Goal: Communication & Community: Answer question/provide support

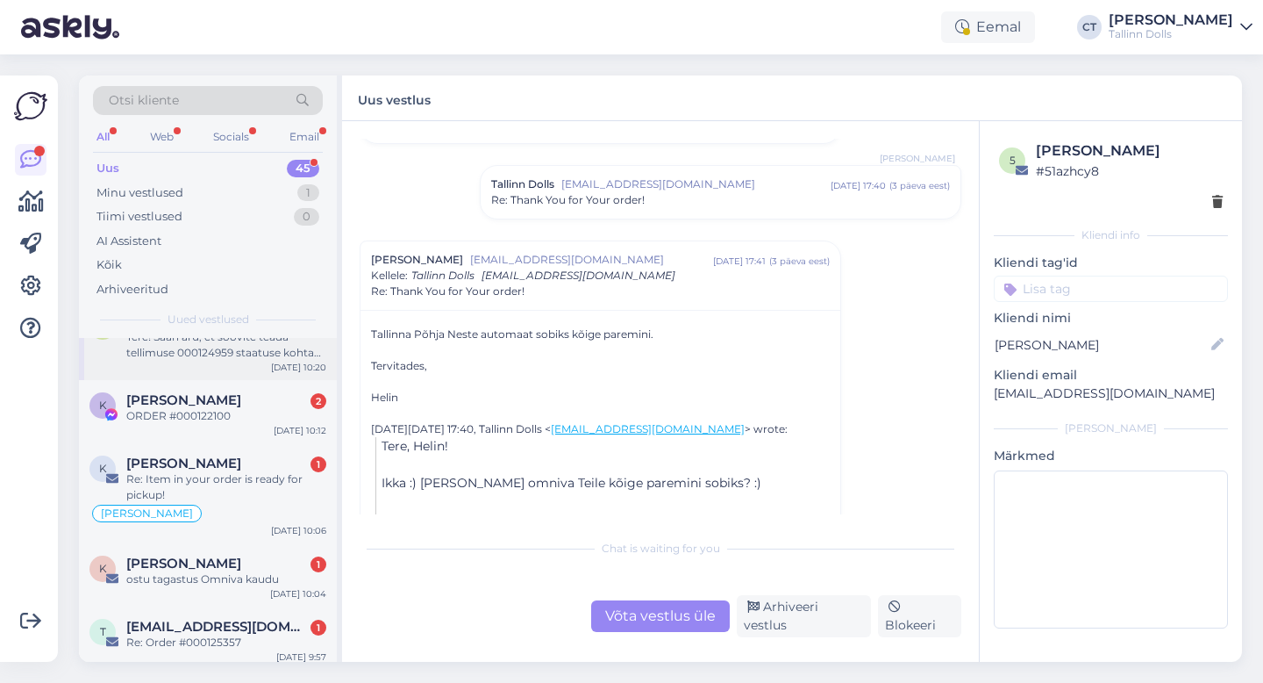
scroll to position [212, 0]
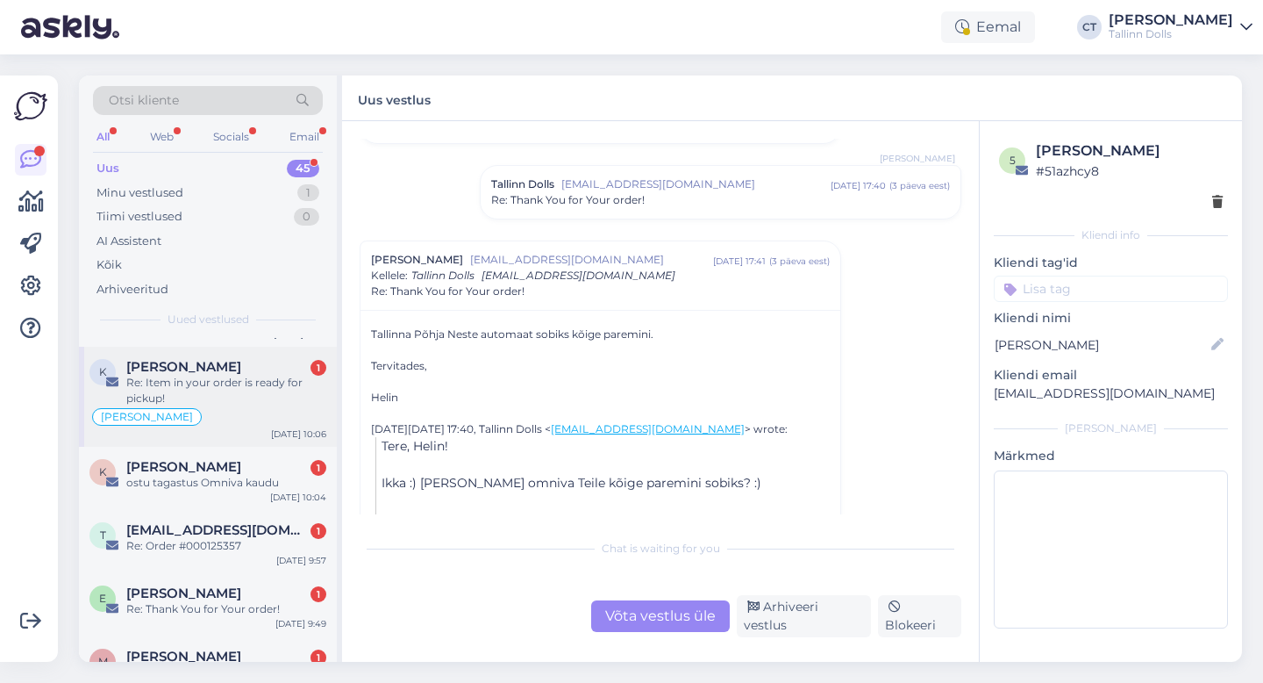
click at [220, 413] on div "[PERSON_NAME]" at bounding box center [207, 416] width 237 height 21
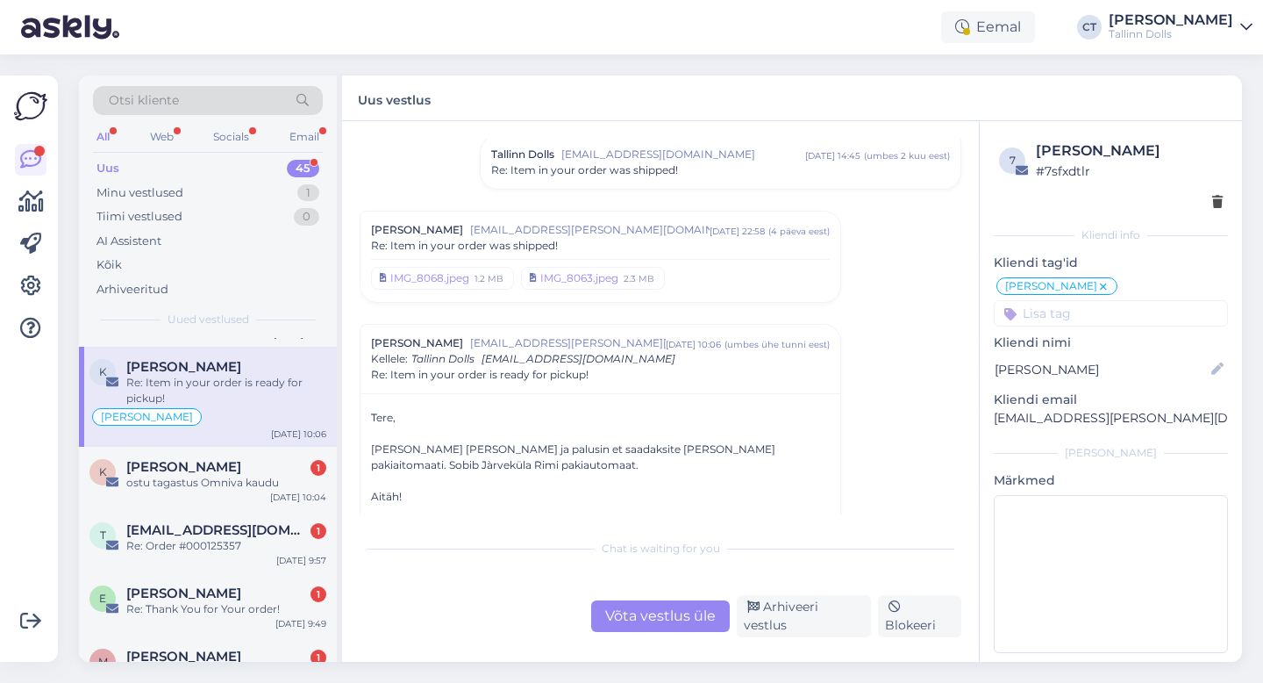
scroll to position [323, 0]
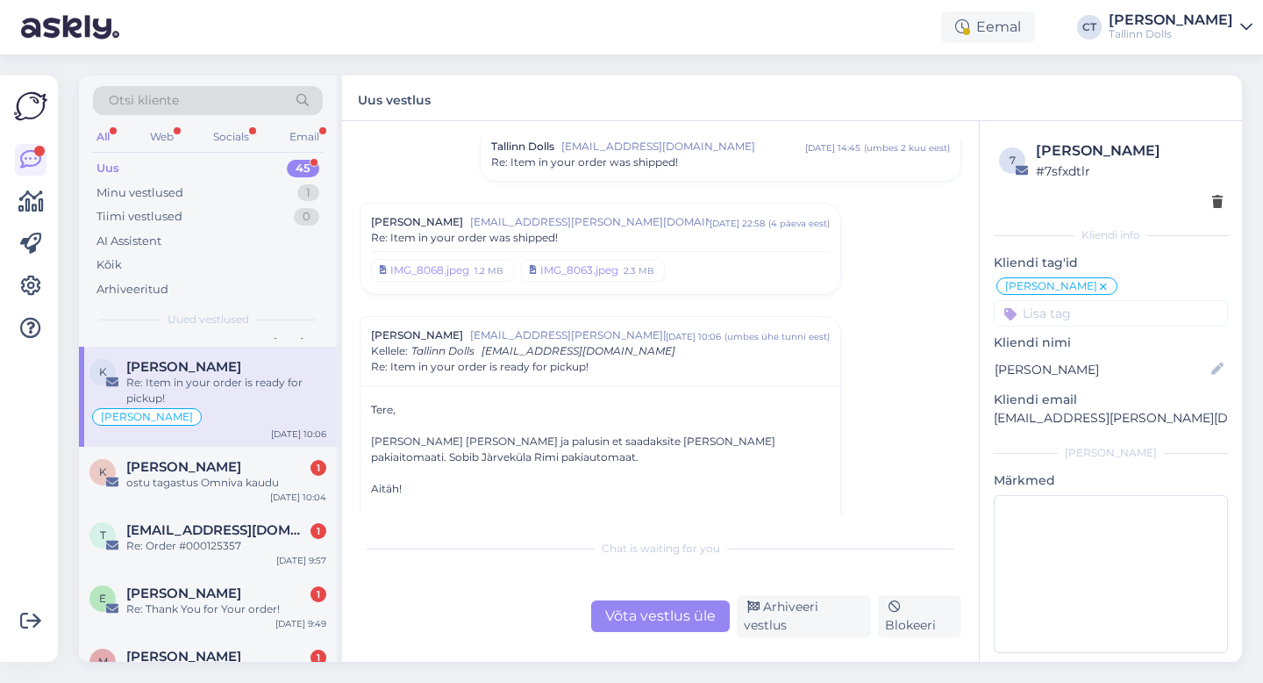
click at [517, 224] on span "[EMAIL_ADDRESS][PERSON_NAME][DOMAIN_NAME]" at bounding box center [589, 222] width 239 height 16
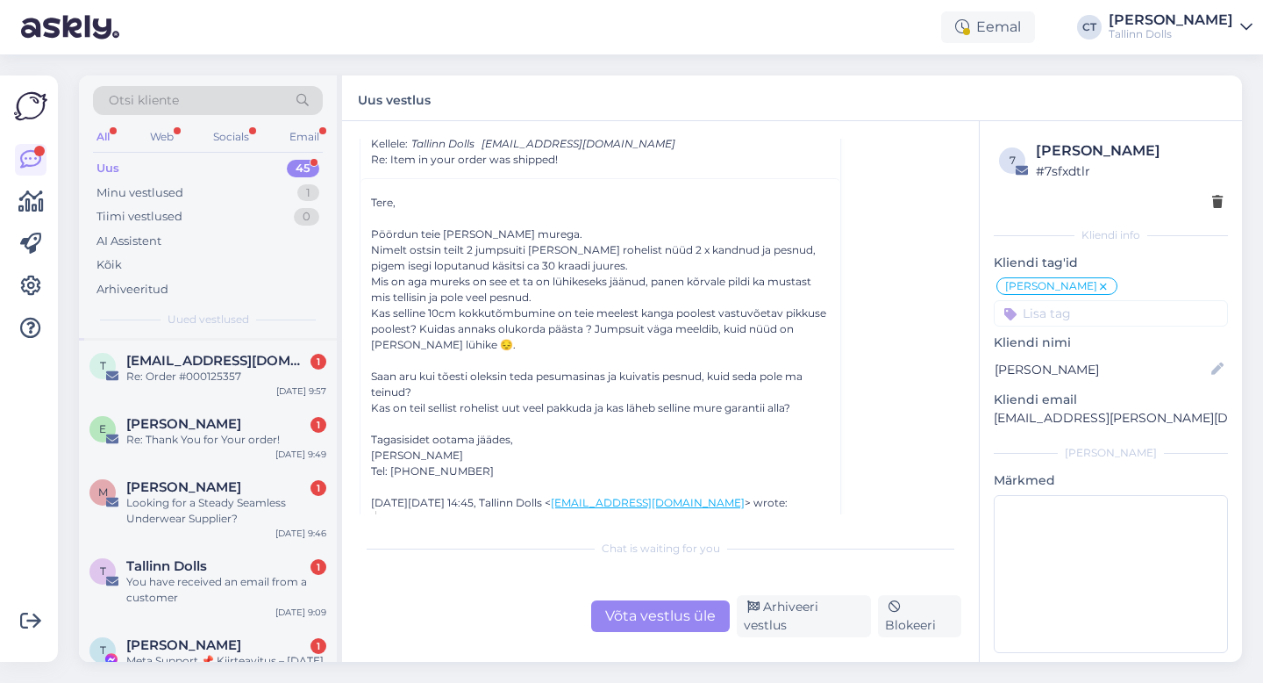
scroll to position [386, 0]
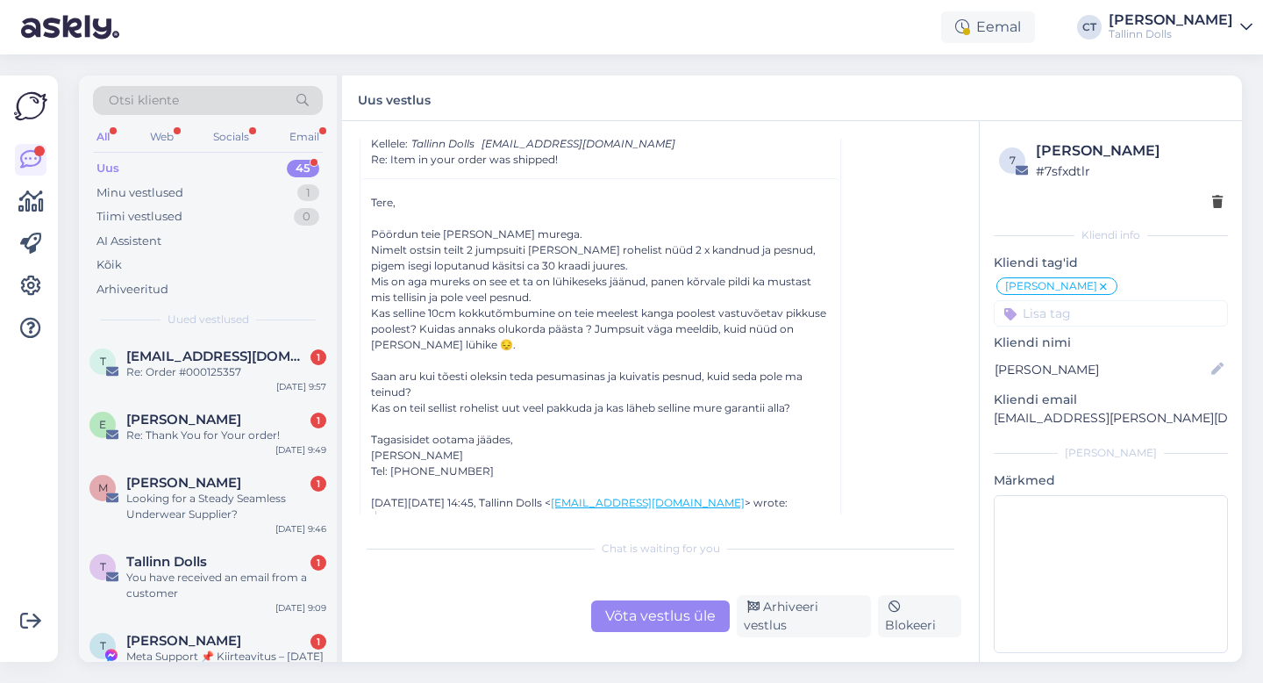
click at [223, 482] on div "[PERSON_NAME] 1" at bounding box center [226, 483] width 200 height 16
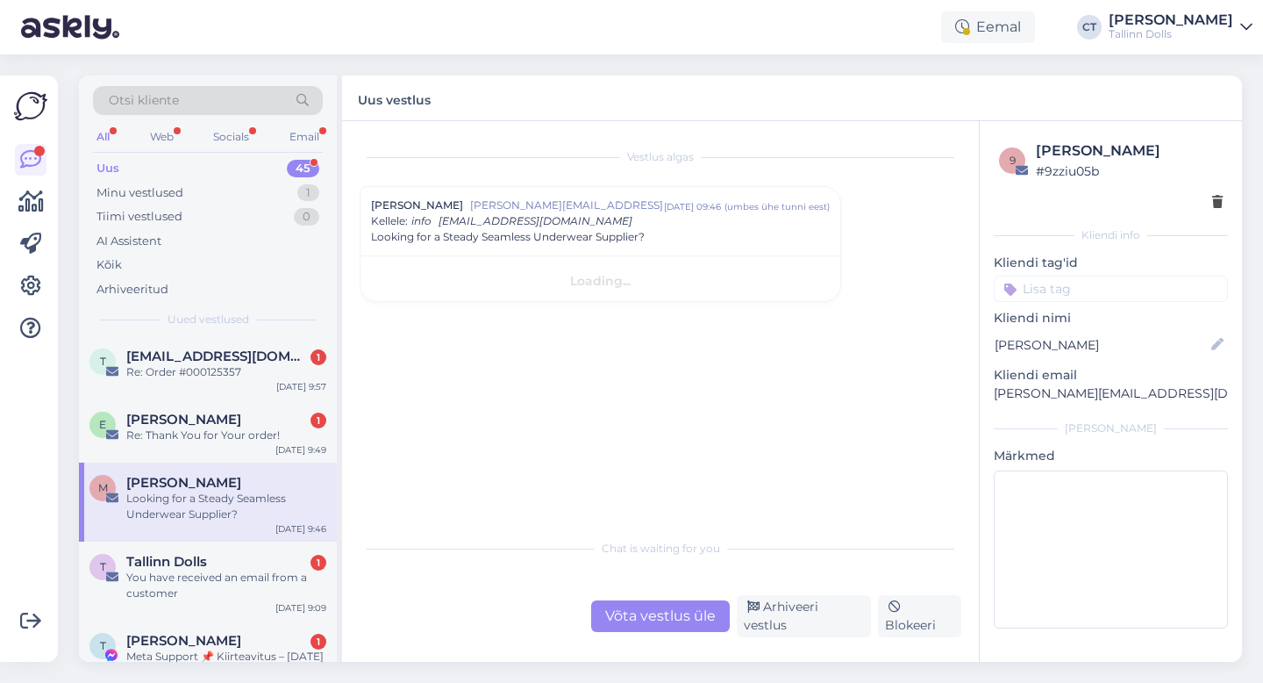
scroll to position [0, 0]
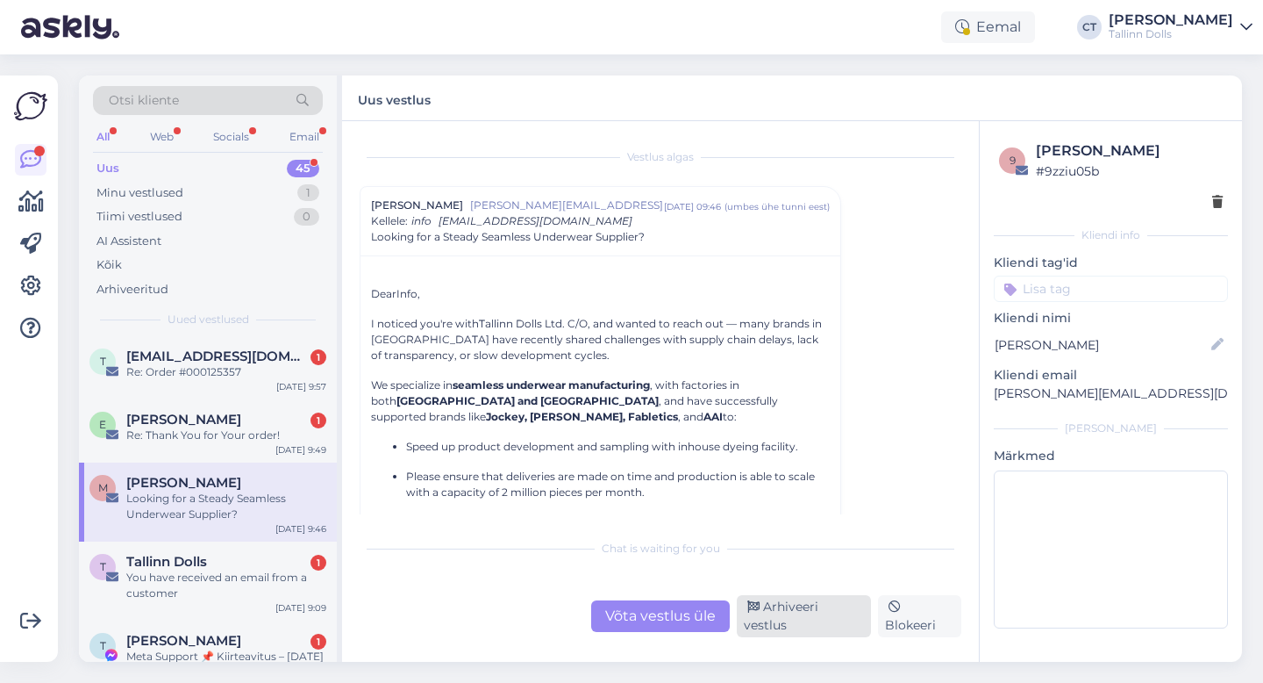
click at [836, 626] on div "Arhiveeri vestlus" at bounding box center [804, 616] width 134 height 42
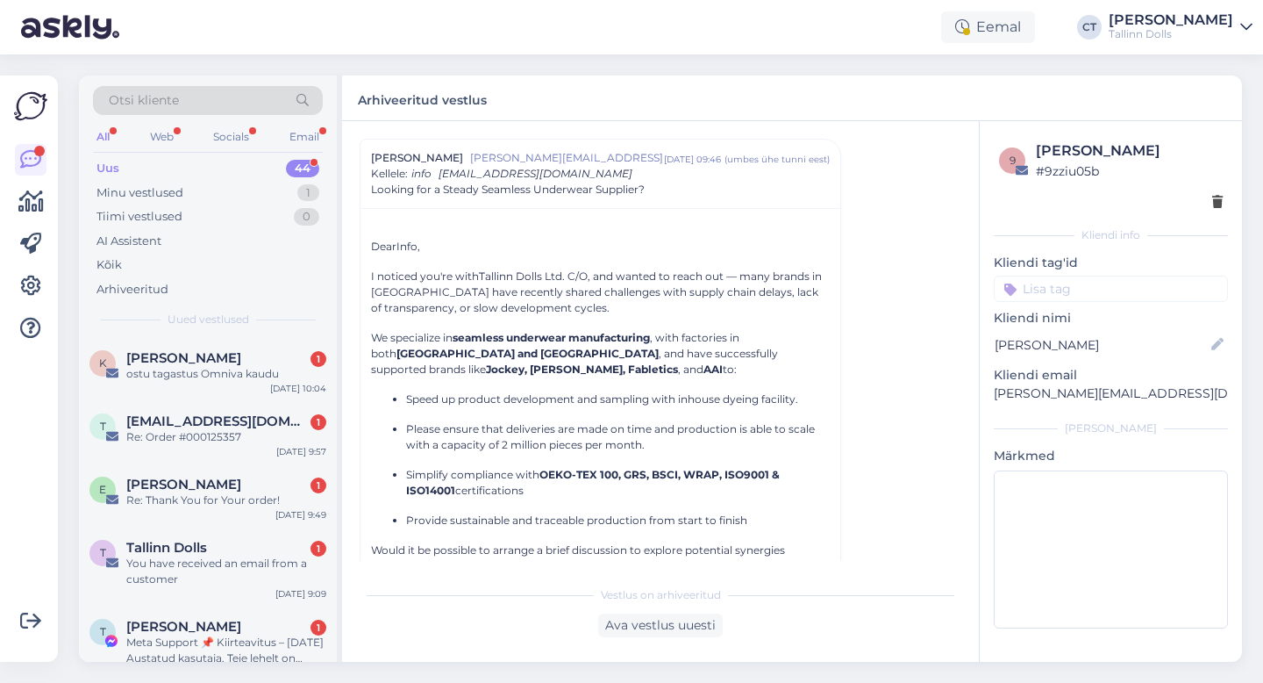
scroll to position [324, 0]
click at [193, 563] on div "You have received an email from a customer" at bounding box center [226, 569] width 200 height 32
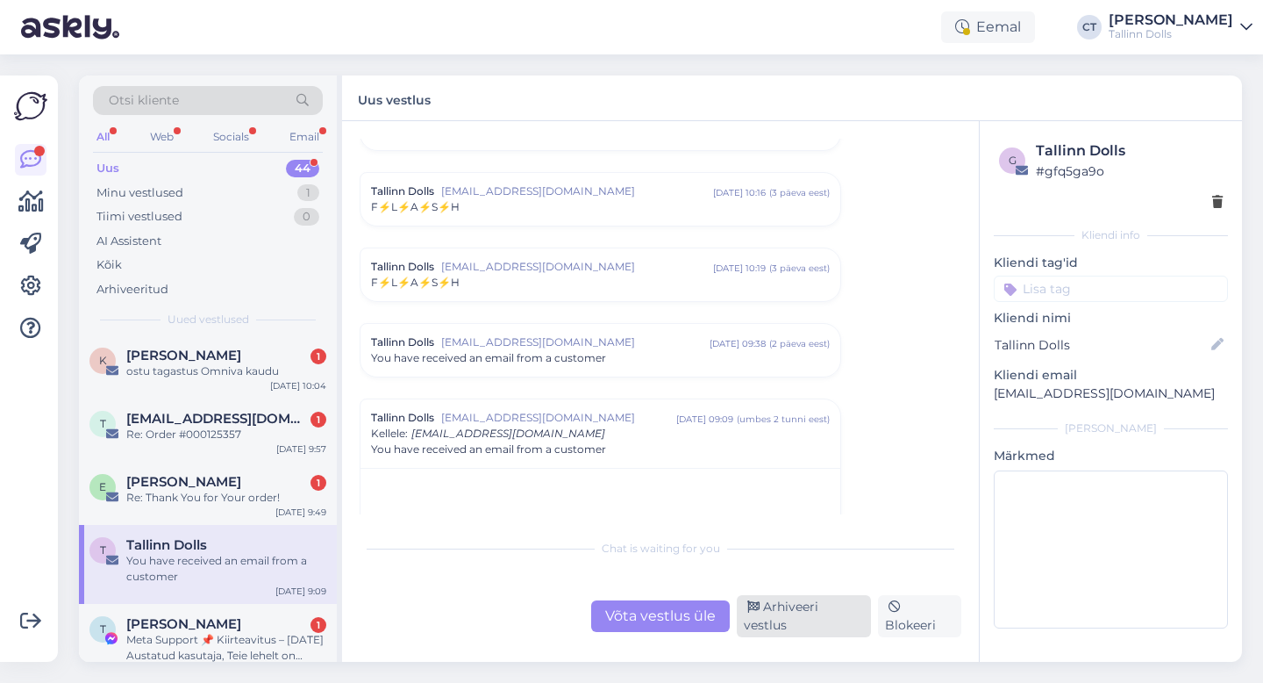
click at [828, 620] on div "Arhiveeri vestlus" at bounding box center [804, 616] width 134 height 42
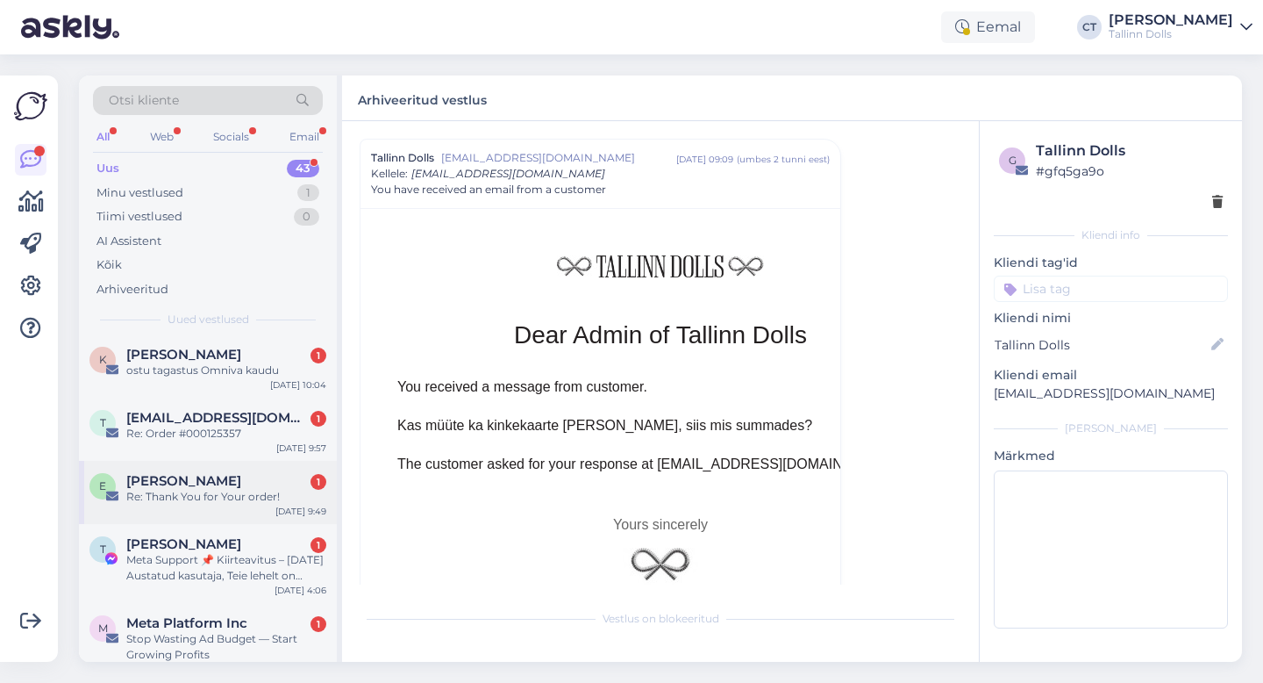
scroll to position [347, 0]
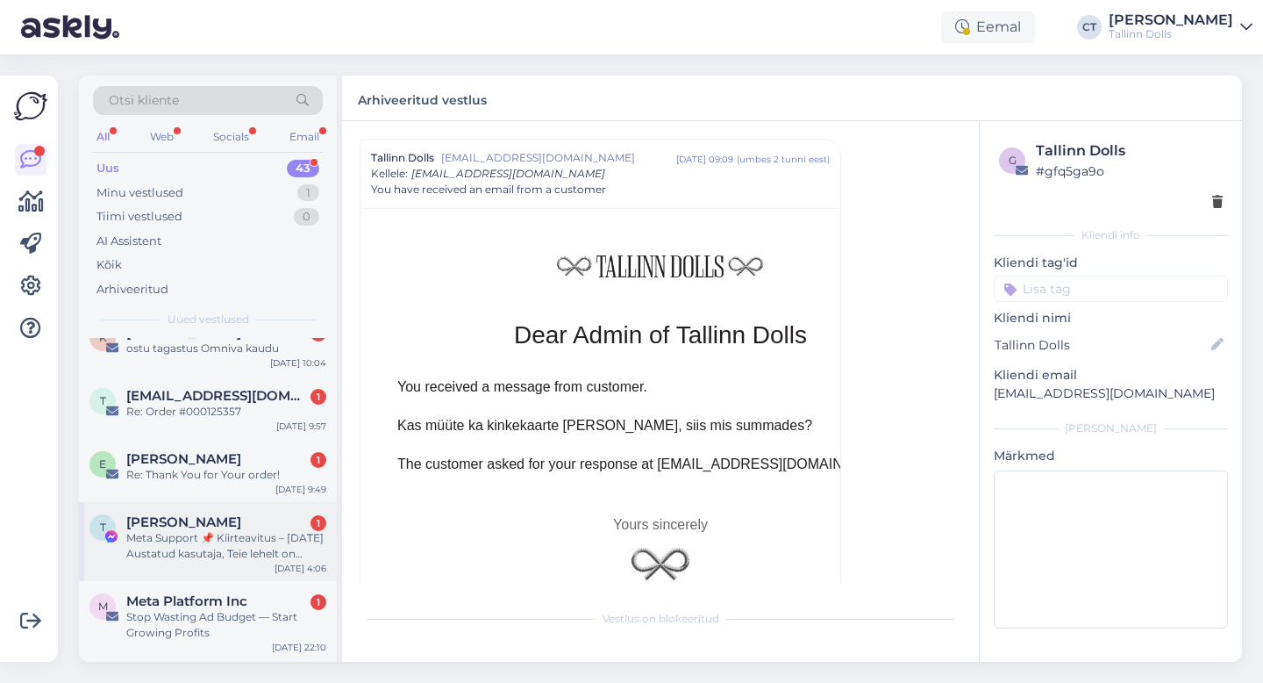
click at [243, 547] on div "Meta Support 📌 Kiirteavitus – [DATE] Austatud kasutaja, Teie lehelt on tuvastat…" at bounding box center [226, 546] width 200 height 32
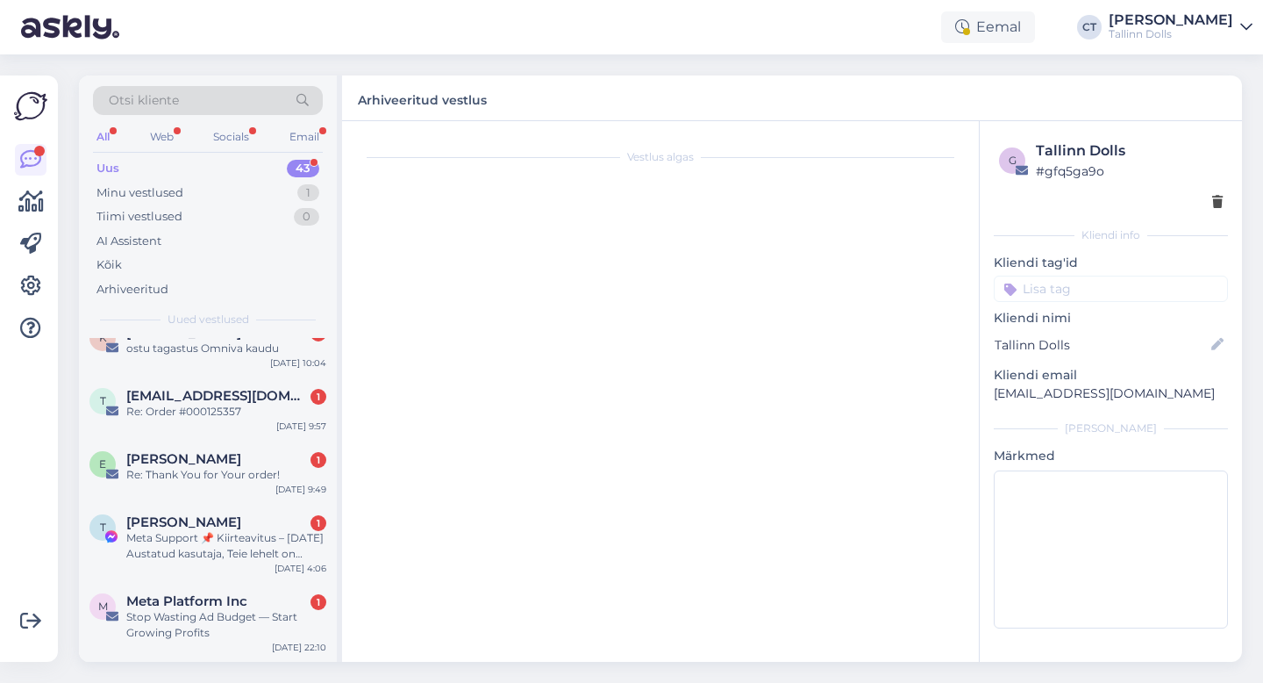
scroll to position [37, 0]
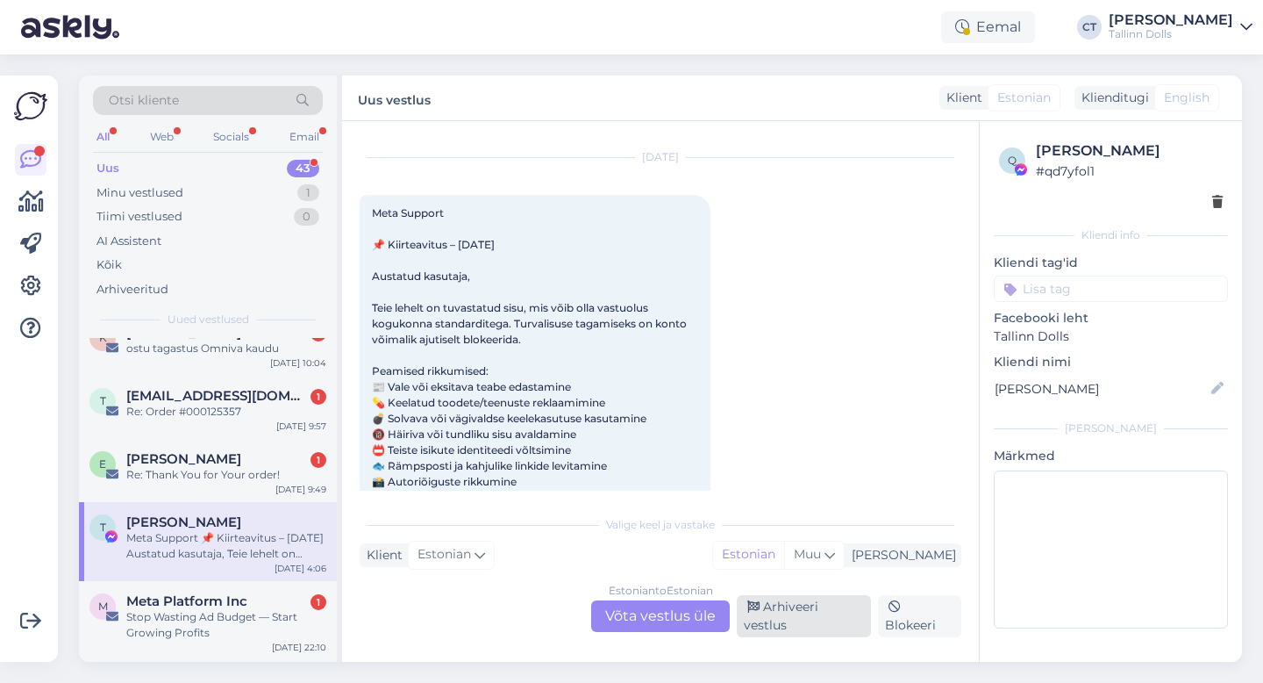
click at [829, 619] on div "Arhiveeri vestlus" at bounding box center [804, 616] width 134 height 42
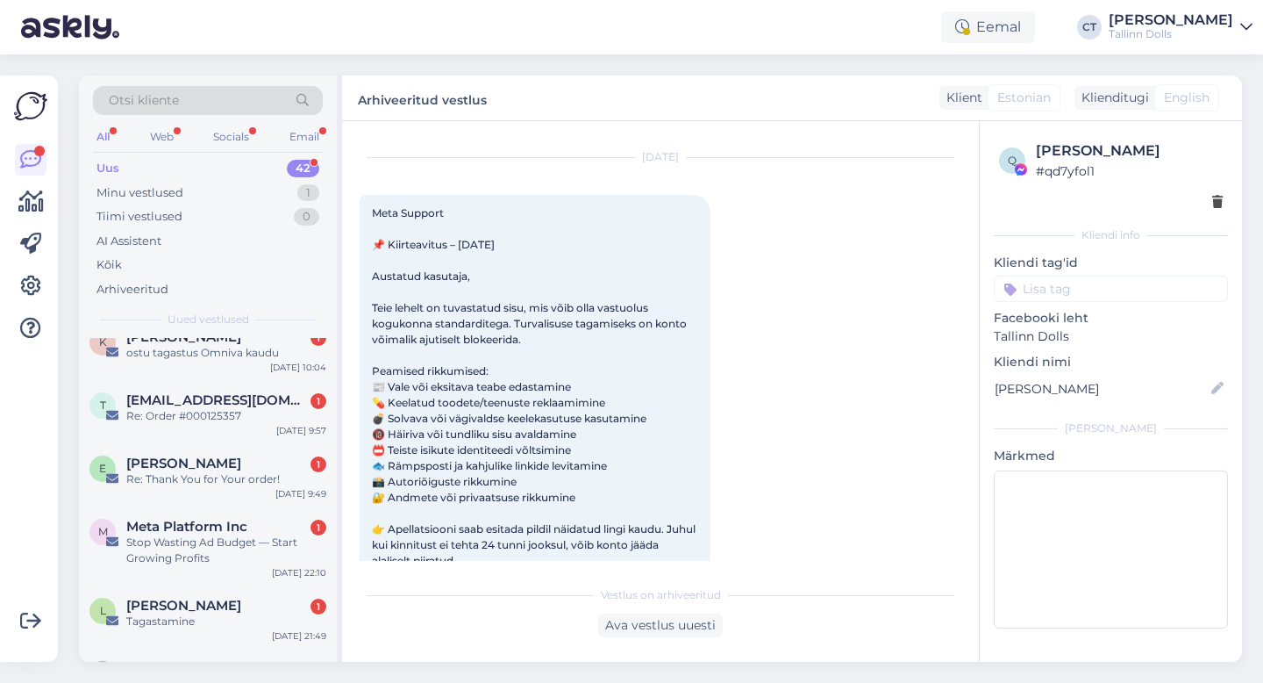
scroll to position [344, 0]
click at [176, 533] on div "Stop Wasting Ad Budget — Start Growing Profits" at bounding box center [226, 549] width 200 height 32
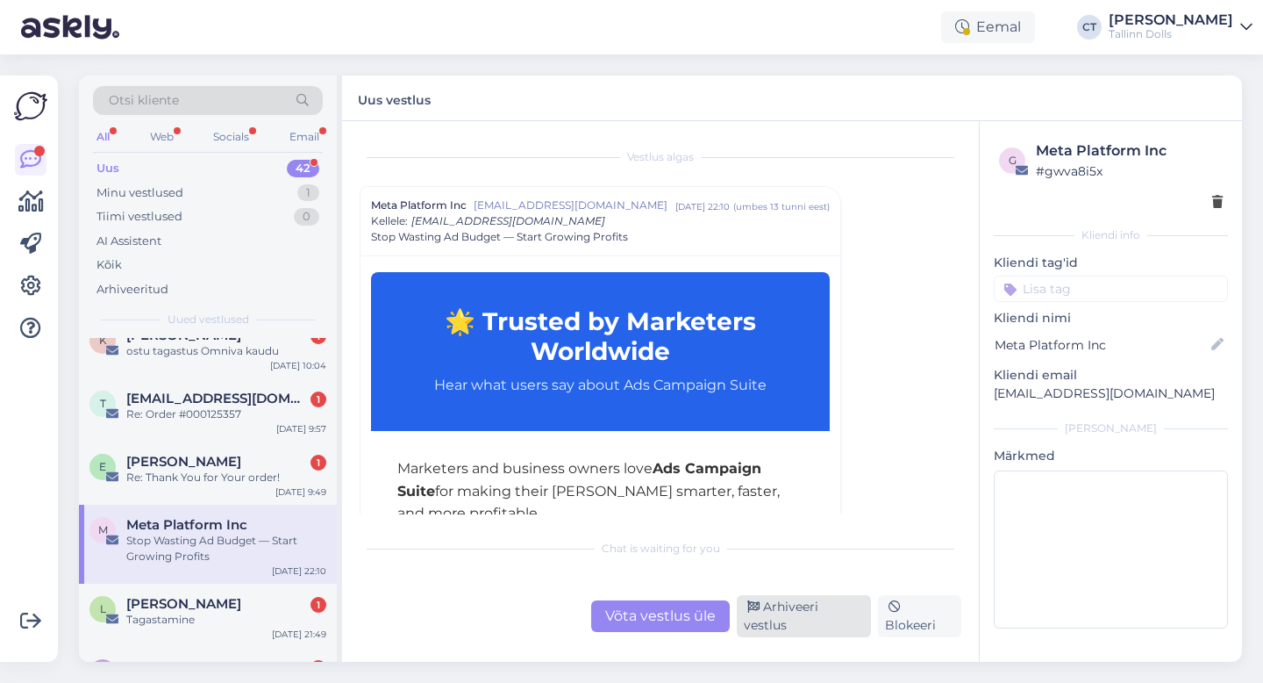
click at [788, 624] on div "Arhiveeri vestlus" at bounding box center [804, 616] width 134 height 42
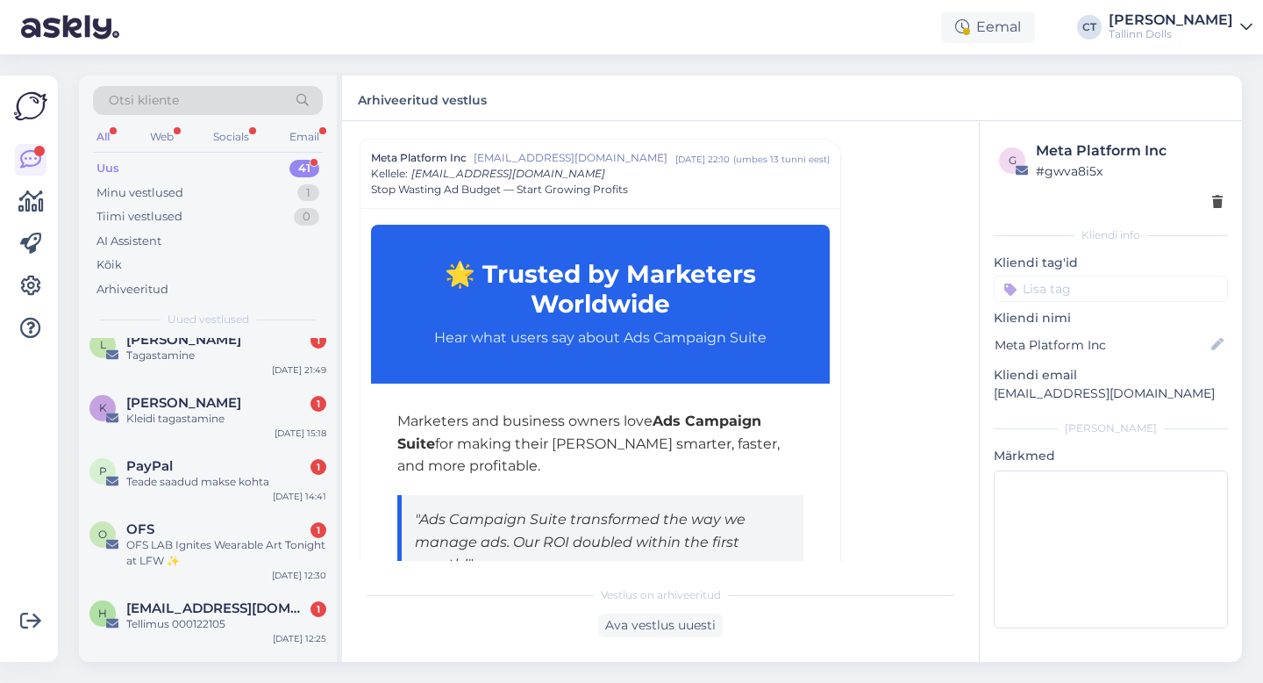
scroll to position [534, 0]
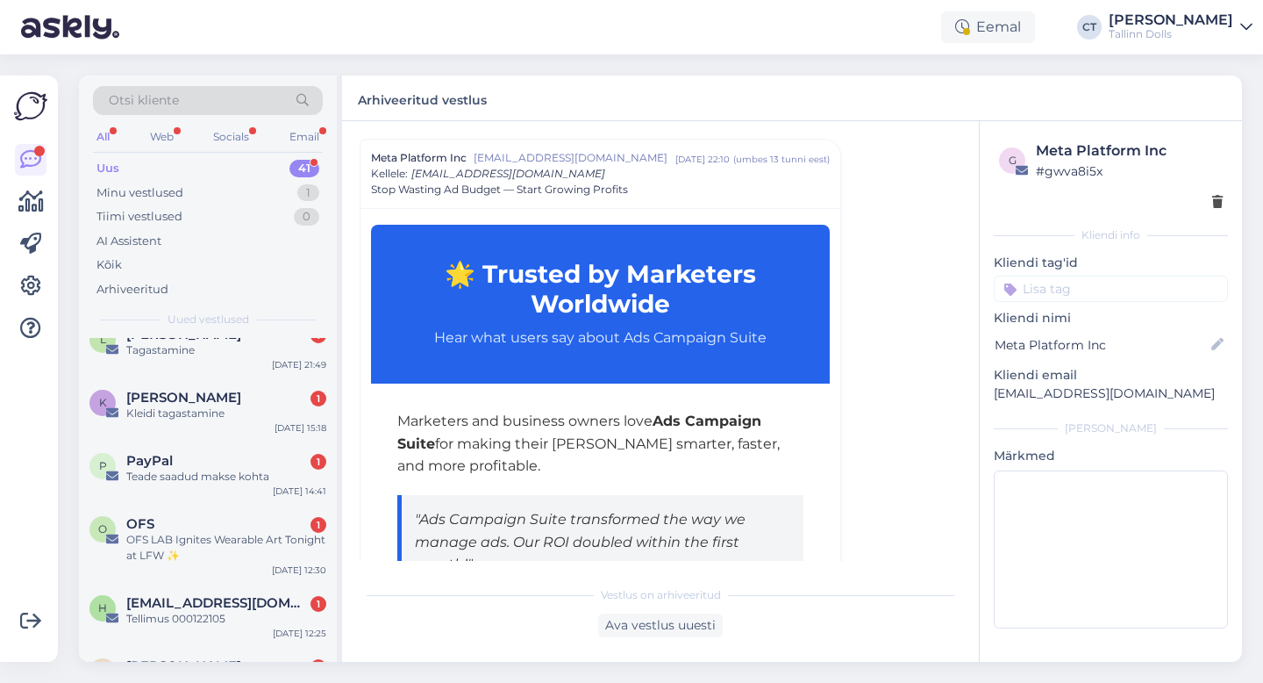
click at [157, 552] on div "OFS LAB Ignites Wearable Art Tonight at LFW ✨" at bounding box center [226, 548] width 200 height 32
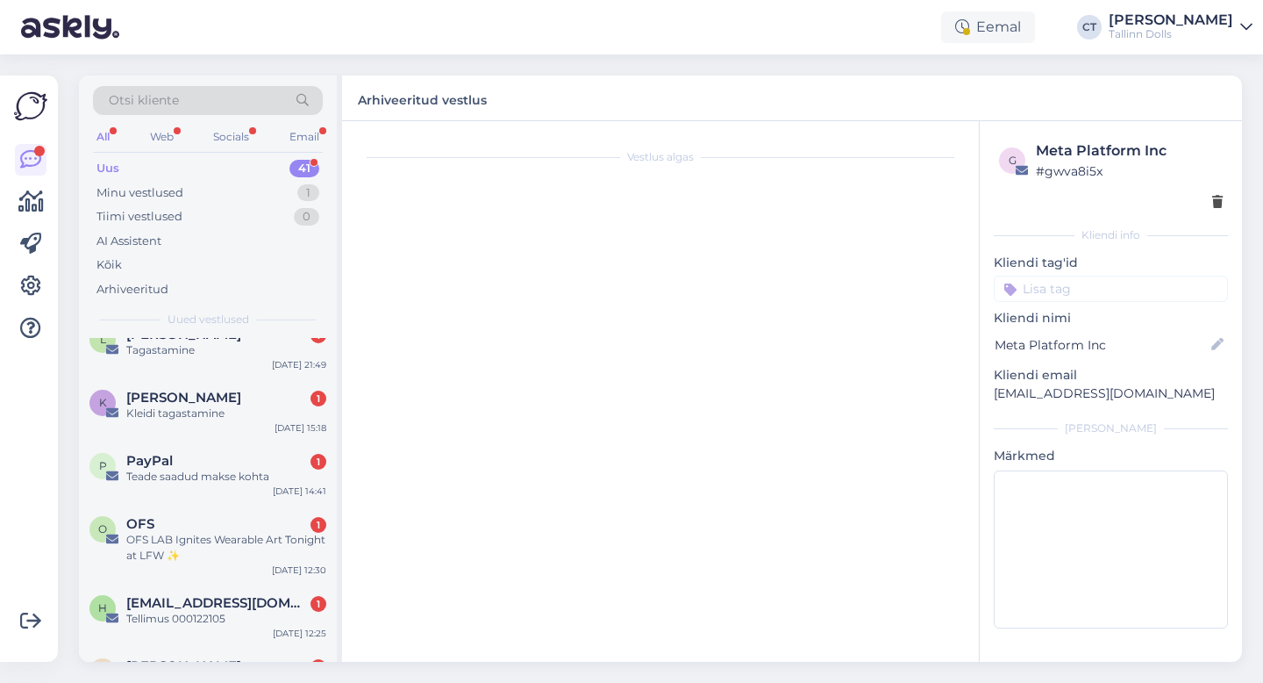
scroll to position [0, 0]
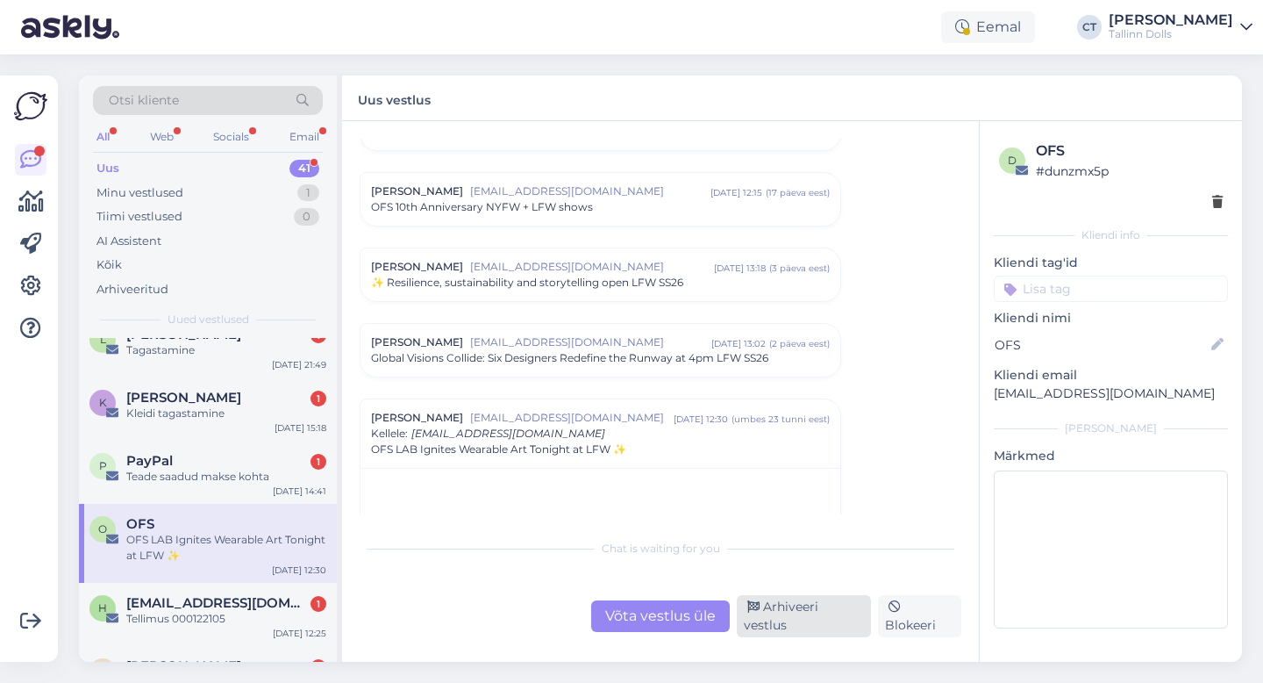
click at [797, 614] on div "Arhiveeri vestlus" at bounding box center [804, 616] width 134 height 42
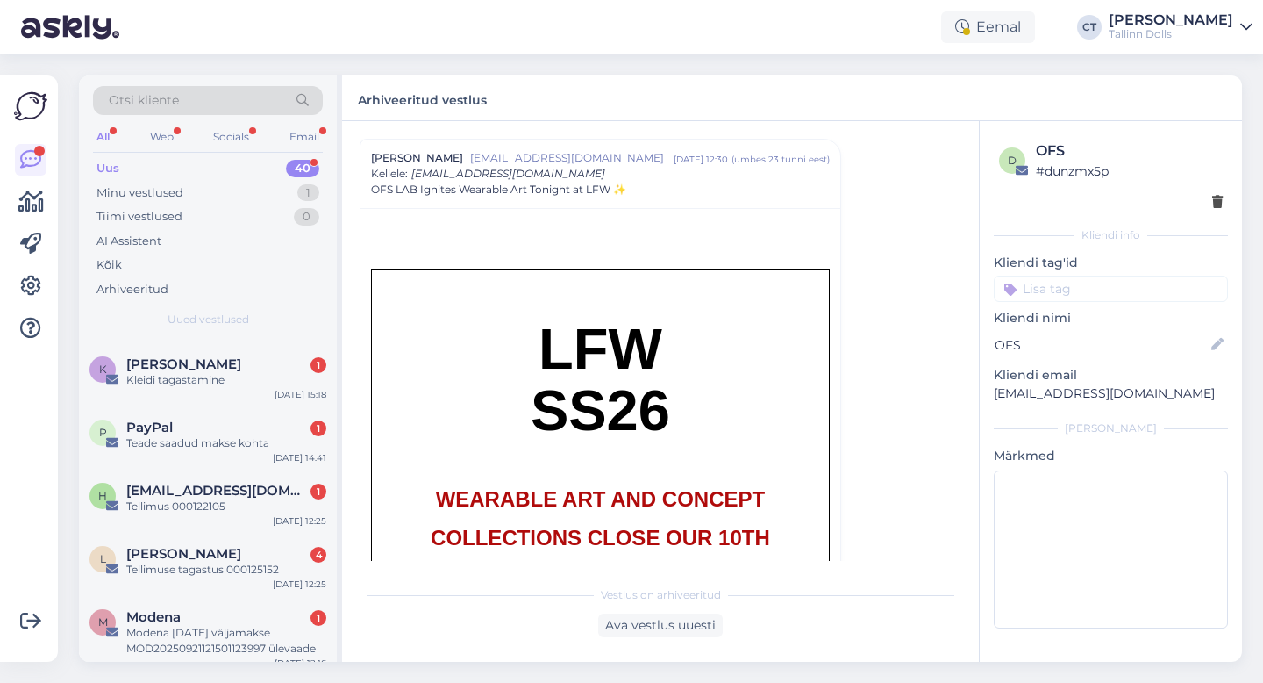
scroll to position [575, 0]
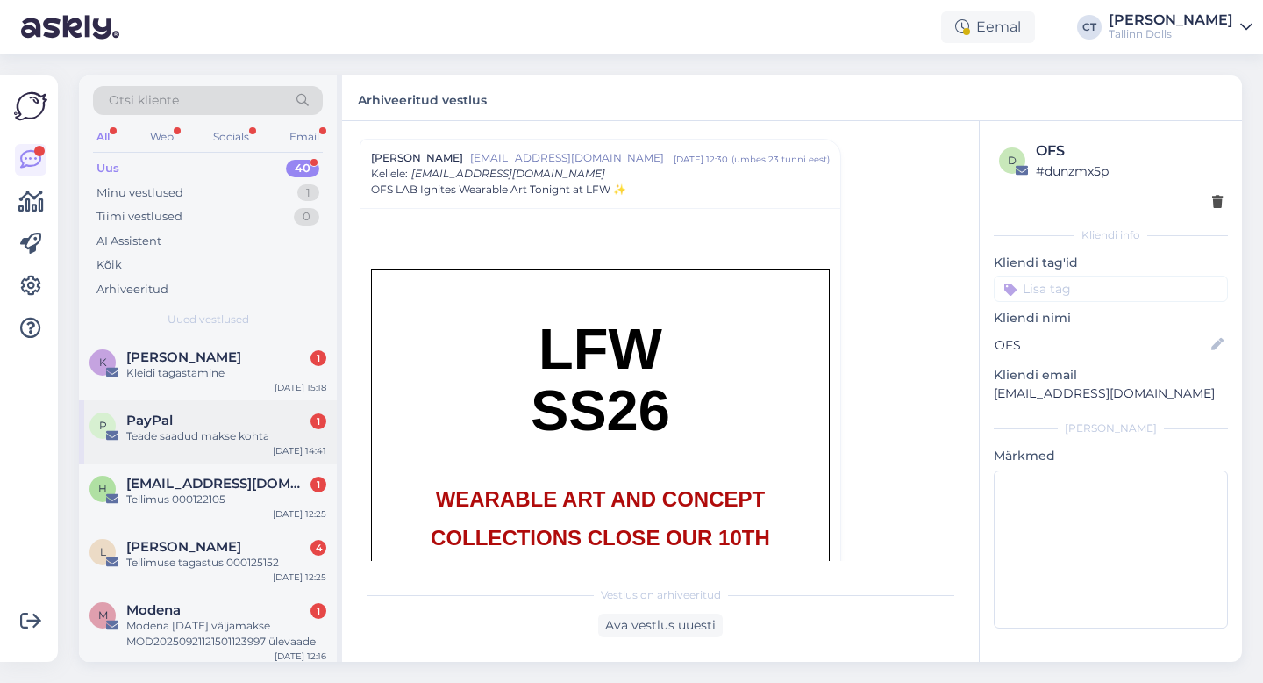
click at [230, 428] on div "Teade saadud makse kohta" at bounding box center [226, 436] width 200 height 16
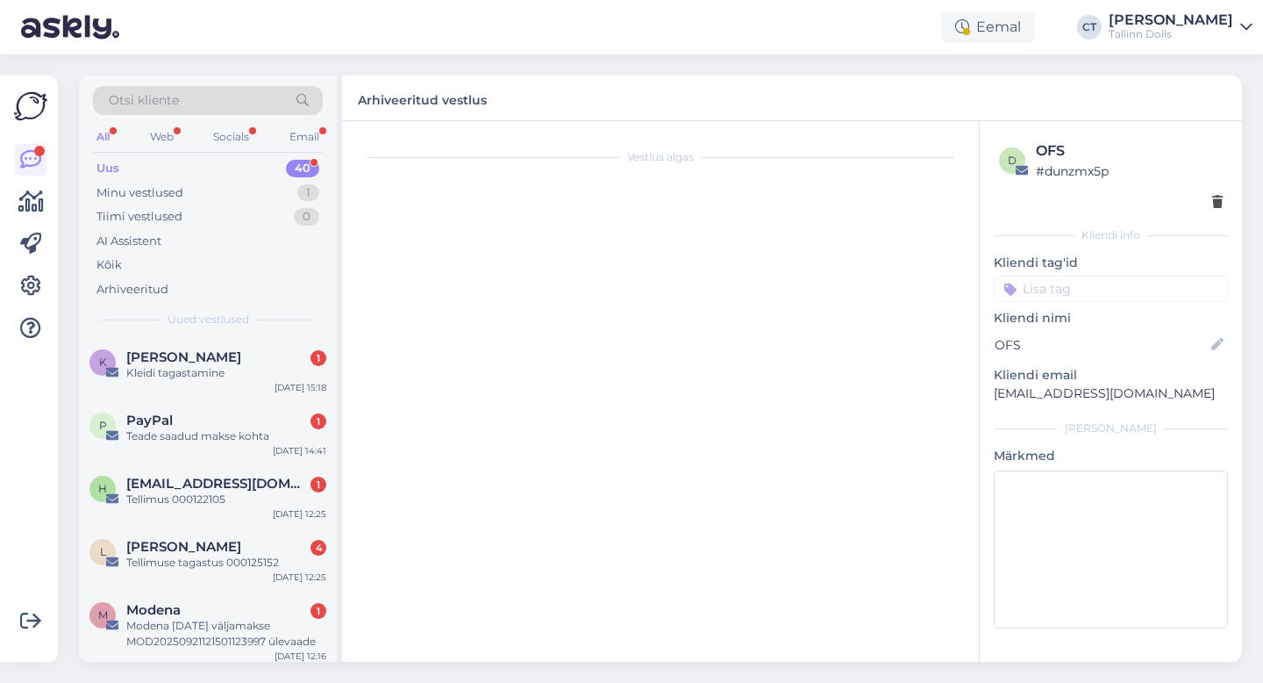
scroll to position [0, 0]
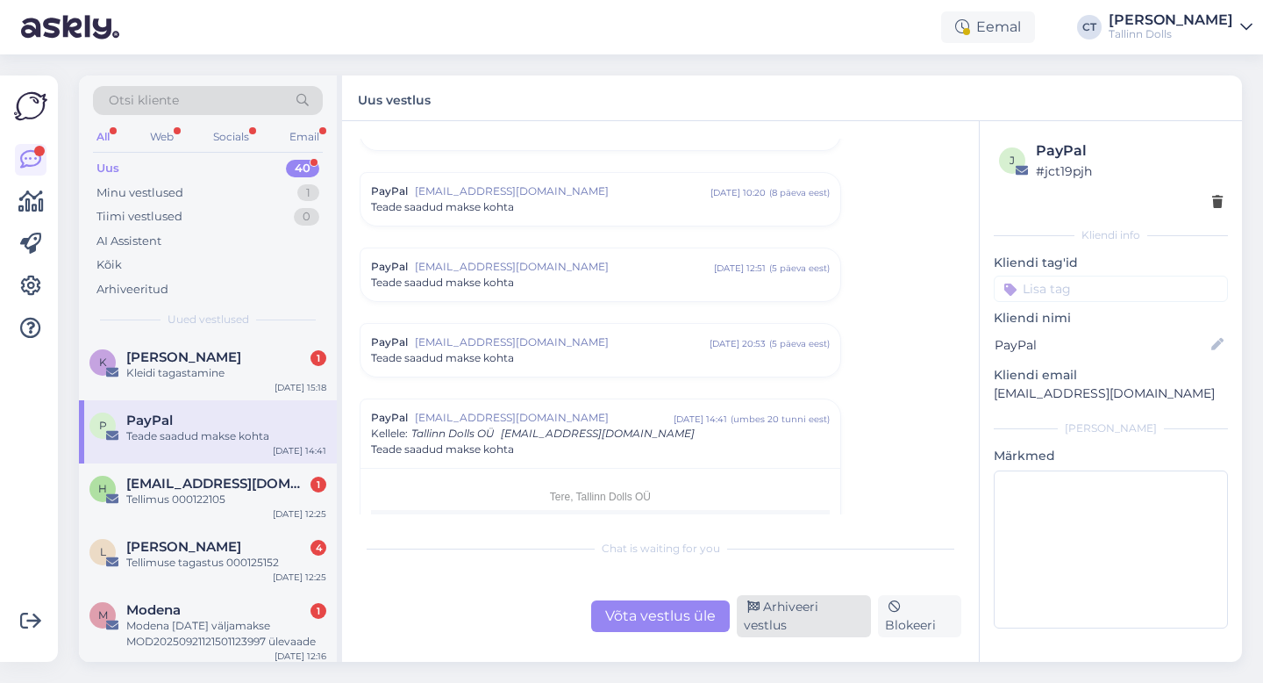
click at [840, 614] on div "Arhiveeri vestlus" at bounding box center [804, 616] width 134 height 42
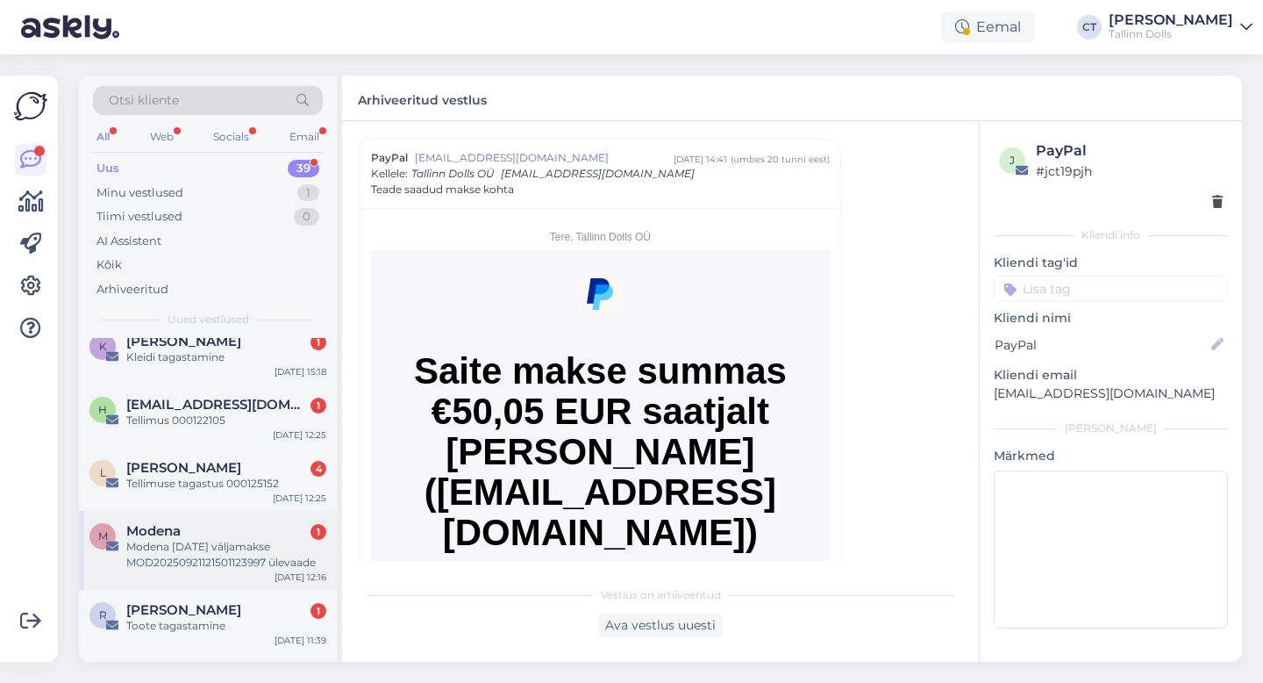
scroll to position [591, 0]
click at [247, 553] on div "Modena [DATE] väljamakse MOD20250921121501123997 ülevaade" at bounding box center [226, 554] width 200 height 32
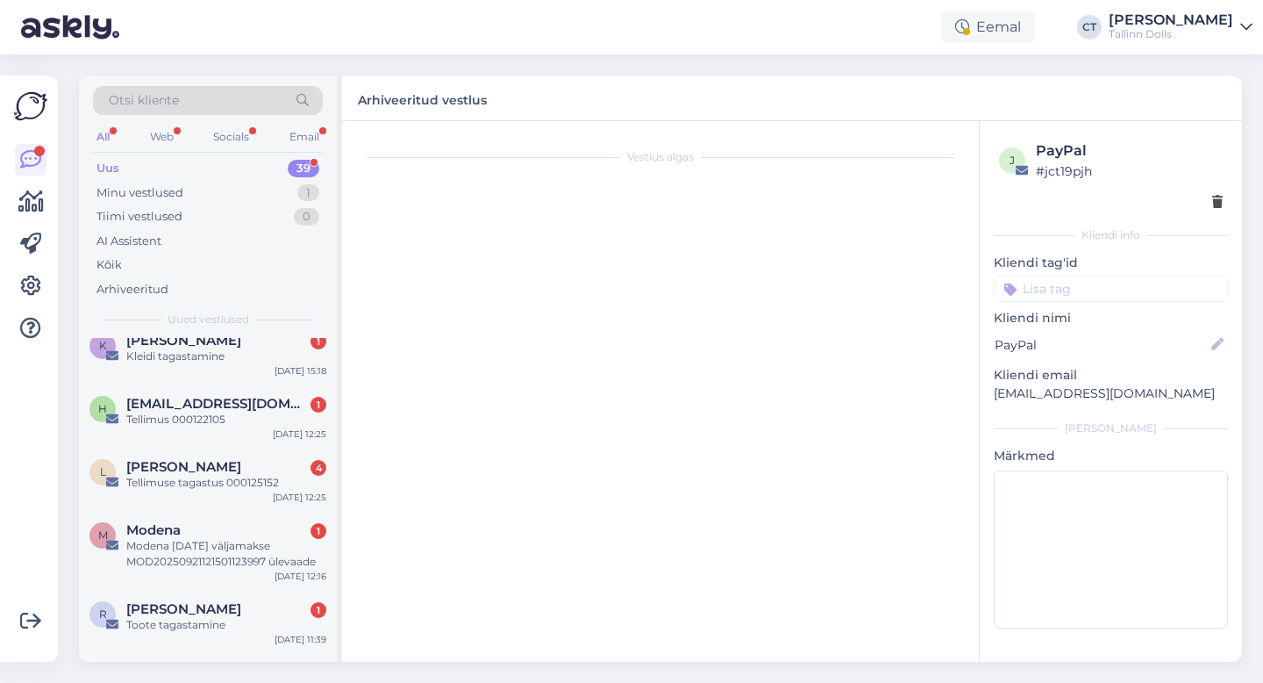
scroll to position [0, 0]
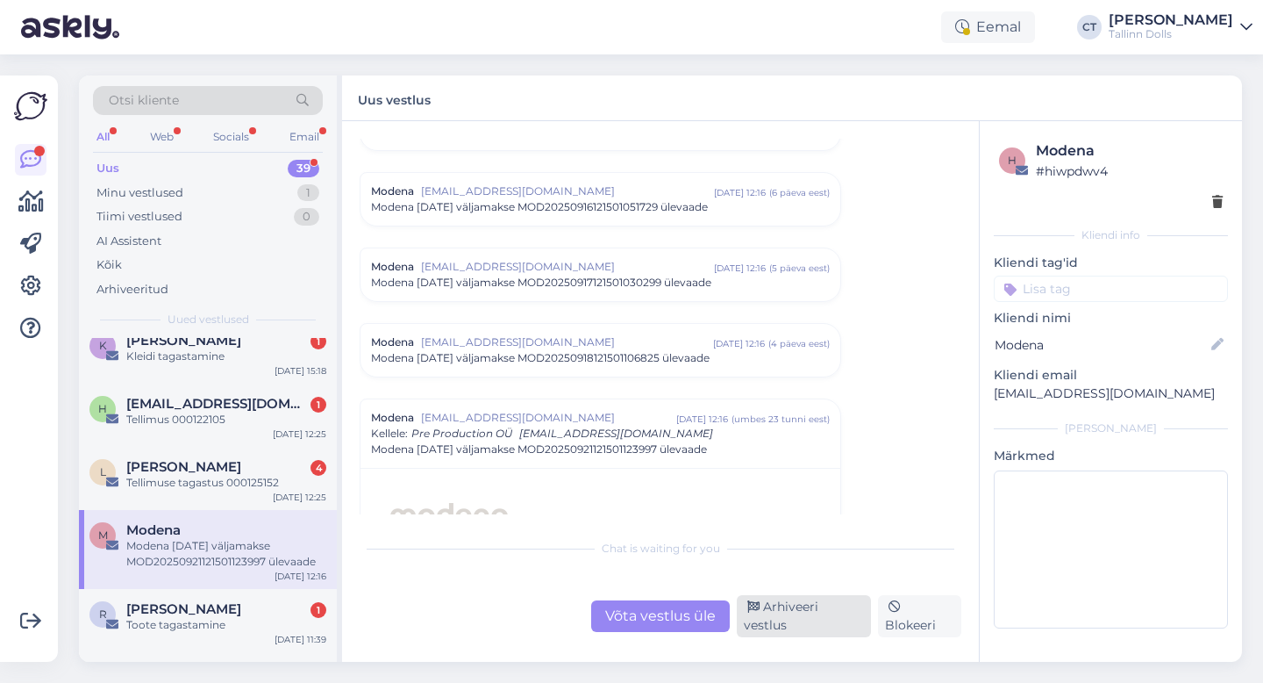
click at [845, 615] on div "Arhiveeri vestlus" at bounding box center [804, 616] width 134 height 42
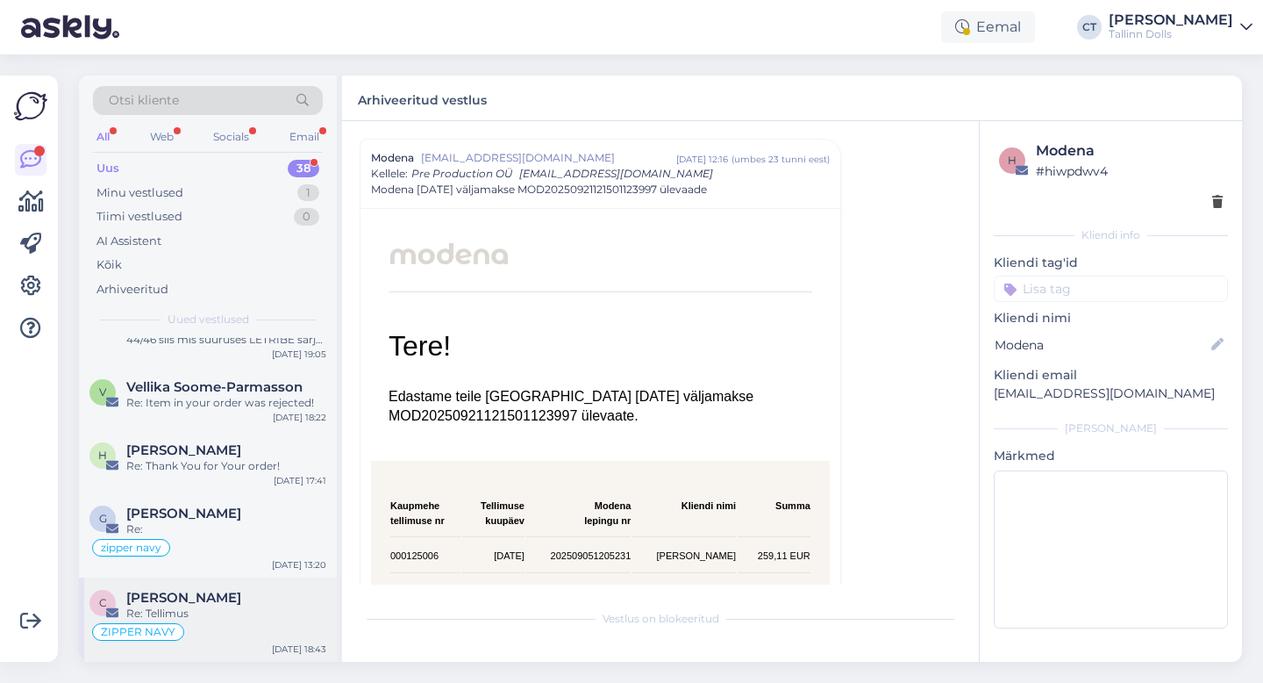
click at [256, 609] on div "Re: Tellimus" at bounding box center [226, 613] width 200 height 16
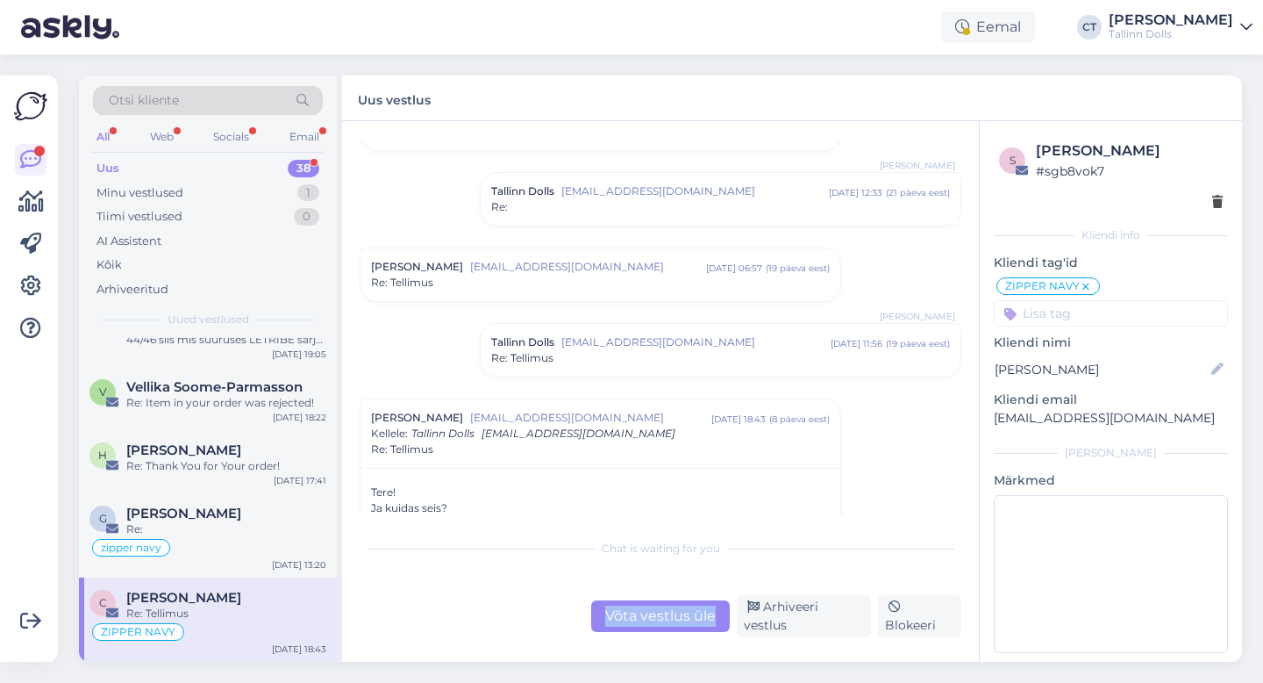
drag, startPoint x: 725, startPoint y: 611, endPoint x: 830, endPoint y: 515, distance: 142.8
click at [830, 515] on div "Vestlus algas [PERSON_NAME] [EMAIL_ADDRESS][DOMAIN_NAME] [DATE] 10:19 ( 9 kuu e…" at bounding box center [660, 391] width 637 height 540
click at [828, 610] on div "Arhiveeri vestlus" at bounding box center [804, 616] width 134 height 42
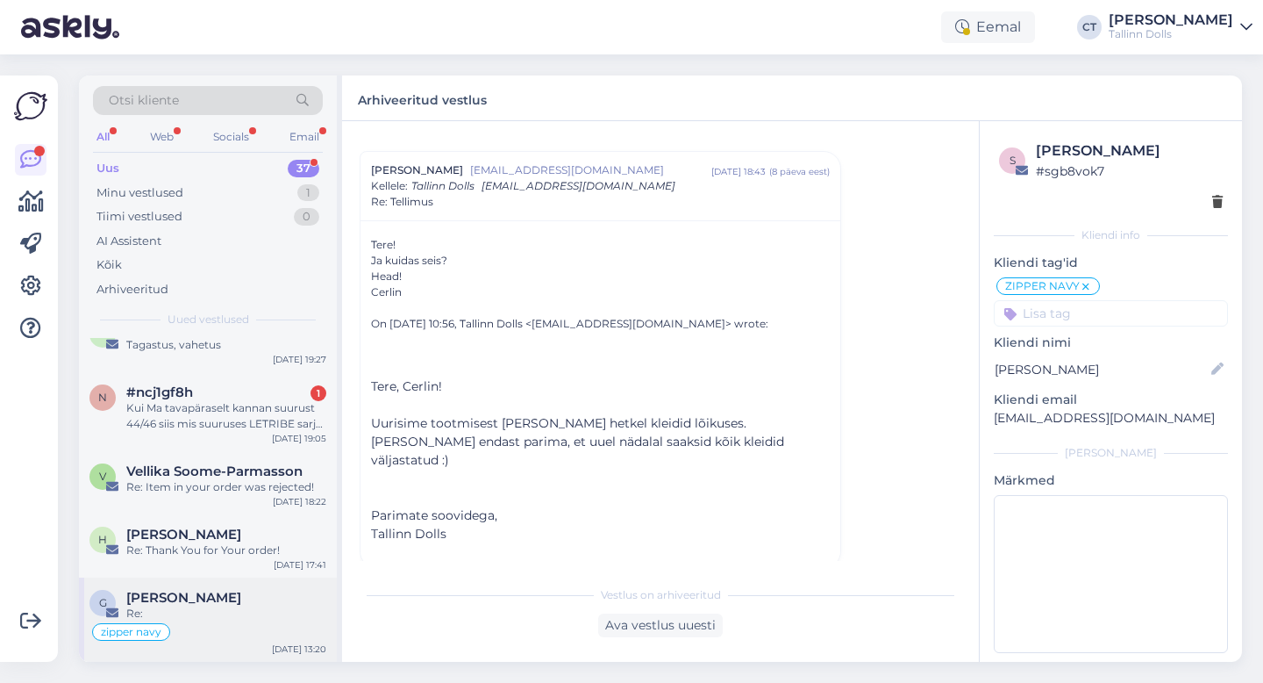
click at [227, 600] on div "[PERSON_NAME]" at bounding box center [226, 598] width 200 height 16
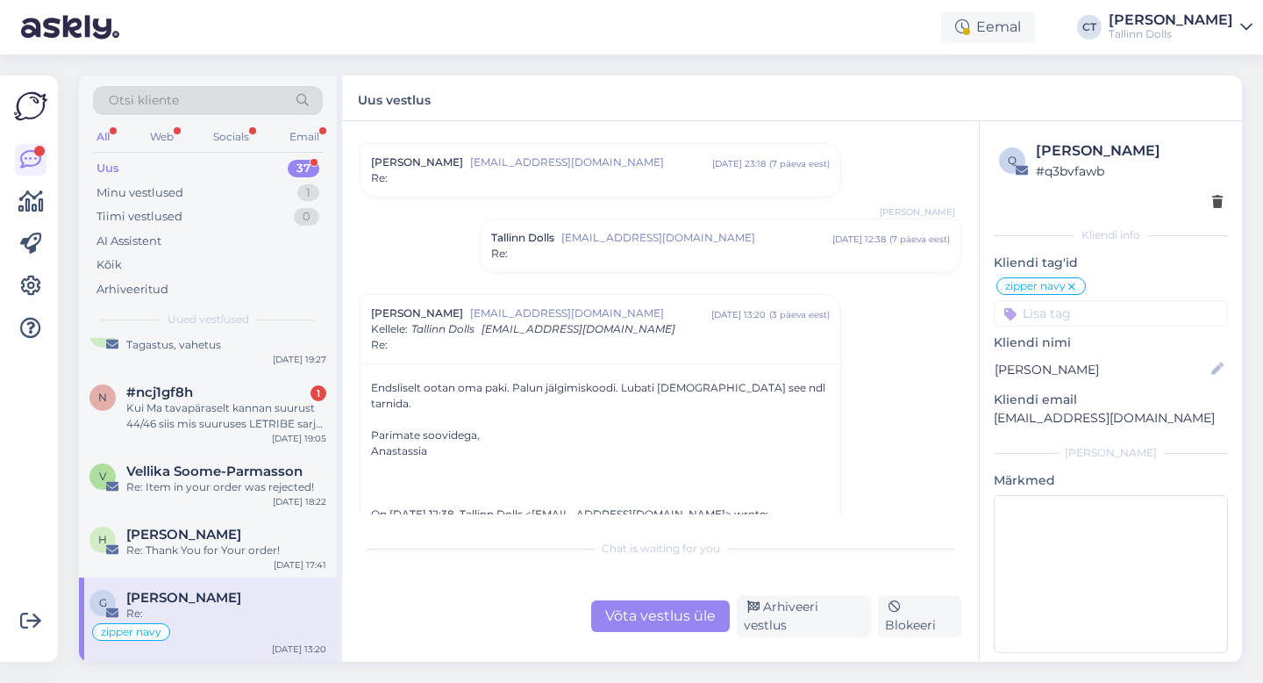
click at [662, 625] on div "Võta vestlus üle" at bounding box center [660, 616] width 139 height 32
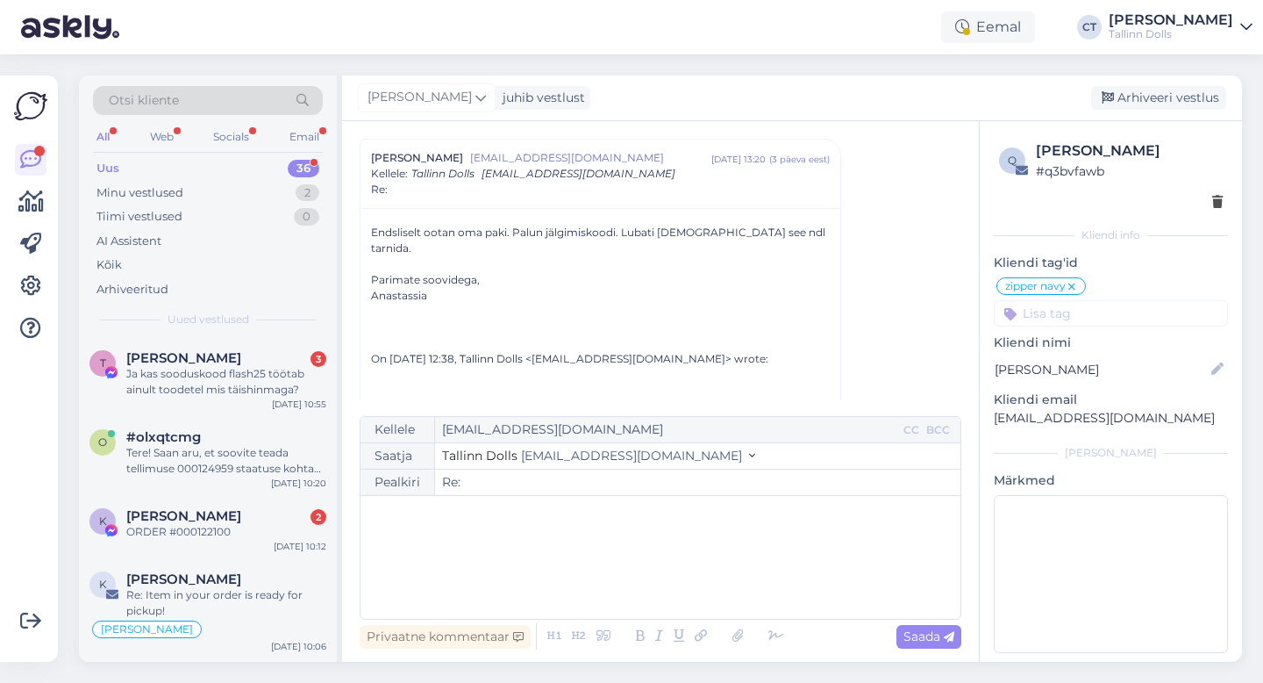
click at [650, 575] on div "﻿" at bounding box center [660, 556] width 583 height 105
click at [656, 568] on div "﻿" at bounding box center [660, 556] width 583 height 105
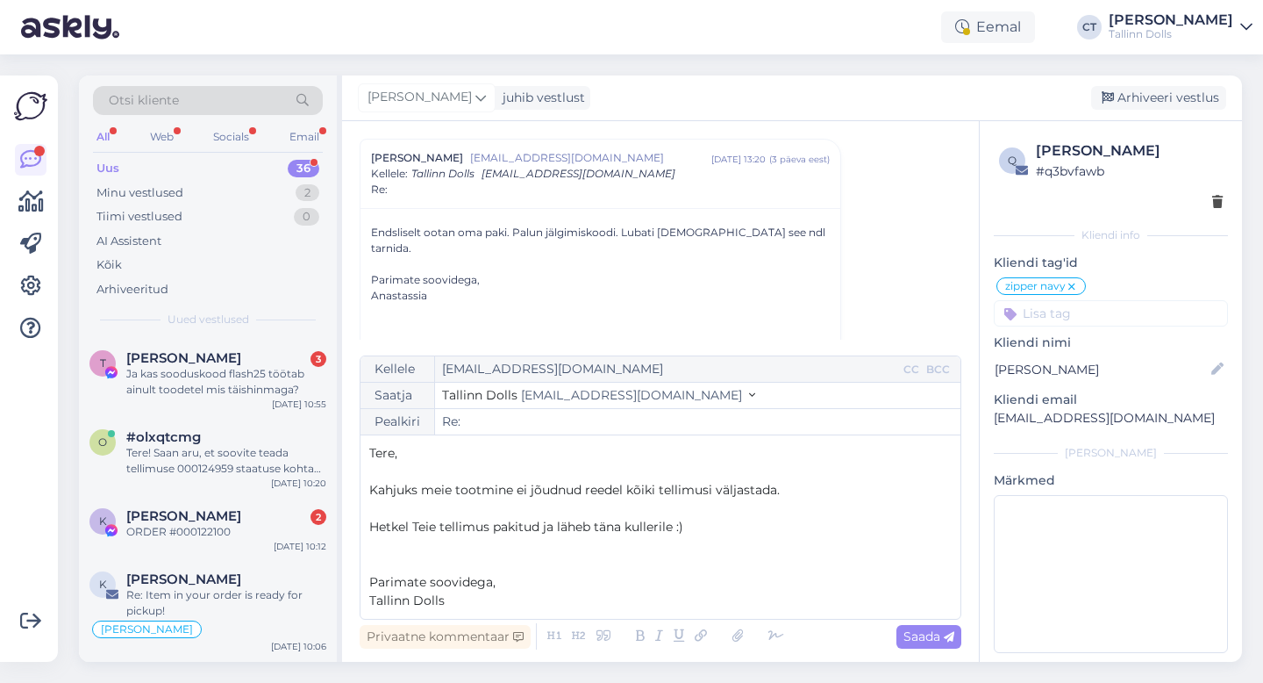
scroll to position [180, 0]
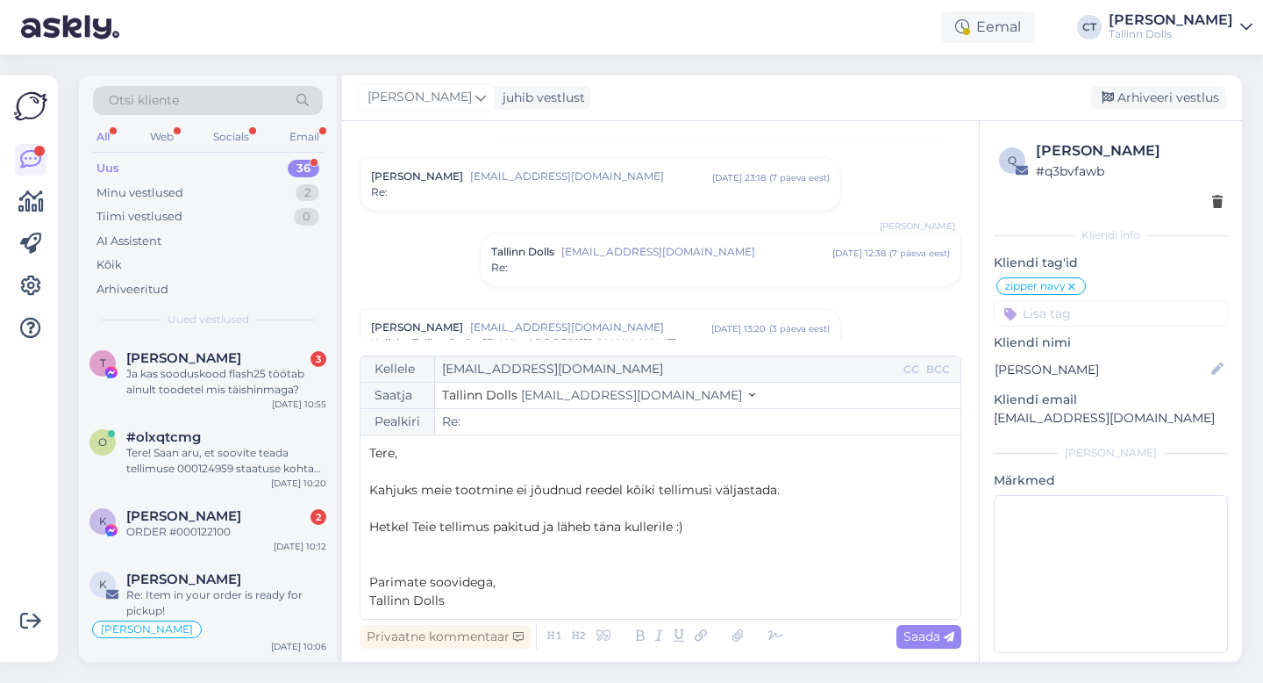
click at [705, 278] on div "Tallinn Dolls [EMAIL_ADDRESS][DOMAIN_NAME] [DATE] 12:38 ( 7 päeva eest ) Re:" at bounding box center [721, 259] width 480 height 53
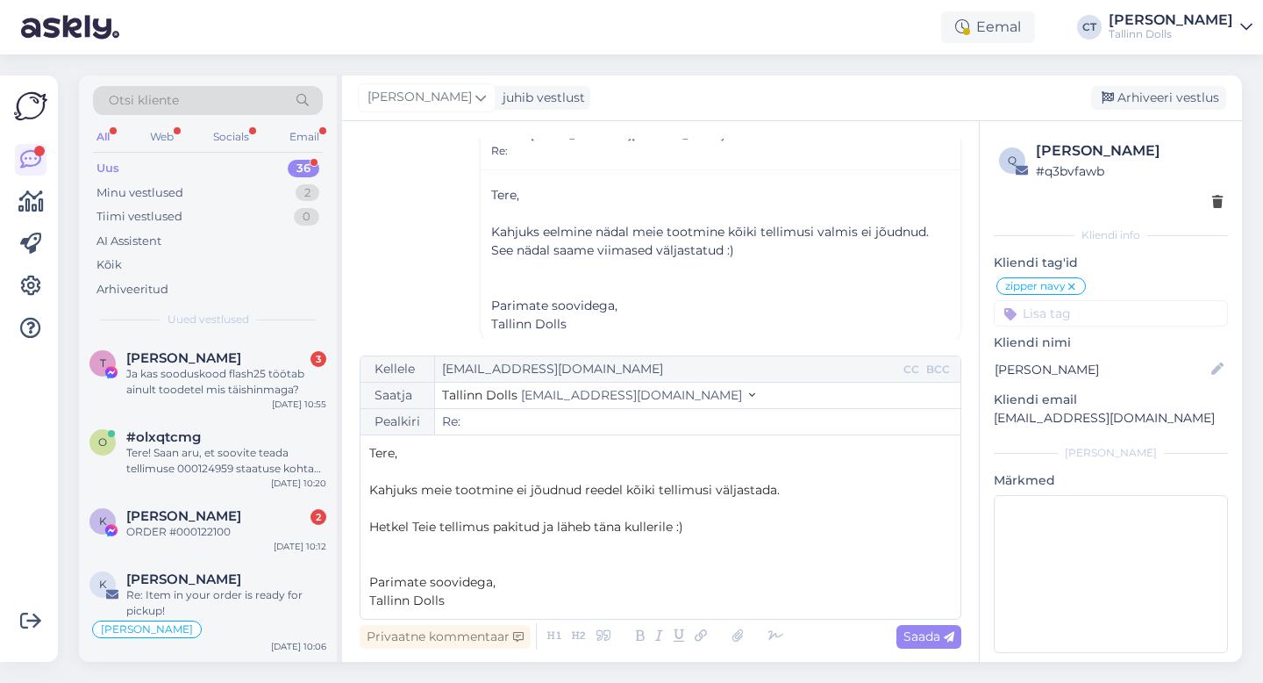
click at [937, 623] on div "Privaatne kommentaar Saada" at bounding box center [661, 635] width 602 height 33
click at [937, 636] on span "Saada" at bounding box center [929, 636] width 51 height 16
type input "Re: Re:"
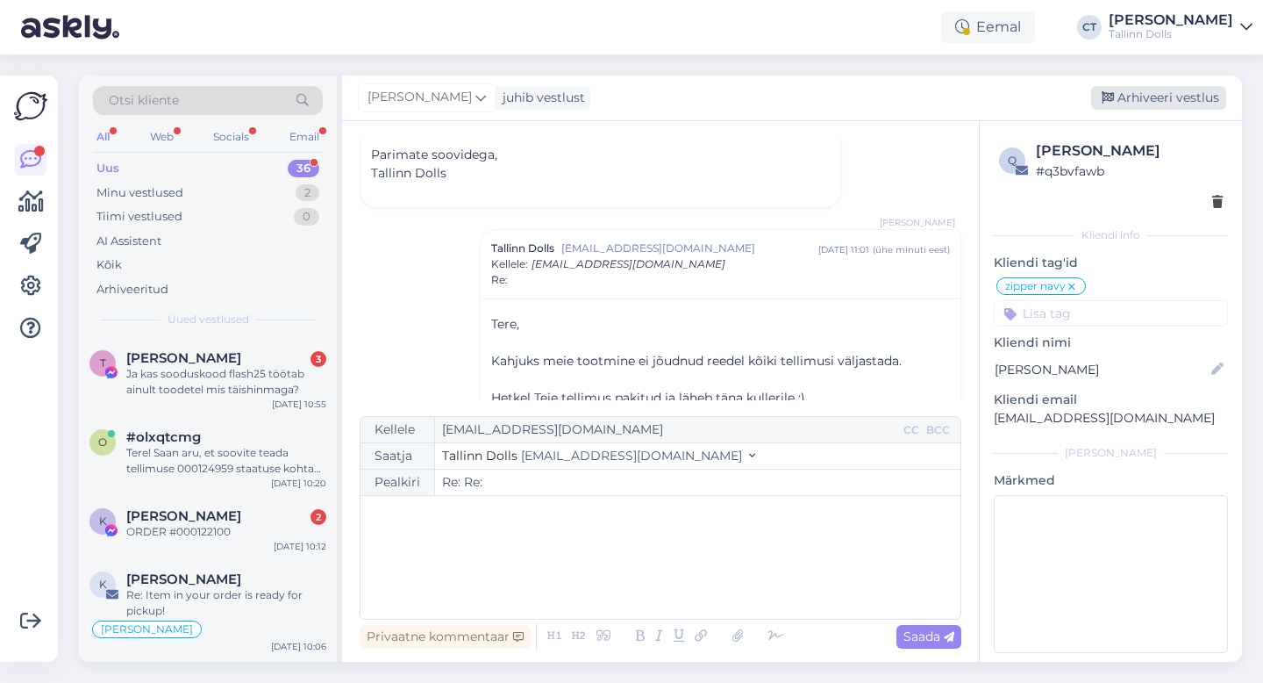
click at [1184, 93] on div "Arhiveeri vestlus" at bounding box center [1158, 98] width 135 height 24
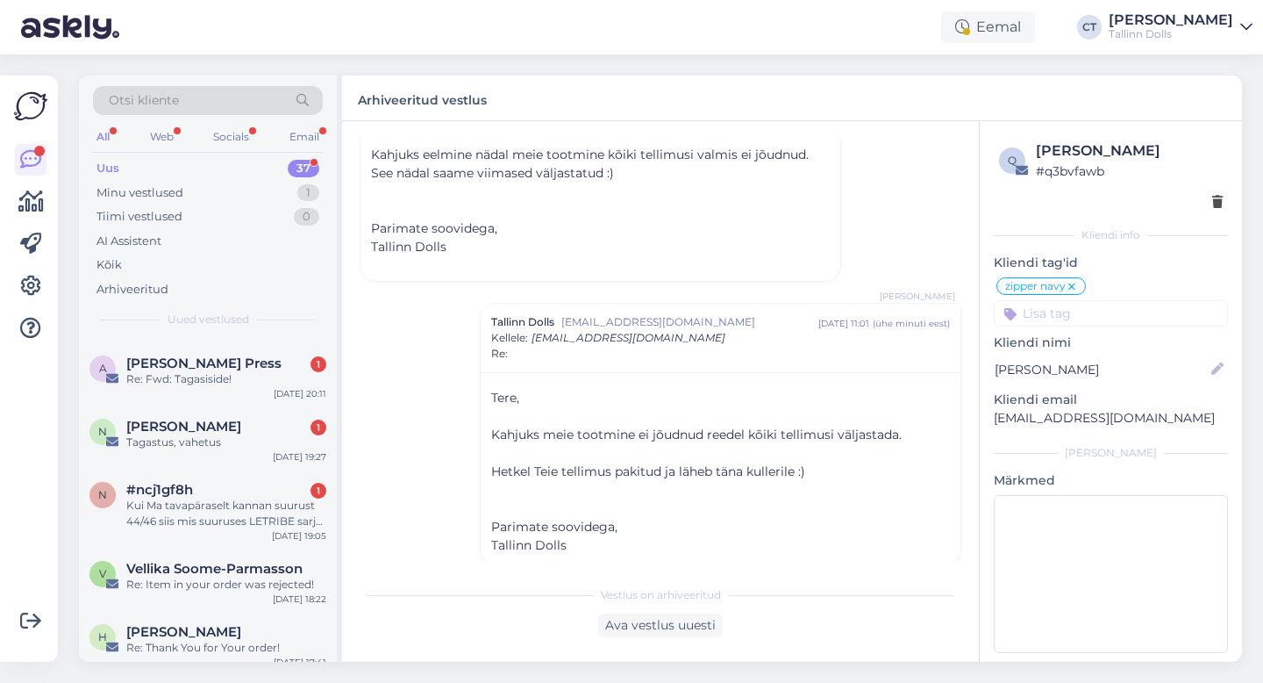
scroll to position [2224, 0]
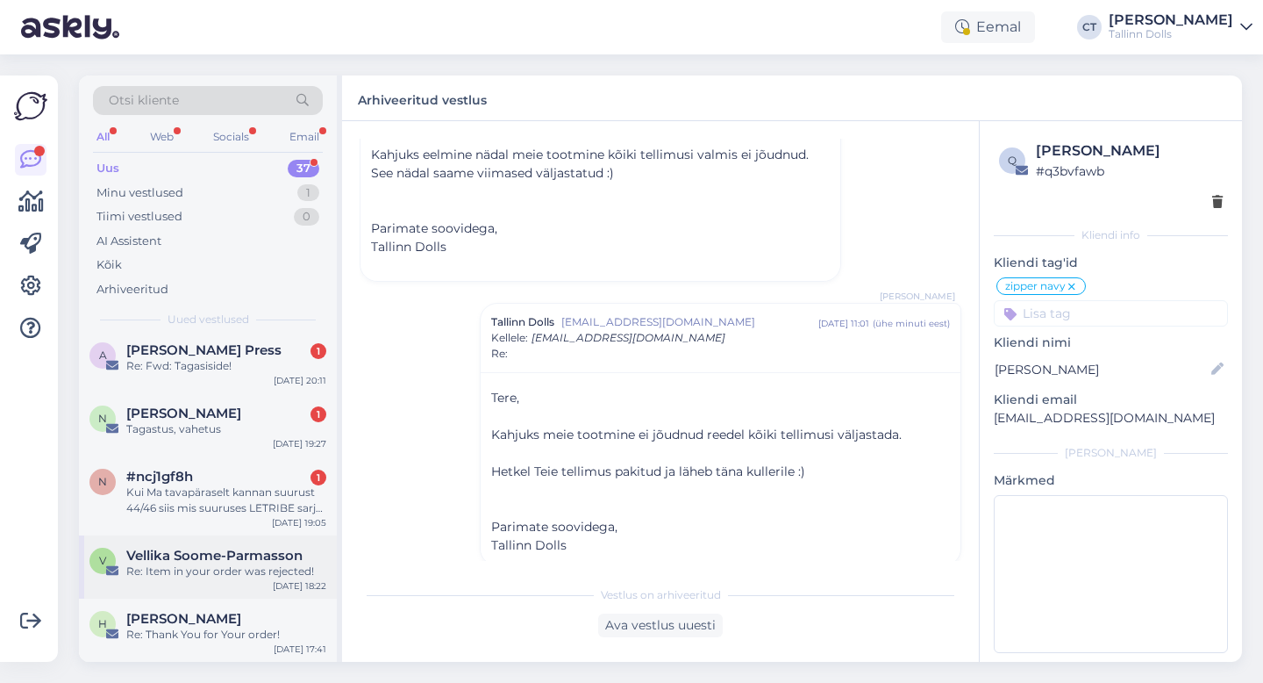
click at [210, 572] on div "Re: Item in your order was rejected!" at bounding box center [226, 571] width 200 height 16
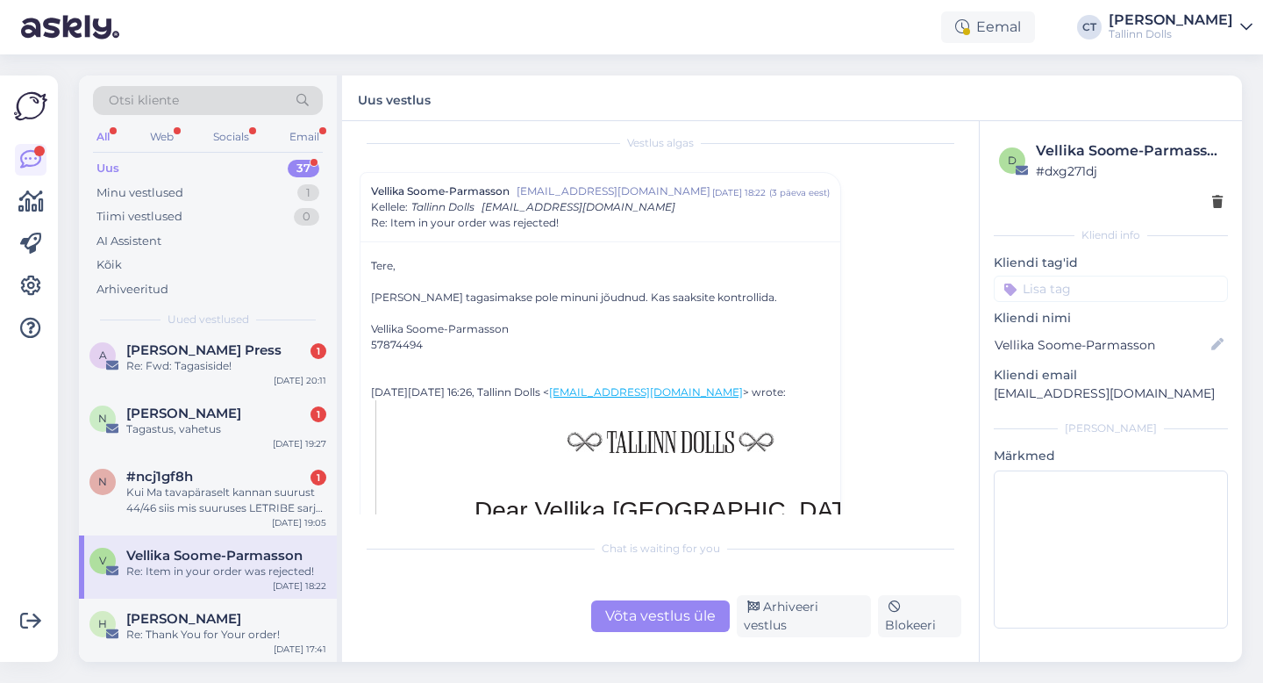
scroll to position [277, 0]
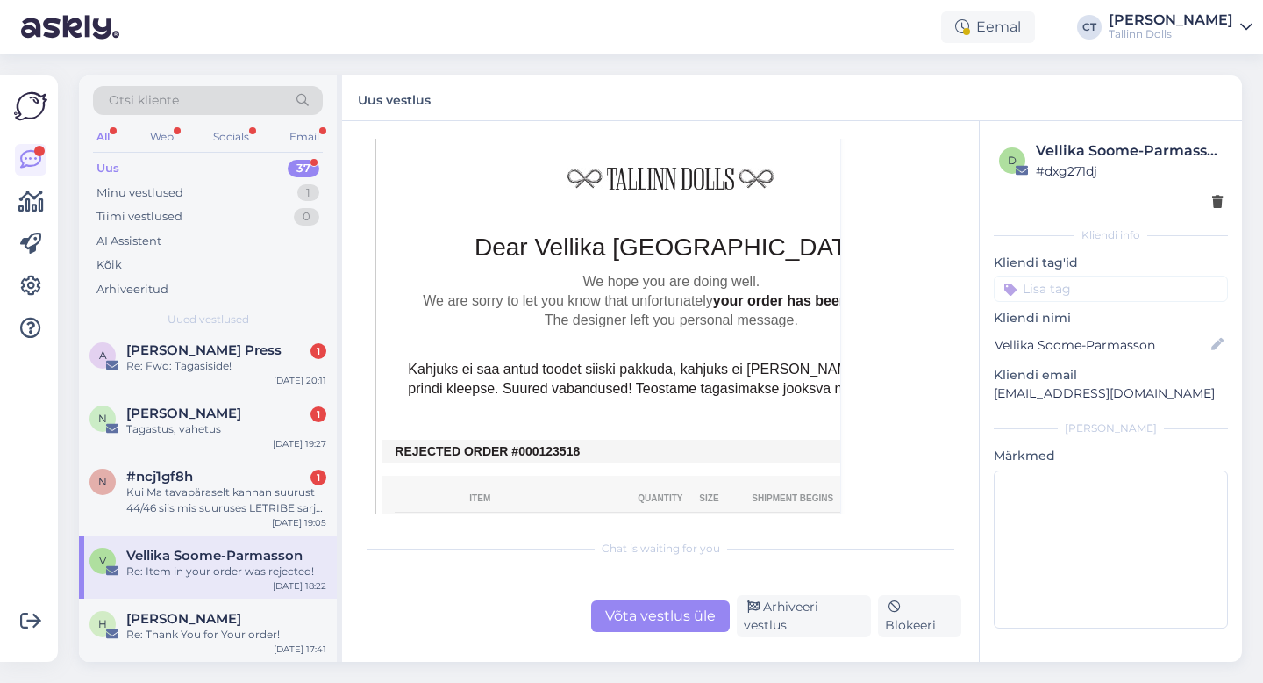
drag, startPoint x: 587, startPoint y: 448, endPoint x: 536, endPoint y: 448, distance: 50.9
click at [536, 448] on td "REJECTED ORDER #000123518" at bounding box center [671, 451] width 553 height 14
copy td "123518"
click at [647, 621] on div "Võta vestlus üle" at bounding box center [660, 616] width 139 height 32
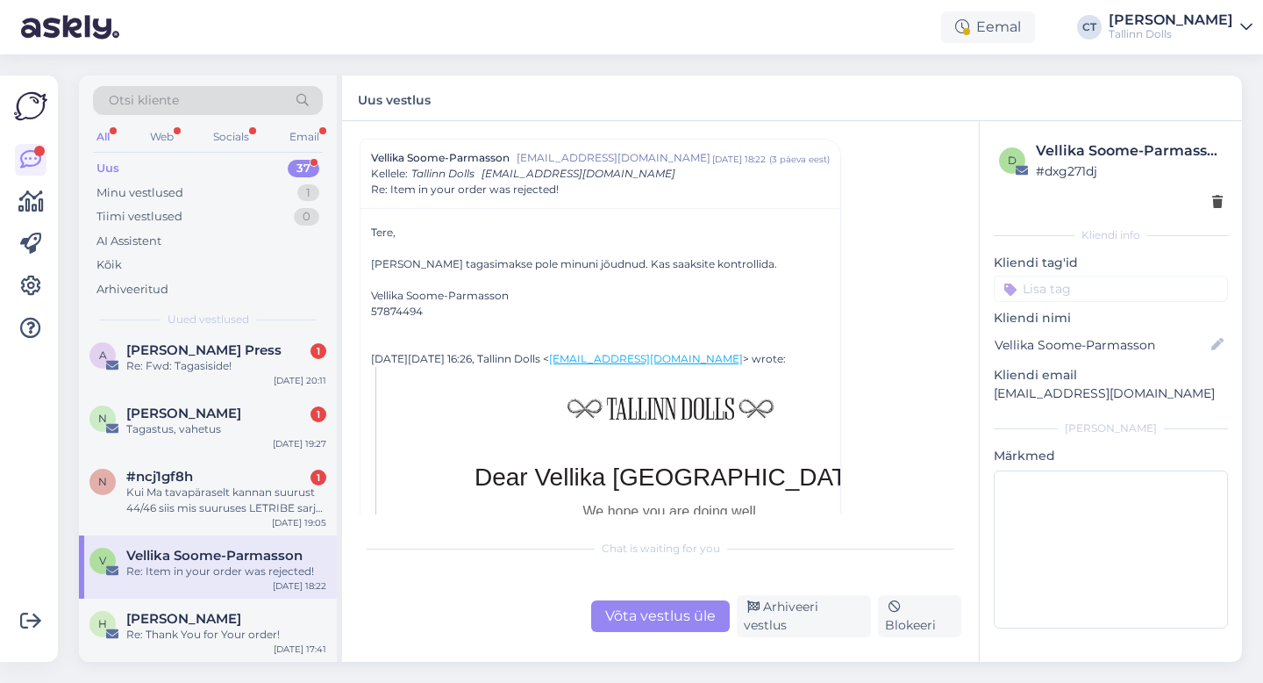
scroll to position [0, 0]
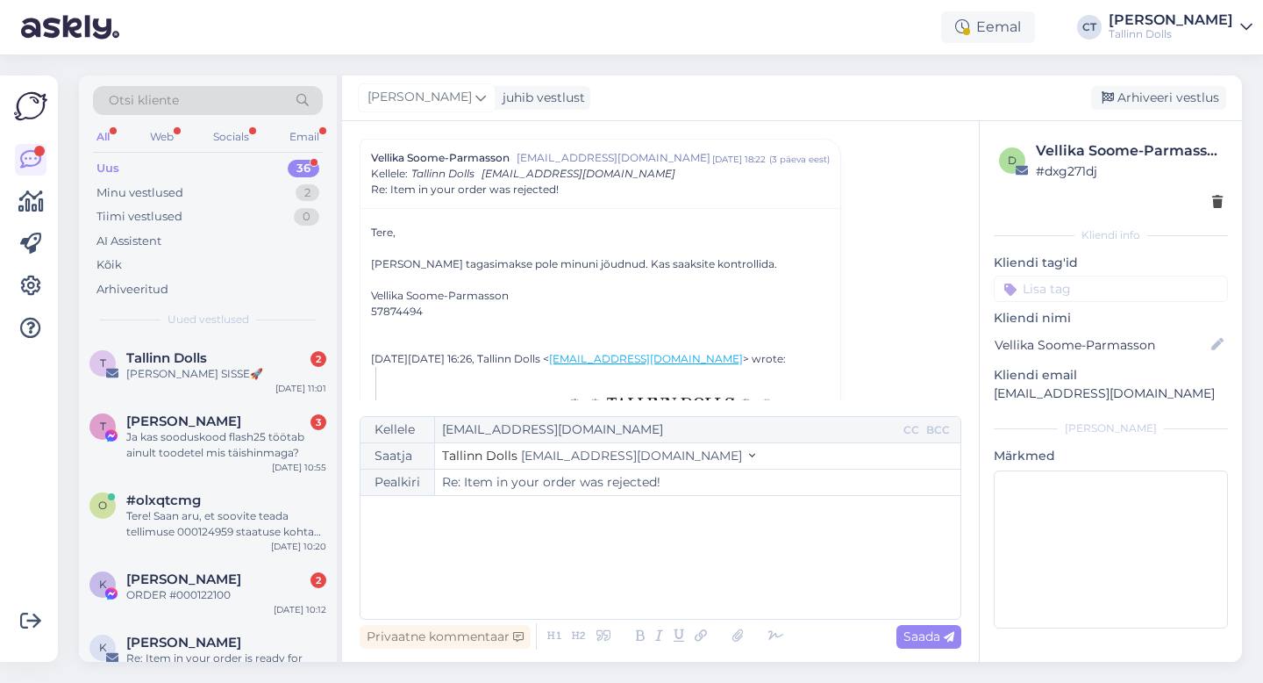
click at [659, 579] on div "﻿" at bounding box center [660, 556] width 583 height 105
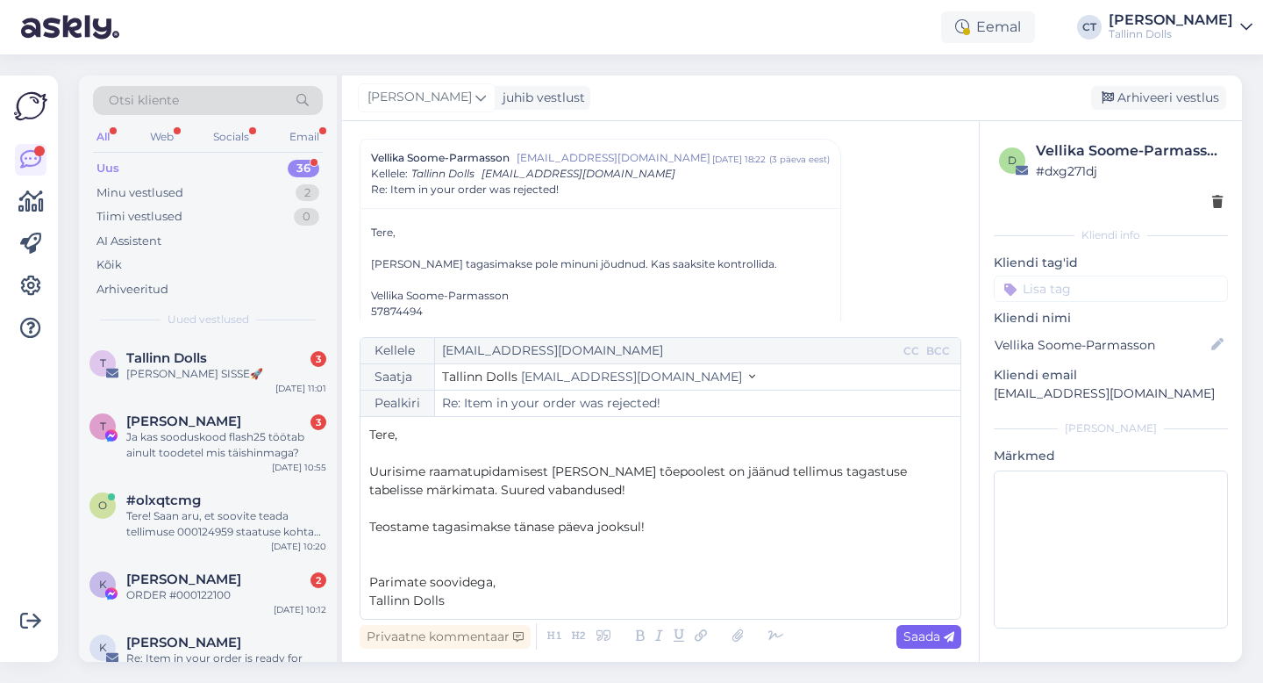
click at [935, 642] on span "Saada" at bounding box center [929, 636] width 51 height 16
type input "Re: Item in your order was rejected!"
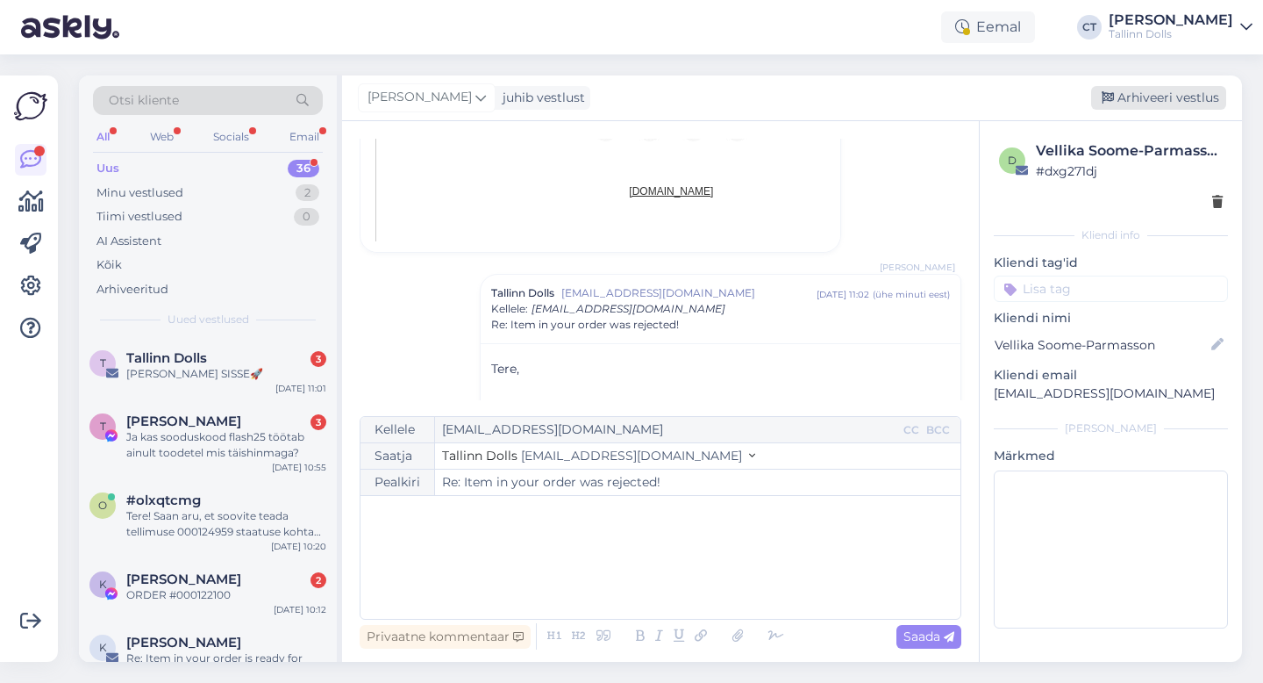
click at [1191, 94] on div "Arhiveeri vestlus" at bounding box center [1158, 98] width 135 height 24
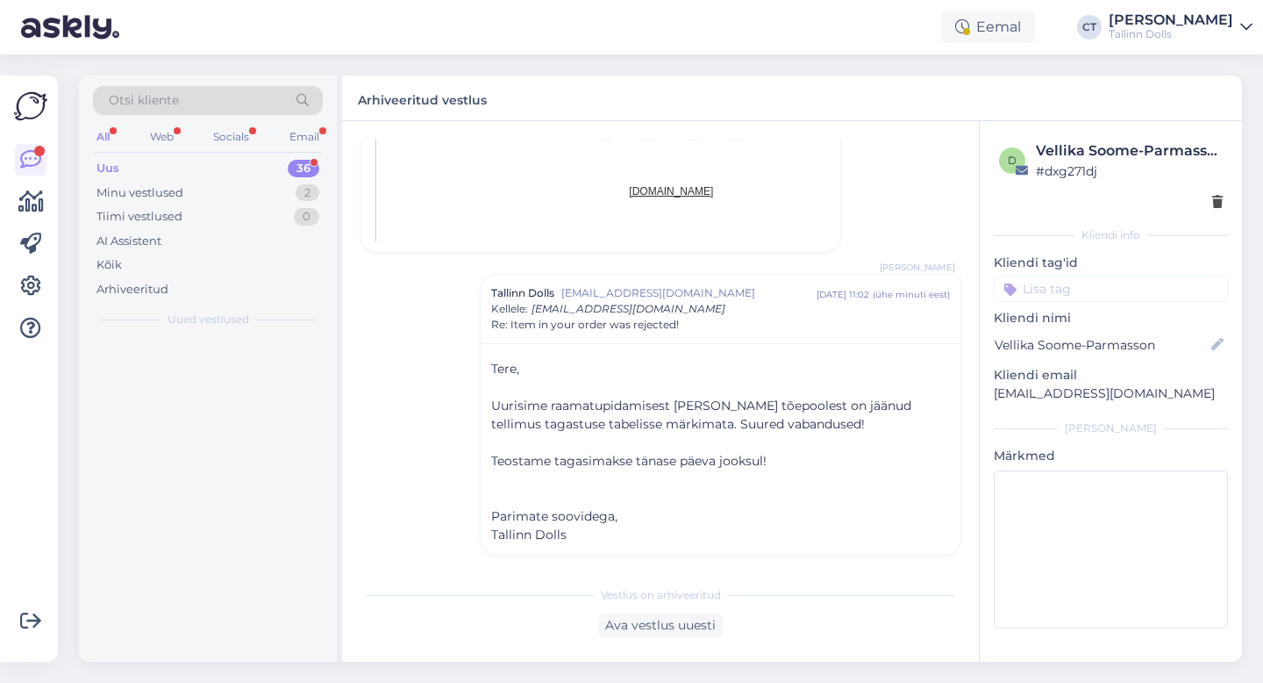
scroll to position [1113, 0]
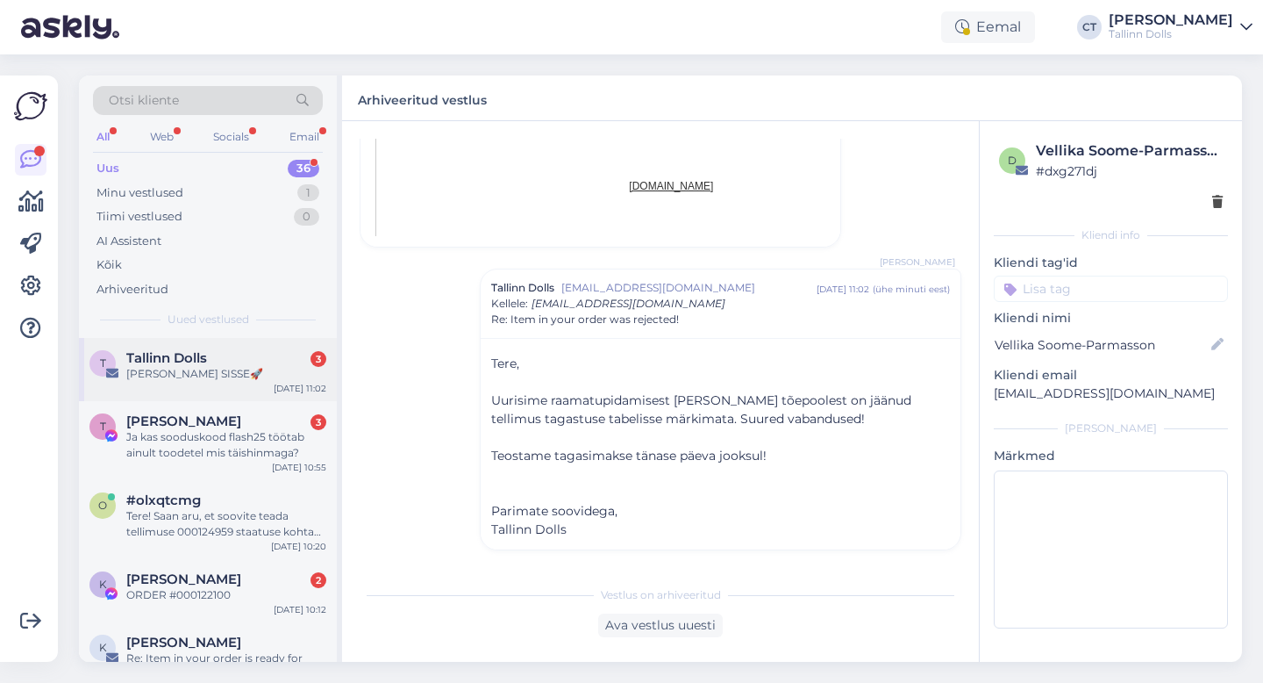
click at [207, 375] on div "[PERSON_NAME] SISSE🚀" at bounding box center [226, 374] width 200 height 16
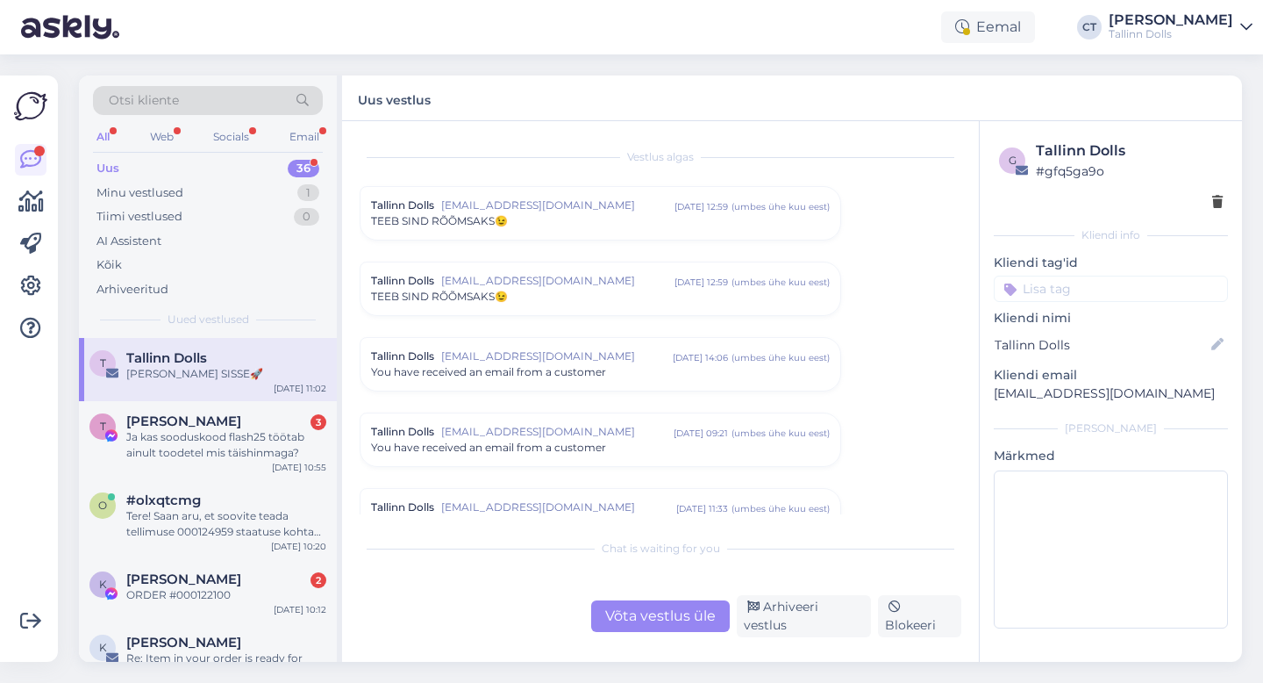
scroll to position [7257, 0]
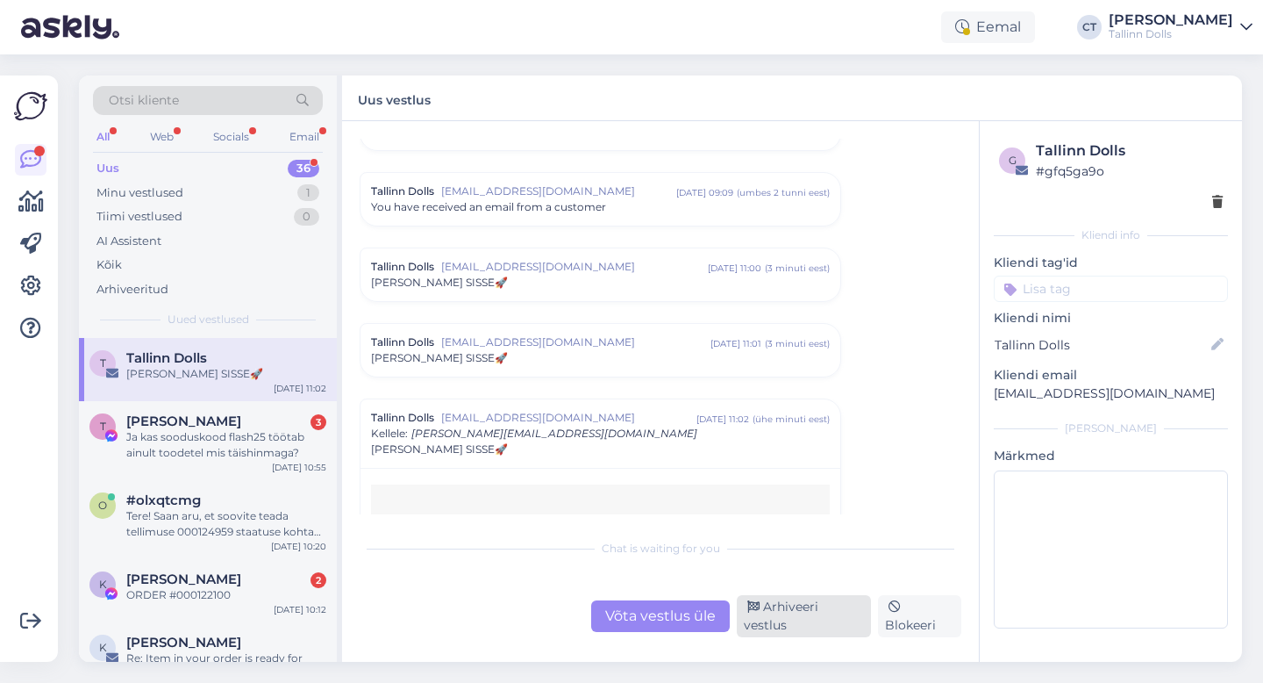
click at [761, 616] on div "Arhiveeri vestlus" at bounding box center [804, 616] width 134 height 42
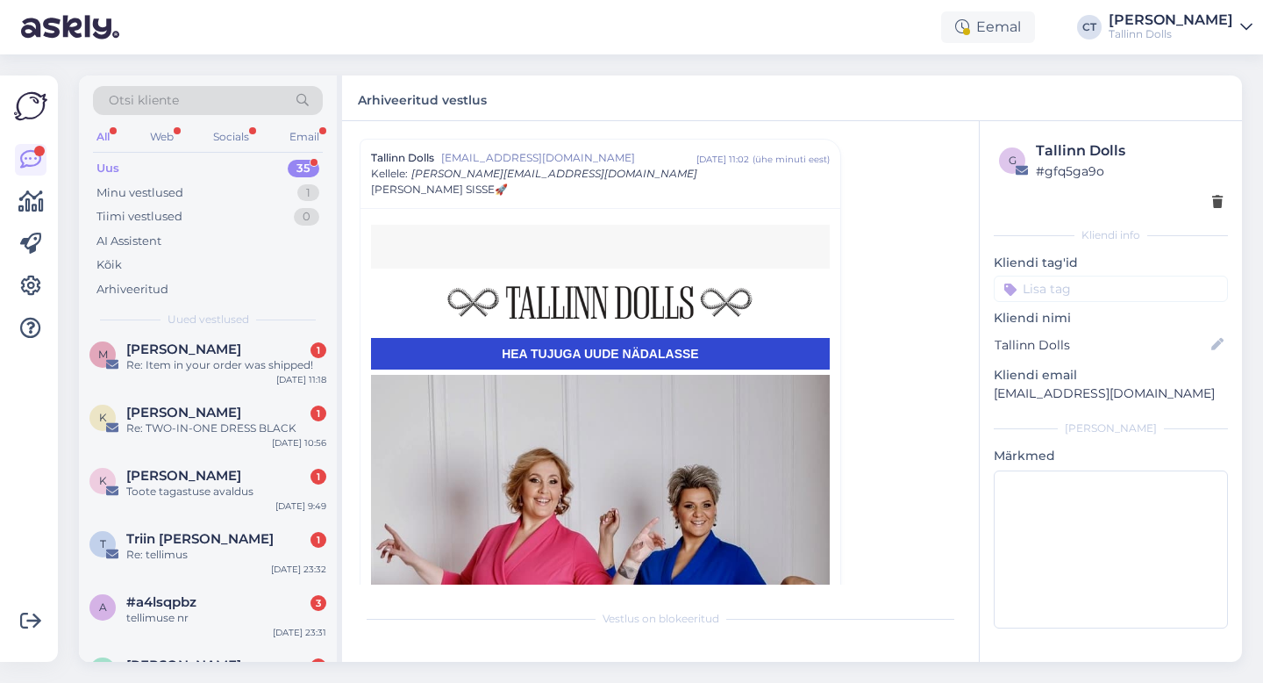
scroll to position [2098, 0]
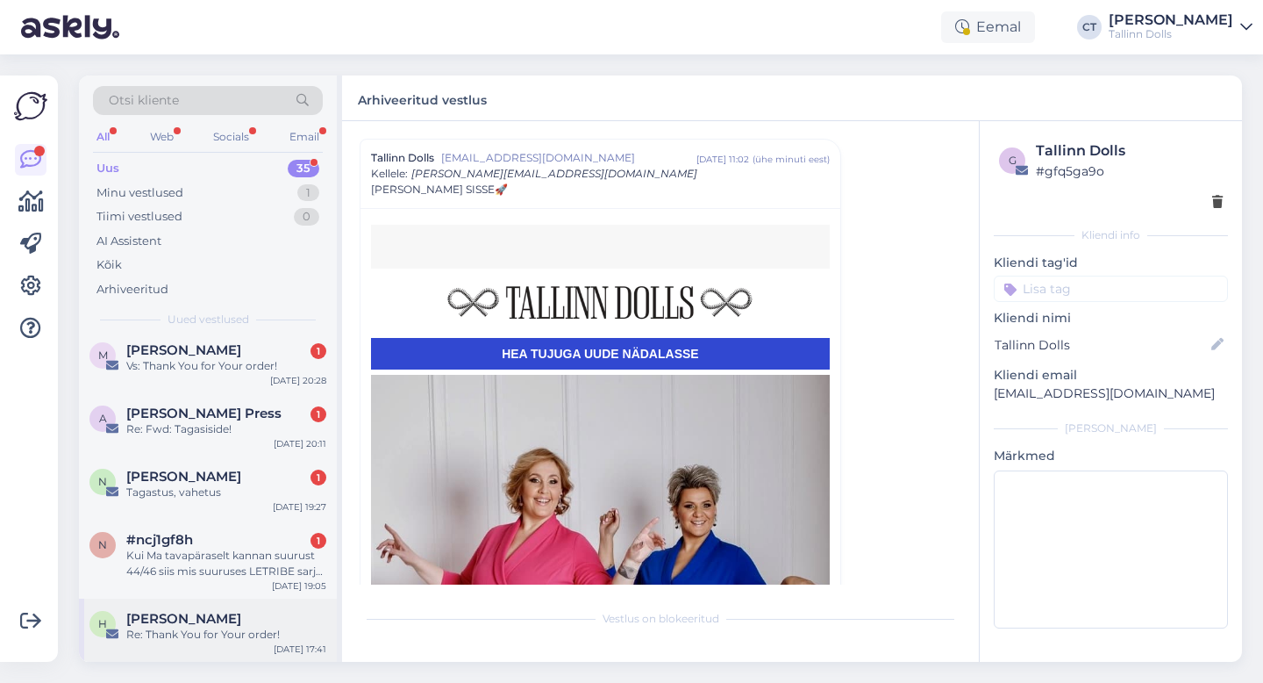
click at [206, 618] on div "[PERSON_NAME]" at bounding box center [226, 619] width 200 height 16
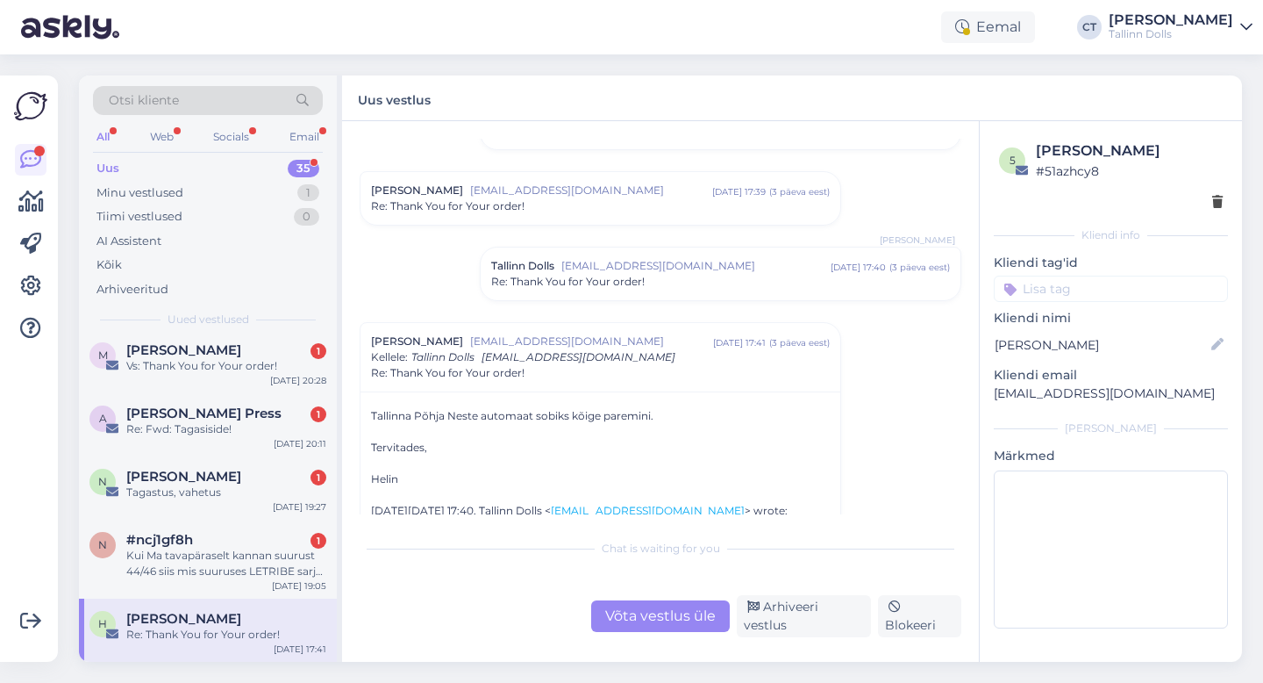
scroll to position [181, 0]
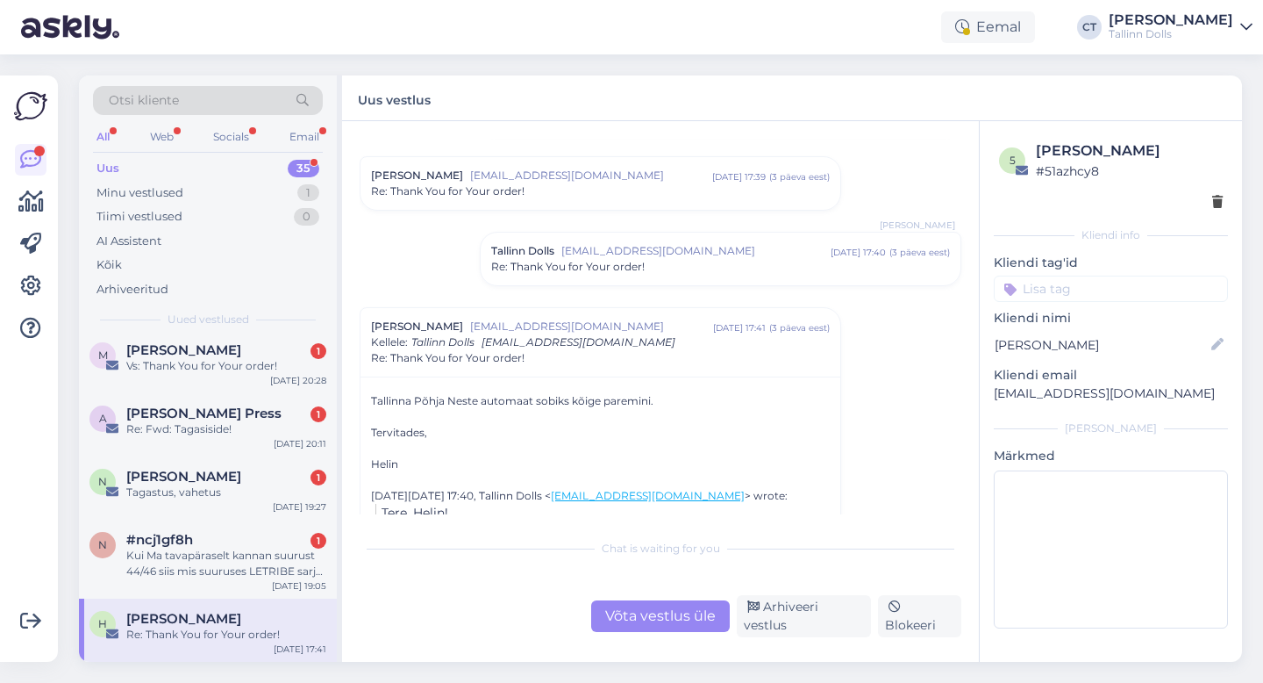
click at [676, 616] on div "Võta vestlus üle" at bounding box center [660, 616] width 139 height 32
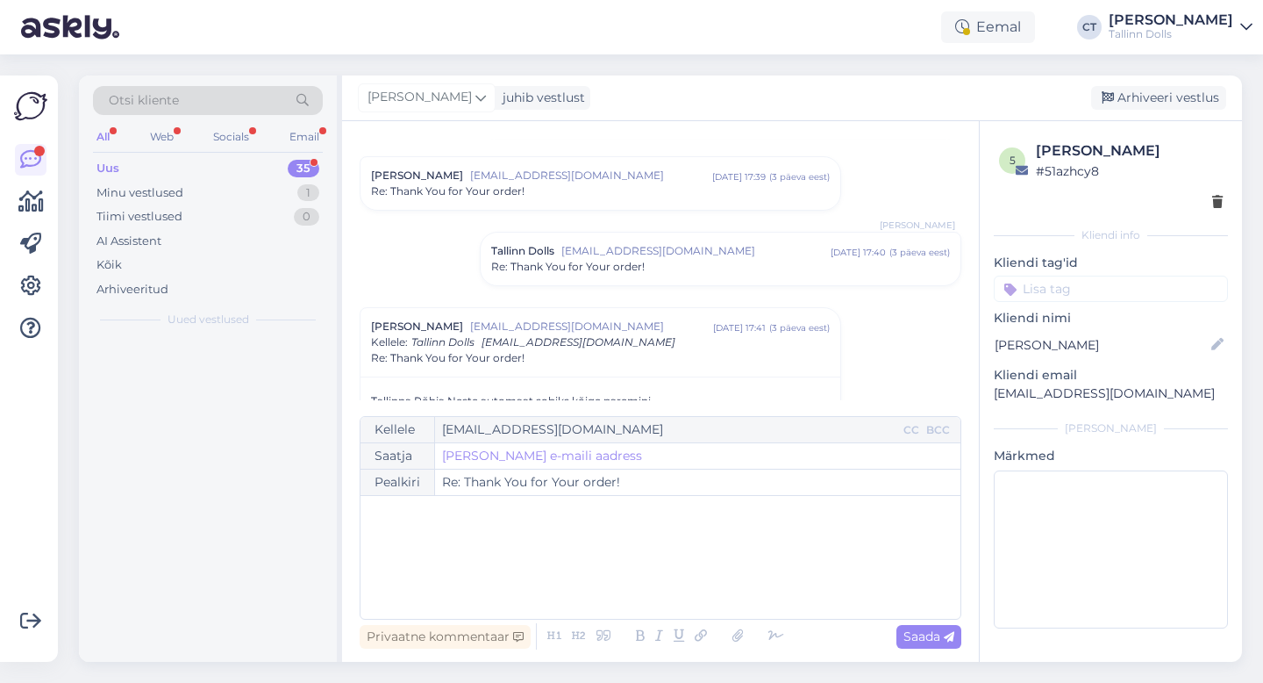
scroll to position [0, 0]
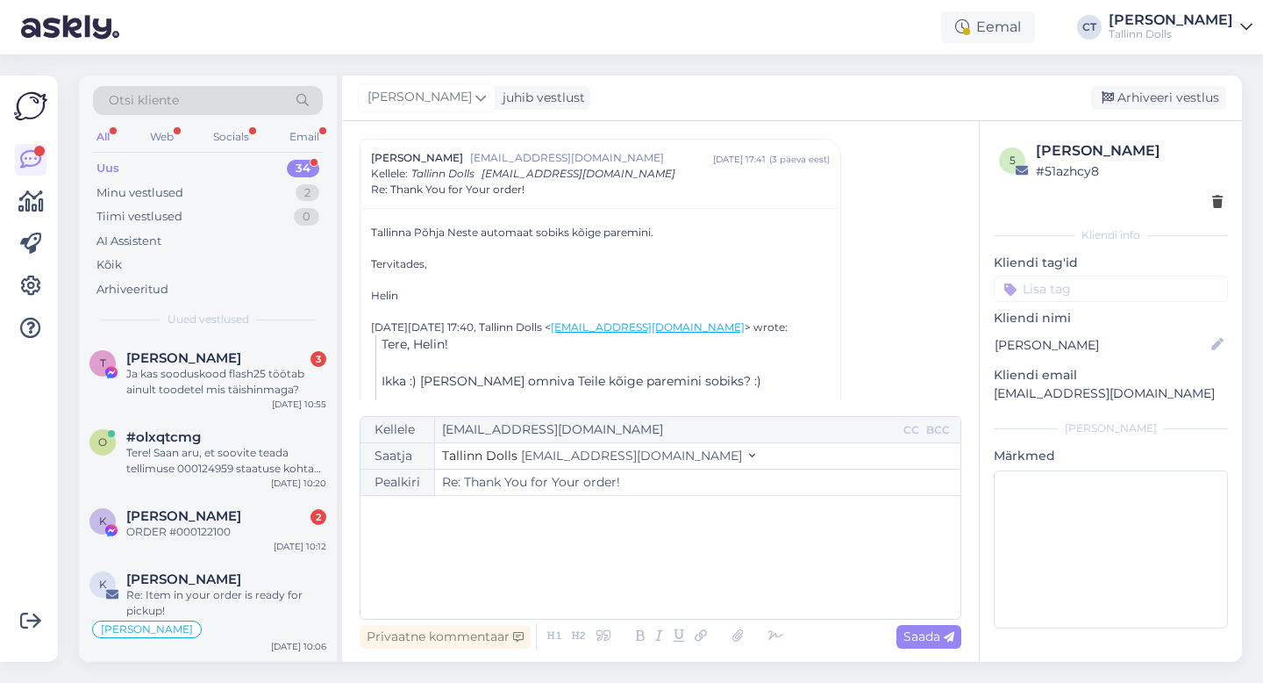
click at [675, 568] on div "﻿" at bounding box center [660, 556] width 583 height 105
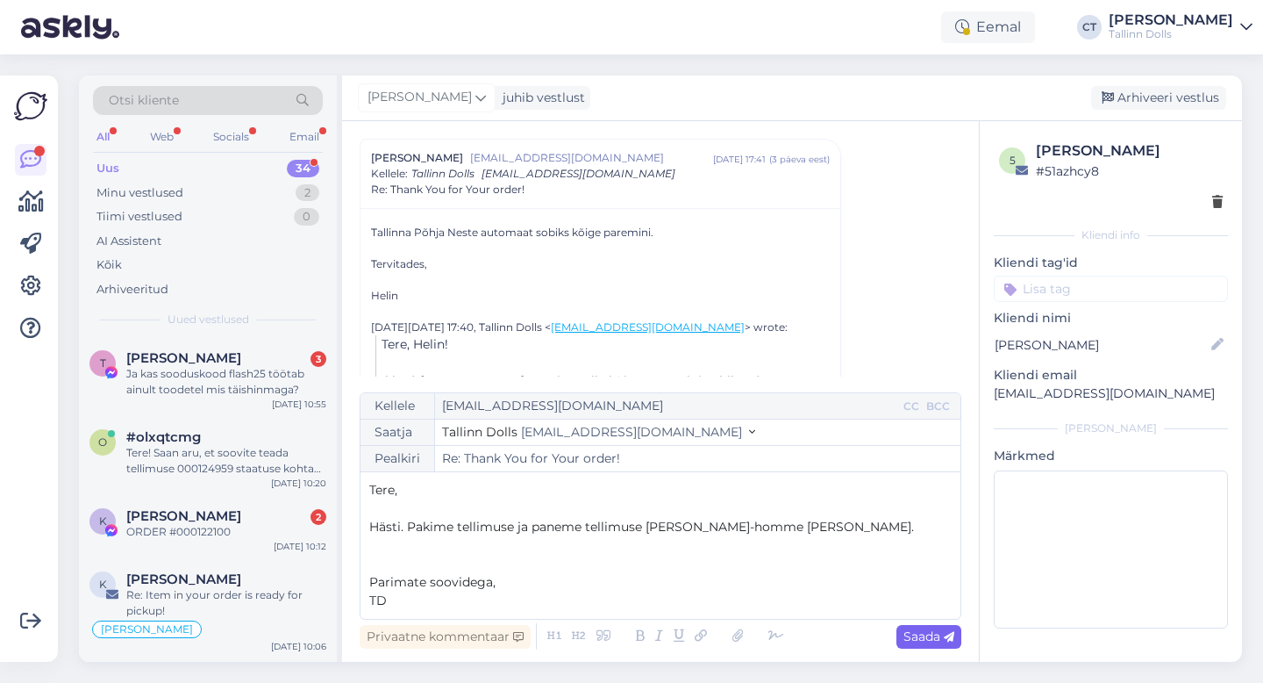
click at [954, 638] on icon at bounding box center [949, 637] width 11 height 11
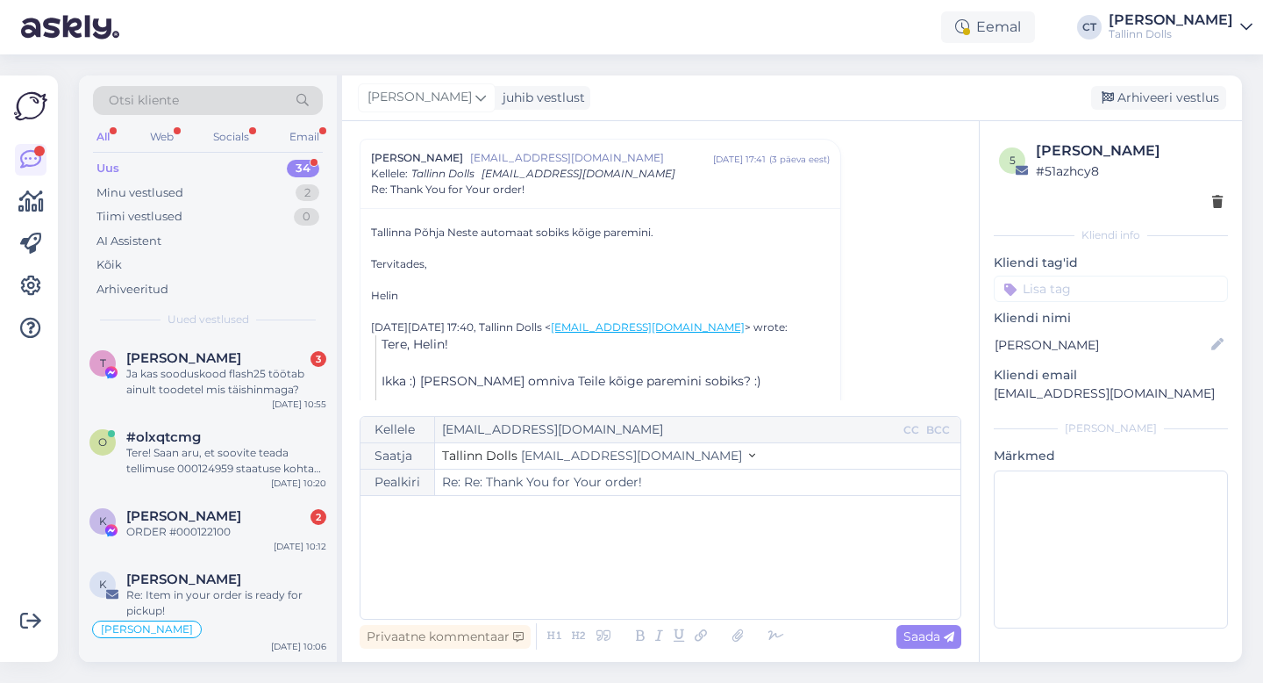
type input "Re: Thank You for Your order!"
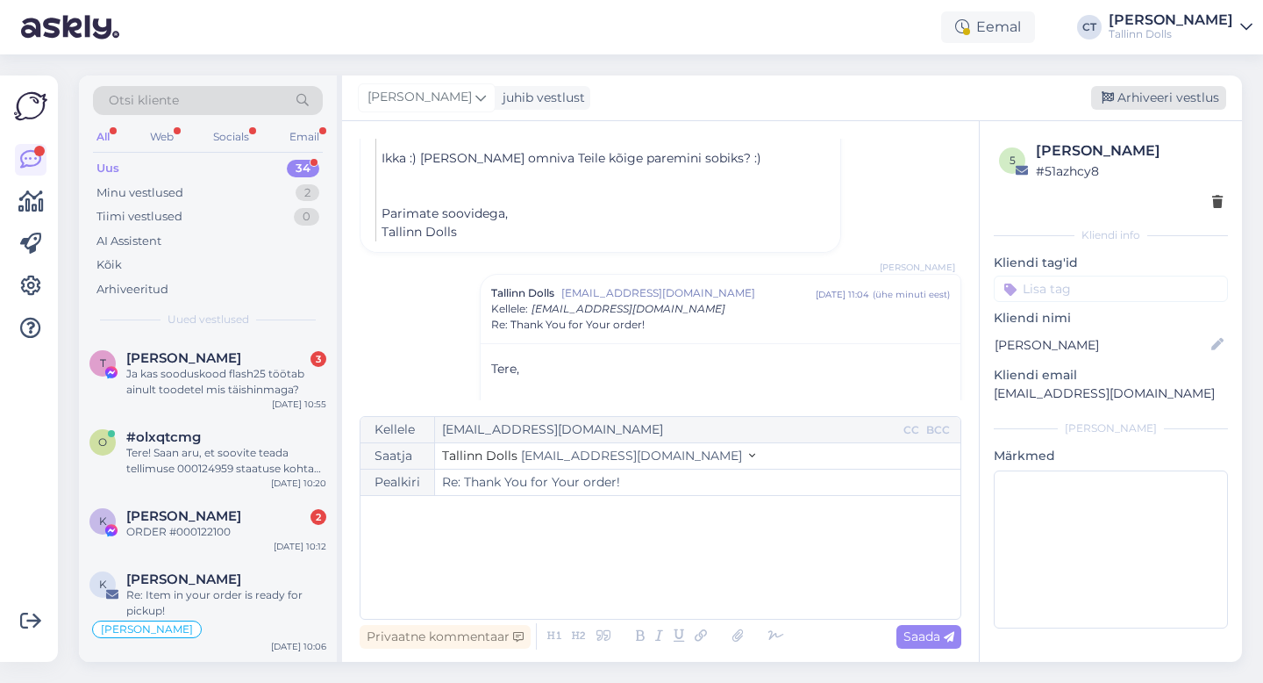
click at [1215, 96] on div "Arhiveeri vestlus" at bounding box center [1158, 98] width 135 height 24
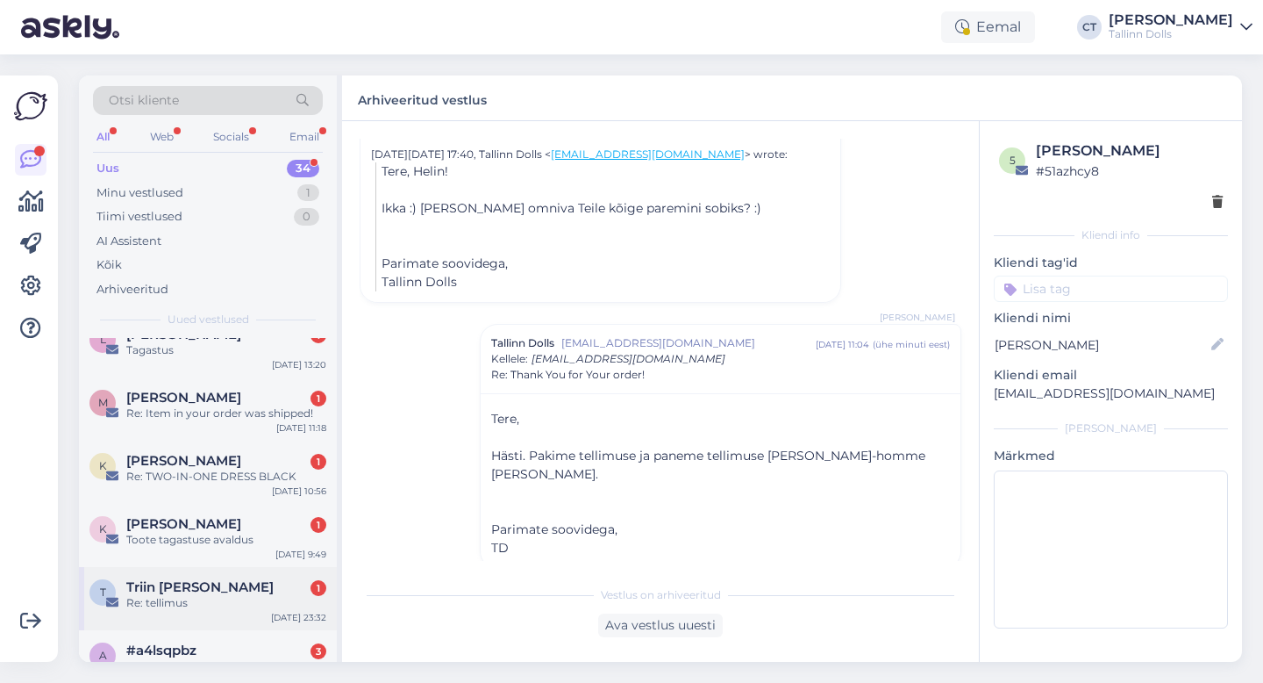
scroll to position [2034, 0]
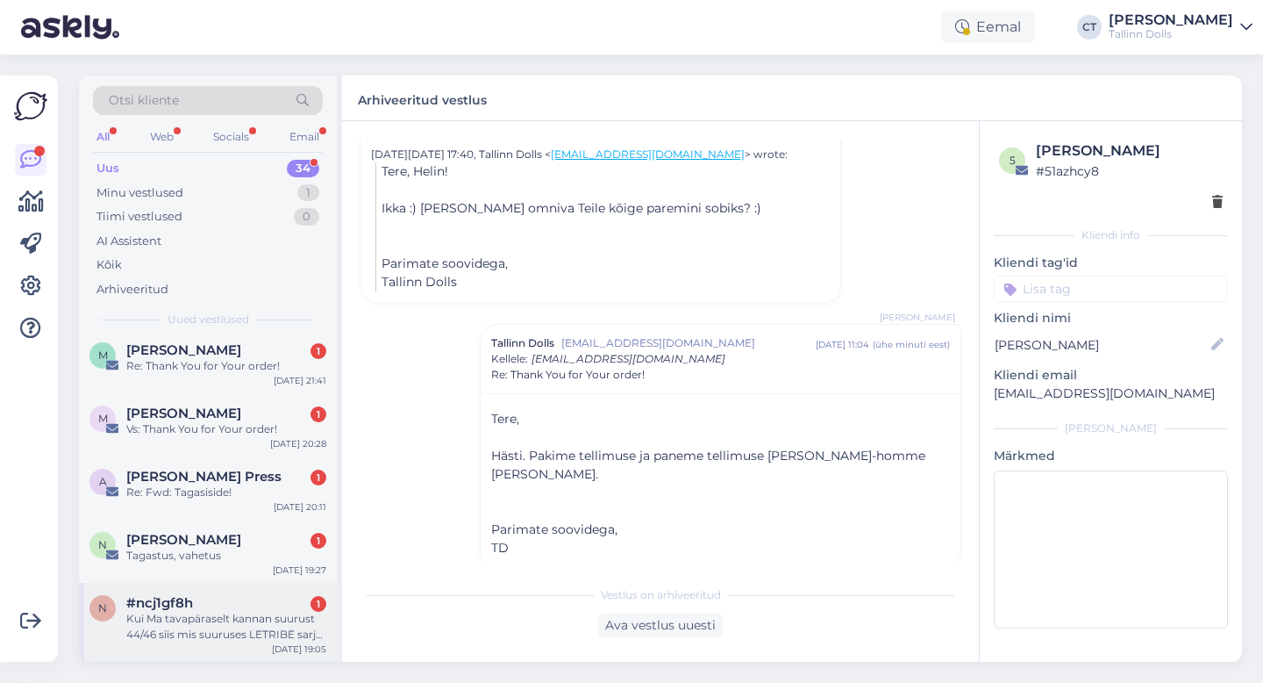
click at [220, 611] on div "Kui Ma tavapäraselt kannan suurust 44/46 siis mis suuruses LETRIBE sarja riided…" at bounding box center [226, 627] width 200 height 32
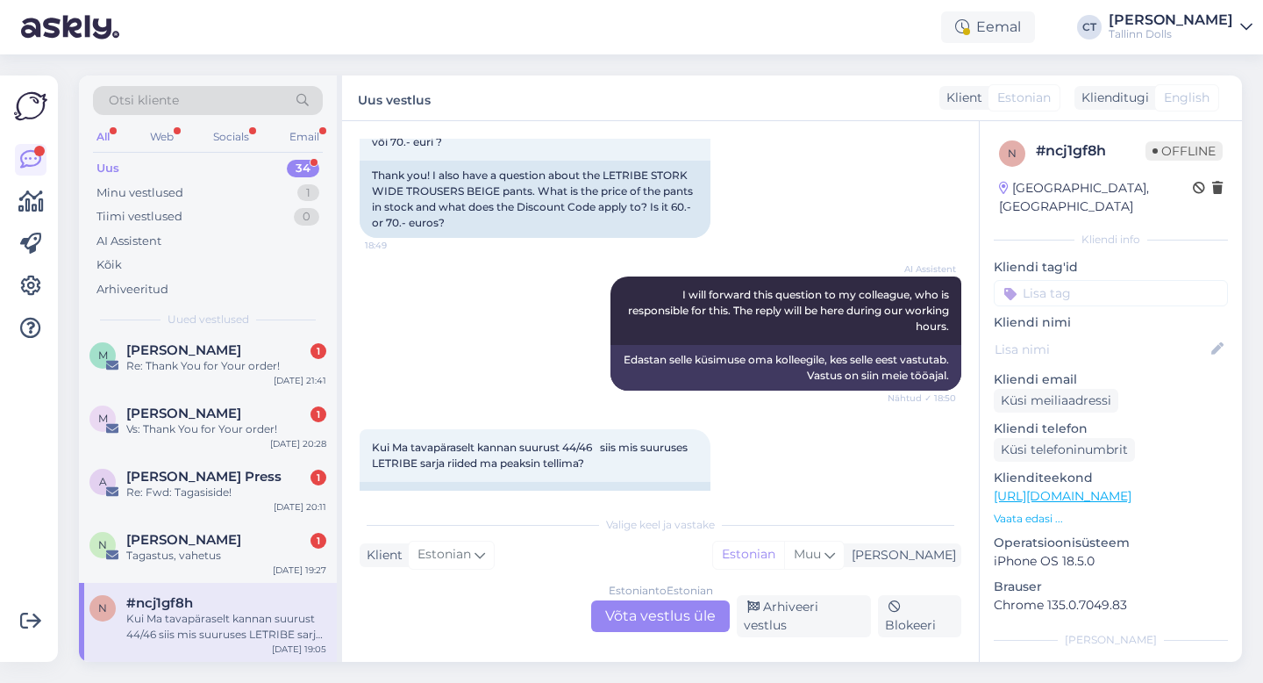
scroll to position [713, 0]
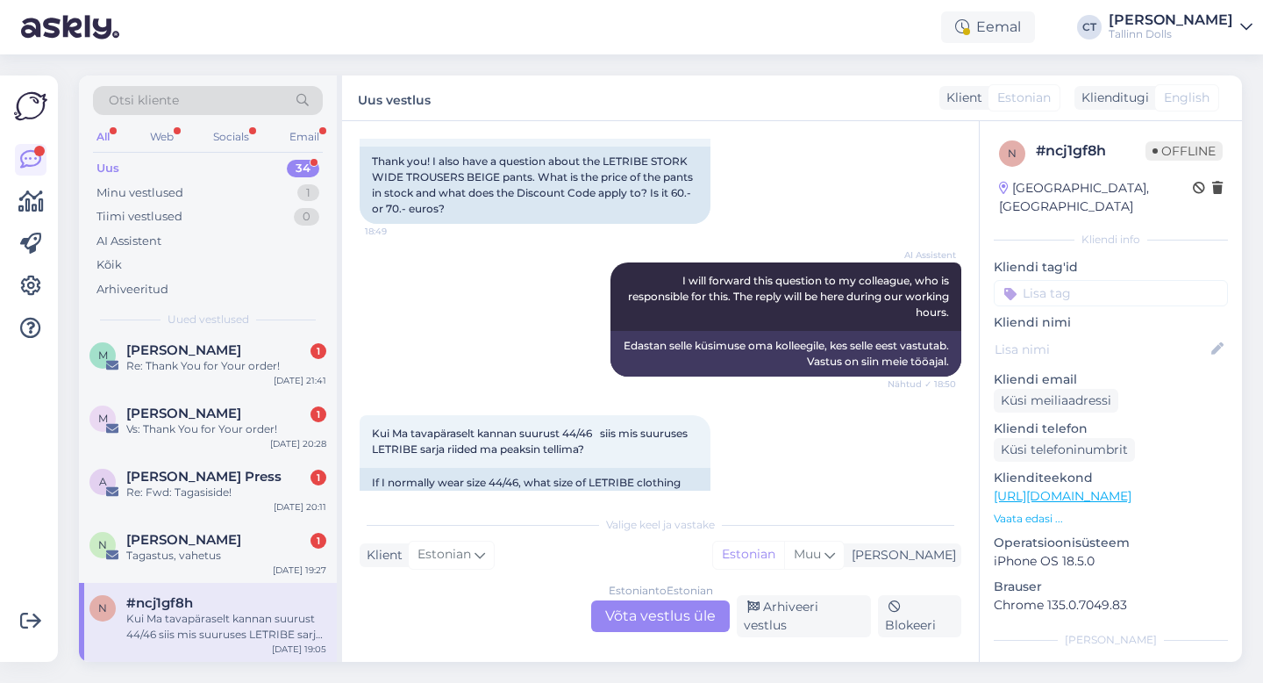
click at [651, 624] on div "Estonian to Estonian Võta vestlus üle" at bounding box center [660, 616] width 139 height 32
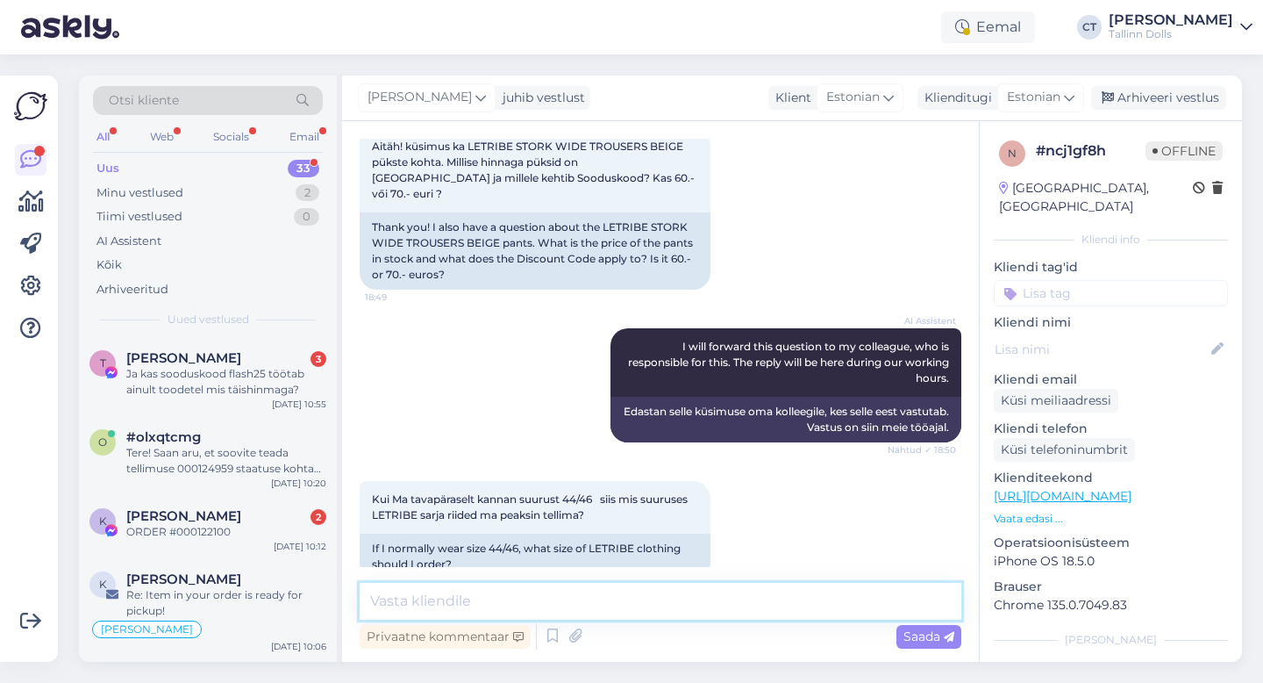
click at [646, 606] on textarea at bounding box center [661, 601] width 602 height 37
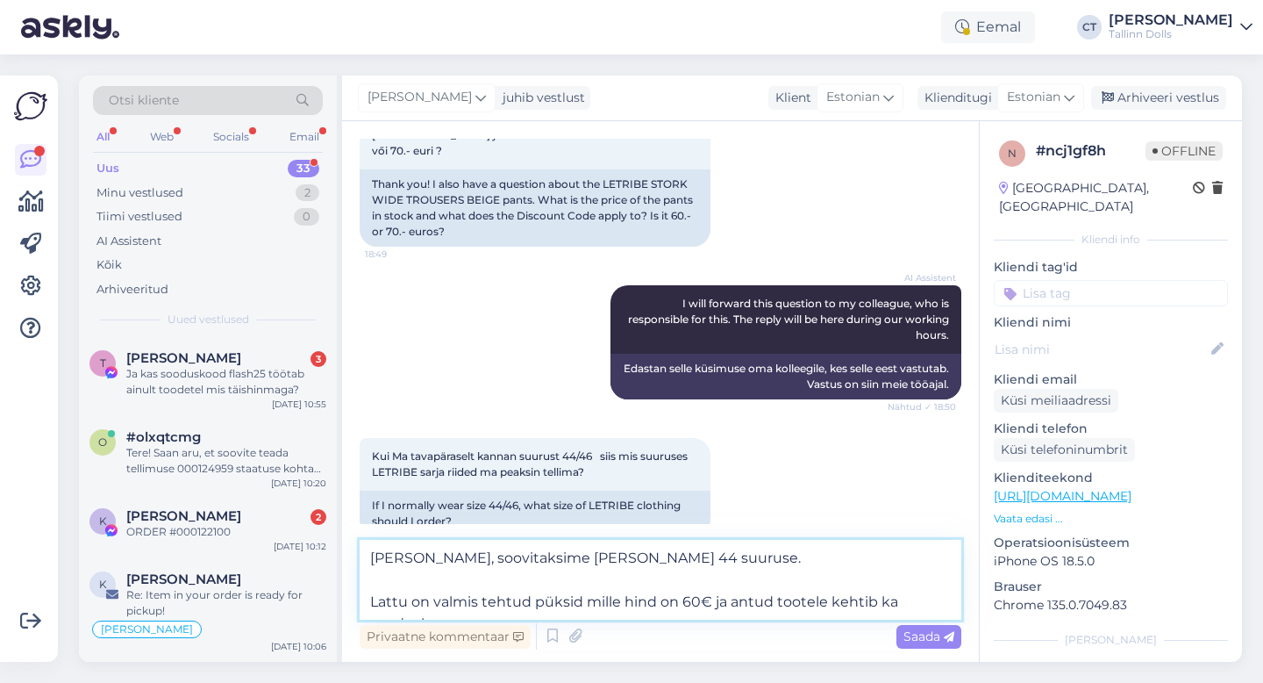
scroll to position [712, 0]
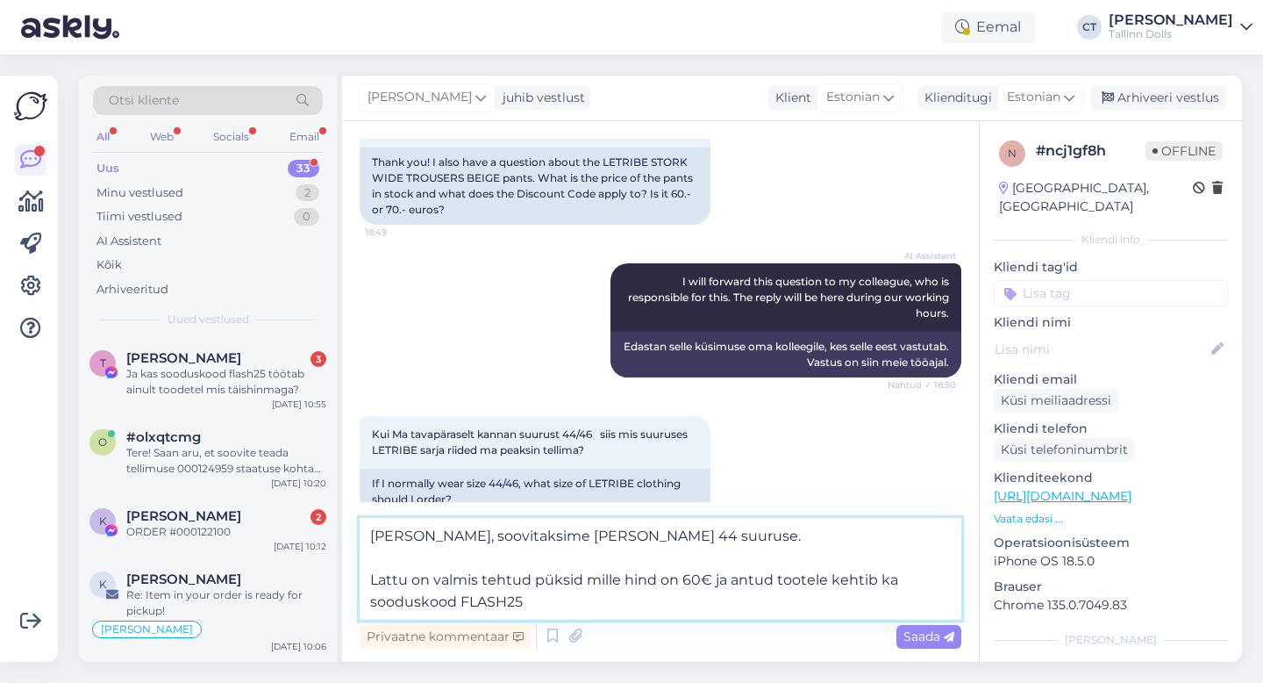
type textarea "[PERSON_NAME], soovitaksime [PERSON_NAME] 44 suuruse. Lattu on valmis tehtud pü…"
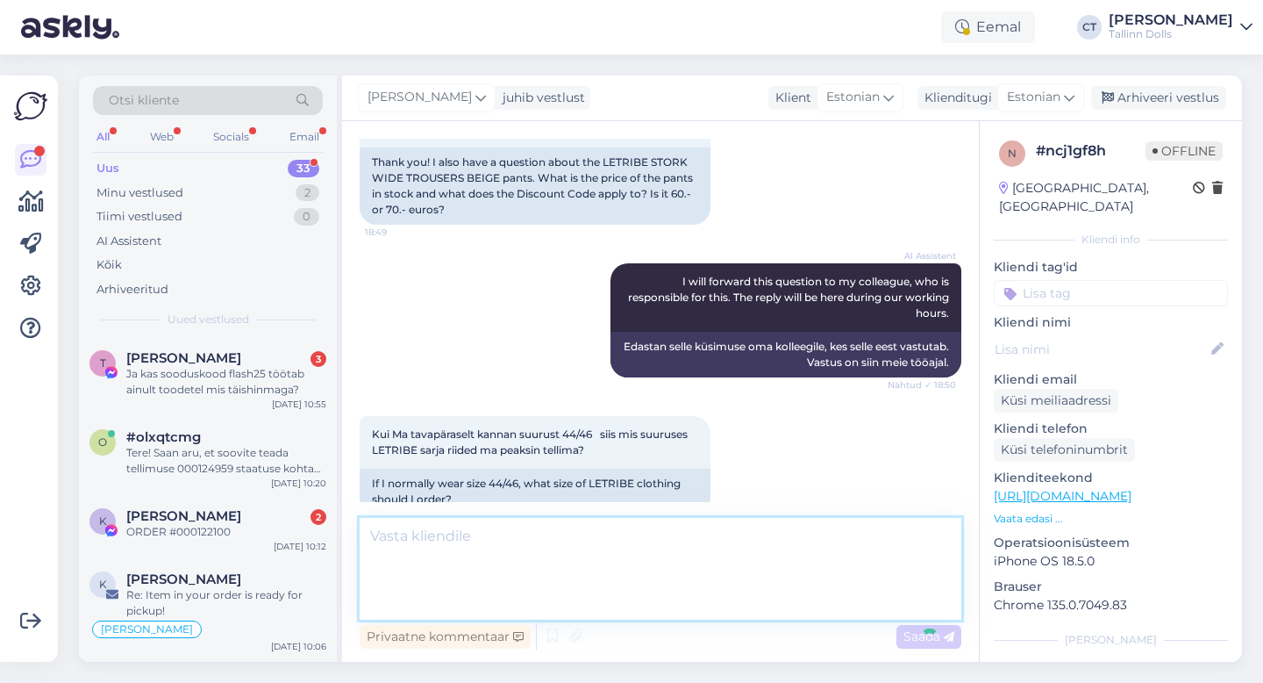
scroll to position [807, 0]
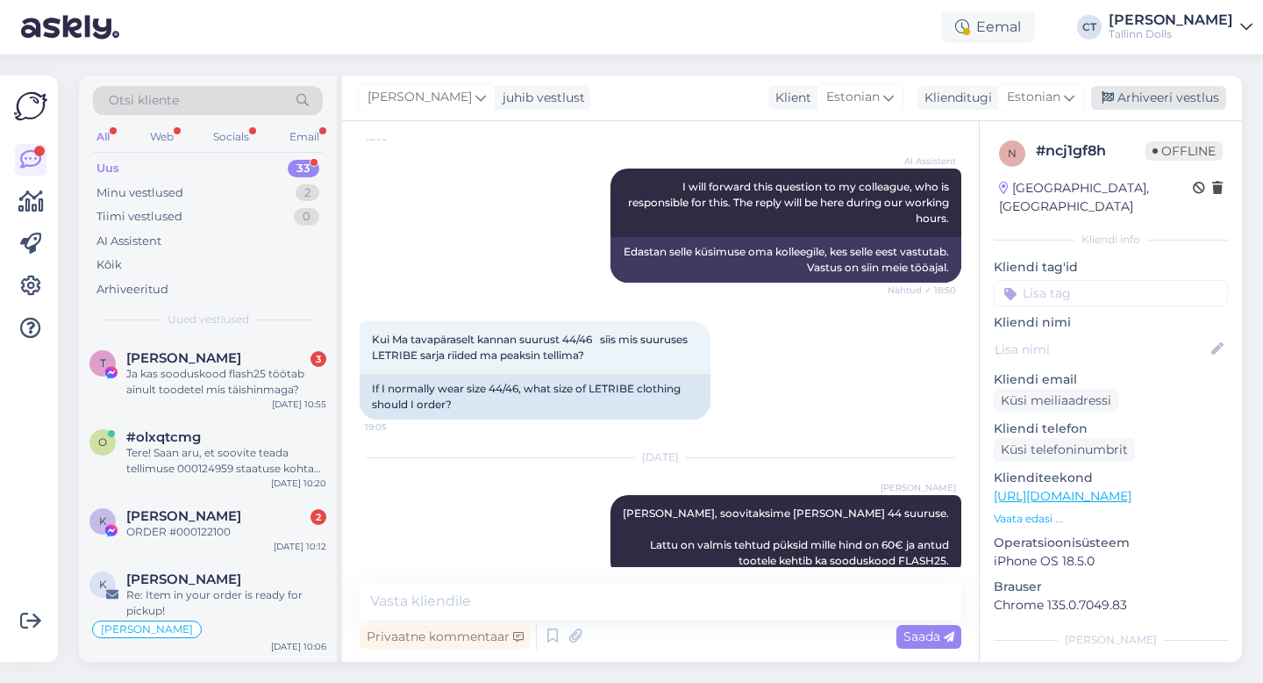
click at [1191, 97] on div "Arhiveeri vestlus" at bounding box center [1158, 98] width 135 height 24
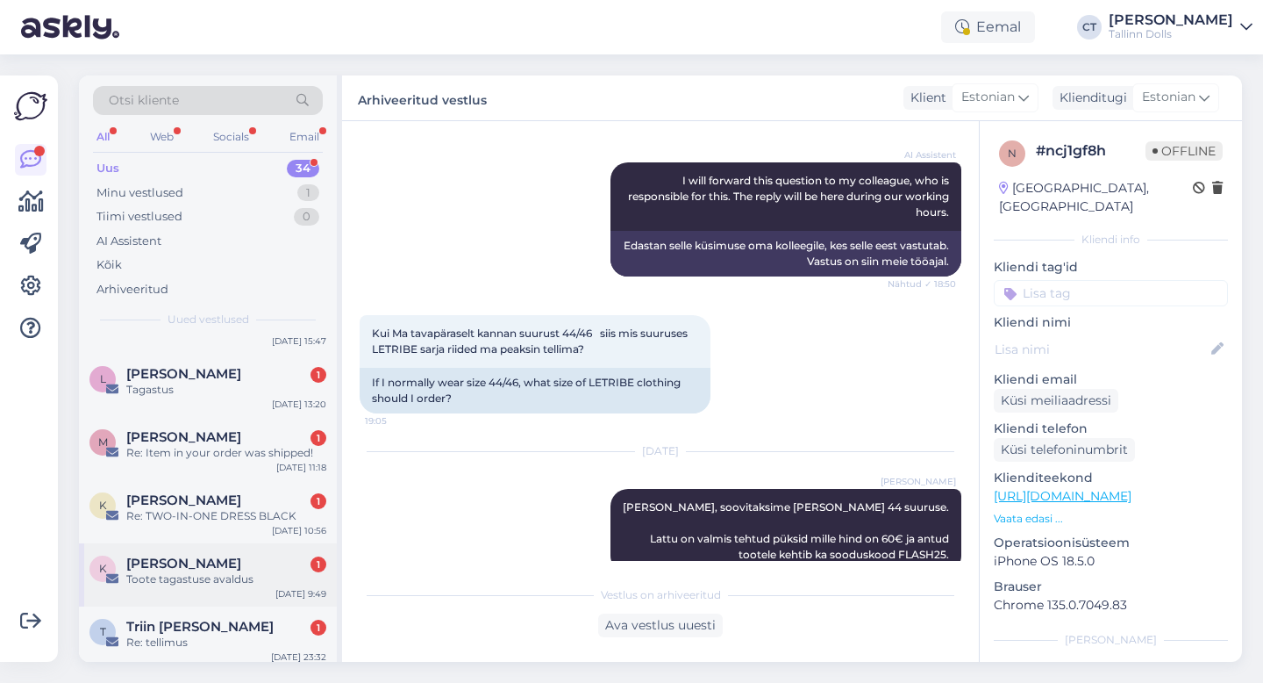
scroll to position [2019, 0]
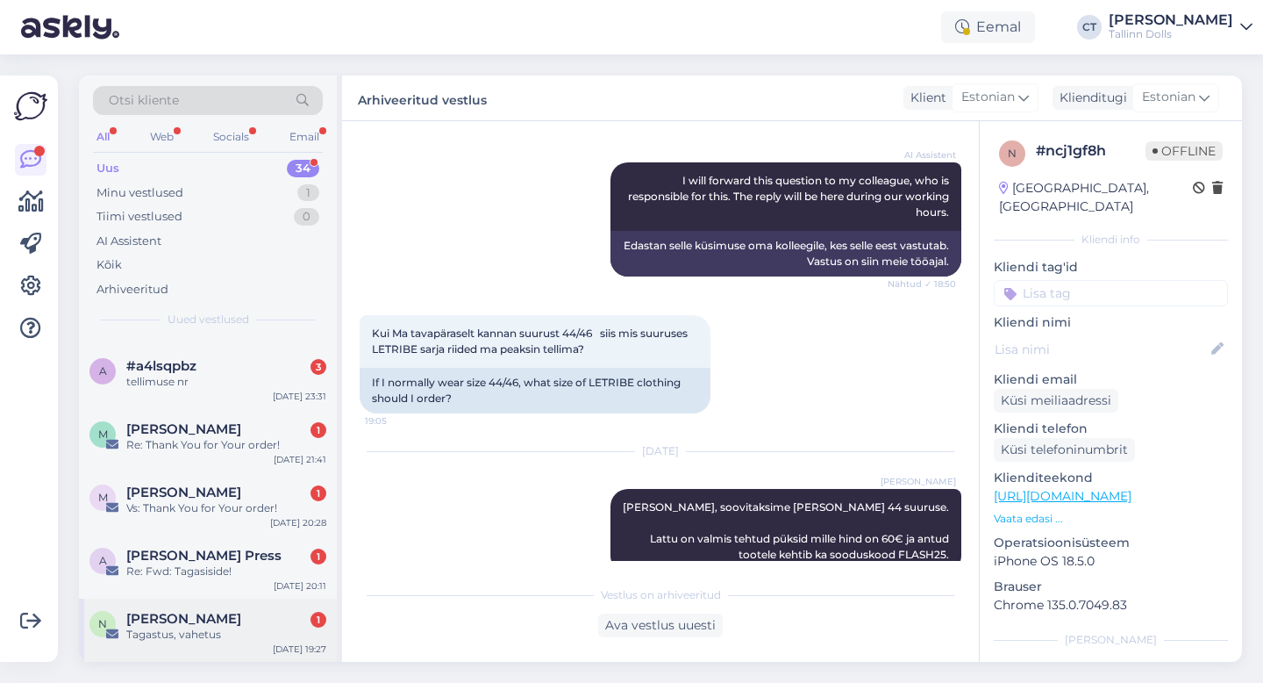
click at [222, 627] on div "Tagastus, vahetus" at bounding box center [226, 634] width 200 height 16
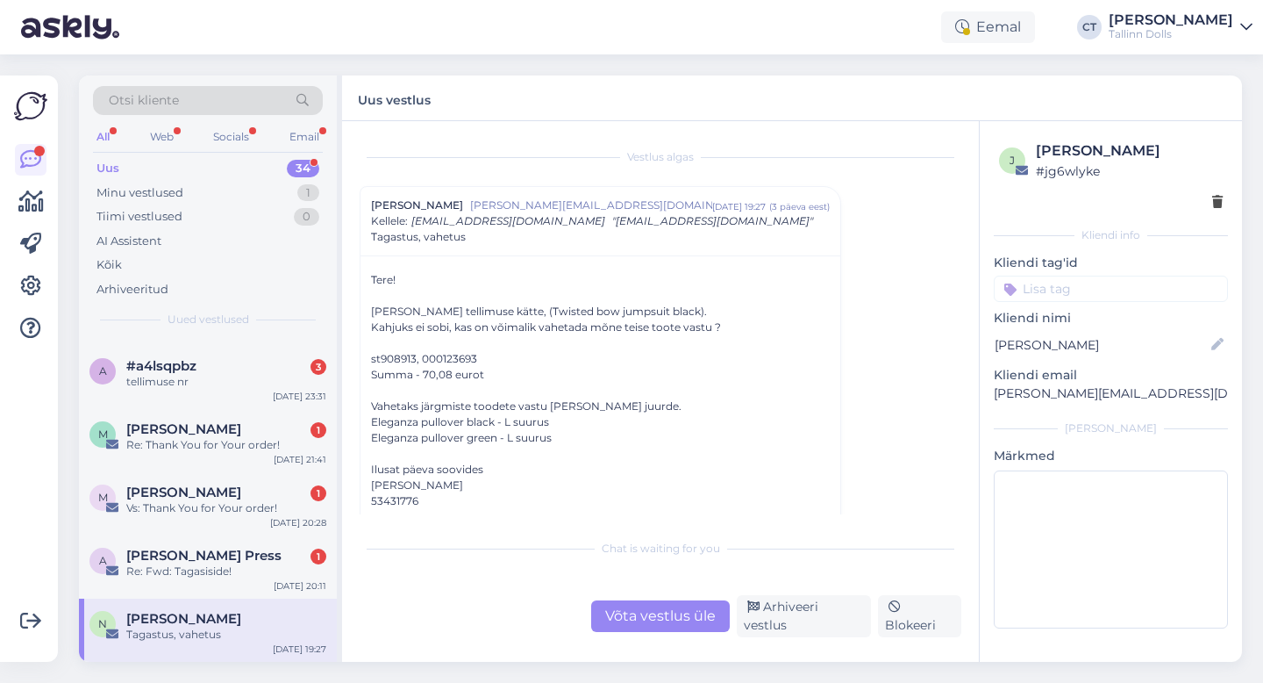
scroll to position [12, 0]
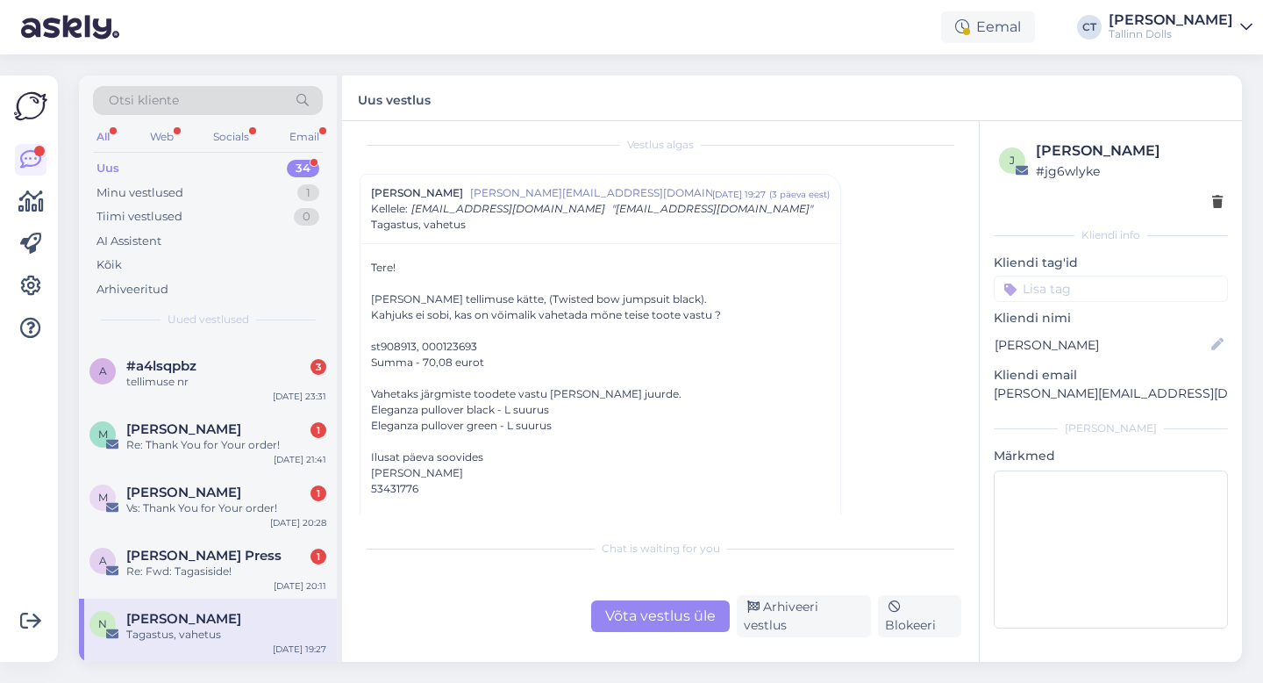
click at [652, 607] on div "Võta vestlus üle" at bounding box center [660, 616] width 139 height 32
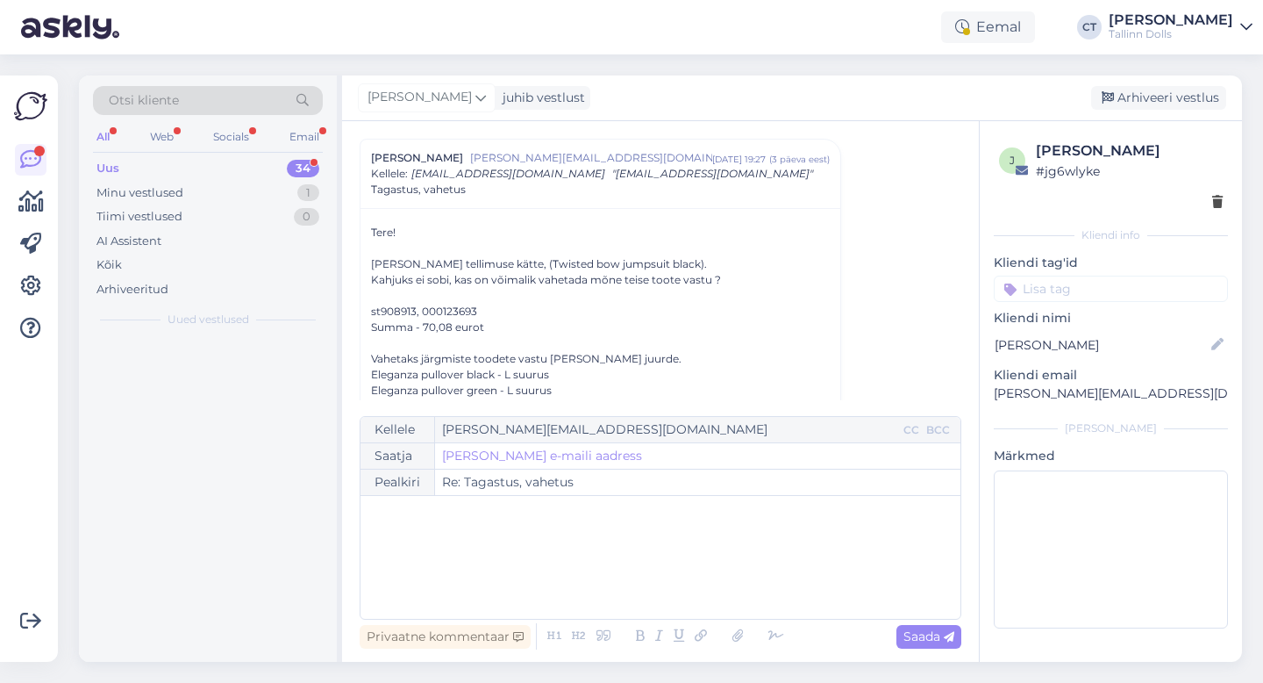
scroll to position [0, 0]
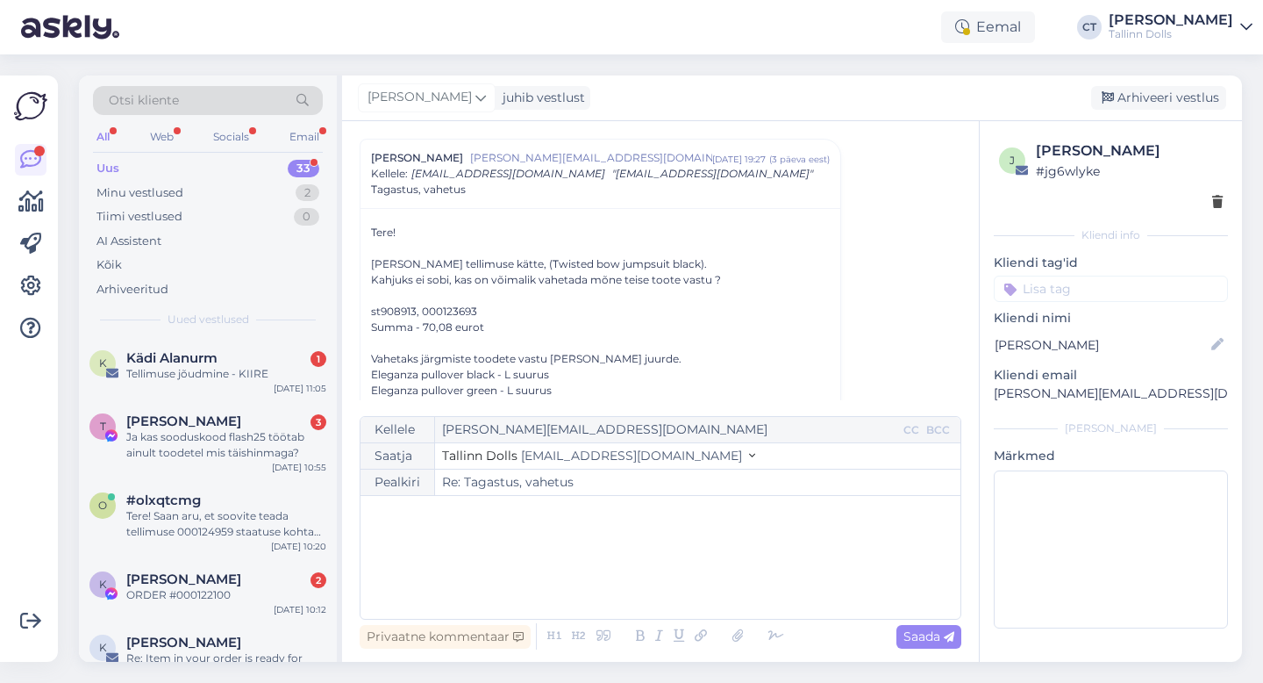
click at [646, 575] on div "﻿" at bounding box center [660, 556] width 583 height 105
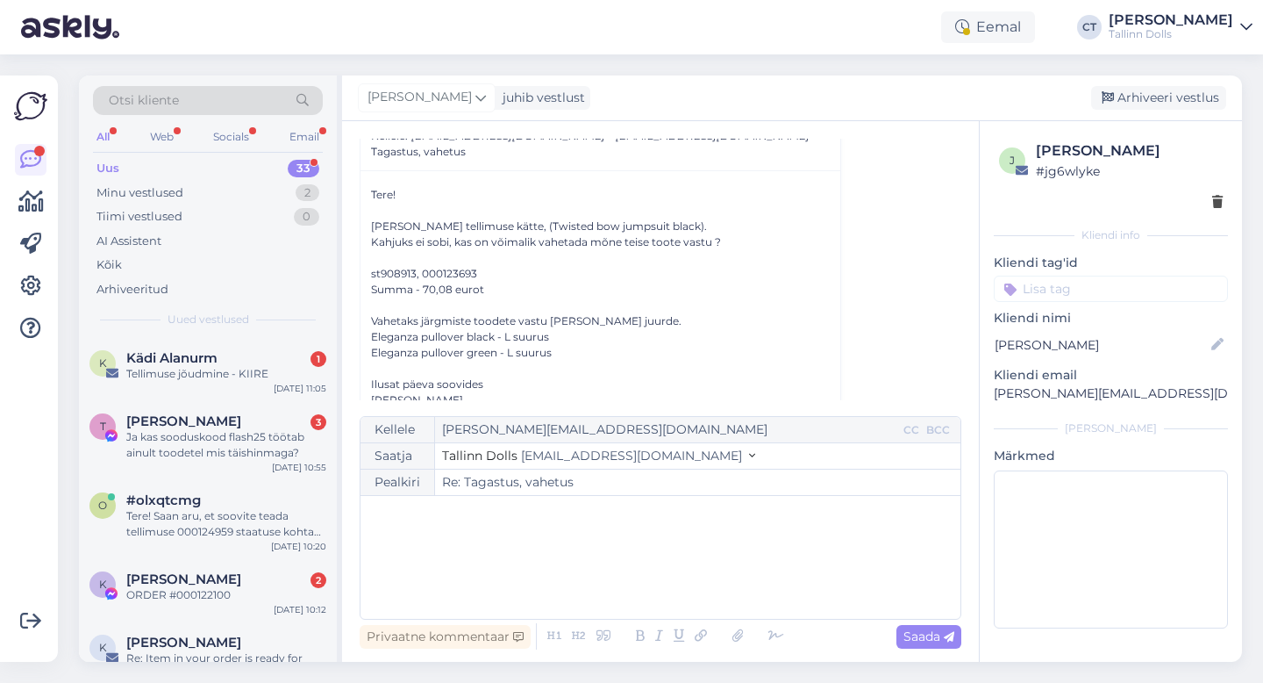
click at [592, 542] on div "﻿" at bounding box center [660, 556] width 583 height 105
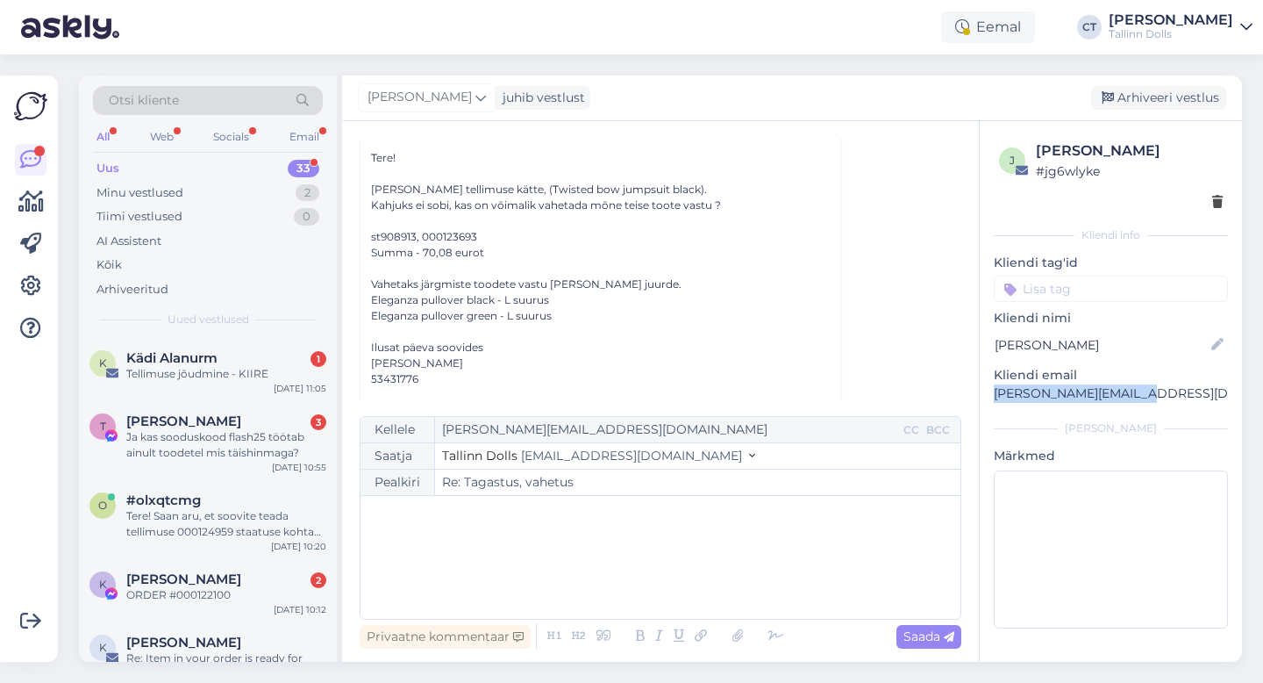
drag, startPoint x: 1145, startPoint y: 399, endPoint x: 992, endPoint y: 397, distance: 152.7
click at [992, 397] on div "j [PERSON_NAME] # jg6wlyke Kliendi info Kliendi tag'id viskoos kangad ZIPPER NA…" at bounding box center [1111, 387] width 262 height 533
copy p "[PERSON_NAME][EMAIL_ADDRESS][DOMAIN_NAME]"
click at [555, 593] on div "﻿" at bounding box center [660, 556] width 583 height 105
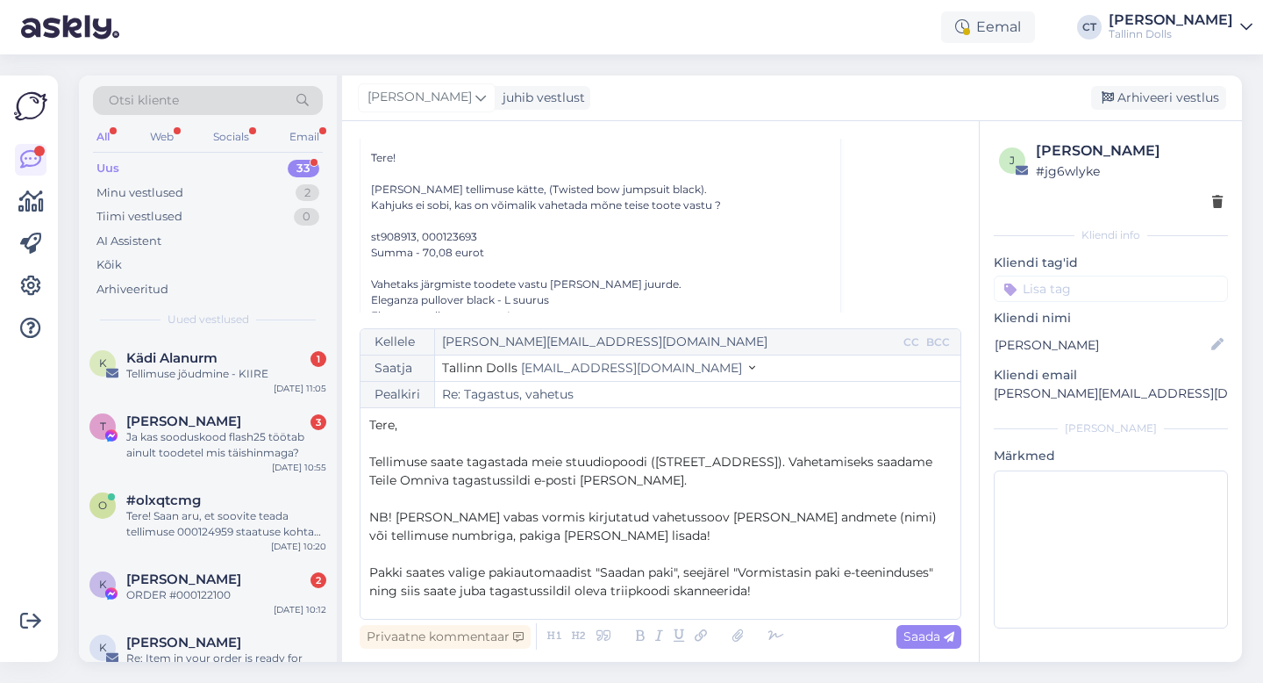
scroll to position [0, 0]
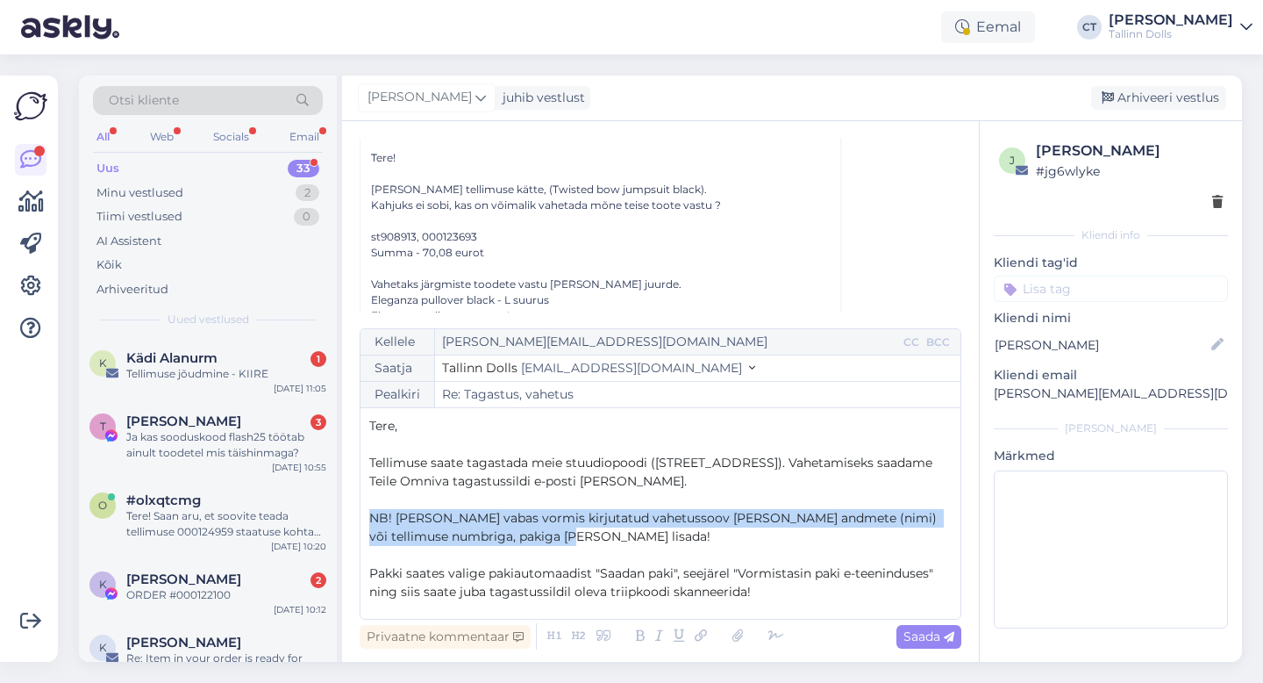
drag, startPoint x: 368, startPoint y: 516, endPoint x: 617, endPoint y: 540, distance: 249.4
click at [617, 540] on p "NB! [PERSON_NAME] vabas vormis kirjutatud vahetussoov [PERSON_NAME] andmete (ni…" at bounding box center [660, 527] width 583 height 37
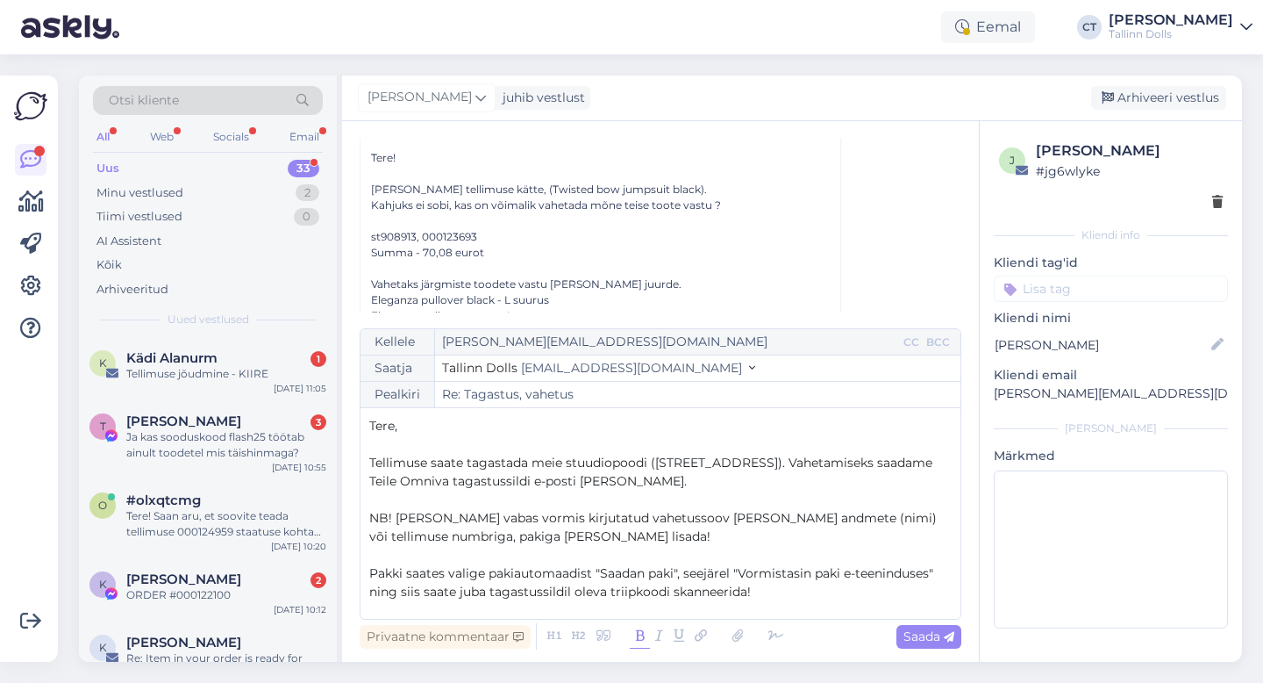
click at [636, 638] on icon at bounding box center [640, 636] width 20 height 25
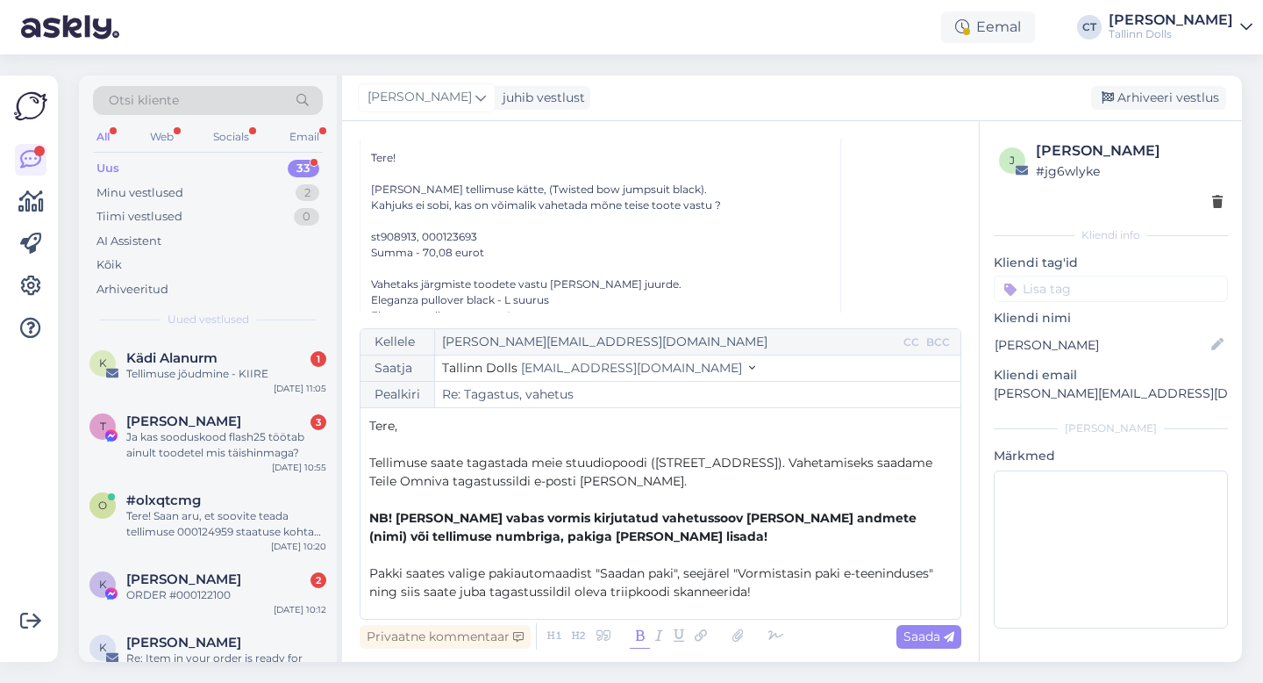
click at [646, 559] on p "﻿" at bounding box center [660, 555] width 583 height 18
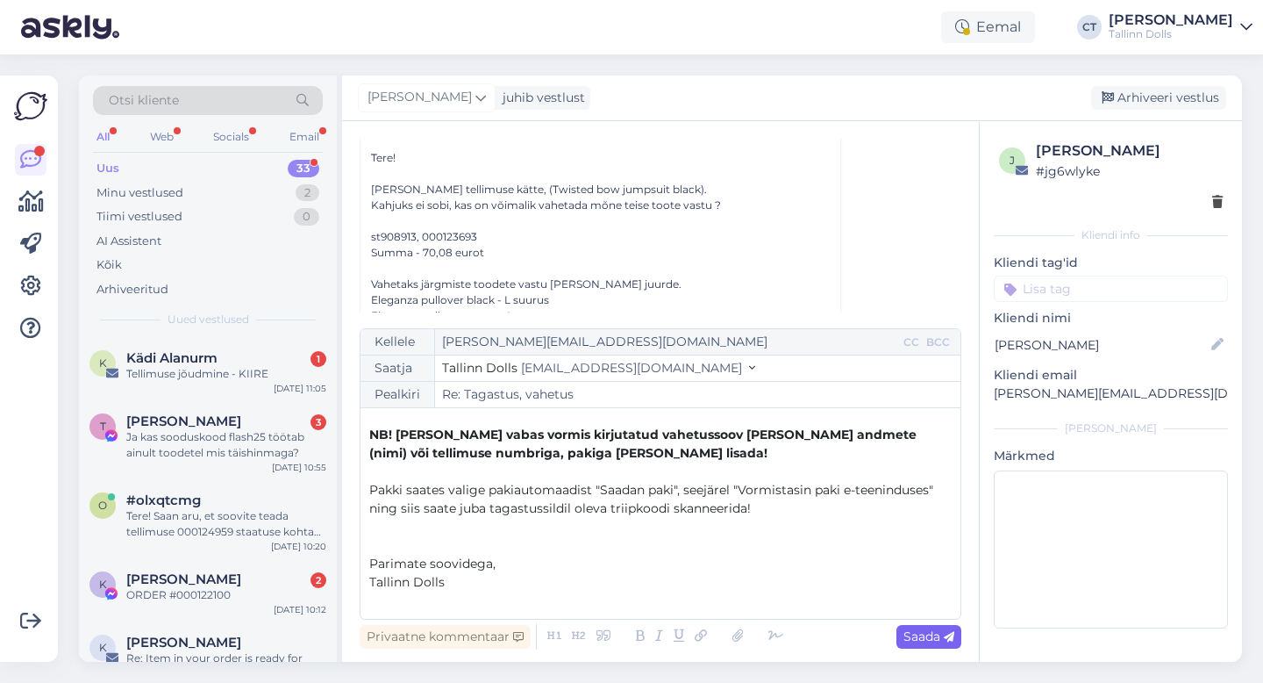
click at [911, 625] on div "Saada" at bounding box center [929, 637] width 65 height 24
type input "Re: Re: Tagastus, vahetus"
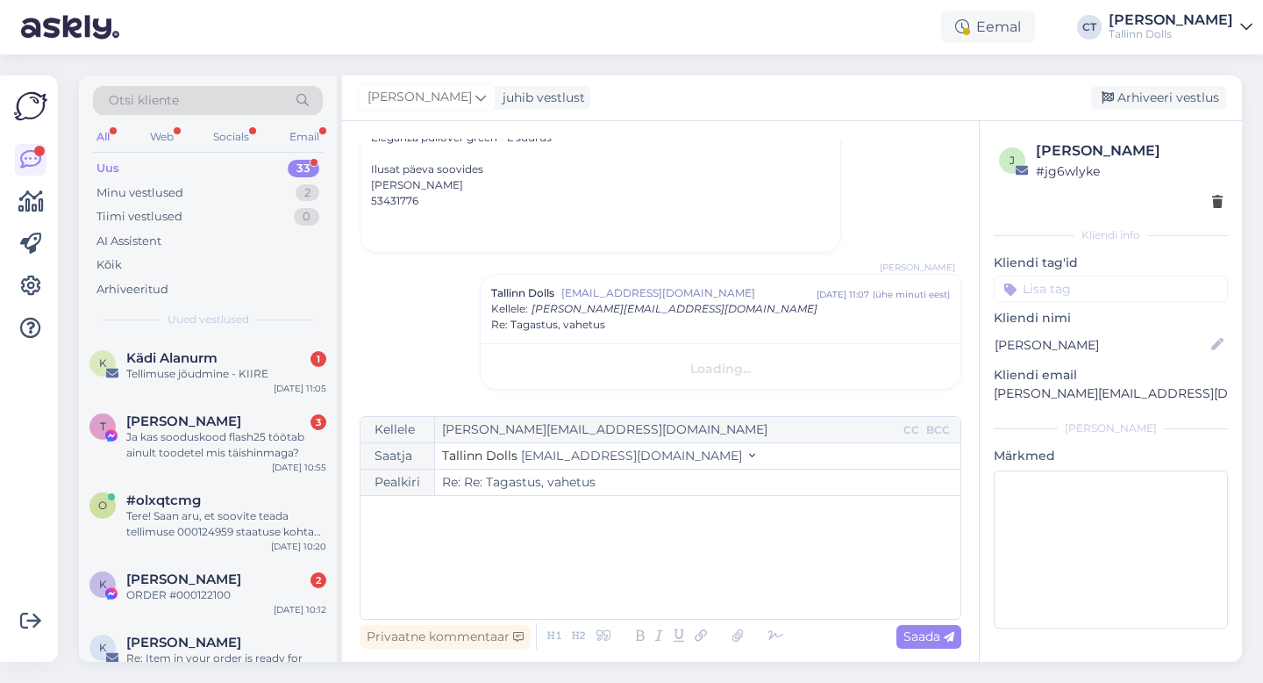
scroll to position [0, 0]
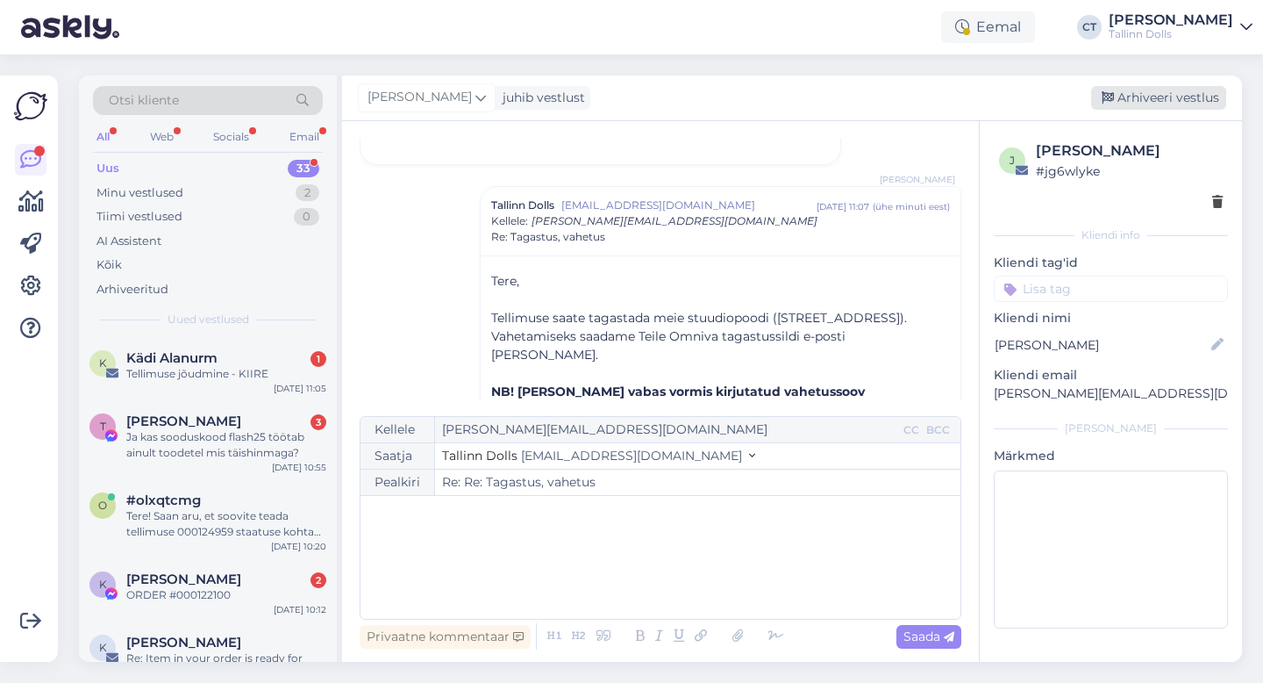
click at [1147, 96] on div "Arhiveeri vestlus" at bounding box center [1158, 98] width 135 height 24
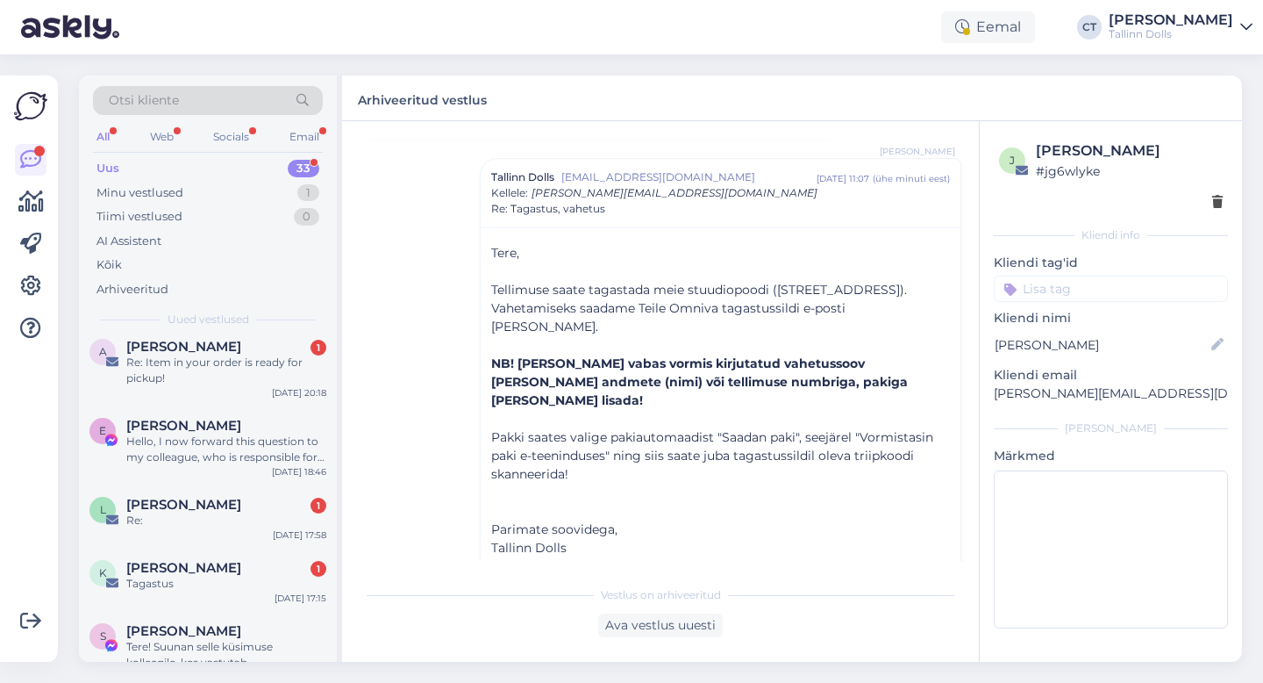
scroll to position [1955, 0]
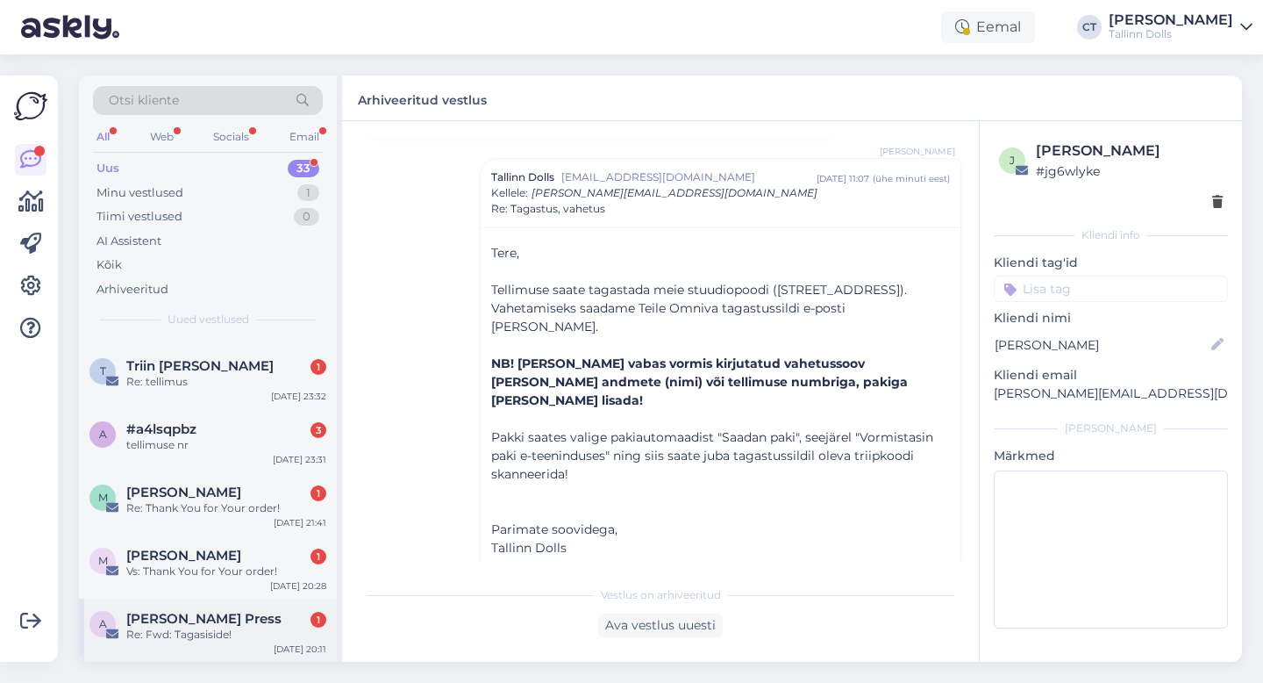
click at [208, 630] on div "Re: Fwd: Tagasiside!" at bounding box center [226, 634] width 200 height 16
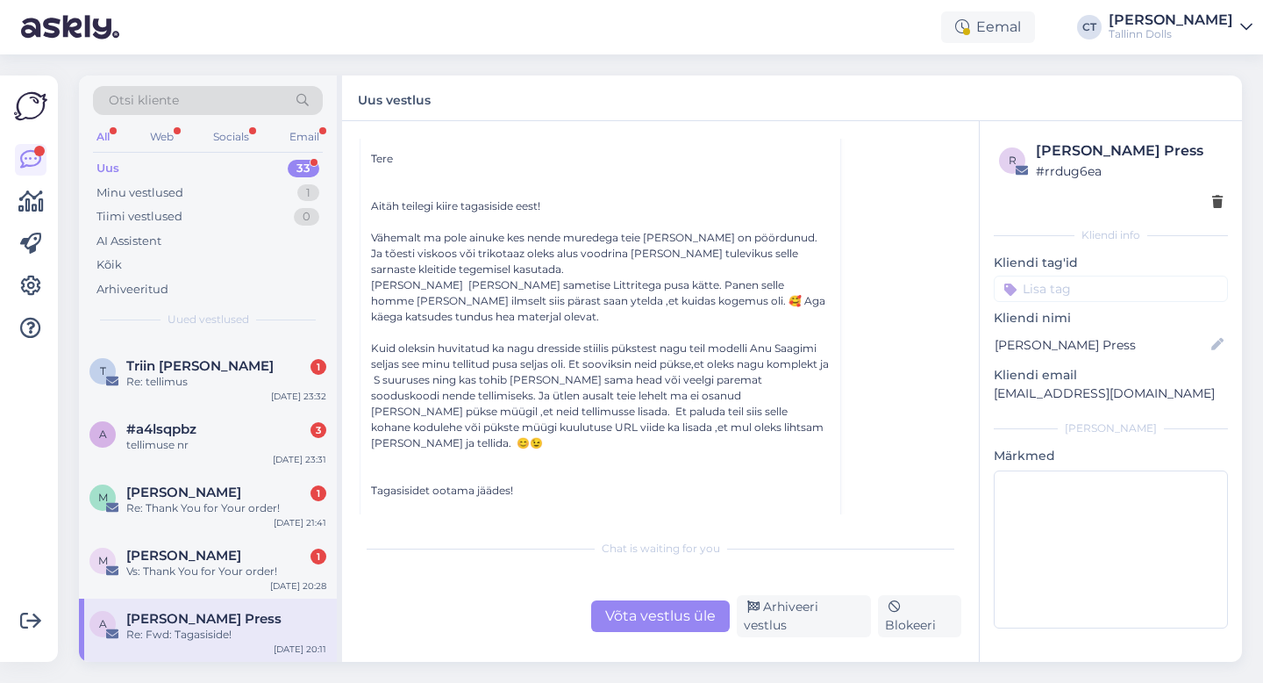
scroll to position [388, 0]
click at [237, 557] on div "[PERSON_NAME] 1" at bounding box center [226, 555] width 200 height 16
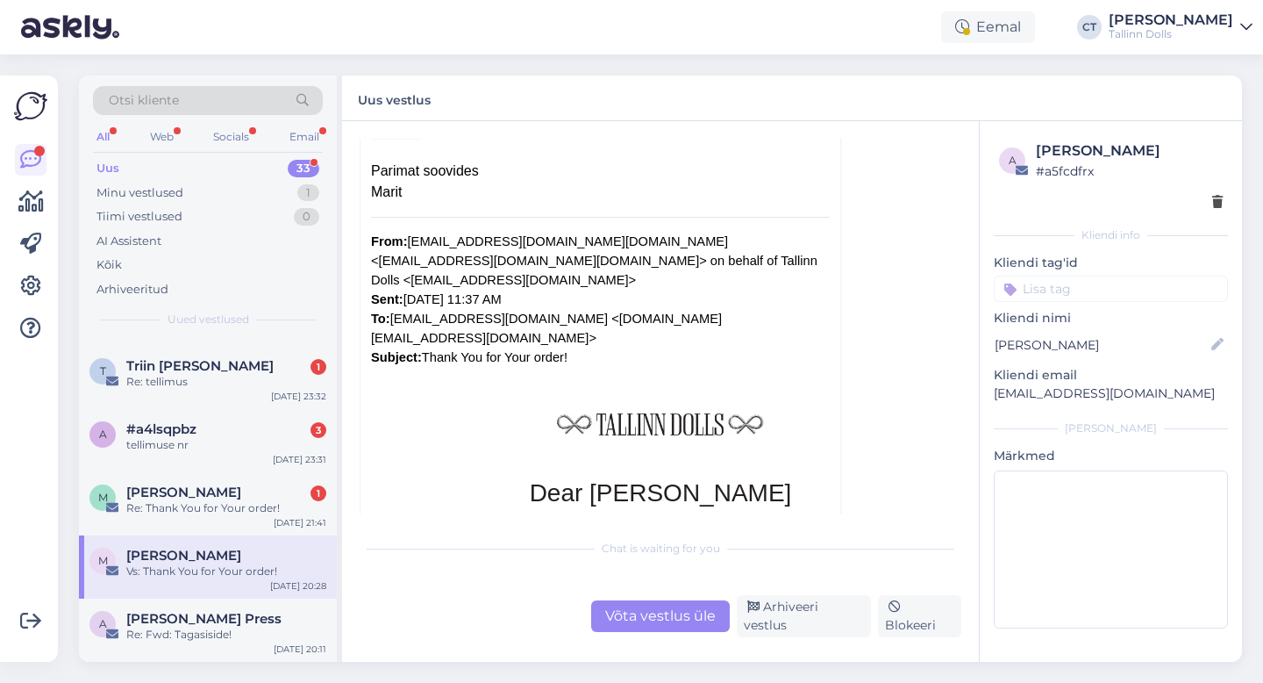
scroll to position [536, 0]
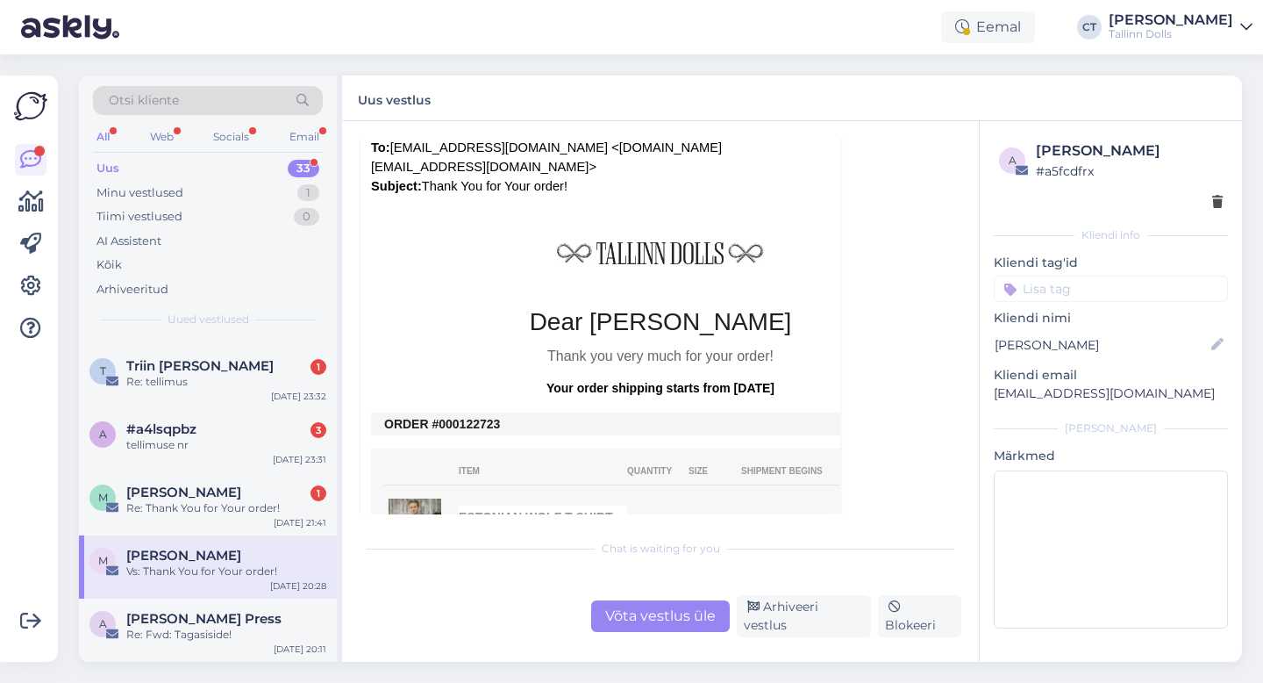
drag, startPoint x: 511, startPoint y: 404, endPoint x: 450, endPoint y: 405, distance: 60.6
click at [450, 417] on td "ORDER #000122723" at bounding box center [660, 424] width 553 height 14
copy td "0122723"
click at [681, 622] on div "Võta vestlus üle" at bounding box center [660, 616] width 139 height 32
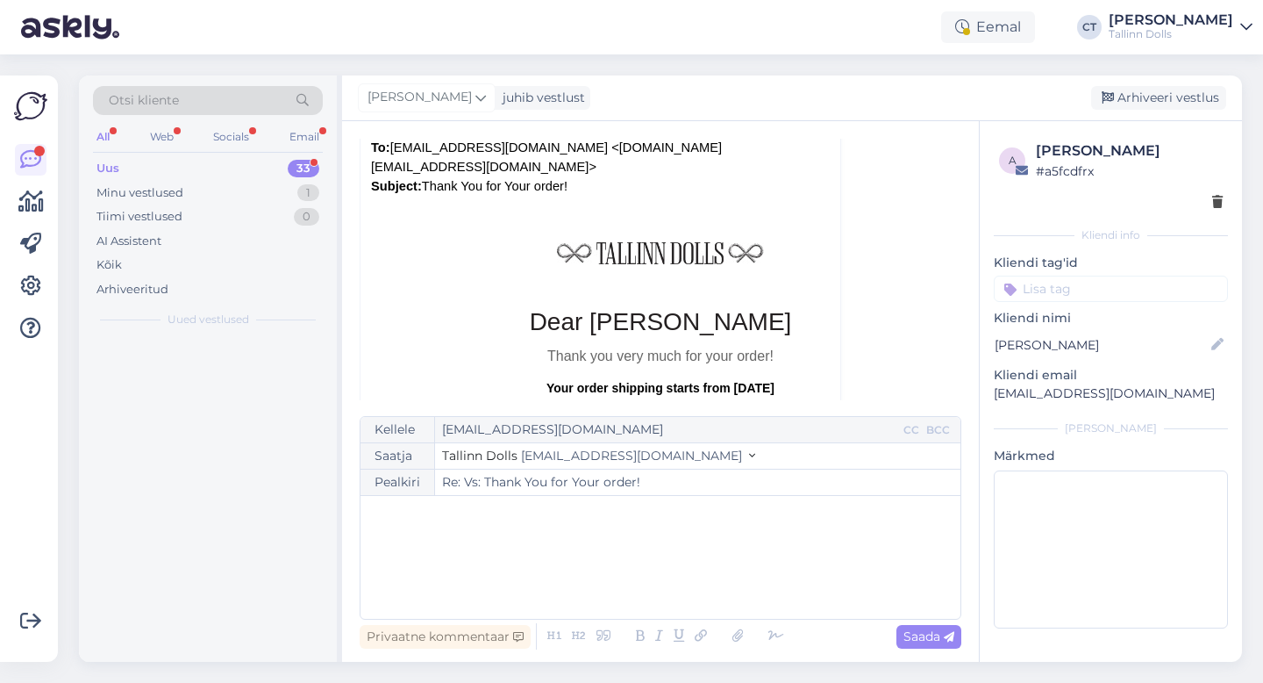
scroll to position [0, 0]
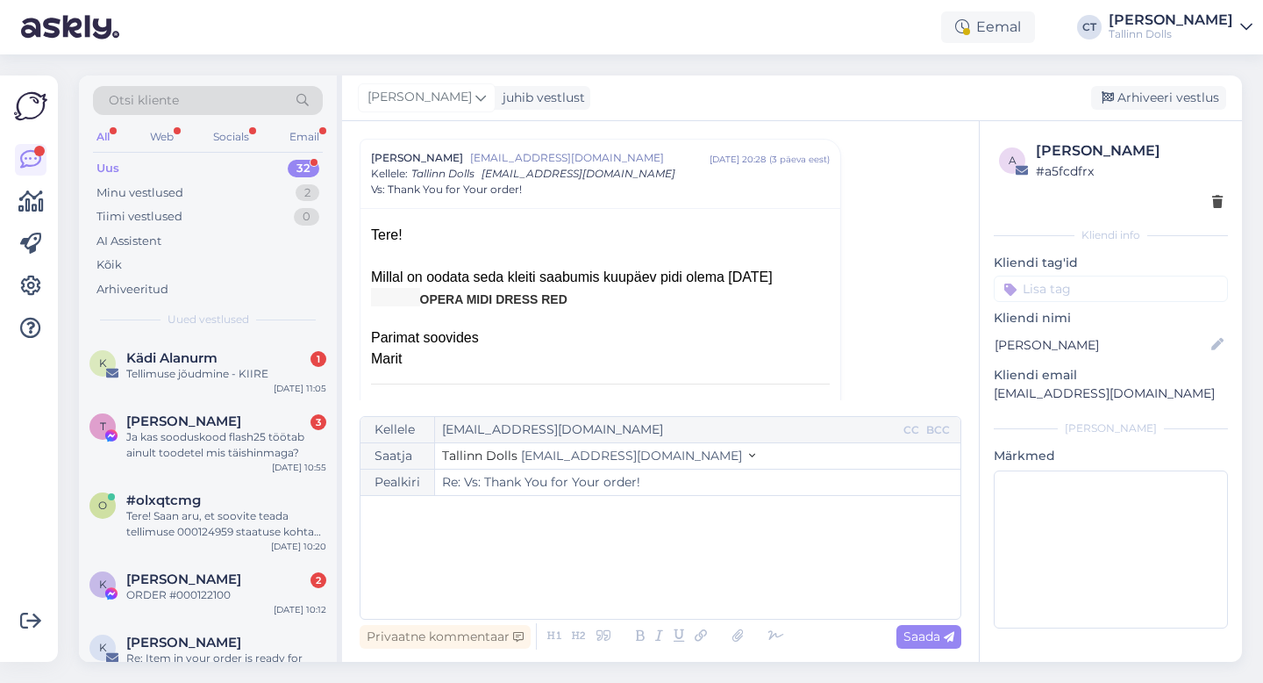
click at [686, 579] on div "﻿" at bounding box center [660, 556] width 583 height 105
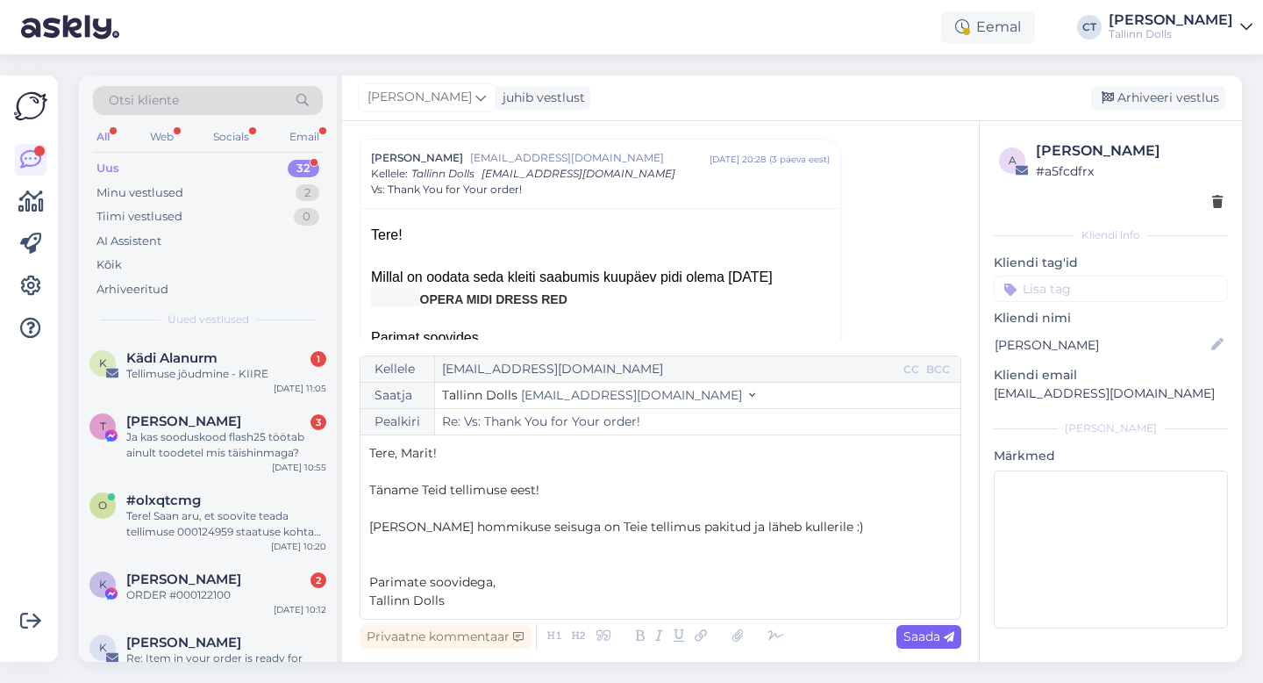
click at [945, 641] on icon at bounding box center [949, 637] width 11 height 11
type input "Re: Vs: Thank You for Your order!"
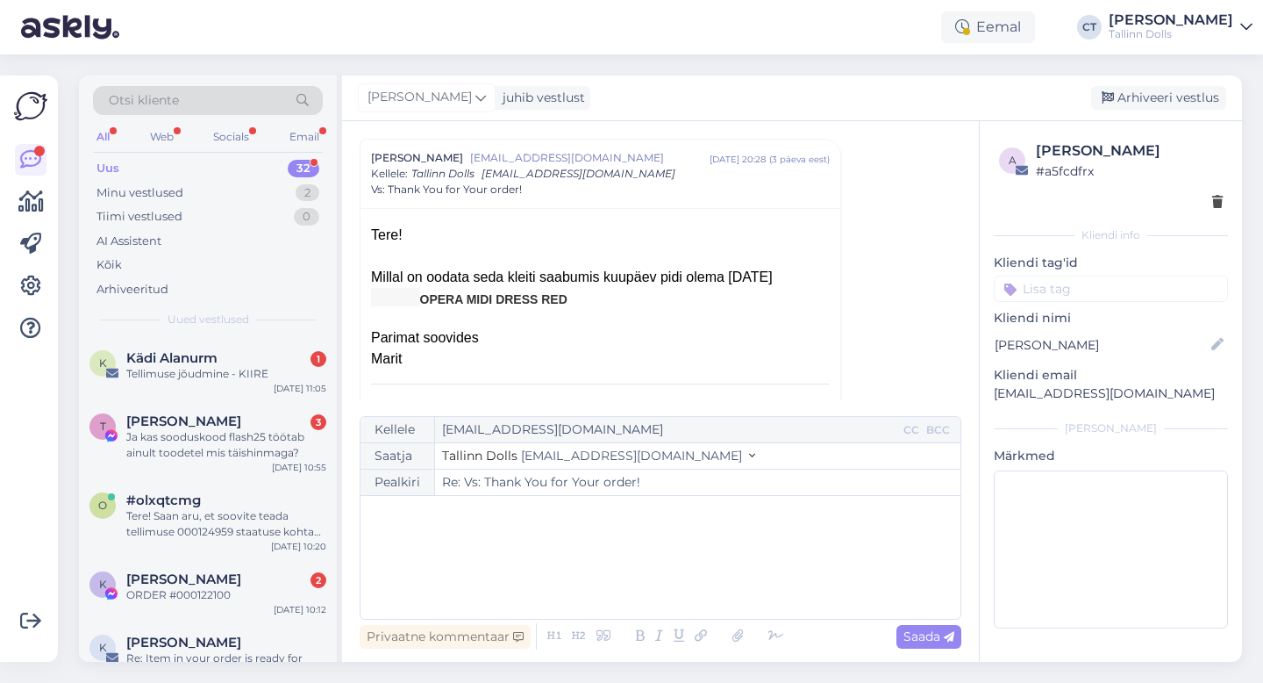
scroll to position [1497, 0]
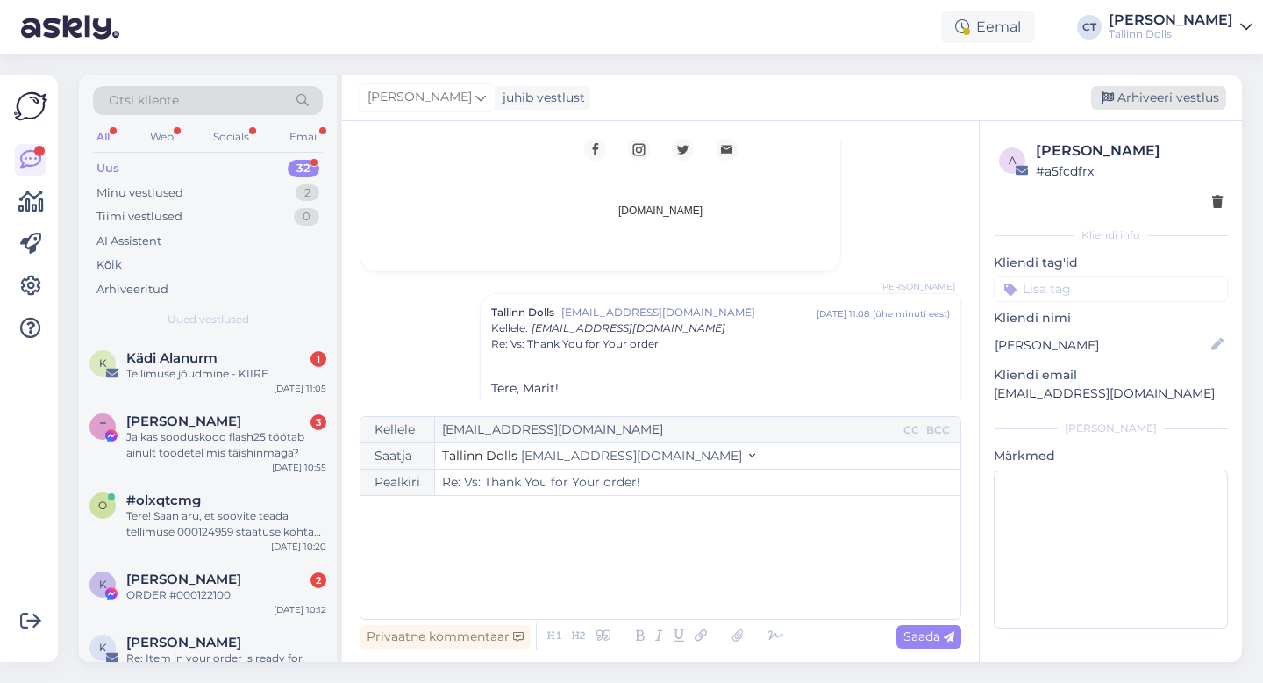
click at [1168, 104] on div "Arhiveeri vestlus" at bounding box center [1158, 98] width 135 height 24
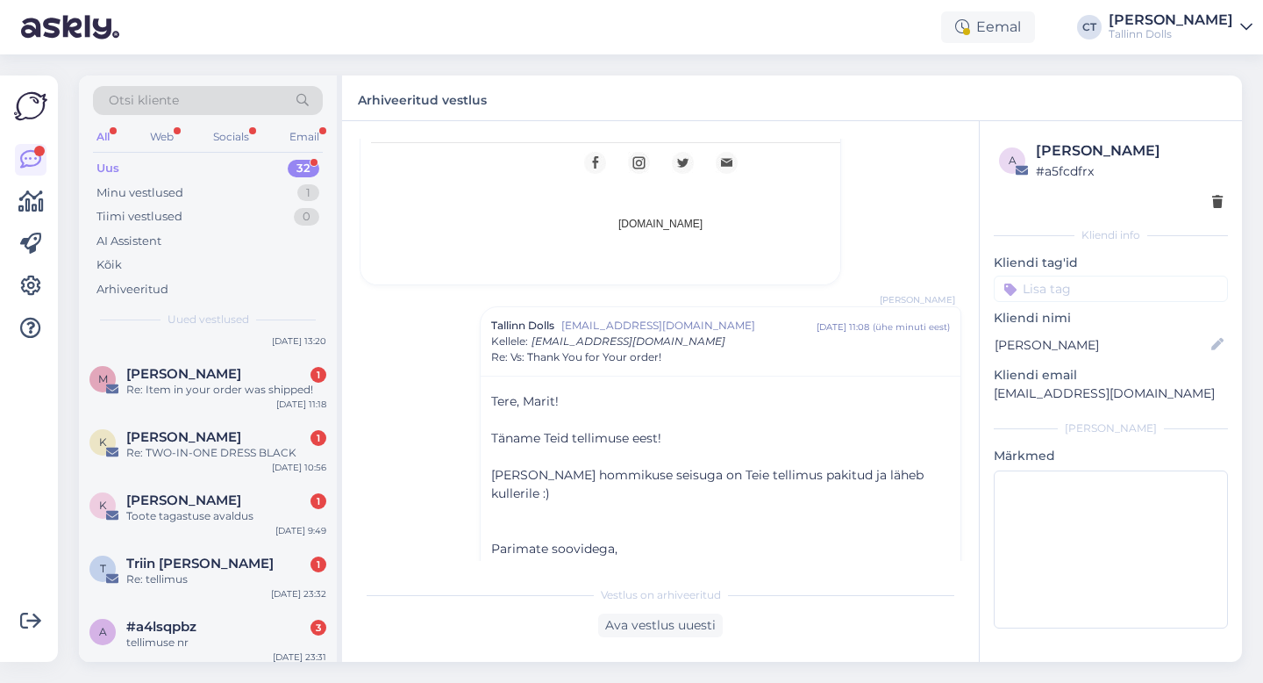
scroll to position [1892, 0]
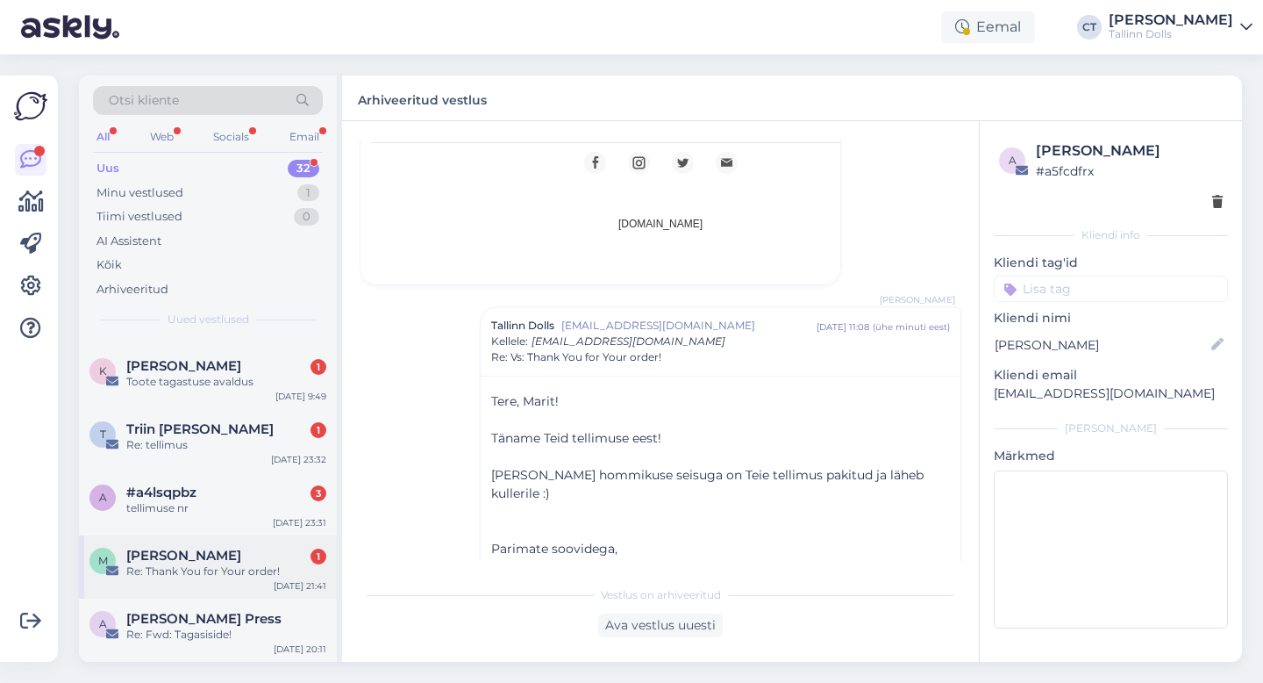
click at [283, 556] on div "[PERSON_NAME] 1" at bounding box center [226, 555] width 200 height 16
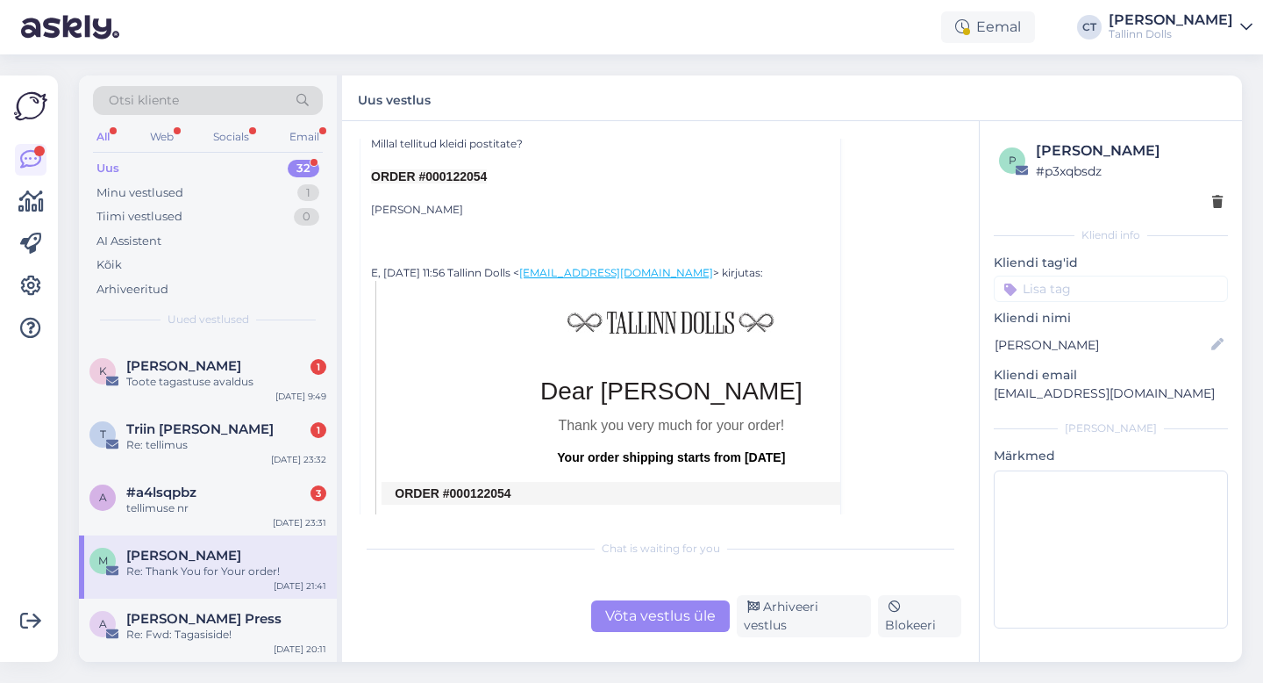
scroll to position [113, 0]
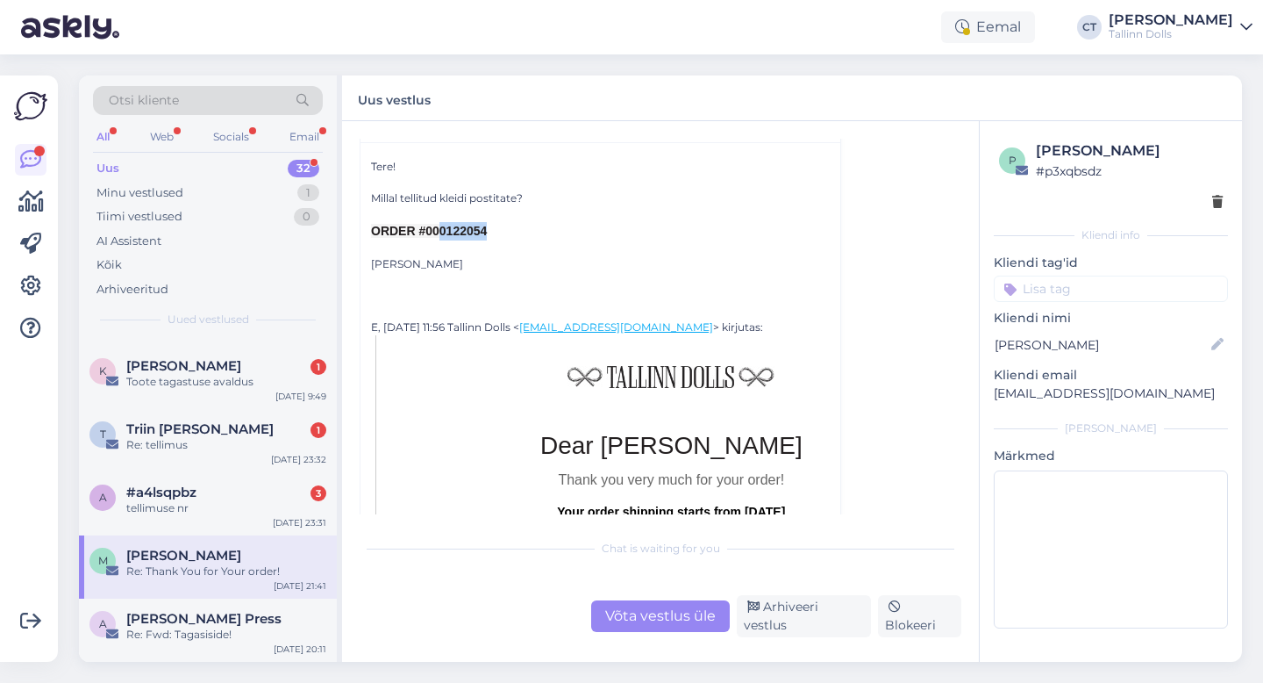
drag, startPoint x: 490, startPoint y: 231, endPoint x: 440, endPoint y: 226, distance: 50.2
click at [440, 226] on div "ORDER #000122054" at bounding box center [600, 231] width 459 height 18
copy span "0122054"
click at [228, 492] on div "#a4lsqpbz 3" at bounding box center [226, 492] width 200 height 16
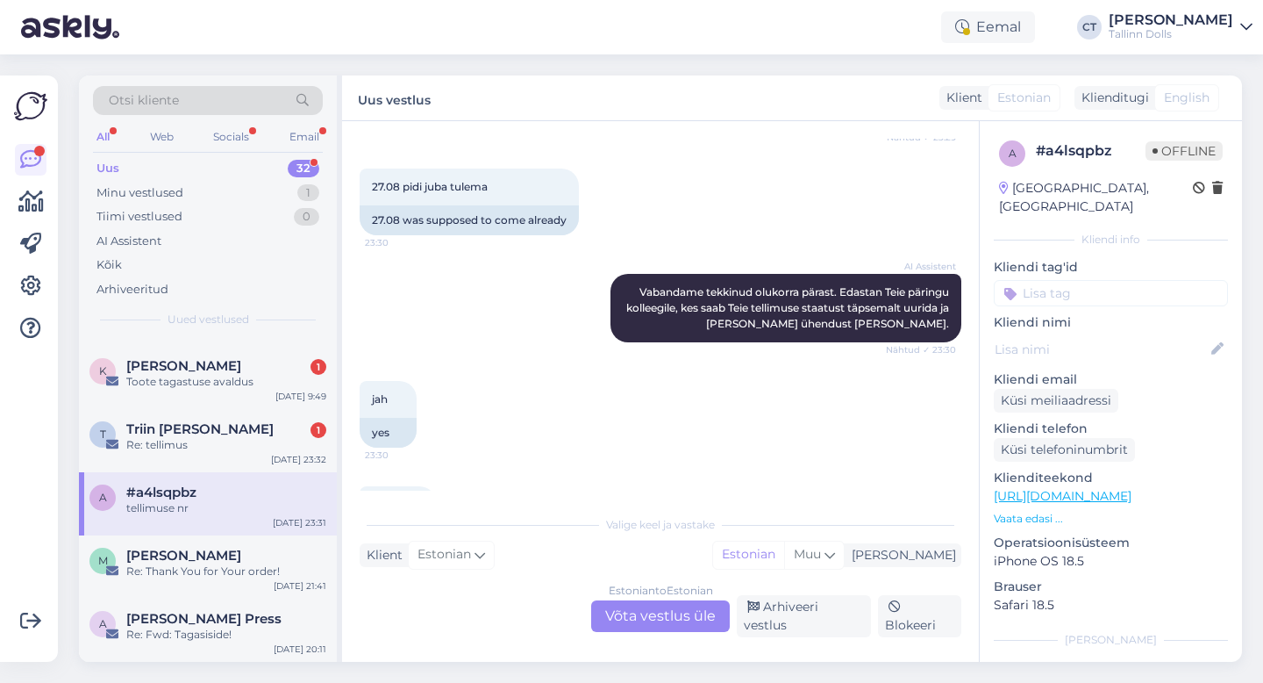
scroll to position [468, 0]
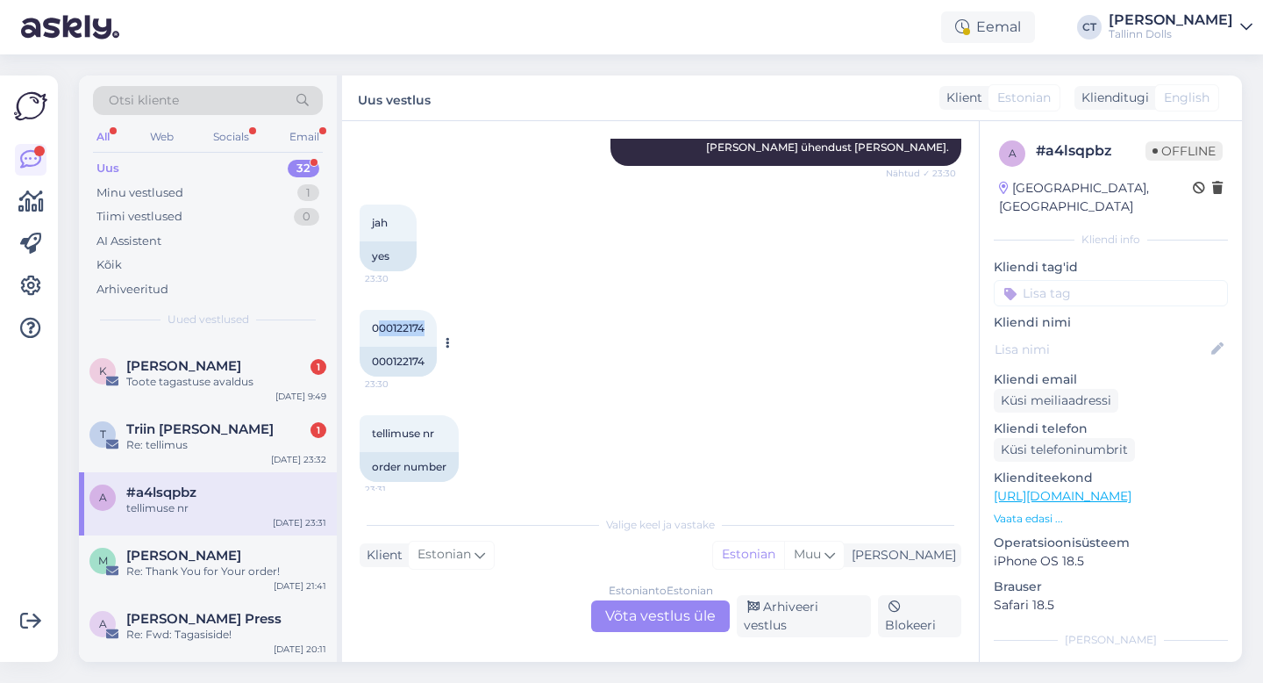
drag, startPoint x: 429, startPoint y: 329, endPoint x: 379, endPoint y: 327, distance: 50.0
click at [379, 327] on div "000122174 23:30" at bounding box center [398, 328] width 77 height 37
copy span "00122174"
click at [683, 631] on div "Estonian to Estonian Võta vestlus üle" at bounding box center [660, 616] width 139 height 32
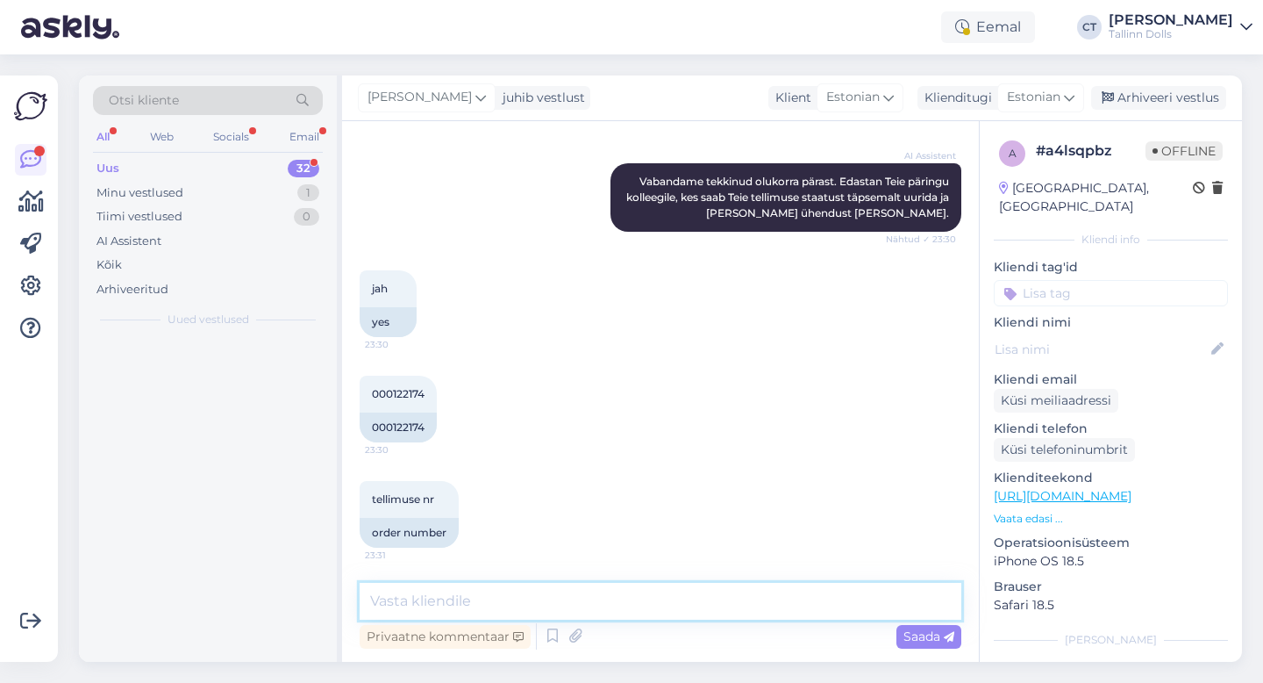
click at [686, 605] on textarea at bounding box center [661, 601] width 602 height 37
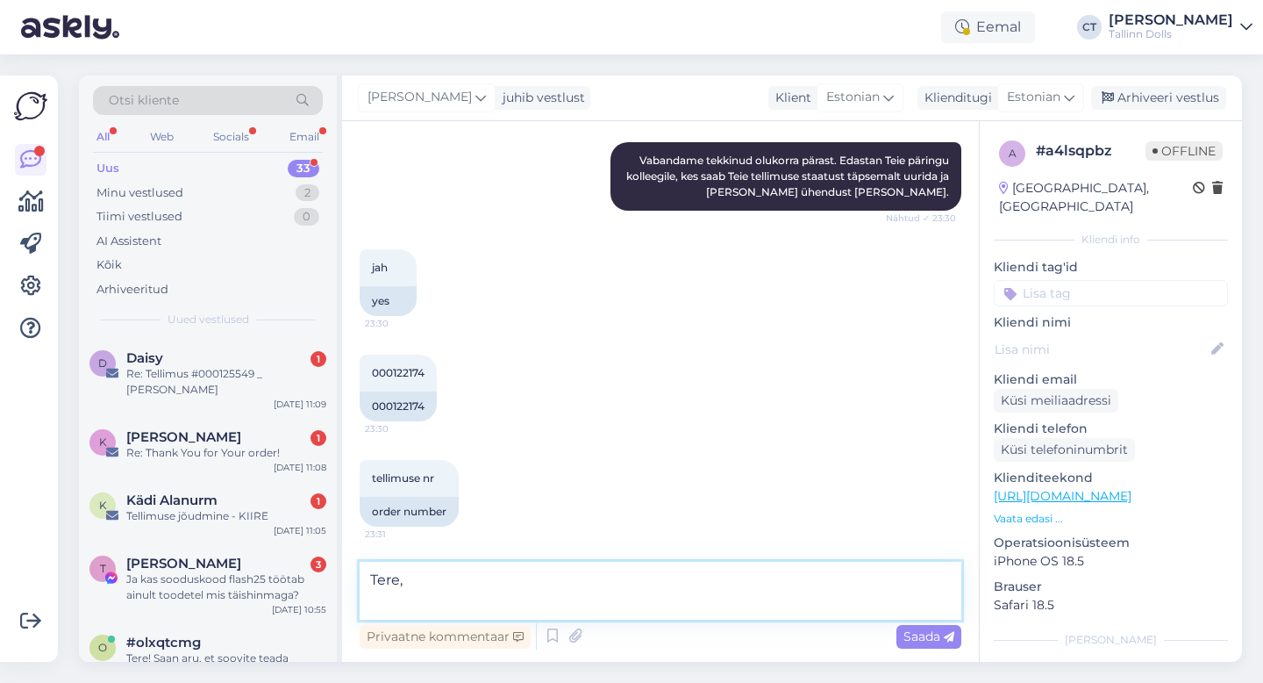
scroll to position [445, 0]
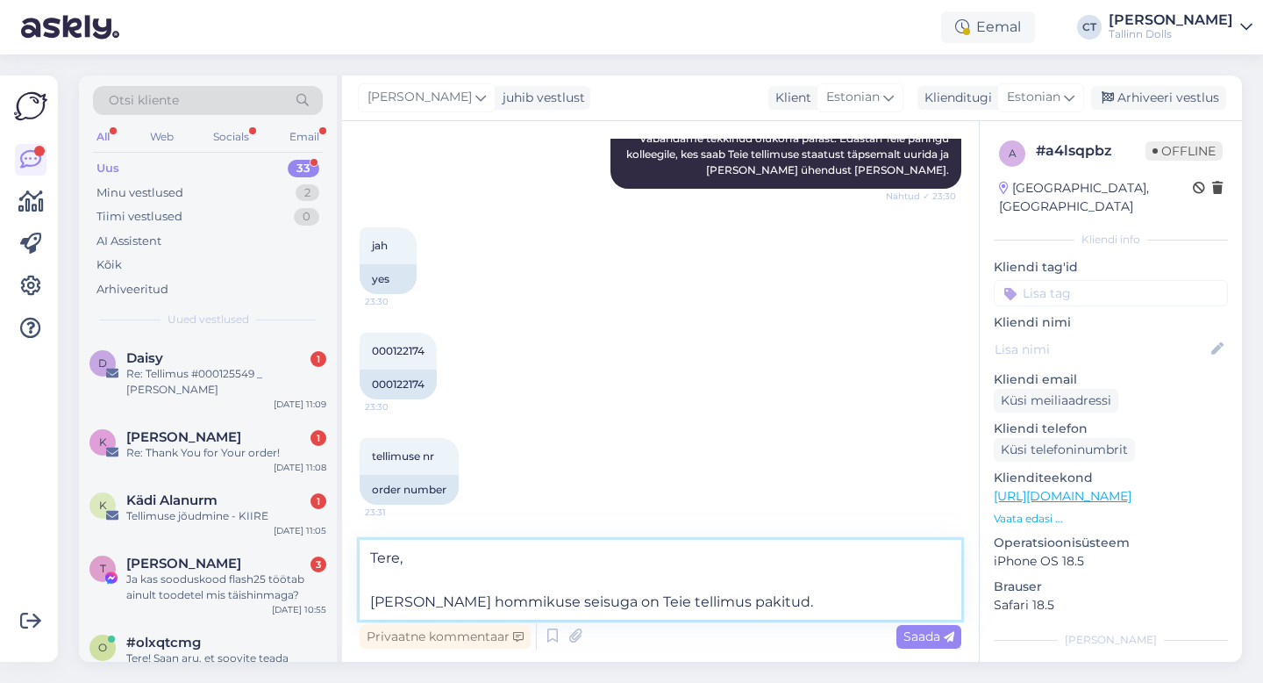
type textarea "Tere, [PERSON_NAME] hommikuse seisuga on Teie tellimus pakitud."
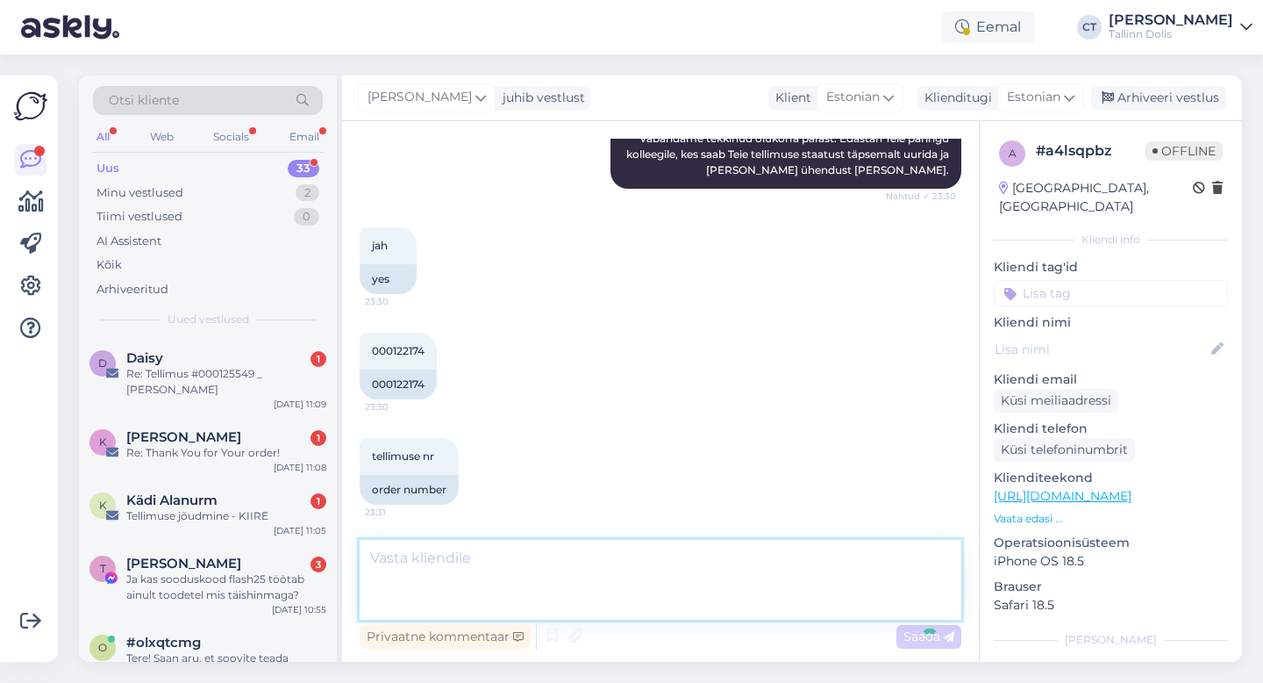
scroll to position [546, 0]
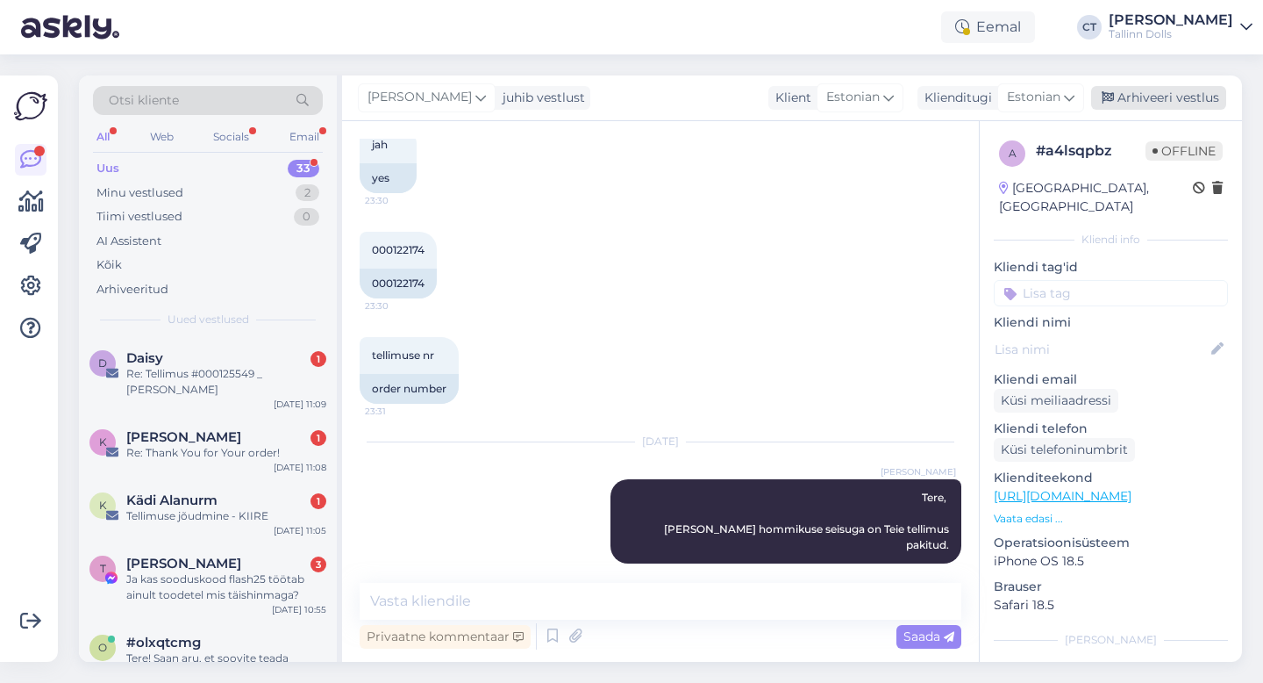
click at [1182, 92] on div "Arhiveeri vestlus" at bounding box center [1158, 98] width 135 height 24
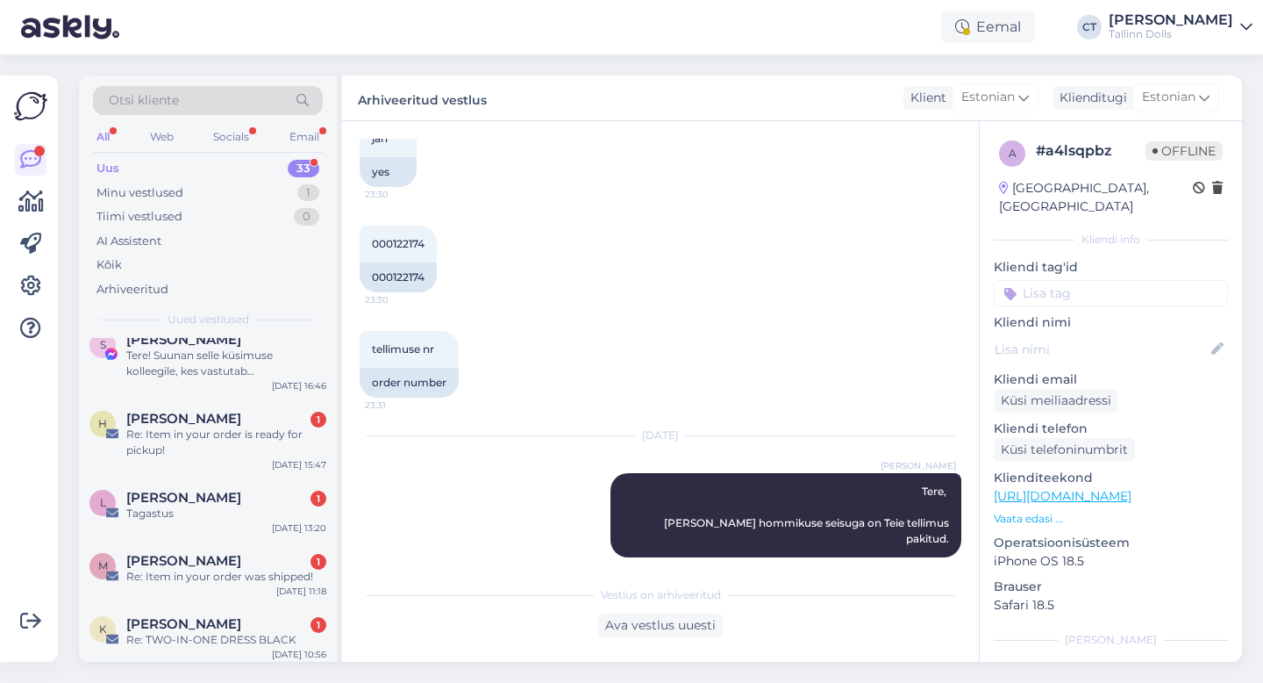
scroll to position [1955, 0]
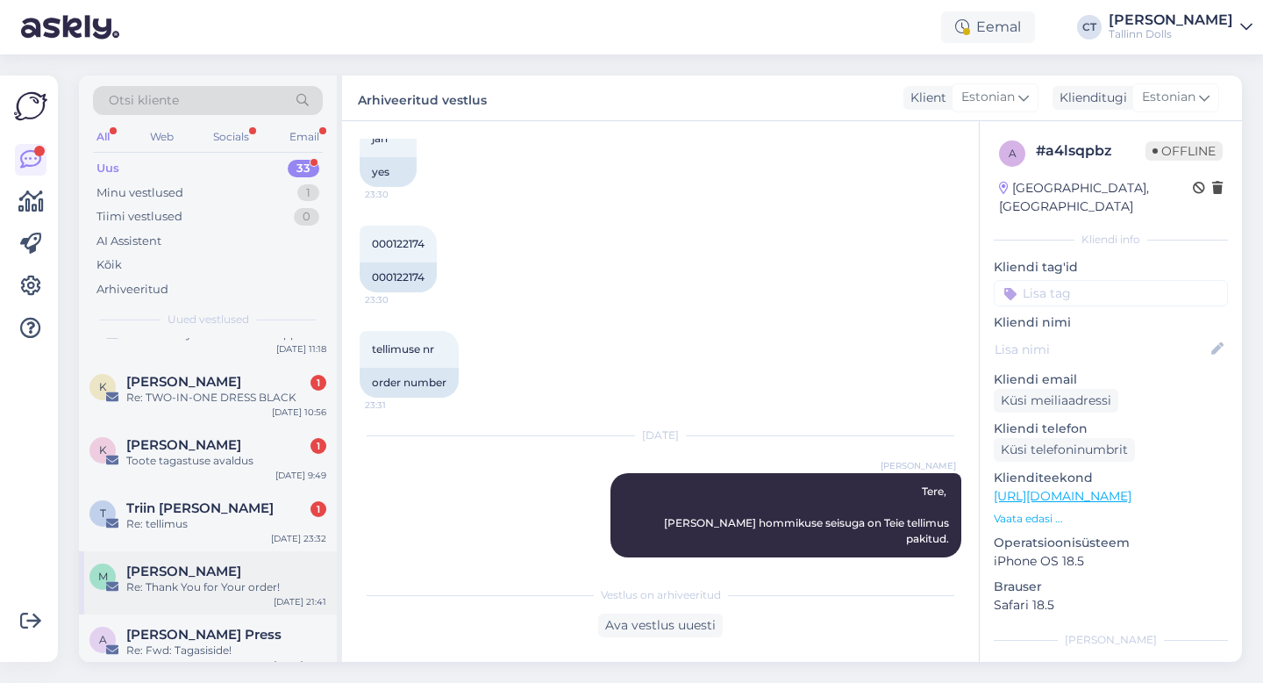
click at [235, 579] on div "Re: Thank You for Your order!" at bounding box center [226, 587] width 200 height 16
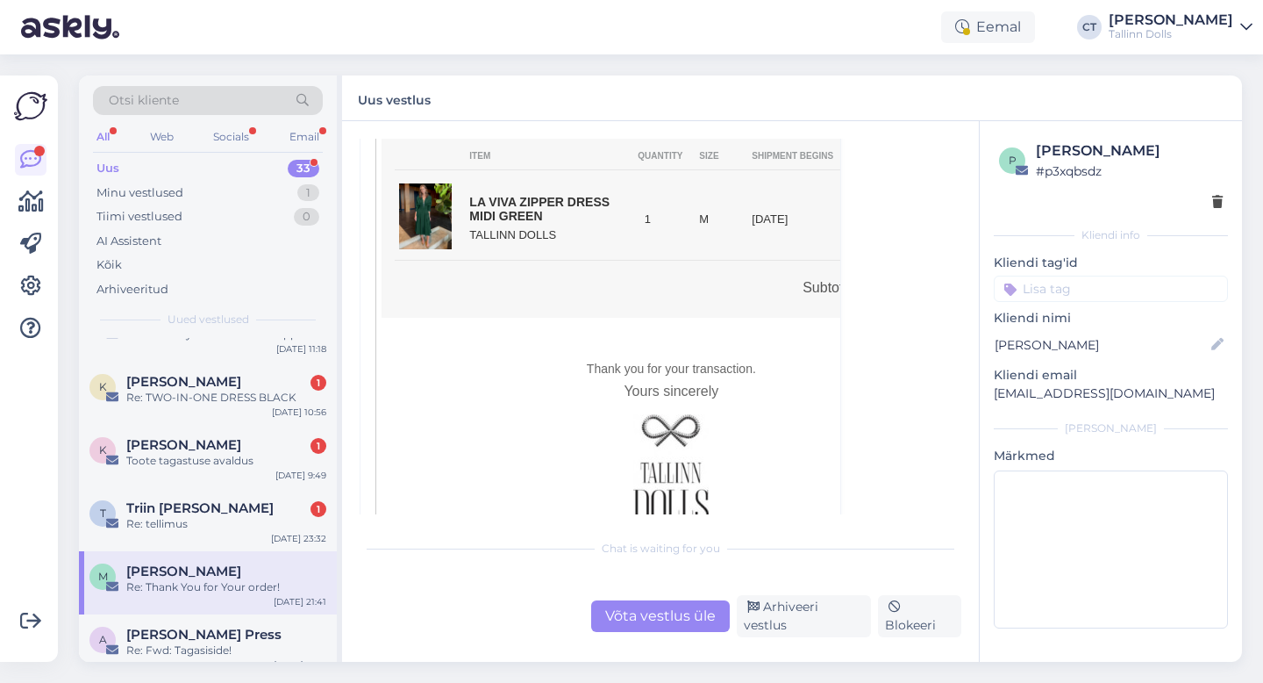
scroll to position [47, 0]
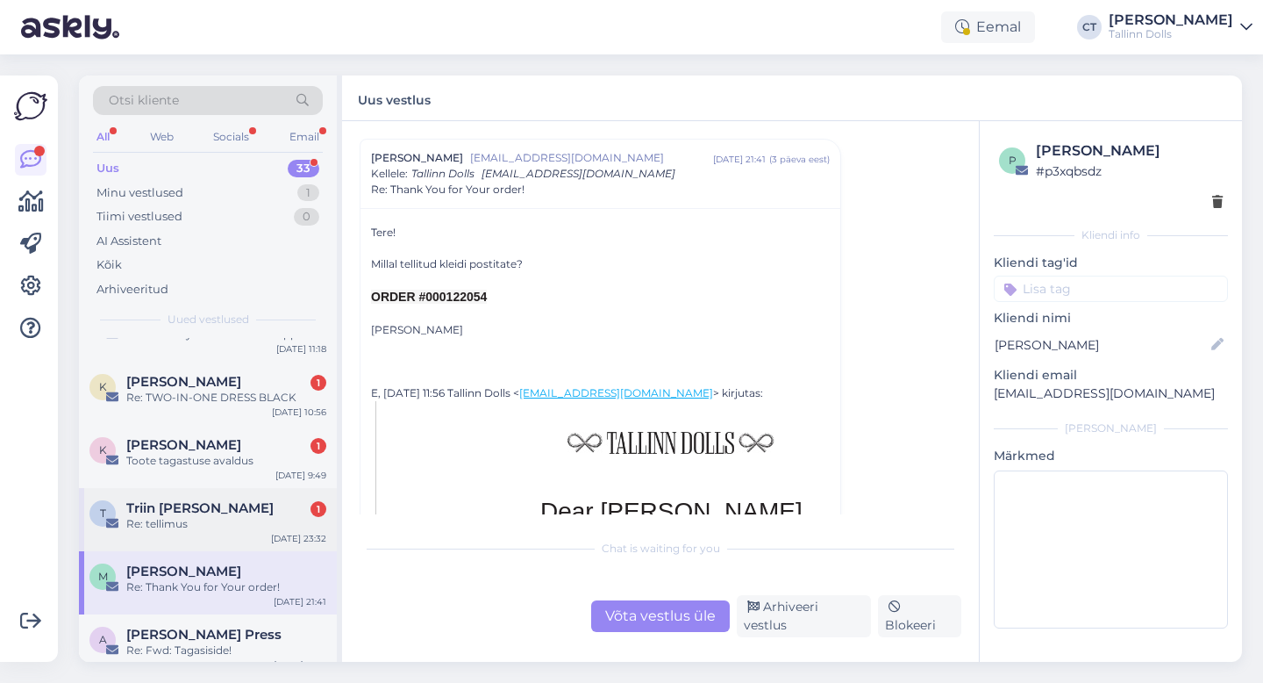
click at [239, 518] on div "T Triin [PERSON_NAME] 1 Re: tellimus [DATE] 23:32" at bounding box center [208, 519] width 258 height 63
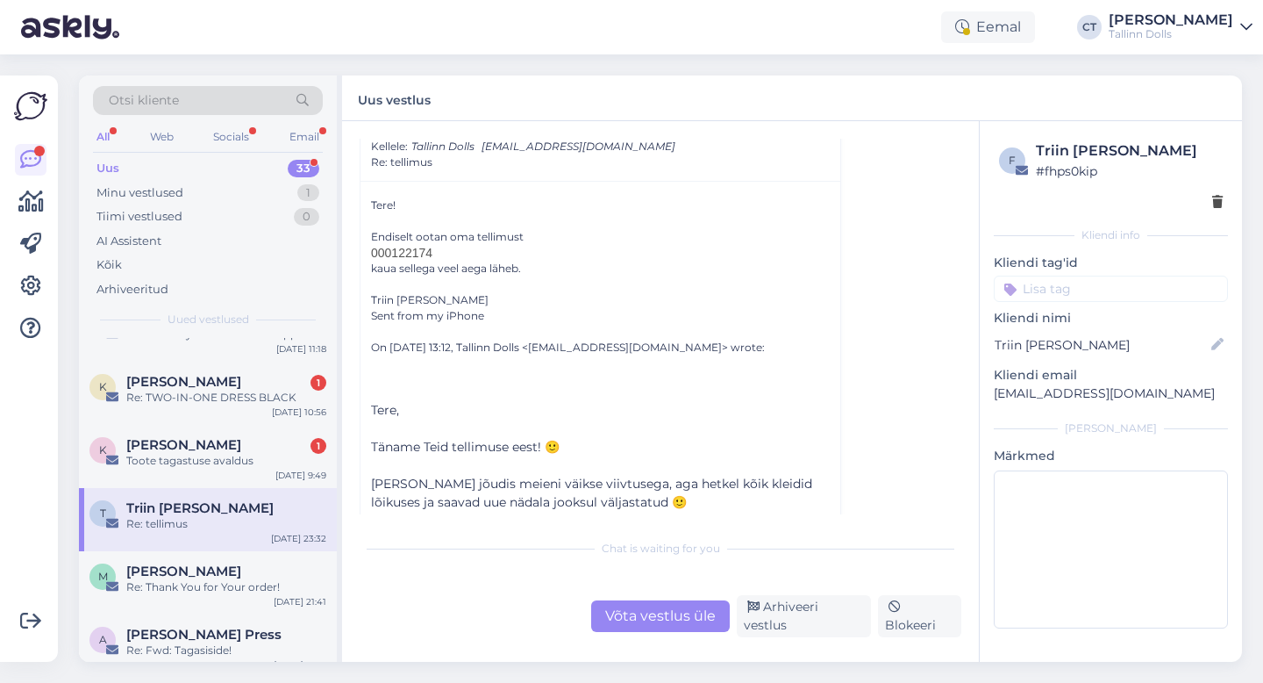
scroll to position [315, 0]
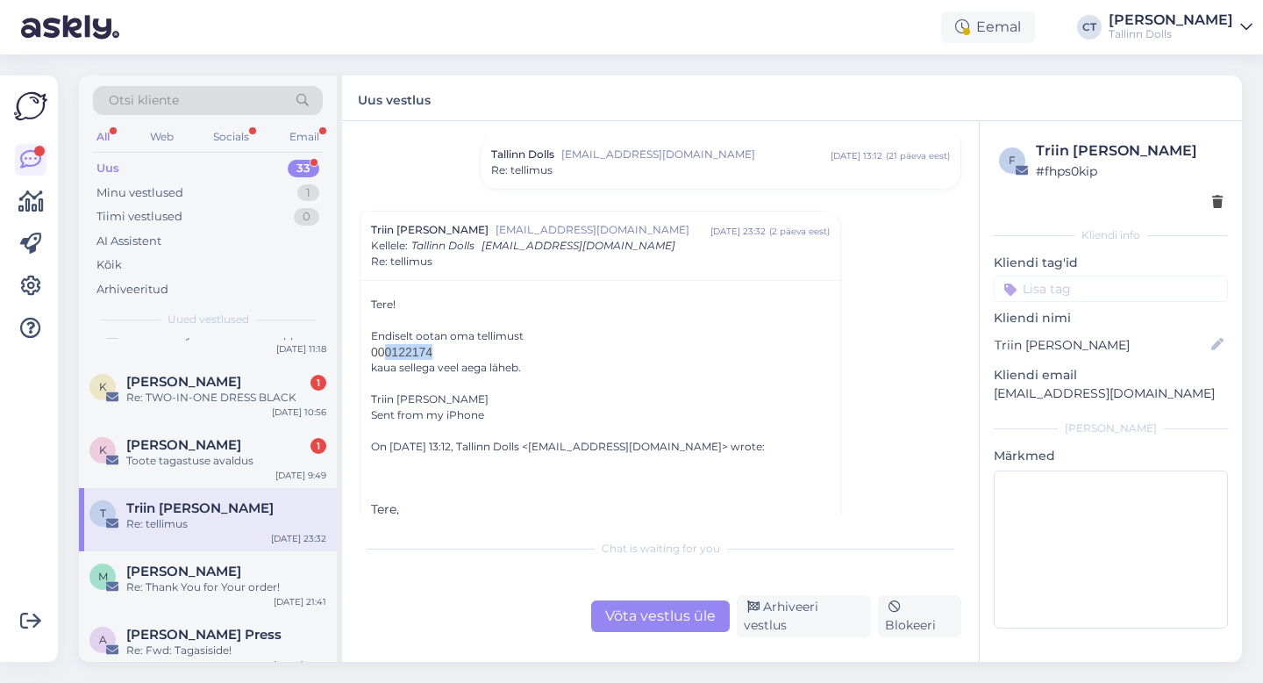
drag, startPoint x: 441, startPoint y: 351, endPoint x: 385, endPoint y: 347, distance: 56.3
click at [385, 347] on h2 "000122174" at bounding box center [600, 352] width 459 height 16
copy span "0122174"
click at [647, 639] on div "Vestlus algas Triin [PERSON_NAME] [EMAIL_ADDRESS][DOMAIN_NAME] [DATE] 15:34 ( 2…" at bounding box center [660, 391] width 637 height 540
click at [647, 629] on div "Võta vestlus üle" at bounding box center [660, 616] width 139 height 32
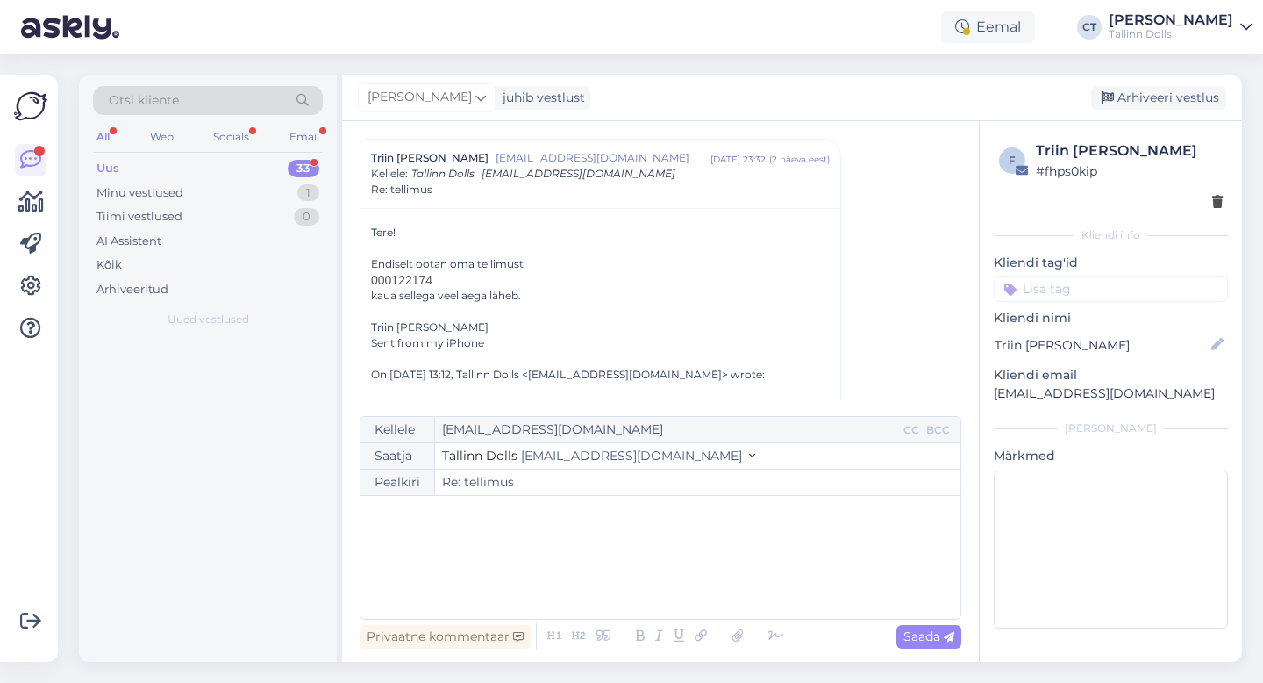
scroll to position [0, 0]
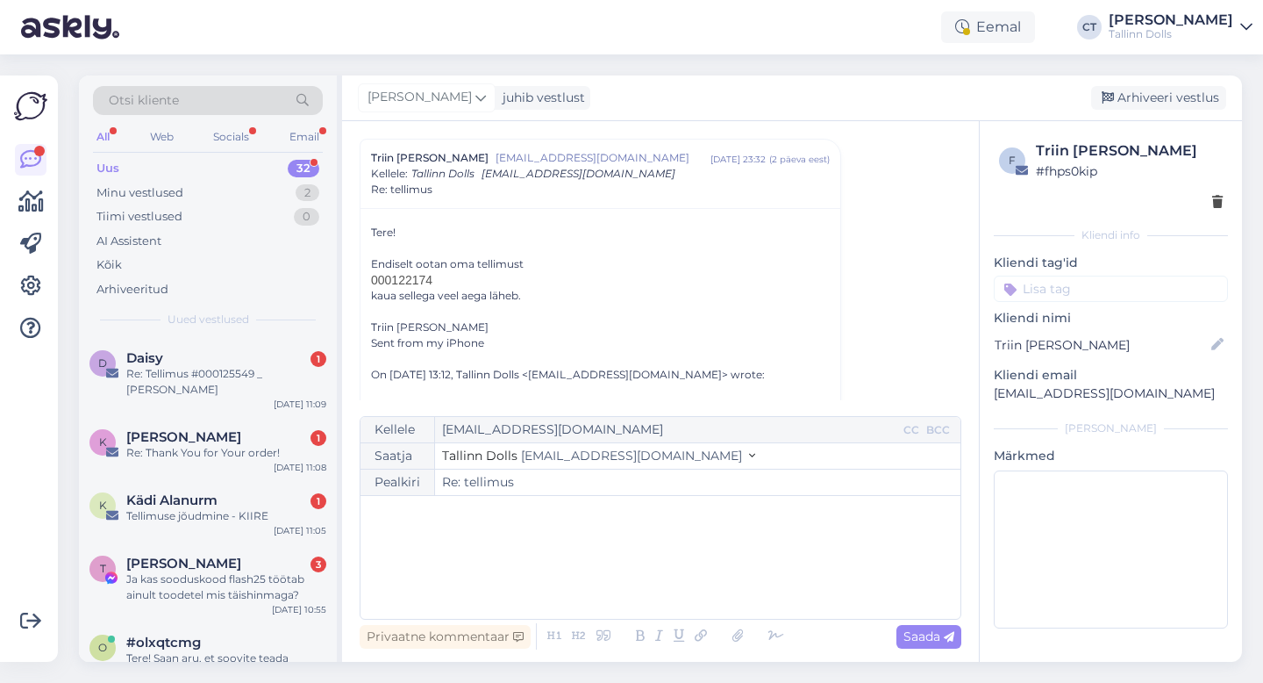
click at [644, 586] on div "﻿" at bounding box center [660, 556] width 583 height 105
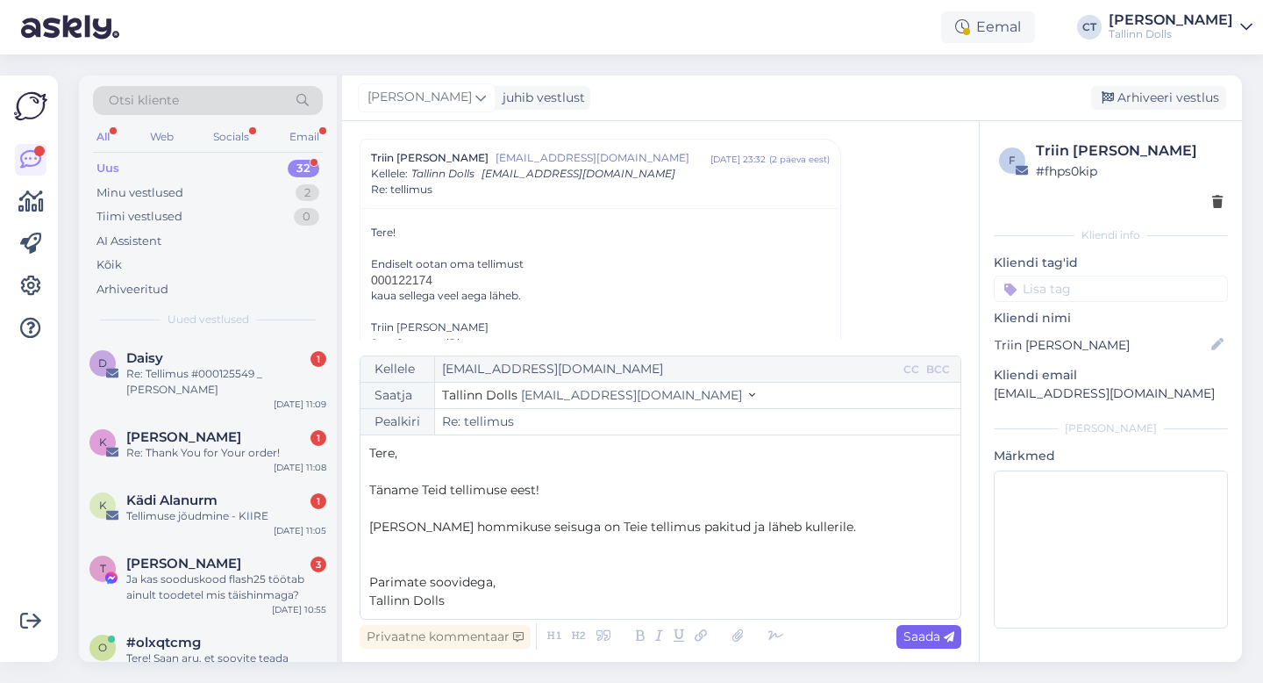
click at [932, 633] on span "Saada" at bounding box center [929, 636] width 51 height 16
type input "Re: Re: tellimus"
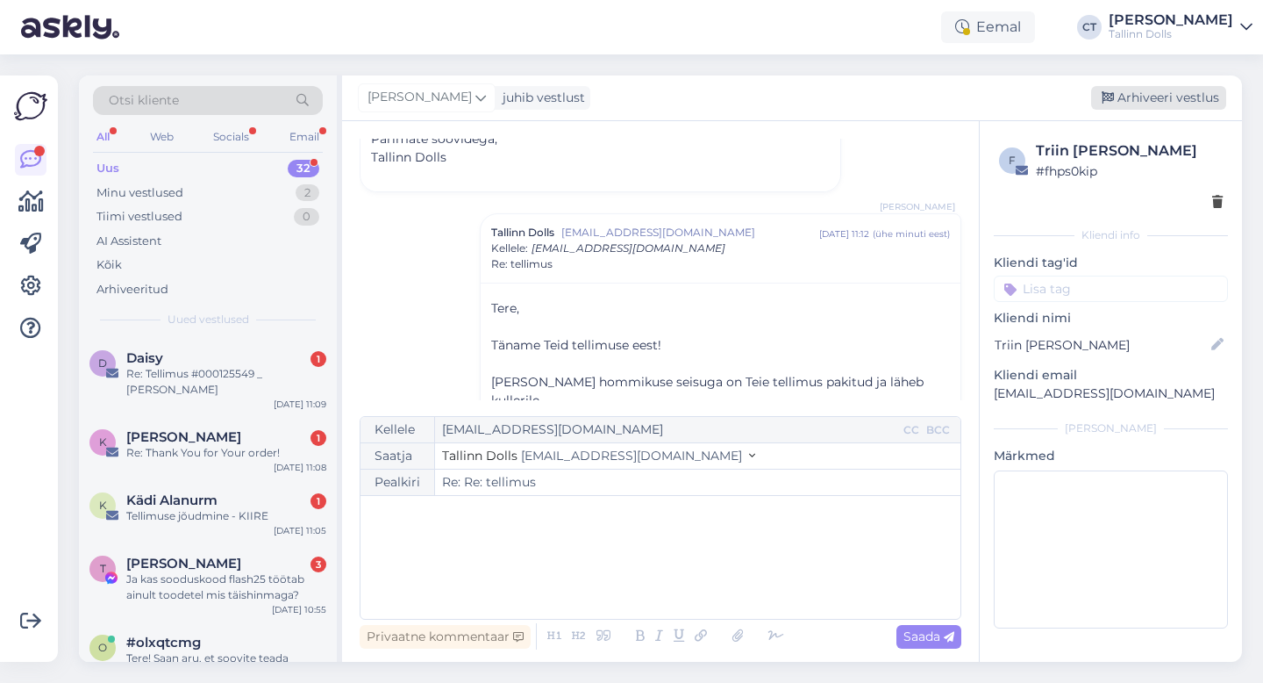
click at [1157, 94] on div "Arhiveeri vestlus" at bounding box center [1158, 98] width 135 height 24
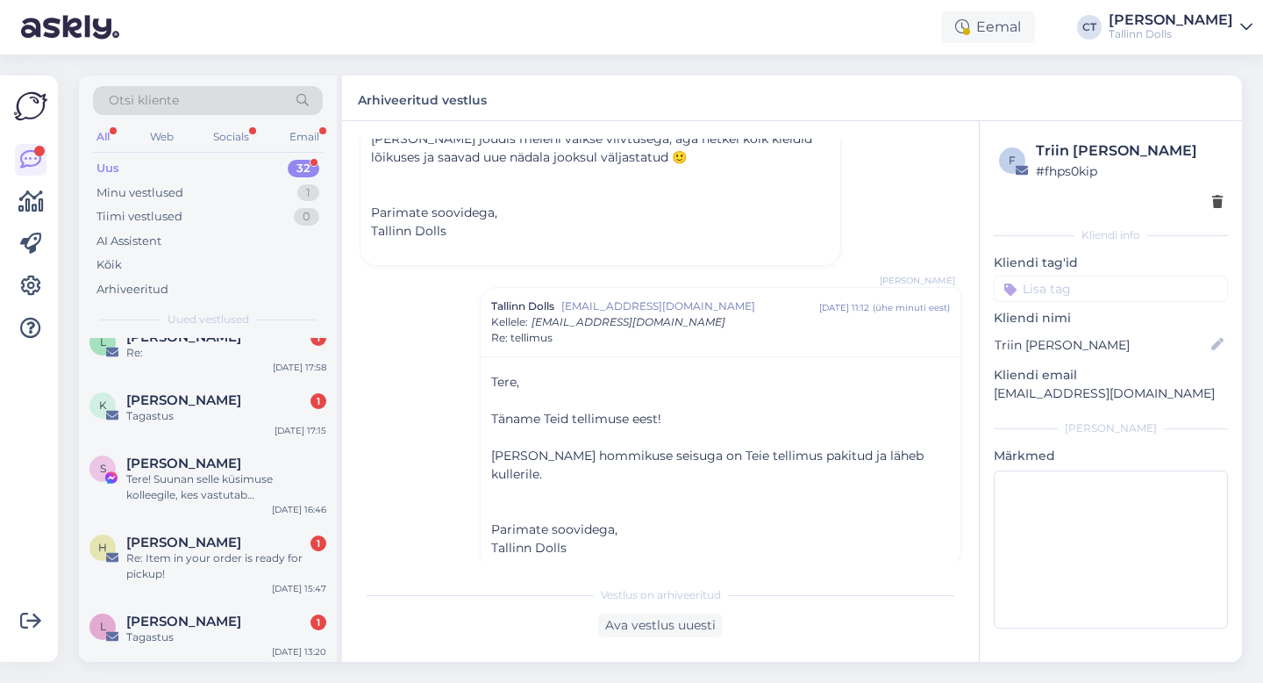
scroll to position [1892, 0]
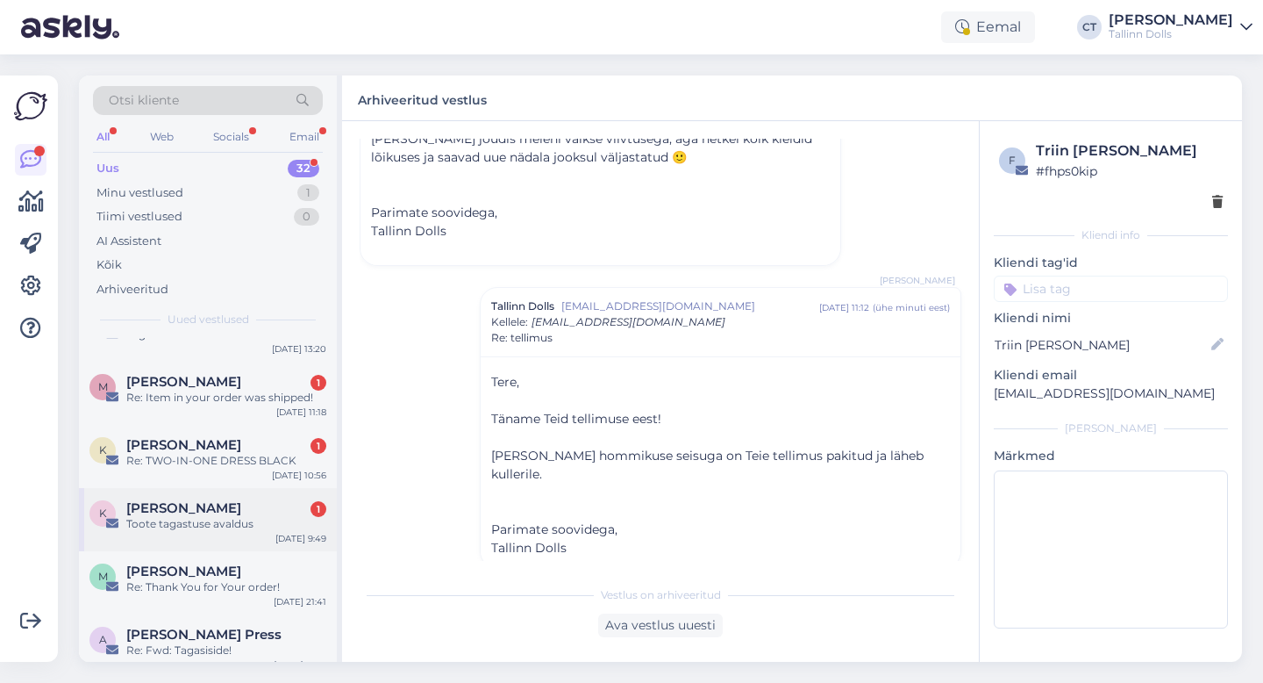
click at [231, 516] on div "Toote tagastuse avaldus" at bounding box center [226, 524] width 200 height 16
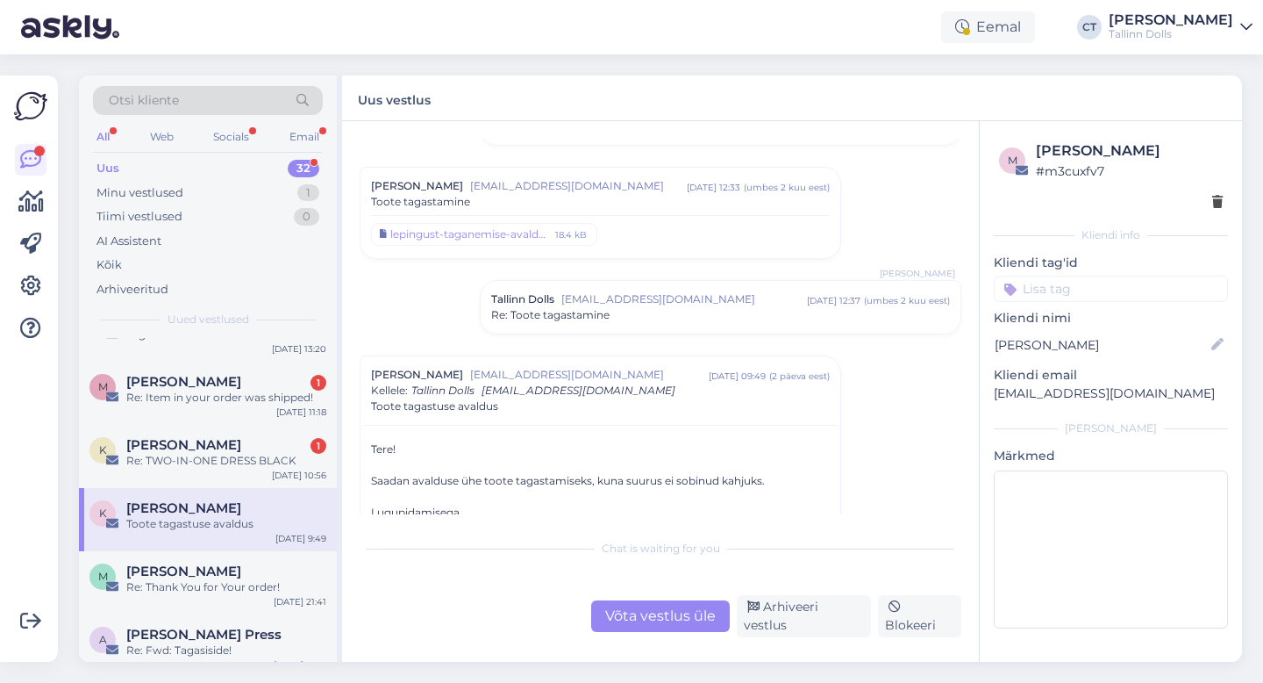
scroll to position [397, 0]
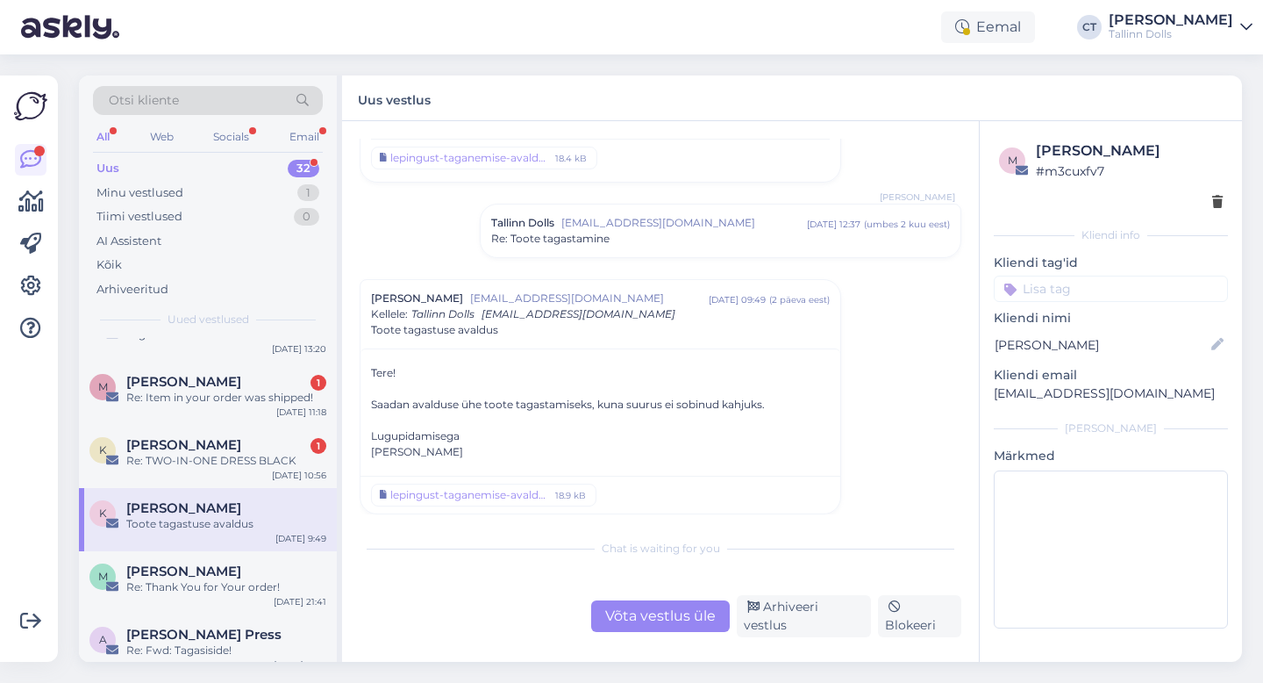
click at [635, 605] on div "Võta vestlus üle" at bounding box center [660, 616] width 139 height 32
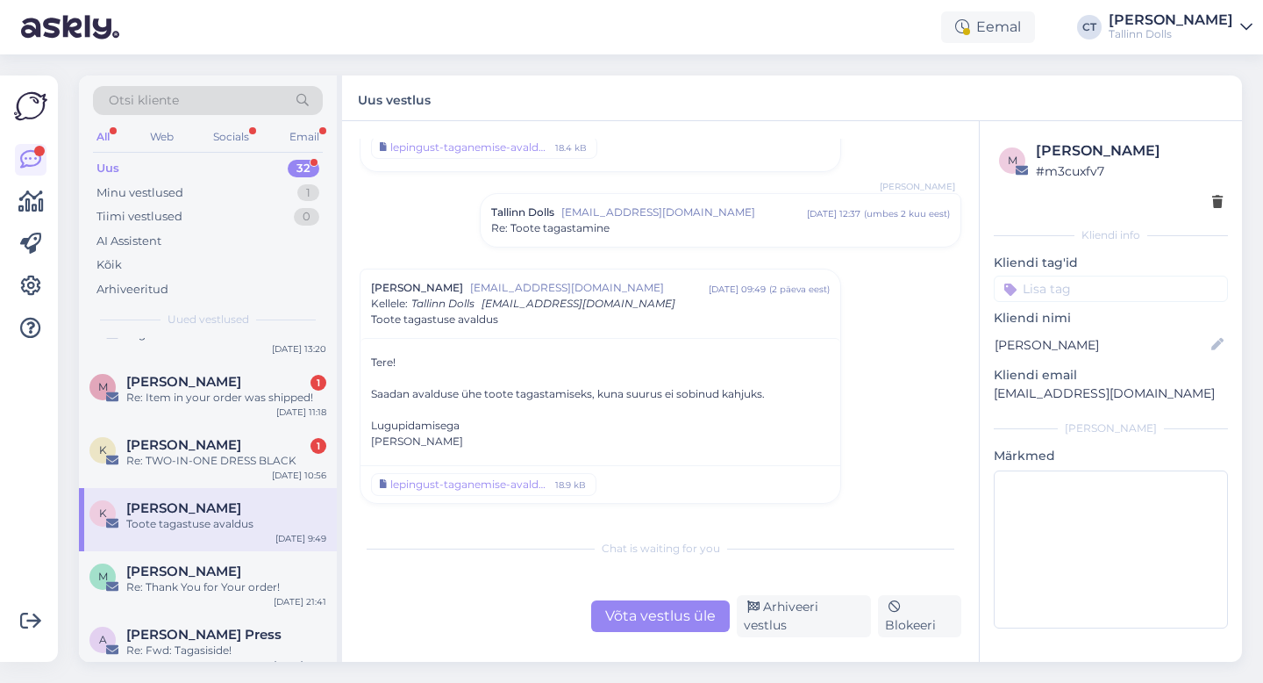
scroll to position [0, 0]
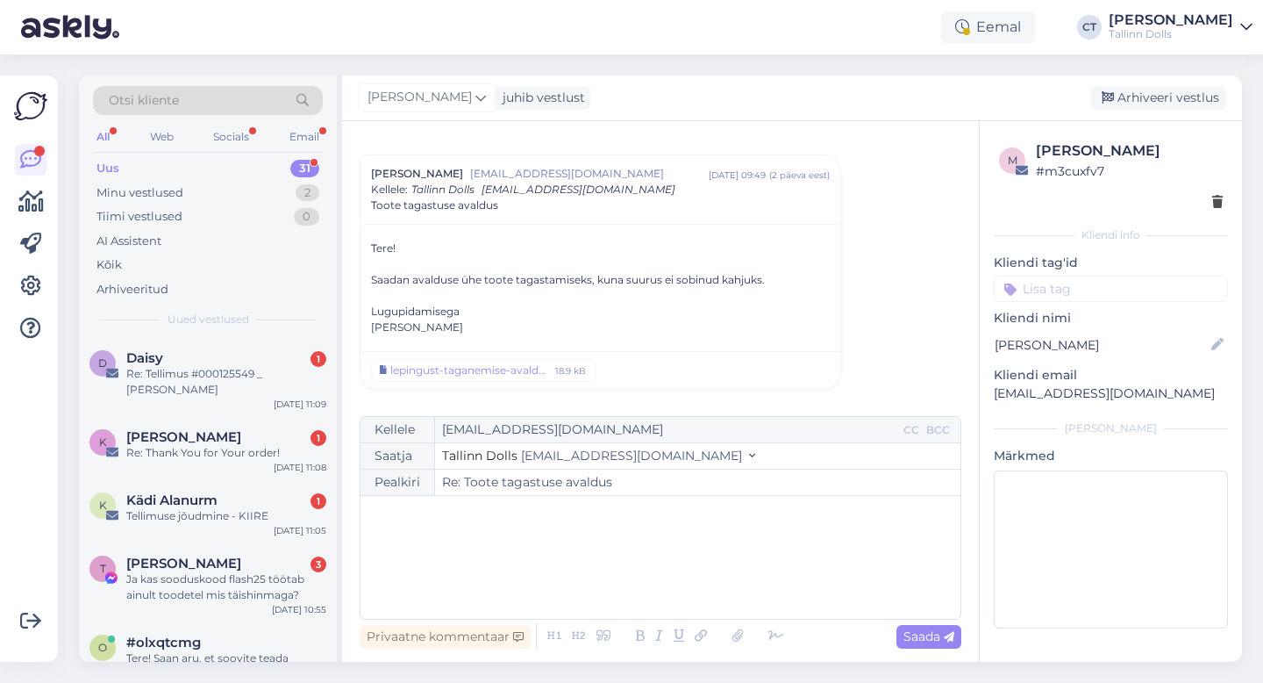
click at [637, 575] on div "﻿" at bounding box center [660, 556] width 583 height 105
drag, startPoint x: 1157, startPoint y: 397, endPoint x: 988, endPoint y: 392, distance: 169.4
click at [988, 392] on div "m [PERSON_NAME] # m3cuxfv7 Kliendi info Kliendi tag'id viskoos kangad ZIPPER NA…" at bounding box center [1111, 387] width 262 height 533
copy p "[EMAIL_ADDRESS][DOMAIN_NAME]"
drag, startPoint x: 458, startPoint y: 463, endPoint x: 468, endPoint y: 562, distance: 99.7
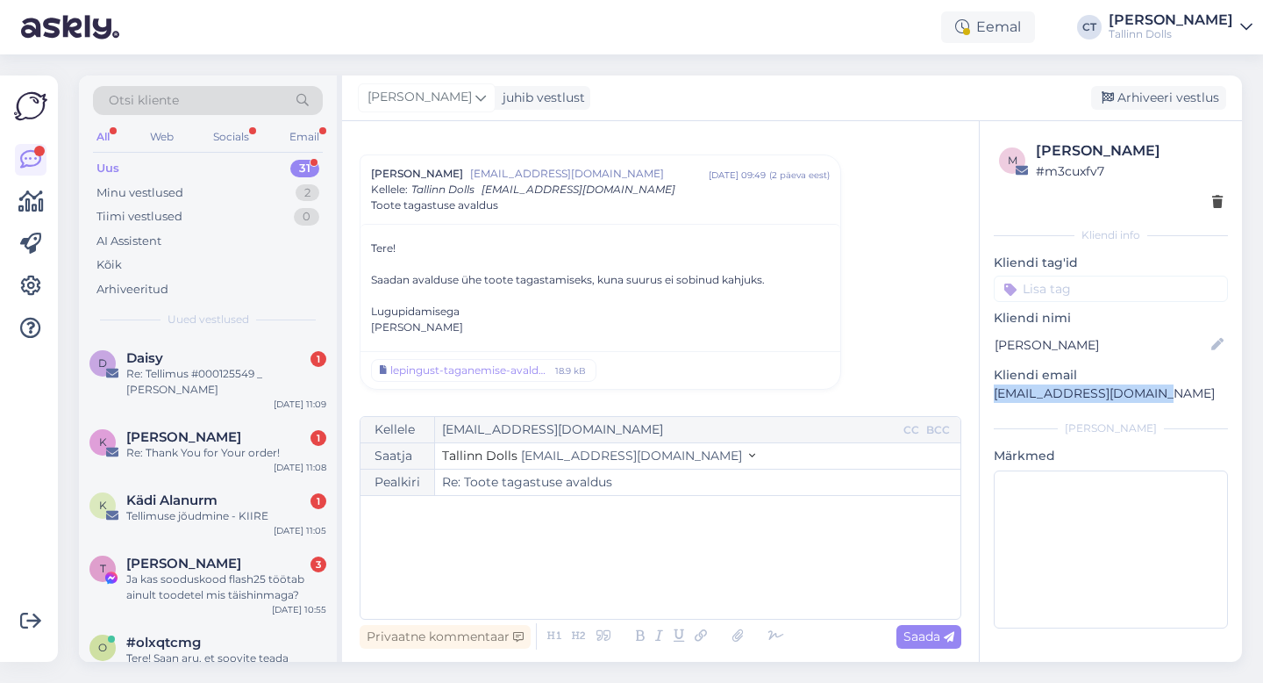
click at [468, 561] on div "Kellele [EMAIL_ADDRESS][DOMAIN_NAME] CC BCC Saatja Tallinn Dolls [EMAIL_ADDRESS…" at bounding box center [661, 518] width 602 height 204
click at [468, 562] on div "﻿" at bounding box center [660, 556] width 583 height 105
click at [479, 554] on div "﻿" at bounding box center [660, 556] width 583 height 105
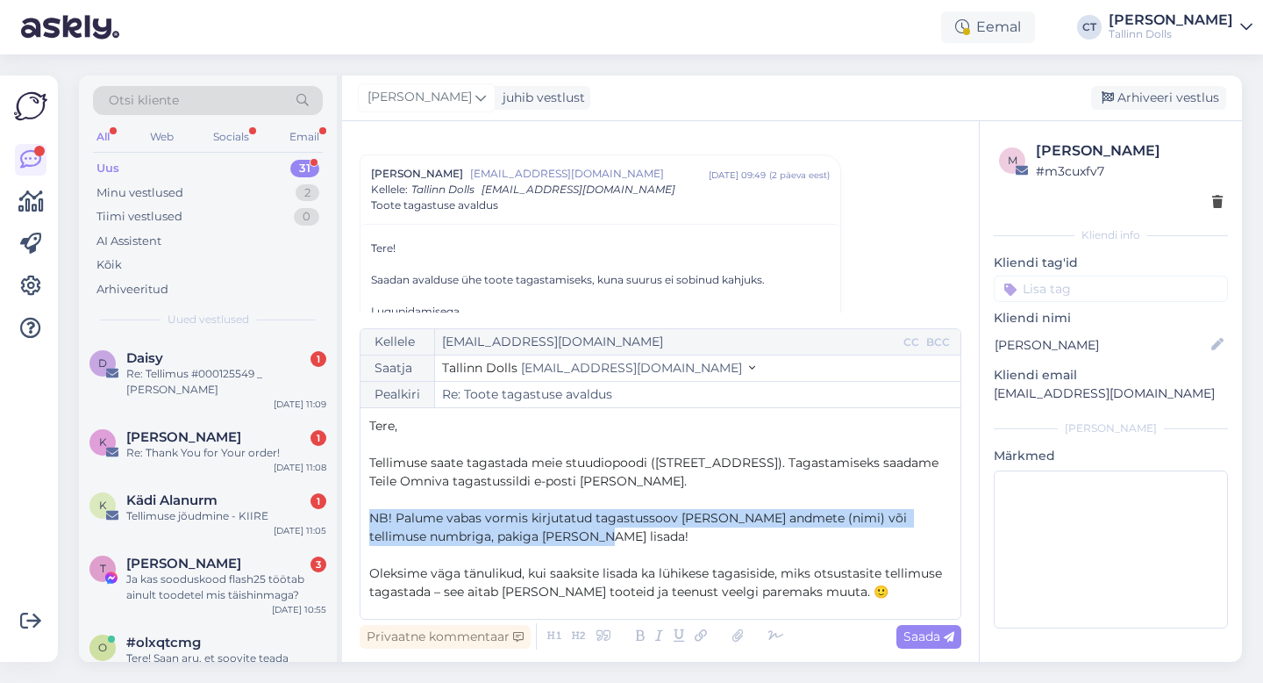
drag, startPoint x: 570, startPoint y: 536, endPoint x: 337, endPoint y: 501, distance: 236.0
click at [337, 501] on div "Otsi kliente All Web Socials Email Uus 31 Minu vestlused 2 Tiimi vestlused 0 AI…" at bounding box center [660, 368] width 1163 height 586
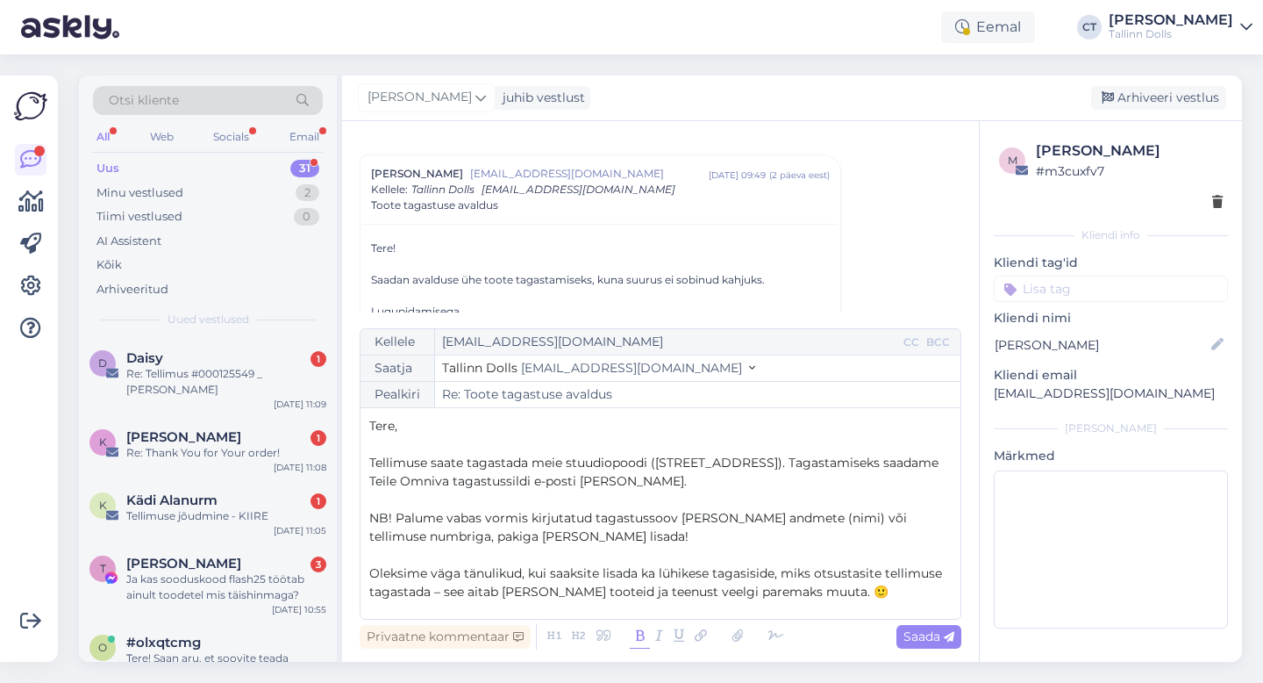
click at [636, 635] on icon at bounding box center [640, 636] width 20 height 25
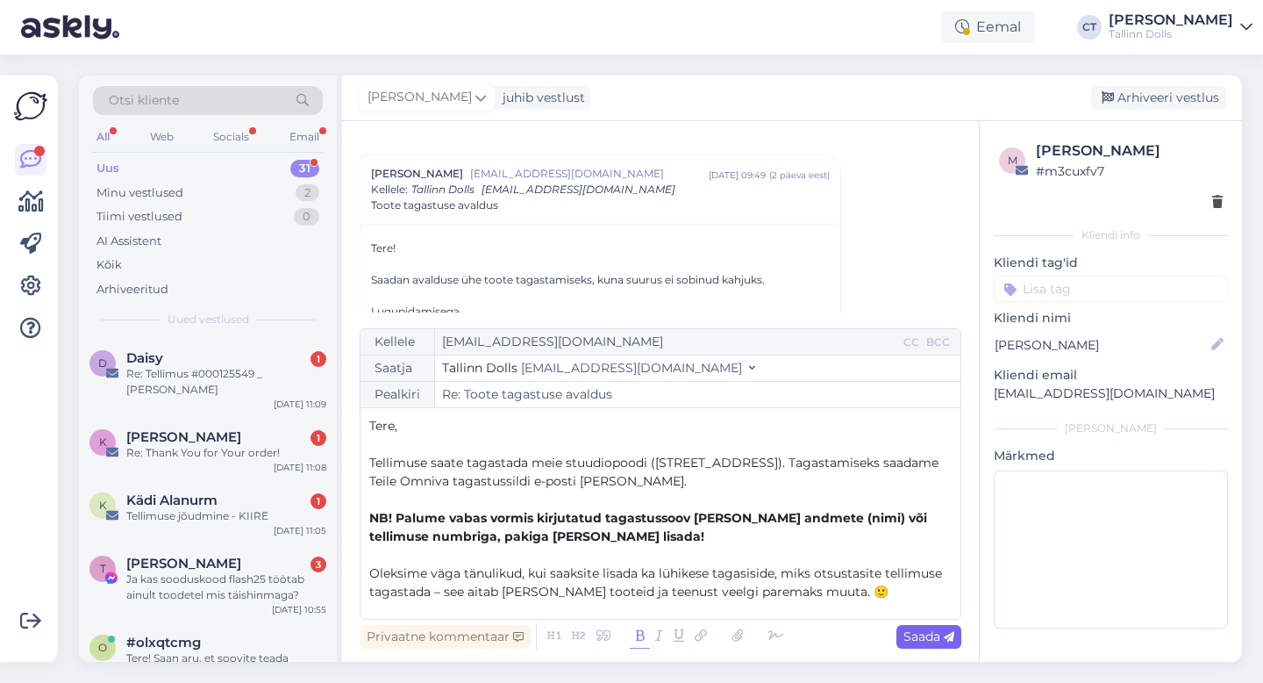
click at [934, 637] on span "Saada" at bounding box center [929, 636] width 51 height 16
type input "Re: Toote tagastuse avaldus"
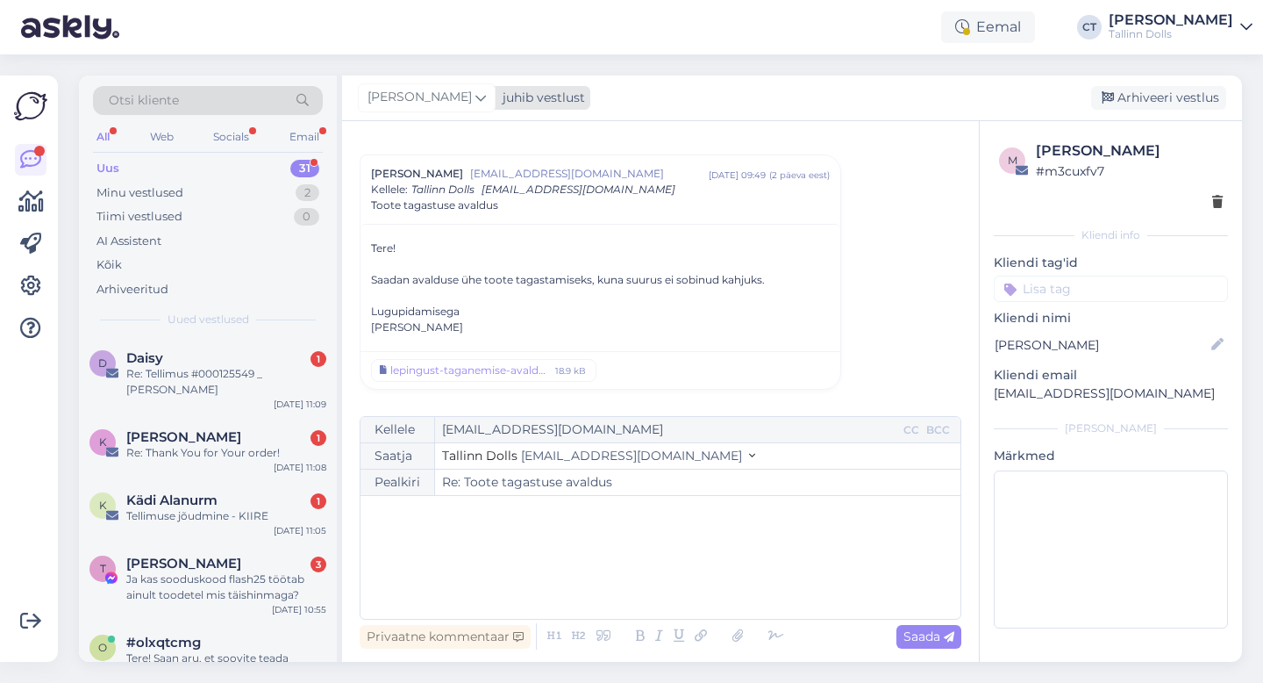
scroll to position [659, 0]
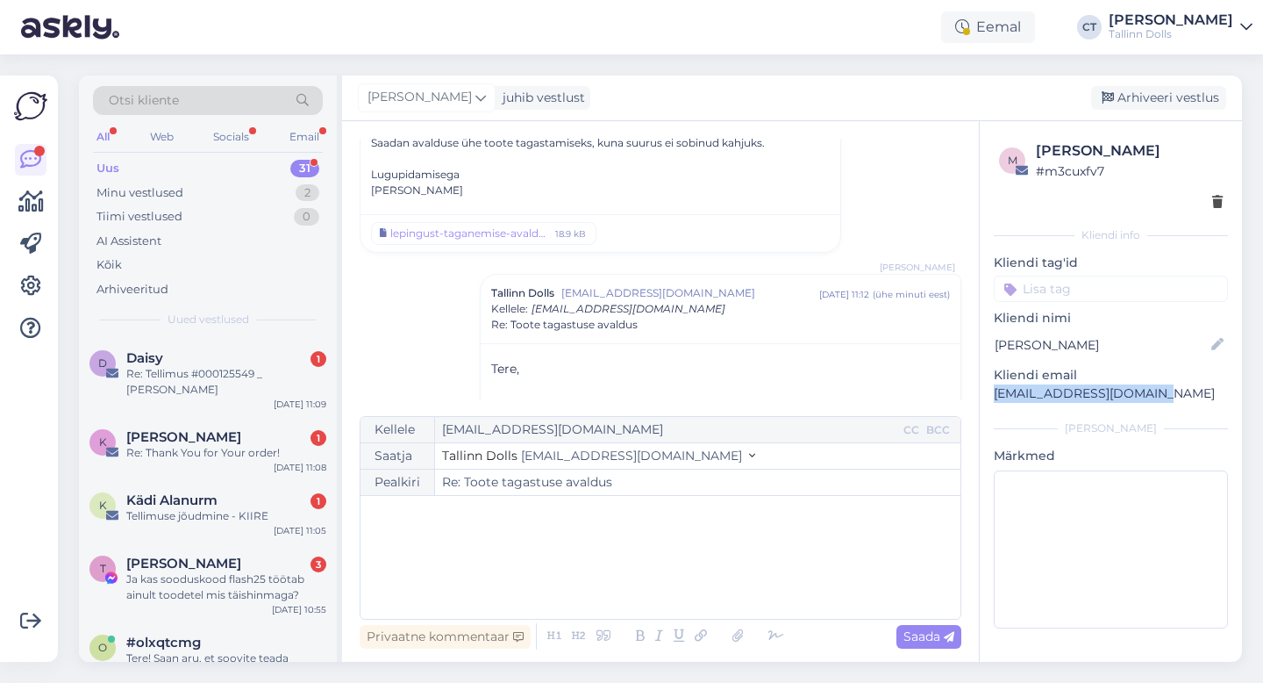
drag, startPoint x: 1162, startPoint y: 390, endPoint x: 993, endPoint y: 389, distance: 168.4
click at [994, 389] on p "[EMAIL_ADDRESS][DOMAIN_NAME]" at bounding box center [1111, 393] width 234 height 18
copy p "[EMAIL_ADDRESS][DOMAIN_NAME]"
click at [1151, 91] on div "Arhiveeri vestlus" at bounding box center [1158, 98] width 135 height 24
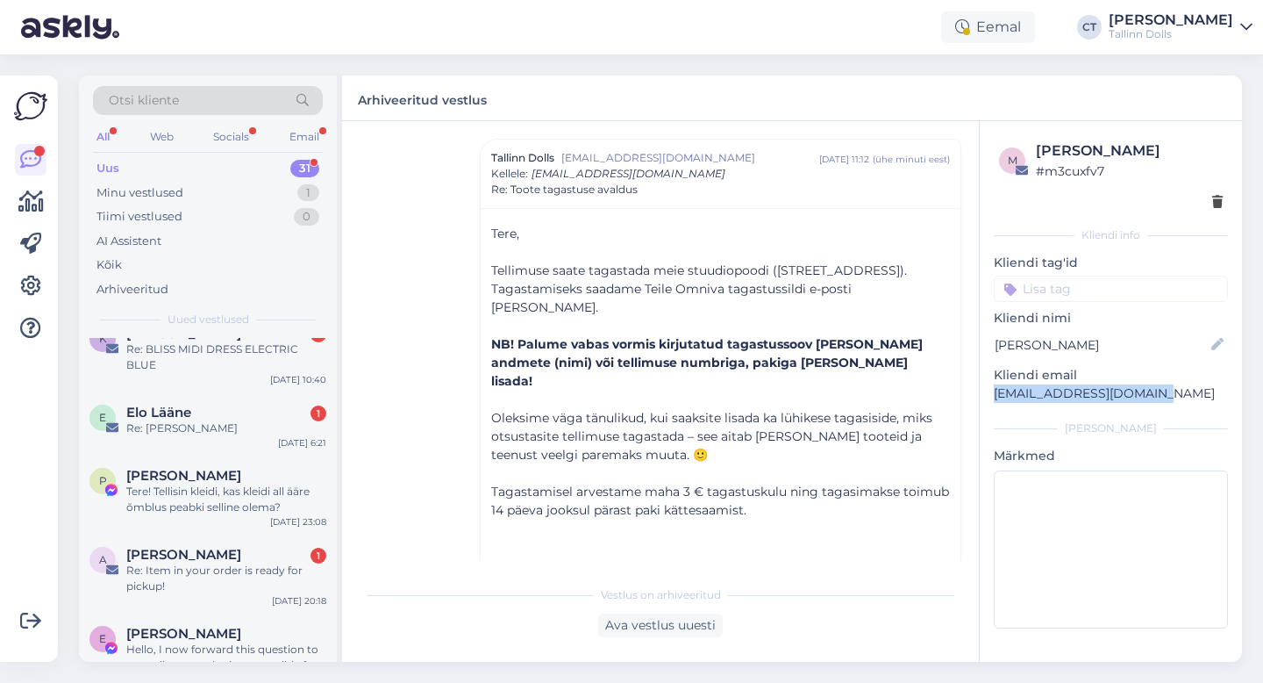
scroll to position [1829, 0]
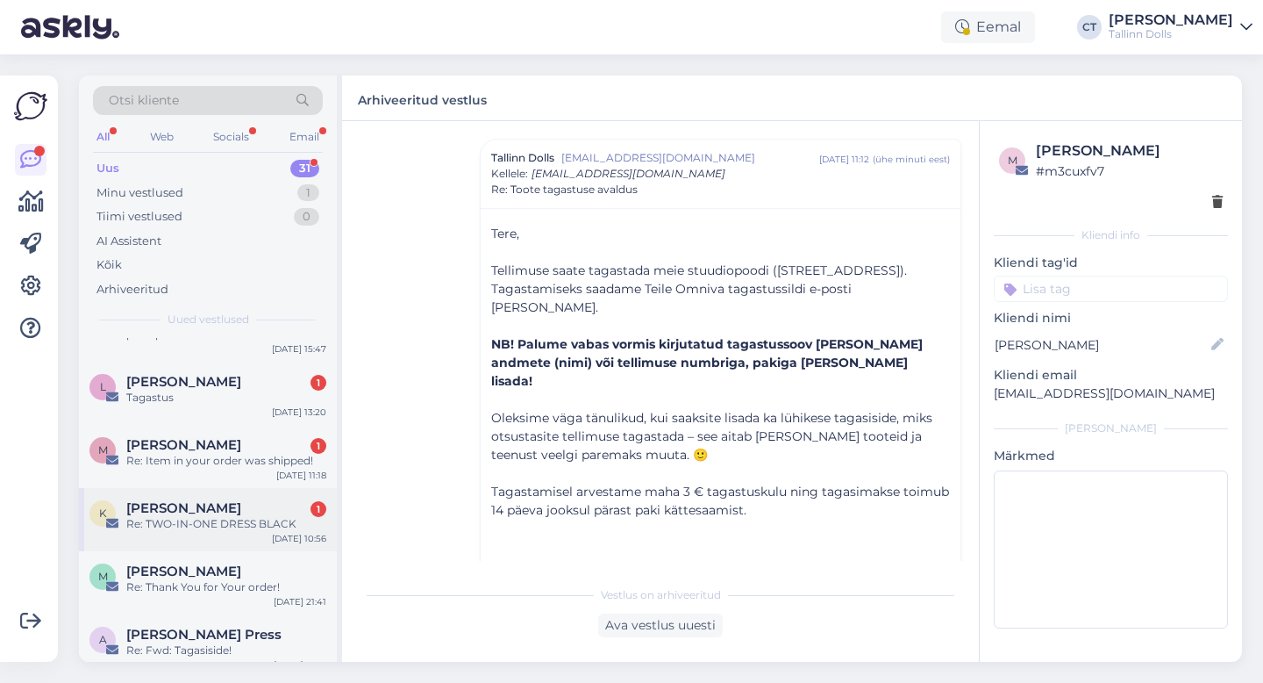
click at [228, 488] on div "K [PERSON_NAME] 1 Re: TWO-IN-ONE DRESS BLACK [DATE] 10:56" at bounding box center [208, 519] width 258 height 63
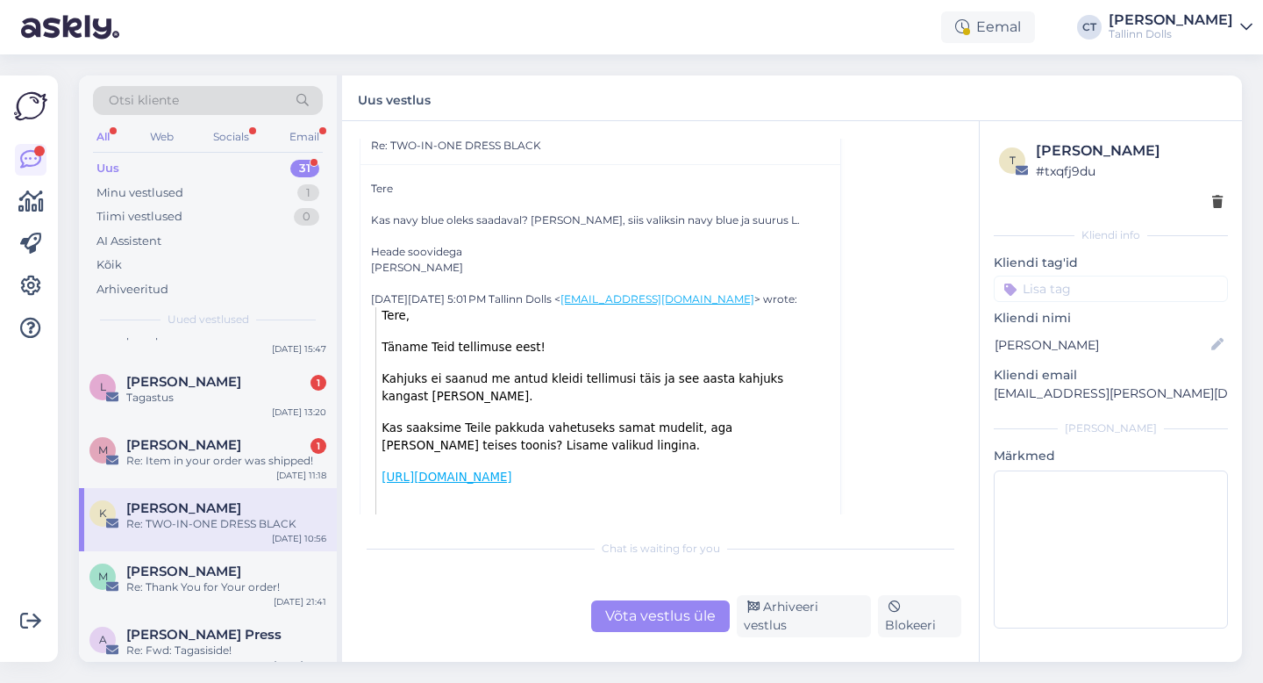
scroll to position [259, 0]
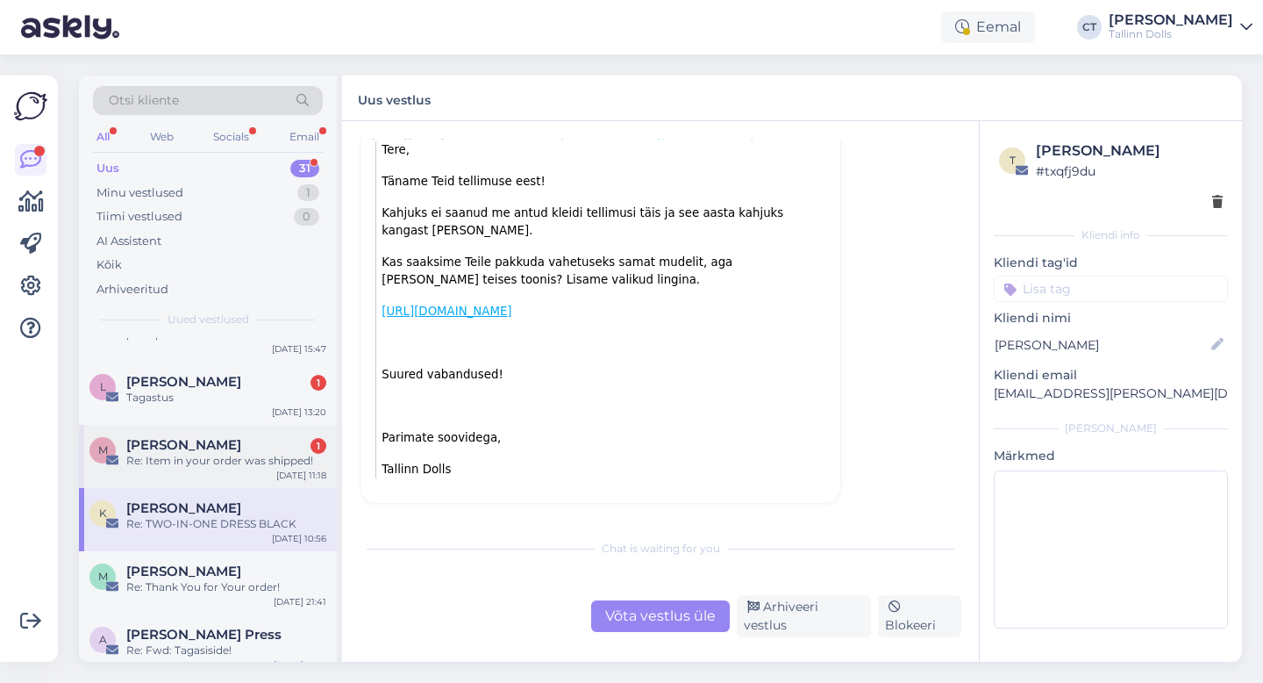
click at [230, 437] on div "[PERSON_NAME] 1" at bounding box center [226, 445] width 200 height 16
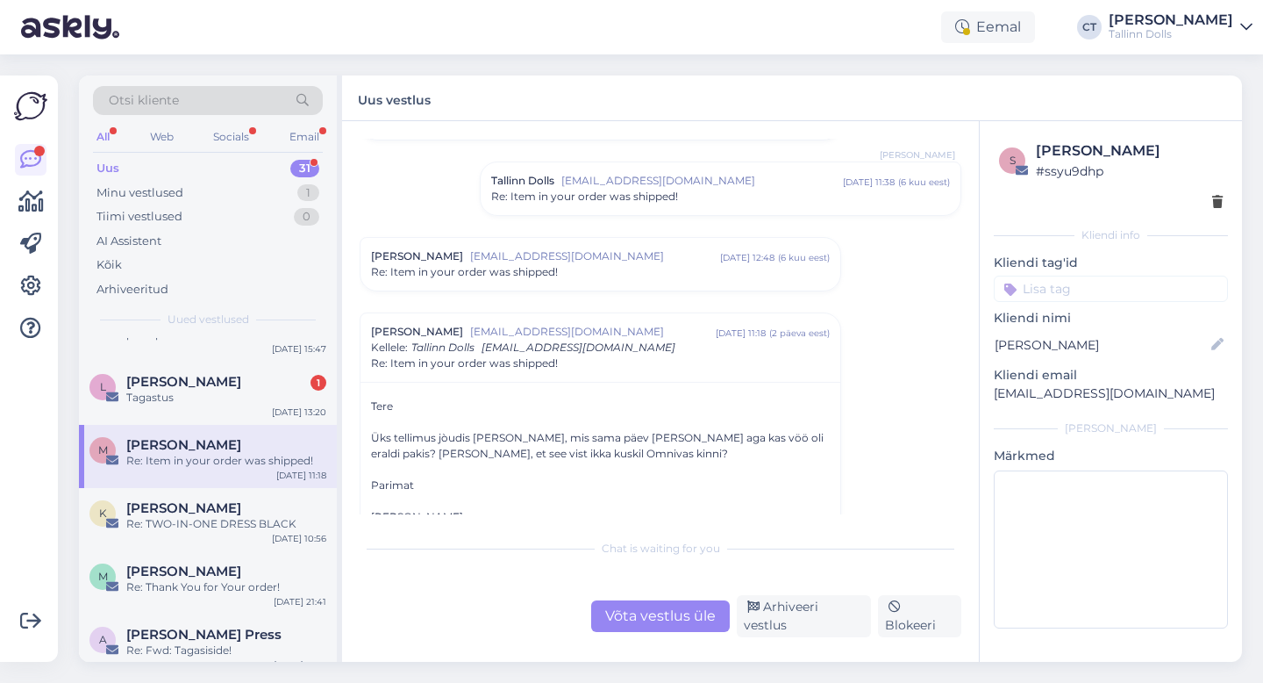
scroll to position [554, 0]
click at [670, 622] on div "Võta vestlus üle" at bounding box center [660, 616] width 139 height 32
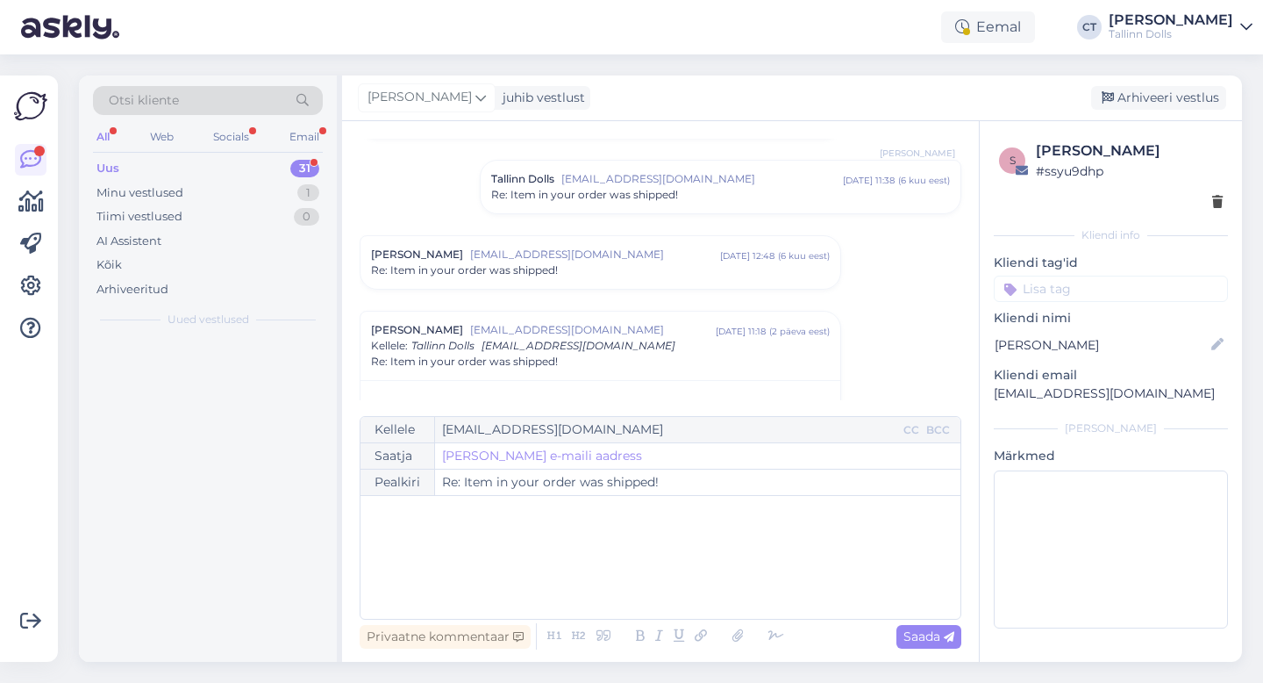
scroll to position [0, 0]
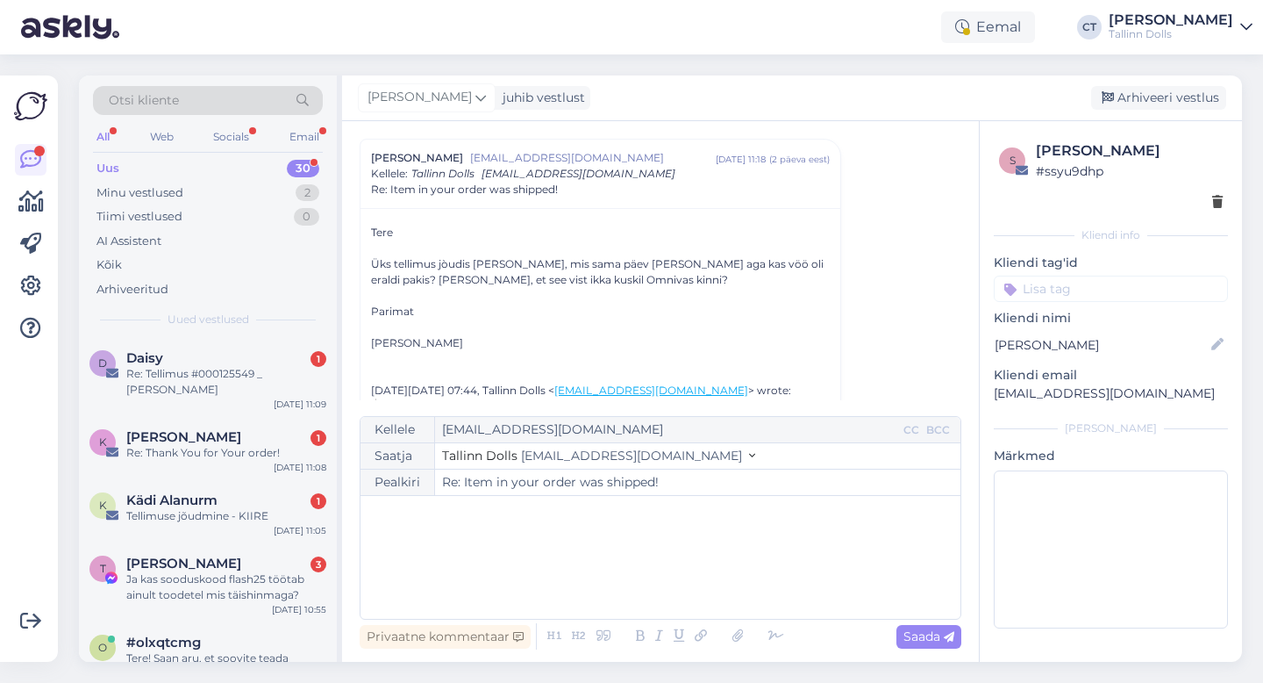
click at [682, 580] on div "﻿" at bounding box center [660, 556] width 583 height 105
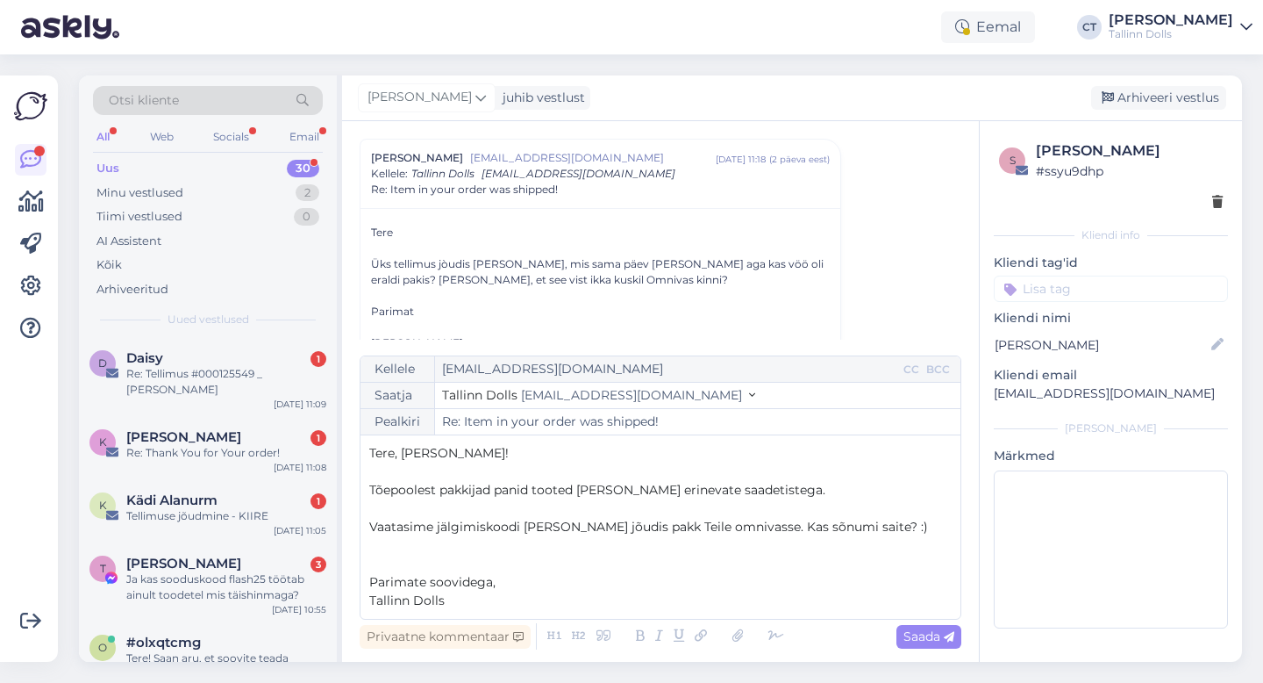
click at [926, 649] on div "Privaatne kommentaar Saada" at bounding box center [661, 635] width 602 height 33
click at [926, 643] on span "Saada" at bounding box center [929, 636] width 51 height 16
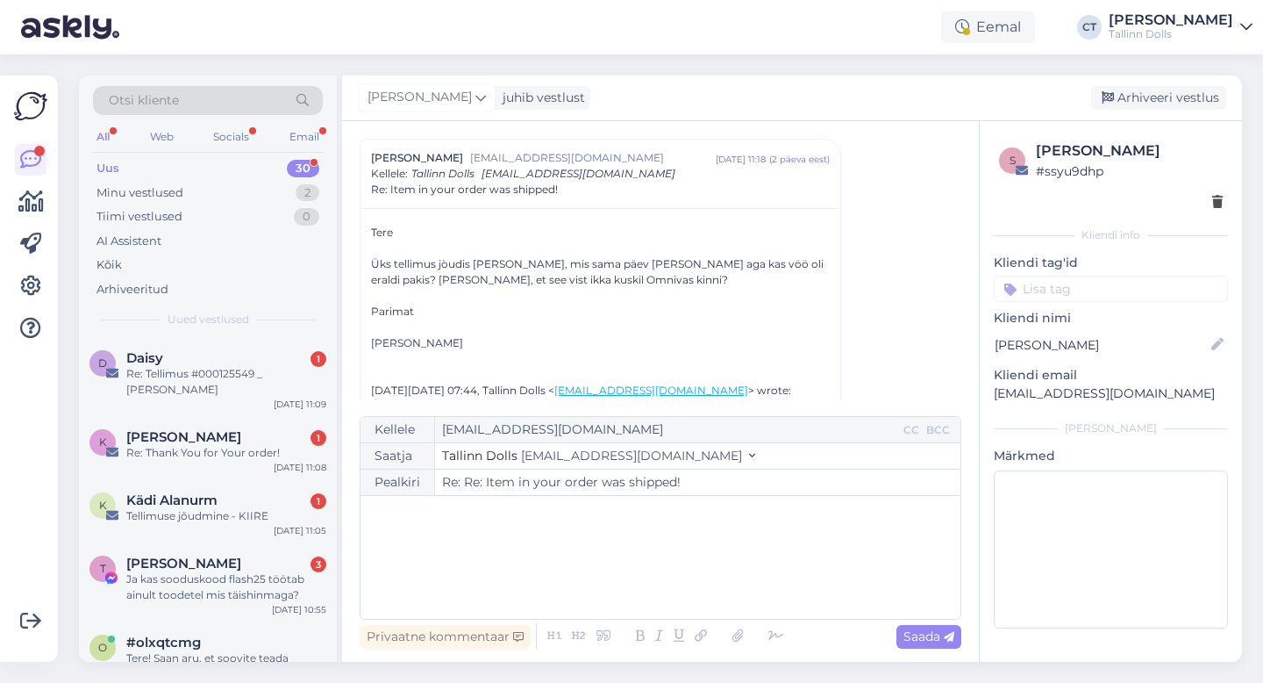
type input "Re: Re: Item in your order was shipped!"
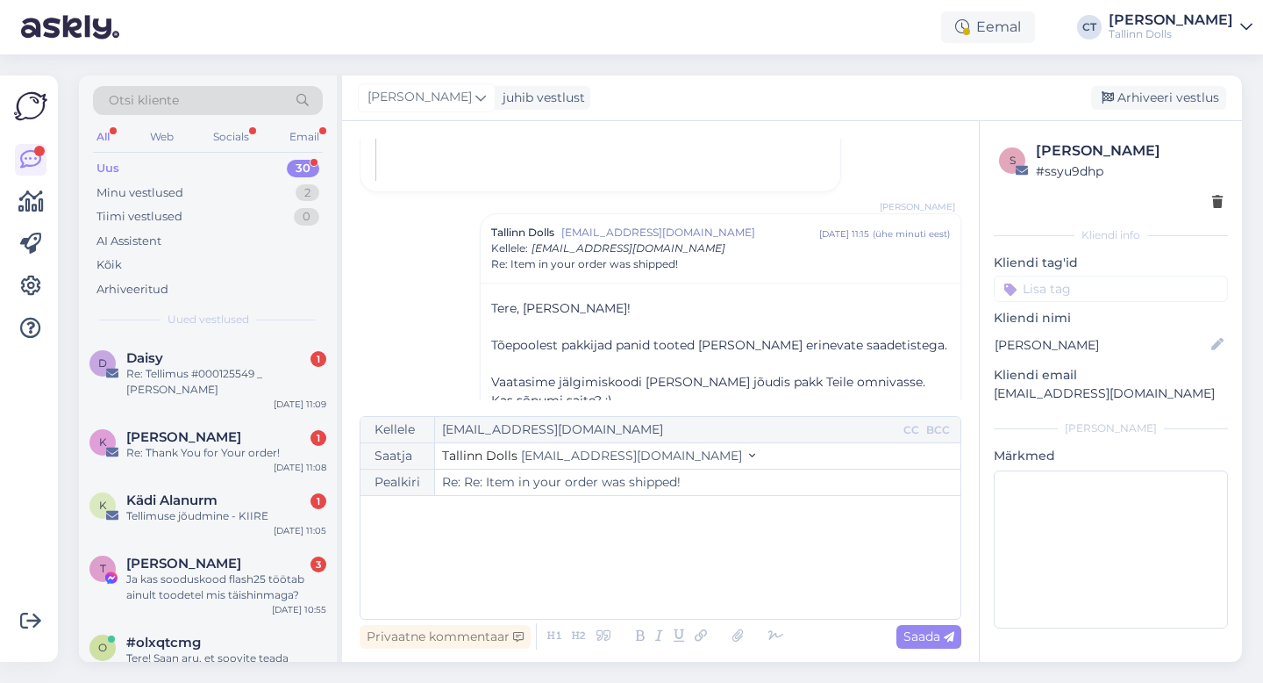
click at [1154, 111] on div "[PERSON_NAME] juhib vestlust [GEOGRAPHIC_DATA] vestlus" at bounding box center [792, 98] width 900 height 46
click at [1154, 98] on div "Arhiveeri vestlus" at bounding box center [1158, 98] width 135 height 24
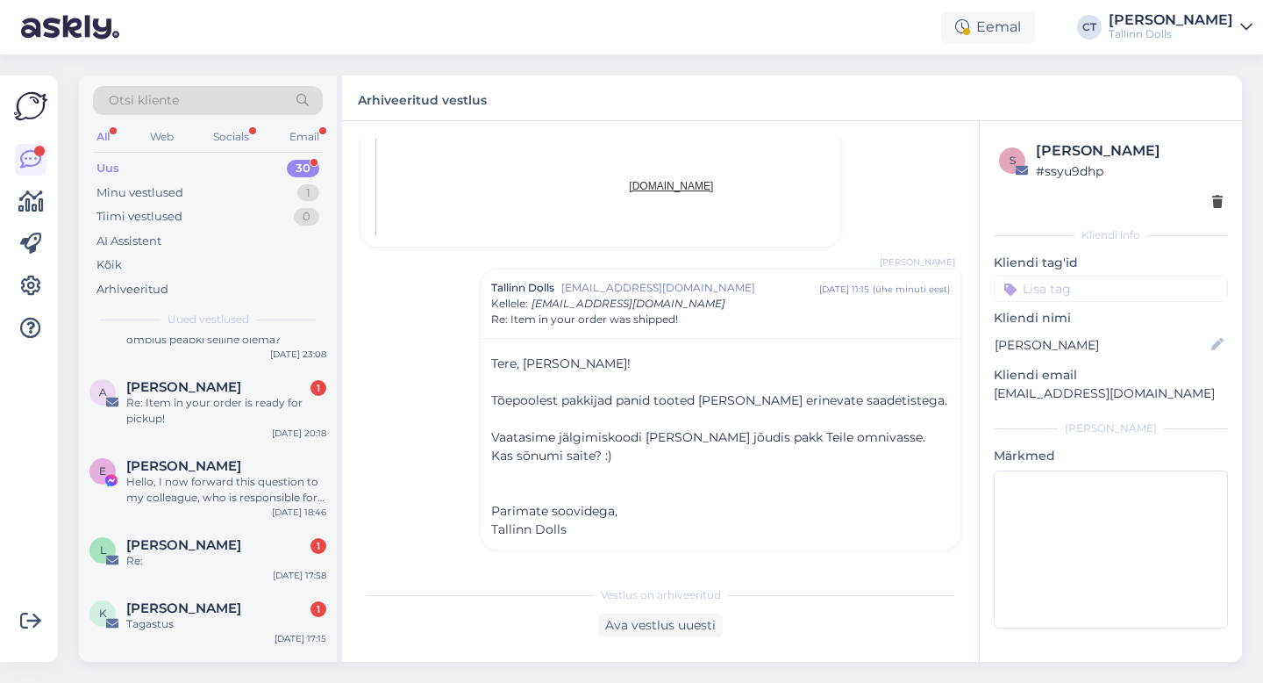
scroll to position [1766, 0]
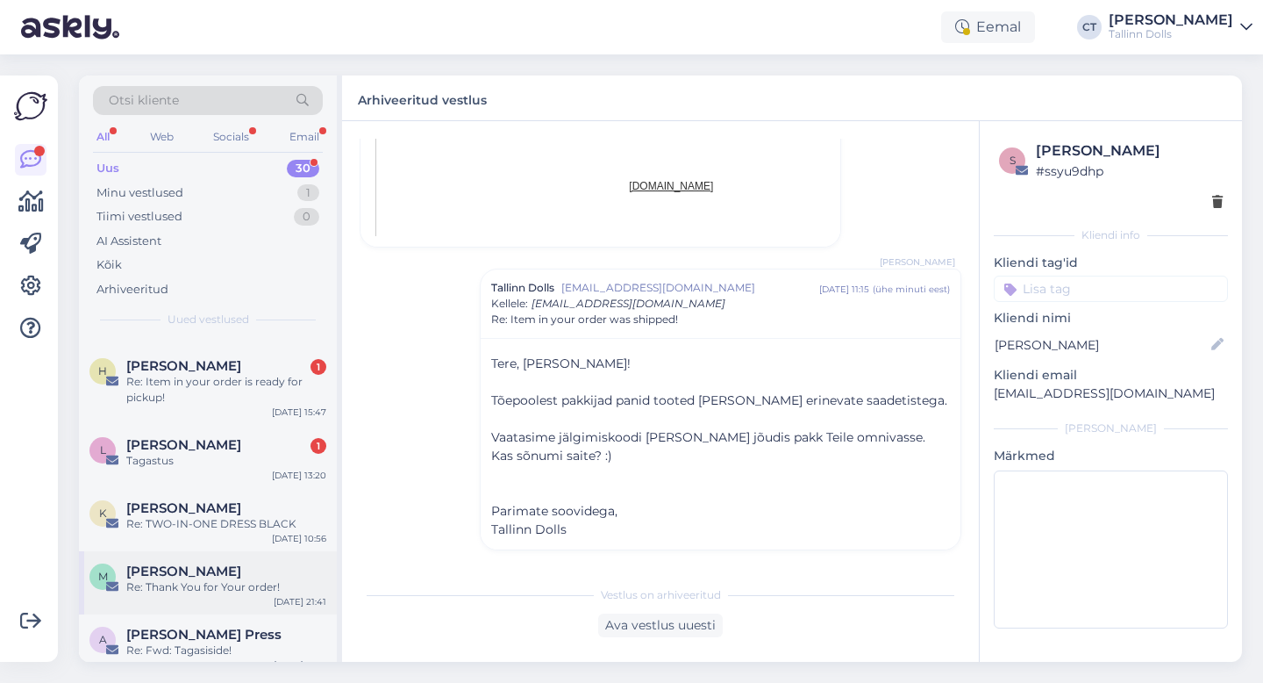
click at [225, 563] on div "[PERSON_NAME]" at bounding box center [226, 571] width 200 height 16
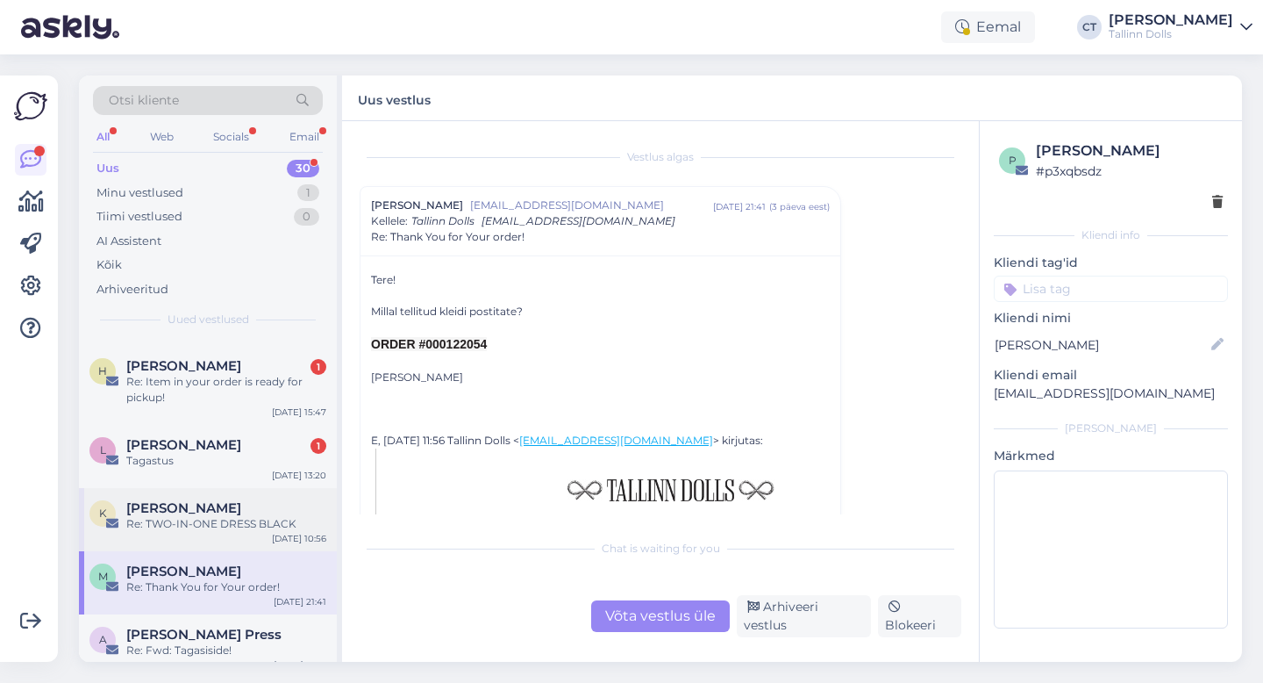
click at [225, 516] on div "Re: TWO-IN-ONE DRESS BLACK" at bounding box center [226, 524] width 200 height 16
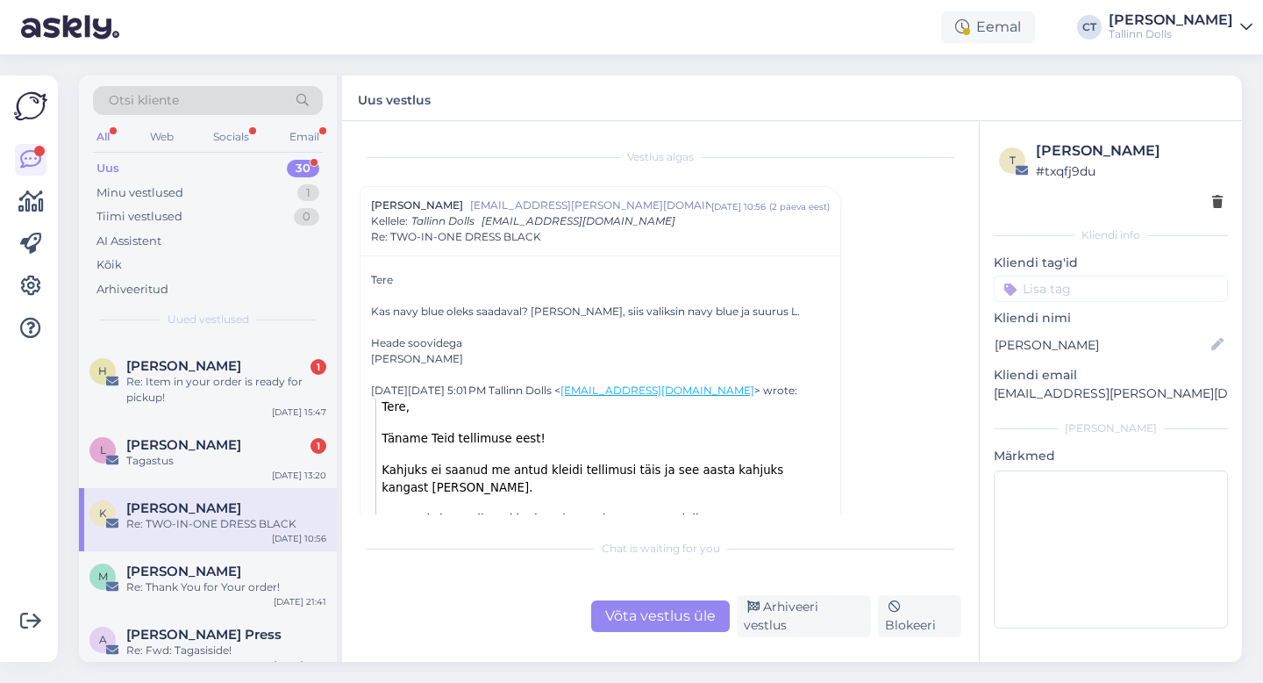
scroll to position [12, 0]
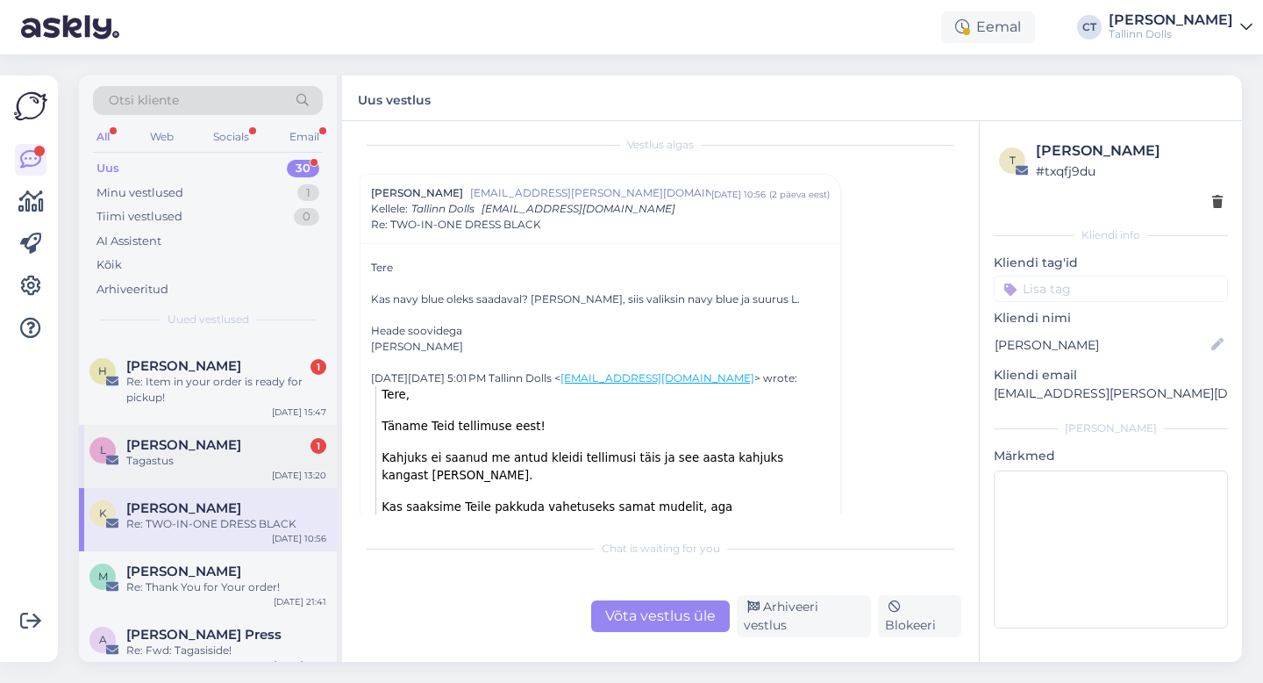
click at [207, 437] on div "[PERSON_NAME] 1" at bounding box center [226, 445] width 200 height 16
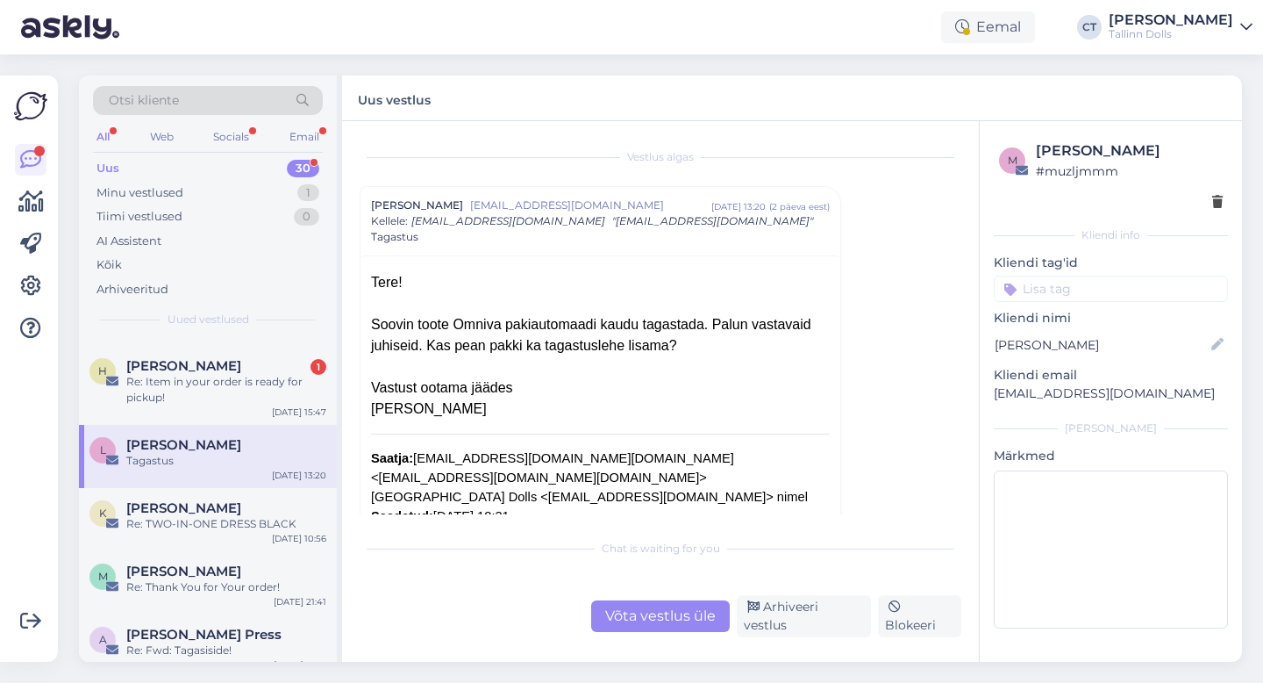
scroll to position [26, 0]
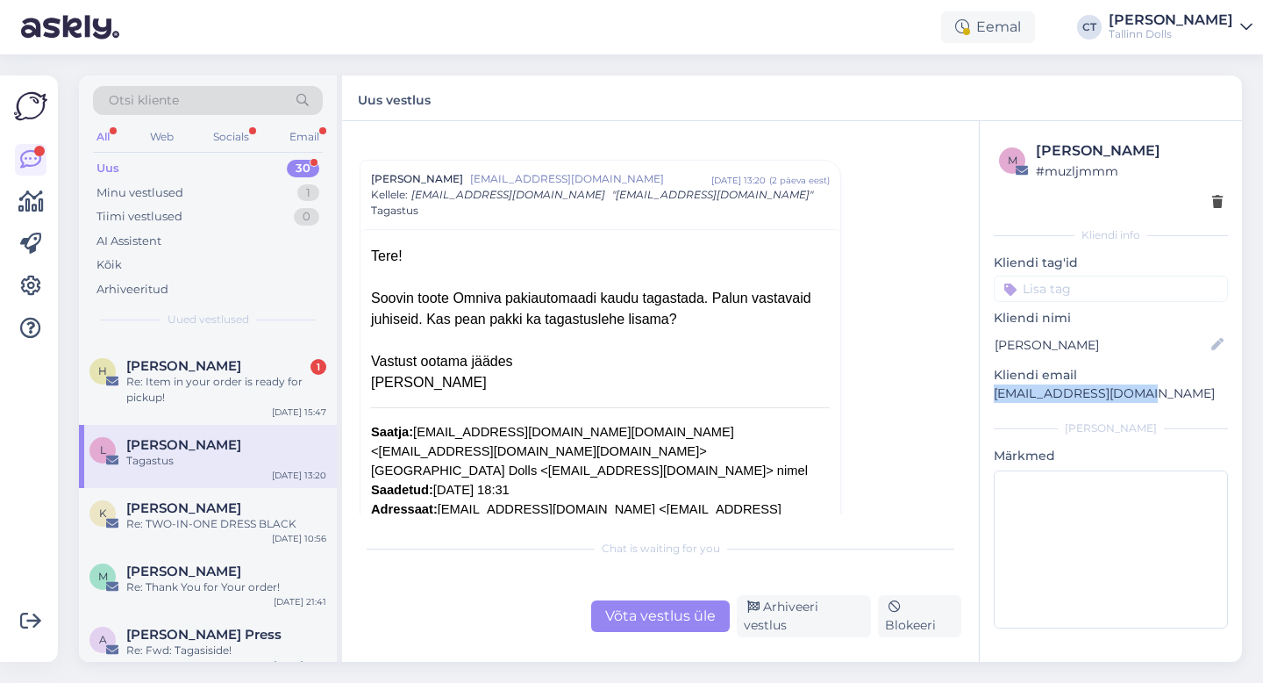
drag, startPoint x: 1149, startPoint y: 393, endPoint x: 992, endPoint y: 393, distance: 157.0
click at [992, 393] on div "m [PERSON_NAME] # muzljmmm Kliendi info Kliendi tag'id viskoos kangad ZIPPER NA…" at bounding box center [1111, 387] width 262 height 533
copy p "[EMAIL_ADDRESS][DOMAIN_NAME]"
click at [626, 614] on div "Võta vestlus üle" at bounding box center [660, 616] width 139 height 32
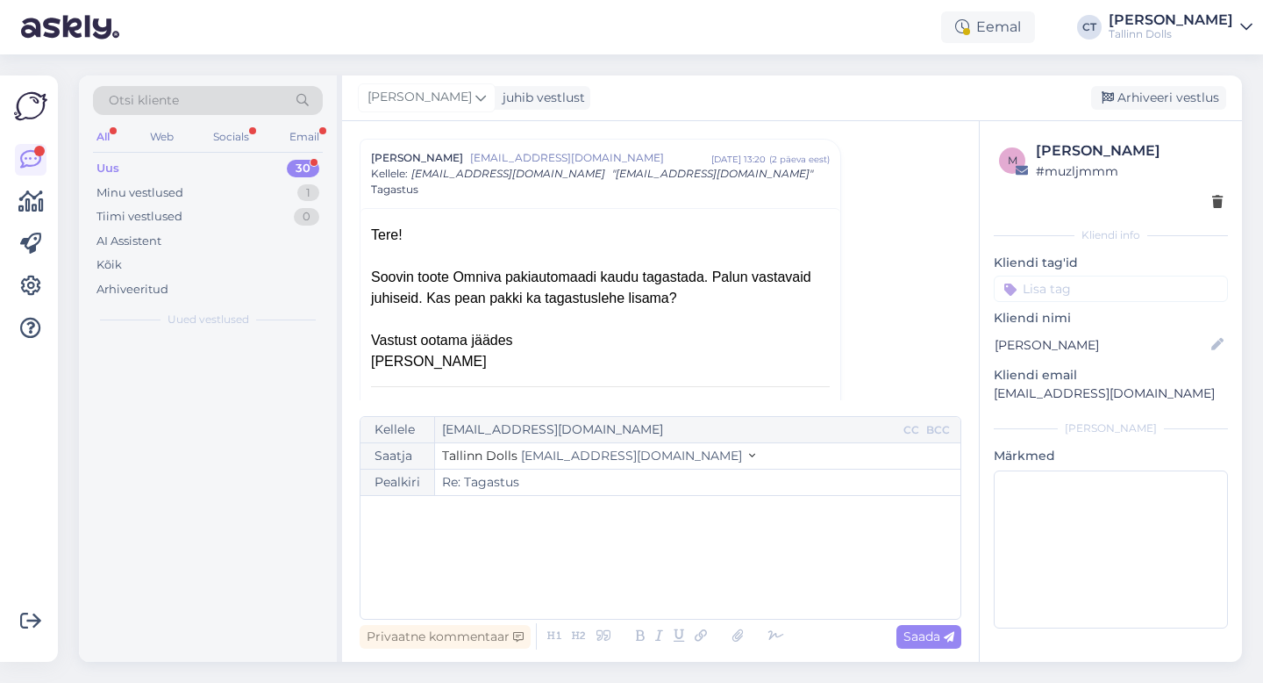
scroll to position [0, 0]
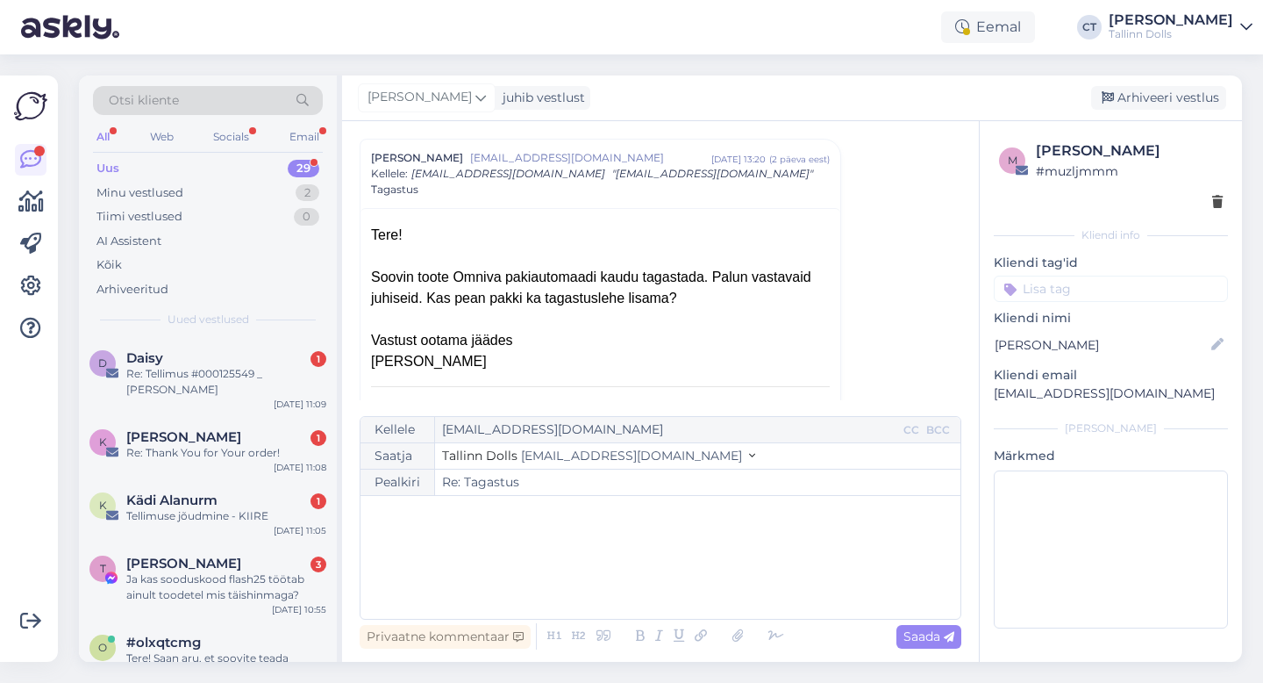
click at [614, 568] on div "﻿" at bounding box center [660, 556] width 583 height 105
click at [485, 560] on div "﻿" at bounding box center [660, 556] width 583 height 105
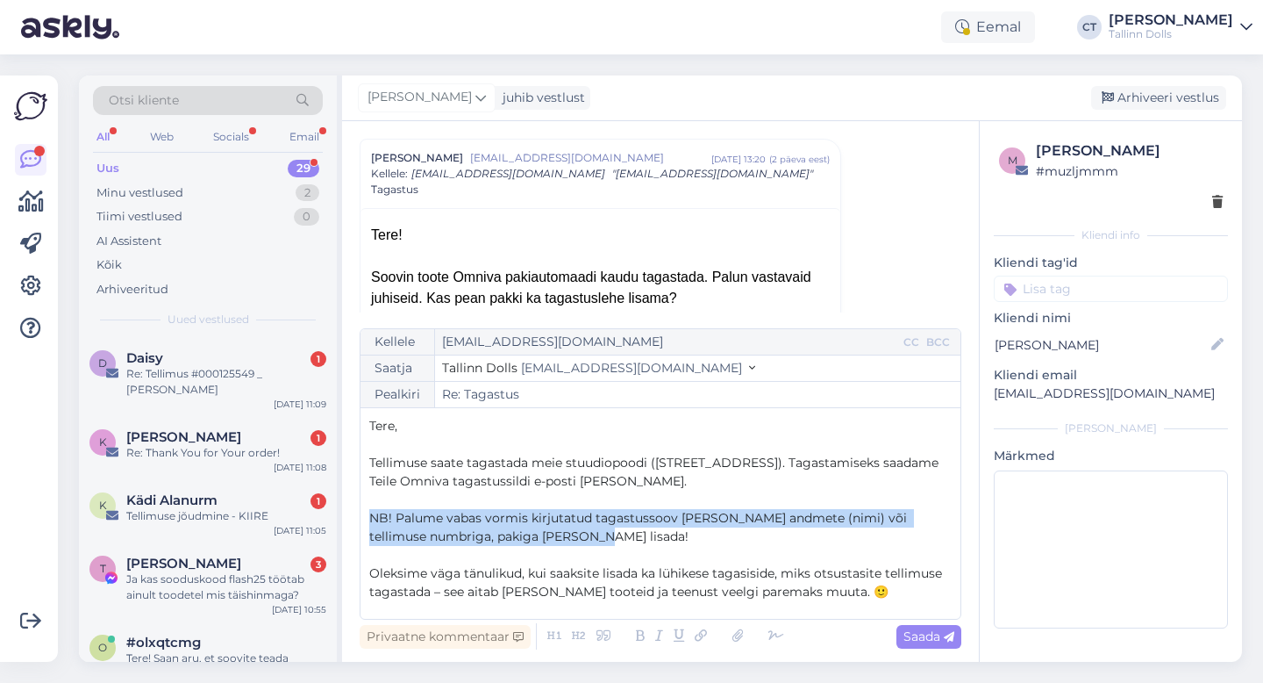
drag, startPoint x: 582, startPoint y: 537, endPoint x: 364, endPoint y: 503, distance: 220.2
click at [364, 503] on div "Kellele [EMAIL_ADDRESS][DOMAIN_NAME] CC BCC Saatja Tallinn Dolls [EMAIL_ADDRESS…" at bounding box center [661, 473] width 602 height 291
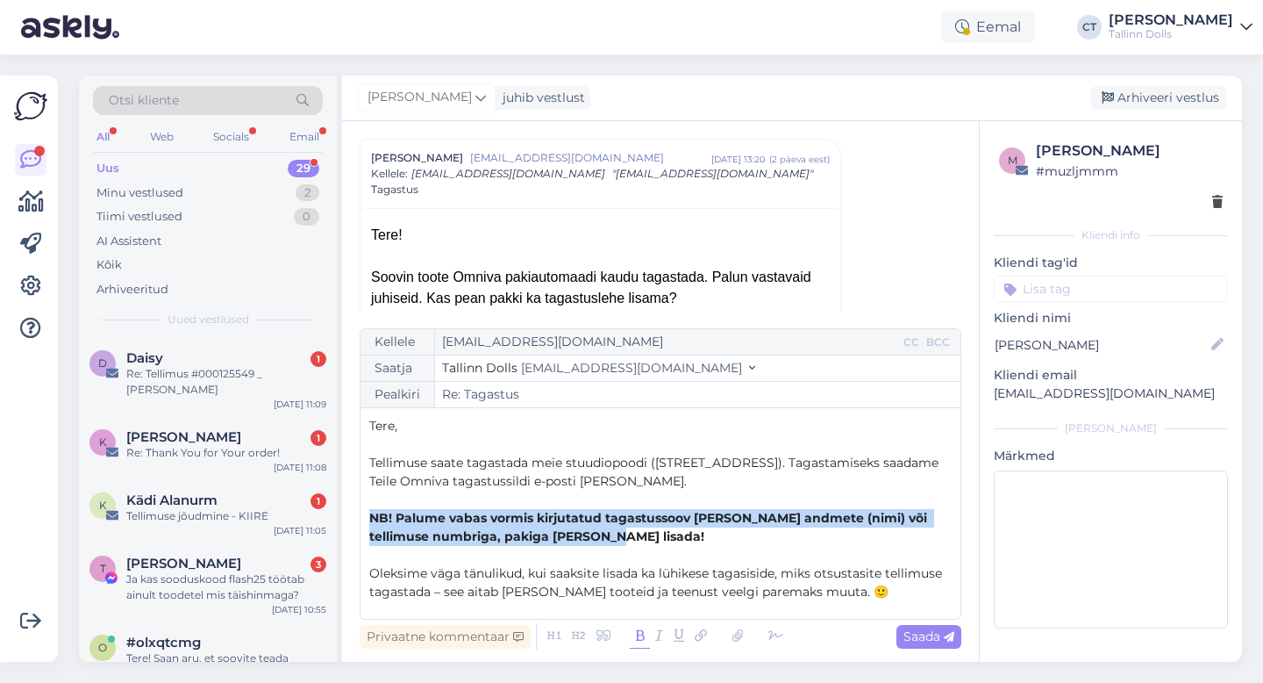
click at [641, 633] on icon at bounding box center [640, 636] width 20 height 25
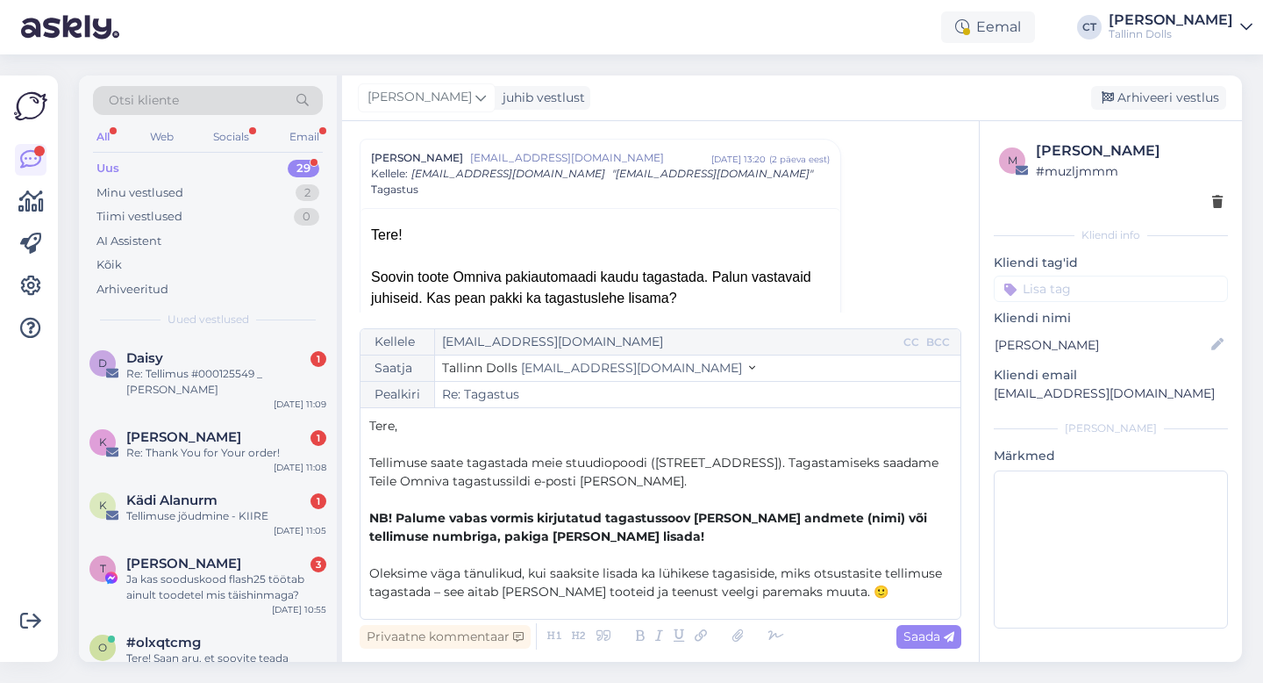
click at [758, 565] on span "Oleksime väga tänulikud, kui saaksite lisada ka lühikese tagasiside, miks otsus…" at bounding box center [657, 582] width 576 height 34
click at [938, 636] on span "Saada" at bounding box center [929, 636] width 51 height 16
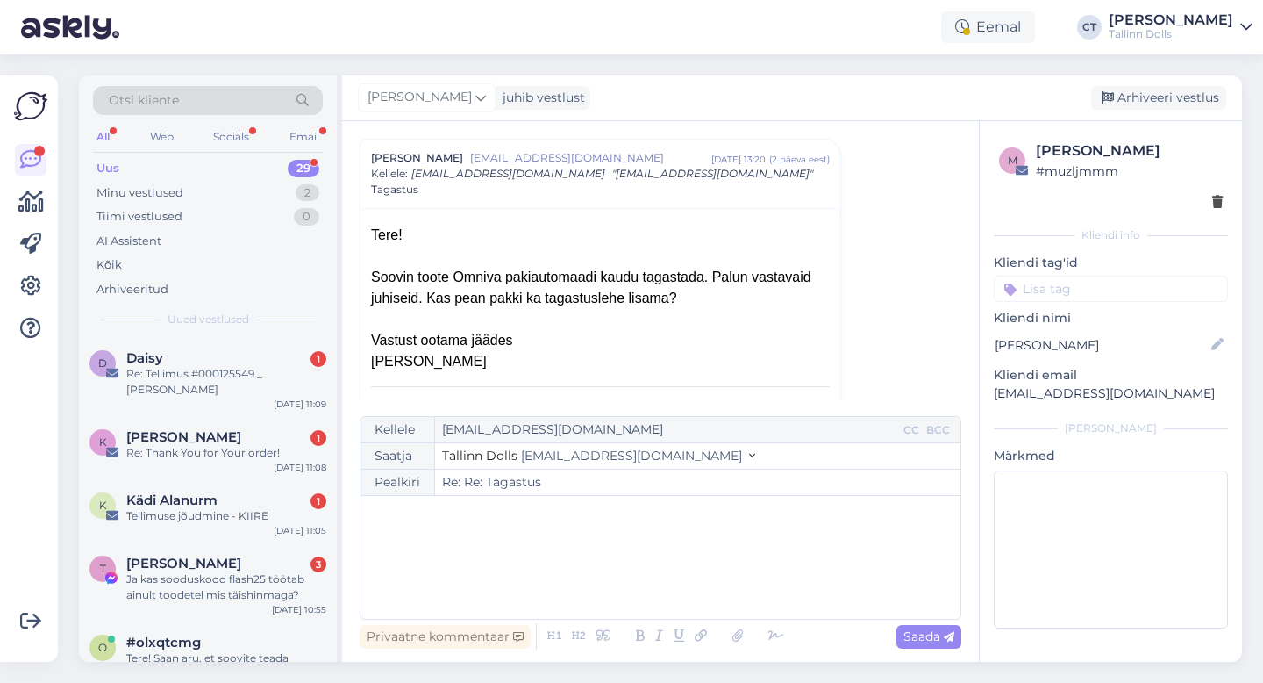
type input "Re: Re: Tagastus"
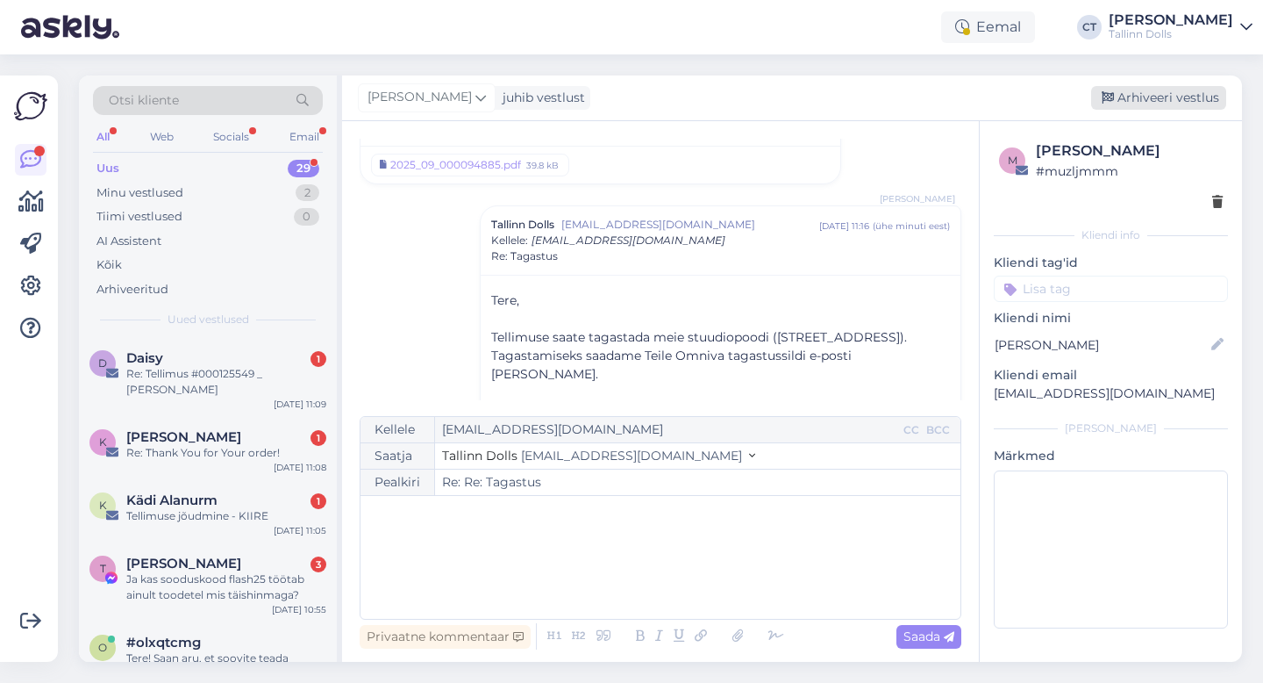
click at [1161, 94] on div "Arhiveeri vestlus" at bounding box center [1158, 98] width 135 height 24
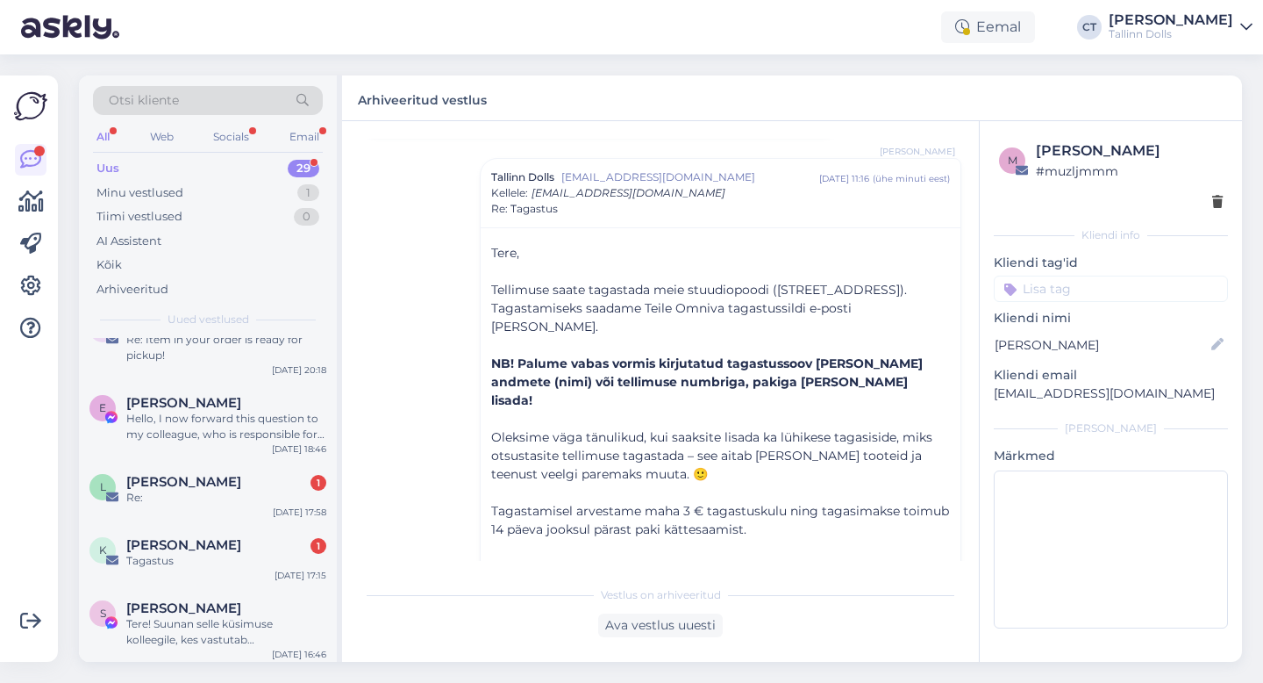
scroll to position [1703, 0]
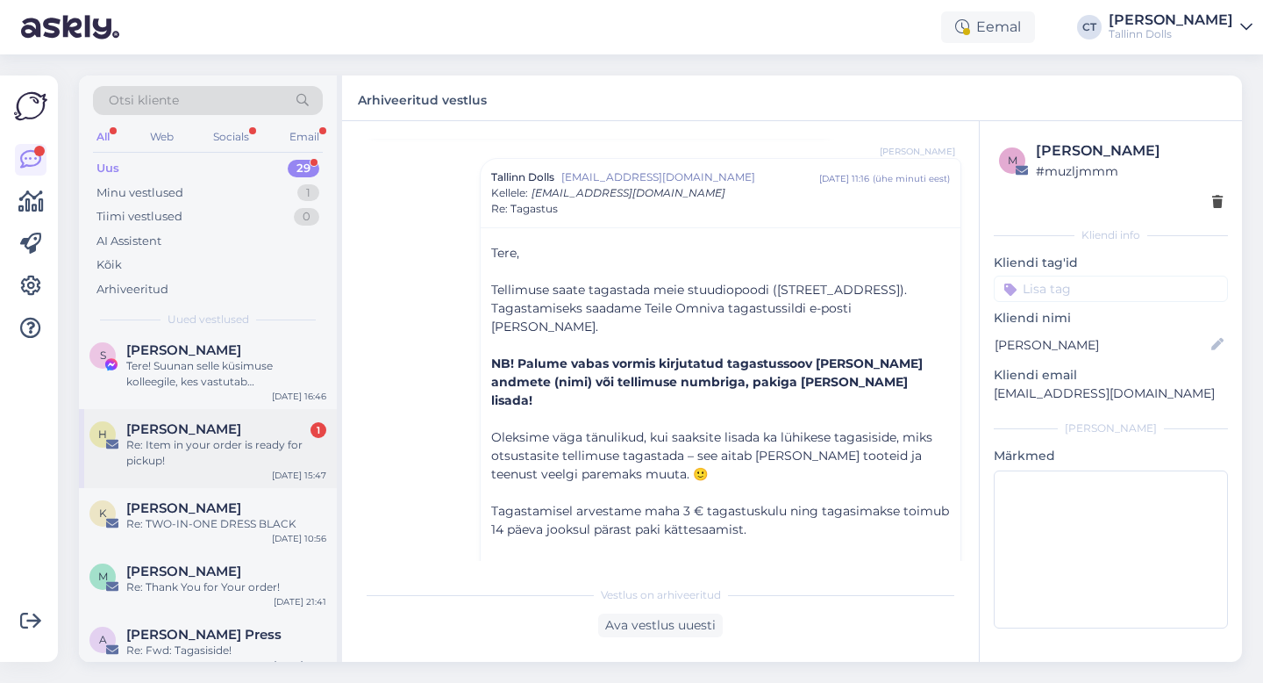
click at [232, 437] on div "Re: Item in your order is ready for pickup!" at bounding box center [226, 453] width 200 height 32
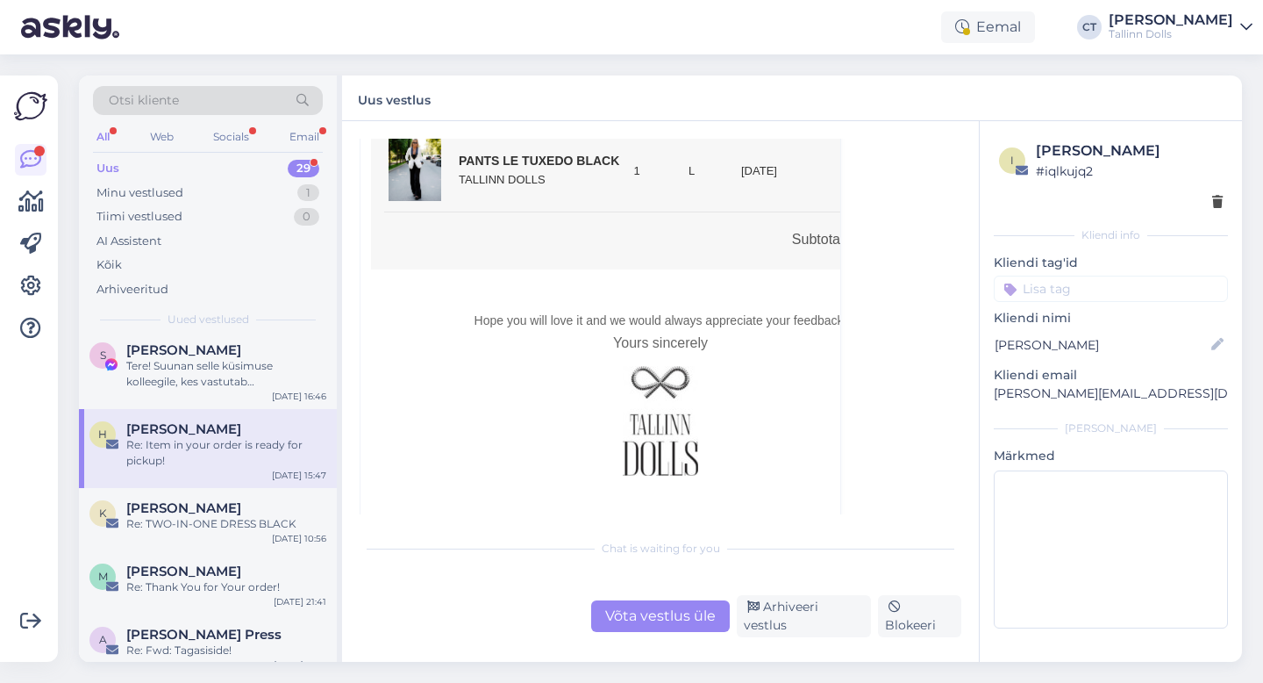
scroll to position [6641, 0]
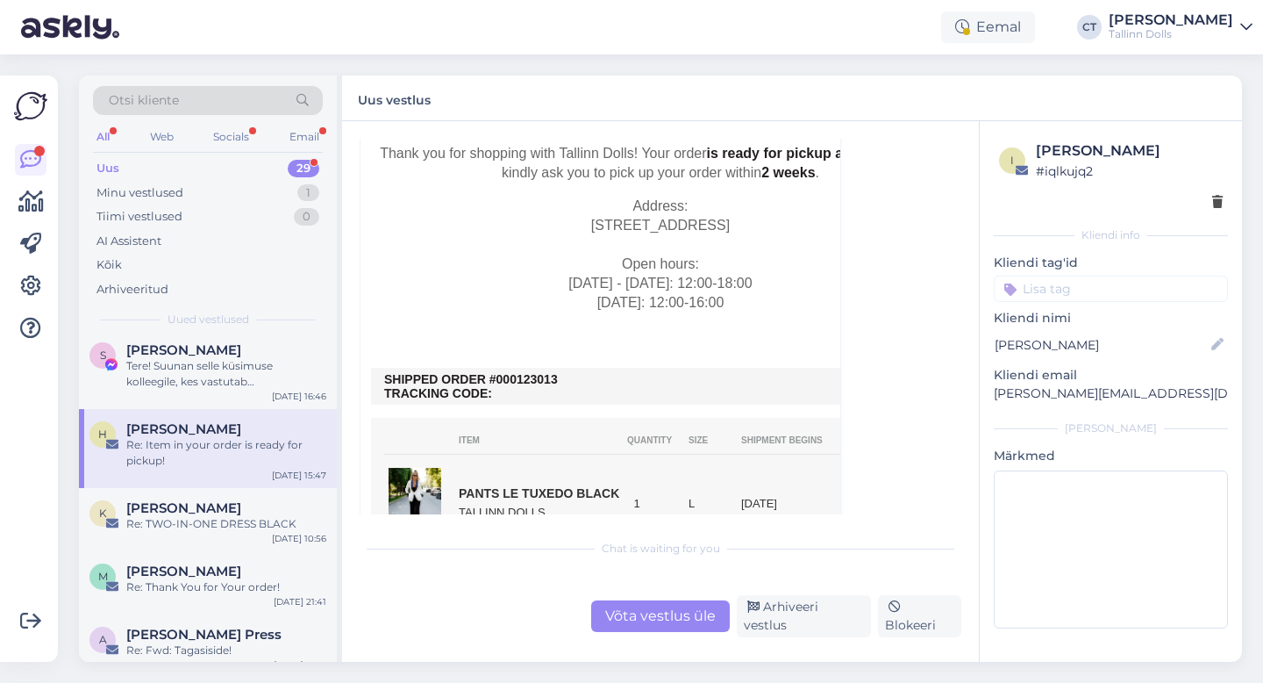
click at [625, 625] on div "Võta vestlus üle" at bounding box center [660, 616] width 139 height 32
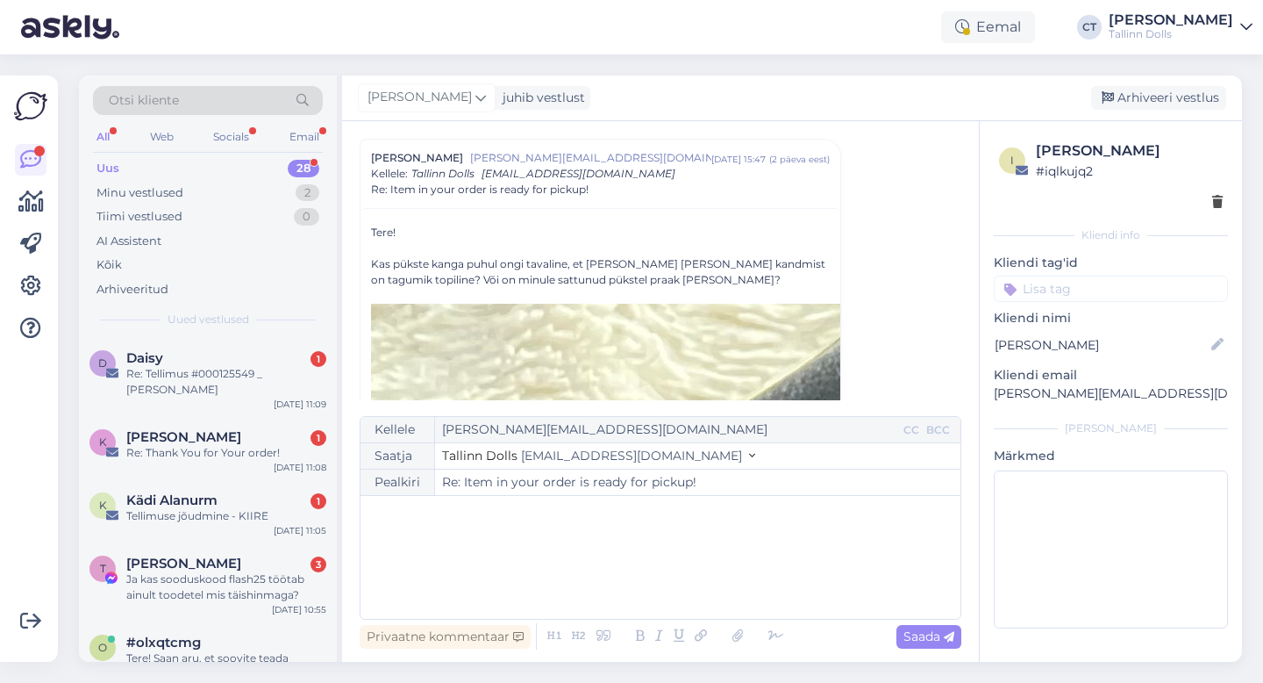
click at [614, 584] on div "﻿" at bounding box center [660, 556] width 583 height 105
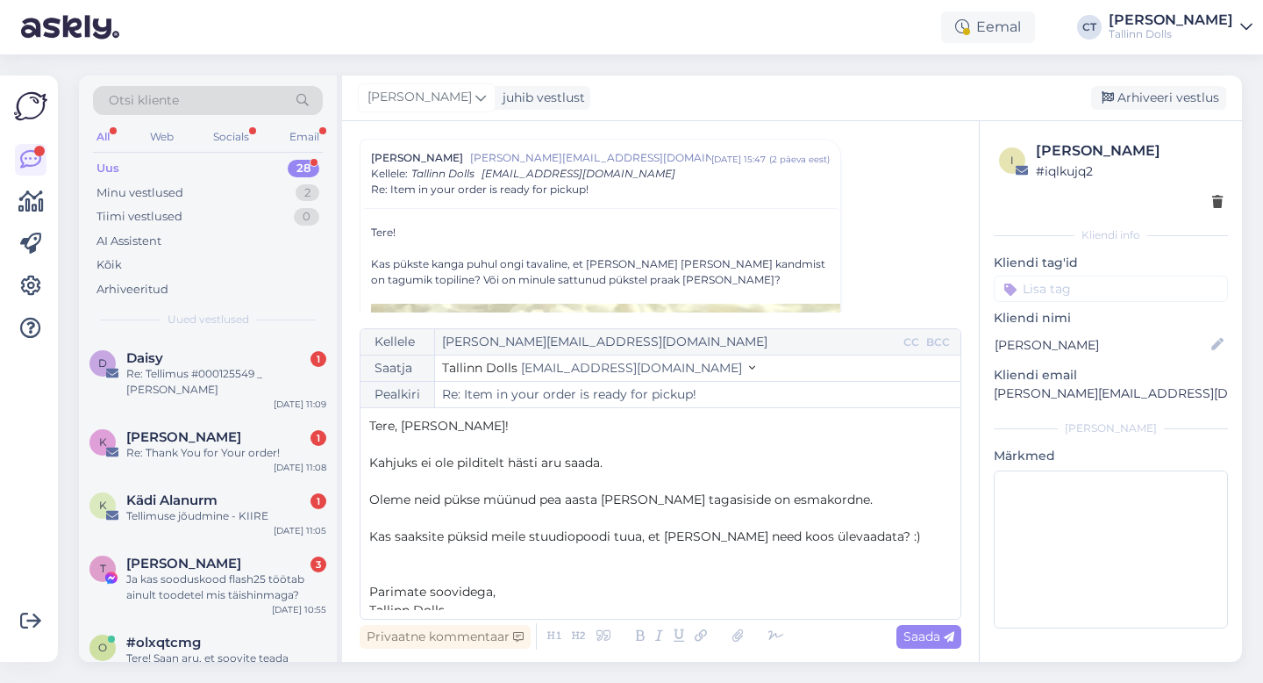
click at [625, 456] on p "Kahjuks ei ole pilditelt hästi aru saada." at bounding box center [660, 463] width 583 height 18
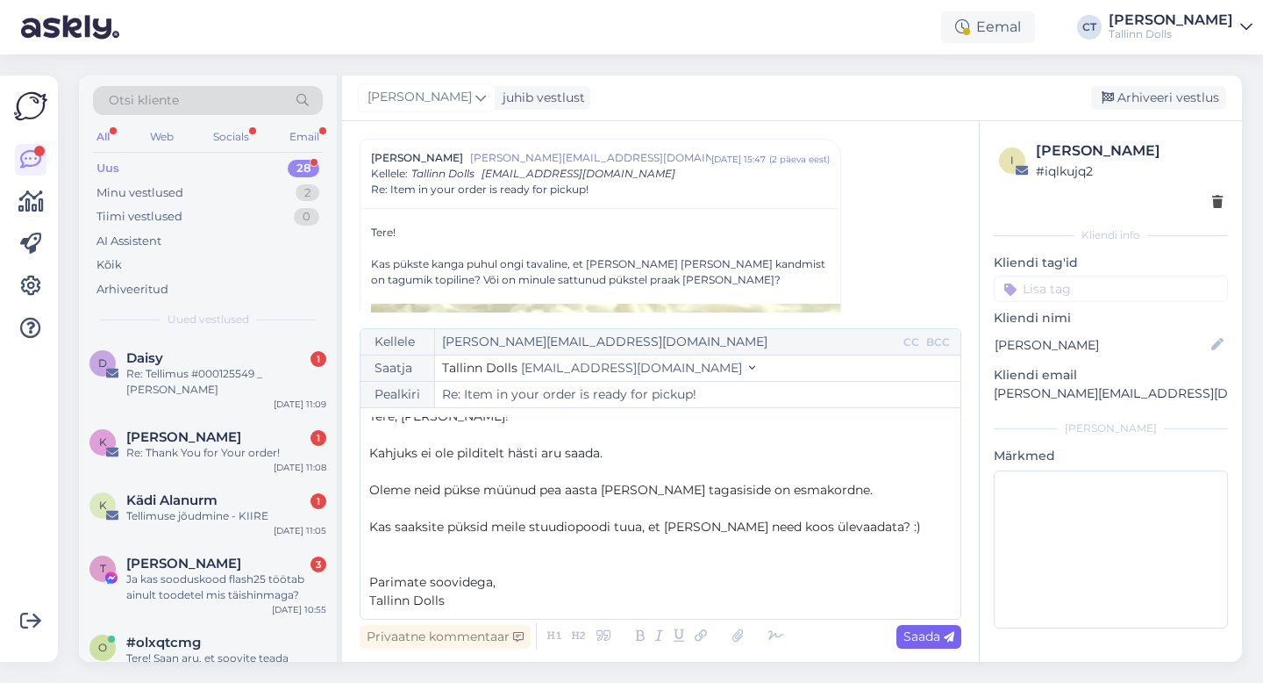
click at [926, 625] on div "Saada" at bounding box center [929, 637] width 65 height 24
type input "Re: Re: Item in your order is ready for pickup!"
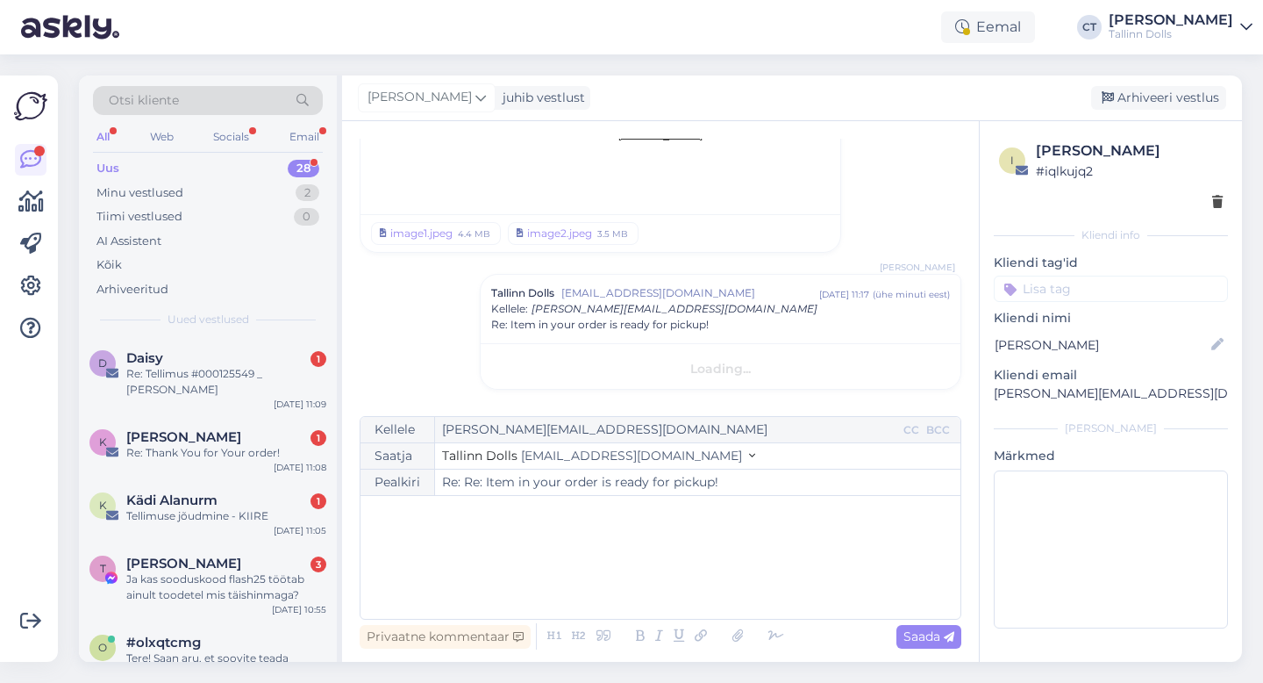
scroll to position [0, 0]
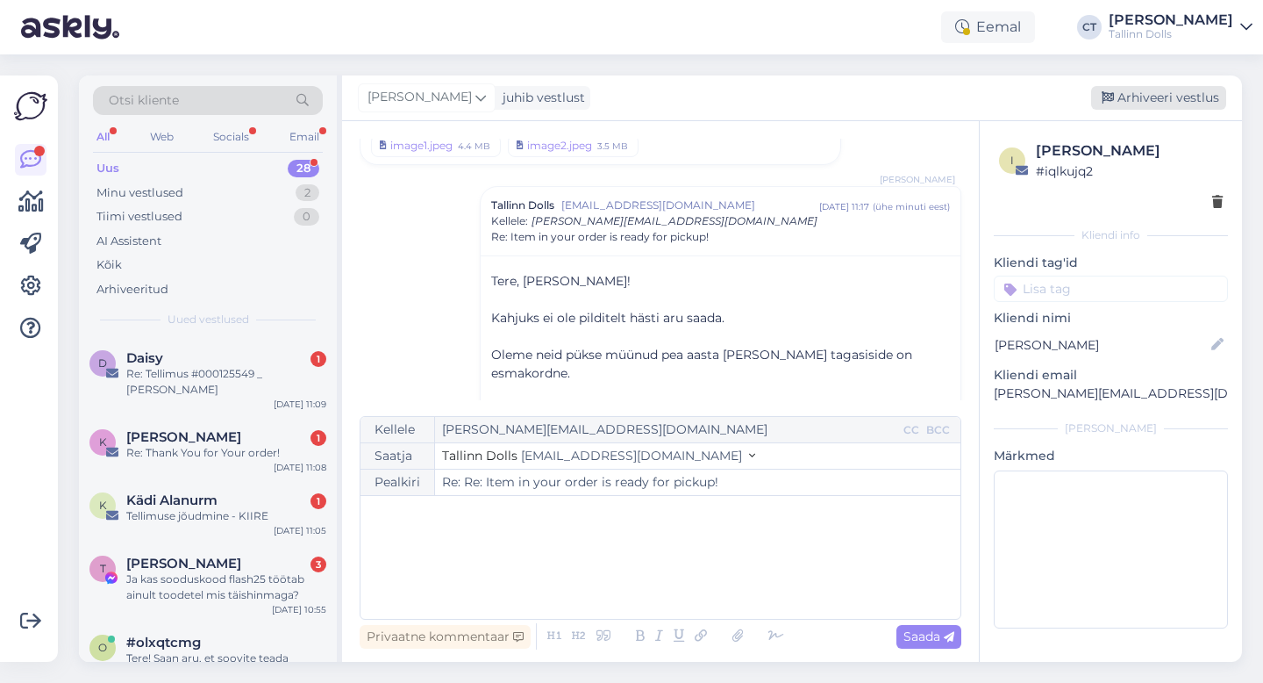
click at [1153, 105] on div "Arhiveeri vestlus" at bounding box center [1158, 98] width 135 height 24
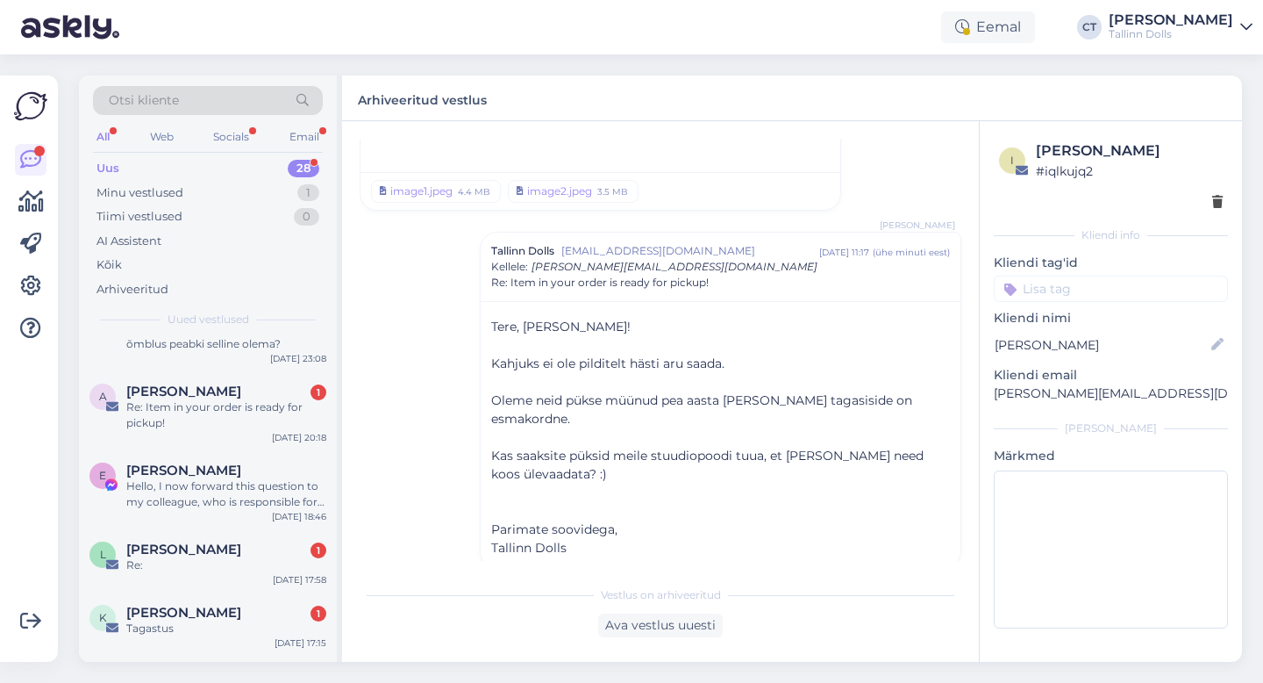
scroll to position [1624, 0]
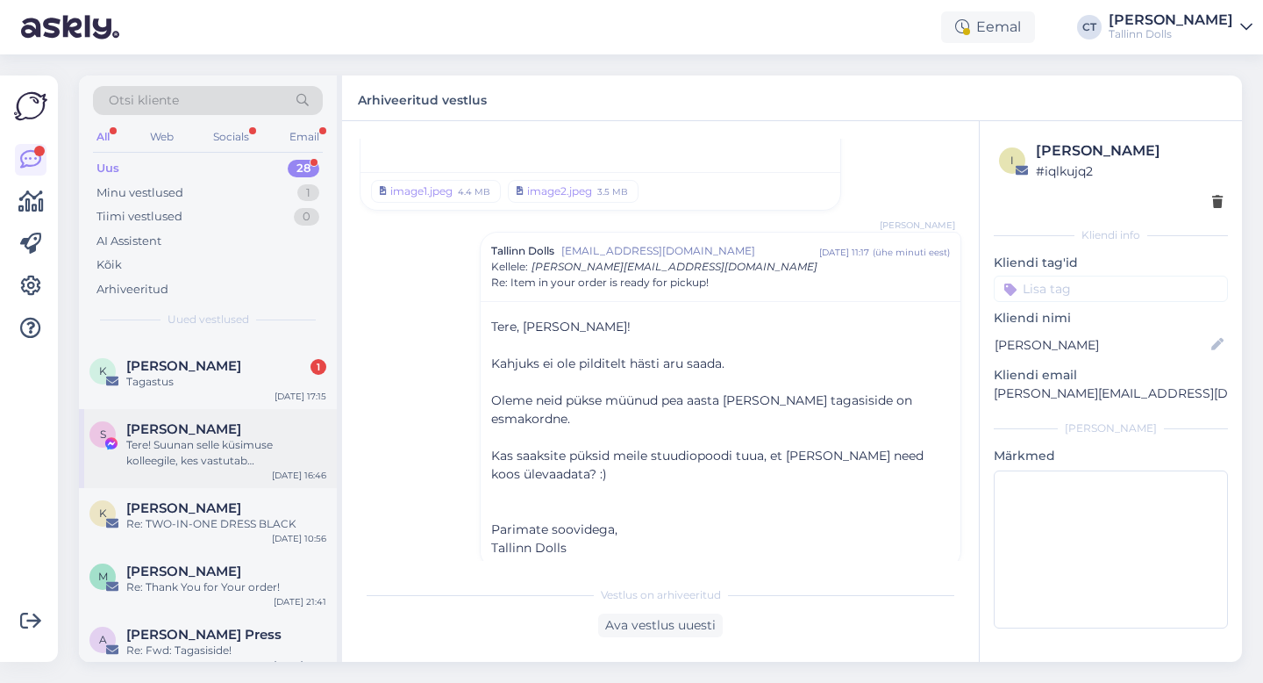
click at [252, 437] on div "Tere! Suunan selle küsimuse kolleegile, kes vastutab tagastuspoliitika eest. Va…" at bounding box center [226, 453] width 200 height 32
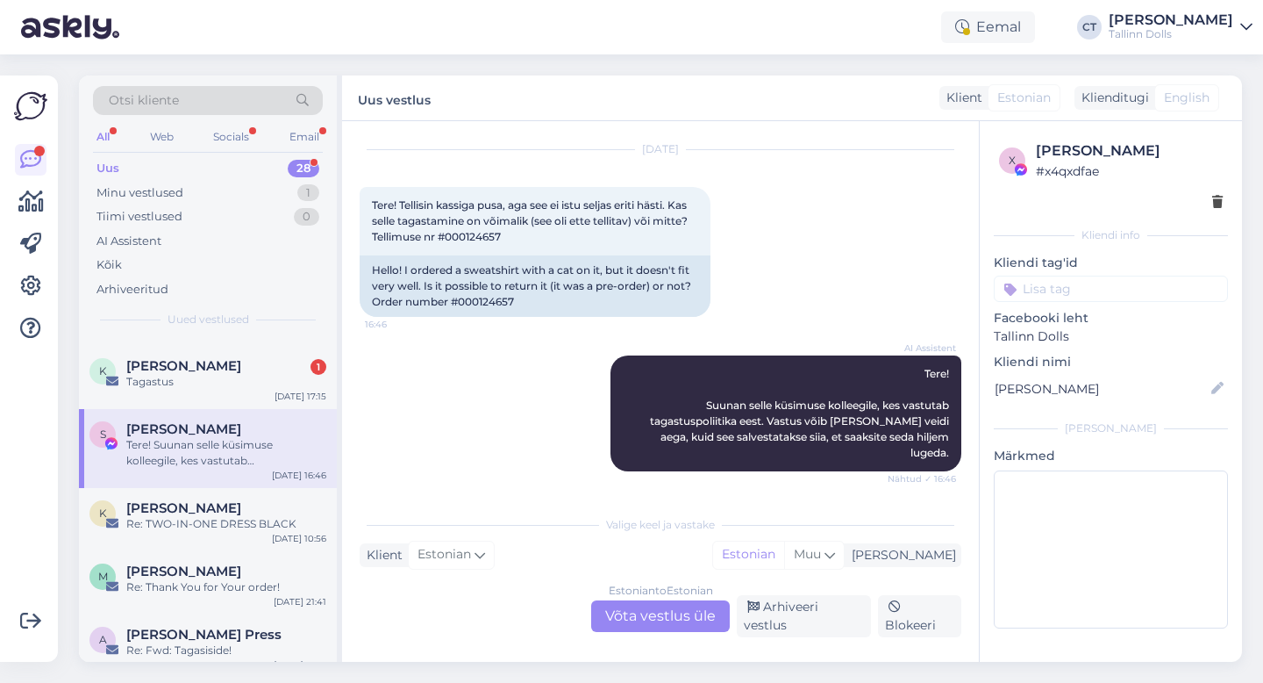
scroll to position [3925, 0]
click at [676, 628] on div "Estonian to Estonian Võta vestlus üle" at bounding box center [660, 616] width 139 height 32
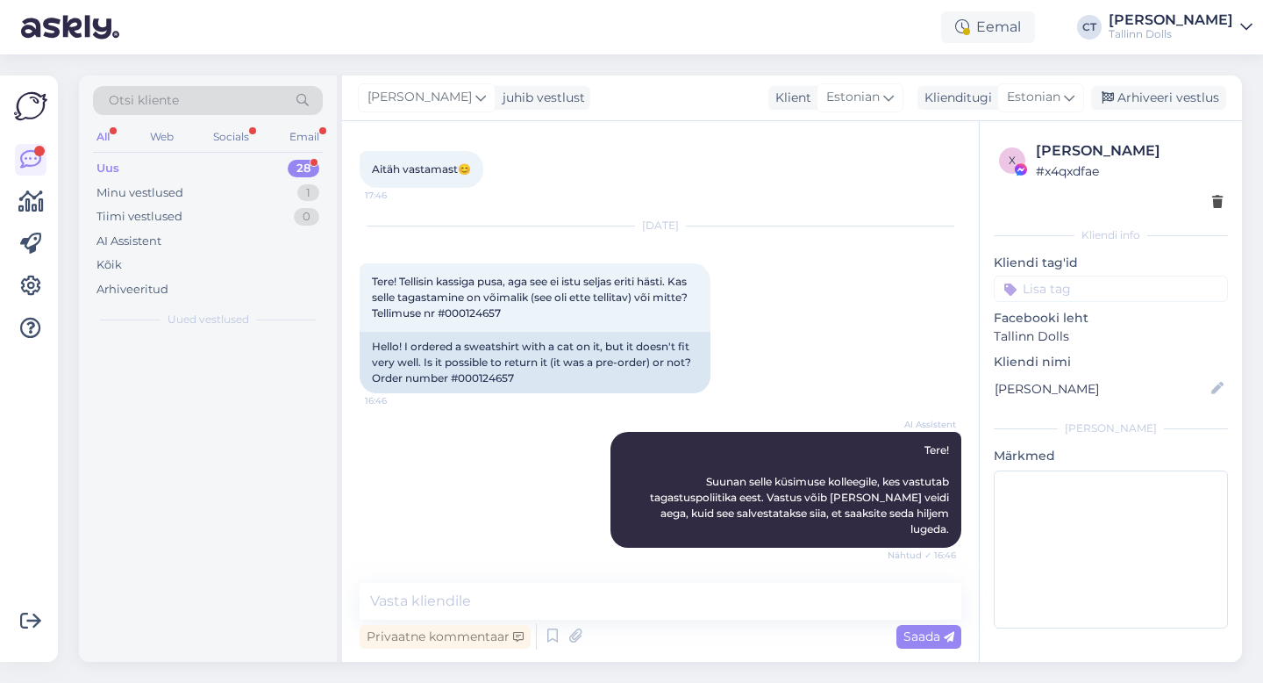
scroll to position [0, 0]
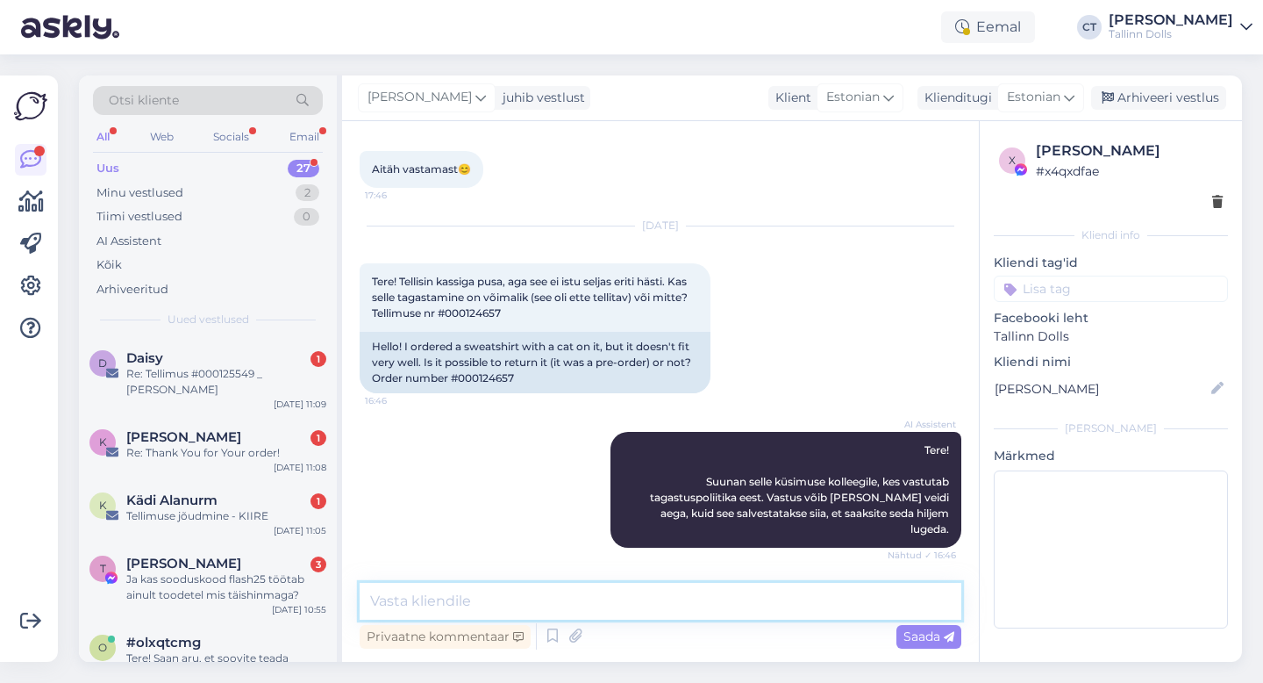
click at [676, 617] on textarea at bounding box center [661, 601] width 602 height 37
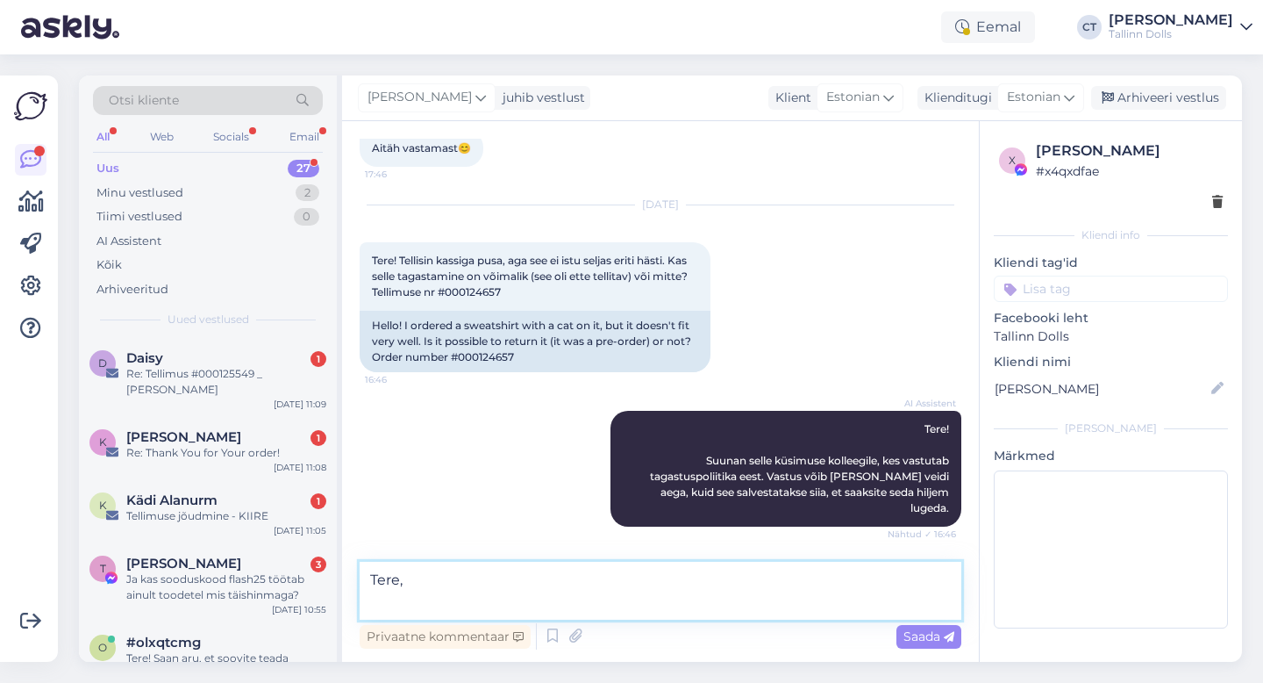
scroll to position [3902, 0]
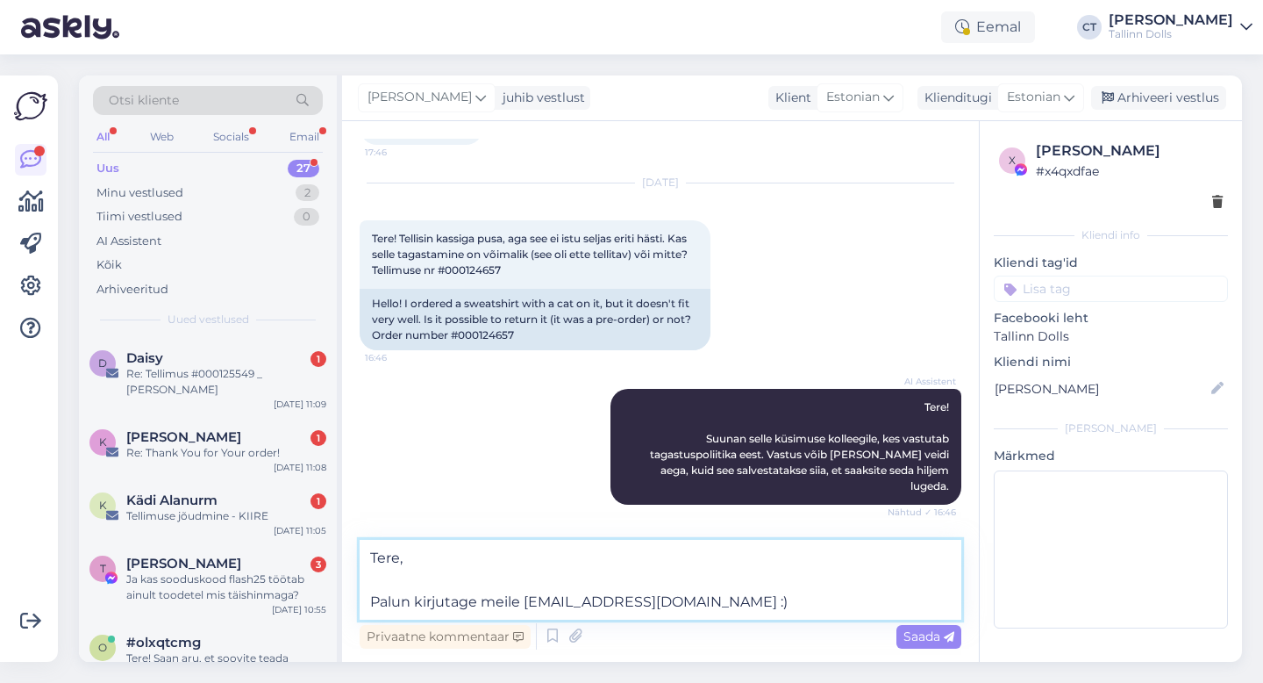
type textarea "Tere, Palun kirjutage meile [EMAIL_ADDRESS][DOMAIN_NAME] :)"
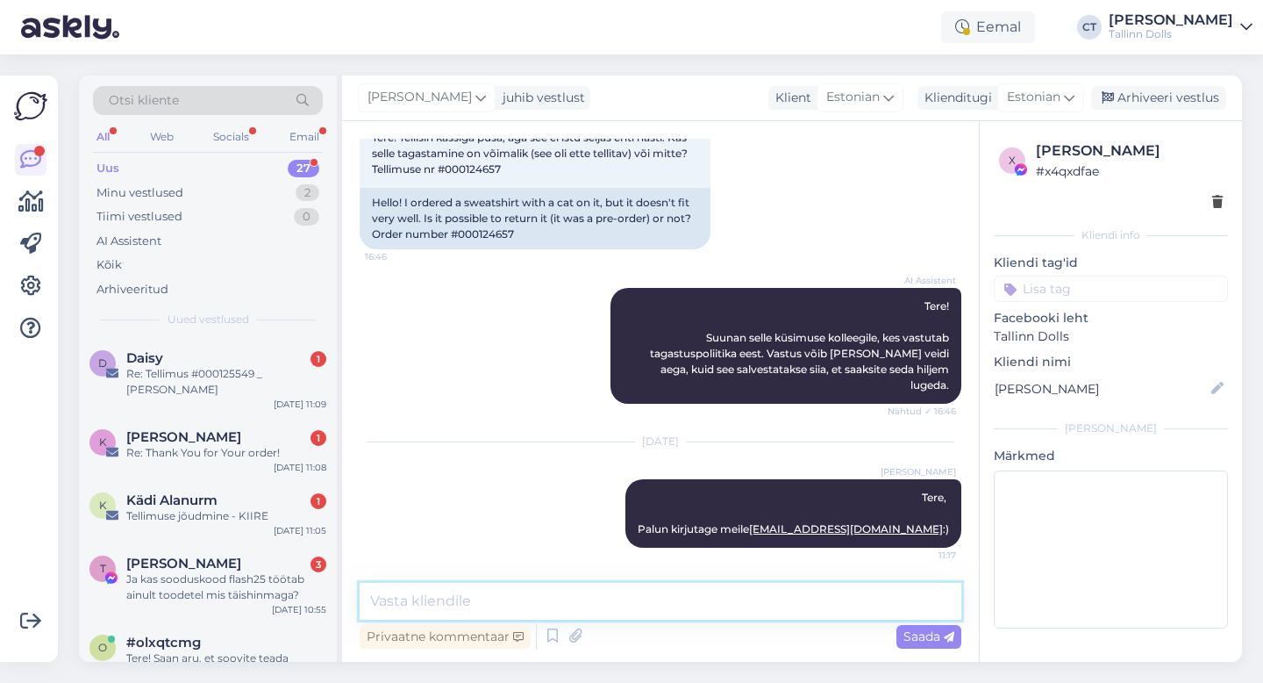
scroll to position [4003, 0]
click at [1167, 96] on div "Arhiveeri vestlus" at bounding box center [1158, 98] width 135 height 24
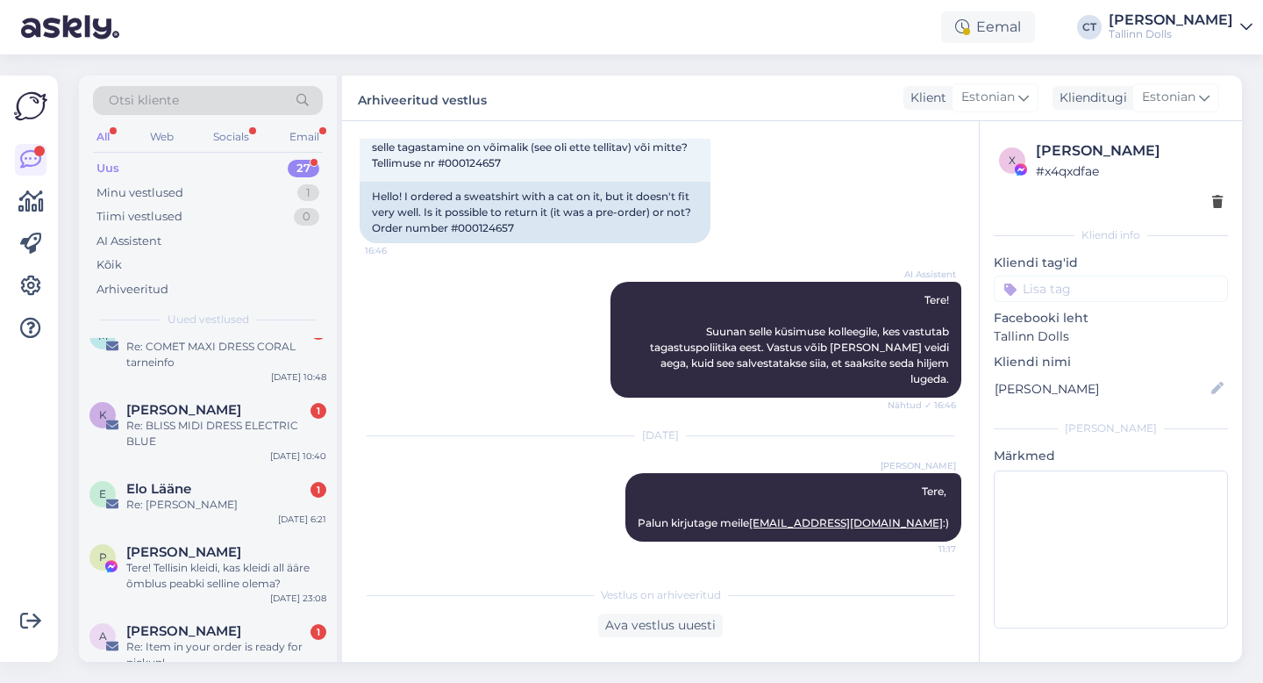
scroll to position [1545, 0]
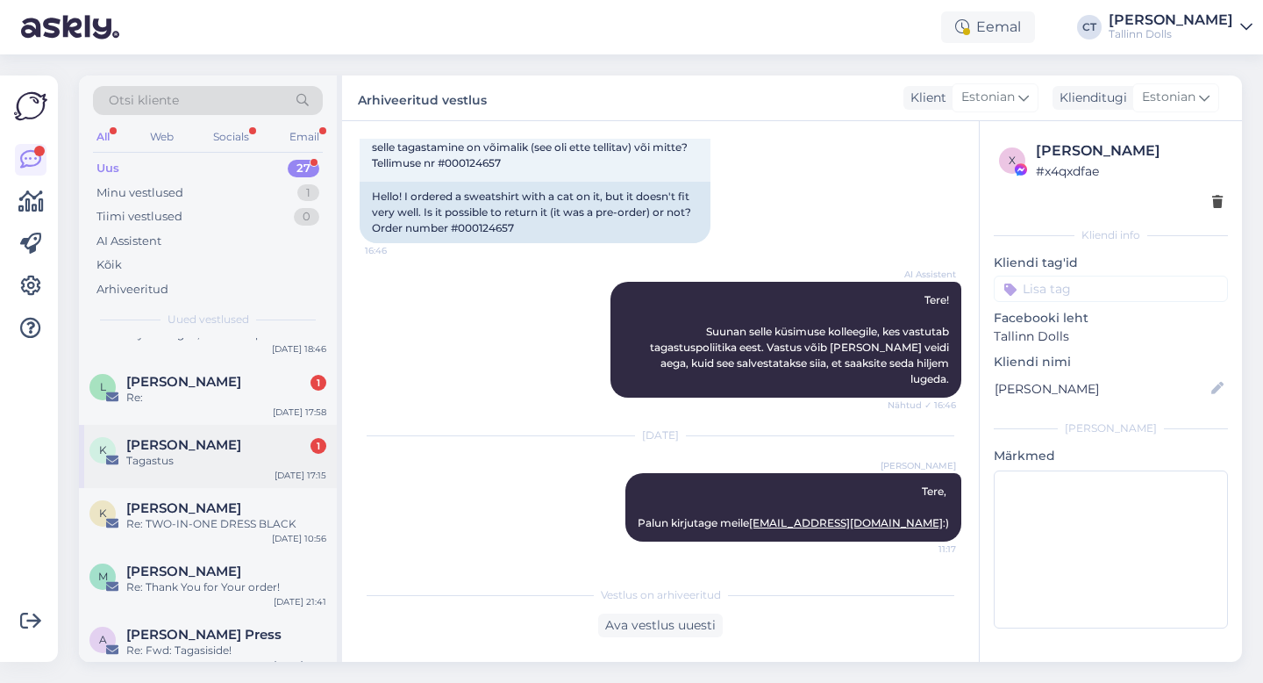
click at [226, 437] on span "[PERSON_NAME]" at bounding box center [183, 445] width 115 height 16
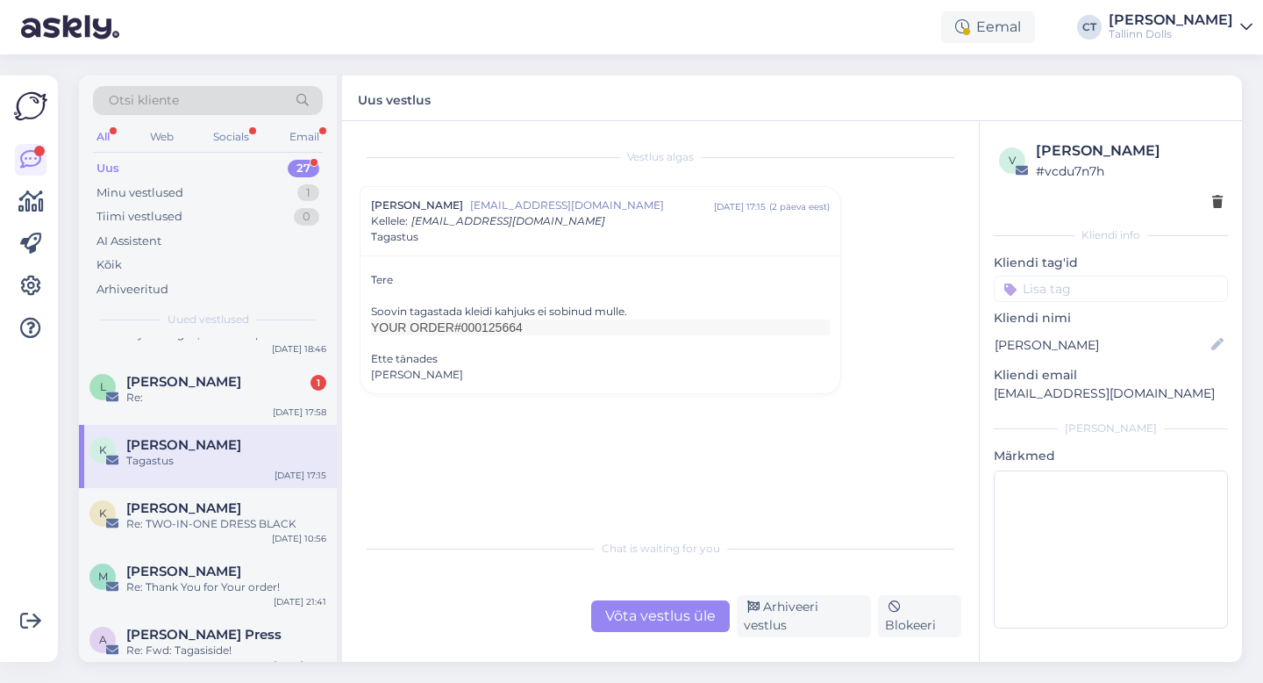
drag, startPoint x: 529, startPoint y: 327, endPoint x: 481, endPoint y: 328, distance: 48.3
click at [481, 328] on span "#000125664" at bounding box center [488, 327] width 68 height 14
copy span "0125664"
click at [661, 628] on div "Võta vestlus üle" at bounding box center [660, 616] width 139 height 32
click at [639, 556] on div "Chat is waiting for you" at bounding box center [661, 548] width 602 height 16
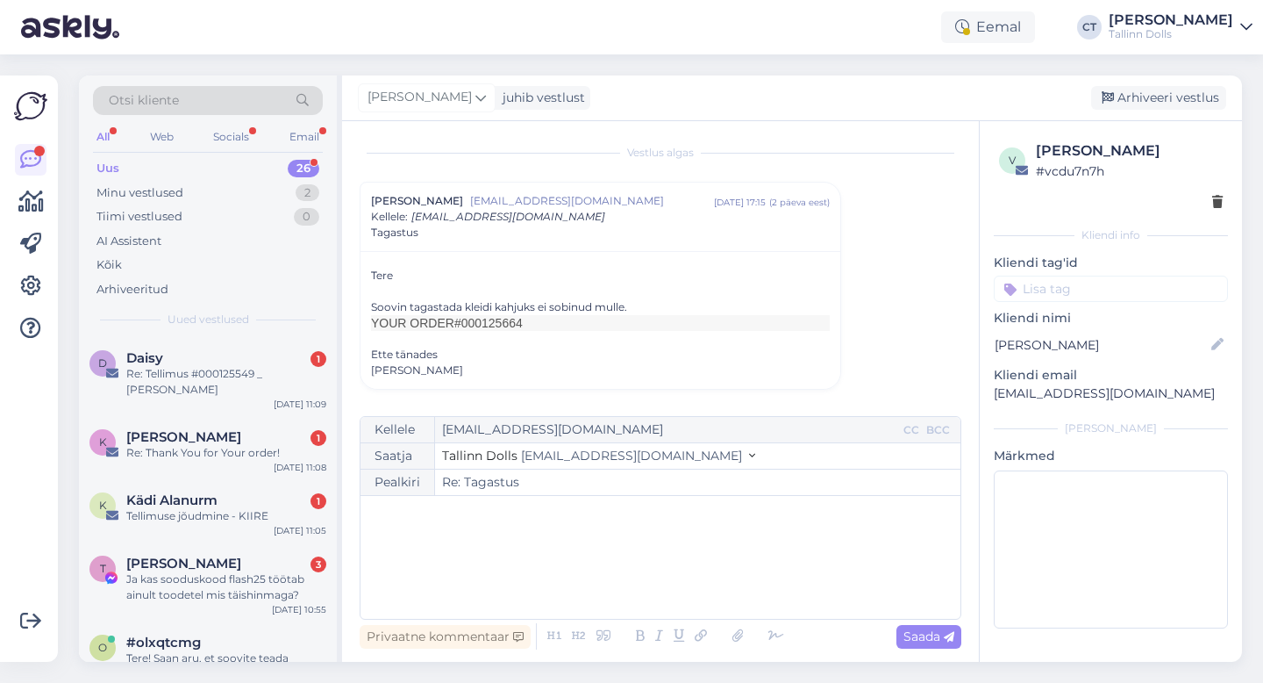
click at [622, 557] on div "﻿" at bounding box center [660, 556] width 583 height 105
click at [449, 550] on div "﻿" at bounding box center [660, 556] width 583 height 105
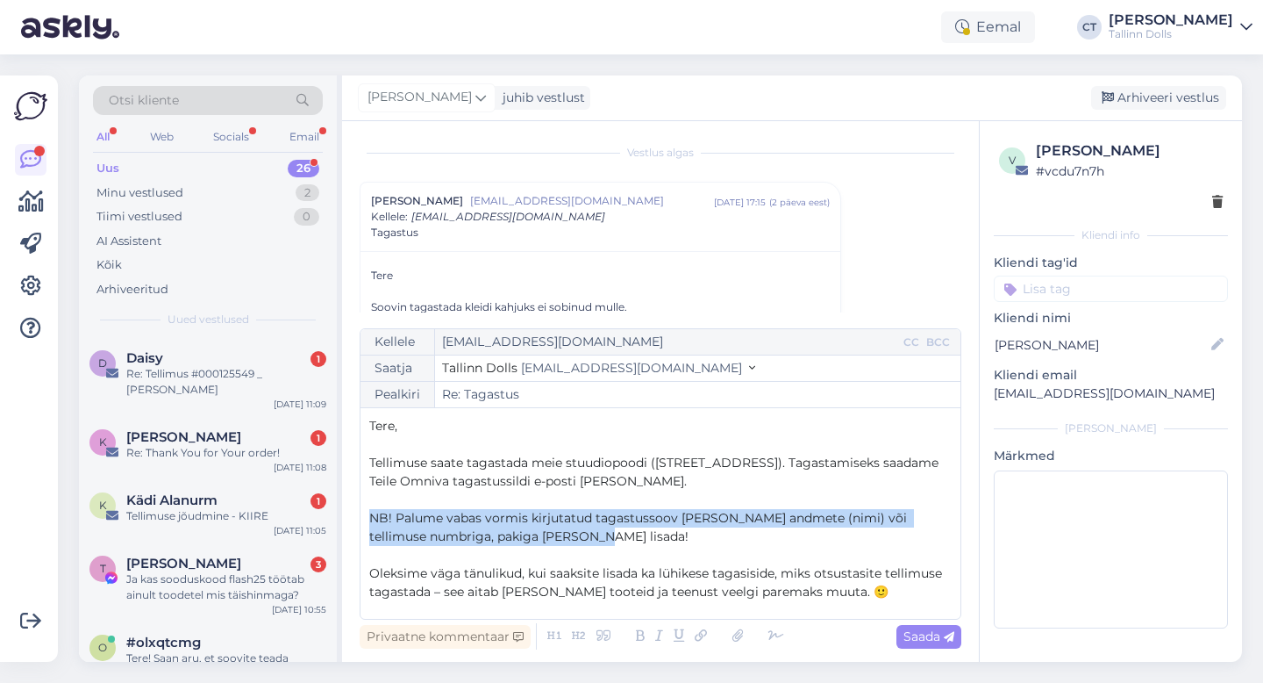
drag, startPoint x: 574, startPoint y: 527, endPoint x: 374, endPoint y: 508, distance: 200.9
click at [374, 509] on p "NB! Palume vabas vormis kirjutatud tagastussoov [PERSON_NAME] andmete (nimi) võ…" at bounding box center [660, 527] width 583 height 37
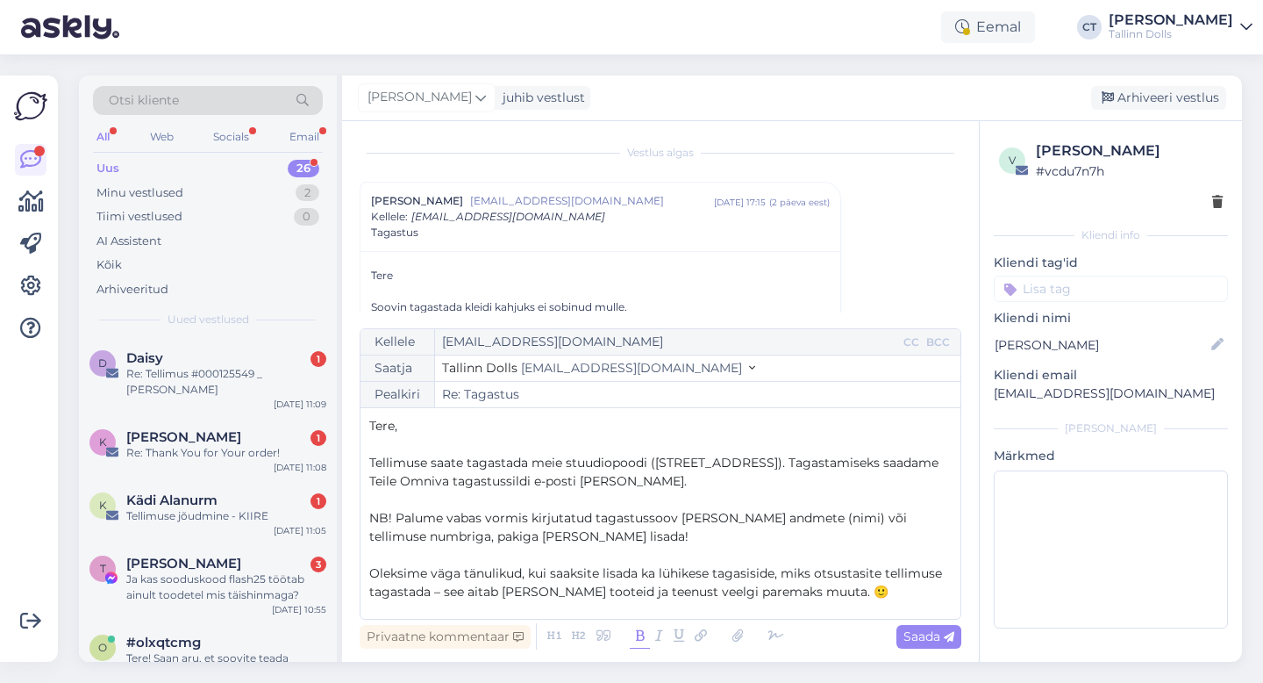
click at [635, 641] on icon at bounding box center [640, 636] width 20 height 25
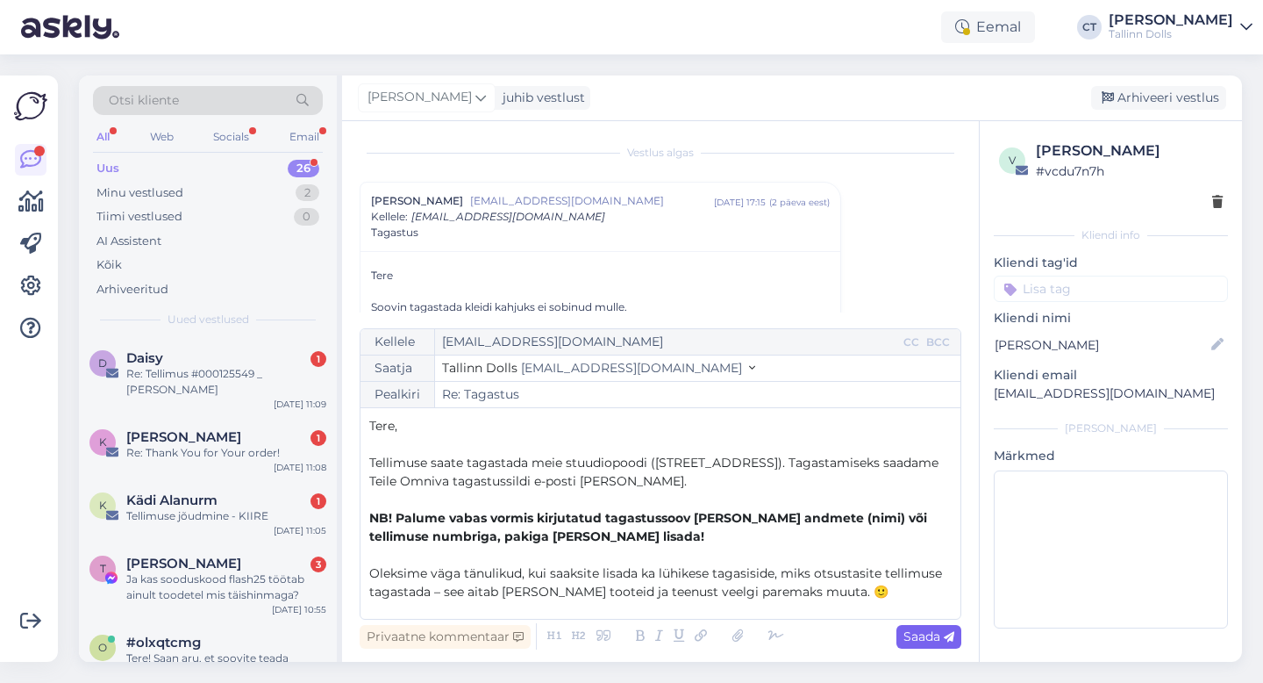
click at [935, 631] on span "Saada" at bounding box center [929, 636] width 51 height 16
type input "Re: Re: Tagastus"
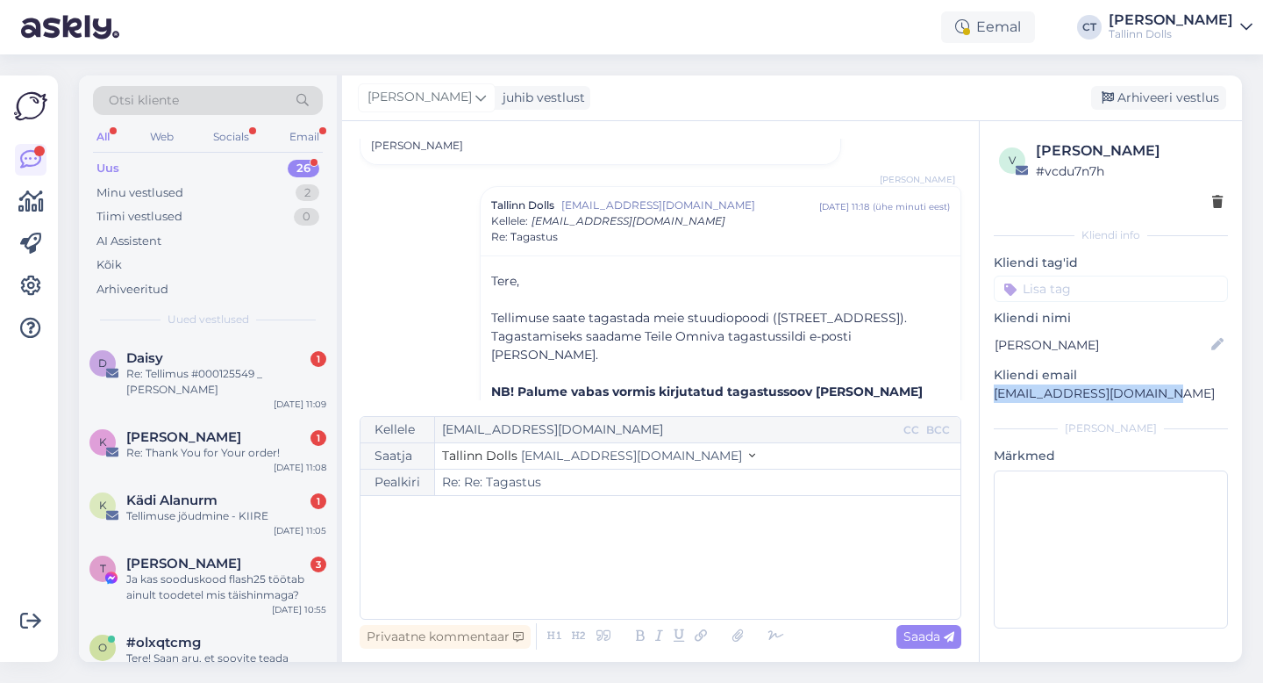
drag, startPoint x: 1177, startPoint y: 395, endPoint x: 994, endPoint y: 389, distance: 183.5
click at [994, 389] on p "[EMAIL_ADDRESS][DOMAIN_NAME]" at bounding box center [1111, 393] width 234 height 18
click at [1133, 99] on div "Arhiveeri vestlus" at bounding box center [1158, 98] width 135 height 24
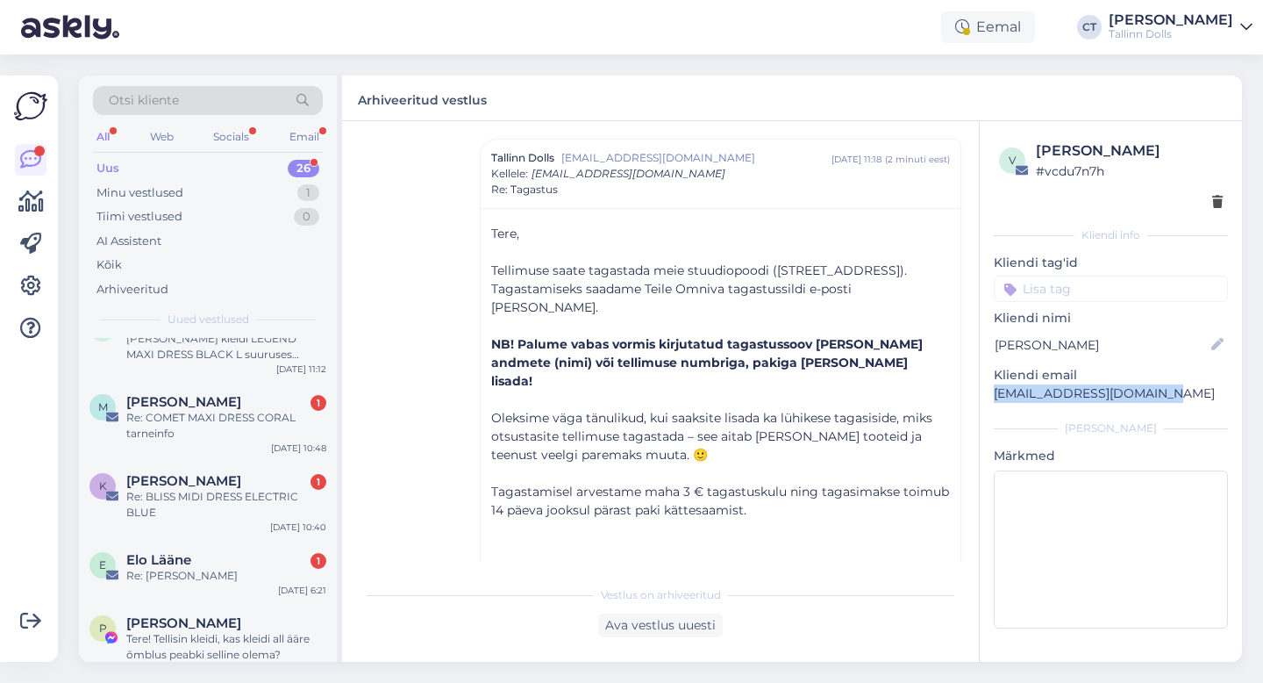
scroll to position [1482, 0]
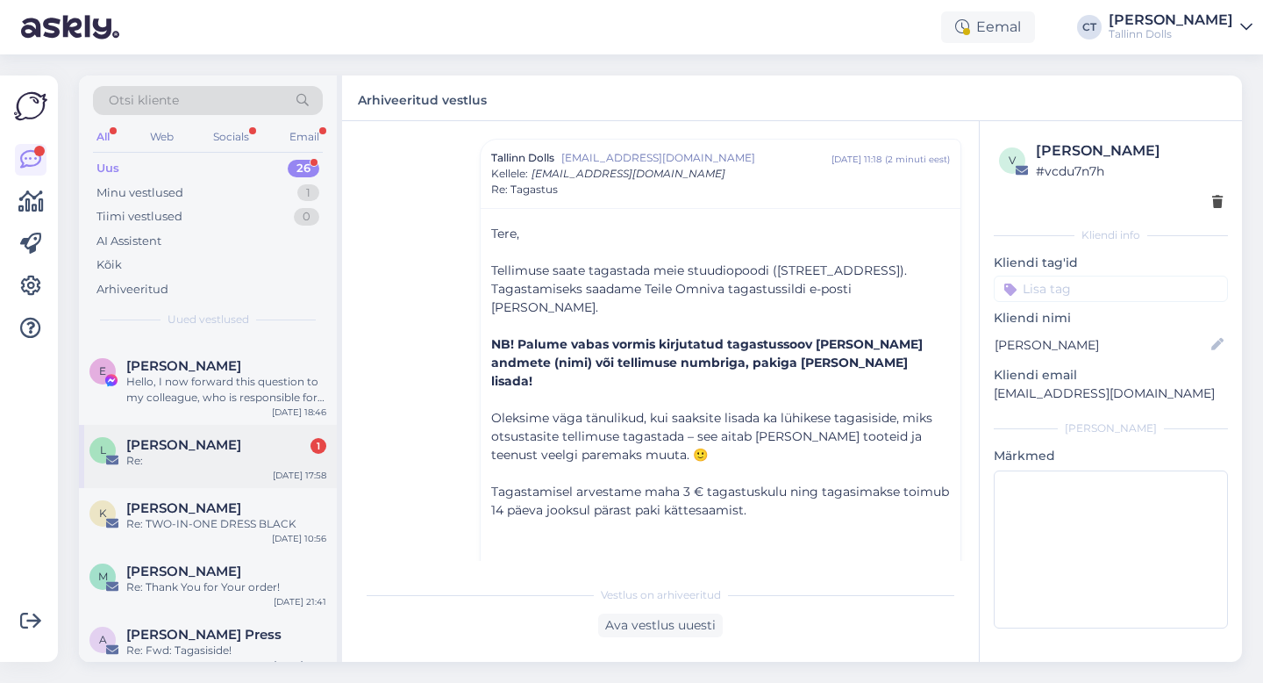
click at [279, 453] on div "Re:" at bounding box center [226, 461] width 200 height 16
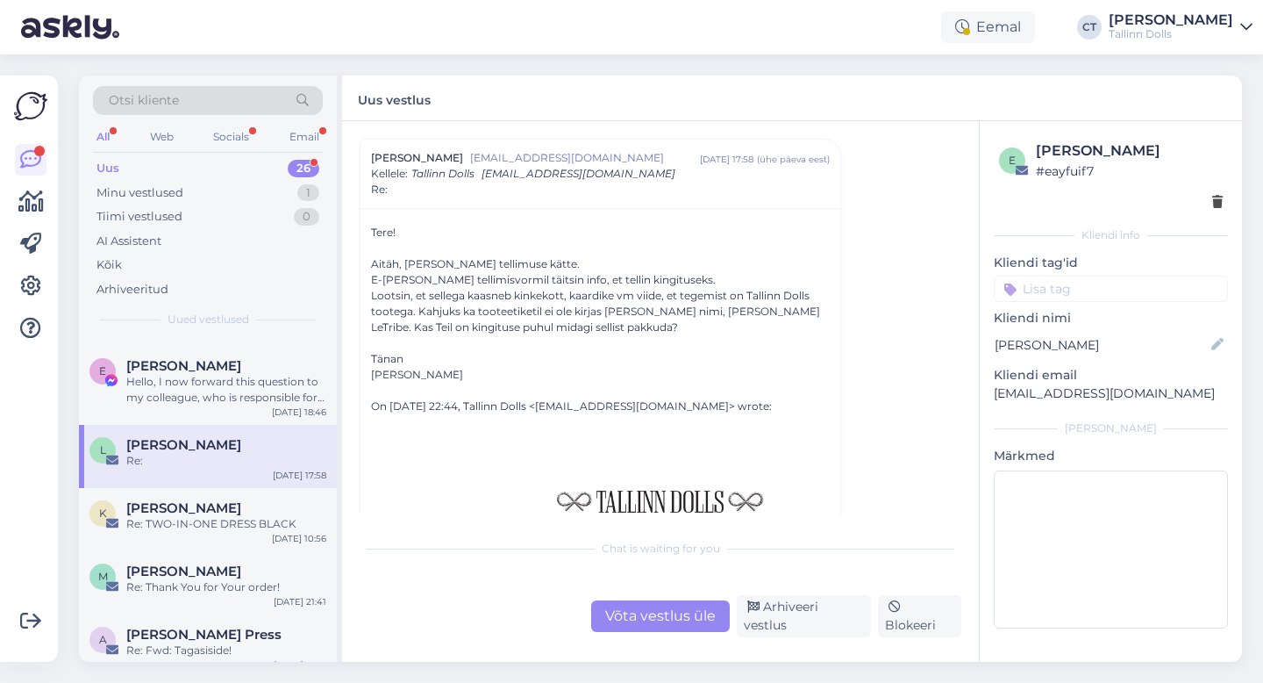
scroll to position [48, 0]
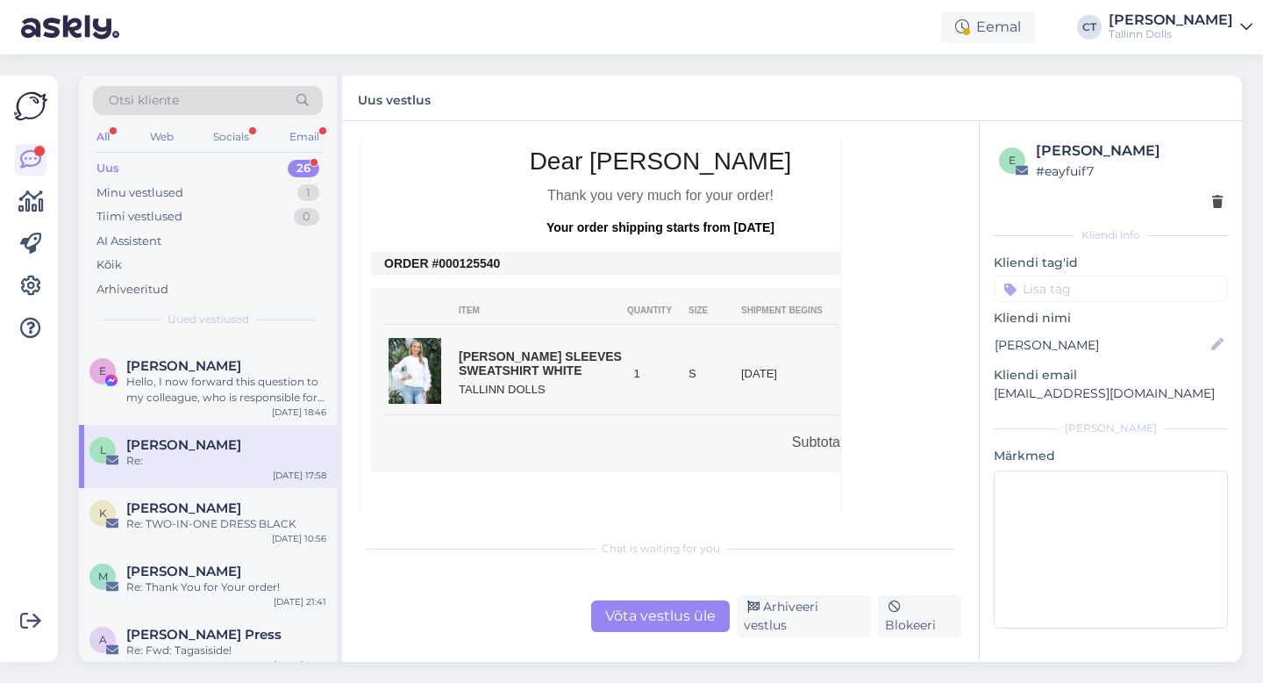
click at [653, 610] on div "Võta vestlus üle" at bounding box center [660, 616] width 139 height 32
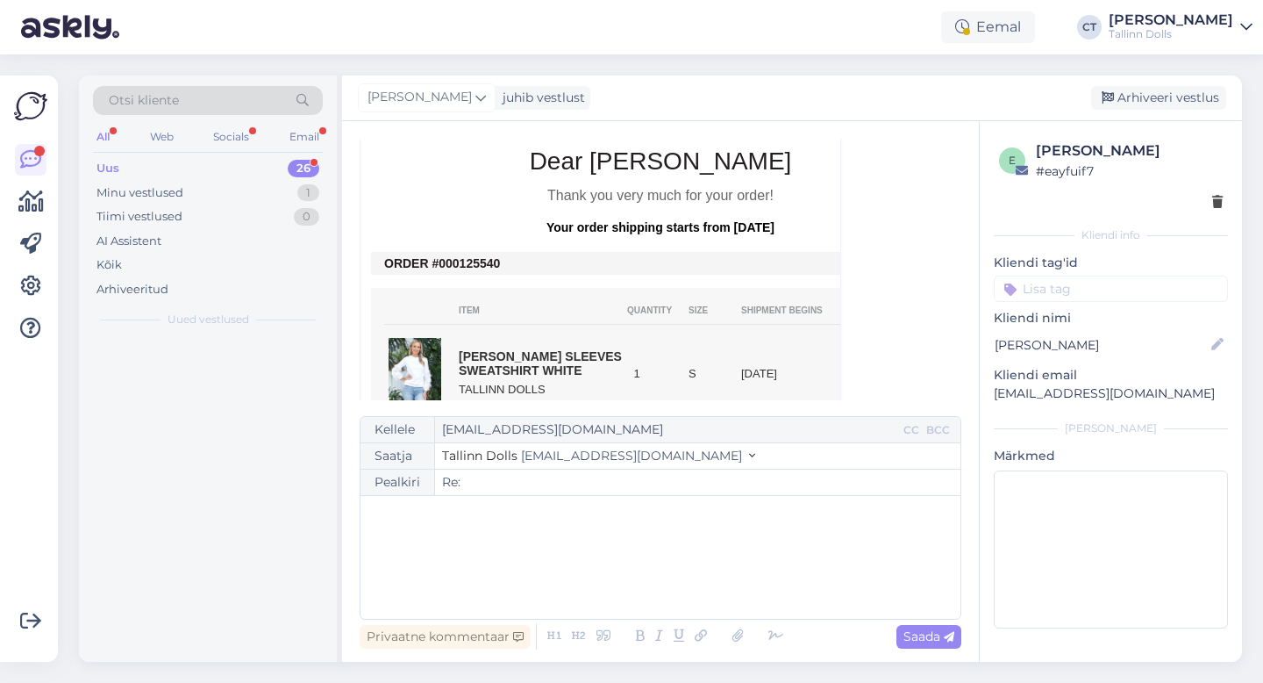
scroll to position [0, 0]
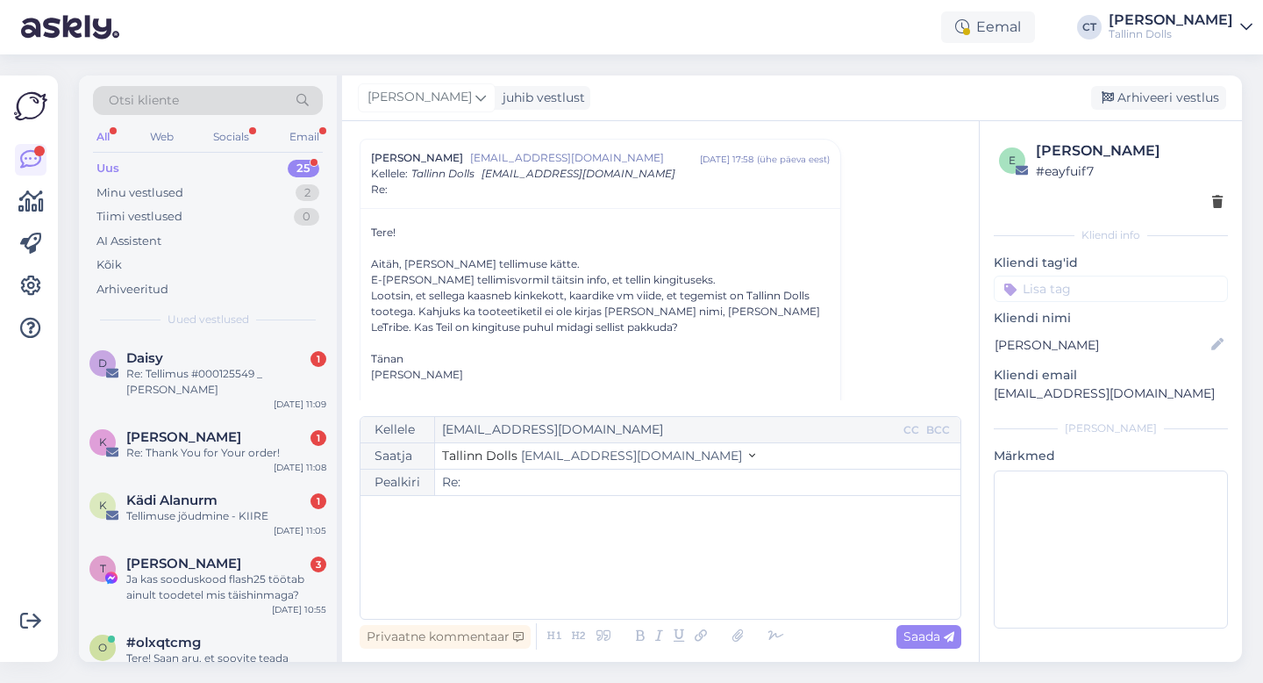
click at [650, 575] on div "﻿" at bounding box center [660, 556] width 583 height 105
click at [173, 375] on div "Re: Tellimus #000125549 _ [PERSON_NAME]" at bounding box center [226, 382] width 200 height 32
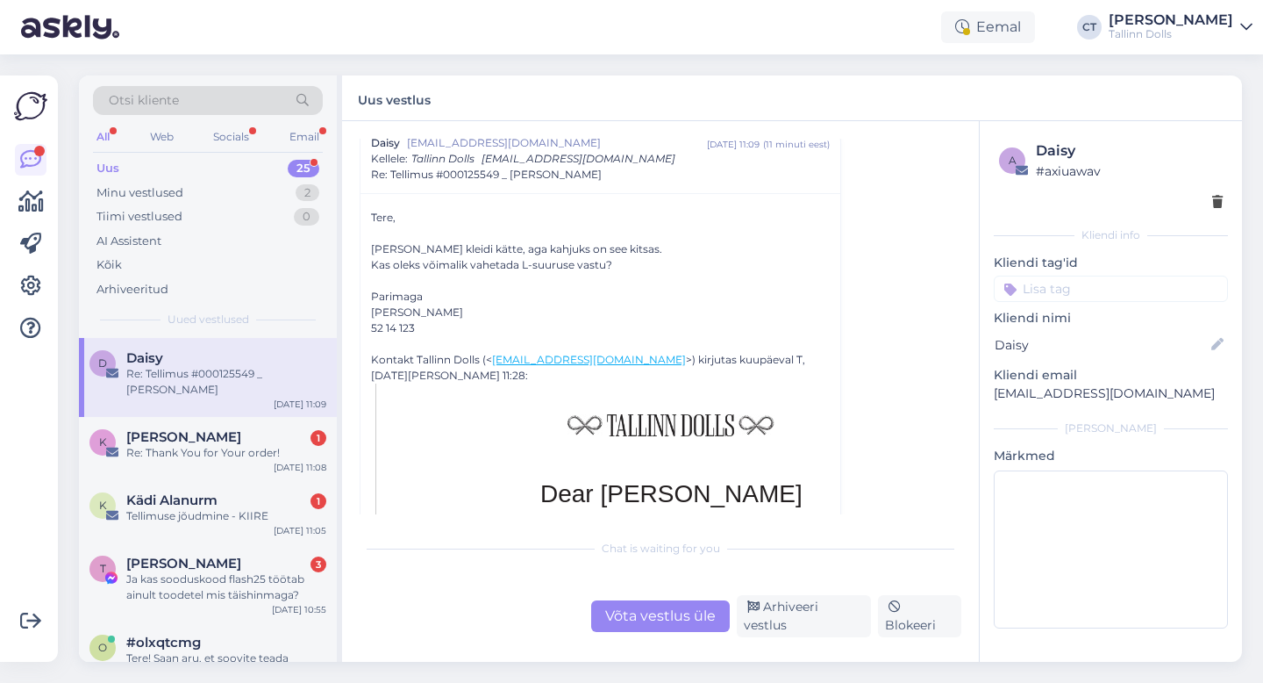
scroll to position [1322, 0]
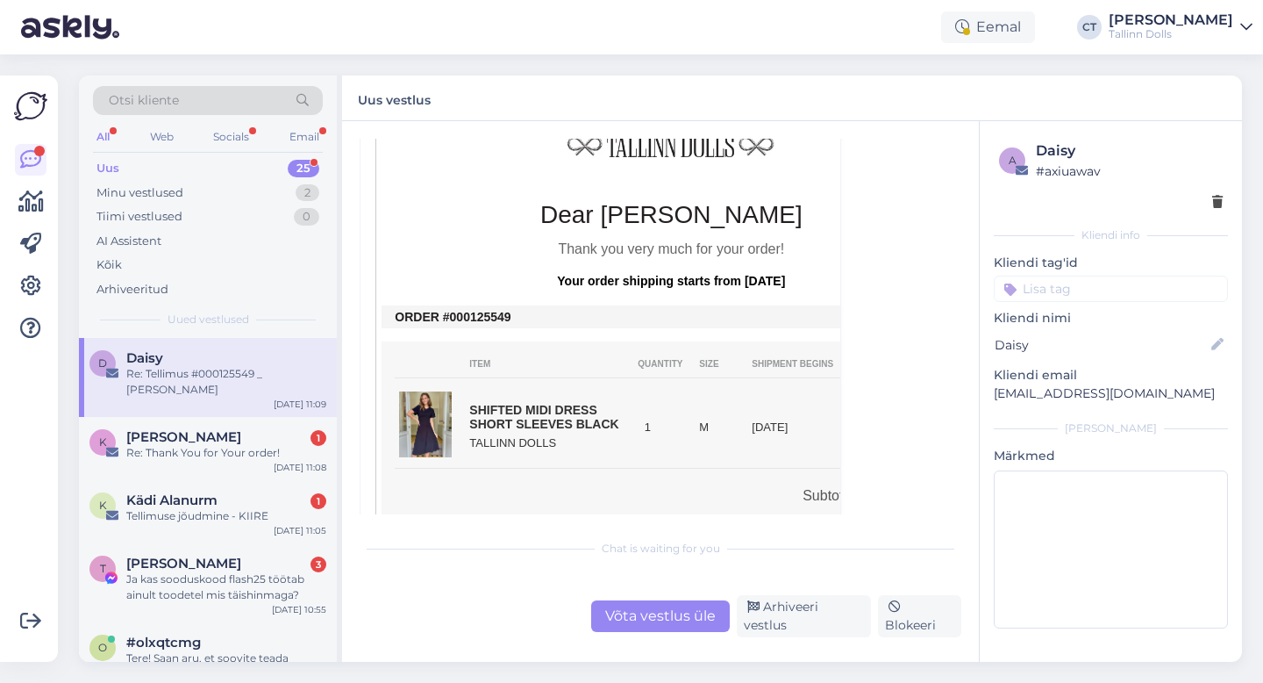
click at [668, 623] on div "Võta vestlus üle" at bounding box center [660, 616] width 139 height 32
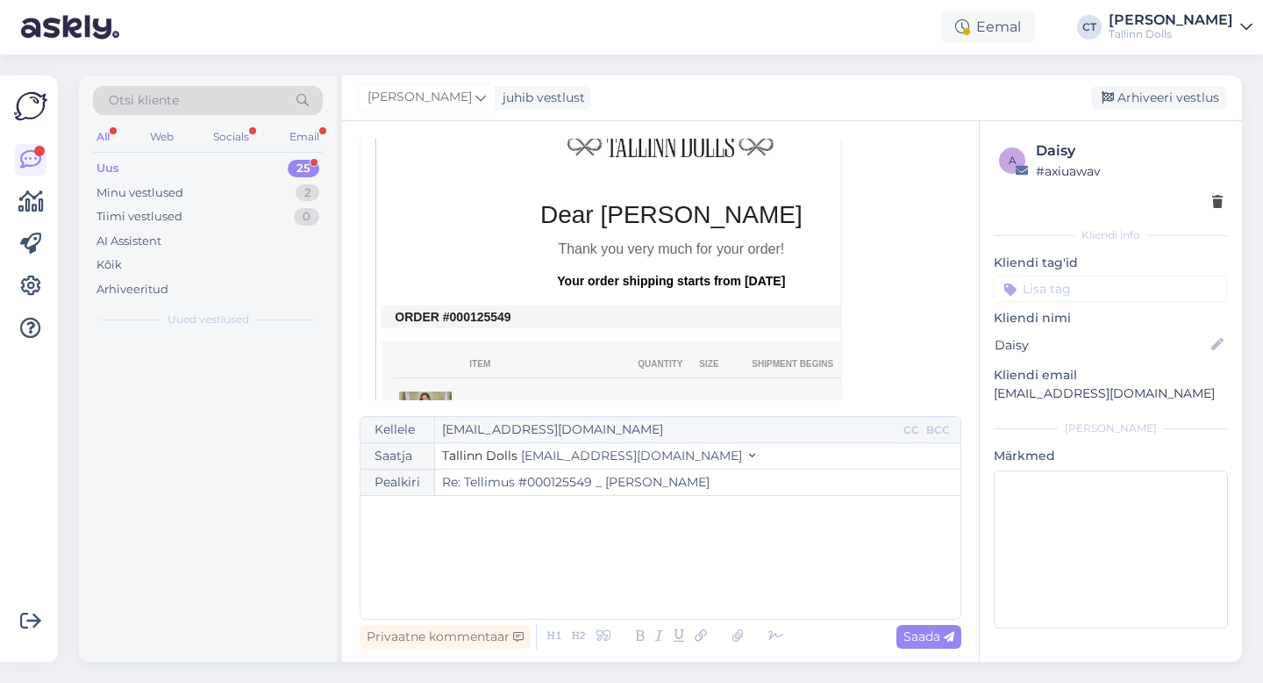
scroll to position [1028, 0]
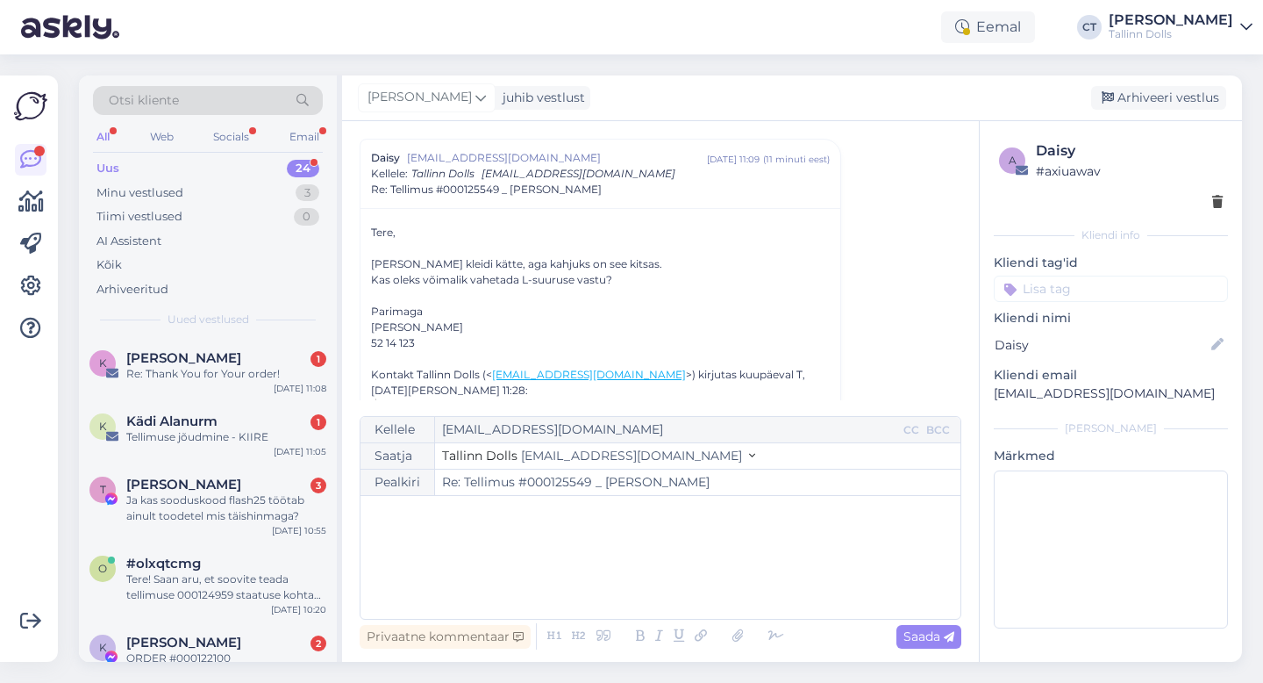
click at [661, 543] on div "﻿" at bounding box center [660, 556] width 583 height 105
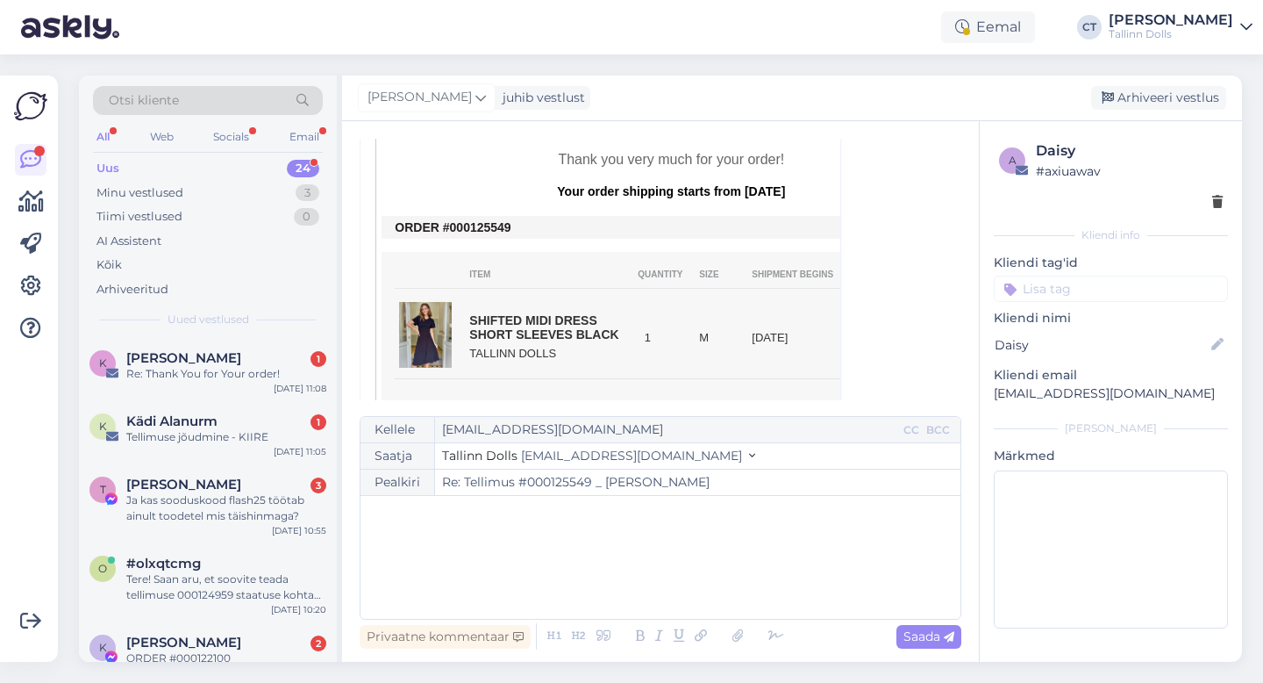
scroll to position [1568, 0]
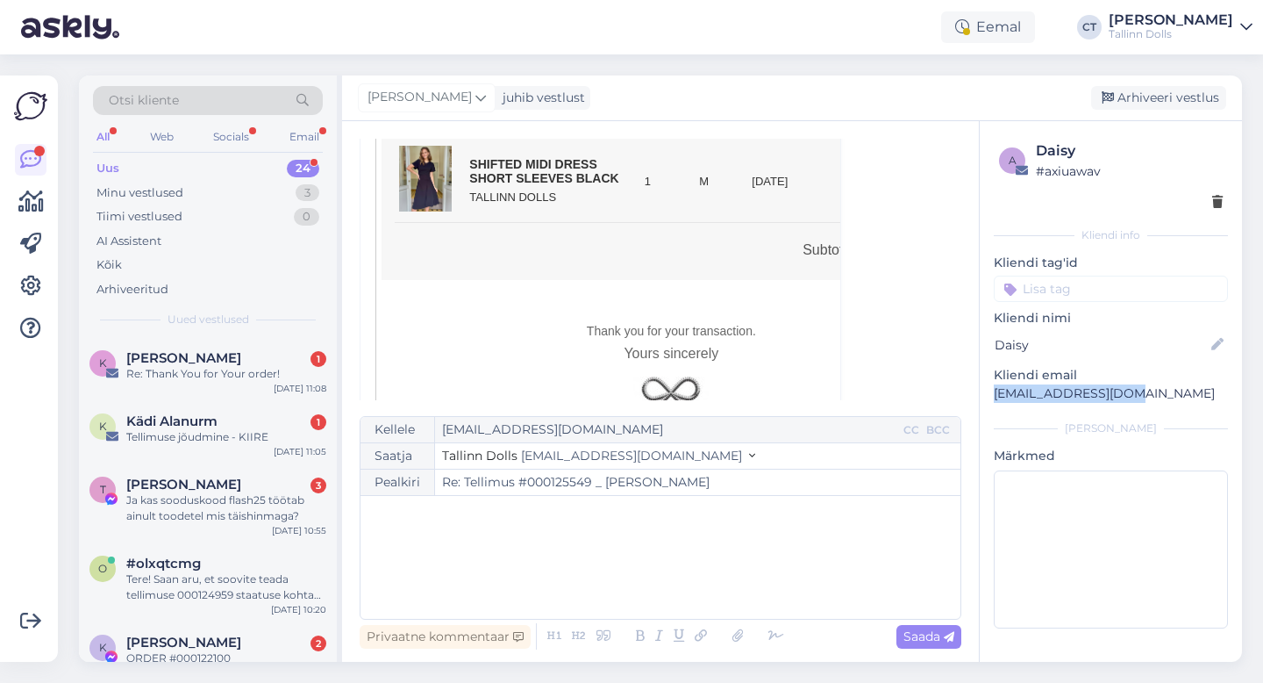
drag, startPoint x: 1138, startPoint y: 392, endPoint x: 991, endPoint y: 389, distance: 146.5
click at [991, 389] on div "a Daisy # axiuawav Kliendi info Kliendi tag'id viskoos kangad ZIPPER NAVY zippe…" at bounding box center [1111, 387] width 262 height 533
click at [794, 614] on div "Kellele [EMAIL_ADDRESS][DOMAIN_NAME] CC BCC Saatja Tallinn Dolls [EMAIL_ADDRESS…" at bounding box center [661, 518] width 602 height 204
click at [567, 553] on div "﻿" at bounding box center [660, 556] width 583 height 105
click at [504, 579] on div "﻿" at bounding box center [660, 556] width 583 height 105
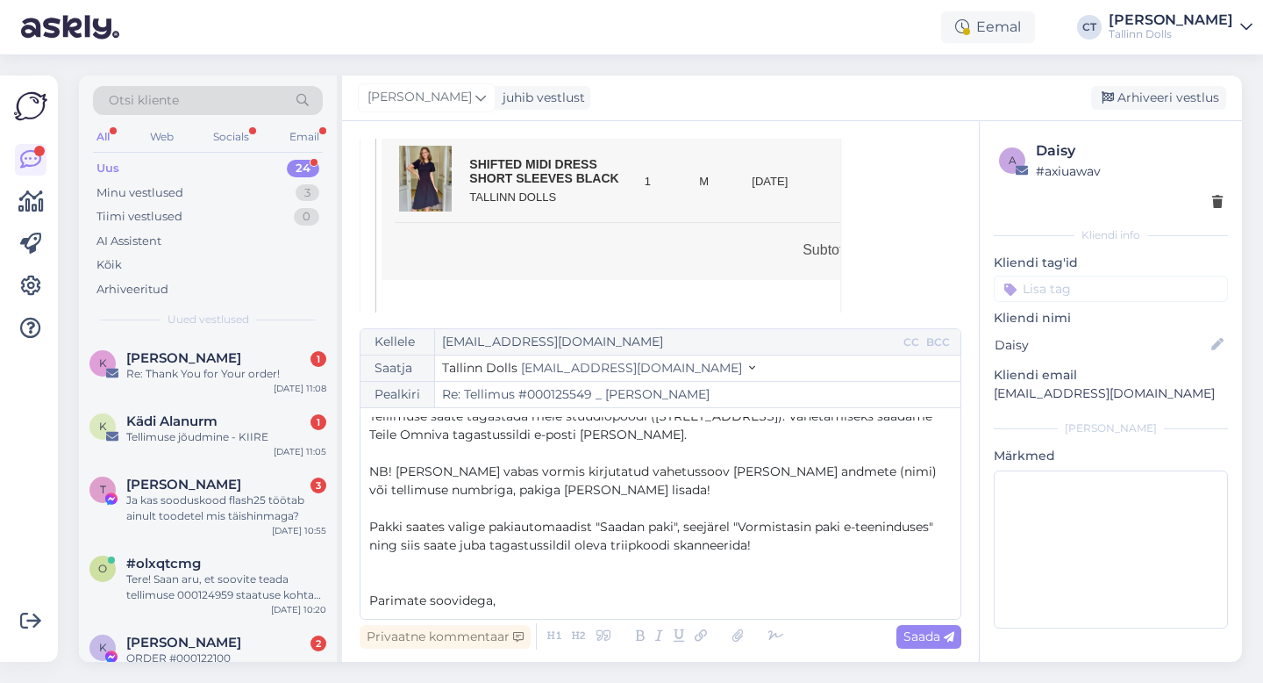
scroll to position [43, 0]
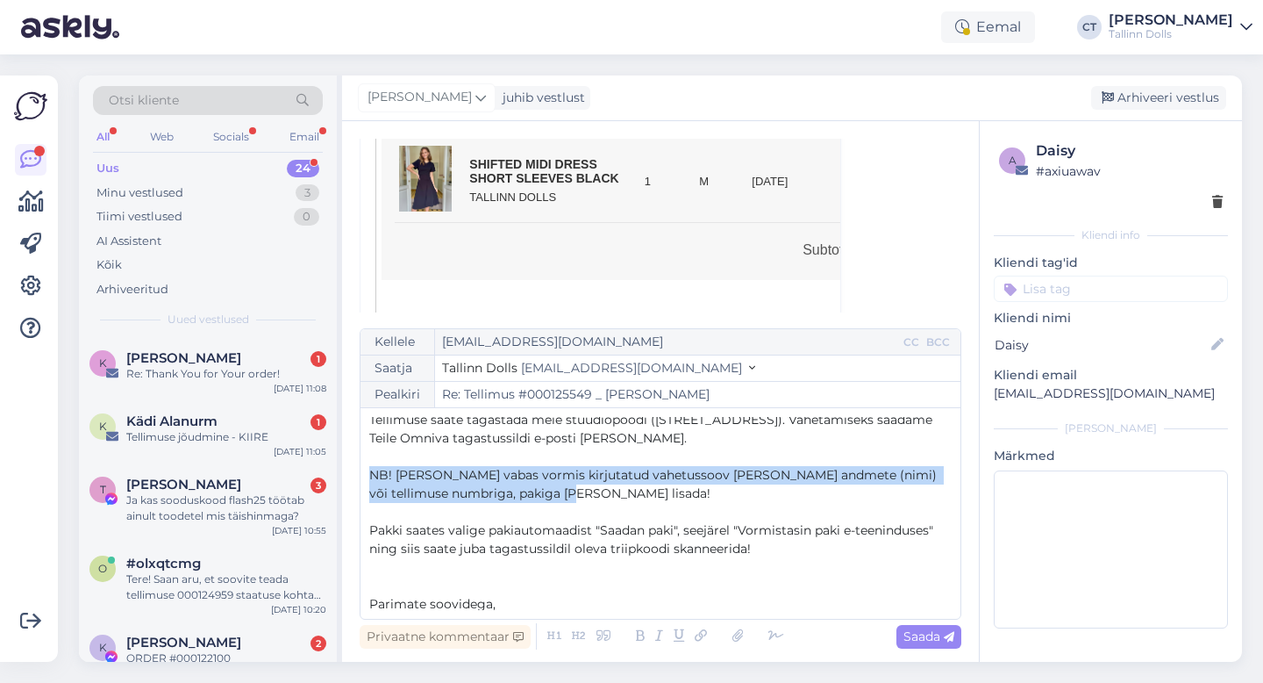
drag, startPoint x: 590, startPoint y: 501, endPoint x: 360, endPoint y: 468, distance: 232.1
click at [360, 468] on div "Kellele [EMAIL_ADDRESS][DOMAIN_NAME] CC BCC Saatja Tallinn Dolls [EMAIL_ADDRESS…" at bounding box center [661, 473] width 602 height 291
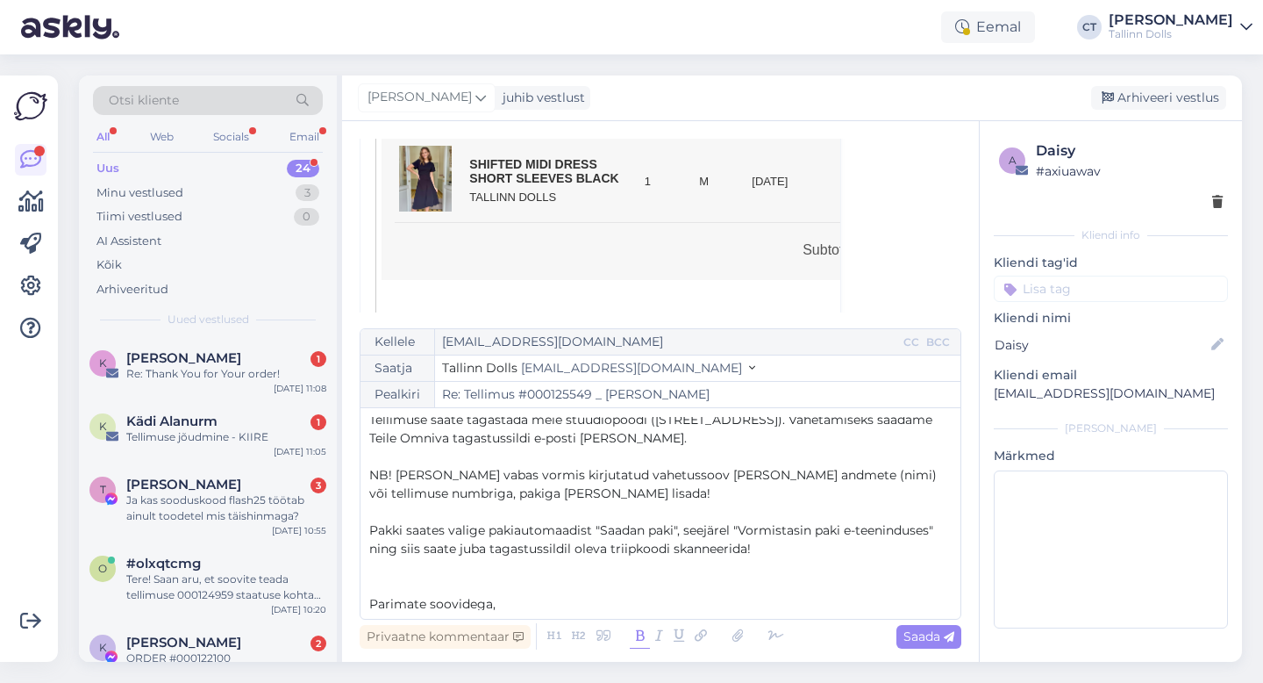
click at [642, 639] on icon at bounding box center [640, 636] width 20 height 25
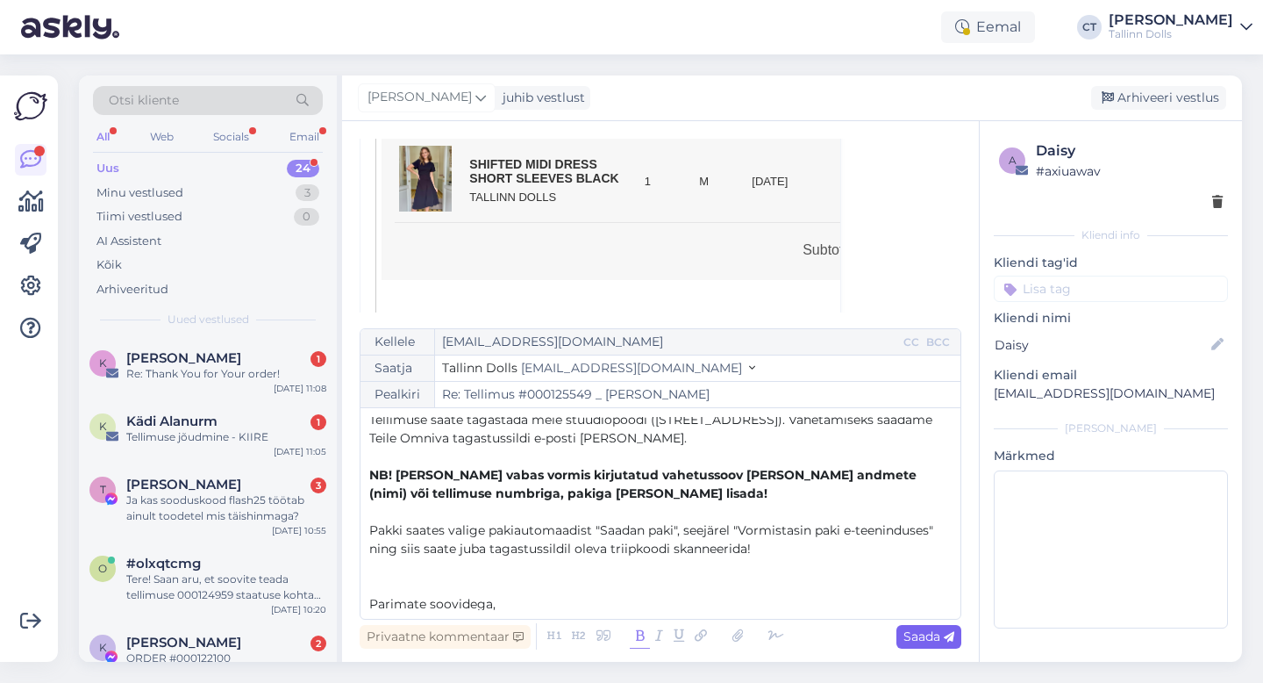
click at [916, 640] on span "Saada" at bounding box center [929, 636] width 51 height 16
type input "Re: Re: Tellimus #000125549 _ [PERSON_NAME]"
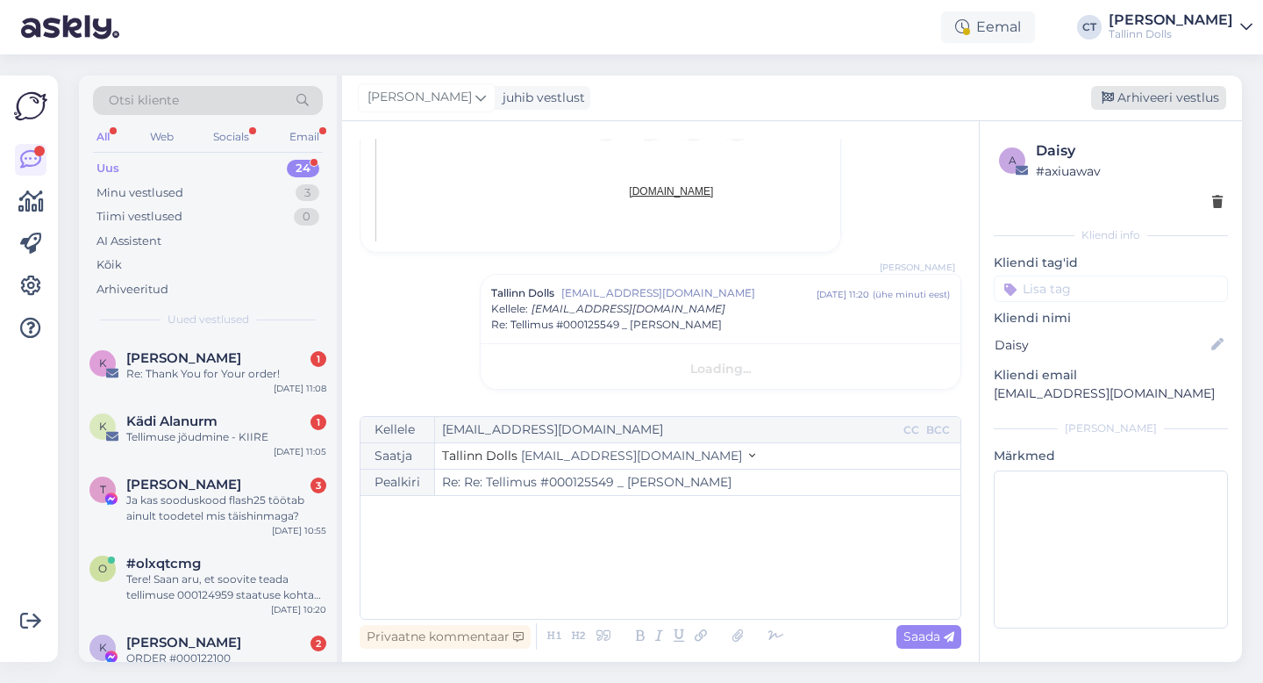
scroll to position [0, 0]
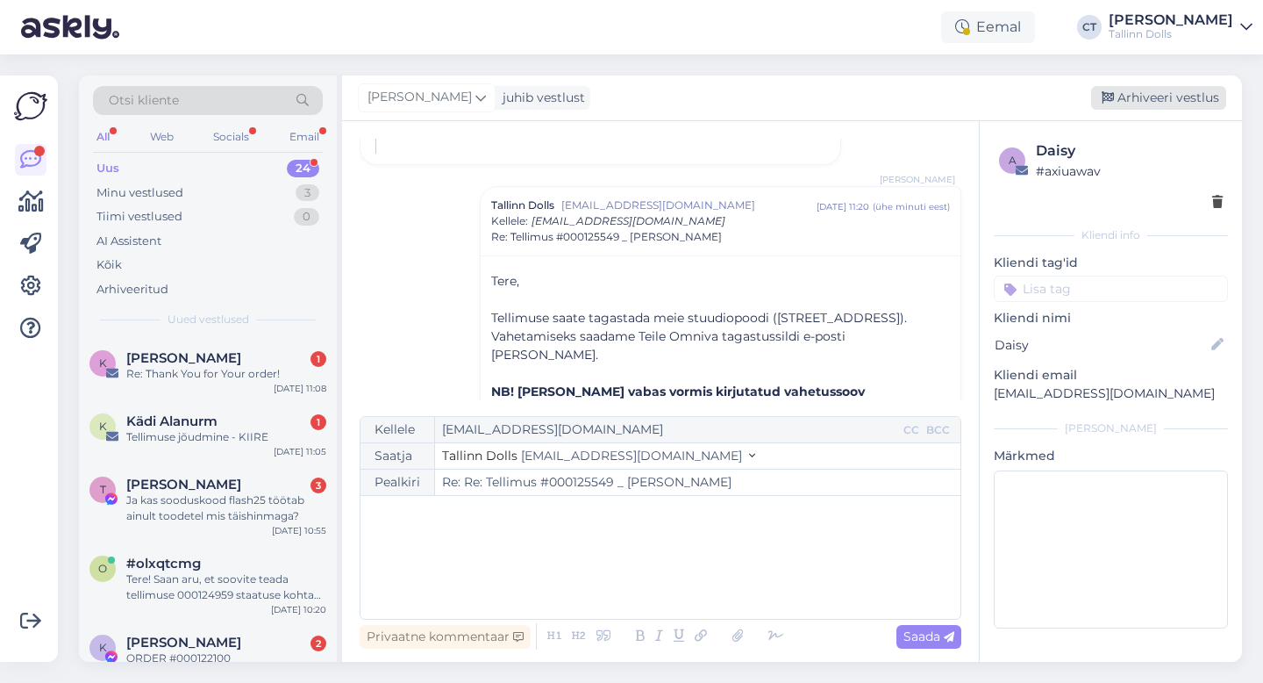
click at [1182, 90] on div "Arhiveeri vestlus" at bounding box center [1158, 98] width 135 height 24
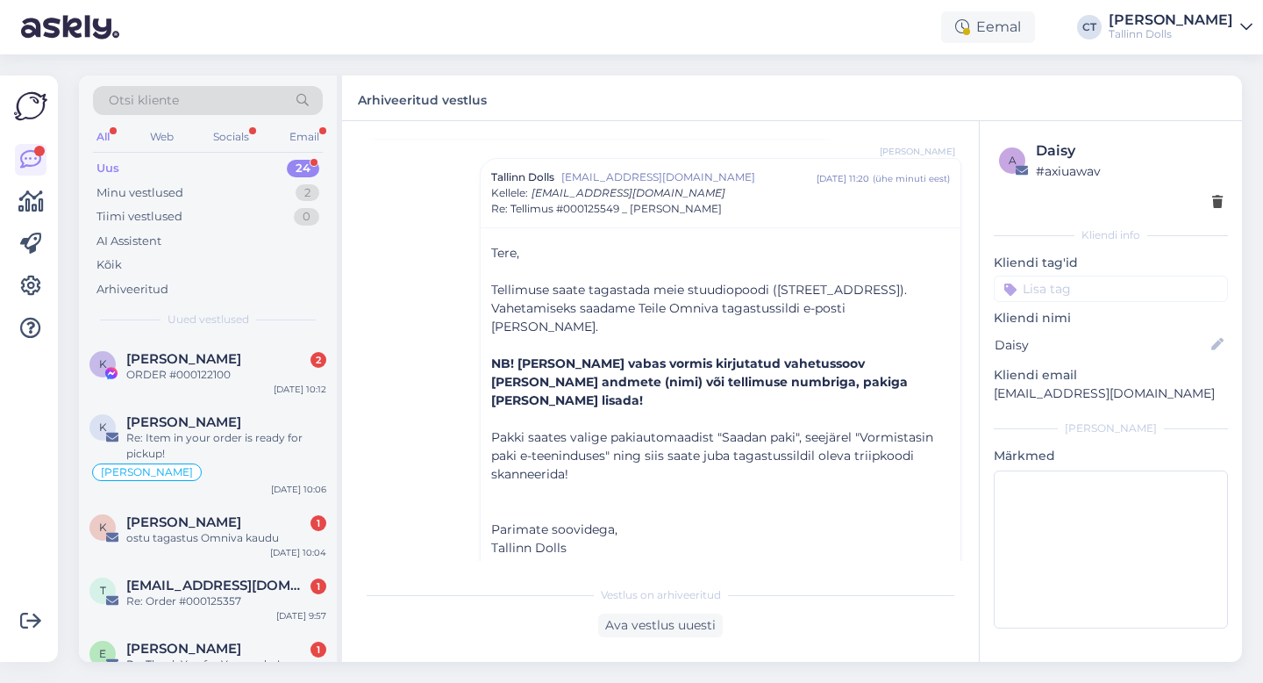
scroll to position [1355, 0]
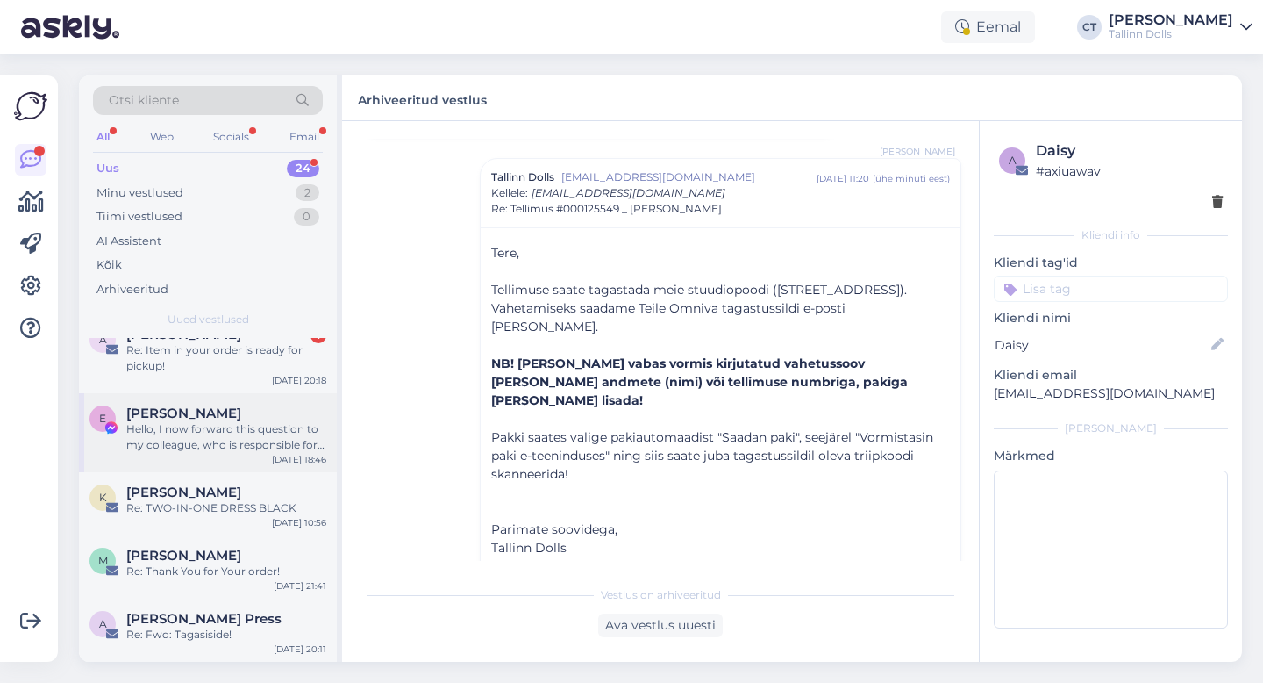
click at [241, 425] on div "Hello, I now forward this question to my colleague, who is responsible for this…" at bounding box center [226, 437] width 200 height 32
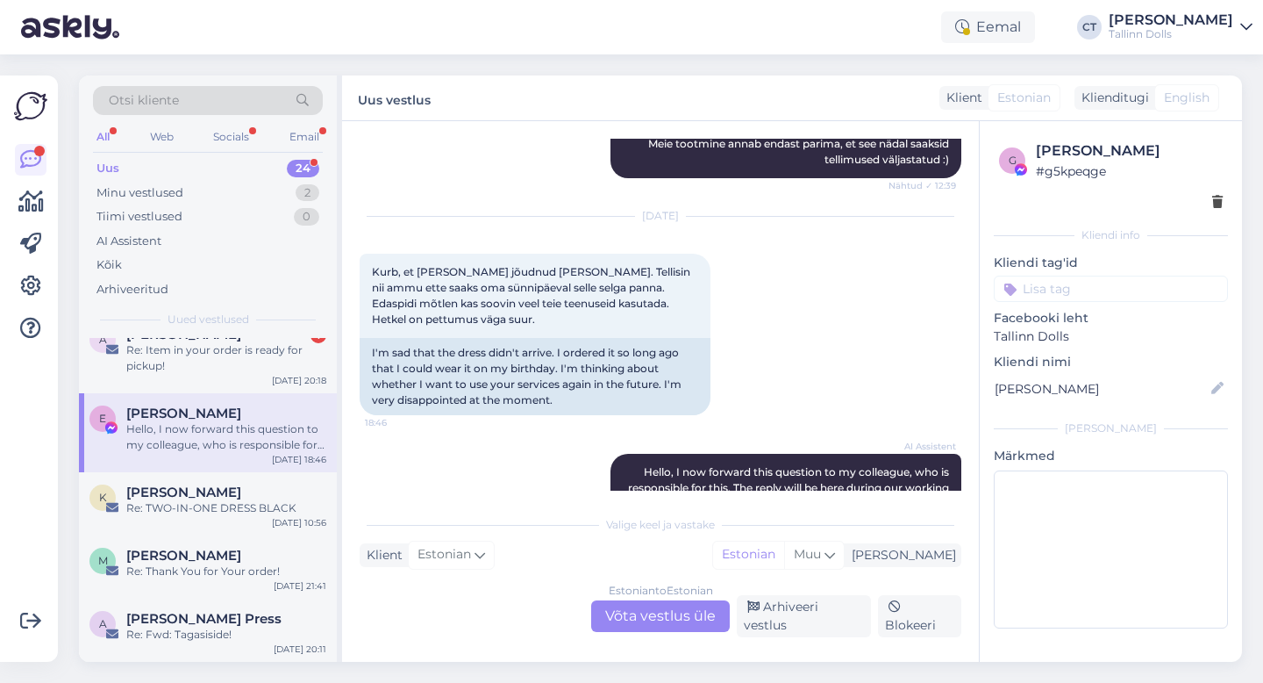
scroll to position [2547, 0]
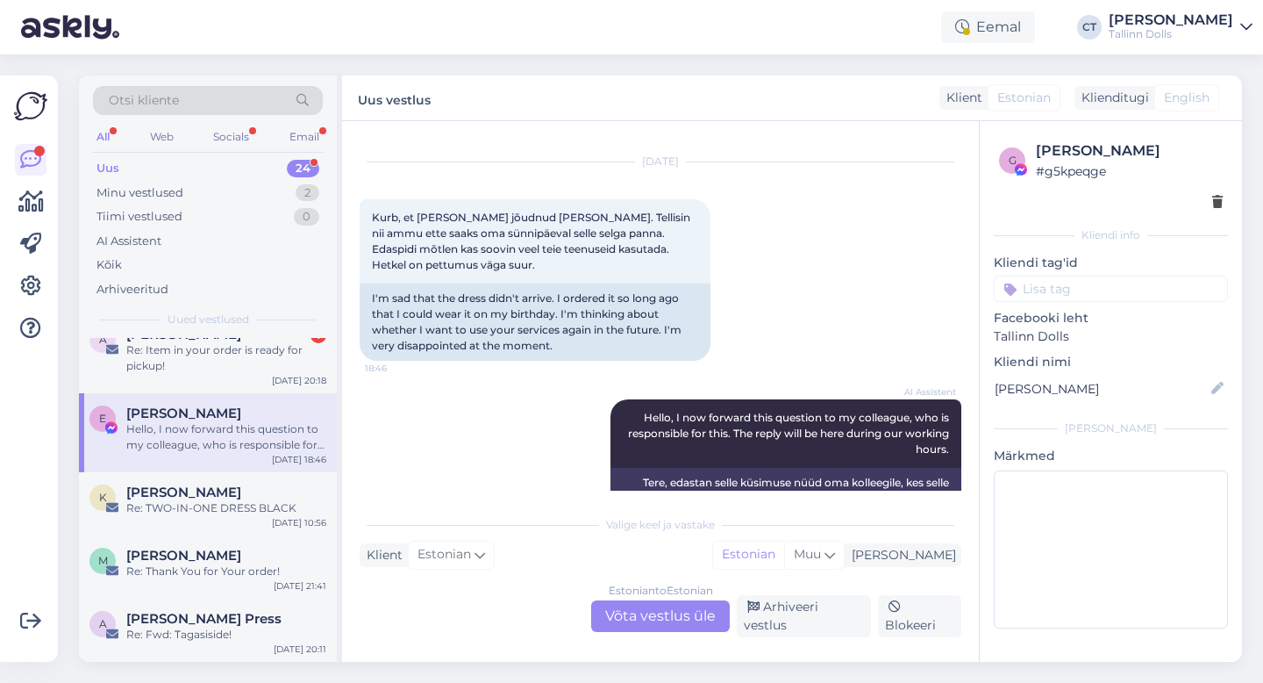
click at [651, 612] on div "Estonian to Estonian Võta vestlus üle" at bounding box center [660, 616] width 139 height 32
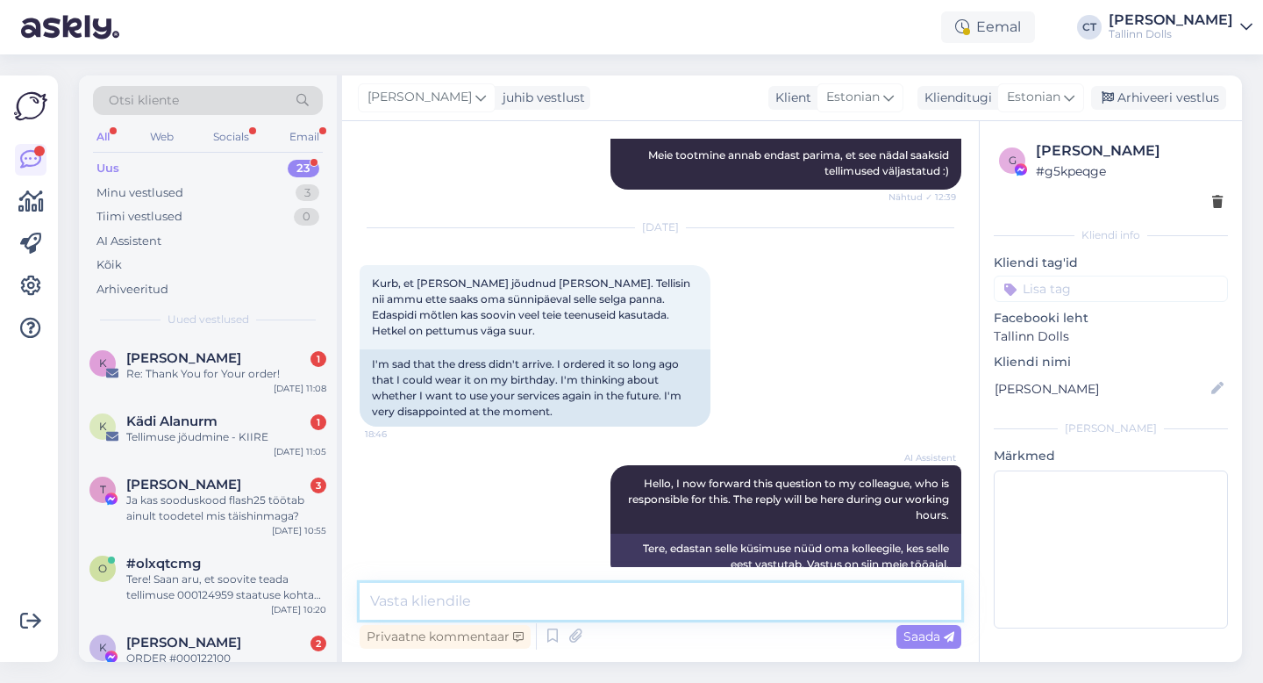
click at [651, 600] on textarea at bounding box center [661, 601] width 602 height 37
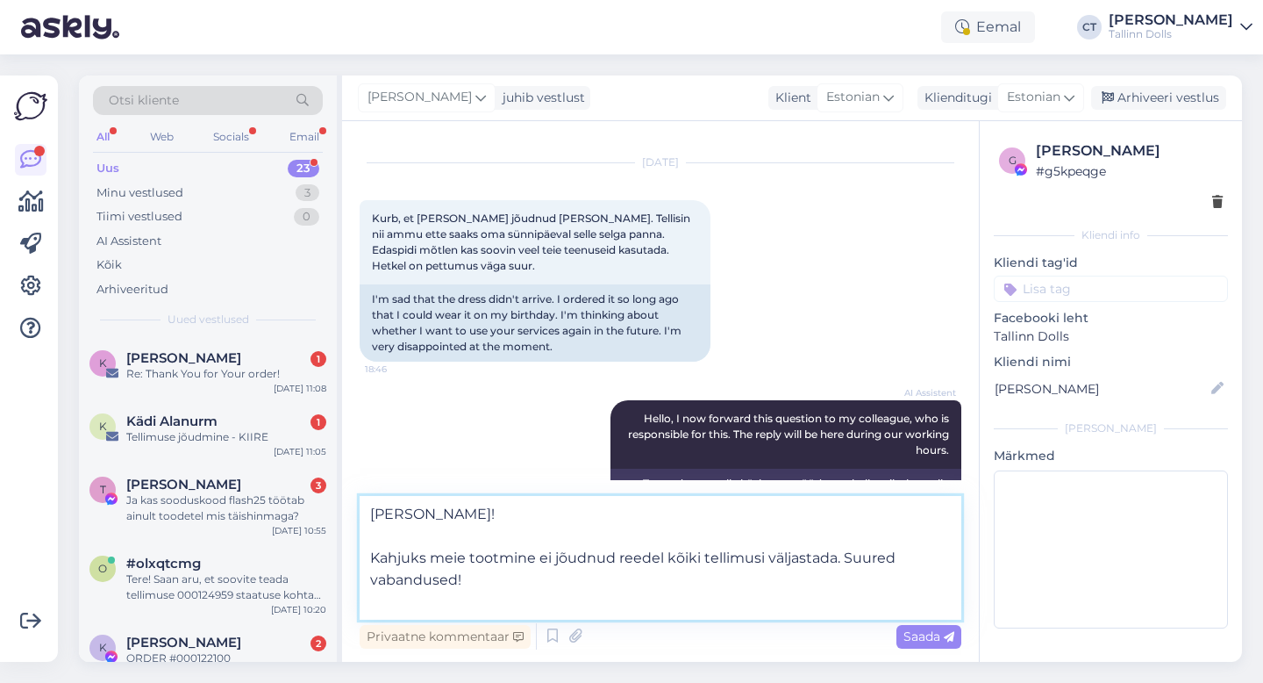
scroll to position [2547, 0]
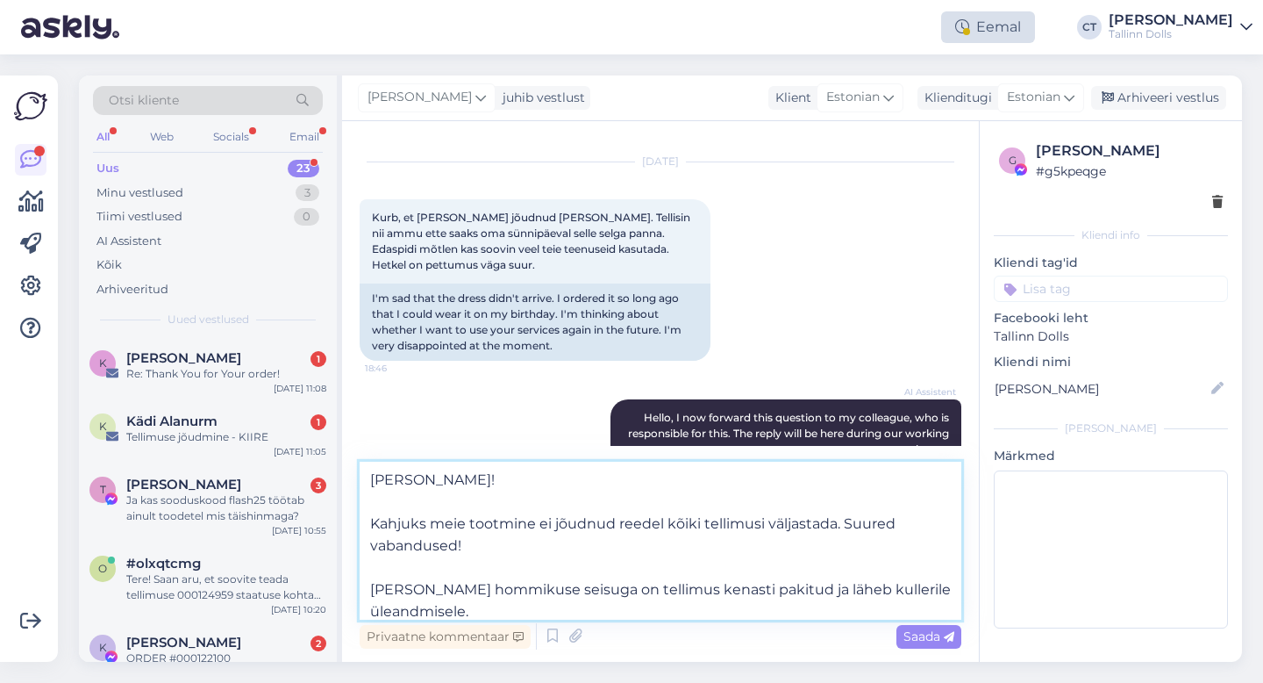
type textarea "[PERSON_NAME]! Kahjuks meie tootmine ei jõudnud reedel kõiki tellimusi väljasta…"
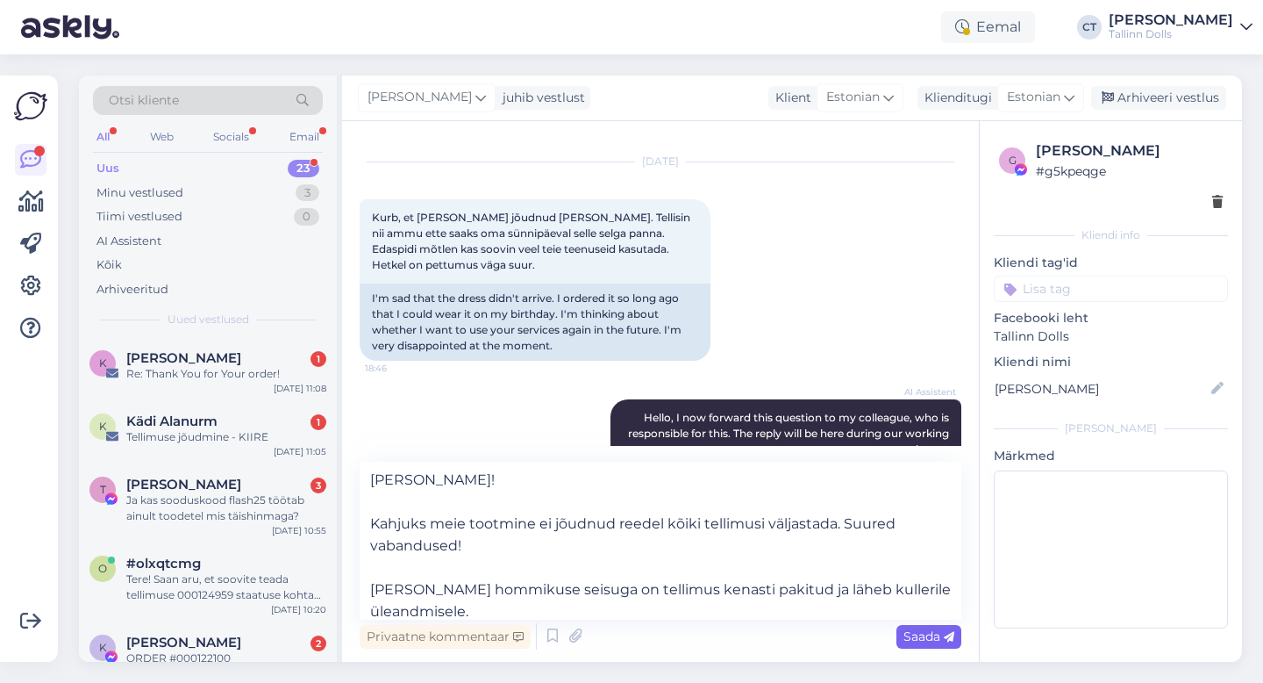
click at [934, 639] on span "Saada" at bounding box center [929, 636] width 51 height 16
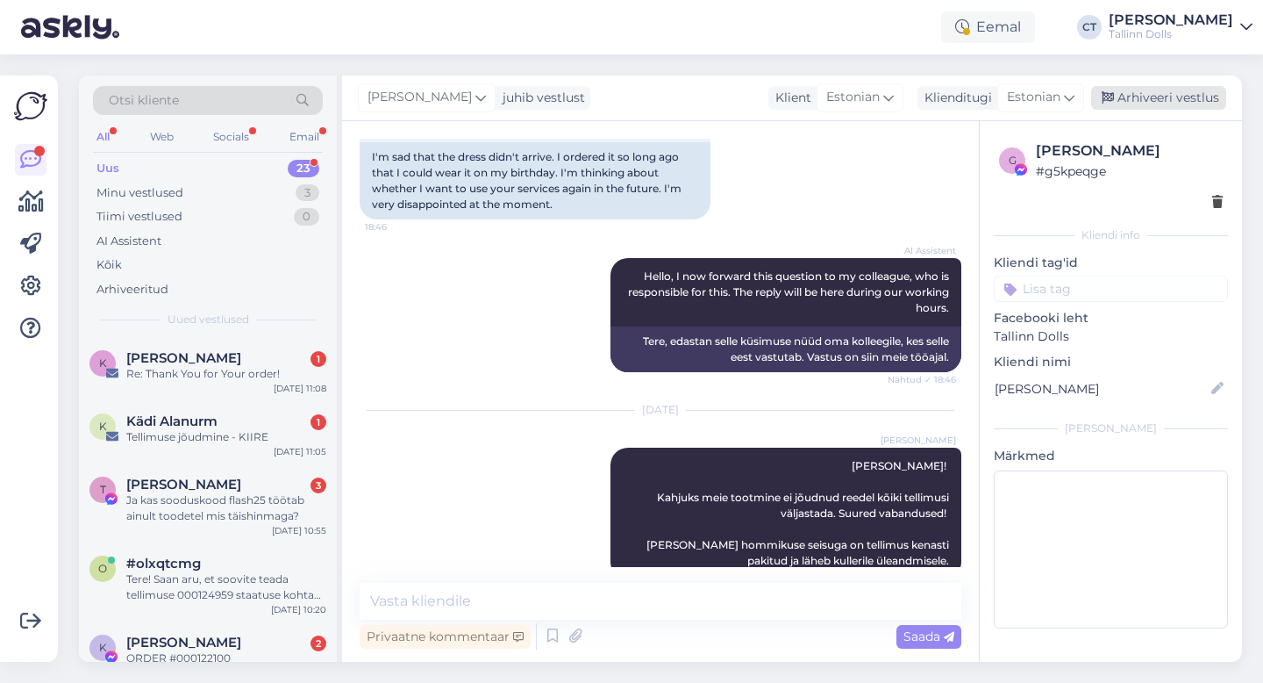
click at [1137, 95] on div "Arhiveeri vestlus" at bounding box center [1158, 98] width 135 height 24
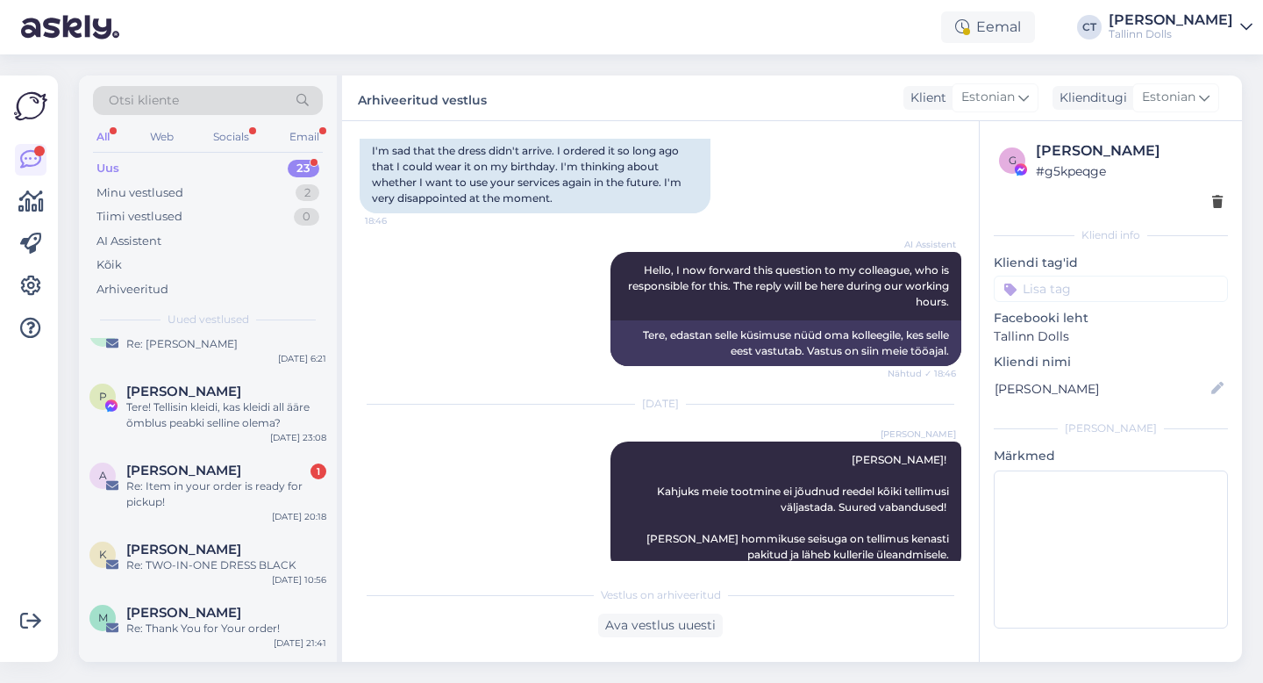
scroll to position [1276, 0]
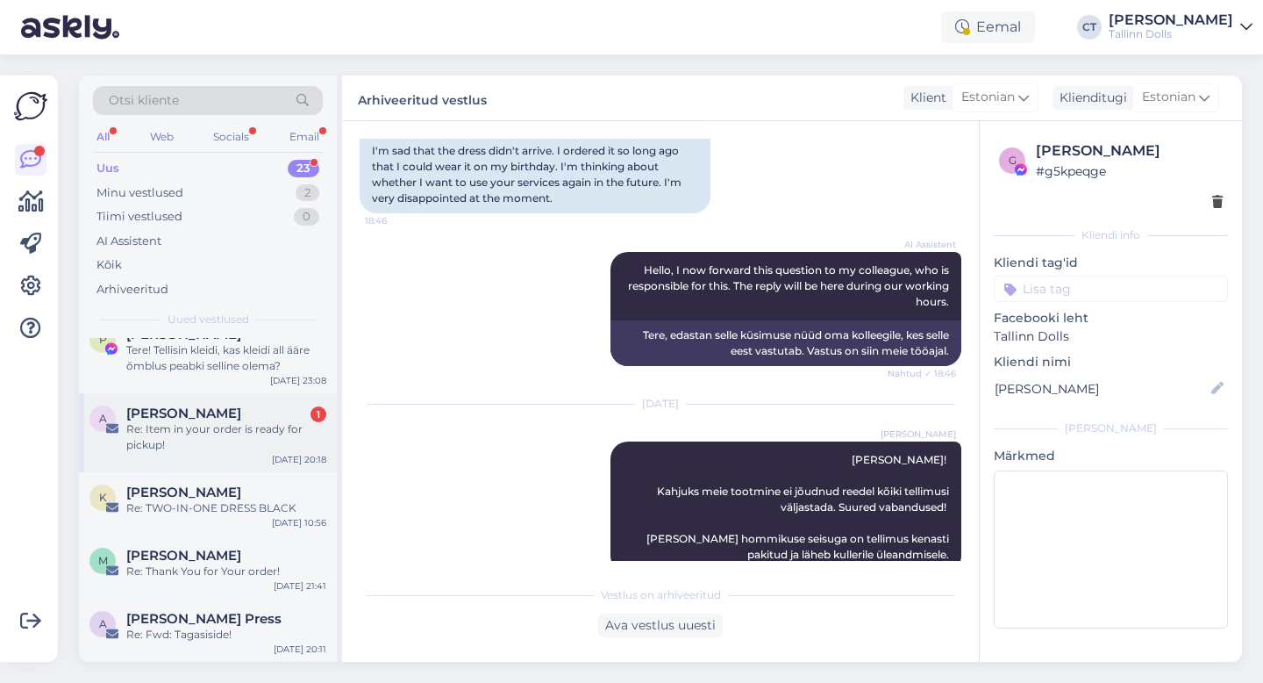
click at [216, 447] on div "Re: Item in your order is ready for pickup!" at bounding box center [226, 437] width 200 height 32
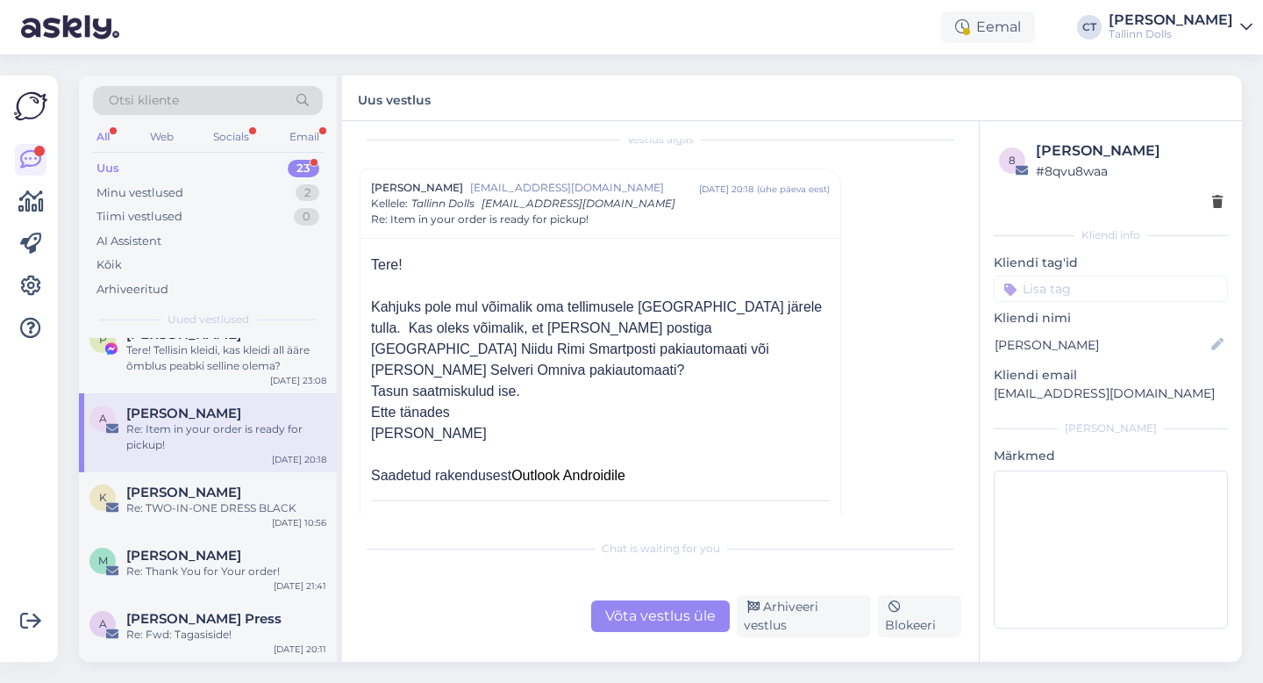
scroll to position [23, 0]
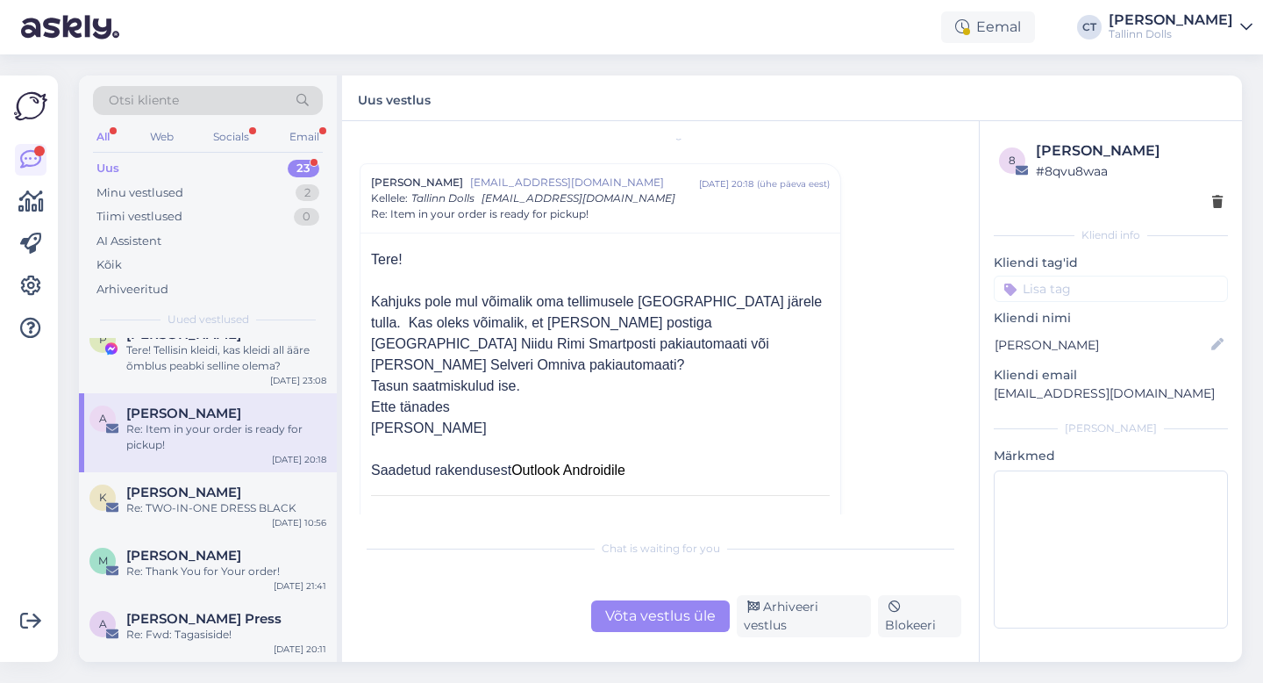
click at [644, 611] on div "Võta vestlus üle" at bounding box center [660, 616] width 139 height 32
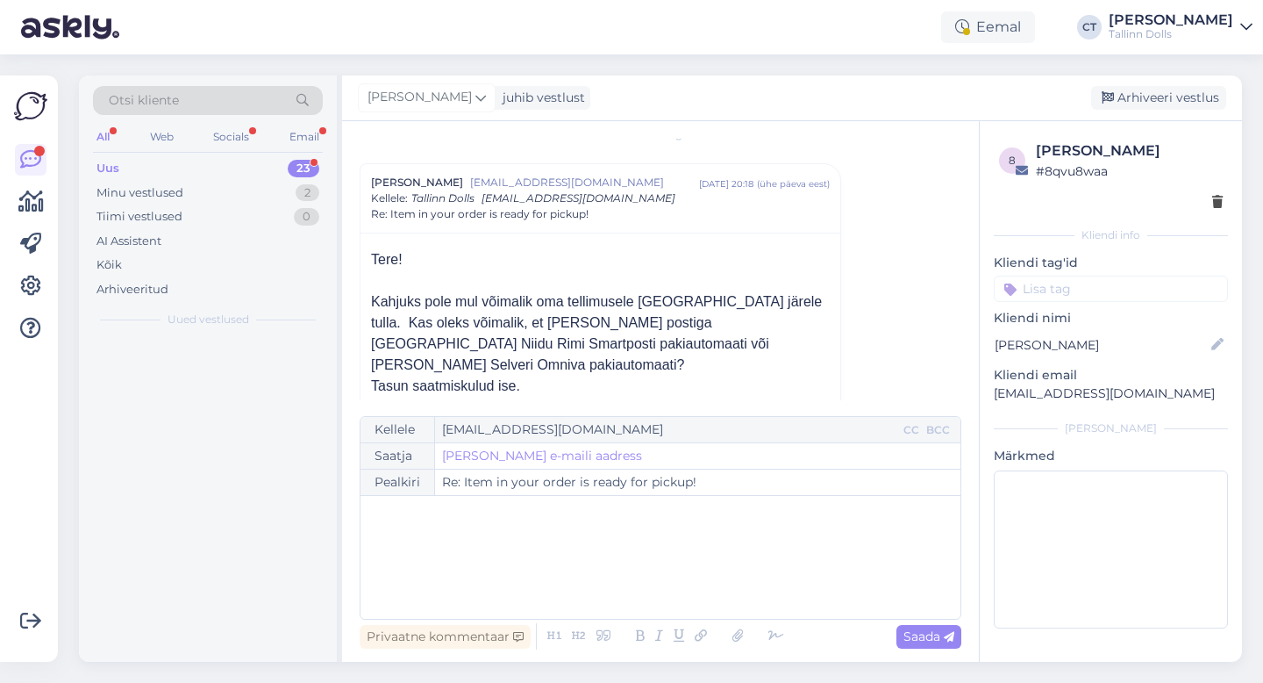
scroll to position [0, 0]
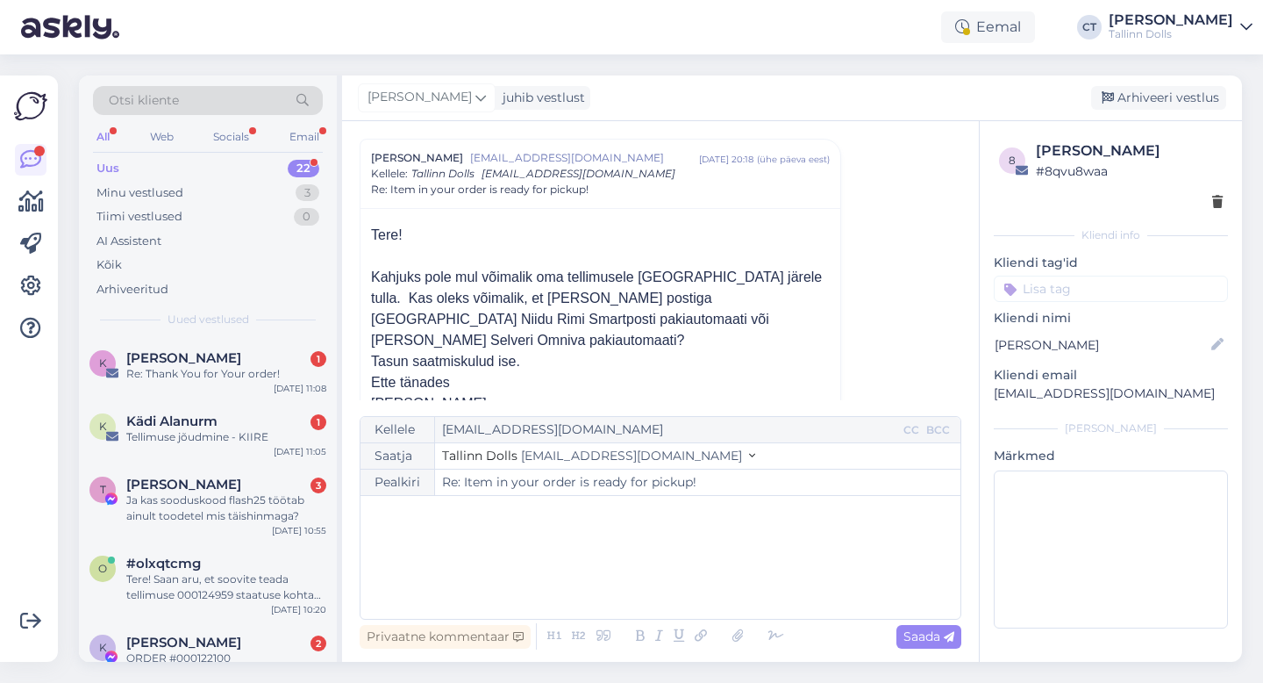
click at [649, 565] on div "﻿" at bounding box center [660, 556] width 583 height 105
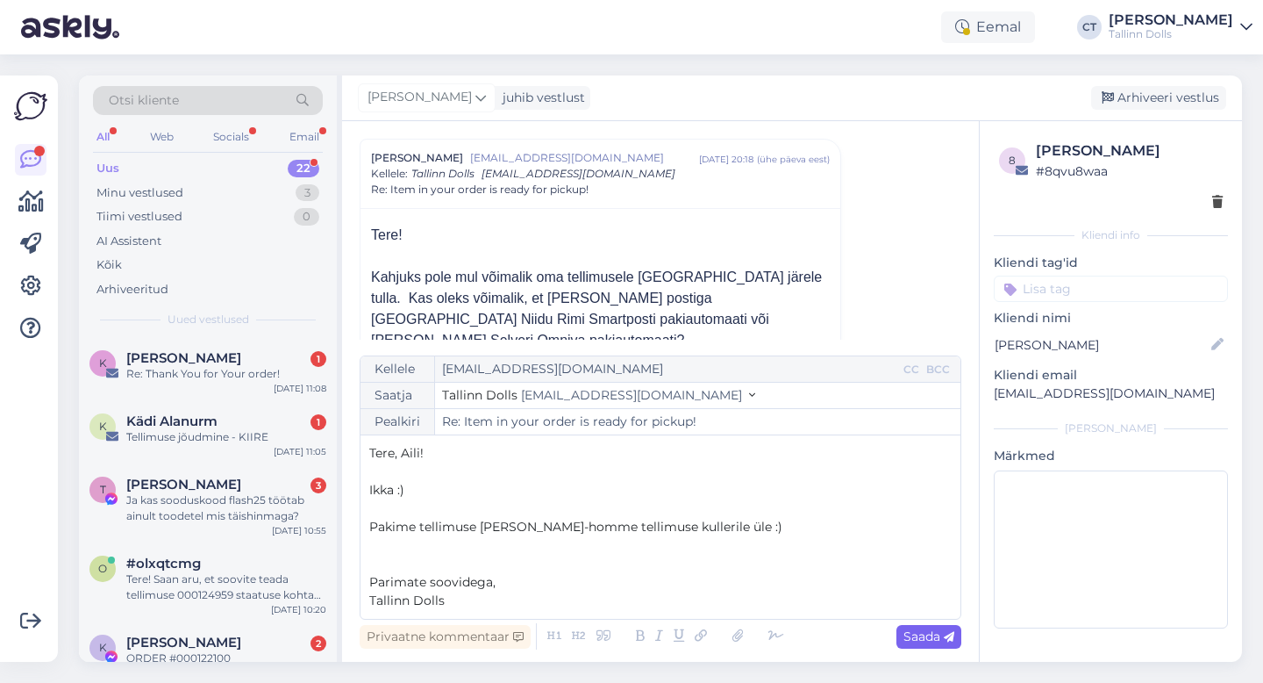
click at [927, 633] on span "Saada" at bounding box center [929, 636] width 51 height 16
type input "Re: Re: Item in your order is ready for pickup!"
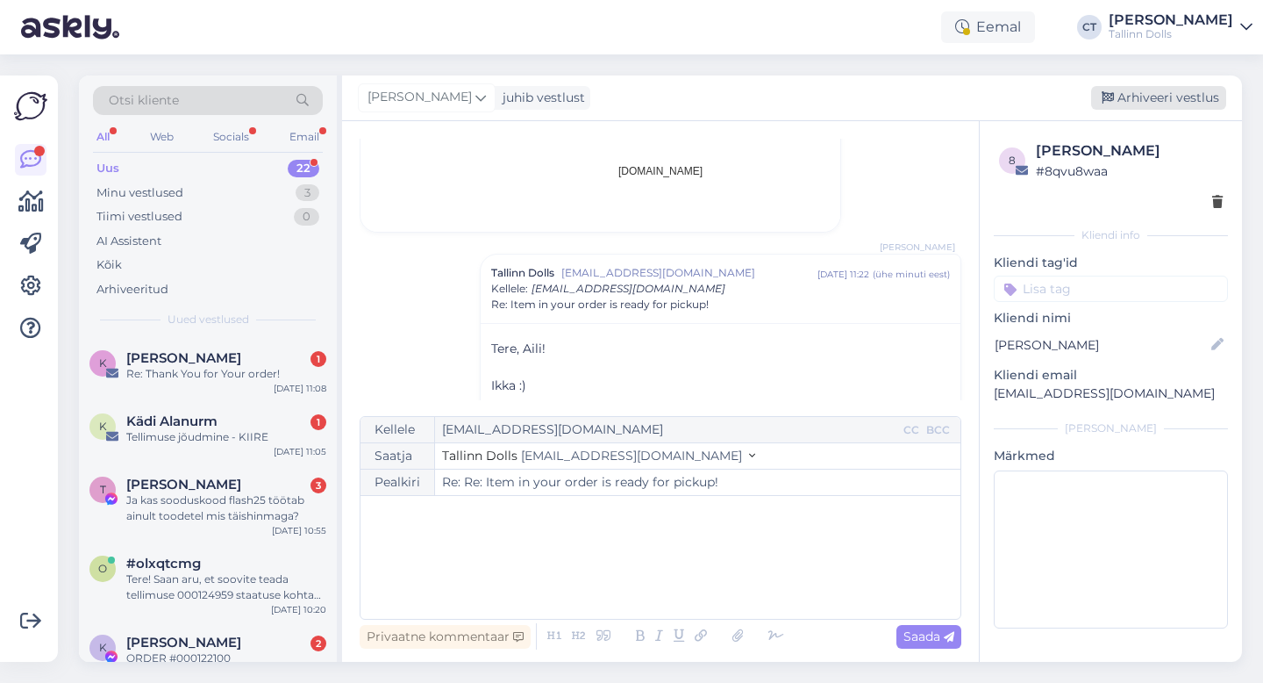
click at [1202, 100] on div "Arhiveeri vestlus" at bounding box center [1158, 98] width 135 height 24
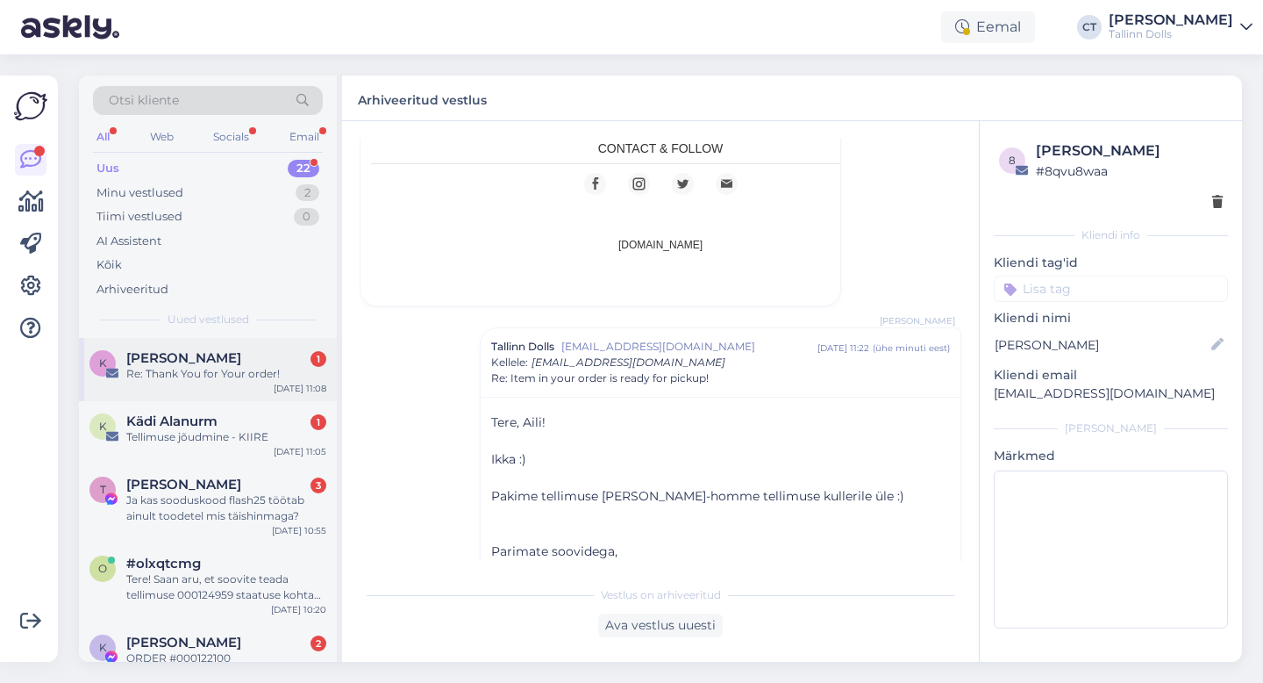
click at [201, 377] on div "Re: Thank You for Your order!" at bounding box center [226, 374] width 200 height 16
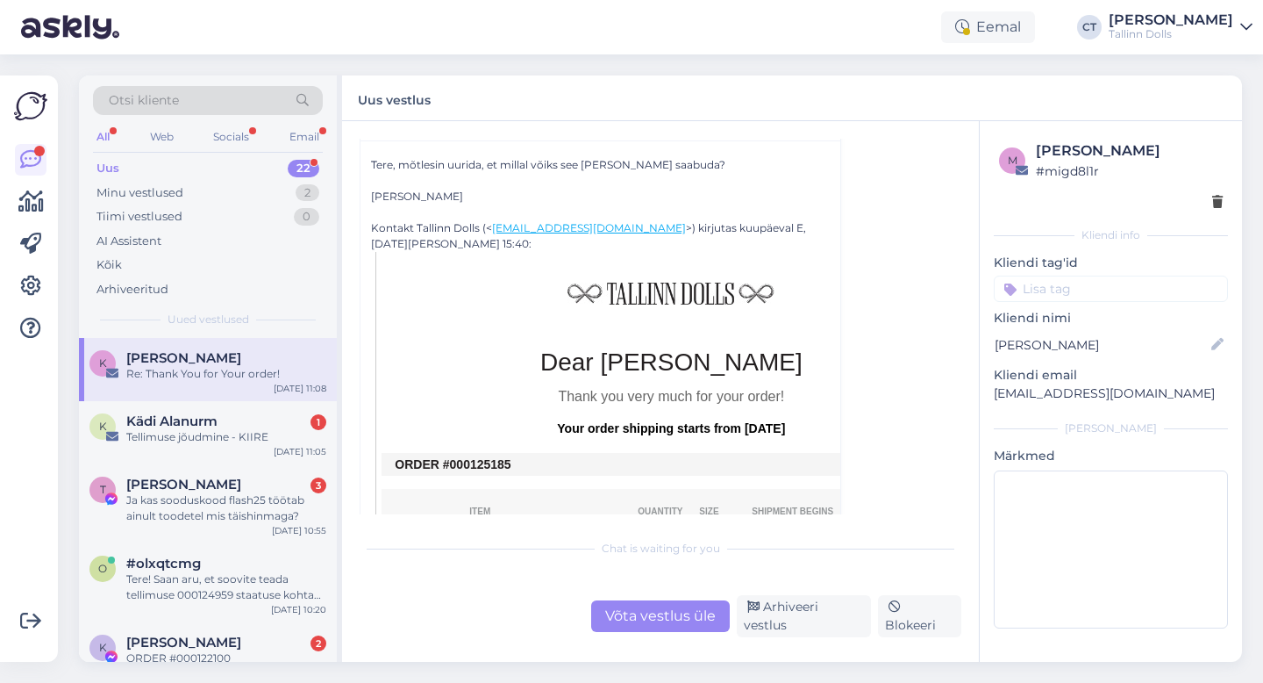
scroll to position [297, 0]
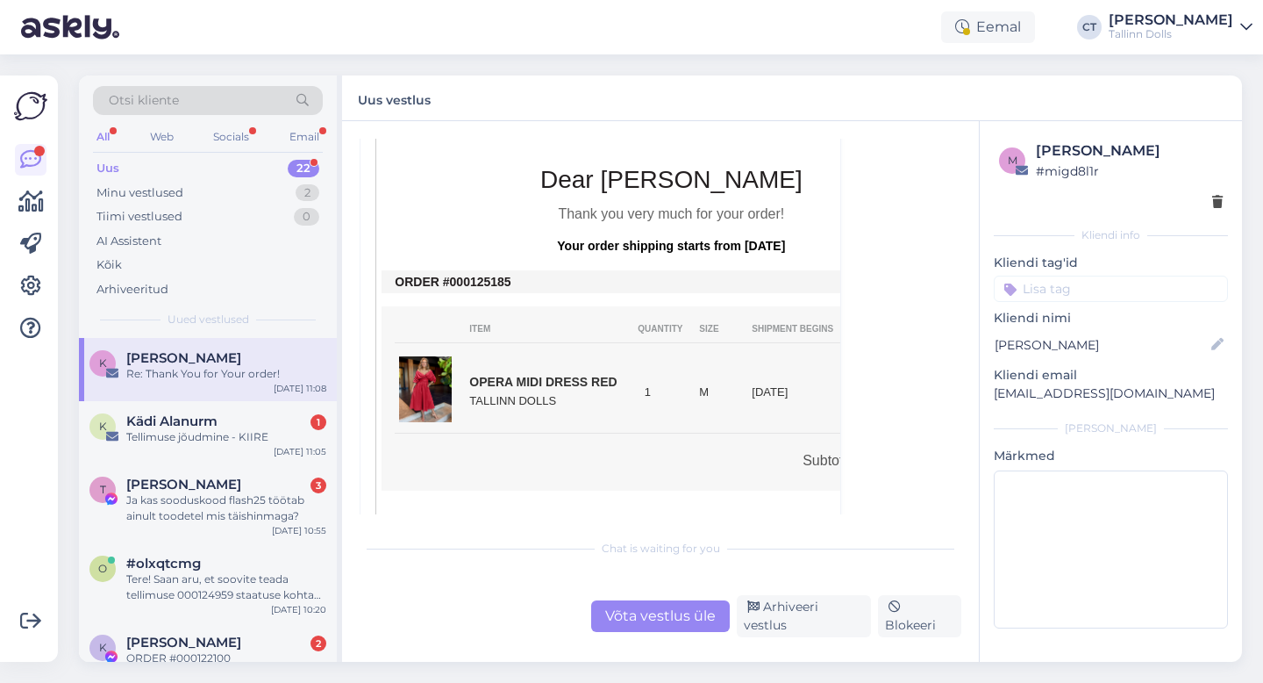
drag, startPoint x: 520, startPoint y: 284, endPoint x: 450, endPoint y: 277, distance: 70.5
click at [450, 277] on td "ORDER #000125185" at bounding box center [671, 282] width 553 height 14
click at [660, 632] on div "Võta vestlus üle" at bounding box center [660, 616] width 139 height 32
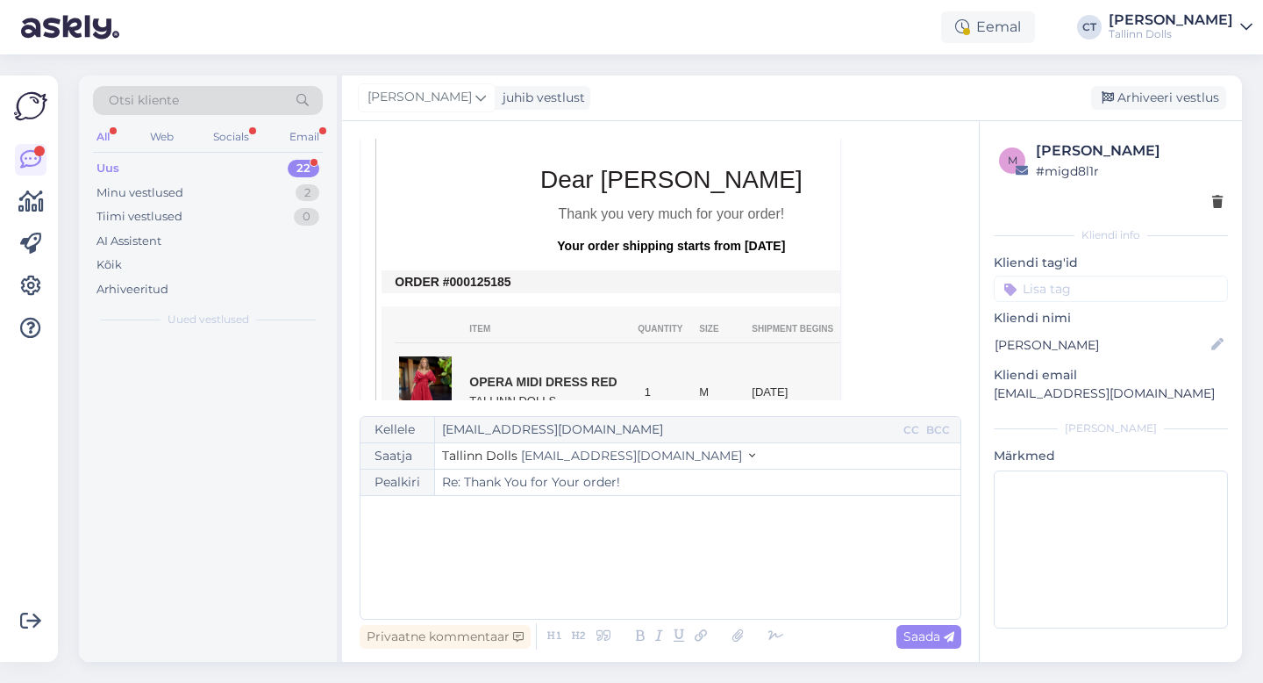
scroll to position [47, 0]
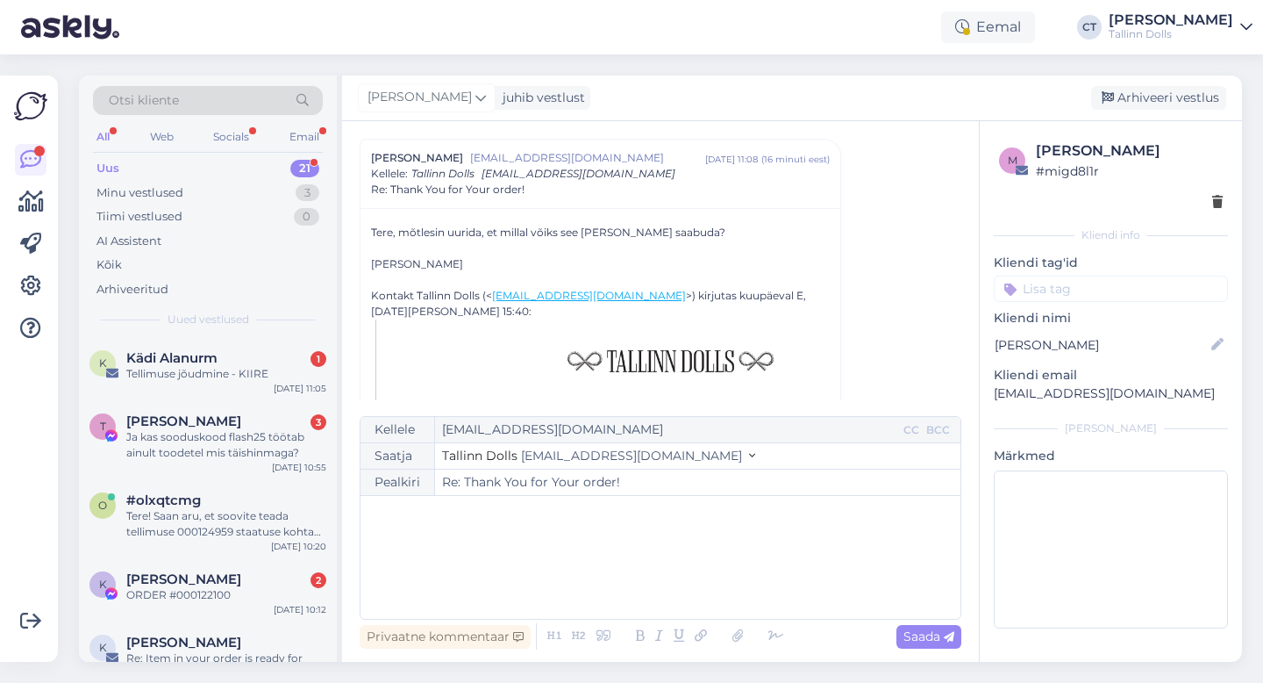
click at [656, 595] on div "﻿" at bounding box center [660, 556] width 583 height 105
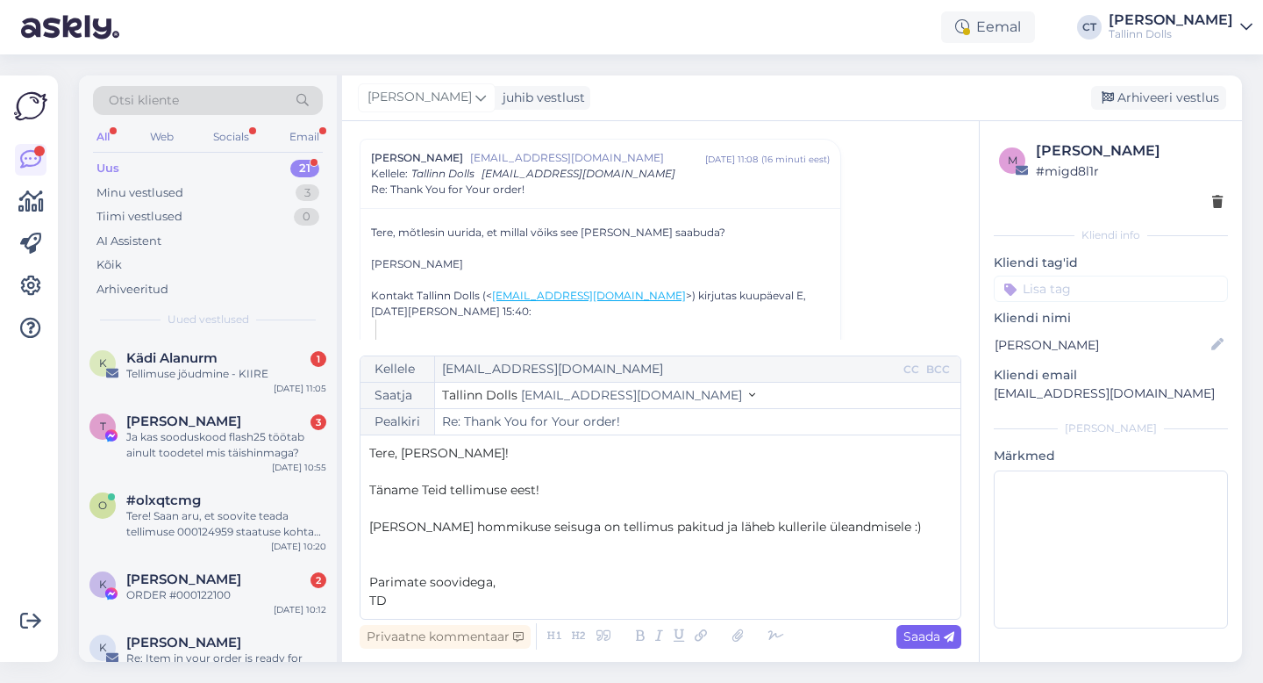
click at [928, 633] on span "Saada" at bounding box center [929, 636] width 51 height 16
type input "Re: Thank You for Your order!"
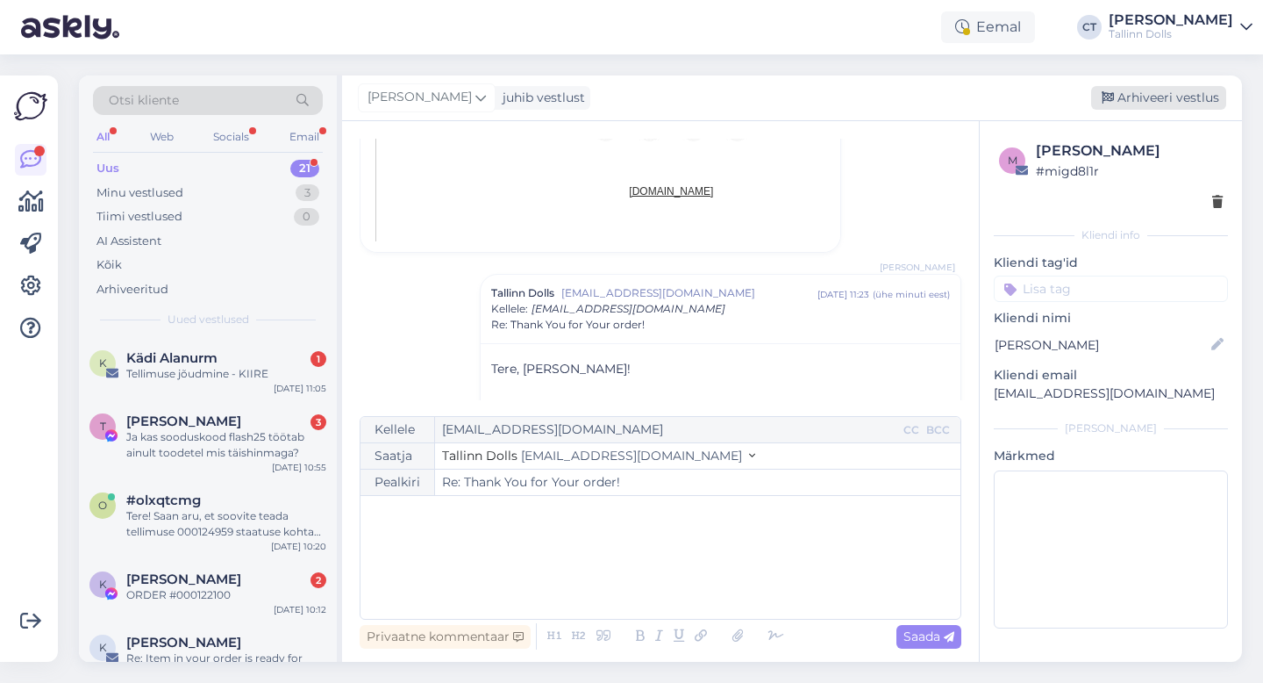
click at [1162, 100] on div "Arhiveeri vestlus" at bounding box center [1158, 98] width 135 height 24
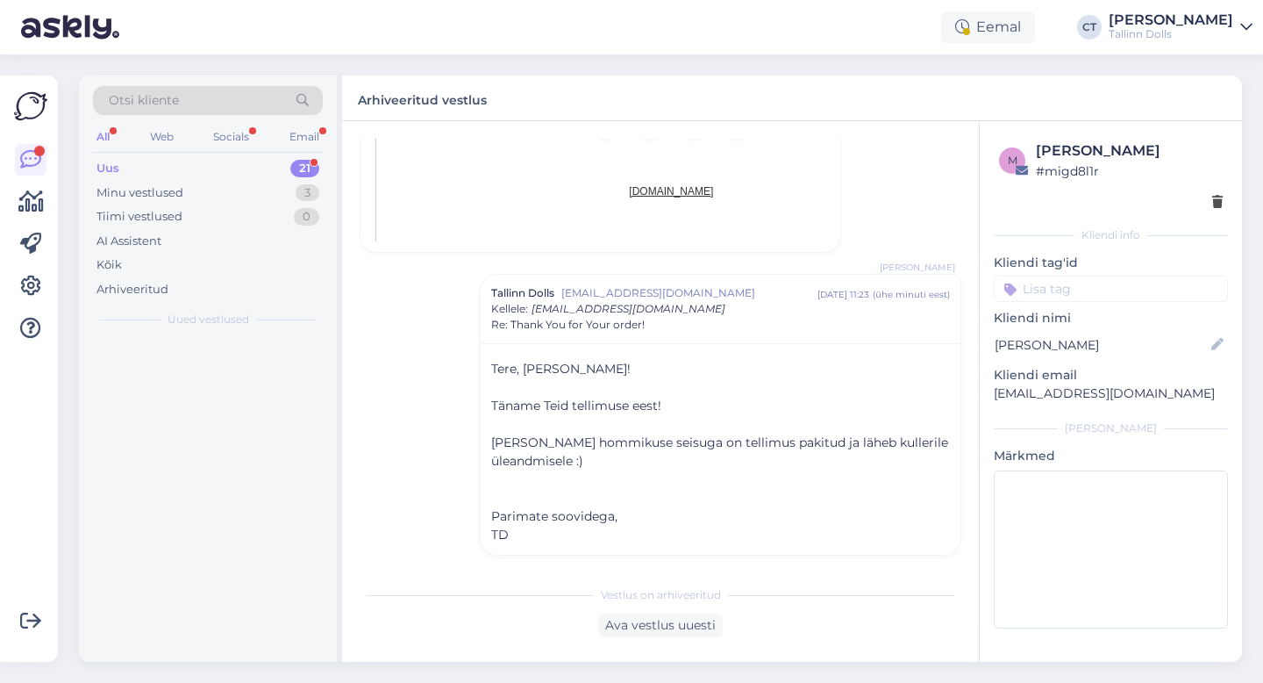
scroll to position [964, 0]
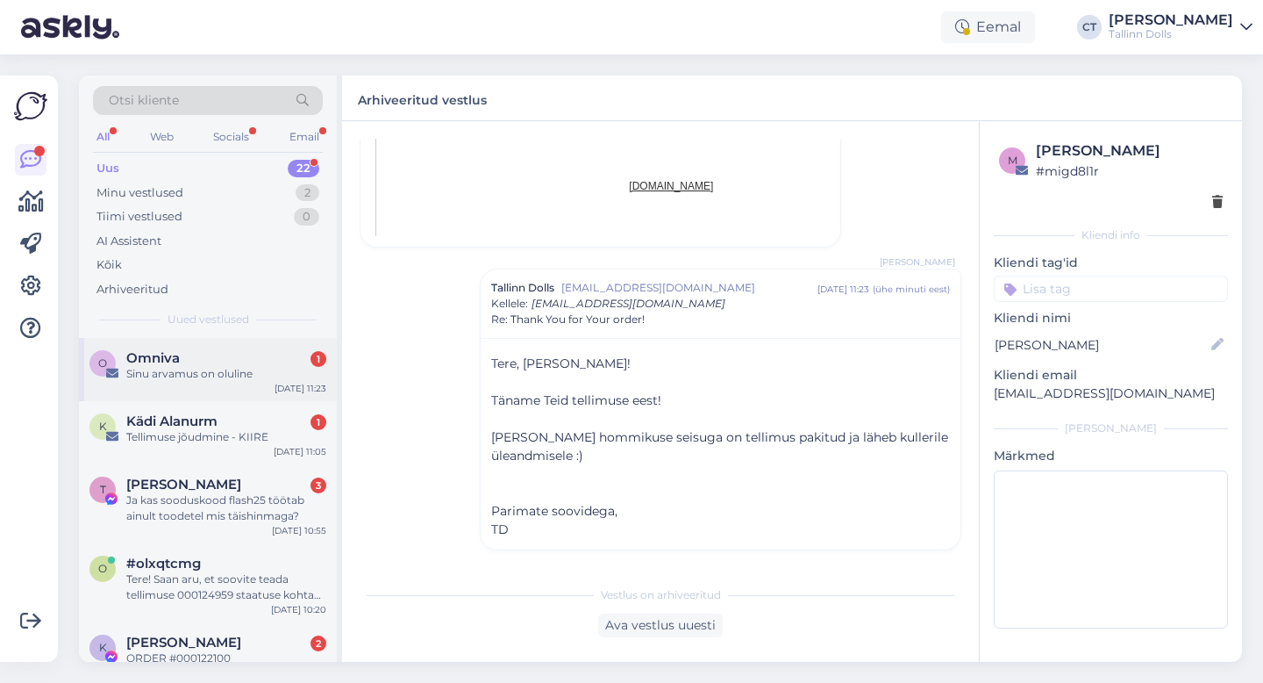
click at [204, 385] on div "O Omniva 1 Sinu arvamus on oluline [DATE] 11:23" at bounding box center [208, 369] width 258 height 63
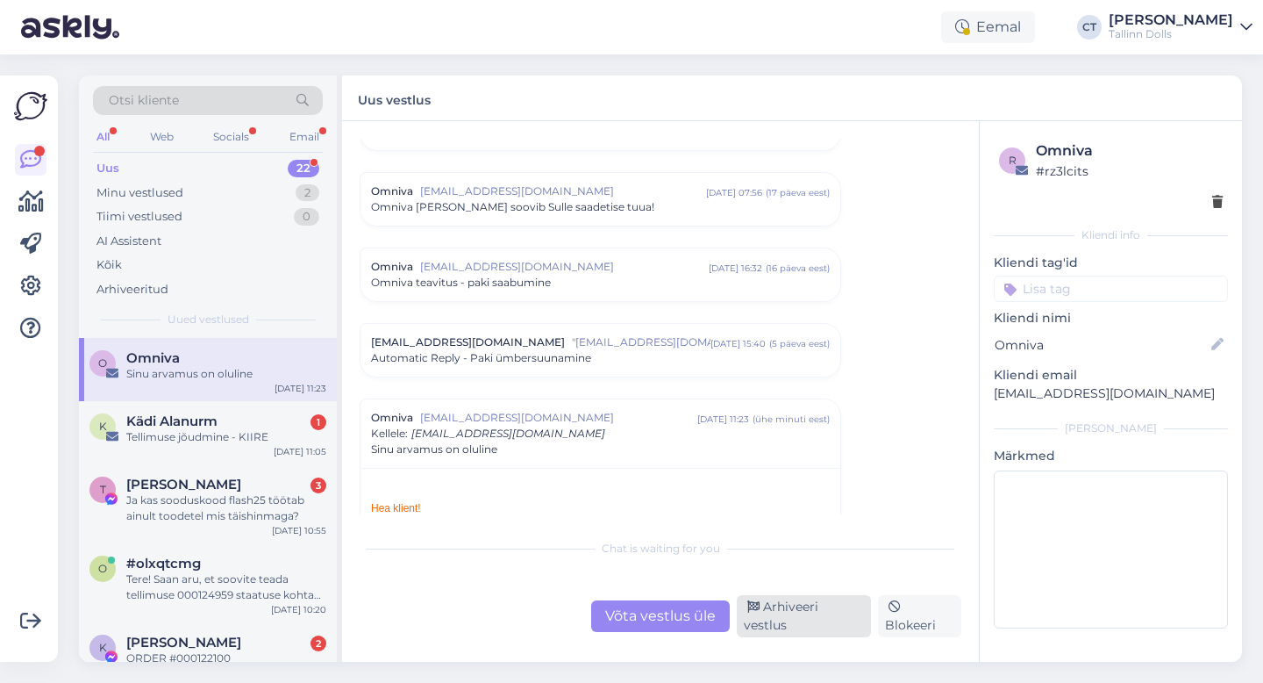
click at [809, 623] on div "Arhiveeri vestlus" at bounding box center [804, 616] width 134 height 42
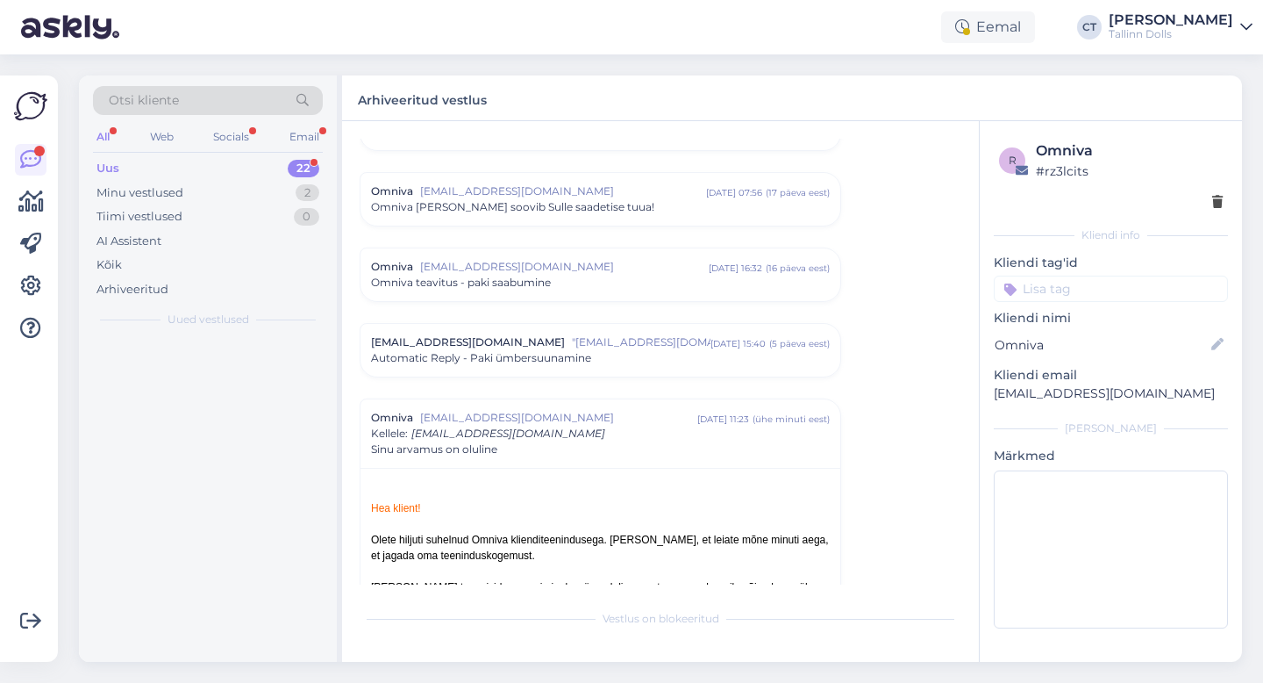
scroll to position [7780, 0]
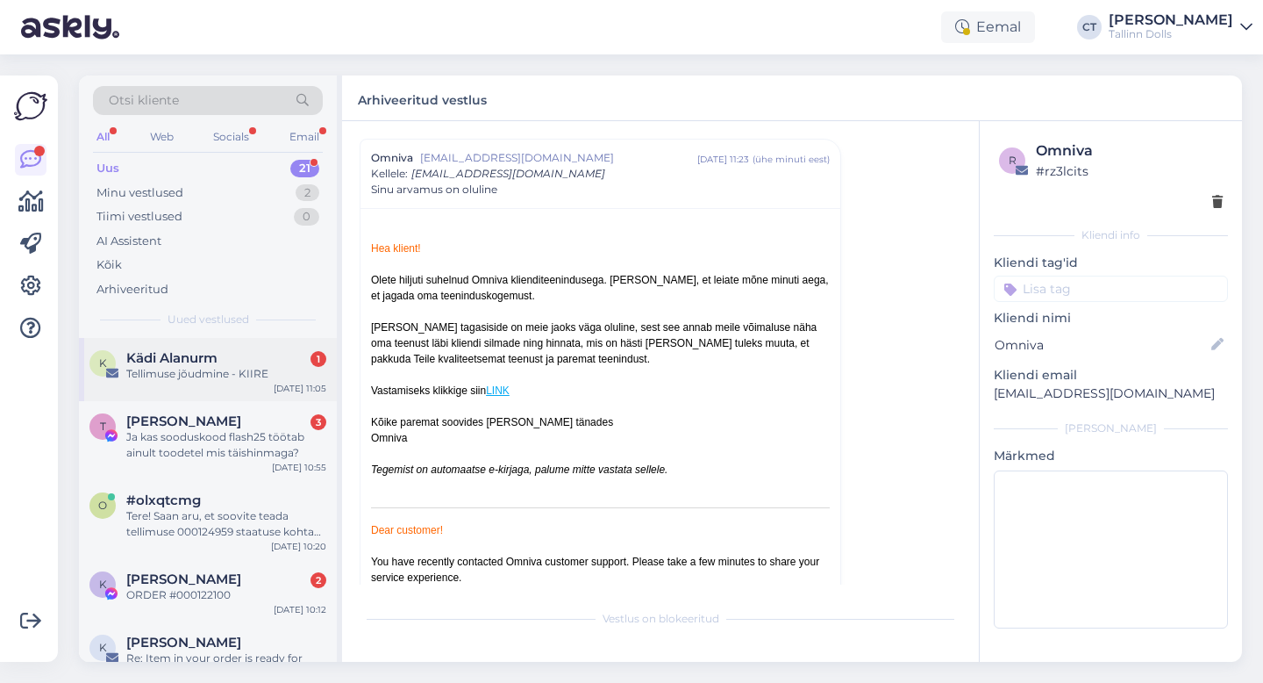
click at [208, 373] on div "Tellimuse jõudmine - KIIRE" at bounding box center [226, 374] width 200 height 16
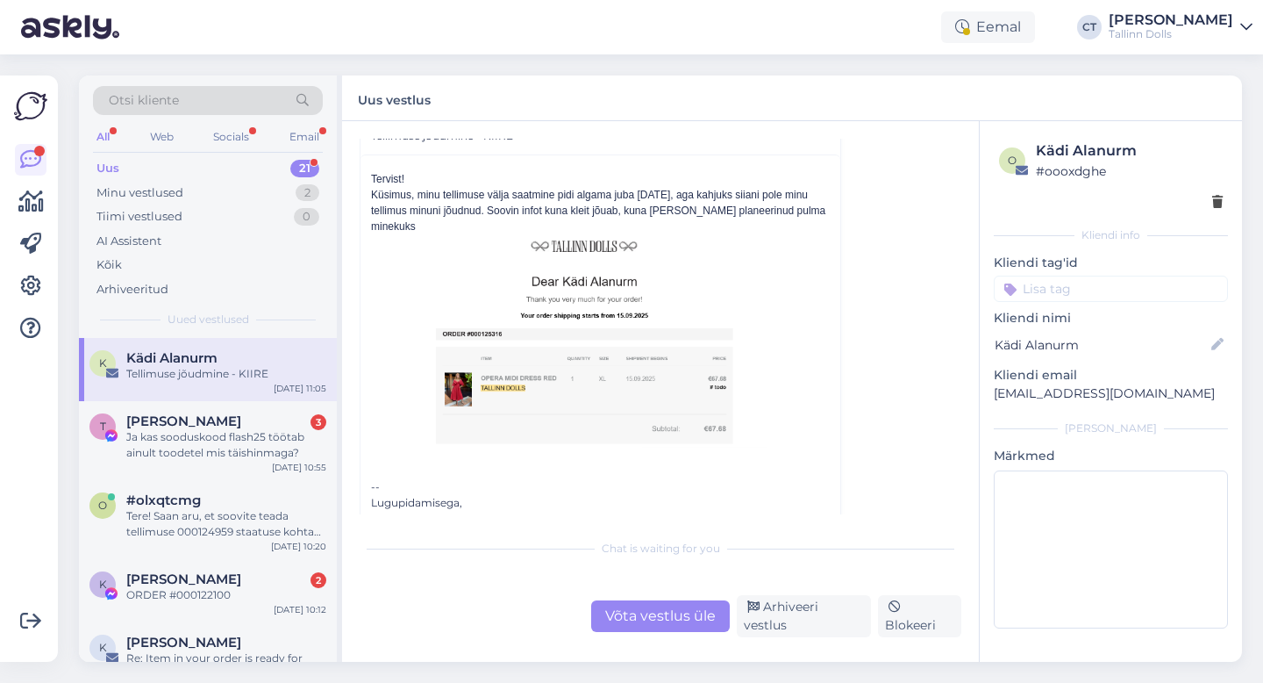
scroll to position [216, 0]
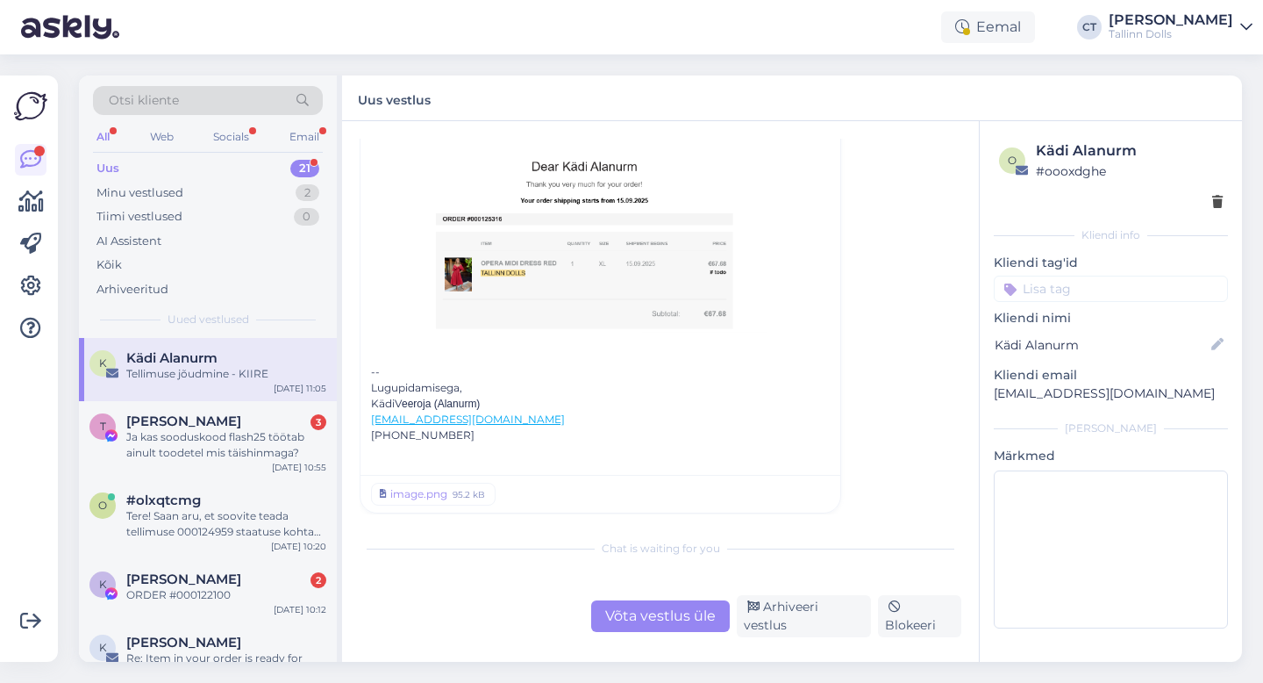
click at [640, 621] on div "Võta vestlus üle" at bounding box center [660, 616] width 139 height 32
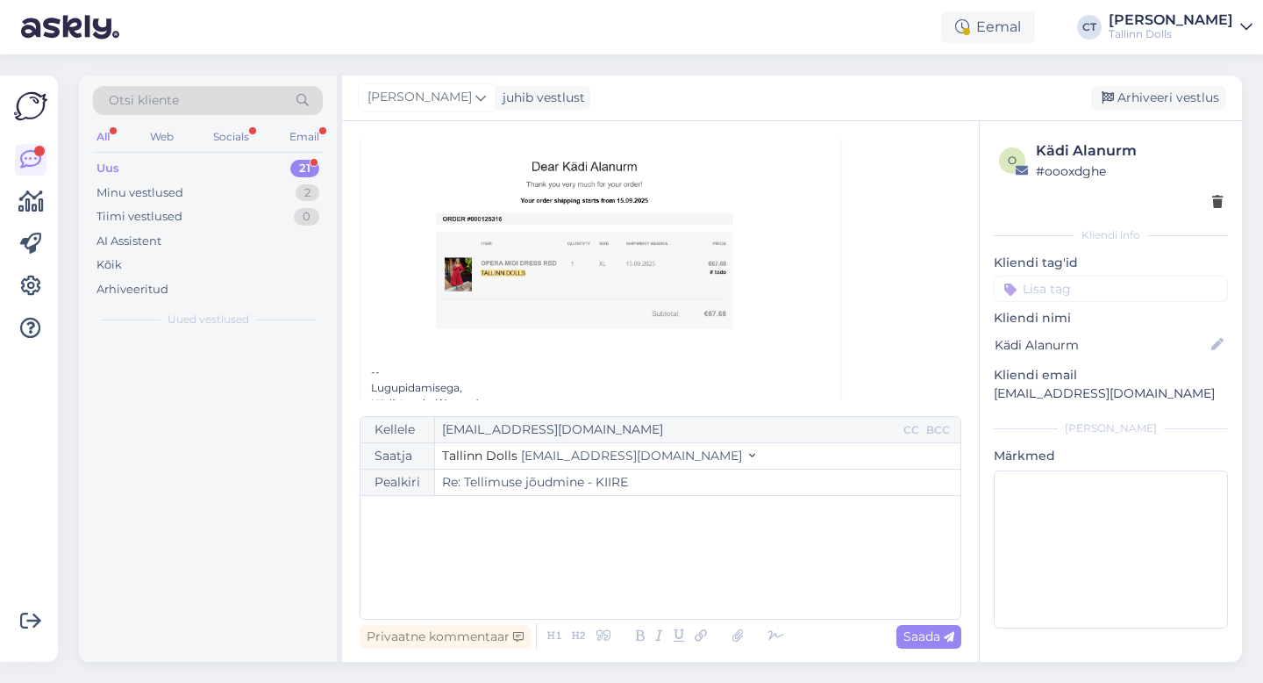
scroll to position [47, 0]
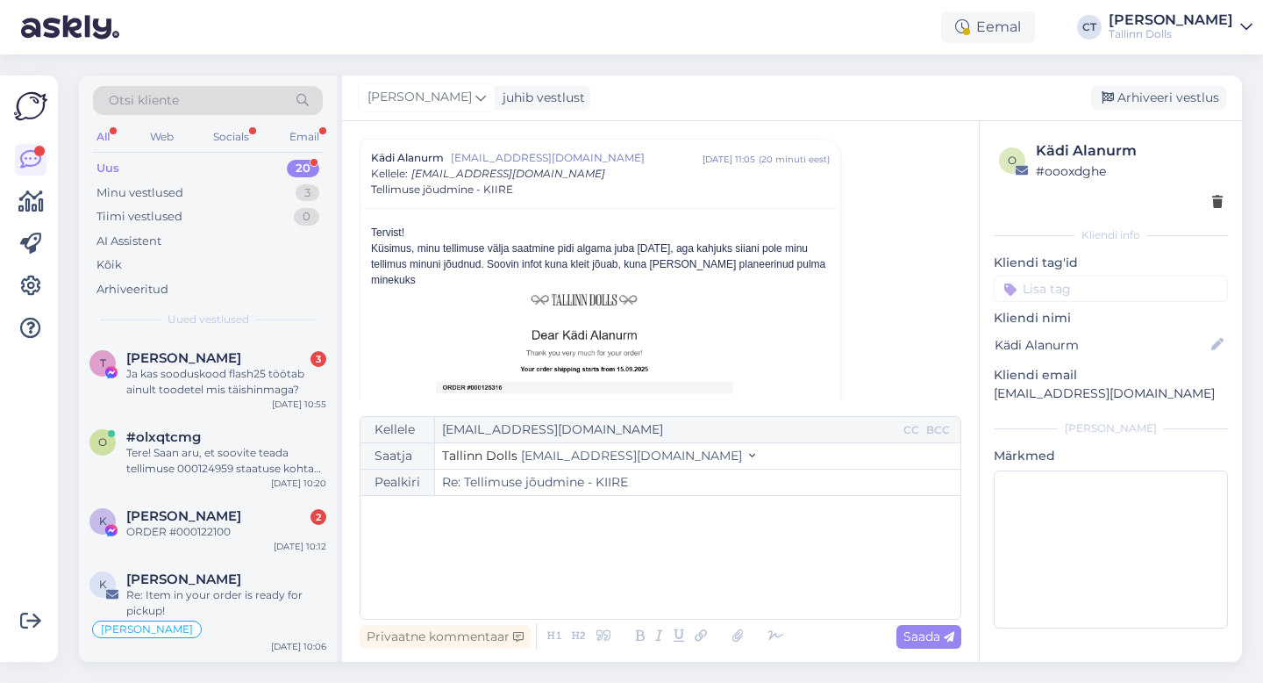
click at [631, 583] on div "﻿" at bounding box center [660, 556] width 583 height 105
click at [599, 554] on div "﻿" at bounding box center [660, 556] width 583 height 105
click at [450, 604] on div "﻿" at bounding box center [660, 556] width 583 height 105
paste div
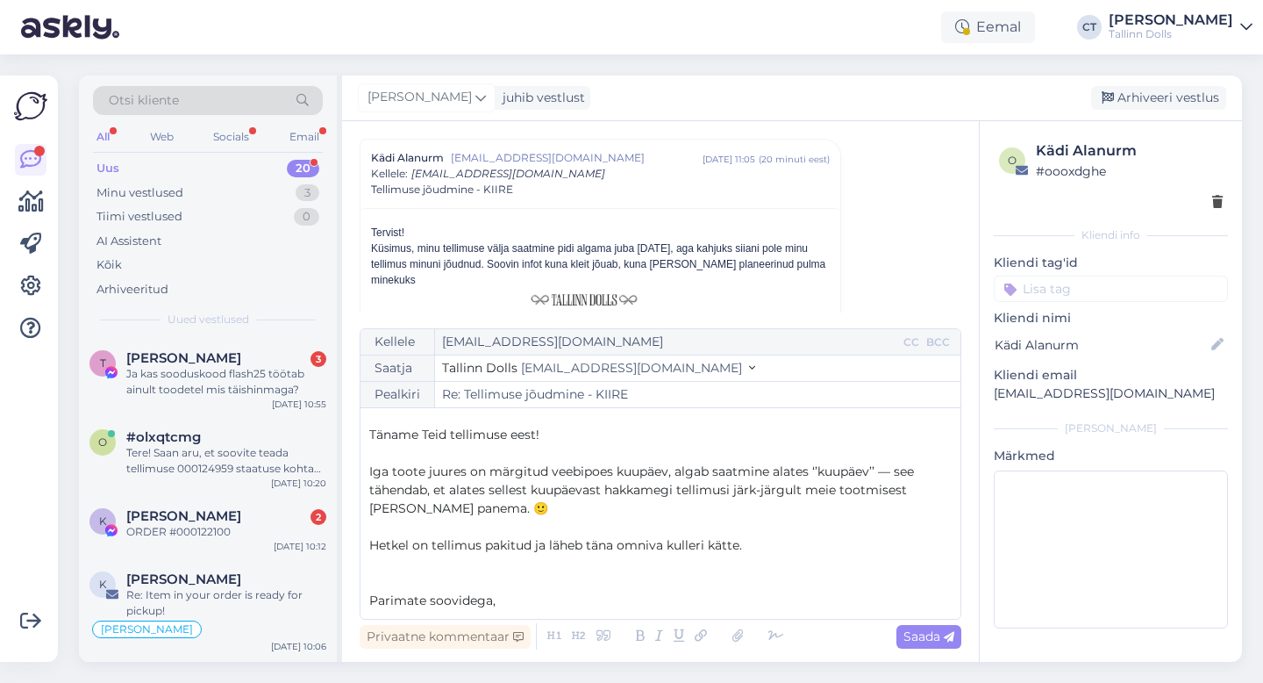
scroll to position [46, 0]
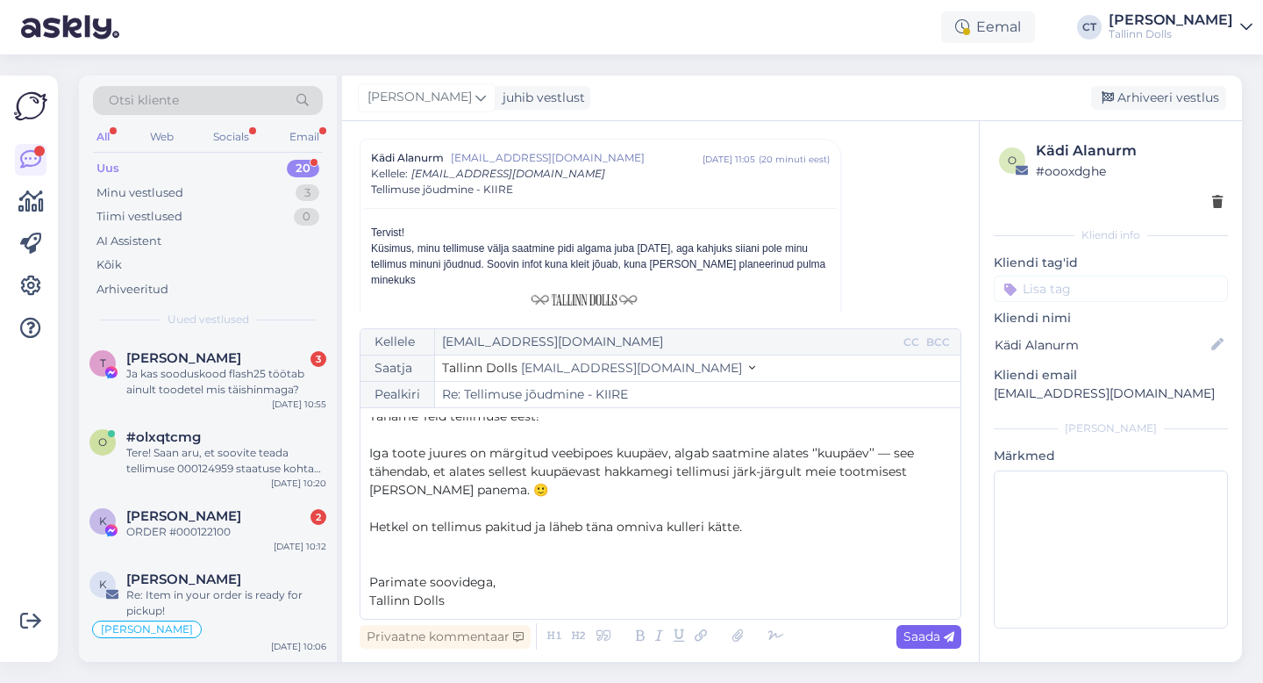
click at [926, 628] on span "Saada" at bounding box center [929, 636] width 51 height 16
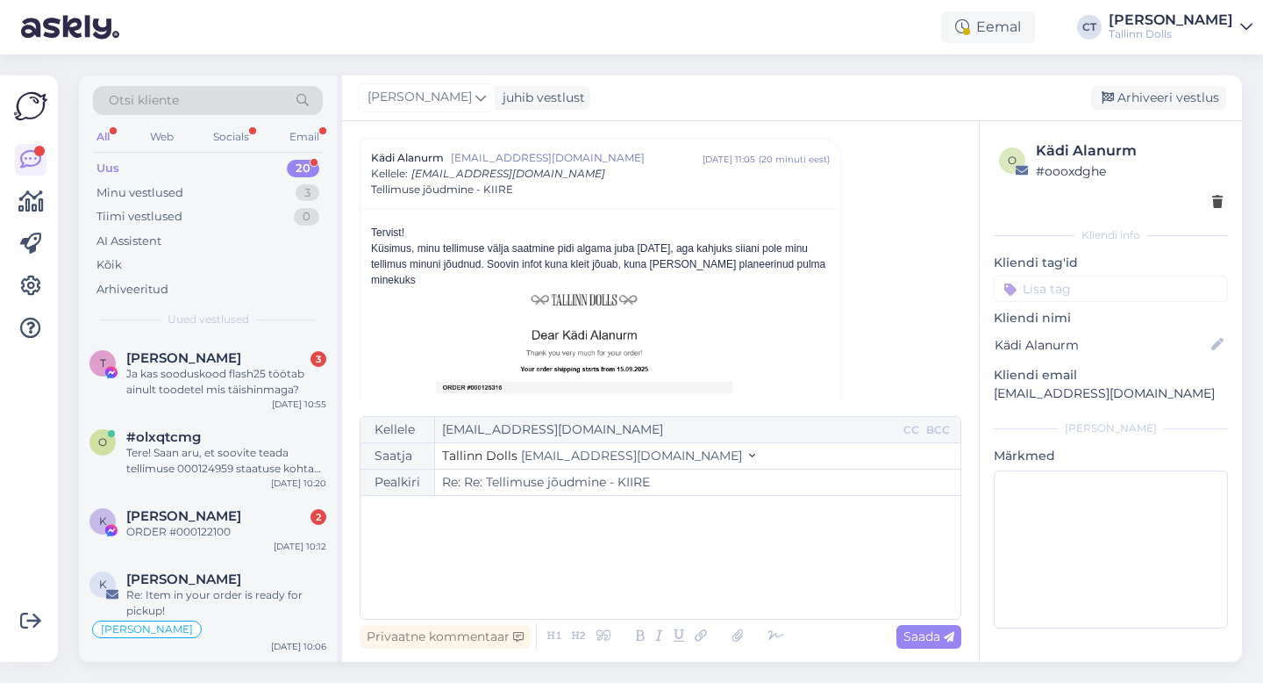
type input "Re: Tellimuse jõudmine - KIIRE"
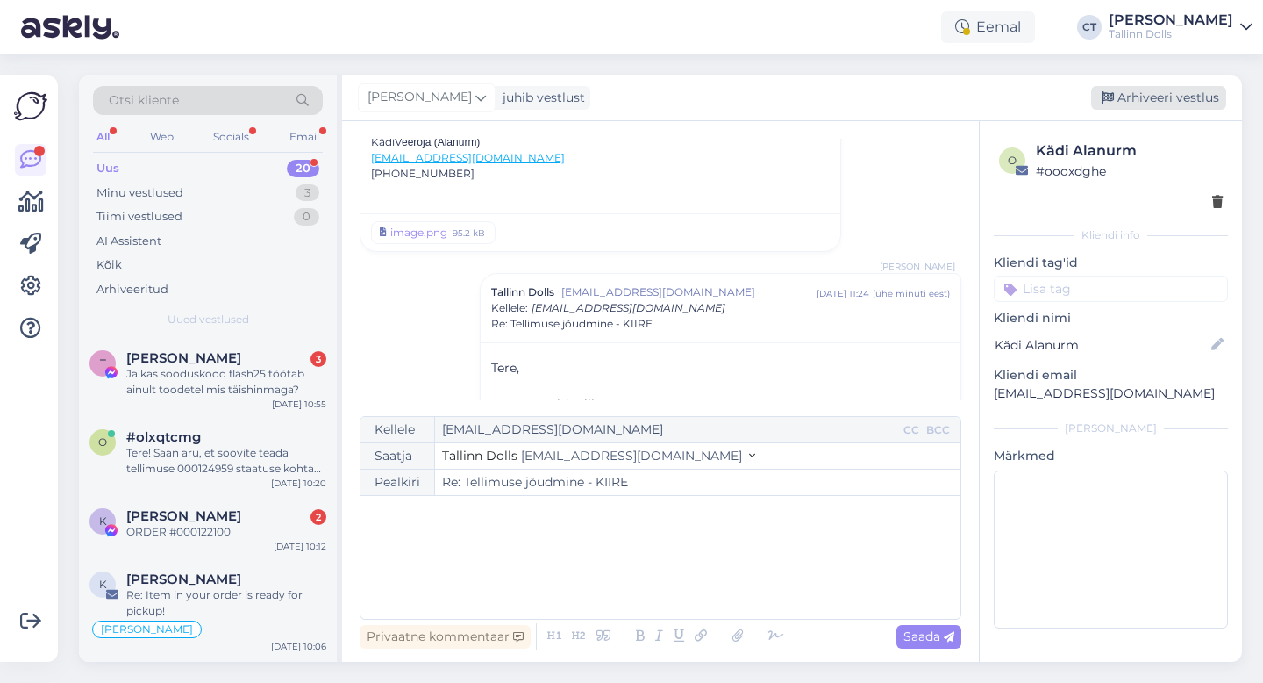
click at [1182, 98] on div "Arhiveeri vestlus" at bounding box center [1158, 98] width 135 height 24
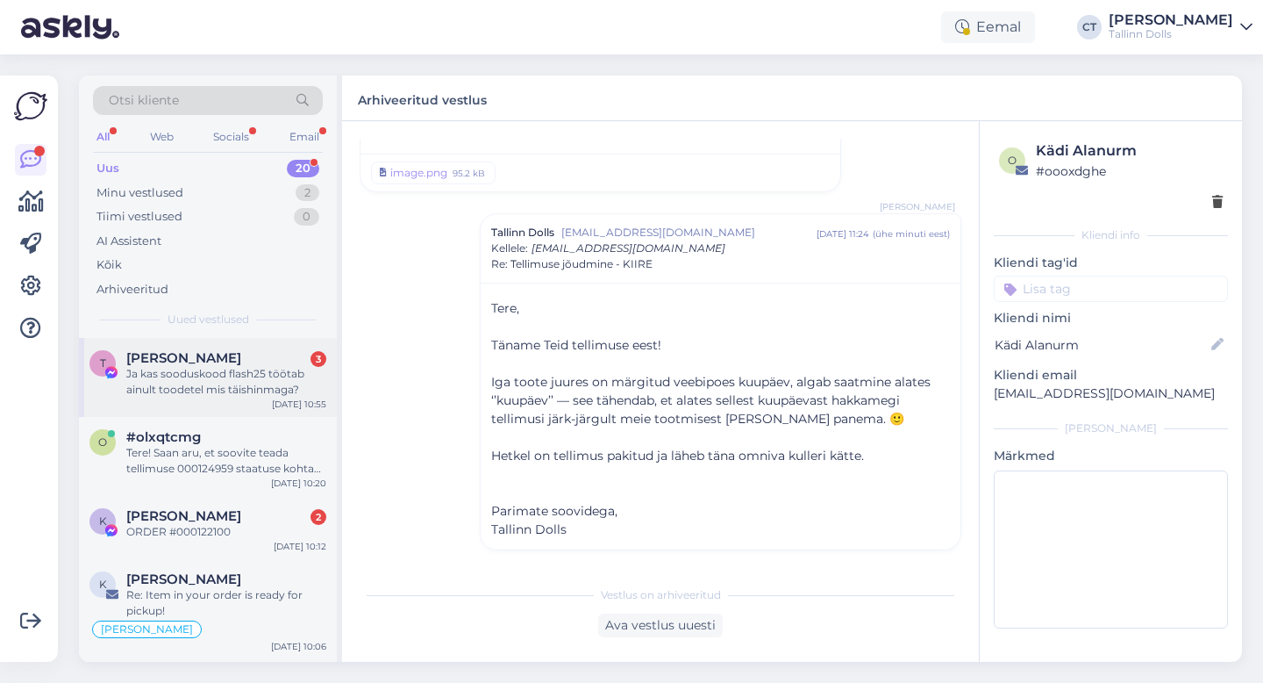
click at [272, 379] on div "Ja kas sooduskood flash25 töötab ainult toodetel mis täishinmaga?" at bounding box center [226, 382] width 200 height 32
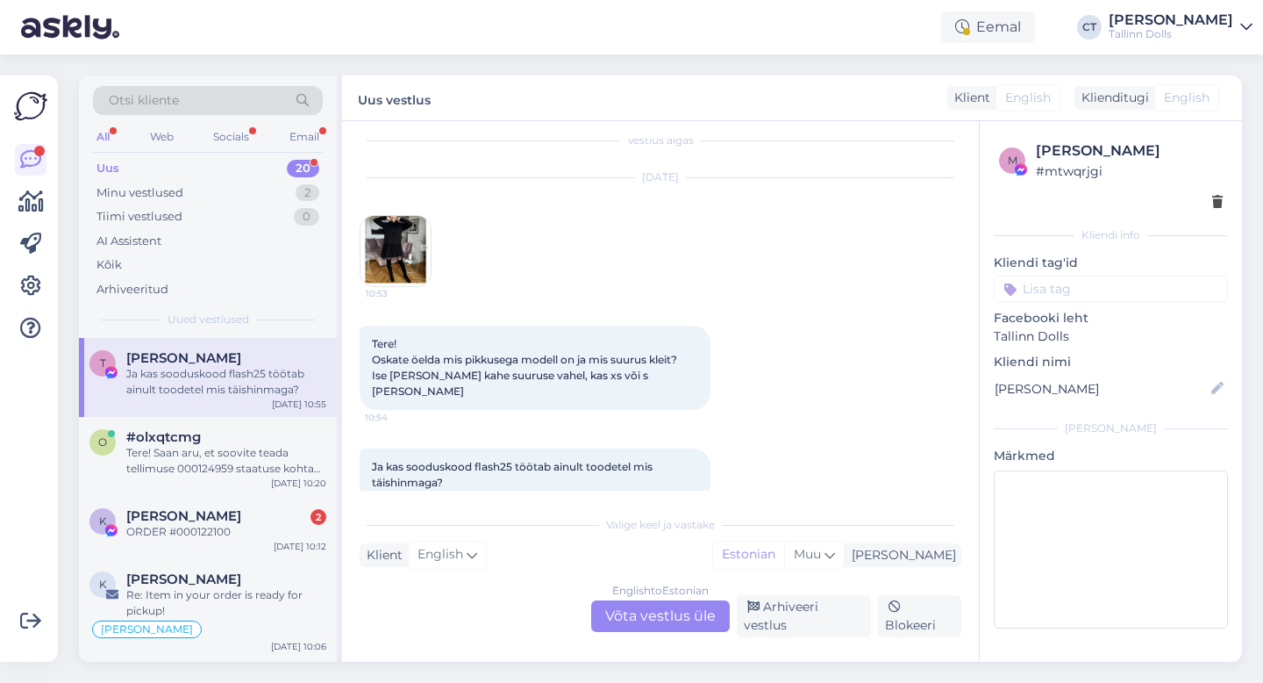
scroll to position [20, 0]
click at [226, 455] on div "Tere! Saan aru, et soovite teada tellimuse 000124959 staatuse kohta [PERSON_NAM…" at bounding box center [226, 461] width 200 height 32
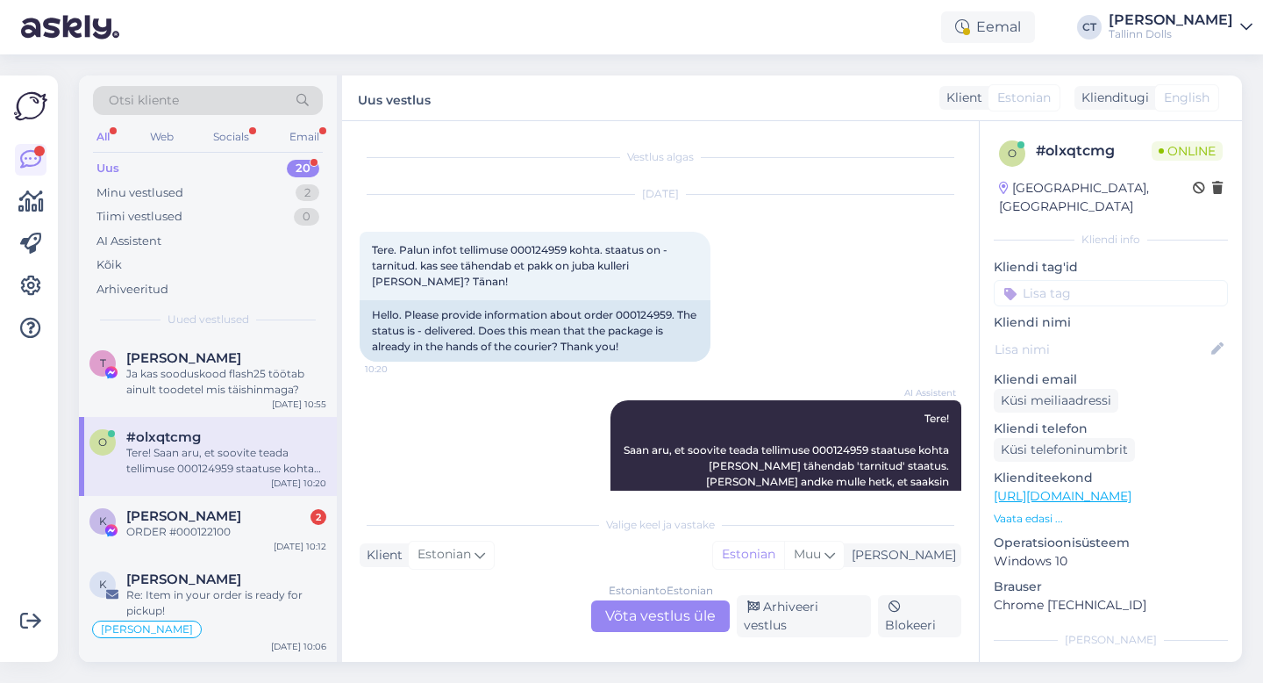
scroll to position [34, 0]
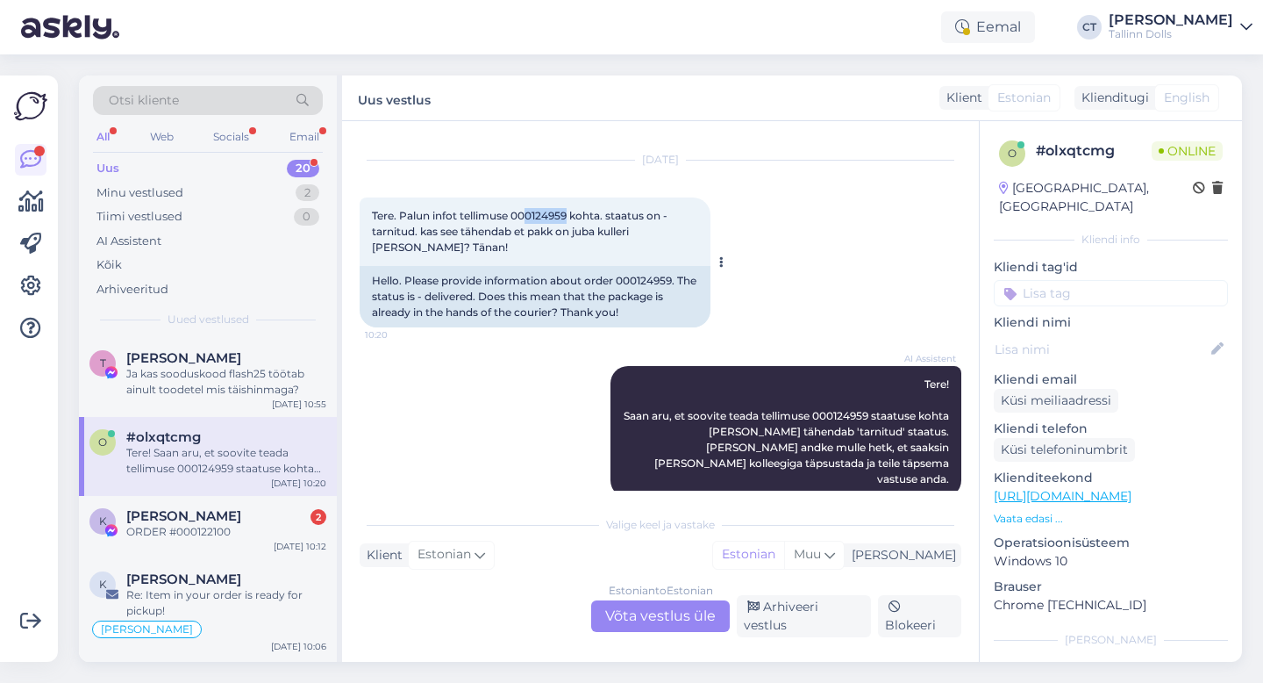
drag, startPoint x: 571, startPoint y: 214, endPoint x: 530, endPoint y: 211, distance: 41.3
click at [530, 211] on span "Tere. Palun infot tellimuse 000124959 kohta. staatus on - tarnitud. kas see täh…" at bounding box center [521, 231] width 298 height 45
click at [677, 623] on div "Estonian to Estonian Võta vestlus üle" at bounding box center [660, 616] width 139 height 32
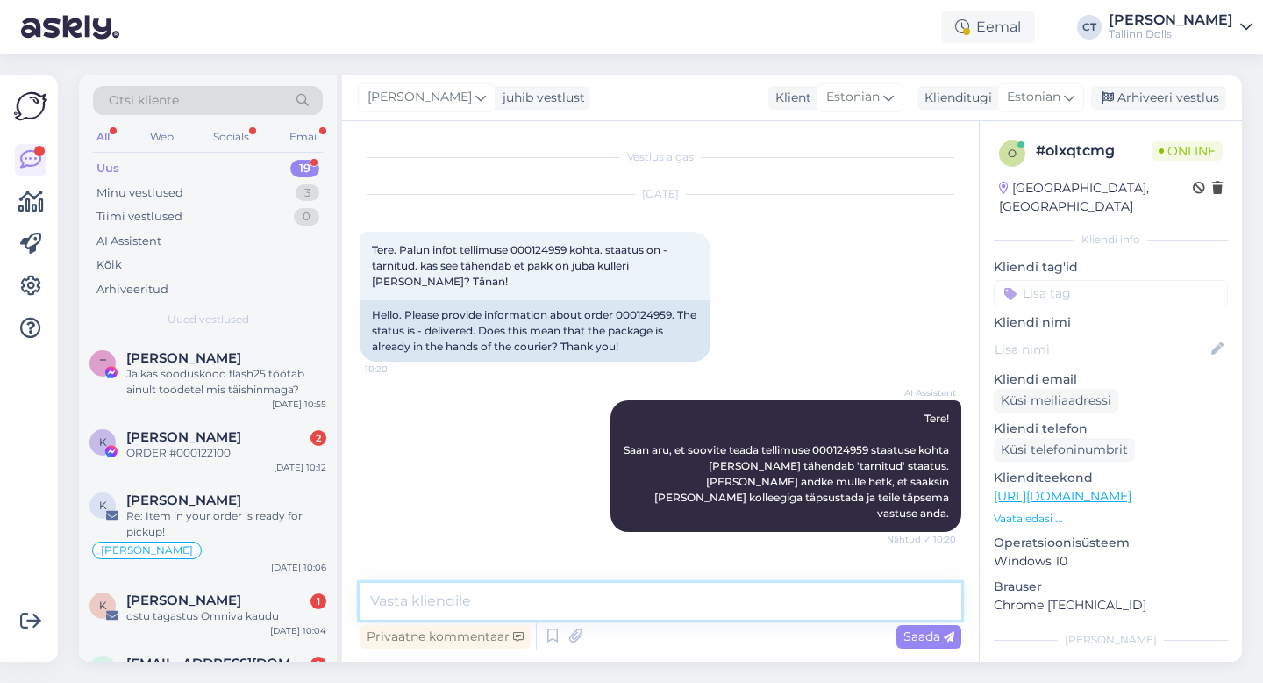
click at [678, 611] on textarea at bounding box center [661, 601] width 602 height 37
type textarea "Tere, tellimus on pakitud ja antakse [PERSON_NAME] kullerile üle."
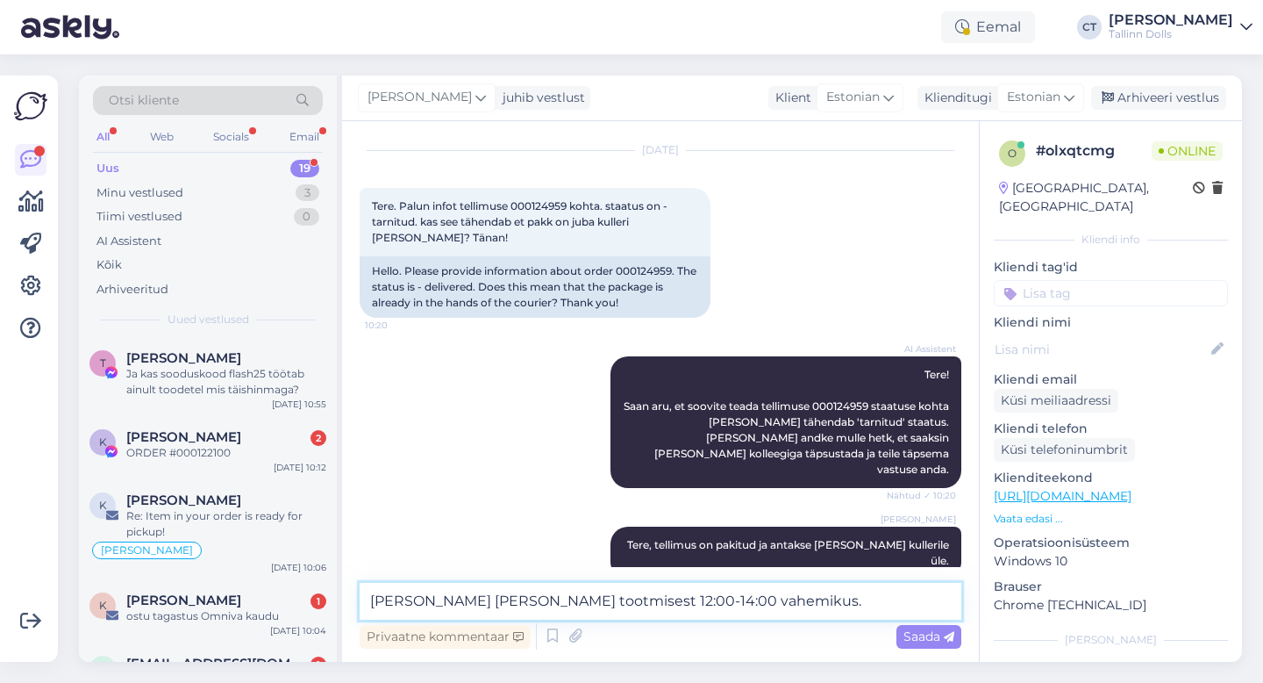
type textarea "[PERSON_NAME] [PERSON_NAME] tootmisest 12:00-14:00 vahemikus."
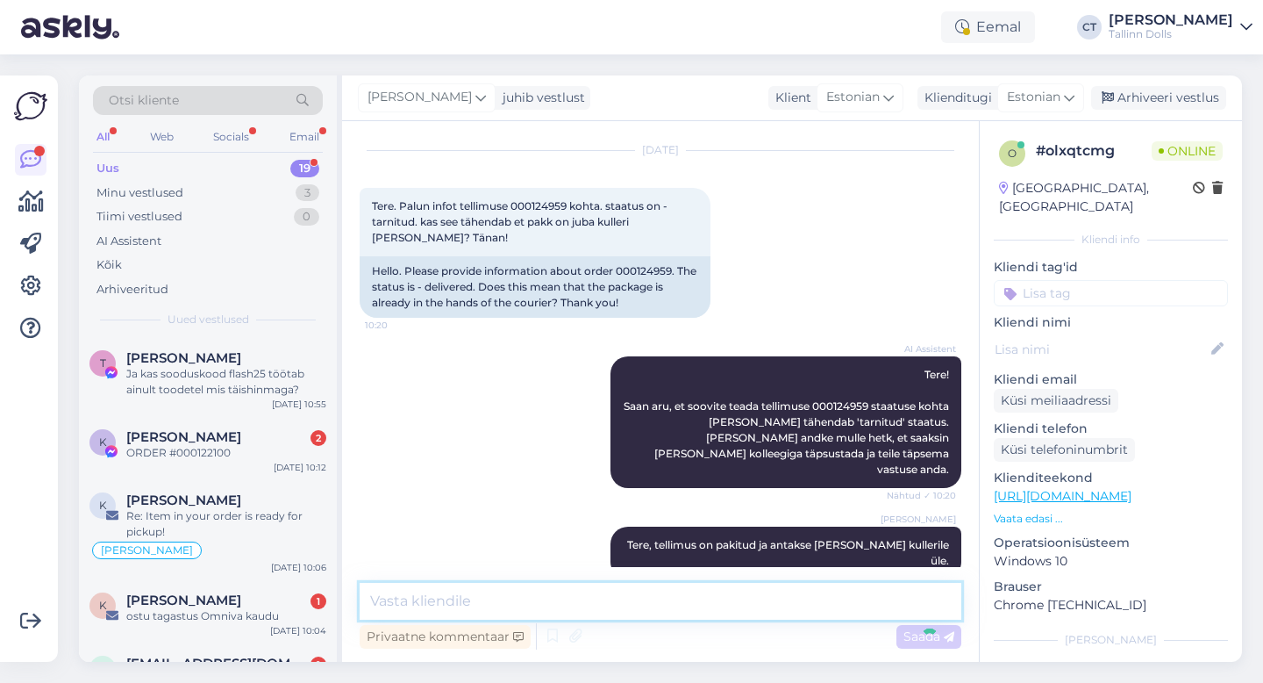
scroll to position [119, 0]
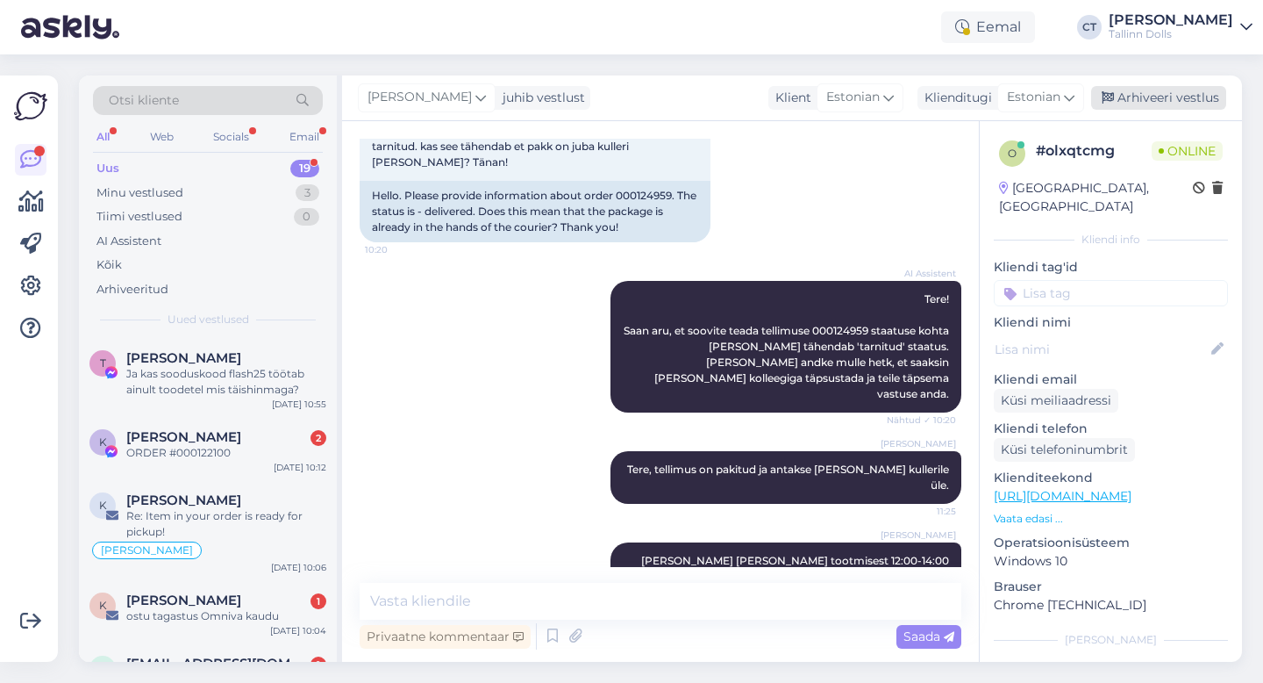
click at [1174, 96] on div "Arhiveeri vestlus" at bounding box center [1158, 98] width 135 height 24
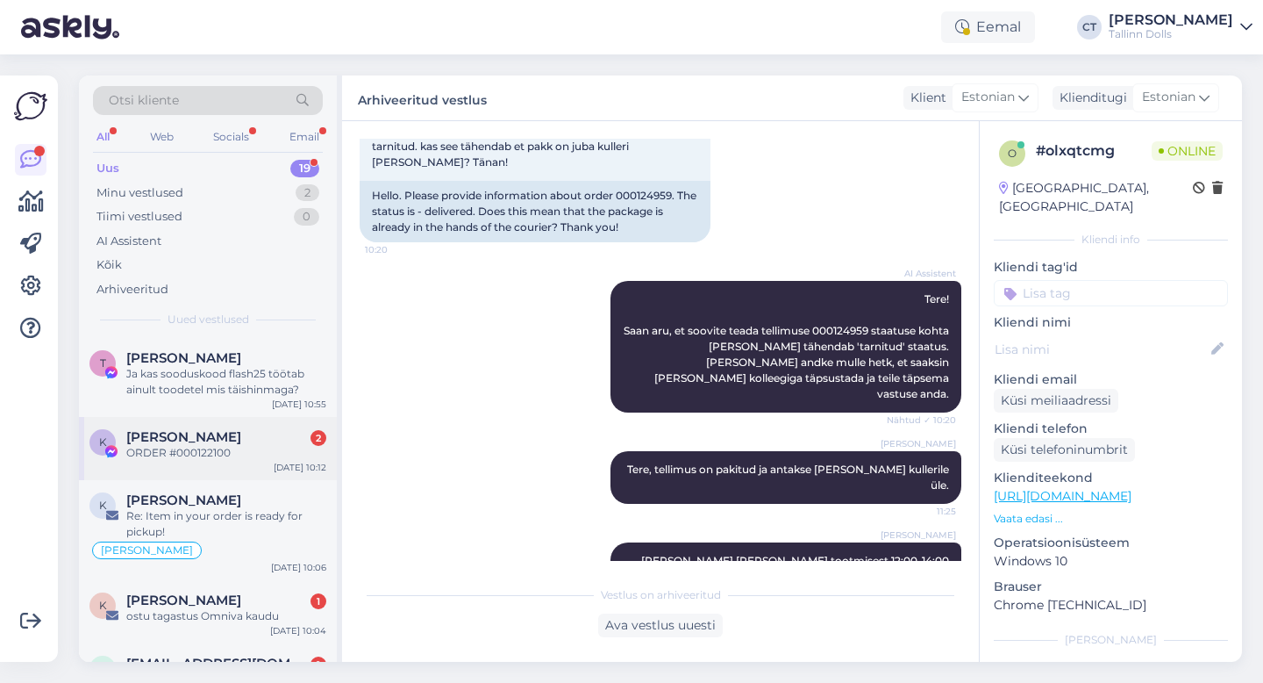
click at [230, 446] on div "ORDER #000122100" at bounding box center [226, 453] width 200 height 16
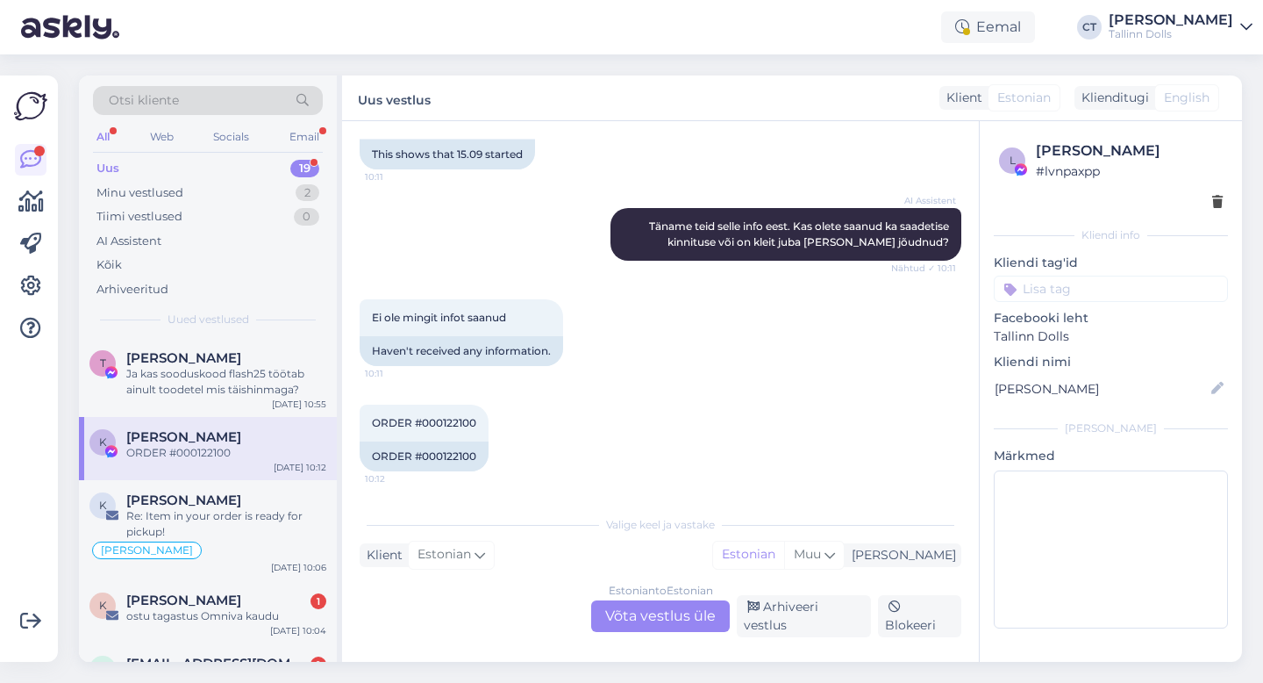
scroll to position [3635, 0]
drag, startPoint x: 484, startPoint y: 433, endPoint x: 428, endPoint y: 427, distance: 56.5
click at [428, 427] on div "ORDER #000122100 10:12" at bounding box center [424, 422] width 129 height 37
click at [647, 622] on div "Estonian to Estonian Võta vestlus üle" at bounding box center [660, 616] width 139 height 32
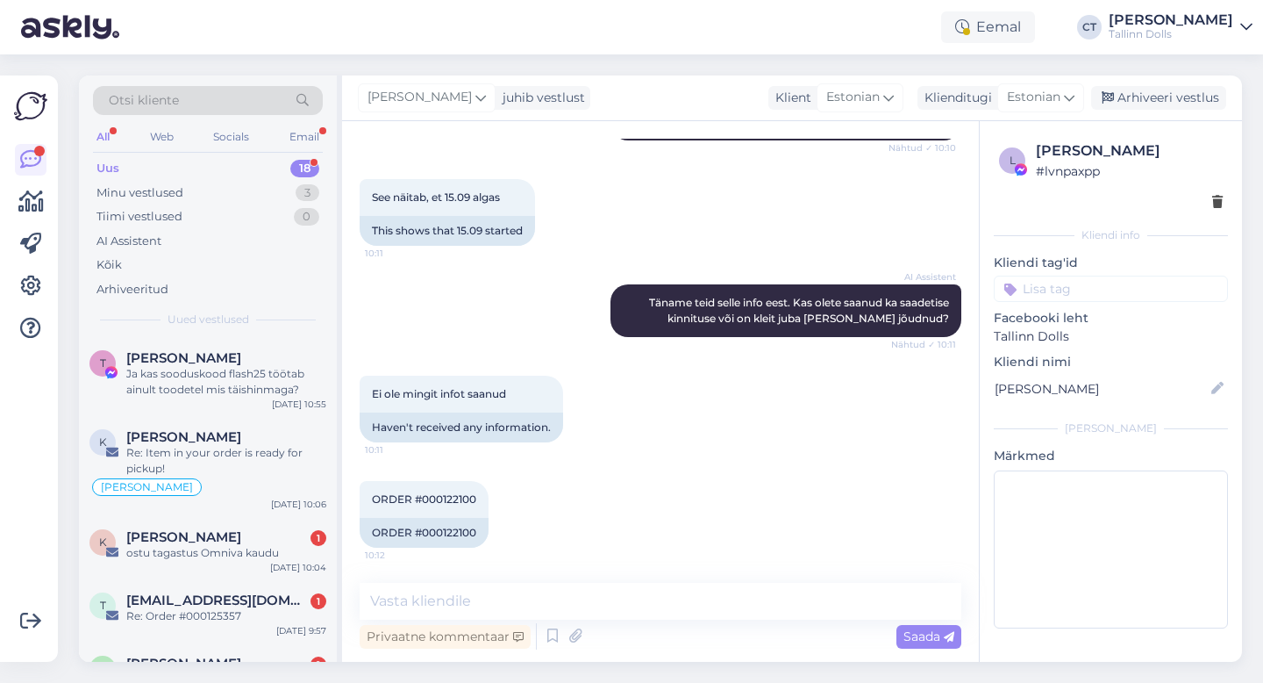
click at [654, 604] on textarea at bounding box center [661, 601] width 602 height 37
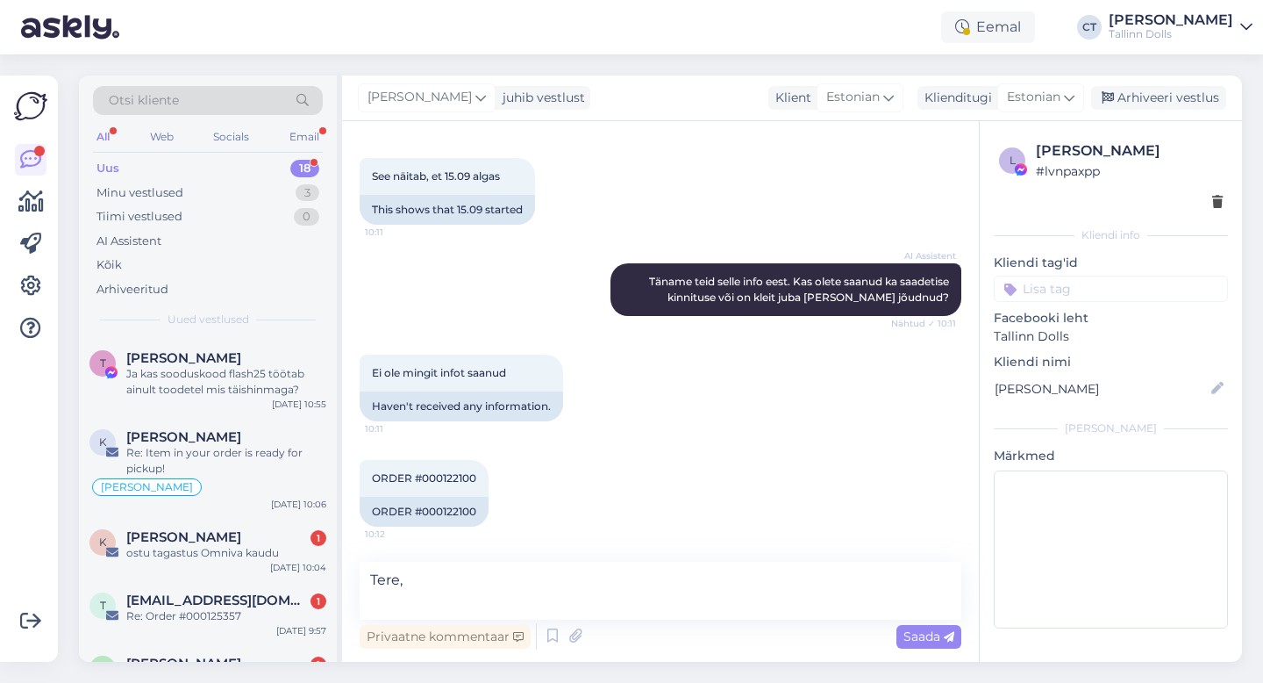
scroll to position [3612, 0]
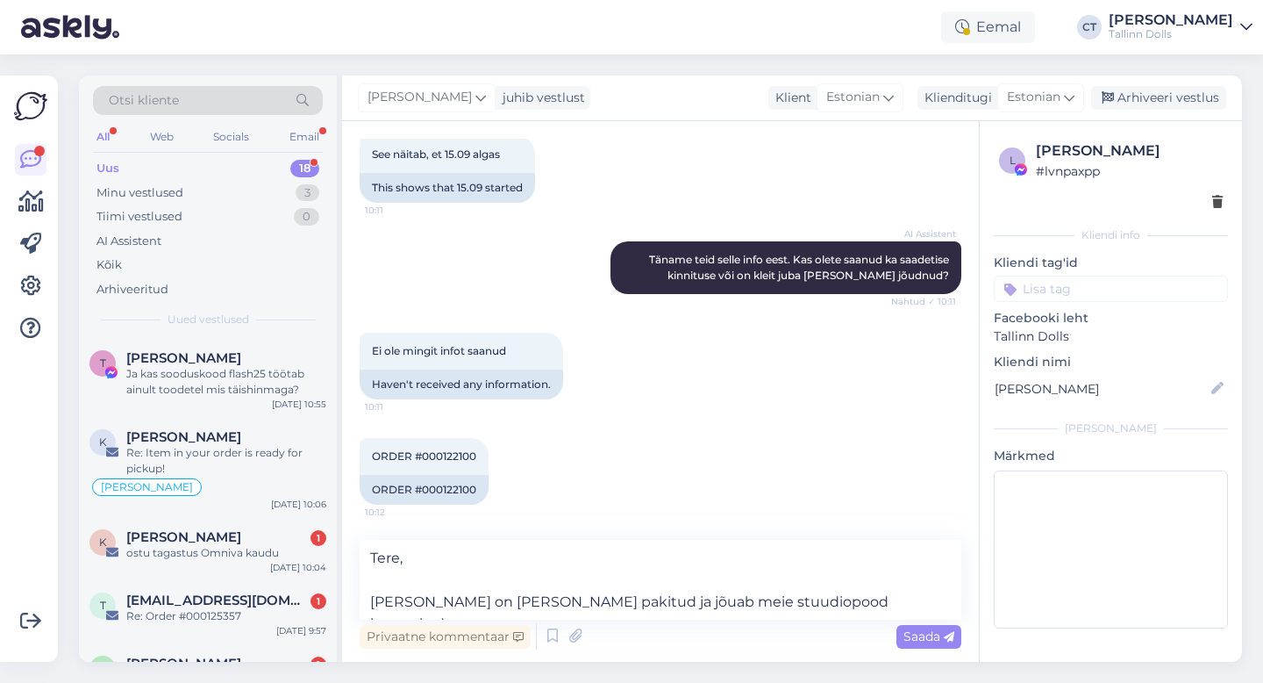
type textarea "Tere, [PERSON_NAME] on [PERSON_NAME] pakitud ja jõuab meie stuudiopood homseks …"
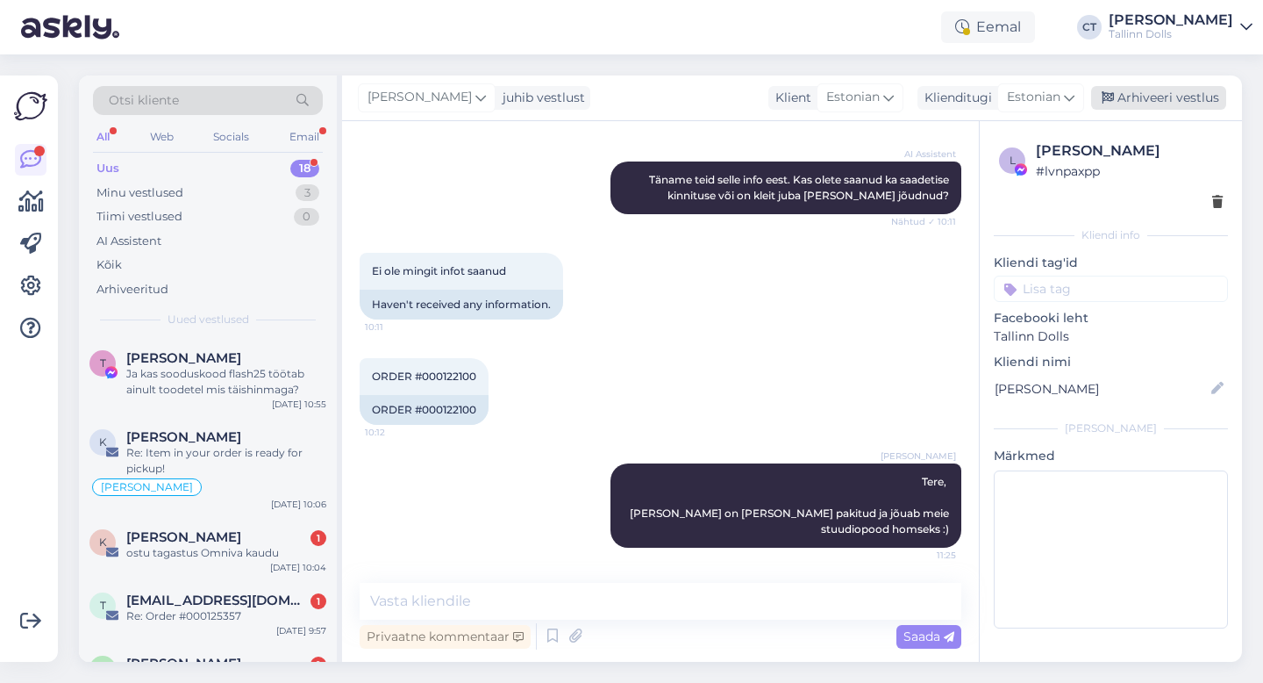
click at [1180, 96] on div "Arhiveeri vestlus" at bounding box center [1158, 98] width 135 height 24
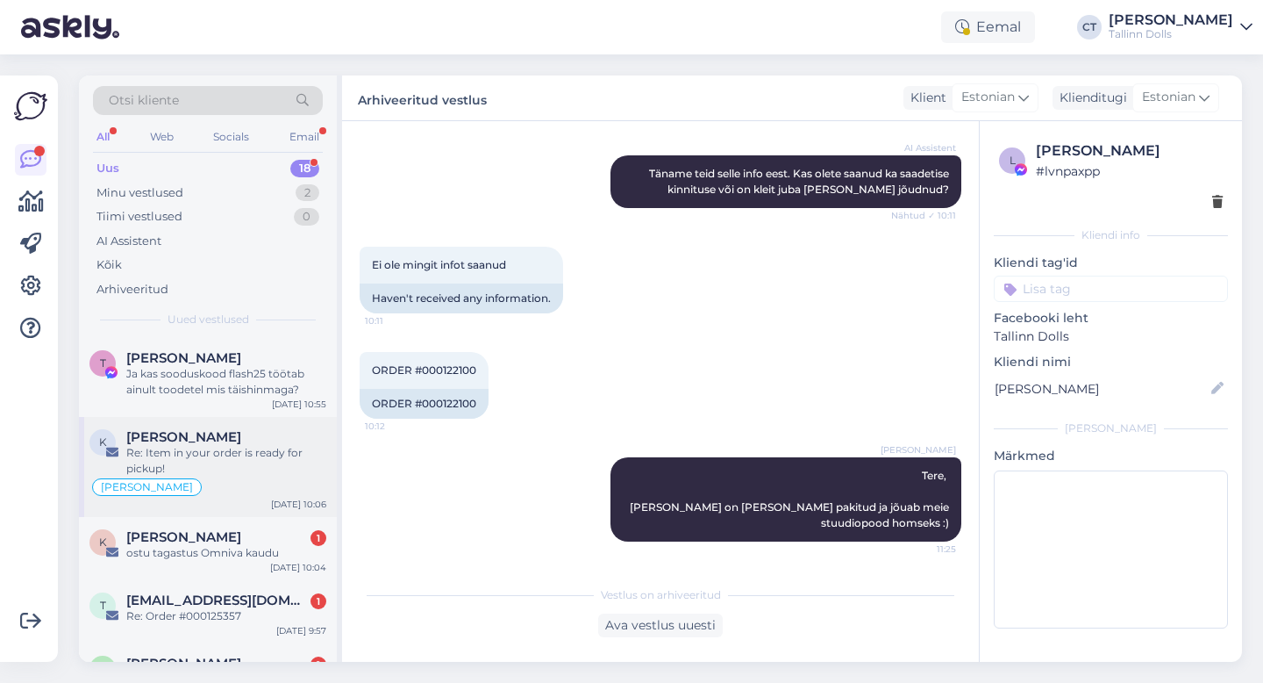
click at [227, 487] on div "[PERSON_NAME]" at bounding box center [207, 486] width 237 height 21
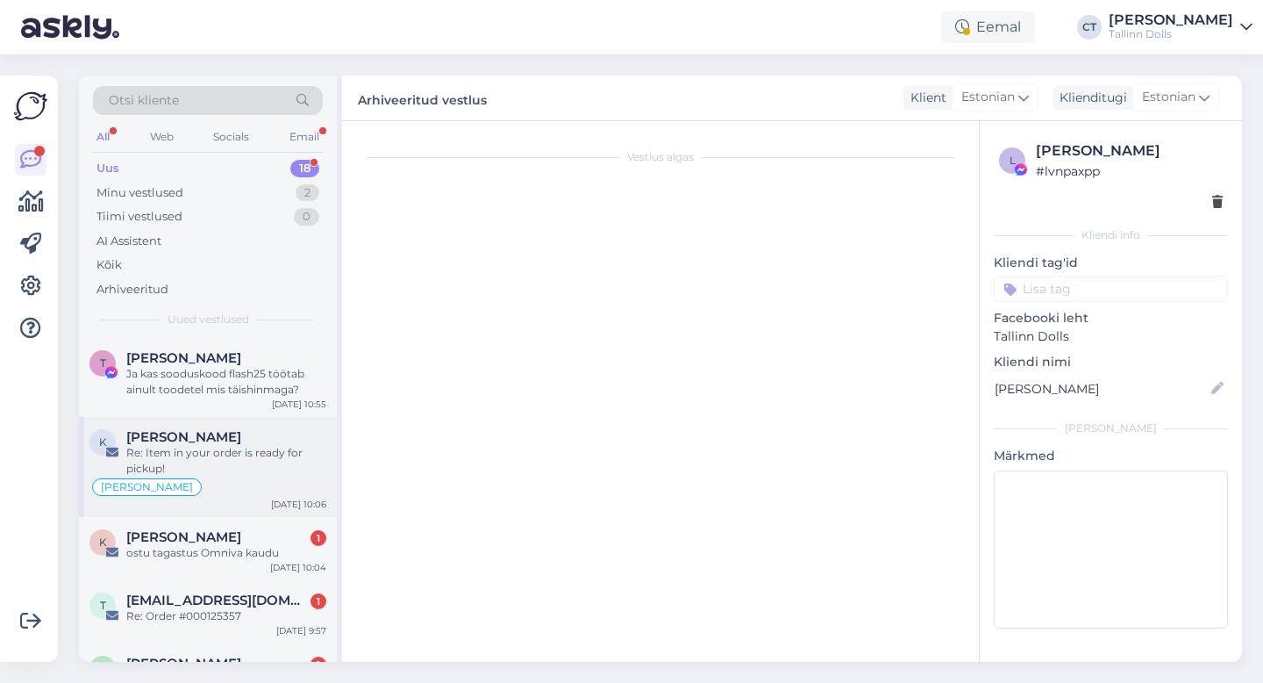
scroll to position [240, 0]
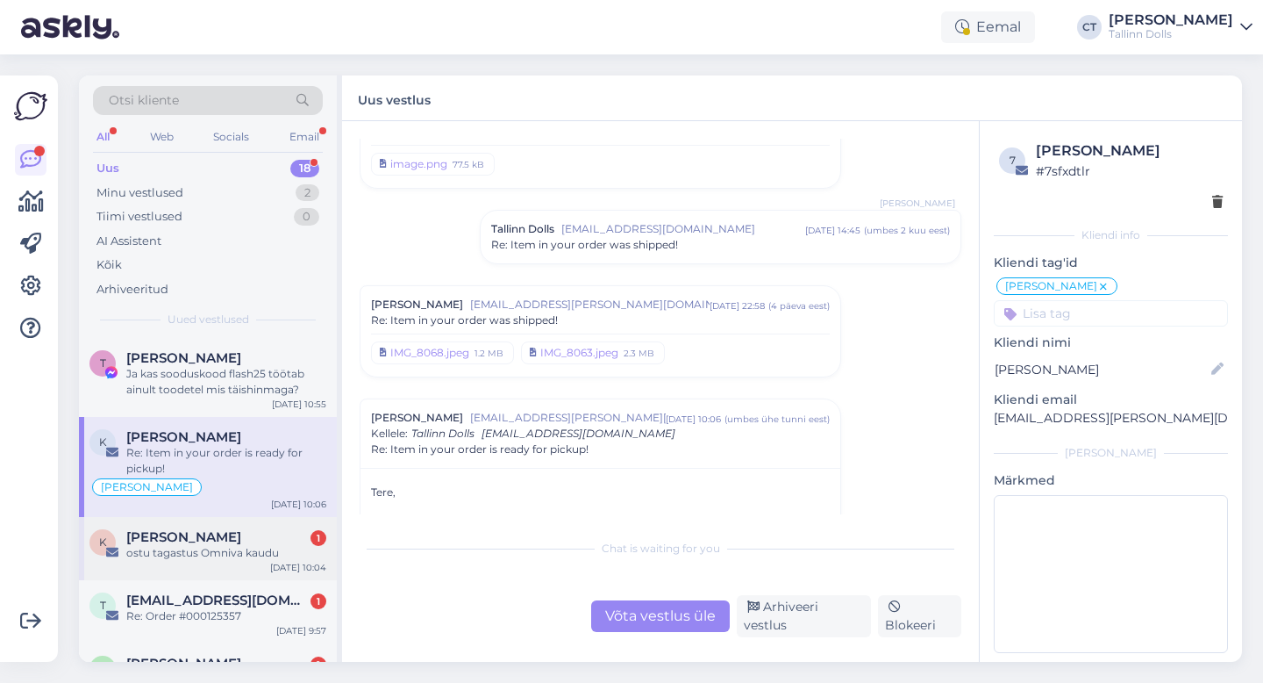
click at [243, 545] on div "ostu tagastus Omniva kaudu" at bounding box center [226, 553] width 200 height 16
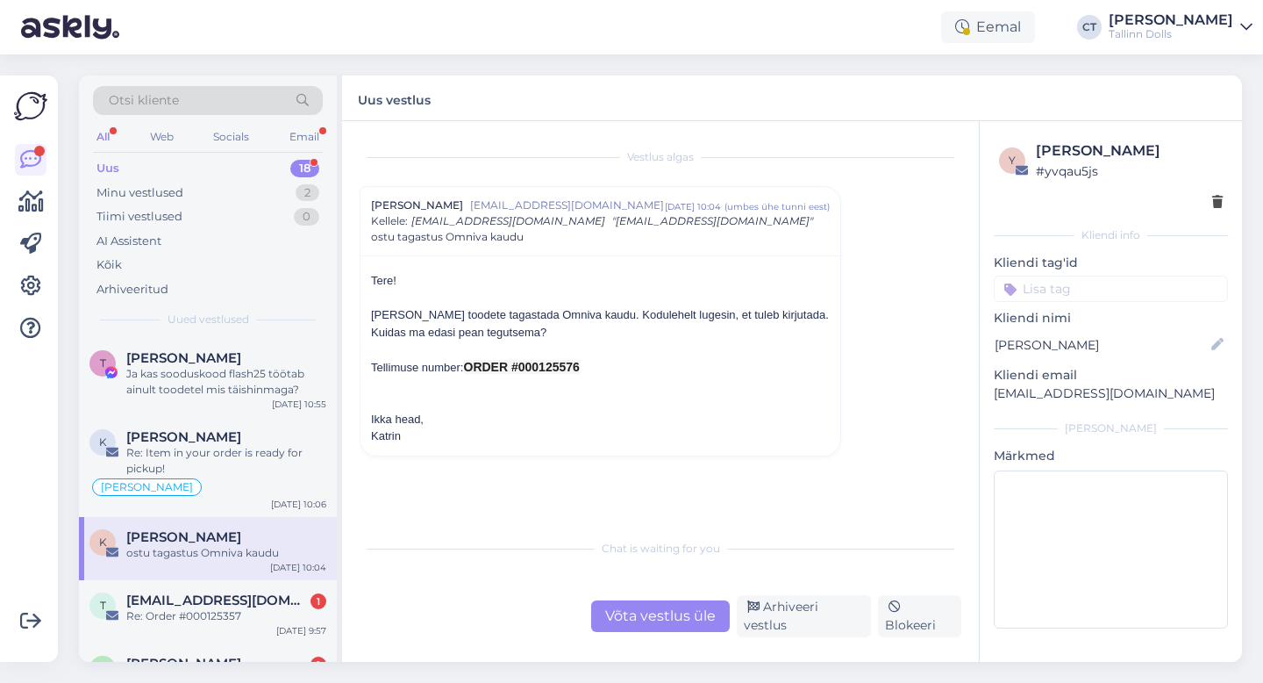
click at [626, 623] on div "Võta vestlus üle" at bounding box center [660, 616] width 139 height 32
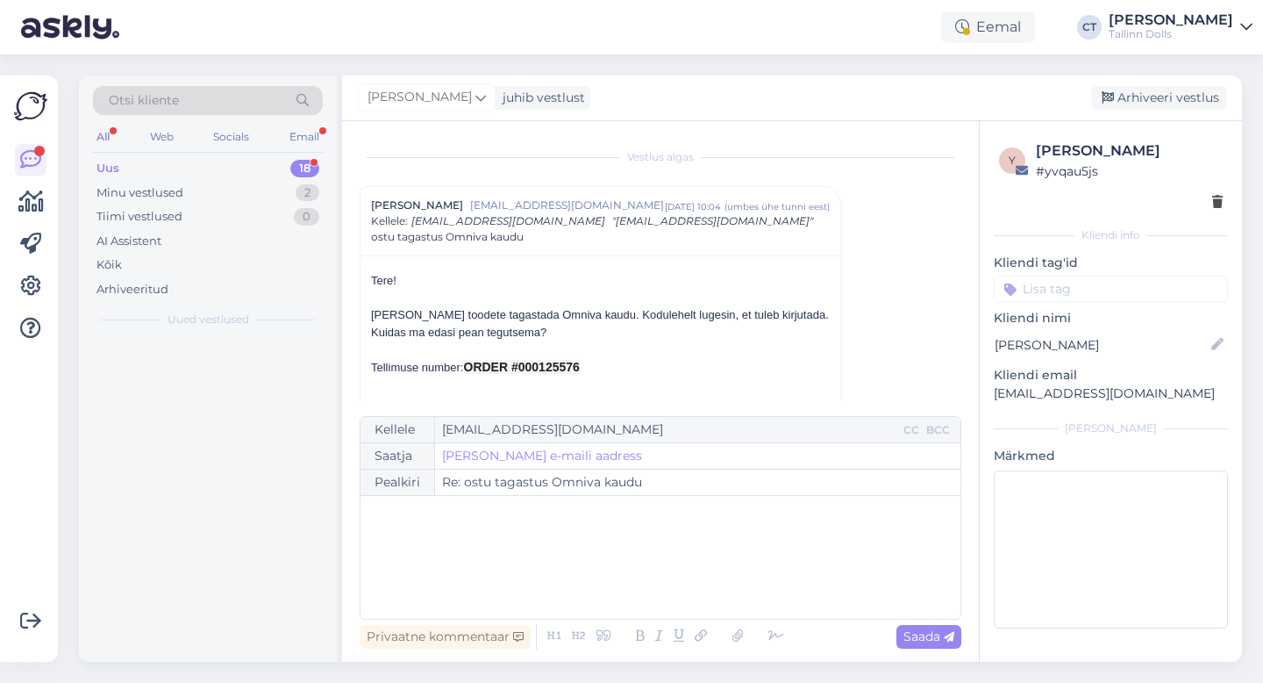
scroll to position [47, 0]
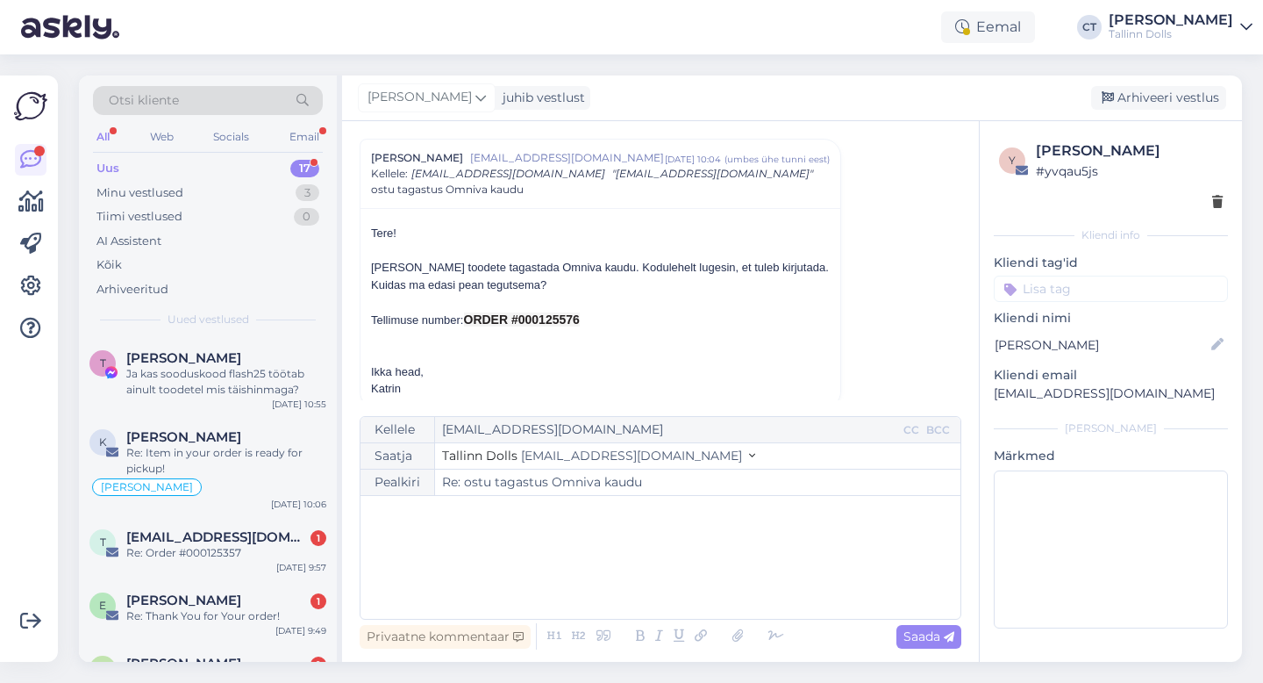
click at [630, 569] on div "﻿" at bounding box center [660, 556] width 583 height 105
drag, startPoint x: 1127, startPoint y: 392, endPoint x: 991, endPoint y: 389, distance: 136.0
click at [991, 389] on div "y [PERSON_NAME] # yvqau5js Kliendi info Kliendi tag'id viskoos kangad ZIPPER NA…" at bounding box center [1111, 387] width 262 height 533
drag, startPoint x: 557, startPoint y: 461, endPoint x: 557, endPoint y: 472, distance: 11.4
click at [557, 472] on div "Kellele [EMAIL_ADDRESS][DOMAIN_NAME] CC BCC Saatja Tallinn Dolls [EMAIL_ADDRESS…" at bounding box center [661, 518] width 602 height 204
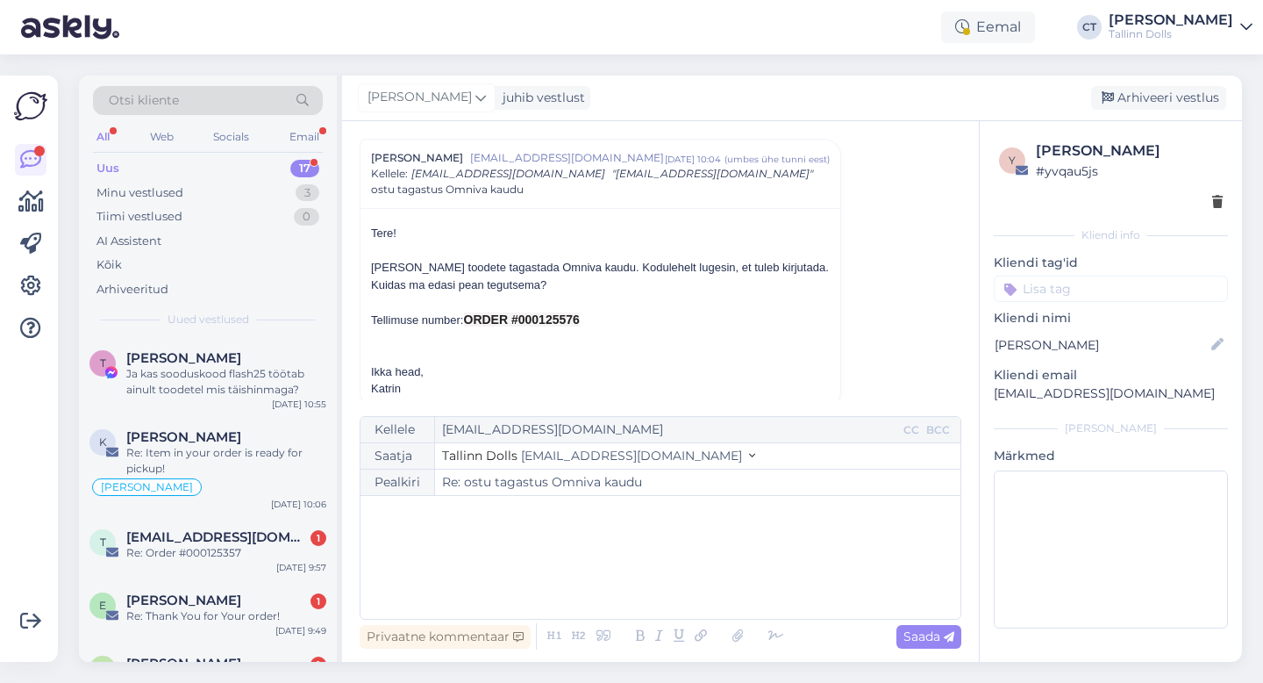
click at [549, 547] on div "﻿" at bounding box center [660, 556] width 583 height 105
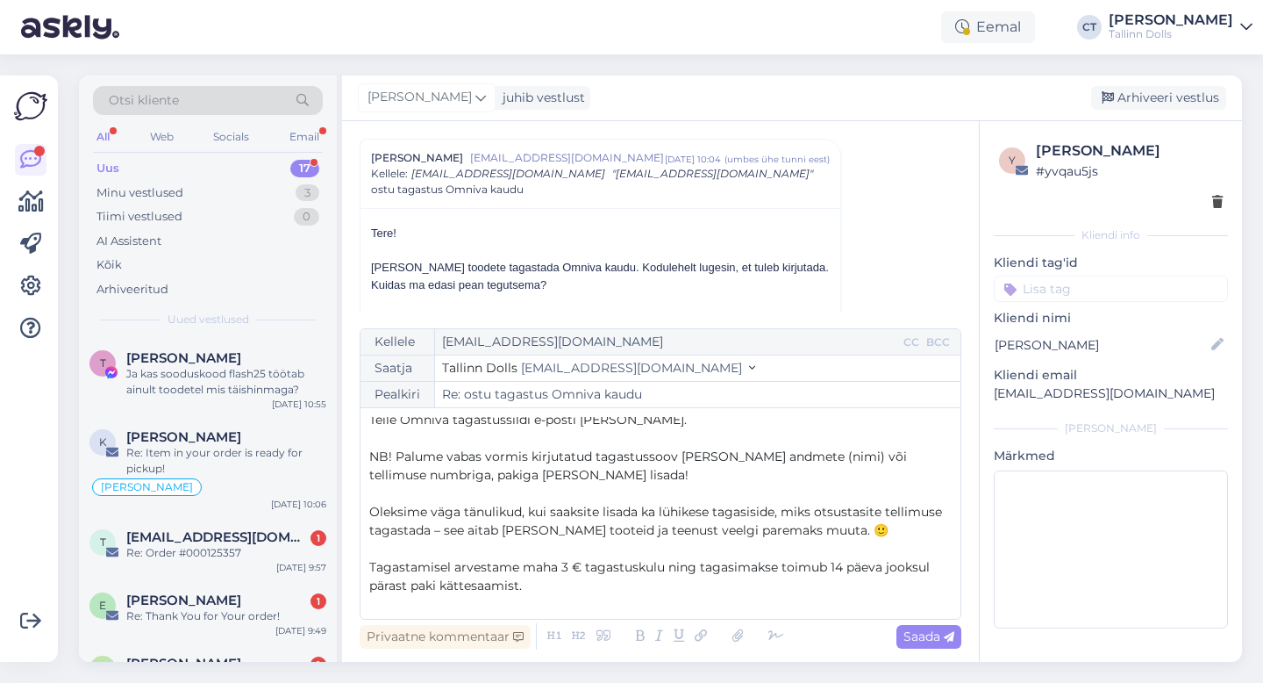
scroll to position [0, 0]
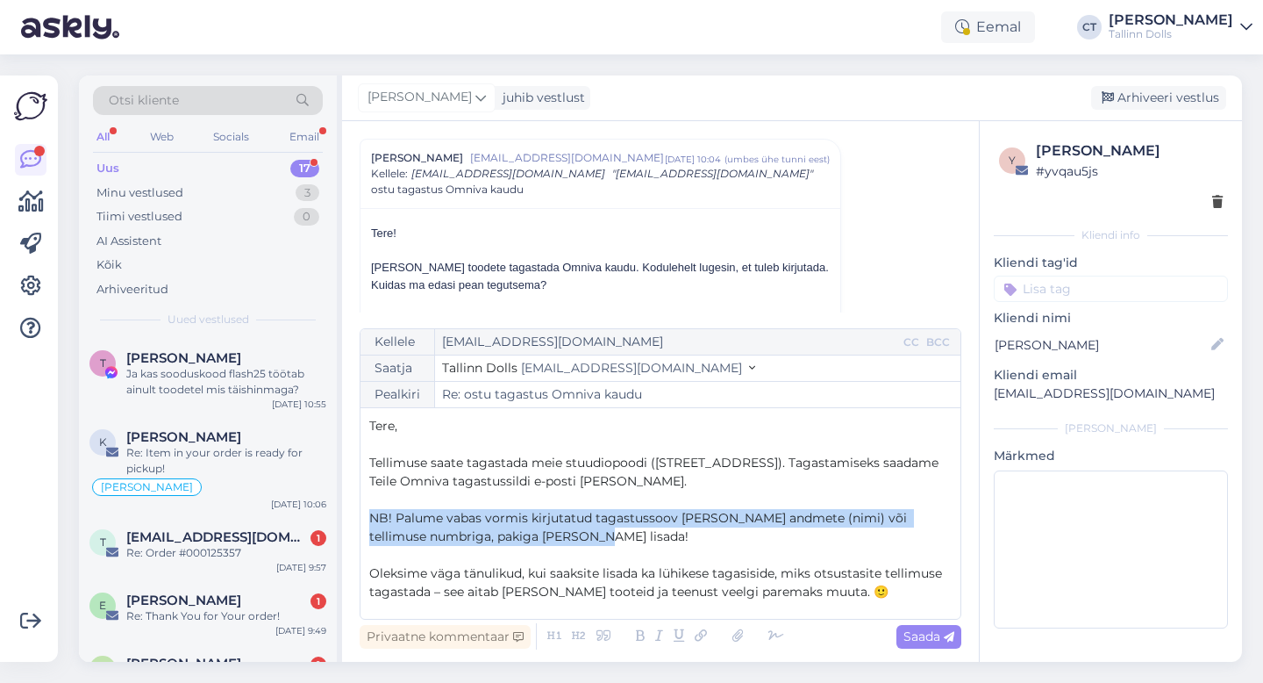
drag, startPoint x: 580, startPoint y: 540, endPoint x: 376, endPoint y: 506, distance: 206.4
click at [376, 506] on div "Tere, ﻿ Tellimuse saate tagastada meie stuudiopoodi ([STREET_ADDRESS]). Tagasta…" at bounding box center [660, 513] width 583 height 193
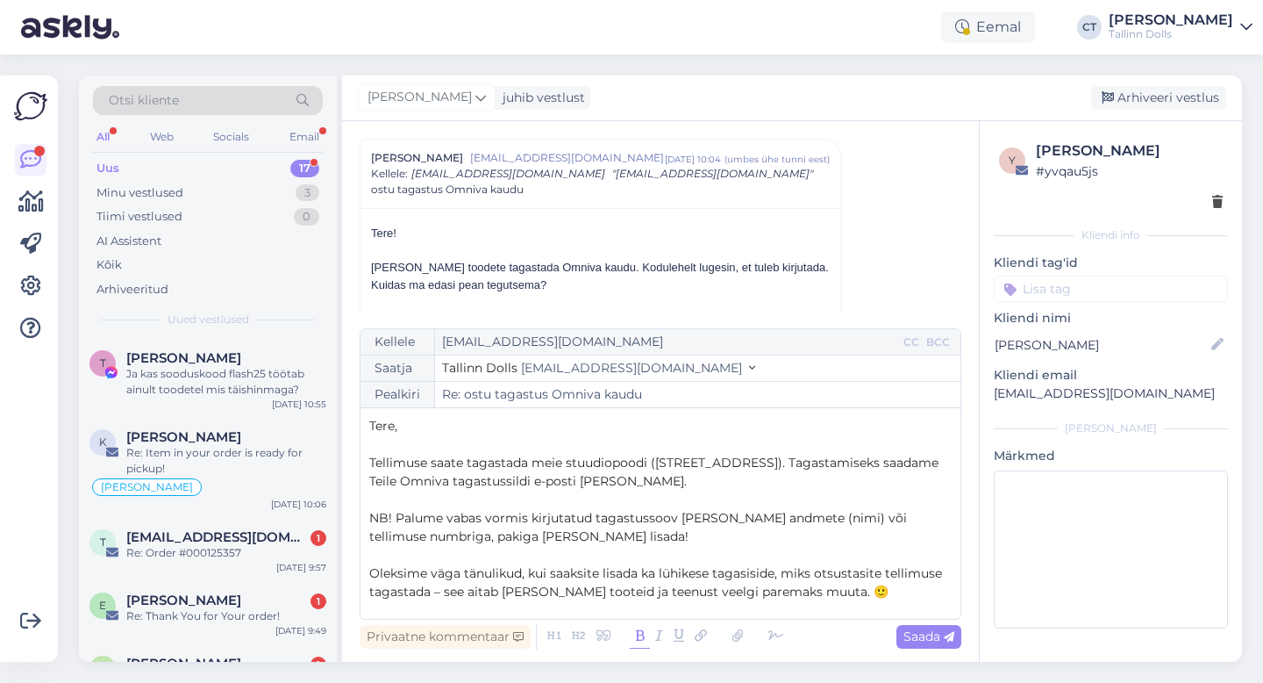
click at [630, 633] on icon at bounding box center [640, 636] width 20 height 25
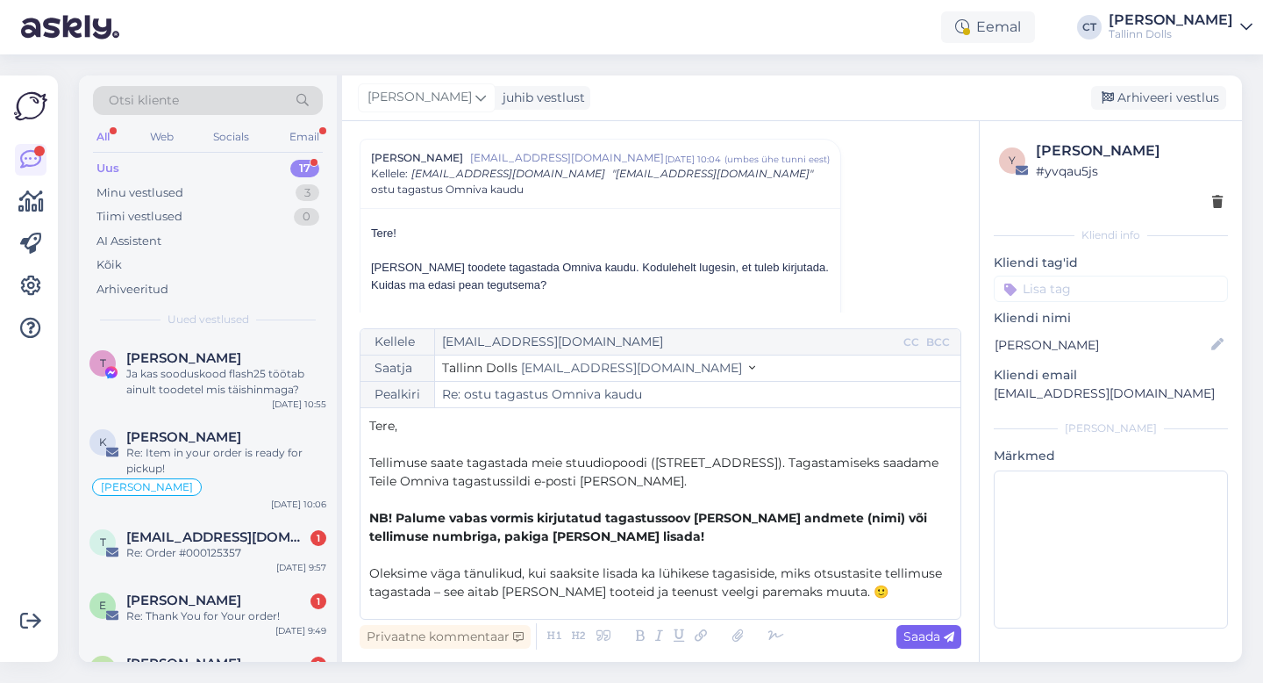
click at [937, 640] on span "Saada" at bounding box center [929, 636] width 51 height 16
type input "Re: ostu tagastus Omniva kaudu"
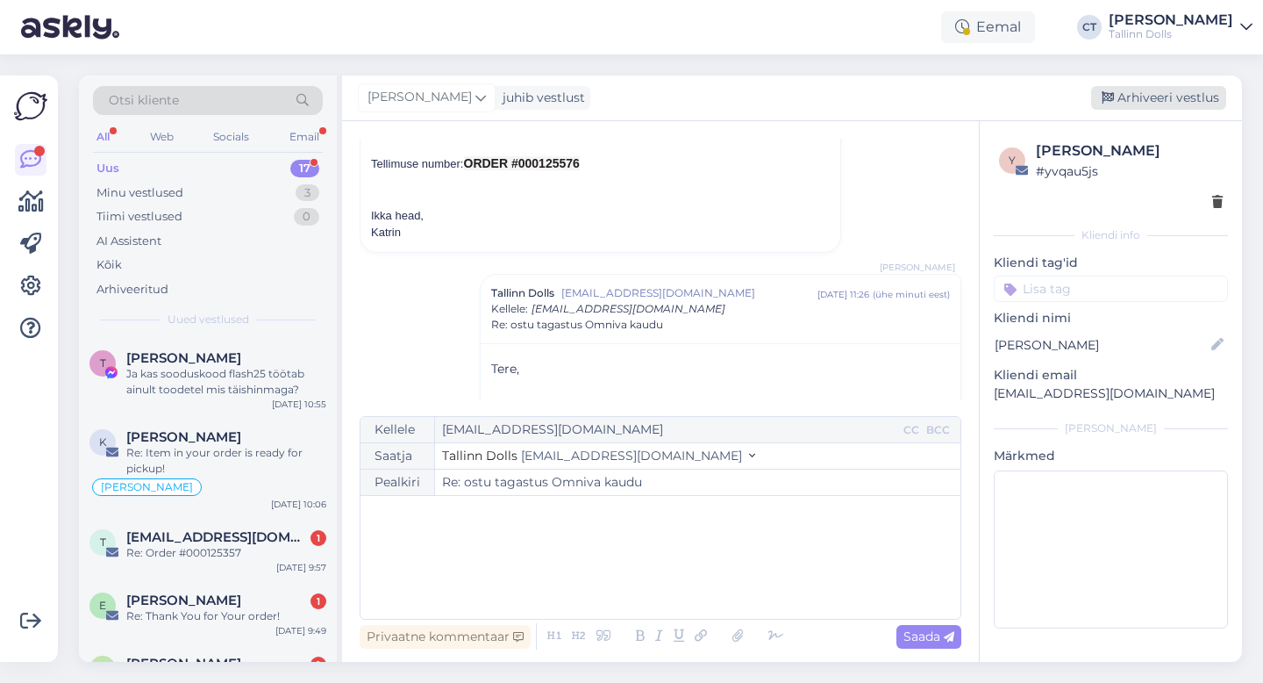
click at [1156, 96] on div "Arhiveeri vestlus" at bounding box center [1158, 98] width 135 height 24
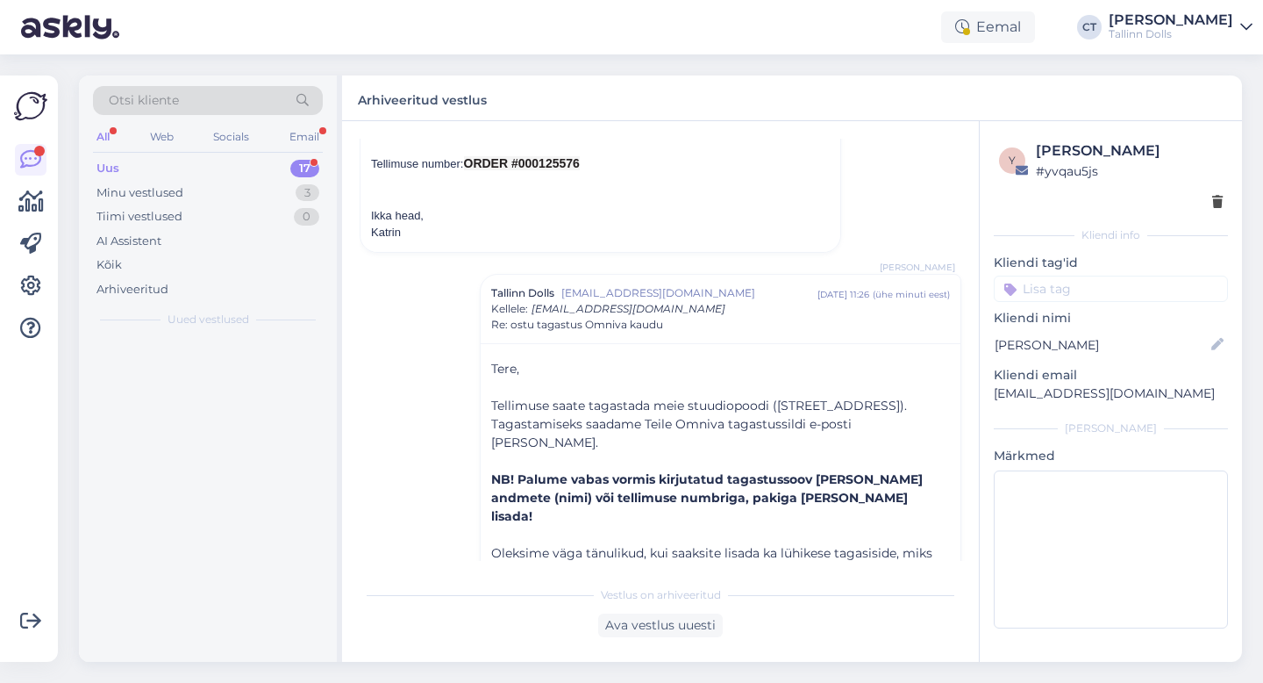
scroll to position [339, 0]
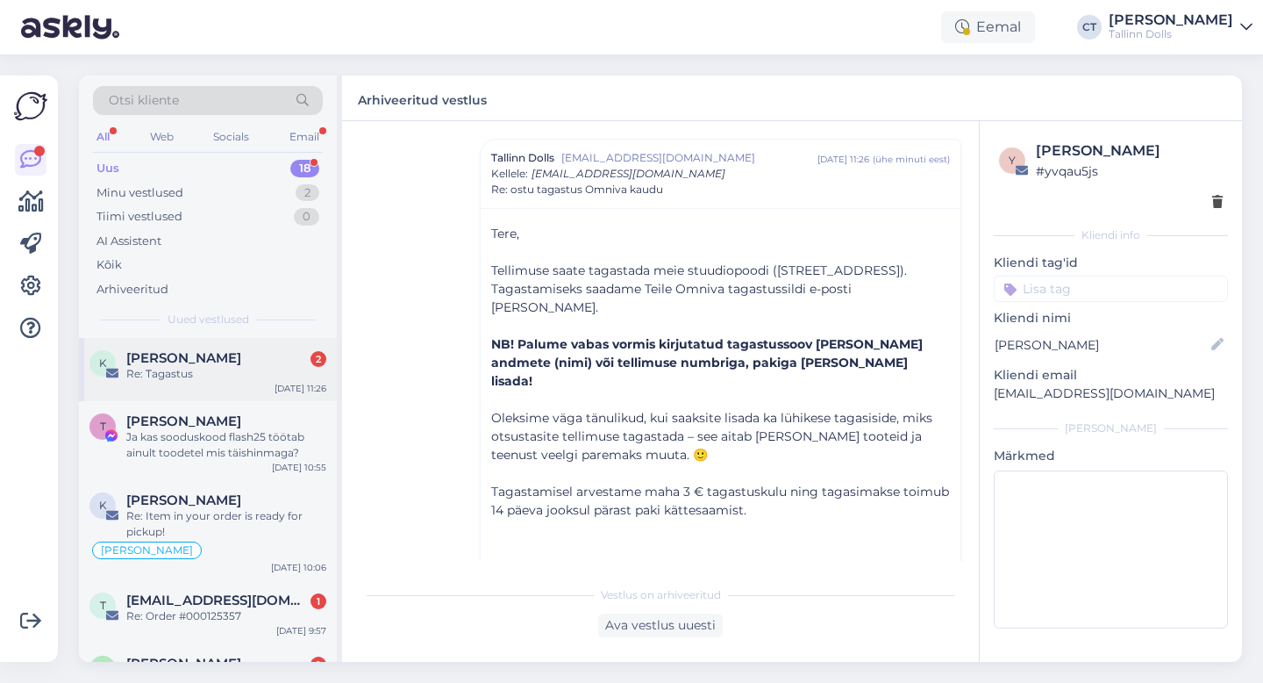
click at [228, 395] on div "K [PERSON_NAME] 2 Re: Tagastus [DATE] 11:26" at bounding box center [208, 369] width 258 height 63
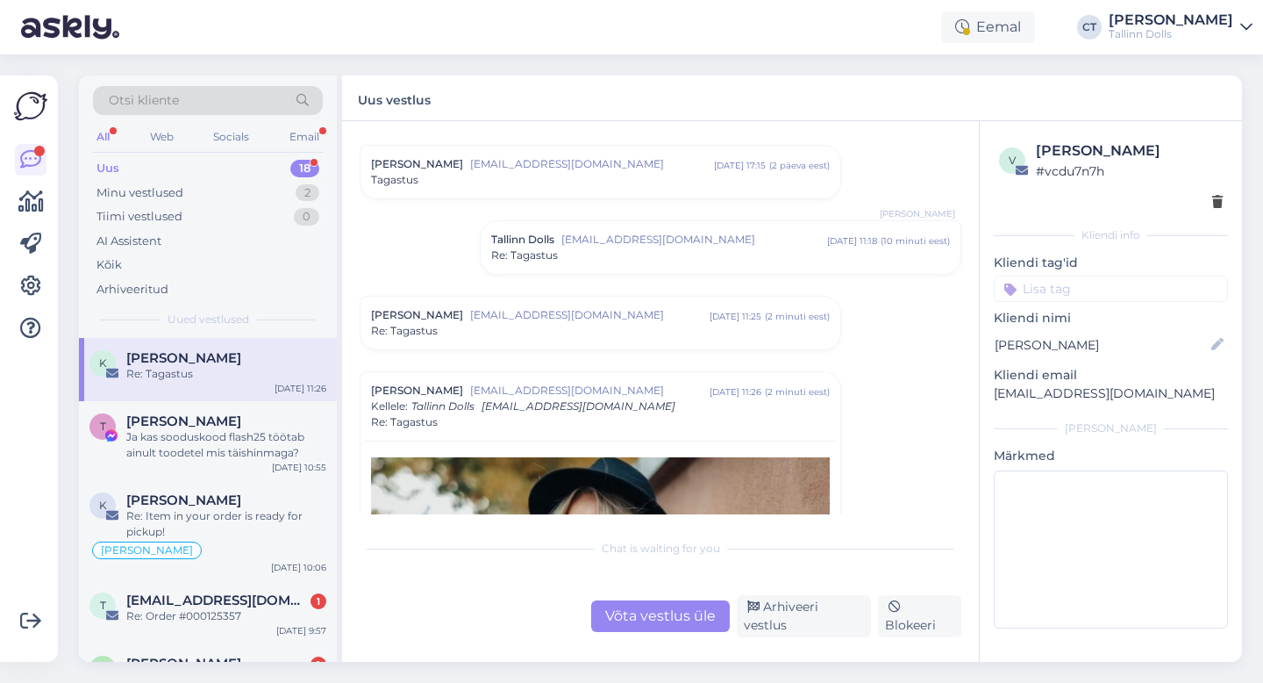
scroll to position [36, 0]
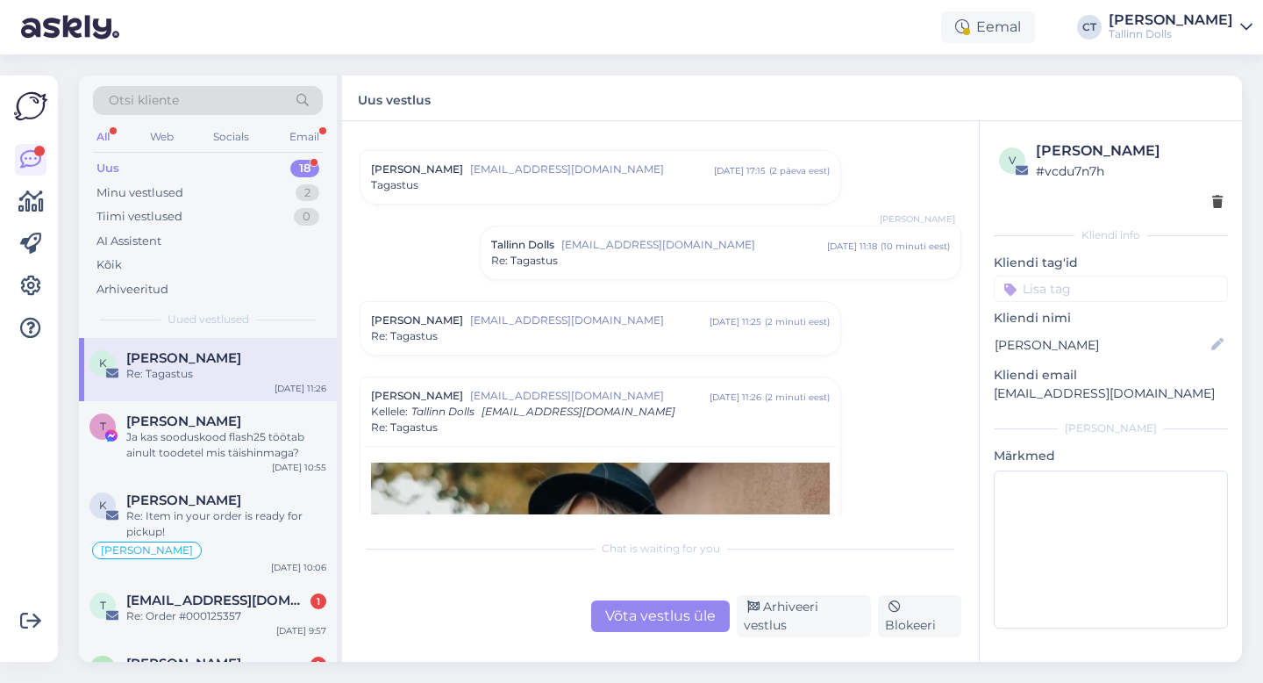
click at [527, 326] on span "[EMAIL_ADDRESS][DOMAIN_NAME]" at bounding box center [589, 320] width 239 height 16
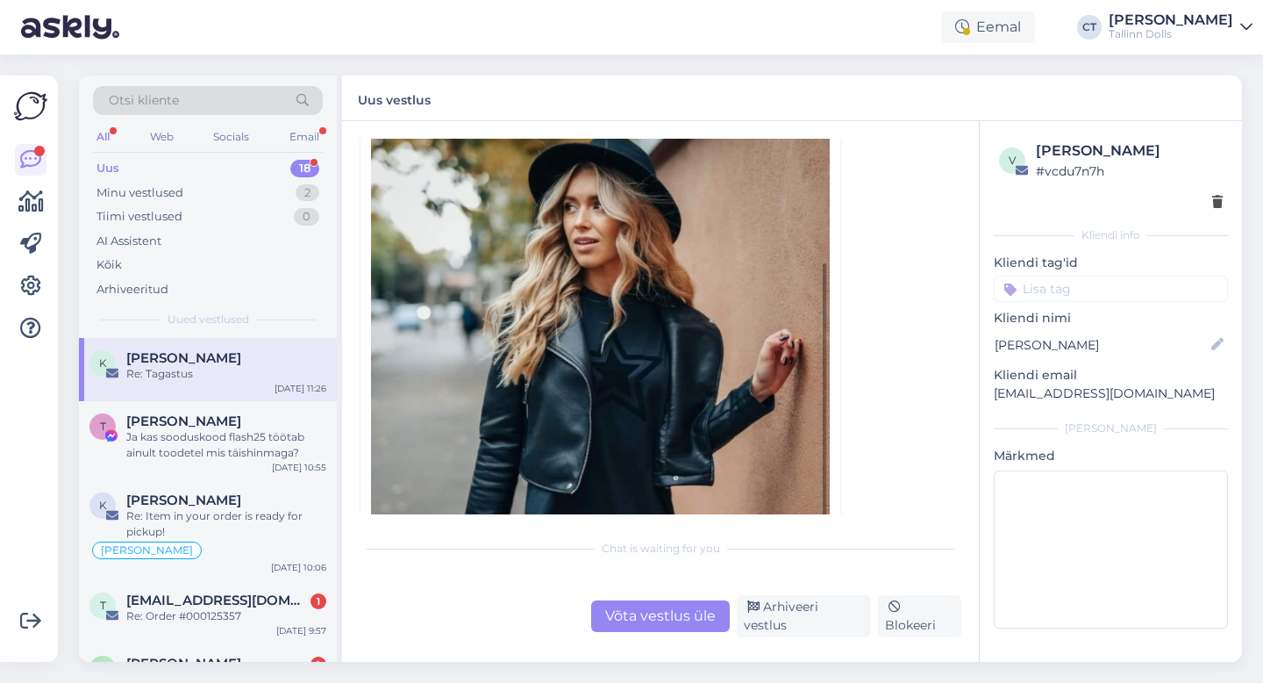
scroll to position [1107, 0]
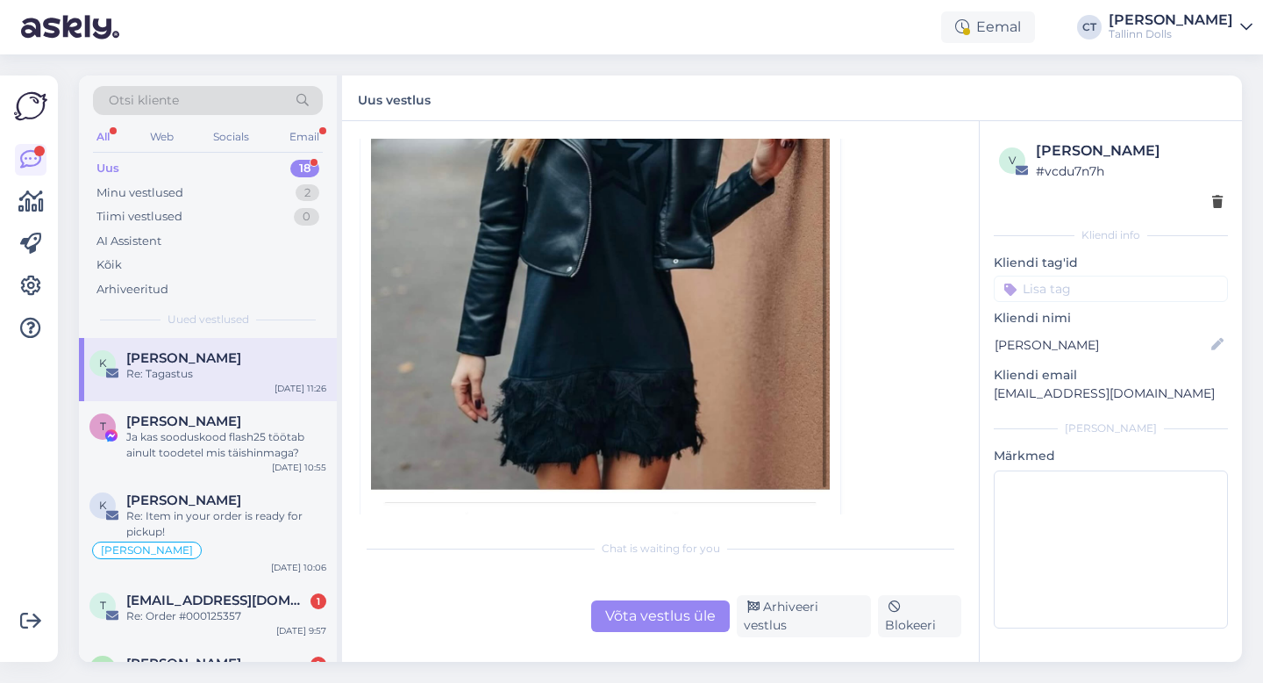
click at [643, 624] on div "Võta vestlus üle" at bounding box center [660, 616] width 139 height 32
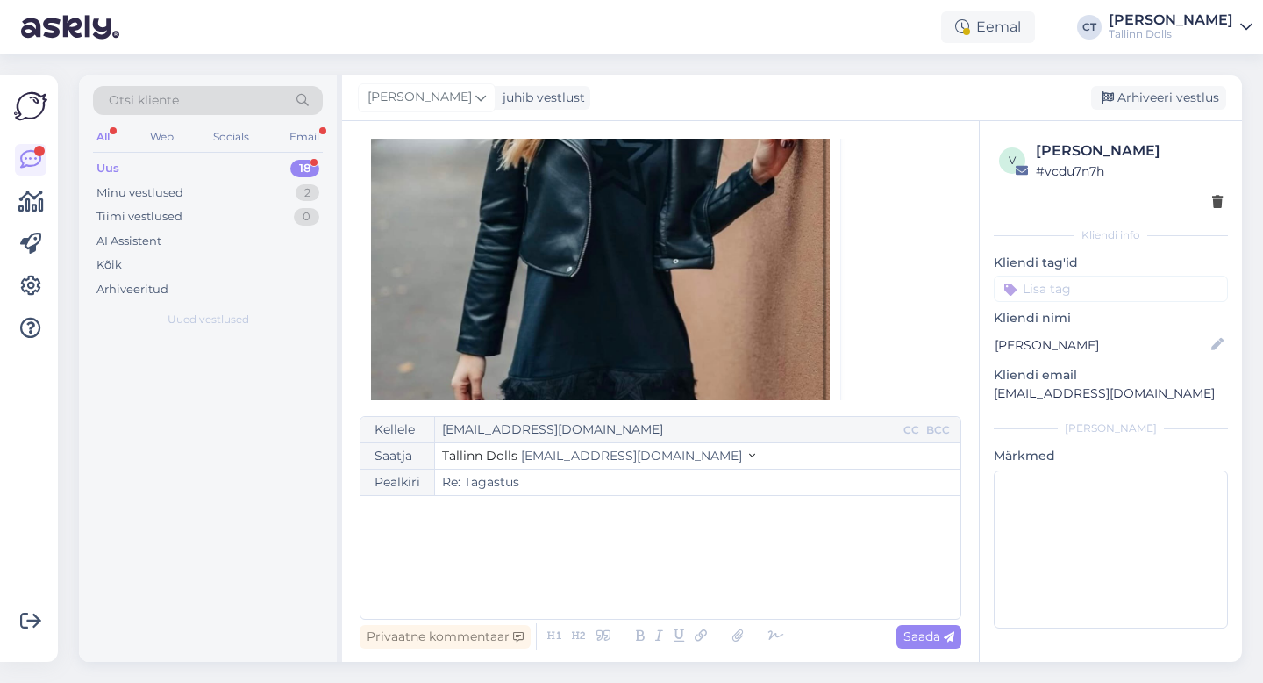
scroll to position [761, 0]
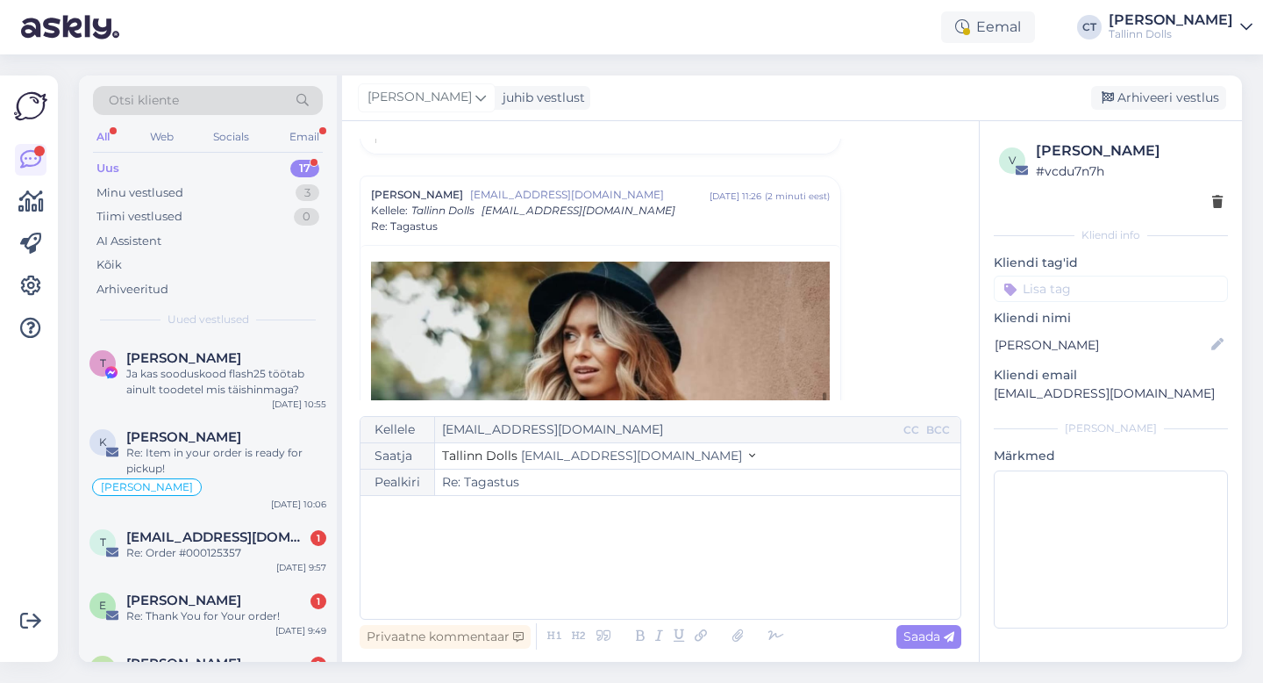
click at [637, 590] on div "﻿" at bounding box center [660, 556] width 583 height 105
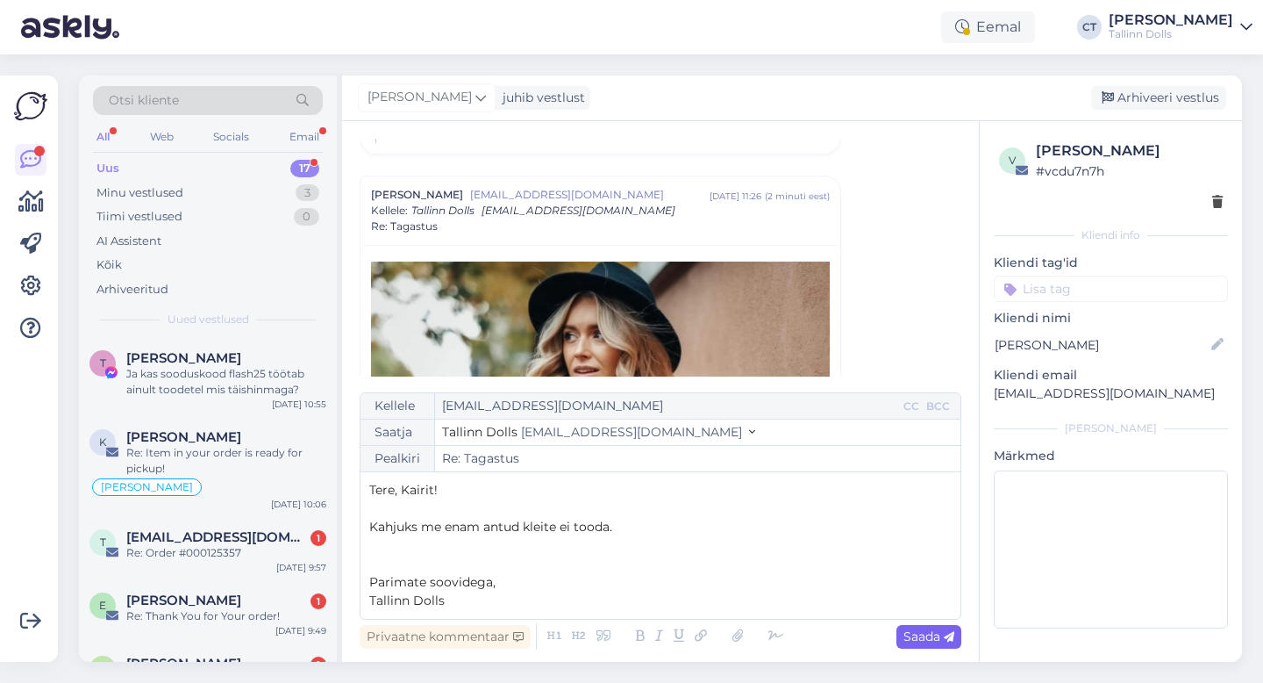
click at [918, 641] on span "Saada" at bounding box center [929, 636] width 51 height 16
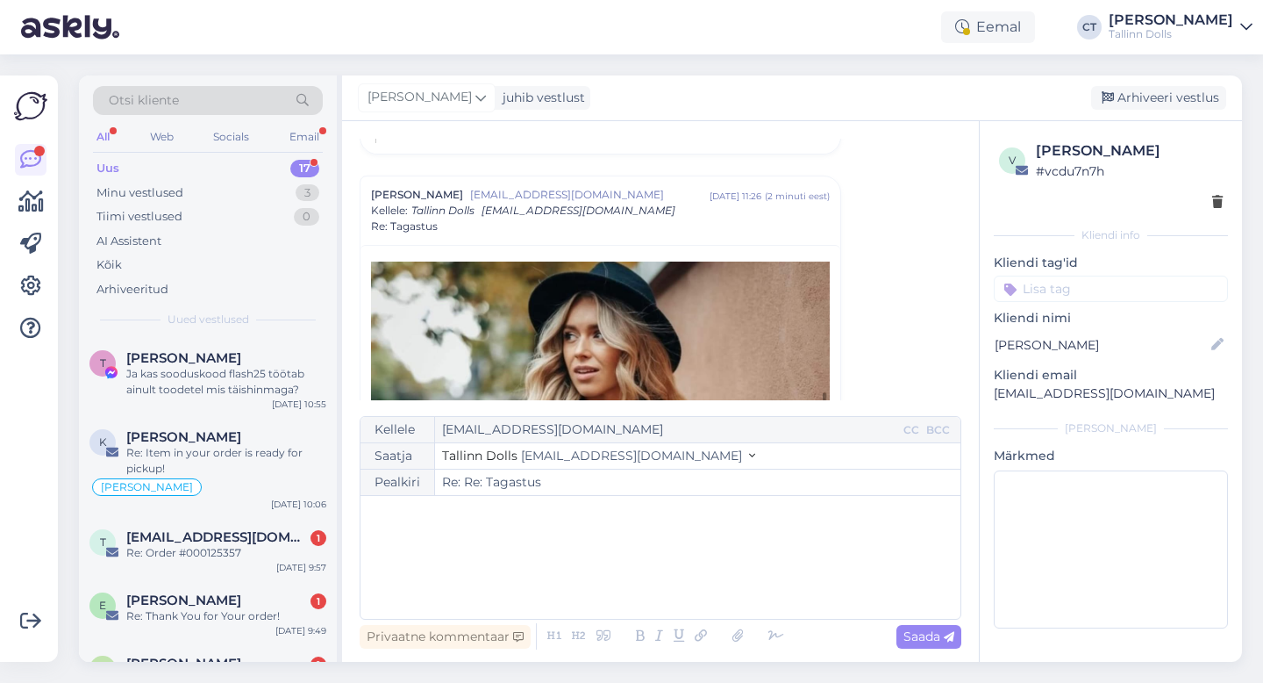
type input "Re: Re: Tagastus"
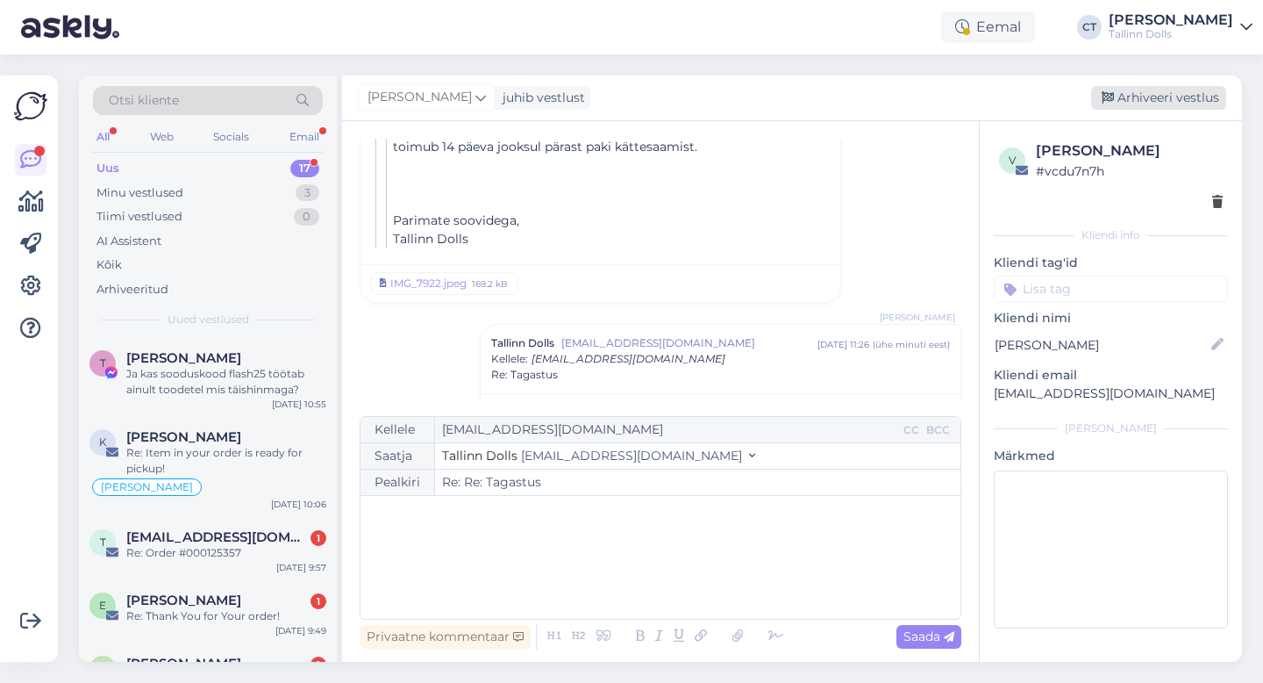
click at [1158, 96] on div "Arhiveeri vestlus" at bounding box center [1158, 98] width 135 height 24
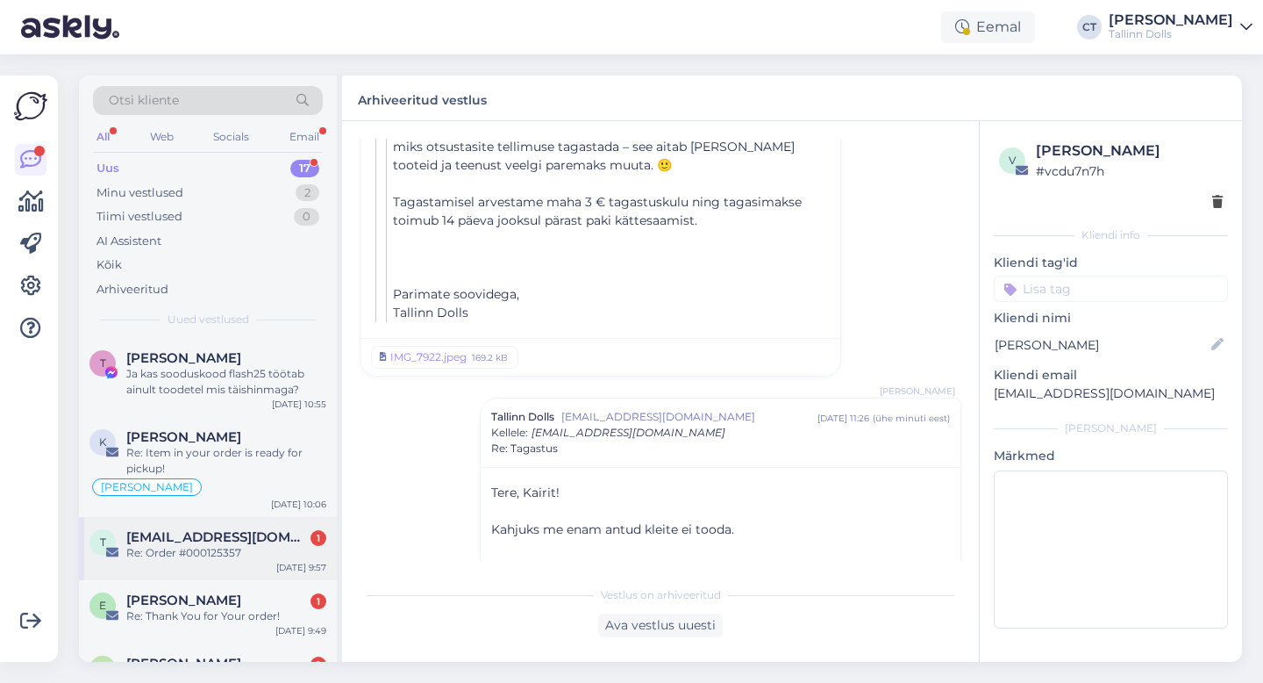
click at [182, 554] on div "Re: Order #000125357" at bounding box center [226, 553] width 200 height 16
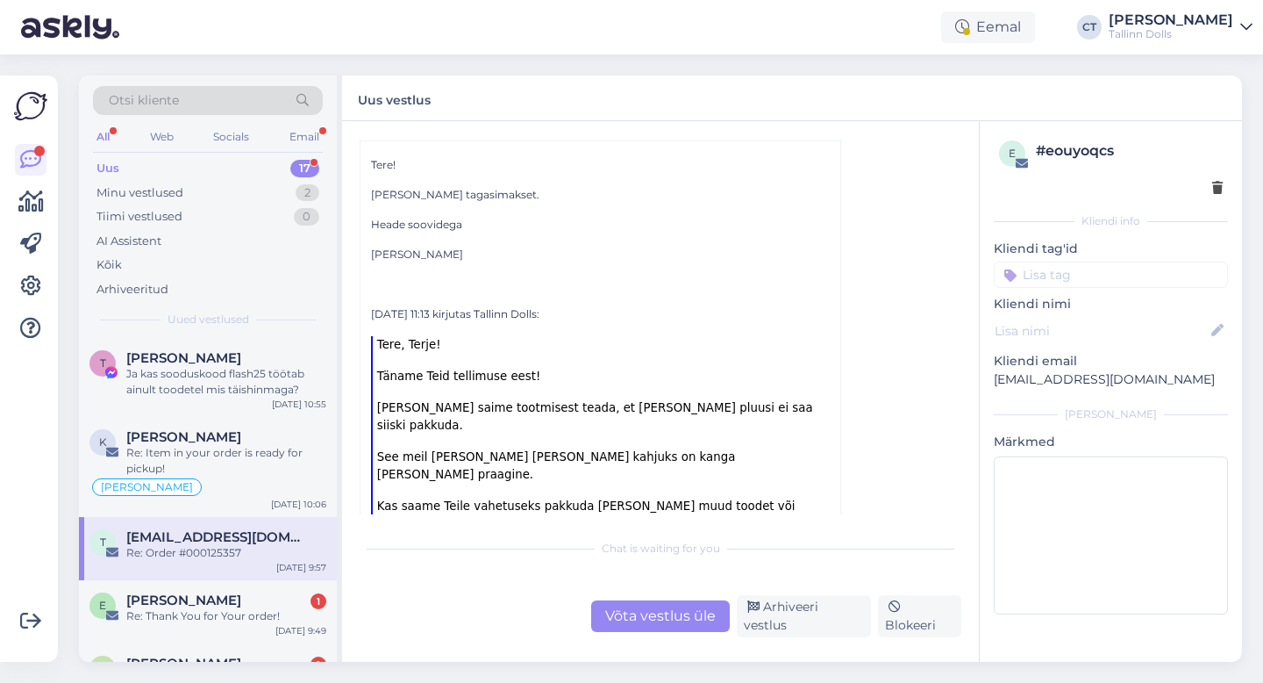
scroll to position [248, 0]
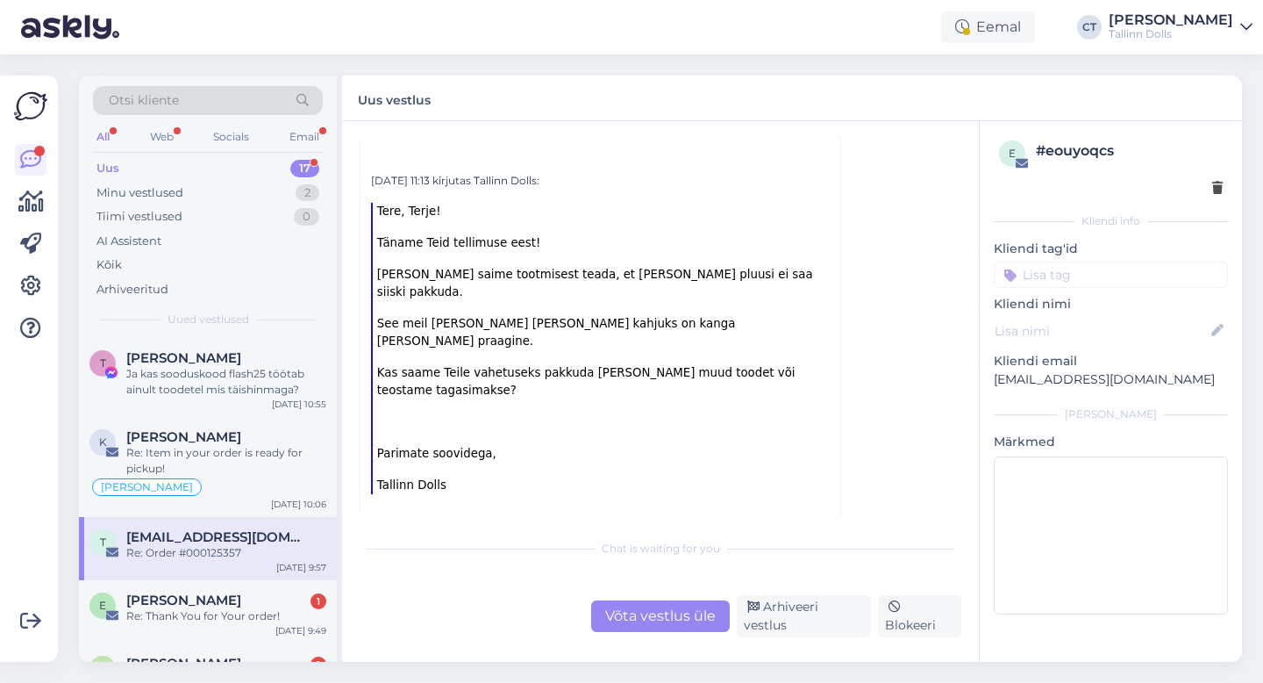
click at [618, 615] on div "Võta vestlus üle" at bounding box center [660, 616] width 139 height 32
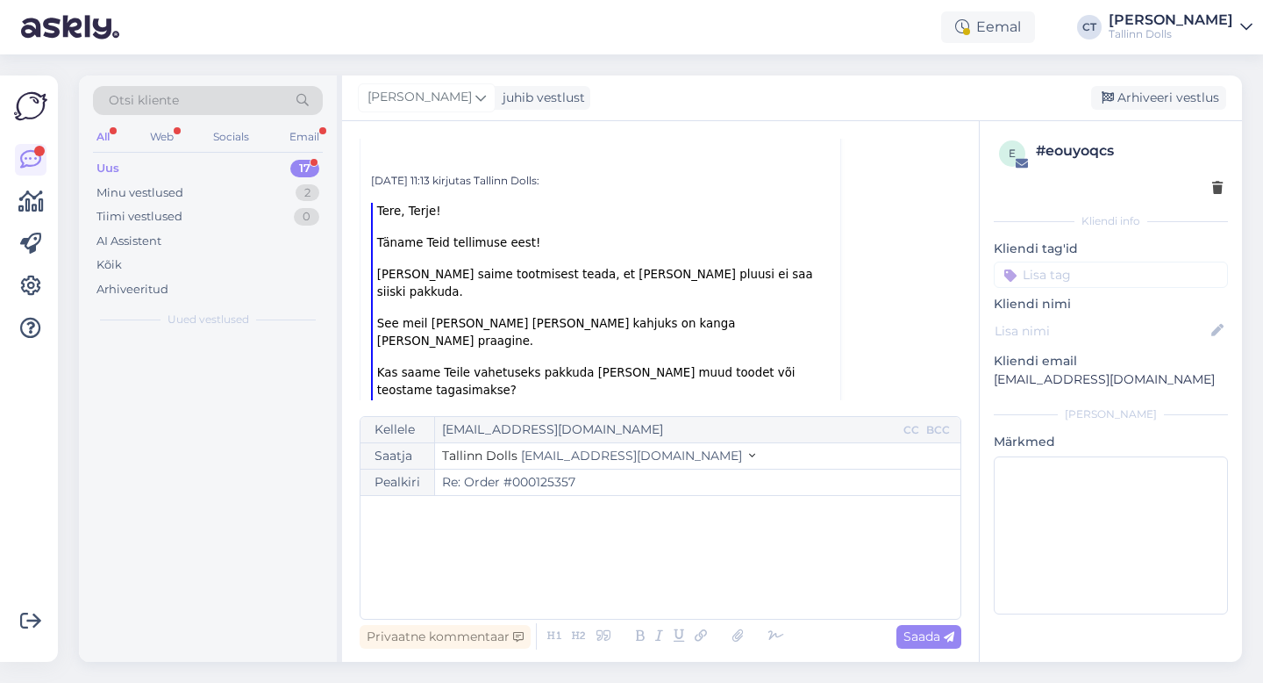
scroll to position [47, 0]
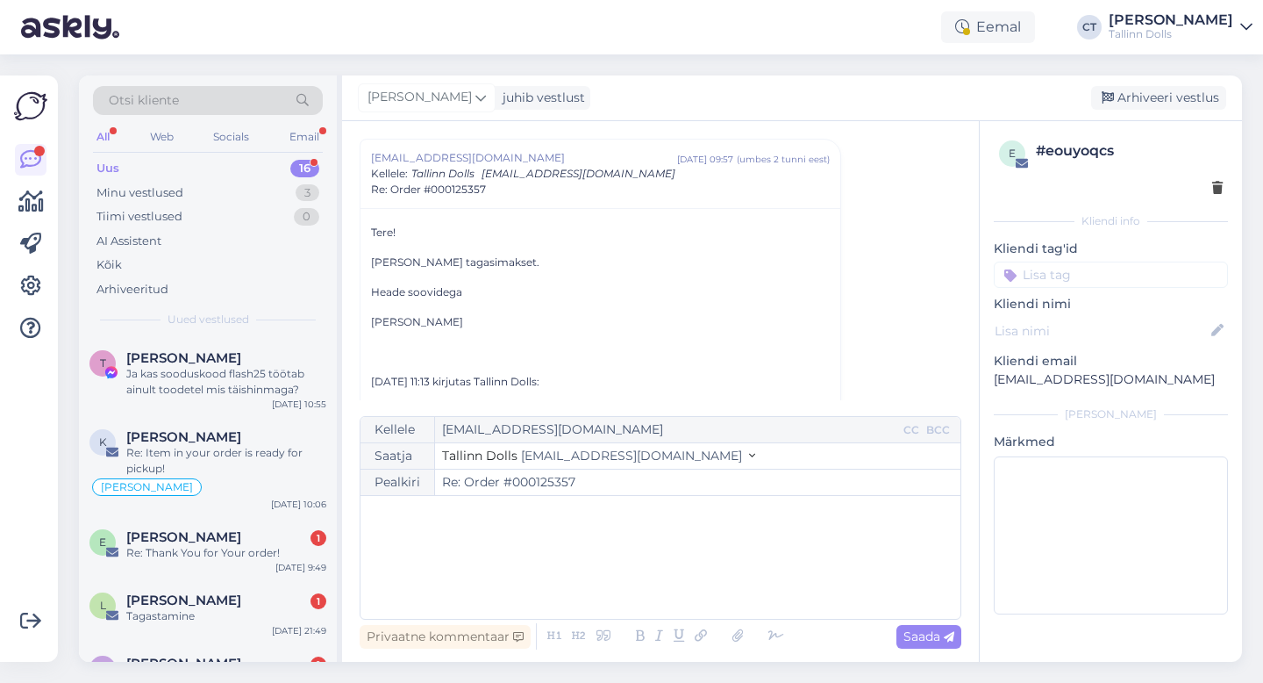
click at [624, 580] on div "﻿" at bounding box center [660, 556] width 583 height 105
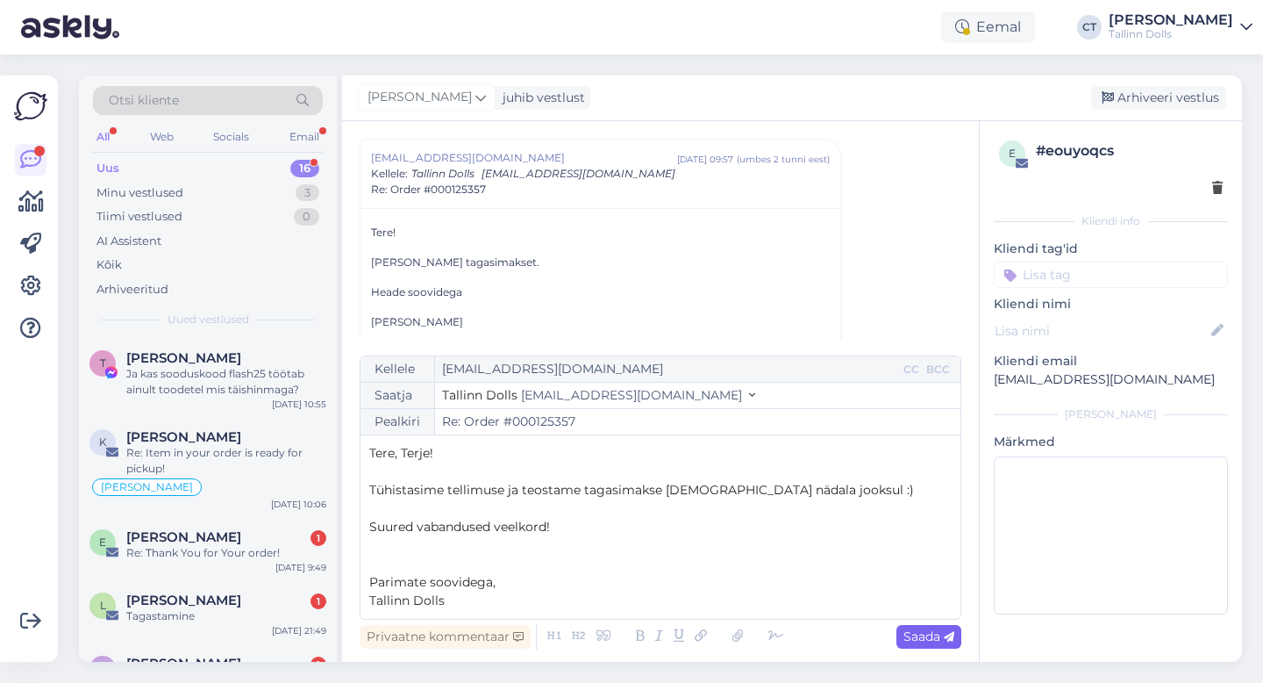
click at [930, 641] on span "Saada" at bounding box center [929, 636] width 51 height 16
type input "Re: Re: Order #000125357"
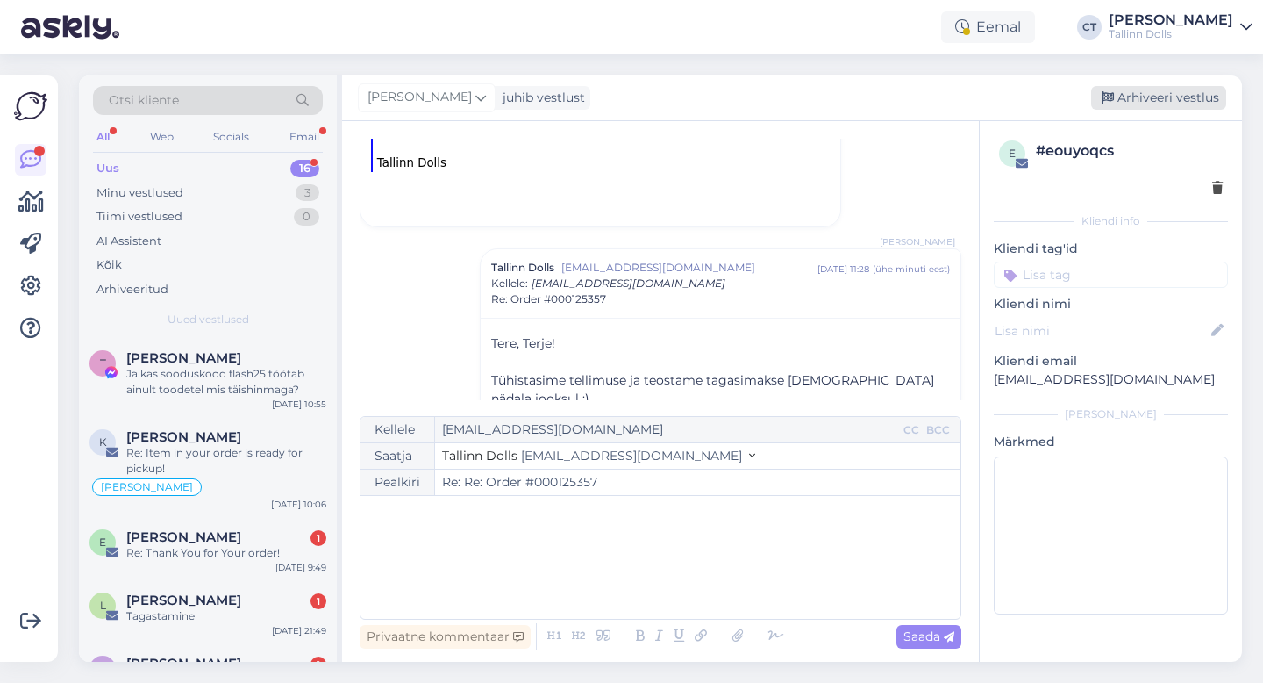
click at [1150, 101] on div "Arhiveeri vestlus" at bounding box center [1158, 98] width 135 height 24
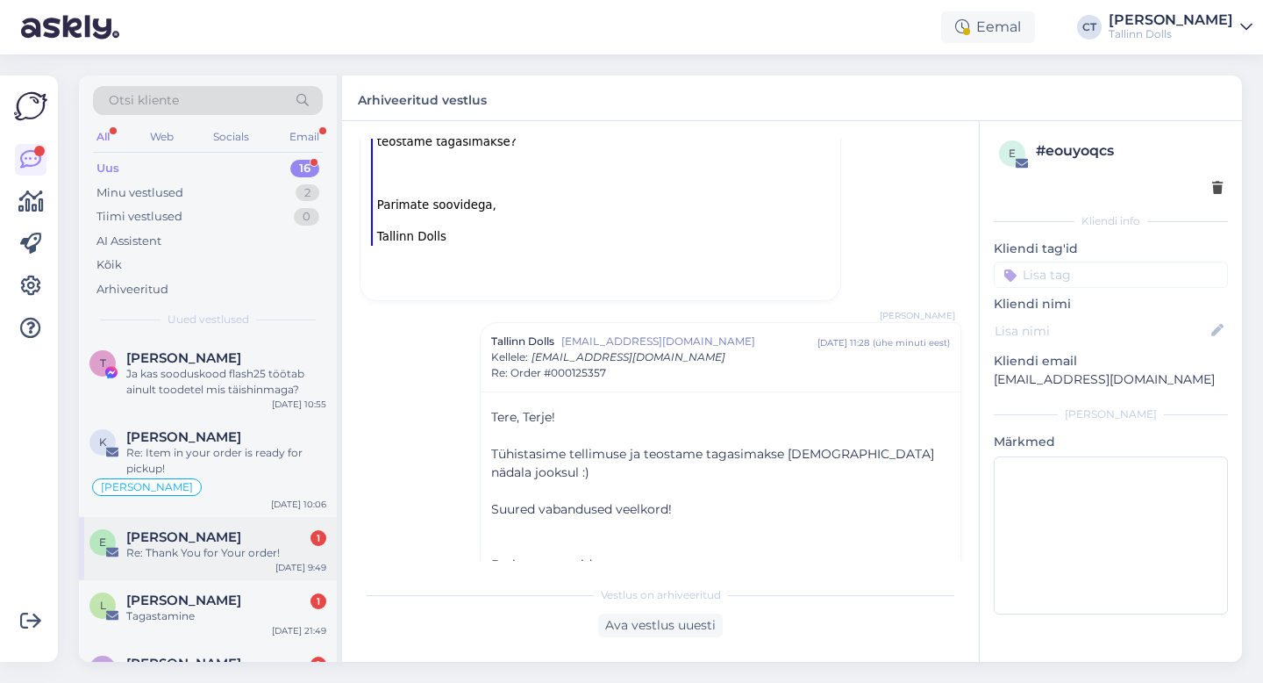
click at [226, 561] on div "E [PERSON_NAME] 1 Re: Thank You for Your order! [DATE] 9:49" at bounding box center [208, 548] width 258 height 63
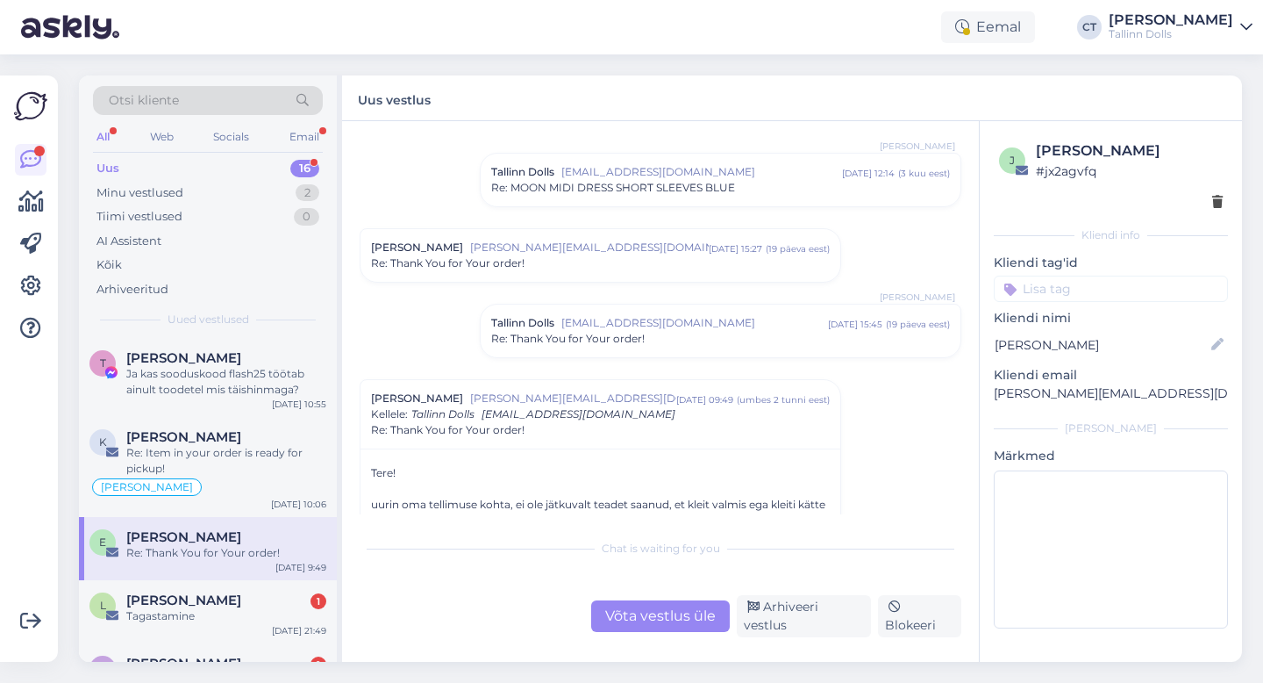
scroll to position [161, 0]
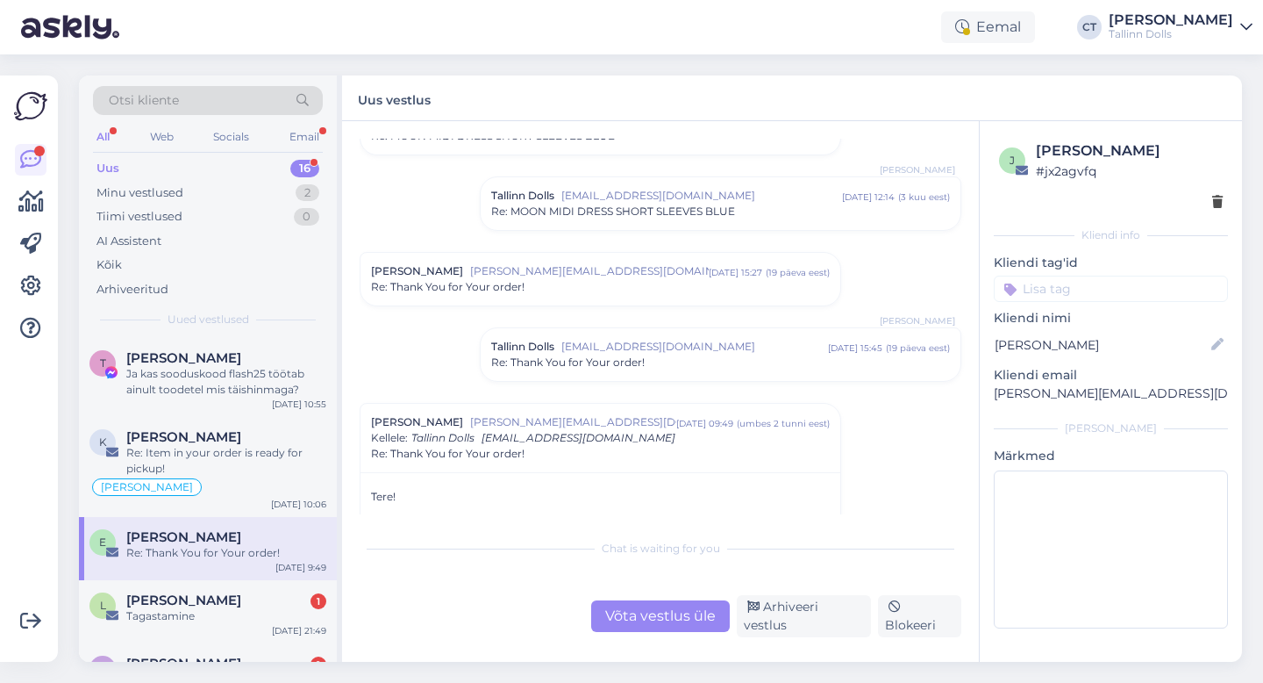
click at [556, 293] on div "Re: Thank You for Your order!" at bounding box center [600, 287] width 459 height 16
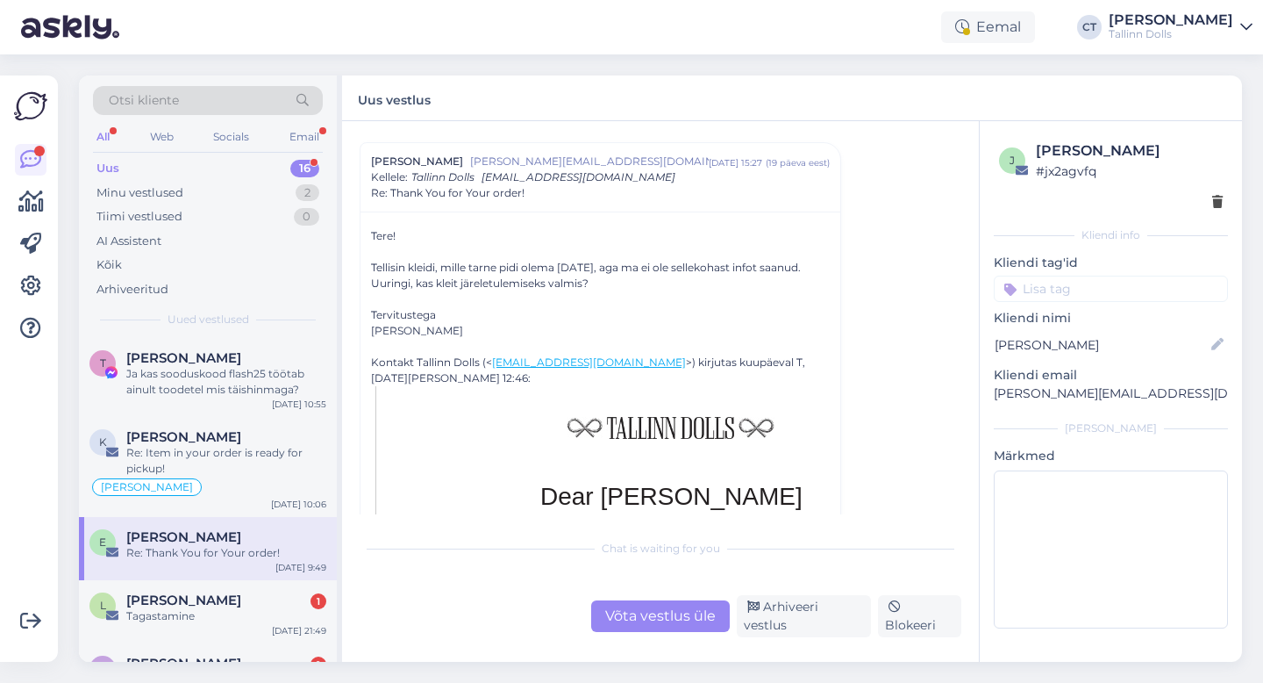
scroll to position [473, 0]
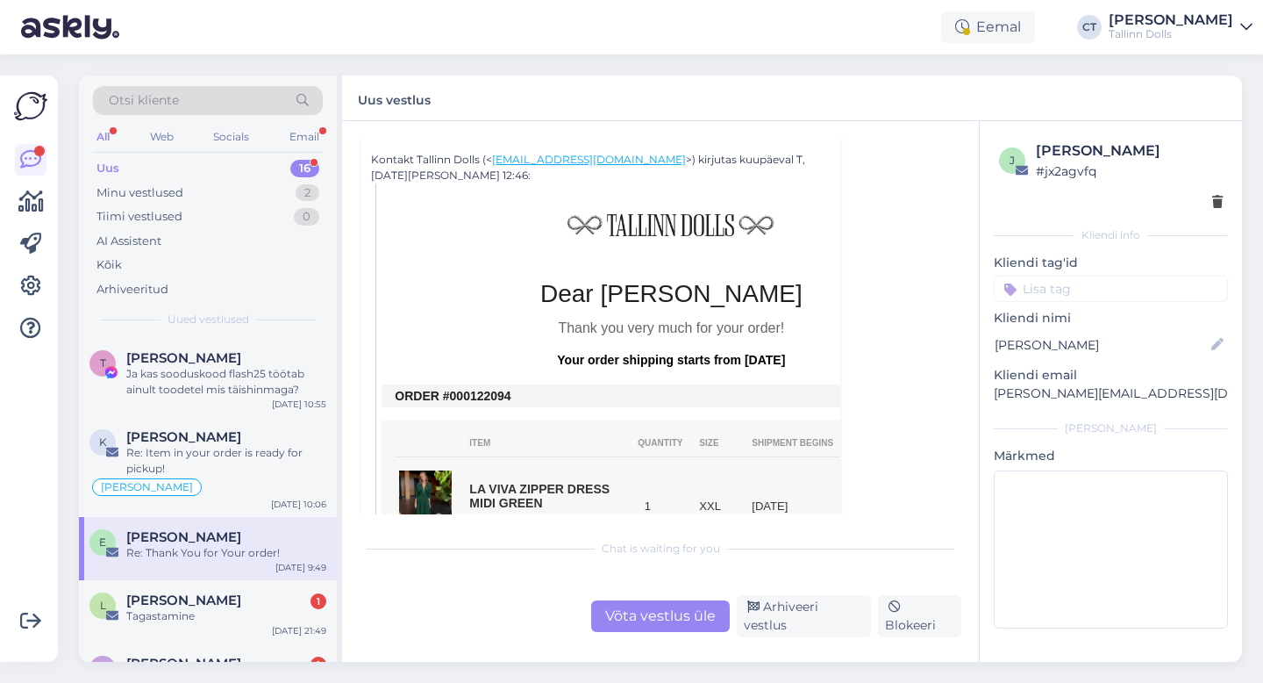
drag, startPoint x: 520, startPoint y: 396, endPoint x: 460, endPoint y: 395, distance: 60.5
click at [460, 395] on td "ORDER #000122094" at bounding box center [671, 396] width 553 height 14
click at [1085, 287] on input at bounding box center [1111, 288] width 234 height 26
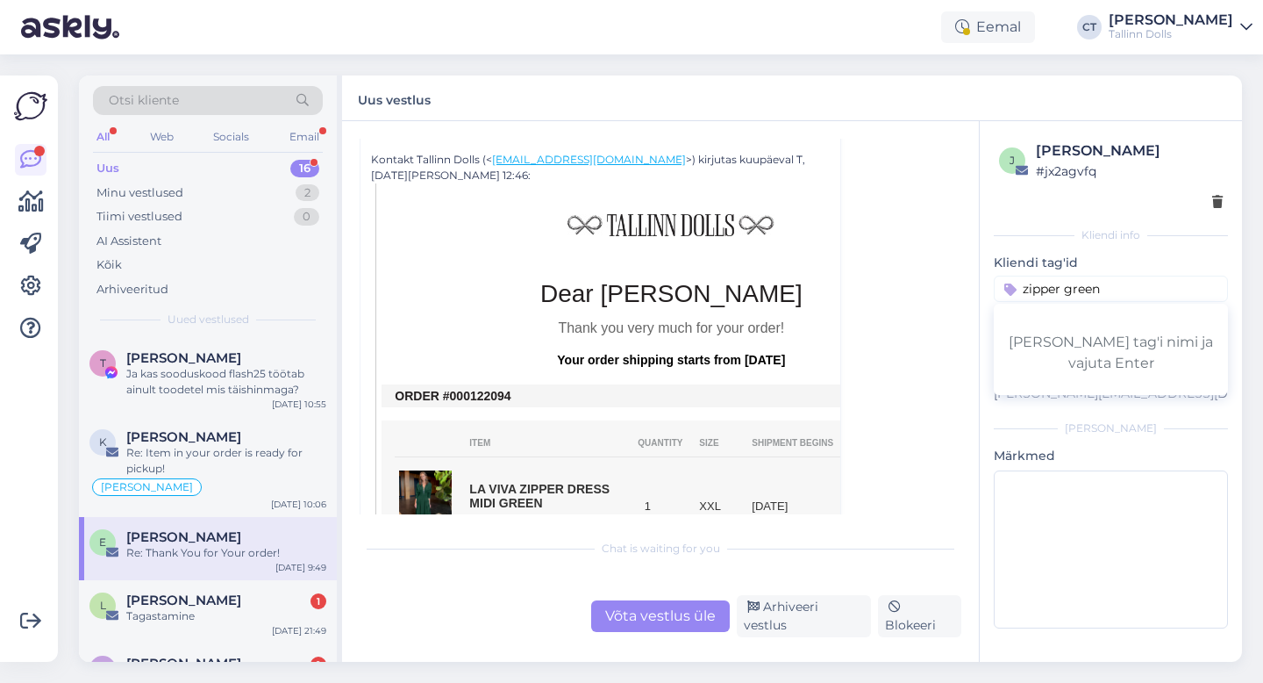
type input "zipper green"
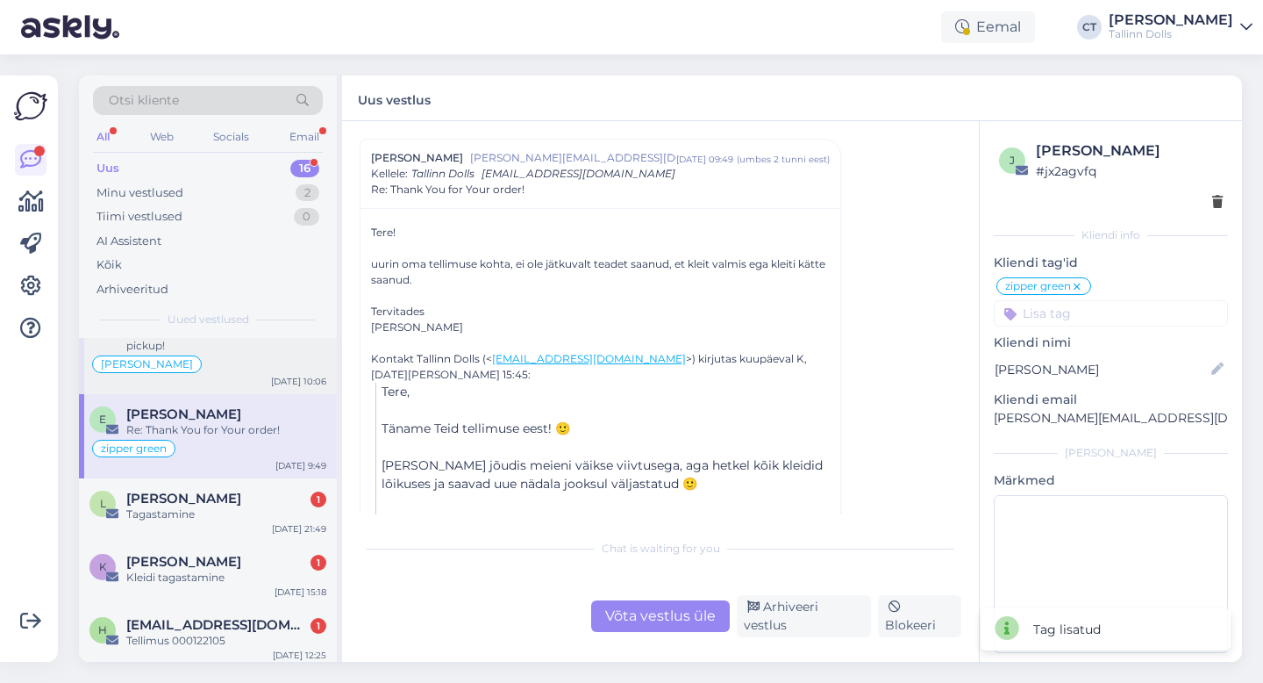
scroll to position [124, 0]
click at [205, 511] on div "Tagastamine" at bounding box center [226, 513] width 200 height 16
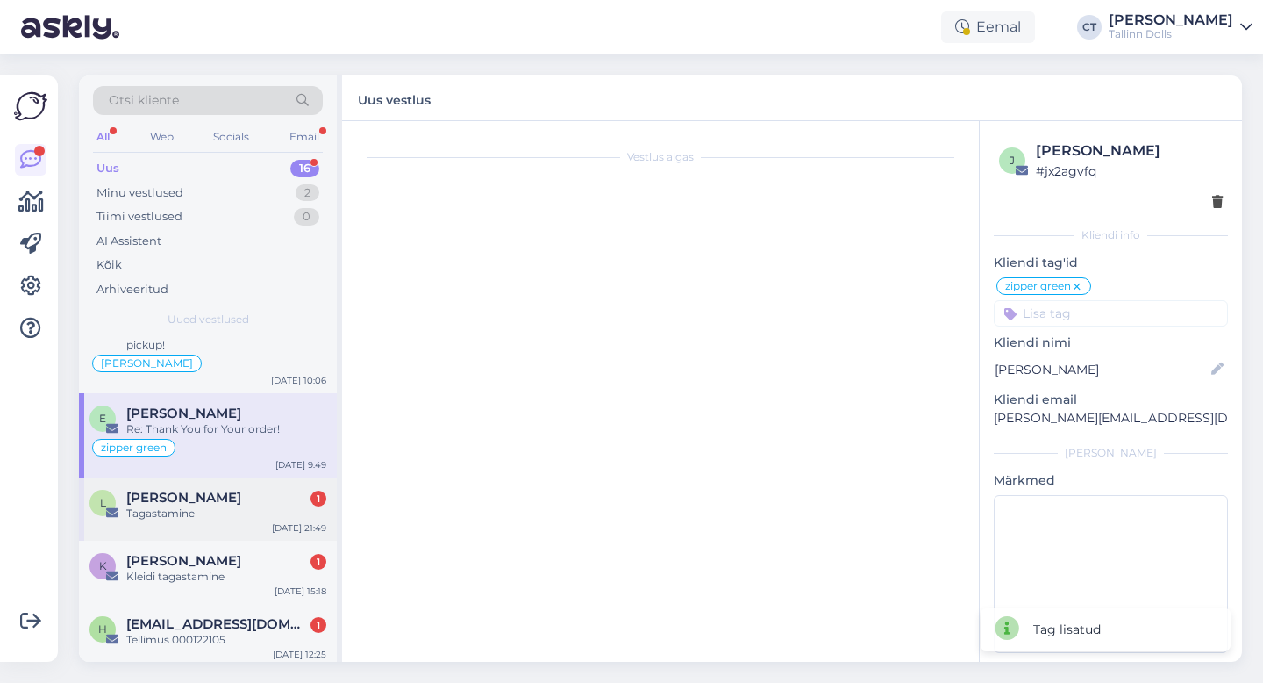
scroll to position [0, 0]
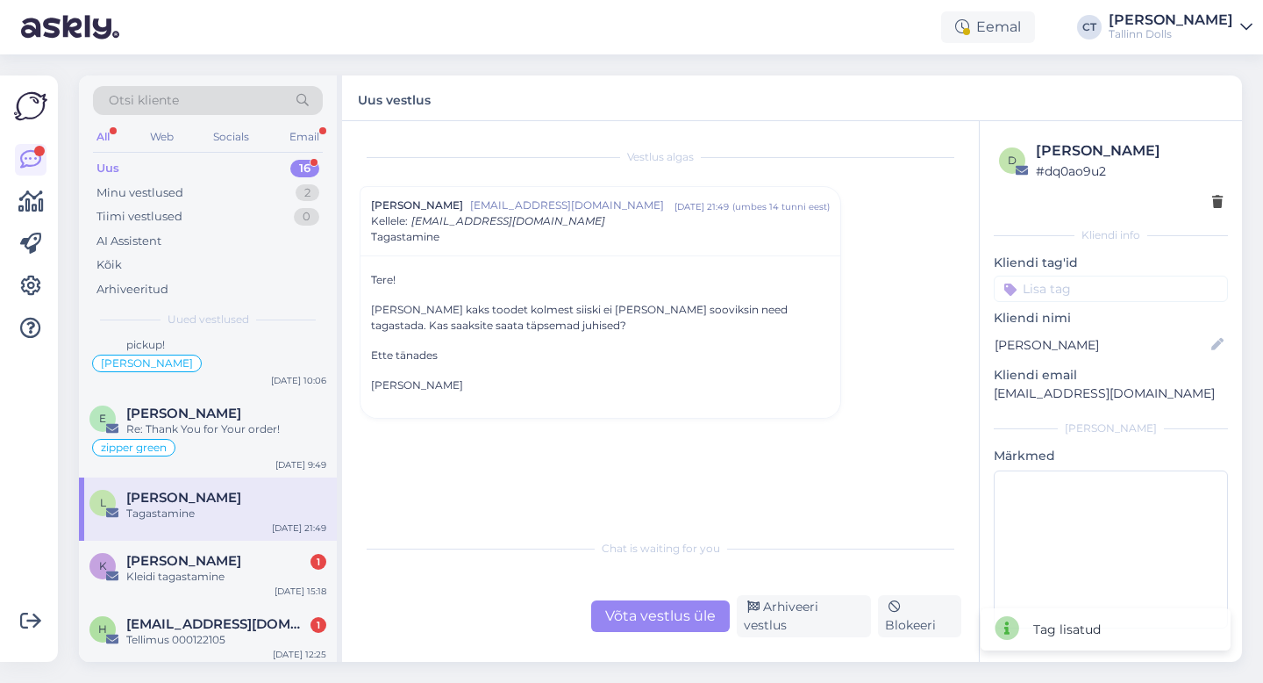
click at [661, 631] on div "Võta vestlus üle" at bounding box center [660, 616] width 139 height 32
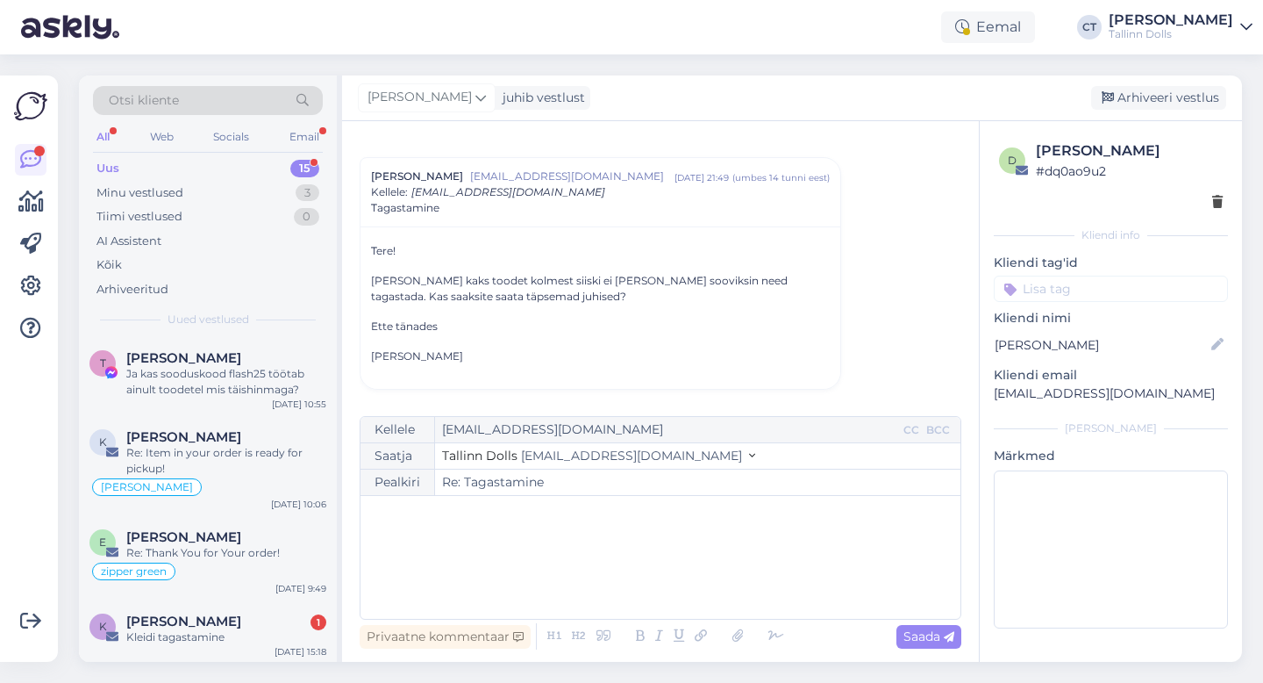
click at [665, 543] on div "﻿" at bounding box center [660, 556] width 583 height 105
drag, startPoint x: 1145, startPoint y: 392, endPoint x: 989, endPoint y: 392, distance: 156.2
click at [989, 392] on div "d Lenne Kontor # dq0ao9u2 Kliendi info Kliendi tag'id zipper green viskoos kang…" at bounding box center [1111, 387] width 262 height 533
click at [548, 523] on div "﻿" at bounding box center [660, 556] width 583 height 105
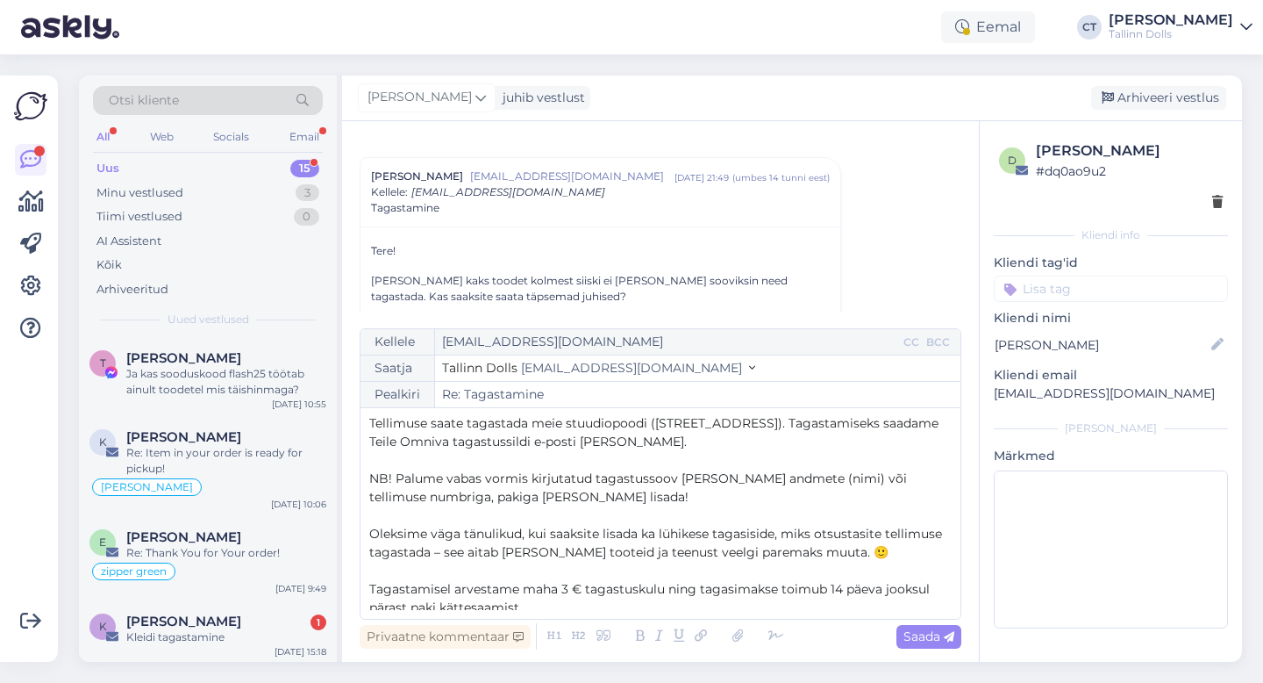
scroll to position [4, 0]
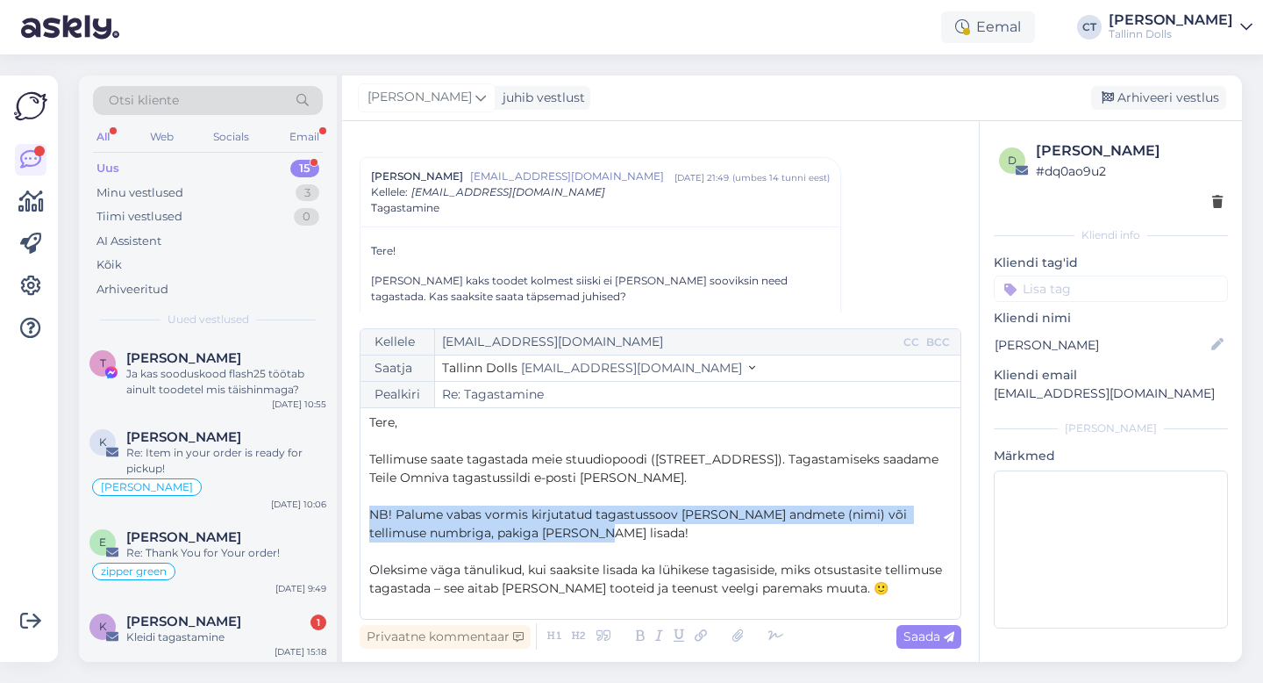
drag, startPoint x: 576, startPoint y: 527, endPoint x: 354, endPoint y: 497, distance: 224.9
click at [354, 497] on div "Vestlus algas Lenne Kontor [EMAIL_ADDRESS][DOMAIN_NAME] [DATE] 21:49 ( umbes 14…" at bounding box center [660, 391] width 637 height 540
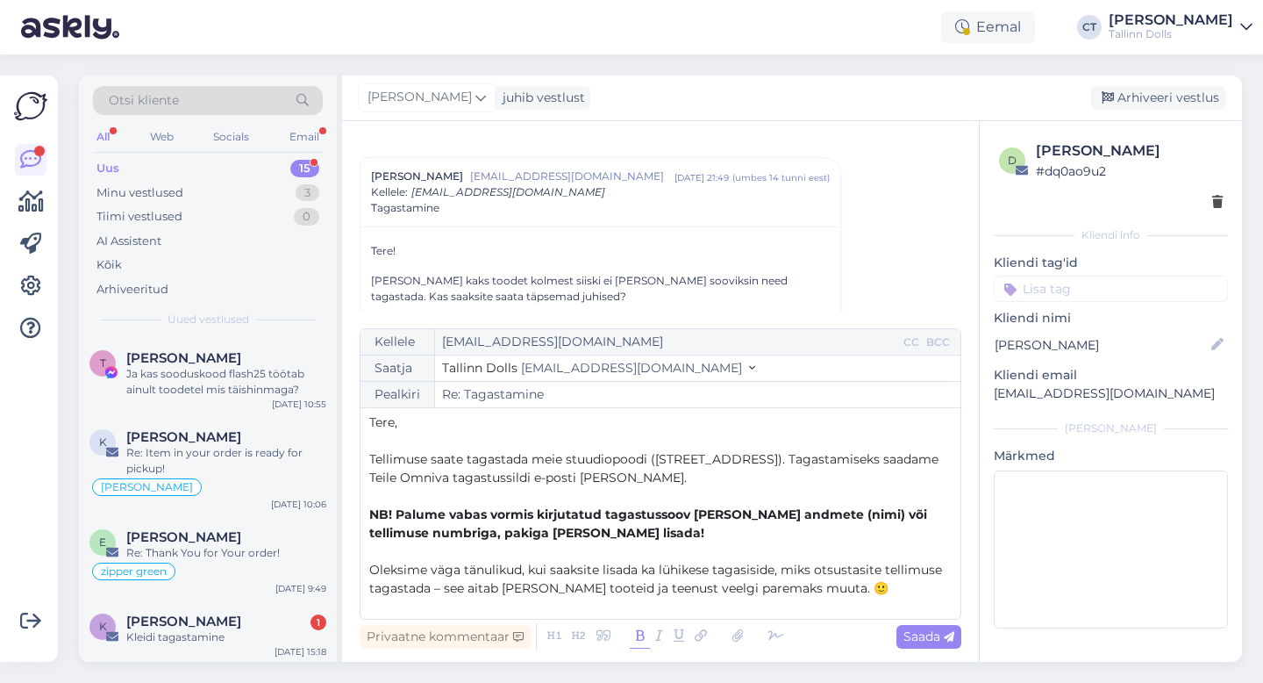
click at [637, 634] on icon at bounding box center [640, 636] width 20 height 25
click at [916, 640] on span "Saada" at bounding box center [929, 636] width 51 height 16
type input "Re: Re: Tagastamine"
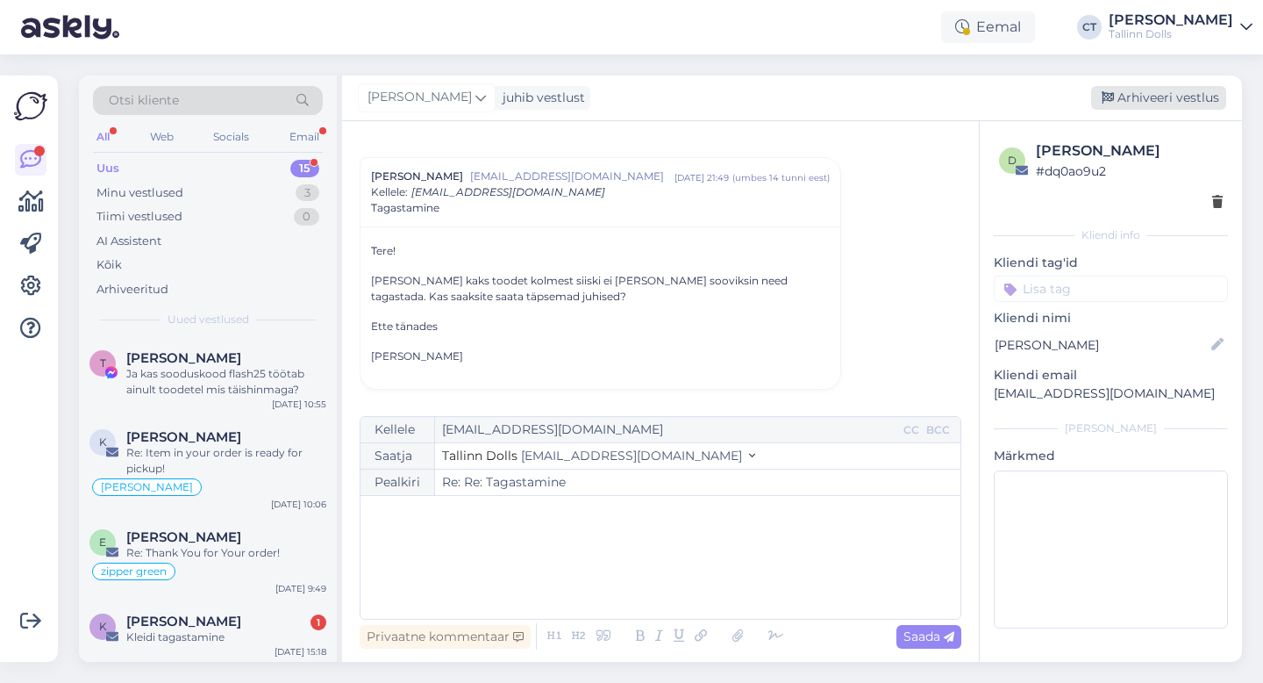
scroll to position [0, 0]
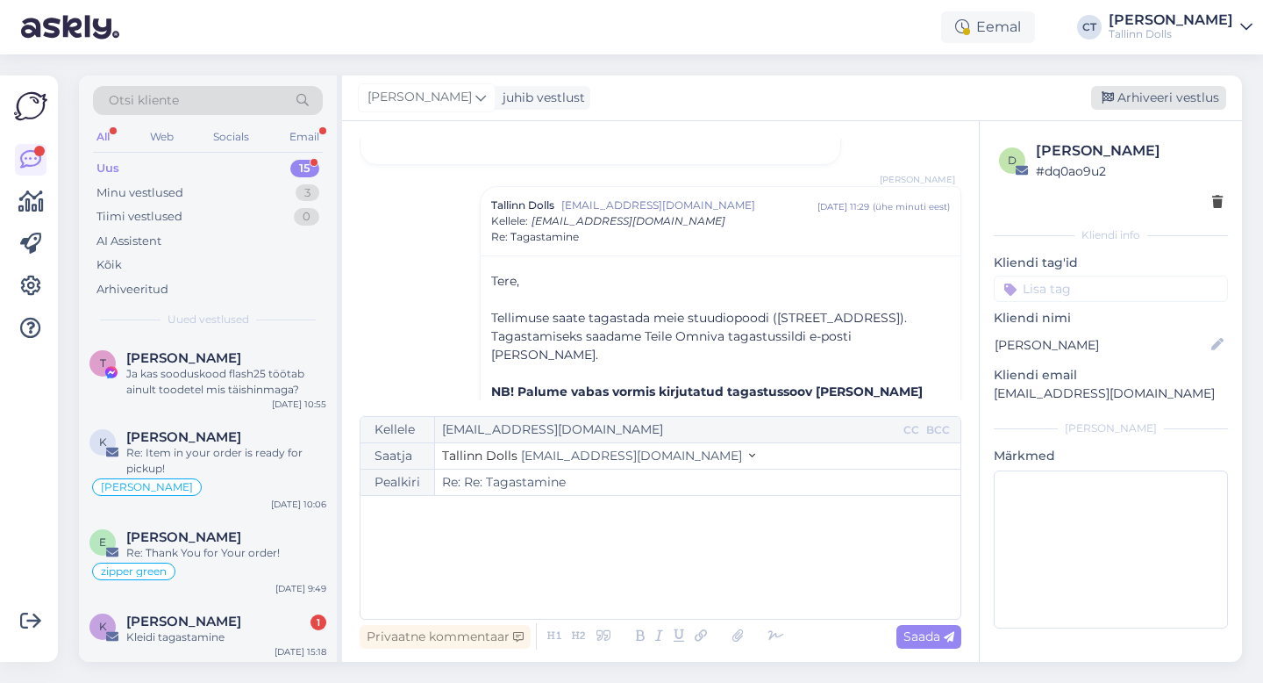
click at [1142, 97] on div "Arhiveeri vestlus" at bounding box center [1158, 98] width 135 height 24
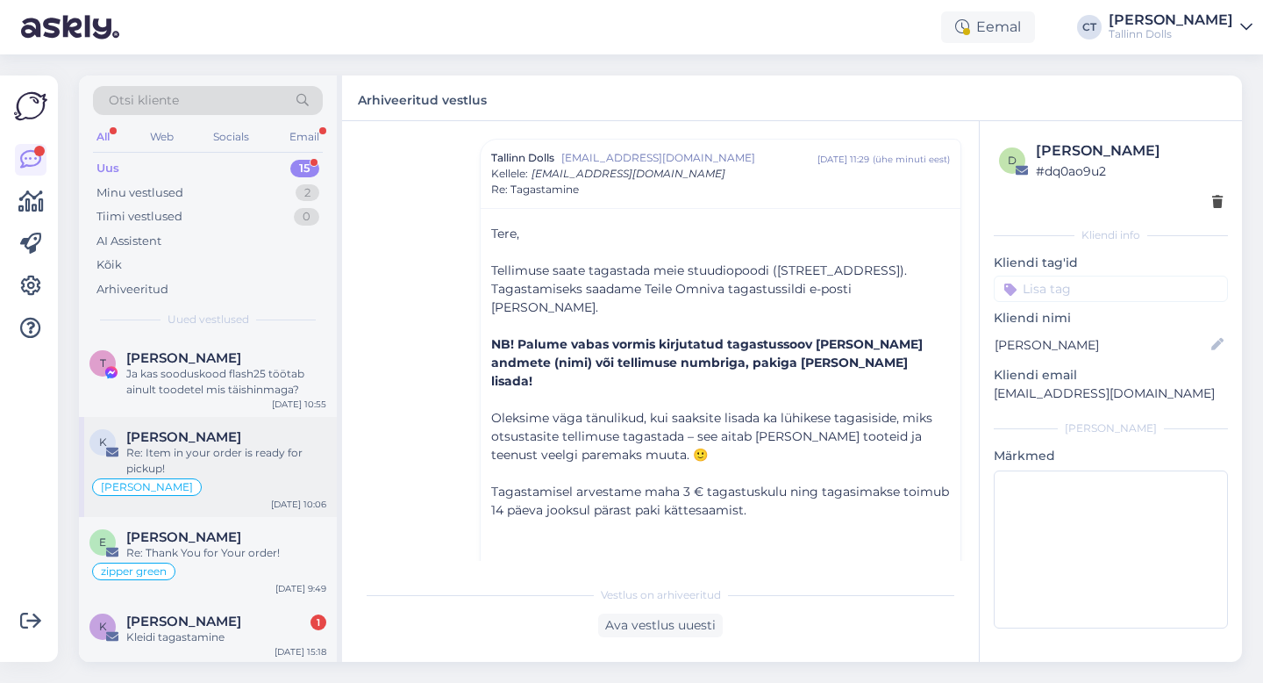
scroll to position [96, 0]
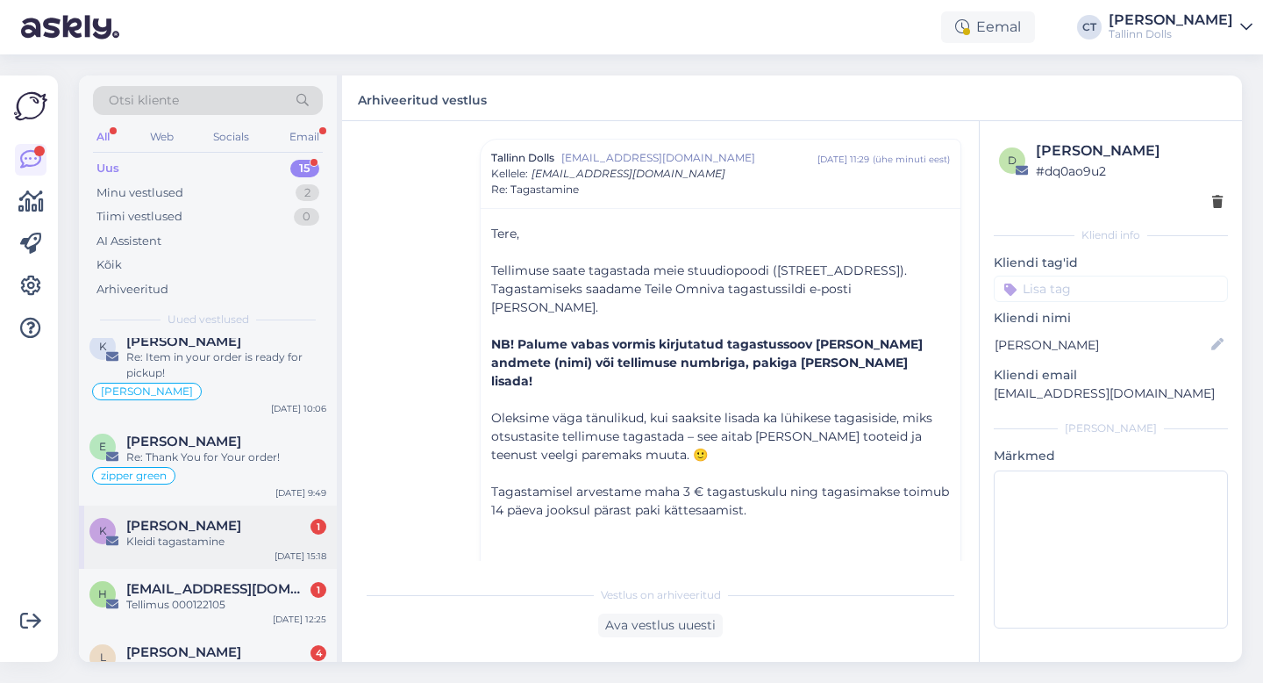
click at [230, 542] on div "Kleidi tagastamine" at bounding box center [226, 541] width 200 height 16
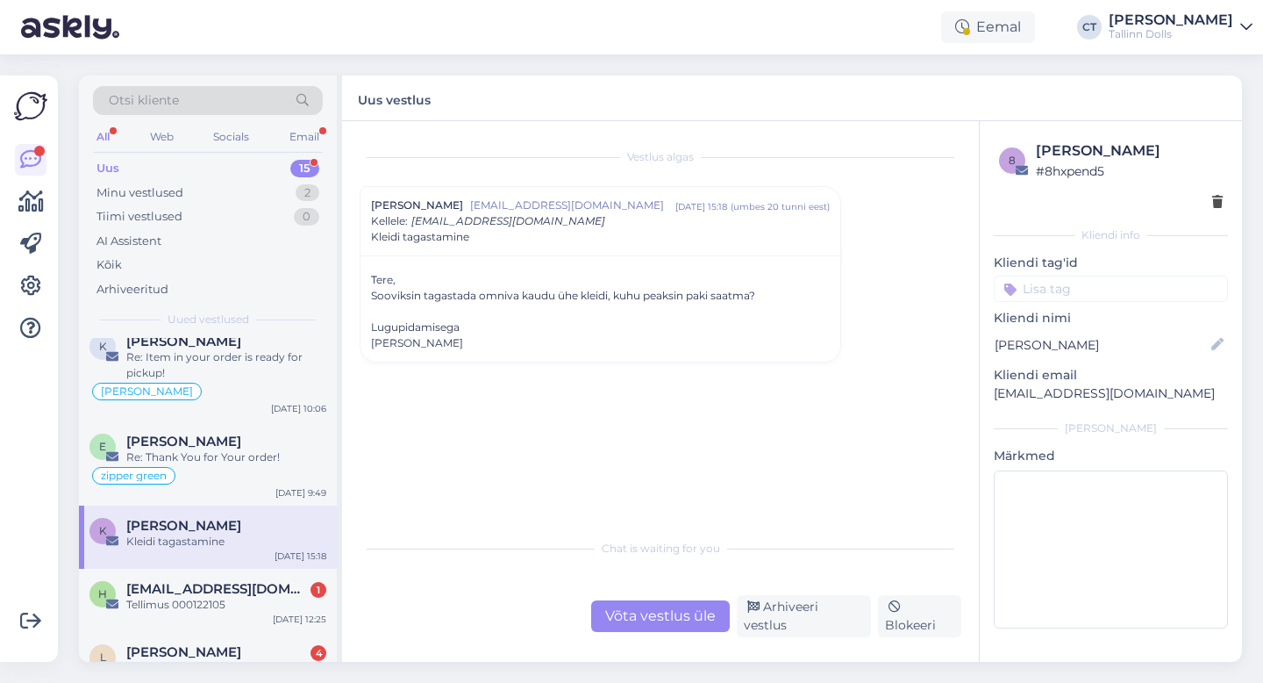
click at [654, 632] on div "Võta vestlus üle" at bounding box center [660, 616] width 139 height 32
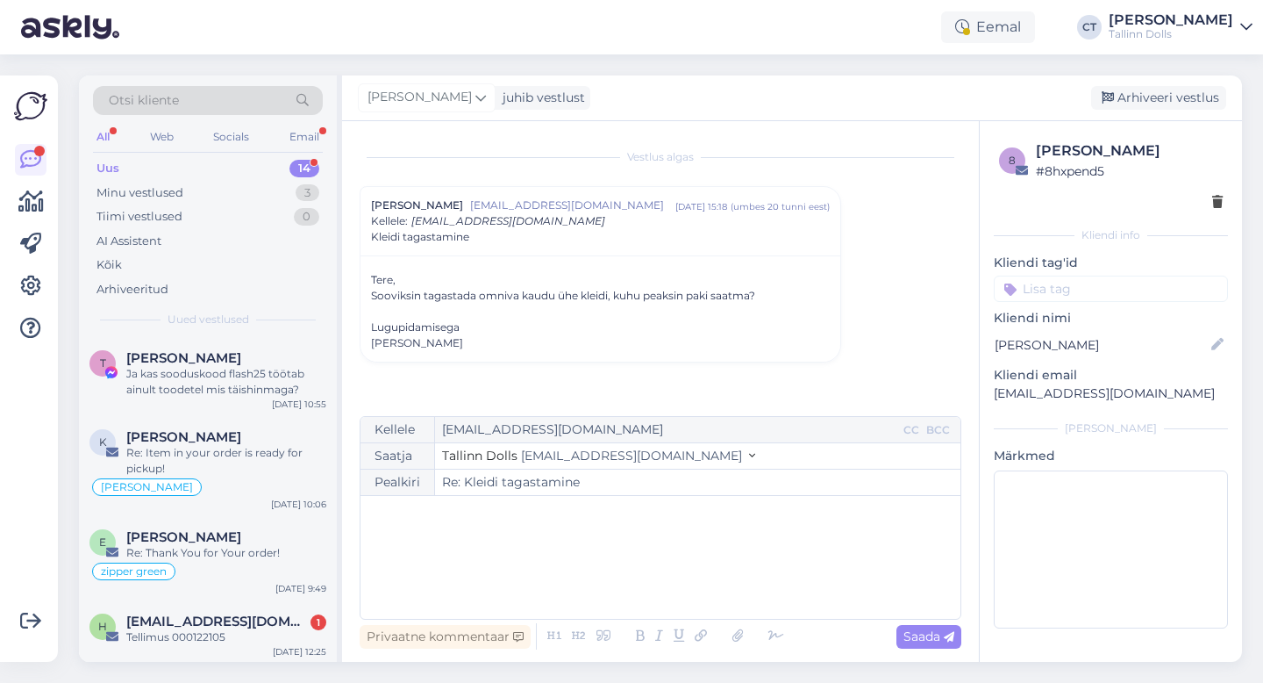
click at [658, 574] on div "﻿" at bounding box center [660, 556] width 583 height 105
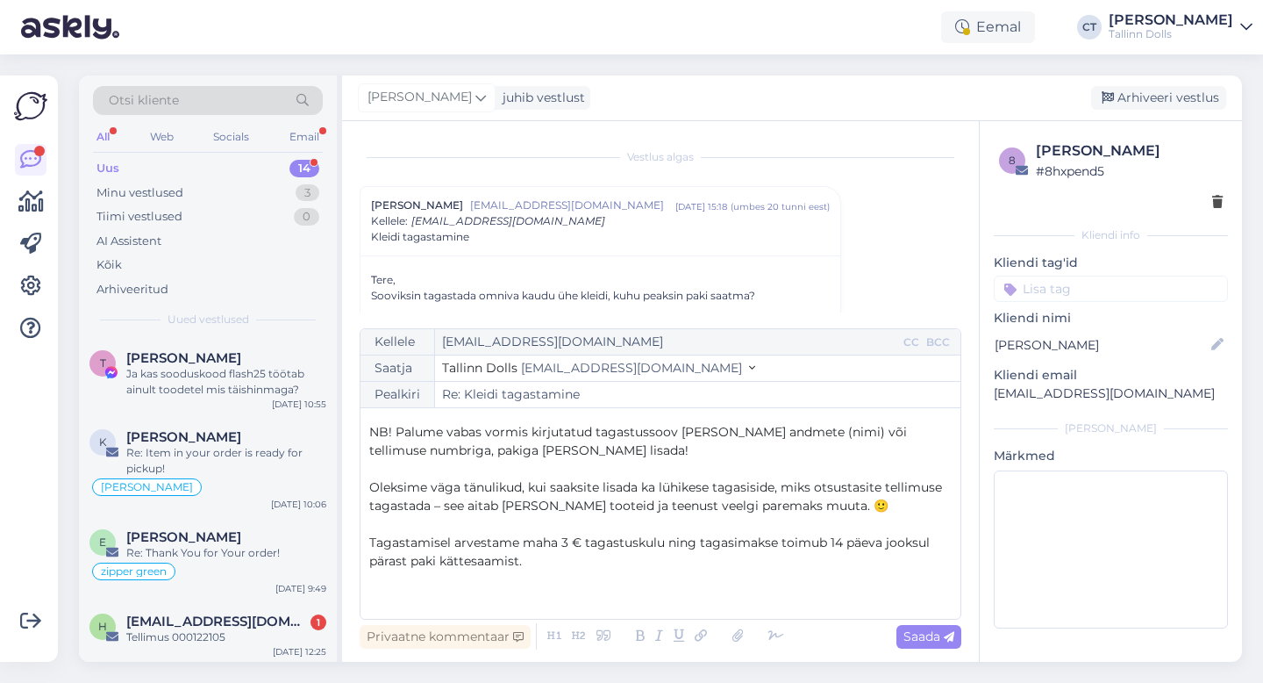
scroll to position [67, 0]
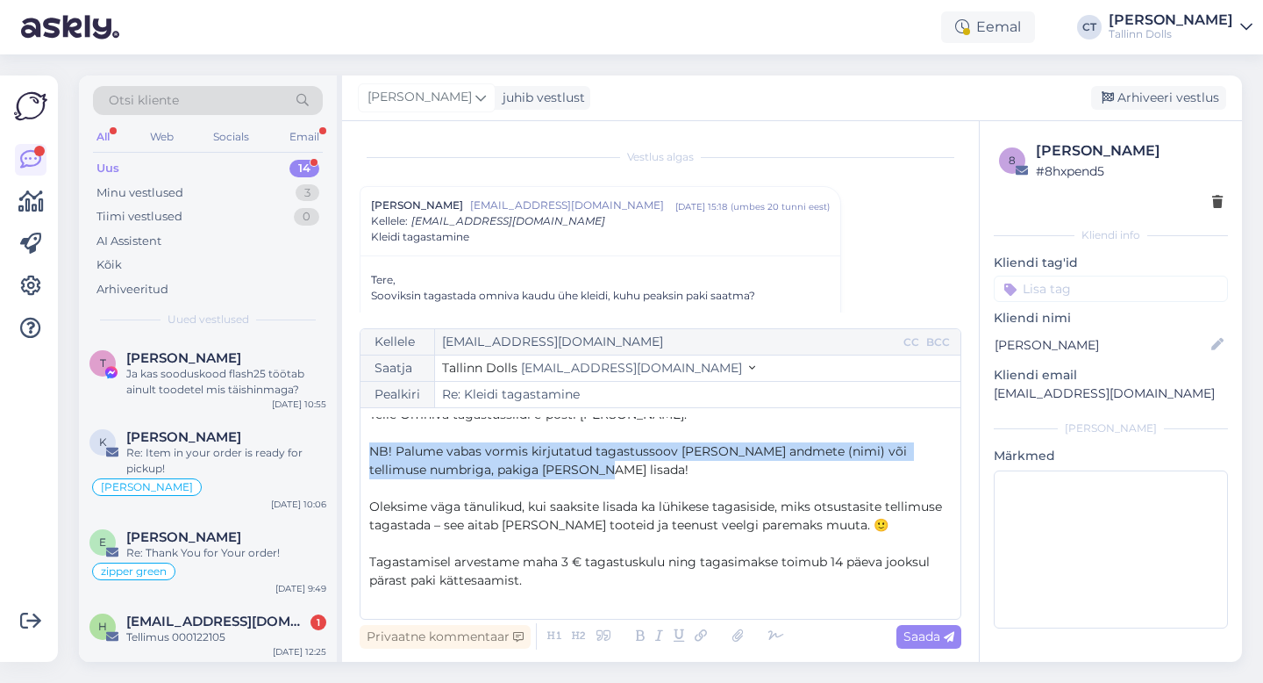
drag, startPoint x: 568, startPoint y: 472, endPoint x: 377, endPoint y: 441, distance: 192.8
click at [377, 442] on p "NB! Palume vabas vormis kirjutatud tagastussoov [PERSON_NAME] andmete (nimi) võ…" at bounding box center [660, 460] width 583 height 37
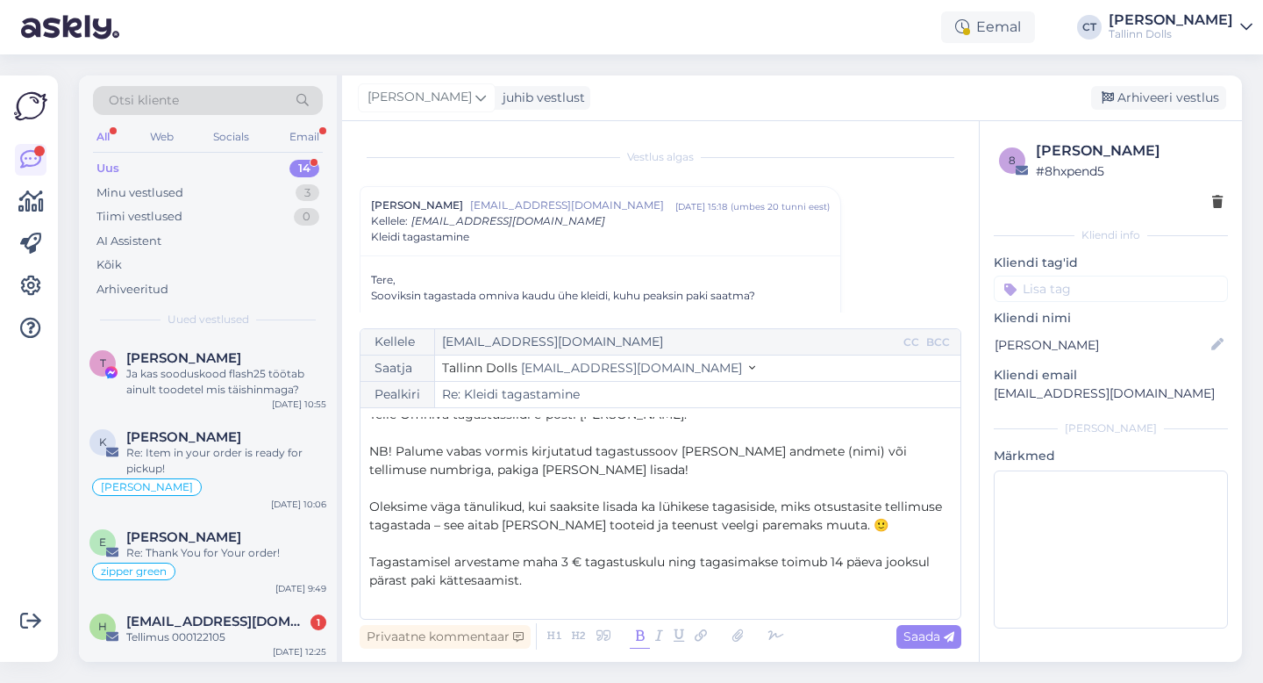
click at [641, 638] on icon at bounding box center [640, 636] width 20 height 25
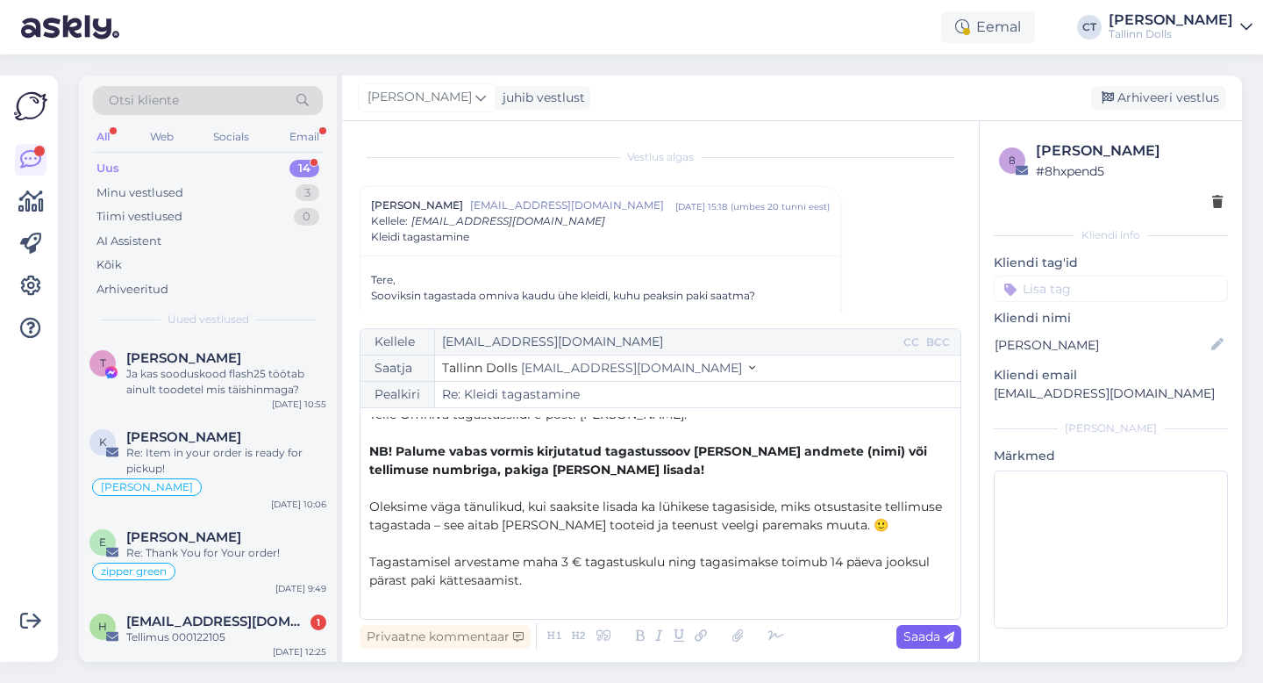
click at [944, 640] on icon at bounding box center [949, 637] width 11 height 11
type input "Re: Re: Kleidi tagastamine"
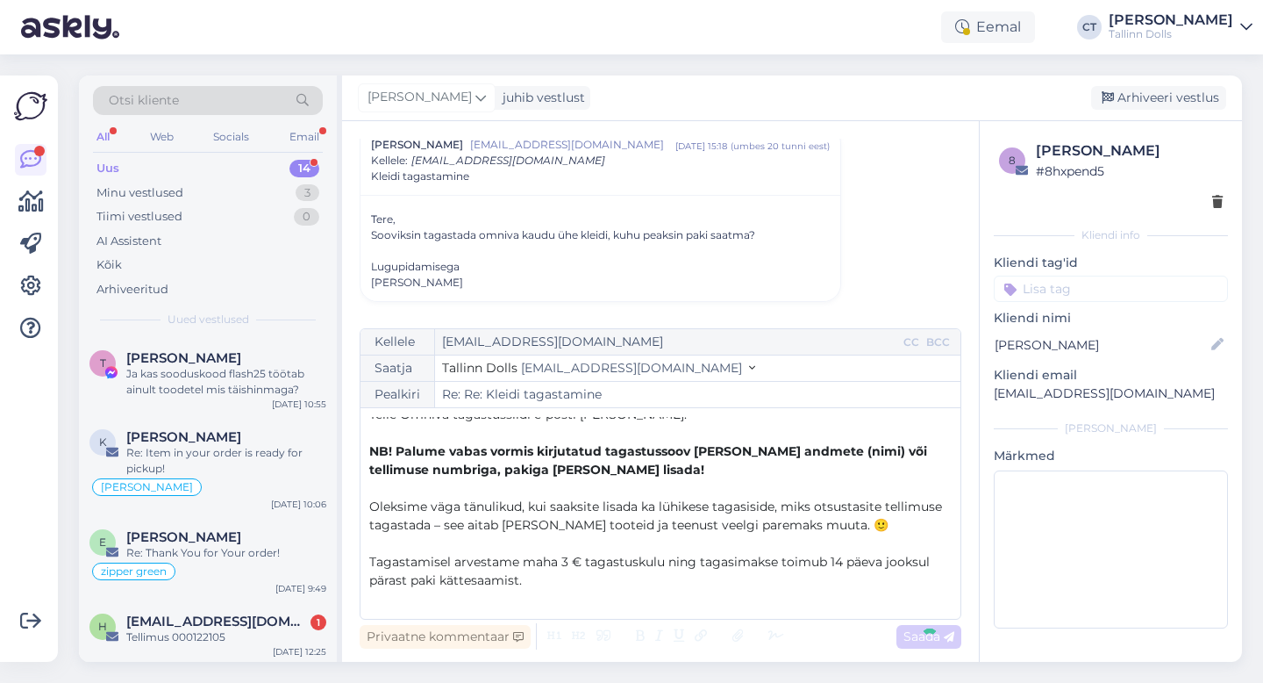
scroll to position [0, 0]
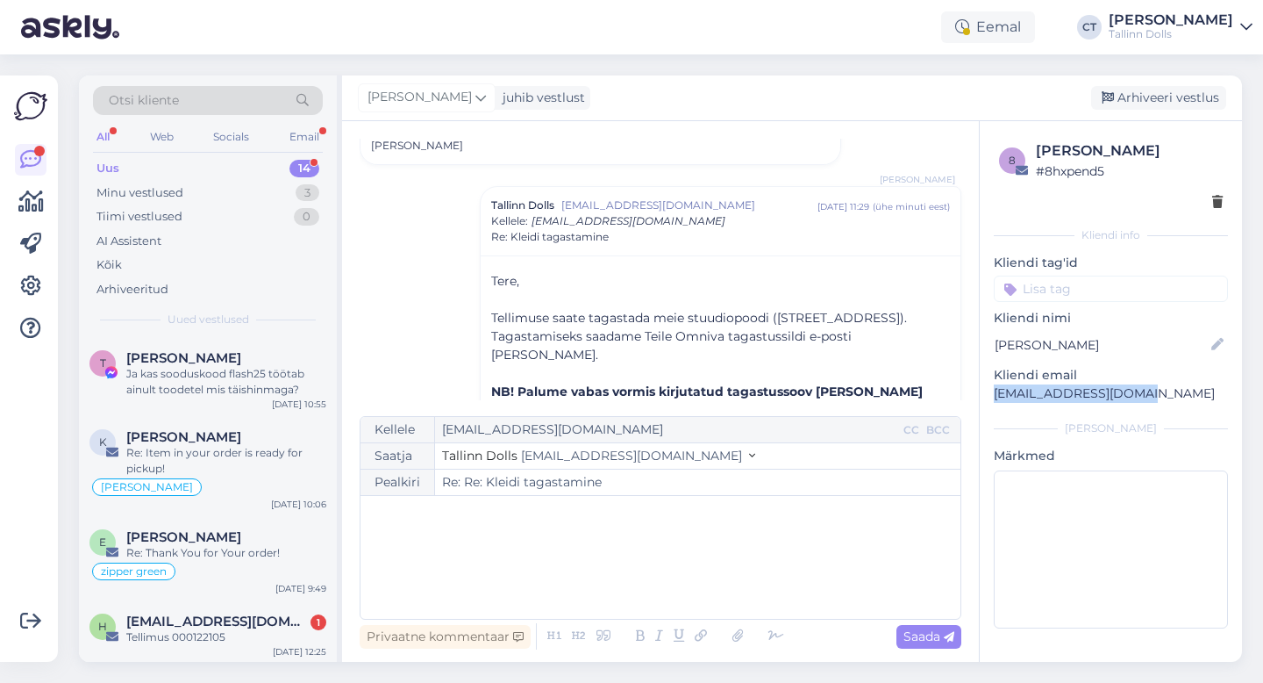
drag, startPoint x: 1142, startPoint y: 397, endPoint x: 990, endPoint y: 390, distance: 152.0
click at [990, 390] on div "8 Kairi Järve # 8hxpend5 Kliendi info Kliendi tag'id zipper green viskoos kanga…" at bounding box center [1111, 387] width 262 height 533
click at [1143, 90] on div "Arhiveeri vestlus" at bounding box center [1158, 98] width 135 height 24
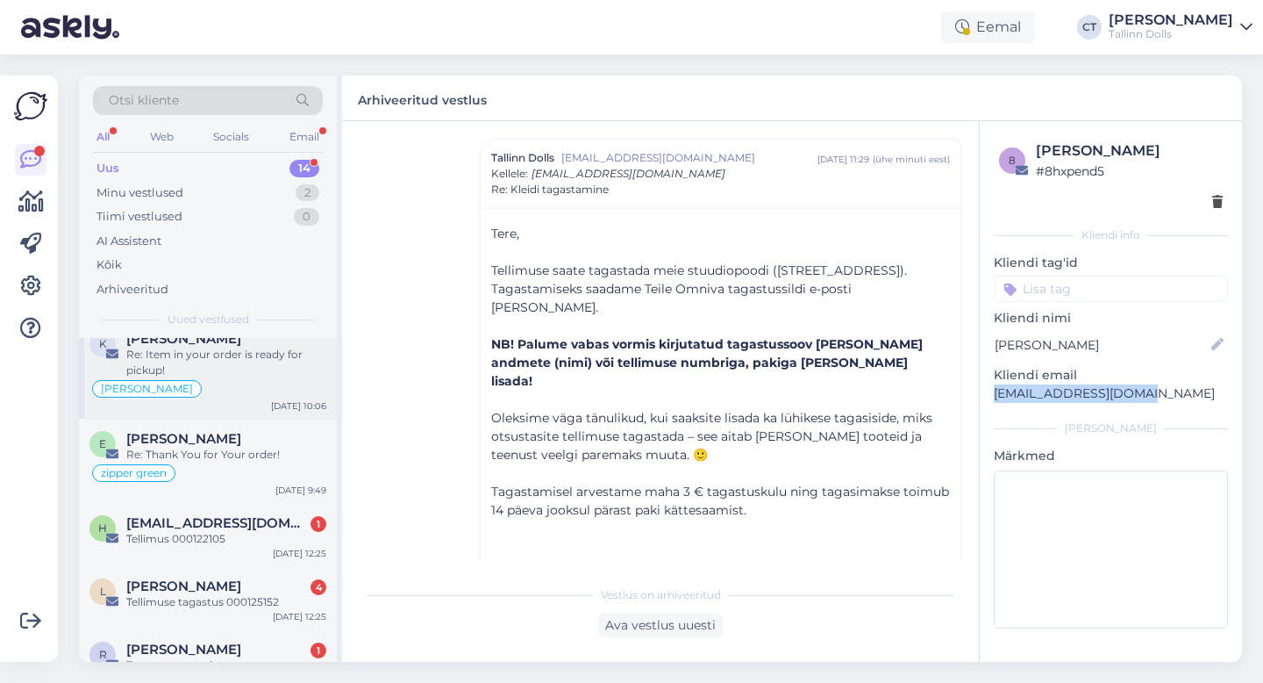
scroll to position [102, 0]
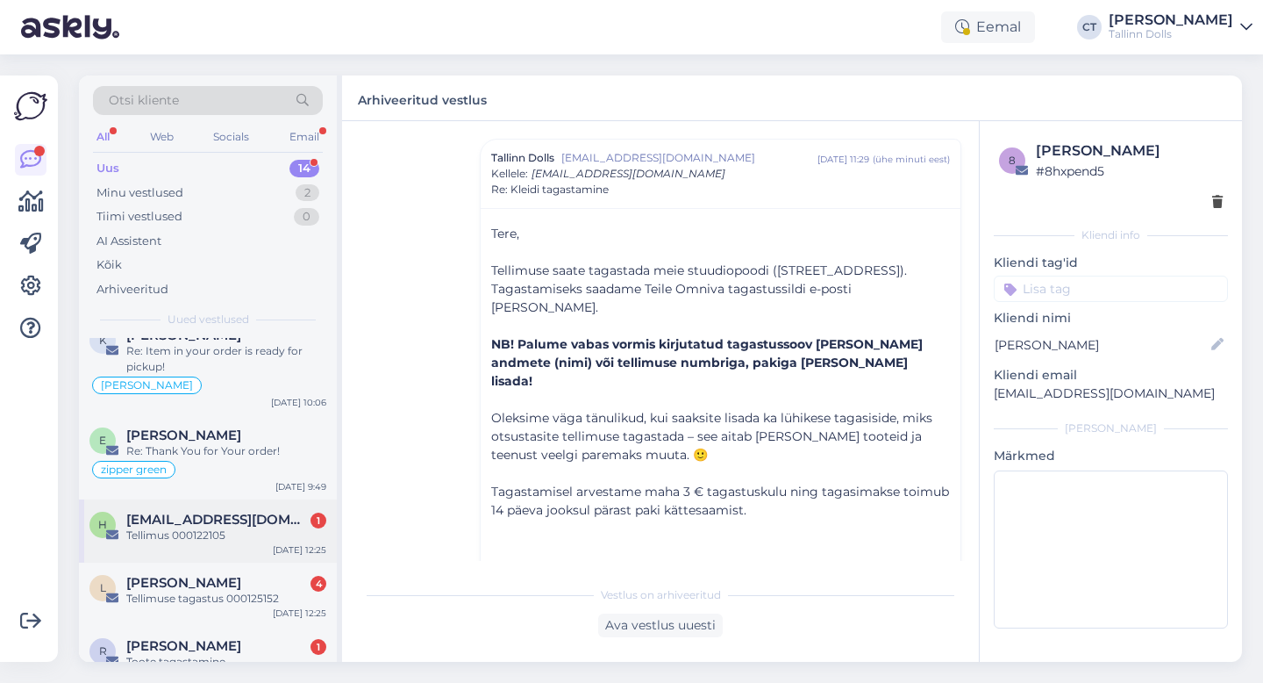
click at [199, 554] on div "h [EMAIL_ADDRESS][DOMAIN_NAME] 1 Tellimus 000122105 [DATE] 12:25" at bounding box center [208, 530] width 258 height 63
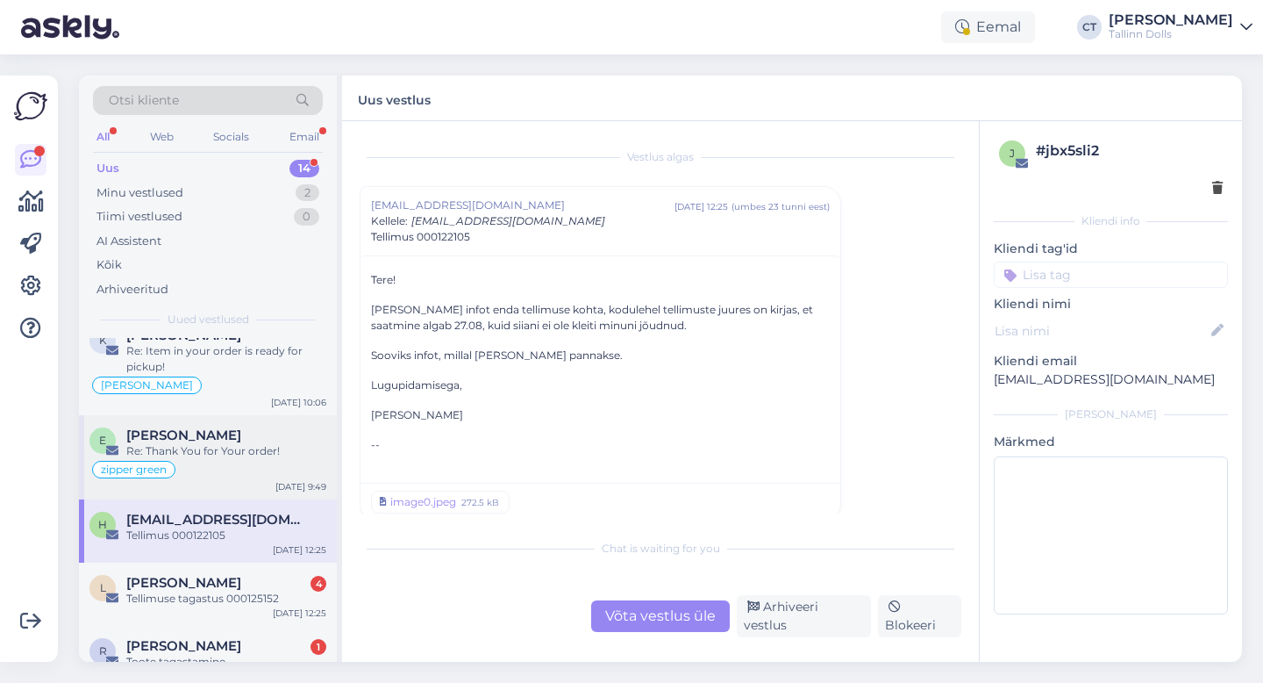
scroll to position [7, 0]
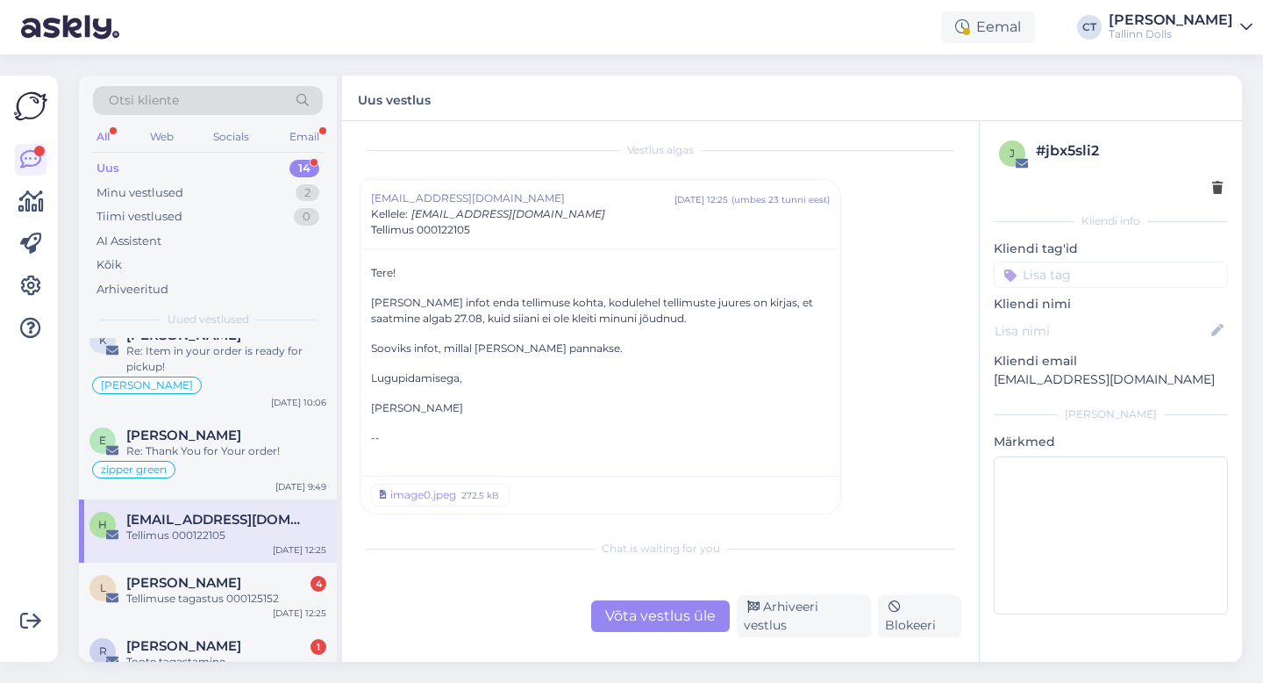
click at [643, 621] on div "Võta vestlus üle" at bounding box center [660, 616] width 139 height 32
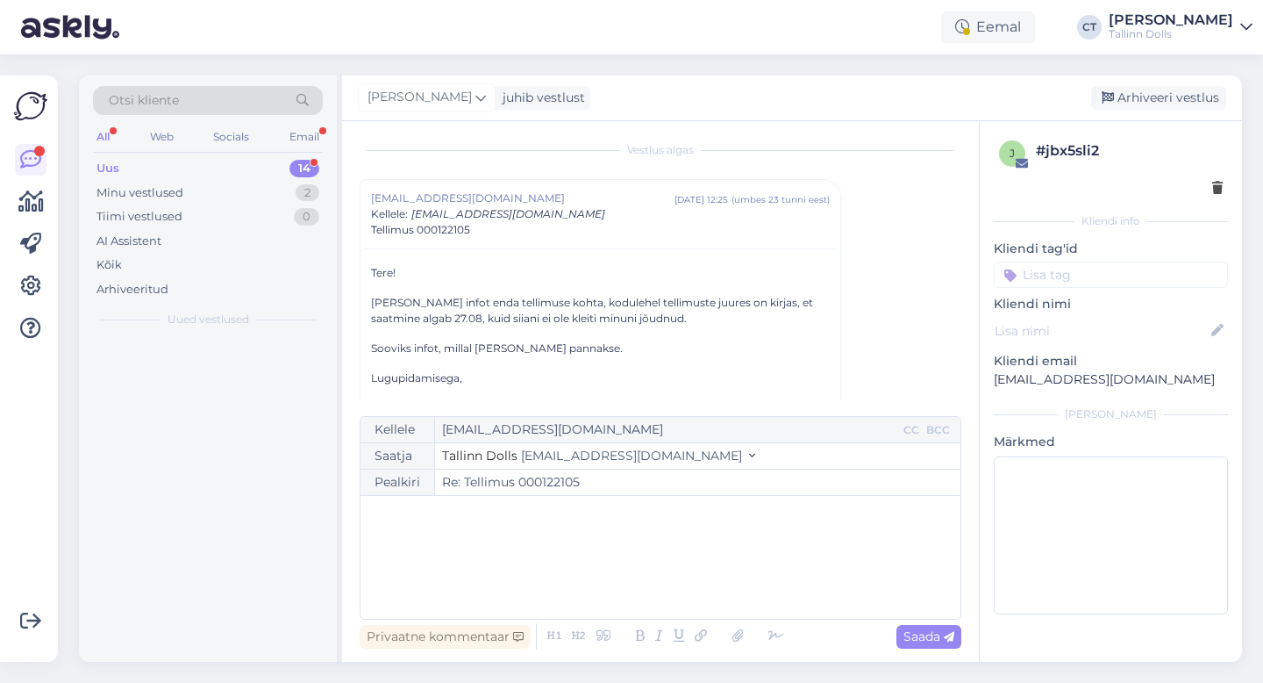
scroll to position [0, 0]
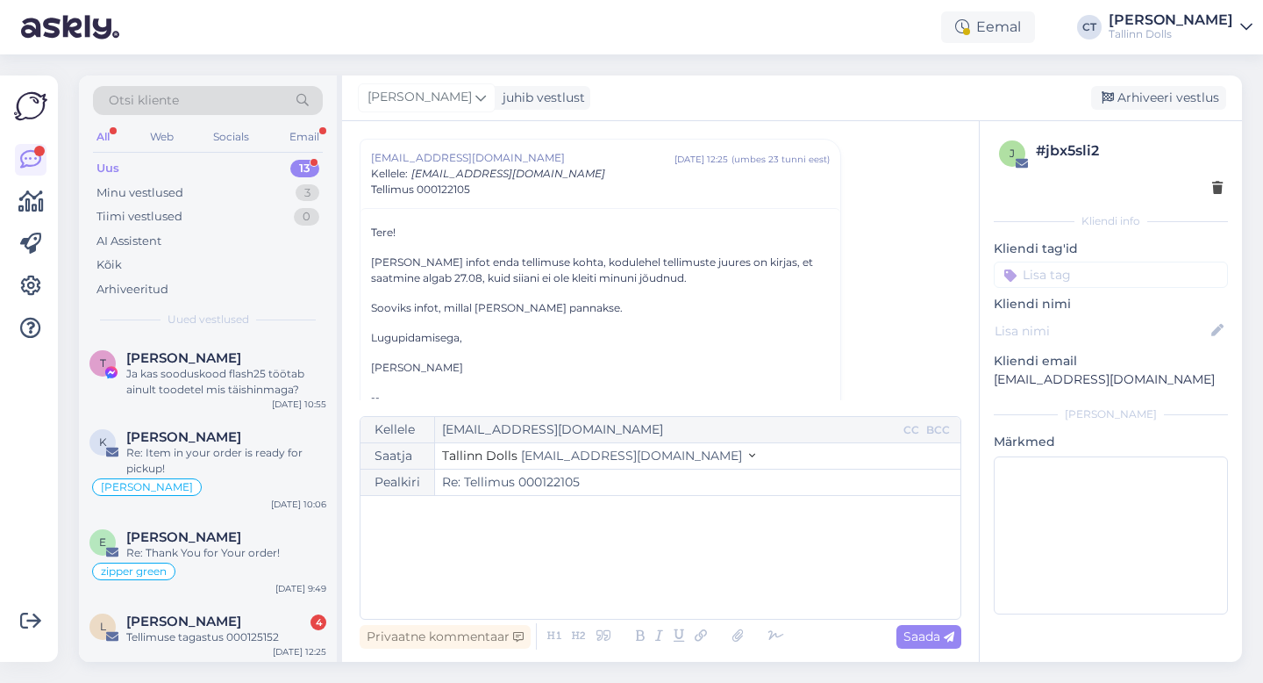
click at [636, 574] on div "﻿" at bounding box center [660, 556] width 583 height 105
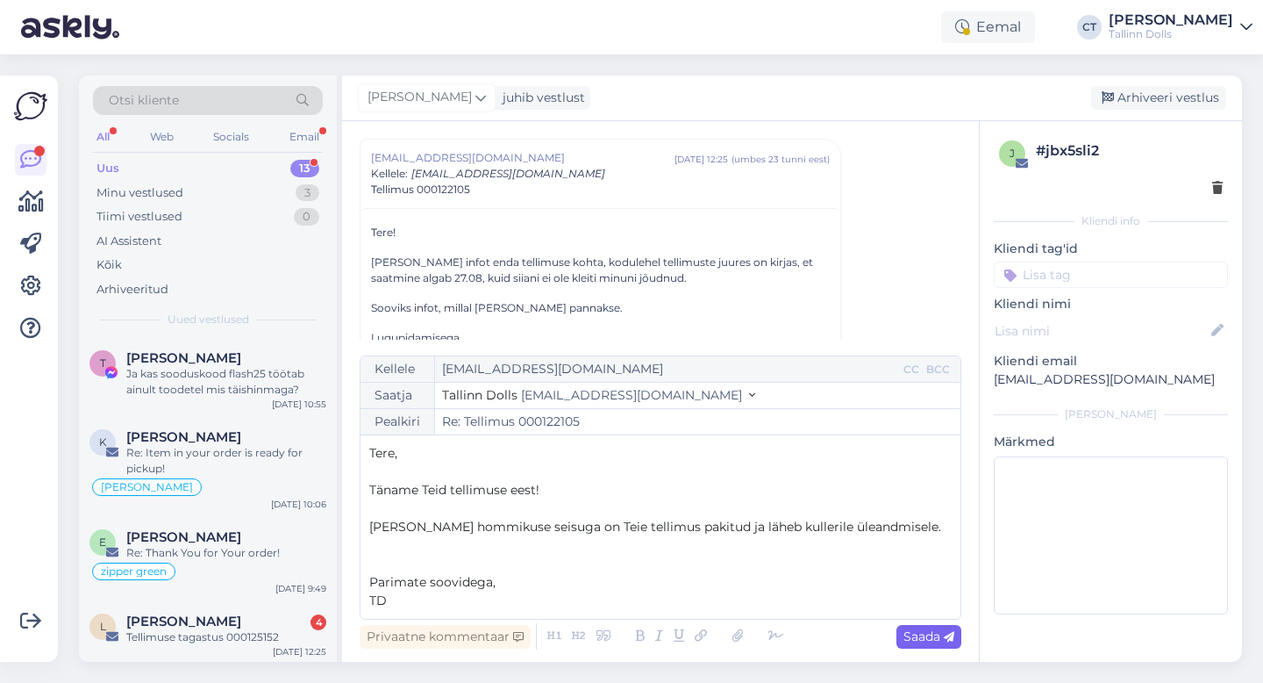
click at [926, 647] on div "Saada" at bounding box center [929, 637] width 65 height 24
type input "Re: Re: Tellimus 000122105"
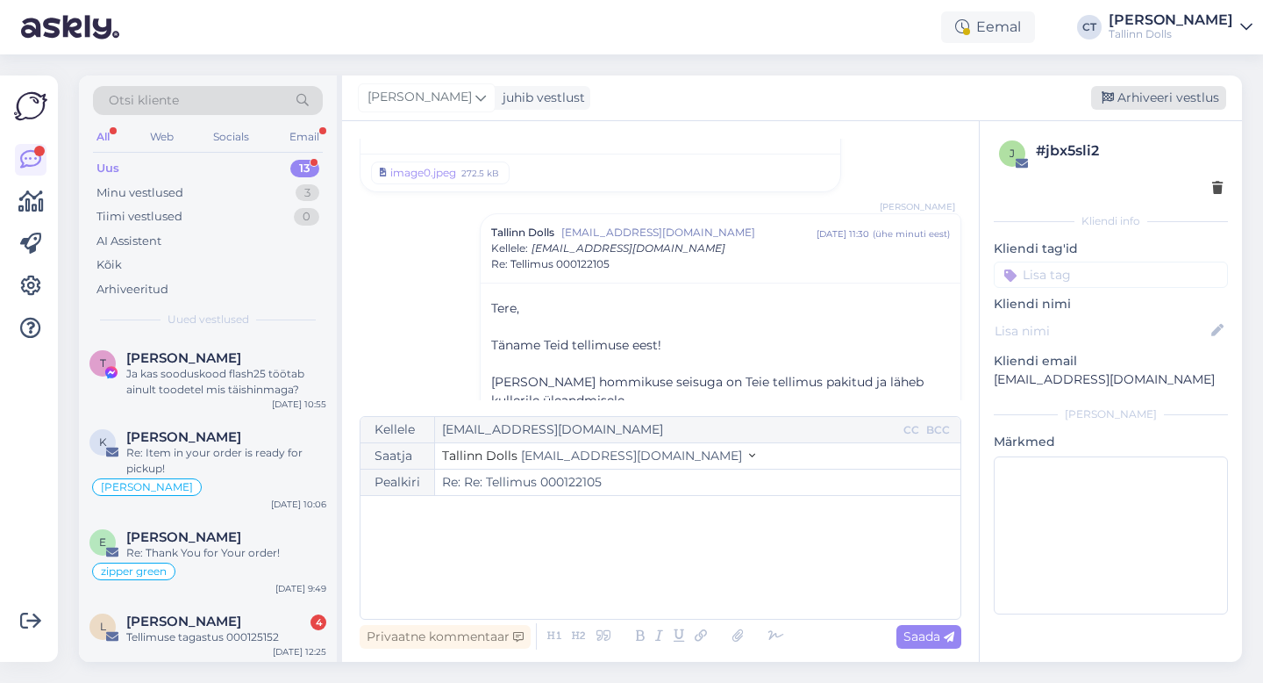
click at [1133, 109] on div "Arhiveeri vestlus" at bounding box center [1158, 98] width 135 height 24
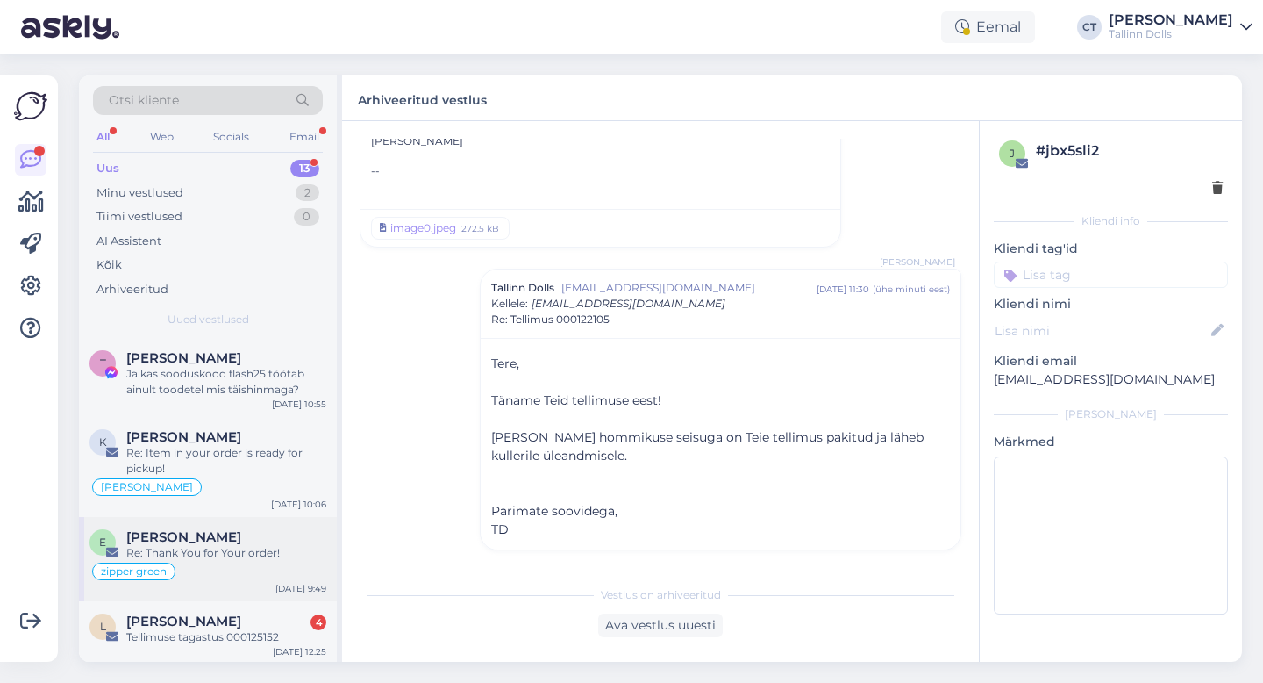
scroll to position [92, 0]
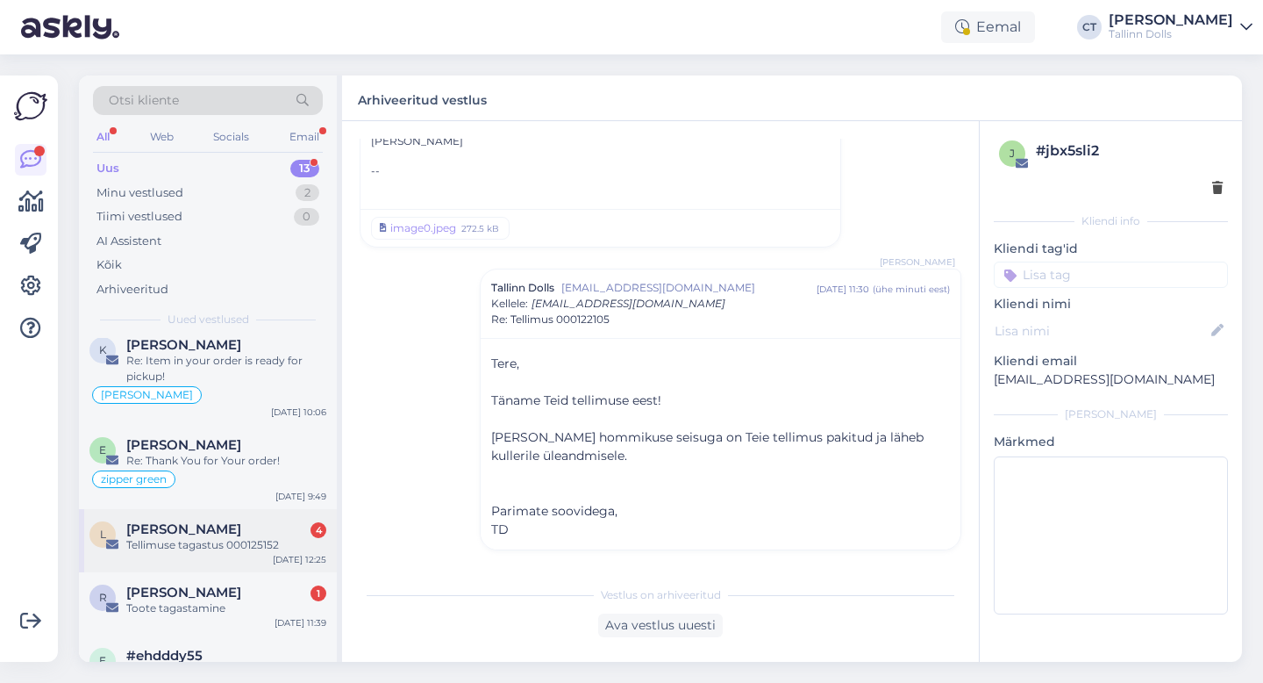
click at [200, 542] on div "Tellimuse tagastus 000125152" at bounding box center [226, 545] width 200 height 16
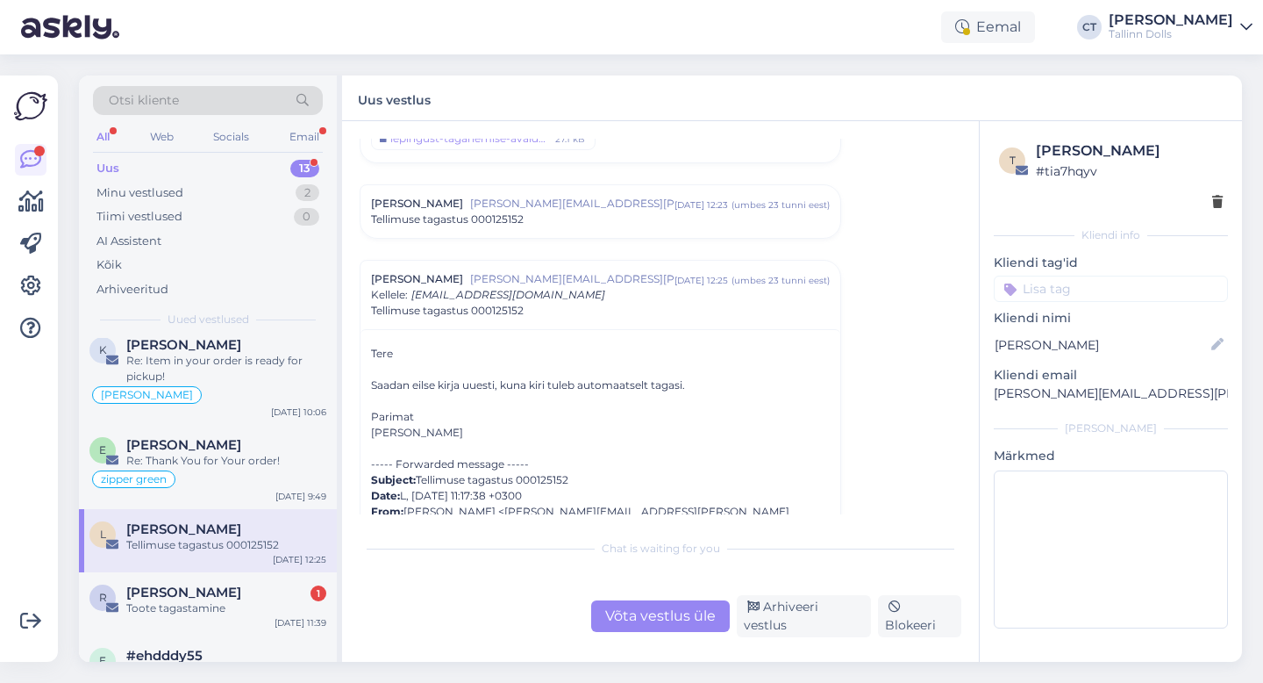
scroll to position [192, 0]
click at [643, 227] on div "Laura Rohlin-Püü [EMAIL_ADDRESS][PERSON_NAME][DOMAIN_NAME] [DATE] 12:23 ( umbes…" at bounding box center [601, 209] width 480 height 53
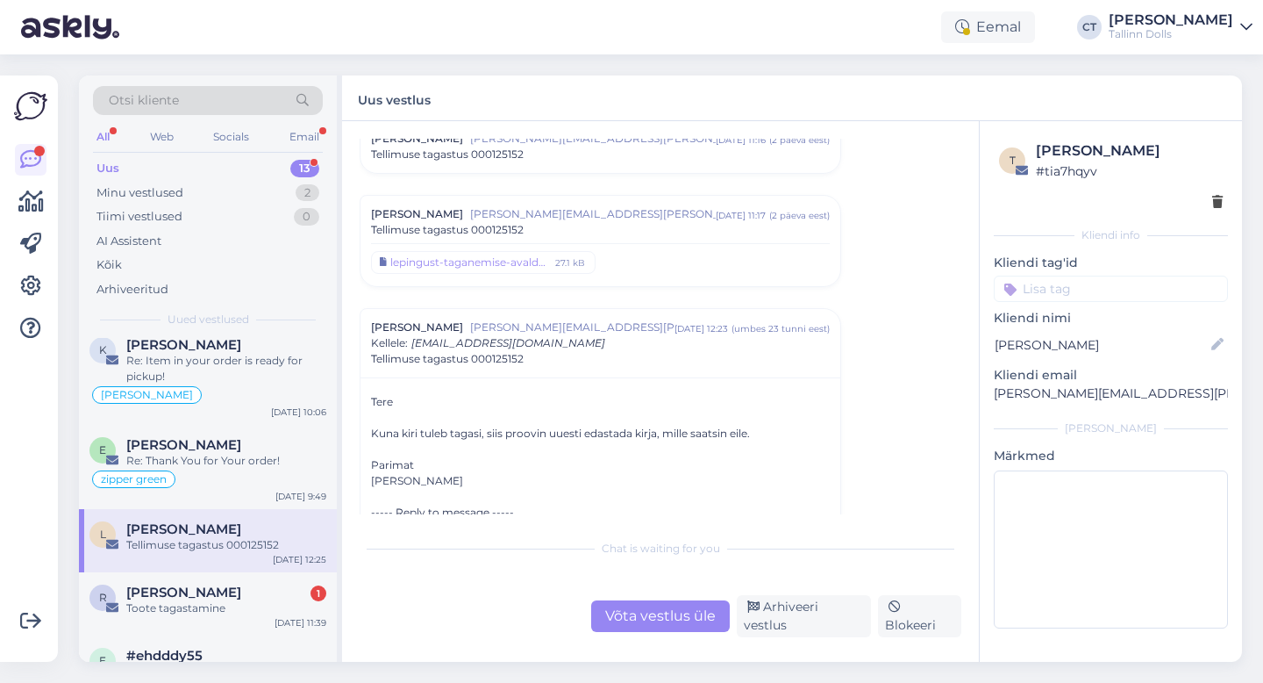
scroll to position [60, 0]
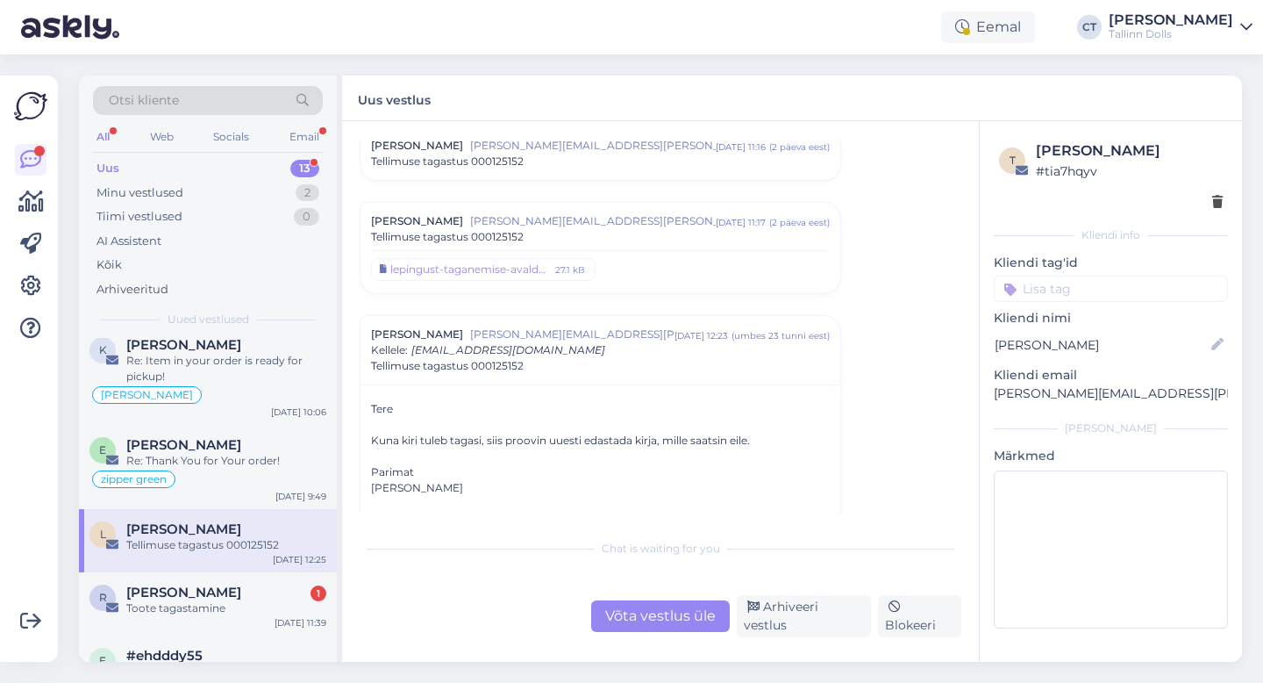
click at [613, 232] on div "Tellimuse tagastus 000125152" at bounding box center [600, 237] width 459 height 16
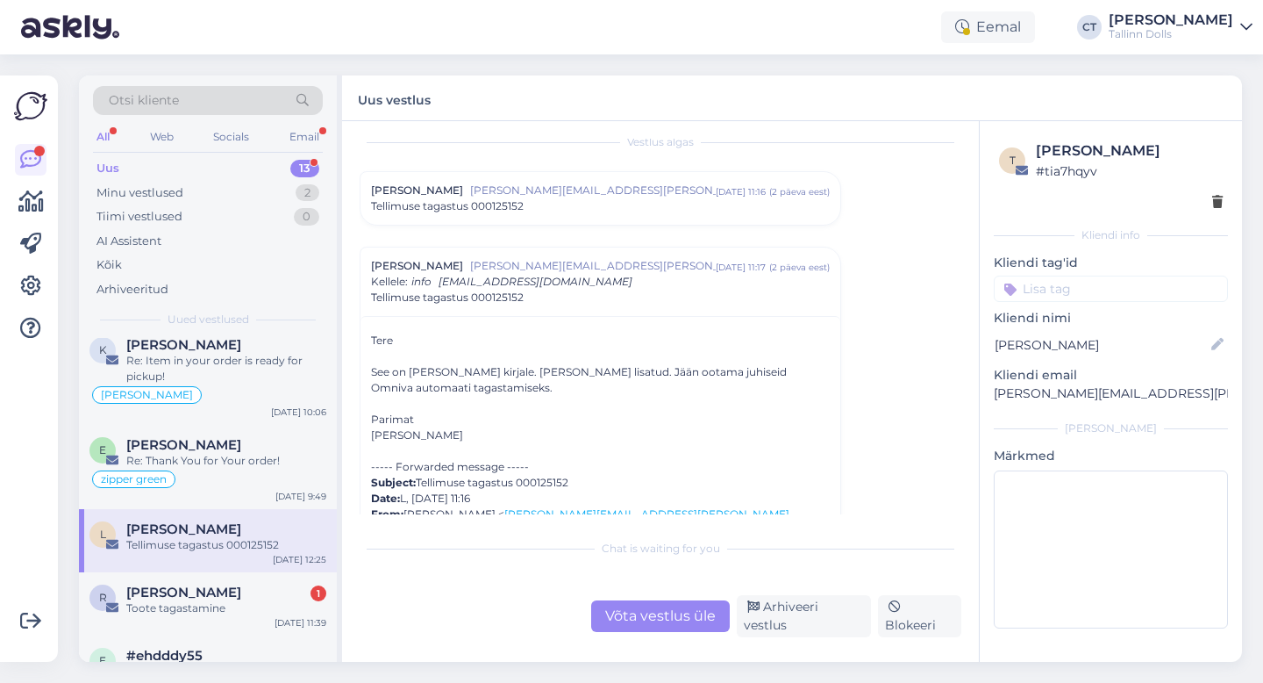
scroll to position [0, 0]
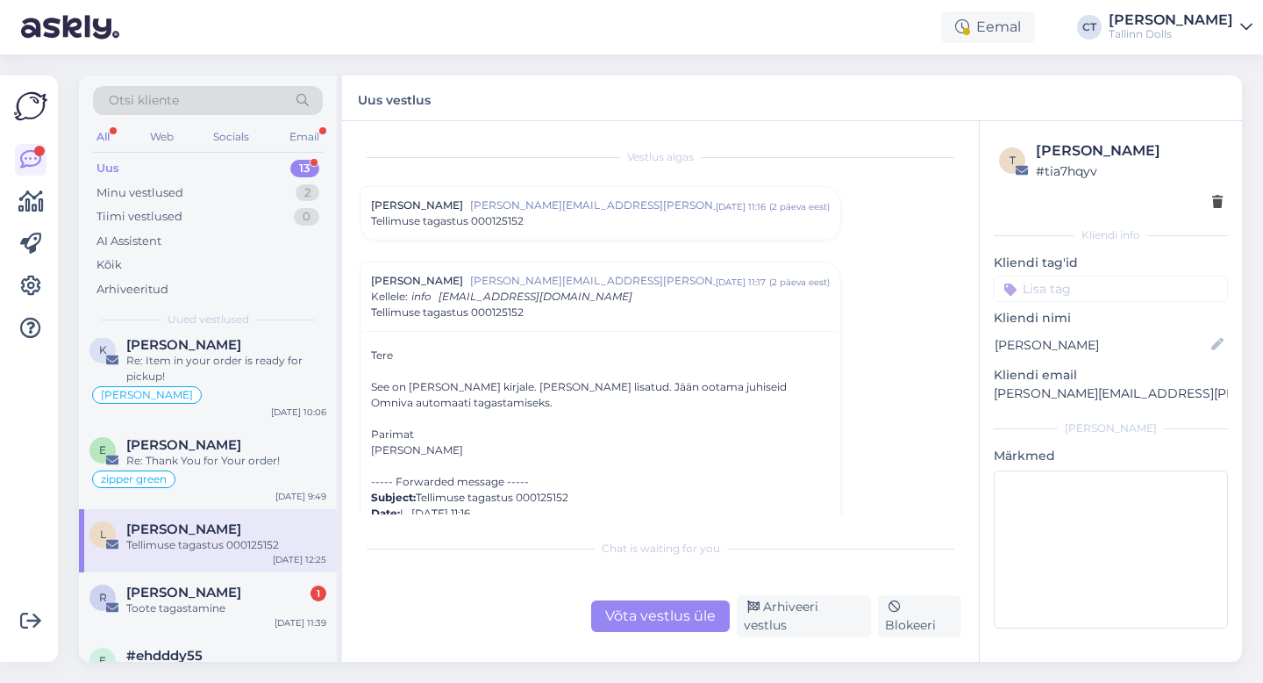
click at [607, 210] on span "[PERSON_NAME][EMAIL_ADDRESS][PERSON_NAME][DOMAIN_NAME]" at bounding box center [593, 205] width 246 height 16
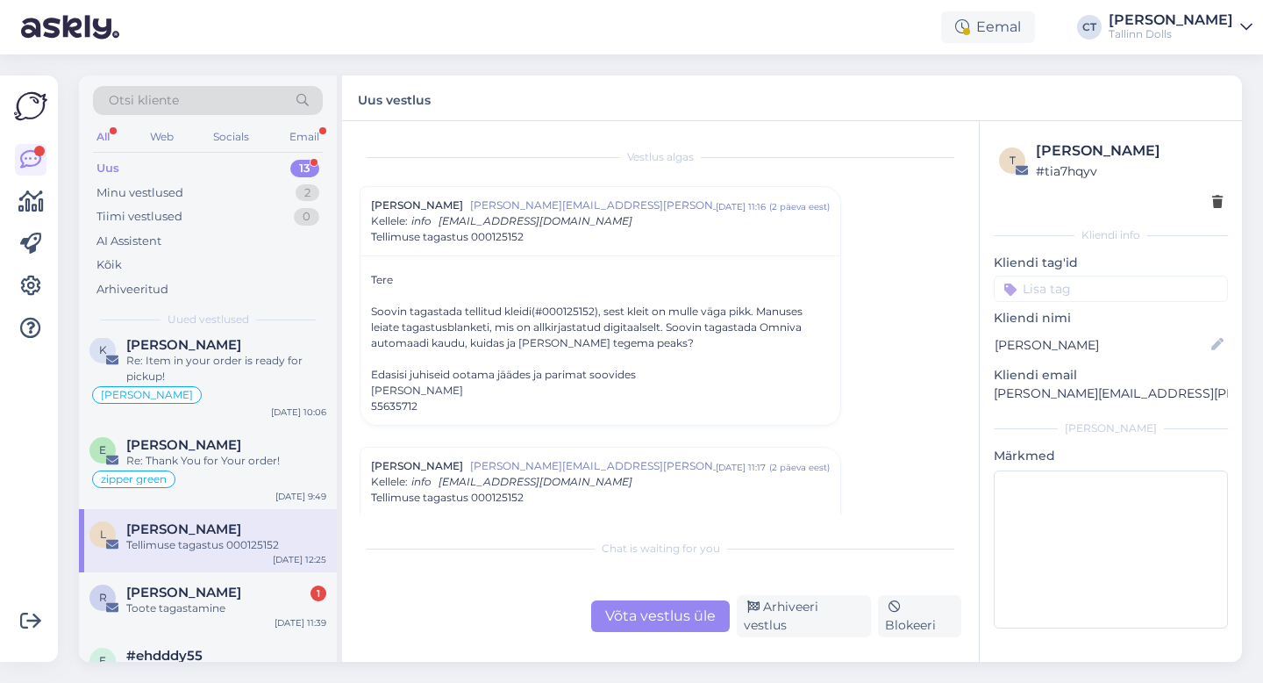
scroll to position [39, 0]
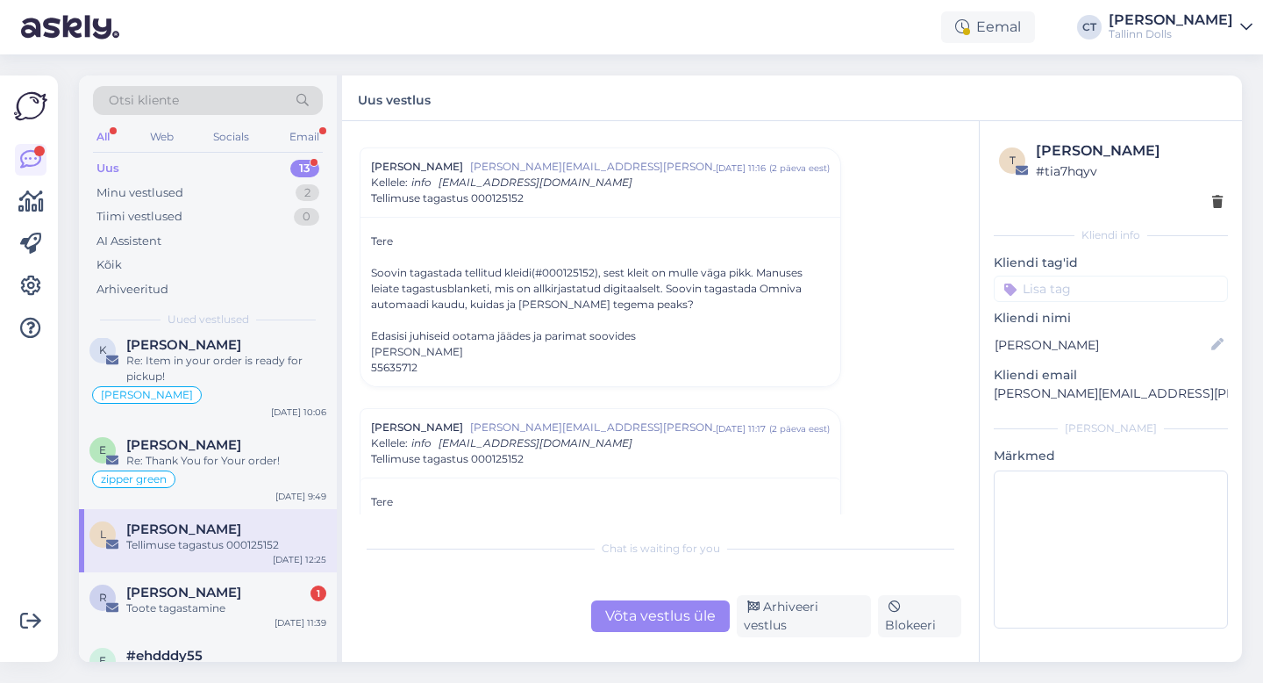
click at [652, 632] on div "Võta vestlus üle" at bounding box center [660, 616] width 139 height 32
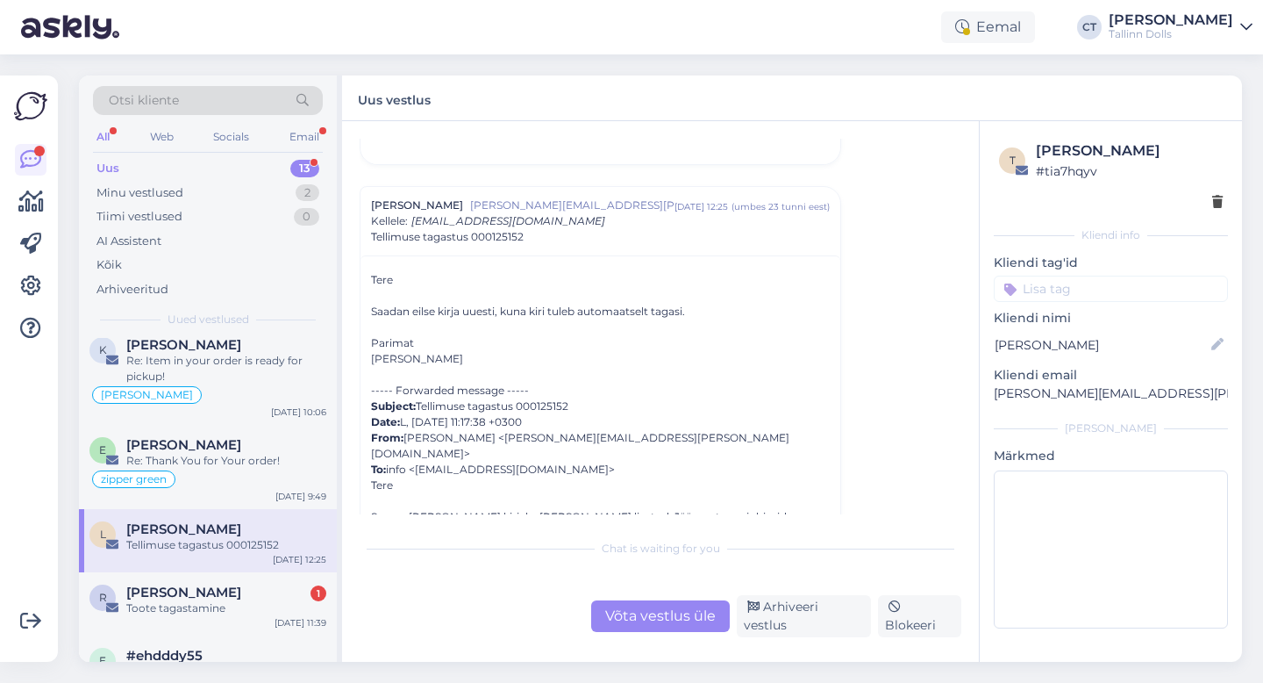
scroll to position [0, 0]
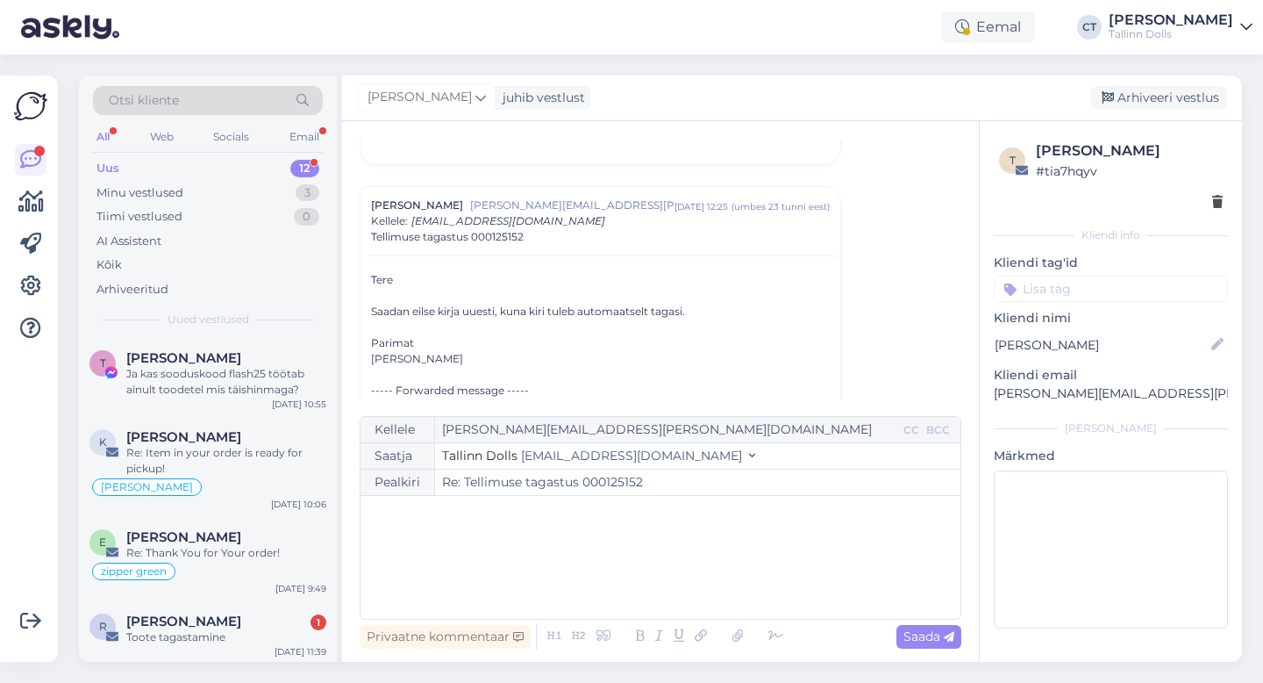
click at [645, 590] on div "﻿" at bounding box center [660, 556] width 583 height 105
drag, startPoint x: 1134, startPoint y: 392, endPoint x: 980, endPoint y: 385, distance: 154.6
click at [980, 385] on div "t [PERSON_NAME] # tia7hqyv Kliendi info Kliendi tag'id zipper green viskoos kan…" at bounding box center [1111, 387] width 262 height 533
click at [558, 551] on div "﻿" at bounding box center [660, 556] width 583 height 105
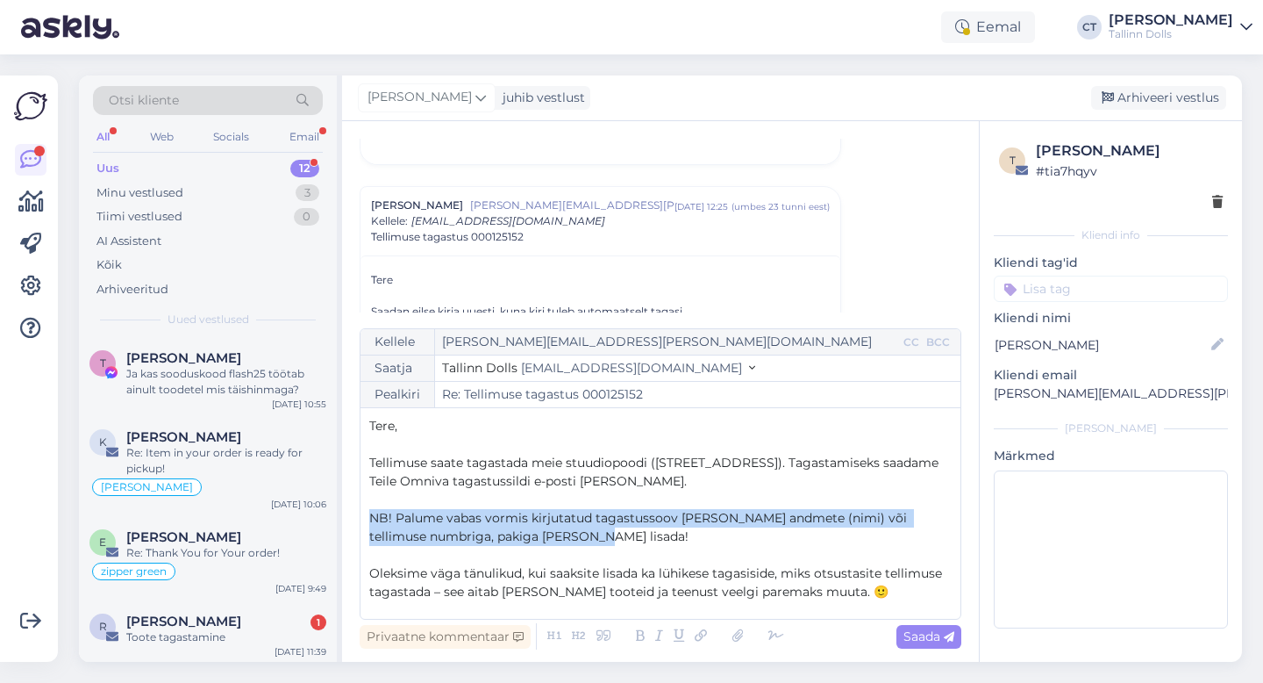
drag, startPoint x: 572, startPoint y: 452, endPoint x: 365, endPoint y: 520, distance: 218.0
click at [365, 520] on div "Kellele [PERSON_NAME][EMAIL_ADDRESS][PERSON_NAME][DOMAIN_NAME] CC BCC Saatja Ta…" at bounding box center [661, 473] width 602 height 291
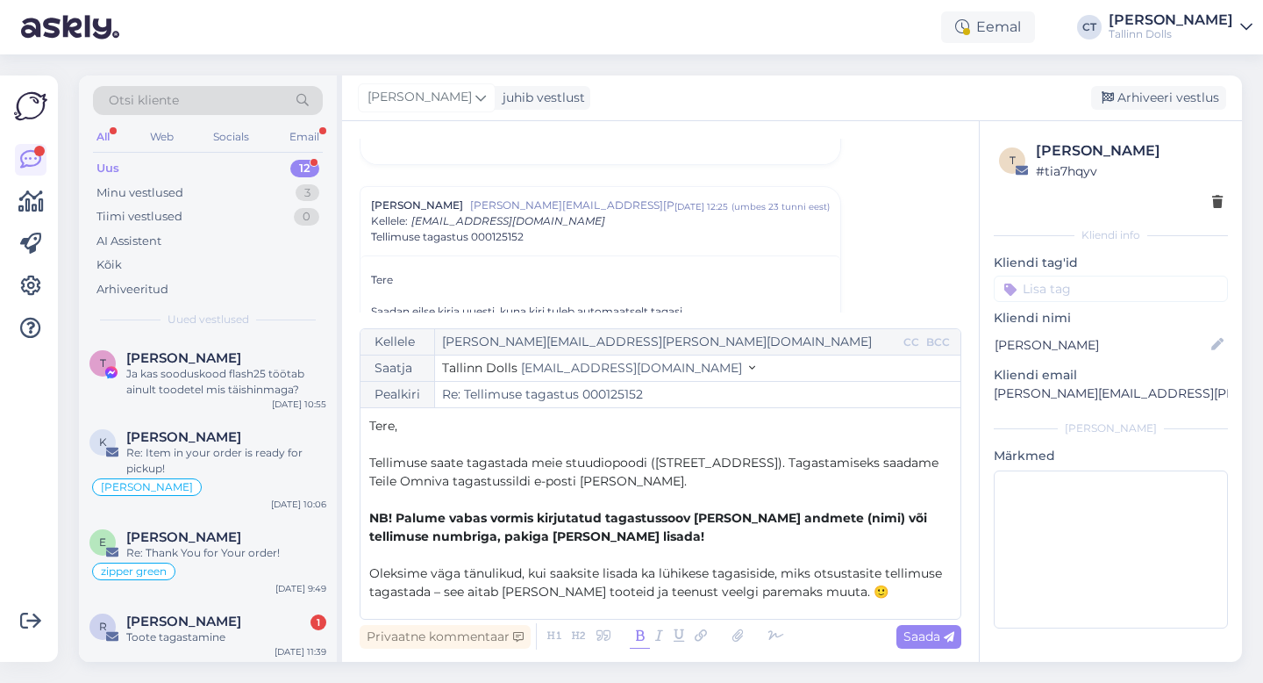
click at [640, 638] on icon at bounding box center [640, 636] width 20 height 25
click at [931, 640] on span "Saada" at bounding box center [929, 636] width 51 height 16
type input "Re: Re: Tellimuse tagastus 000125152"
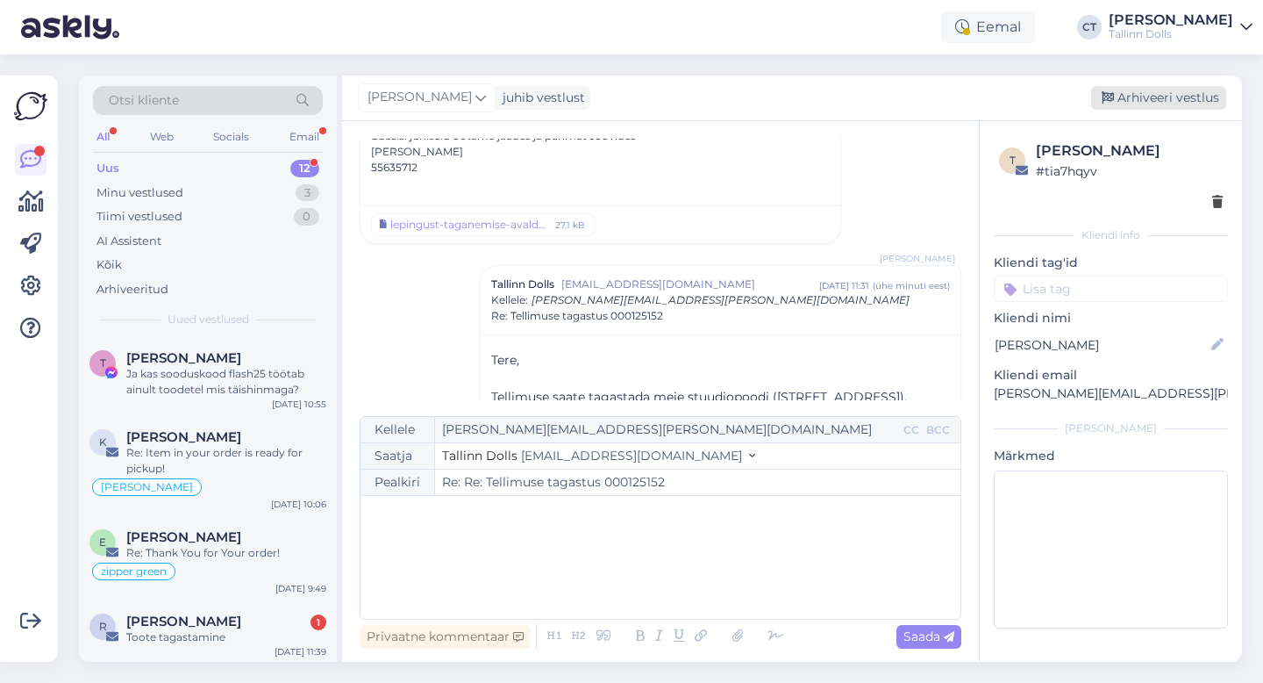
click at [1160, 96] on div "Arhiveeri vestlus" at bounding box center [1158, 98] width 135 height 24
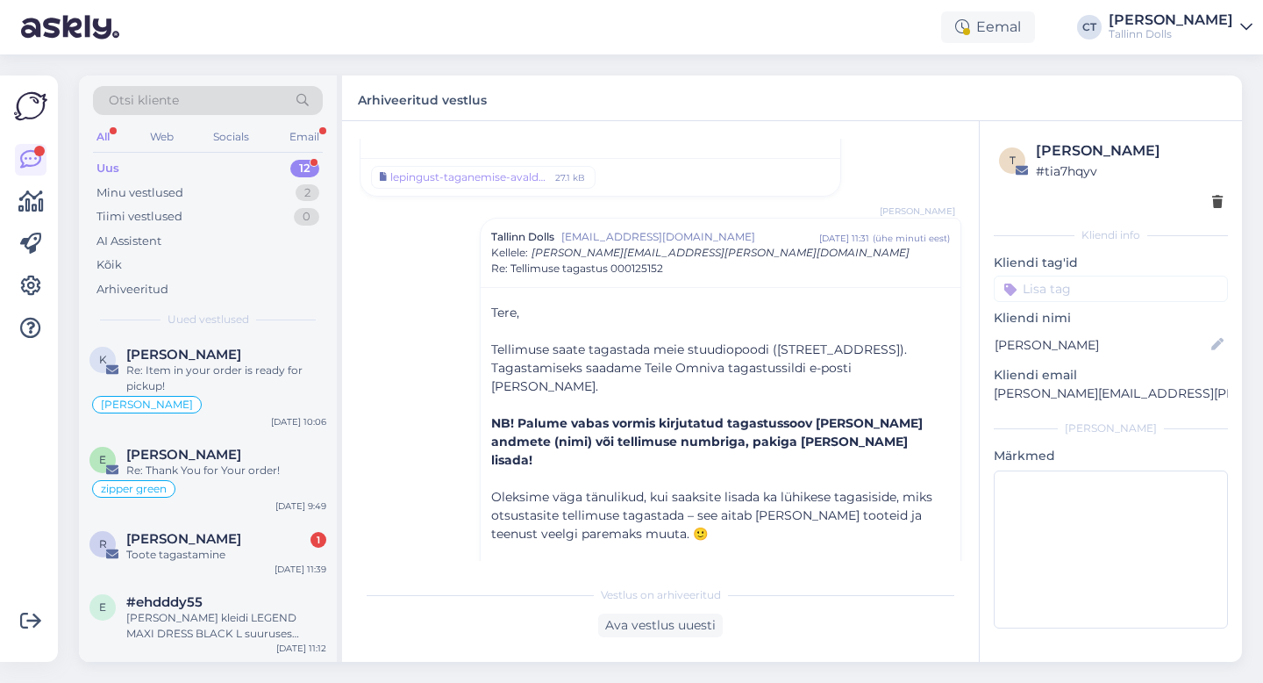
scroll to position [96, 0]
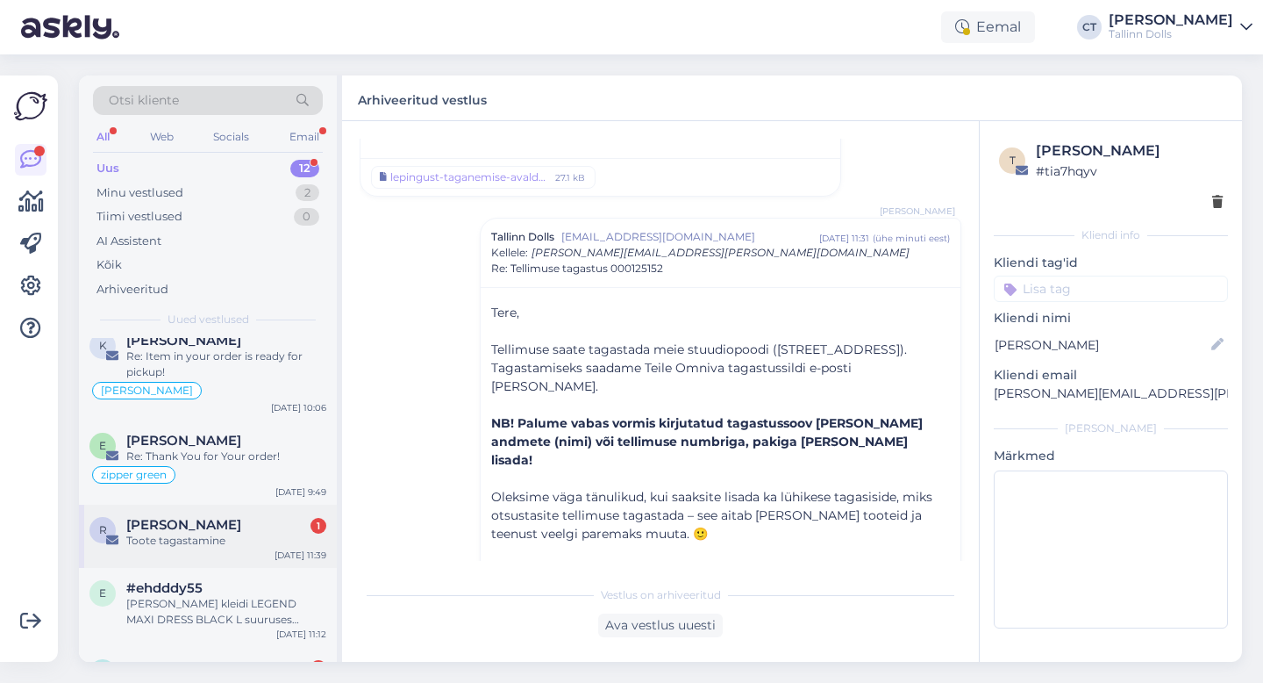
click at [247, 546] on div "Toote tagastamine" at bounding box center [226, 541] width 200 height 16
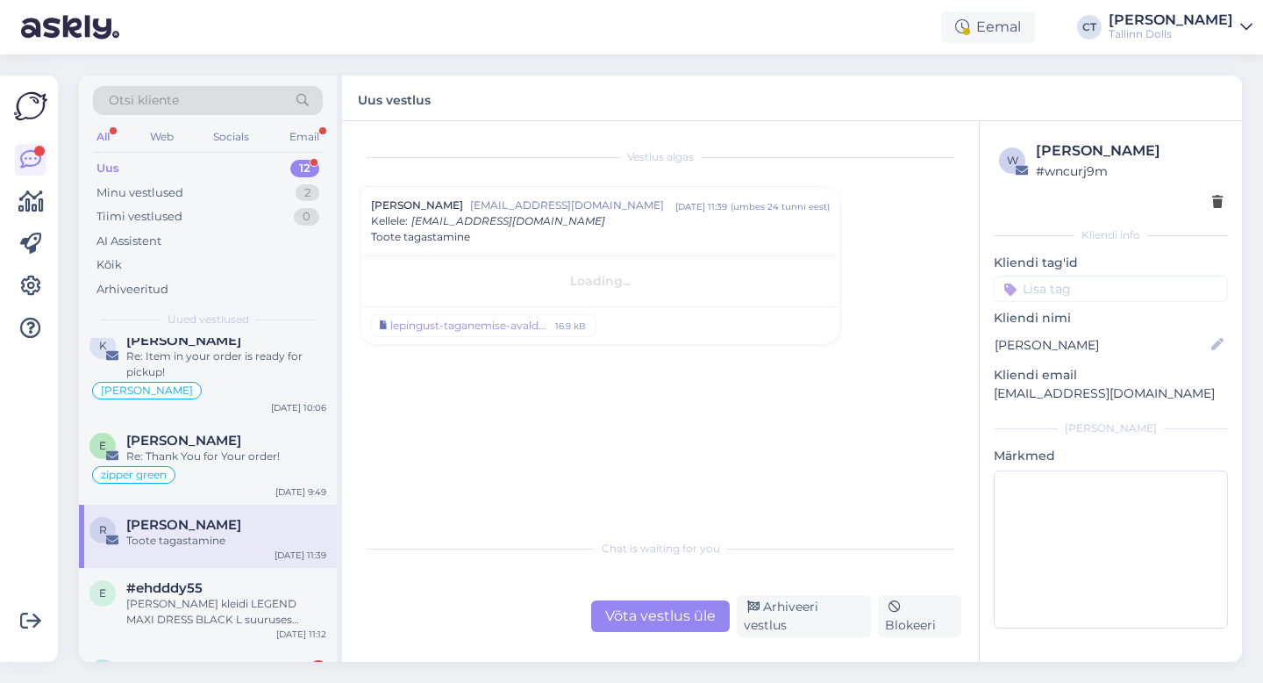
scroll to position [0, 0]
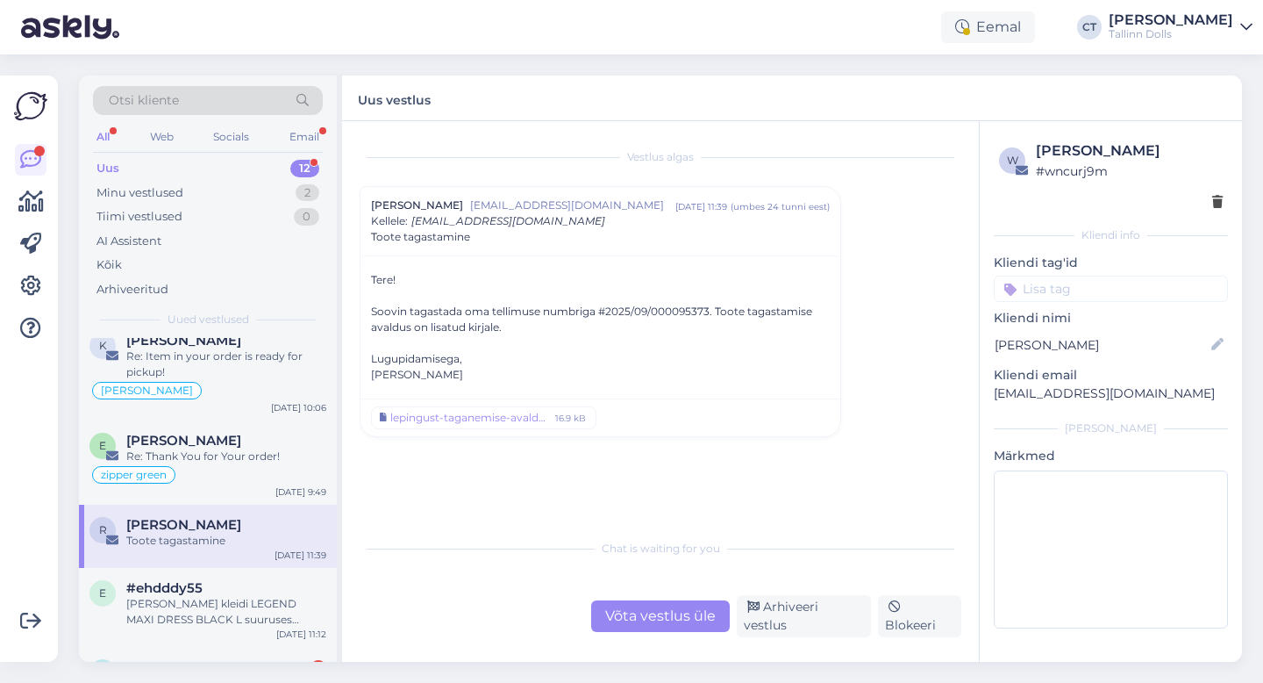
click at [650, 646] on div "Vestlus algas [PERSON_NAME] [EMAIL_ADDRESS][DOMAIN_NAME] [DATE] 11:39 ( umbes 2…" at bounding box center [660, 391] width 637 height 540
click at [650, 576] on div "Chat is waiting for you Võta vestlus üle Arhiveeri vestlus Blokeeri" at bounding box center [661, 583] width 602 height 107
click at [651, 625] on div "Võta vestlus üle" at bounding box center [660, 616] width 139 height 32
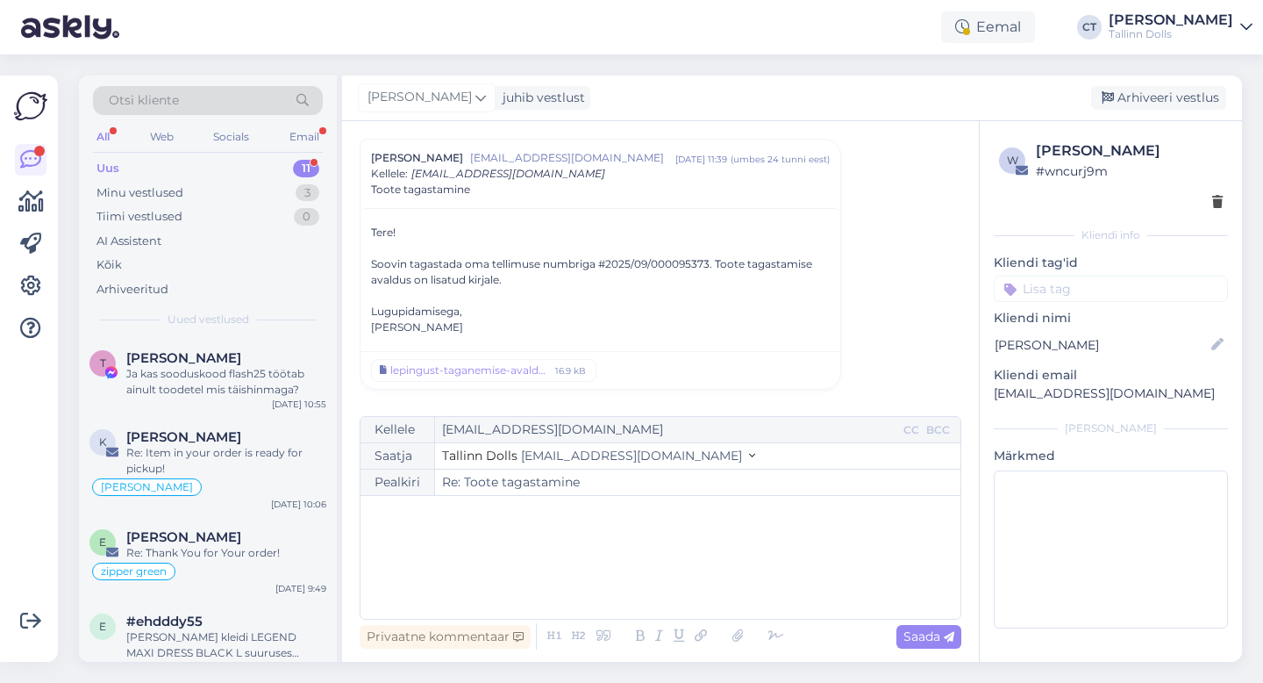
click at [651, 568] on div "﻿" at bounding box center [660, 556] width 583 height 105
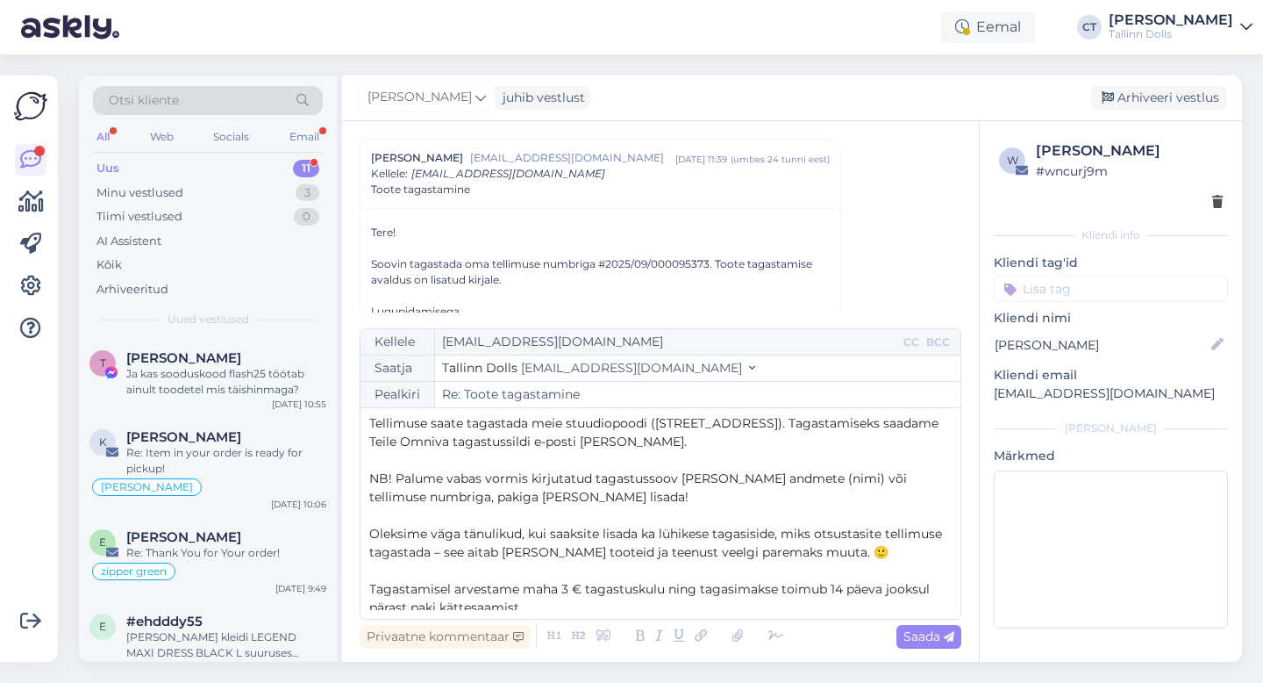
scroll to position [11, 0]
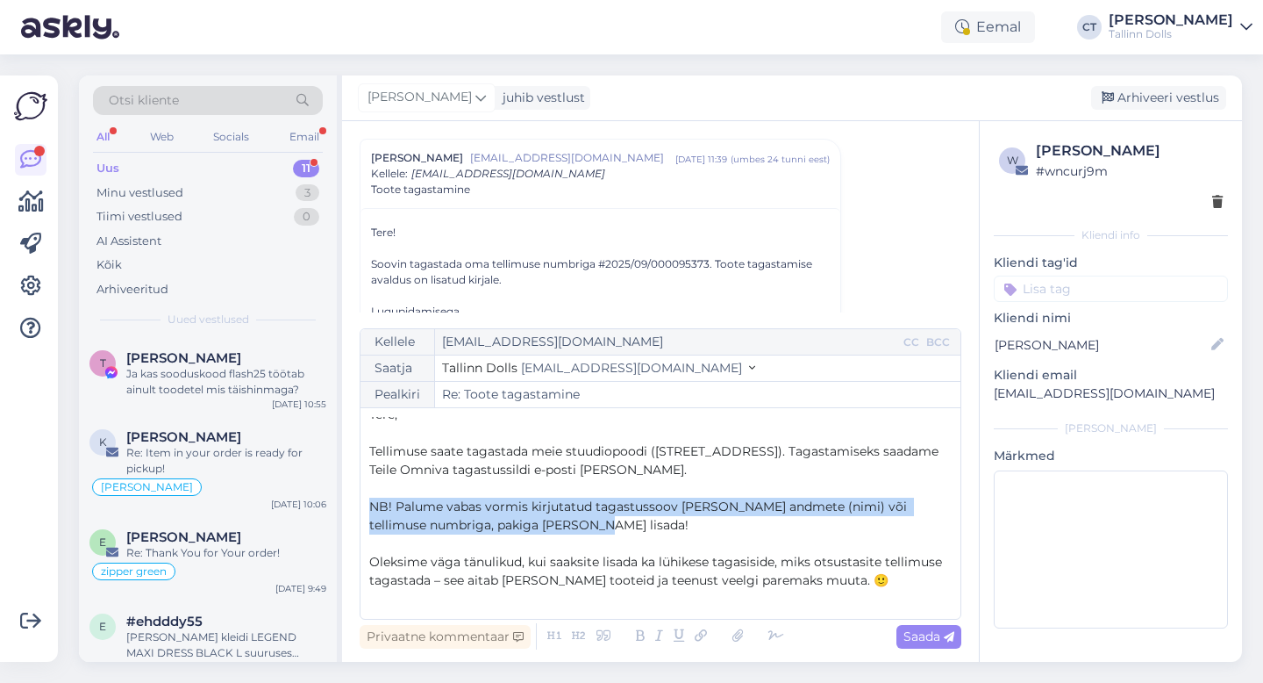
drag, startPoint x: 589, startPoint y: 532, endPoint x: 363, endPoint y: 506, distance: 226.9
click at [363, 506] on div "Kellele [EMAIL_ADDRESS][DOMAIN_NAME] CC BCC Saatja Tallinn Dolls [EMAIL_ADDRESS…" at bounding box center [661, 473] width 602 height 291
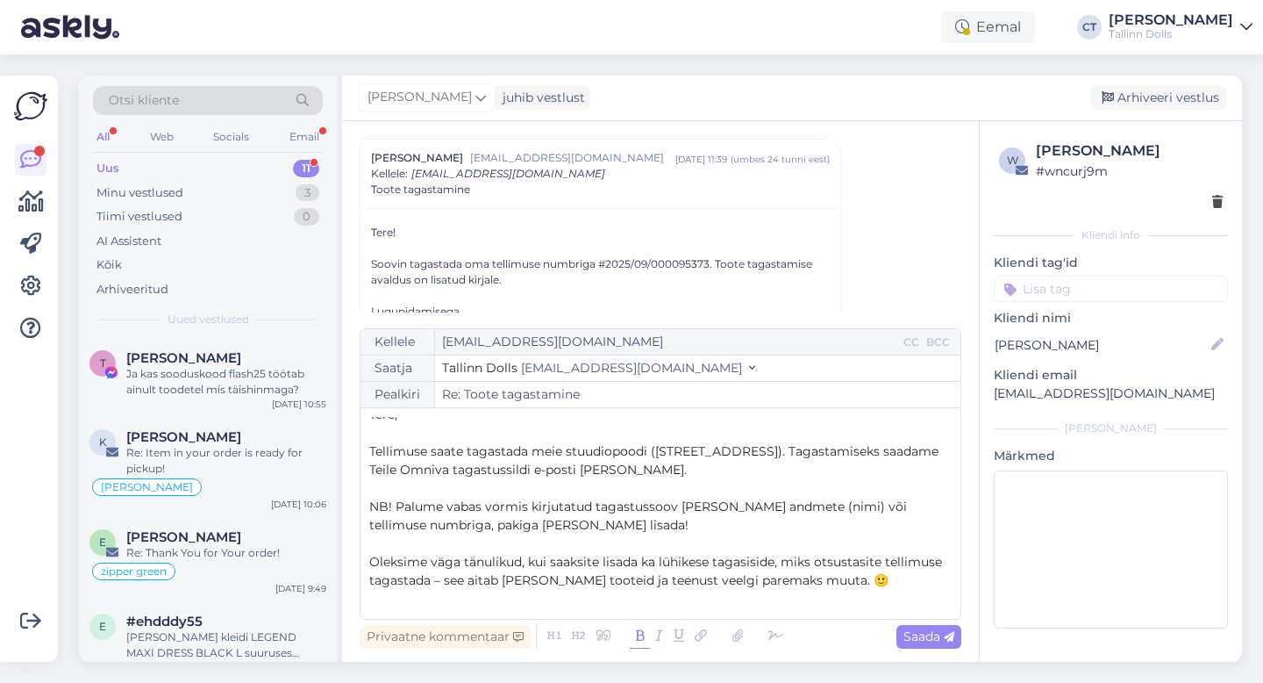
click at [639, 627] on icon at bounding box center [640, 636] width 20 height 25
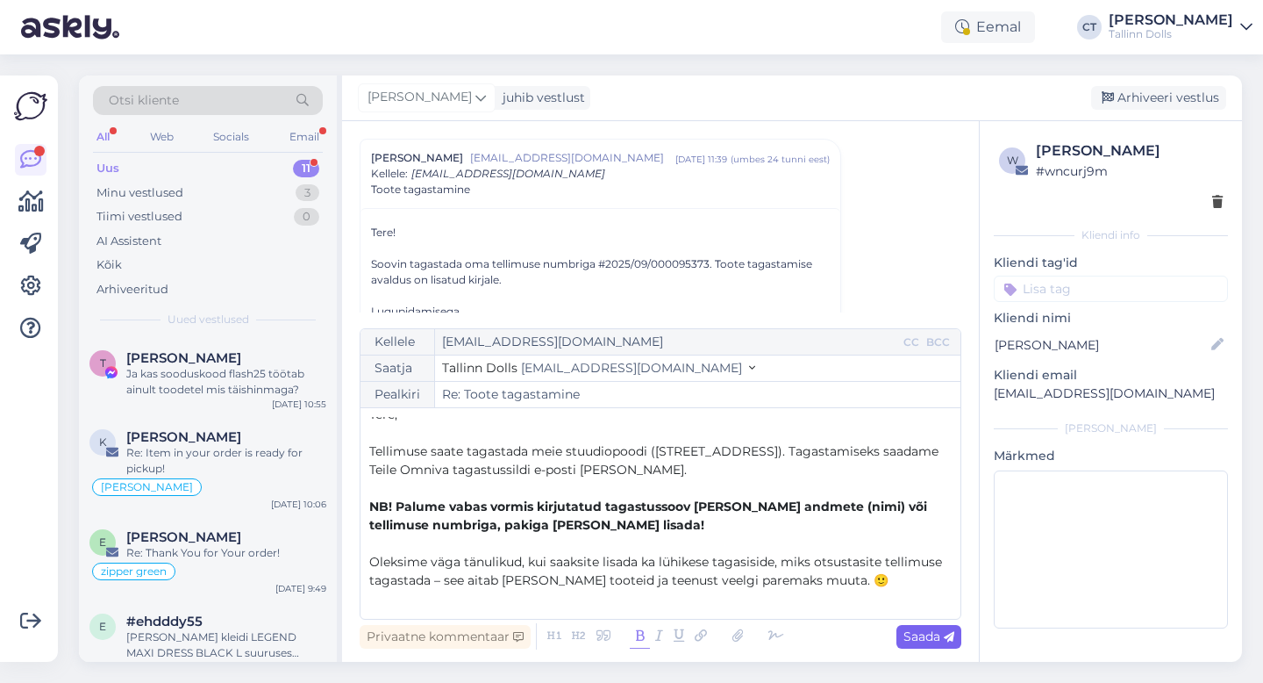
click at [937, 641] on span "Saada" at bounding box center [929, 636] width 51 height 16
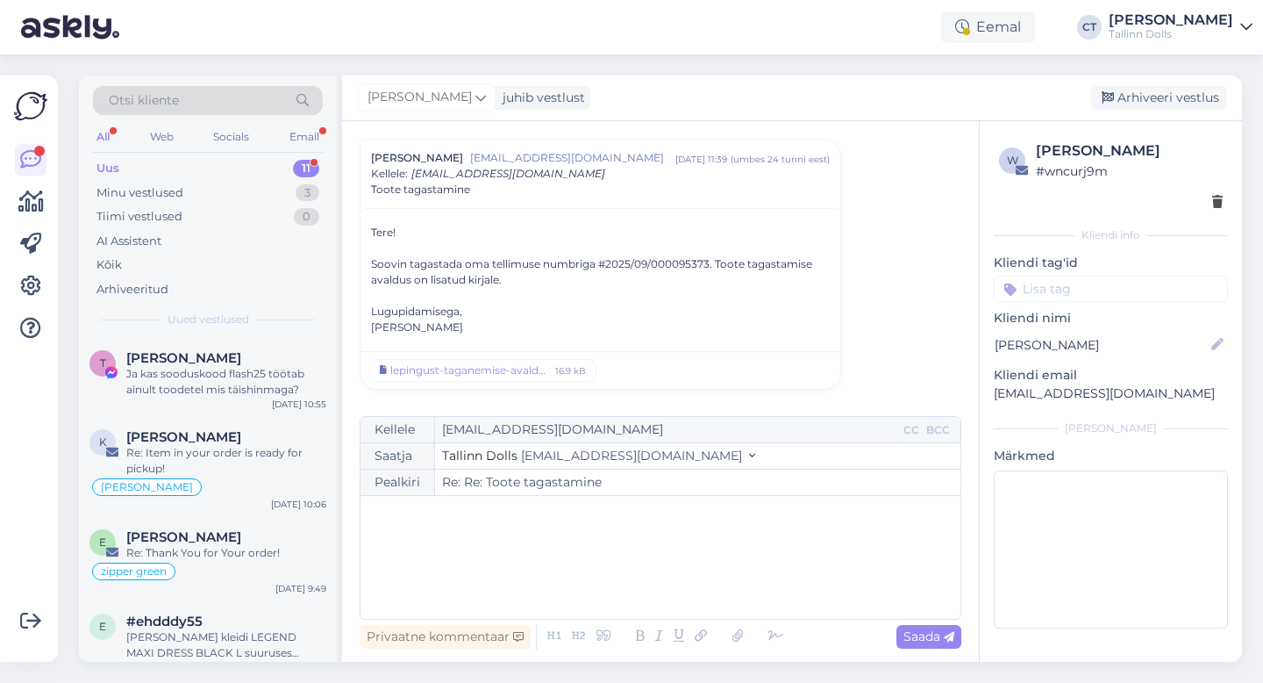
type input "Re: Toote tagastamine"
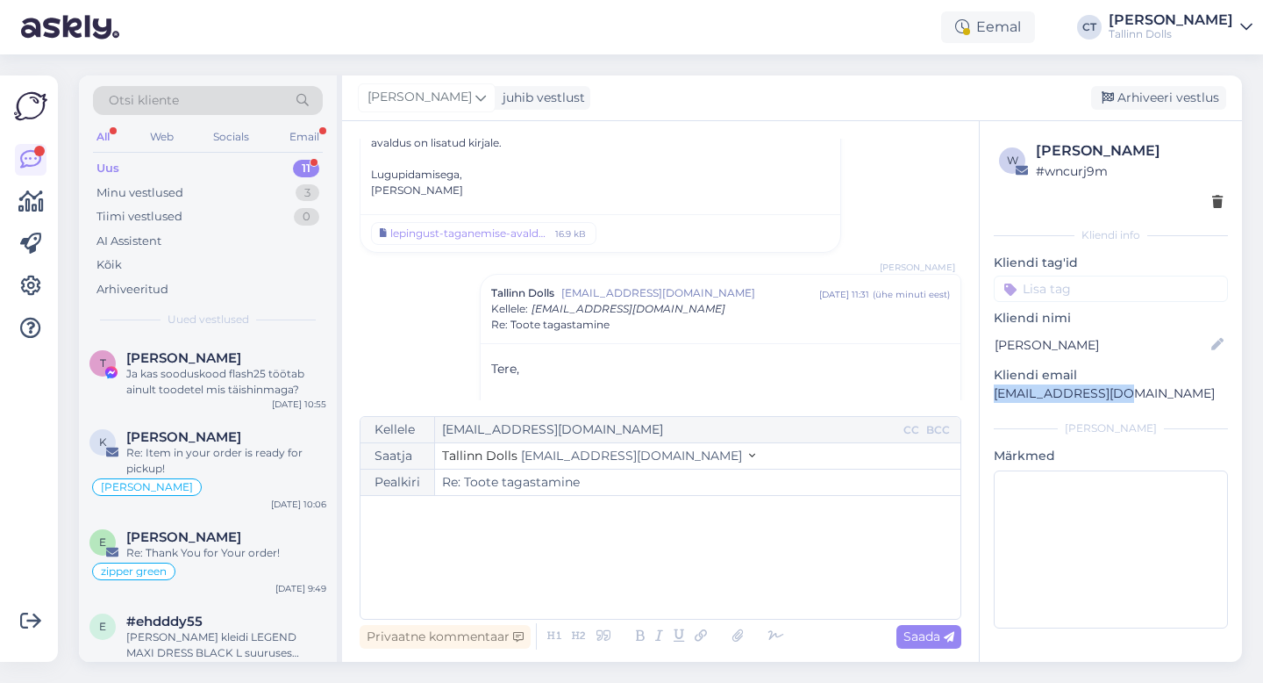
drag, startPoint x: 1135, startPoint y: 398, endPoint x: 987, endPoint y: 391, distance: 148.4
click at [987, 391] on div "w [PERSON_NAME] # wncurj9m Kliendi info Kliendi tag'id zipper green viskoos kan…" at bounding box center [1111, 387] width 262 height 533
click at [1141, 104] on div "Arhiveeri vestlus" at bounding box center [1158, 98] width 135 height 24
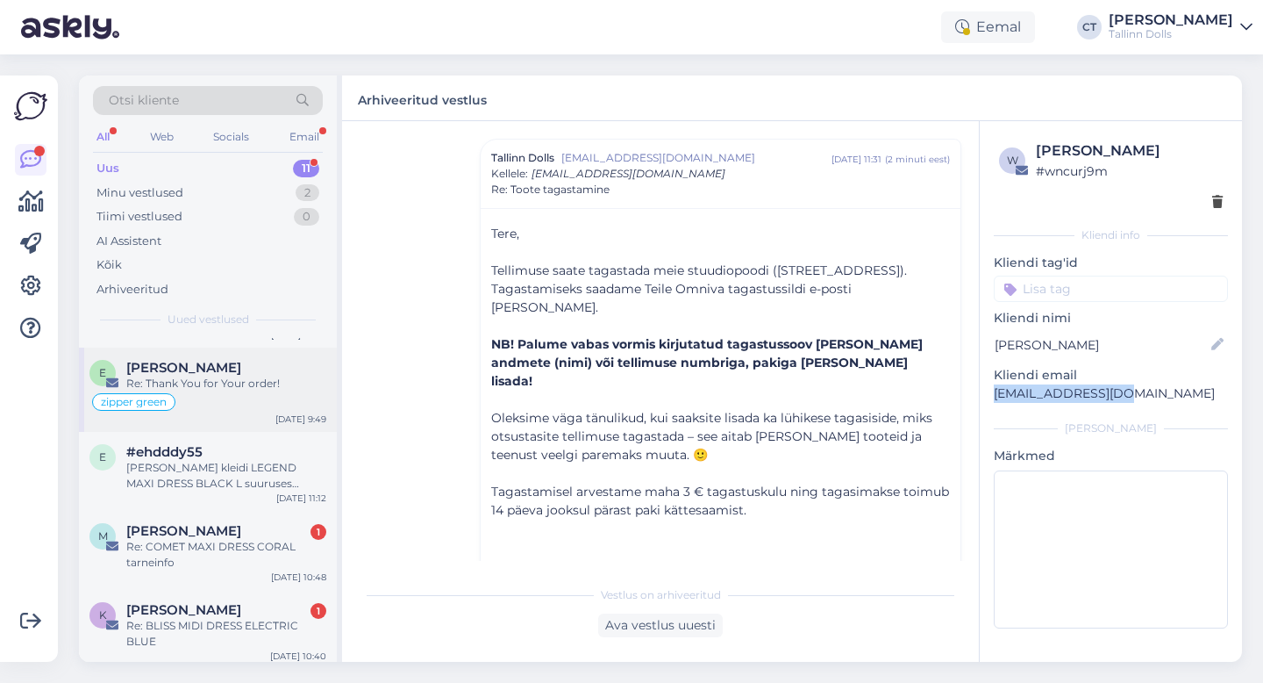
scroll to position [182, 0]
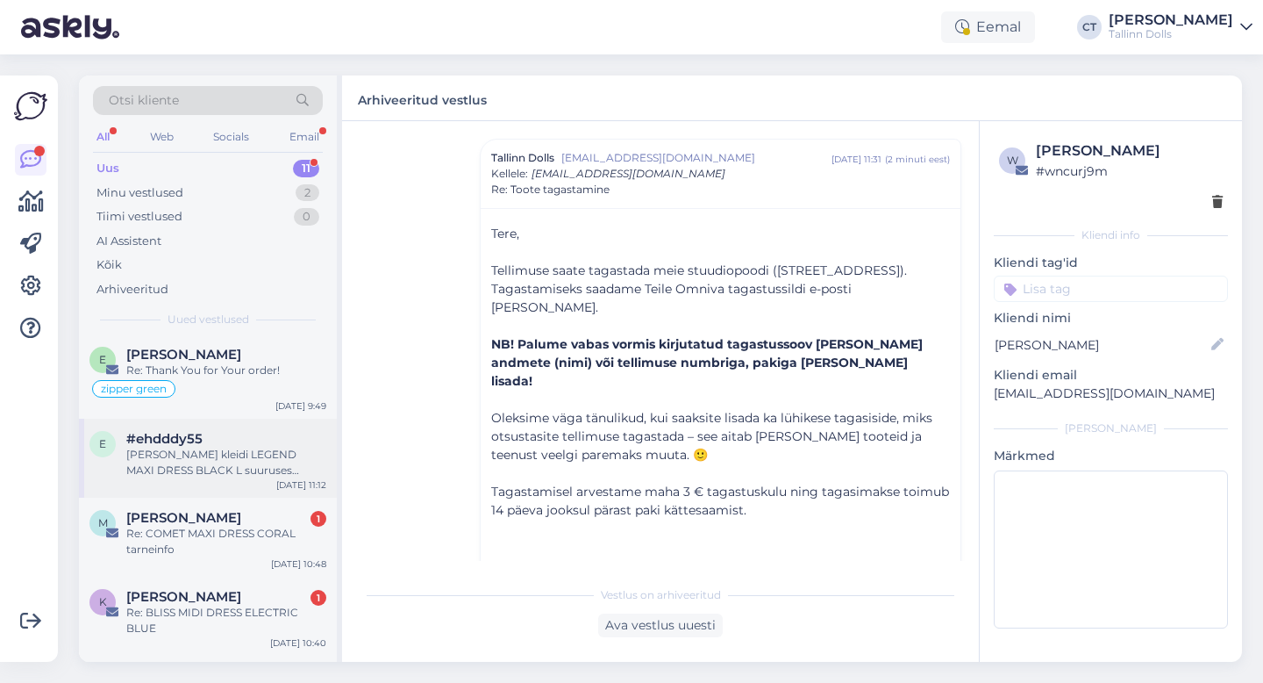
click at [215, 475] on div "[PERSON_NAME] kleidi LEGEND MAXI DRESS BLACK L suuruses kättesaamise osas 24. s…" at bounding box center [226, 463] width 200 height 32
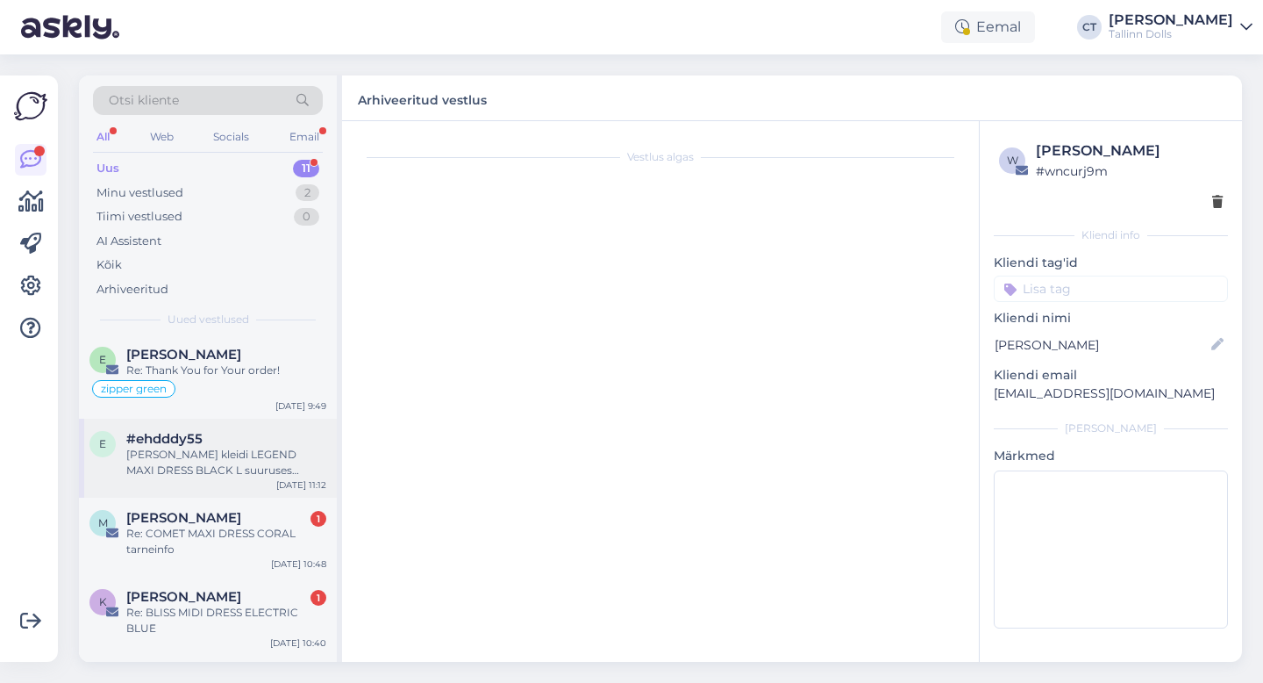
scroll to position [183, 0]
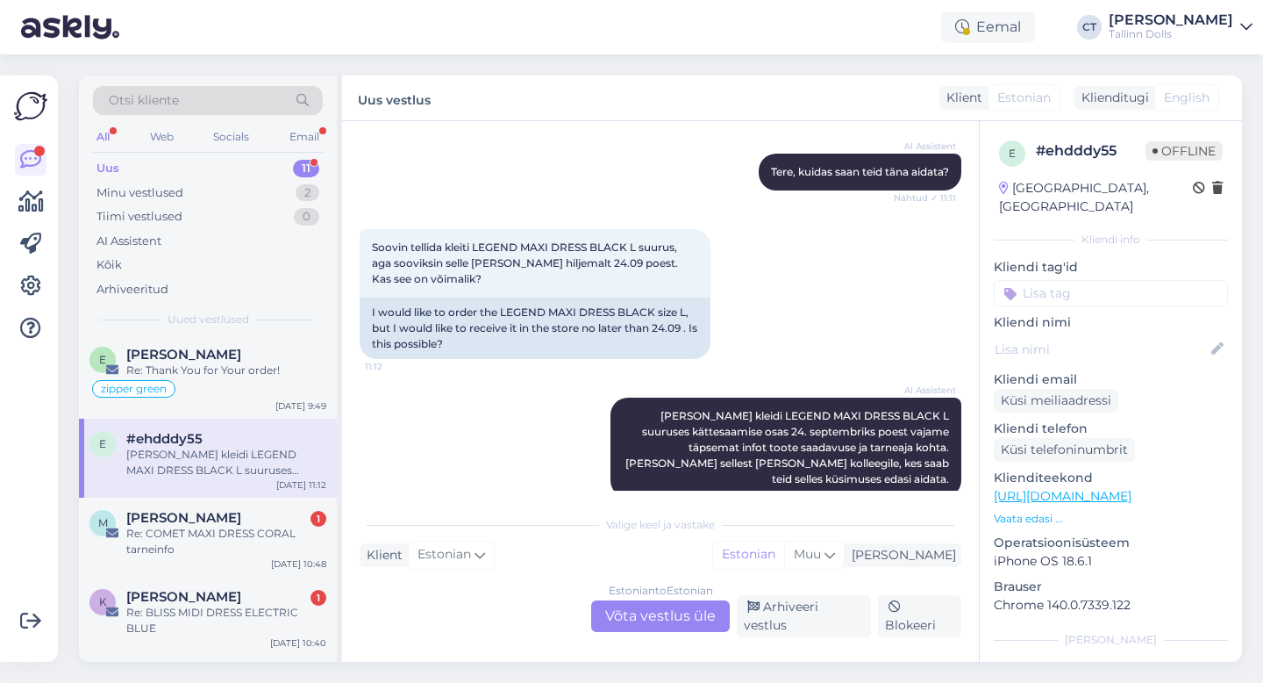
click at [692, 625] on div "Estonian to Estonian Võta vestlus üle" at bounding box center [660, 616] width 139 height 32
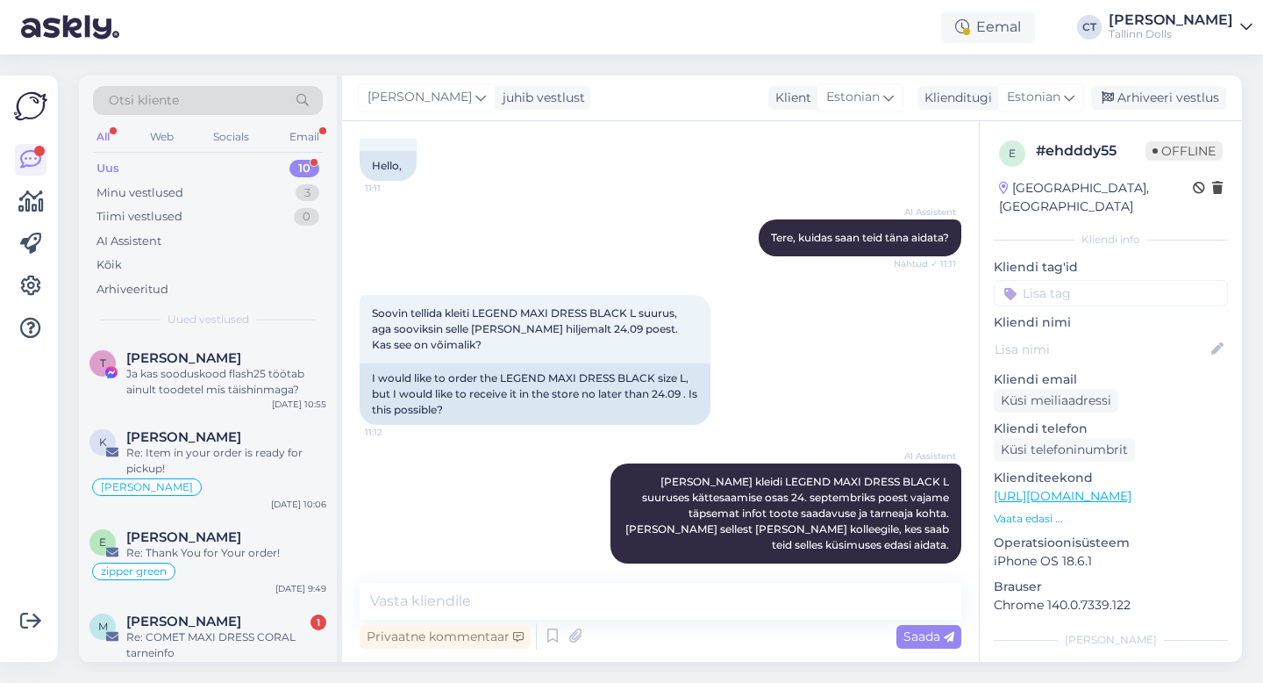
click at [693, 606] on textarea at bounding box center [661, 601] width 602 height 37
type textarea "Tere, kahjuks ei ole."
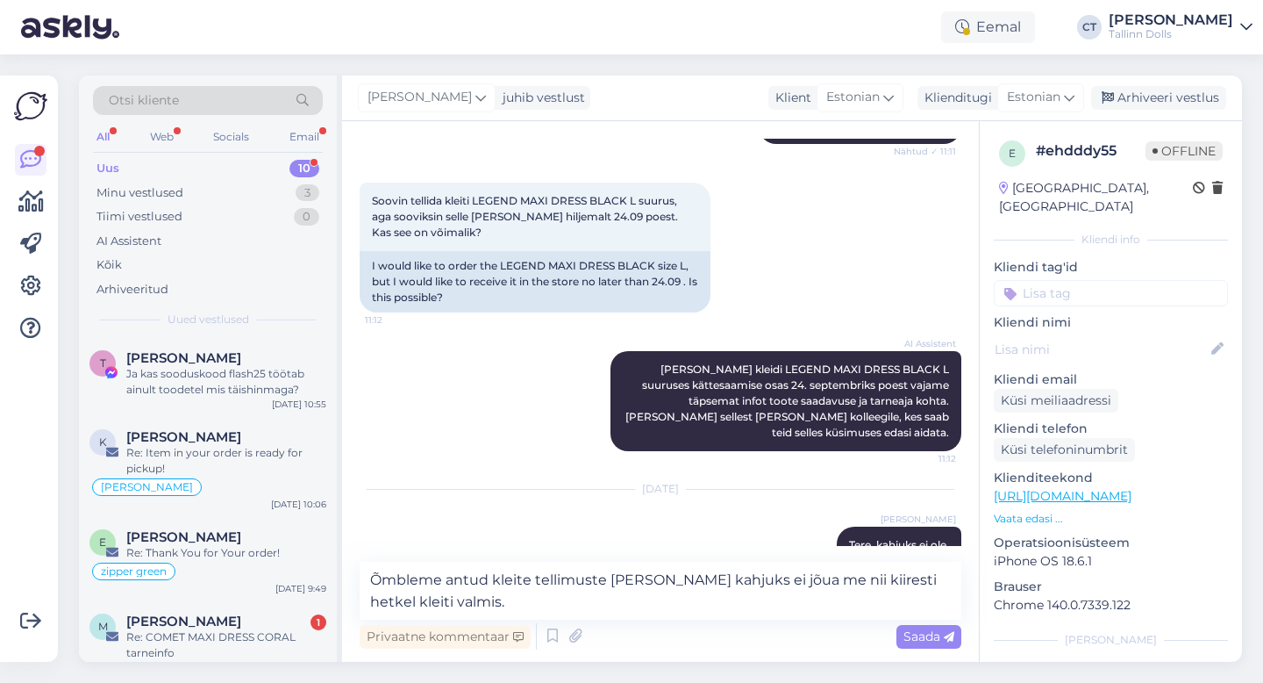
type textarea "Õmbleme antud kleite tellimuste [PERSON_NAME] kahjuks ei jõua me nii kiiresti h…"
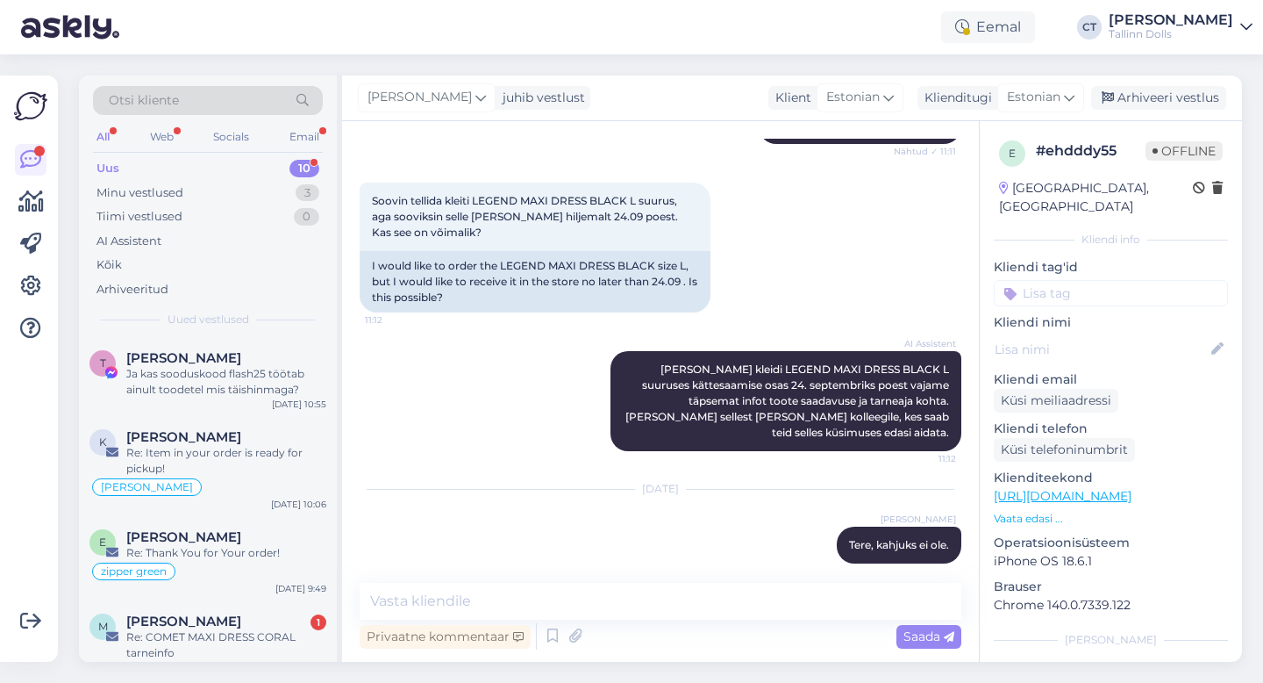
scroll to position [321, 0]
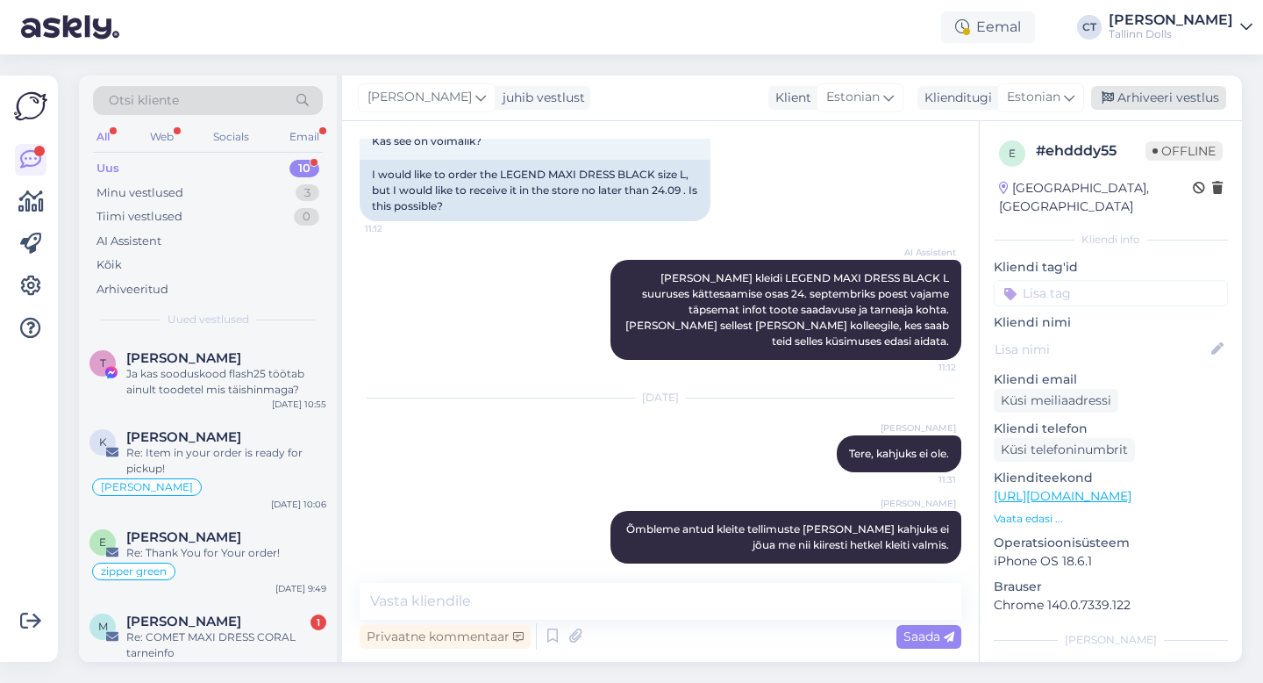
click at [1180, 101] on div "Arhiveeri vestlus" at bounding box center [1158, 98] width 135 height 24
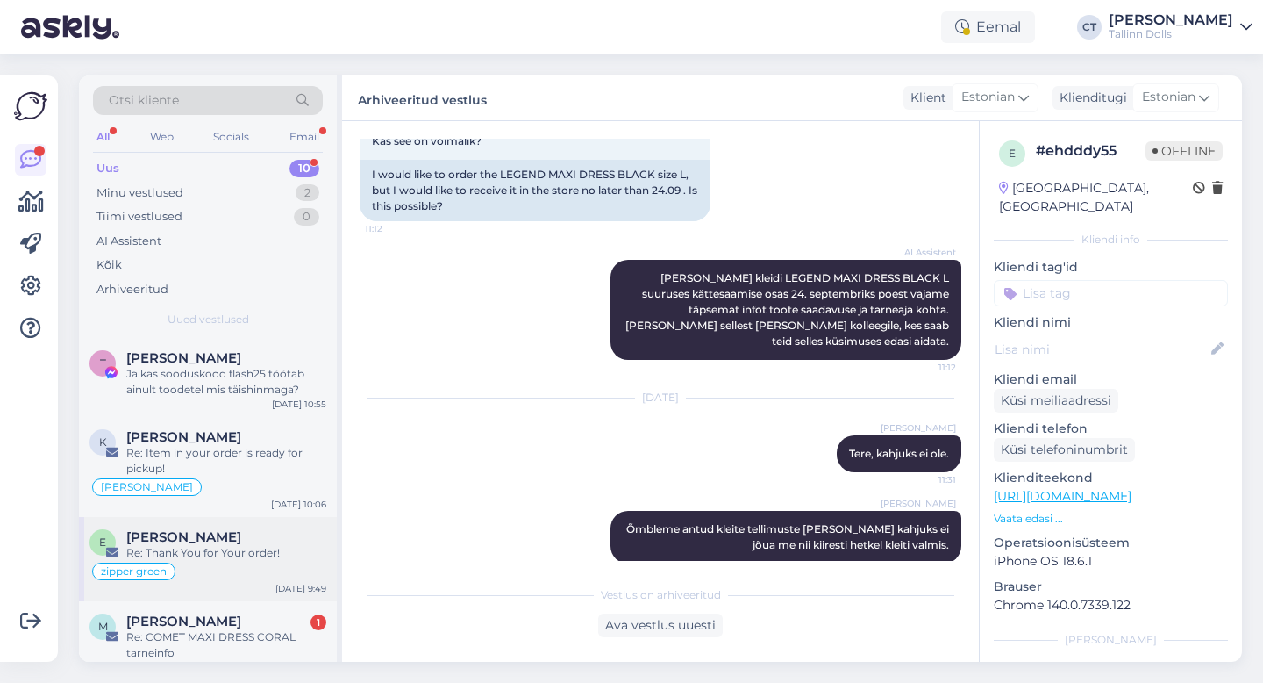
scroll to position [77, 0]
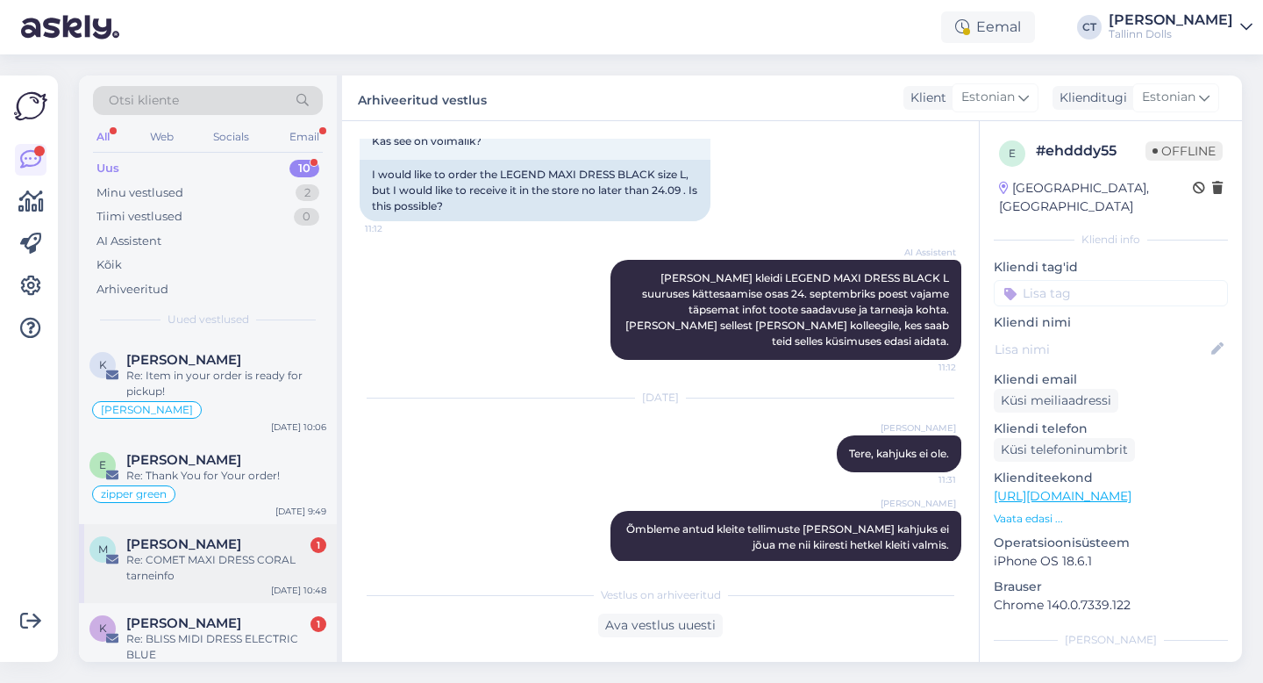
click at [175, 557] on div "Re: COMET MAXI DRESS CORAL tarneinfo" at bounding box center [226, 568] width 200 height 32
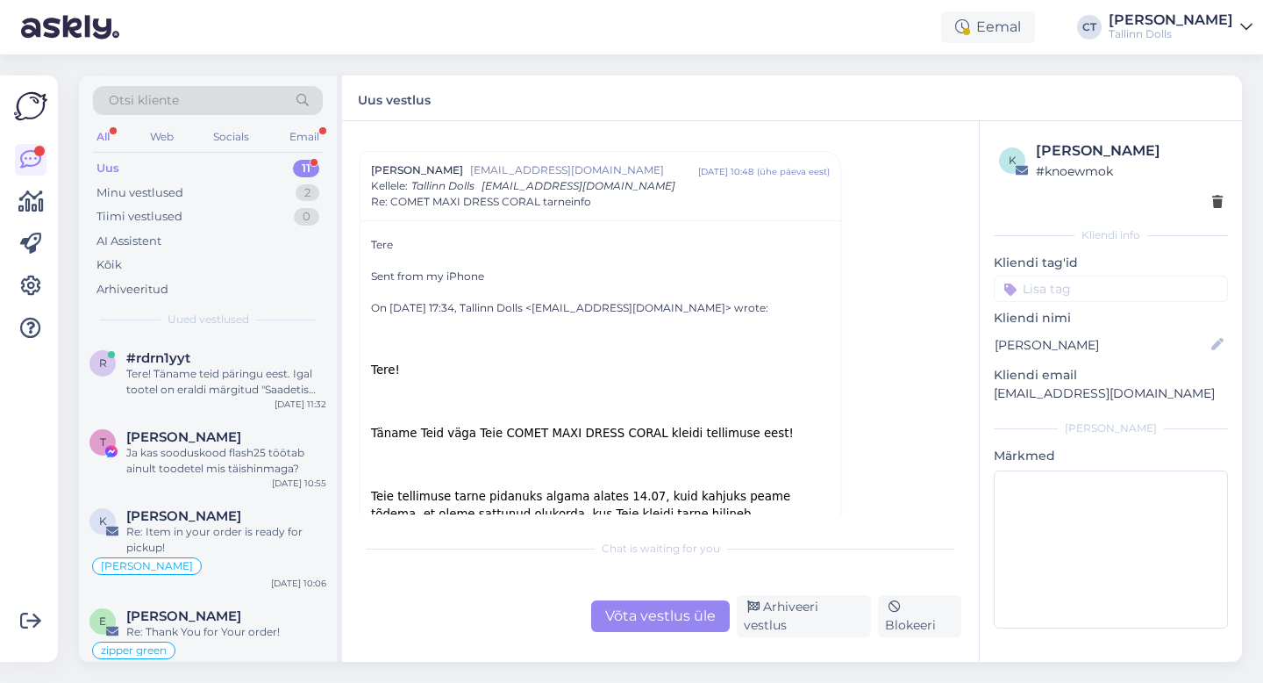
scroll to position [0, 0]
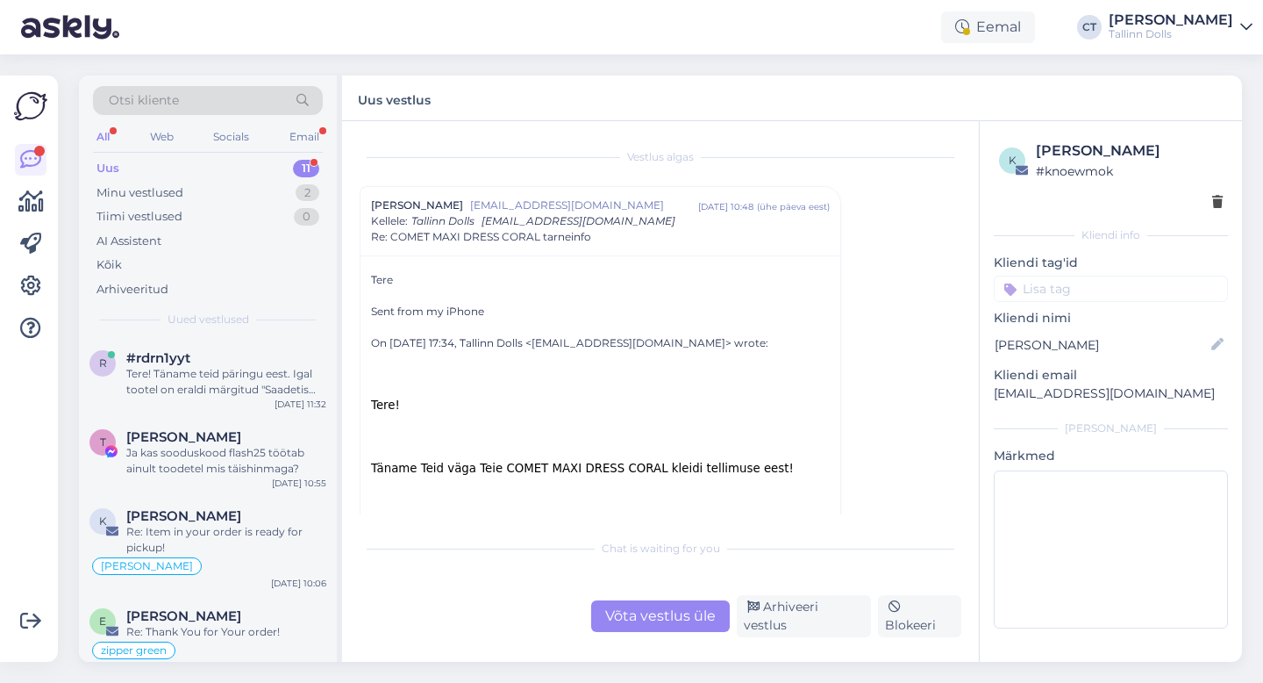
click at [632, 619] on div "Võta vestlus üle" at bounding box center [660, 616] width 139 height 32
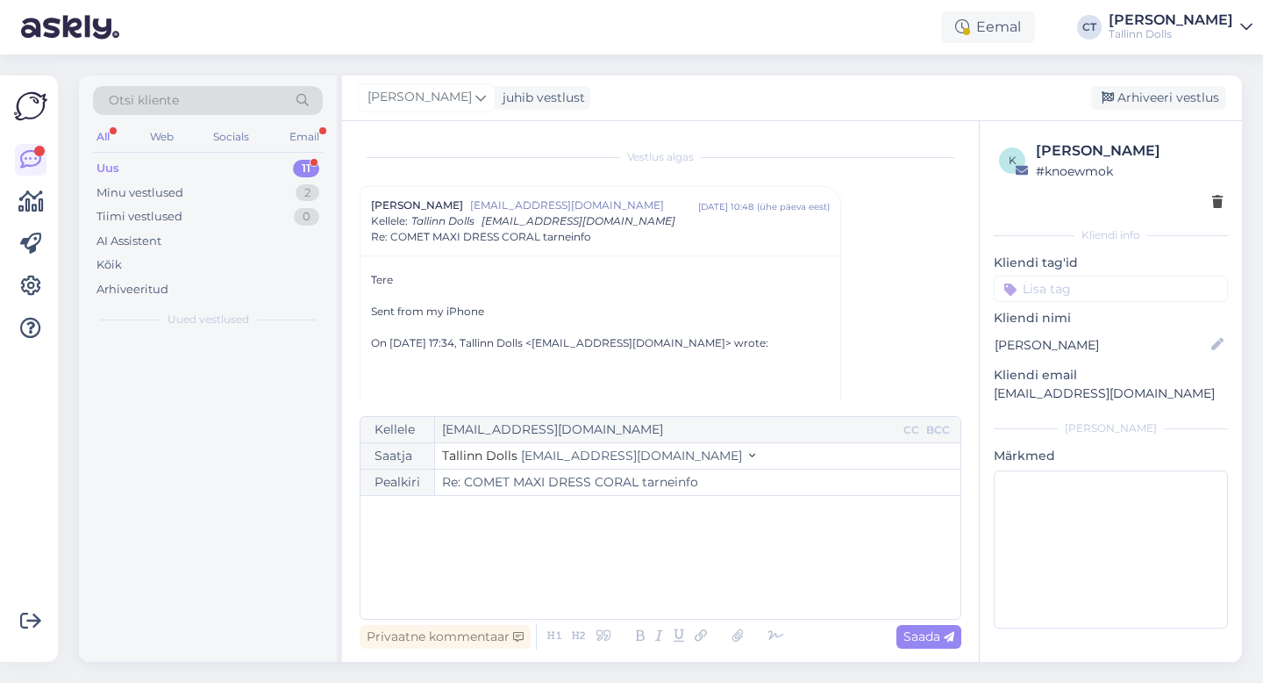
scroll to position [47, 0]
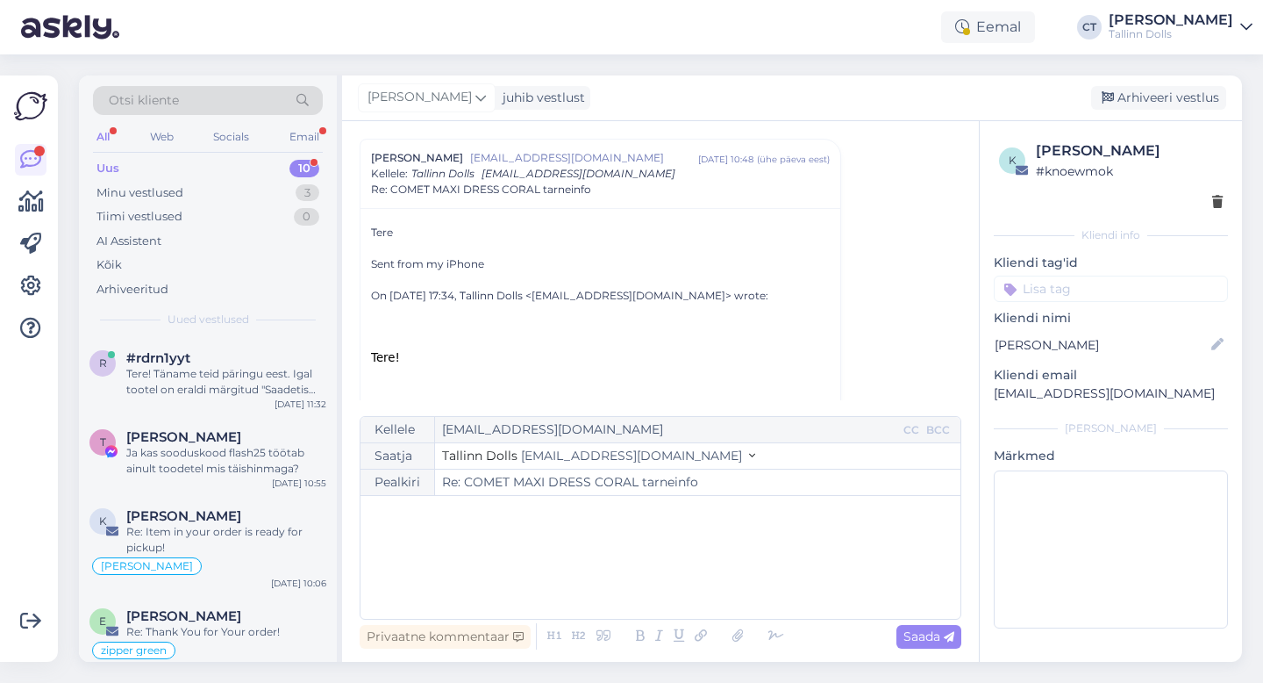
click at [626, 570] on div "﻿" at bounding box center [660, 556] width 583 height 105
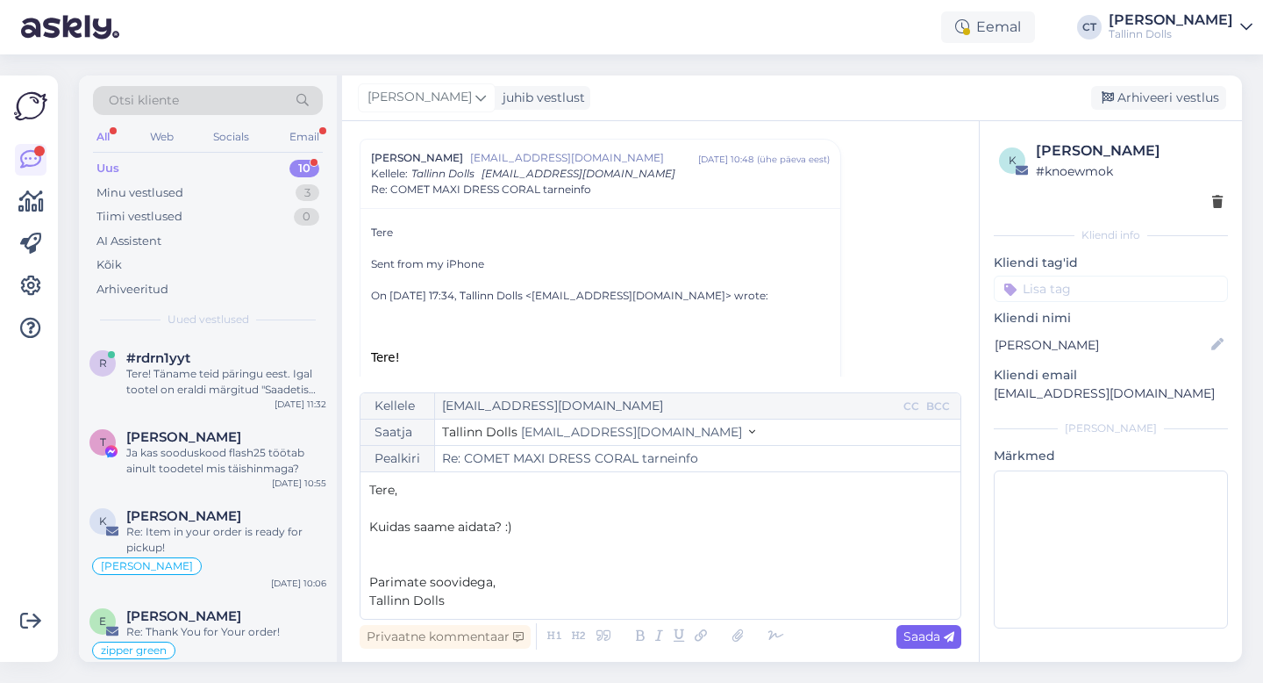
click at [936, 633] on span "Saada" at bounding box center [929, 636] width 51 height 16
type input "Re: Re: COMET MAXI DRESS CORAL tarneinfo"
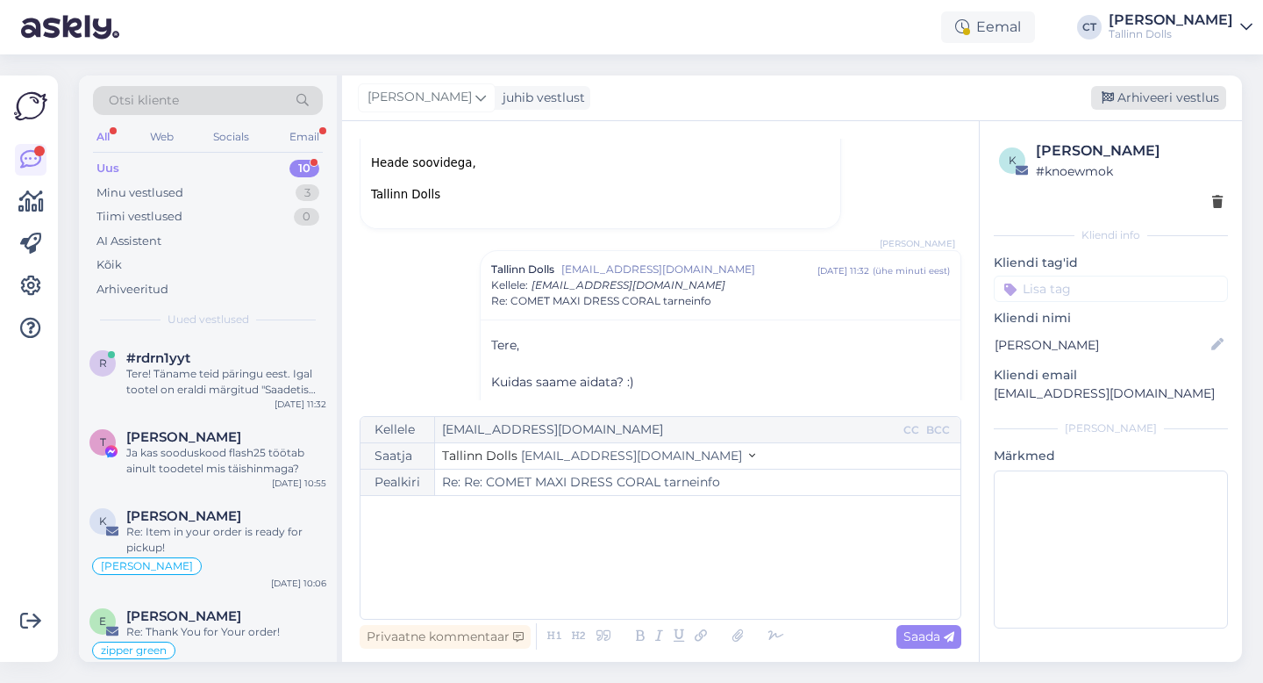
click at [1179, 90] on div "Arhiveeri vestlus" at bounding box center [1158, 98] width 135 height 24
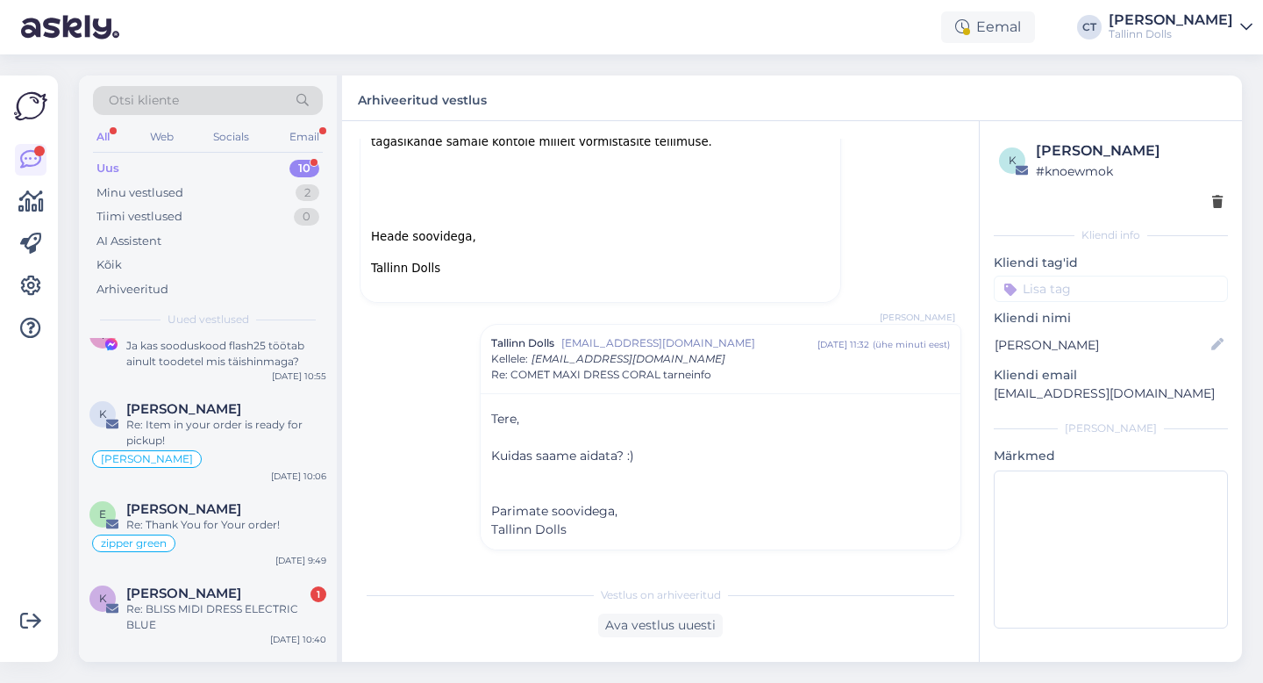
scroll to position [108, 0]
click at [262, 613] on div "Re: BLISS MIDI DRESS ELECTRIC BLUE" at bounding box center [226, 616] width 200 height 32
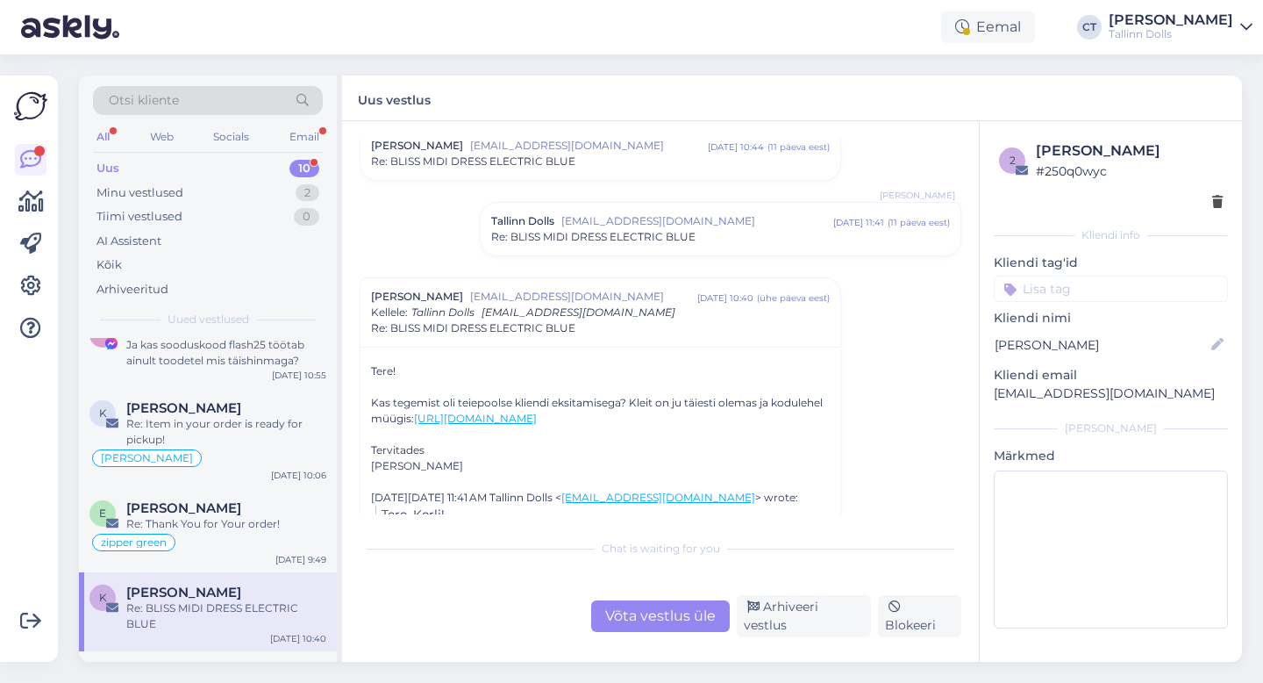
scroll to position [61, 0]
click at [661, 622] on div "Võta vestlus üle" at bounding box center [660, 616] width 139 height 32
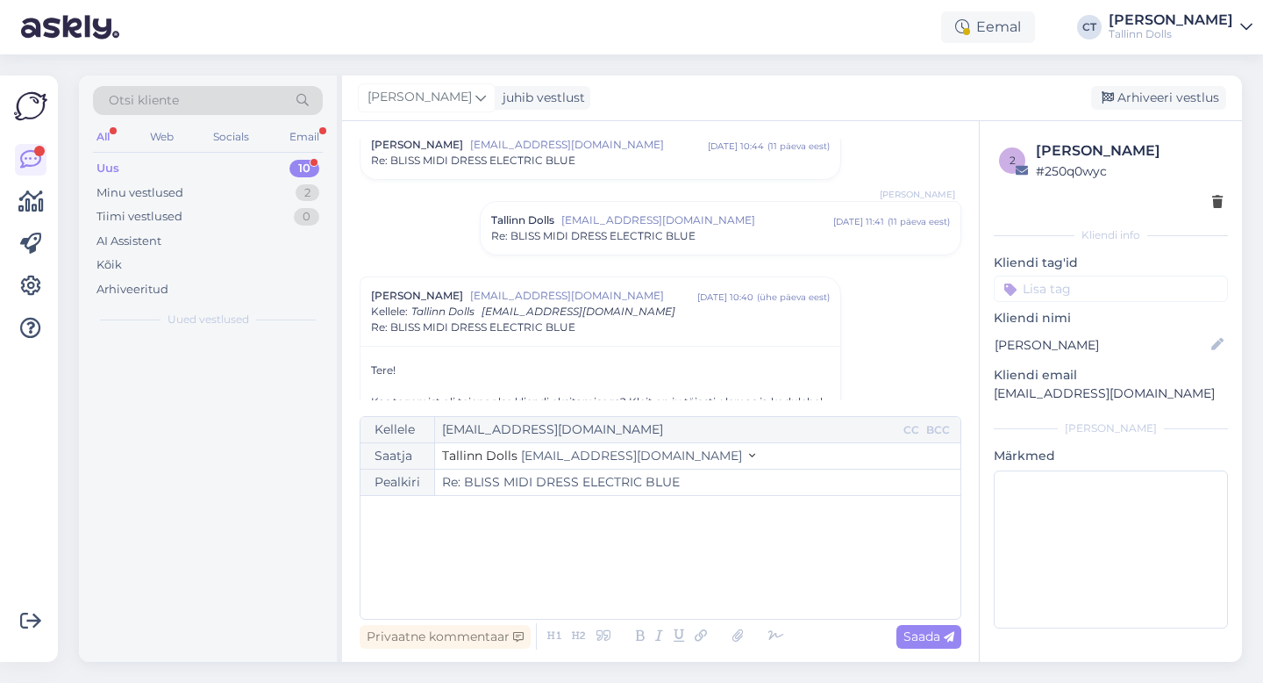
scroll to position [0, 0]
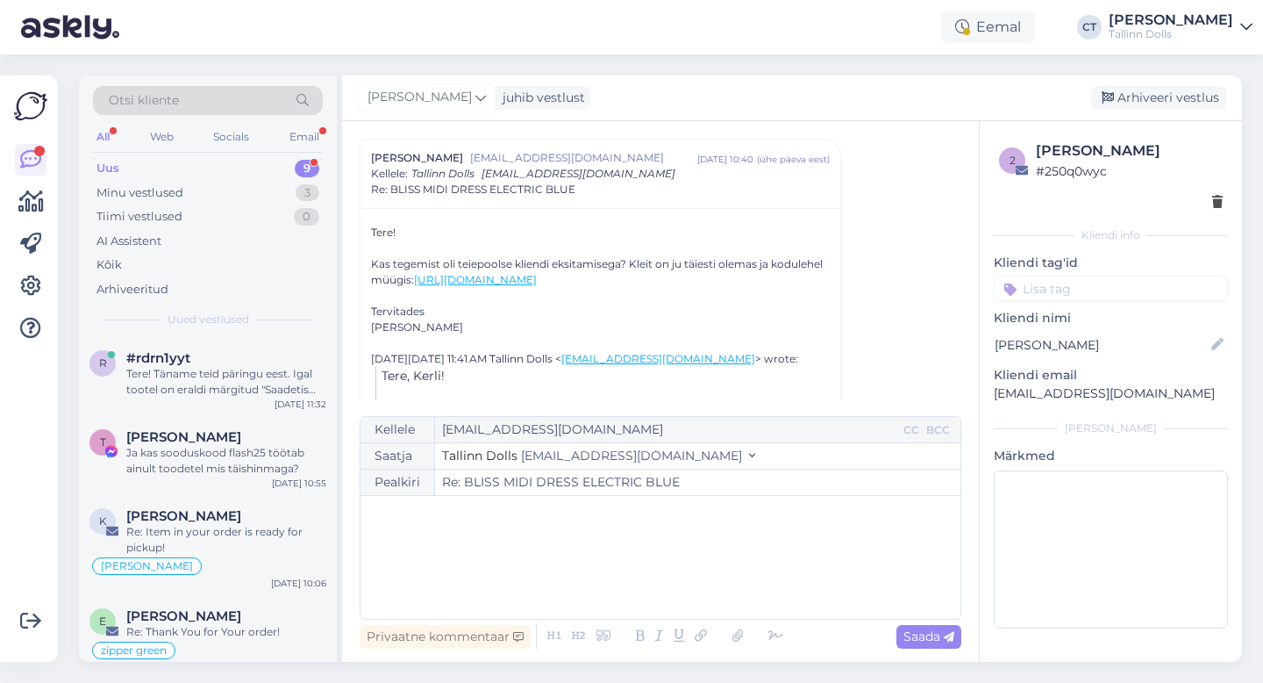
click at [650, 580] on div "﻿" at bounding box center [660, 556] width 583 height 105
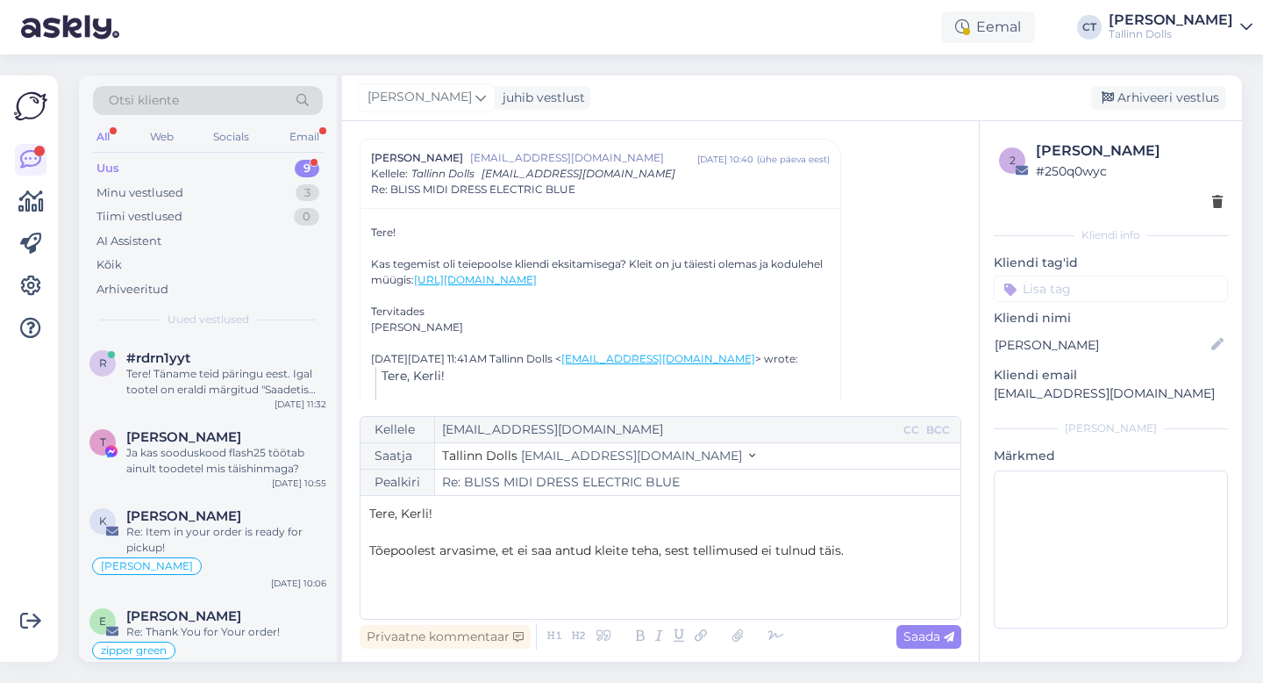
click at [869, 555] on p "Tõepoolest arvasime, et ei saa antud kleite teha, sest tellimused ei tulnud täi…" at bounding box center [660, 550] width 583 height 18
click at [878, 552] on p "Tõepoolest arvasime, et ei saa antud kleite teha, sest tellimused ei tulnud täi…" at bounding box center [660, 550] width 583 height 18
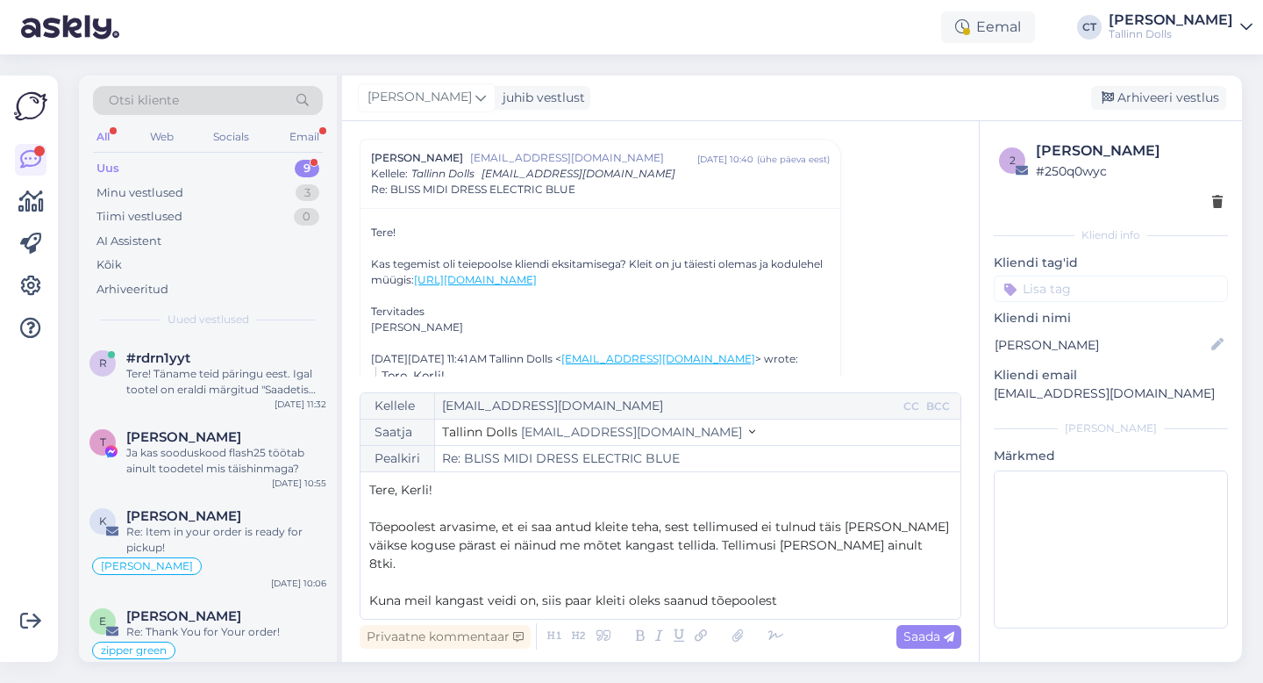
click at [814, 597] on p "Kuna meil kangast veidi on, siis paar kleiti oleks saanud tõepoolest" at bounding box center [660, 600] width 583 height 18
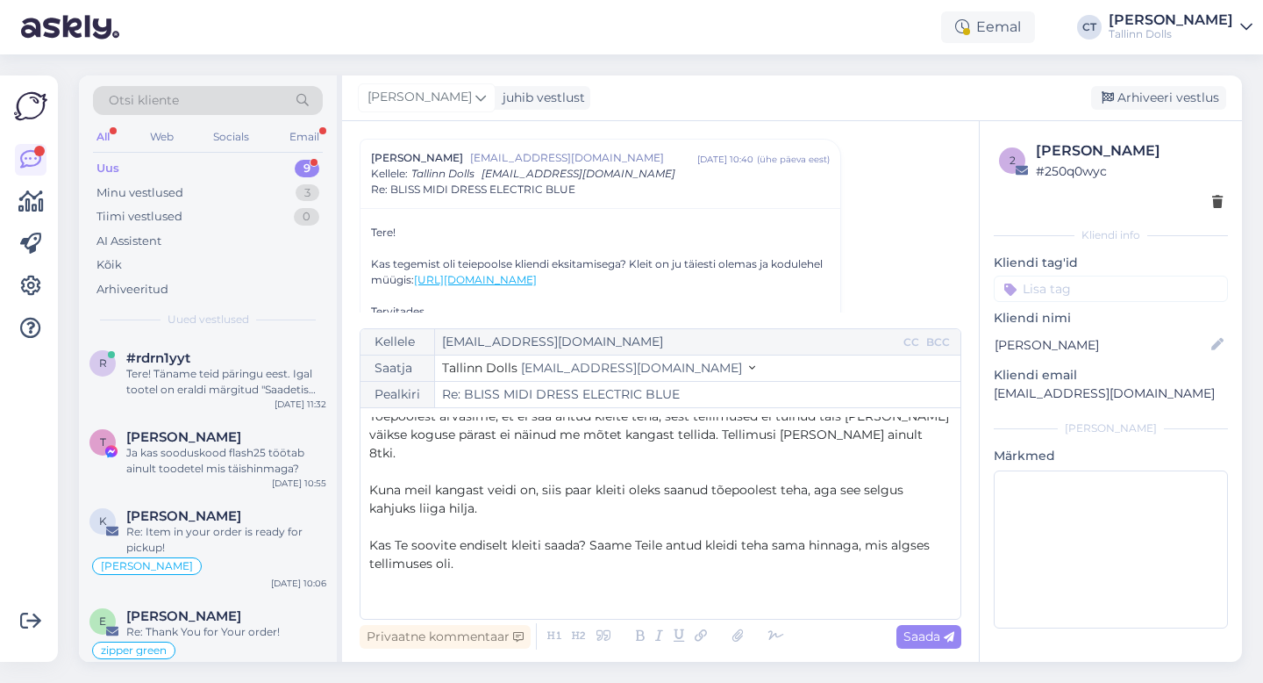
scroll to position [65, 0]
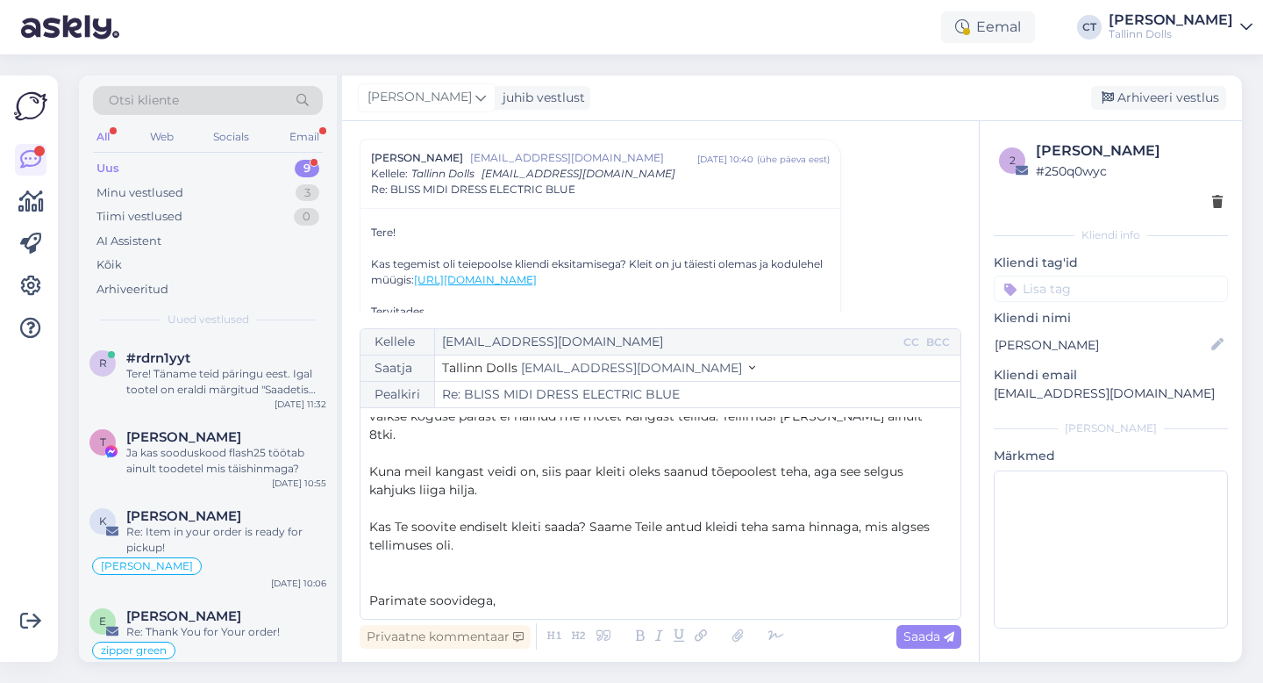
click at [704, 522] on p "Kas Te soovite endiselt kleiti saada? Saame Teile antud kleidi teha sama hinnag…" at bounding box center [660, 536] width 583 height 37
click at [943, 644] on div "Saada" at bounding box center [929, 637] width 65 height 24
type input "Re: Re: BLISS MIDI DRESS ELECTRIC BLUE"
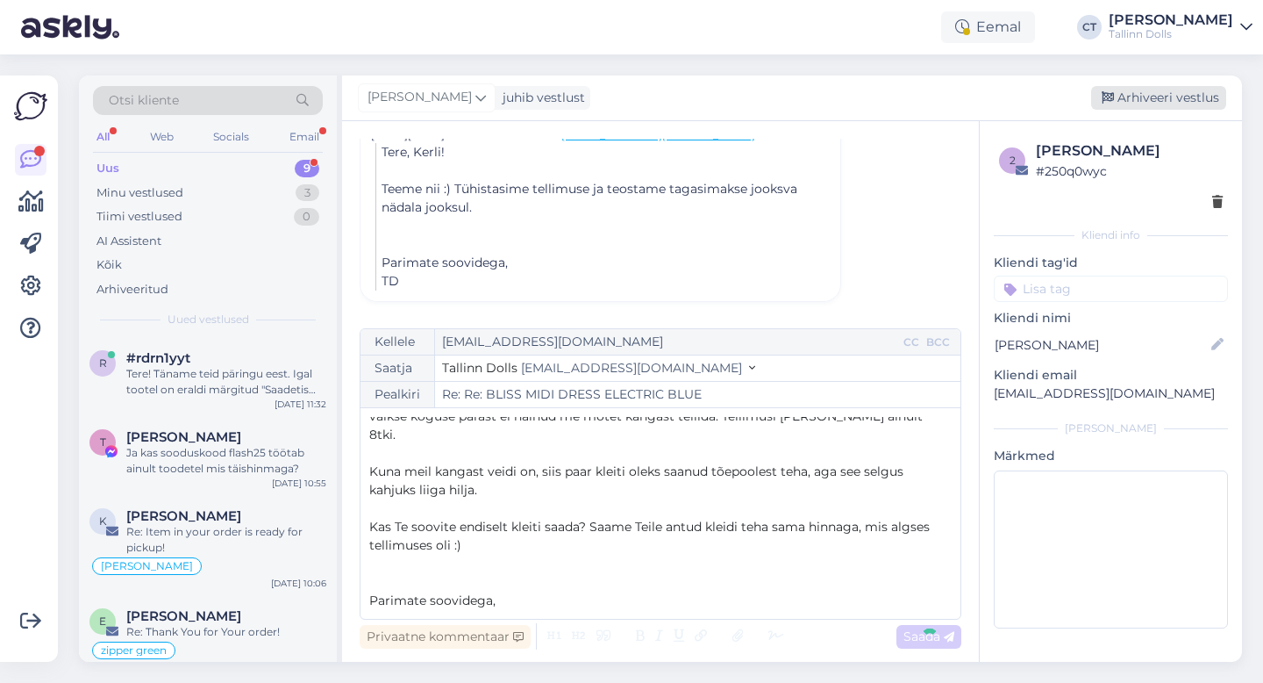
scroll to position [0, 0]
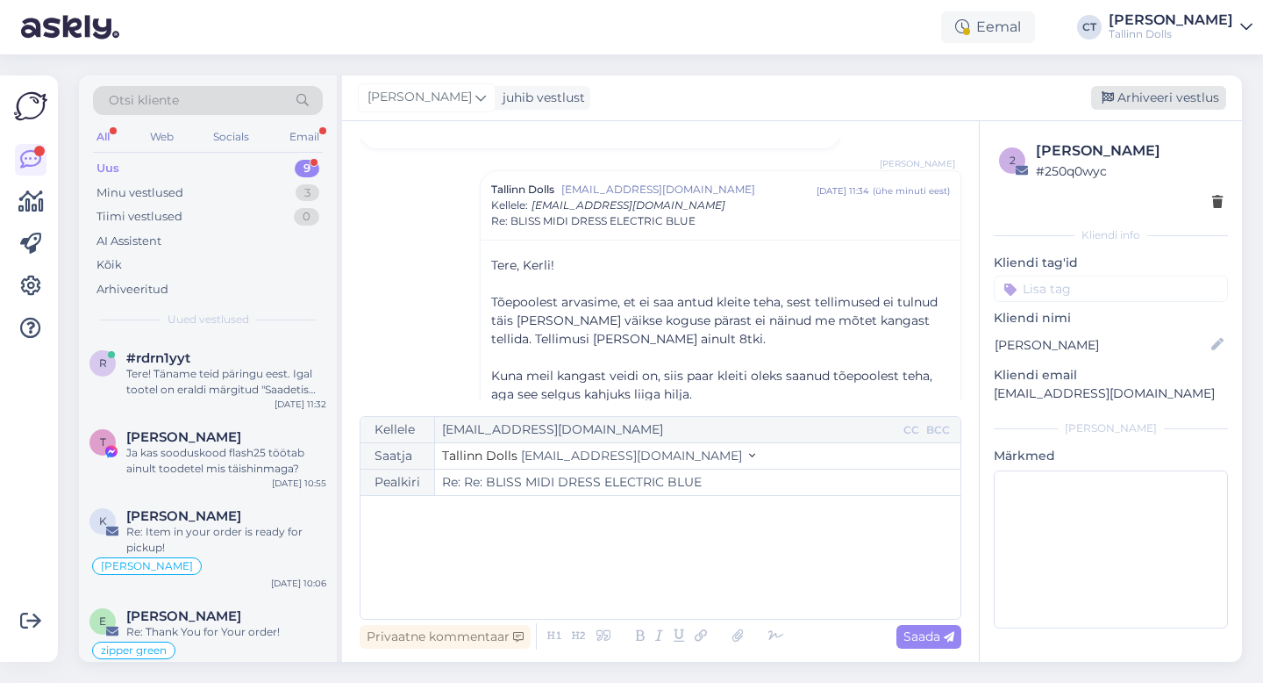
click at [1142, 94] on div "Arhiveeri vestlus" at bounding box center [1158, 98] width 135 height 24
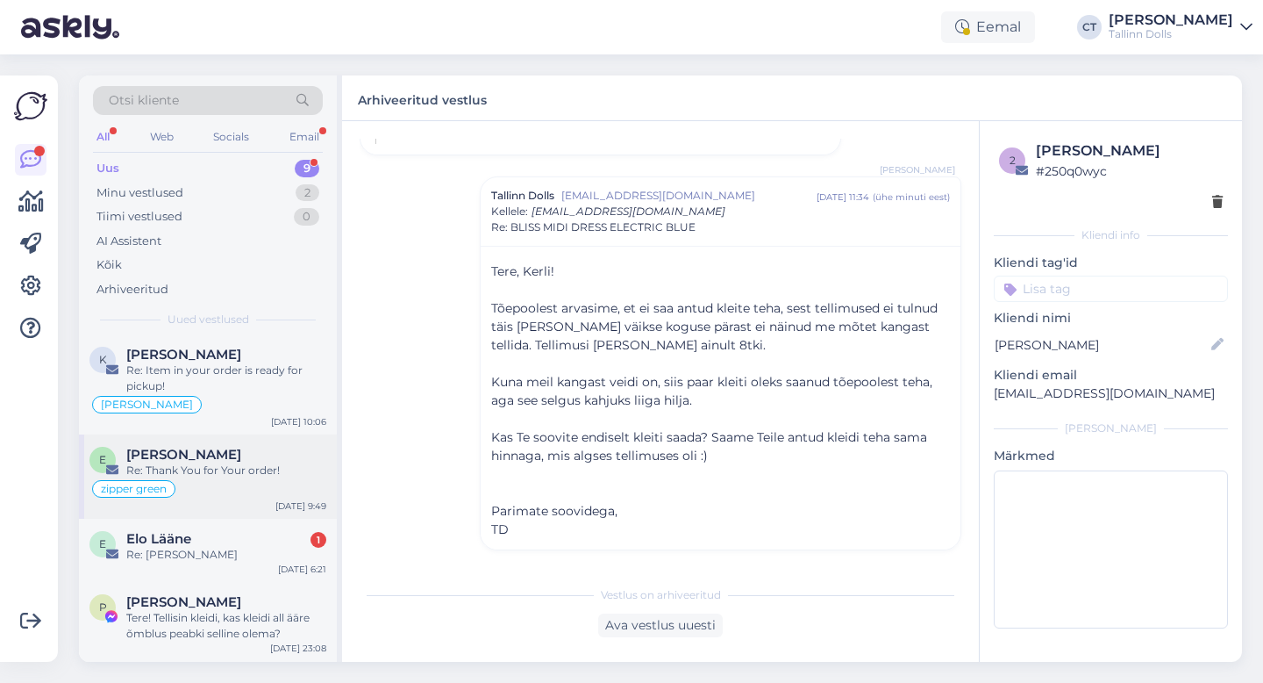
scroll to position [163, 0]
click at [225, 545] on div "Re: [PERSON_NAME]" at bounding box center [226, 553] width 200 height 16
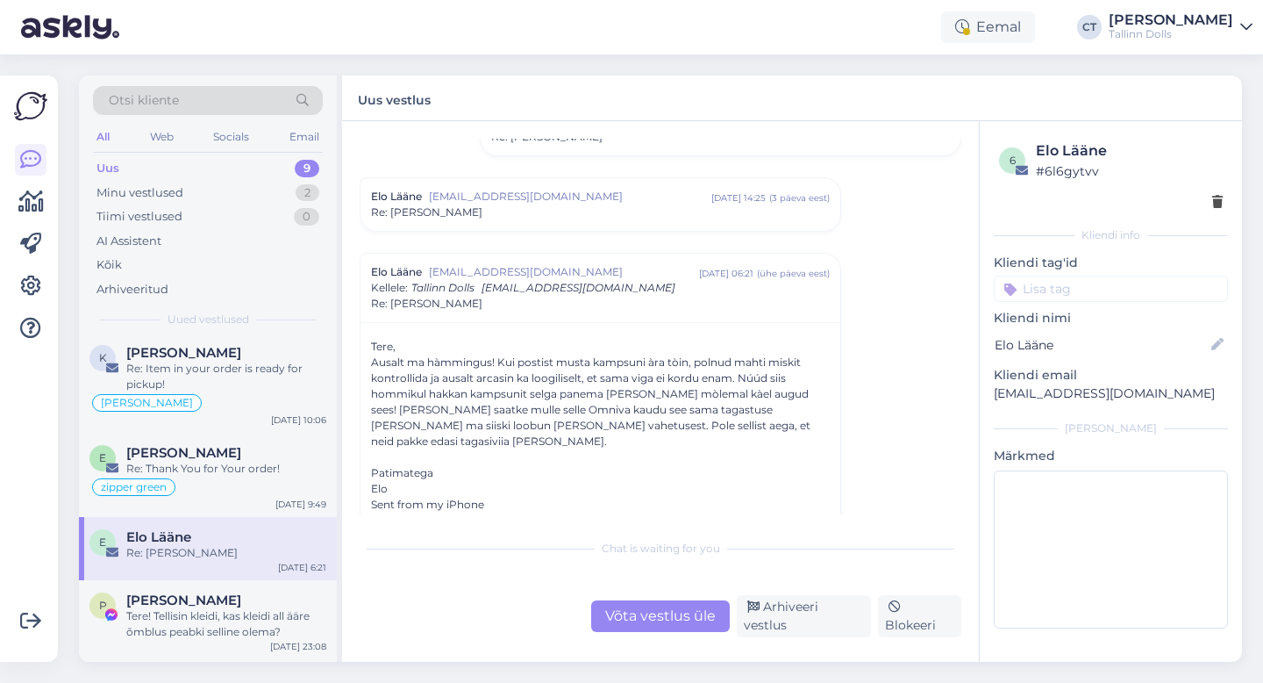
scroll to position [2153, 0]
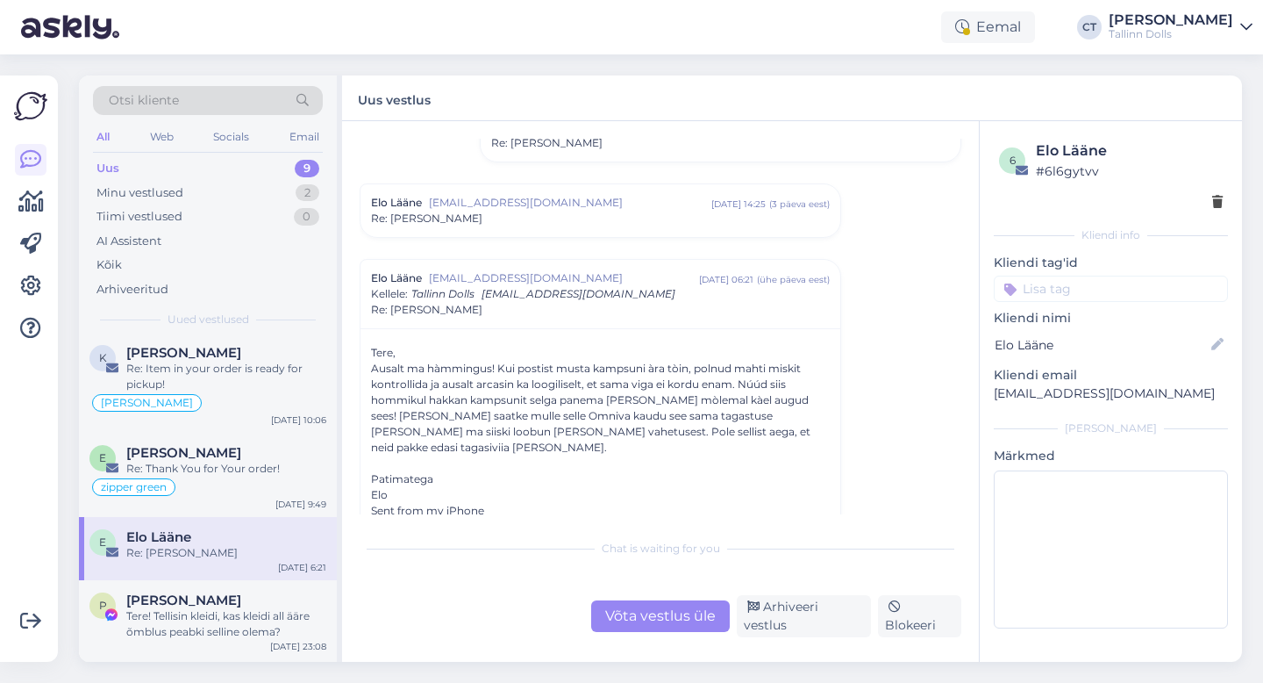
click at [504, 199] on span "[EMAIL_ADDRESS][DOMAIN_NAME]" at bounding box center [570, 203] width 282 height 16
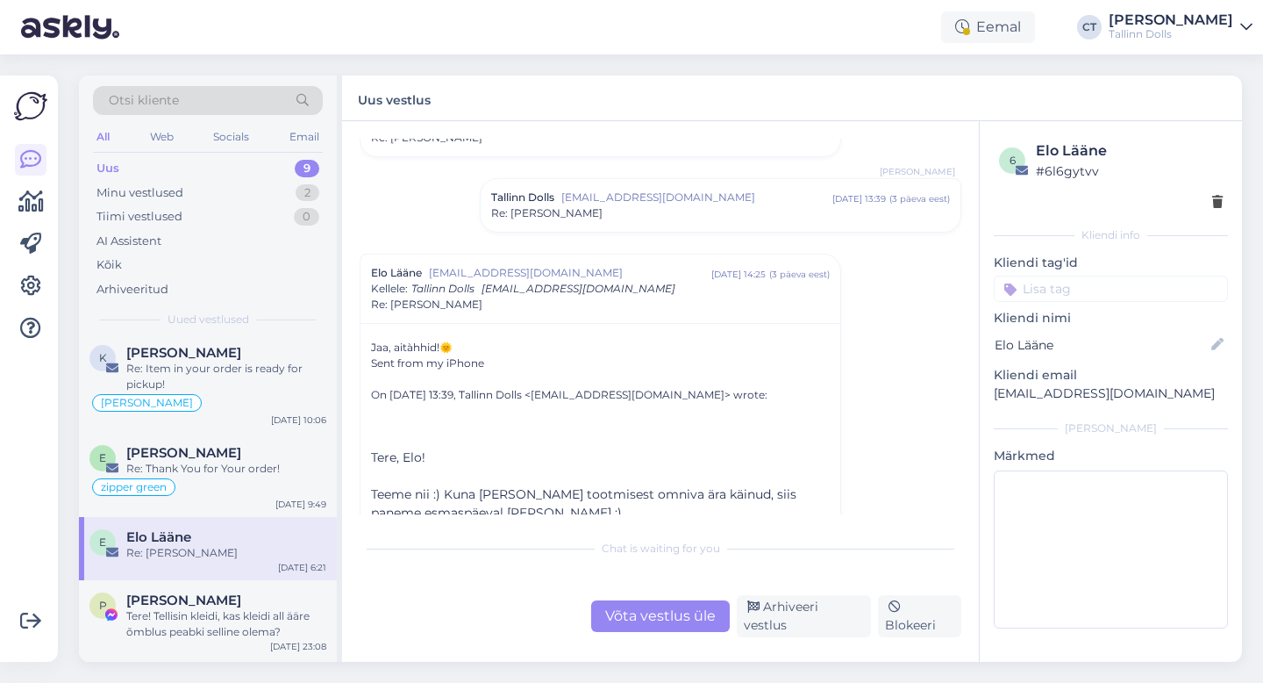
click at [550, 224] on div "Tallinn Dolls [EMAIL_ADDRESS][DOMAIN_NAME] [DATE] 13:39 ( 3 päeva eest ) Re: [P…" at bounding box center [721, 205] width 480 height 53
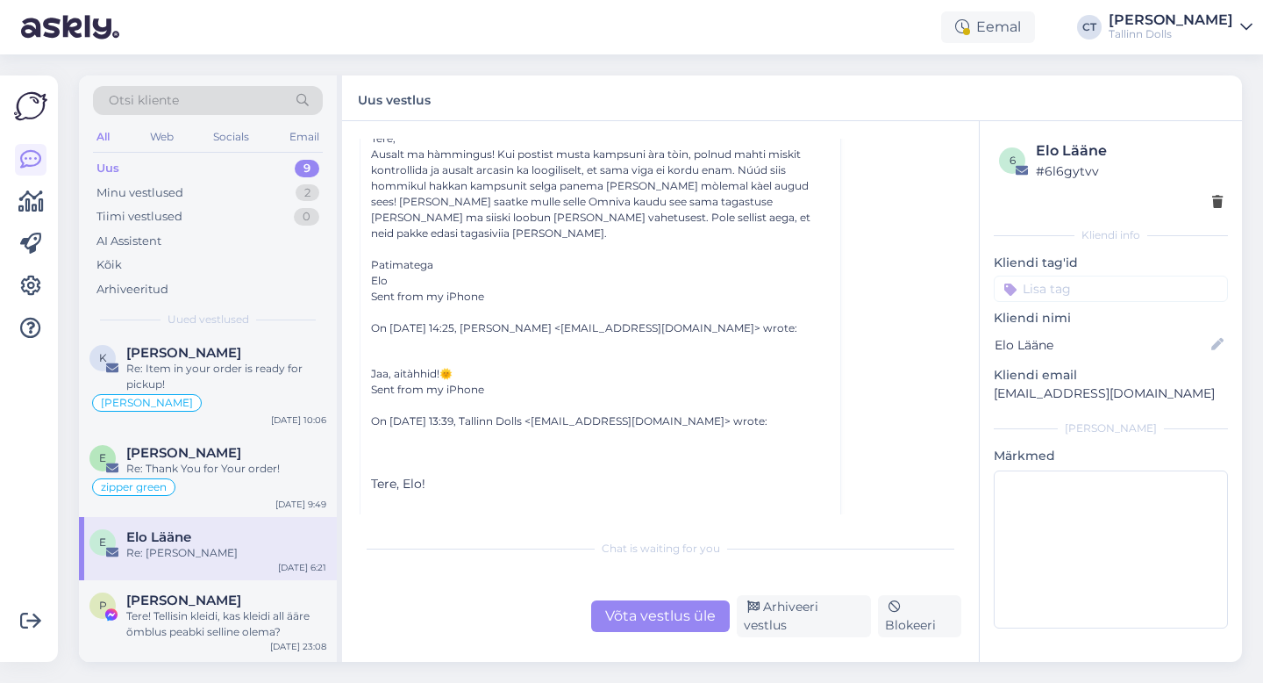
click at [626, 621] on div "Võta vestlus üle" at bounding box center [660, 616] width 139 height 32
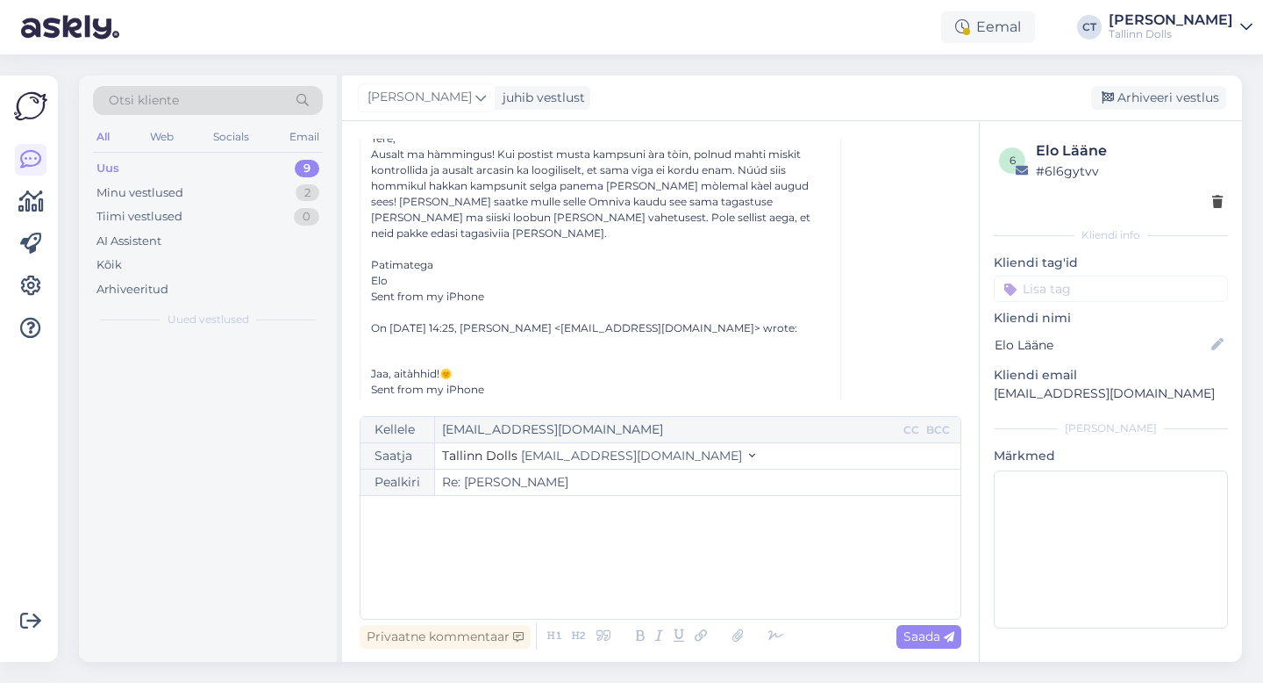
scroll to position [0, 0]
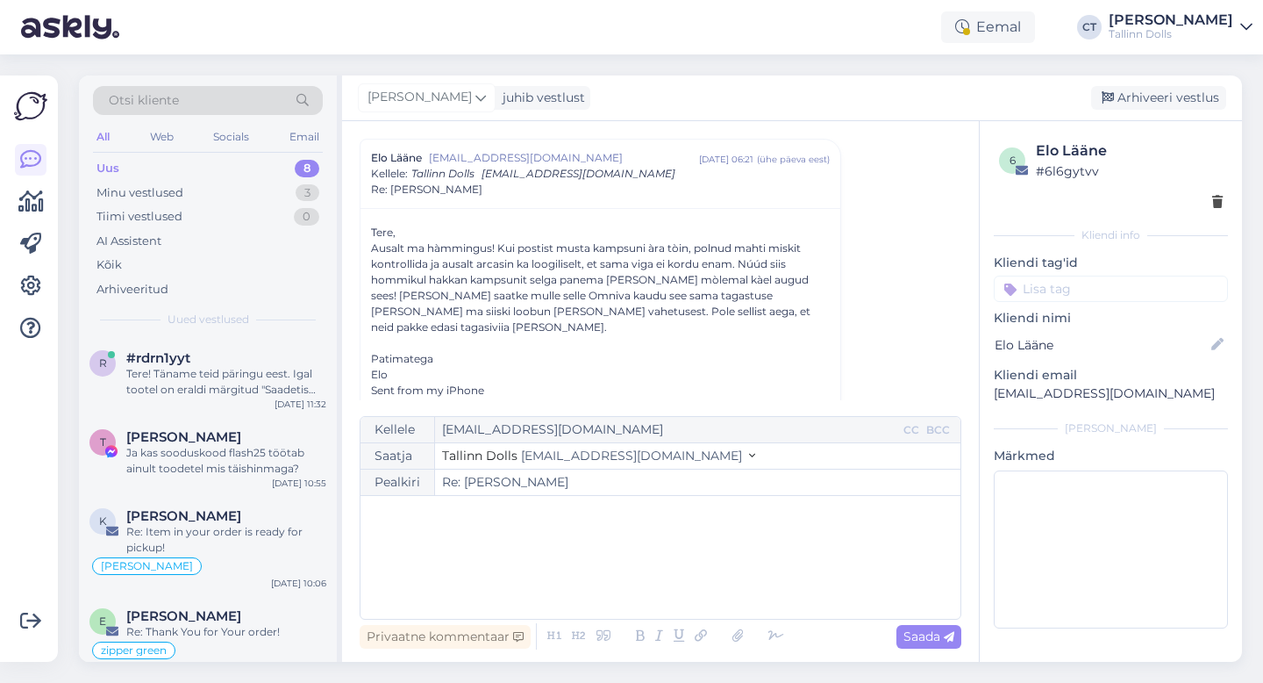
click at [627, 588] on div "﻿" at bounding box center [660, 556] width 583 height 105
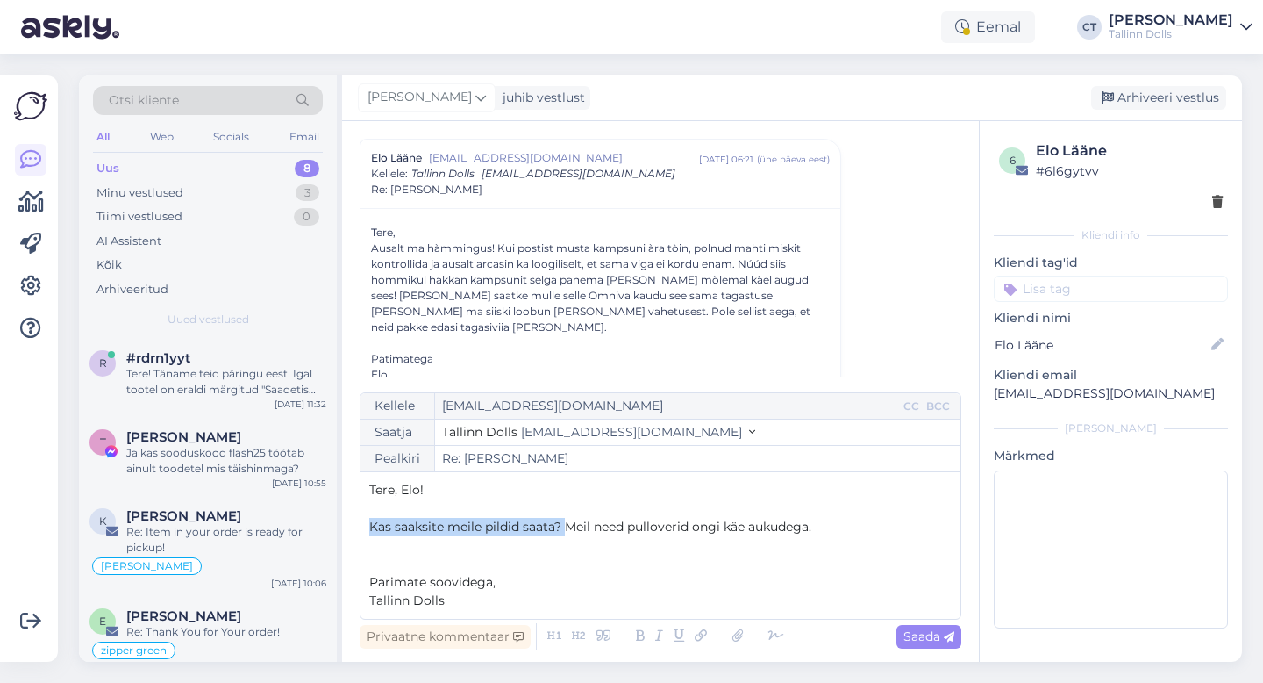
drag, startPoint x: 567, startPoint y: 525, endPoint x: 368, endPoint y: 524, distance: 199.1
click at [368, 524] on div "Kellele [EMAIL_ADDRESS][DOMAIN_NAME] CC BCC Saatja Tallinn Dolls [EMAIL_ADDRESS…" at bounding box center [661, 505] width 602 height 227
click at [649, 524] on p "Meil need pulloverid ongi käe aukudega." at bounding box center [660, 527] width 583 height 18
click at [940, 640] on span "Saada" at bounding box center [929, 636] width 51 height 16
type input "Re: Re: [PERSON_NAME]"
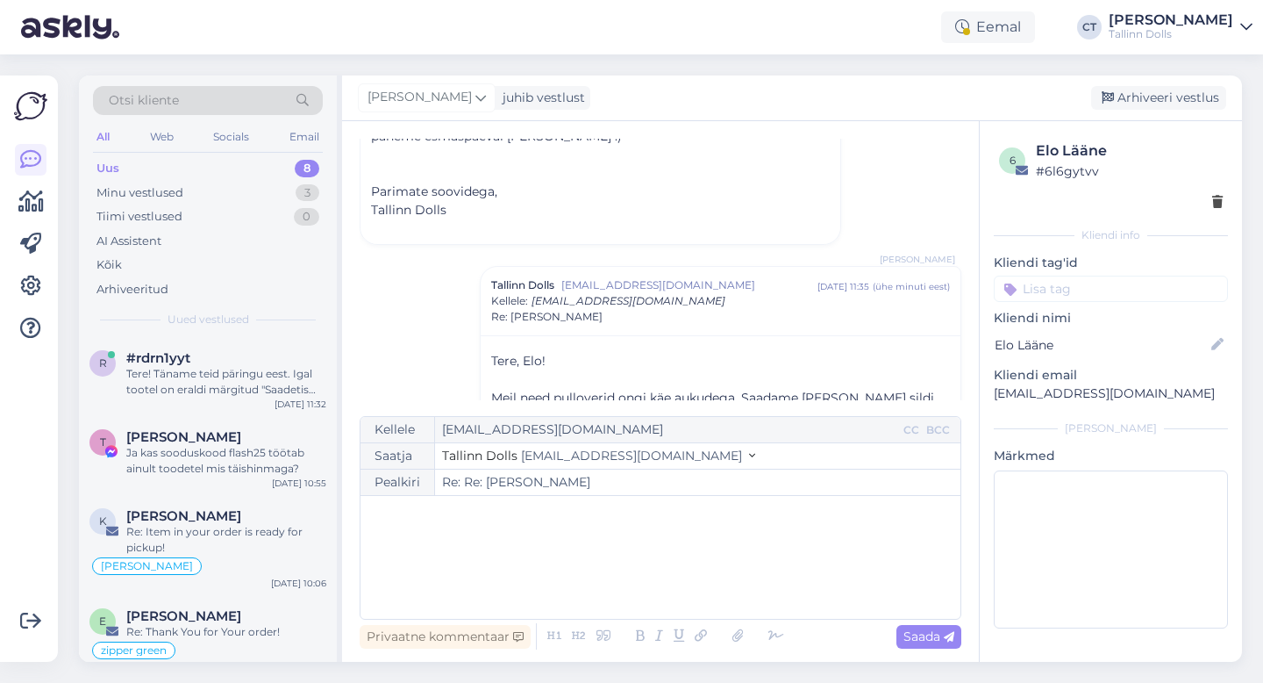
scroll to position [3273, 0]
drag, startPoint x: 1154, startPoint y: 397, endPoint x: 994, endPoint y: 393, distance: 160.6
click at [994, 393] on p "[EMAIL_ADDRESS][DOMAIN_NAME]" at bounding box center [1111, 393] width 234 height 18
click at [1131, 104] on div "Arhiveeri vestlus" at bounding box center [1158, 98] width 135 height 24
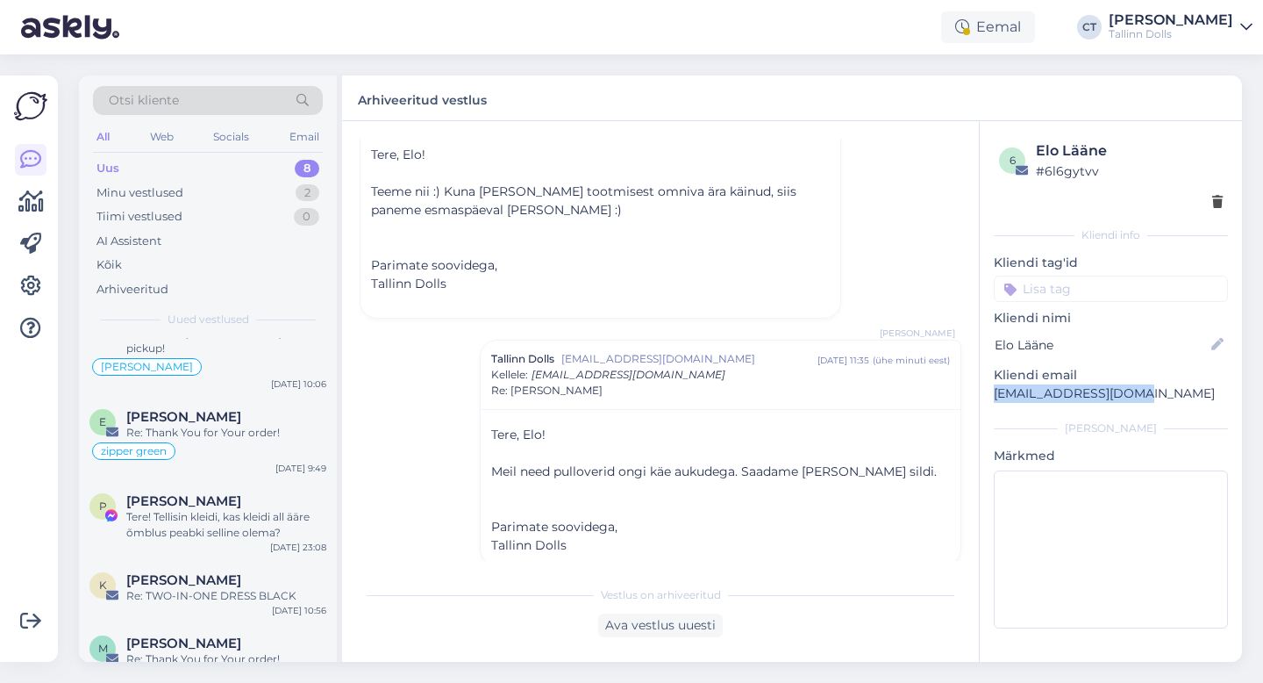
scroll to position [268, 0]
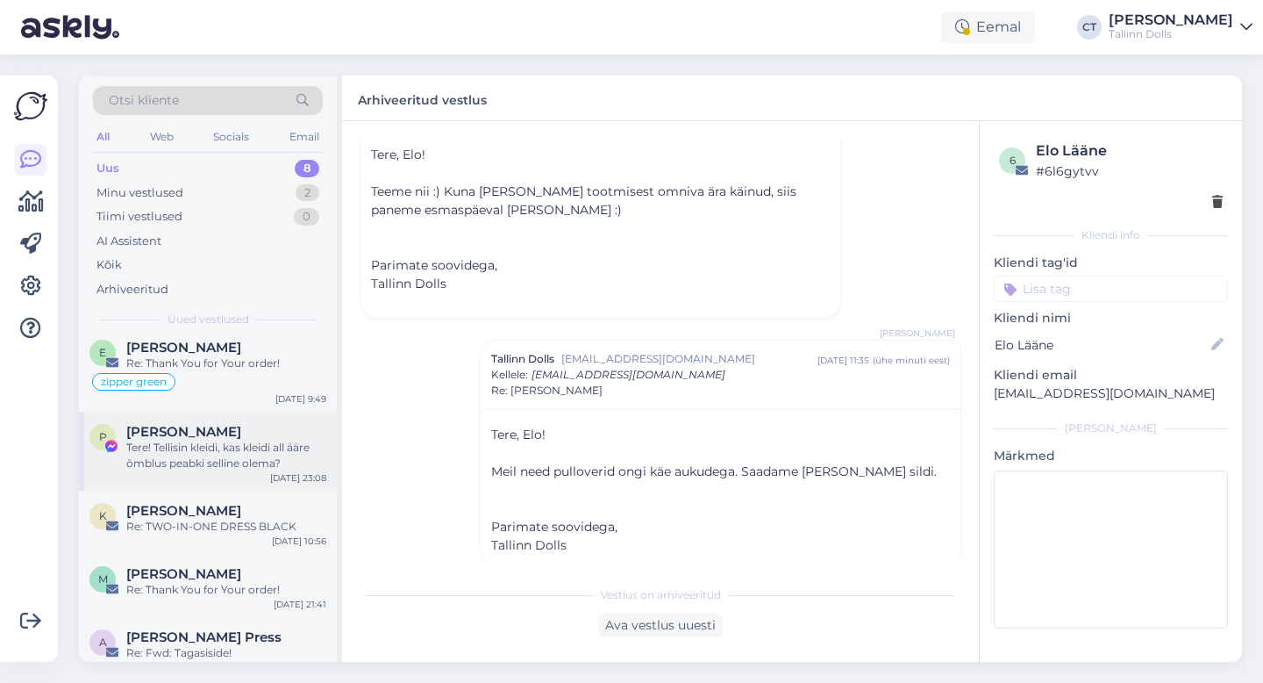
click at [242, 461] on div "Tere! Tellisin kleidi, kas kleidi all ääre õmblus peabki selline olema?" at bounding box center [226, 456] width 200 height 32
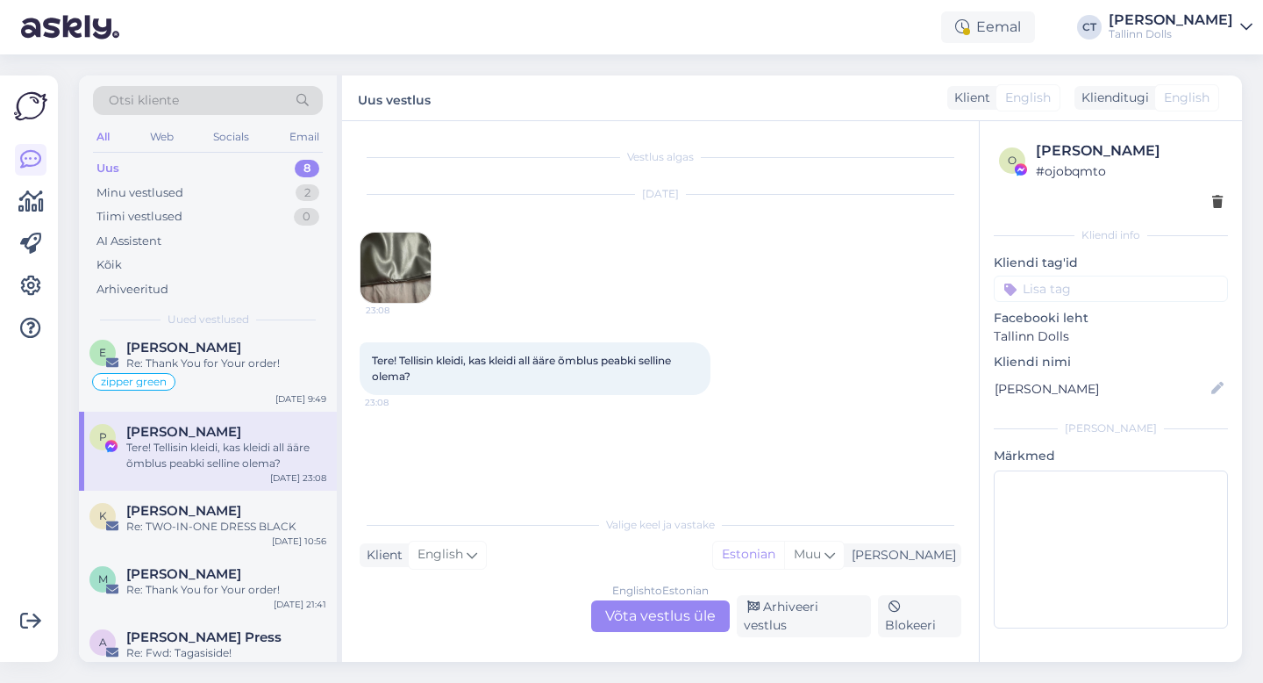
scroll to position [0, 0]
click at [638, 615] on div "English to Estonian Võta vestlus üle" at bounding box center [660, 616] width 139 height 32
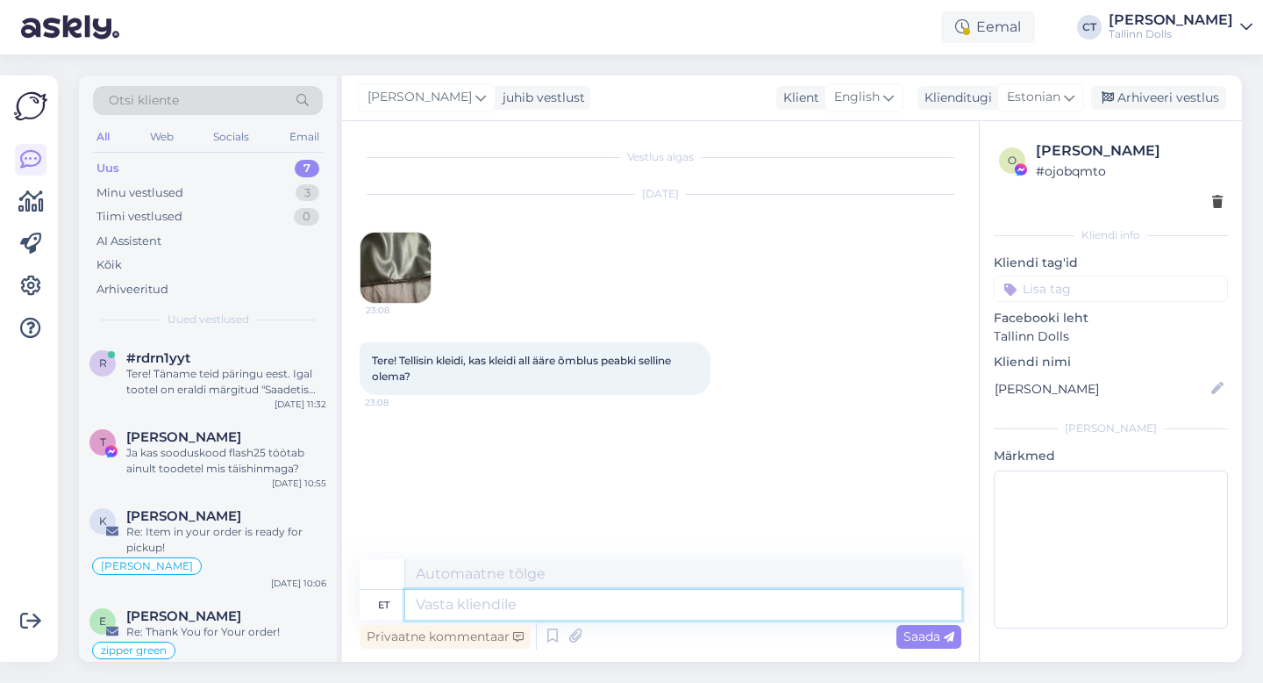
click at [643, 592] on textarea at bounding box center [683, 605] width 556 height 30
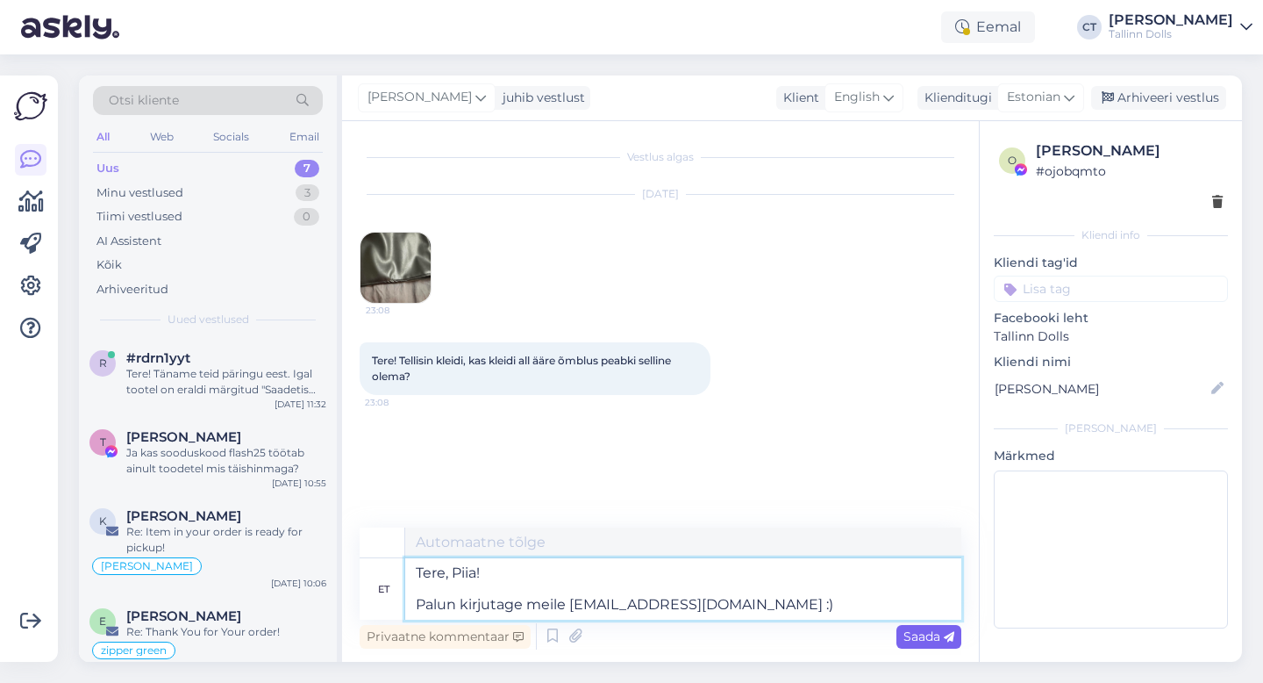
type textarea "Tere, Piia! Palun kirjutage meile [EMAIL_ADDRESS][DOMAIN_NAME] :)"
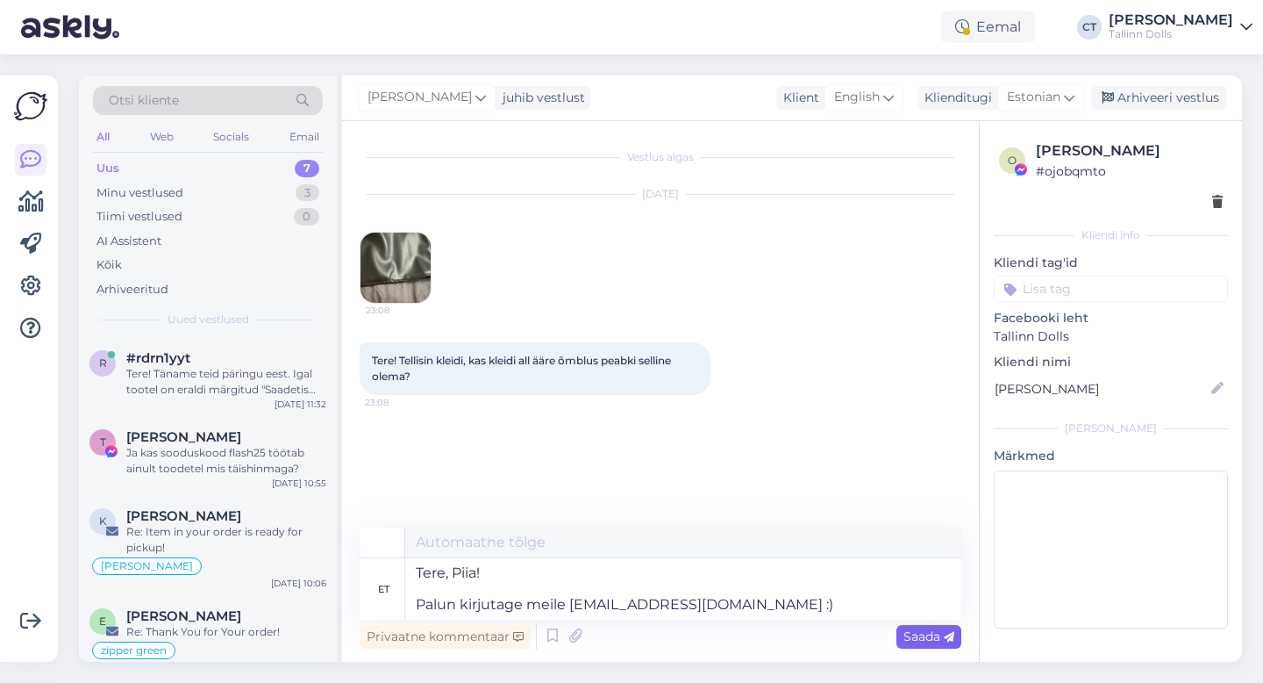
click at [912, 639] on span "Saada" at bounding box center [929, 636] width 51 height 16
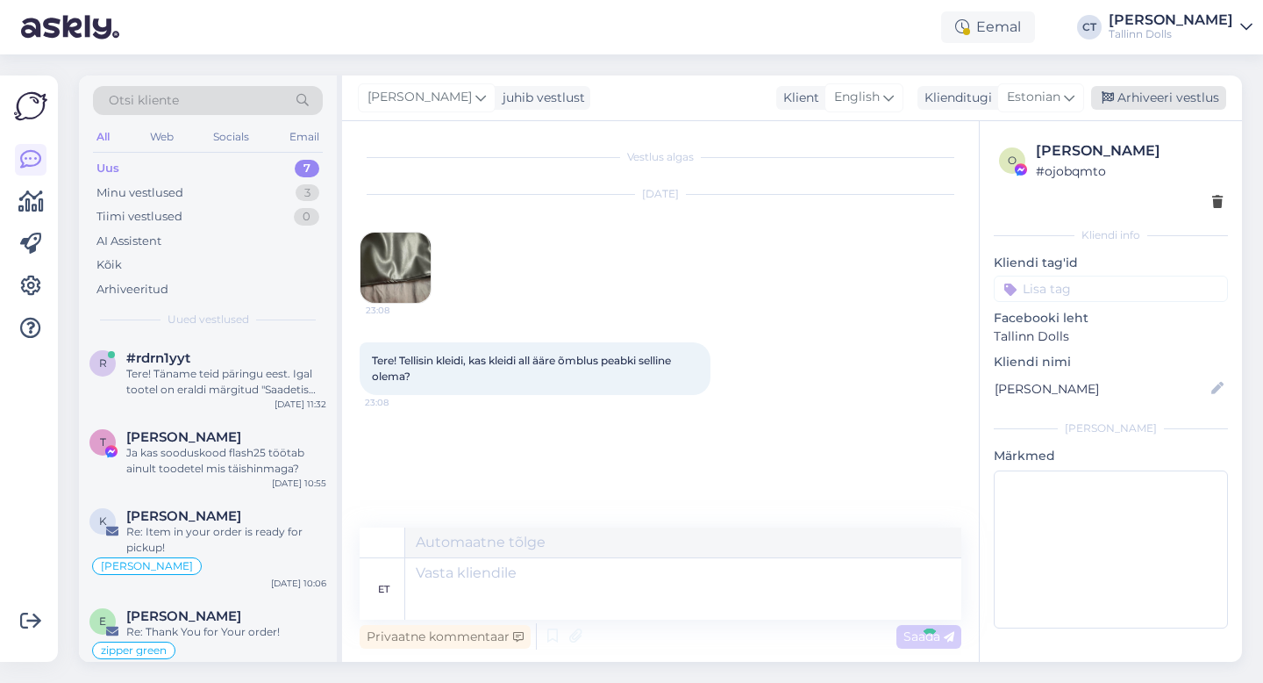
scroll to position [15, 0]
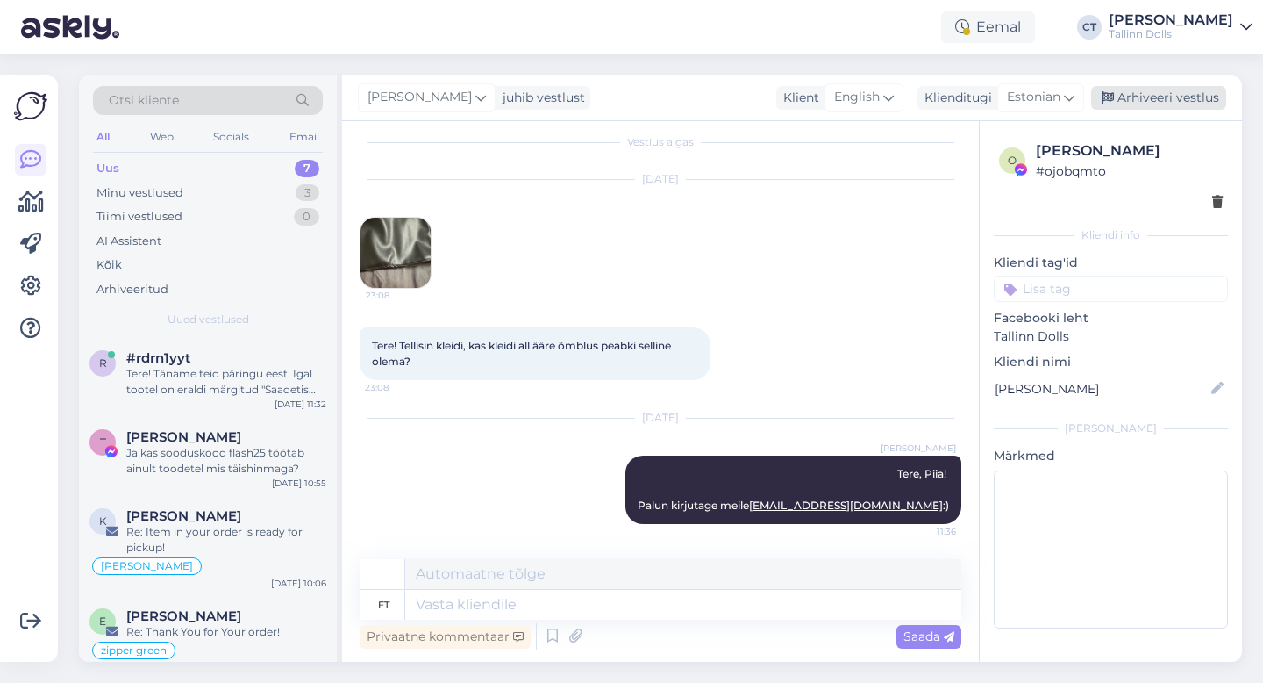
click at [1153, 96] on div "Arhiveeri vestlus" at bounding box center [1158, 98] width 135 height 24
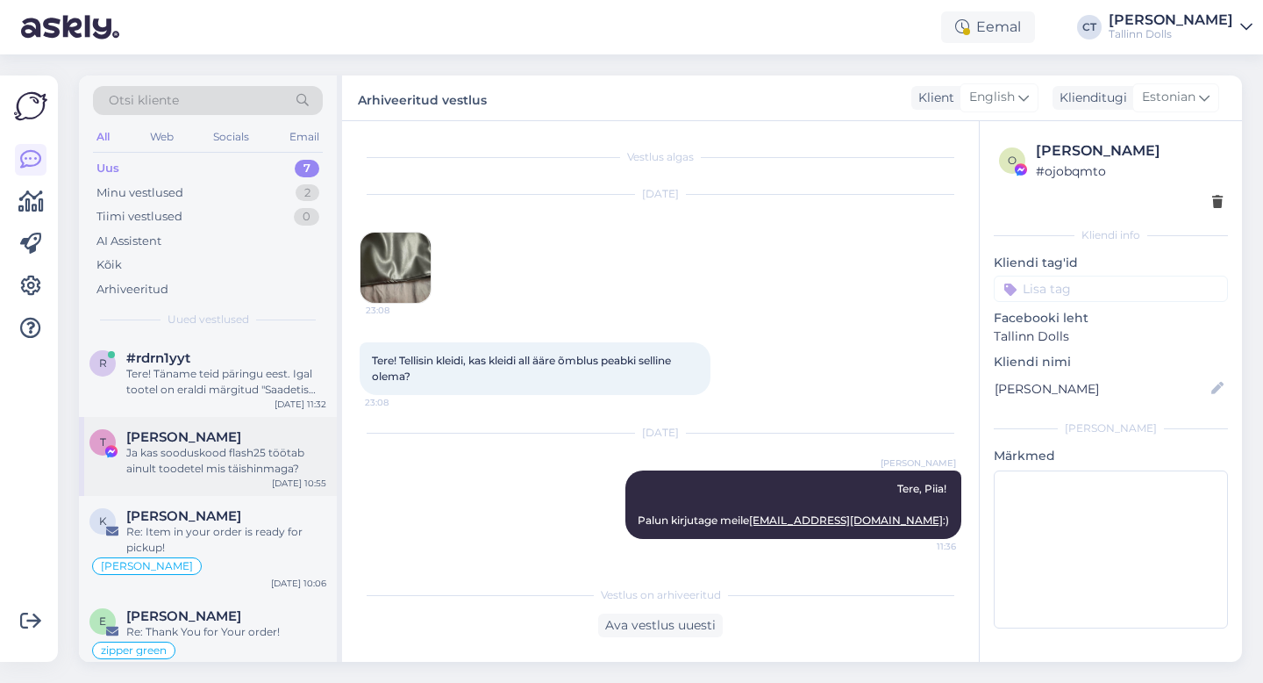
scroll to position [21, 0]
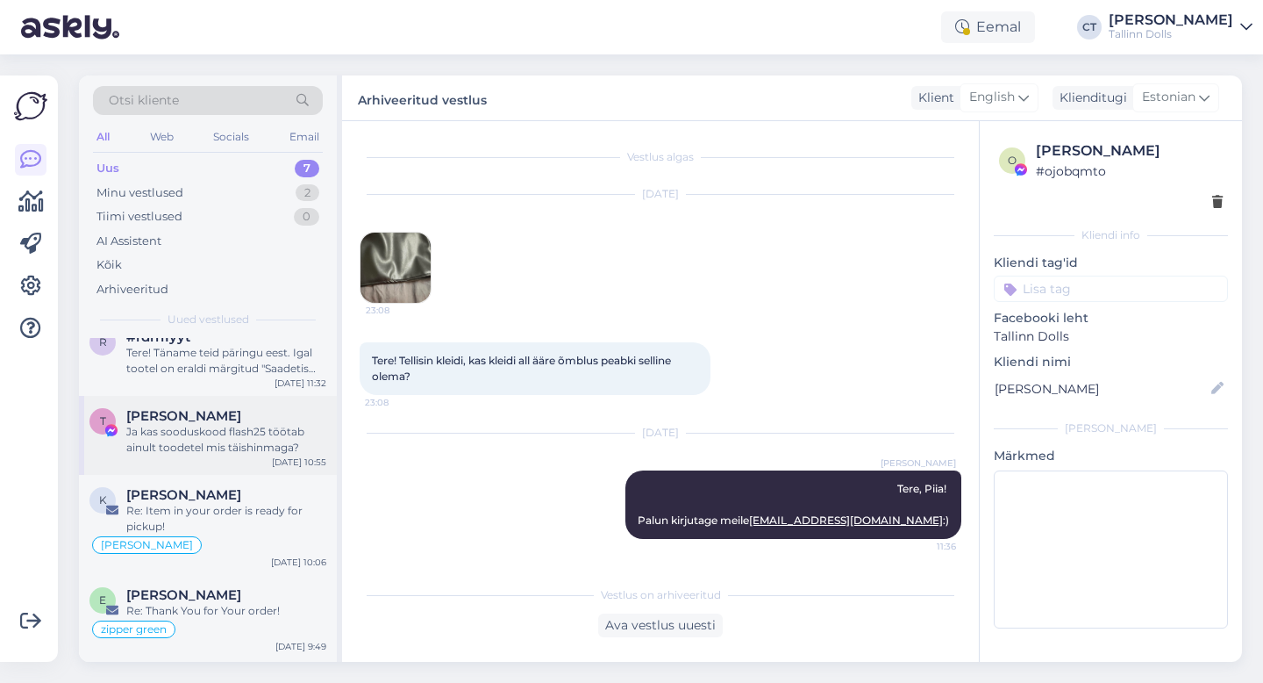
click at [272, 455] on div "T [PERSON_NAME] kas sooduskood flash25 töötab ainult toodetel mis täishinmaga? …" at bounding box center [208, 435] width 258 height 79
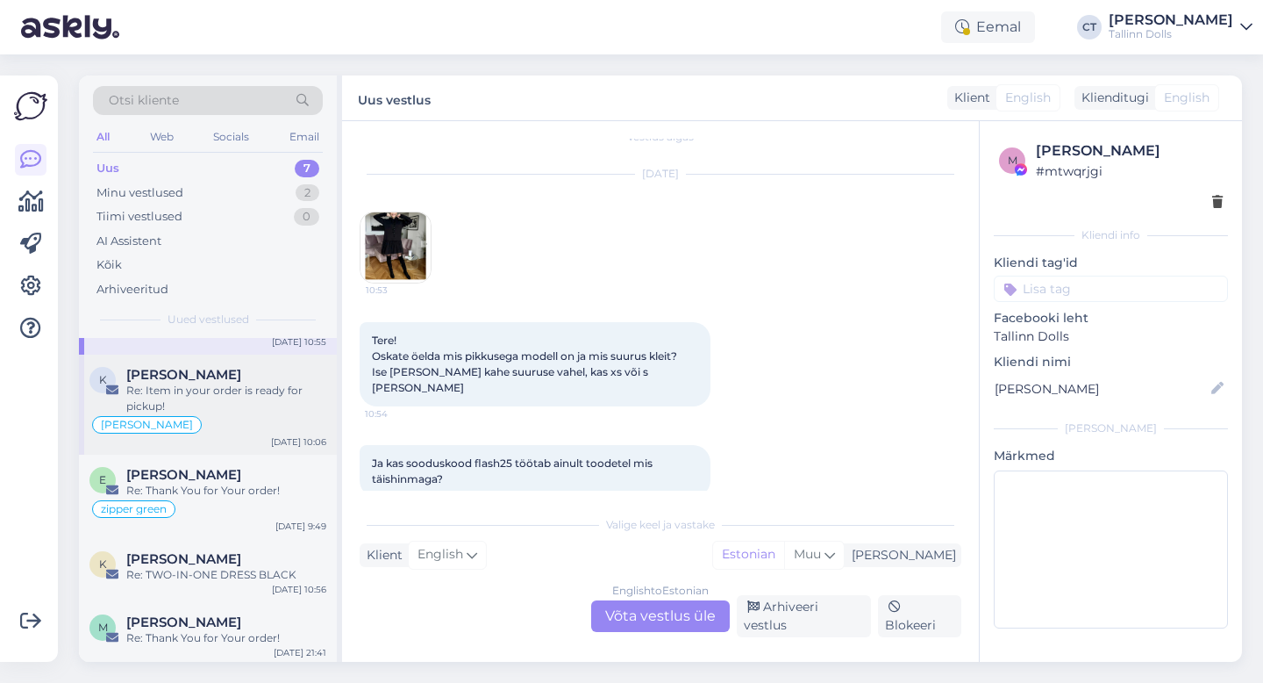
scroll to position [208, 0]
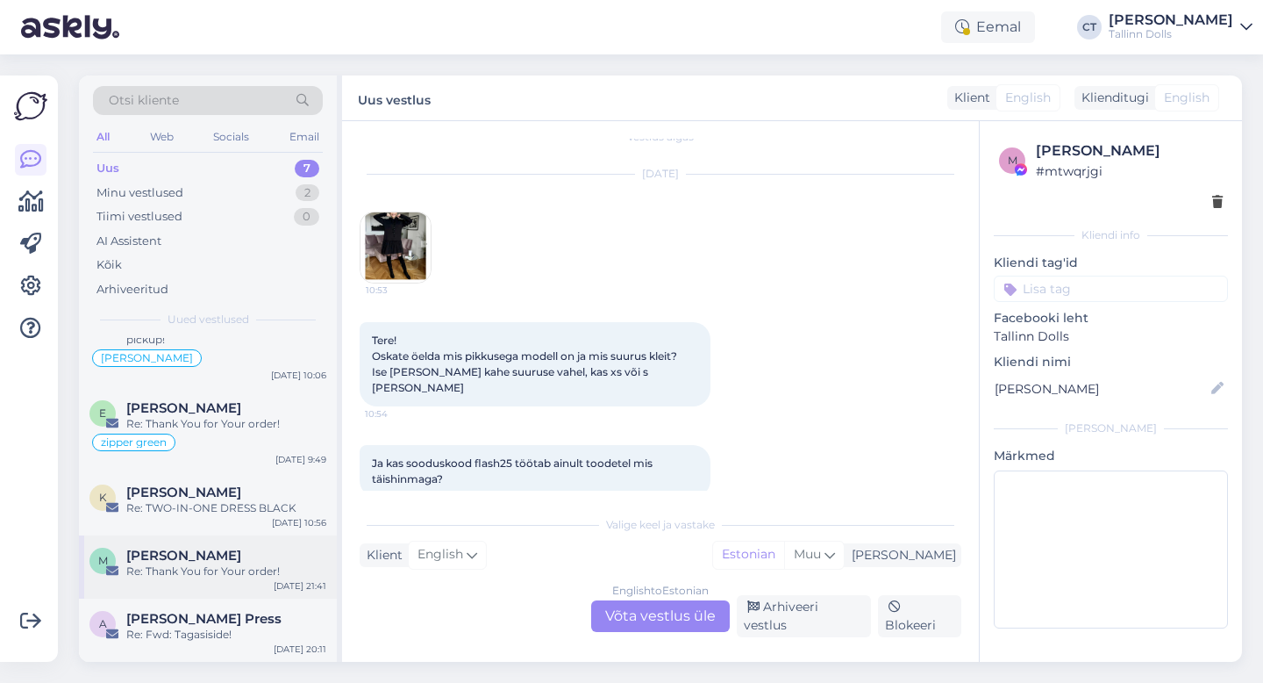
click at [192, 557] on span "[PERSON_NAME]" at bounding box center [183, 555] width 115 height 16
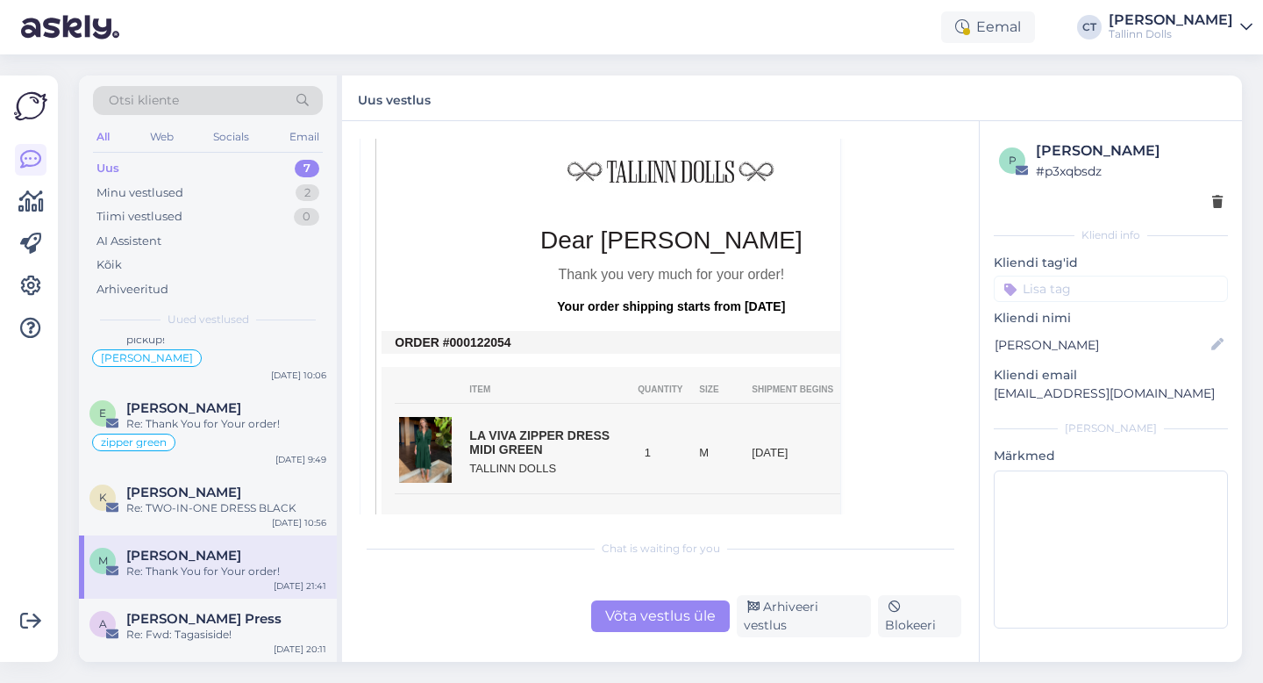
scroll to position [345, 0]
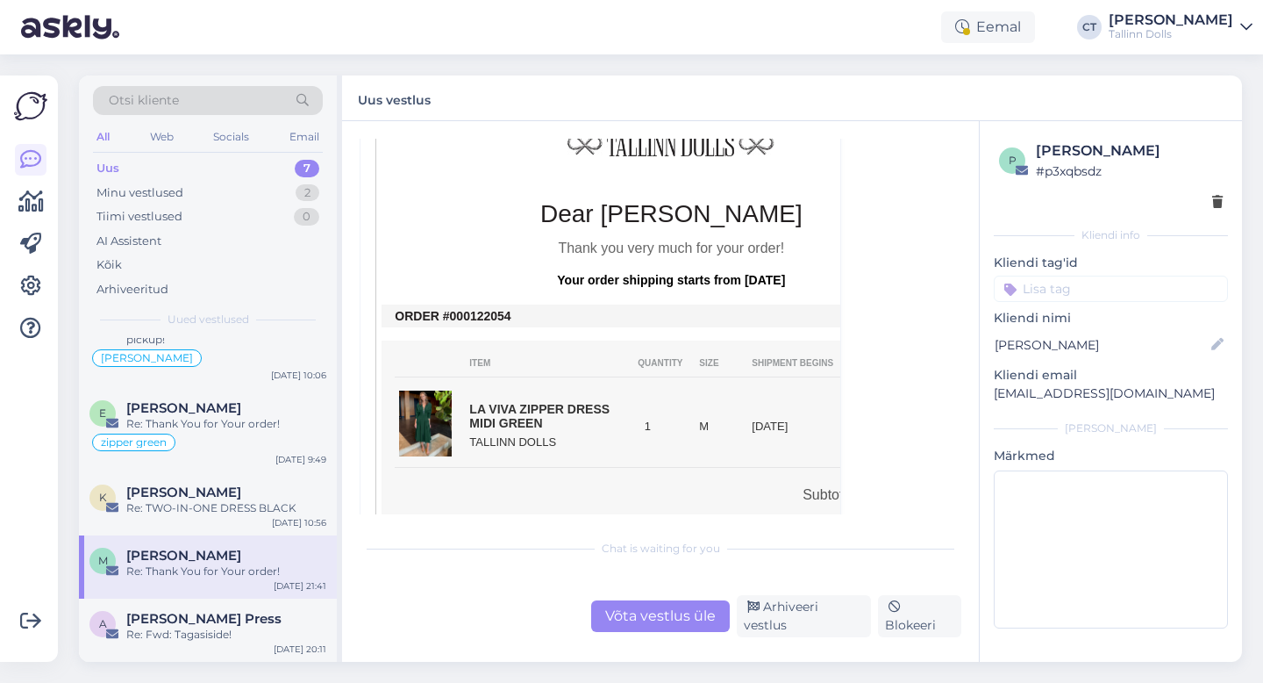
click at [1101, 281] on input at bounding box center [1111, 288] width 234 height 26
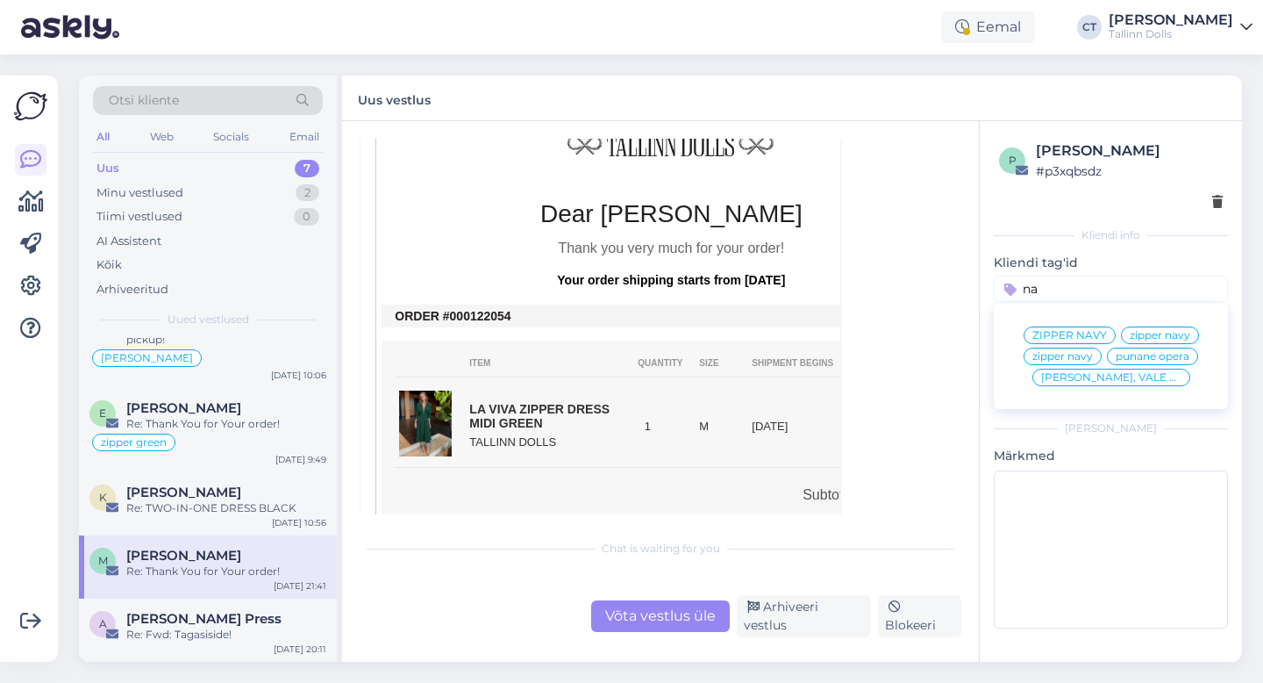
type input "n"
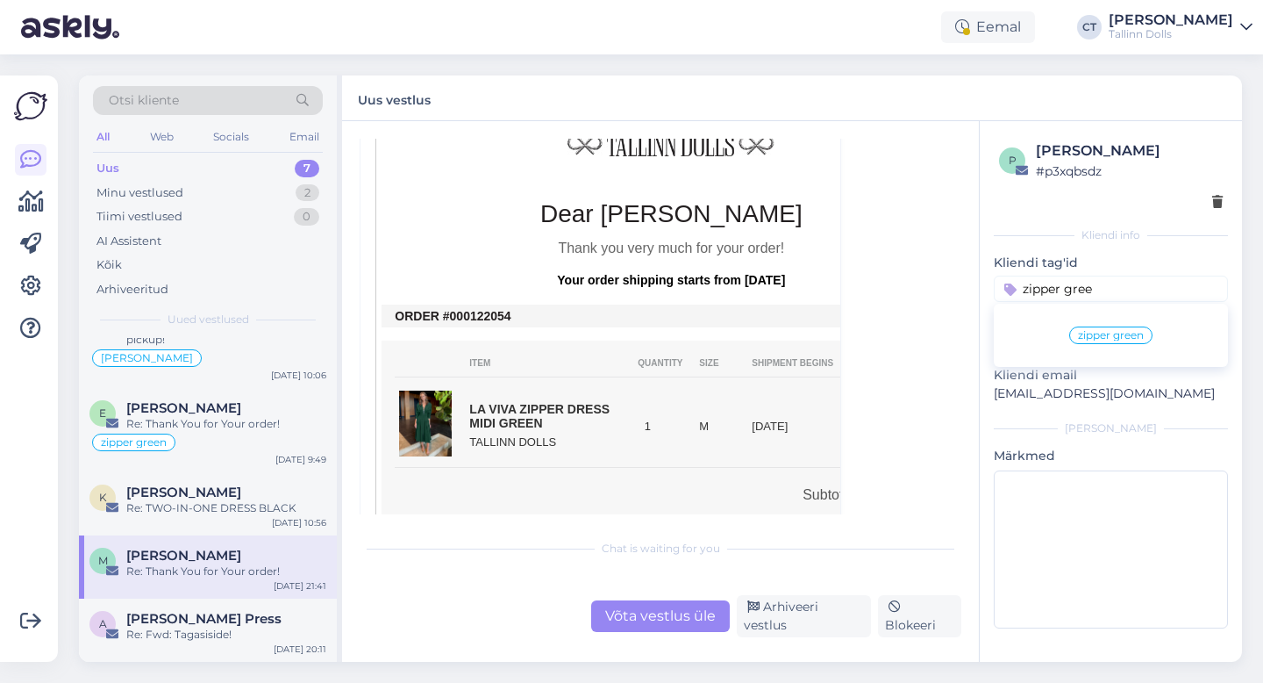
type input "zipper green"
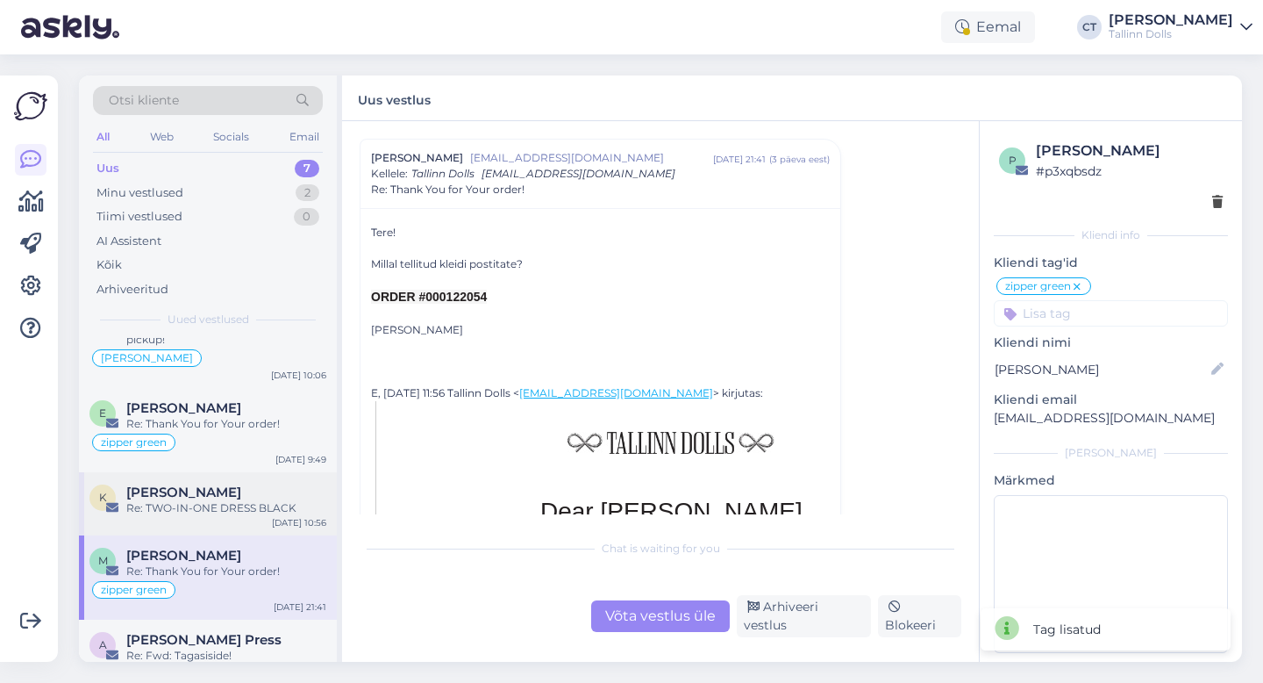
scroll to position [229, 0]
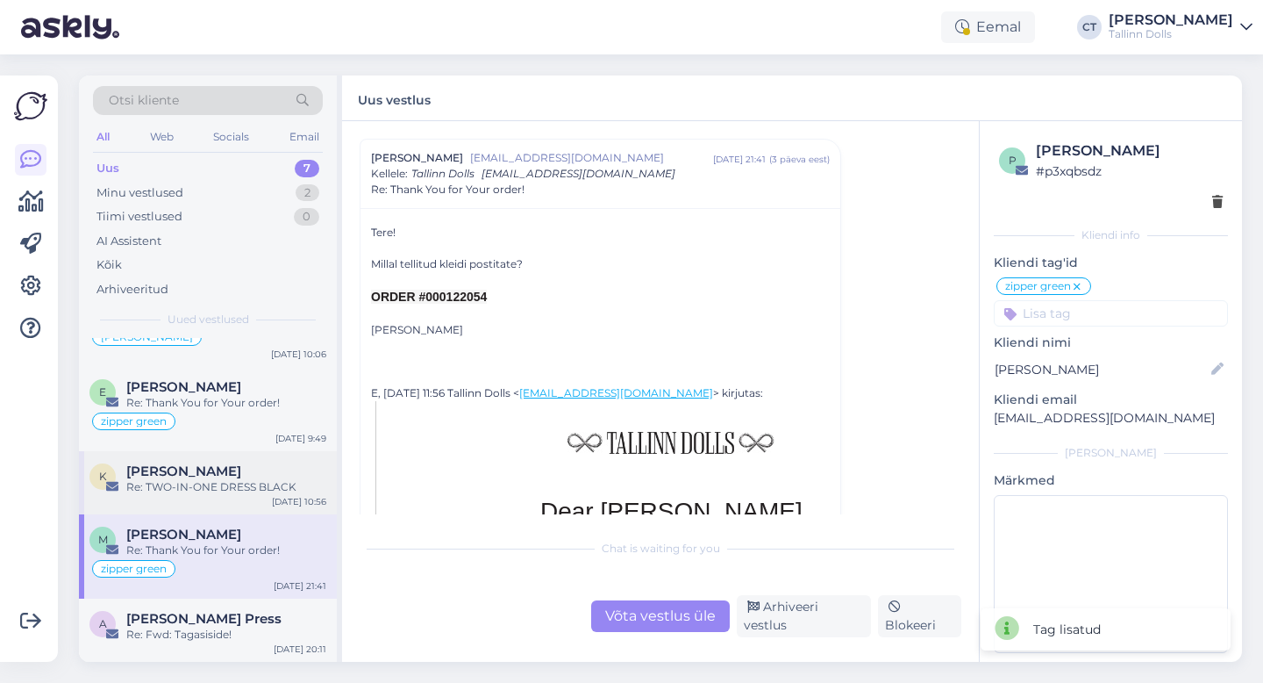
click at [219, 484] on div "Re: TWO-IN-ONE DRESS BLACK" at bounding box center [226, 487] width 200 height 16
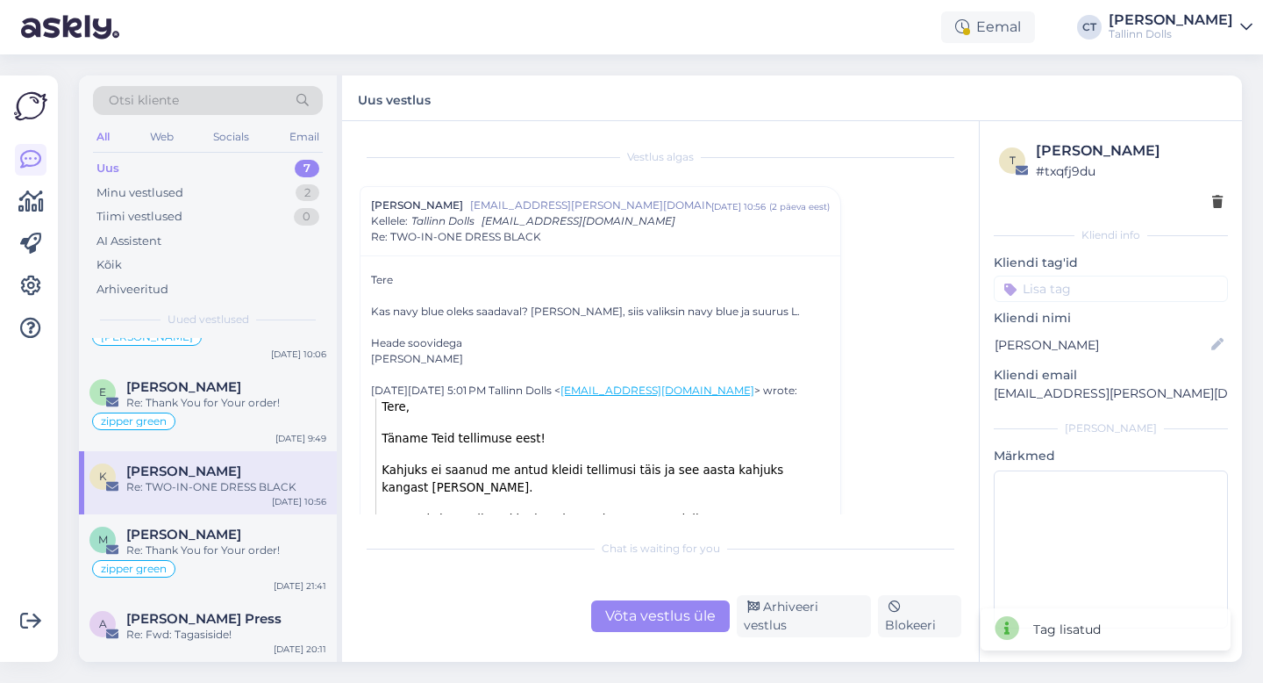
click at [650, 615] on div "Võta vestlus üle" at bounding box center [660, 616] width 139 height 32
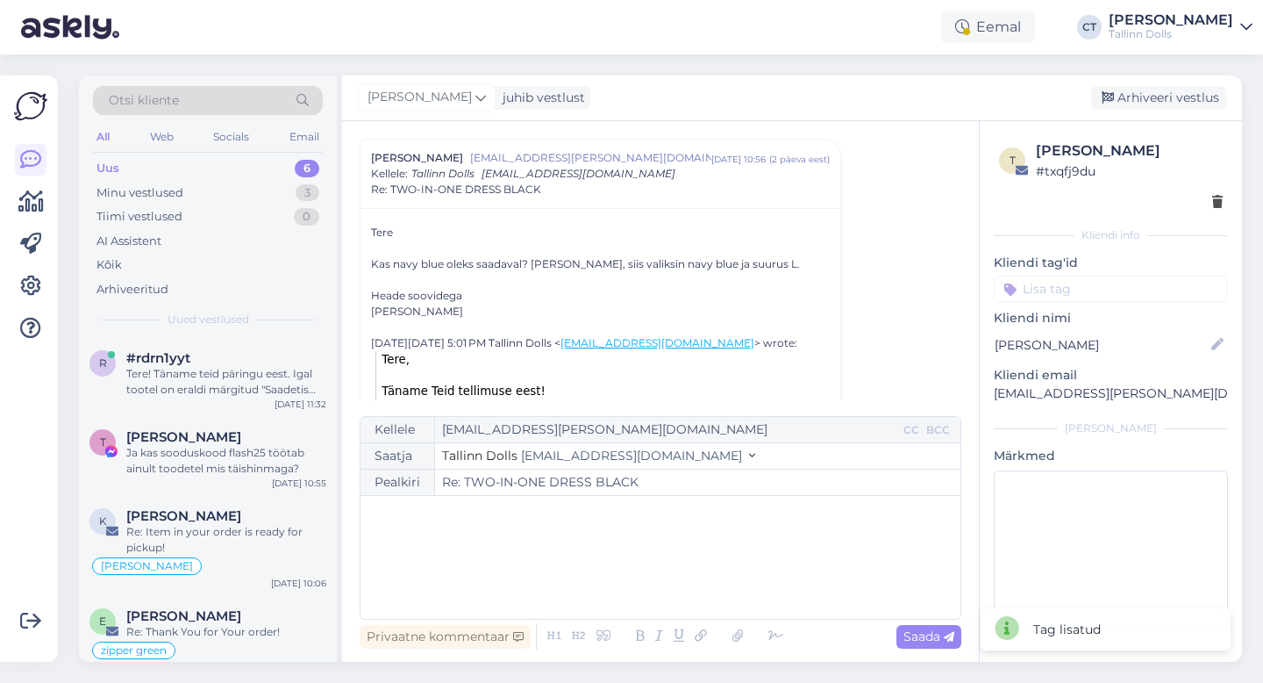
click at [655, 567] on div "﻿" at bounding box center [660, 556] width 583 height 105
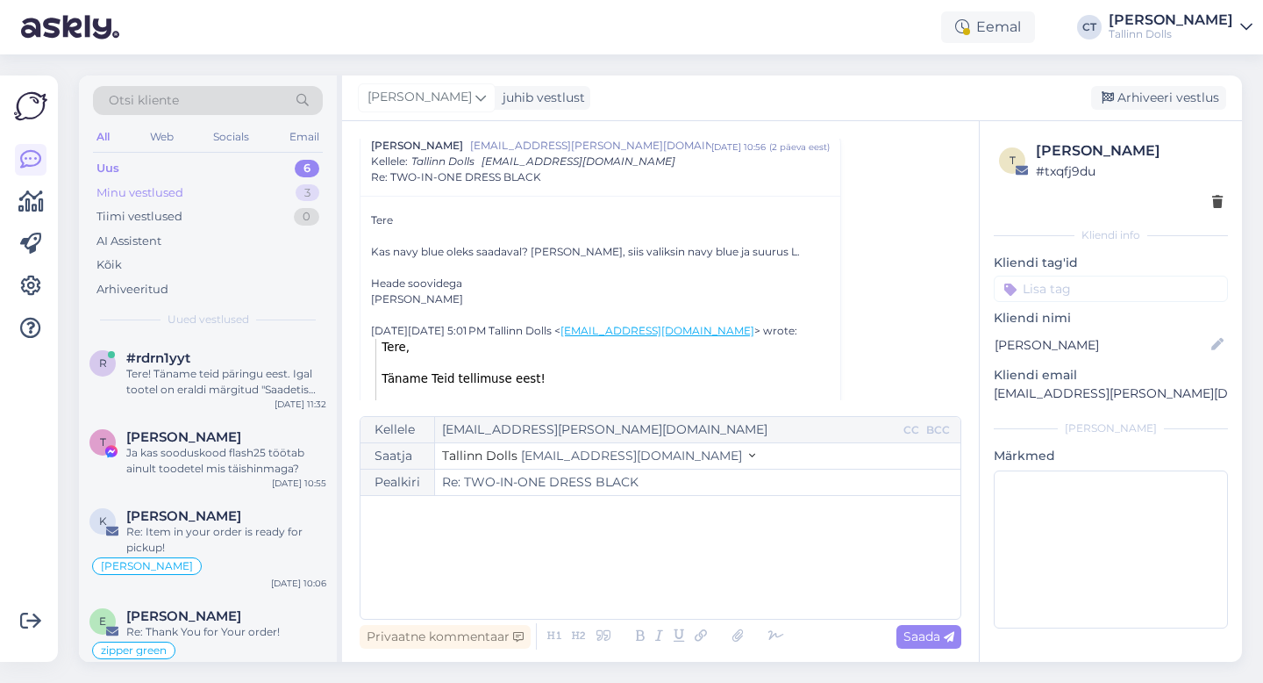
click at [167, 189] on div "Minu vestlused" at bounding box center [139, 193] width 87 height 18
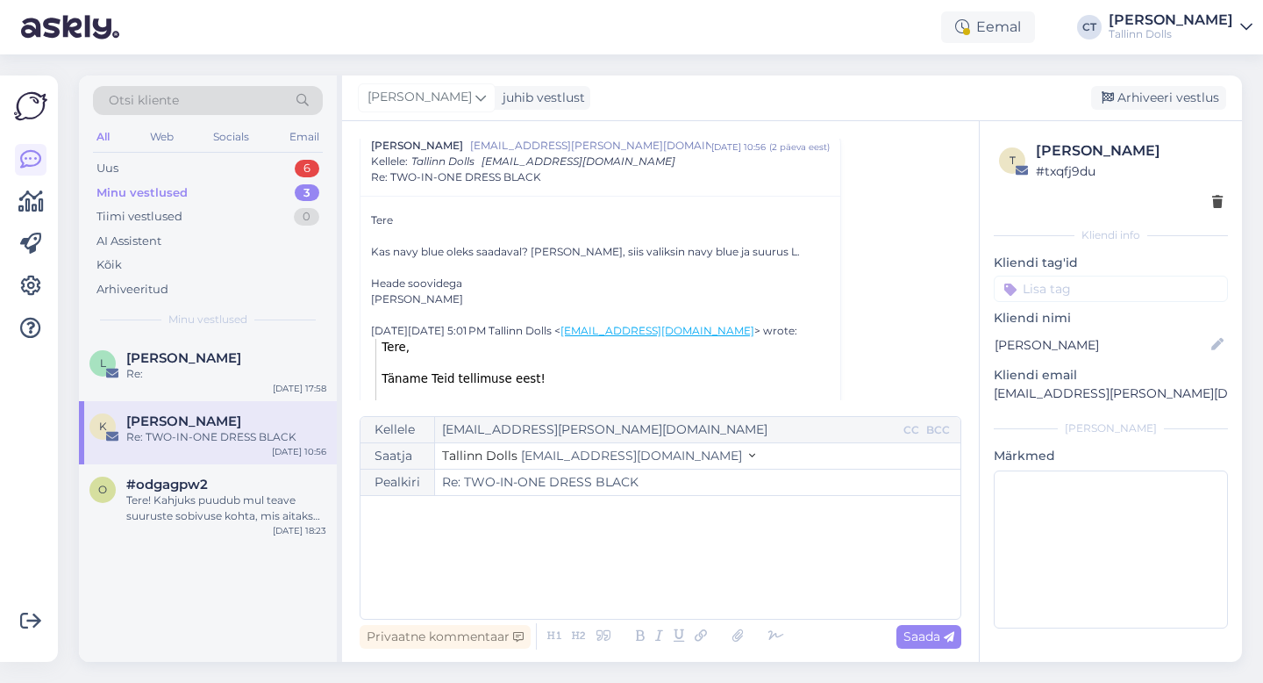
click at [186, 358] on span "[PERSON_NAME]" at bounding box center [183, 358] width 115 height 16
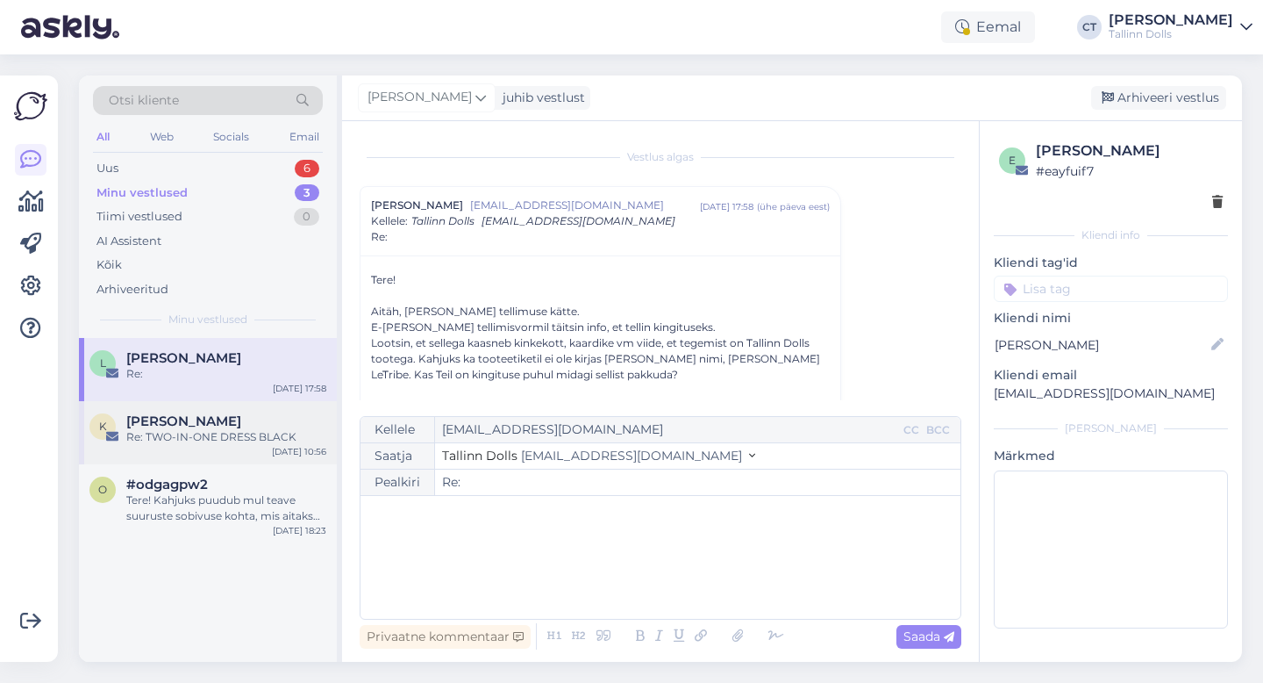
click at [184, 437] on div "Re: TWO-IN-ONE DRESS BLACK" at bounding box center [226, 437] width 200 height 16
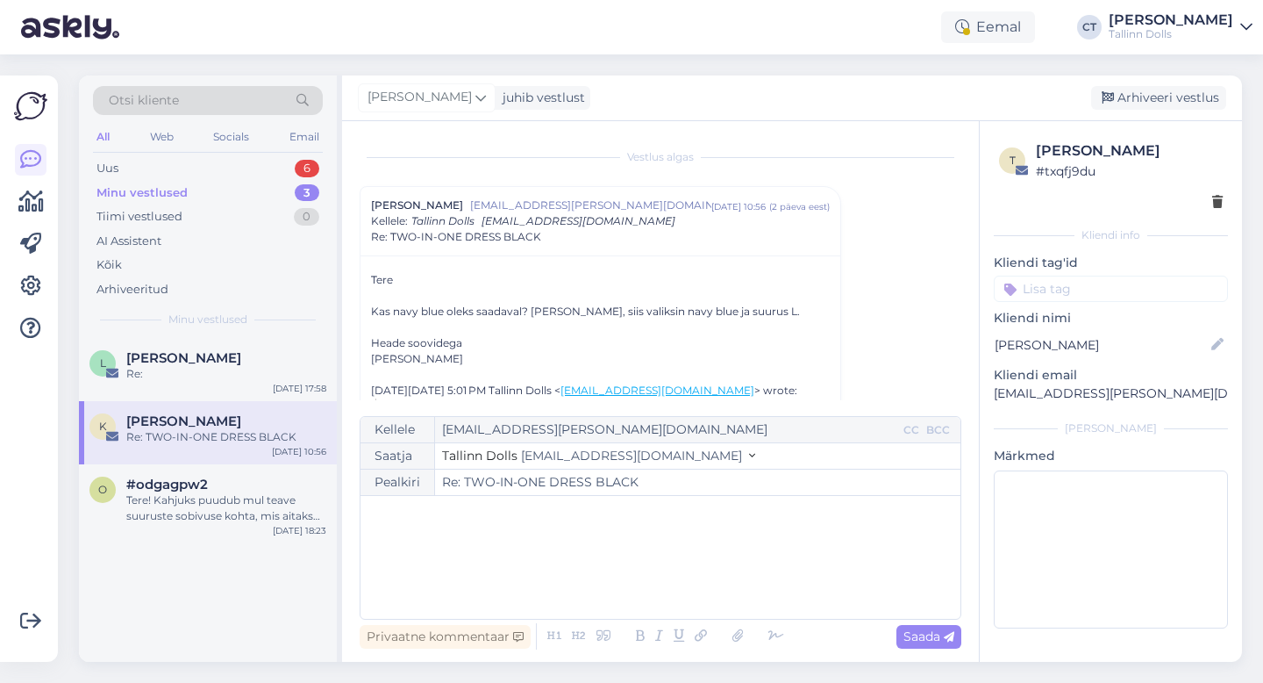
scroll to position [47, 0]
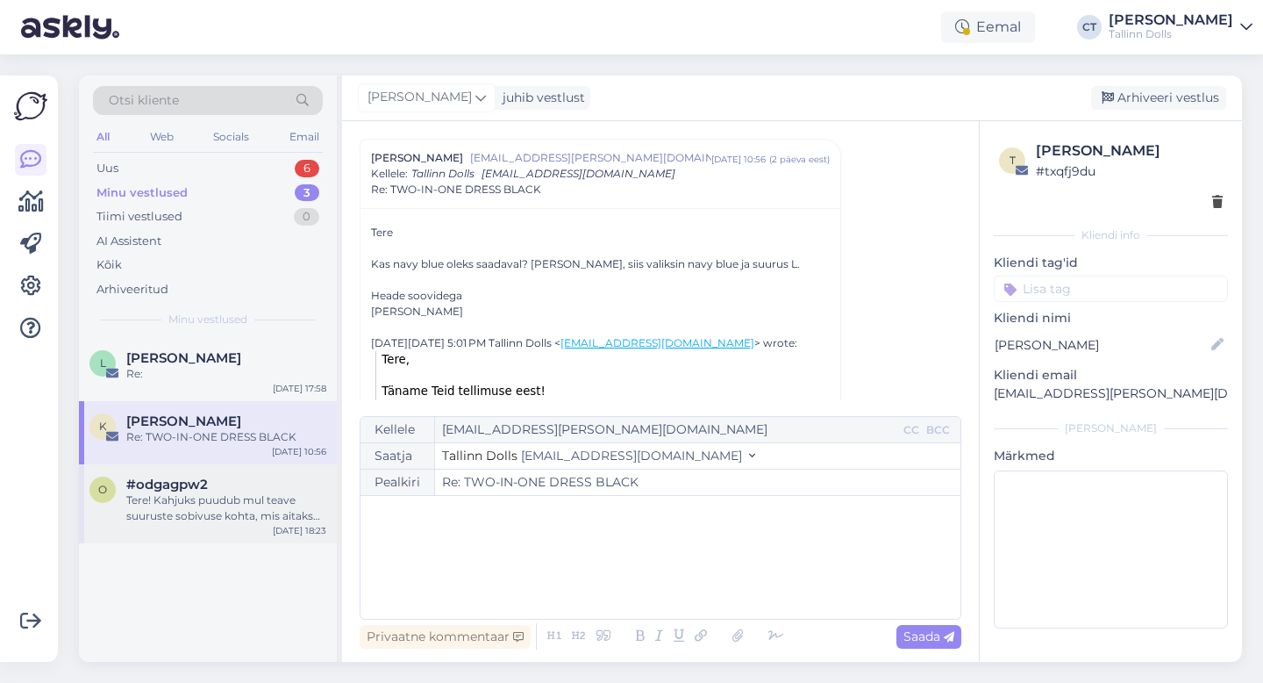
click at [190, 497] on div "Tere! Kahjuks puudub mul teave suuruste sobivuse kohta, mis aitaks võrrelda M v…" at bounding box center [226, 508] width 200 height 32
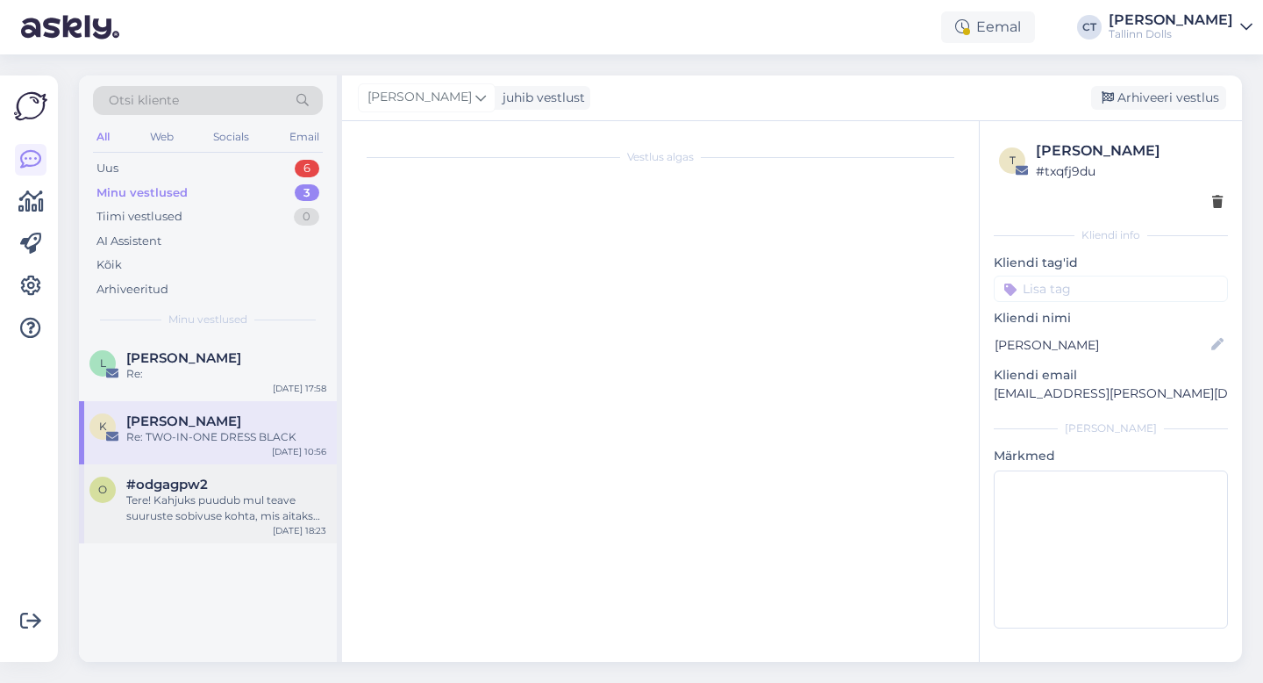
scroll to position [0, 0]
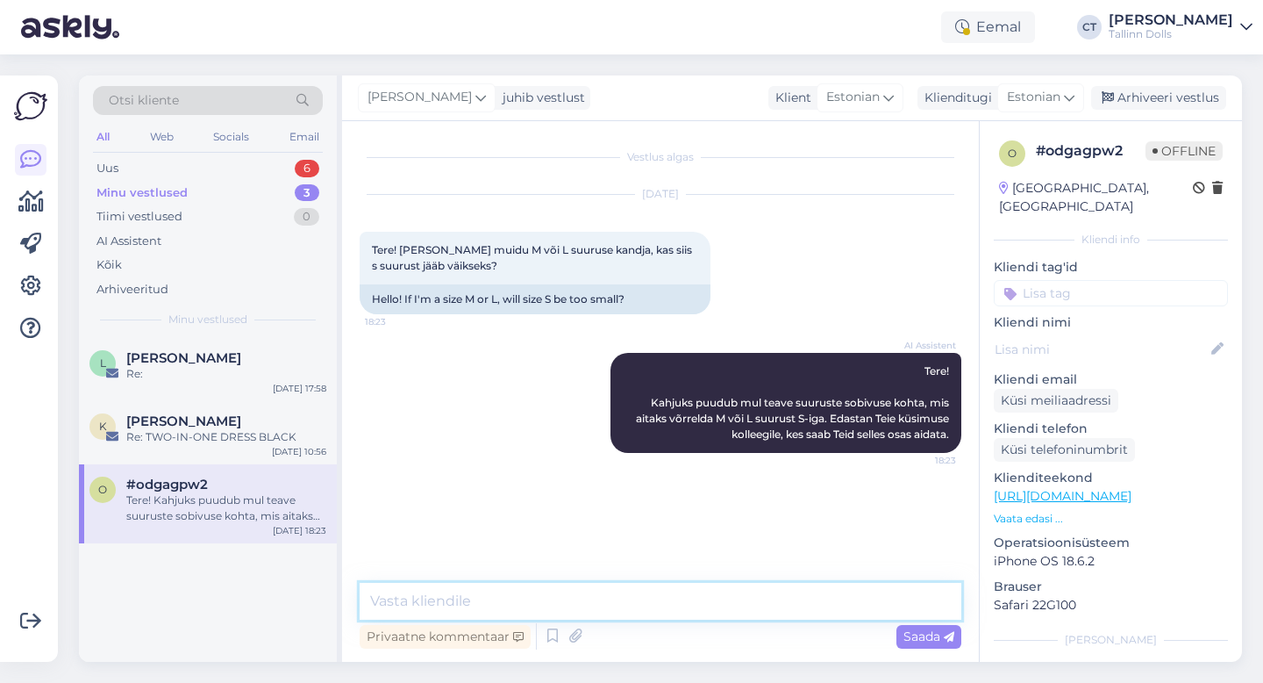
click at [497, 600] on textarea at bounding box center [661, 601] width 602 height 37
type textarea "Tere, mis toode Teile silma jäi? :)"
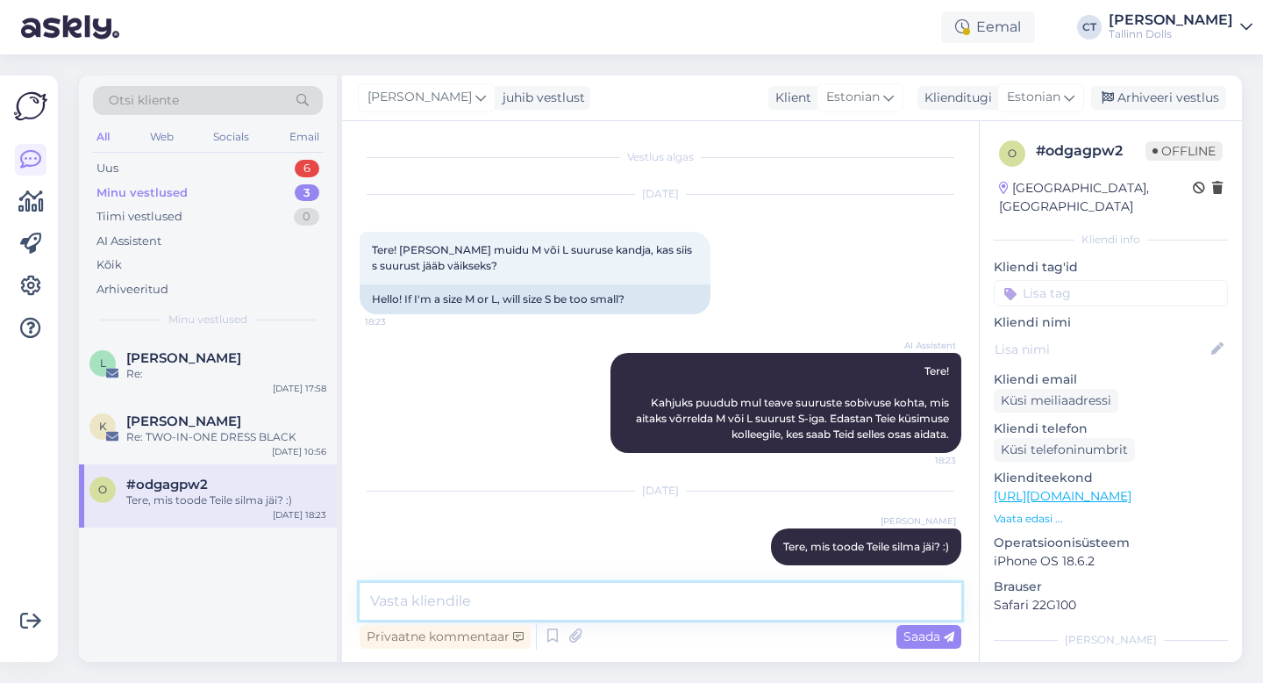
scroll to position [18, 0]
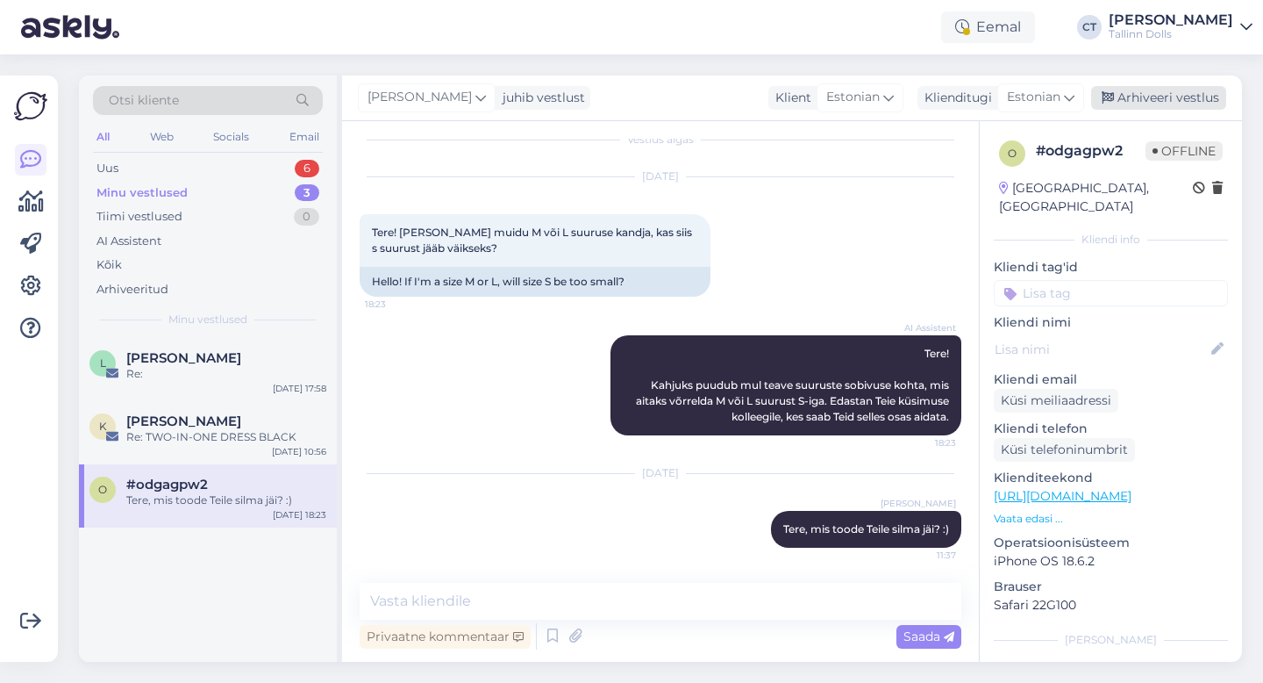
click at [1140, 103] on div "Arhiveeri vestlus" at bounding box center [1158, 98] width 135 height 24
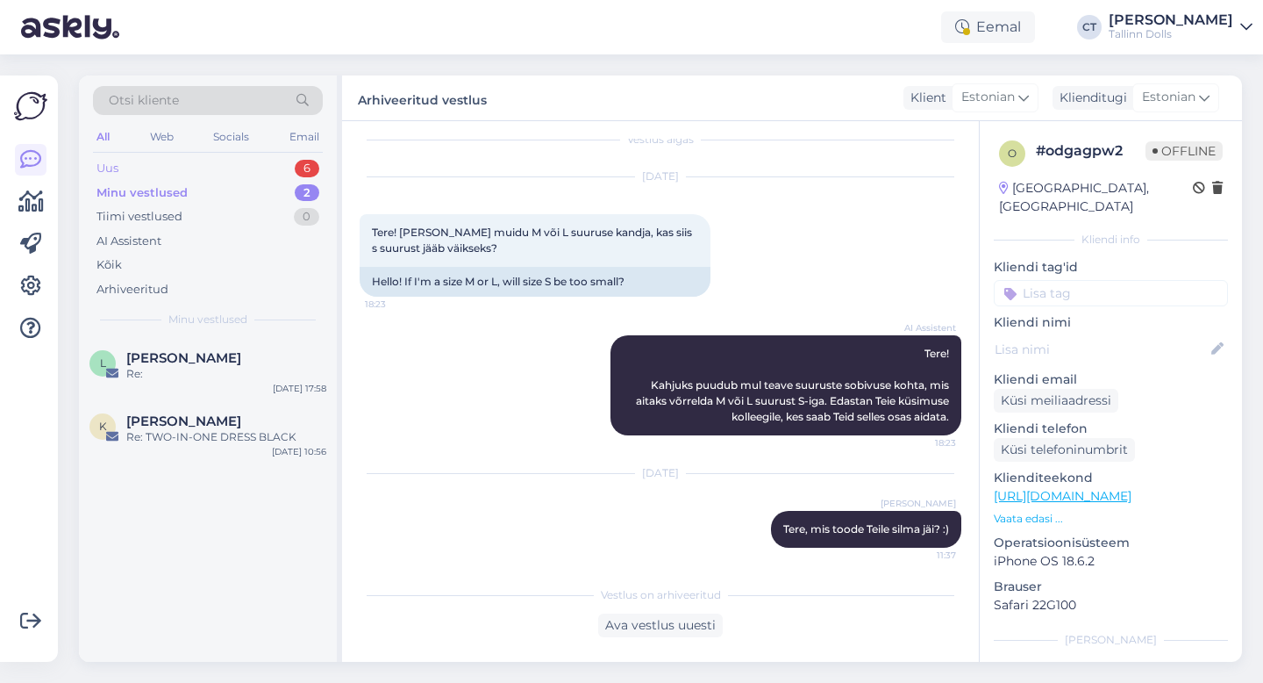
click at [146, 168] on div "Uus 6" at bounding box center [208, 168] width 230 height 25
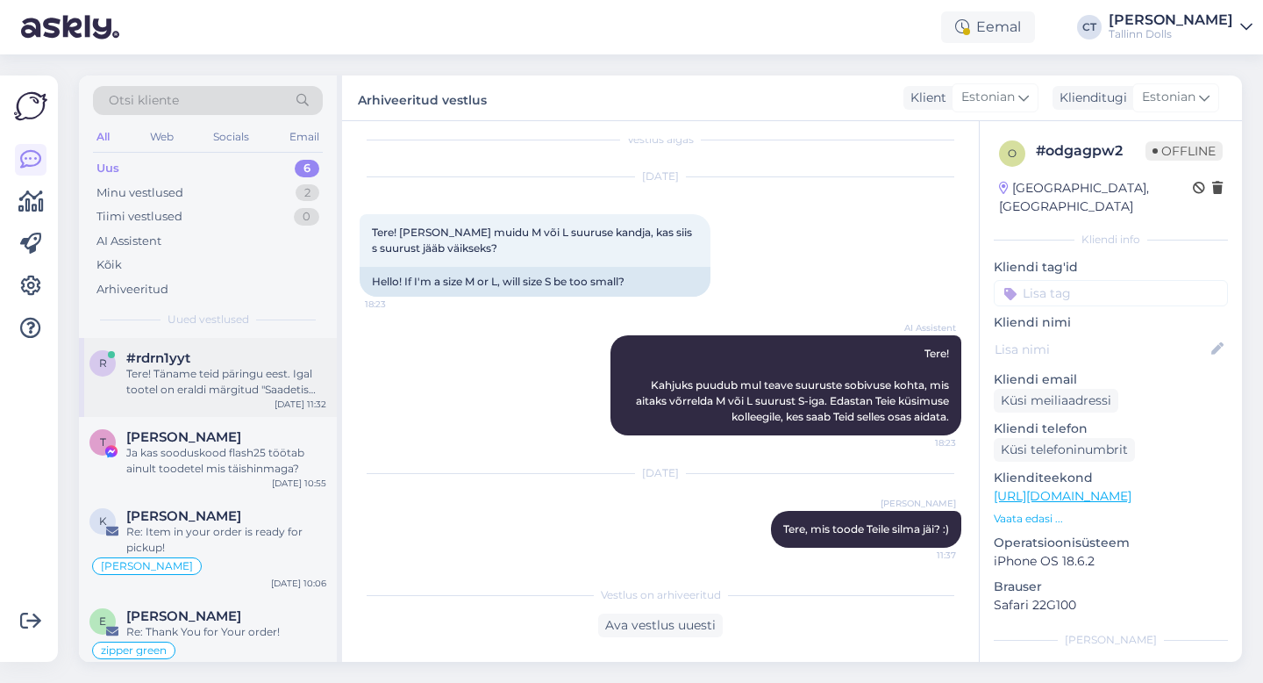
click at [197, 380] on div "Tere! Täname teid päringu eest. Igal tootel on eraldi märgitud "Saadetis algab"…" at bounding box center [226, 382] width 200 height 32
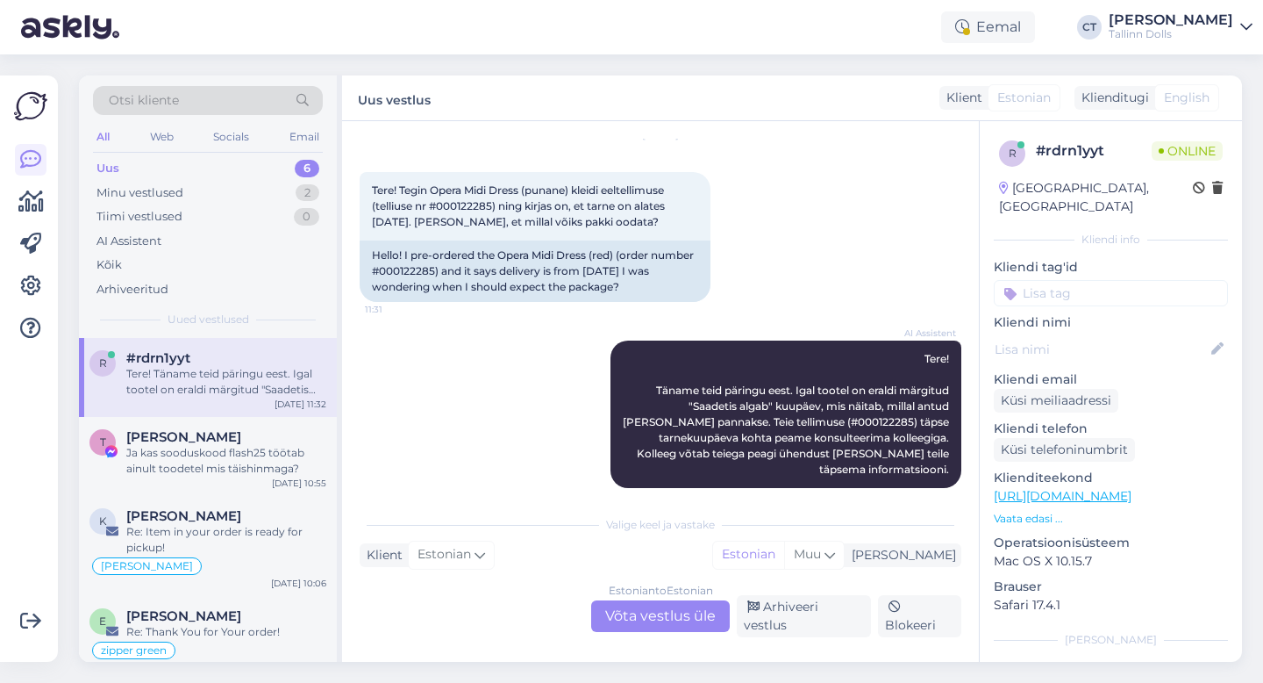
scroll to position [66, 0]
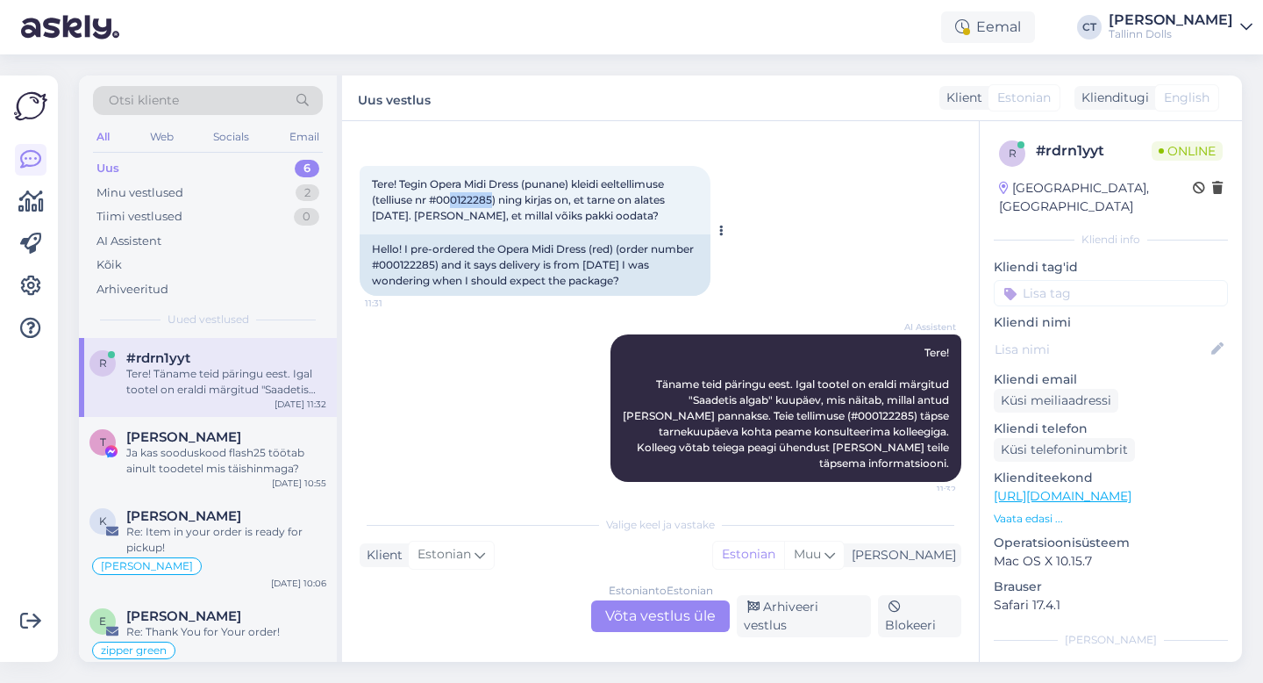
drag, startPoint x: 494, startPoint y: 199, endPoint x: 452, endPoint y: 197, distance: 42.2
click at [452, 197] on span "Tere! Tegin Opera Midi Dress (punane) kleidi eeltellimuse (telliuse nr #0001222…" at bounding box center [520, 199] width 296 height 45
click at [645, 622] on div "Estonian to Estonian Võta vestlus üle" at bounding box center [660, 616] width 139 height 32
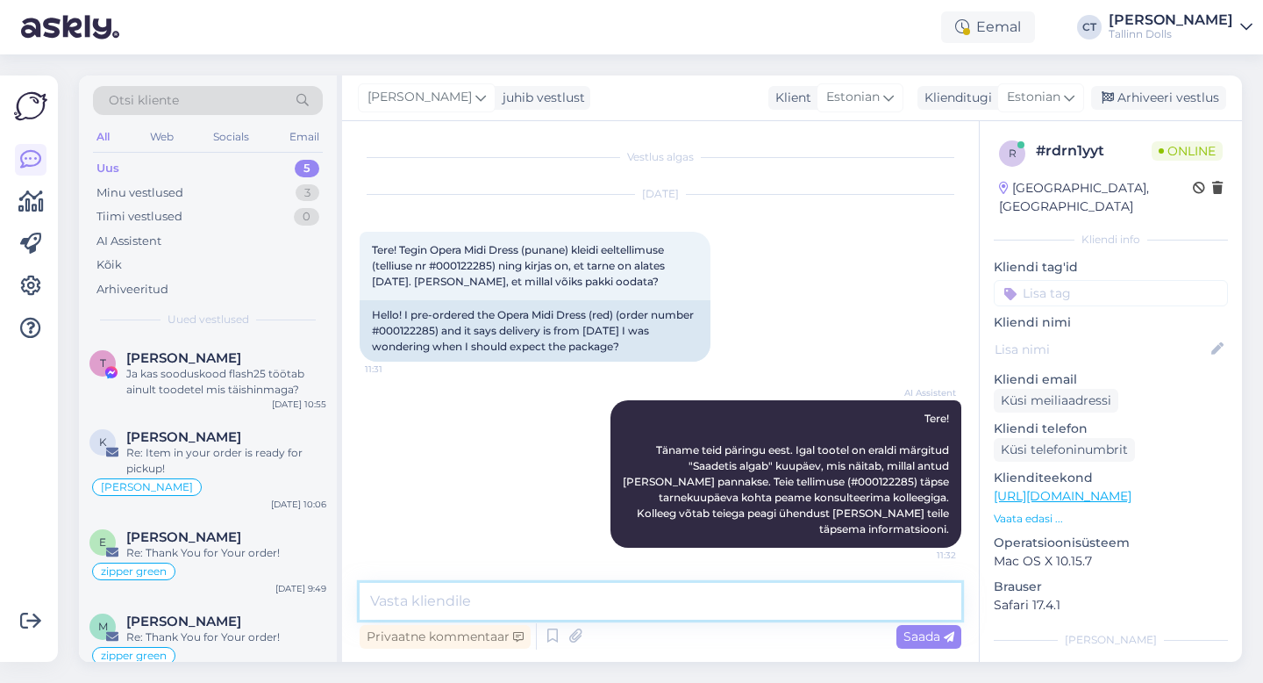
click at [654, 594] on textarea at bounding box center [661, 601] width 602 height 37
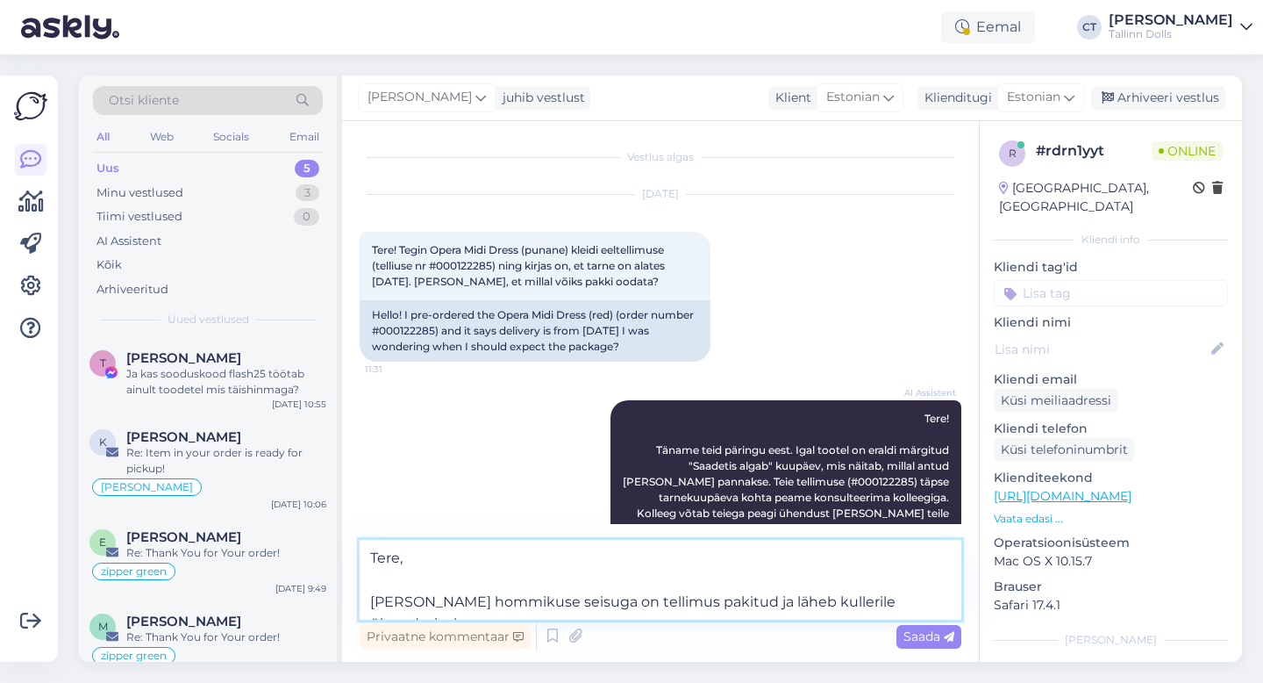
type textarea "Tere, [PERSON_NAME] hommikuse seisuga on tellimus pakitud ja läheb kullerile ül…"
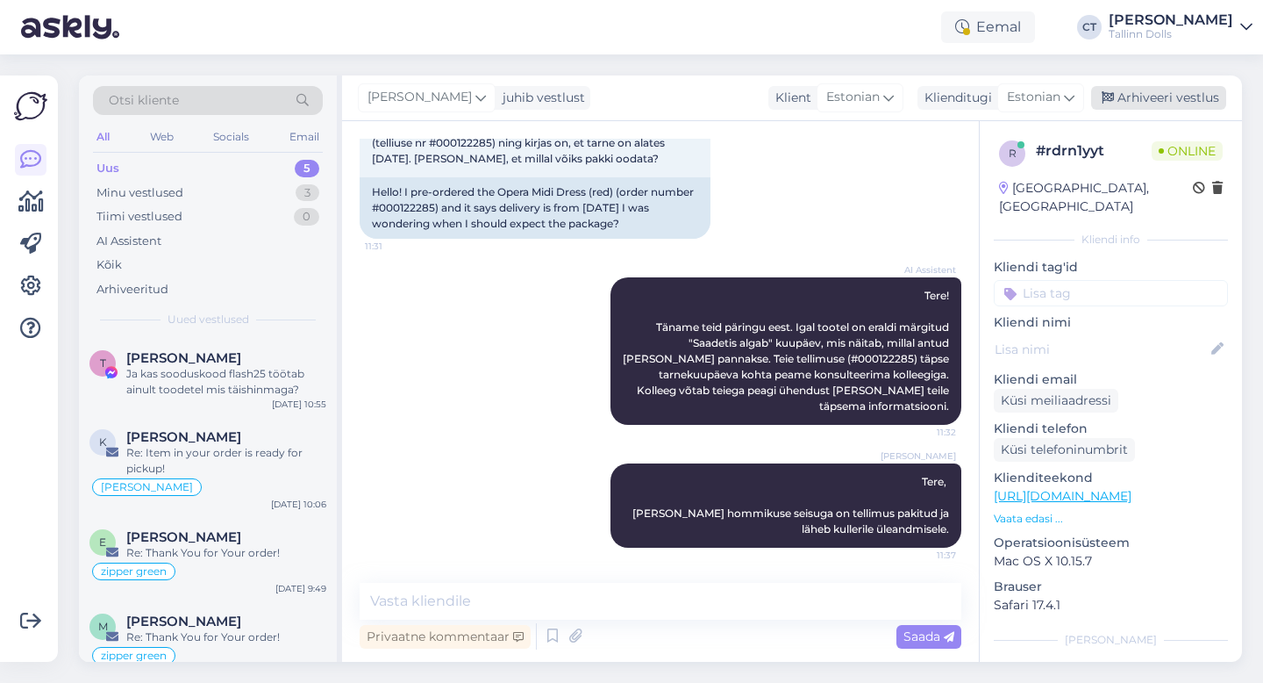
click at [1178, 93] on div "Arhiveeri vestlus" at bounding box center [1158, 98] width 135 height 24
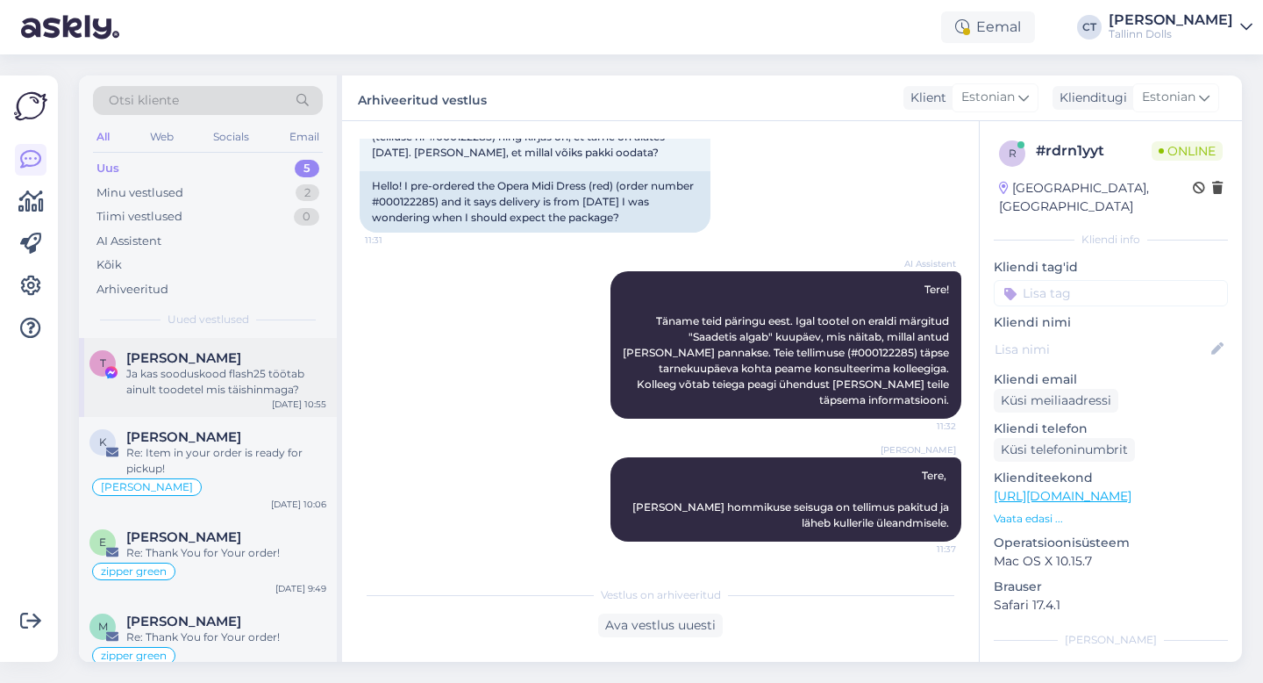
click at [208, 373] on div "Ja kas sooduskood flash25 töötab ainult toodetel mis täishinmaga?" at bounding box center [226, 382] width 200 height 32
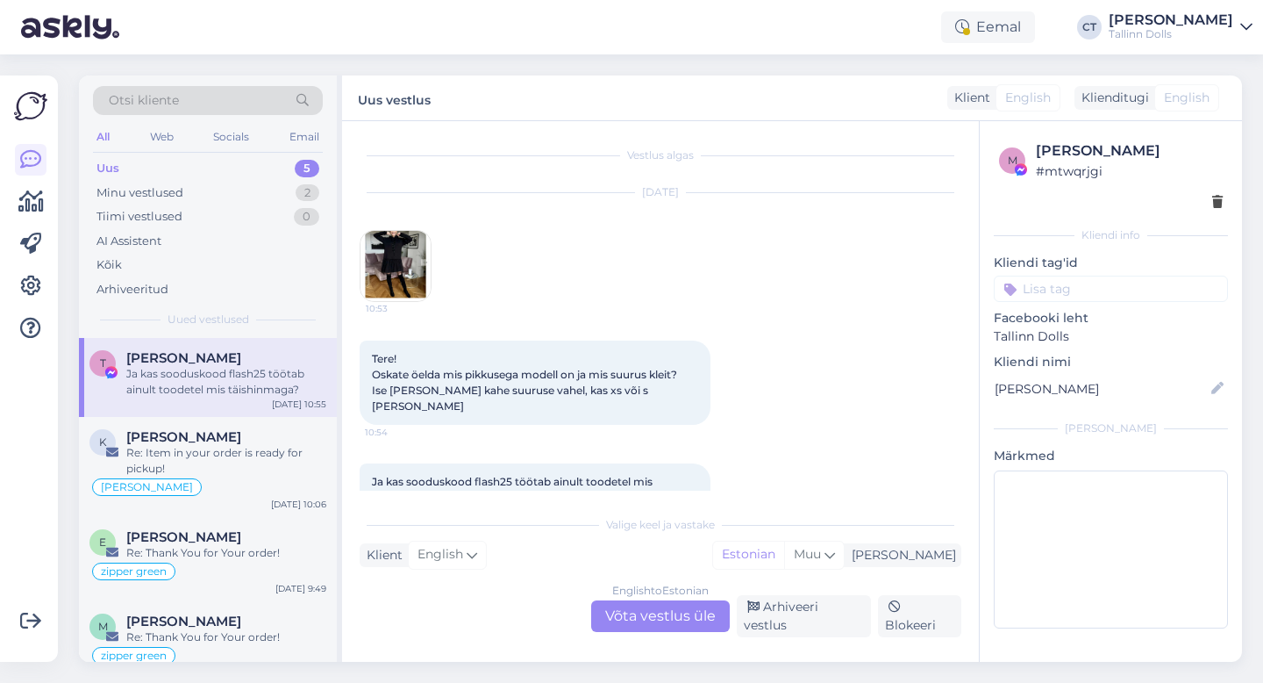
scroll to position [20, 0]
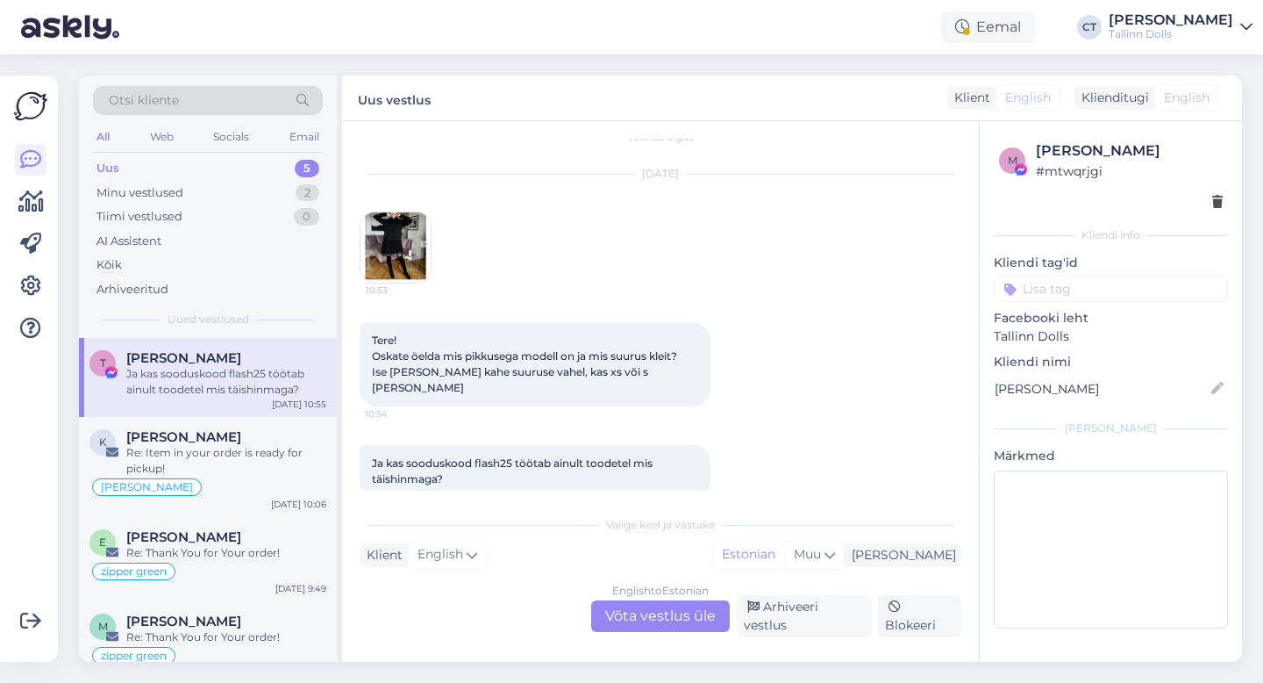
click at [639, 610] on div "English to Estonian Võta vestlus üle" at bounding box center [660, 616] width 139 height 32
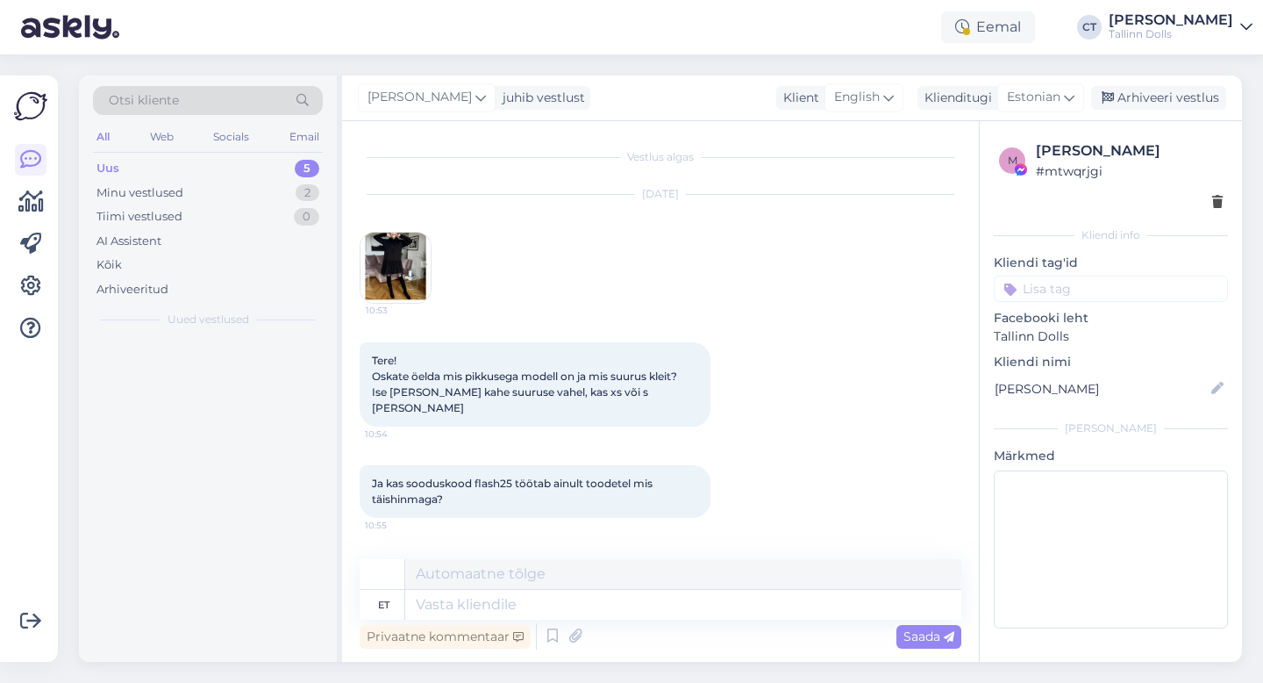
scroll to position [0, 0]
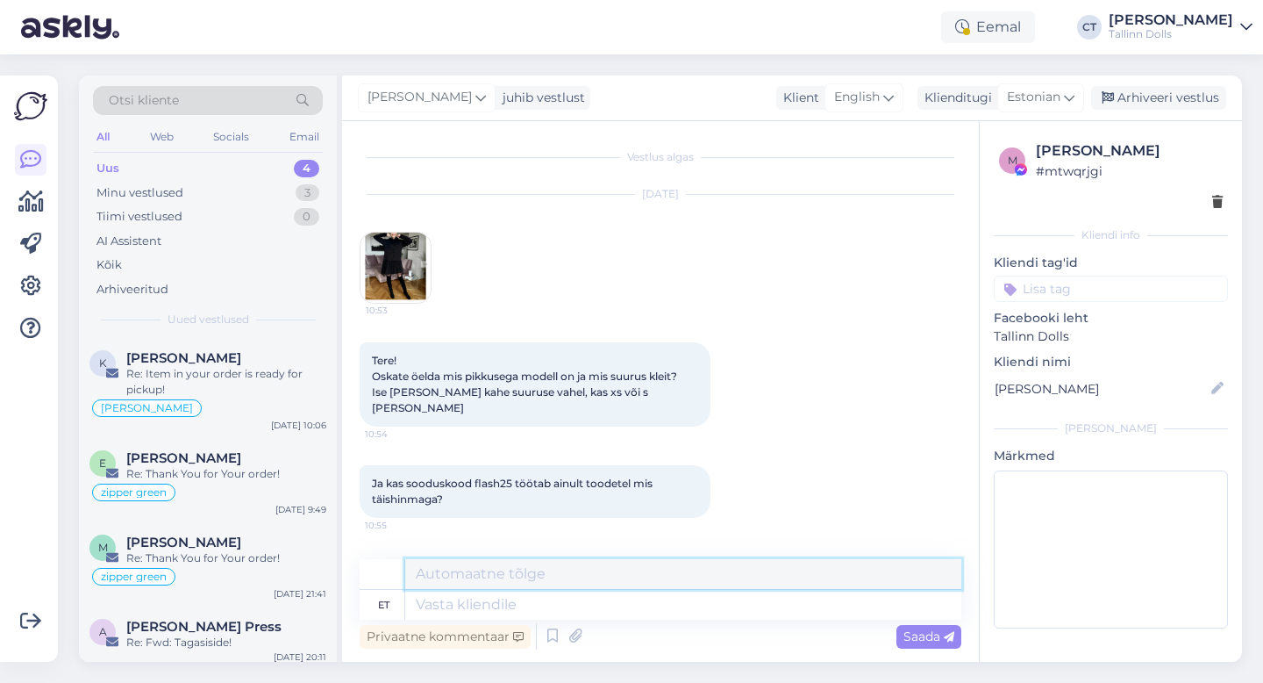
click at [643, 580] on textarea at bounding box center [683, 574] width 556 height 30
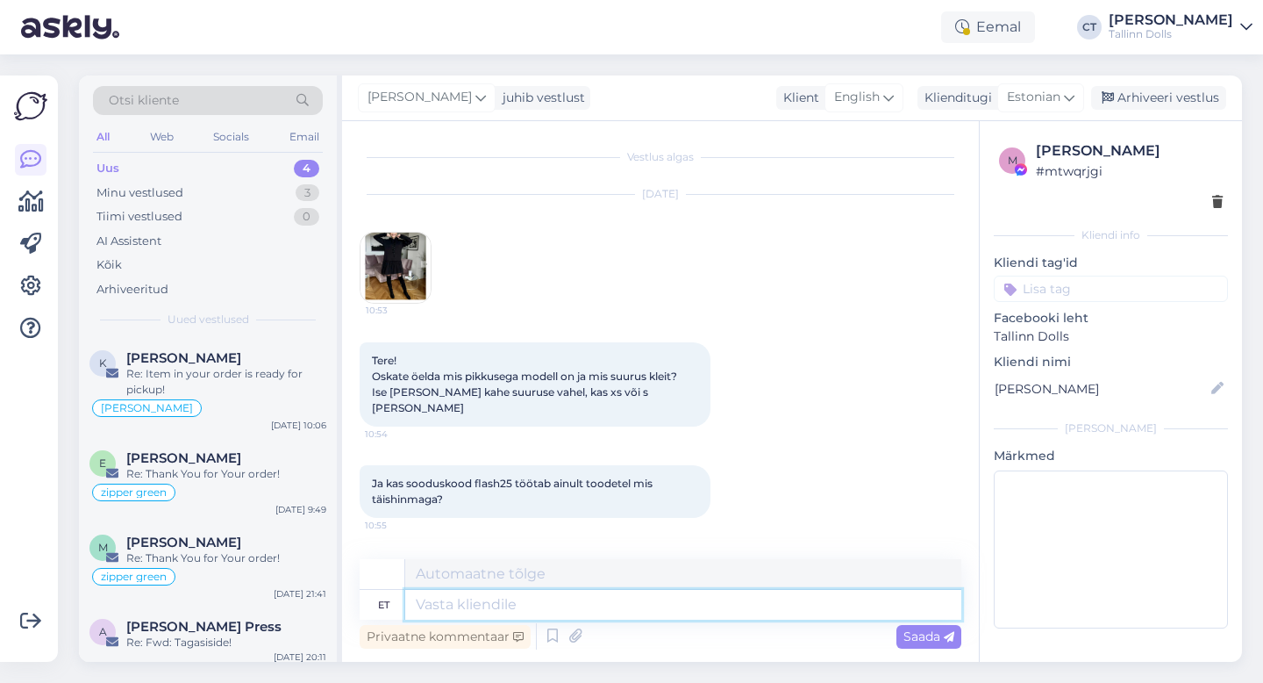
click at [654, 604] on textarea at bounding box center [683, 605] width 556 height 30
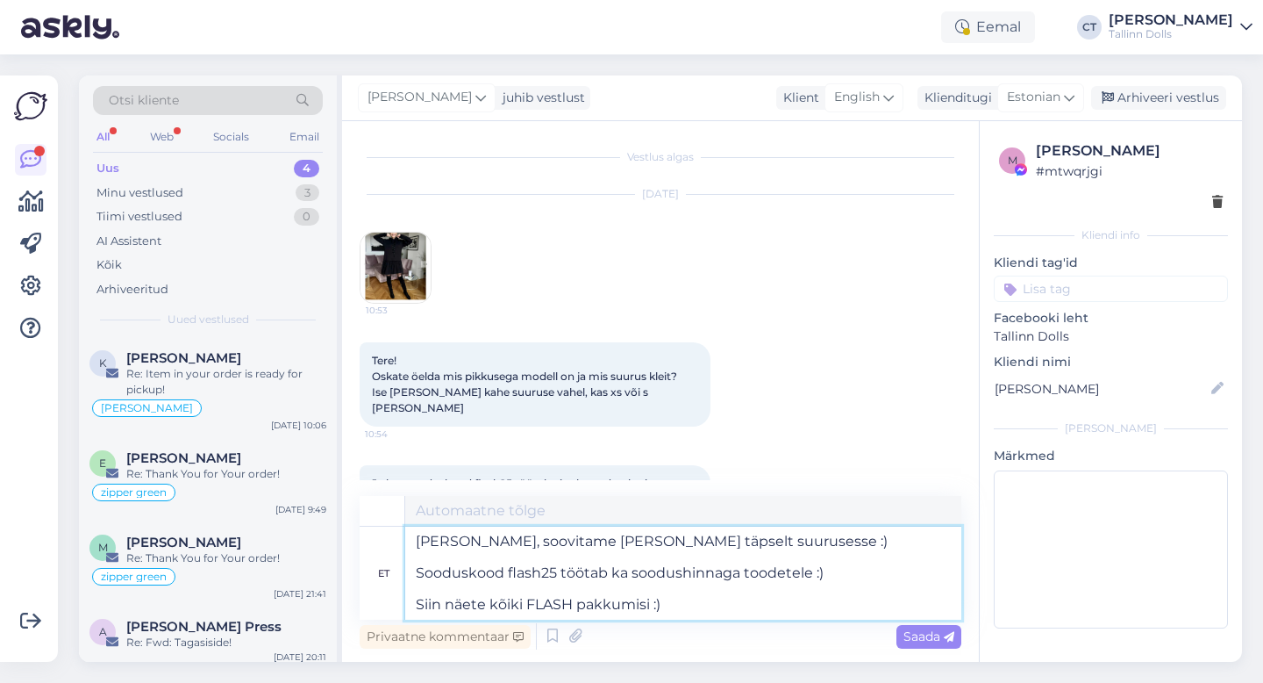
paste textarea "[URL][DOMAIN_NAME]"
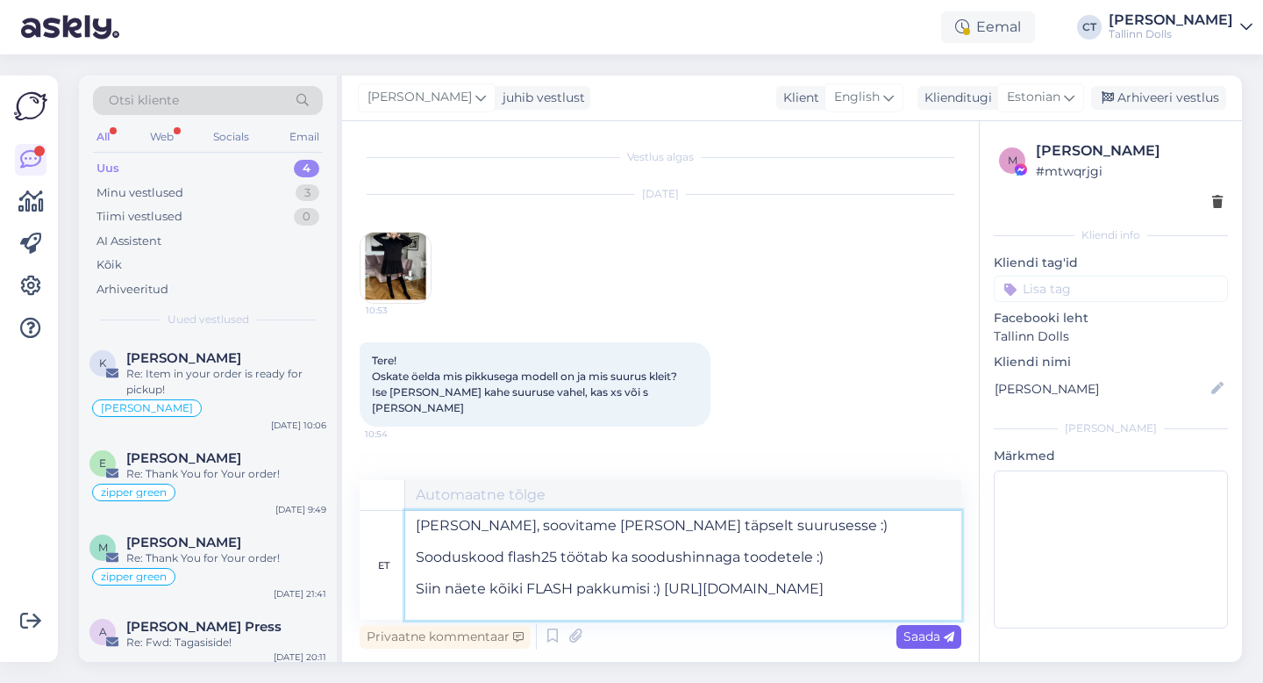
type textarea "[PERSON_NAME], soovitame [PERSON_NAME] täpselt suurusesse :) Sooduskood flash25…"
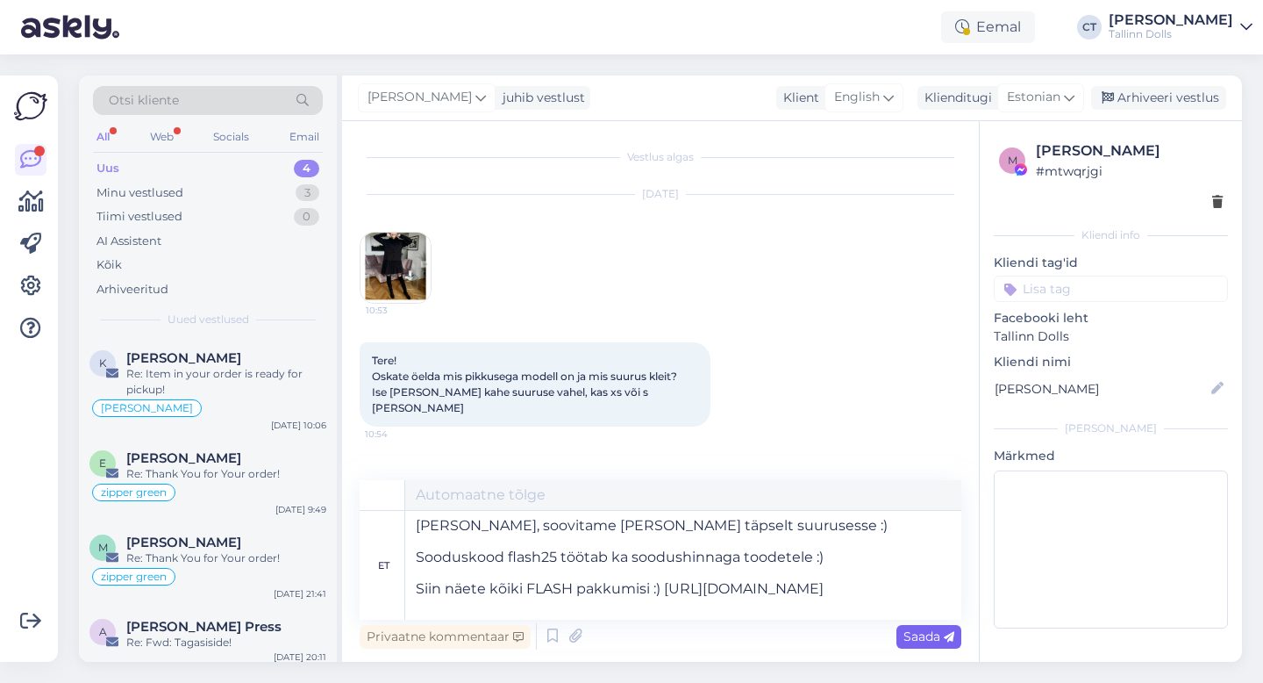
click at [954, 628] on div "Saada" at bounding box center [929, 637] width 65 height 24
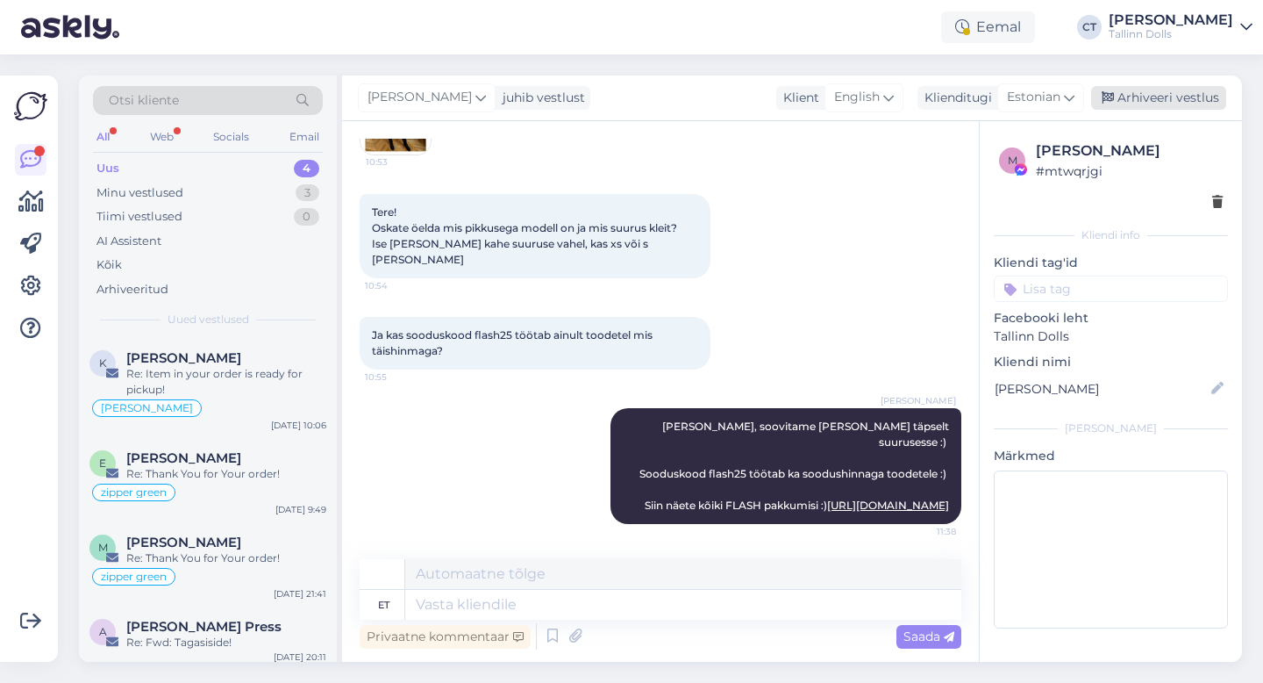
click at [1160, 95] on div "Arhiveeri vestlus" at bounding box center [1158, 98] width 135 height 24
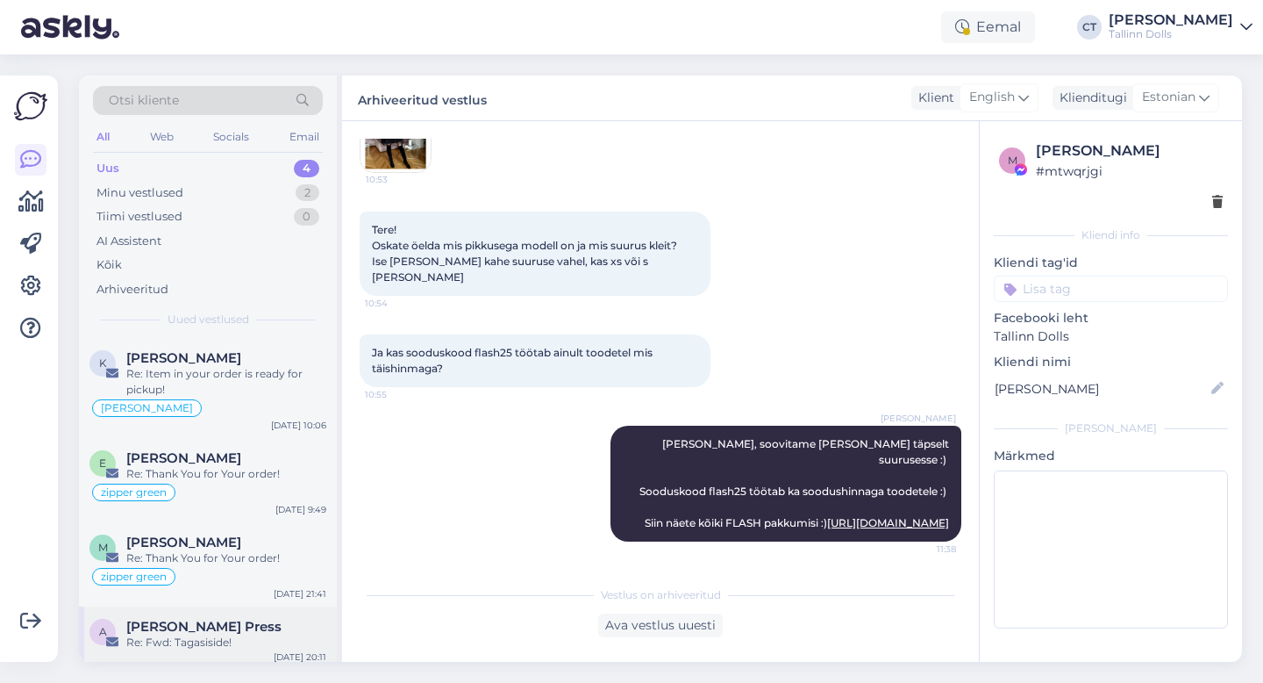
scroll to position [8, 0]
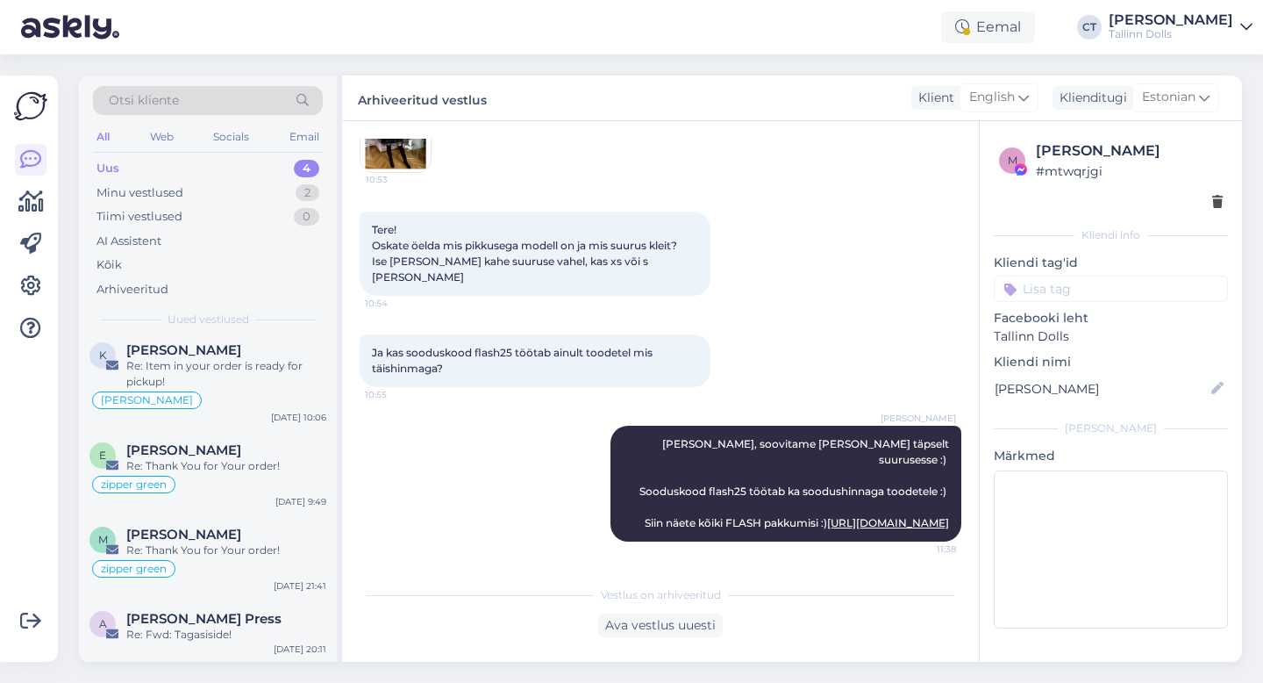
click at [138, 160] on div "Uus 4" at bounding box center [208, 168] width 230 height 25
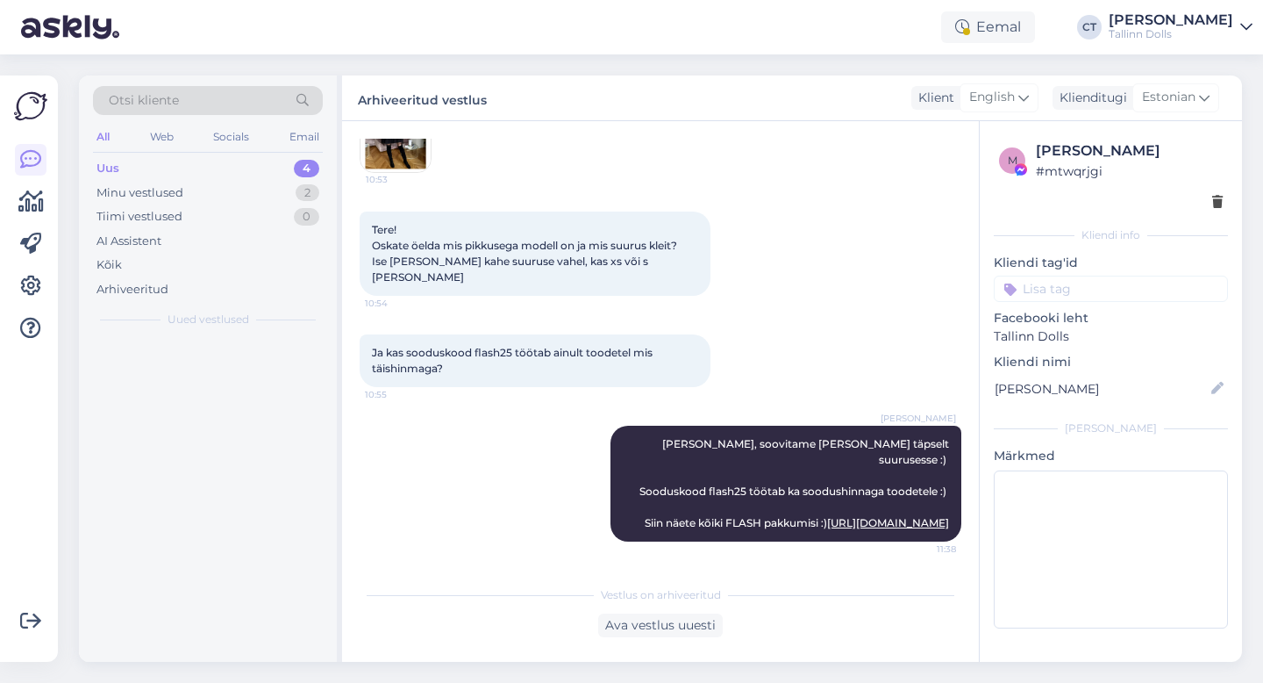
scroll to position [0, 0]
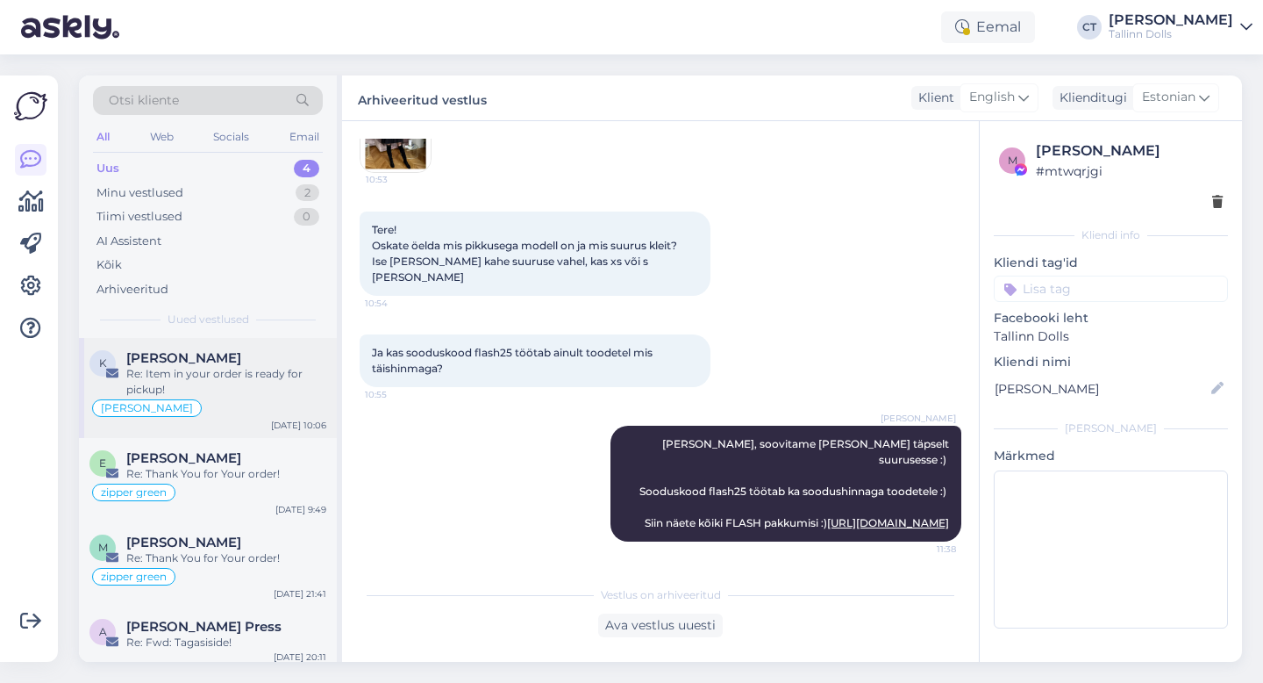
click at [225, 379] on div "Re: Item in your order is ready for pickup!" at bounding box center [226, 382] width 200 height 32
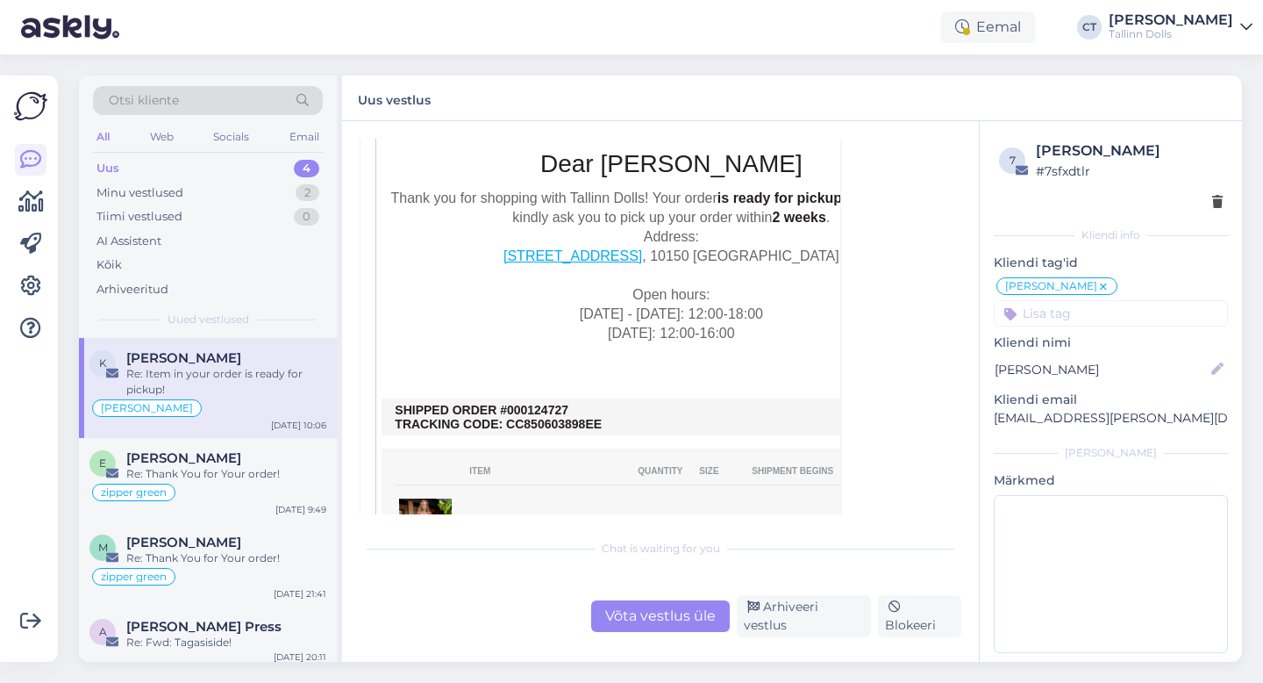
scroll to position [833, 0]
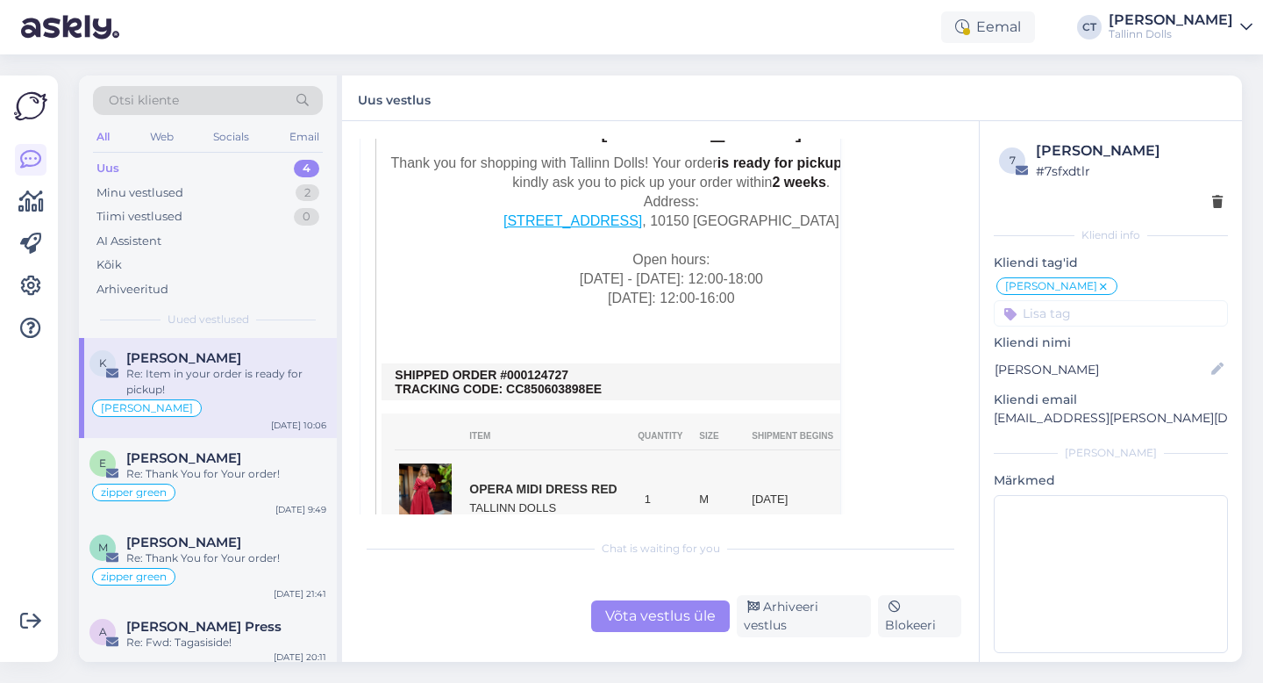
drag, startPoint x: 589, startPoint y: 374, endPoint x: 520, endPoint y: 376, distance: 68.5
click at [520, 376] on td "SHIPPED ORDER #000124727 TRACKING CODE: CC850603898EE" at bounding box center [671, 382] width 553 height 28
click at [628, 622] on div "Võta vestlus üle" at bounding box center [660, 616] width 139 height 32
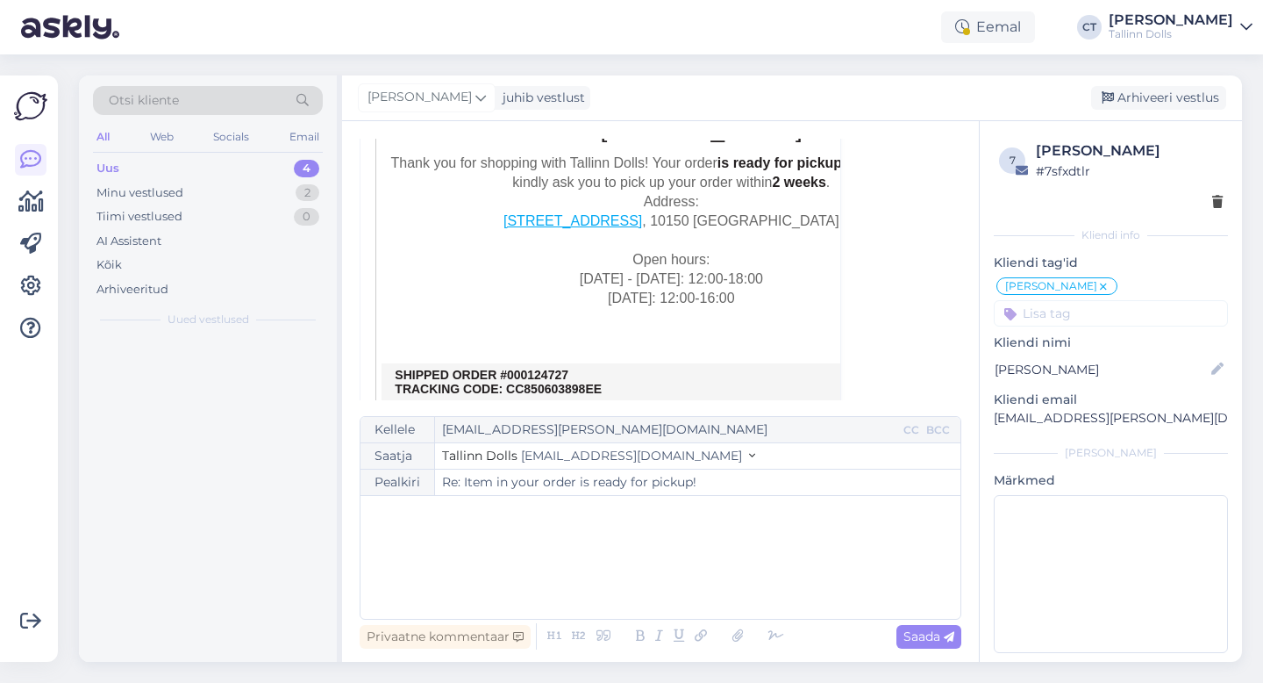
scroll to position [500, 0]
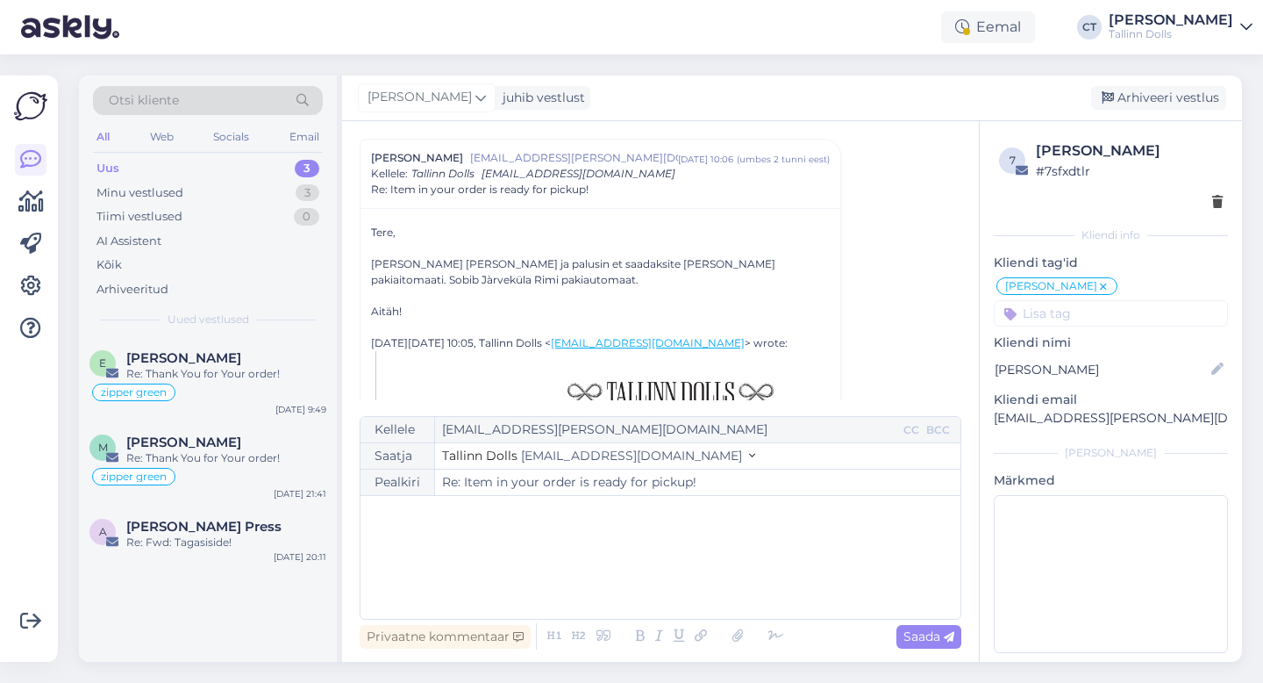
click at [634, 593] on div "﻿" at bounding box center [660, 556] width 583 height 105
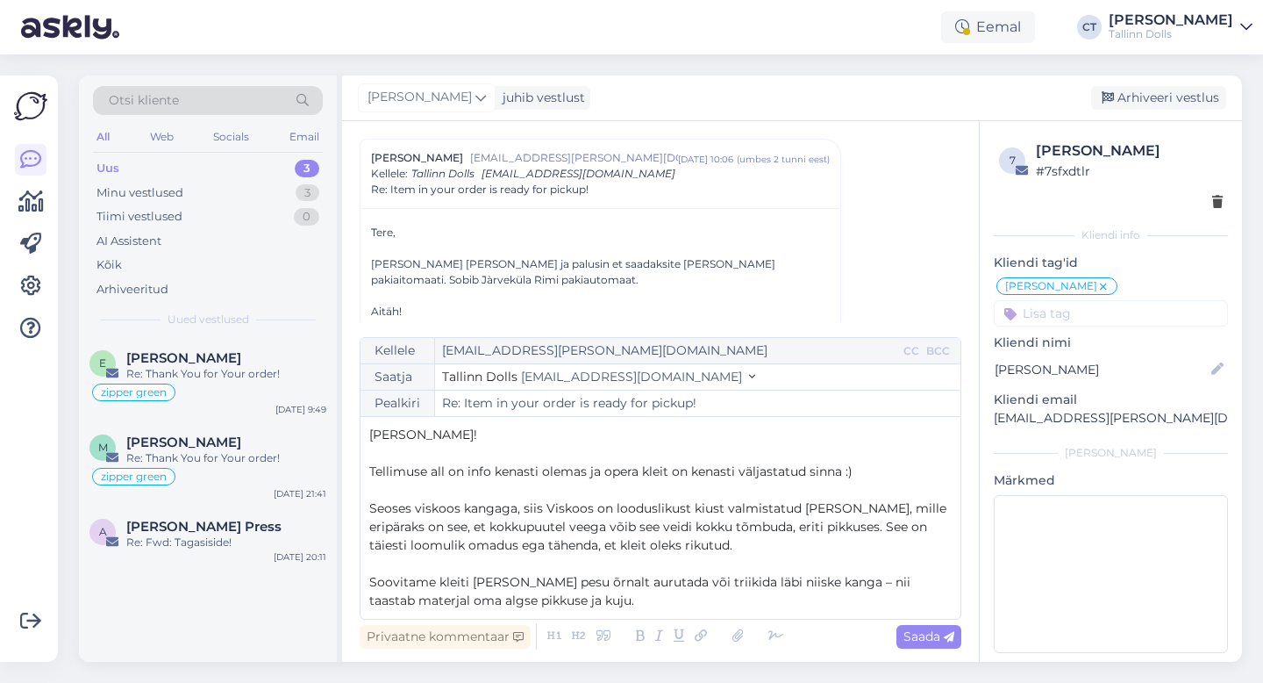
click at [552, 507] on span "Seoses viskoos kangaga, siis Viskoos on looduslikust kiust valmistatud [PERSON_…" at bounding box center [659, 526] width 581 height 53
click at [749, 540] on p "Seoses viskoos kangaga, siis viskoos on looduslikust kiust valmistatud [PERSON_…" at bounding box center [660, 526] width 583 height 55
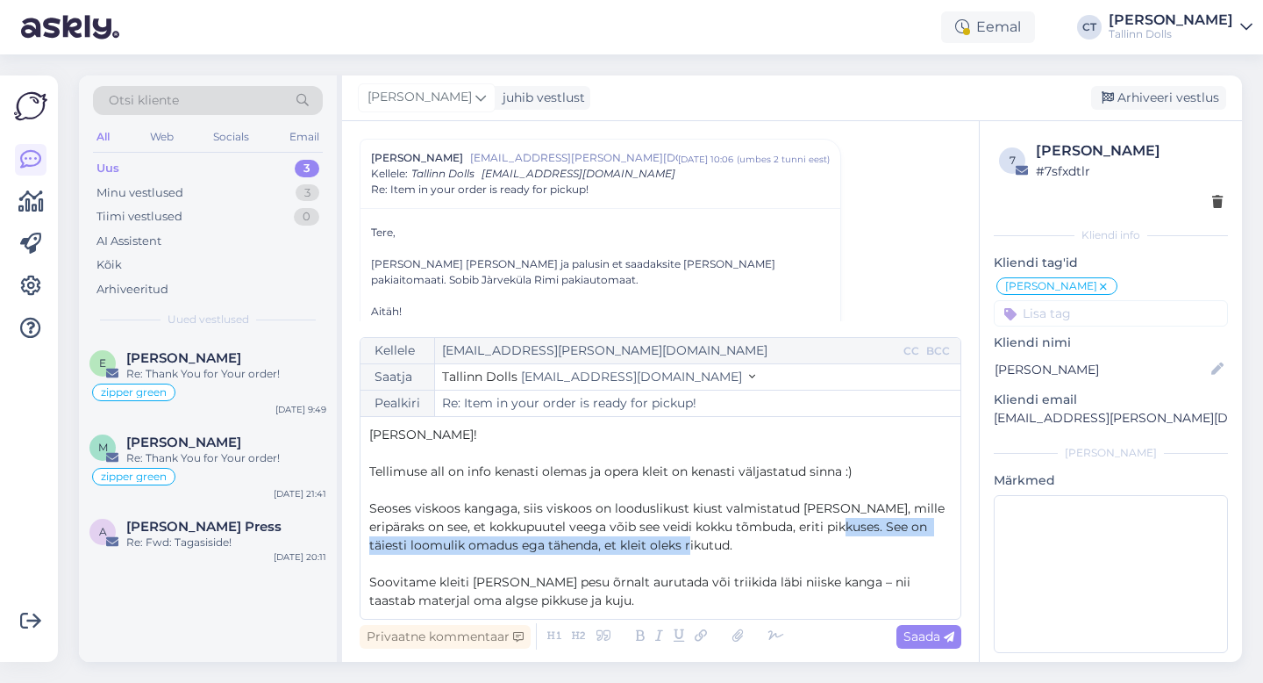
drag, startPoint x: 743, startPoint y: 544, endPoint x: 828, endPoint y: 522, distance: 87.9
click at [828, 522] on p "Seoses viskoos kangaga, siis viskoos on looduslikust kiust valmistatud [PERSON_…" at bounding box center [660, 526] width 583 height 55
click at [777, 541] on p "Seoses viskoos kangaga, siis viskoos on looduslikust kiust valmistatud [PERSON_…" at bounding box center [660, 526] width 583 height 55
drag, startPoint x: 731, startPoint y: 541, endPoint x: 480, endPoint y: 548, distance: 251.0
click at [480, 548] on p "Seoses viskoos kangaga, siis viskoos on looduslikust kiust valmistatud [PERSON_…" at bounding box center [660, 526] width 583 height 55
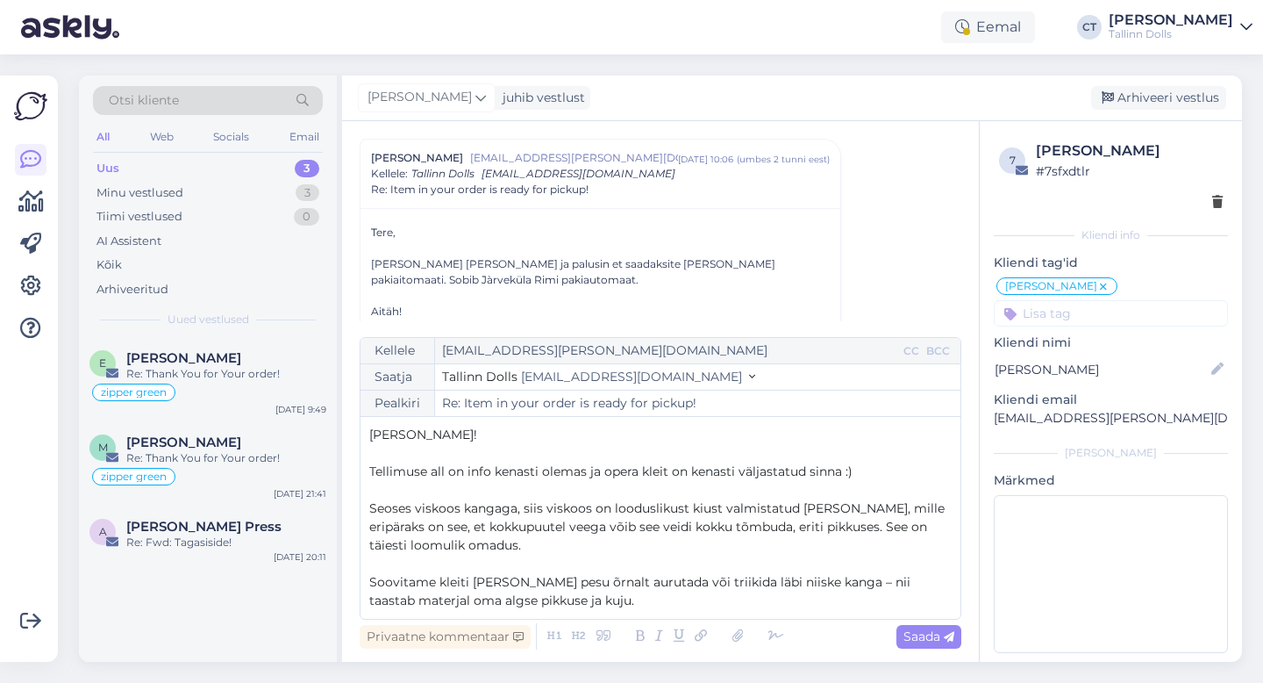
click at [561, 603] on p "Soovitame kleiti [PERSON_NAME] pesu õrnalt aurutada või triikida läbi niiske ka…" at bounding box center [660, 591] width 583 height 37
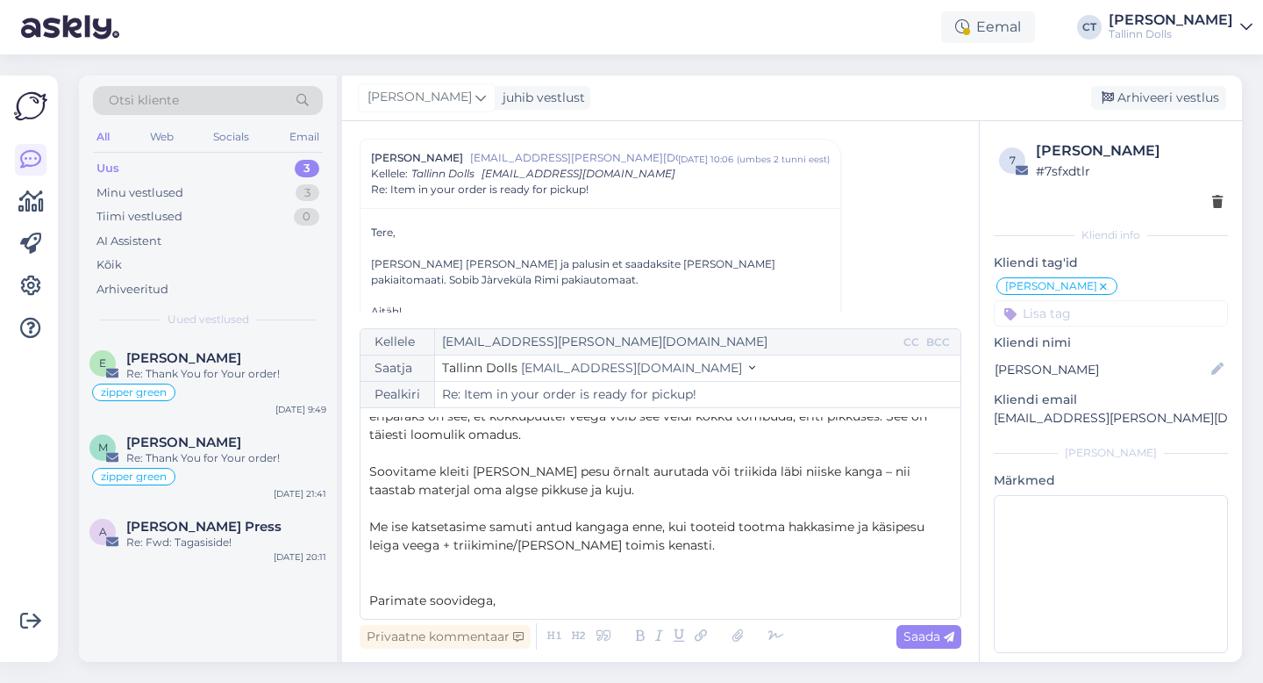
scroll to position [120, 0]
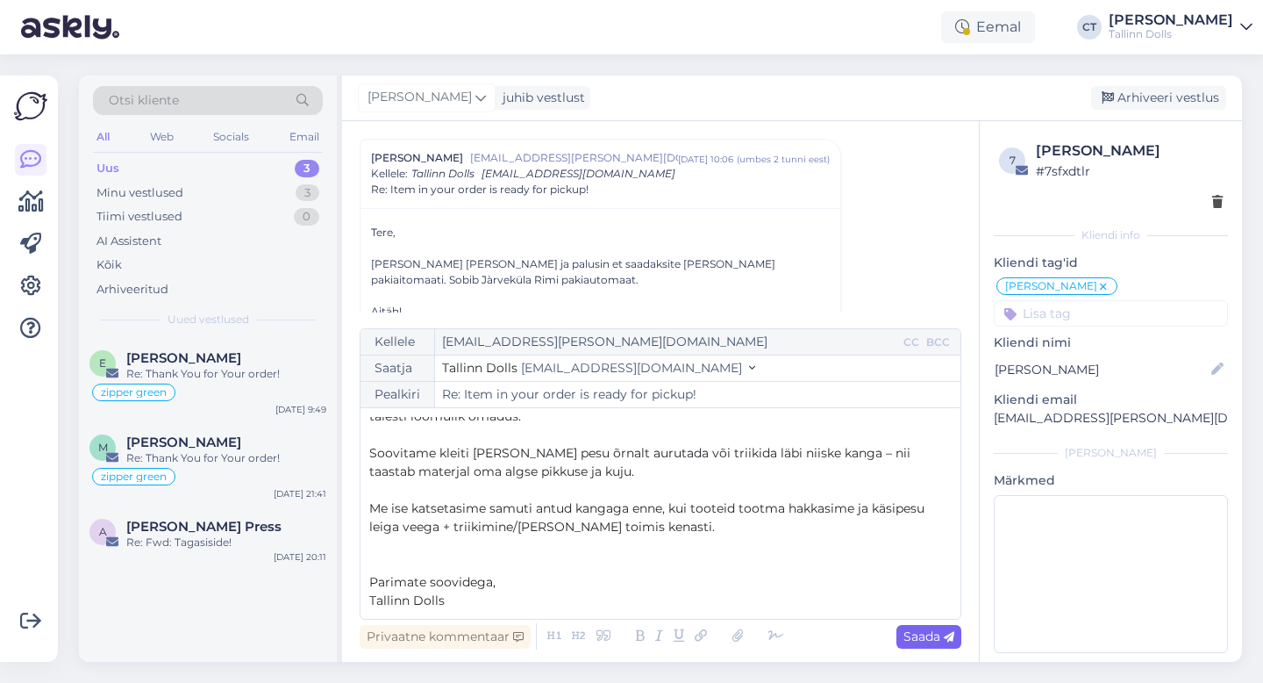
click at [940, 634] on span "Saada" at bounding box center [929, 636] width 51 height 16
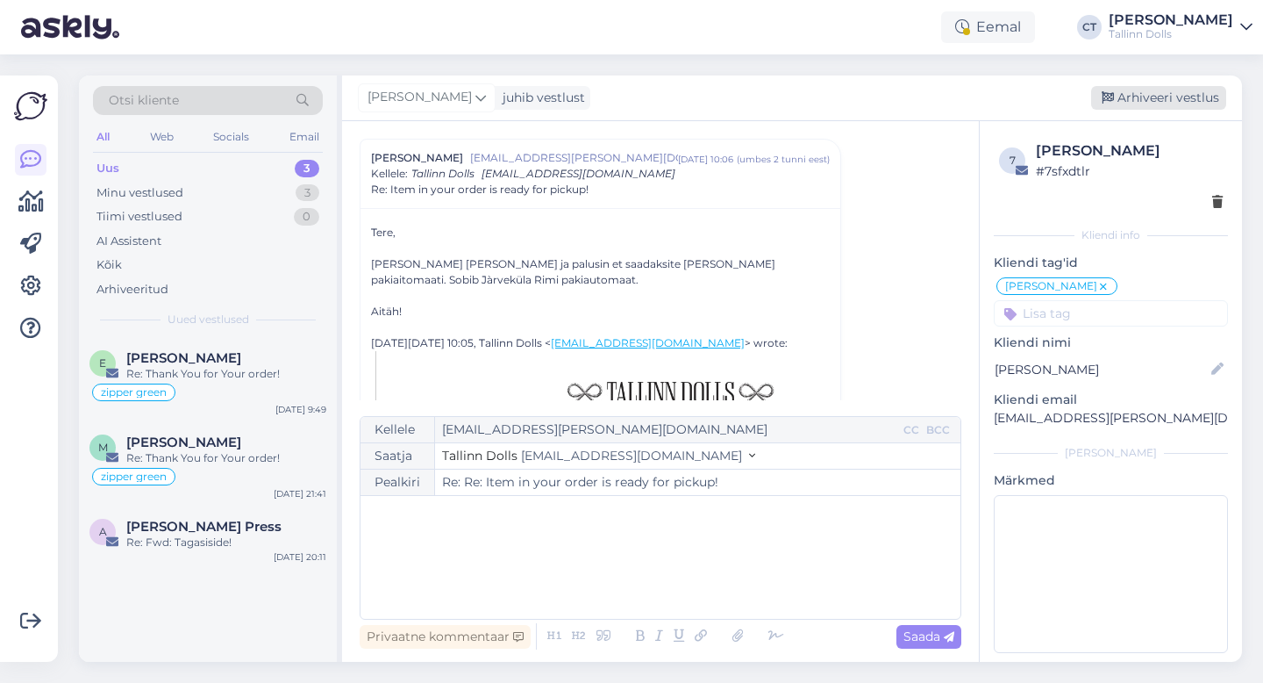
type input "Re: Item in your order is ready for pickup!"
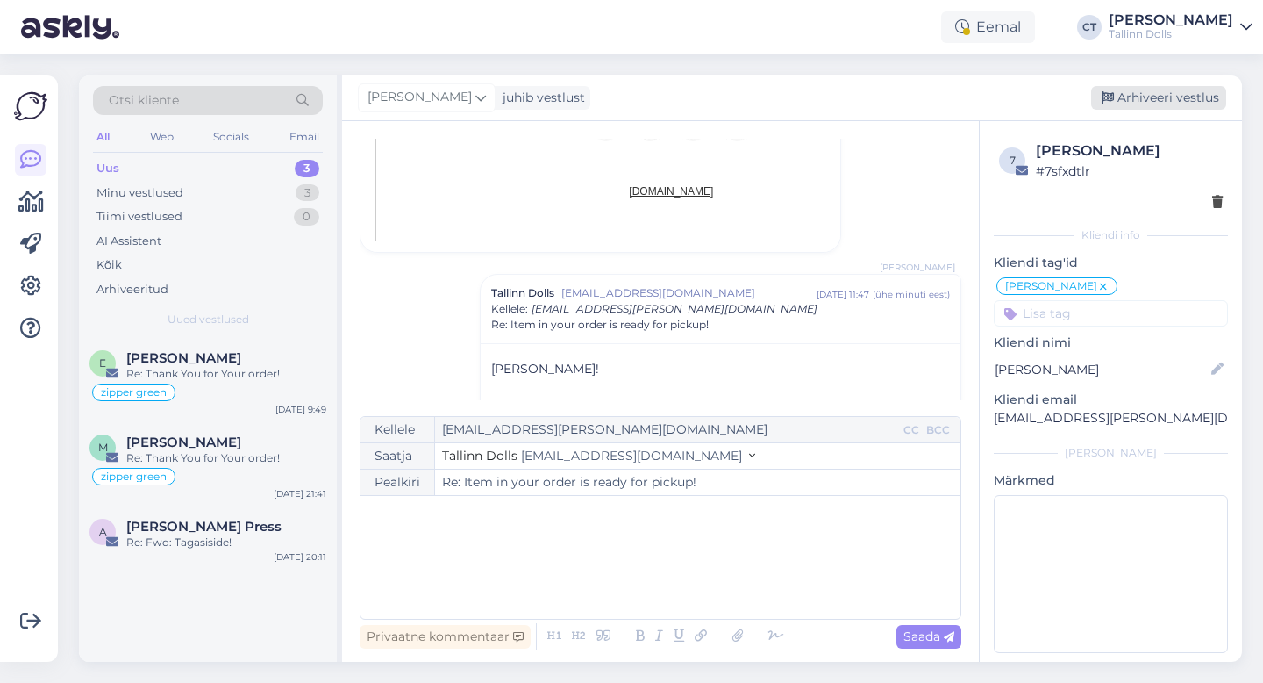
click at [1187, 91] on div "Arhiveeri vestlus" at bounding box center [1158, 98] width 135 height 24
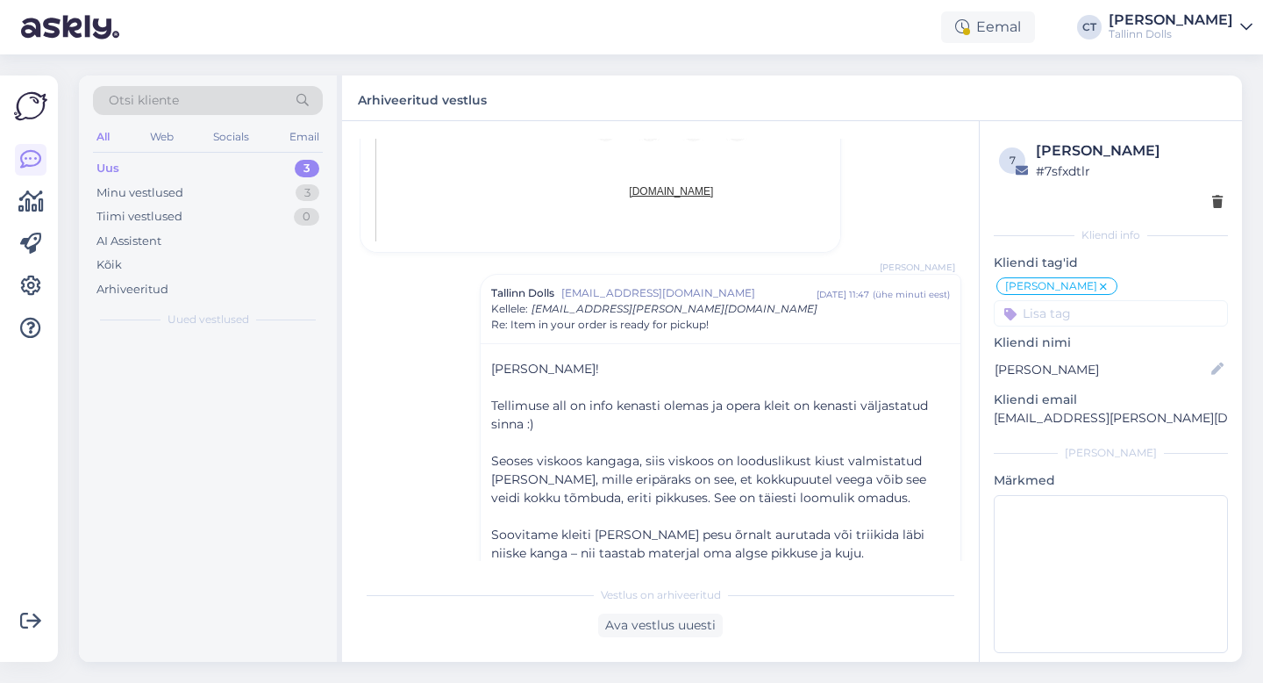
scroll to position [1736, 0]
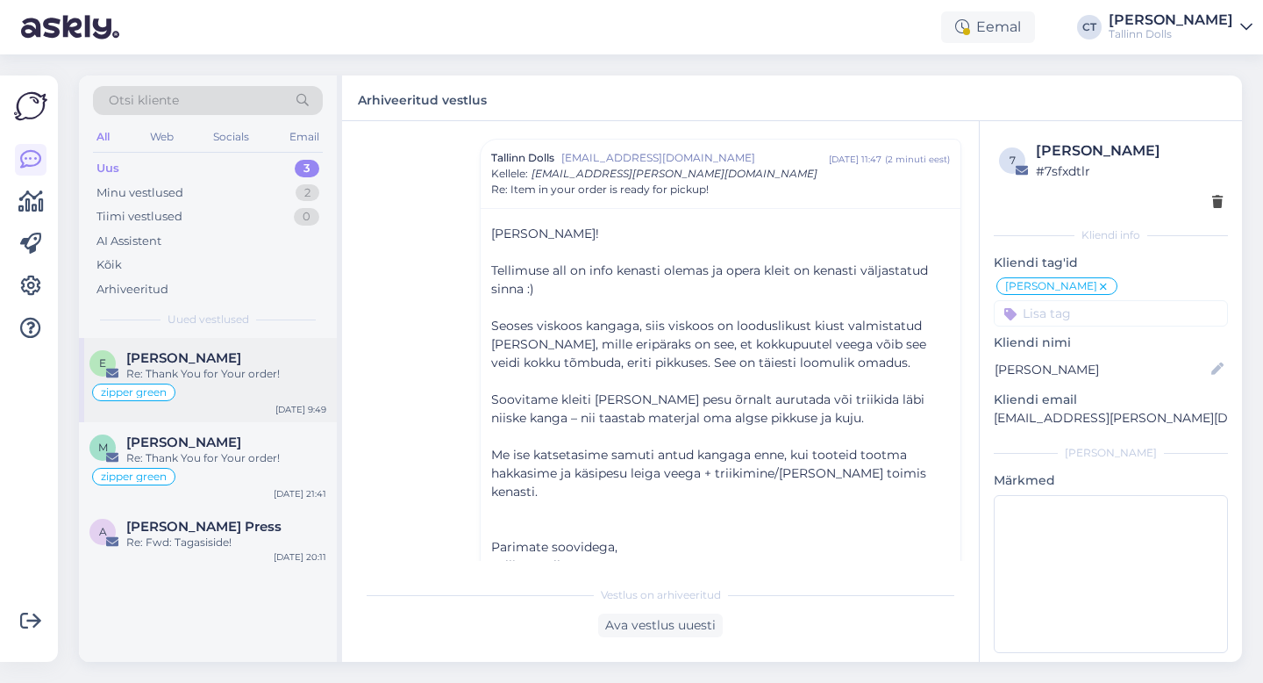
click at [209, 370] on div "Re: Thank You for Your order!" at bounding box center [226, 374] width 200 height 16
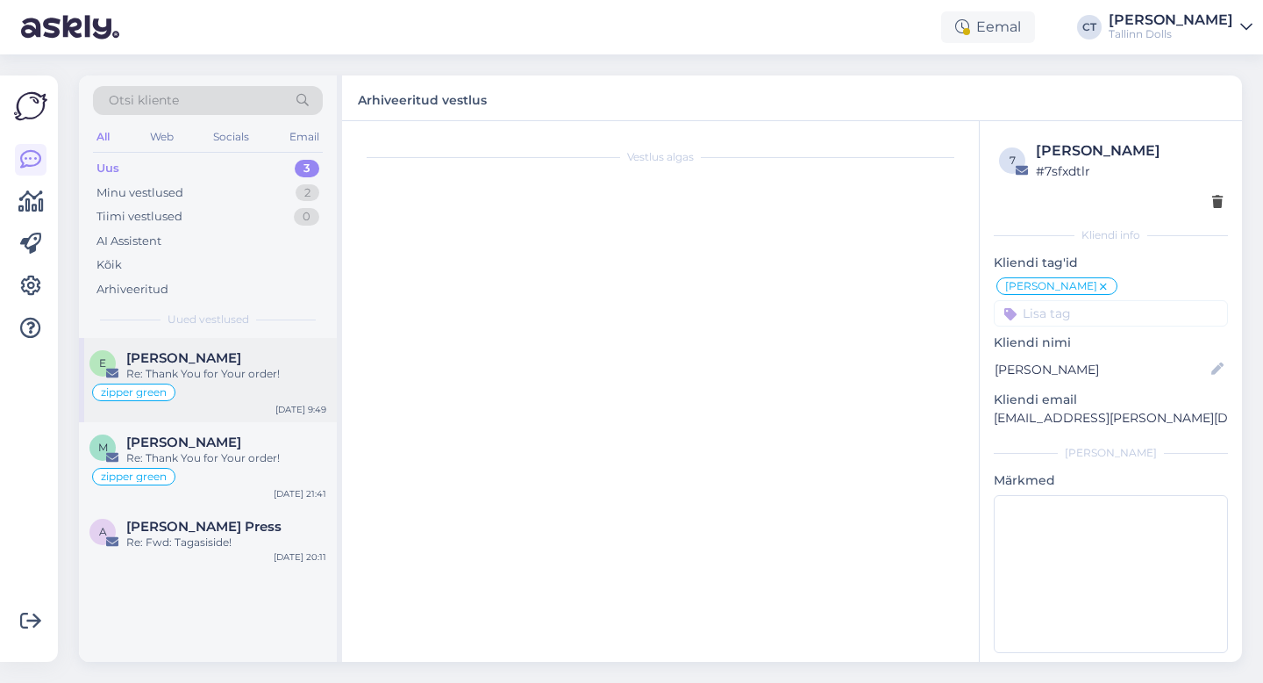
scroll to position [165, 0]
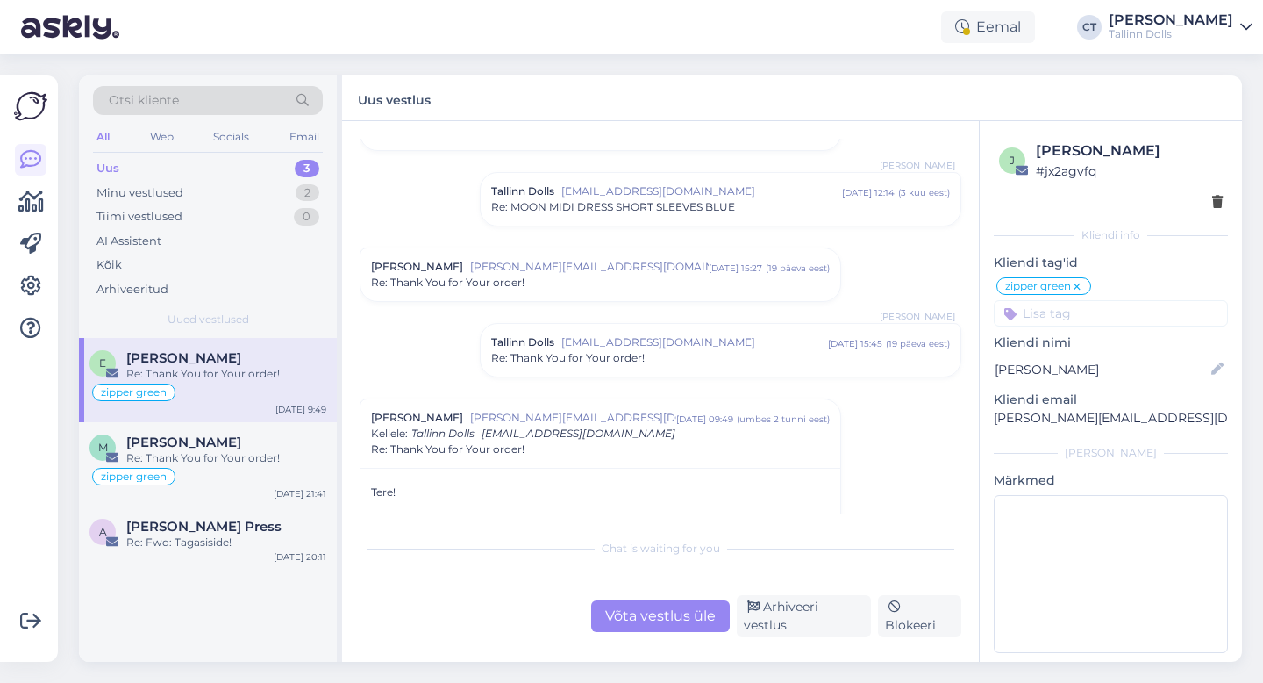
click at [516, 284] on span "Re: Thank You for Your order!" at bounding box center [448, 283] width 154 height 16
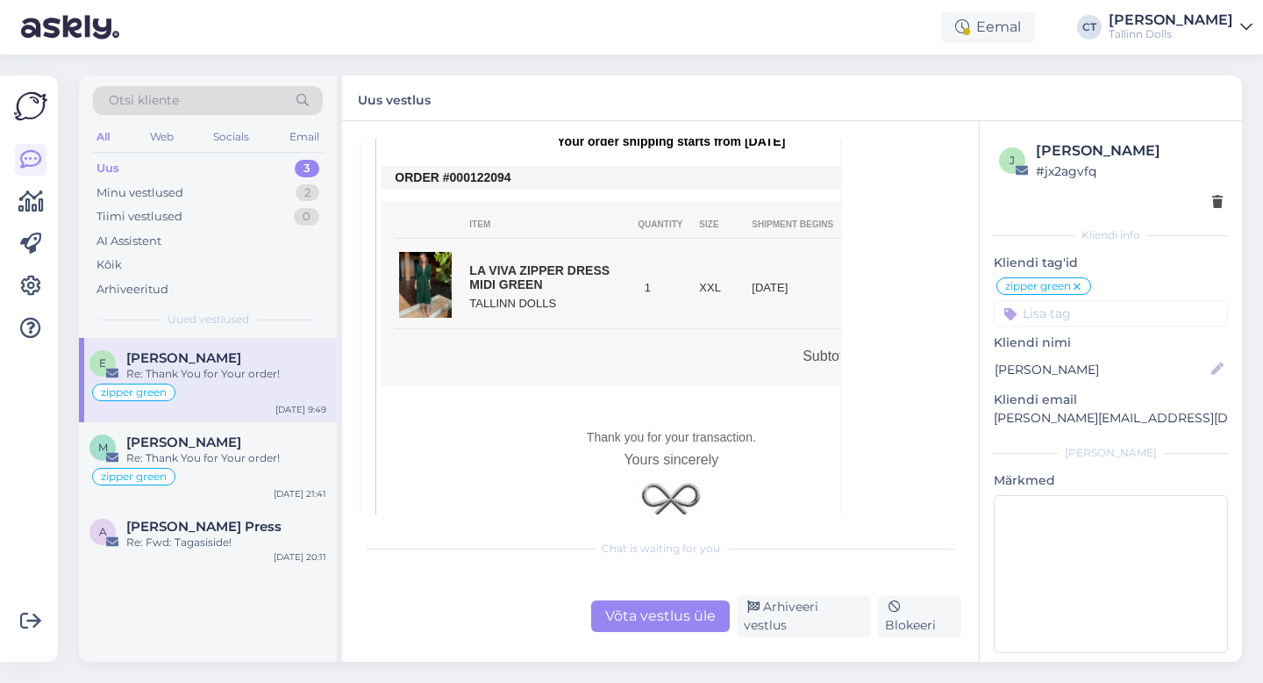
scroll to position [743, 0]
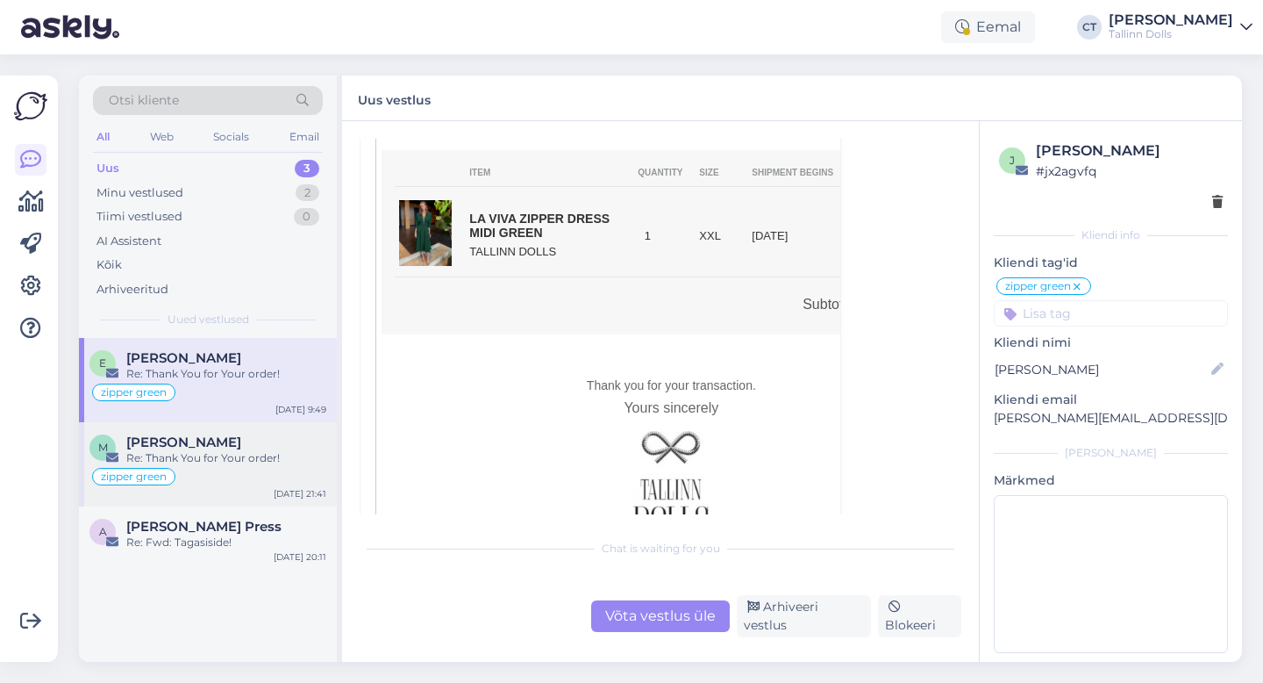
click at [195, 460] on div "Re: Thank You for Your order!" at bounding box center [226, 458] width 200 height 16
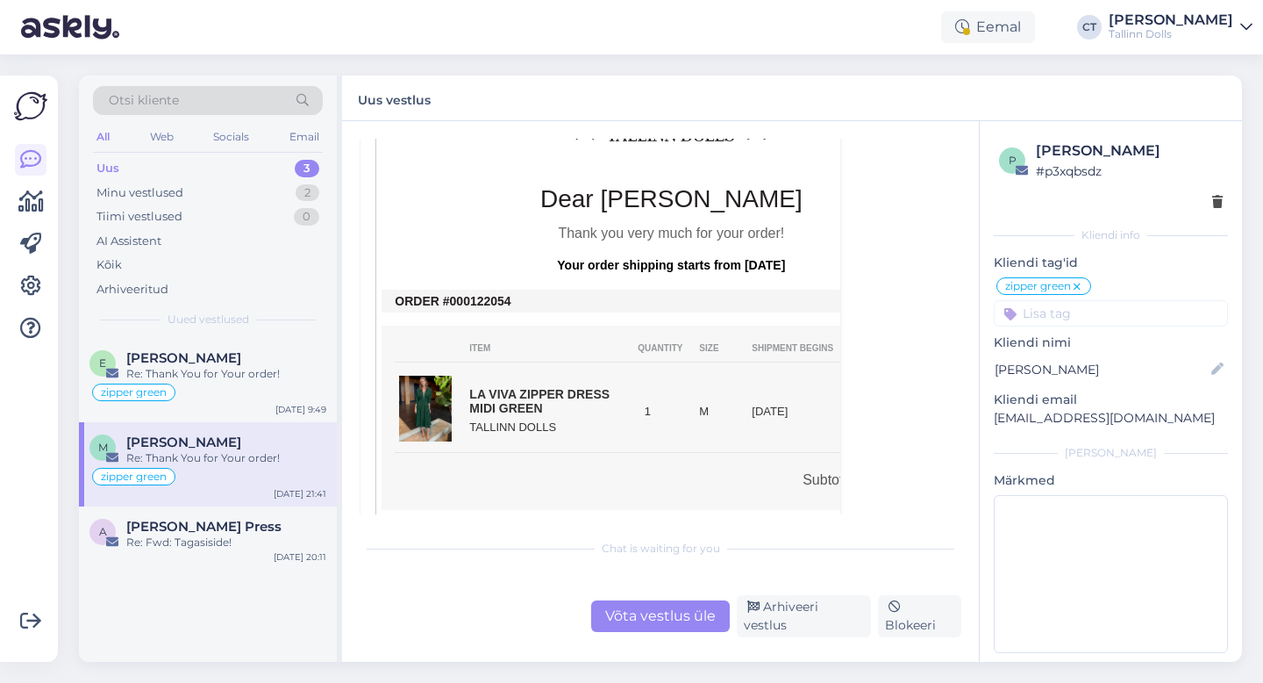
scroll to position [772, 0]
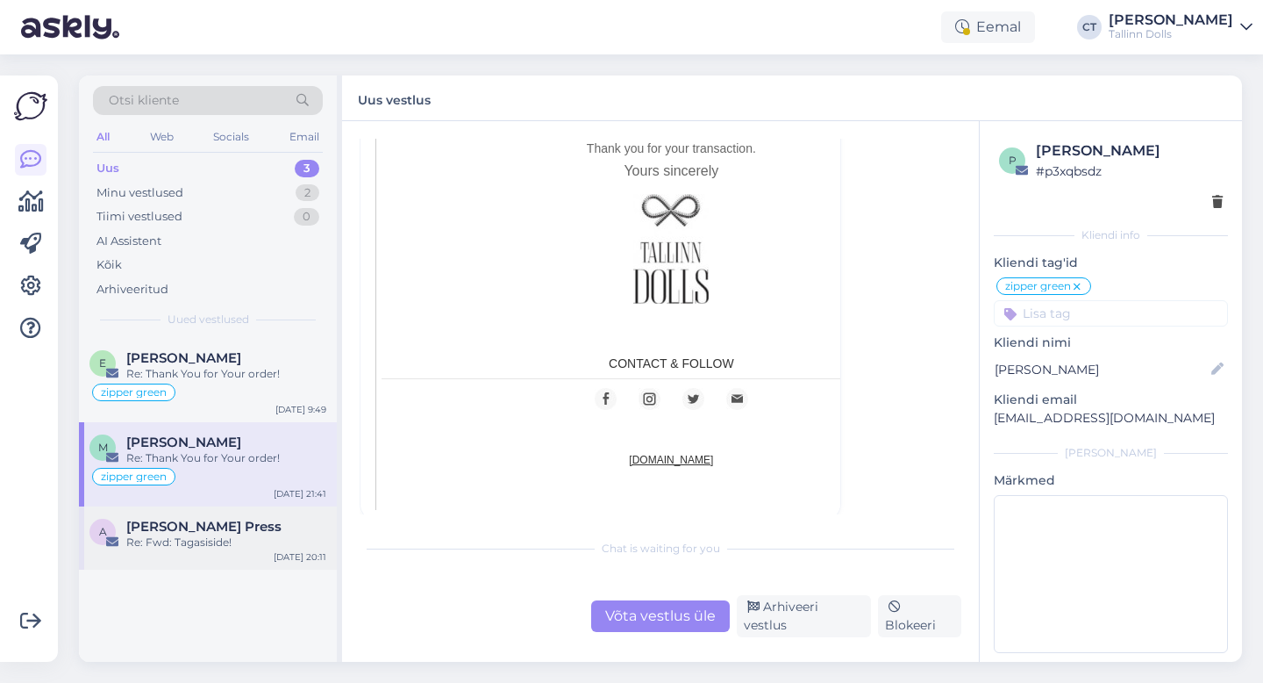
click at [223, 547] on div "Re: Fwd: Tagasiside!" at bounding box center [226, 542] width 200 height 16
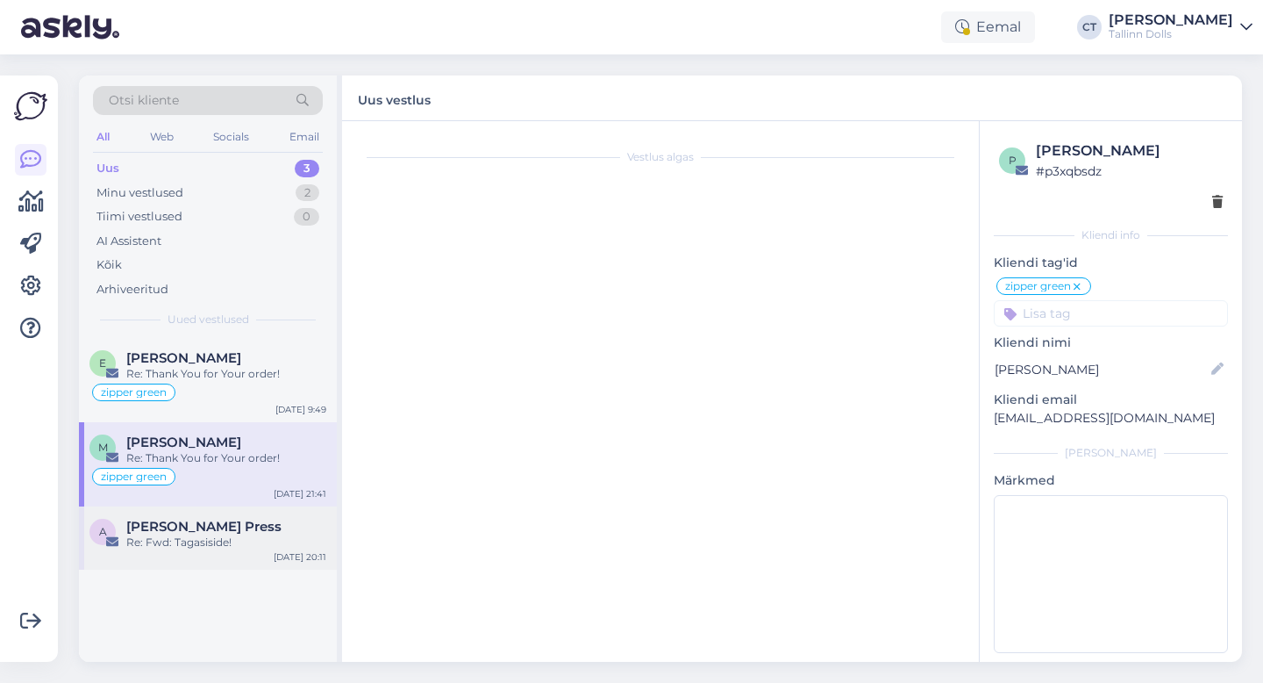
scroll to position [52, 0]
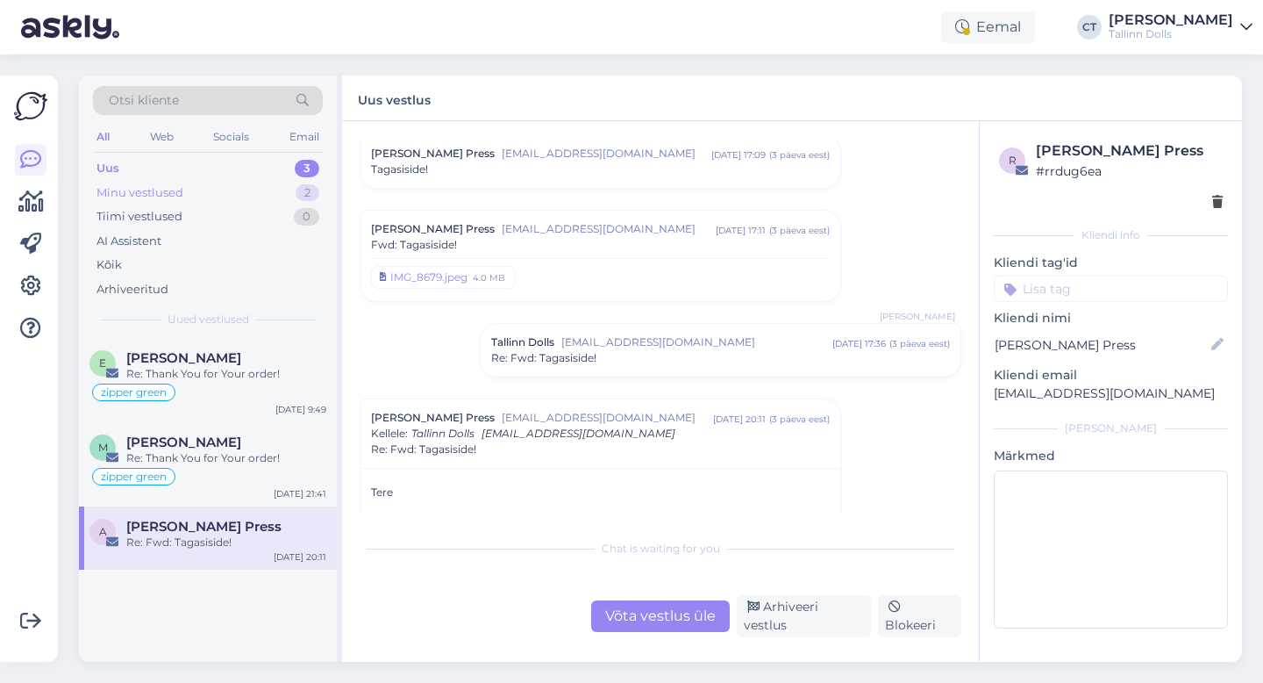
click at [229, 187] on div "Minu vestlused 2" at bounding box center [208, 193] width 230 height 25
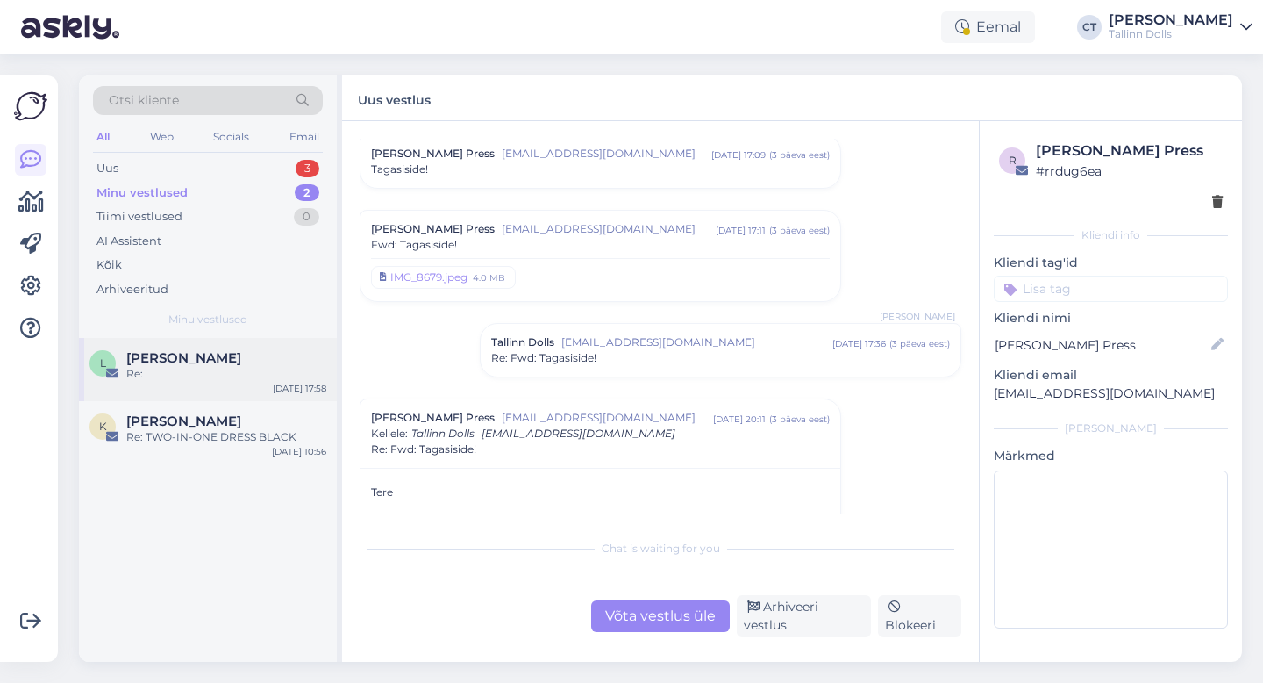
click at [236, 364] on div "[PERSON_NAME]" at bounding box center [226, 358] width 200 height 16
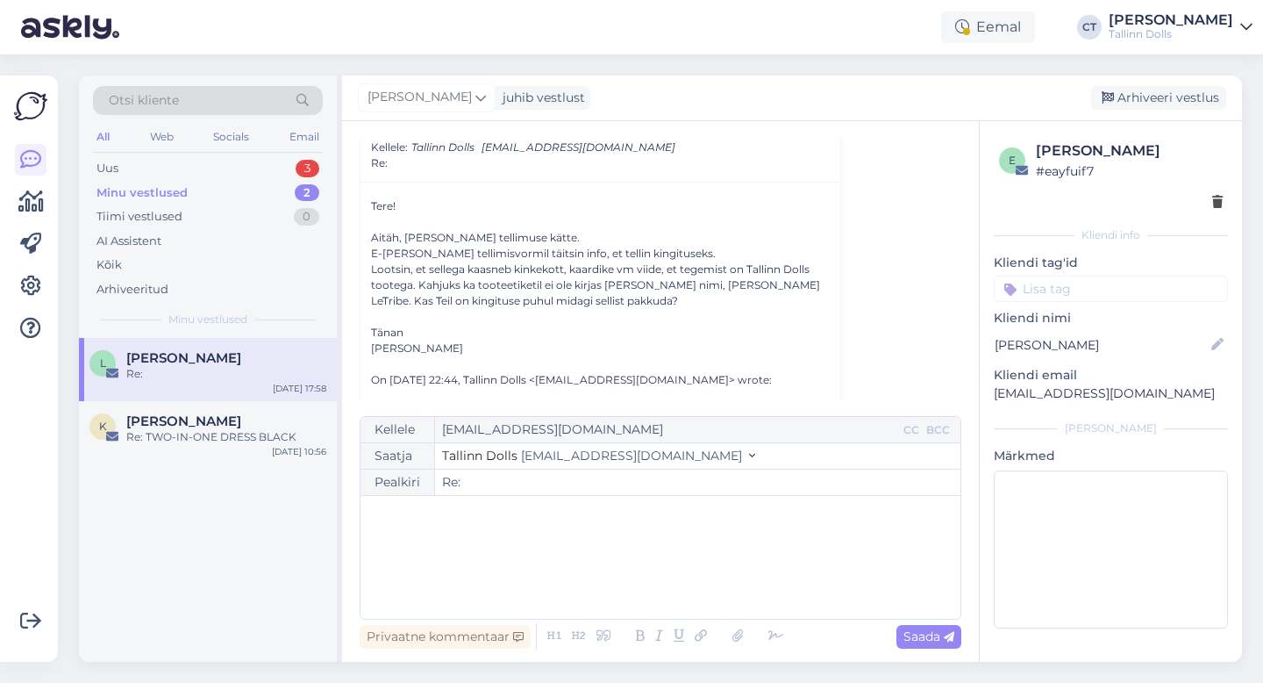
scroll to position [76, 0]
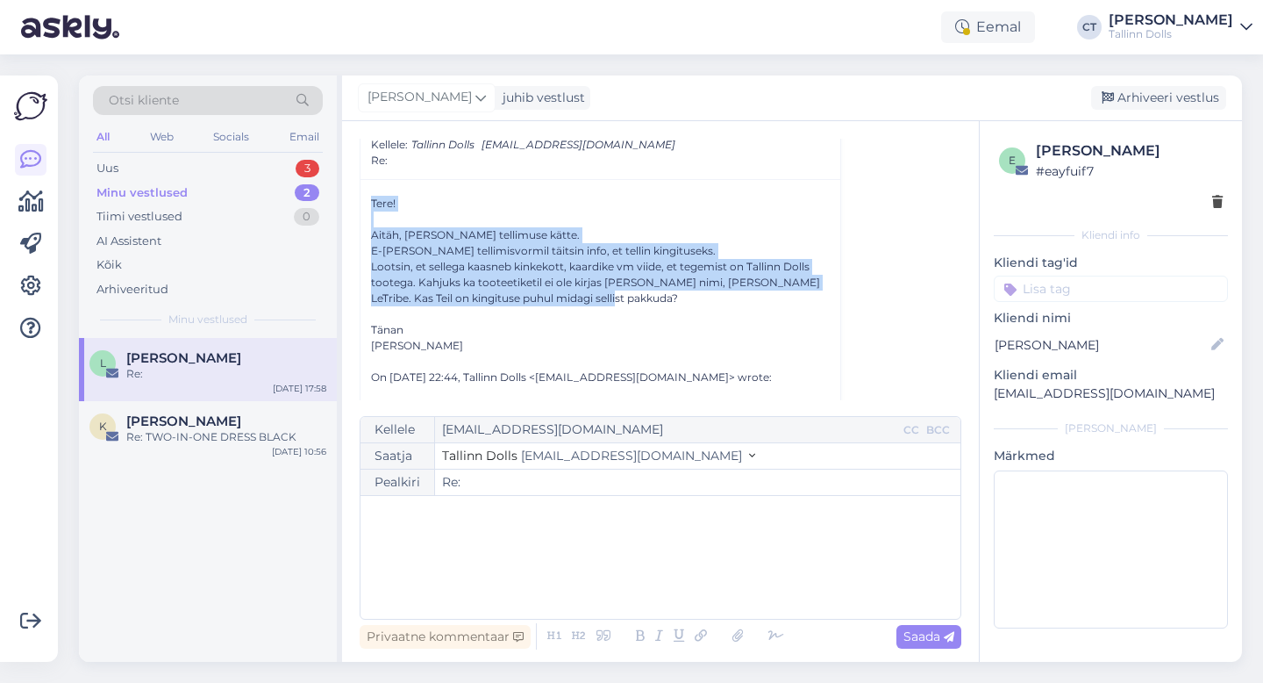
drag, startPoint x: 366, startPoint y: 202, endPoint x: 622, endPoint y: 291, distance: 271.3
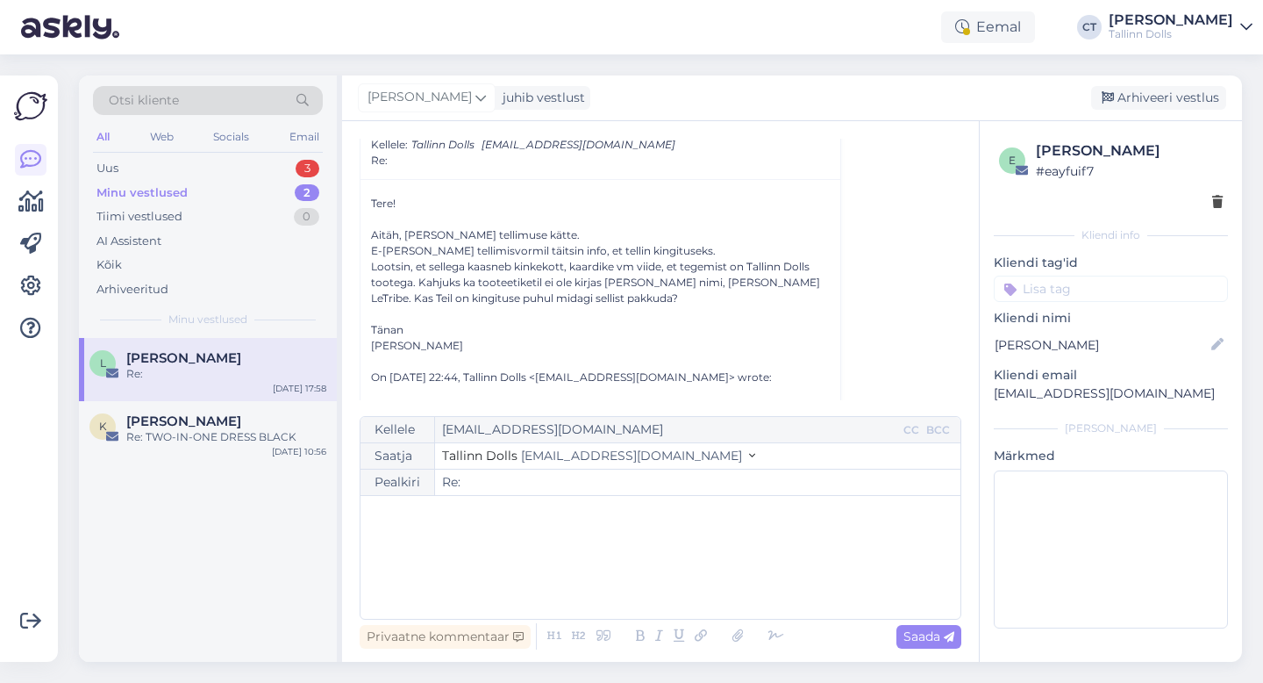
click at [552, 571] on div "﻿" at bounding box center [660, 556] width 583 height 105
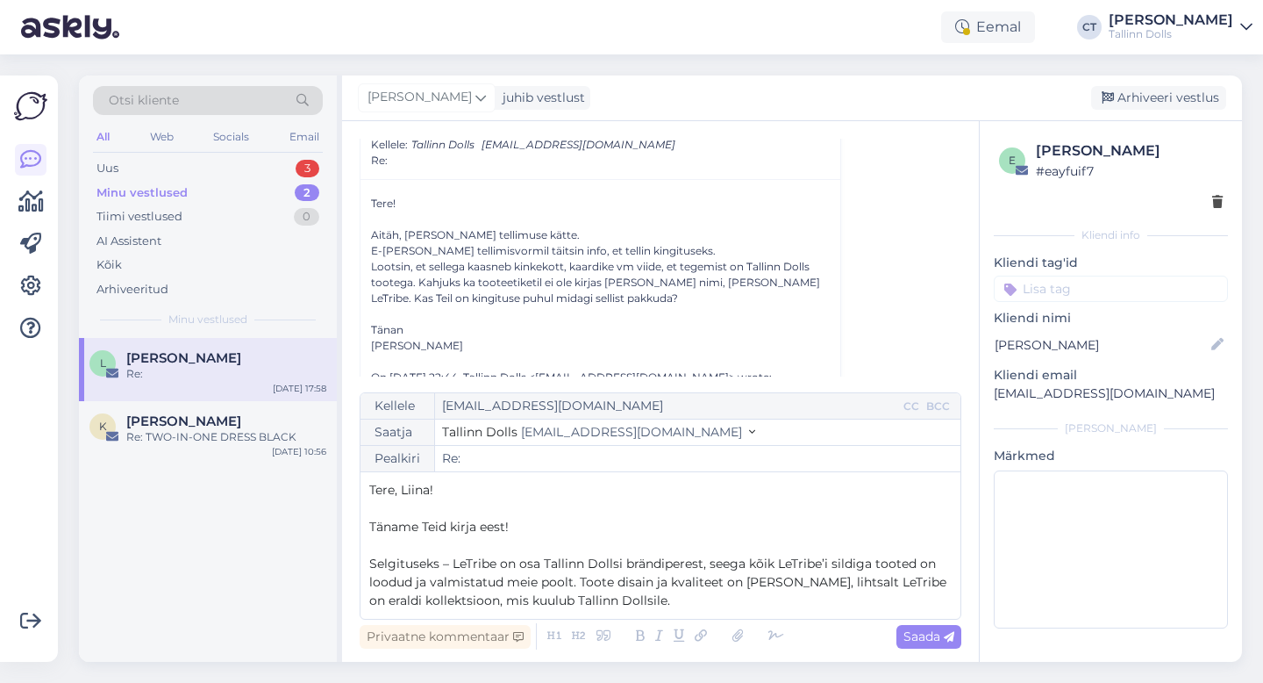
click at [453, 560] on span "Selgituseks – LeTribe on osa Tallinn Dollsi brändiperest, seega kõik LeTribe’i …" at bounding box center [659, 581] width 581 height 53
click at [654, 603] on p "LeTribe on osa Tallinn Dollsi brändiperest, seega kõik LeTribe’i sildiga tooted…" at bounding box center [660, 581] width 583 height 55
click at [618, 565] on span "LeTribe on osa Tallinn Dollsi brändiperest, seega kõik LeTribe’i sildiga tooted…" at bounding box center [657, 581] width 576 height 53
click at [677, 594] on p "LeTribe on osa Tallinn Dollsi brändist, seega kõik LeTribe’i sildiga tooted on …" at bounding box center [660, 581] width 583 height 55
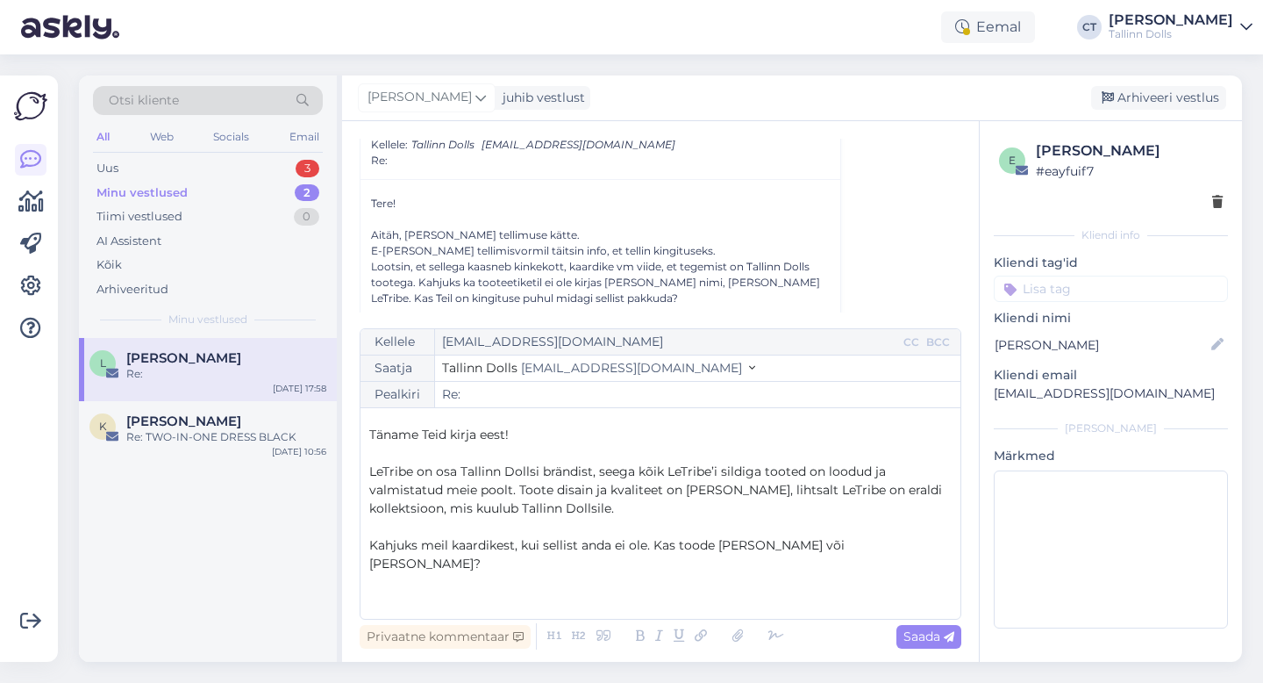
scroll to position [46, 0]
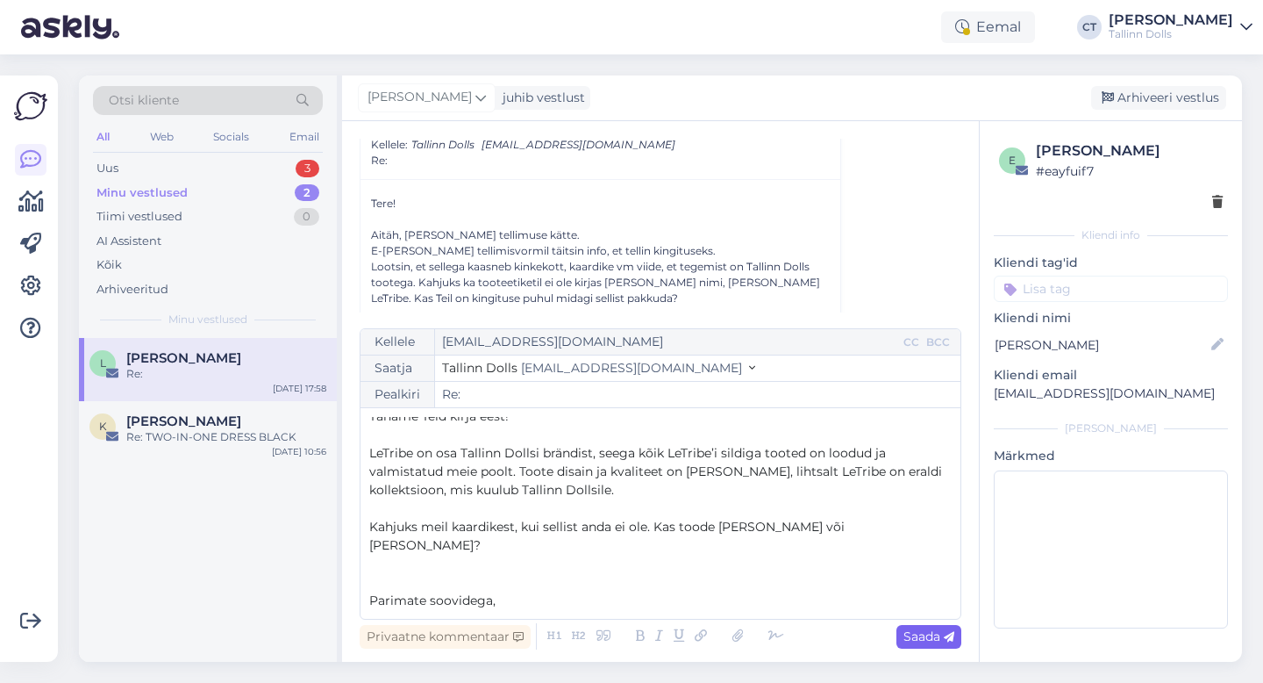
click at [958, 639] on div "Saada" at bounding box center [929, 637] width 65 height 24
type input "Re: Re:"
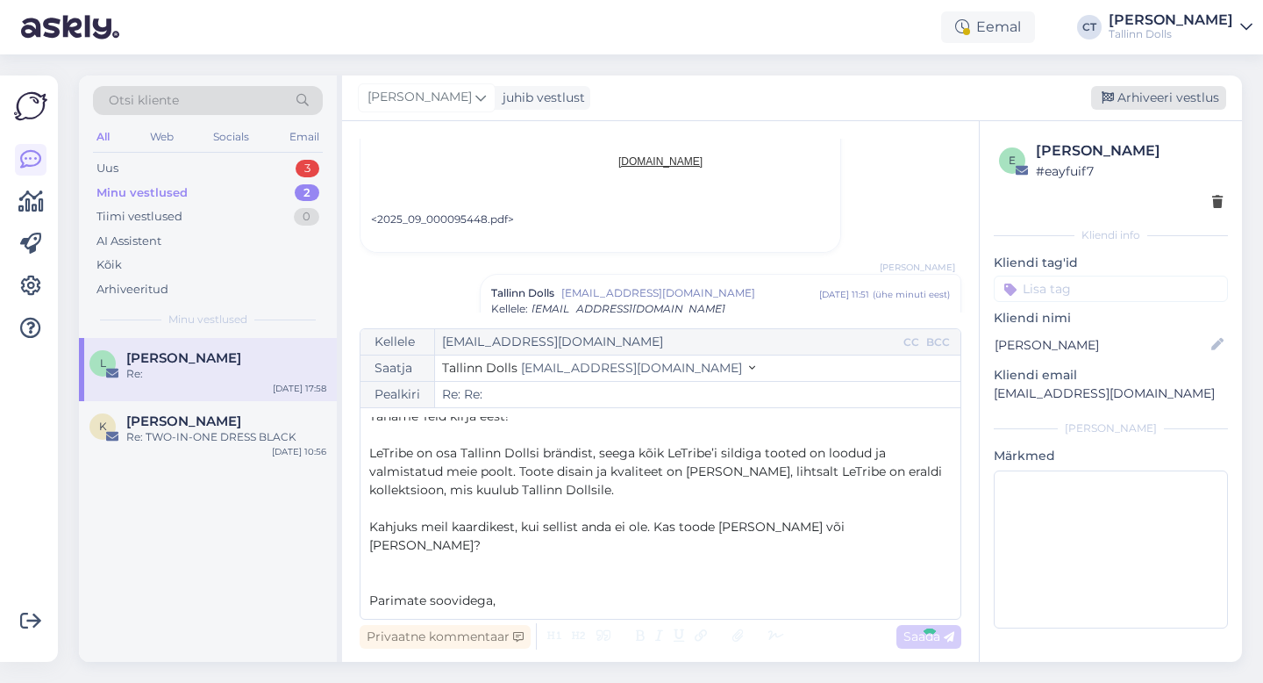
scroll to position [0, 0]
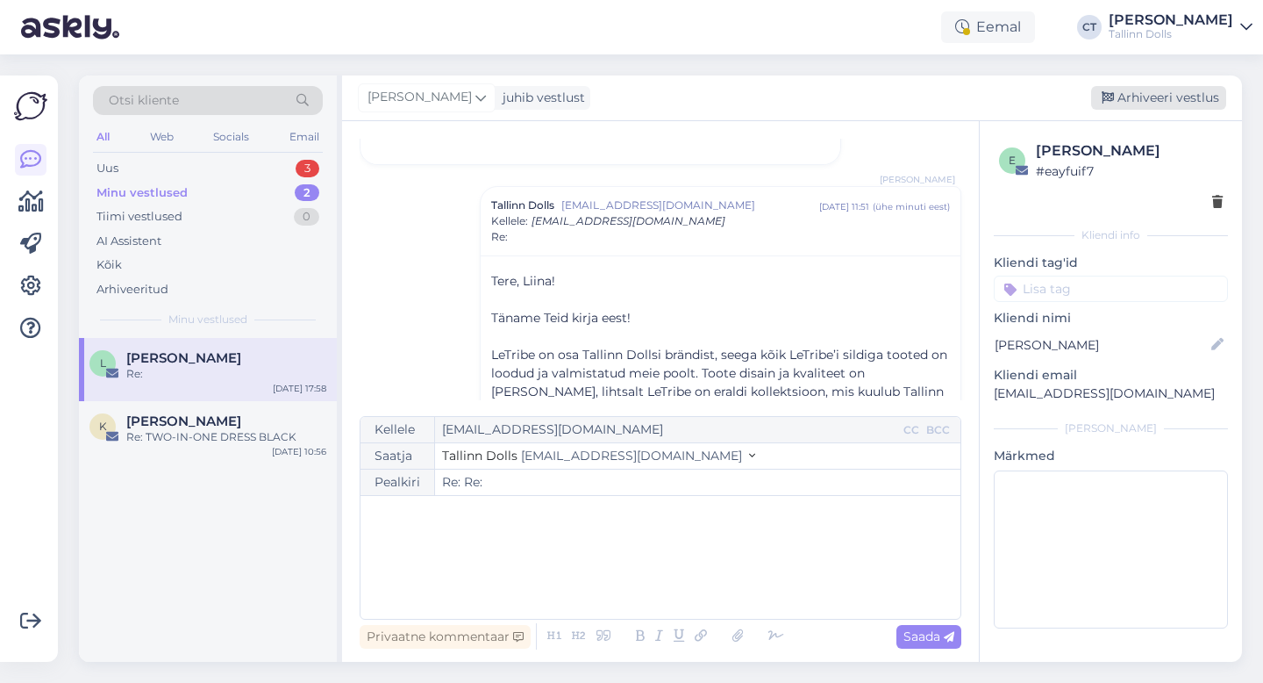
click at [1172, 99] on div "Arhiveeri vestlus" at bounding box center [1158, 98] width 135 height 24
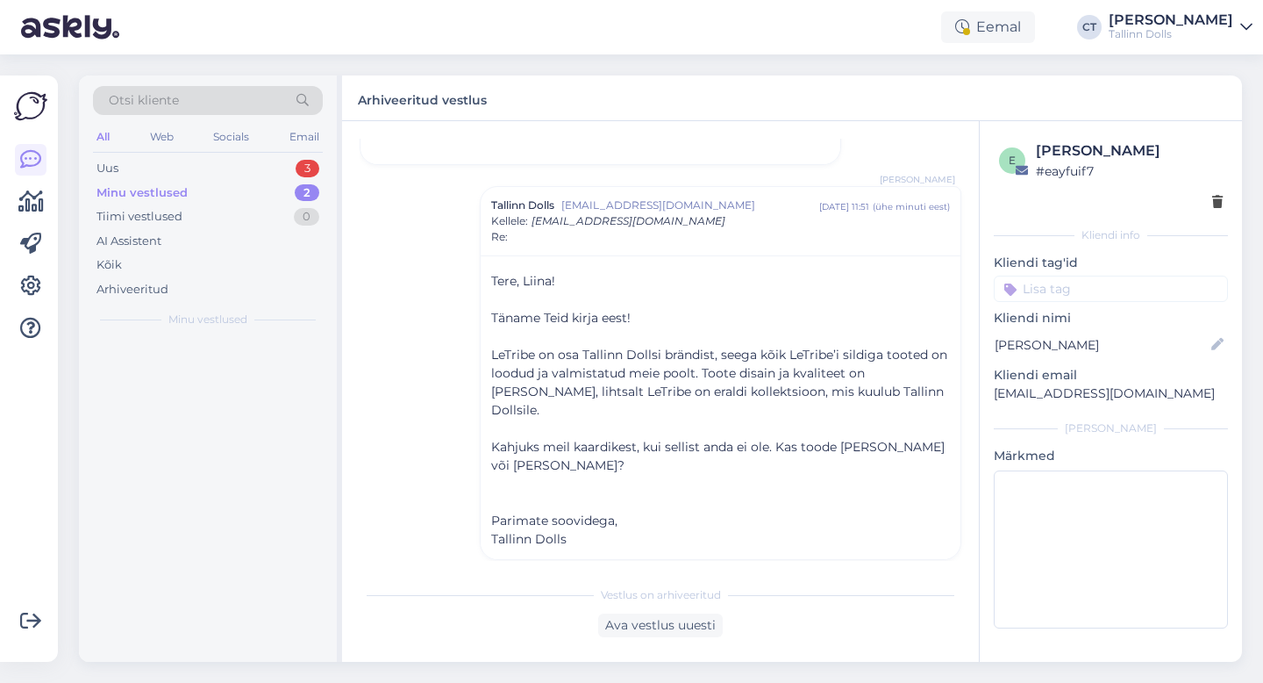
scroll to position [1208, 0]
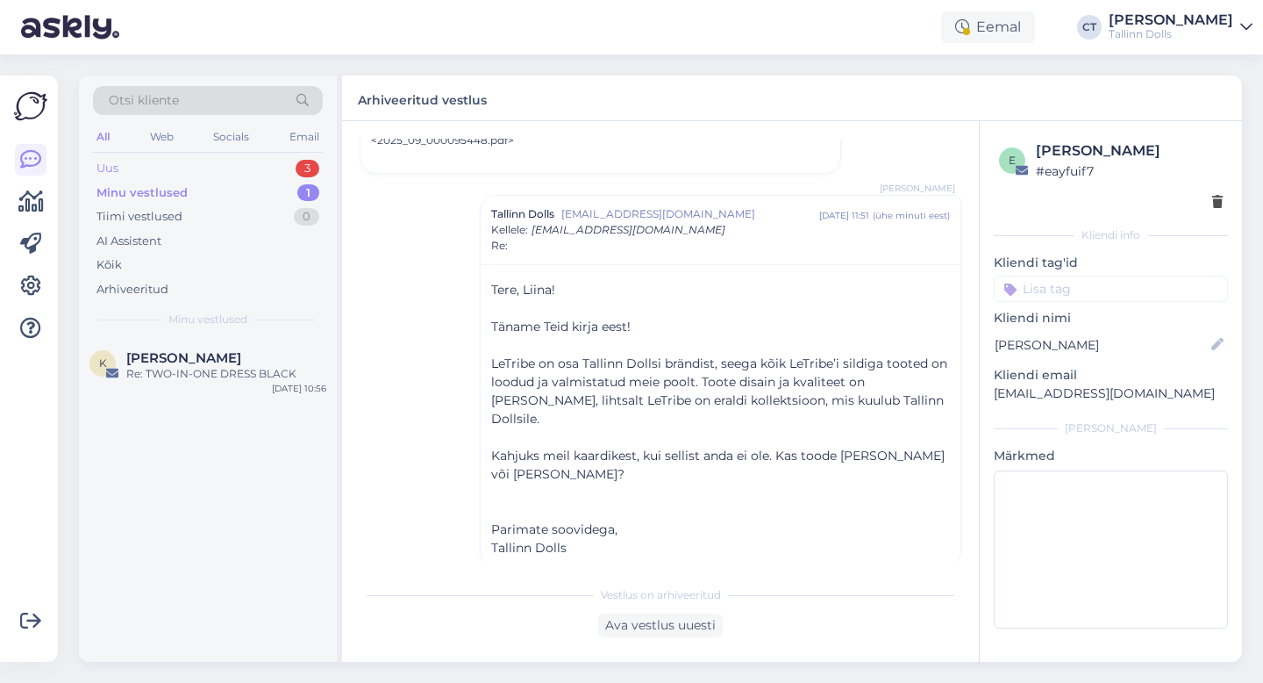
click at [193, 167] on div "Uus 3" at bounding box center [208, 168] width 230 height 25
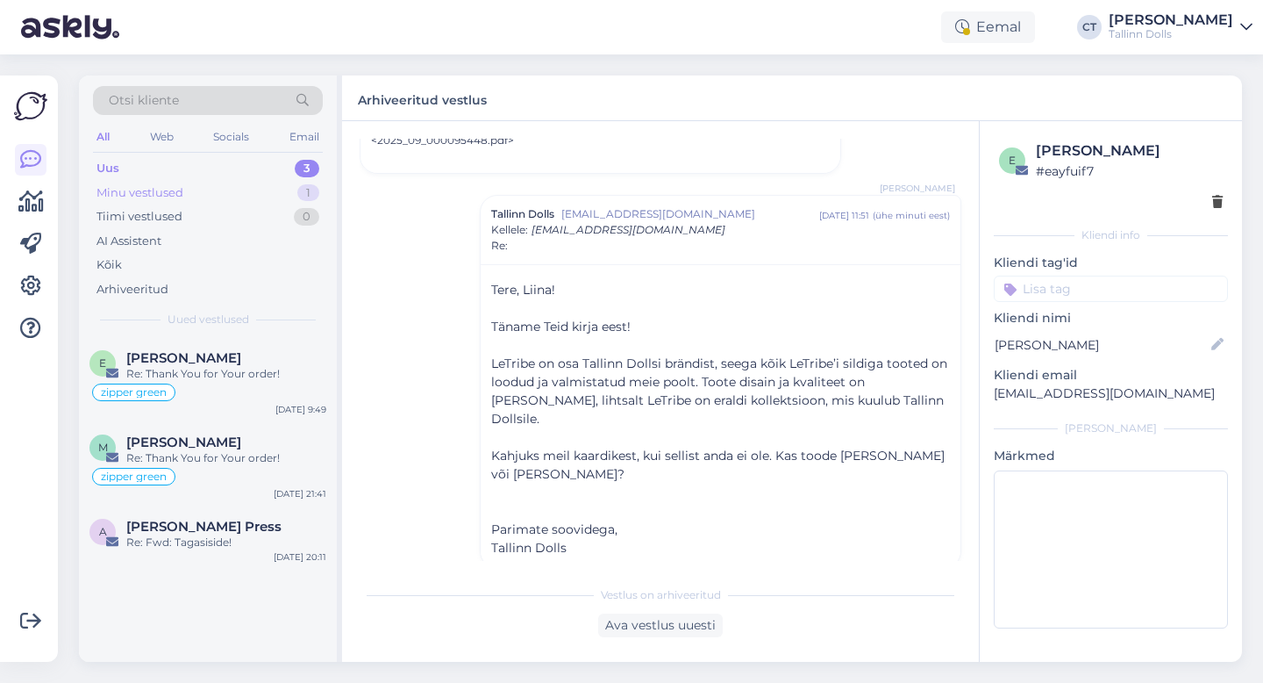
click at [169, 189] on div "Minu vestlused" at bounding box center [139, 193] width 87 height 18
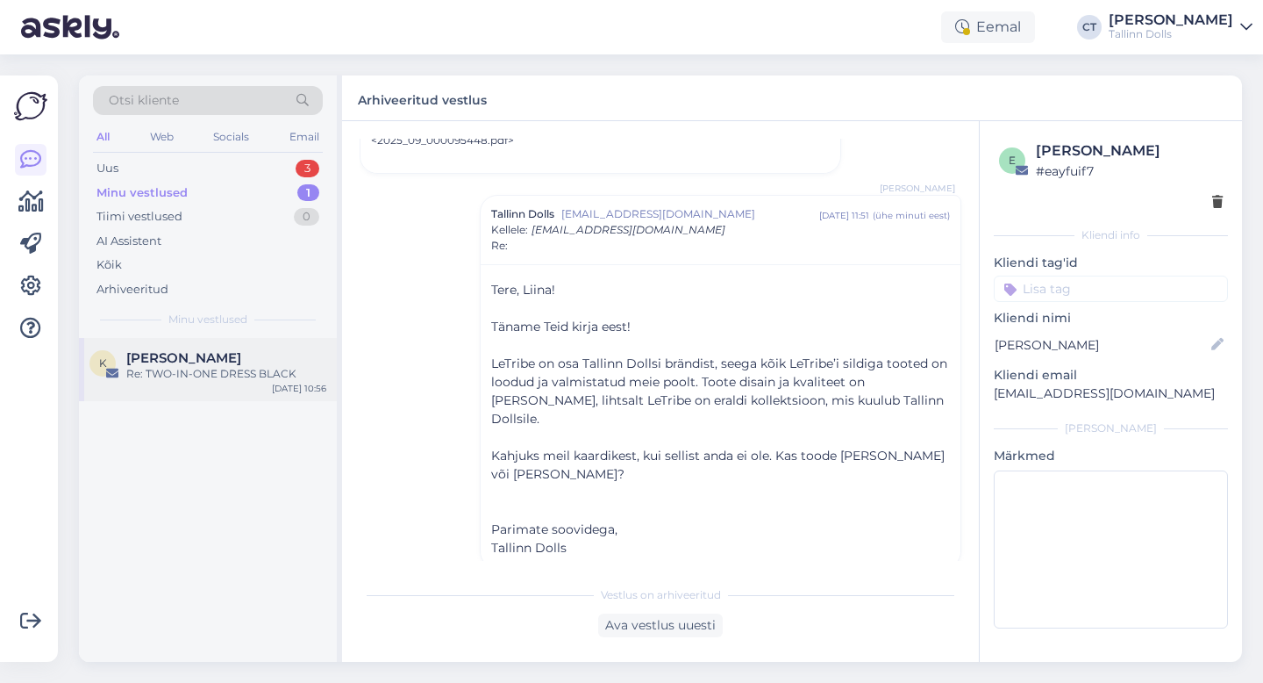
click at [219, 362] on div "[PERSON_NAME]" at bounding box center [226, 358] width 200 height 16
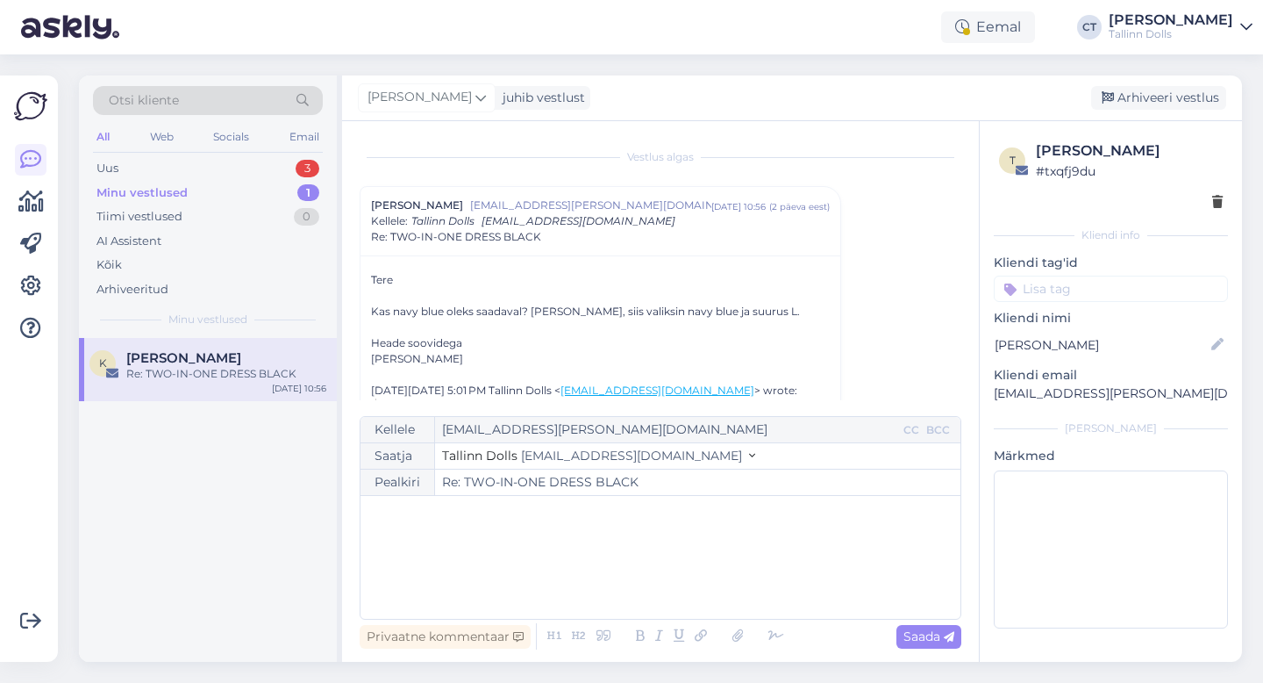
click at [556, 511] on p "﻿" at bounding box center [660, 513] width 583 height 18
click at [663, 571] on div "﻿" at bounding box center [660, 556] width 583 height 105
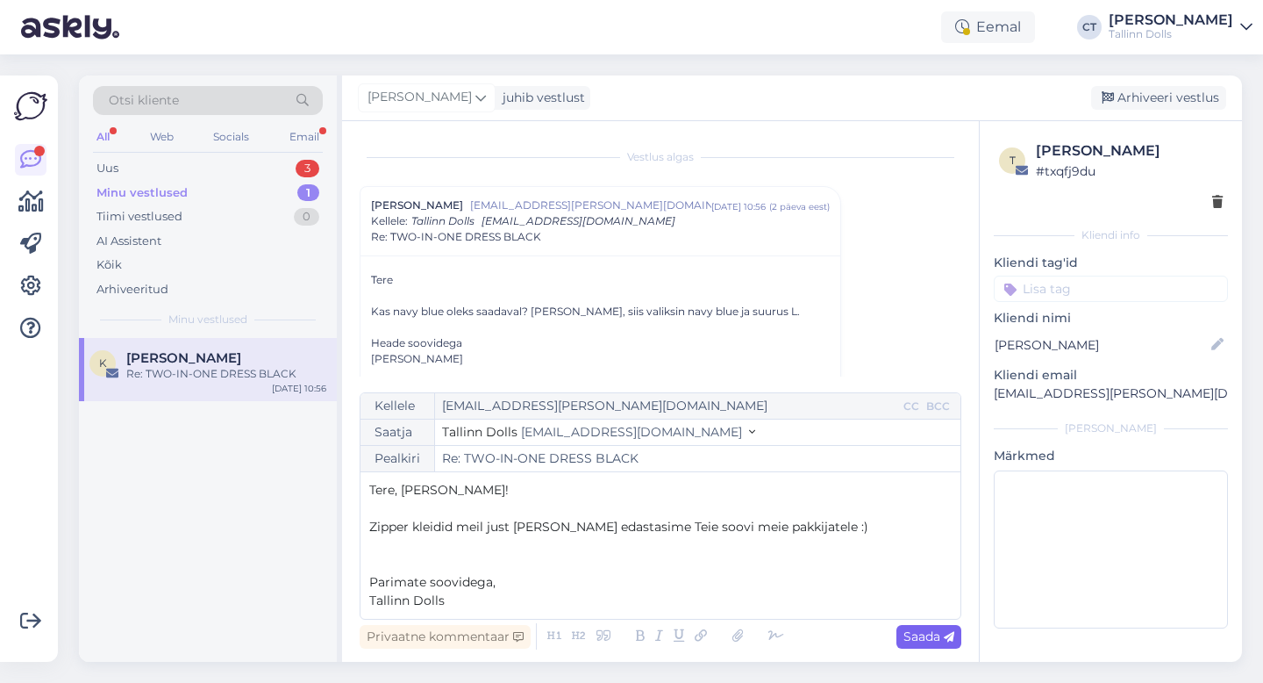
click at [932, 644] on div "Saada" at bounding box center [929, 637] width 65 height 24
type input "Re: Re: TWO-IN-ONE DRESS BLACK"
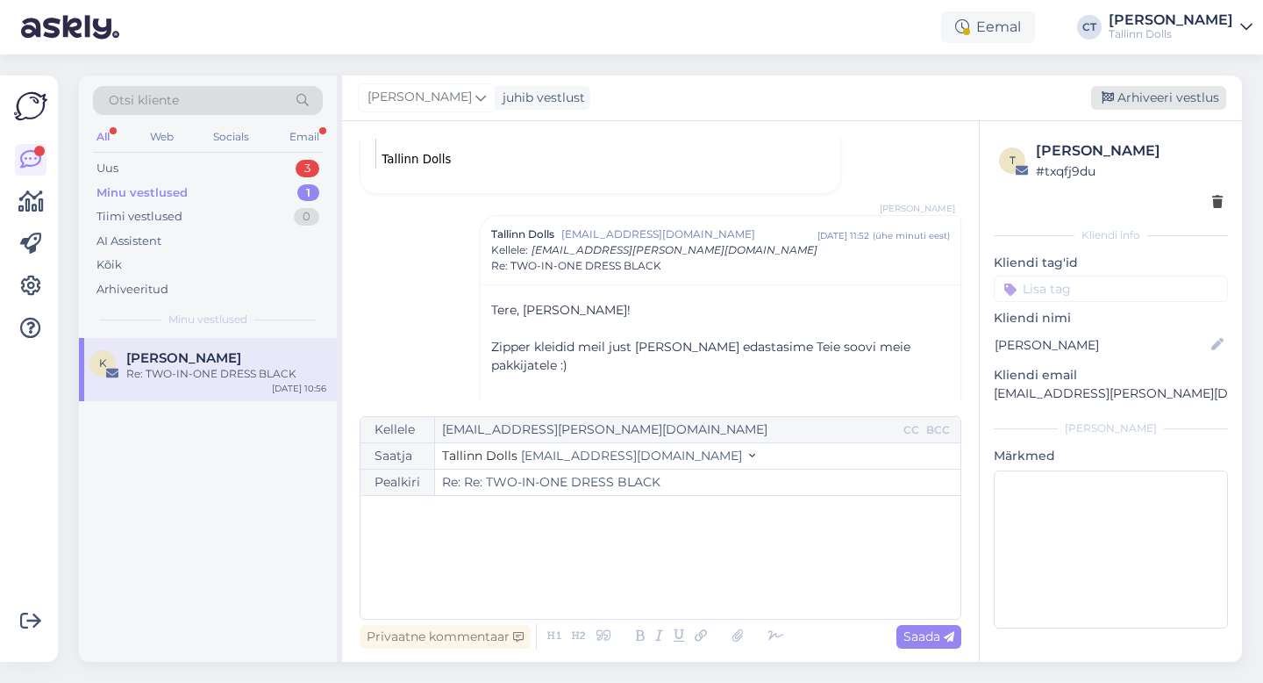
click at [1170, 104] on div "Arhiveeri vestlus" at bounding box center [1158, 98] width 135 height 24
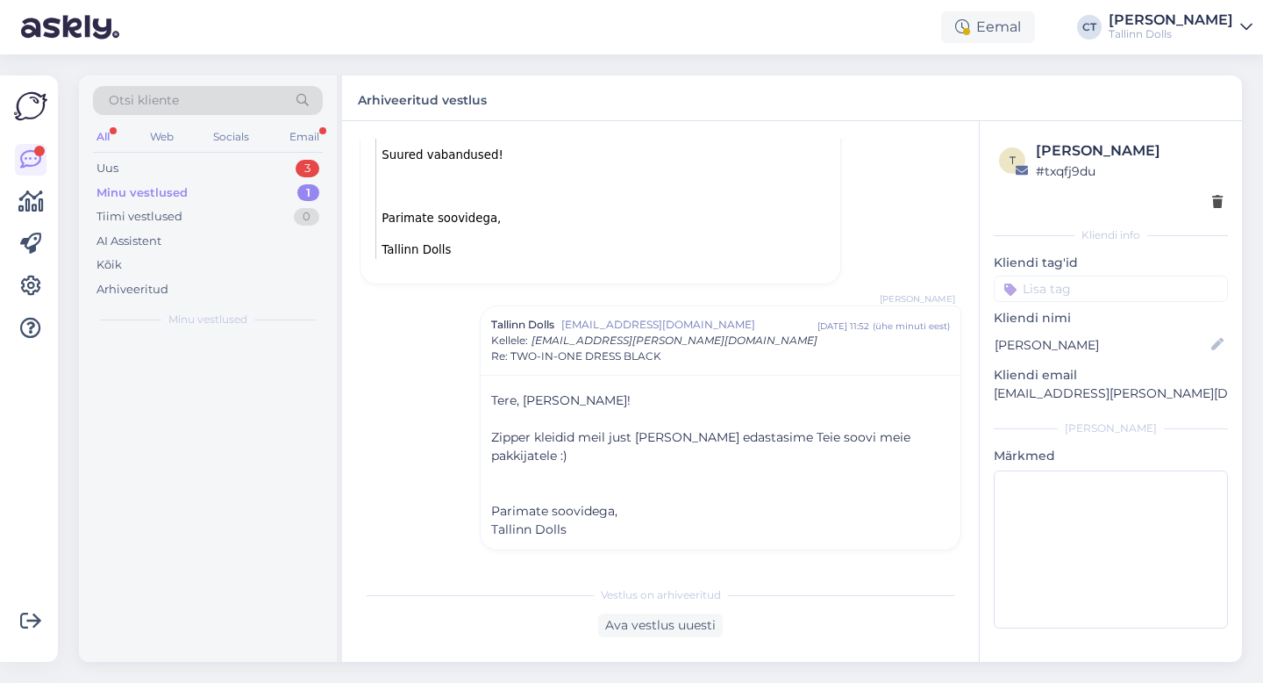
scroll to position [493, 0]
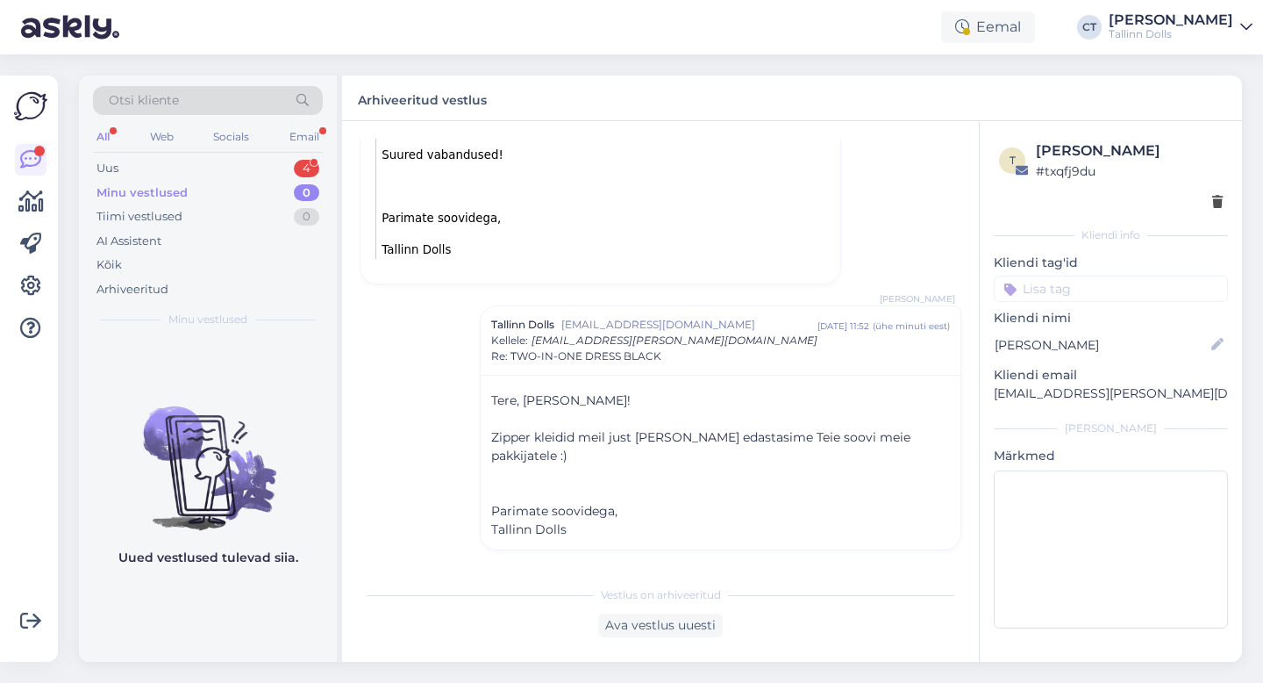
drag, startPoint x: 218, startPoint y: 139, endPoint x: 218, endPoint y: 150, distance: 11.4
click at [218, 143] on div "Socials" at bounding box center [231, 136] width 43 height 23
click at [214, 168] on div "Uus 0" at bounding box center [208, 168] width 230 height 25
click at [203, 162] on div "Uus 0" at bounding box center [208, 168] width 230 height 25
click at [189, 156] on div "Uus 0" at bounding box center [208, 168] width 230 height 25
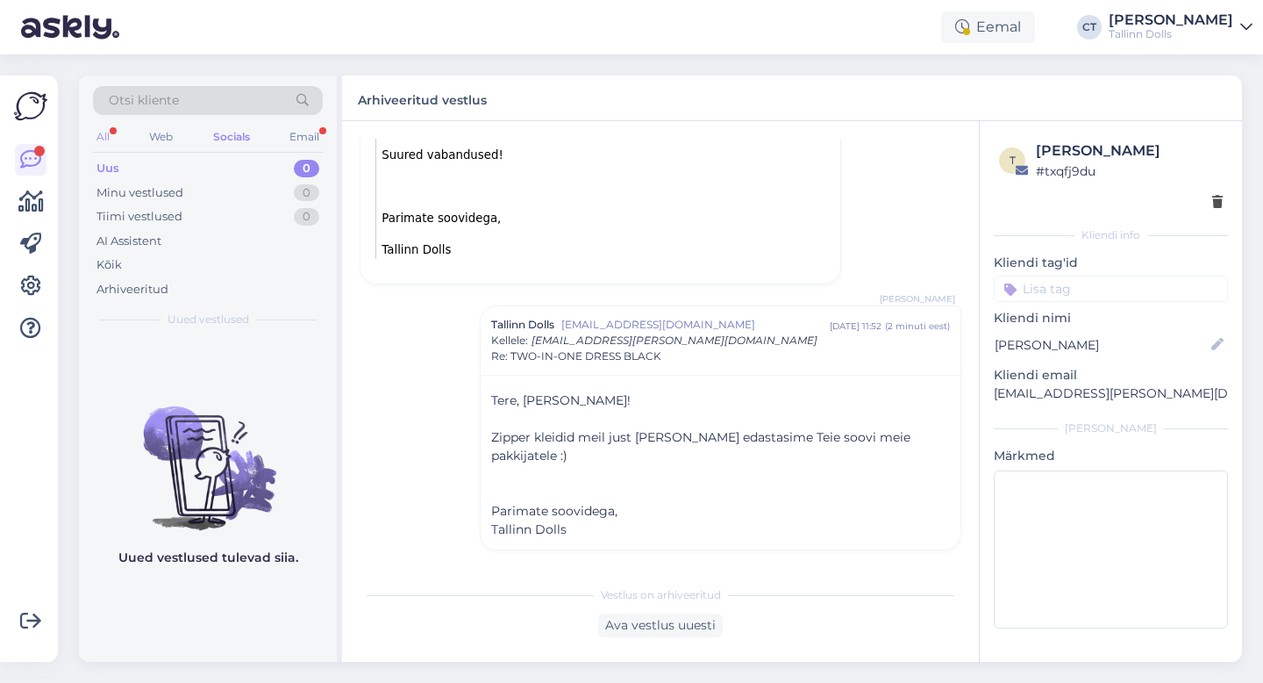
click at [103, 134] on div "All" at bounding box center [103, 136] width 20 height 23
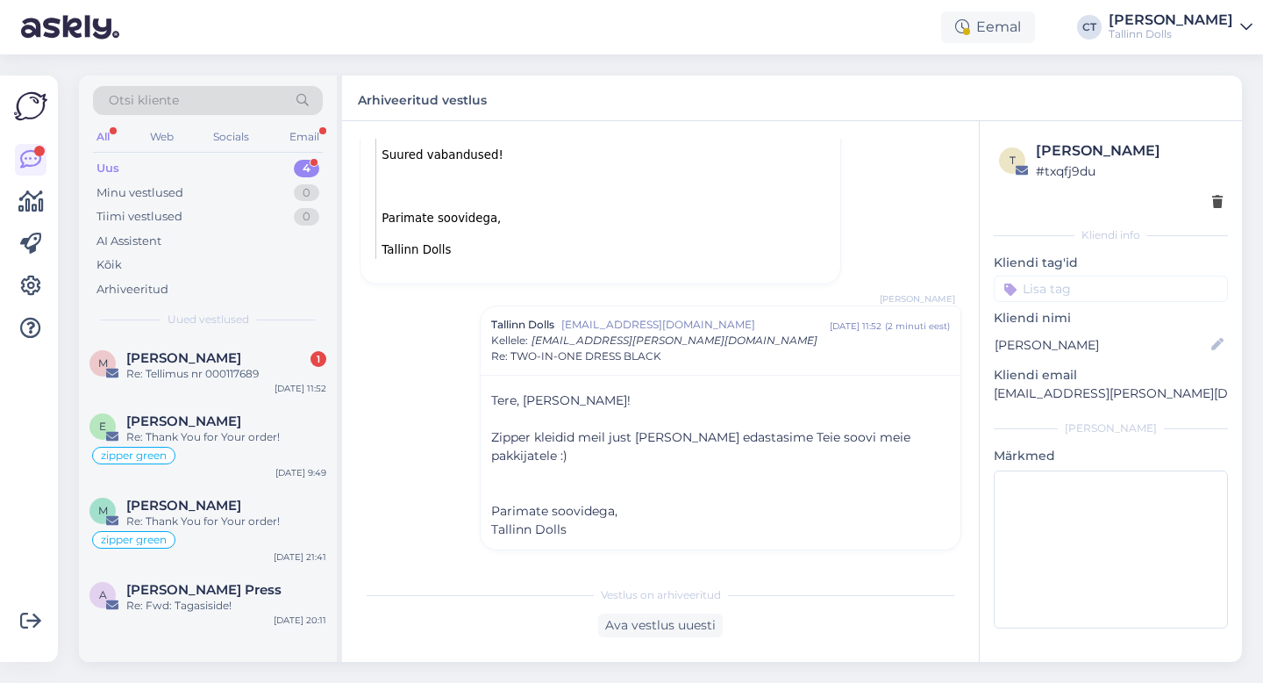
click at [118, 168] on div "Uus" at bounding box center [107, 169] width 23 height 18
click at [211, 391] on div "M [PERSON_NAME] 1 Re: Tellimus nr 000117689 [DATE] 11:52" at bounding box center [208, 369] width 258 height 63
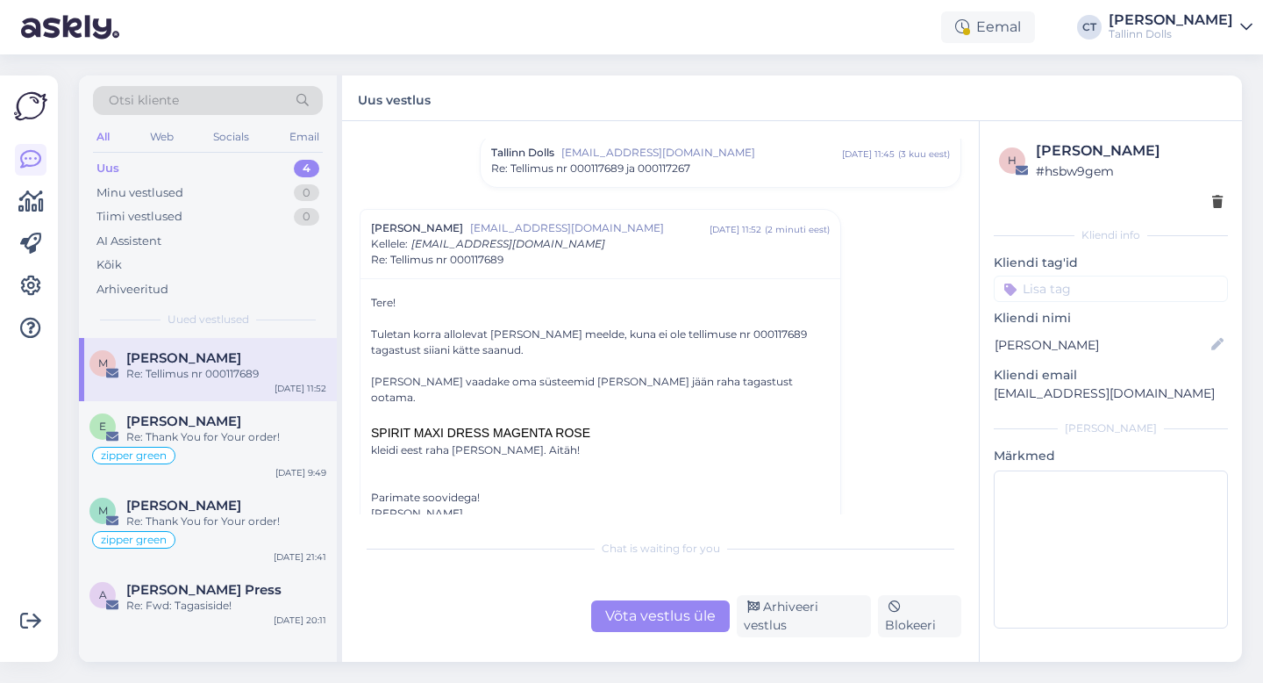
scroll to position [130, 0]
drag, startPoint x: 742, startPoint y: 331, endPoint x: 702, endPoint y: 329, distance: 40.4
click at [702, 329] on div "Tuletan korra allolevat [PERSON_NAME] meelde, kuna ei ole tellimuse nr 00011768…" at bounding box center [600, 341] width 459 height 32
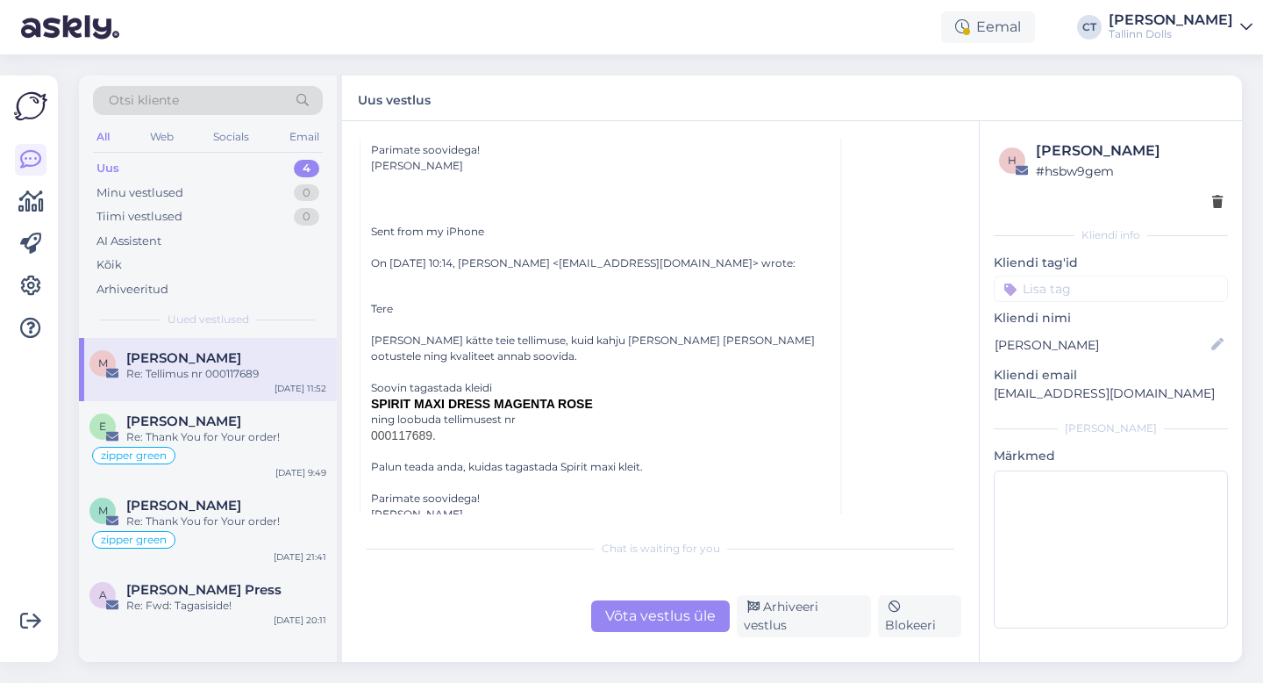
scroll to position [476, 0]
drag, startPoint x: 440, startPoint y: 418, endPoint x: 390, endPoint y: 418, distance: 50.0
click at [390, 426] on h2 "000117689." at bounding box center [600, 434] width 459 height 16
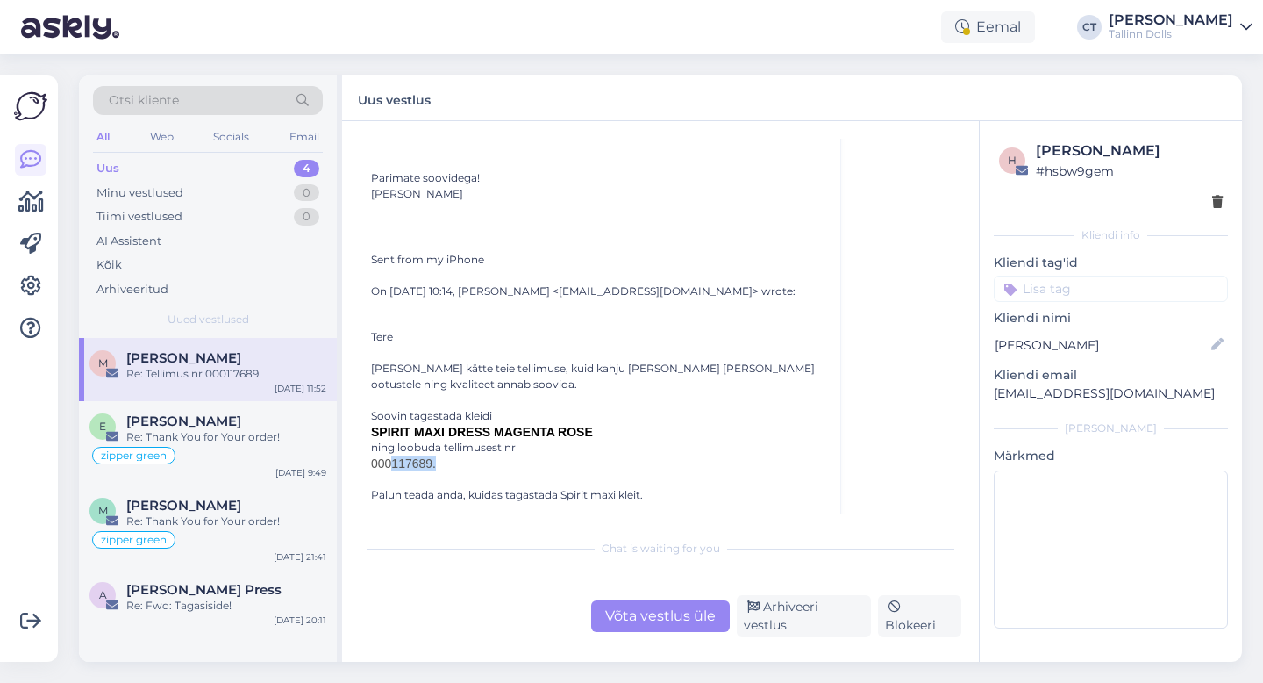
scroll to position [397, 0]
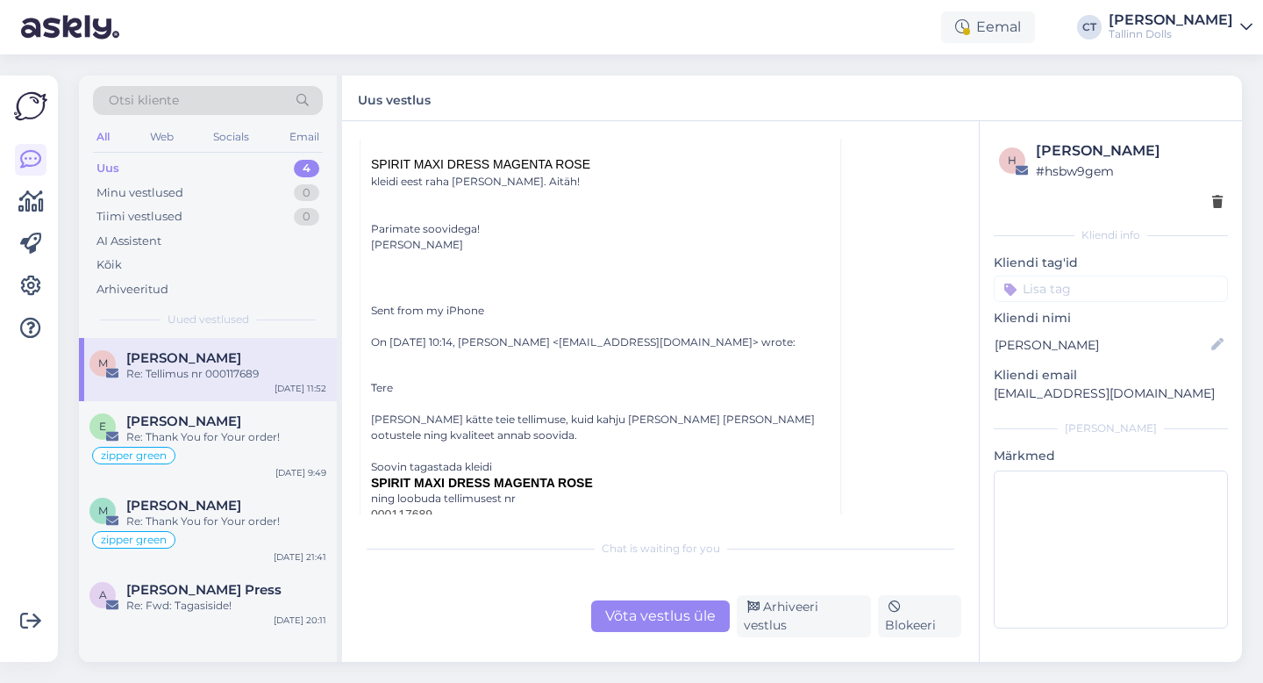
click at [646, 616] on div "Võta vestlus üle" at bounding box center [660, 616] width 139 height 32
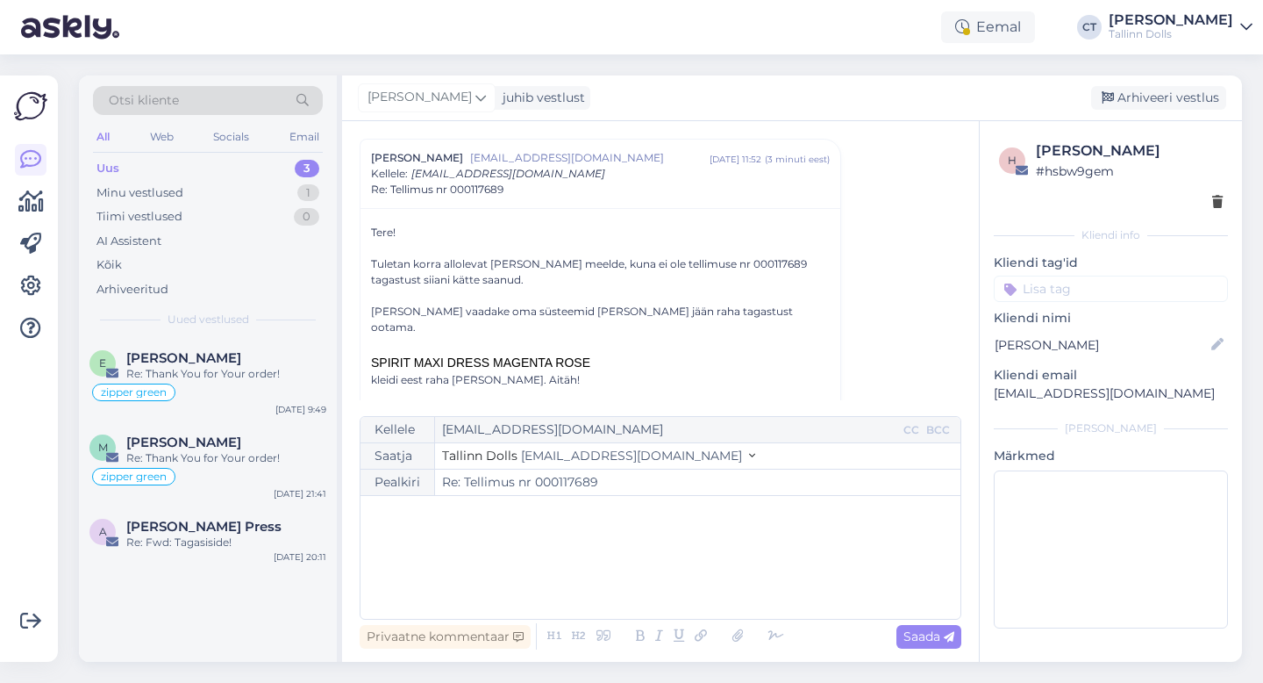
click at [653, 591] on div "﻿" at bounding box center [660, 556] width 583 height 105
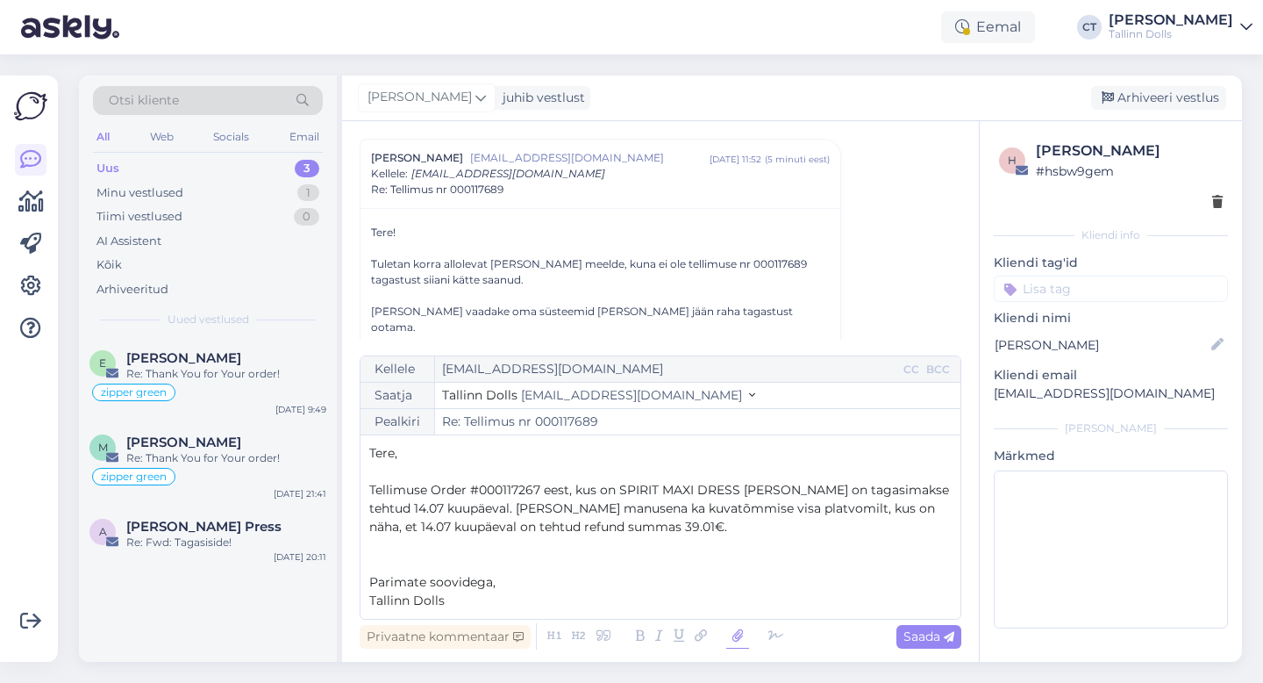
click at [746, 635] on icon at bounding box center [737, 636] width 23 height 25
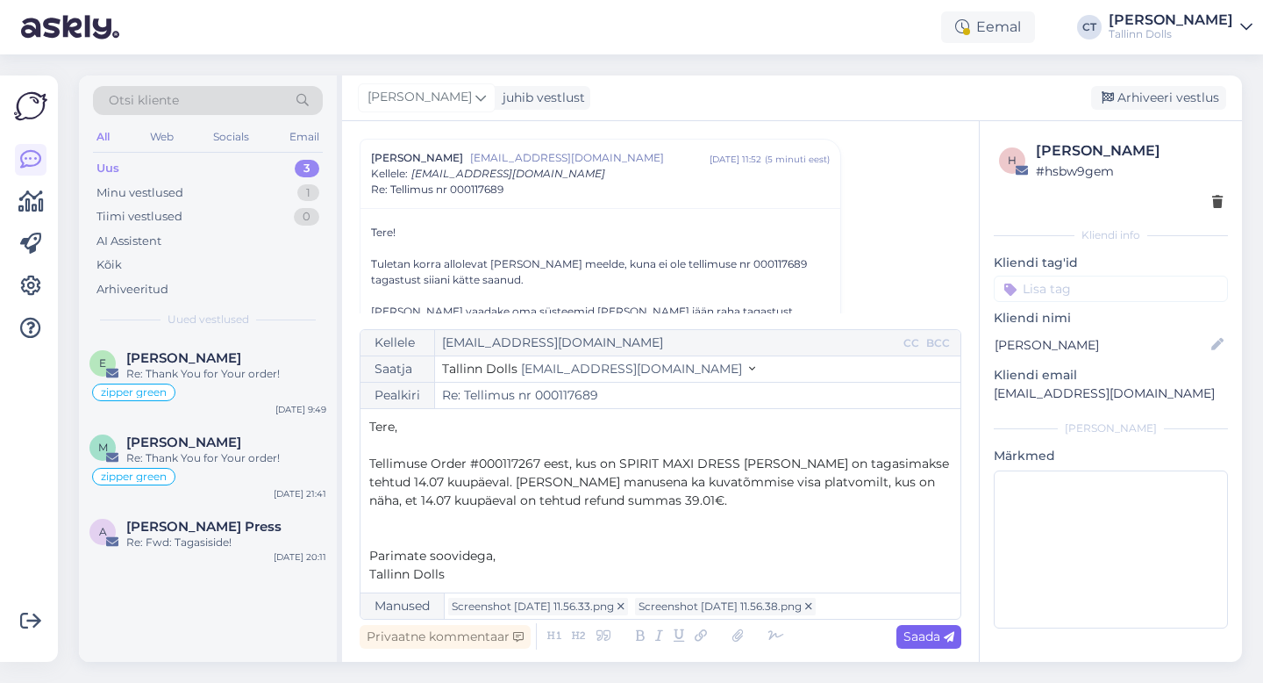
click at [937, 628] on span "Saada" at bounding box center [929, 636] width 51 height 16
type input "Re: Tellimus nr 000117689"
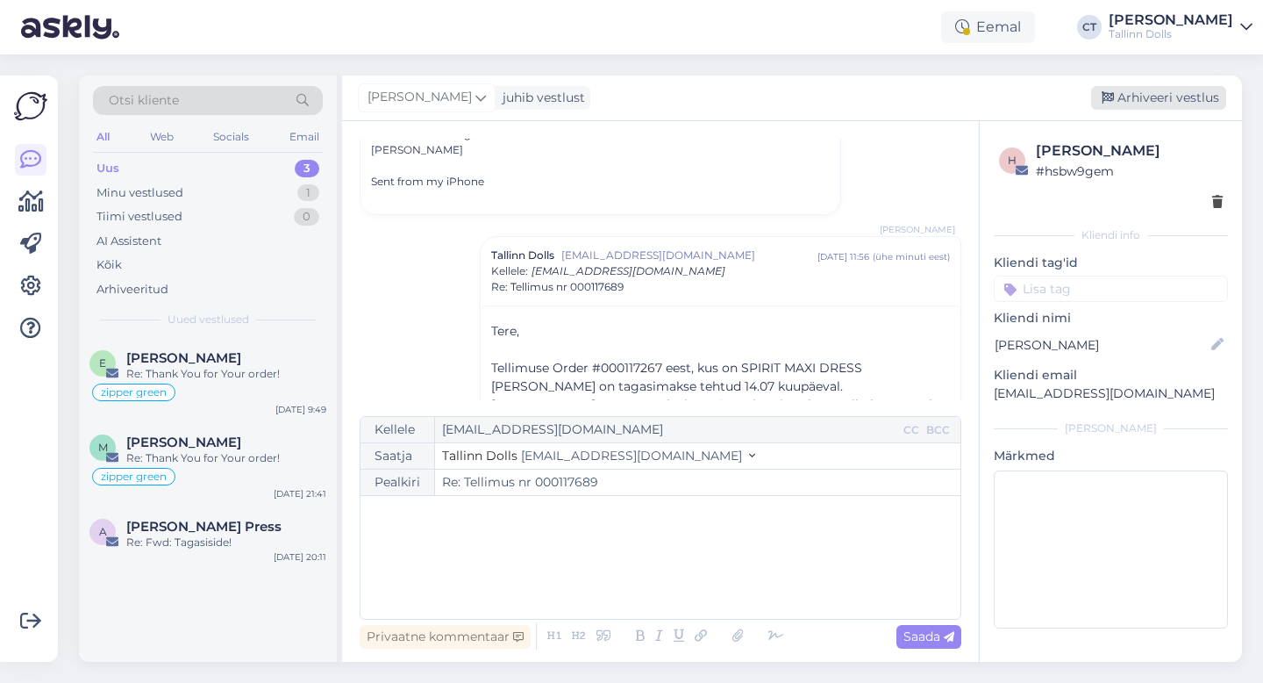
click at [1163, 97] on div "Arhiveeri vestlus" at bounding box center [1158, 98] width 135 height 24
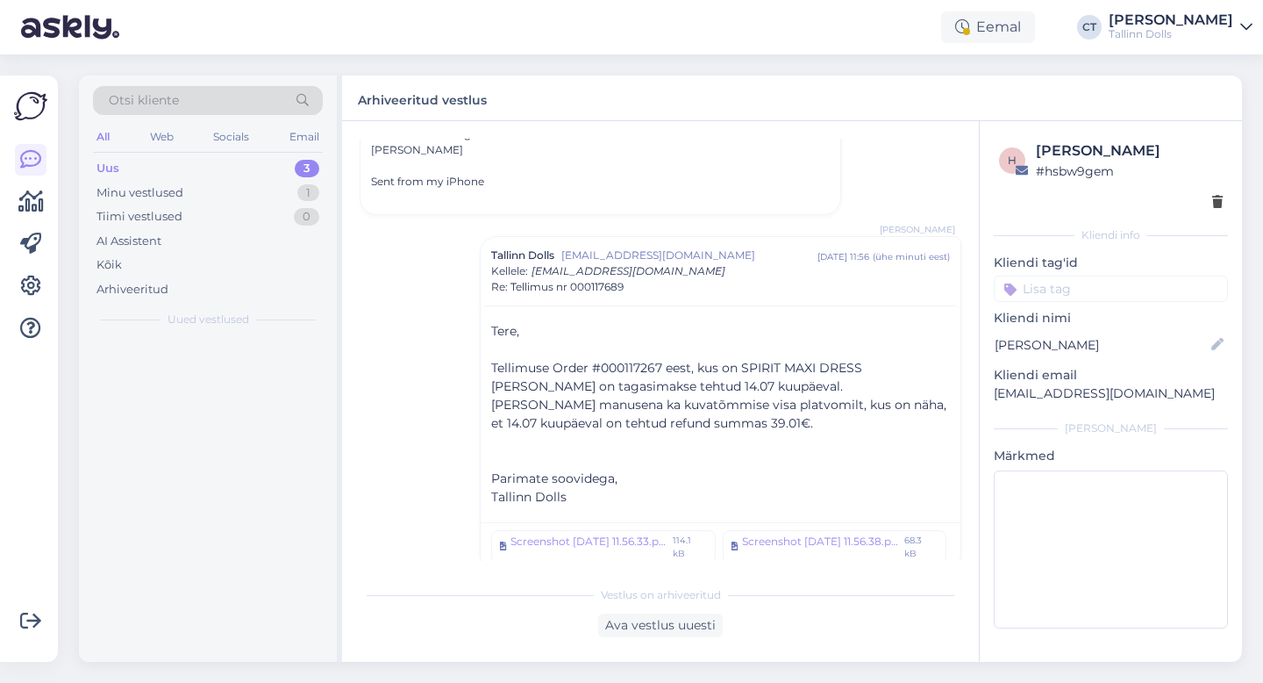
scroll to position [845, 0]
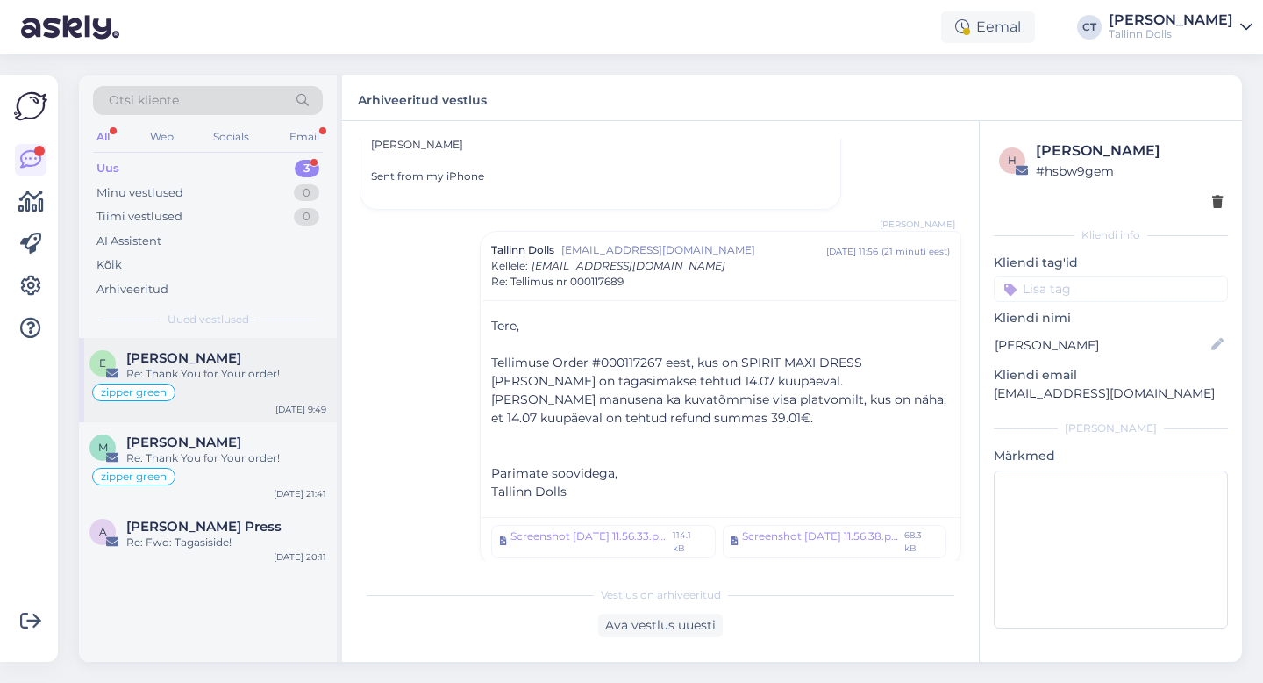
click at [250, 395] on div "zipper green" at bounding box center [207, 392] width 237 height 21
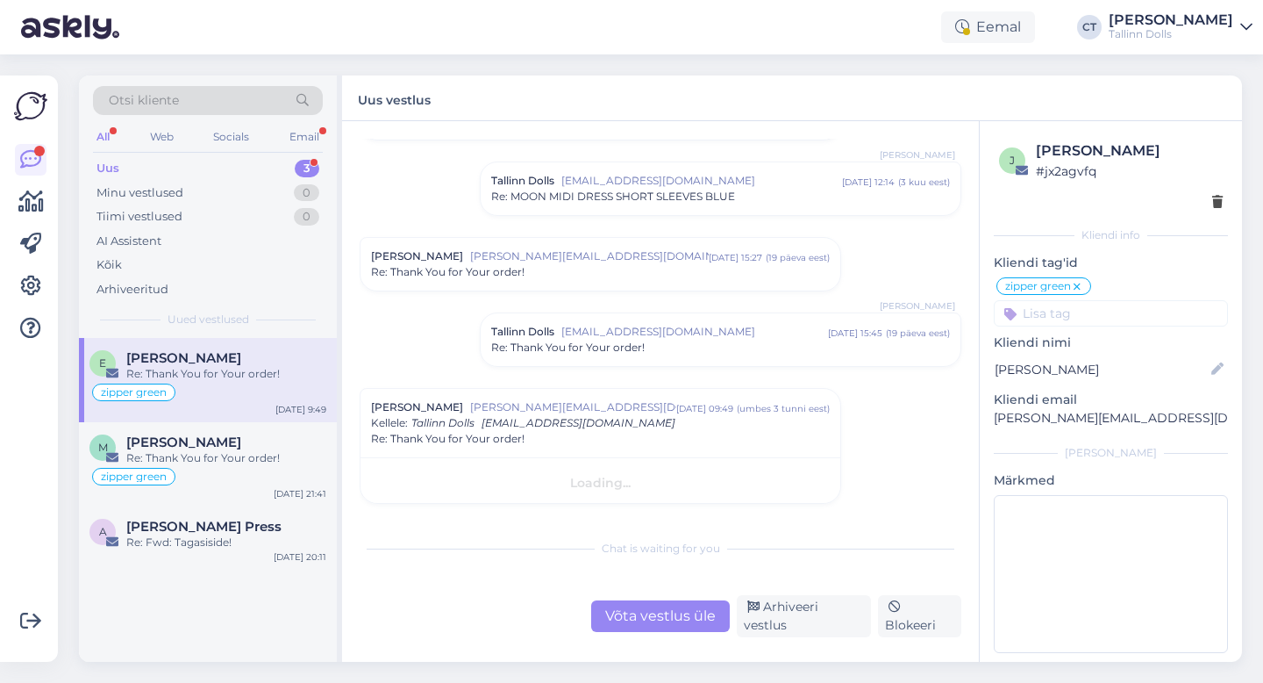
scroll to position [165, 0]
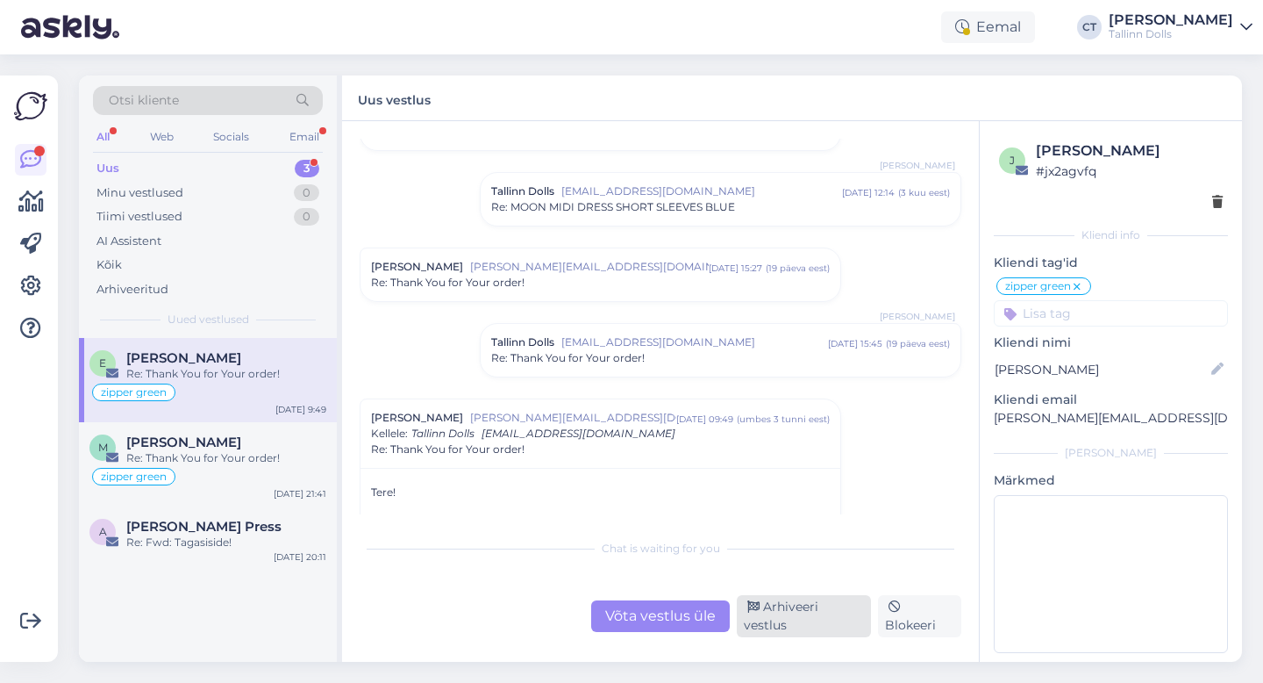
click at [799, 621] on div "Arhiveeri vestlus" at bounding box center [804, 616] width 134 height 42
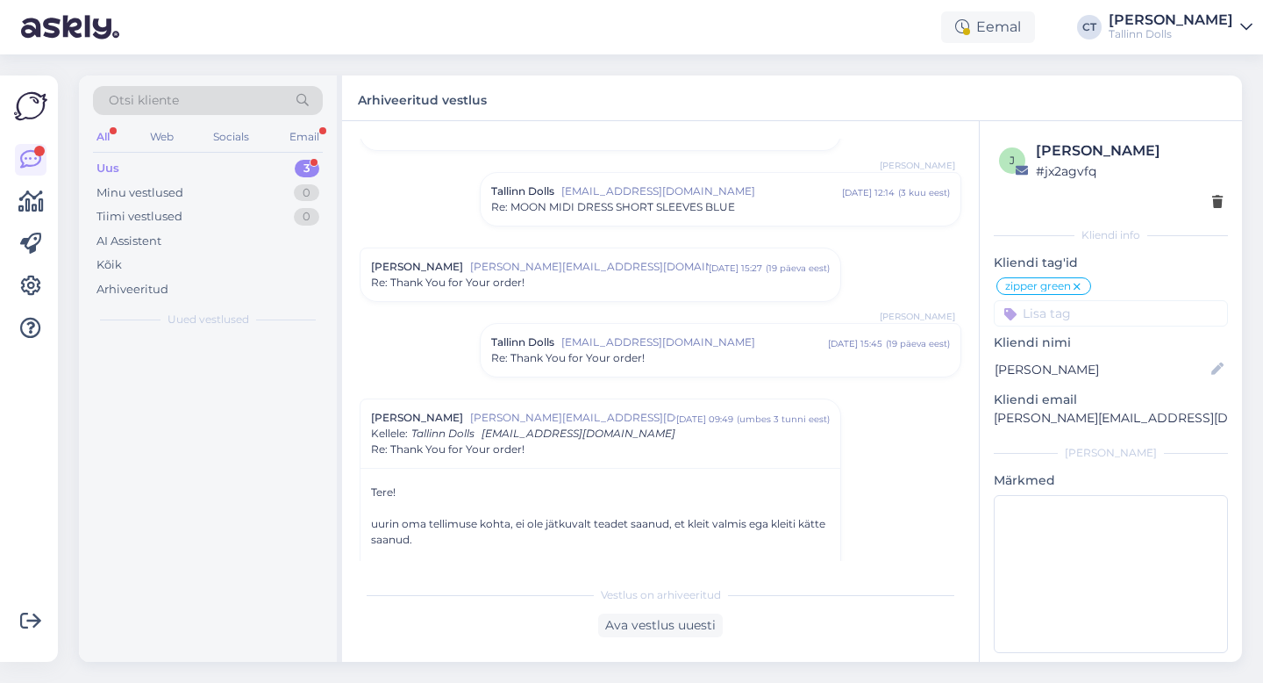
scroll to position [425, 0]
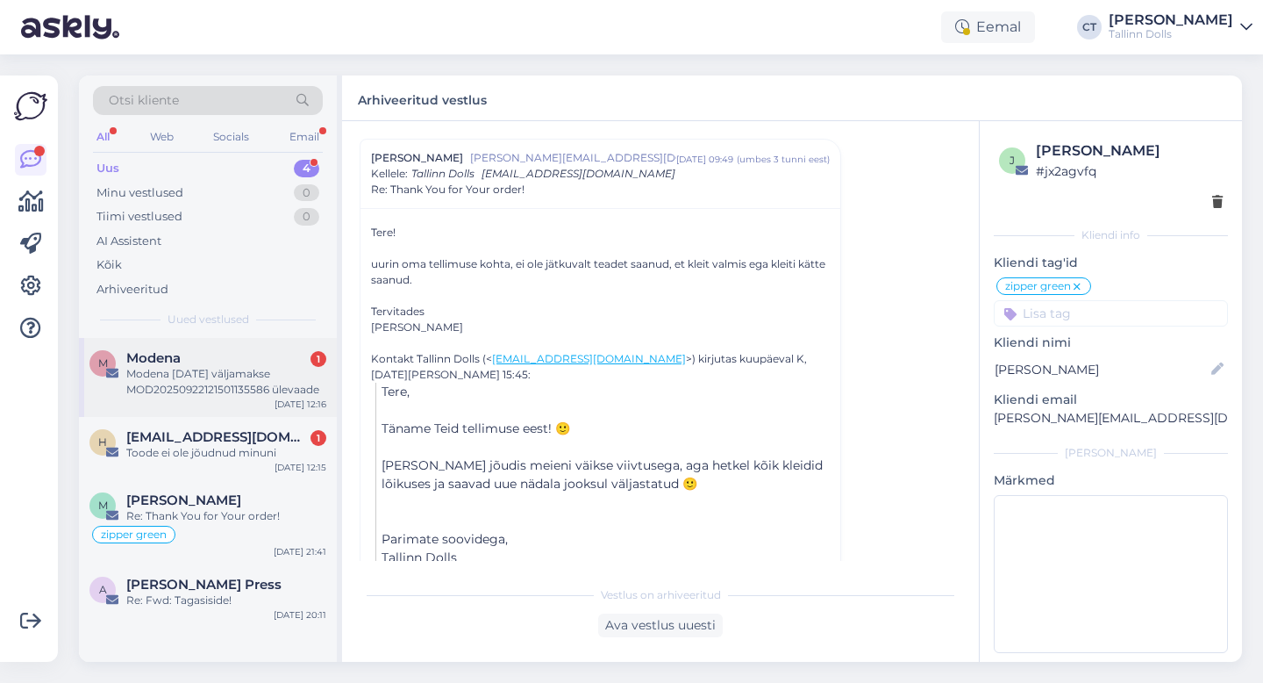
click at [231, 356] on div "Modena 1" at bounding box center [226, 358] width 200 height 16
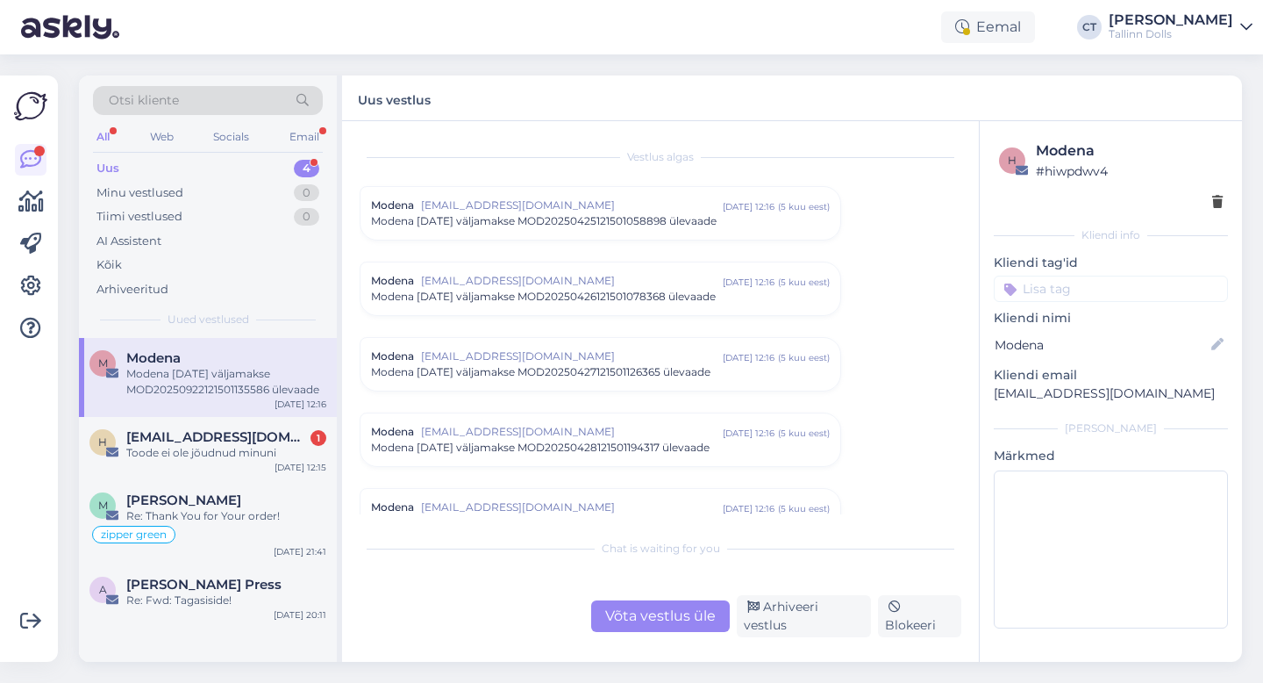
scroll to position [7445, 0]
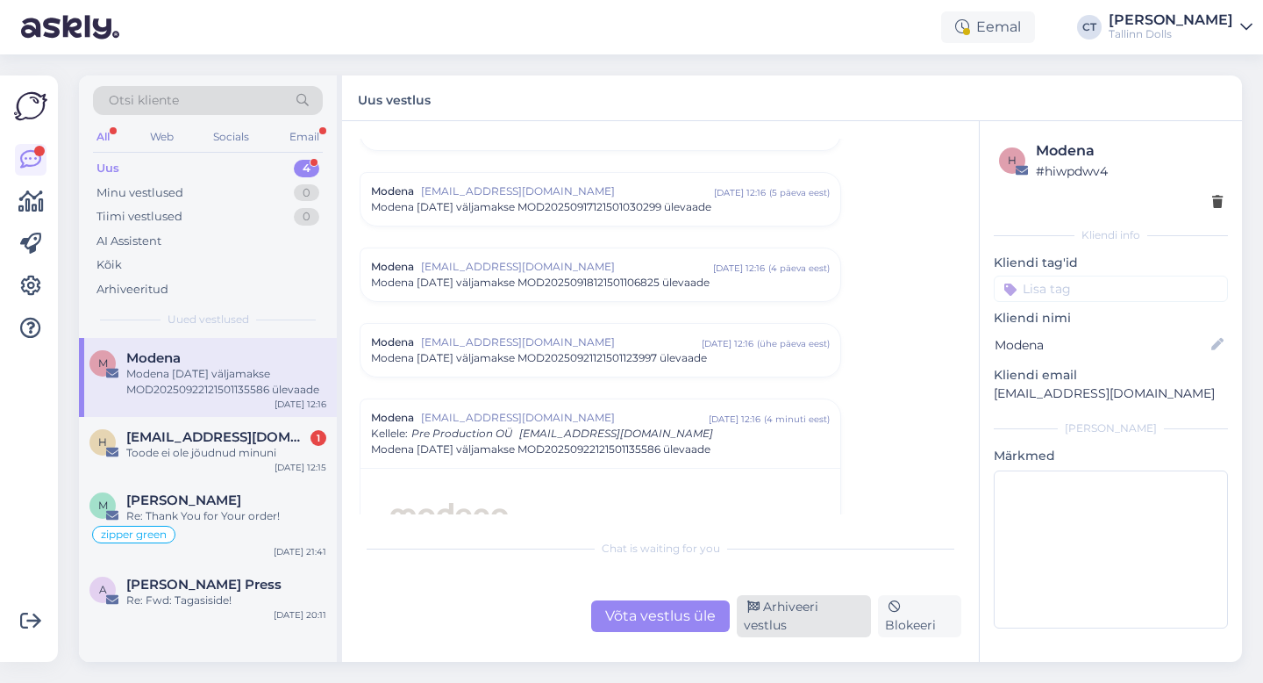
click at [813, 620] on div "Arhiveeri vestlus" at bounding box center [804, 616] width 134 height 42
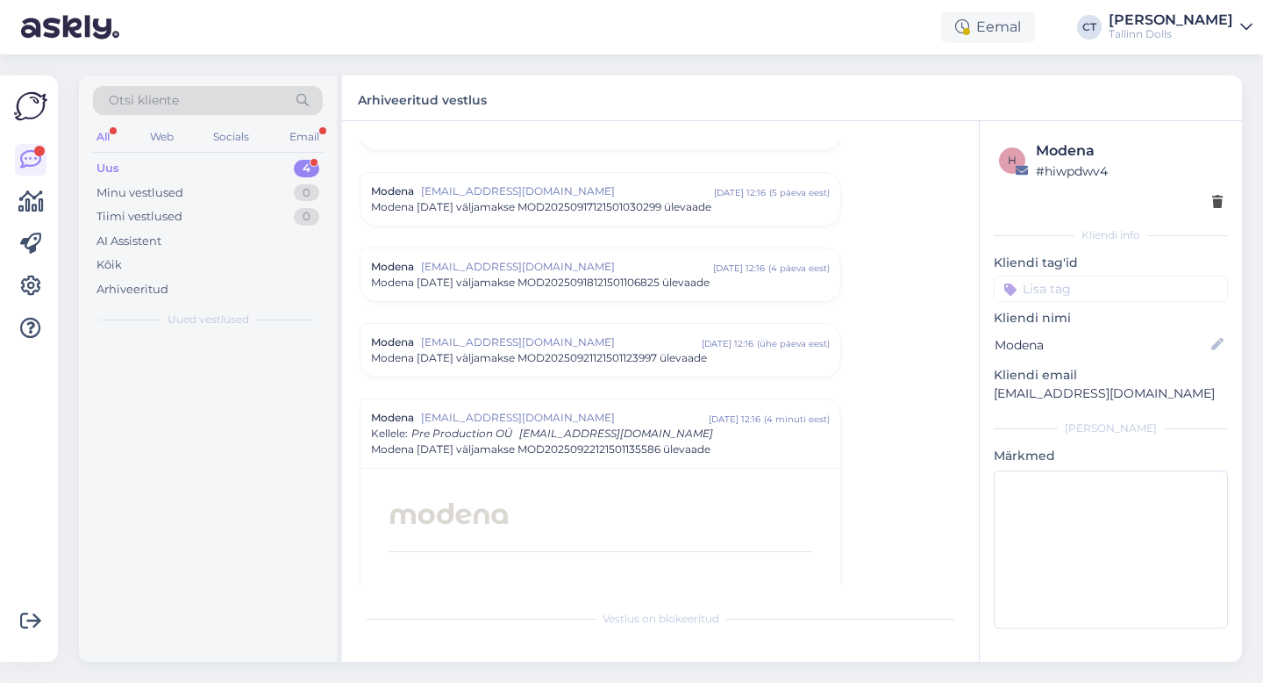
scroll to position [7705, 0]
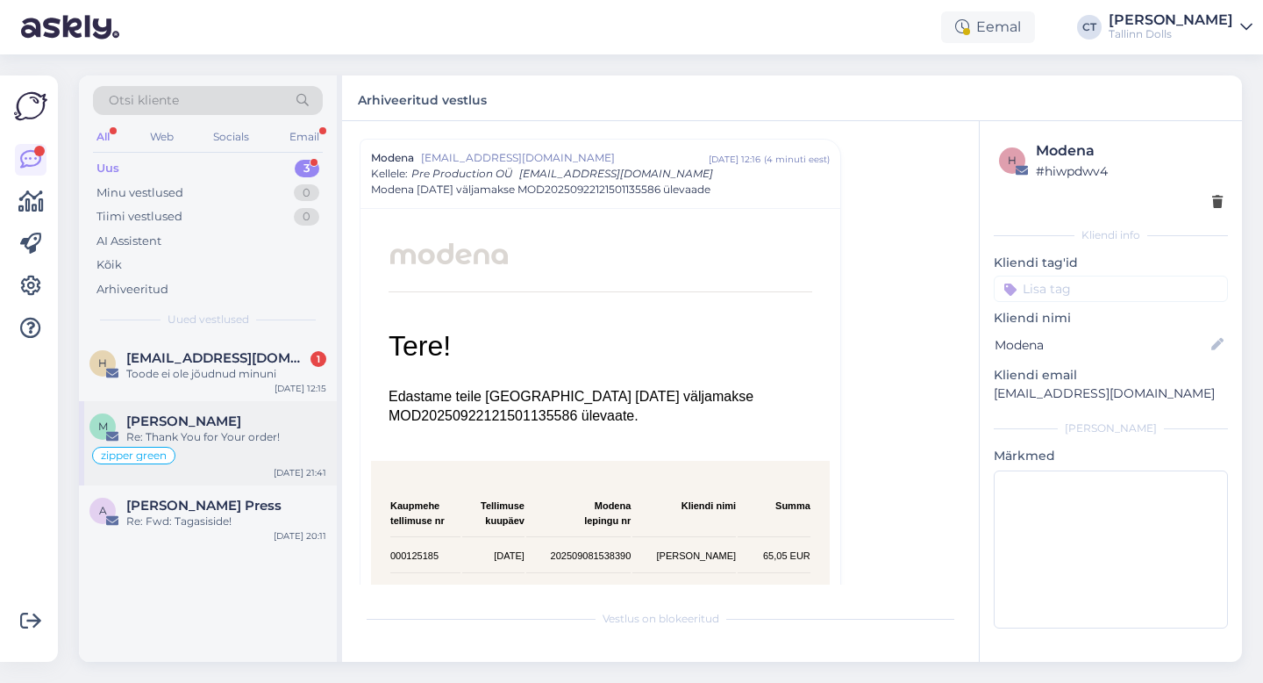
click at [247, 440] on div "Re: Thank You for Your order!" at bounding box center [226, 437] width 200 height 16
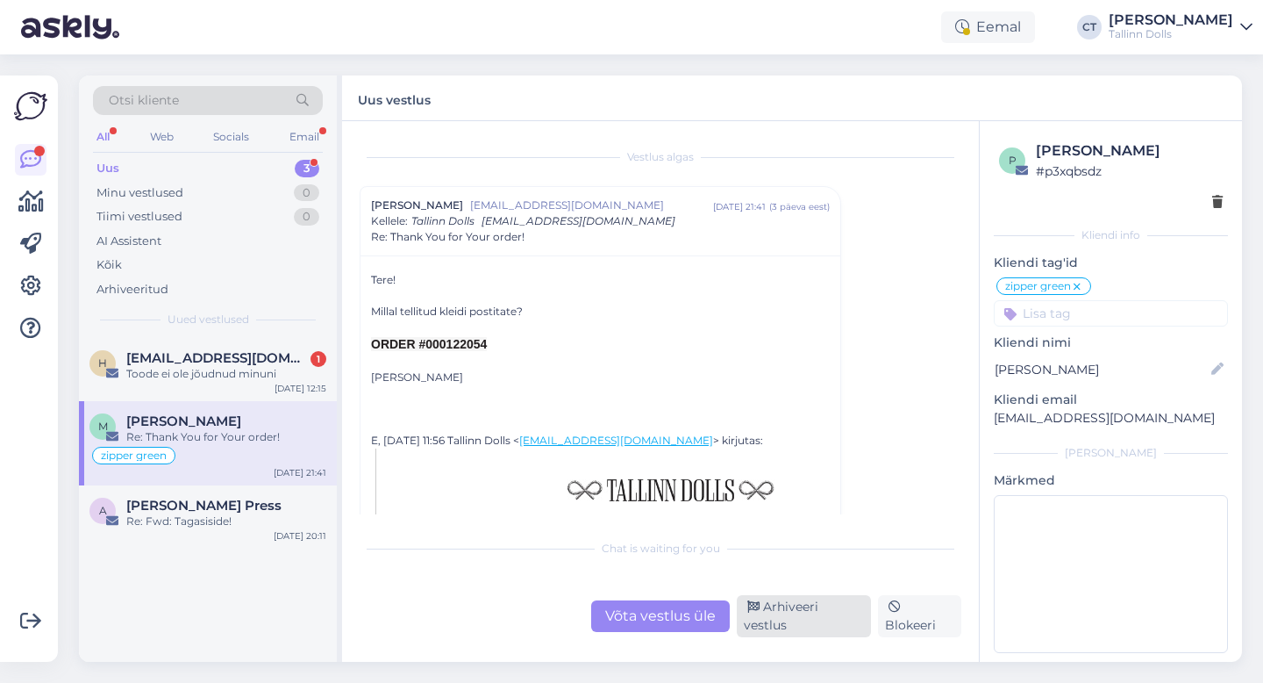
click at [800, 626] on div "Arhiveeri vestlus" at bounding box center [804, 616] width 134 height 42
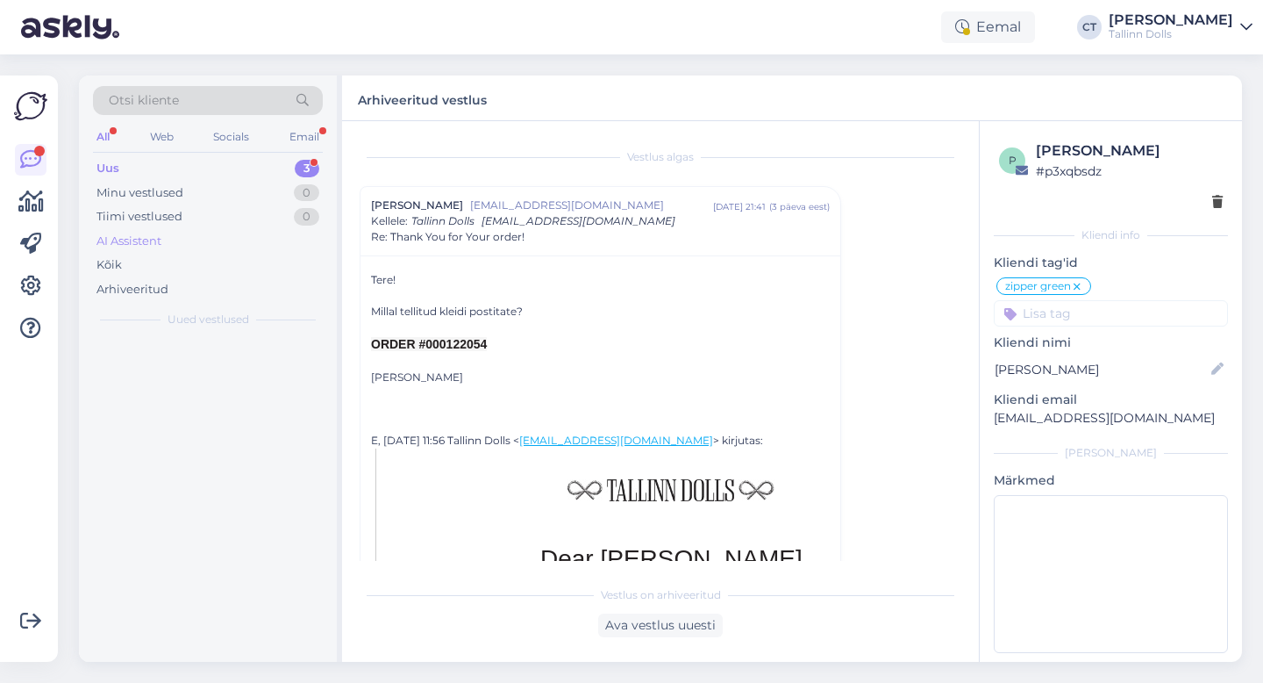
scroll to position [47, 0]
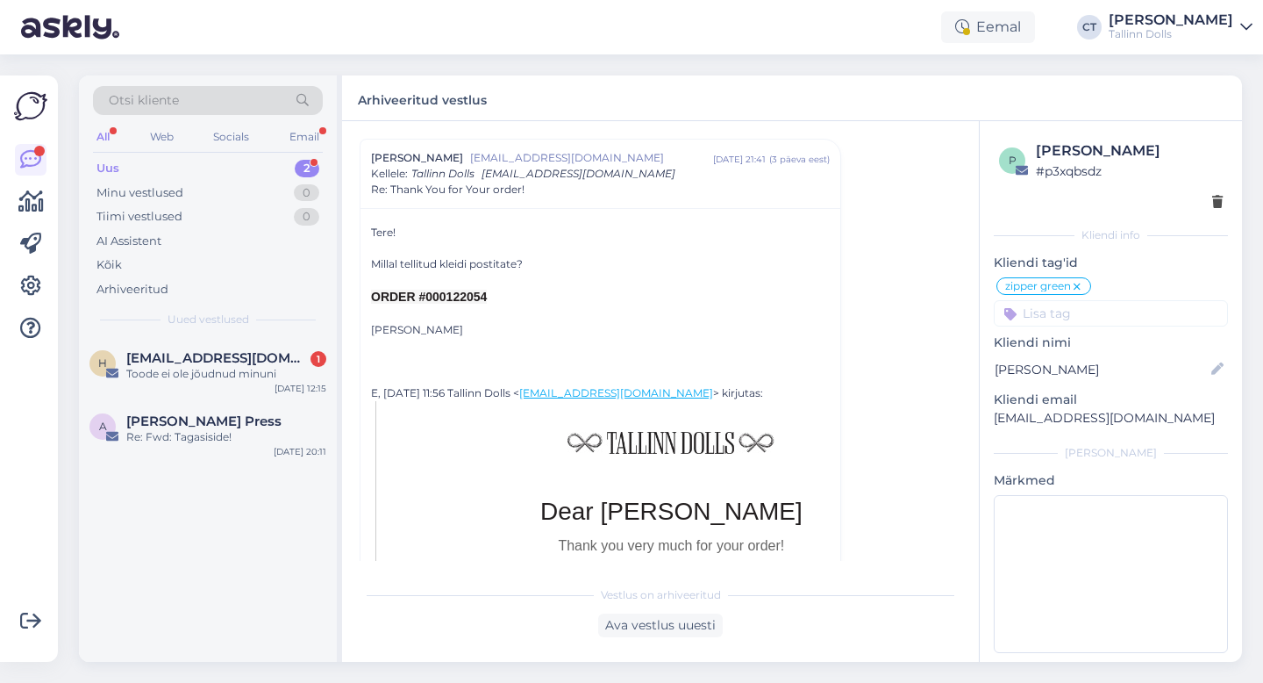
click at [181, 164] on div "Uus 2" at bounding box center [208, 168] width 230 height 25
click at [205, 353] on span "[EMAIL_ADDRESS][DOMAIN_NAME]" at bounding box center [217, 358] width 182 height 16
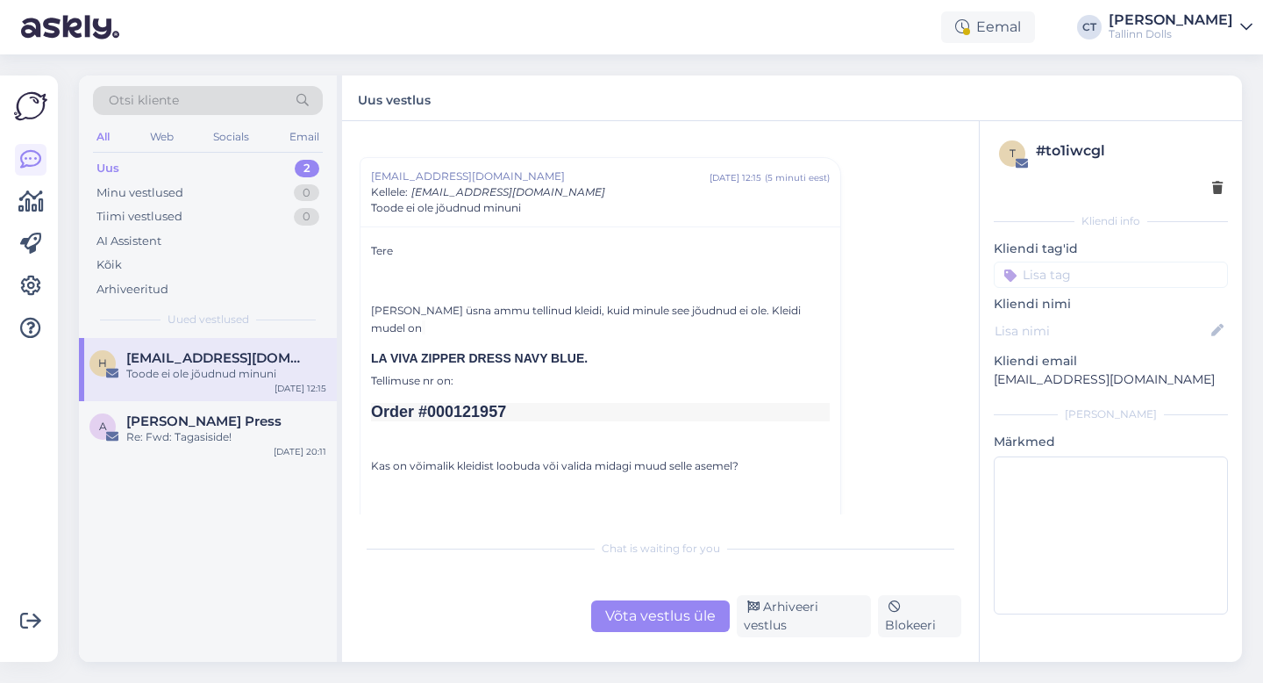
scroll to position [42, 0]
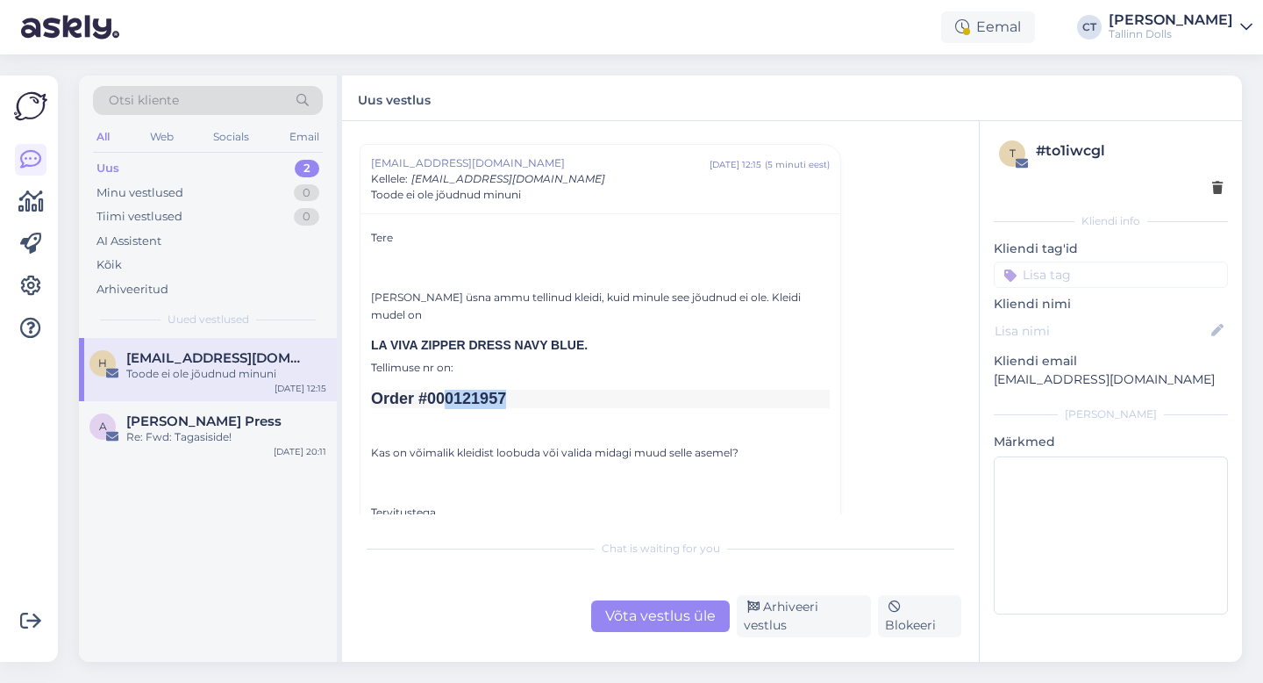
drag, startPoint x: 519, startPoint y: 383, endPoint x: 446, endPoint y: 383, distance: 73.7
click at [446, 390] on h2 "Order #000121957" at bounding box center [600, 399] width 459 height 19
click at [654, 647] on div "Vestlus algas [EMAIL_ADDRESS][DOMAIN_NAME] [DATE] 12:15 ( 5 minuti eest ) Kelle…" at bounding box center [660, 391] width 637 height 540
click at [654, 632] on div "Võta vestlus üle" at bounding box center [660, 616] width 139 height 32
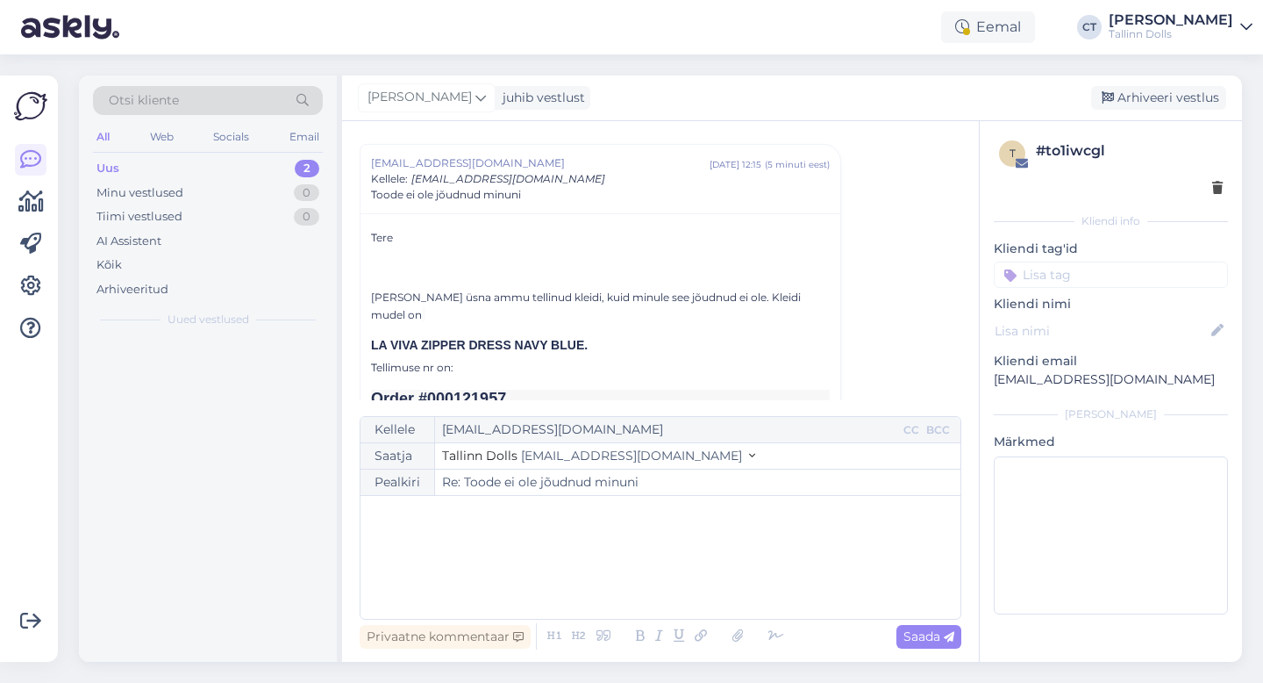
scroll to position [47, 0]
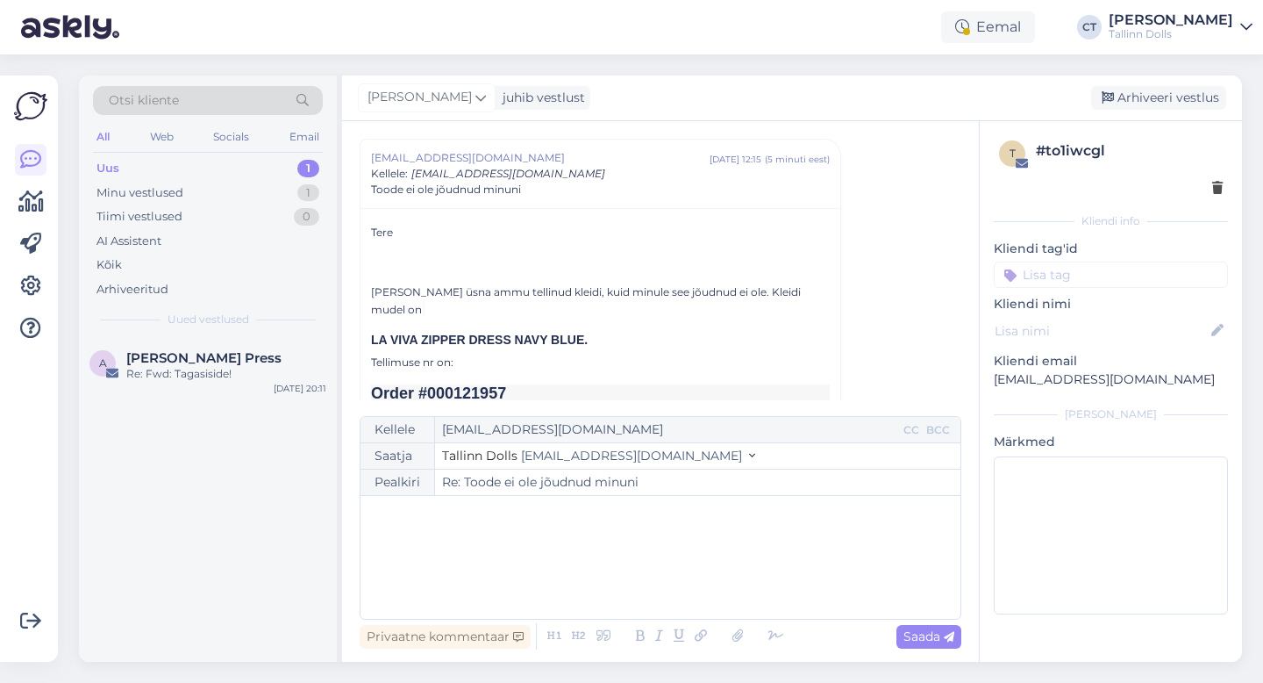
click at [659, 590] on div "﻿" at bounding box center [660, 556] width 583 height 105
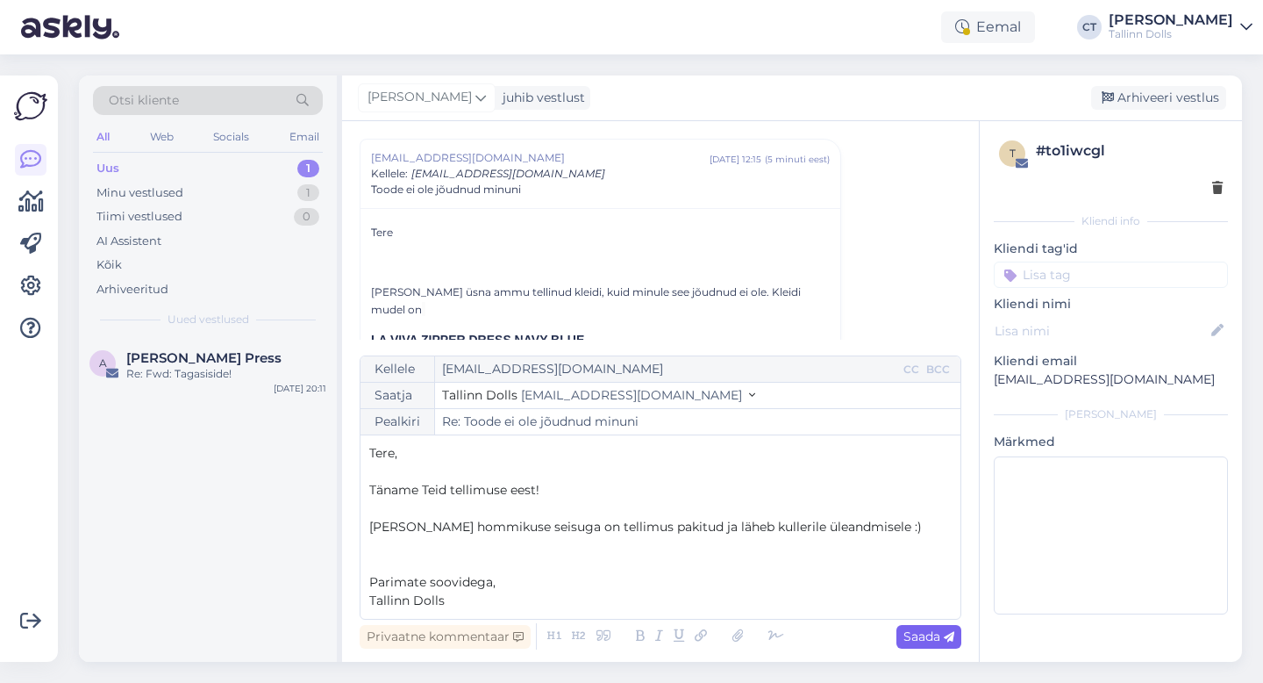
click at [927, 625] on div "Saada" at bounding box center [929, 637] width 65 height 24
type input "Re: Re: Toode ei ole jõudnud minuni"
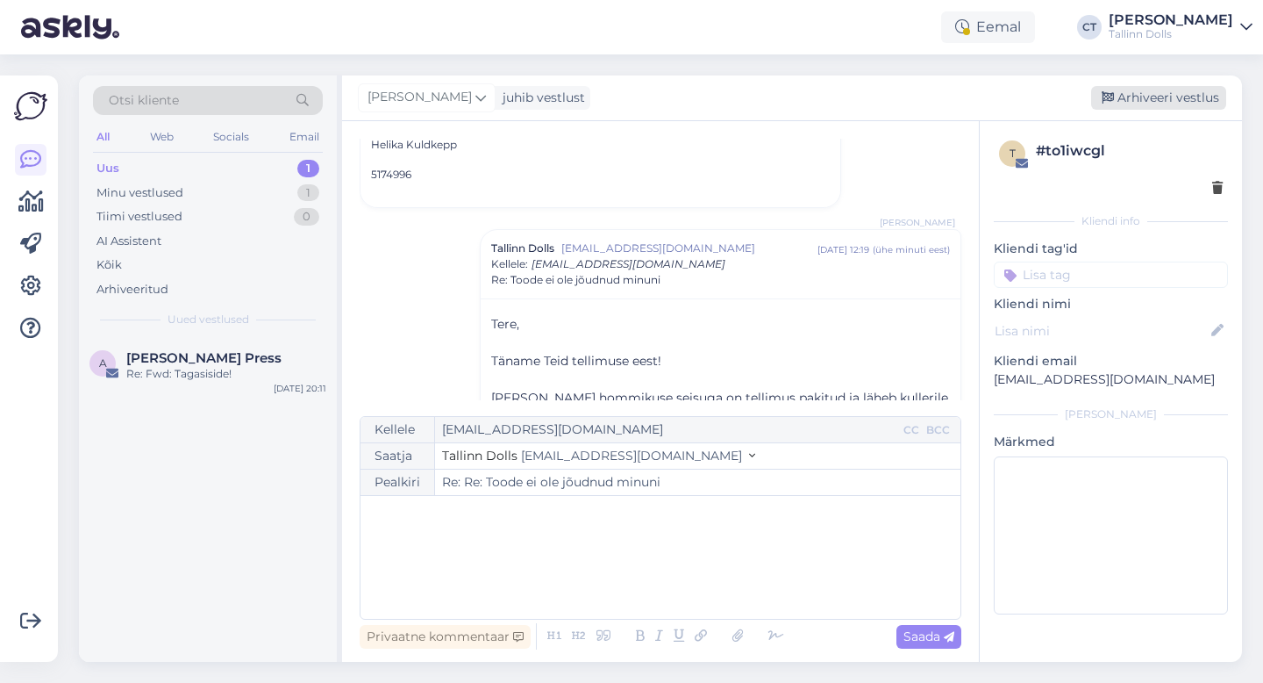
click at [1150, 103] on div "Arhiveeri vestlus" at bounding box center [1158, 98] width 135 height 24
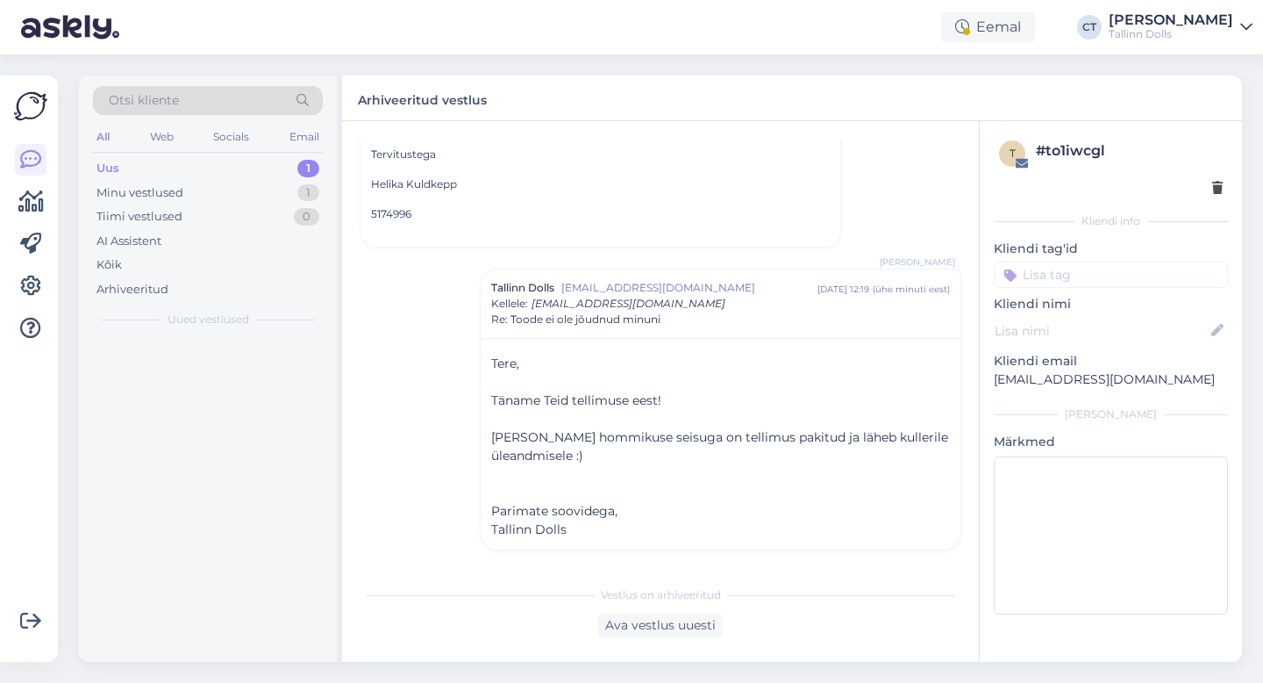
scroll to position [384, 0]
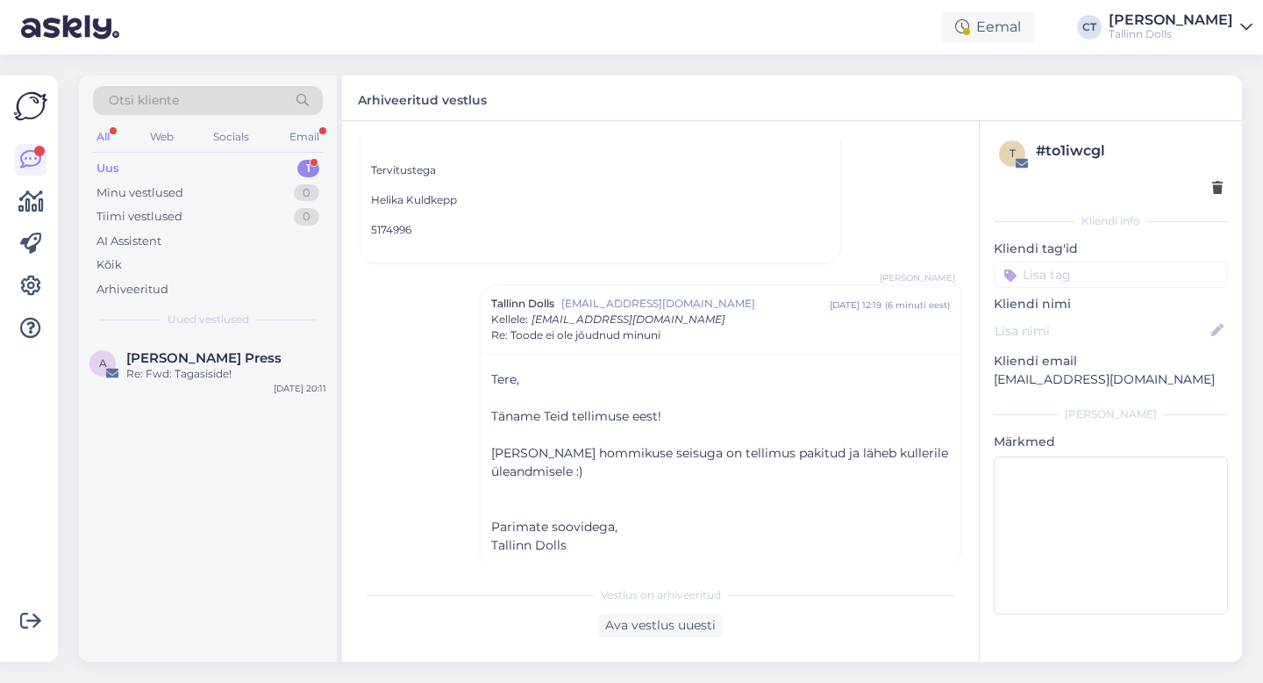
click at [113, 173] on div "Uus" at bounding box center [107, 169] width 23 height 18
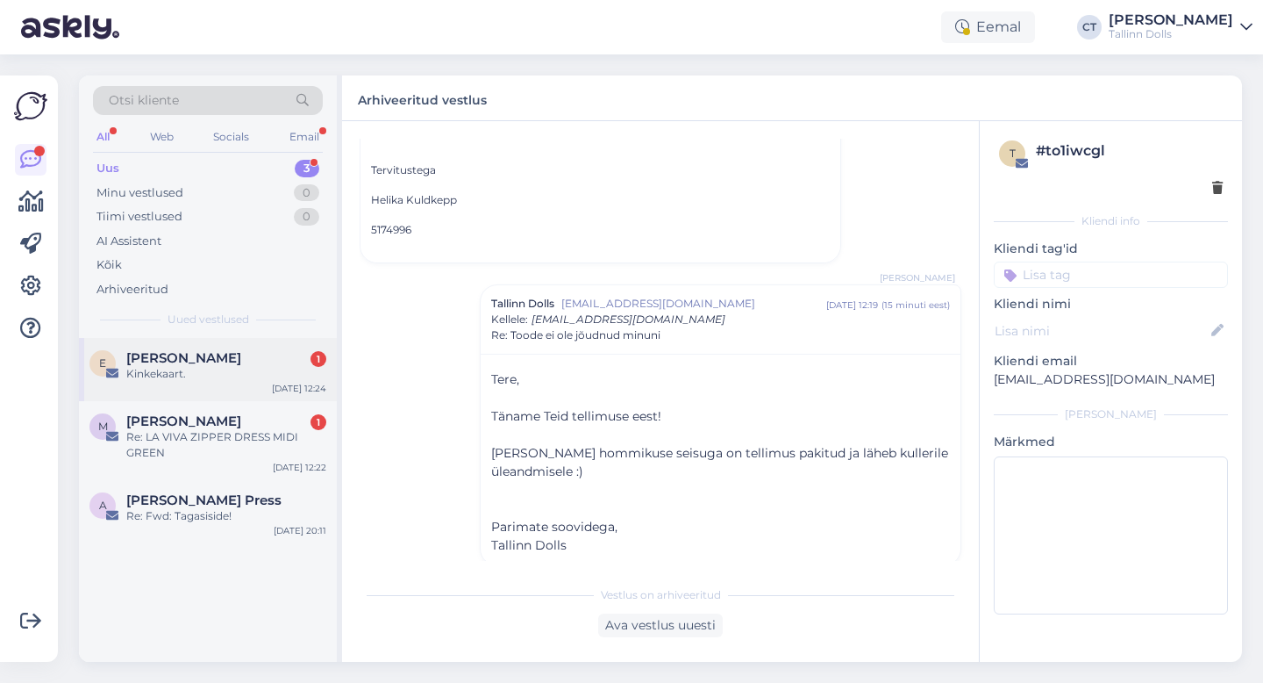
click at [190, 371] on div "Kinkekaart." at bounding box center [226, 374] width 200 height 16
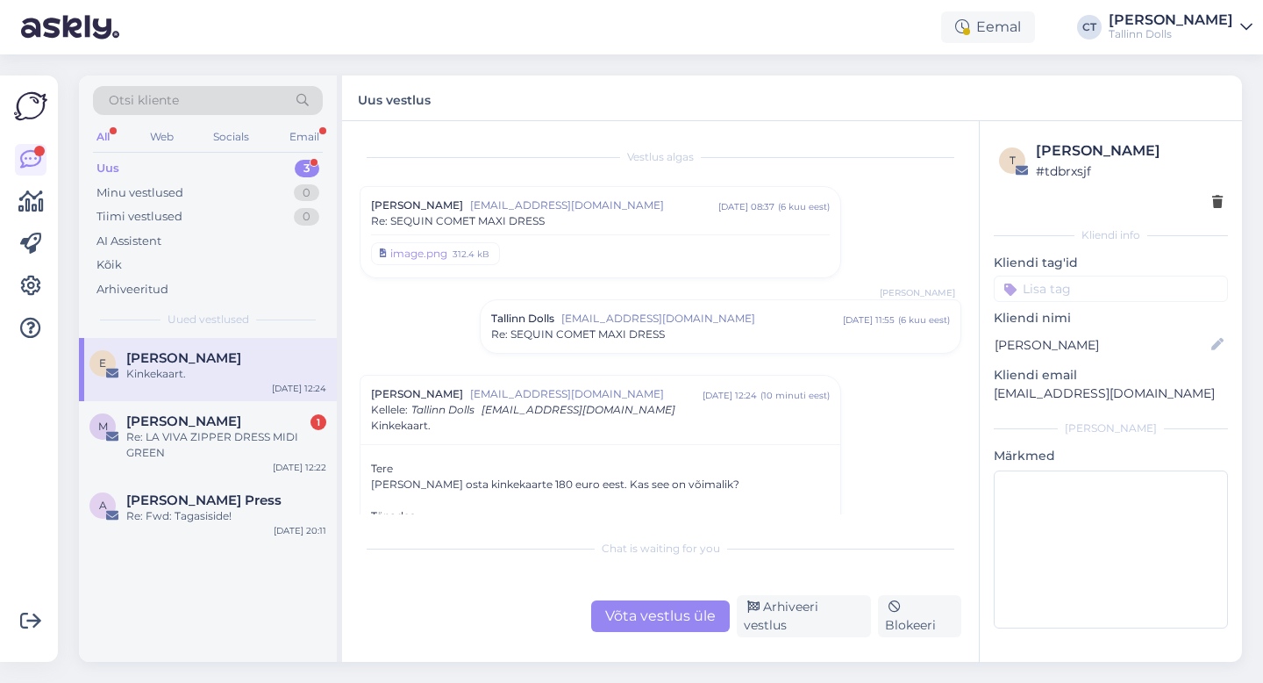
scroll to position [37, 0]
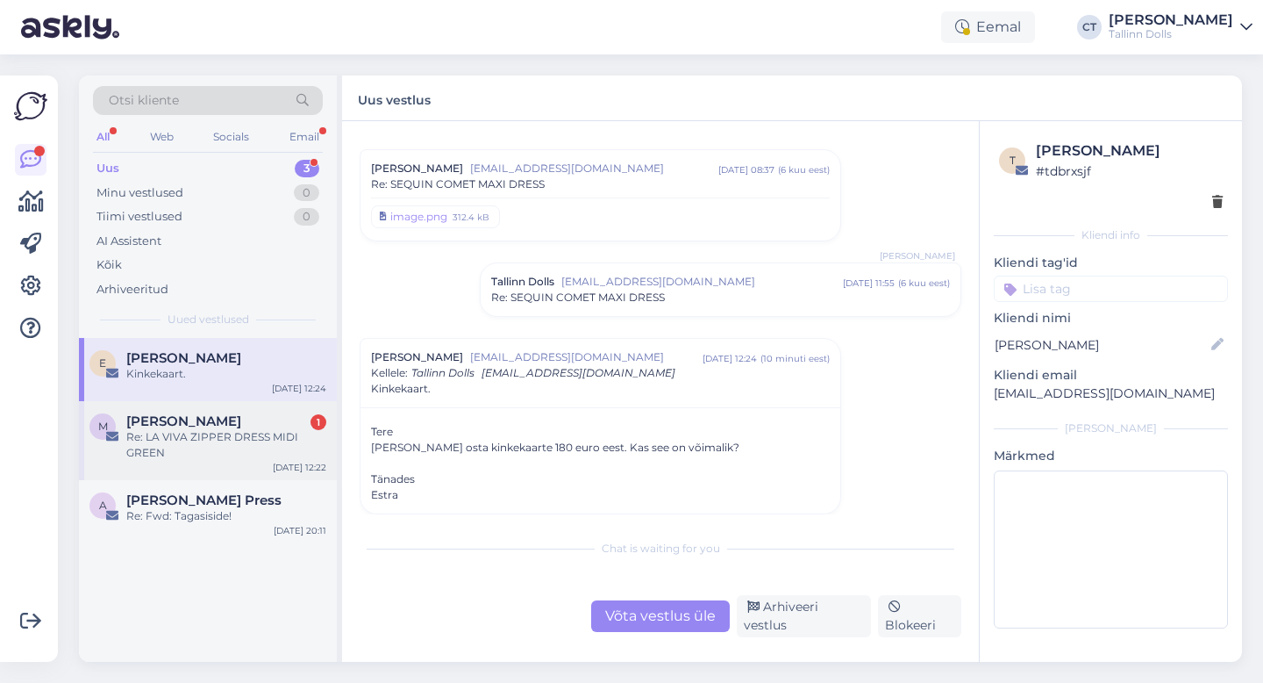
click at [273, 432] on div "Re: LA VIVA ZIPPER DRESS MIDI GREEN" at bounding box center [226, 445] width 200 height 32
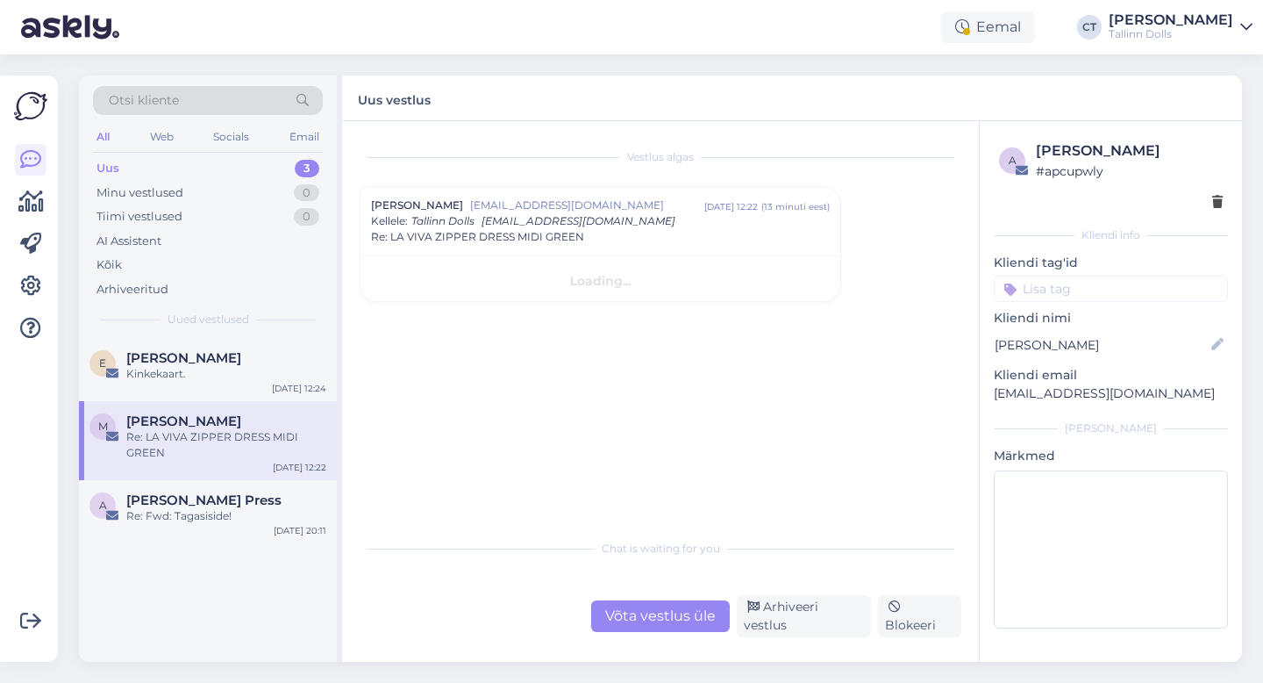
scroll to position [0, 0]
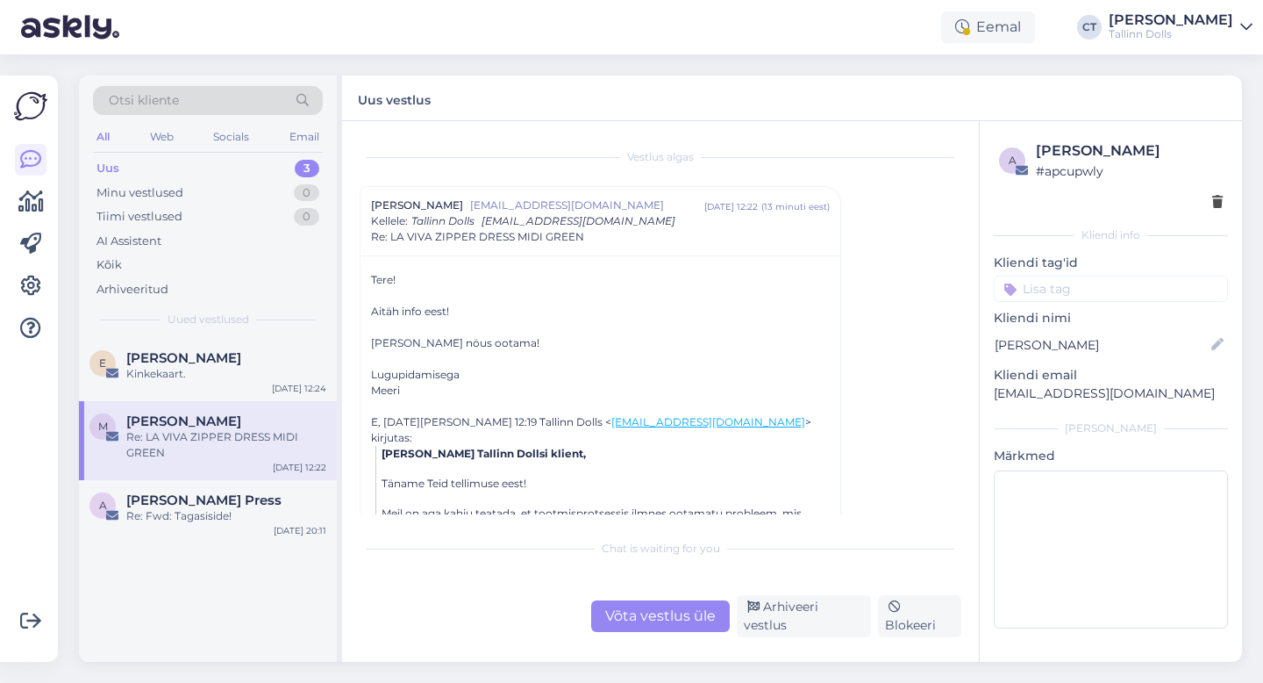
click at [645, 619] on div "Võta vestlus üle" at bounding box center [660, 616] width 139 height 32
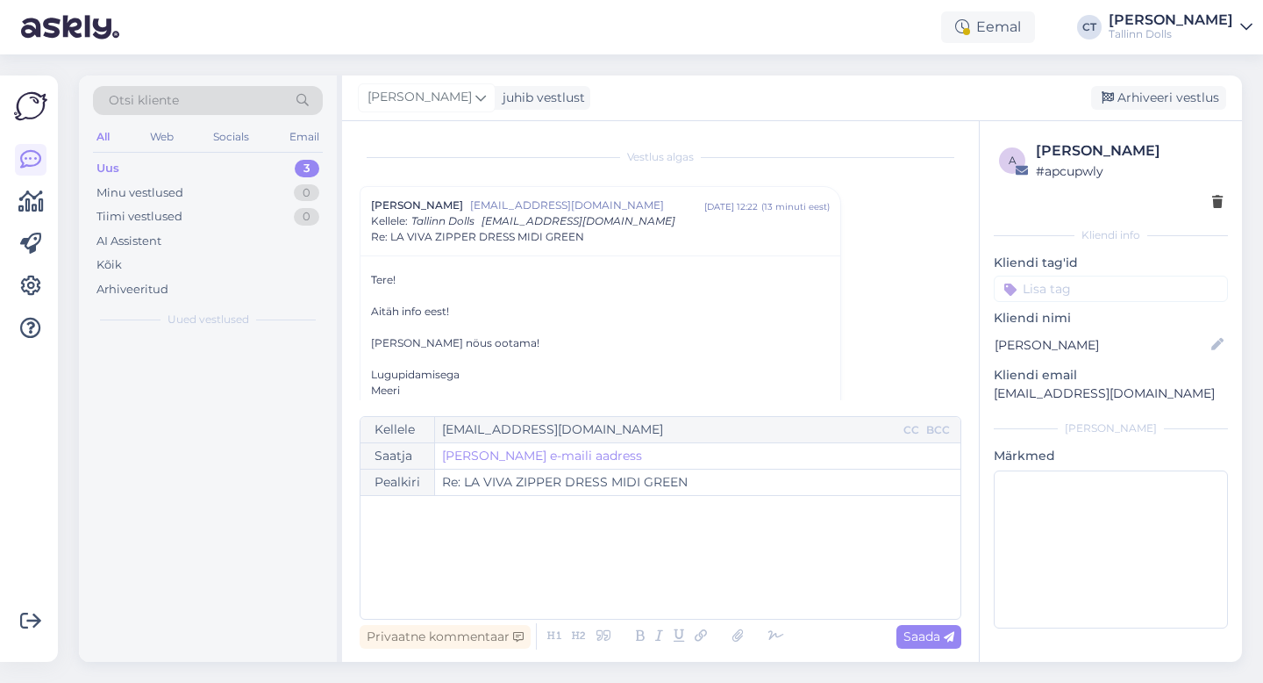
scroll to position [47, 0]
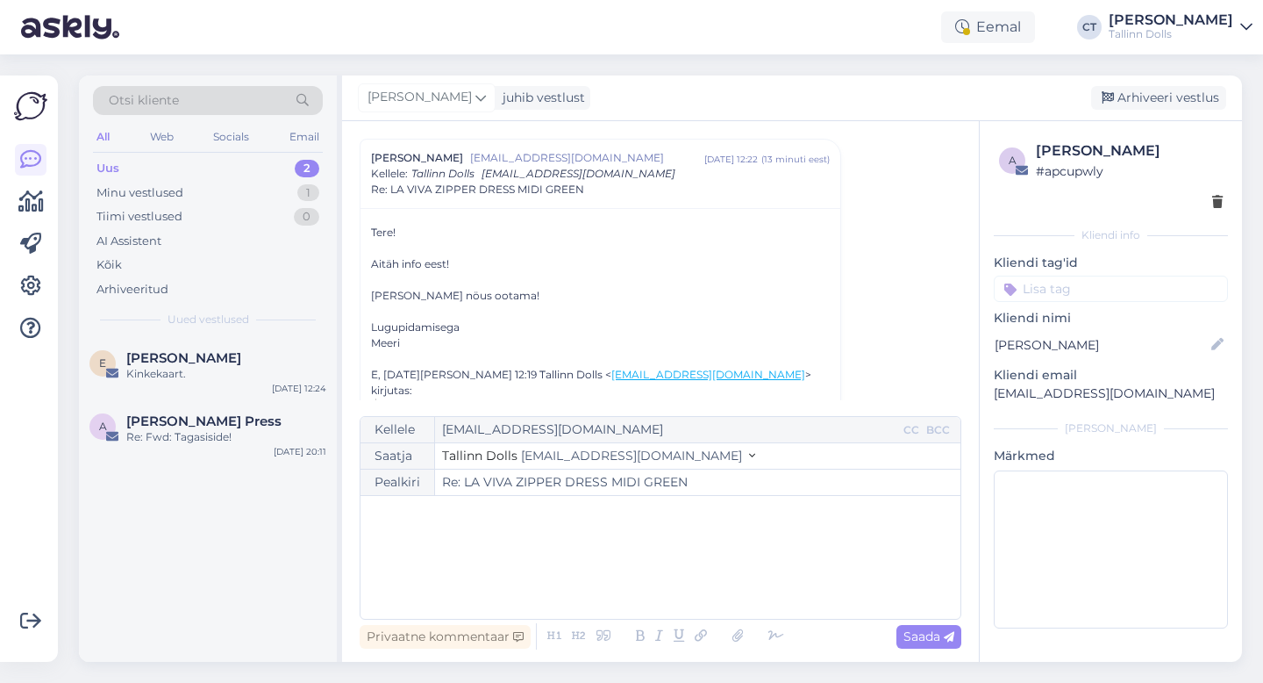
click at [645, 589] on div "﻿" at bounding box center [660, 556] width 583 height 105
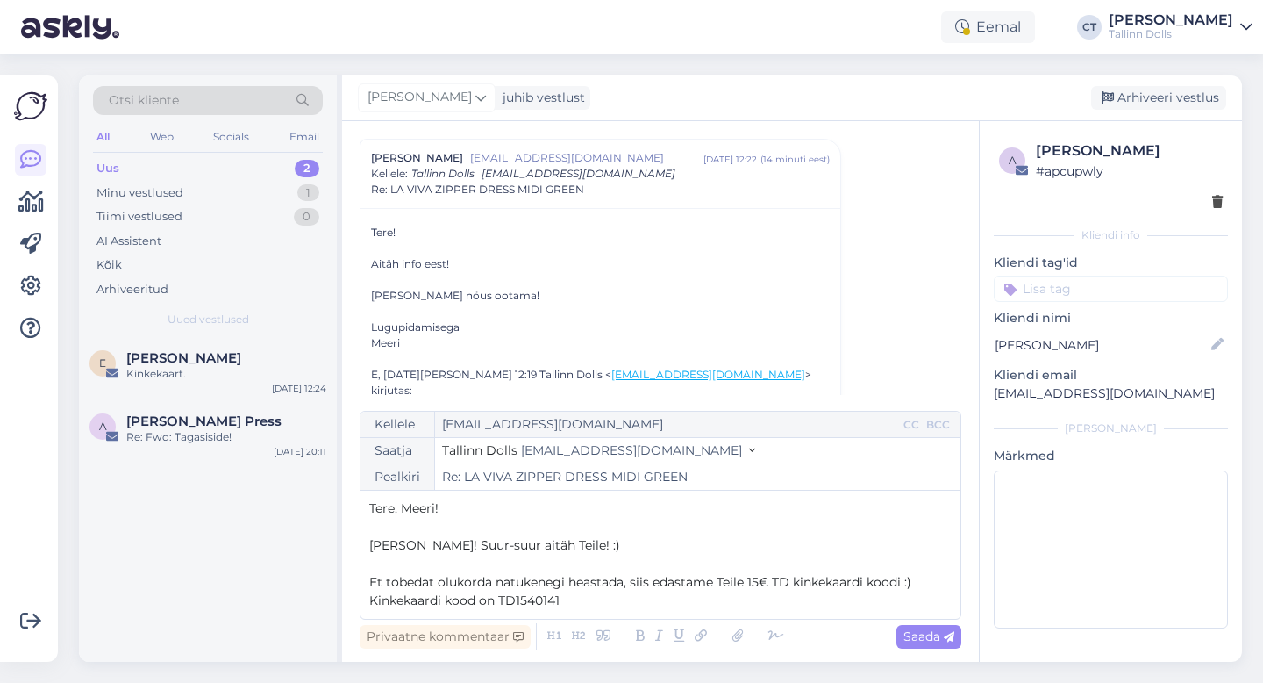
click at [593, 598] on p "Kinkekaardi kood on TD1540141" at bounding box center [660, 600] width 583 height 18
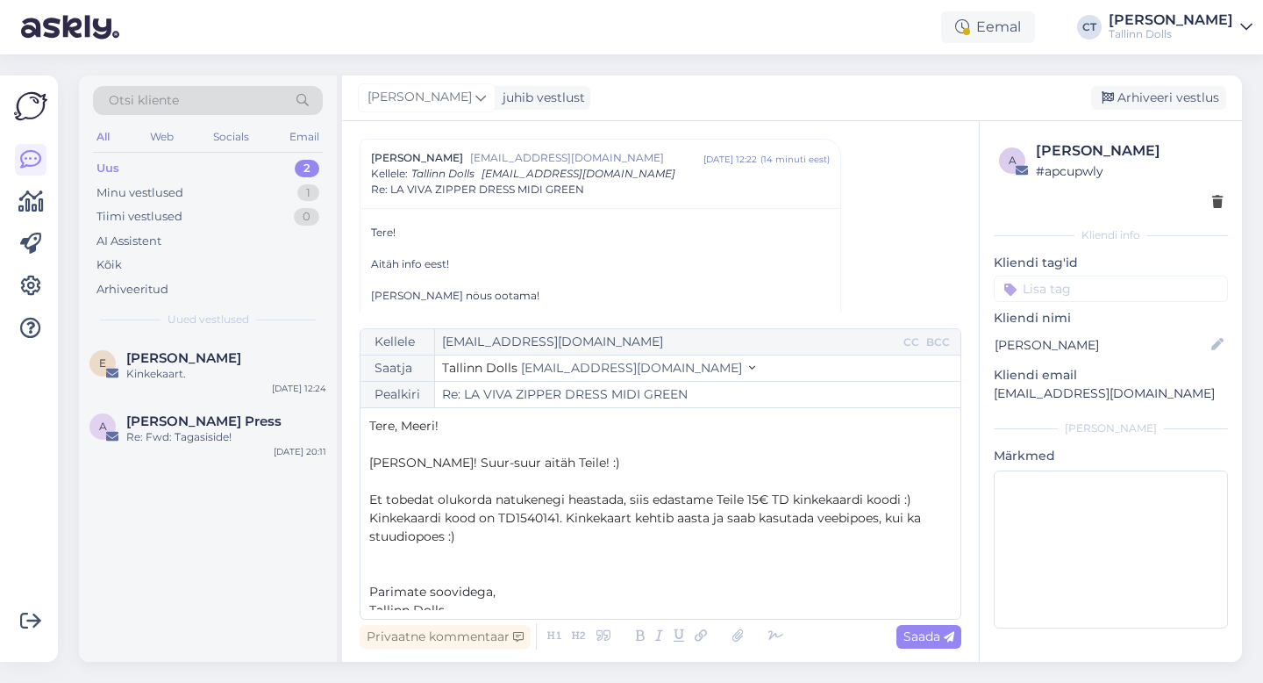
scroll to position [10, 0]
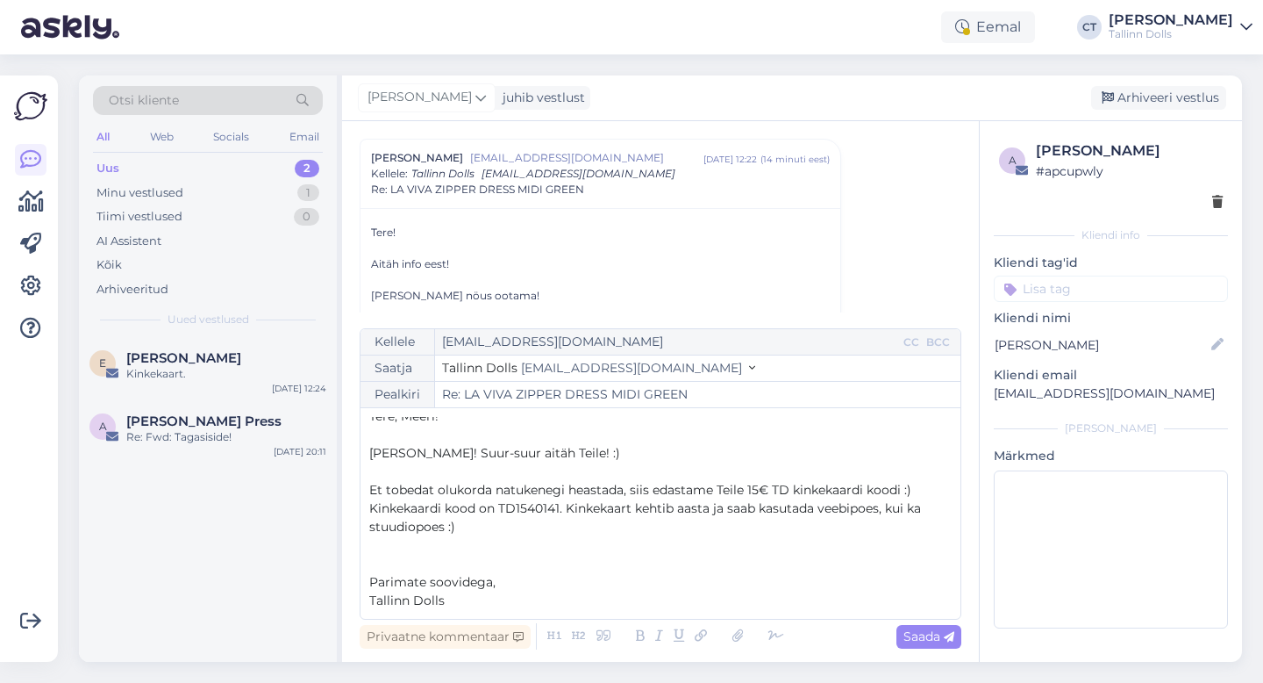
drag, startPoint x: 367, startPoint y: 422, endPoint x: 504, endPoint y: 620, distance: 240.9
click at [504, 620] on div "Kellele [EMAIL_ADDRESS][DOMAIN_NAME] CC BCC Saatja Tallinn Dolls [EMAIL_ADDRESS…" at bounding box center [661, 490] width 602 height 325
click at [933, 640] on span "Saada" at bounding box center [929, 636] width 51 height 16
type input "Re: Re: LA VIVA ZIPPER DRESS MIDI GREEN"
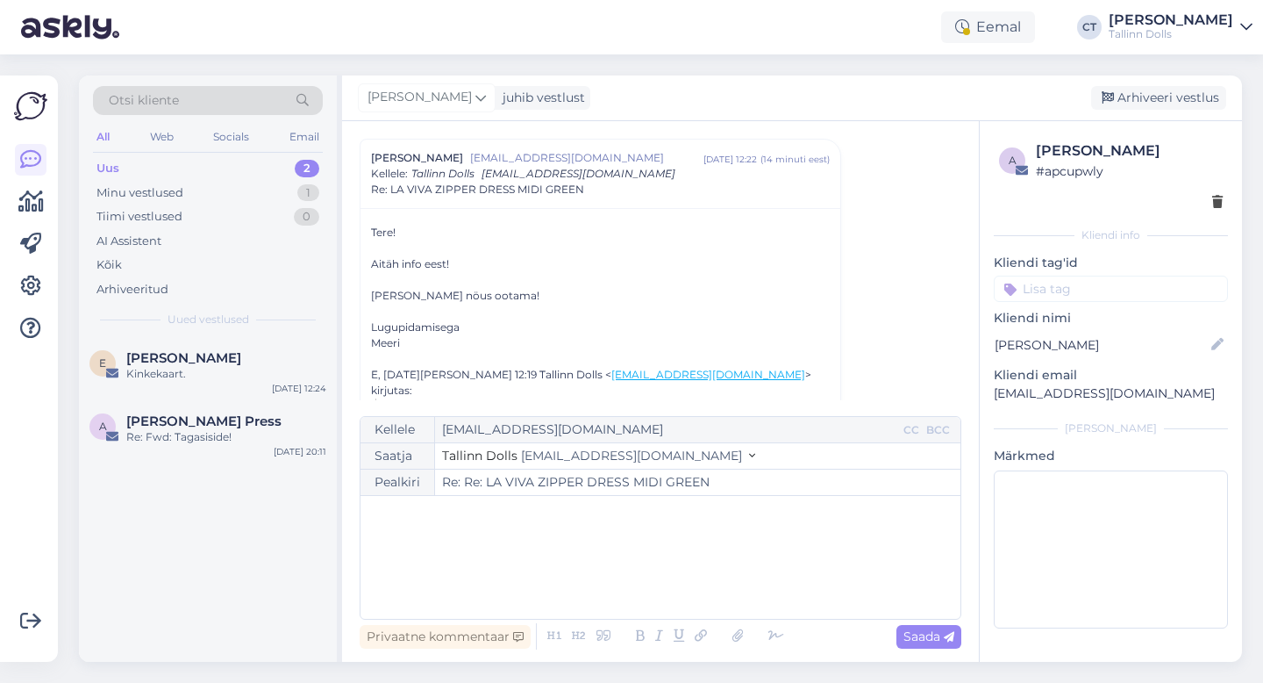
scroll to position [0, 0]
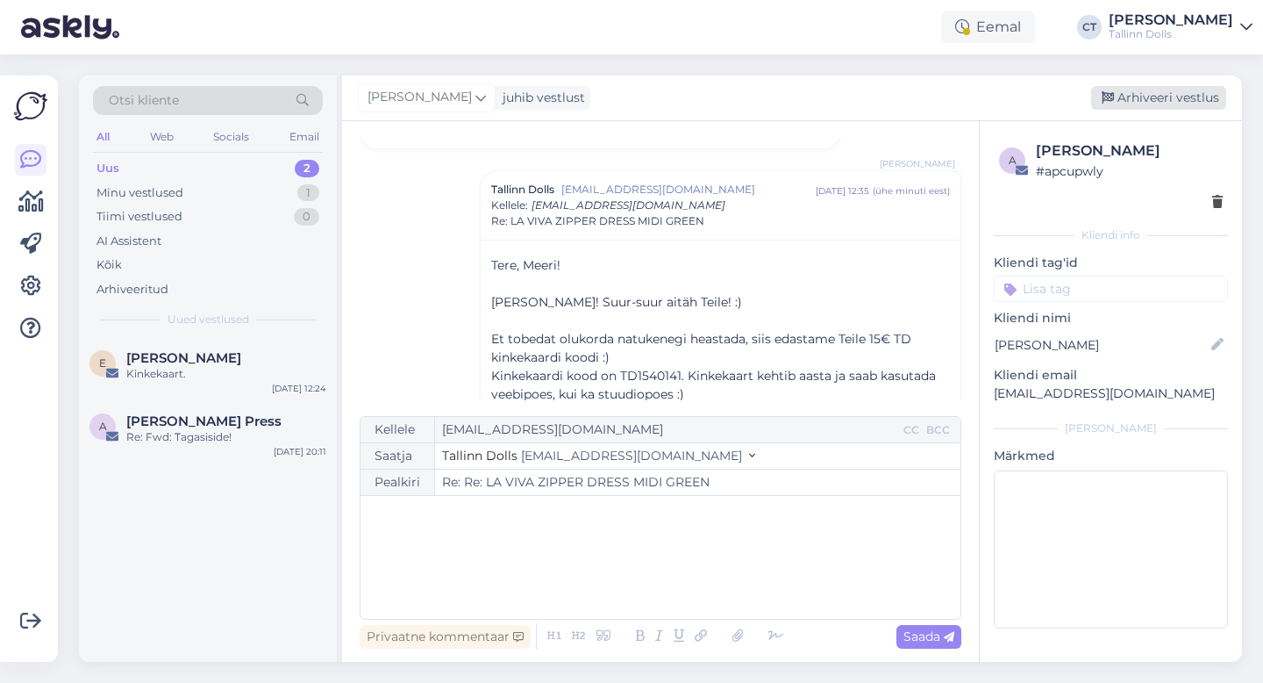
click at [1161, 100] on div "Arhiveeri vestlus" at bounding box center [1158, 98] width 135 height 24
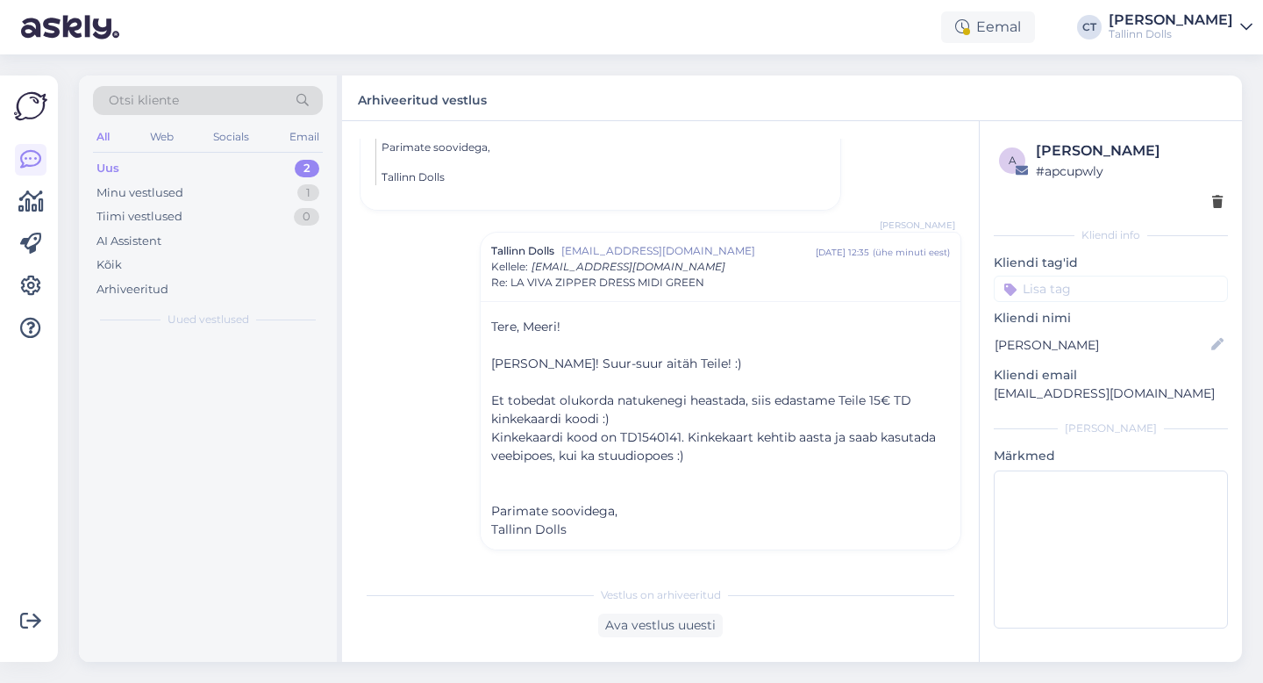
scroll to position [594, 0]
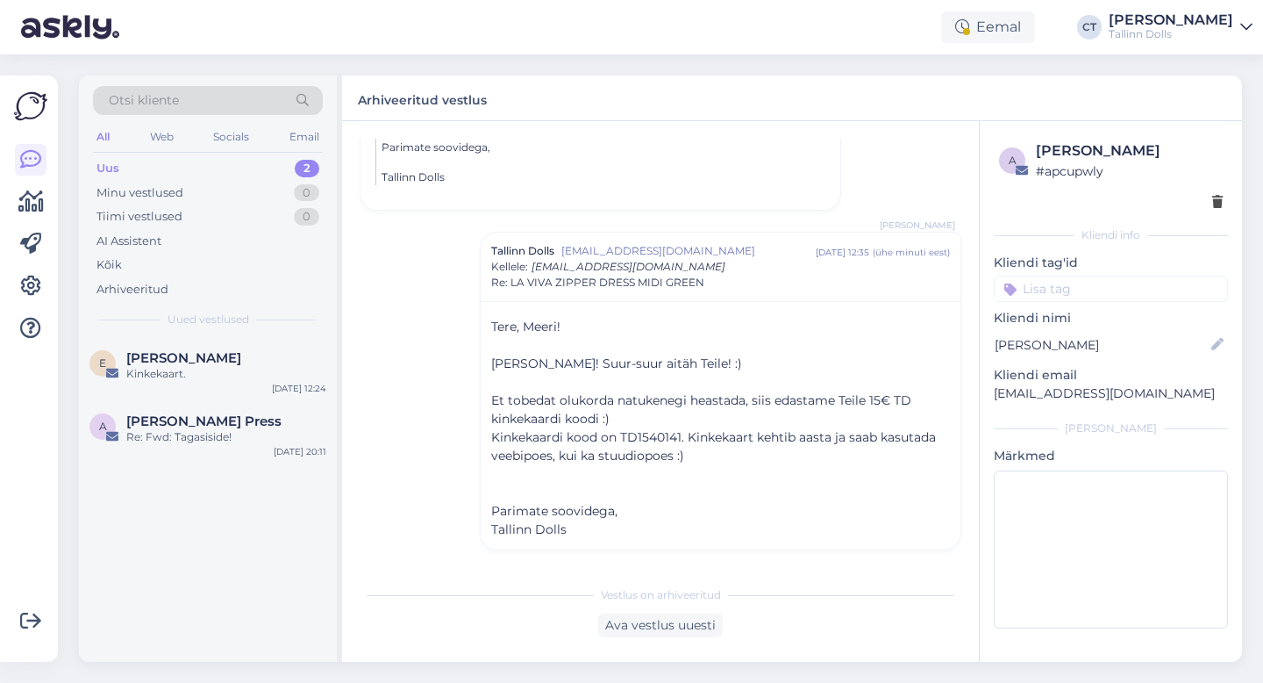
click at [175, 168] on div "Uus 2" at bounding box center [208, 168] width 230 height 25
click at [205, 390] on div "E [PERSON_NAME] Kinkekaart. [DATE] 12:24" at bounding box center [208, 369] width 258 height 63
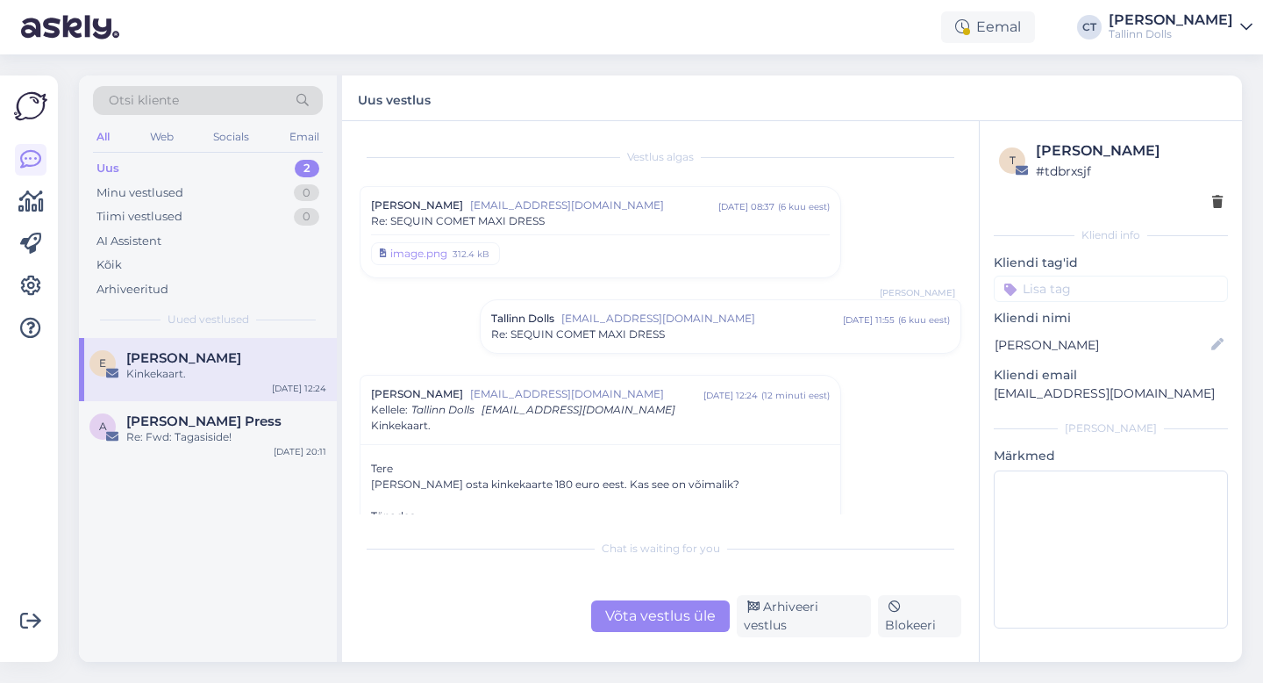
click at [718, 622] on div "Võta vestlus üle" at bounding box center [660, 616] width 139 height 32
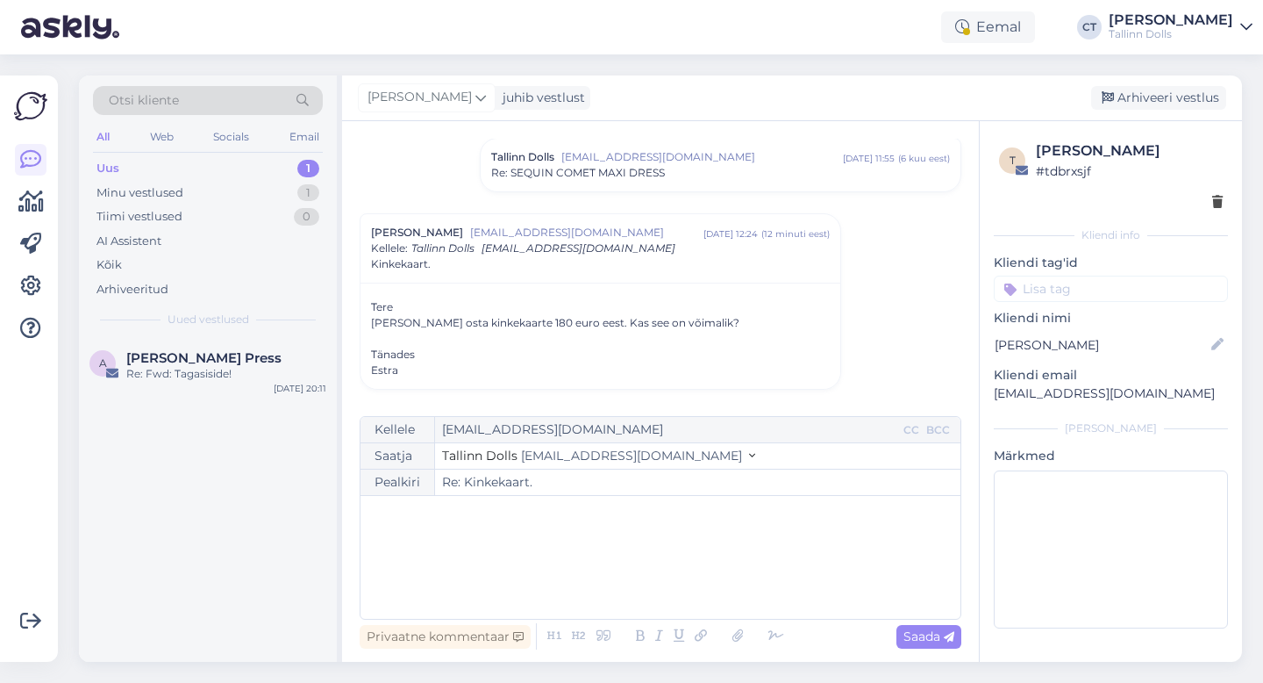
click at [718, 575] on div "﻿" at bounding box center [660, 556] width 583 height 105
click at [119, 168] on div "Uus 1" at bounding box center [208, 168] width 230 height 25
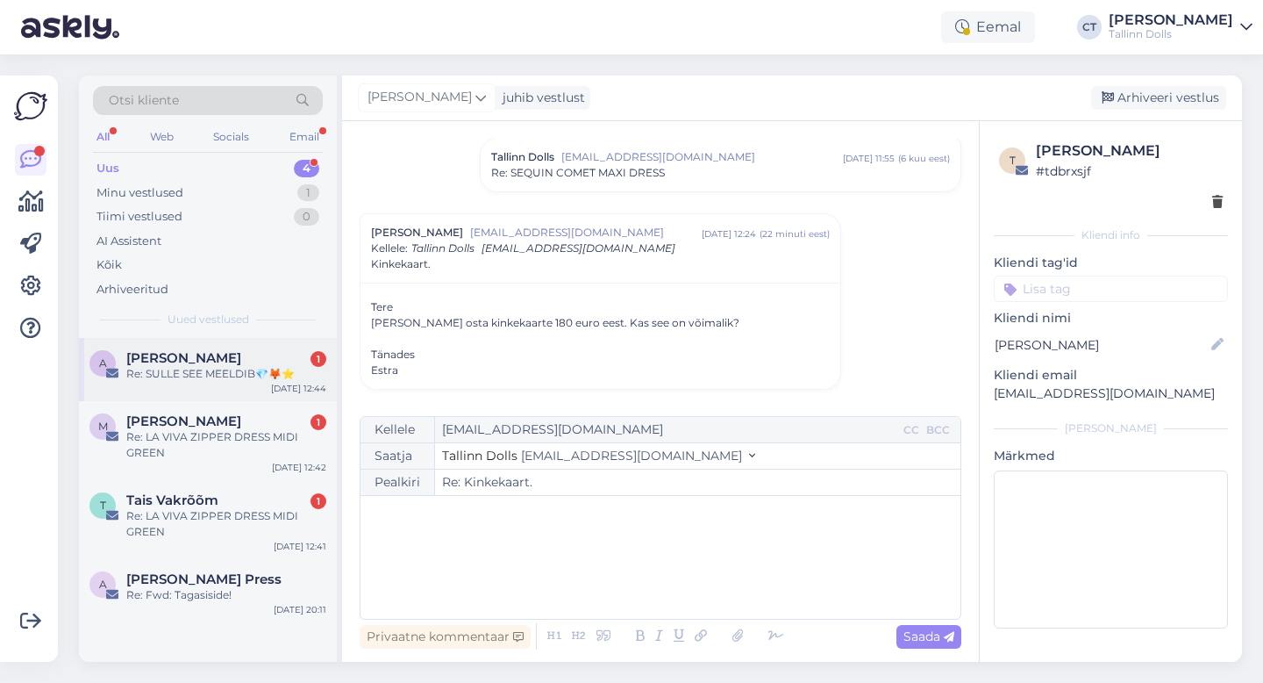
click at [289, 376] on div "Re: SULLE SEE MEELDIB💎🦊⭐" at bounding box center [226, 374] width 200 height 16
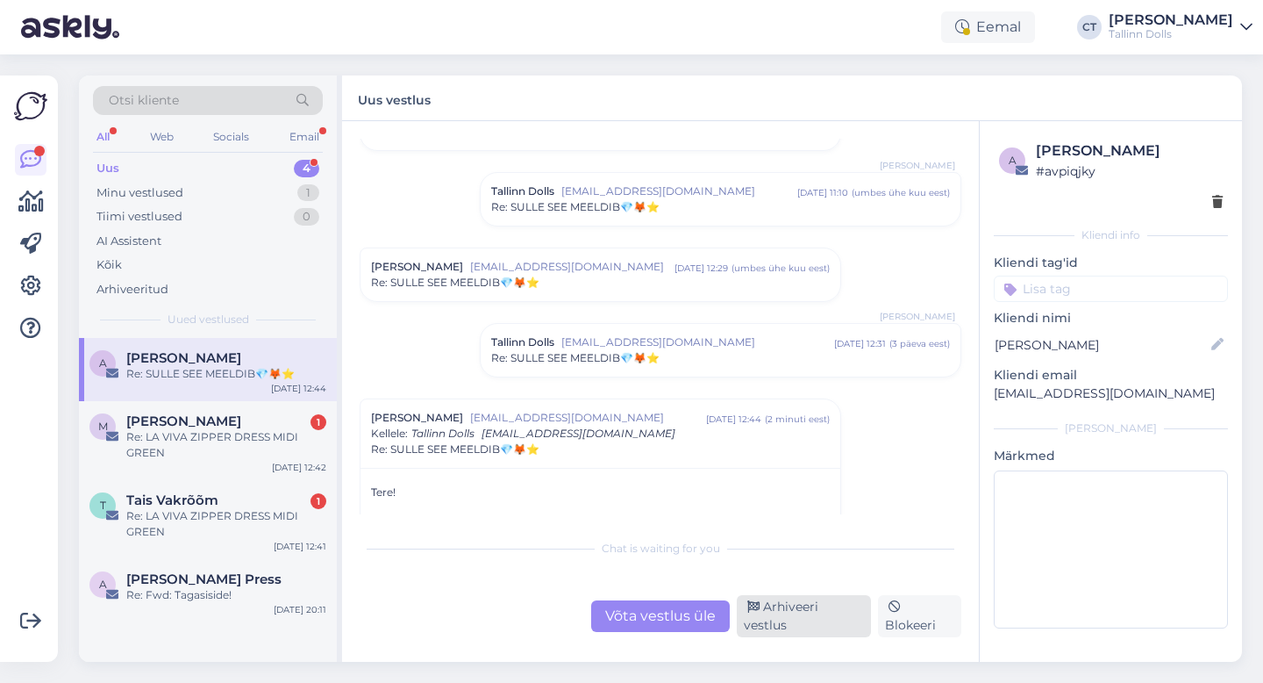
click at [771, 626] on div "Arhiveeri vestlus" at bounding box center [804, 616] width 134 height 42
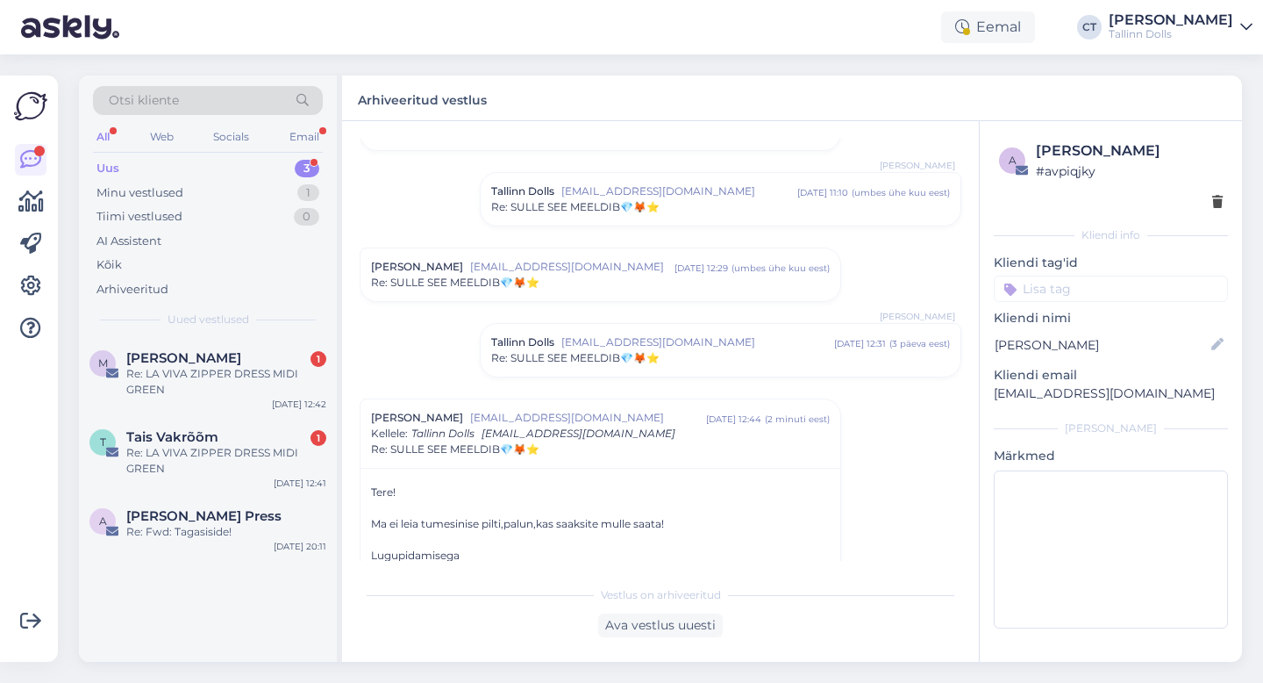
scroll to position [1669, 0]
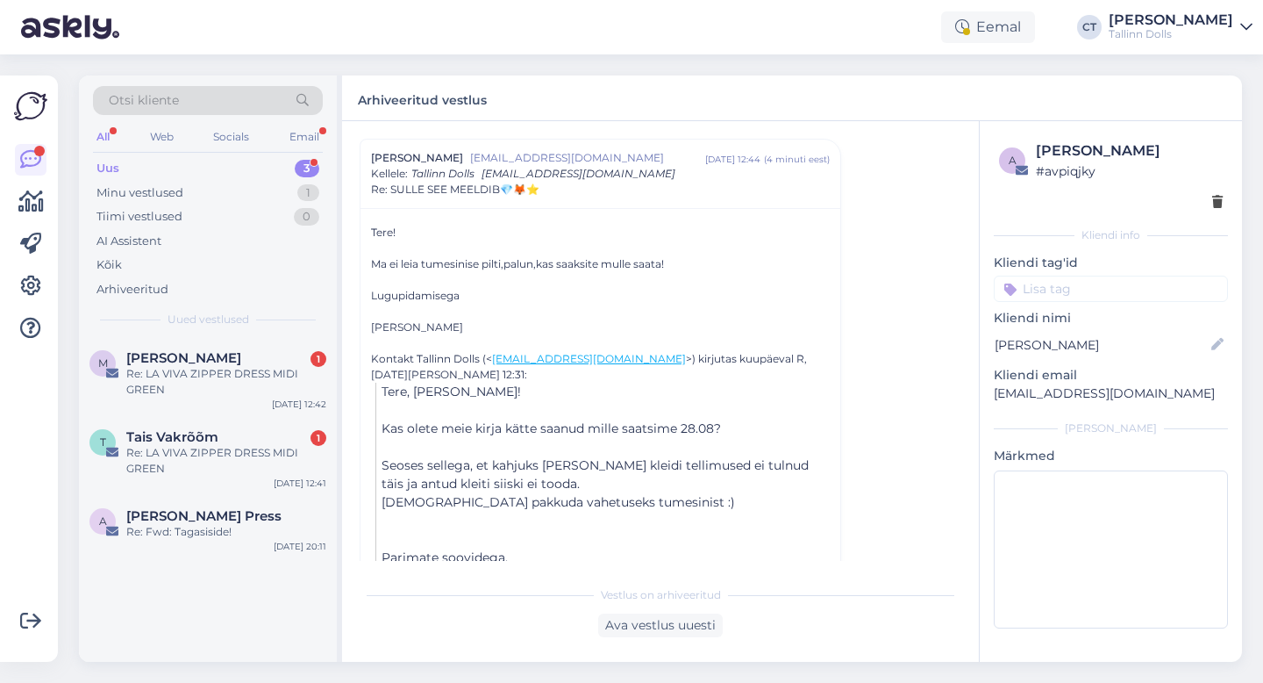
click at [125, 164] on div "Uus 3" at bounding box center [208, 168] width 230 height 25
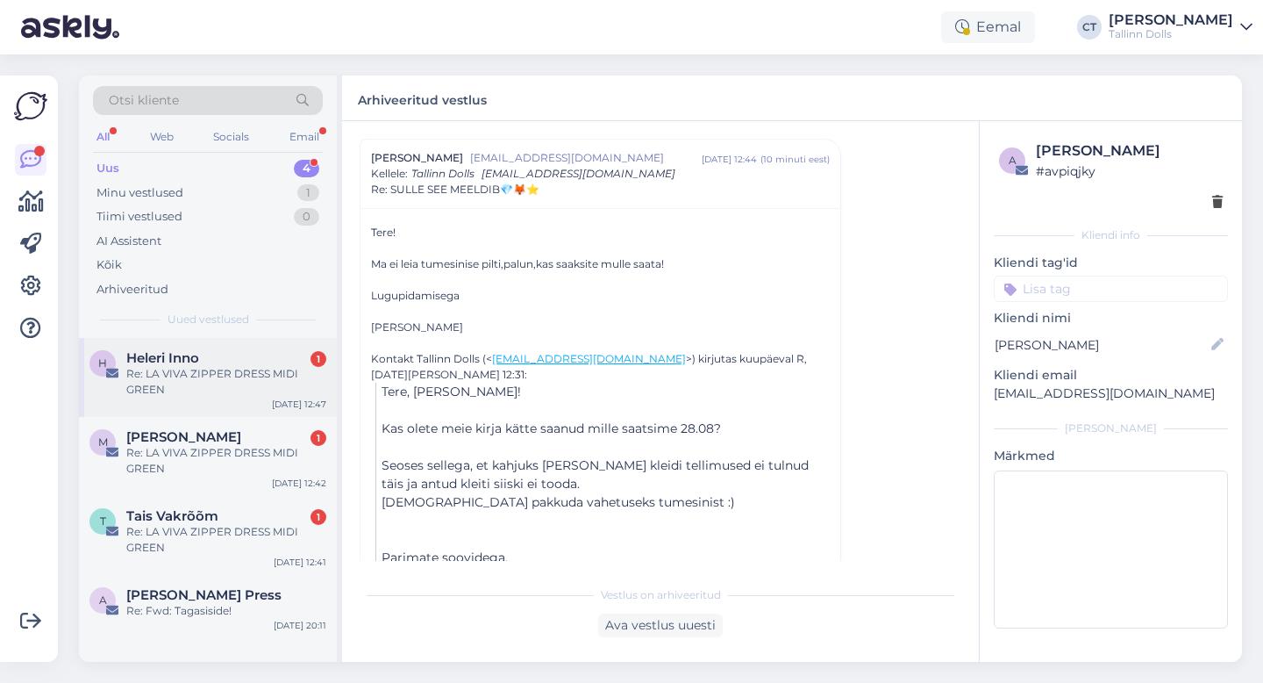
click at [239, 361] on div "Heleri Inno 1" at bounding box center [226, 358] width 200 height 16
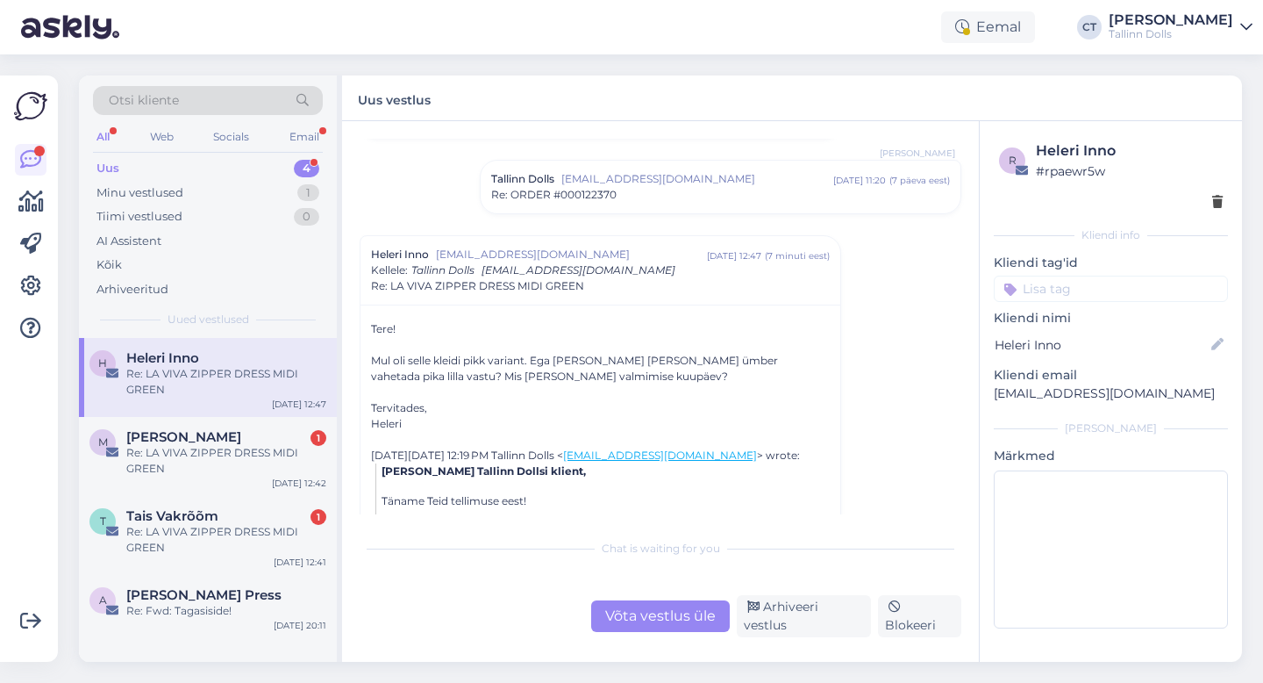
scroll to position [1385, 0]
click at [708, 621] on div "Võta vestlus üle" at bounding box center [660, 616] width 139 height 32
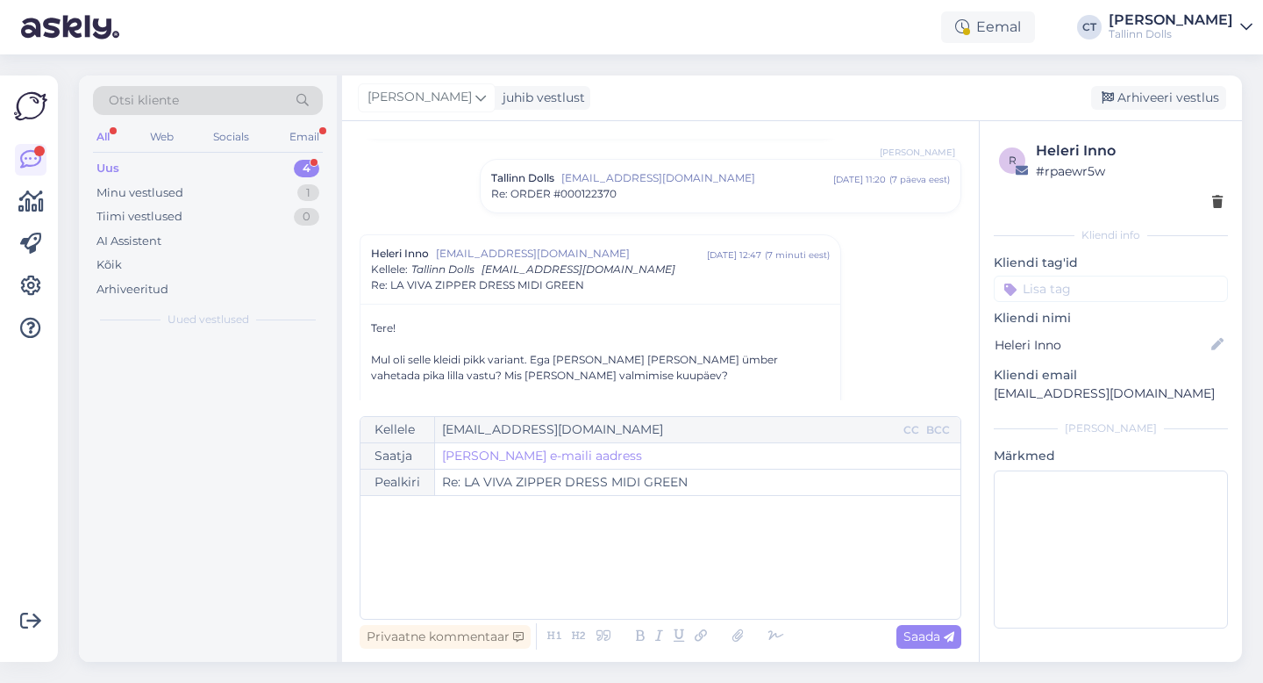
scroll to position [1481, 0]
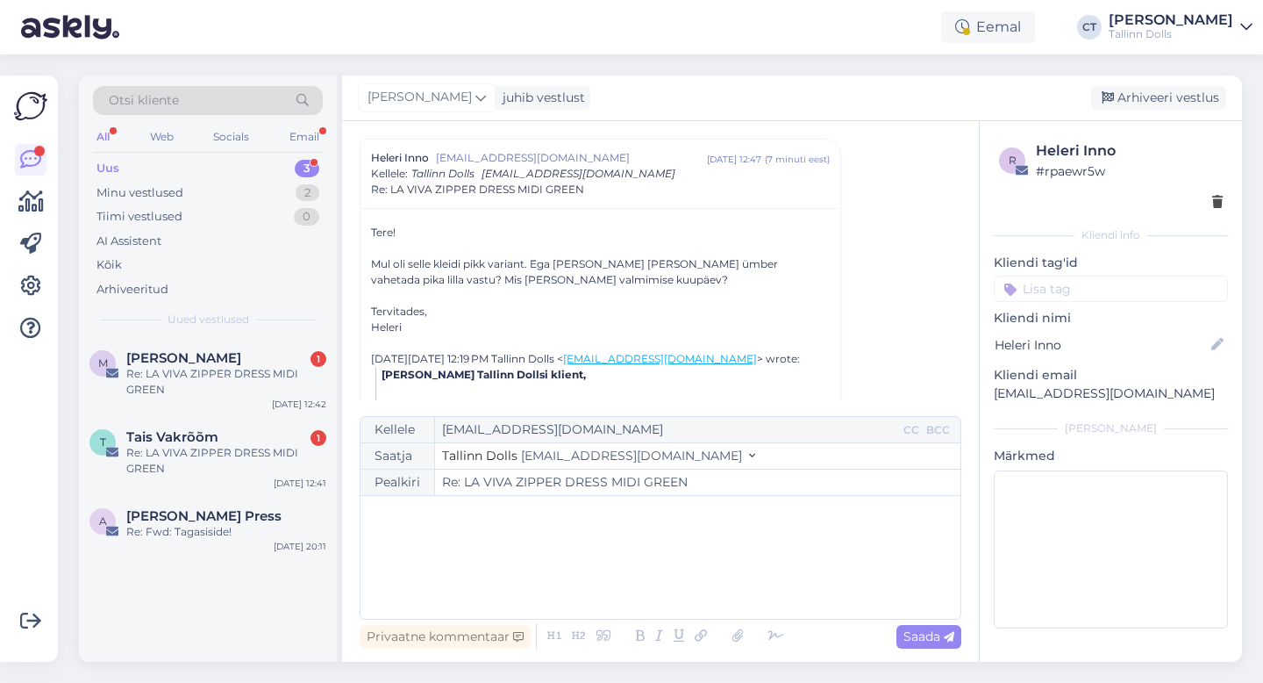
click at [716, 556] on div "﻿" at bounding box center [660, 556] width 583 height 105
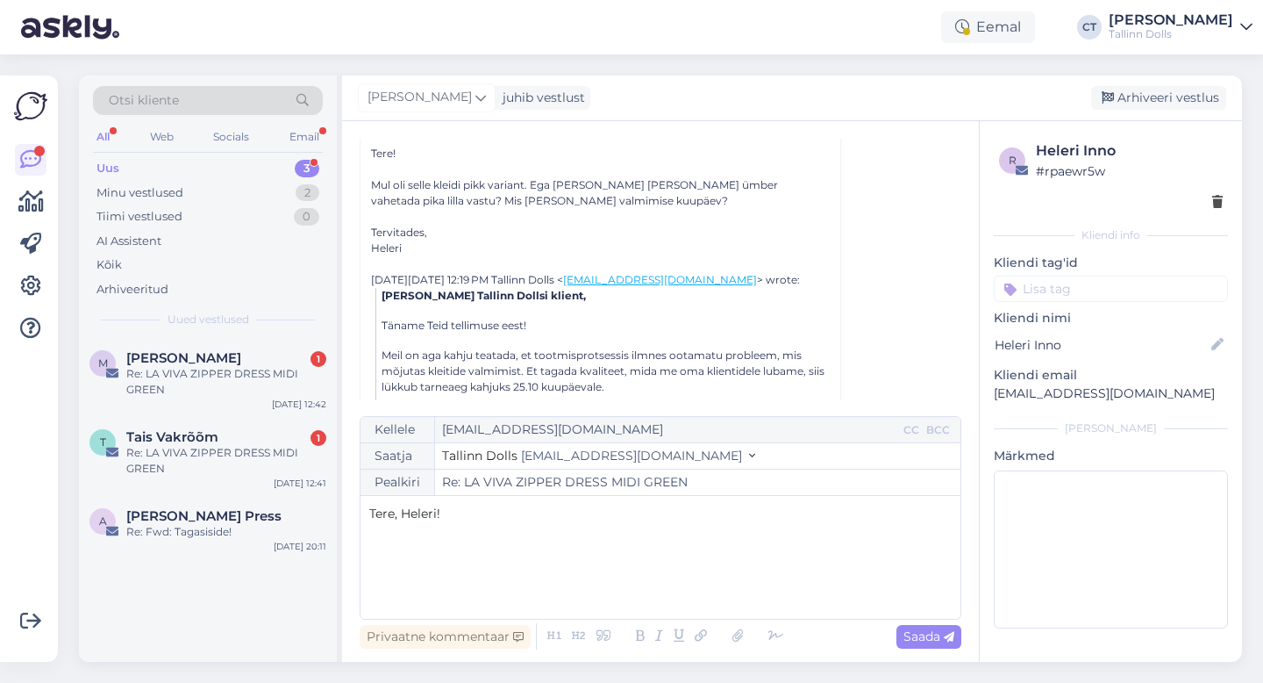
scroll to position [1502, 0]
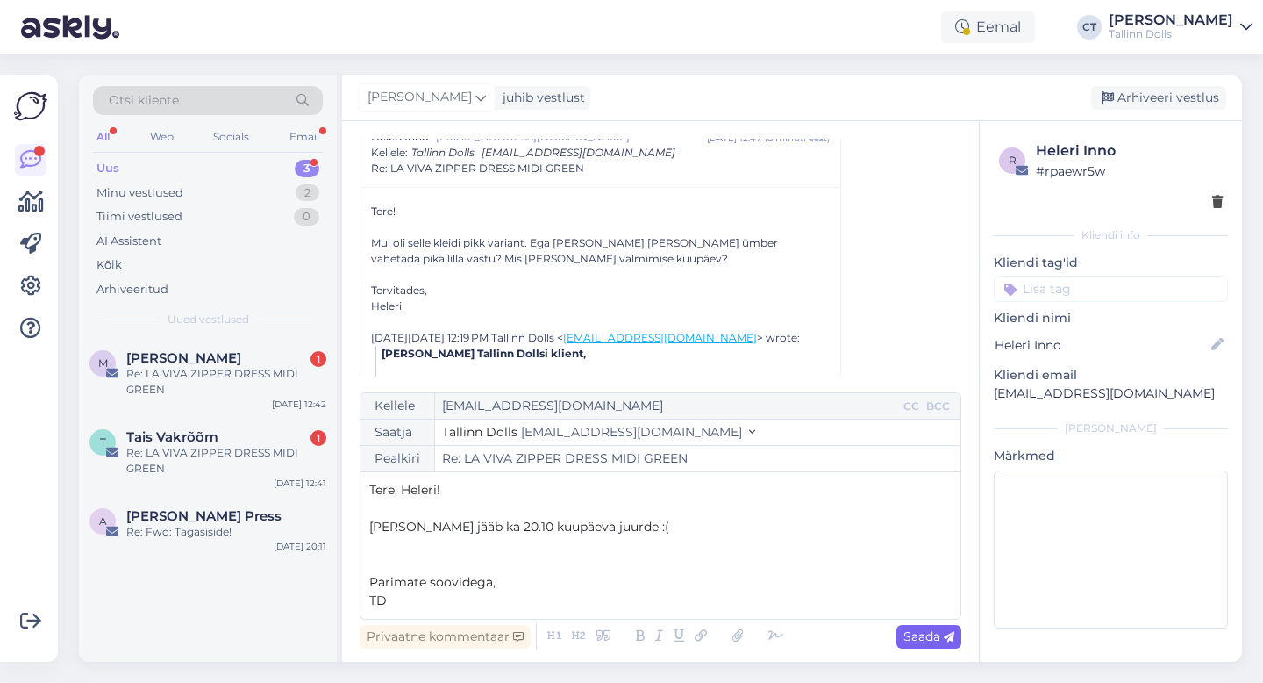
click at [904, 640] on span "Saada" at bounding box center [929, 636] width 51 height 16
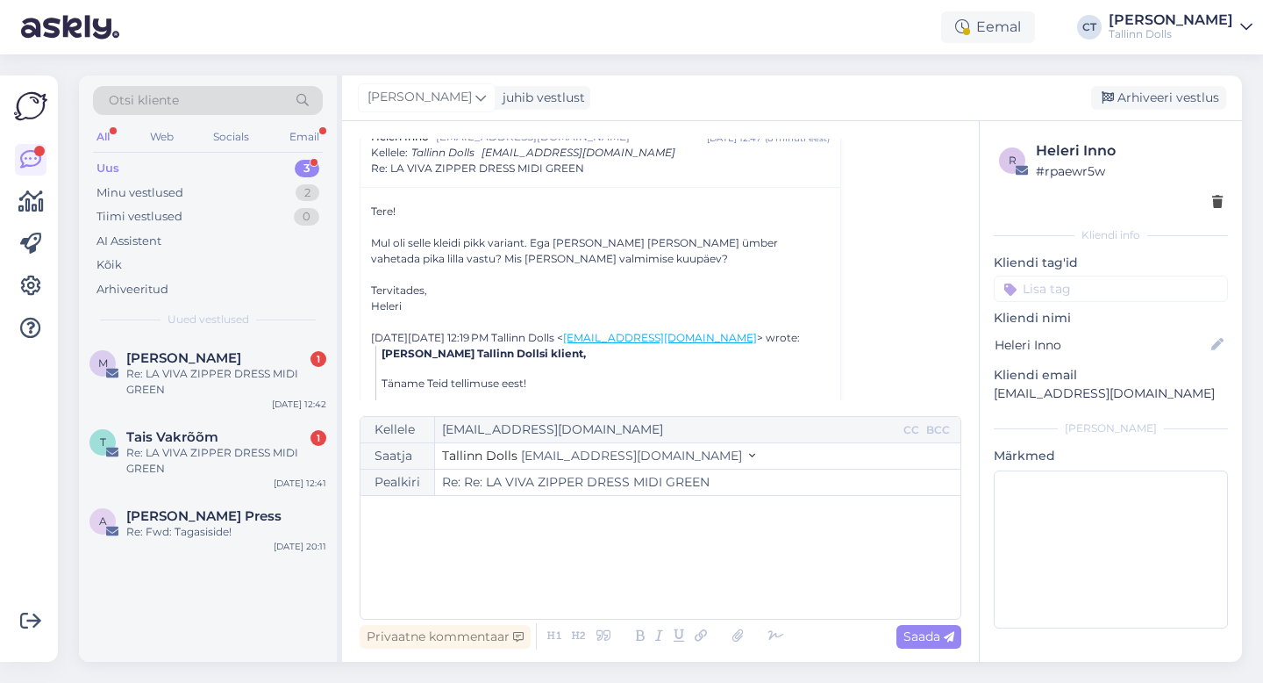
type input "Re: Re: LA VIVA ZIPPER DRESS MIDI GREEN"
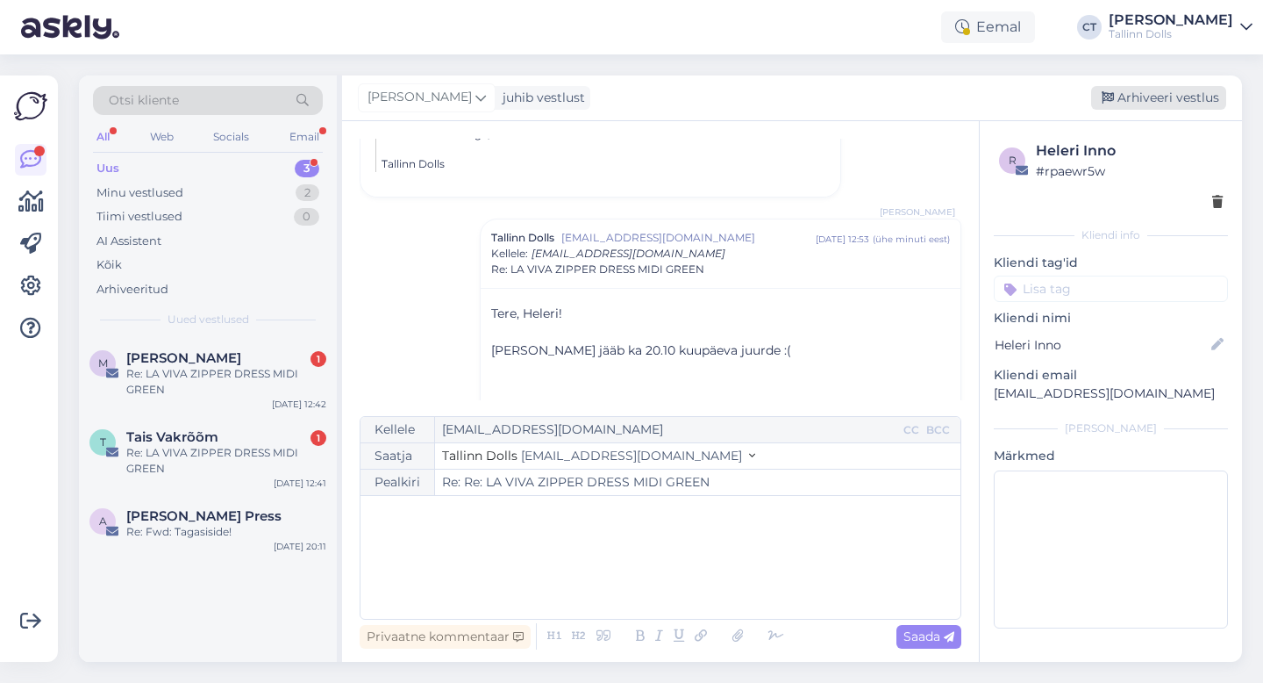
click at [1141, 97] on div "Arhiveeri vestlus" at bounding box center [1158, 98] width 135 height 24
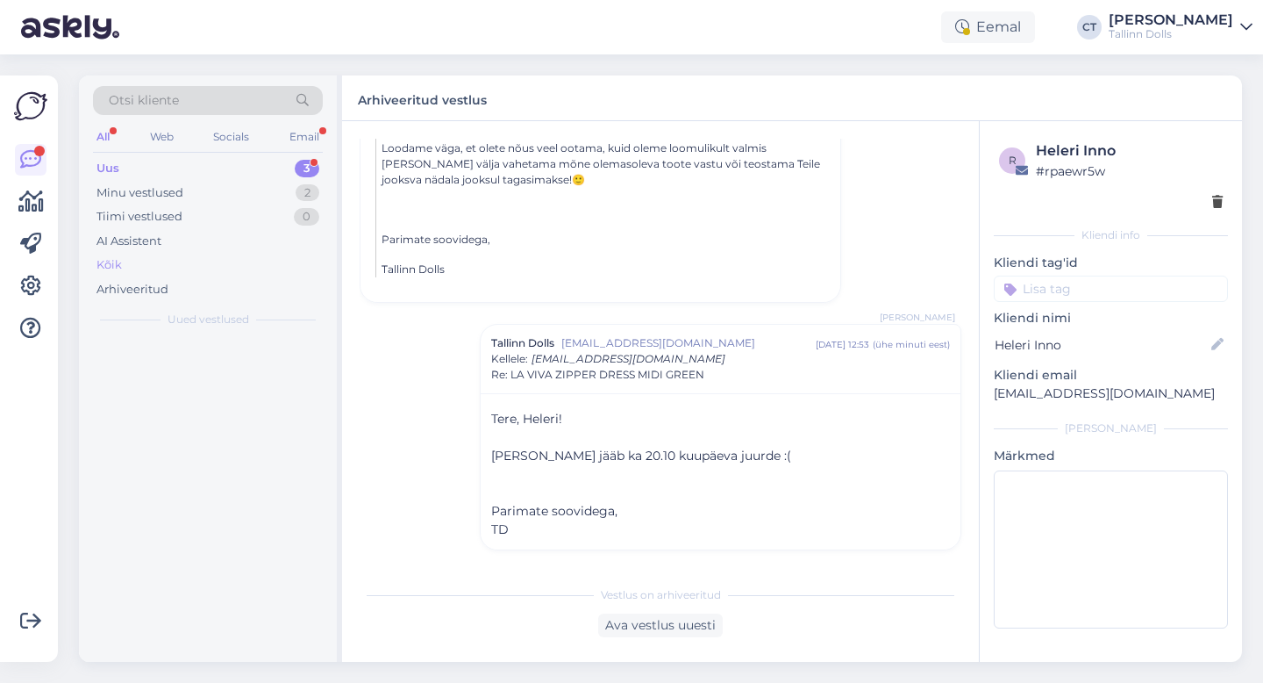
scroll to position [1919, 0]
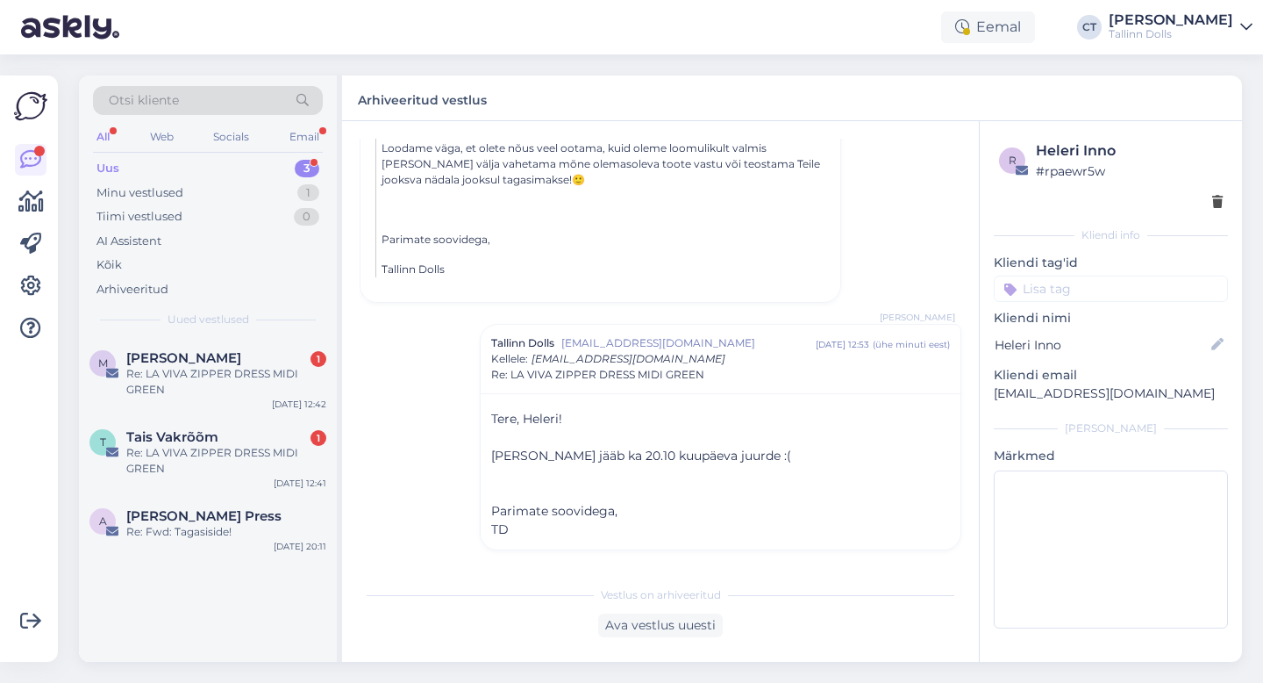
click at [202, 339] on div "M Meeri Paavel 1 Re: LA VIVA ZIPPER DRESS MIDI GREEN [DATE] 12:42" at bounding box center [208, 377] width 258 height 79
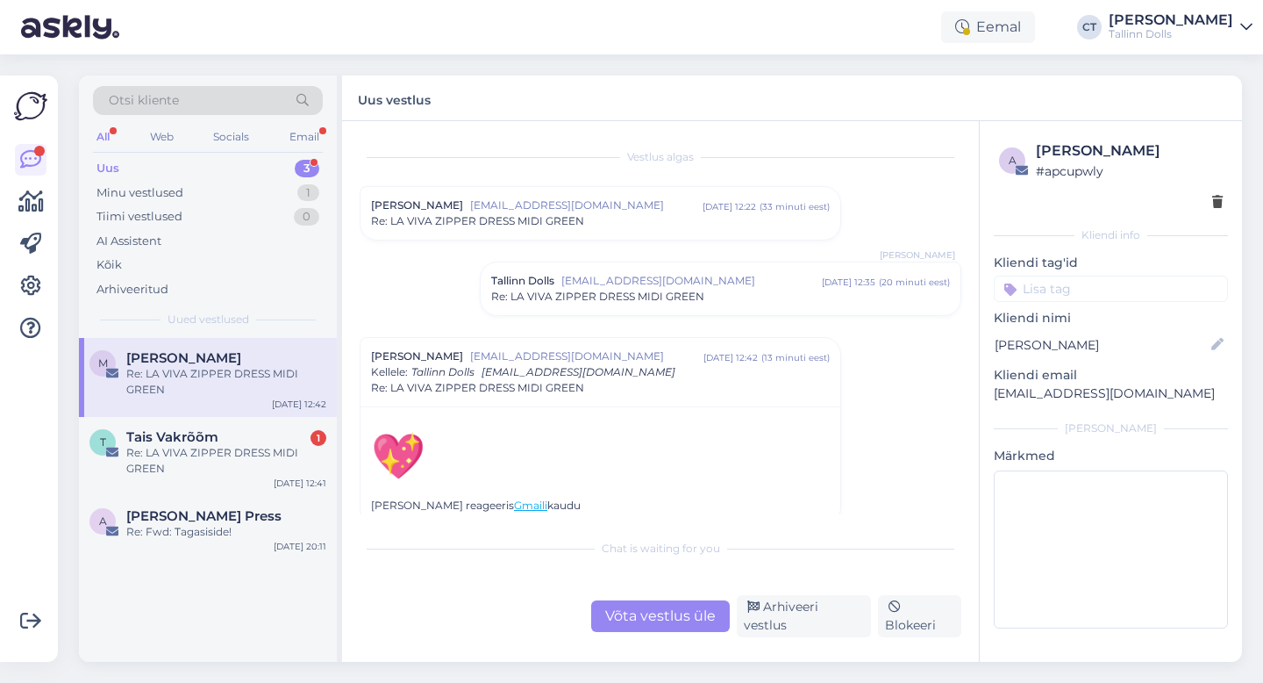
scroll to position [11, 0]
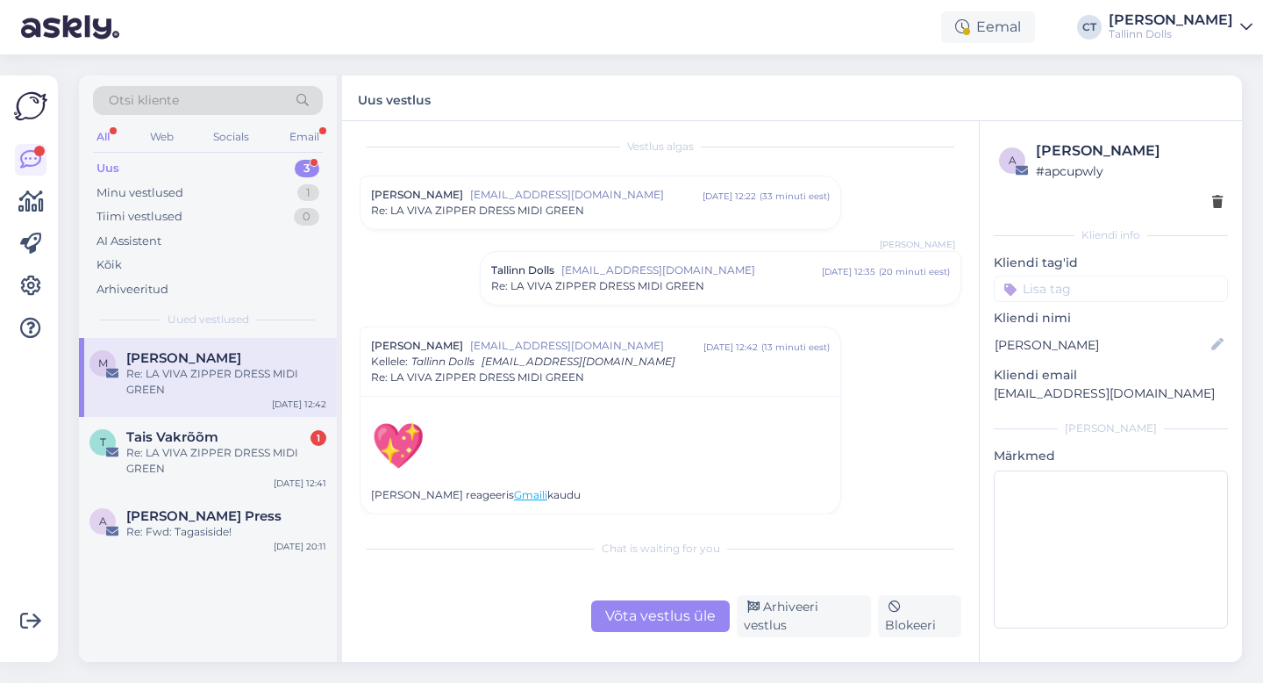
click at [622, 268] on span "[EMAIL_ADDRESS][DOMAIN_NAME]" at bounding box center [691, 270] width 261 height 16
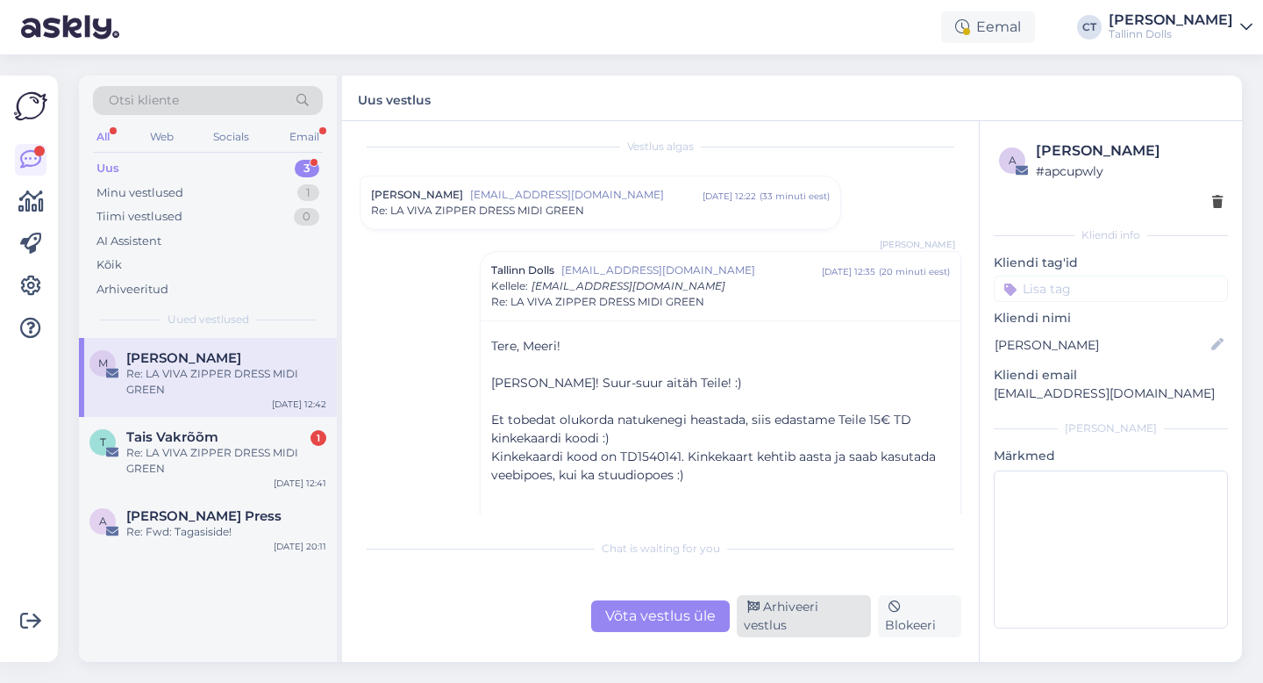
click at [811, 630] on div "Arhiveeri vestlus" at bounding box center [804, 616] width 134 height 42
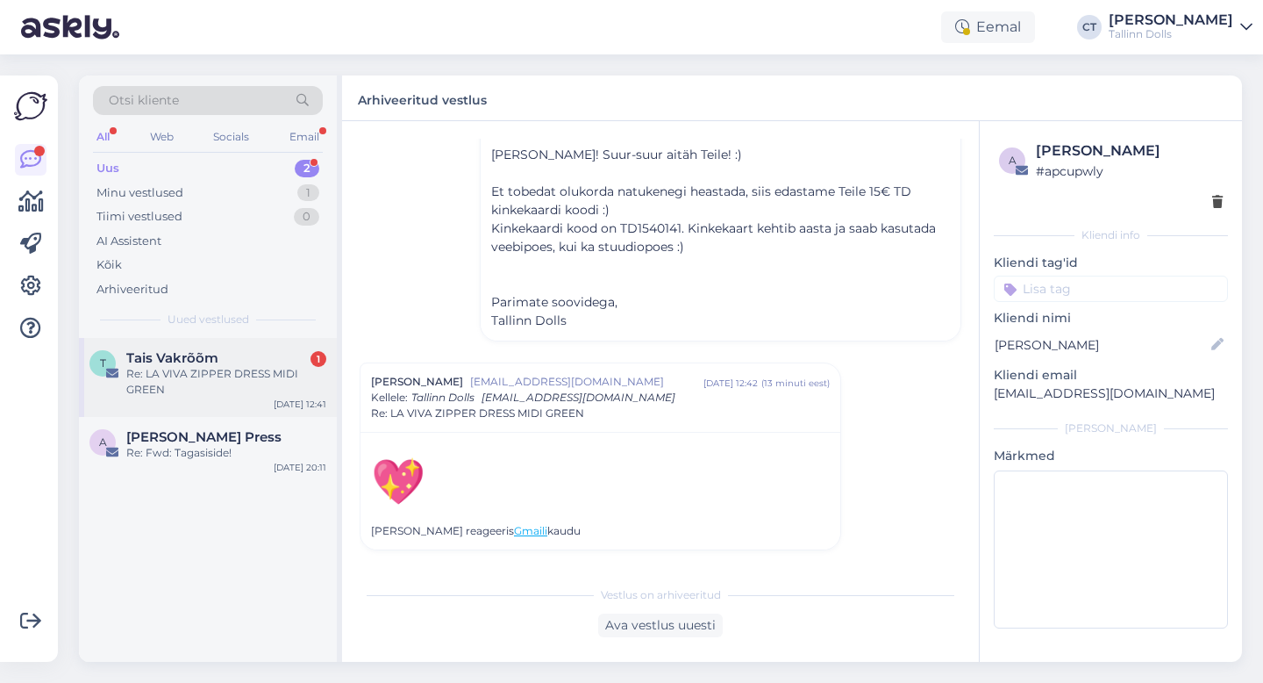
click at [234, 391] on div "Re: LA VIVA ZIPPER DRESS MIDI GREEN" at bounding box center [226, 382] width 200 height 32
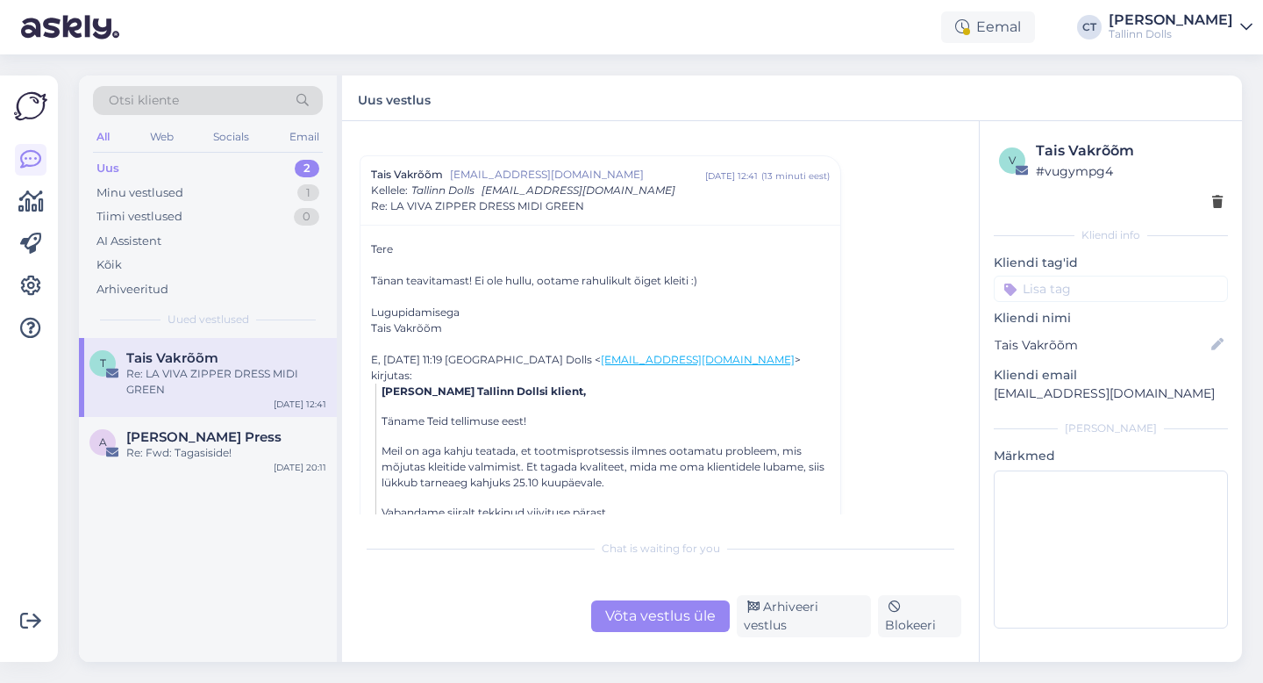
scroll to position [32, 0]
click at [610, 620] on div "Võta vestlus üle" at bounding box center [660, 616] width 139 height 32
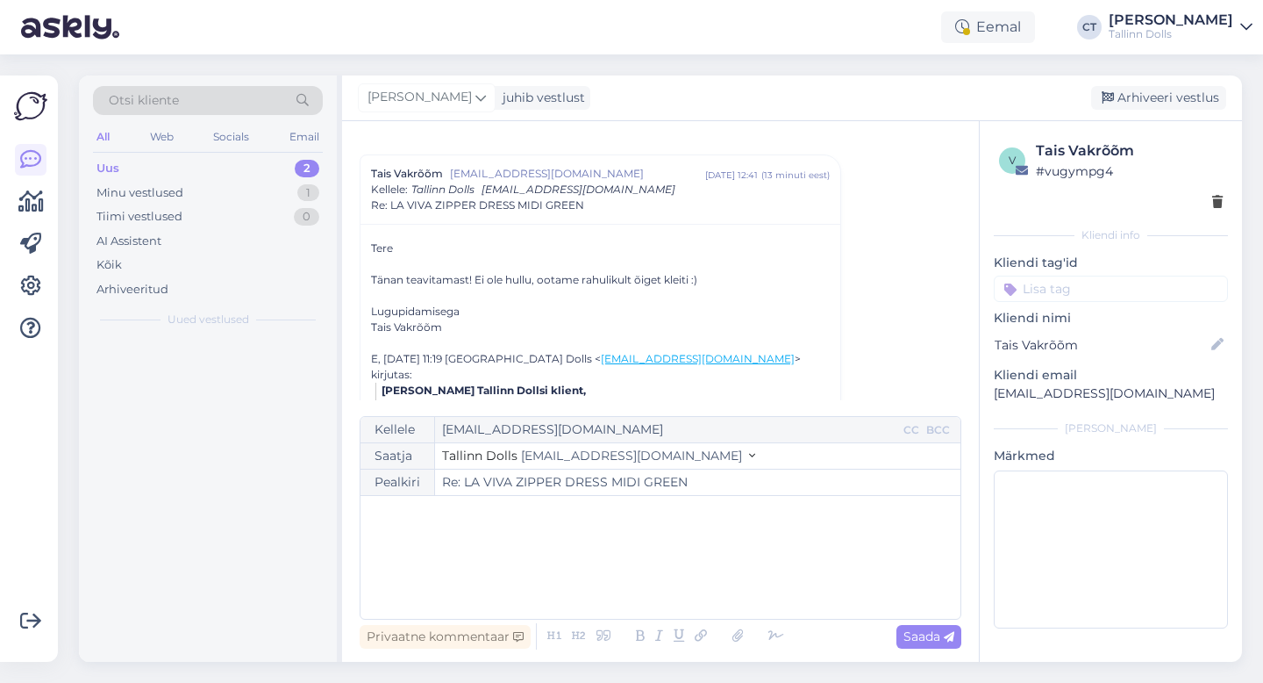
scroll to position [47, 0]
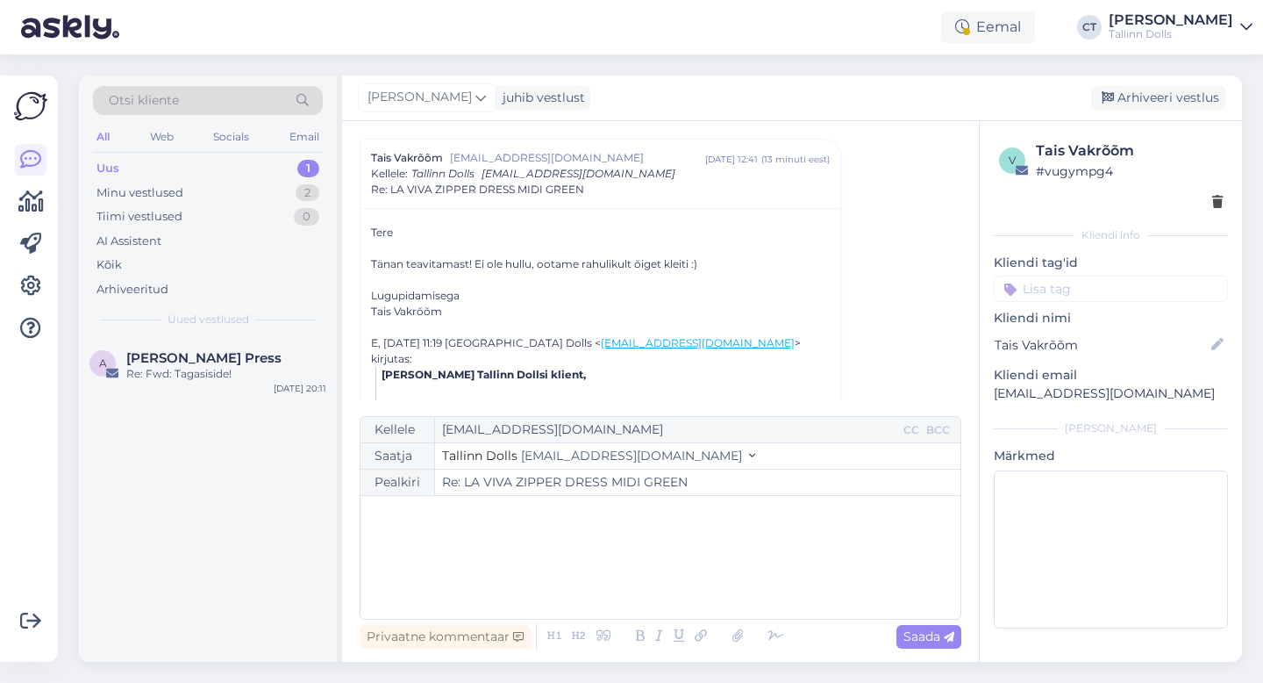
click at [631, 588] on div "﻿" at bounding box center [660, 556] width 583 height 105
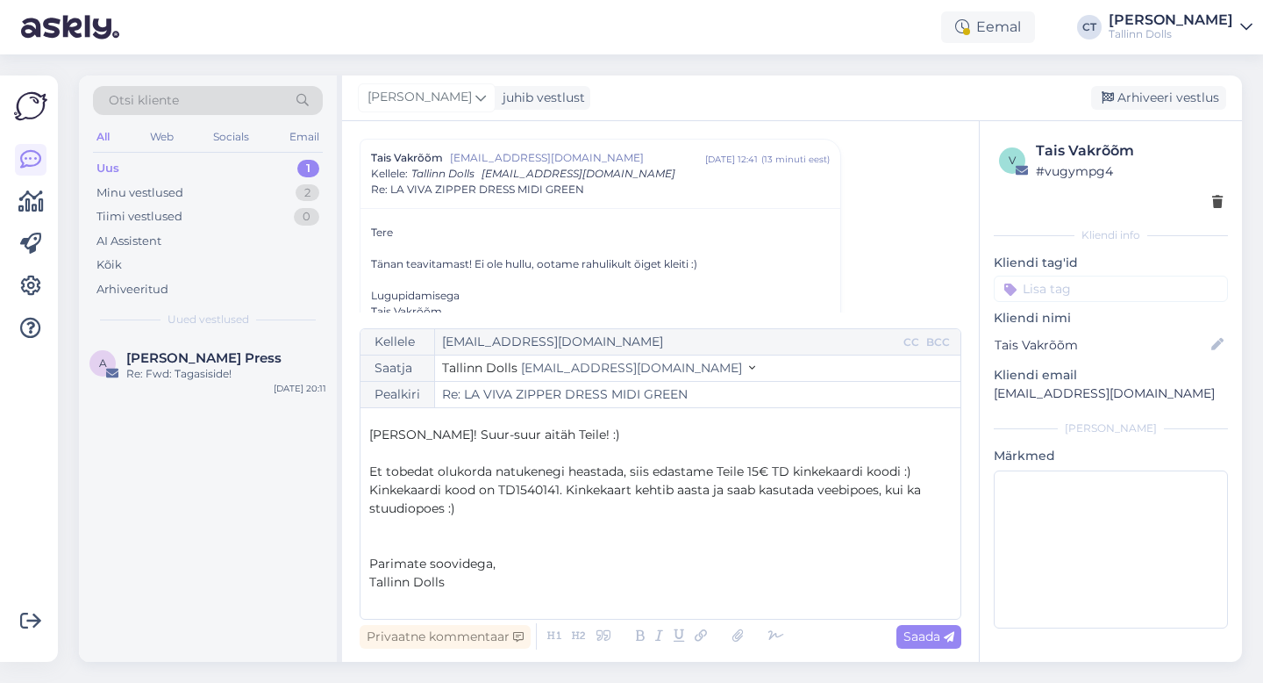
scroll to position [0, 0]
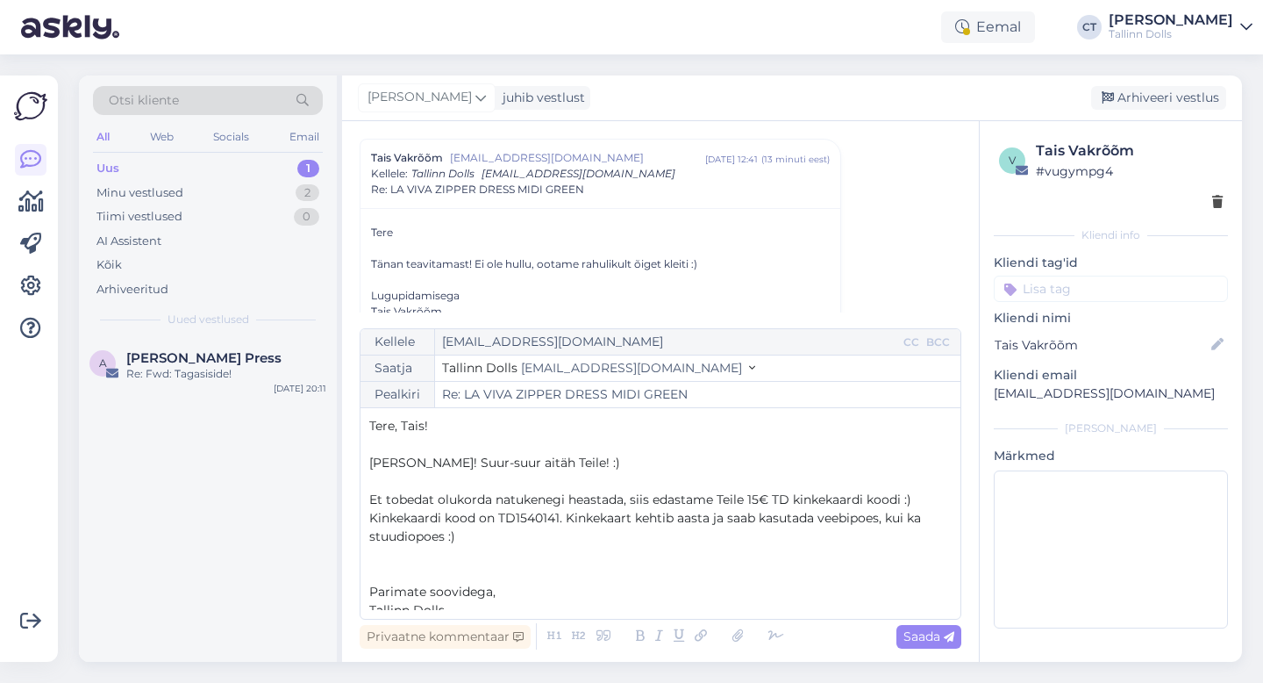
click at [561, 517] on span "Kinkekaardi kood on TD1540141. Kinkekaart kehtib aasta ja saab kasutada veebipo…" at bounding box center [646, 527] width 555 height 34
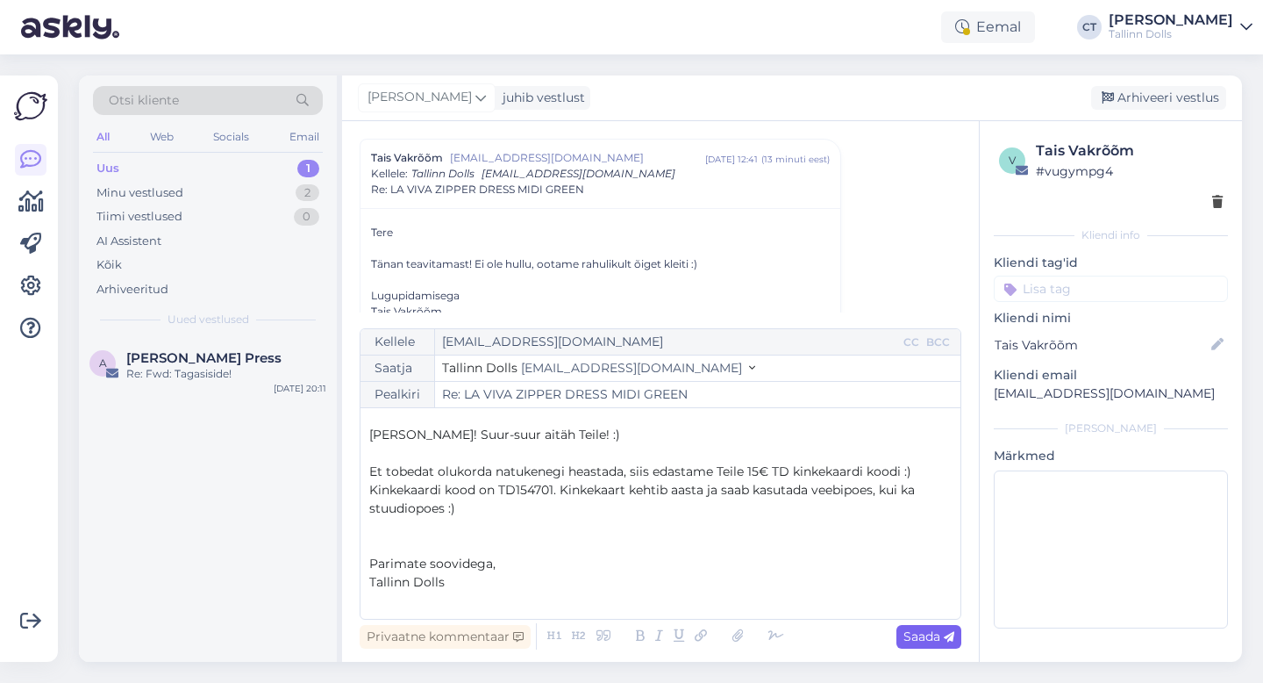
click at [933, 641] on span "Saada" at bounding box center [929, 636] width 51 height 16
type input "Re: LA VIVA ZIPPER DRESS MIDI GREEN"
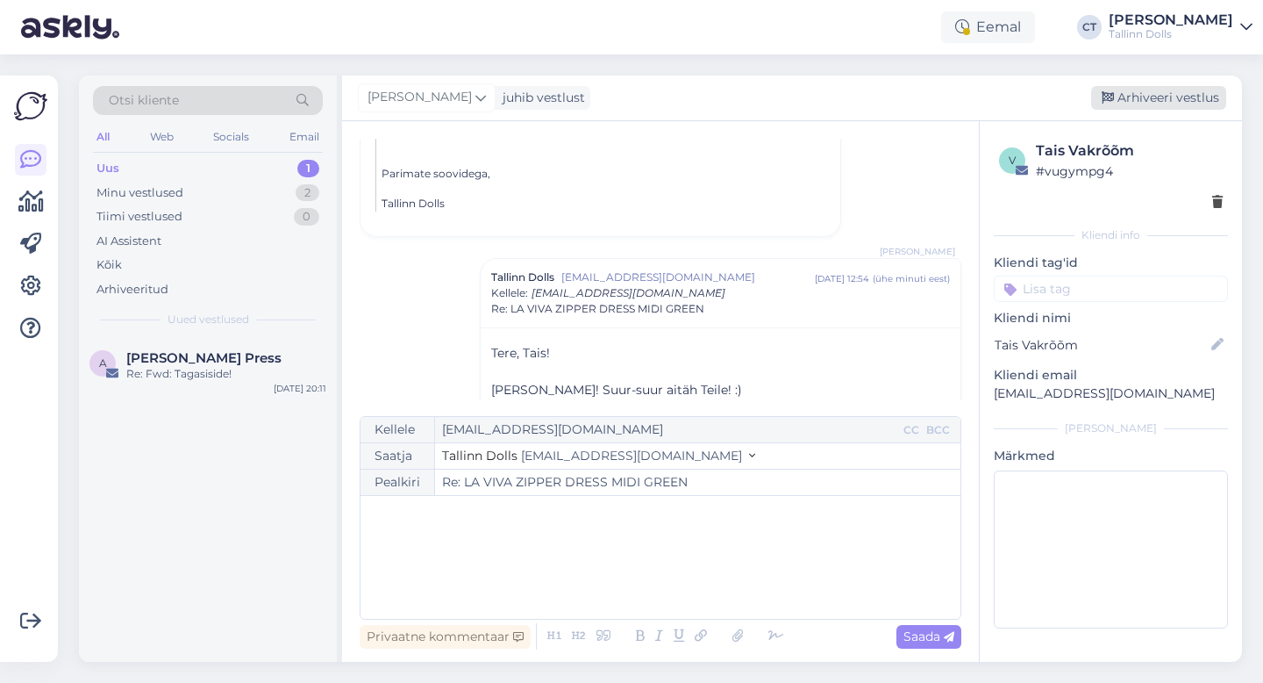
click at [1138, 86] on div "Arhiveeri vestlus" at bounding box center [1158, 98] width 135 height 24
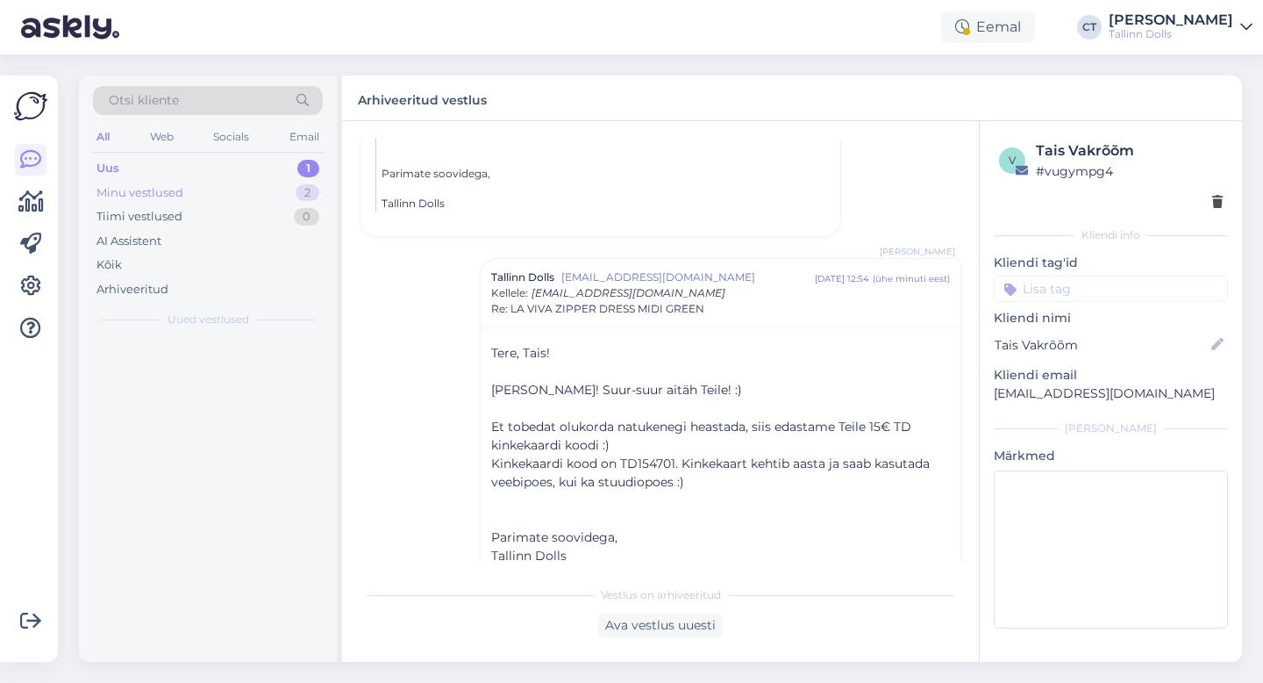
scroll to position [581, 0]
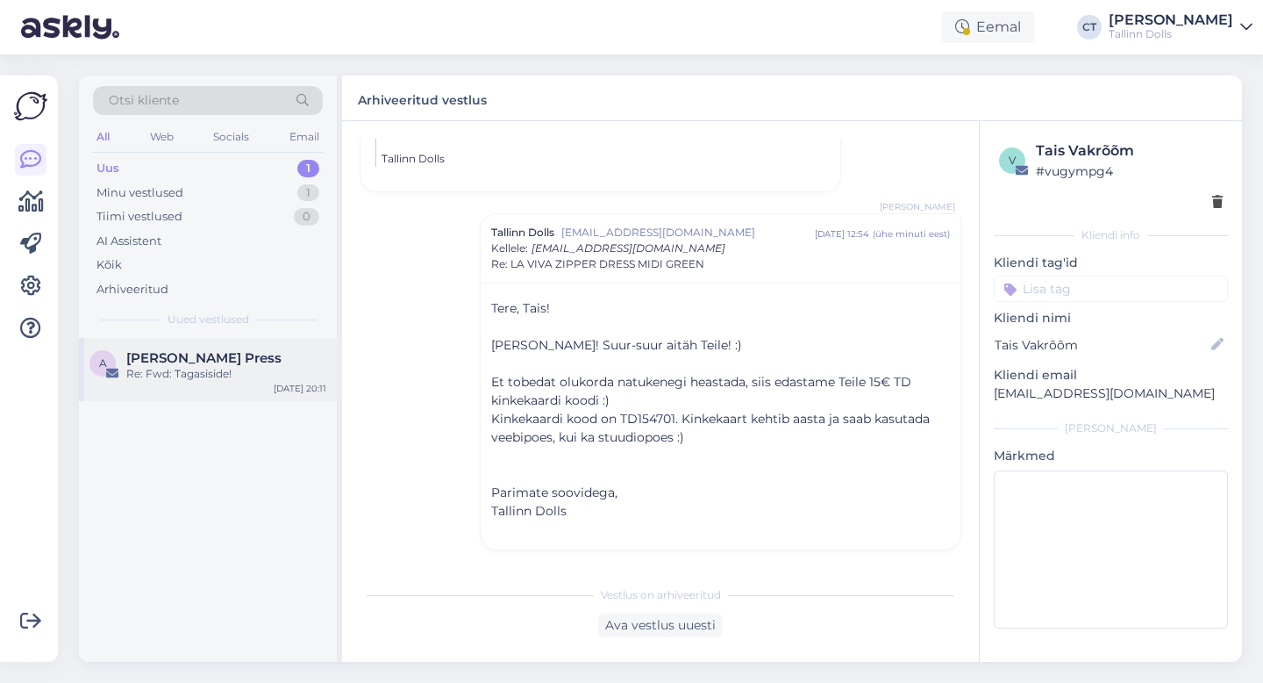
click at [198, 368] on div "Re: Fwd: Tagasiside!" at bounding box center [226, 374] width 200 height 16
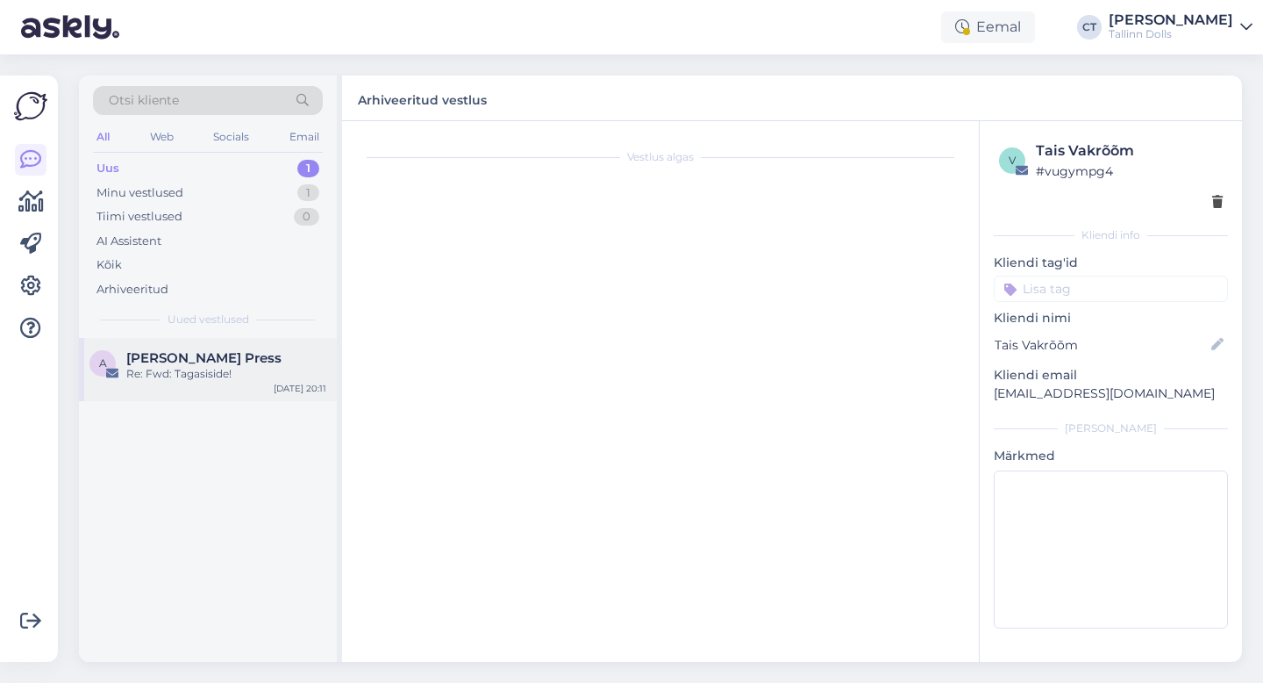
scroll to position [52, 0]
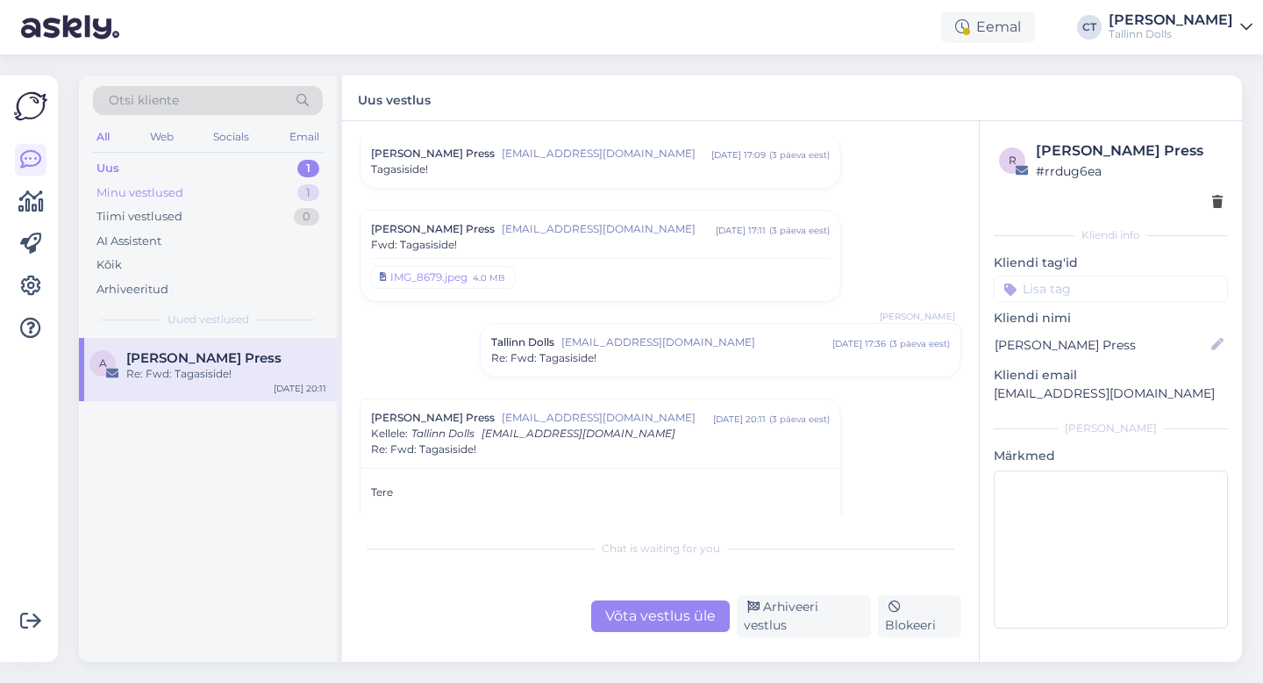
click at [192, 188] on div "Minu vestlused 1" at bounding box center [208, 193] width 230 height 25
click at [208, 363] on span "[PERSON_NAME]" at bounding box center [183, 358] width 115 height 16
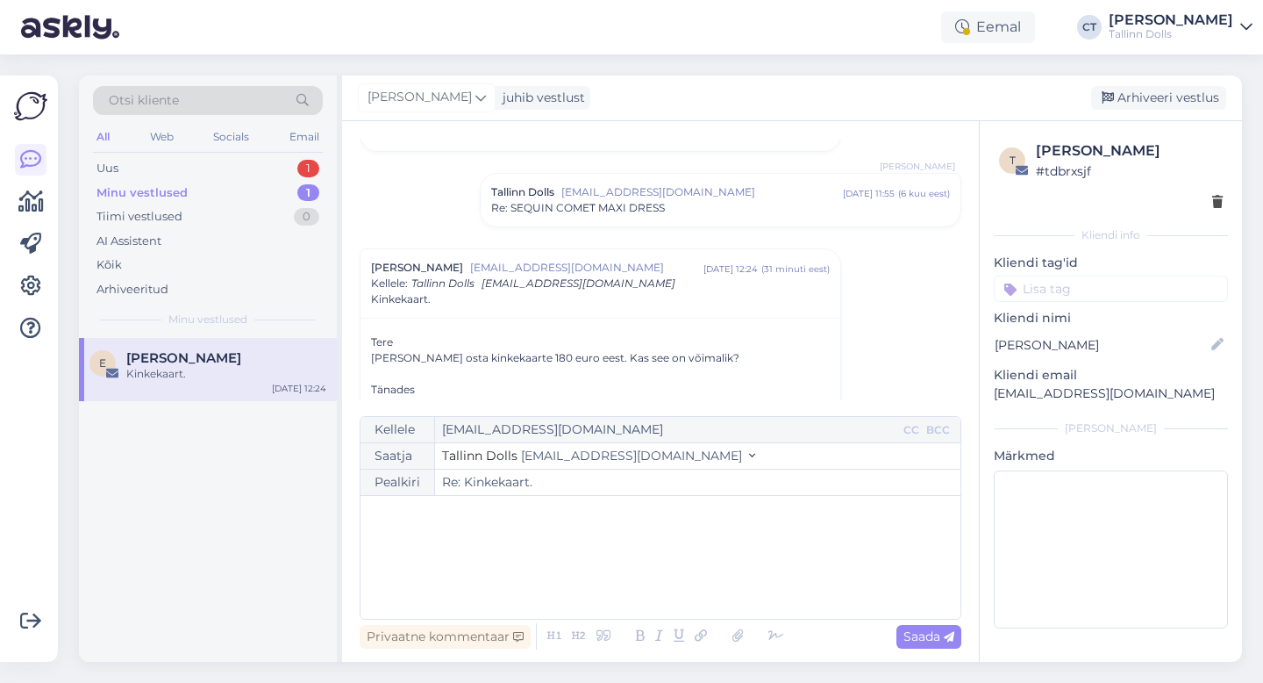
scroll to position [131, 0]
click at [511, 566] on div "﻿" at bounding box center [660, 556] width 583 height 105
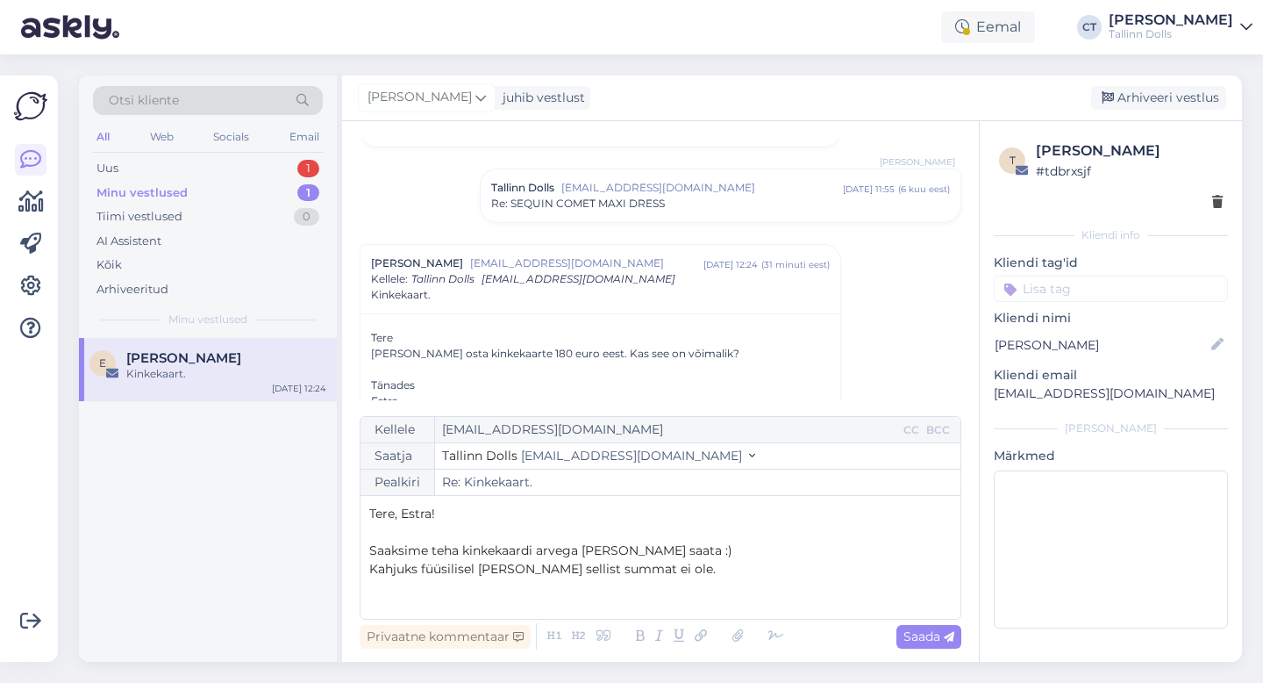
click at [724, 549] on p "Saaksime teha kinkekaardi arvega [PERSON_NAME] saata :)" at bounding box center [660, 550] width 583 height 18
click at [718, 566] on p "Kahjuks füüsilisel [PERSON_NAME] sellist summat ei ole." at bounding box center [660, 569] width 583 height 18
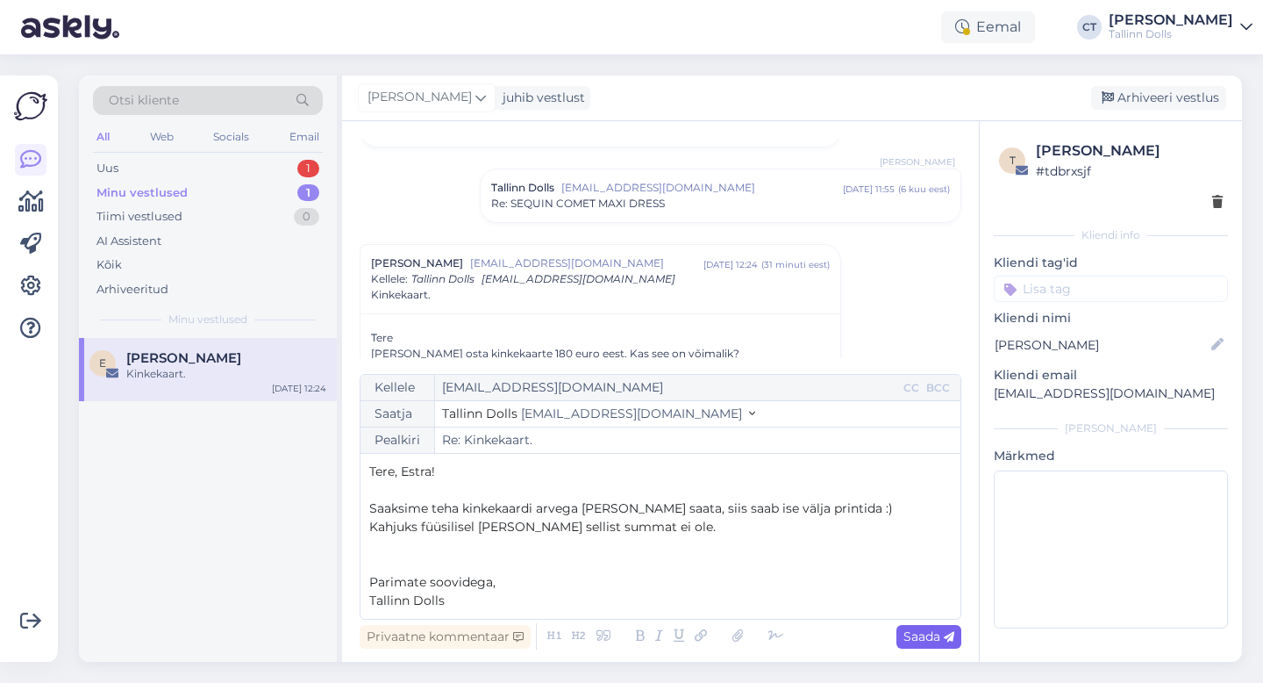
click at [938, 630] on span "Saada" at bounding box center [929, 636] width 51 height 16
type input "Re: Re: Kinkekaart."
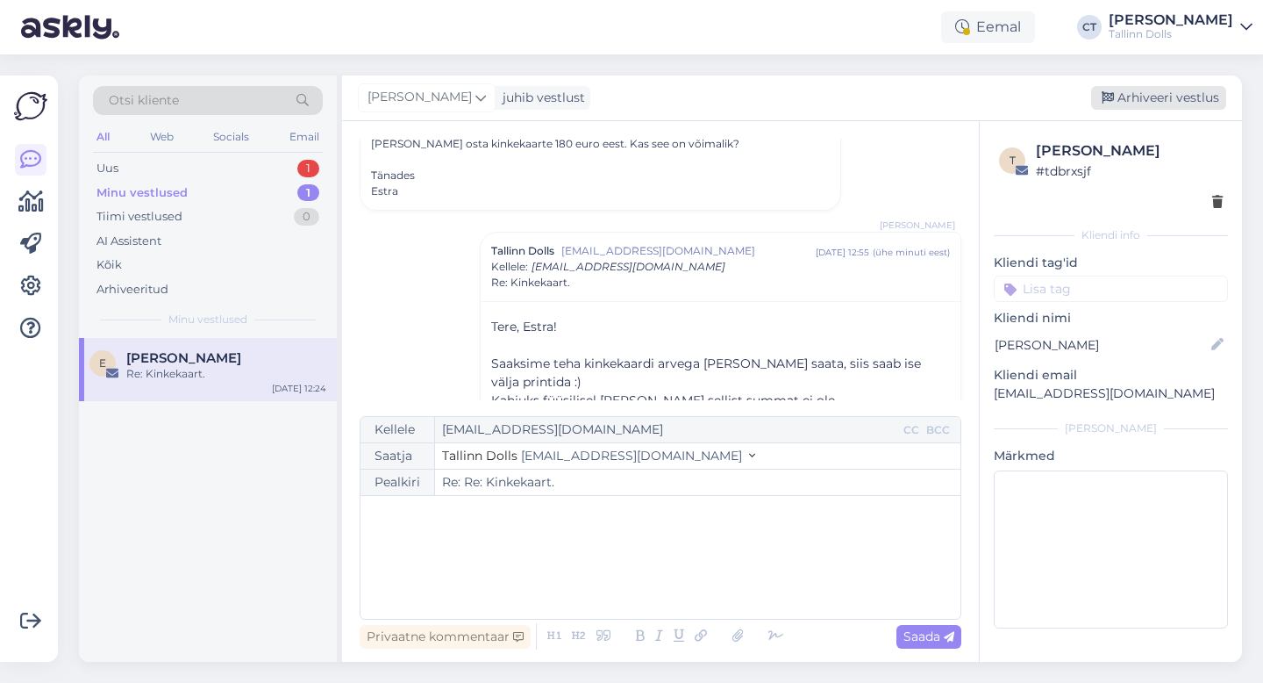
click at [1183, 96] on div "Arhiveeri vestlus" at bounding box center [1158, 98] width 135 height 24
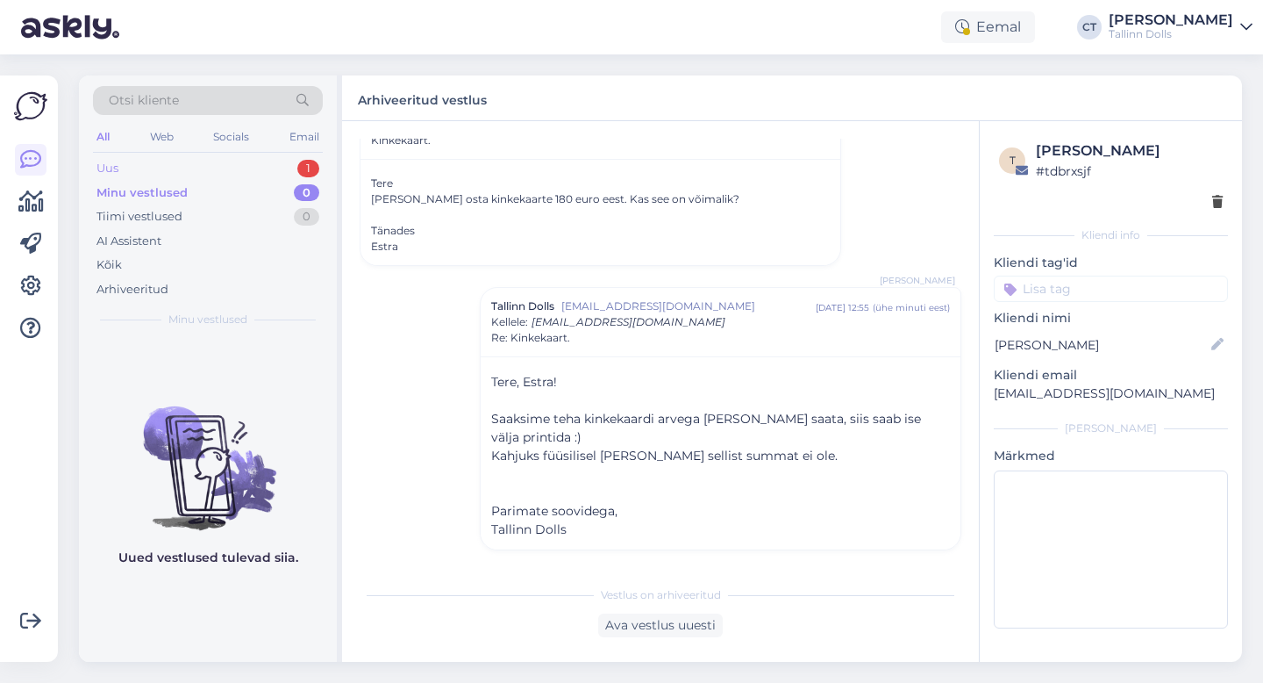
click at [224, 162] on div "Uus 1" at bounding box center [208, 168] width 230 height 25
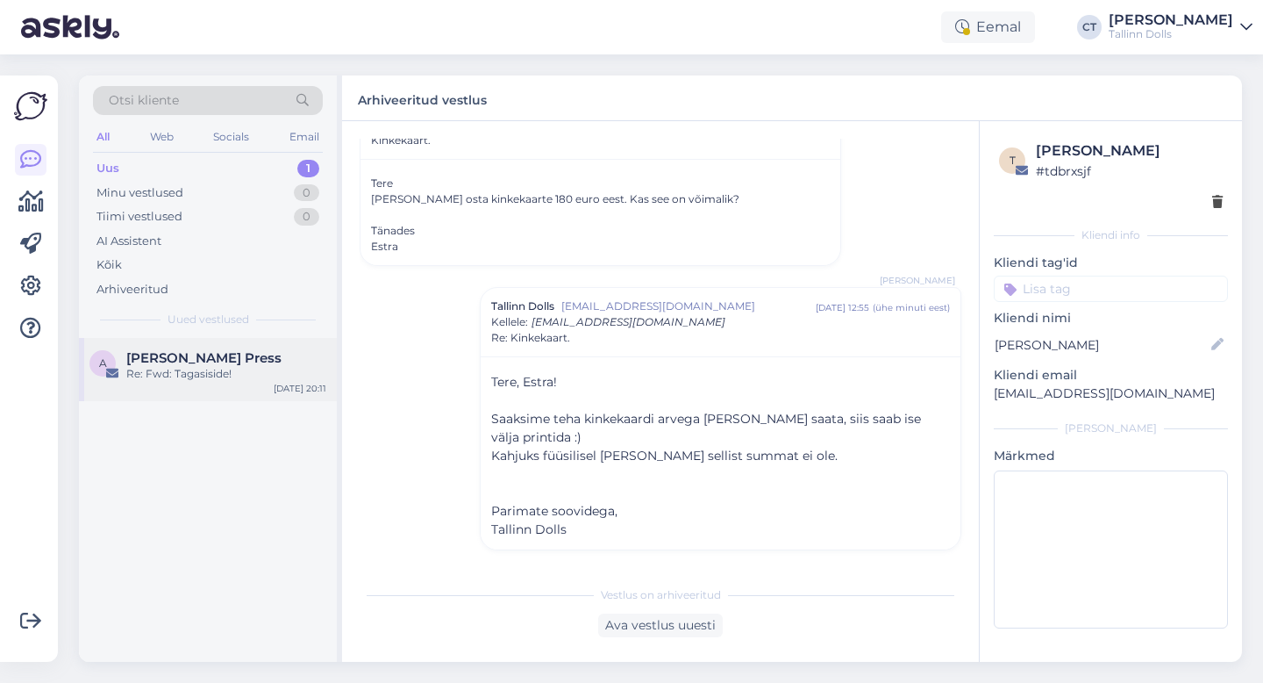
click at [207, 379] on div "Re: Fwd: Tagasiside!" at bounding box center [226, 374] width 200 height 16
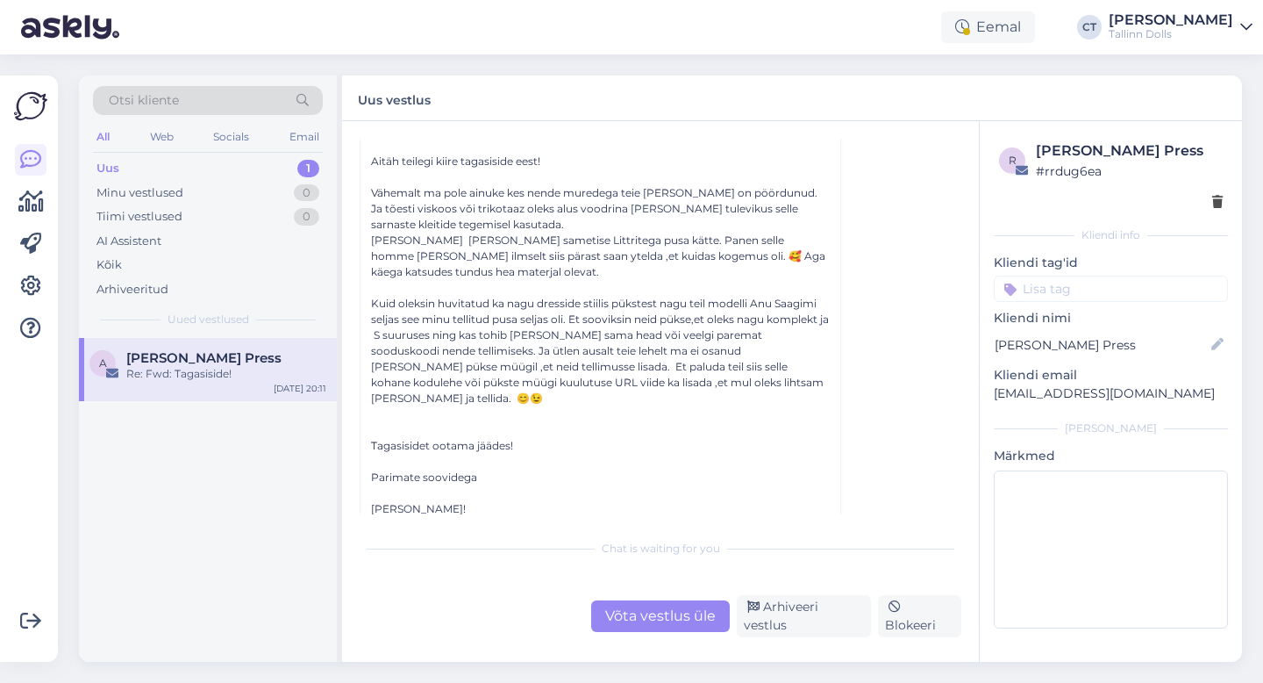
scroll to position [434, 0]
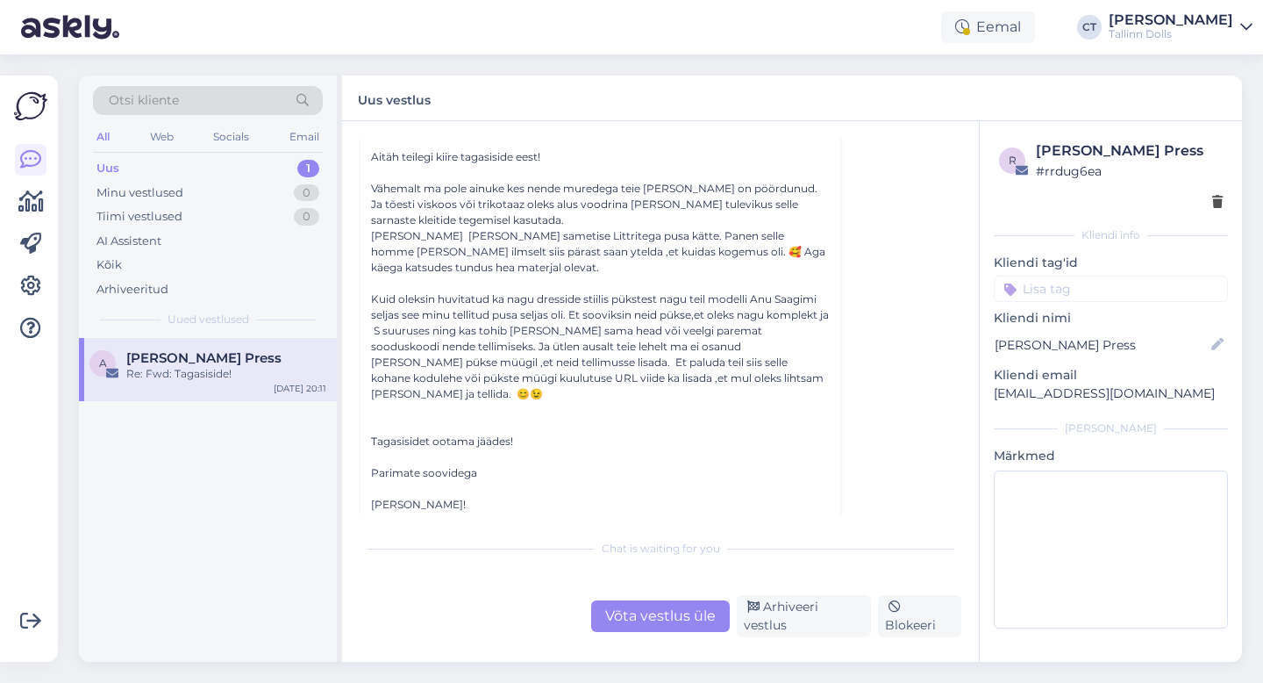
click at [683, 609] on div "Võta vestlus üle" at bounding box center [660, 616] width 139 height 32
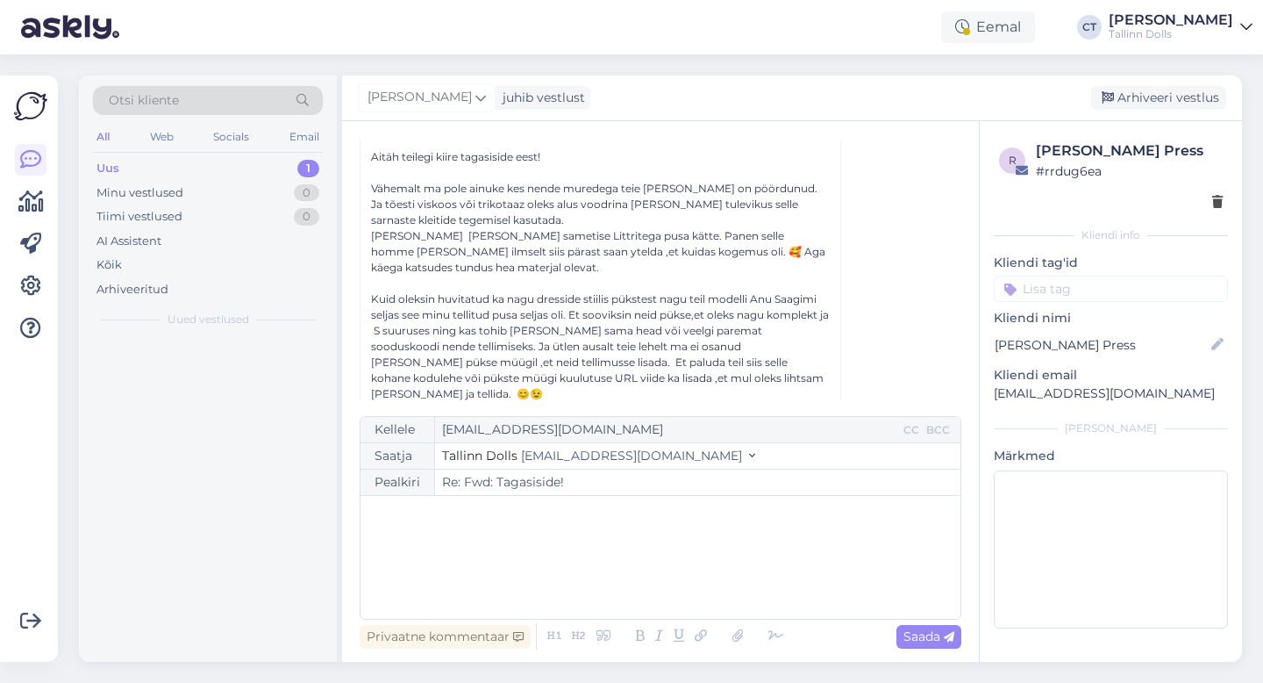
scroll to position [311, 0]
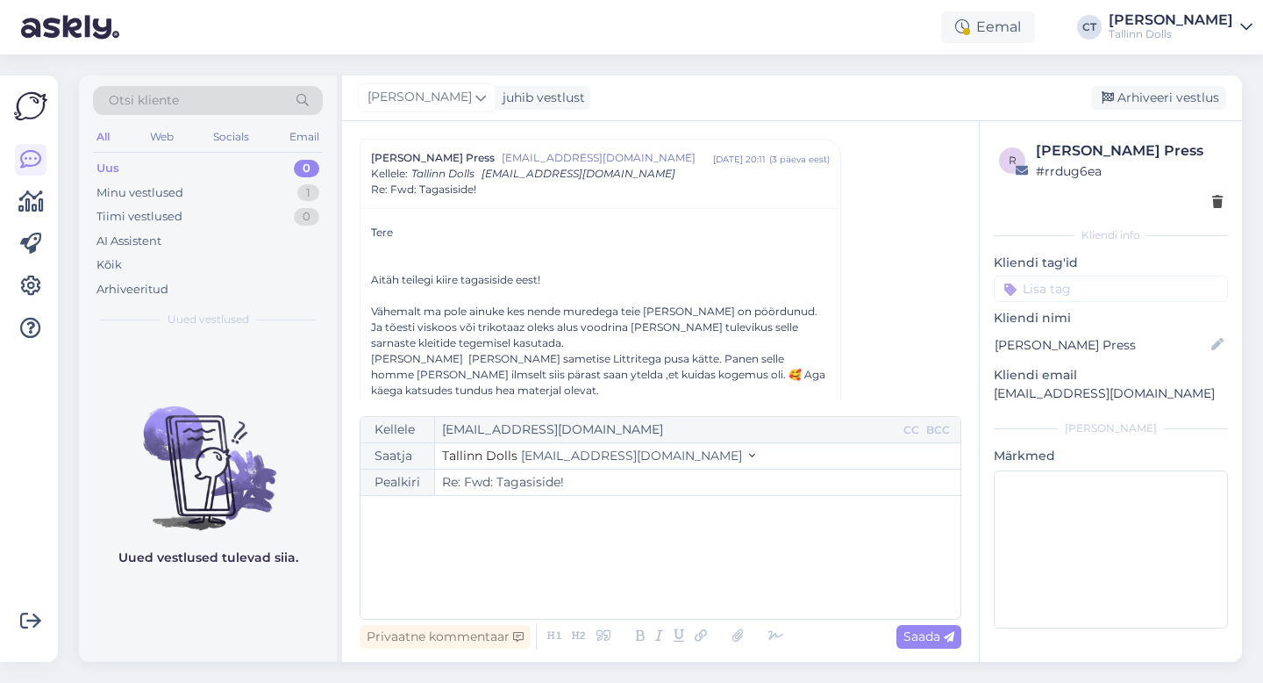
click at [684, 572] on div "﻿" at bounding box center [660, 556] width 583 height 105
click at [154, 168] on div "Uus 0" at bounding box center [208, 168] width 230 height 25
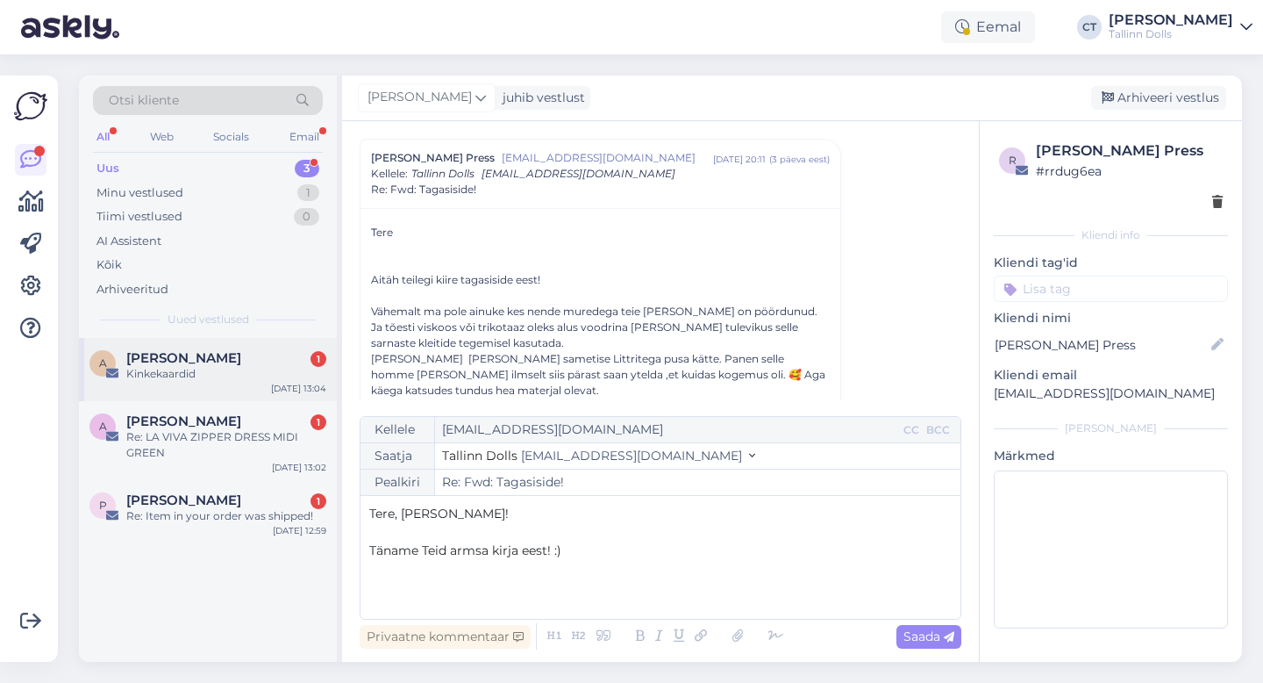
click at [196, 393] on div "A [PERSON_NAME] 1 Kinkekaardid [DATE] 13:04" at bounding box center [208, 369] width 258 height 63
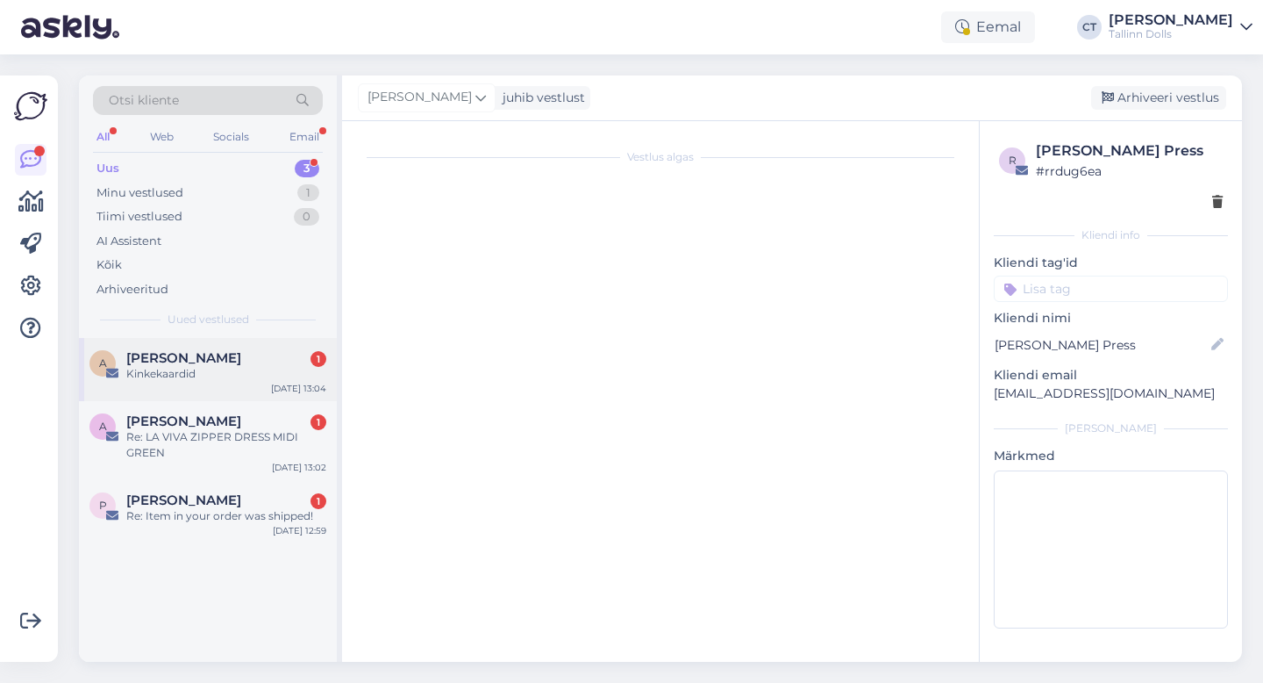
scroll to position [0, 0]
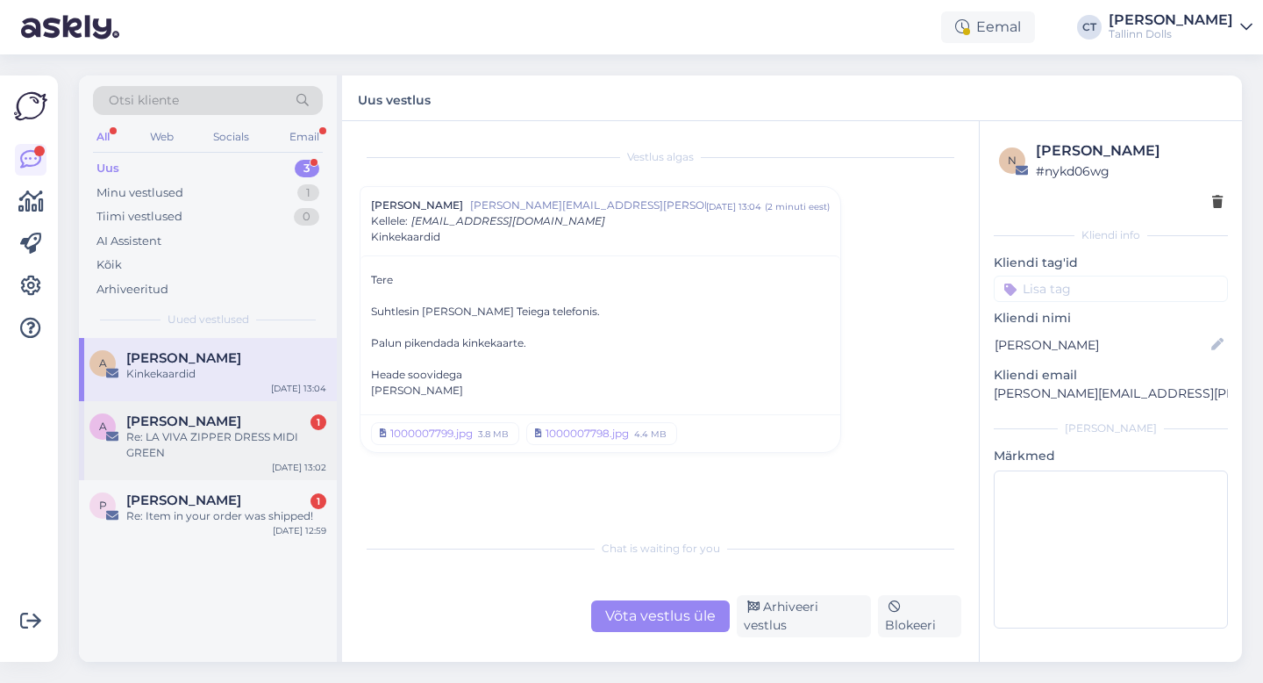
click at [255, 440] on div "Re: LA VIVA ZIPPER DRESS MIDI GREEN" at bounding box center [226, 445] width 200 height 32
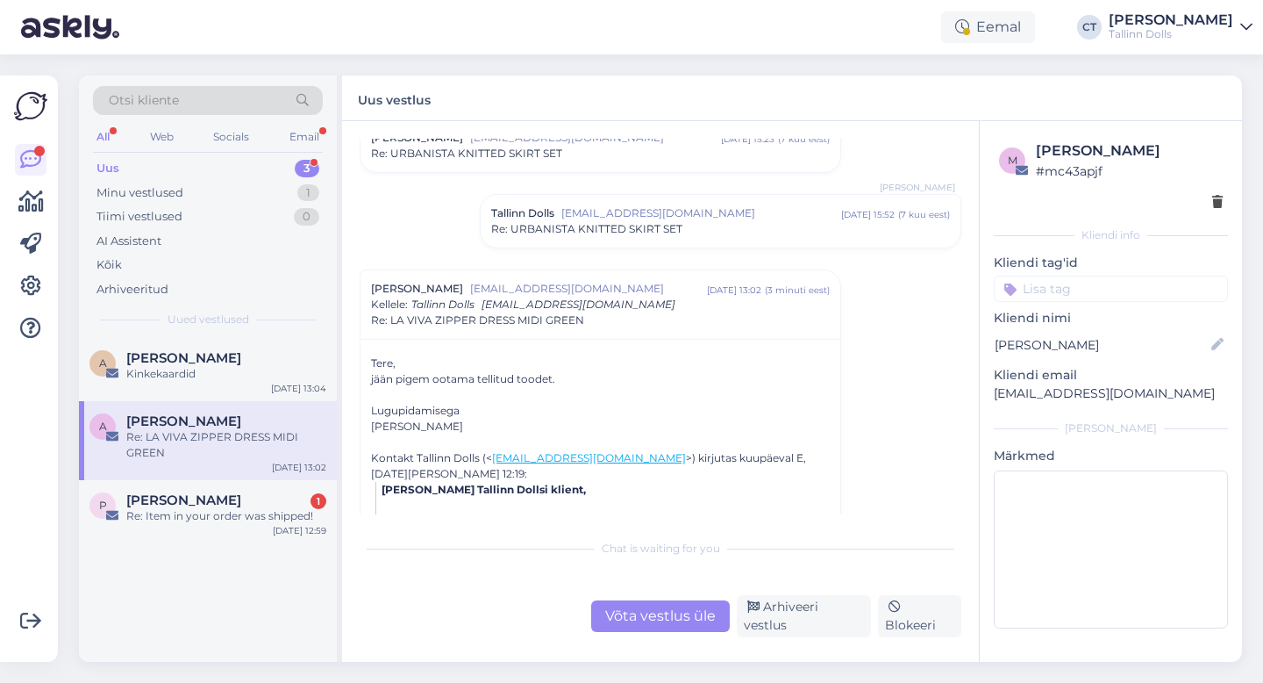
scroll to position [69, 0]
click at [634, 627] on div "Võta vestlus üle" at bounding box center [660, 616] width 139 height 32
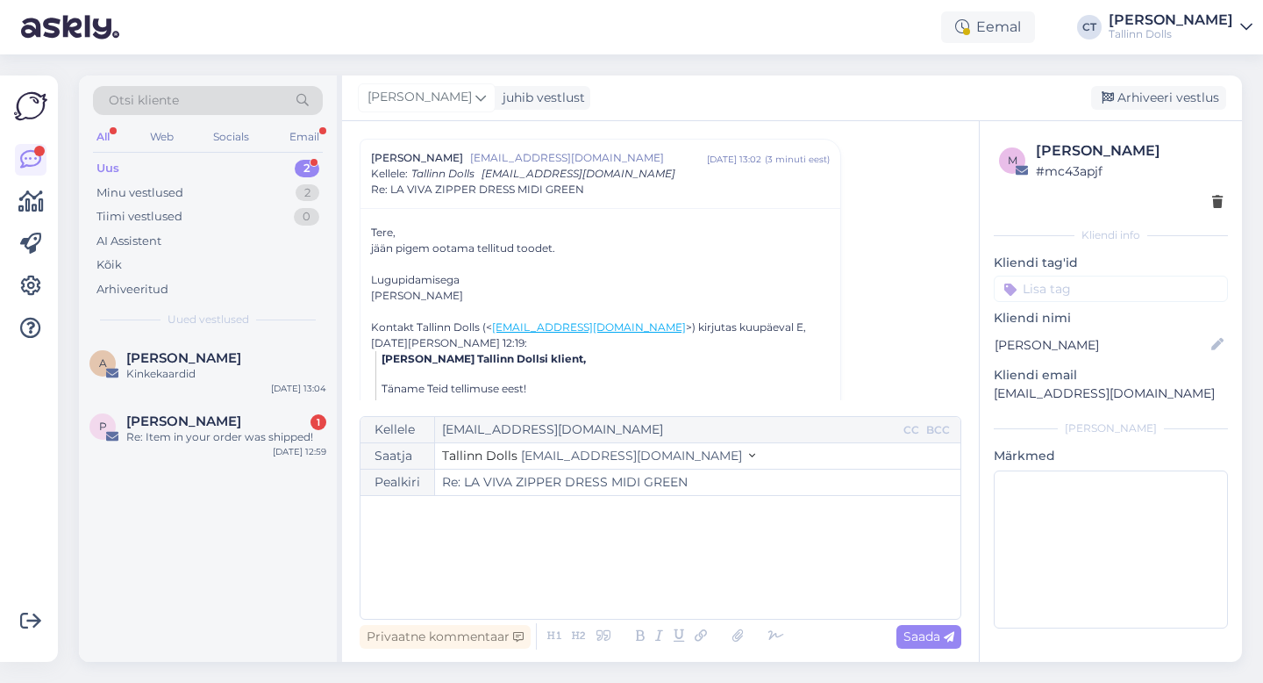
click at [632, 590] on div "﻿" at bounding box center [660, 556] width 583 height 105
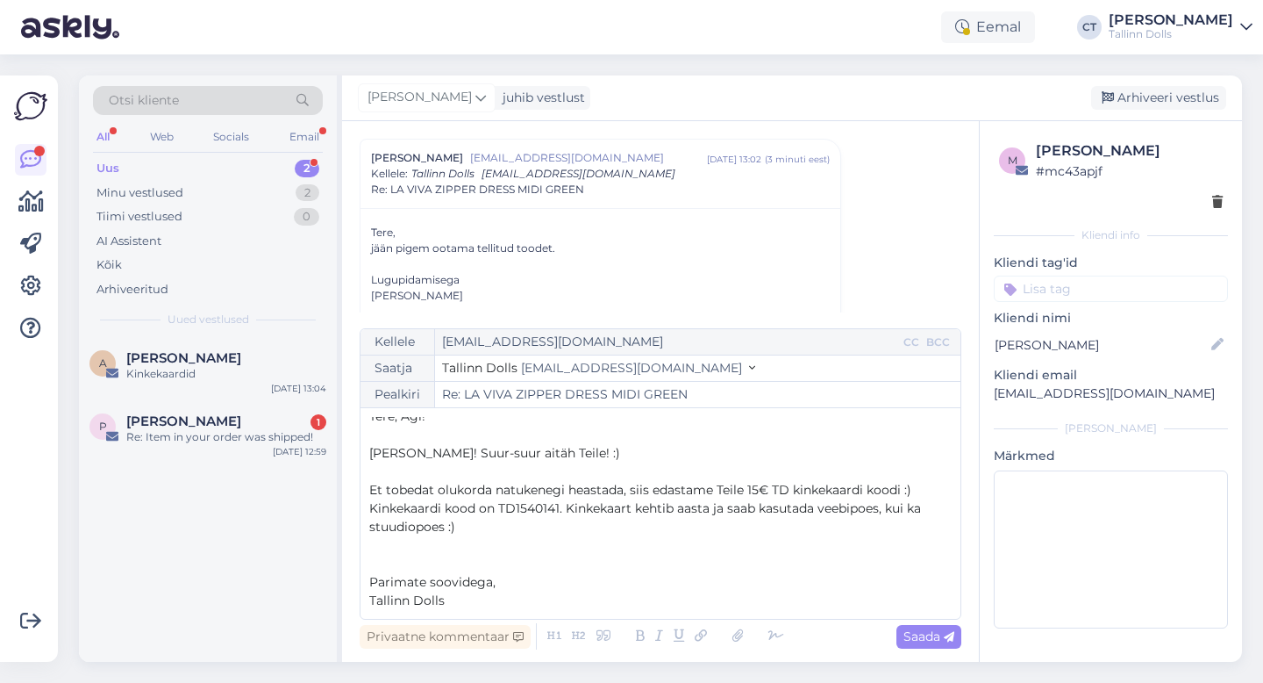
scroll to position [4, 0]
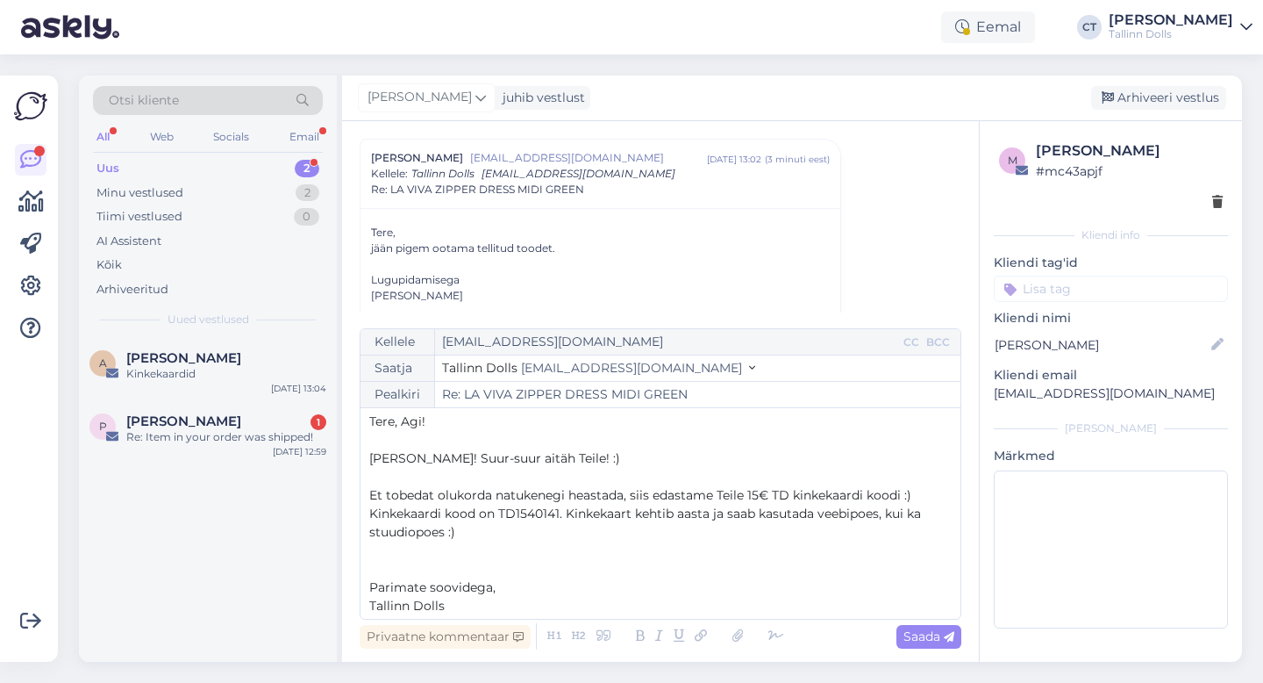
click at [560, 516] on span "Kinkekaardi kood on TD1540141. Kinkekaart kehtib aasta ja saab kasutada veebipo…" at bounding box center [646, 522] width 555 height 34
click at [778, 545] on p "﻿" at bounding box center [660, 550] width 583 height 18
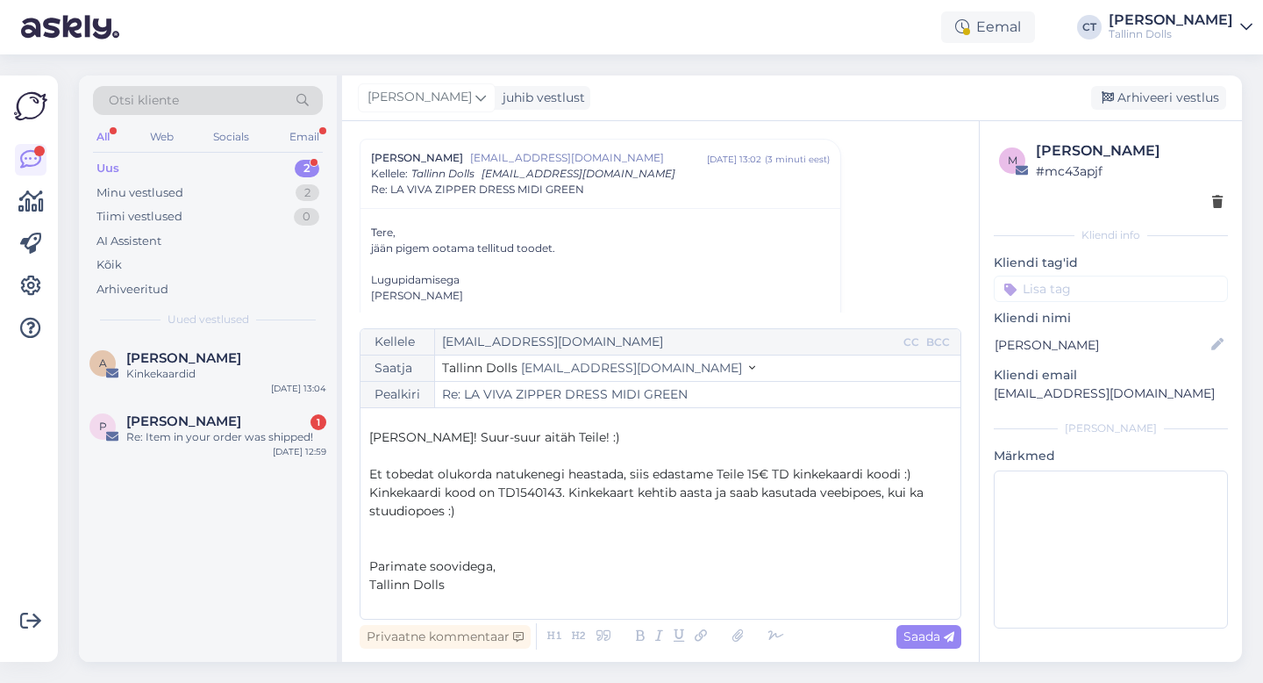
scroll to position [0, 0]
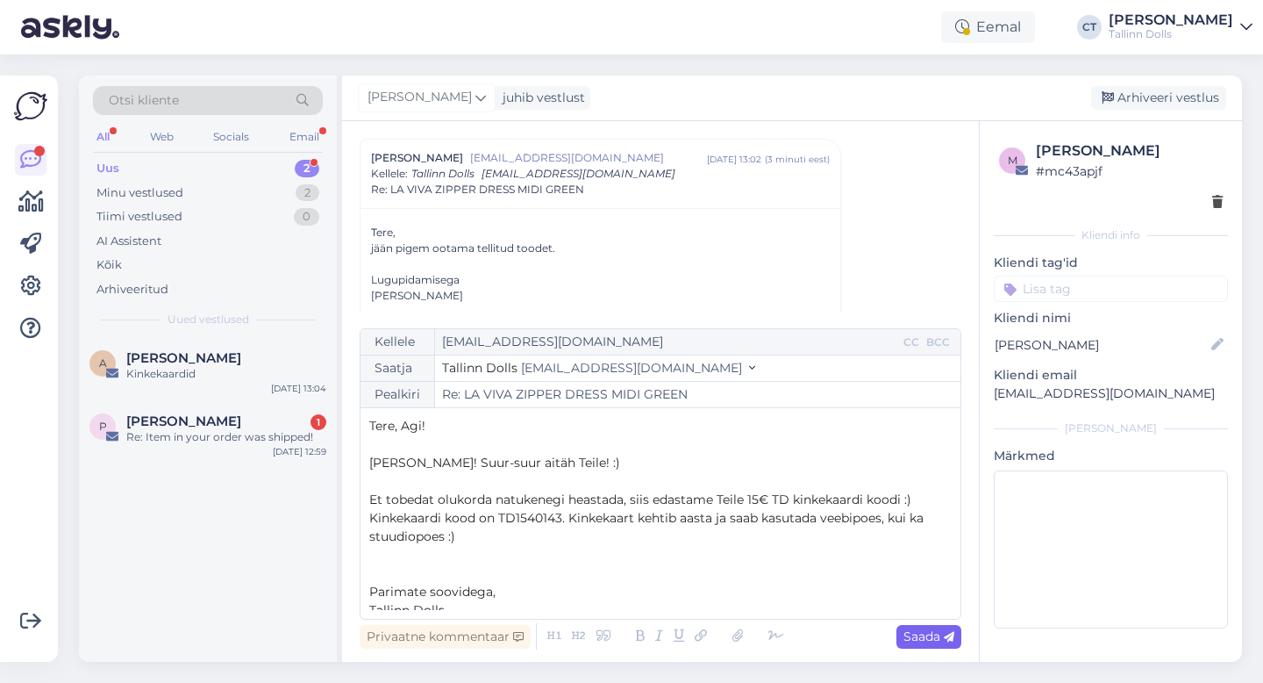
click at [927, 633] on span "Saada" at bounding box center [929, 636] width 51 height 16
type input "Re: Re: LA VIVA ZIPPER DRESS MIDI GREEN"
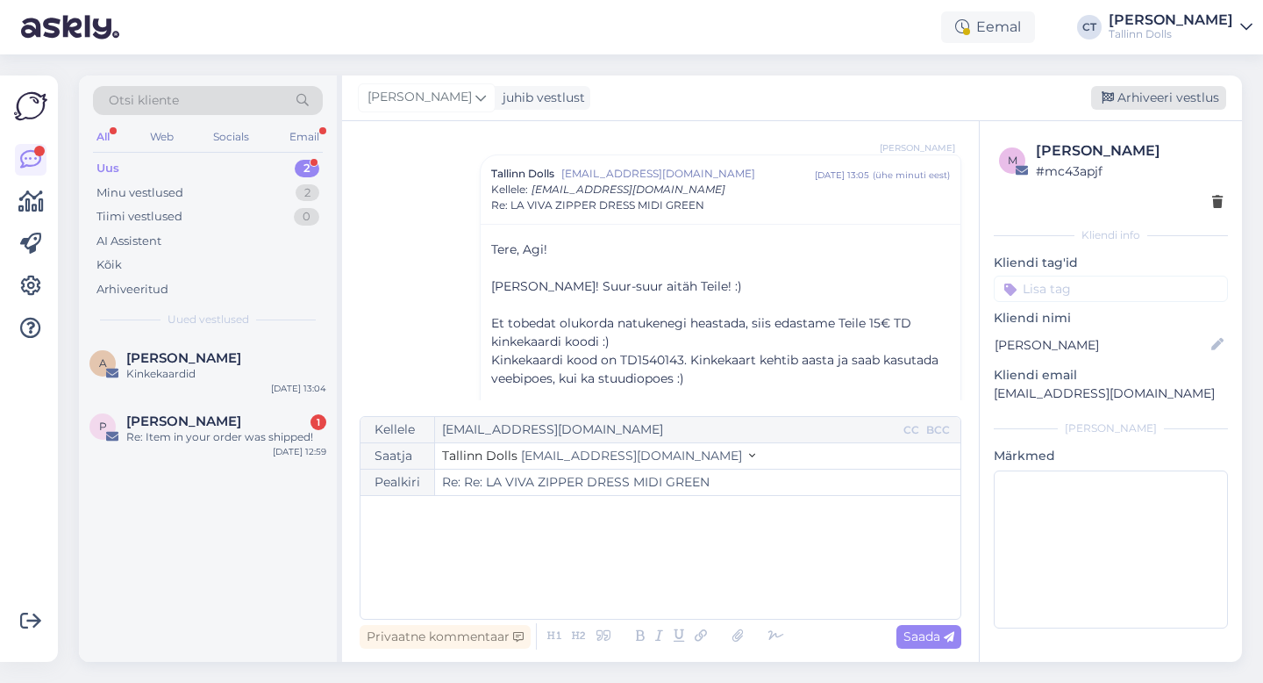
click at [1141, 86] on div "Arhiveeri vestlus" at bounding box center [1158, 98] width 135 height 24
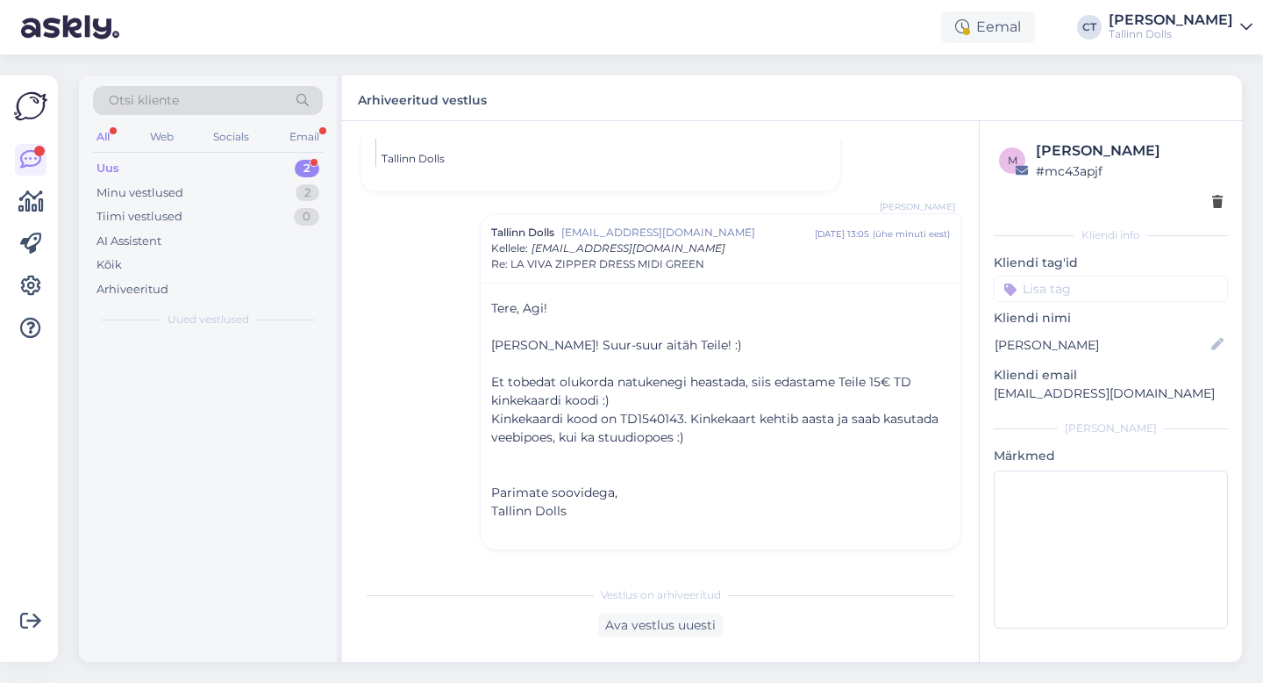
scroll to position [732, 0]
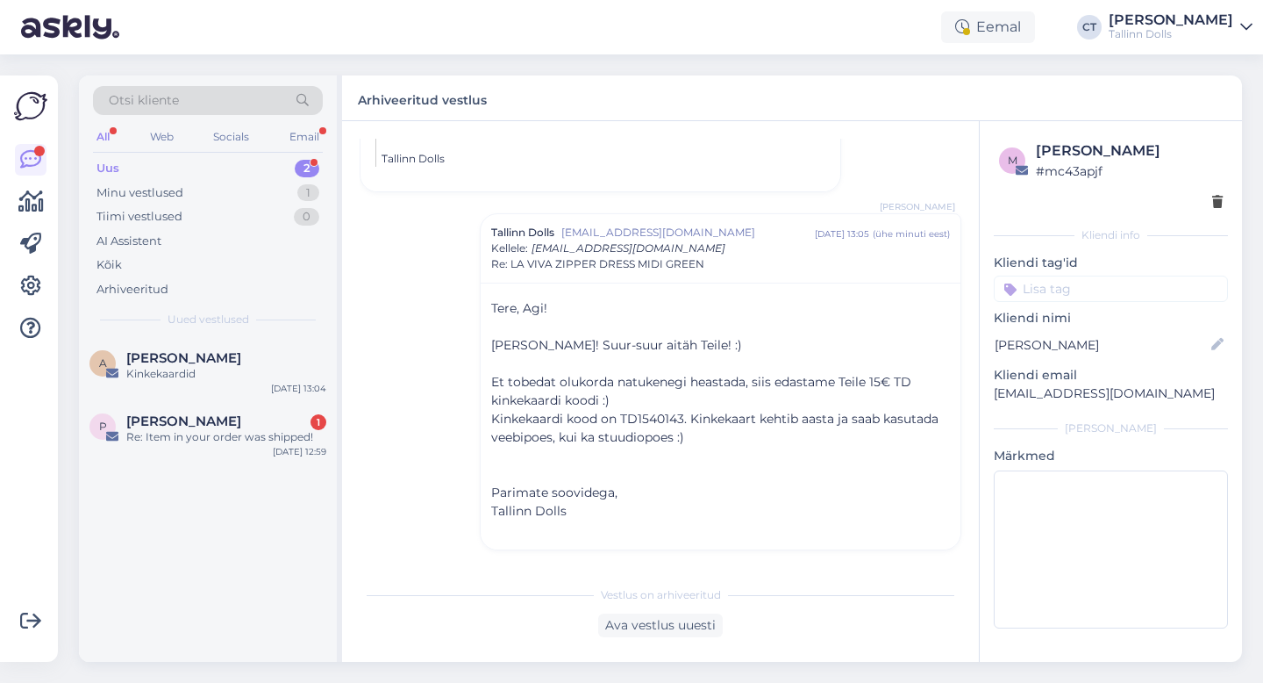
click at [177, 161] on div "Uus 2" at bounding box center [208, 168] width 230 height 25
click at [194, 419] on div "[PERSON_NAME] 1" at bounding box center [226, 421] width 200 height 16
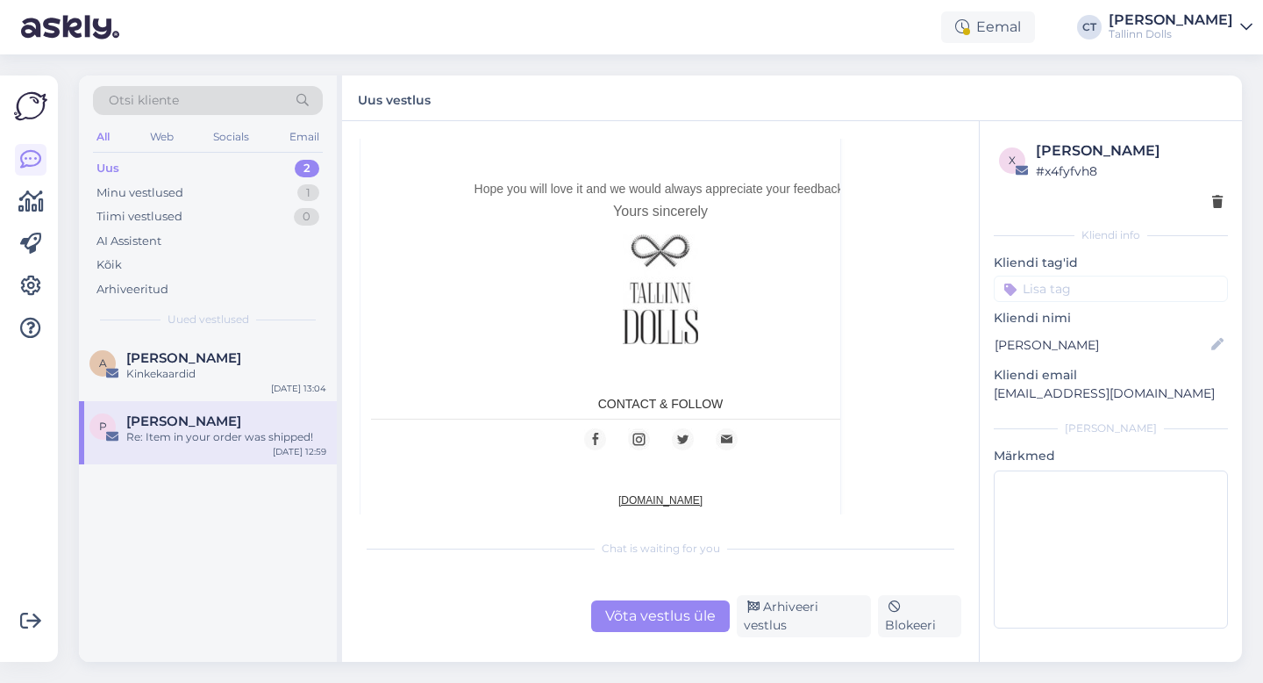
scroll to position [963, 0]
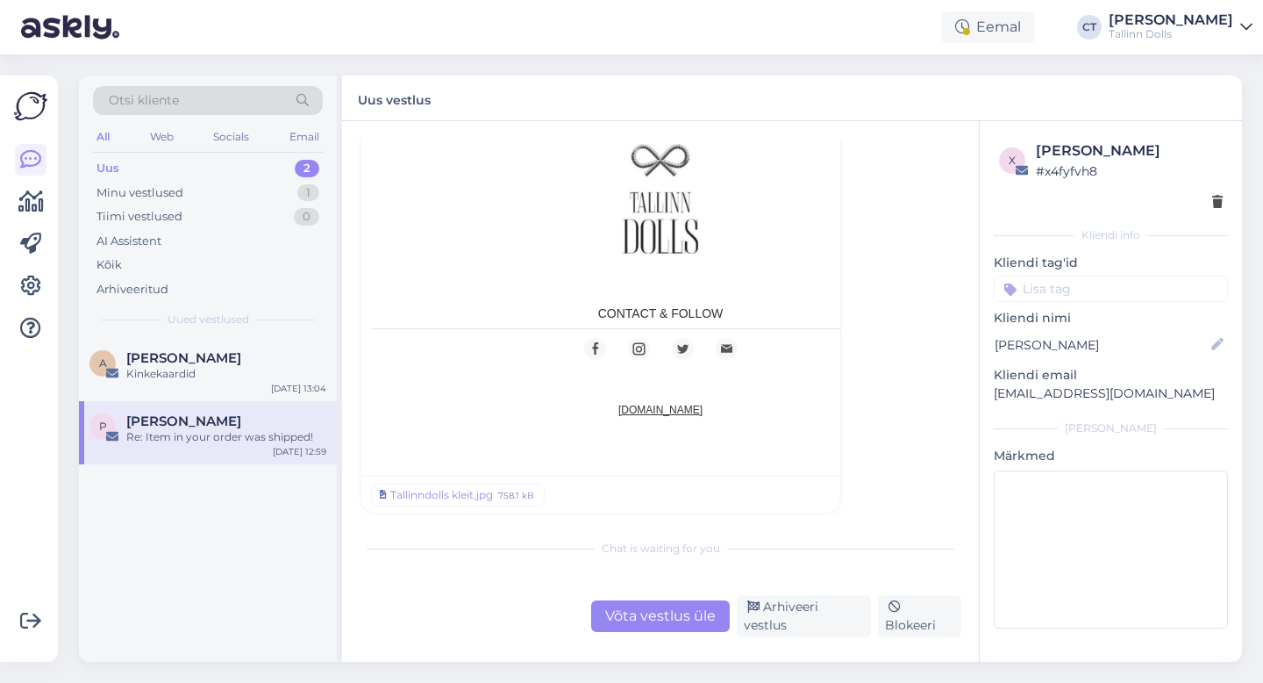
click at [474, 506] on div "Tallinndolls kleit.jpg 758.1 kB" at bounding box center [601, 494] width 480 height 38
click at [474, 500] on div "Tallinndolls kleit.jpg" at bounding box center [441, 495] width 103 height 16
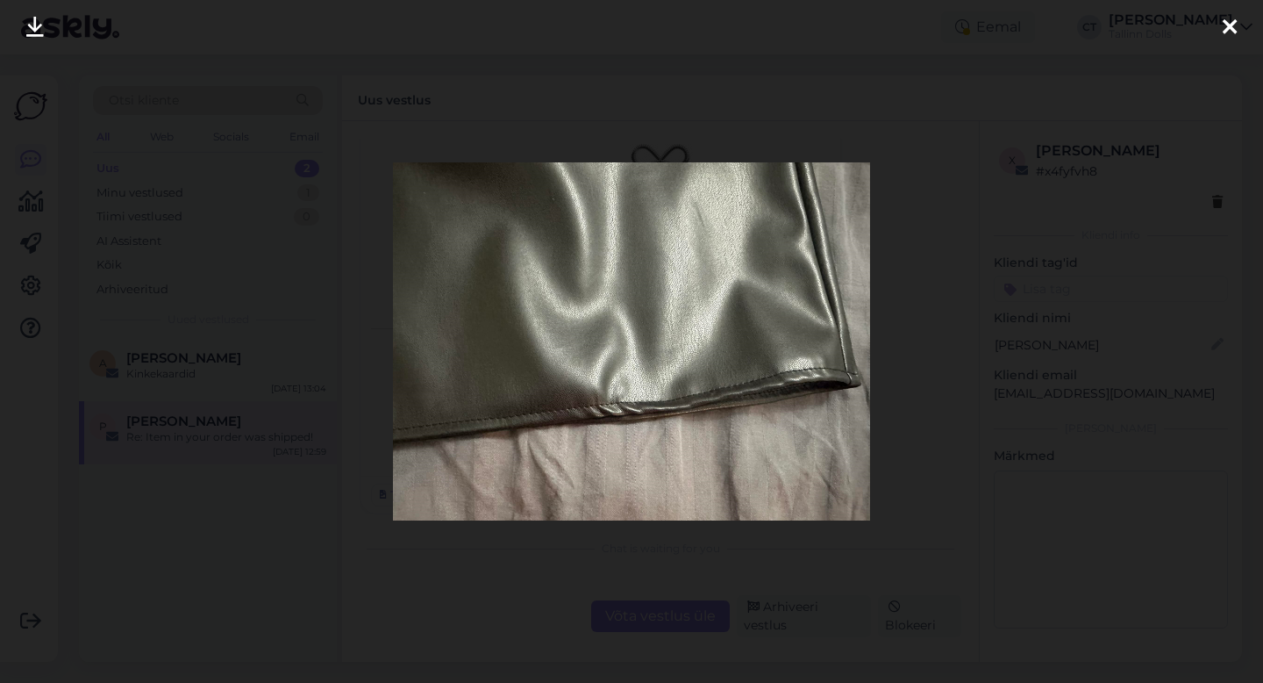
click at [1226, 22] on icon at bounding box center [1230, 28] width 14 height 23
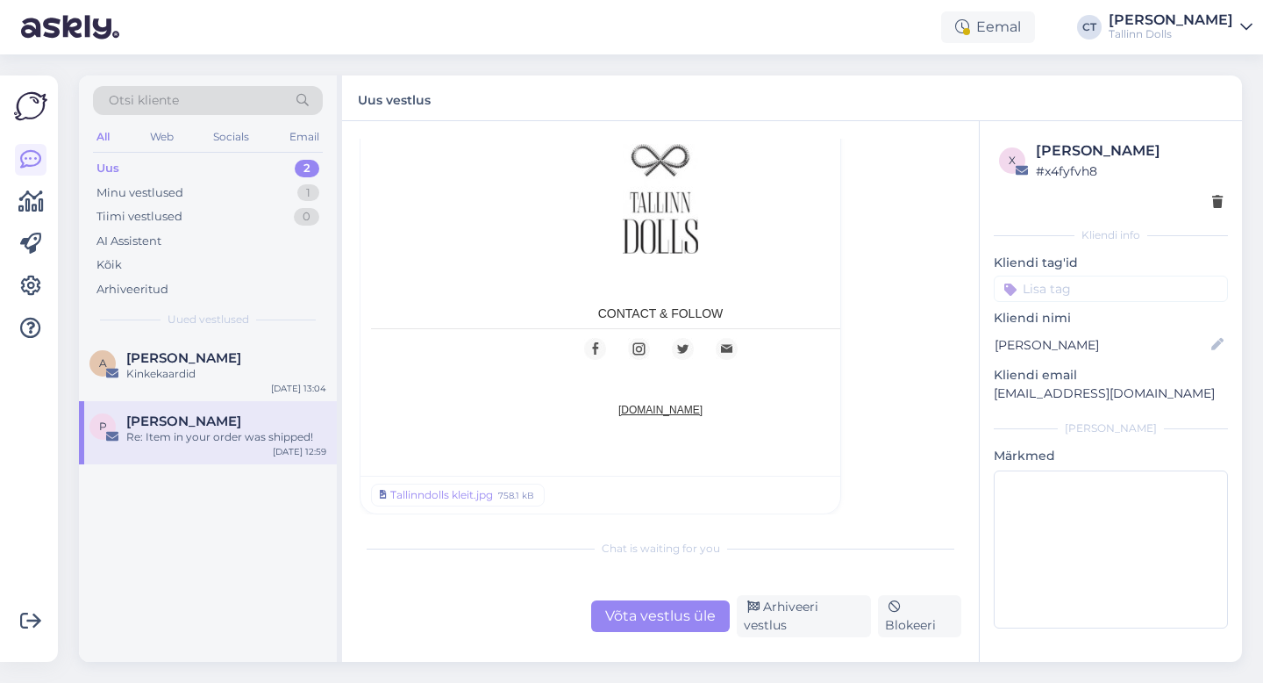
click at [700, 613] on div "Võta vestlus üle" at bounding box center [660, 616] width 139 height 32
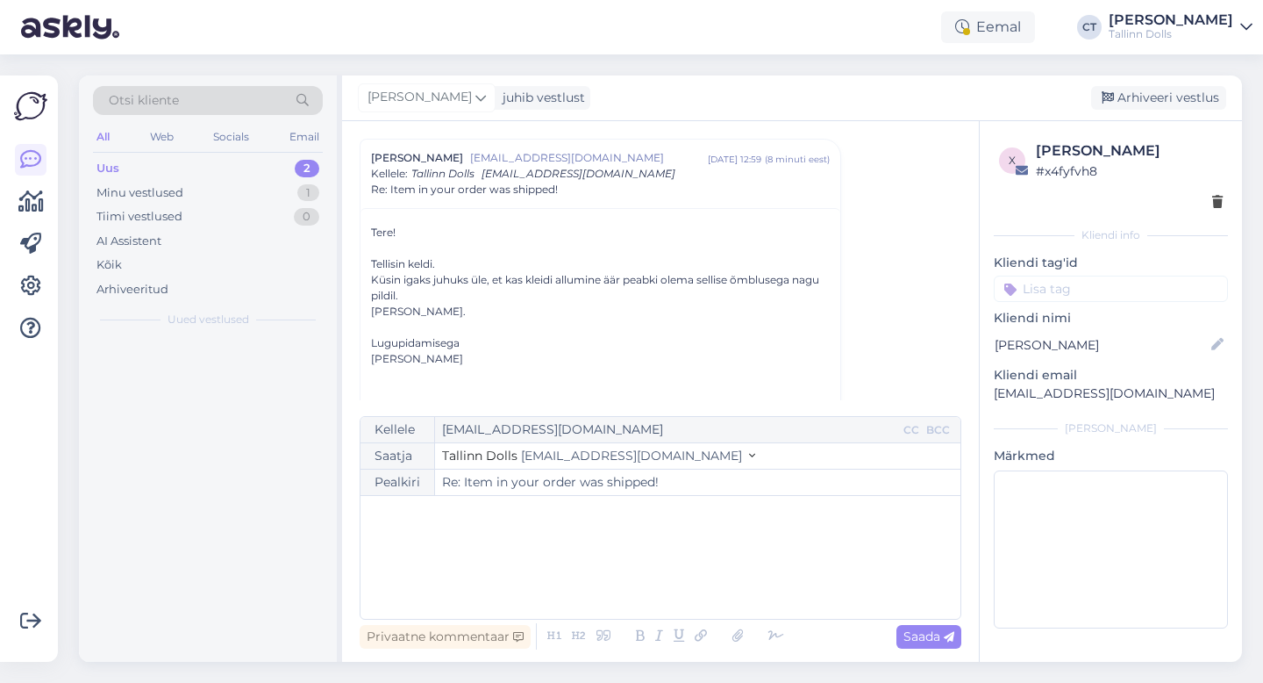
click at [699, 575] on div "﻿" at bounding box center [660, 556] width 583 height 105
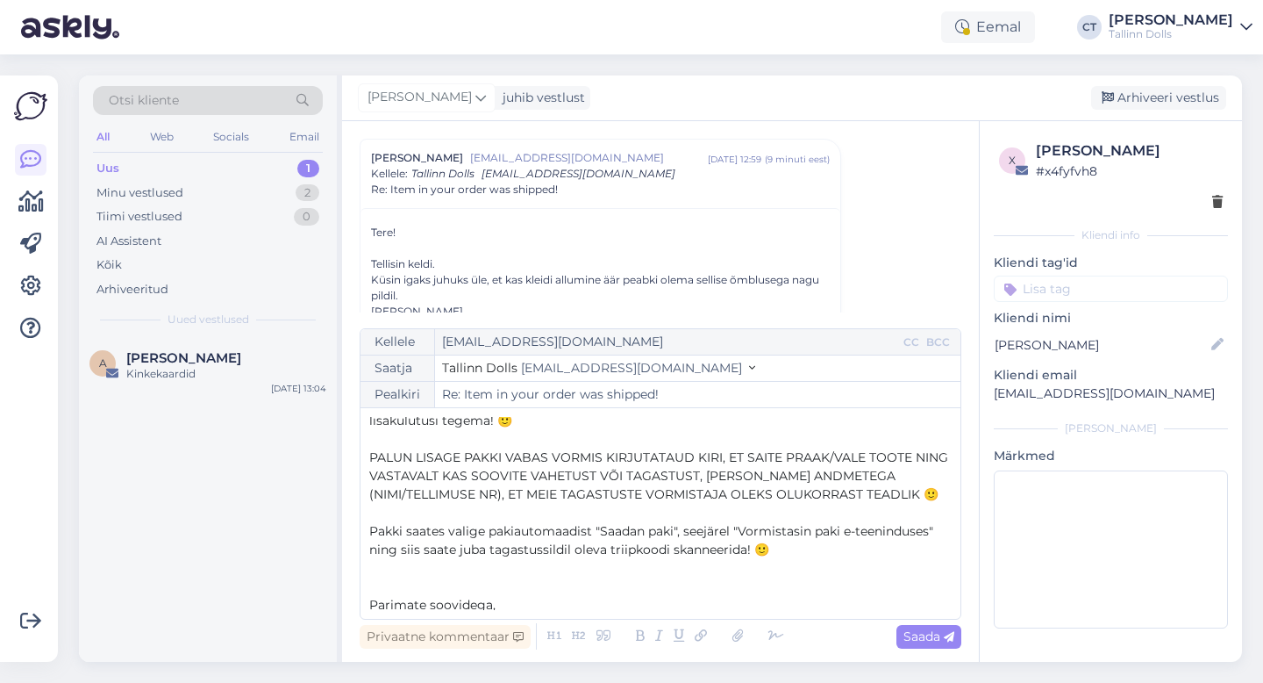
scroll to position [142, 0]
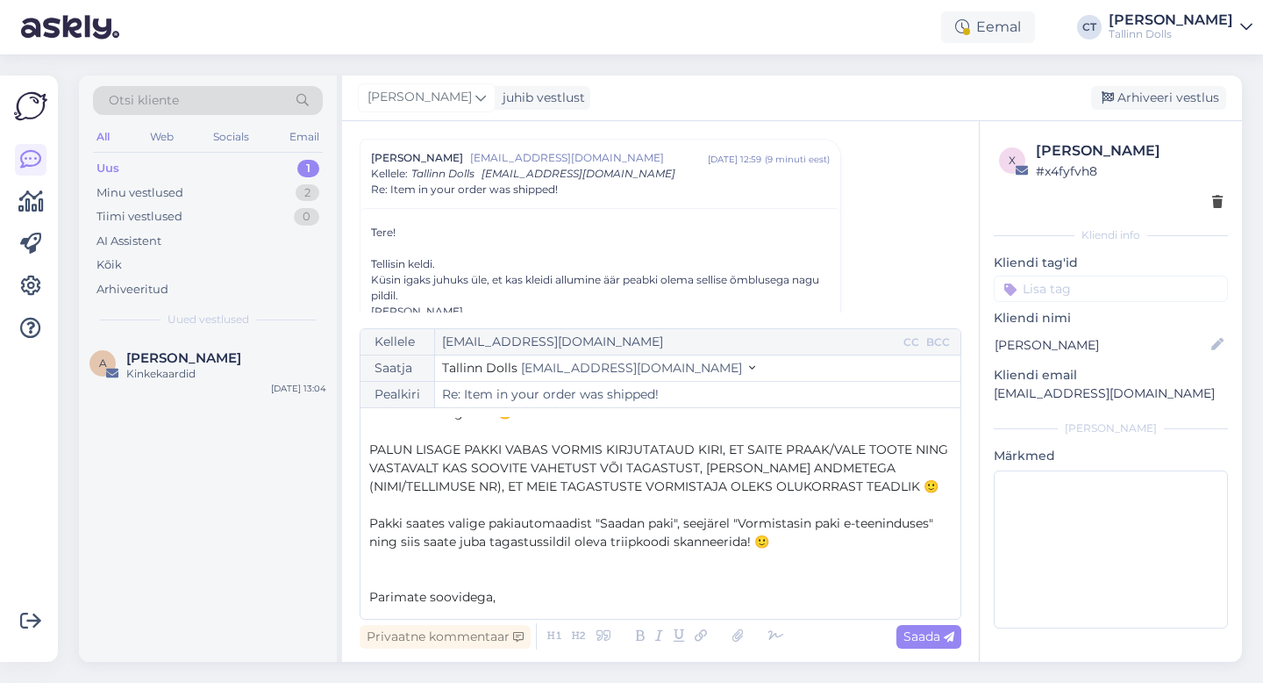
click at [861, 447] on span "PALUN LISAGE PAKKI VABAS VORMIS KIRJUTATAUD KIRI, ET SAITE PRAAK/VALE TOOTE NIN…" at bounding box center [660, 467] width 583 height 53
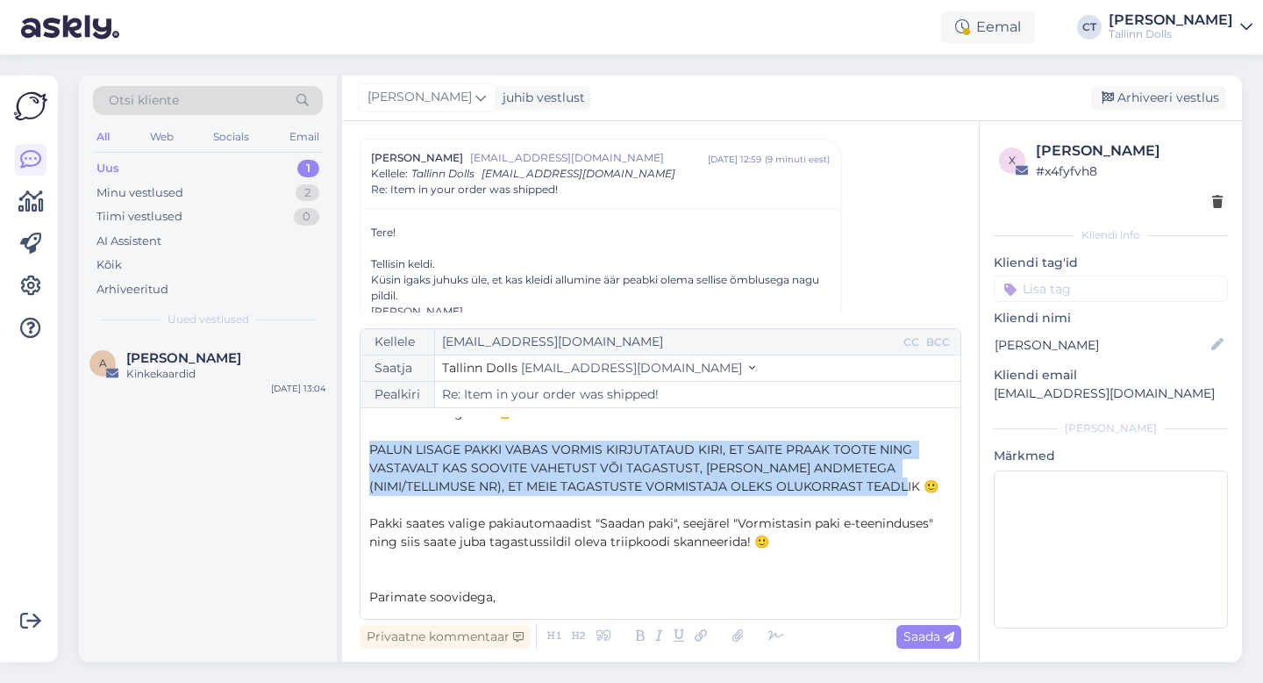
drag, startPoint x: 937, startPoint y: 485, endPoint x: 346, endPoint y: 450, distance: 592.3
click at [346, 450] on div "Vestlus algas [PERSON_NAME] [EMAIL_ADDRESS][DOMAIN_NAME] [DATE] 12:59 ( 9 minut…" at bounding box center [660, 391] width 637 height 540
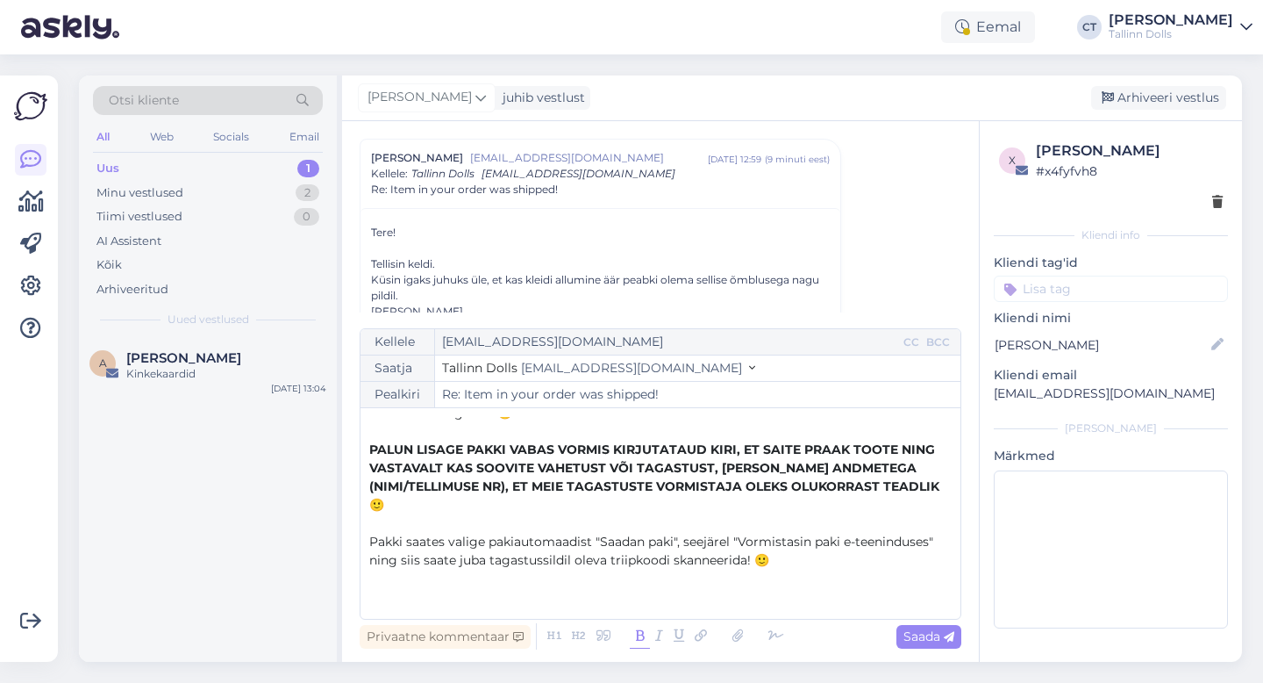
click at [646, 635] on icon at bounding box center [640, 636] width 20 height 25
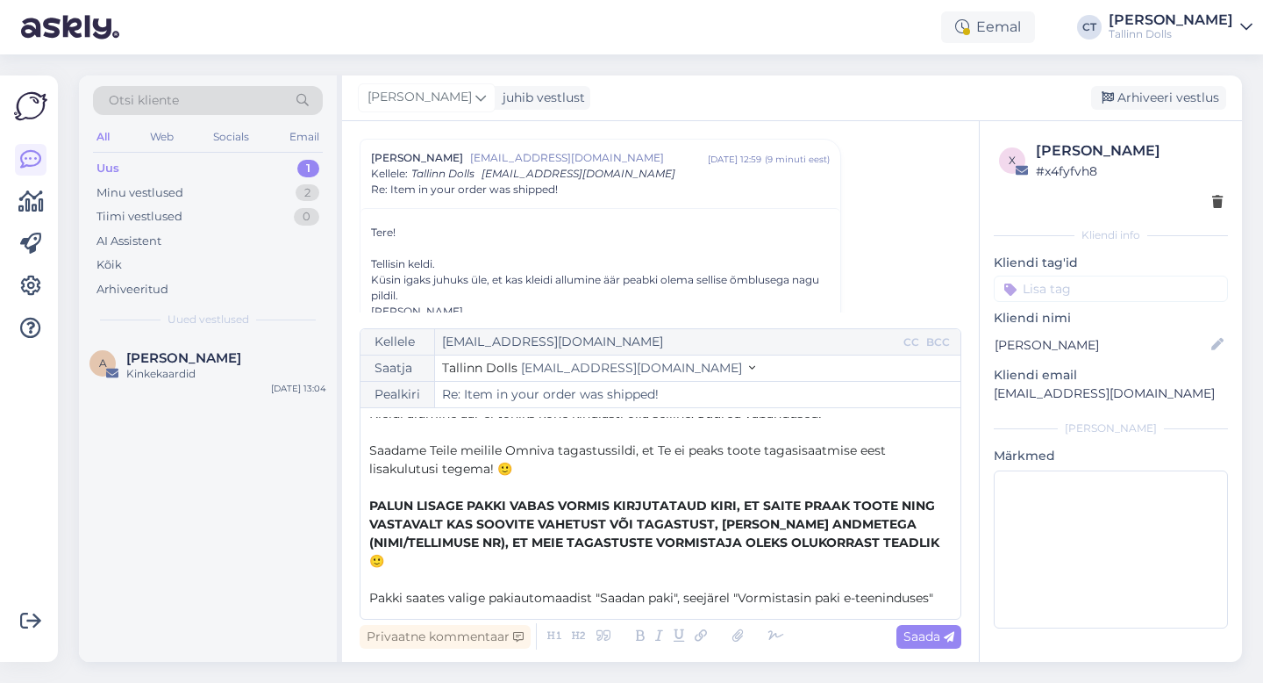
click at [675, 462] on p "Saadame Teile meilile Omniva tagastussildi, et Te ei peaks toote tagasisaatmise…" at bounding box center [660, 459] width 583 height 37
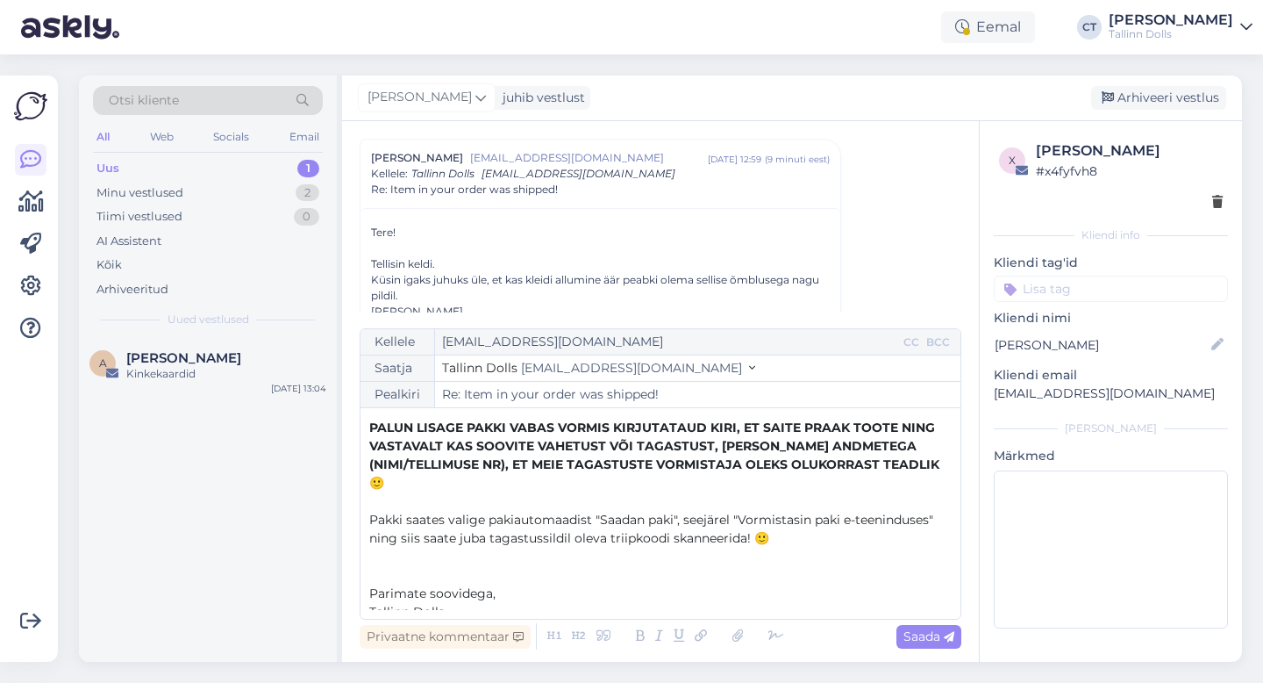
scroll to position [194, 0]
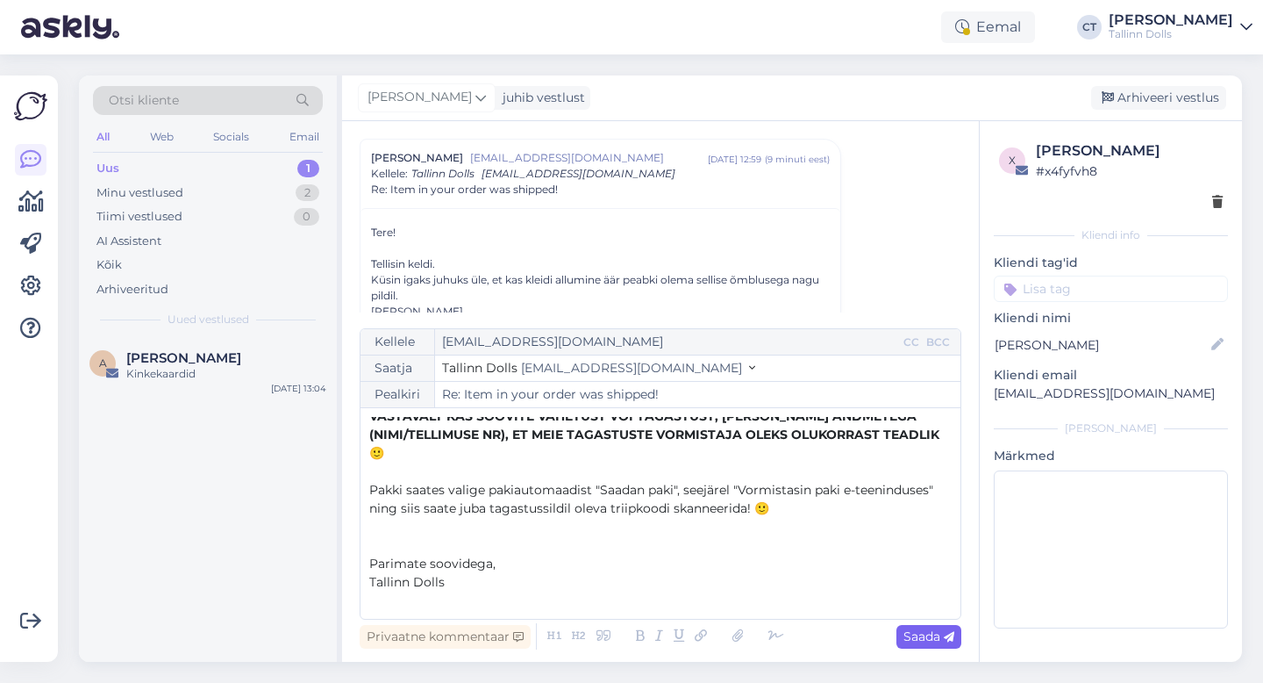
click at [918, 640] on span "Saada" at bounding box center [929, 636] width 51 height 16
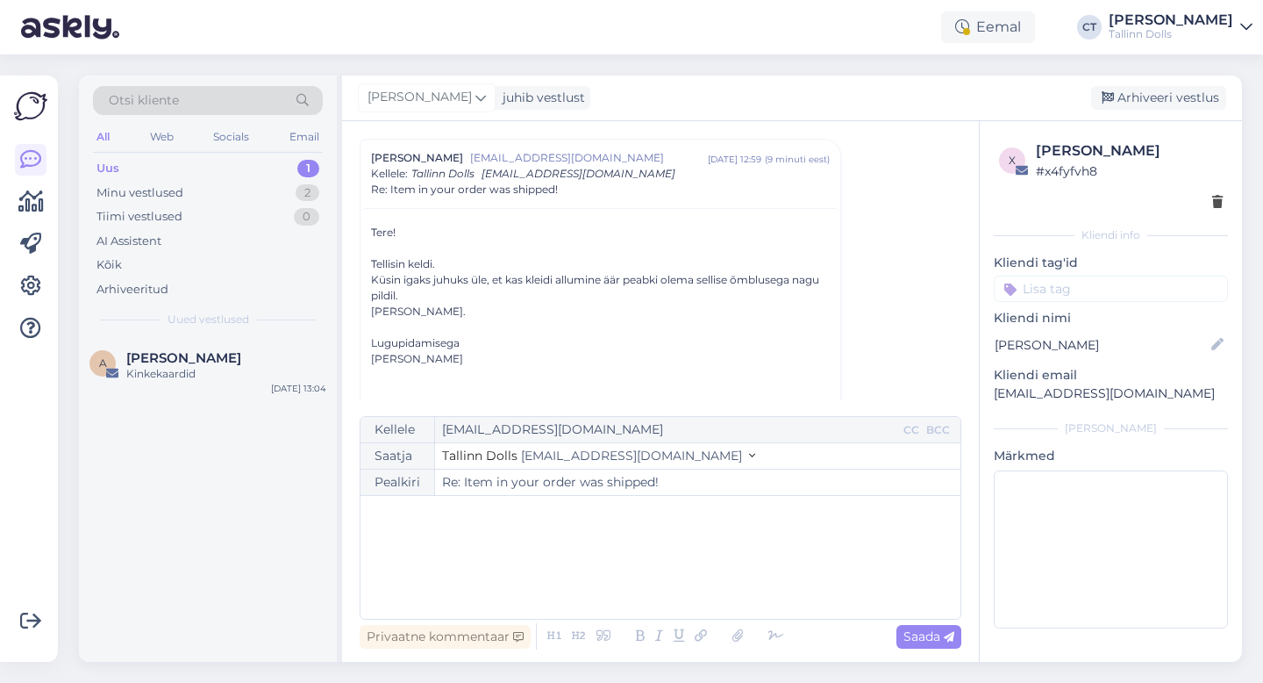
scroll to position [1225, 0]
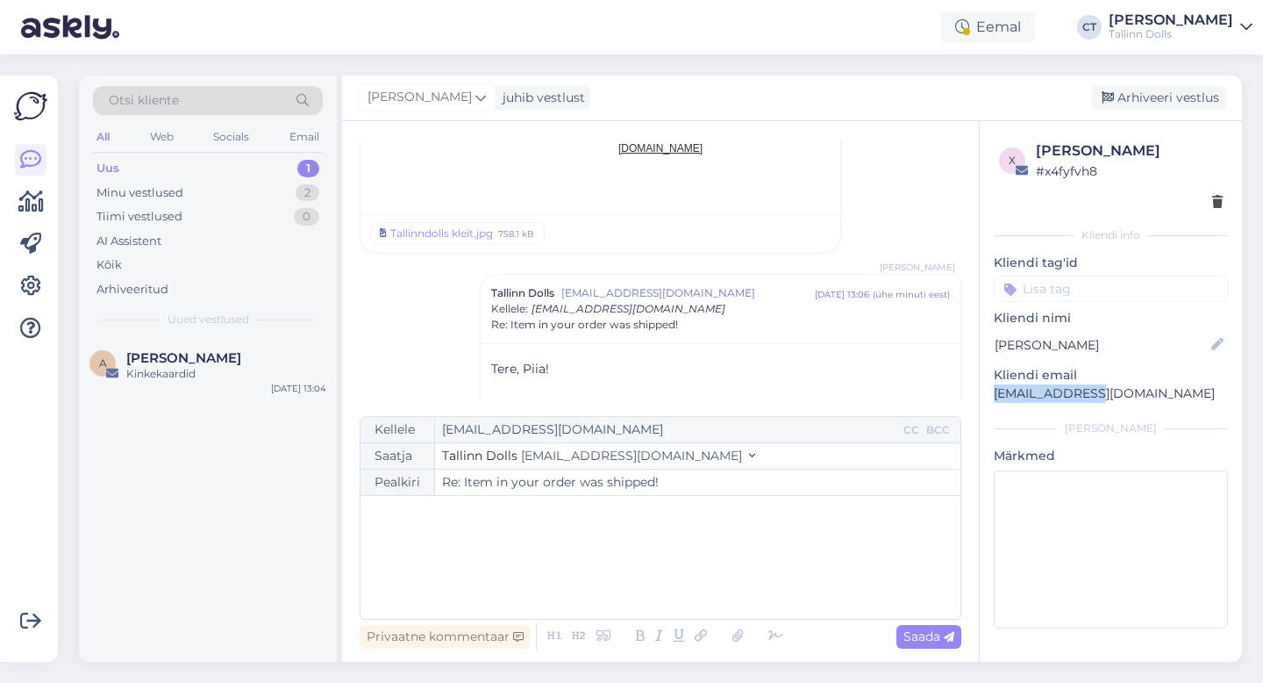
drag, startPoint x: 1093, startPoint y: 397, endPoint x: 983, endPoint y: 396, distance: 109.7
click at [983, 396] on div "x [PERSON_NAME] # x4fyfvh8 Kliendi info Kliendi tag'id zipper green zipper gree…" at bounding box center [1111, 387] width 262 height 533
click at [661, 573] on div "﻿" at bounding box center [660, 556] width 583 height 105
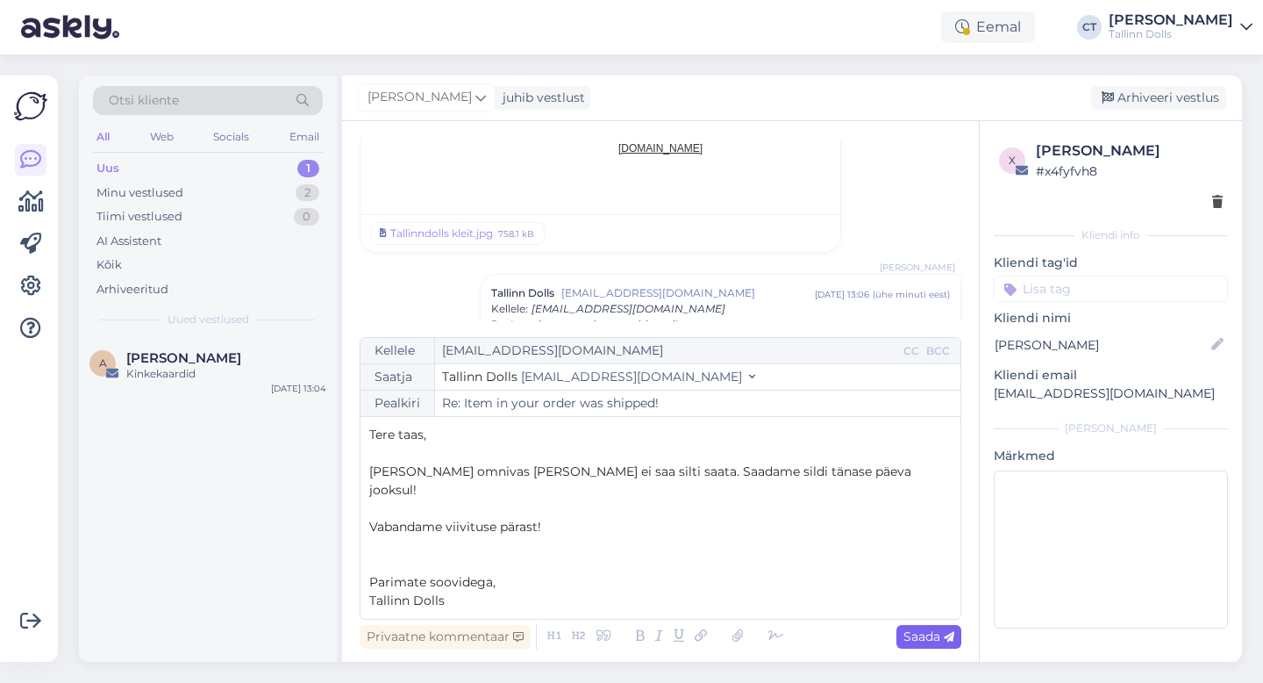
click at [914, 638] on span "Saada" at bounding box center [929, 636] width 51 height 16
type input "Re: Item in your order was shipped!"
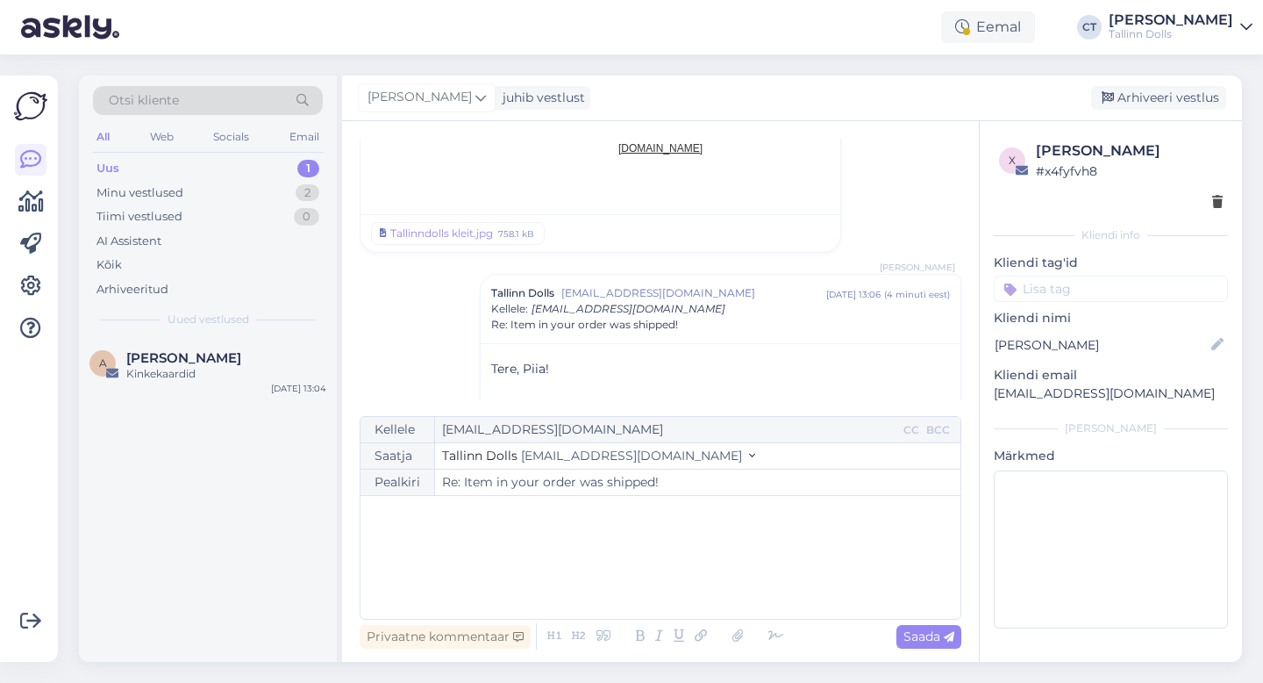
scroll to position [1748, 0]
click at [1097, 283] on input at bounding box center [1111, 288] width 234 height 26
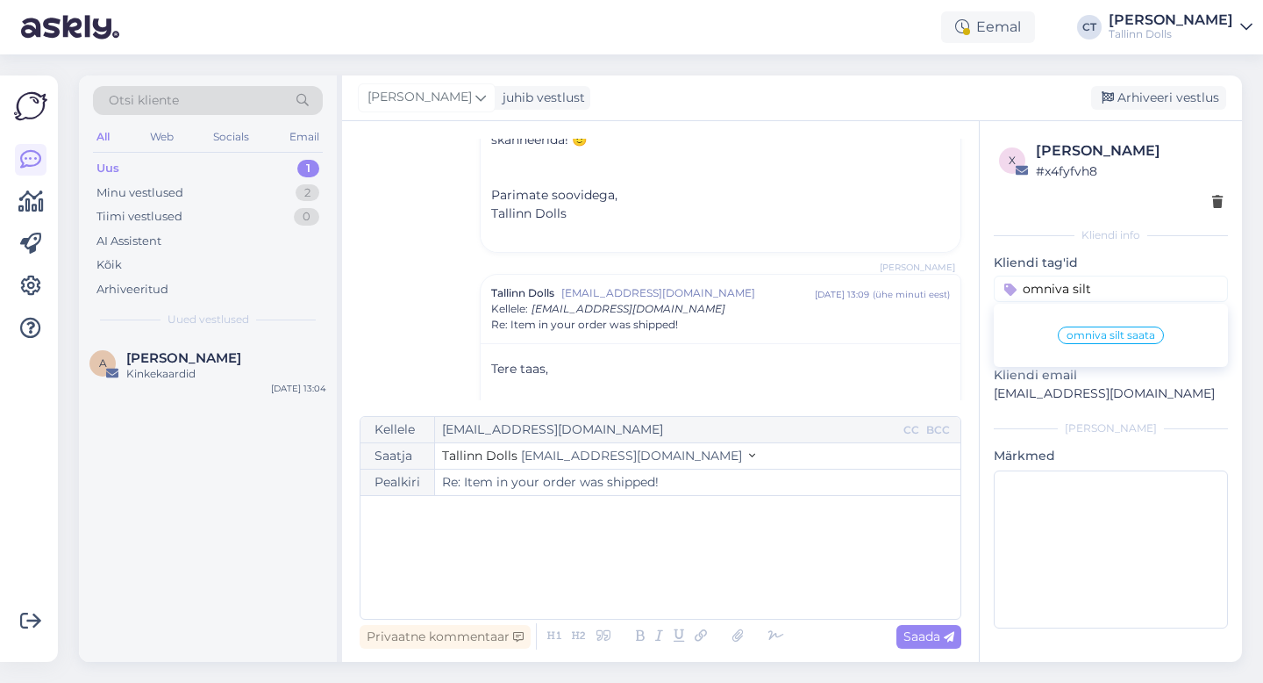
type input "omniva silt"
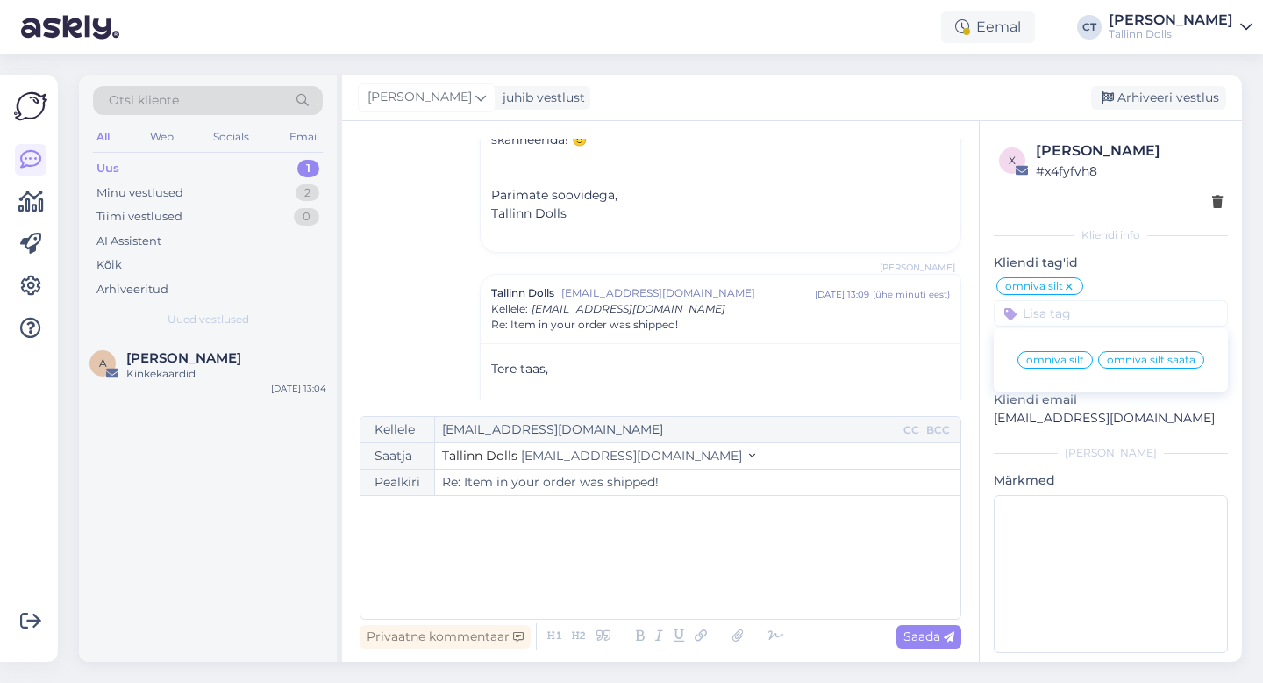
scroll to position [1883, 0]
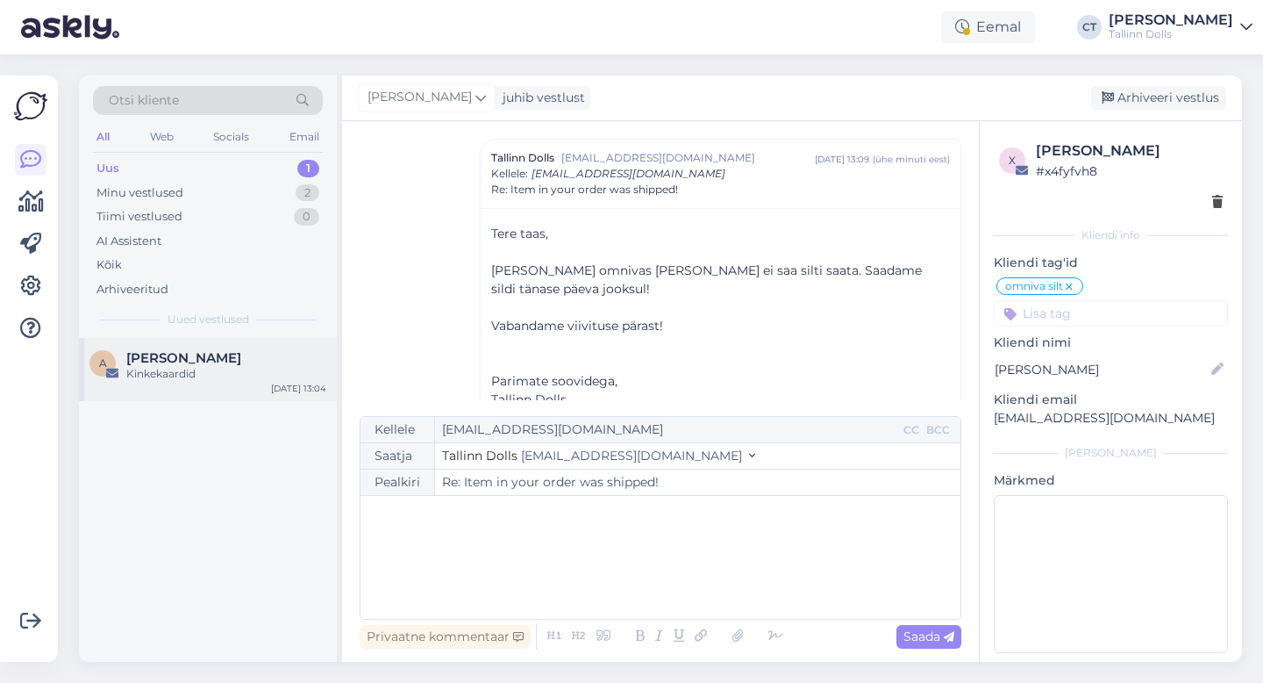
click at [216, 382] on div "A [PERSON_NAME] Kinkekaardid [DATE] 13:04" at bounding box center [208, 369] width 258 height 63
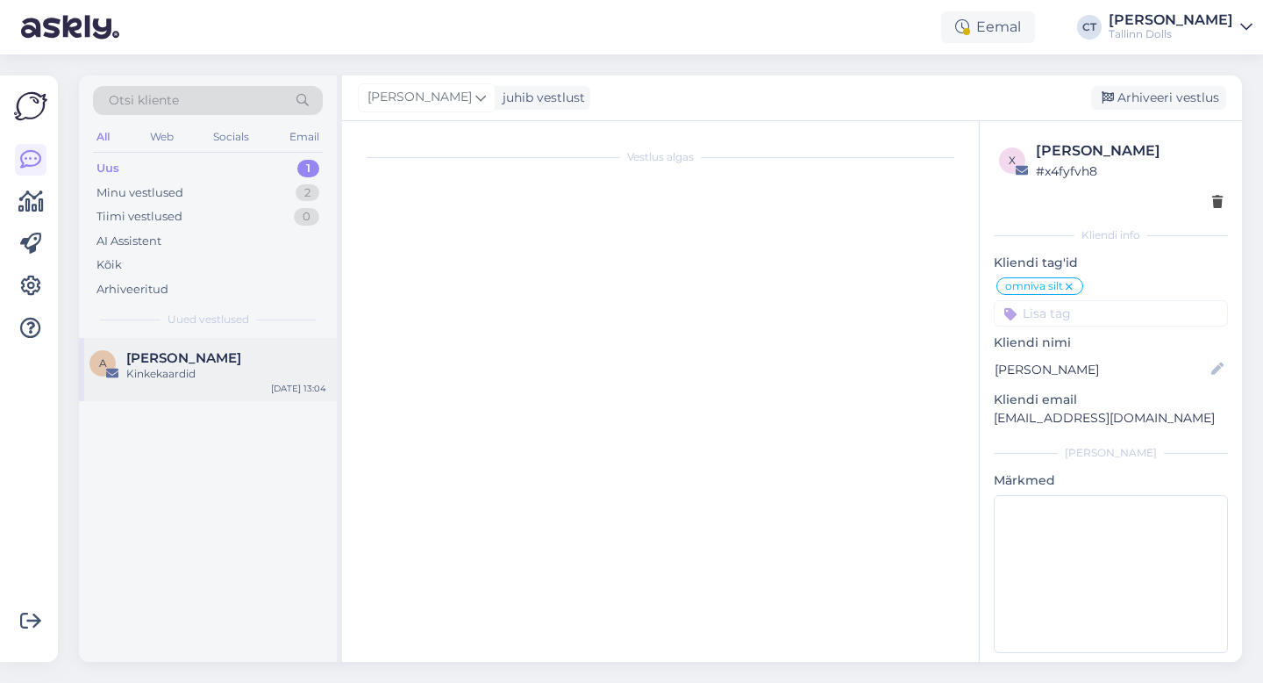
scroll to position [0, 0]
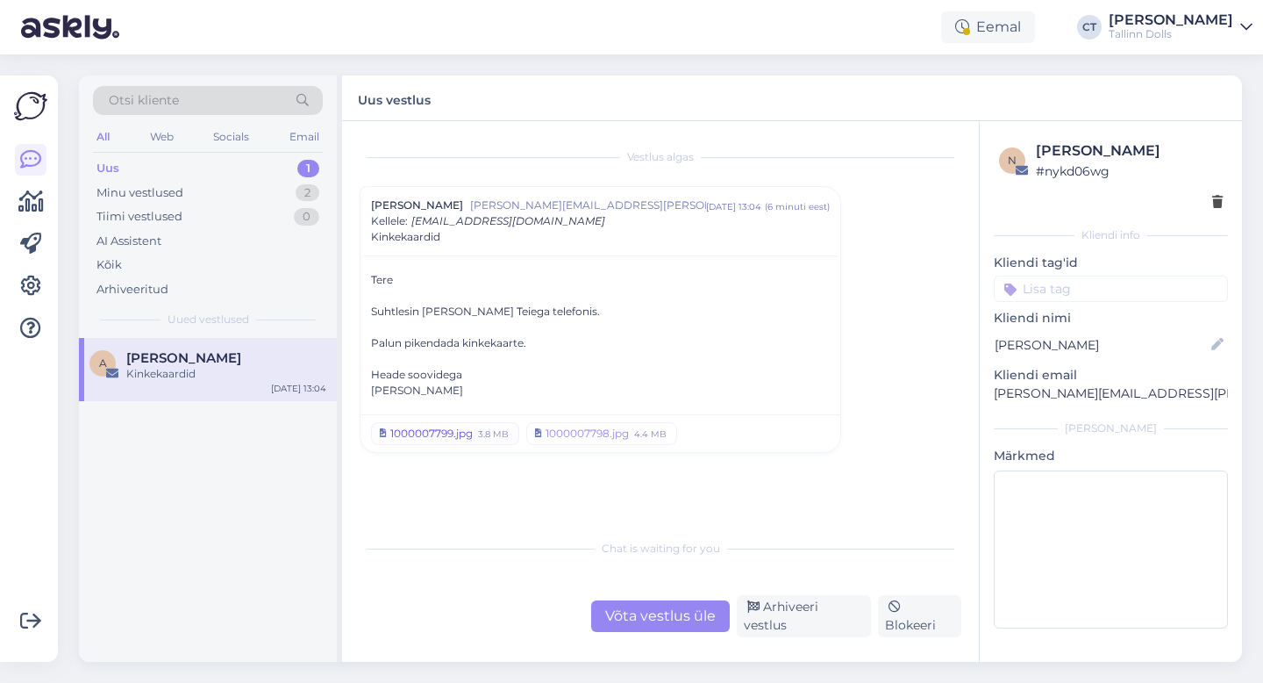
click at [471, 435] on div "1000007799.jpg" at bounding box center [431, 433] width 82 height 16
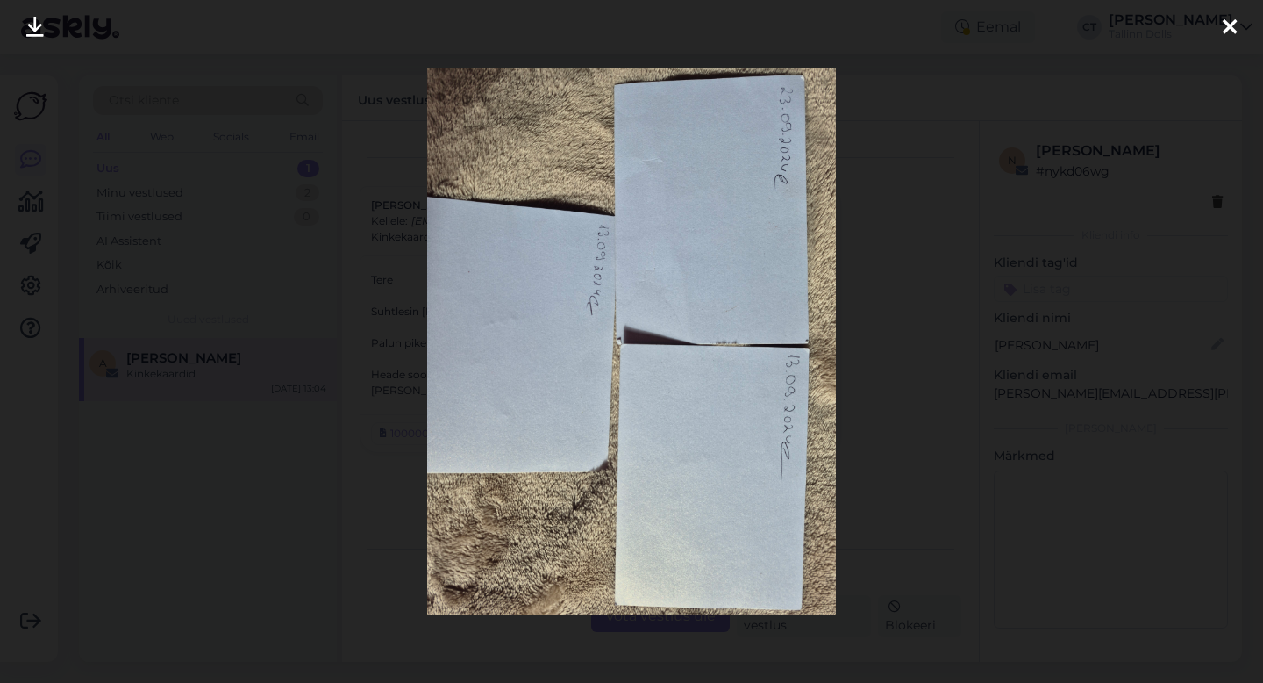
click at [1232, 18] on icon at bounding box center [1230, 28] width 14 height 23
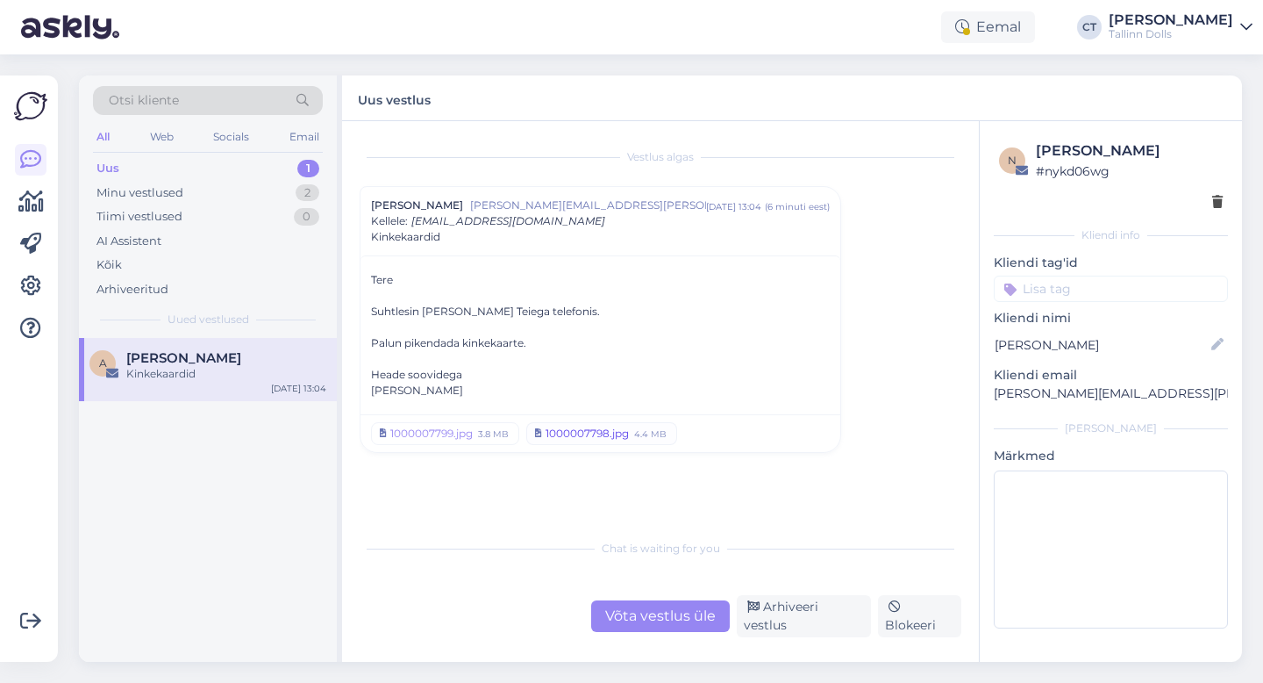
click at [614, 442] on link "1000007798.jpg 4.4 MB" at bounding box center [601, 433] width 151 height 23
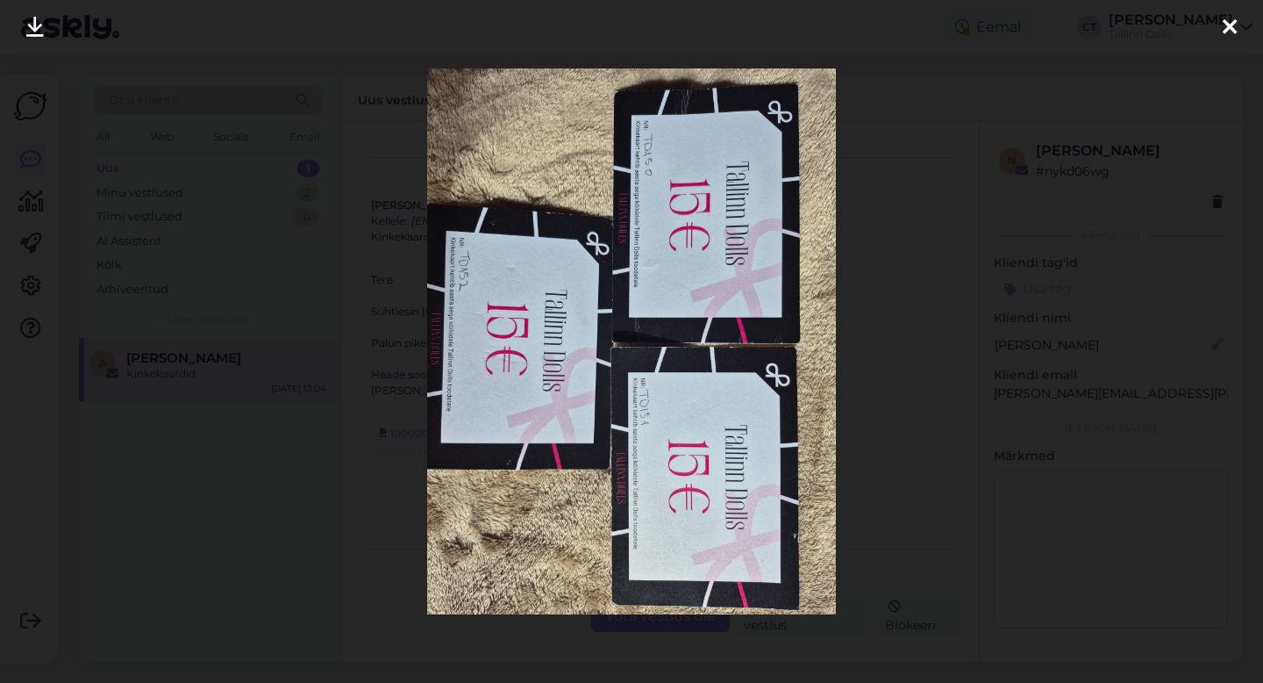
click at [1073, 297] on div at bounding box center [631, 341] width 1263 height 683
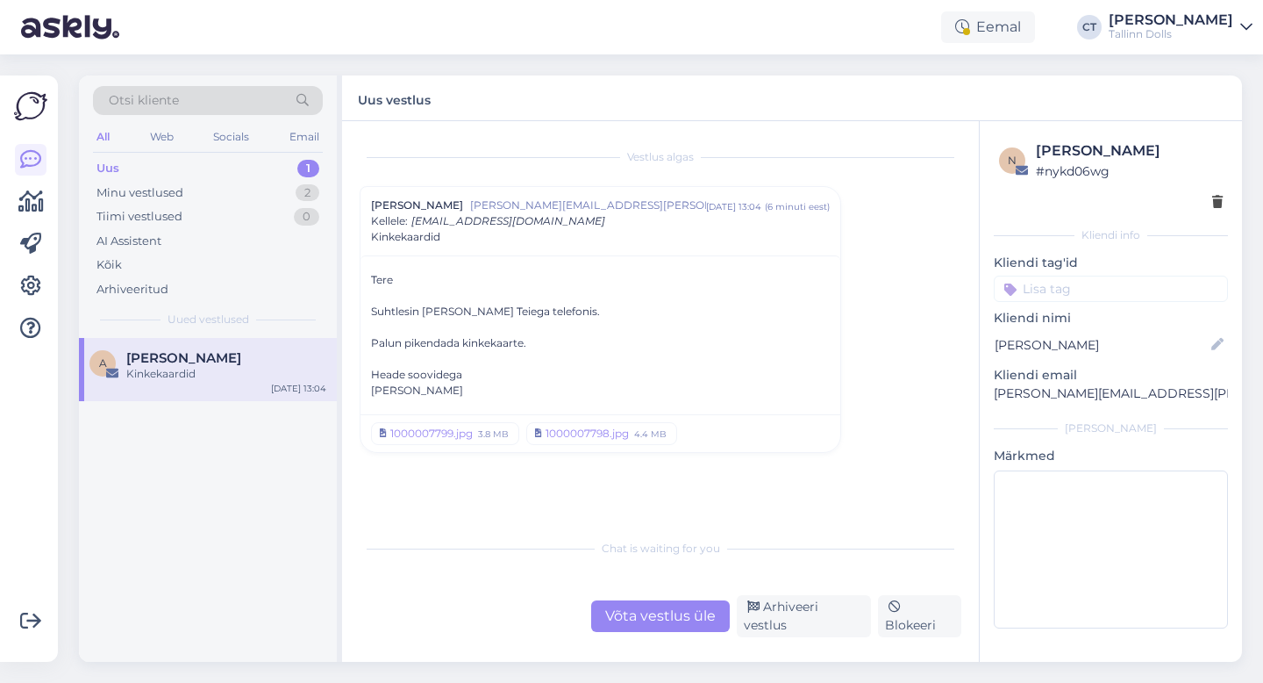
click at [651, 621] on div "Võta vestlus üle" at bounding box center [660, 616] width 139 height 32
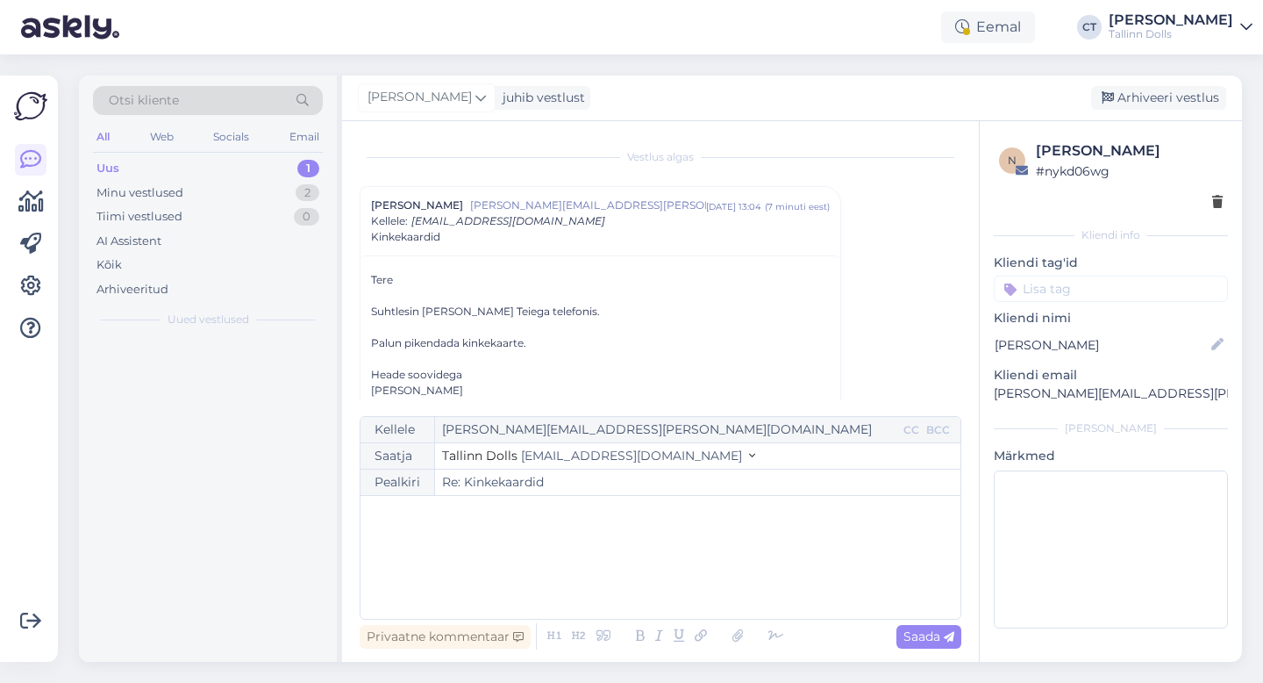
scroll to position [47, 0]
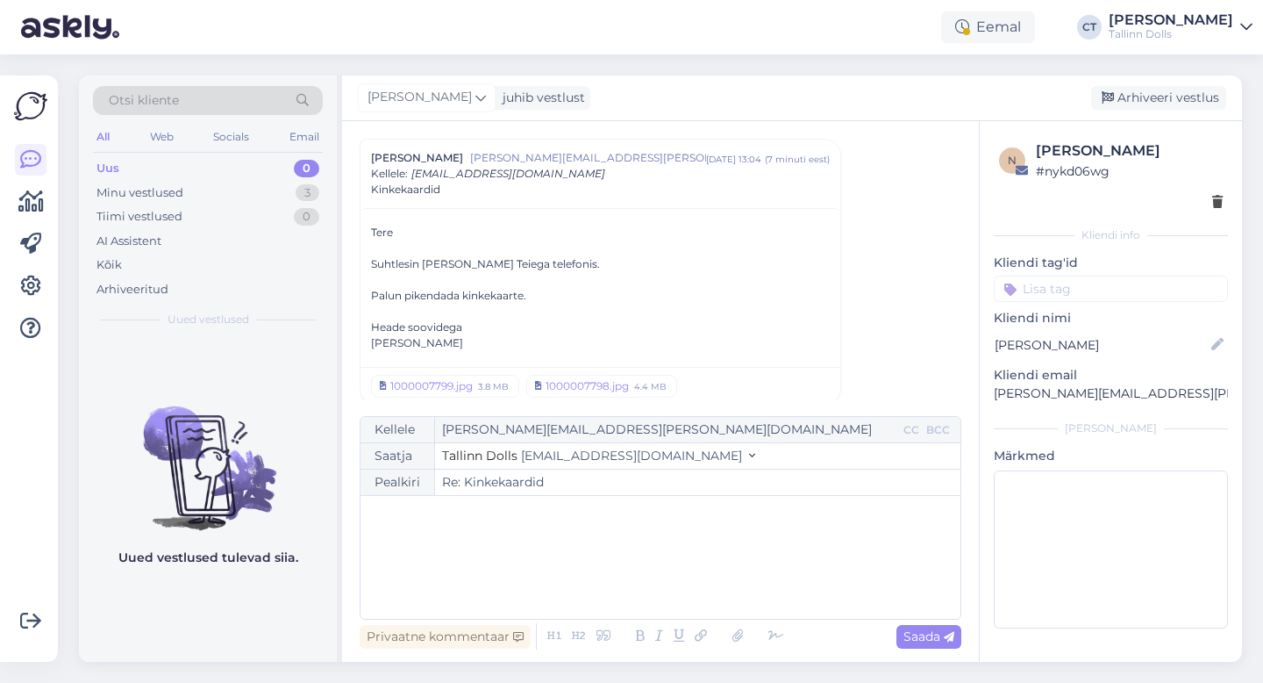
click at [653, 572] on div "﻿" at bounding box center [660, 556] width 583 height 105
click at [484, 384] on div "3.8 MB" at bounding box center [493, 386] width 34 height 16
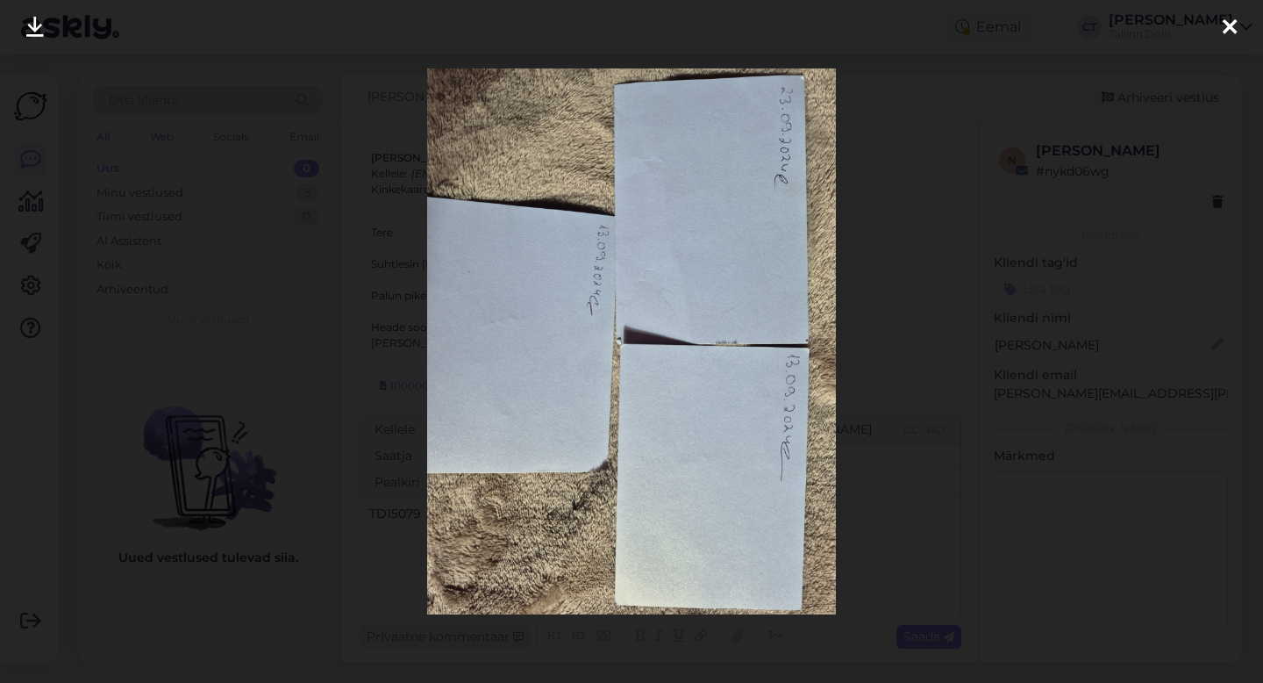
click at [1233, 25] on icon at bounding box center [1230, 28] width 14 height 23
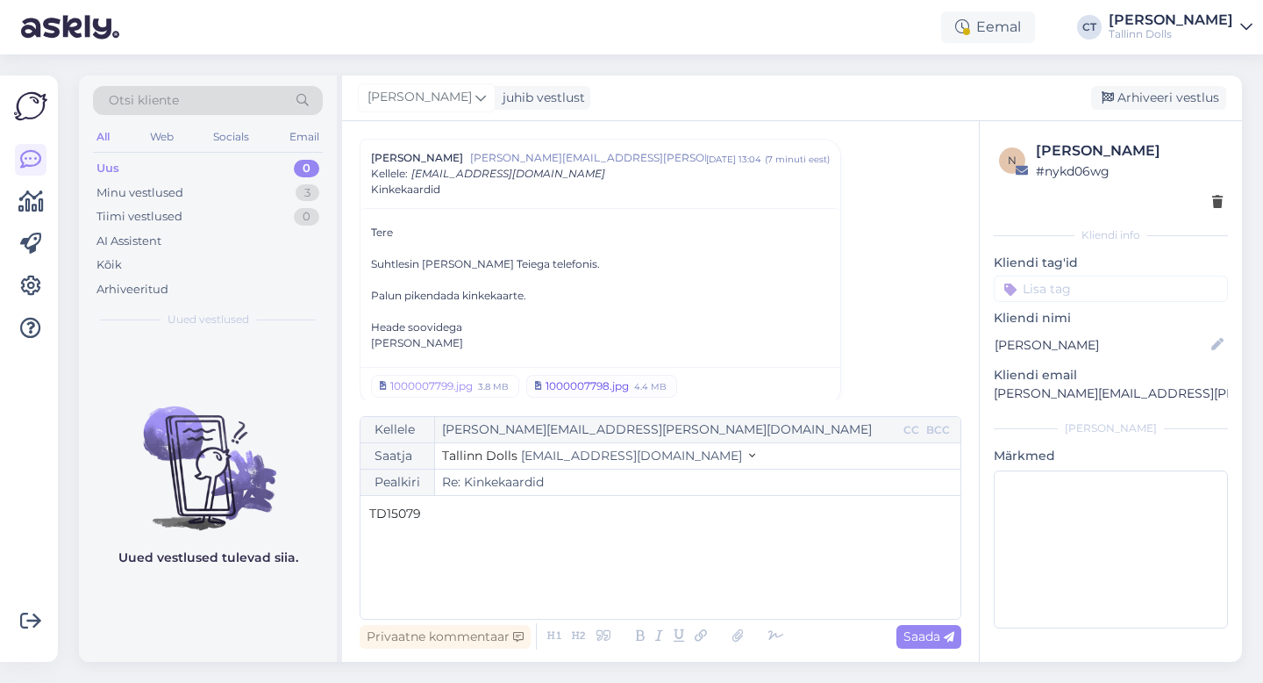
click at [596, 386] on div "1000007798.jpg" at bounding box center [587, 386] width 83 height 16
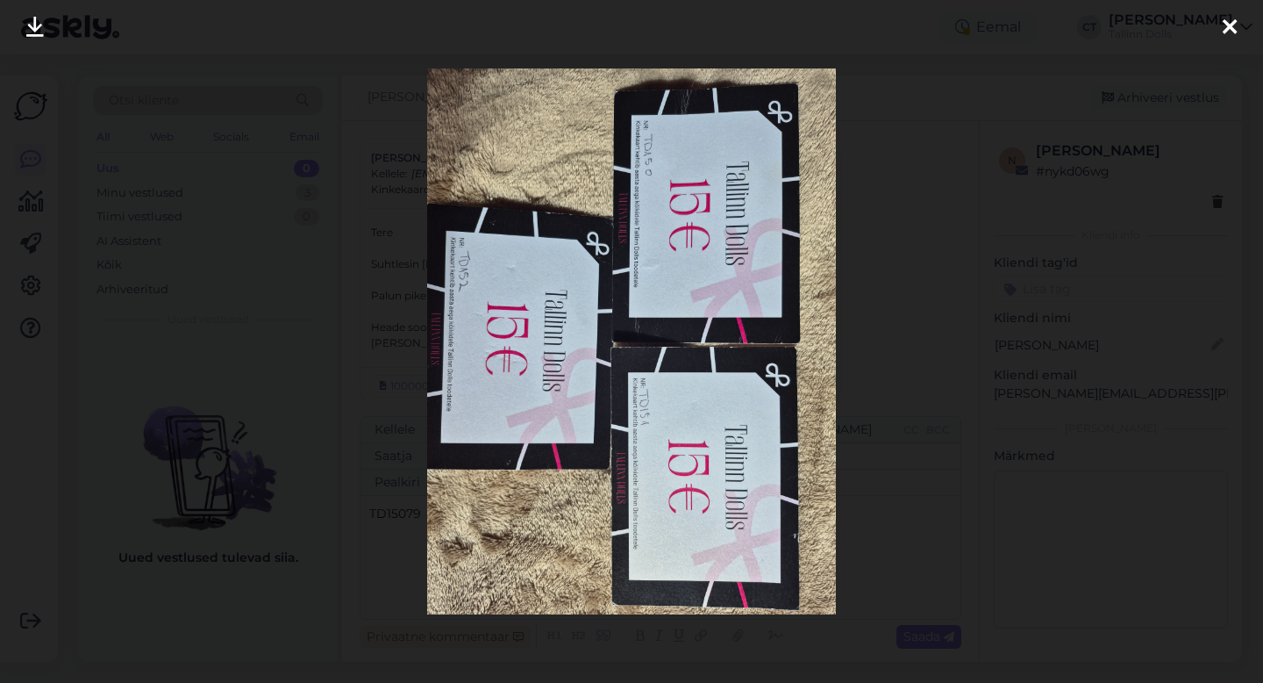
click at [1228, 26] on icon at bounding box center [1230, 28] width 14 height 23
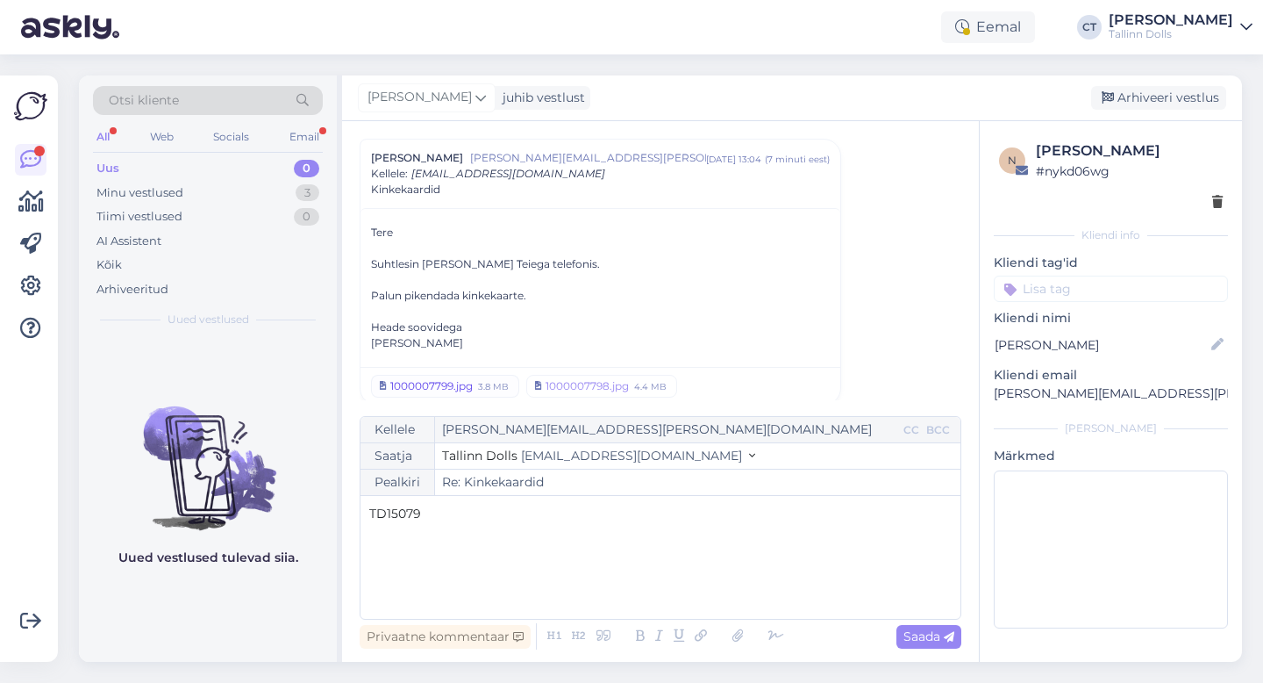
click at [496, 384] on div "3.8 MB" at bounding box center [493, 386] width 34 height 16
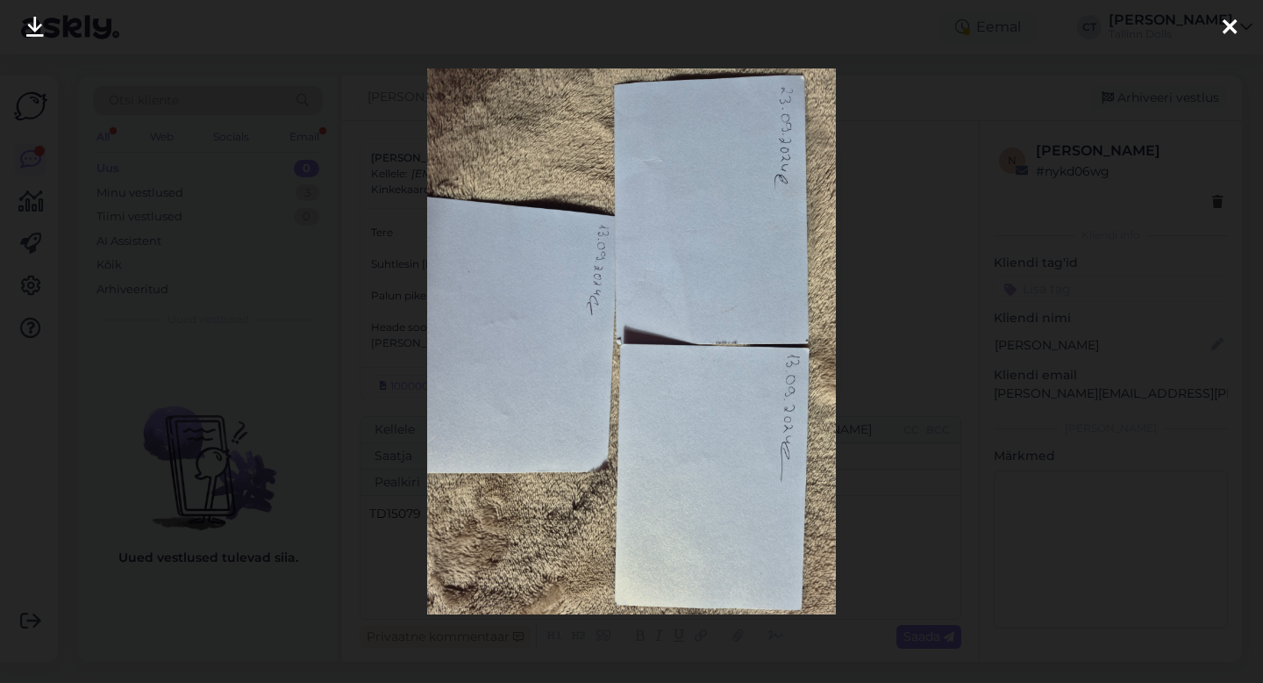
click at [1232, 21] on icon at bounding box center [1230, 28] width 14 height 23
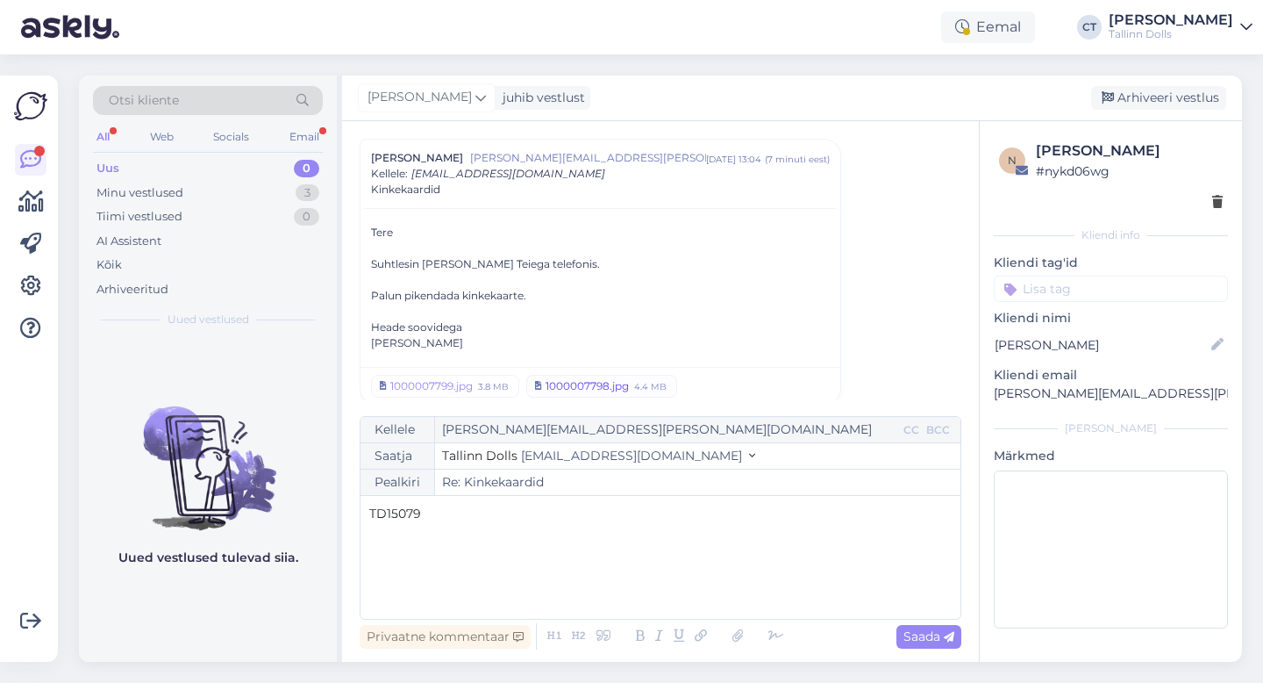
click at [607, 375] on link "1000007798.jpg 4.4 MB" at bounding box center [601, 386] width 151 height 23
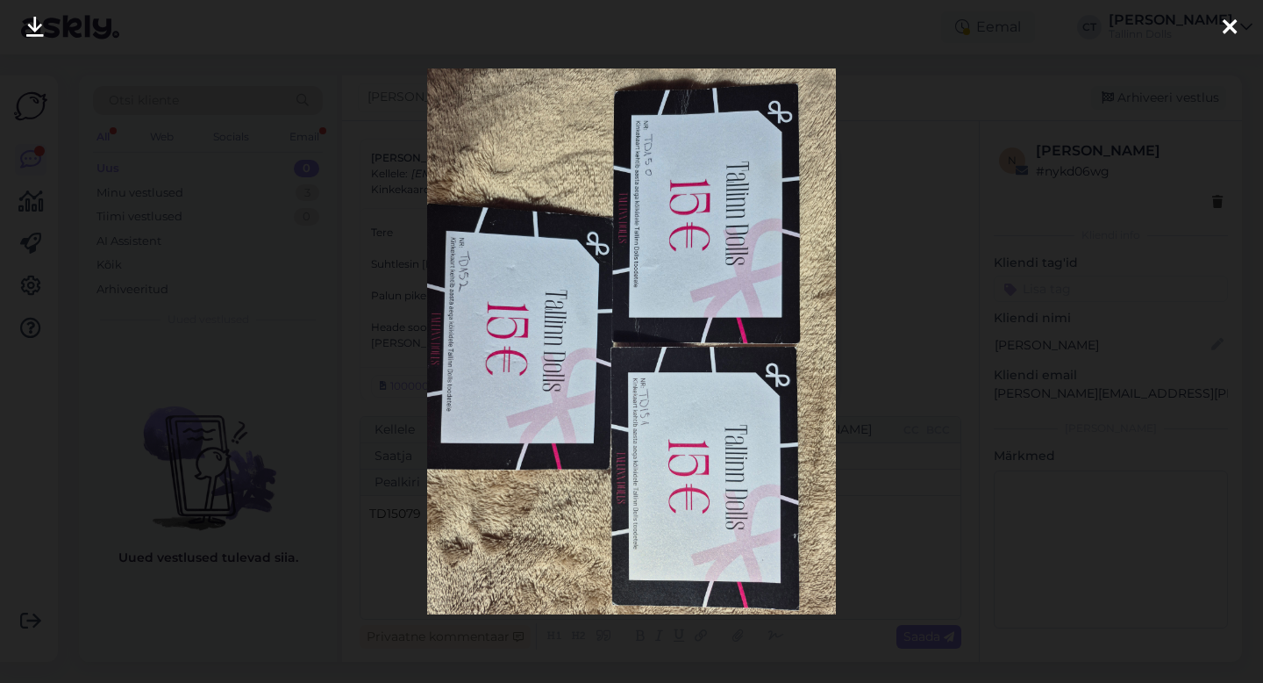
click at [1230, 25] on icon at bounding box center [1230, 28] width 14 height 23
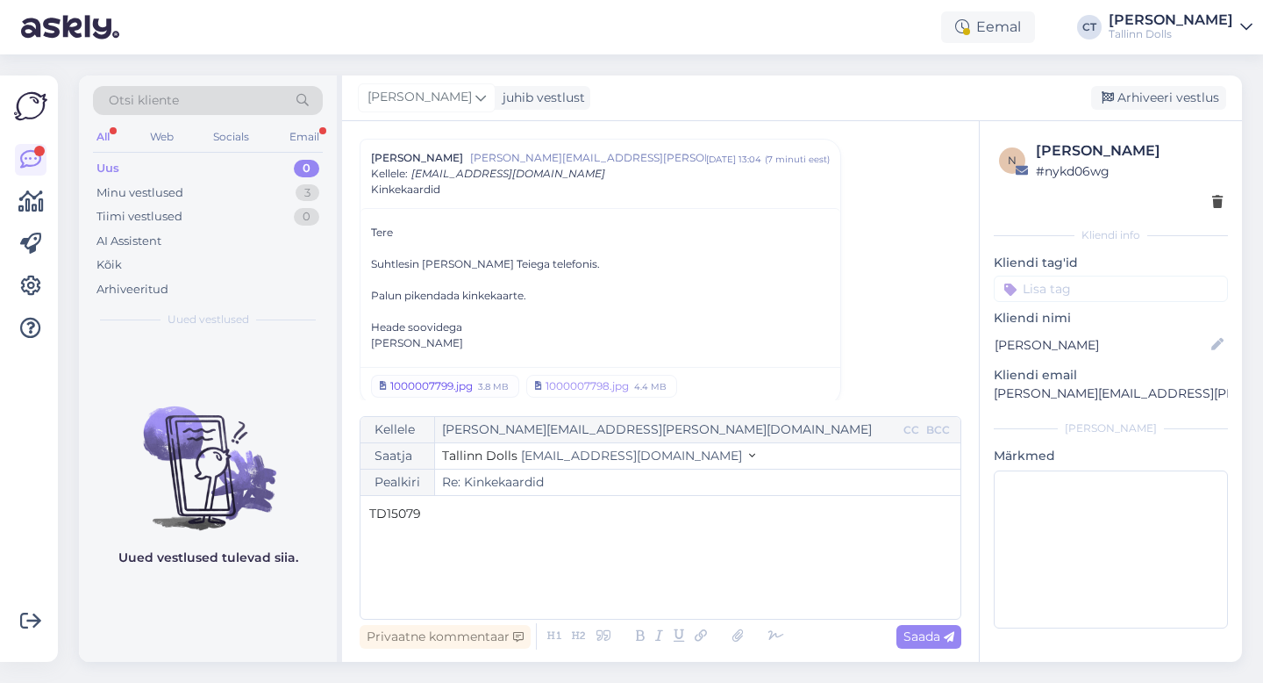
click at [482, 375] on link "1000007799.jpg 3.8 MB" at bounding box center [445, 386] width 148 height 23
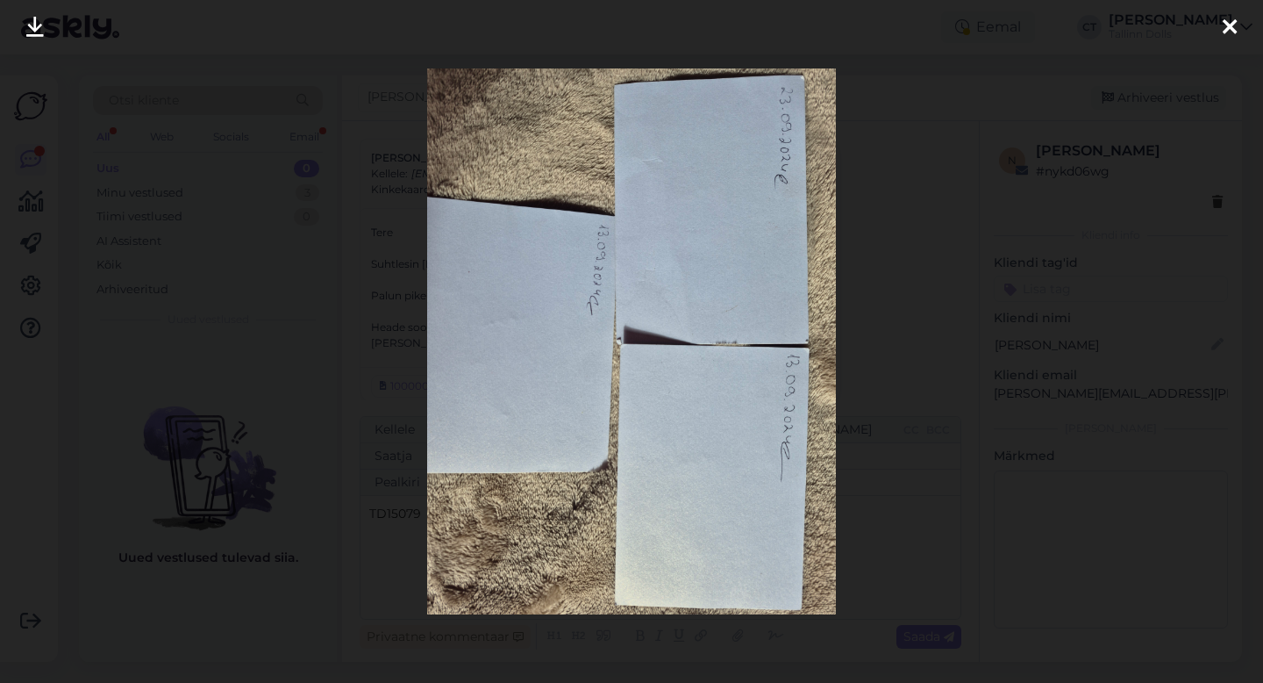
click at [1230, 25] on icon at bounding box center [1230, 28] width 14 height 23
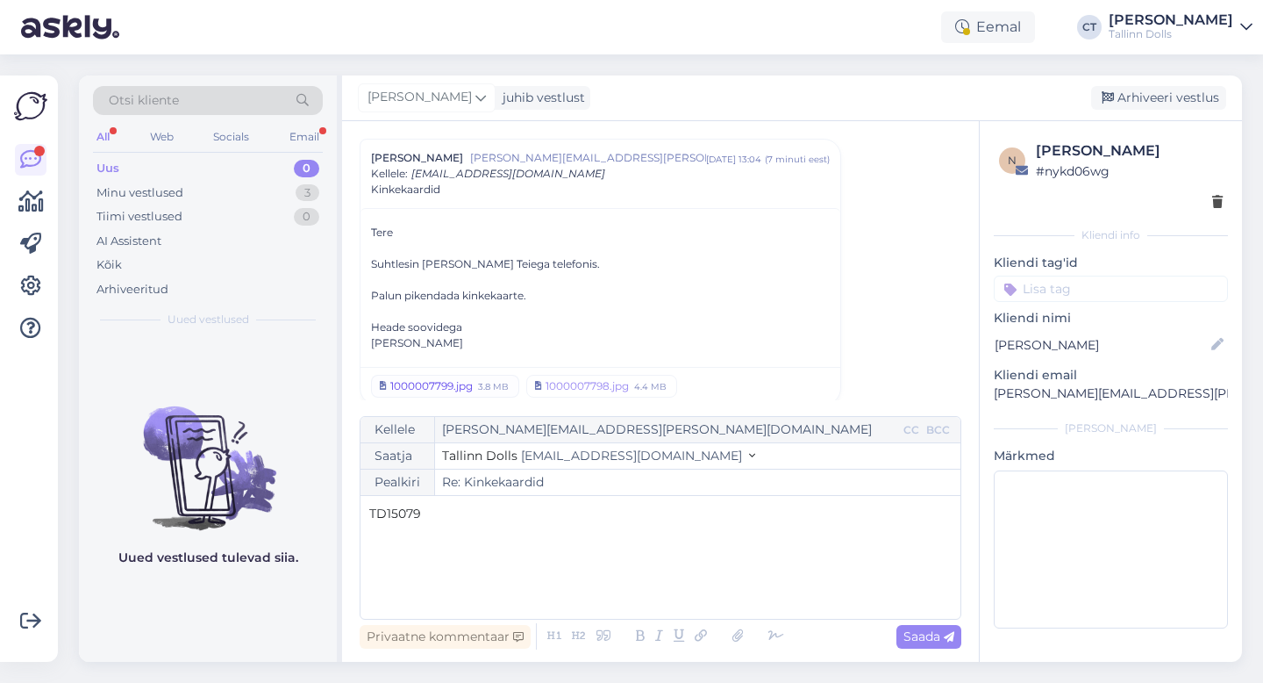
click at [466, 387] on div "1000007799.jpg" at bounding box center [431, 386] width 82 height 16
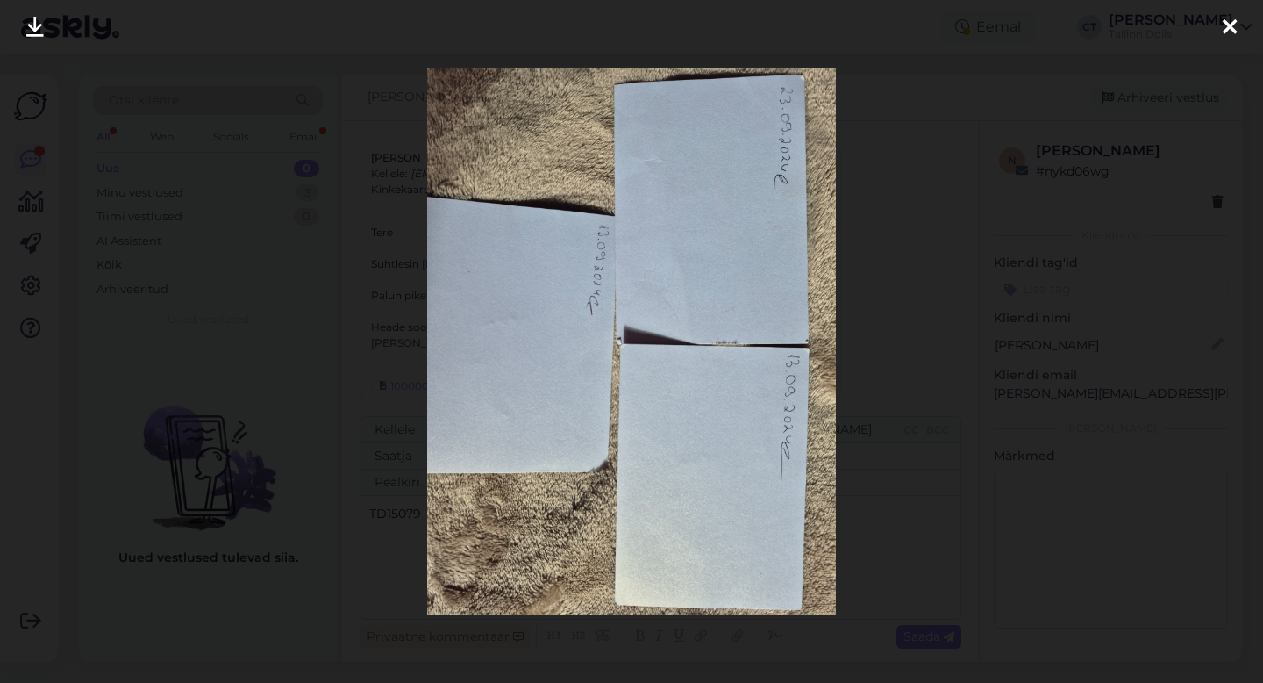
click at [1230, 24] on icon at bounding box center [1230, 28] width 14 height 23
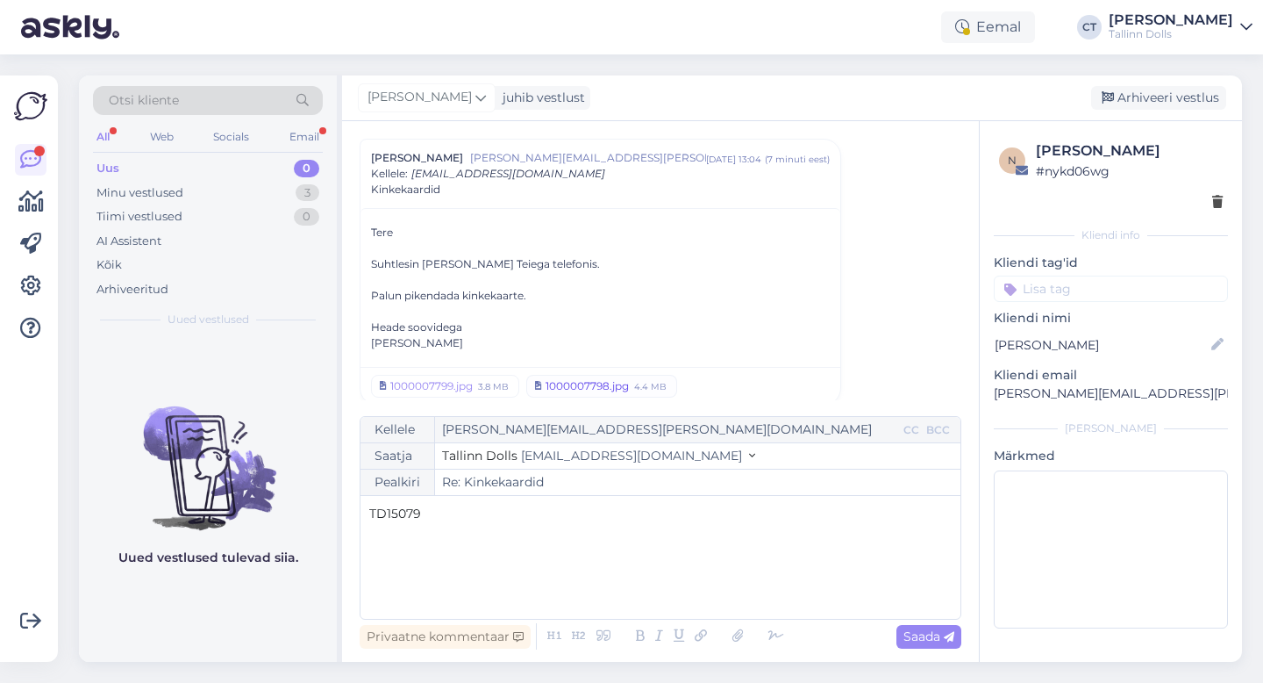
click at [587, 385] on div "1000007798.jpg" at bounding box center [587, 386] width 83 height 16
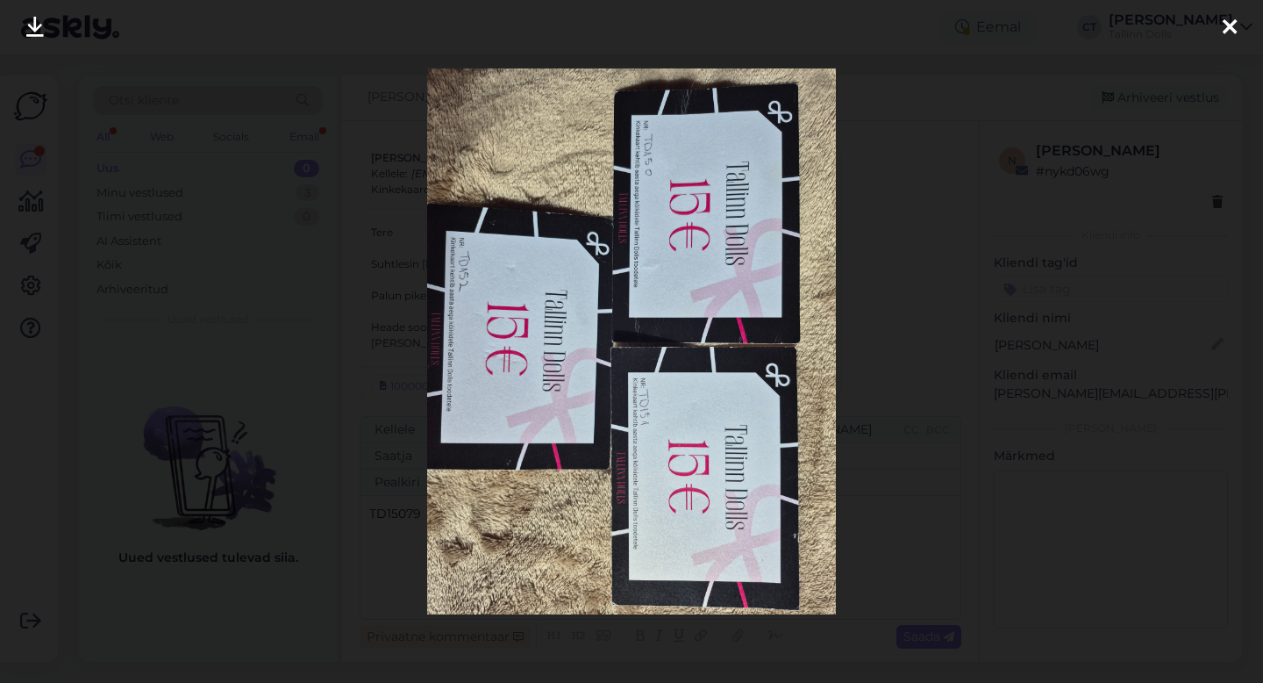
click at [935, 301] on div at bounding box center [631, 341] width 1263 height 683
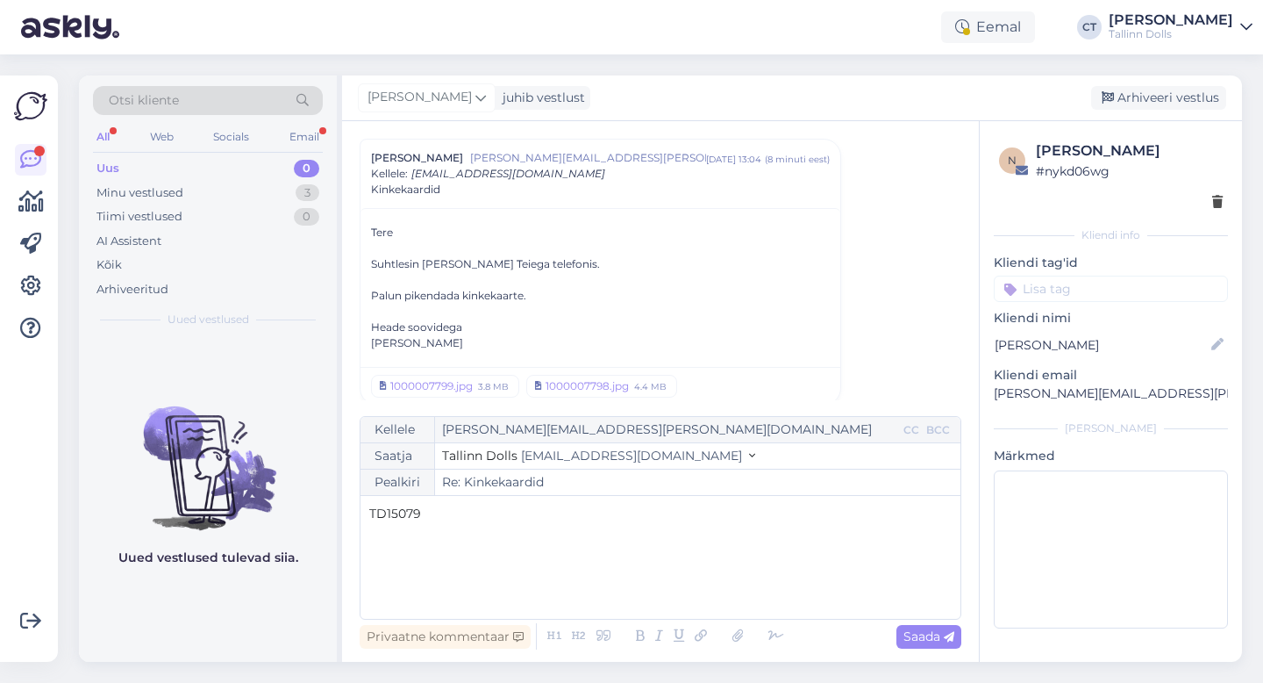
click at [457, 526] on div "TD15079" at bounding box center [660, 556] width 583 height 105
click at [366, 514] on div "Kellele [PERSON_NAME][EMAIL_ADDRESS][PERSON_NAME][DOMAIN_NAME] CC BCC Saatja Ta…" at bounding box center [661, 518] width 602 height 204
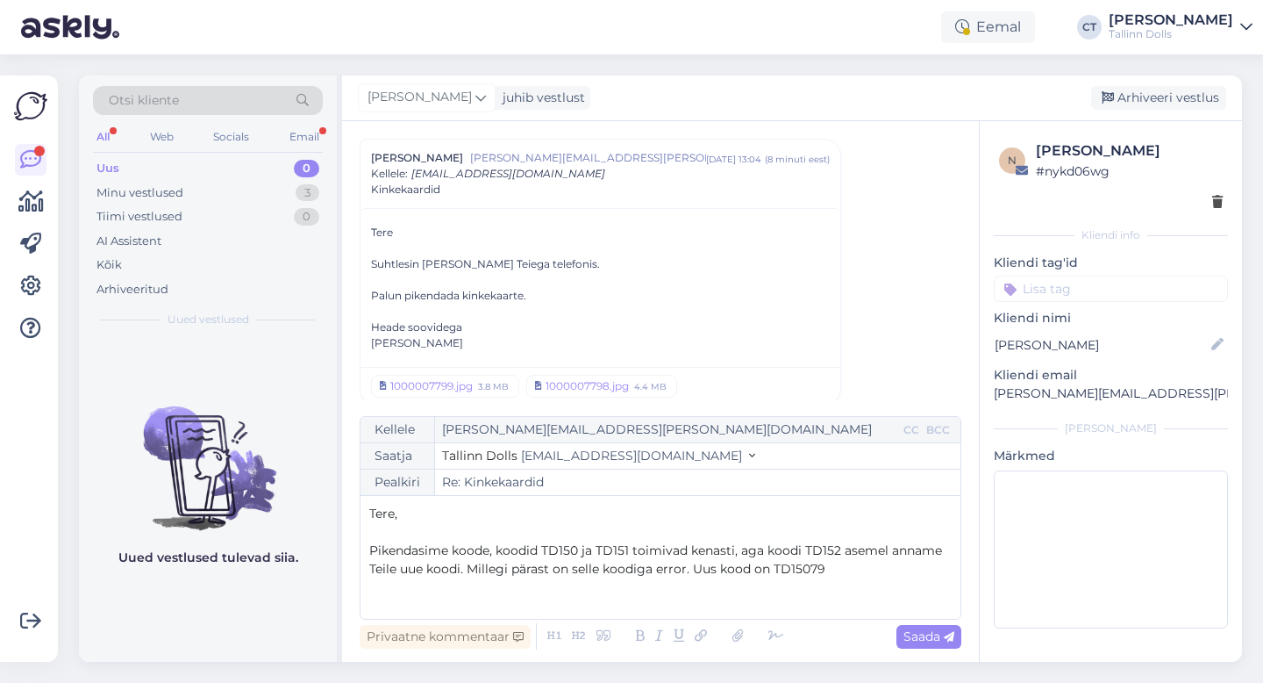
click at [849, 574] on p "Pikendasime koode, koodid TD150 ja TD151 toimivad kenasti, aga koodi TD152 asem…" at bounding box center [660, 559] width 583 height 37
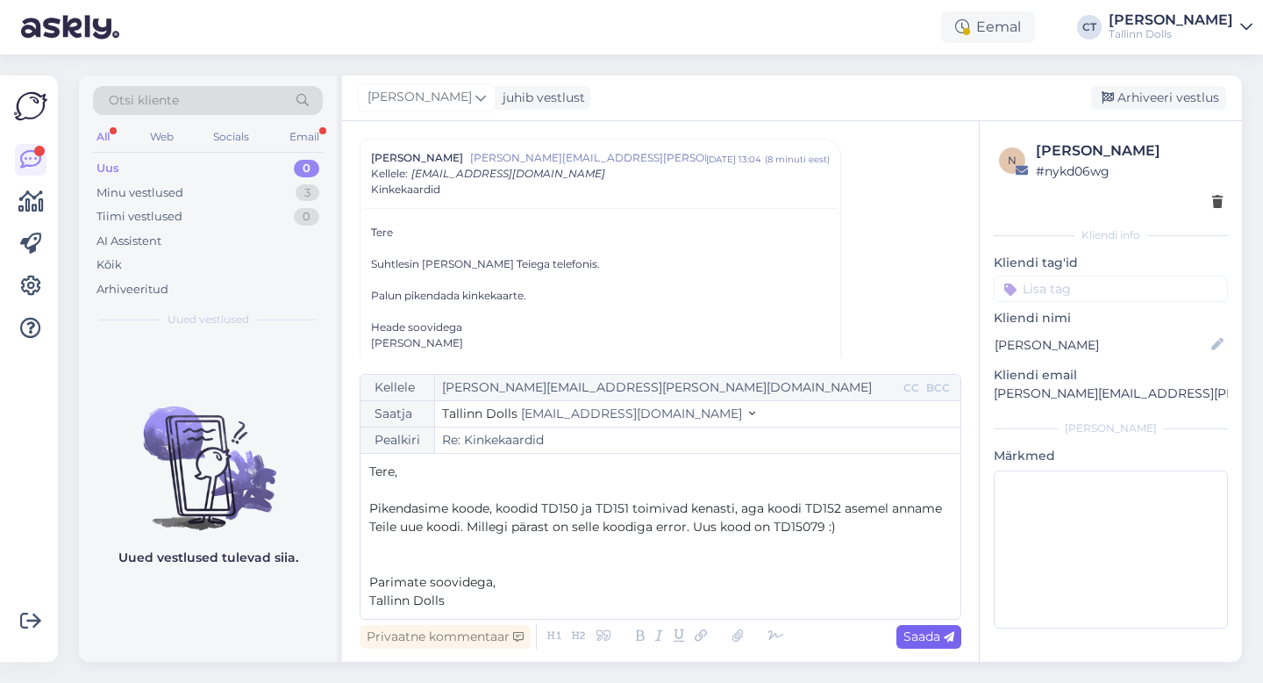
click at [947, 638] on icon at bounding box center [949, 637] width 11 height 11
type input "Re: Kinkekaardid"
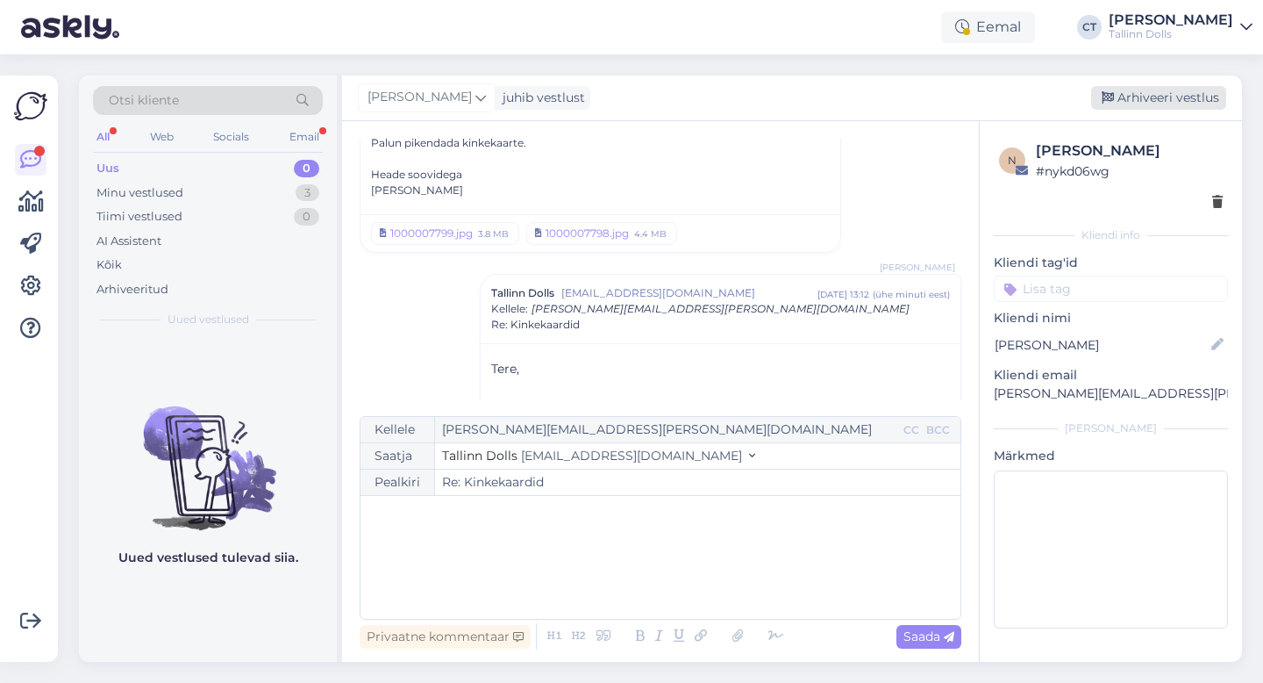
click at [1188, 94] on div "Arhiveeri vestlus" at bounding box center [1158, 98] width 135 height 24
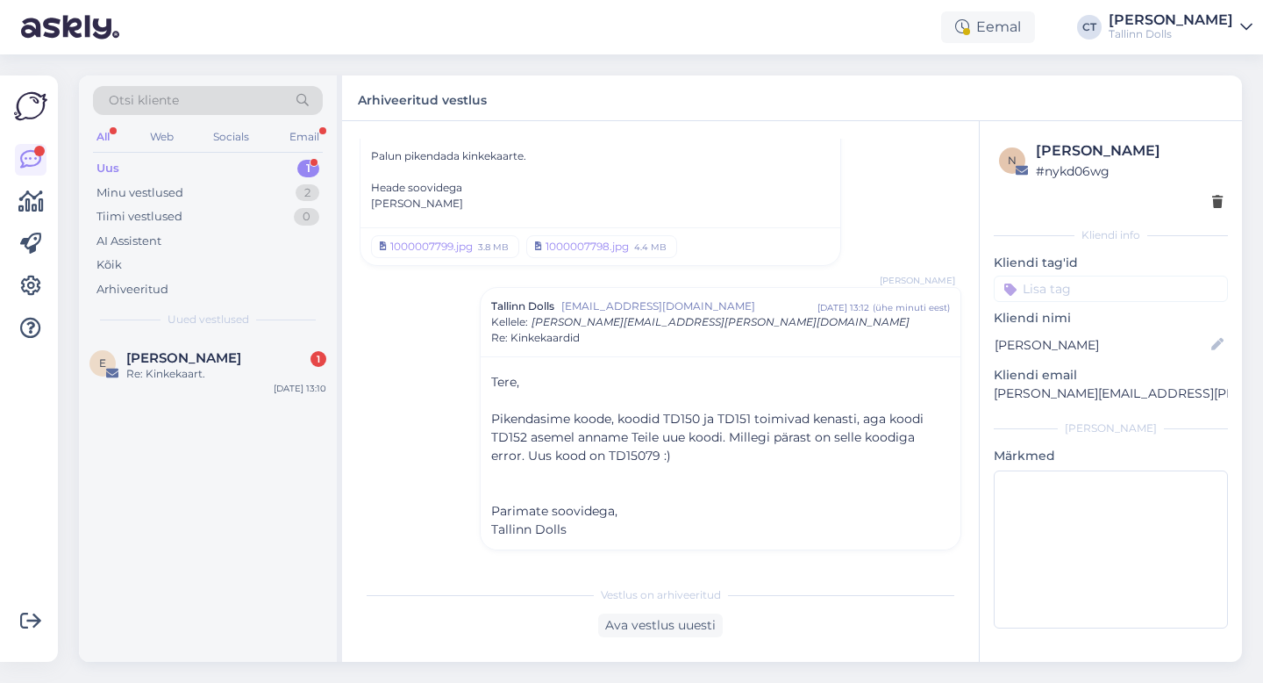
click at [160, 179] on div "Uus 1" at bounding box center [208, 168] width 230 height 25
click at [190, 345] on div "E [PERSON_NAME] 1 Re: Kinkekaart. [DATE] 13:10" at bounding box center [208, 369] width 258 height 63
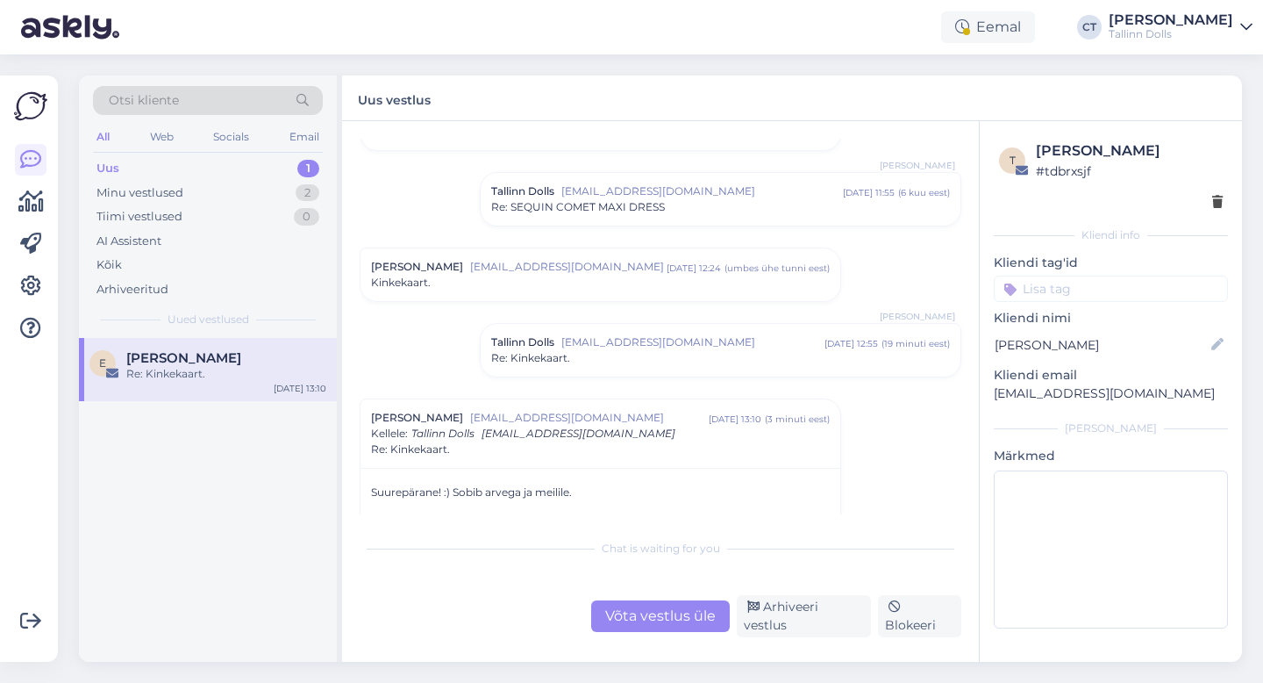
scroll to position [212, 0]
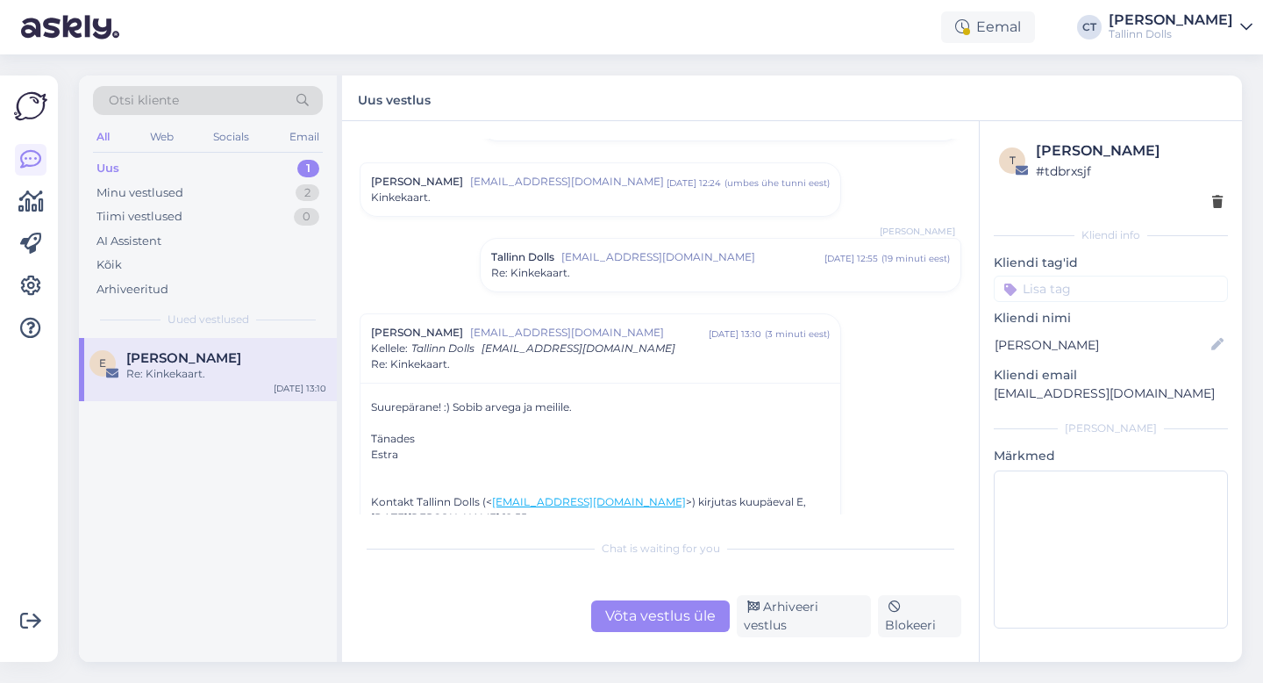
click at [196, 112] on div "Otsi kliente" at bounding box center [208, 100] width 230 height 29
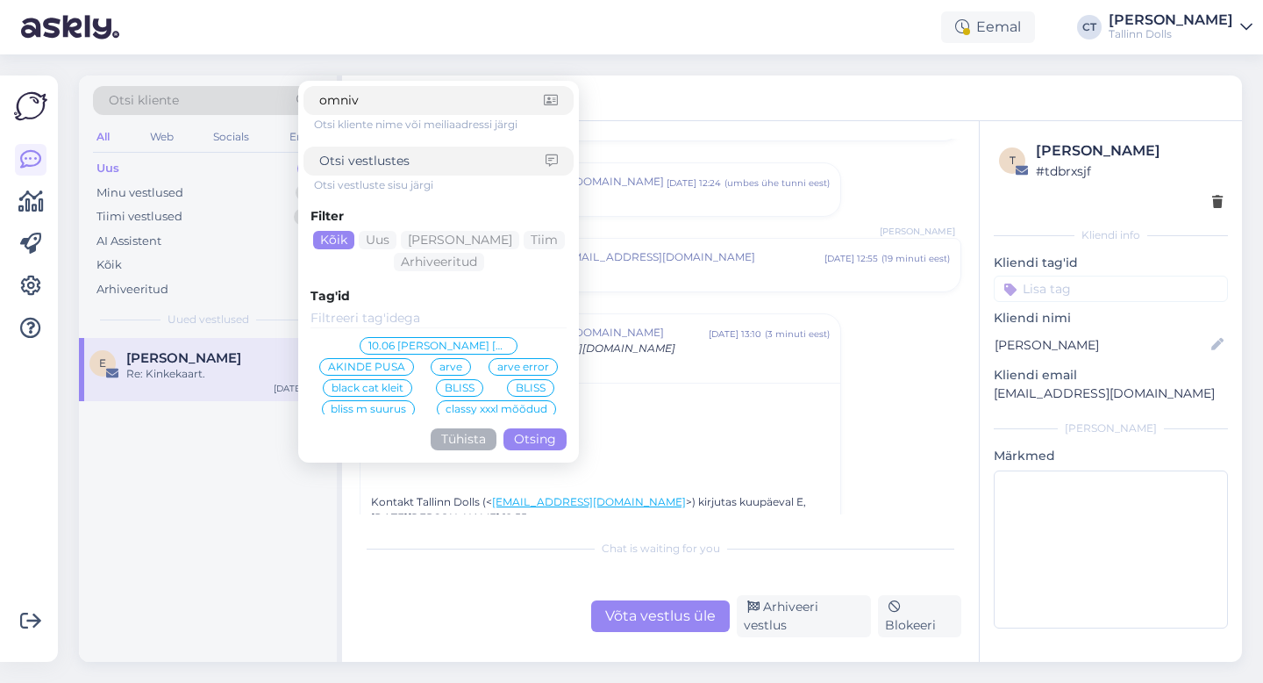
type input "omniva"
click button "Otsing" at bounding box center [535, 439] width 63 height 22
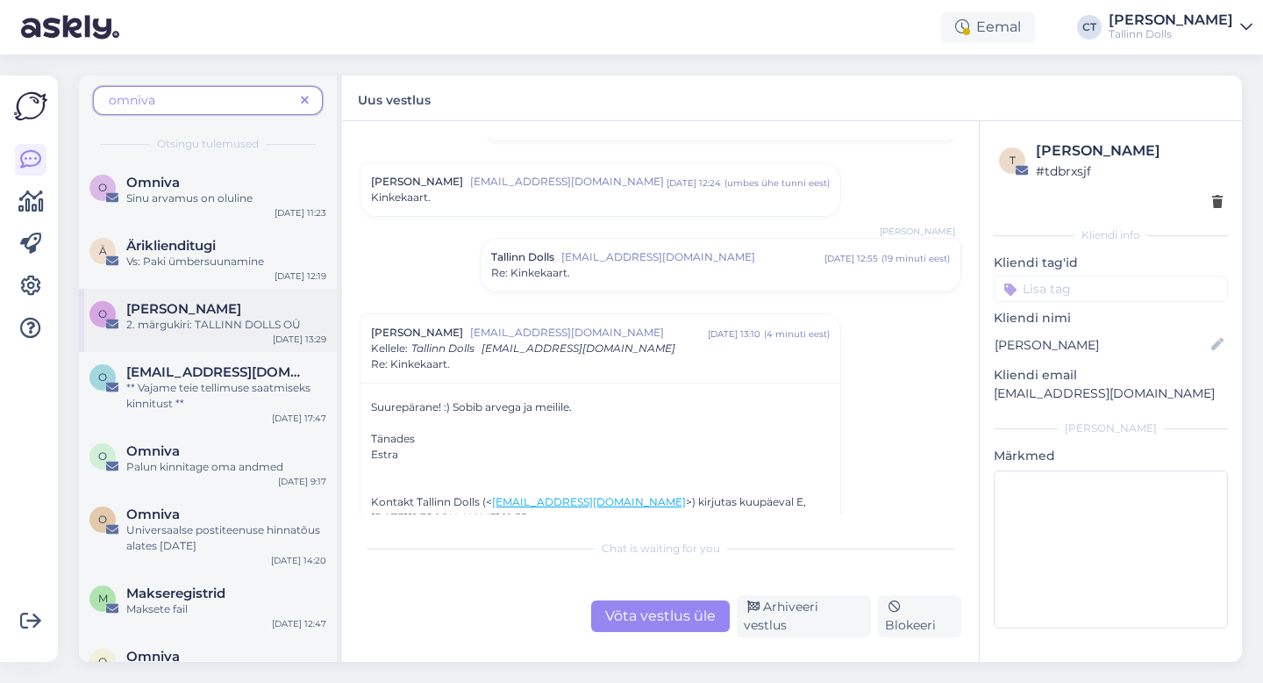
click at [225, 317] on div "2. märgukiri: TALLINN DOLLS OÜ" at bounding box center [226, 325] width 200 height 16
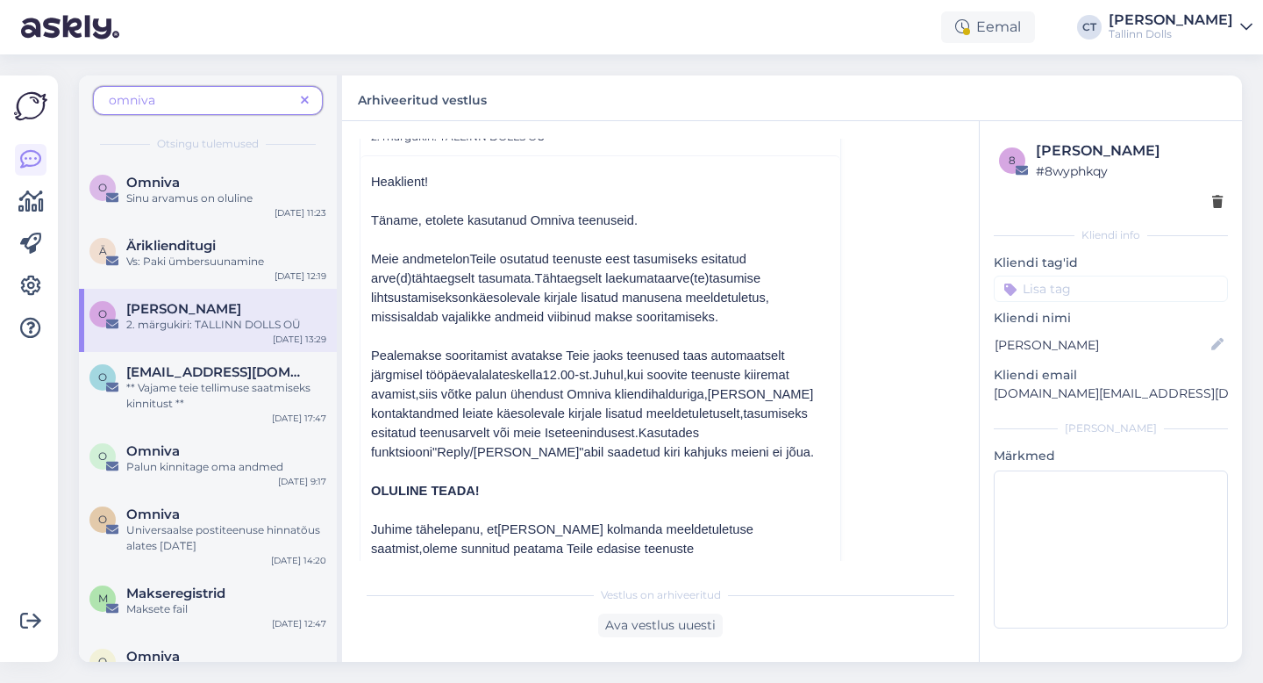
scroll to position [3770, 0]
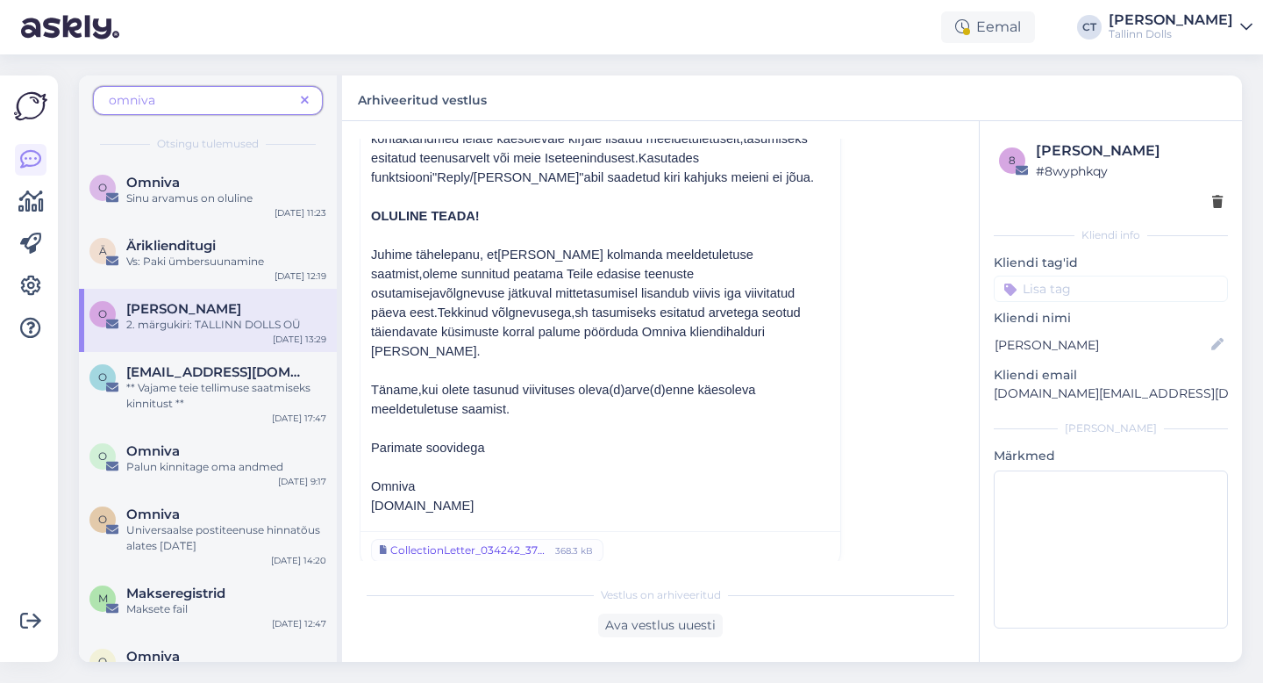
click at [490, 542] on div "CollectionLetter_034242_37590.pdf" at bounding box center [470, 550] width 160 height 16
click at [306, 95] on icon at bounding box center [305, 101] width 8 height 12
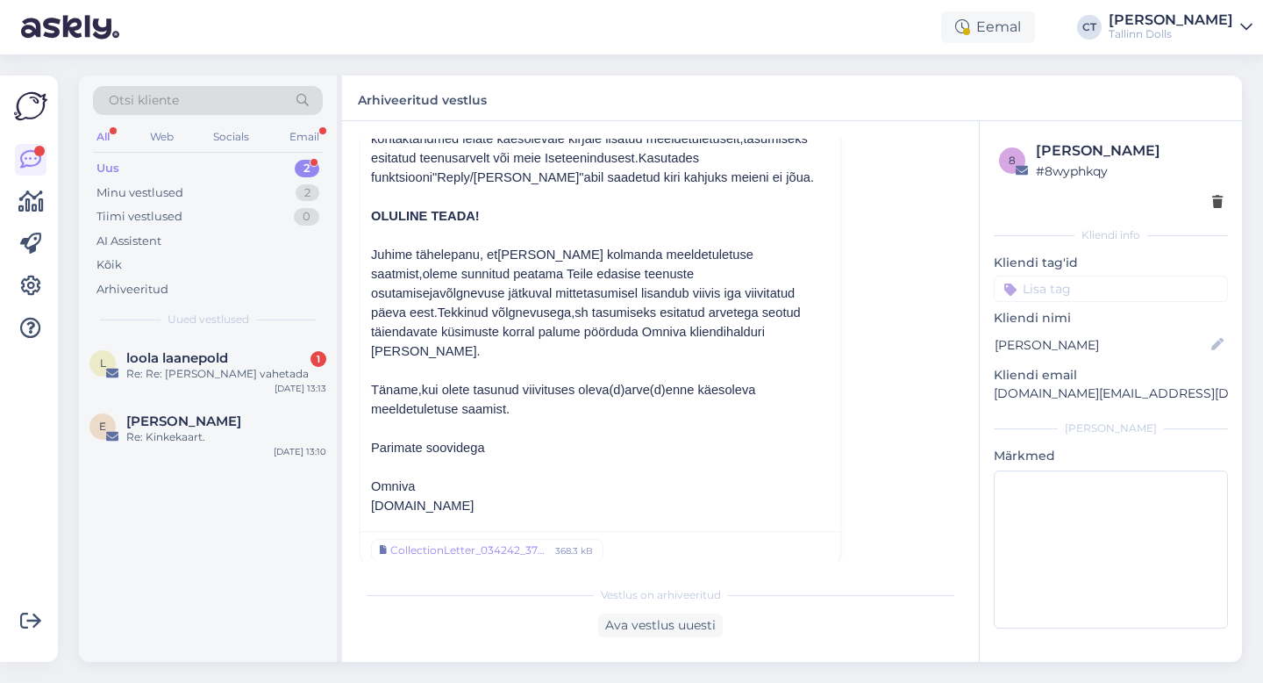
click at [236, 166] on div "Uus 2" at bounding box center [208, 168] width 230 height 25
click at [218, 353] on span "loola laanepold" at bounding box center [177, 358] width 102 height 16
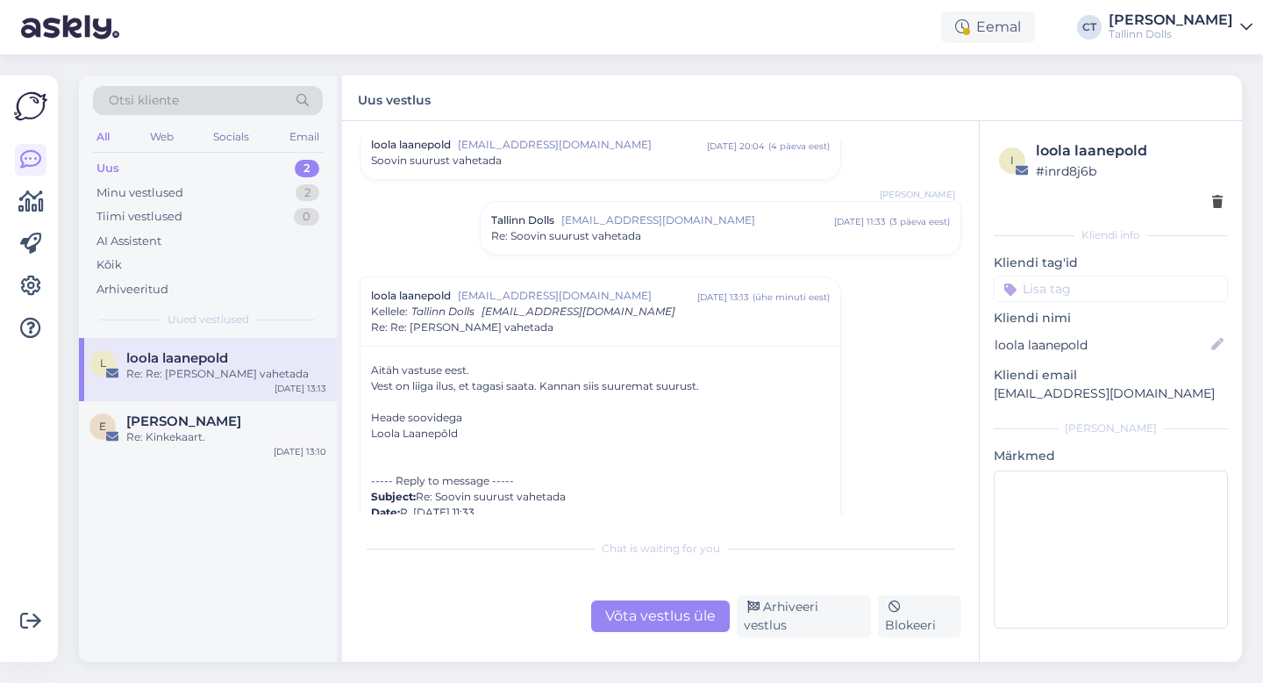
scroll to position [212, 0]
click at [607, 252] on div "Tallinn Dolls [EMAIL_ADDRESS][DOMAIN_NAME] [DATE] 11:33 ( 3 päeva eest ) Re: So…" at bounding box center [721, 227] width 480 height 53
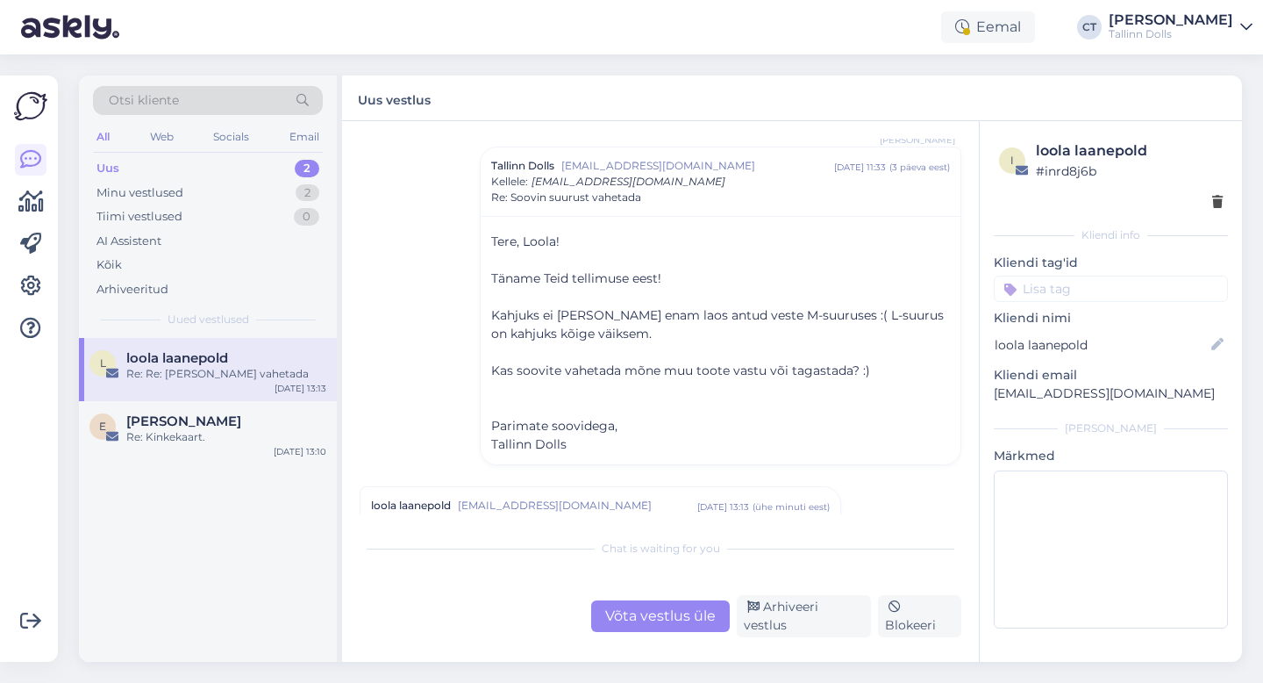
scroll to position [301, 0]
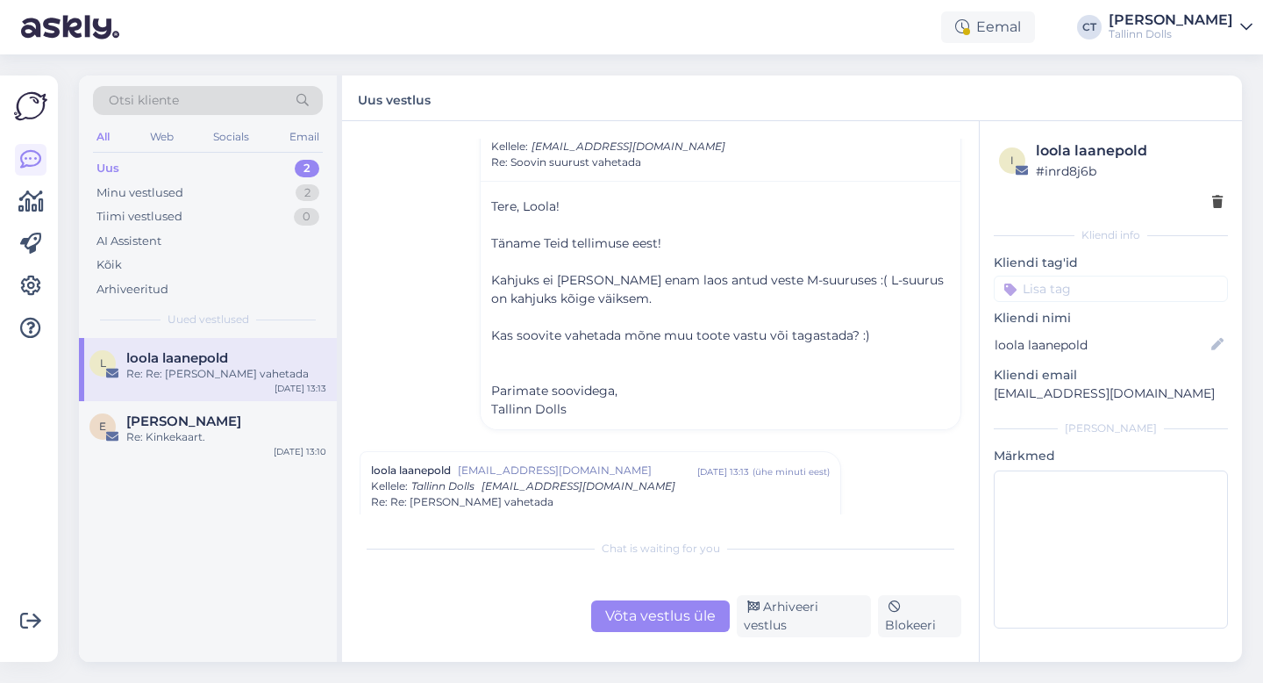
click at [667, 622] on div "Võta vestlus üle" at bounding box center [660, 616] width 139 height 32
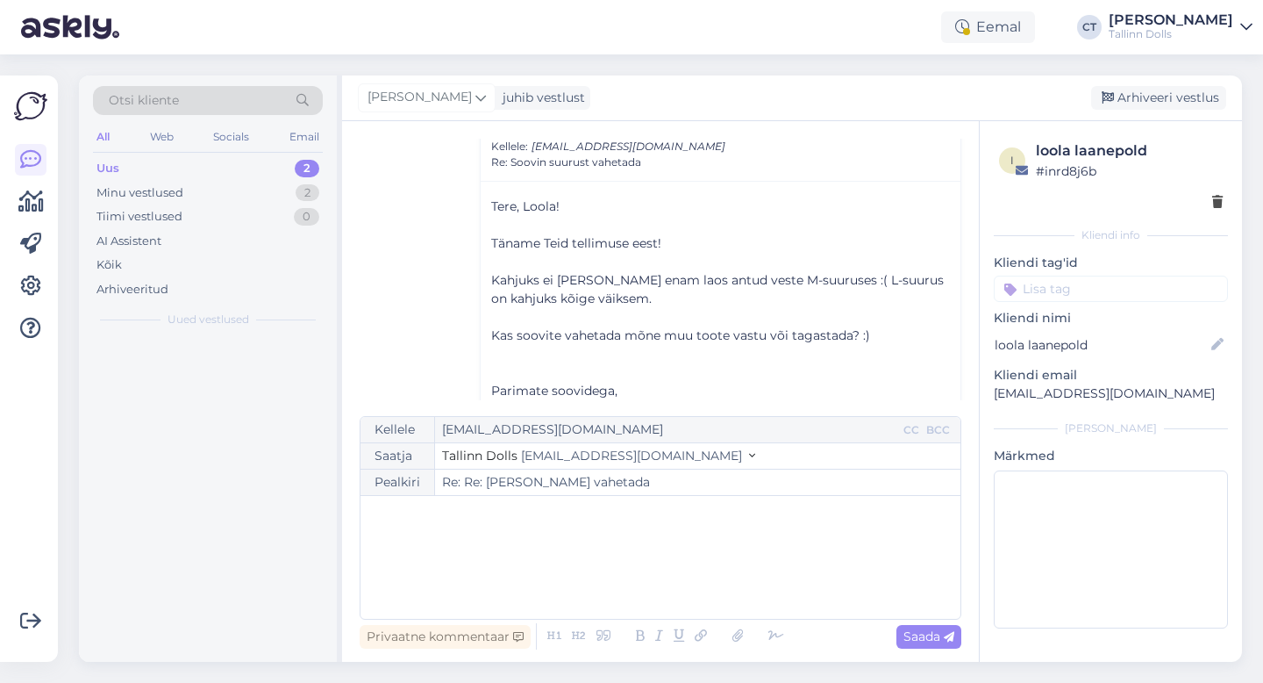
scroll to position [613, 0]
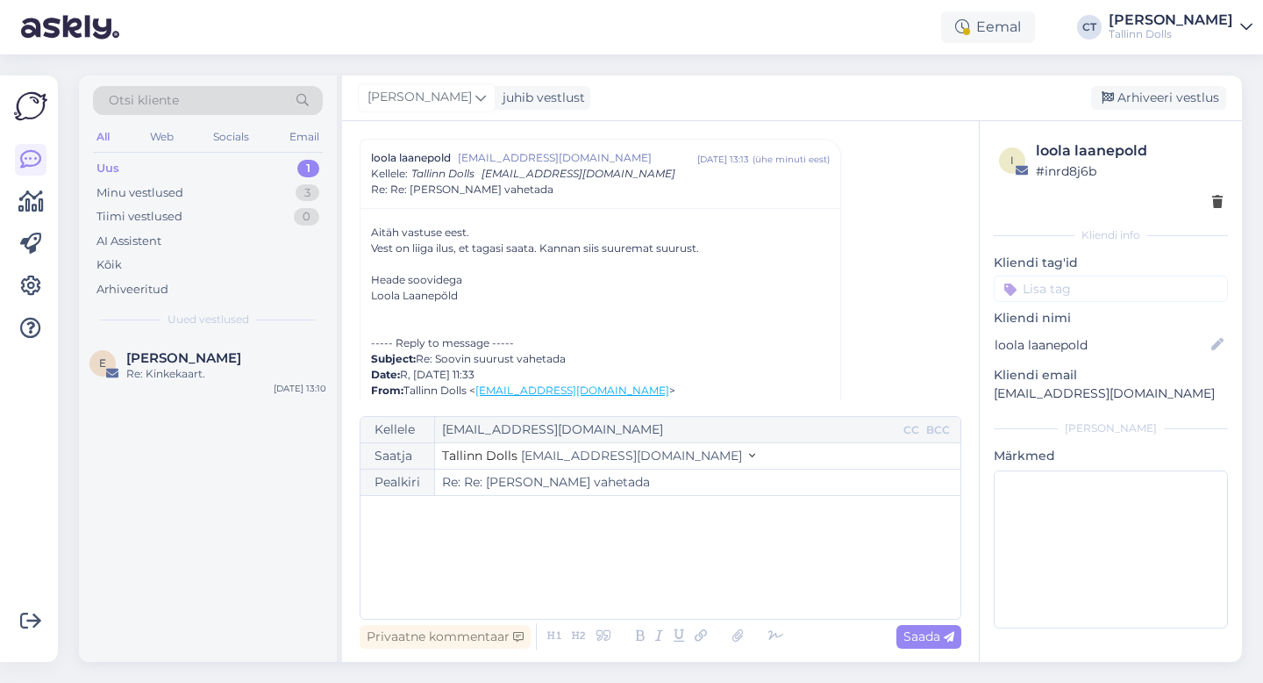
click at [667, 570] on div "﻿" at bounding box center [660, 556] width 583 height 105
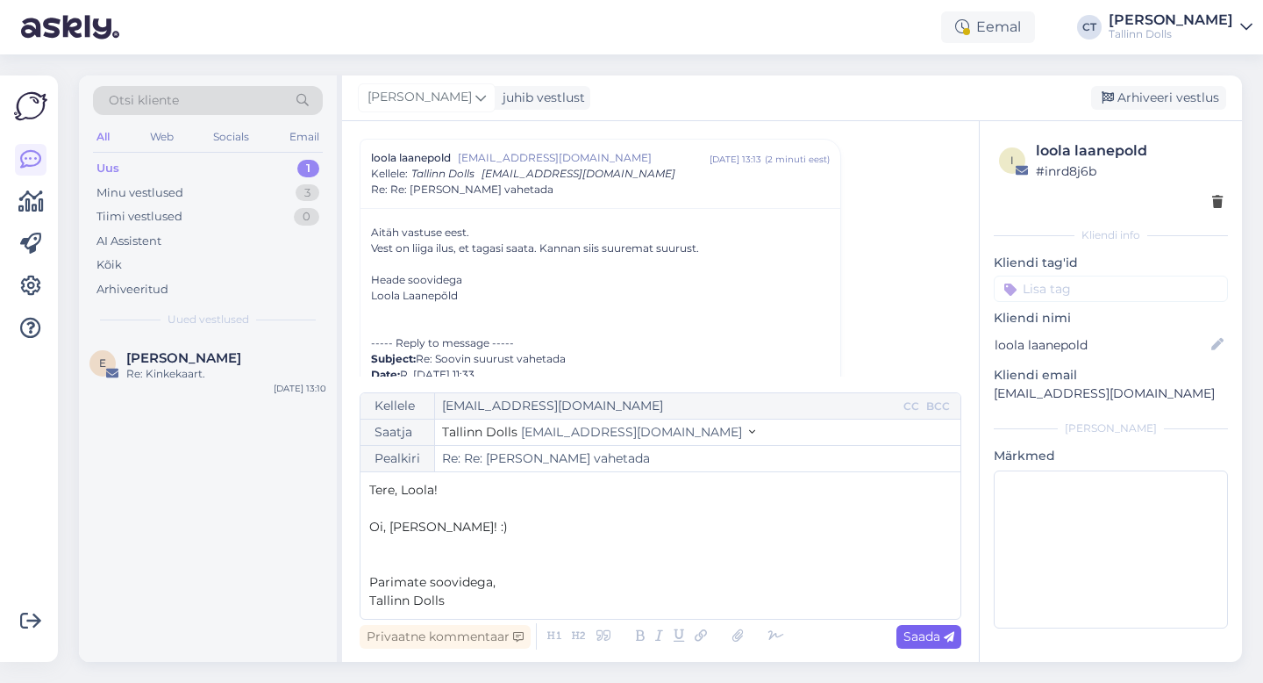
click at [915, 639] on span "Saada" at bounding box center [929, 636] width 51 height 16
type input "Re: Re: Re: Soovin suurust vahetada"
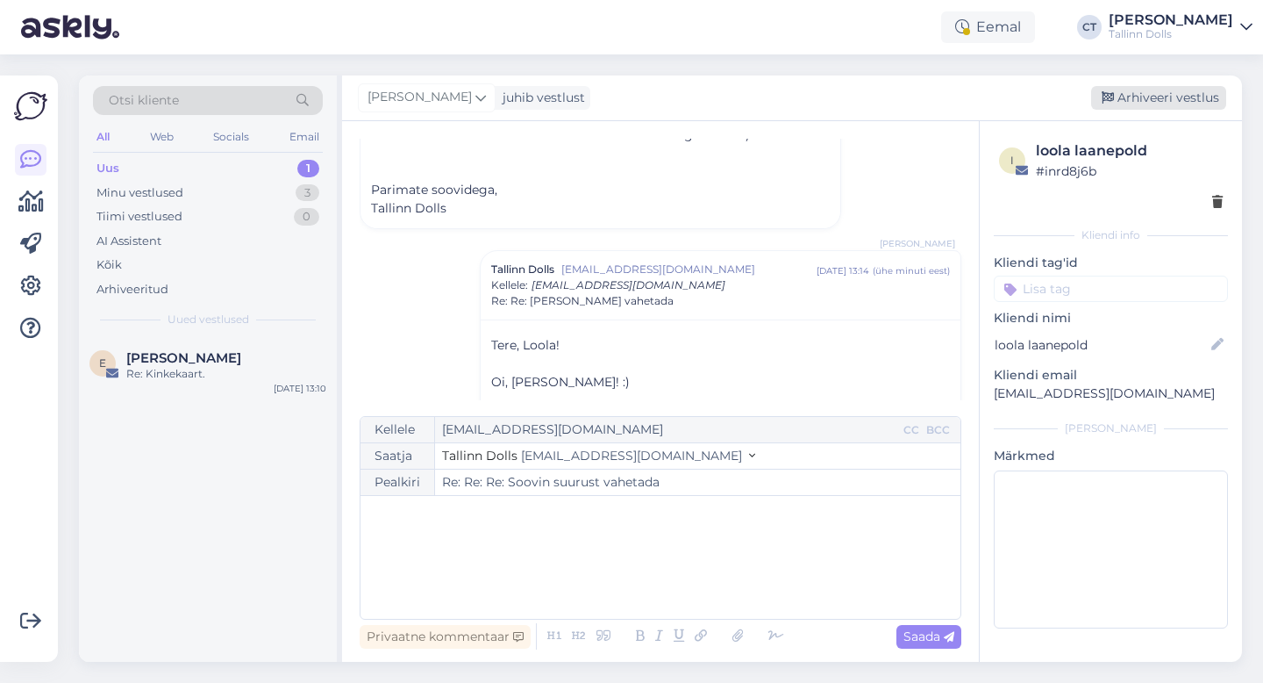
click at [1179, 97] on div "Arhiveeri vestlus" at bounding box center [1158, 98] width 135 height 24
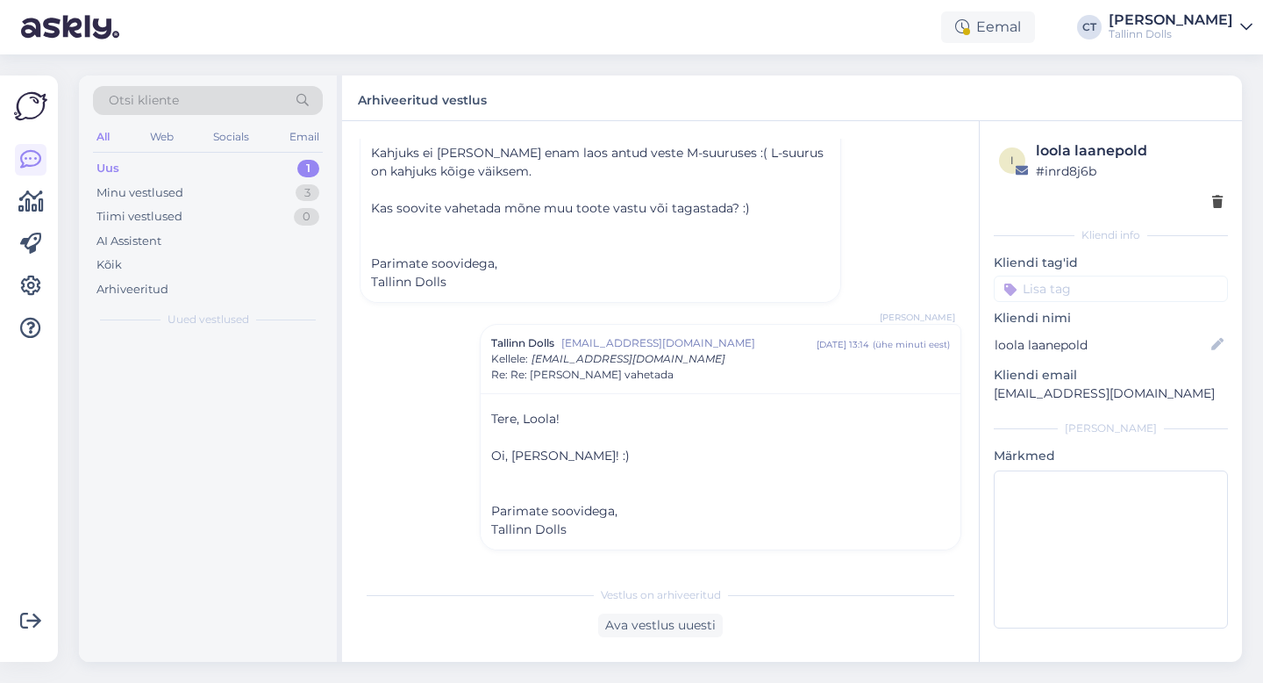
scroll to position [1003, 0]
click at [188, 198] on div "Minu vestlused 2" at bounding box center [208, 193] width 230 height 25
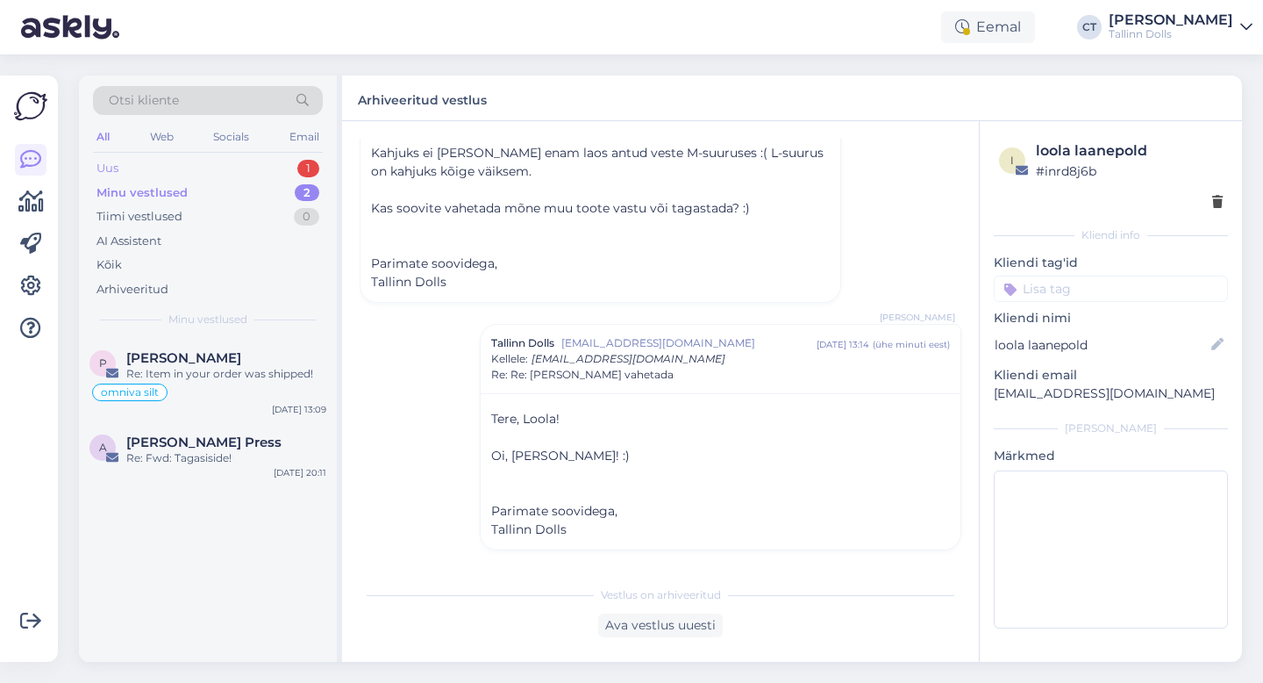
click at [184, 160] on div "Uus 1" at bounding box center [208, 168] width 230 height 25
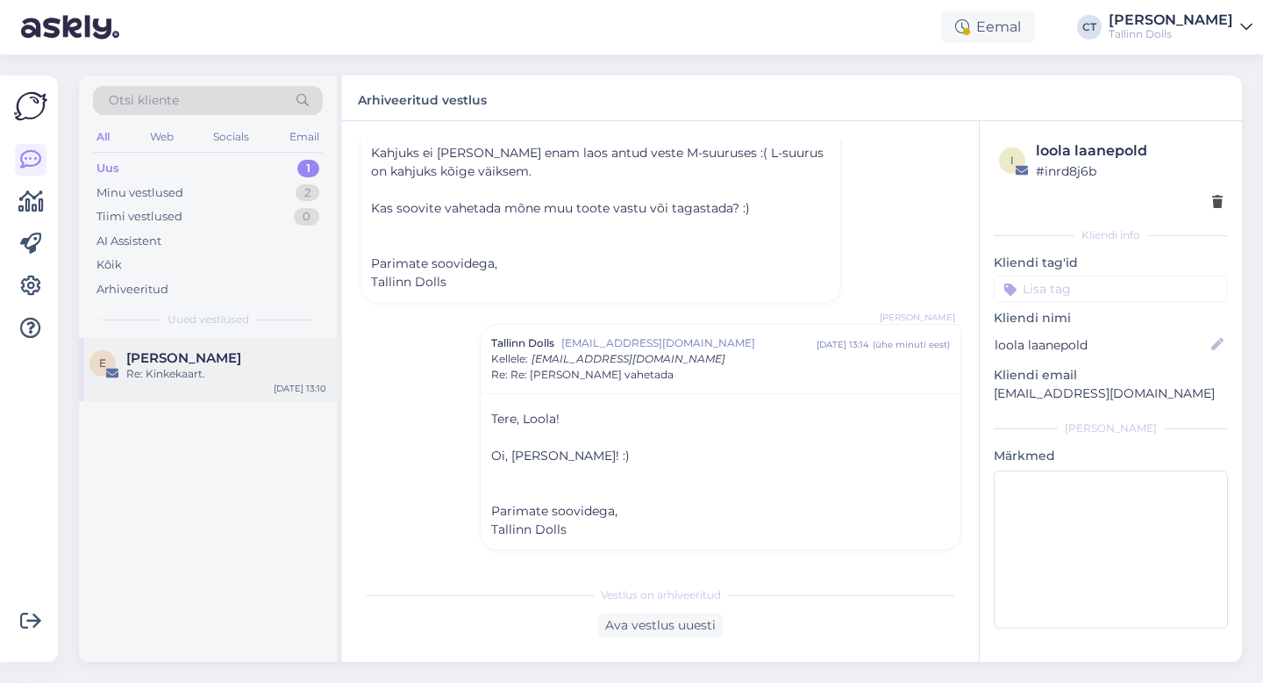
click at [199, 362] on span "[PERSON_NAME]" at bounding box center [183, 358] width 115 height 16
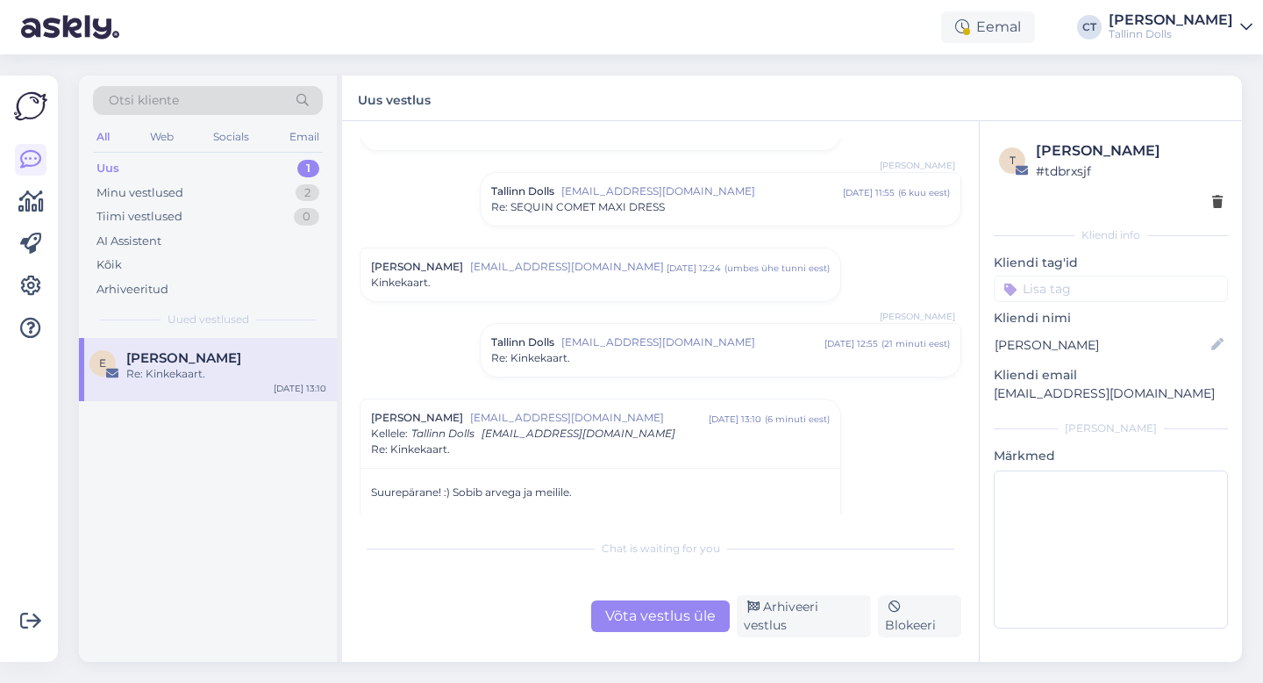
click at [671, 628] on div "Võta vestlus üle" at bounding box center [660, 616] width 139 height 32
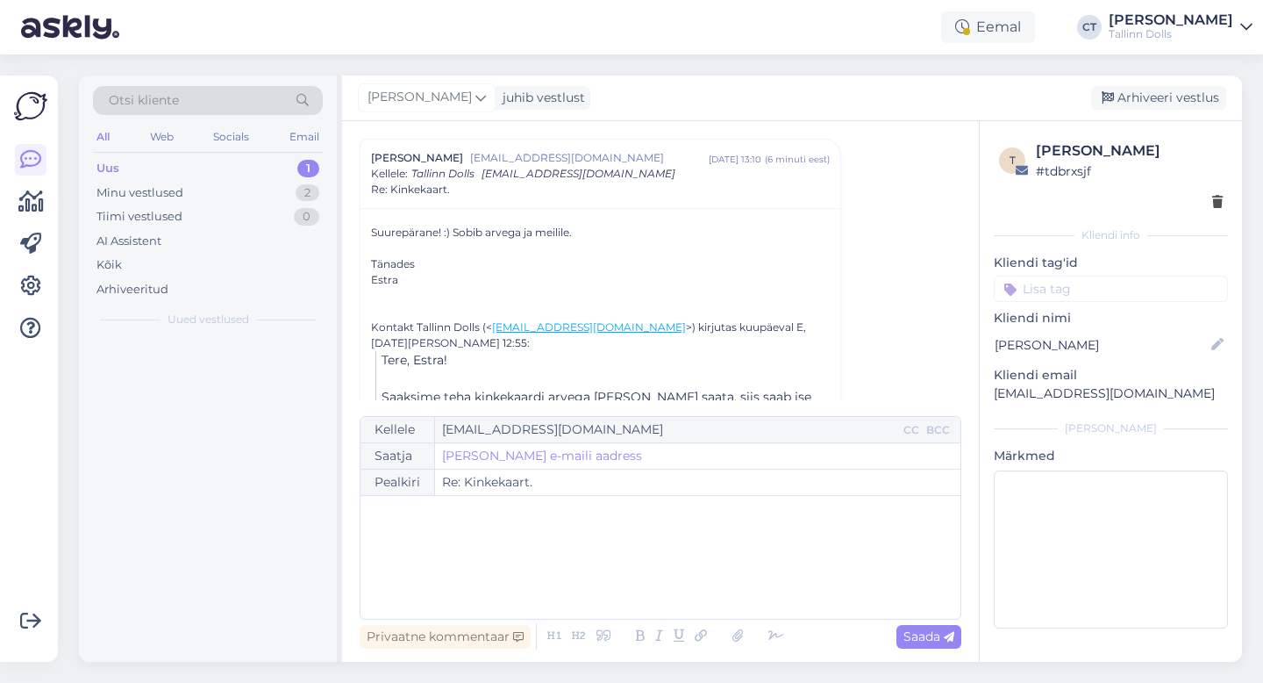
click at [672, 577] on div "﻿" at bounding box center [660, 556] width 583 height 105
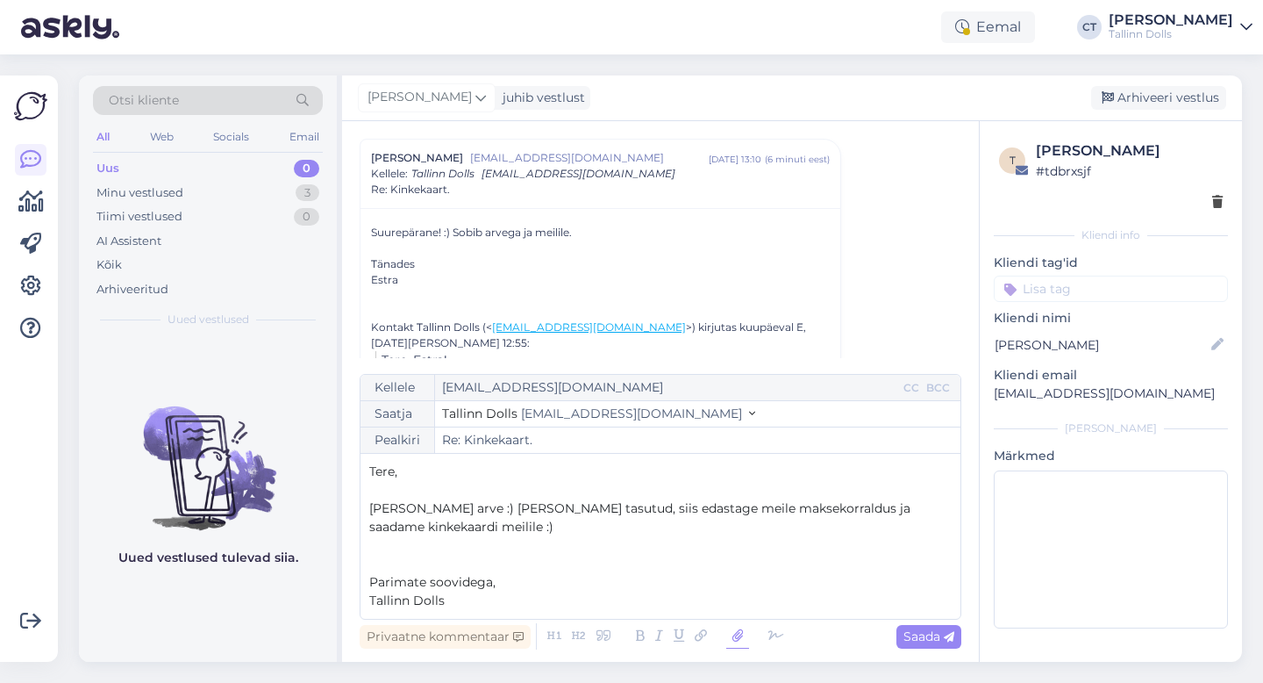
click at [733, 637] on icon at bounding box center [737, 636] width 23 height 25
click at [718, 468] on p "Tere," at bounding box center [660, 471] width 583 height 18
click at [736, 633] on icon at bounding box center [737, 636] width 23 height 25
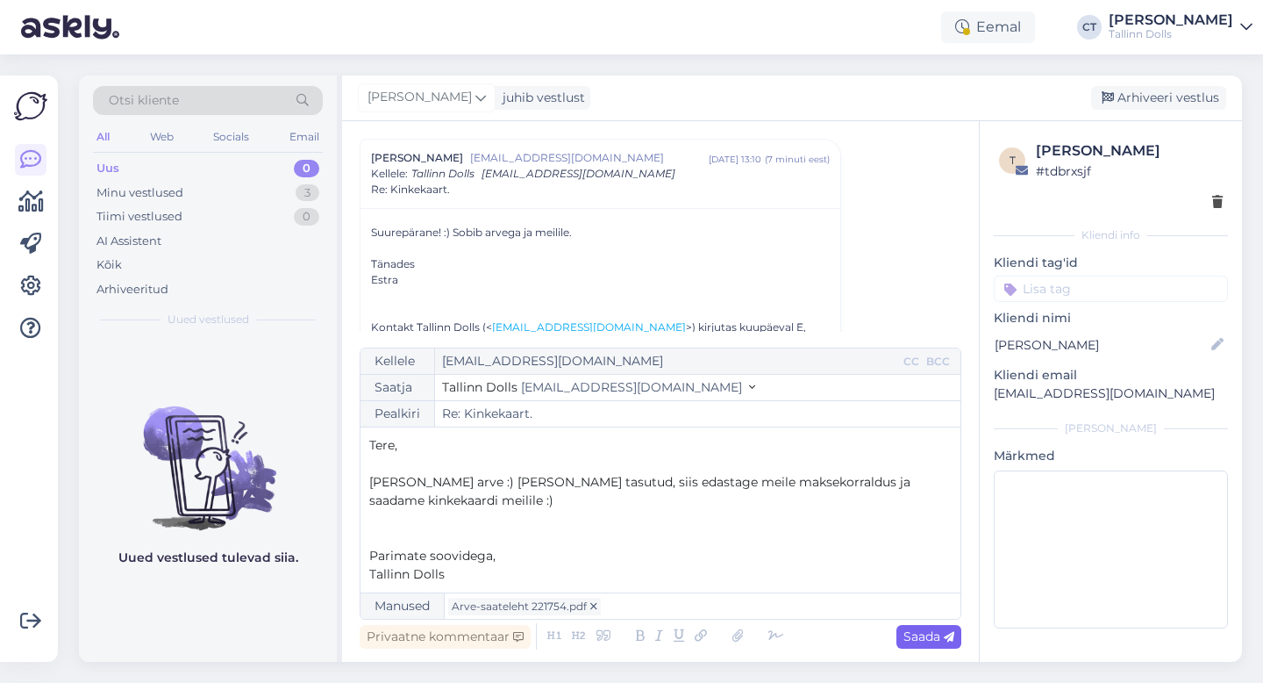
click at [931, 640] on span "Saada" at bounding box center [929, 636] width 51 height 16
type input "Re: Kinkekaart."
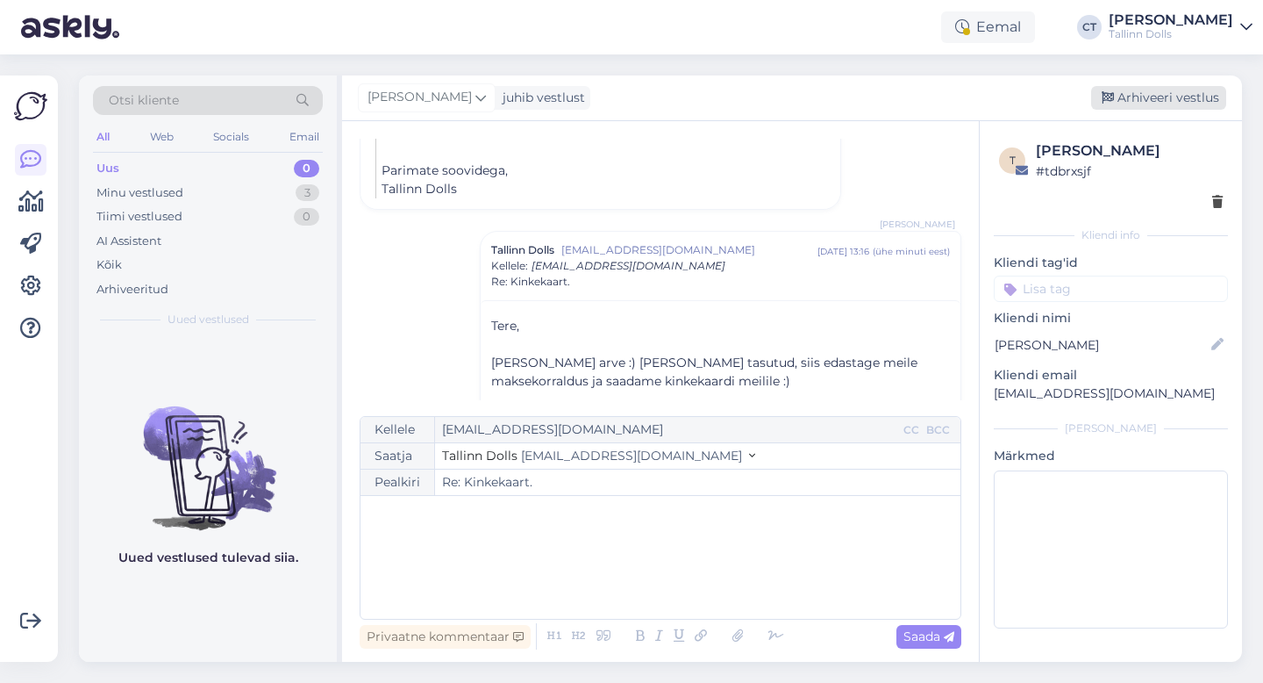
click at [1175, 95] on div "Arhiveeri vestlus" at bounding box center [1158, 98] width 135 height 24
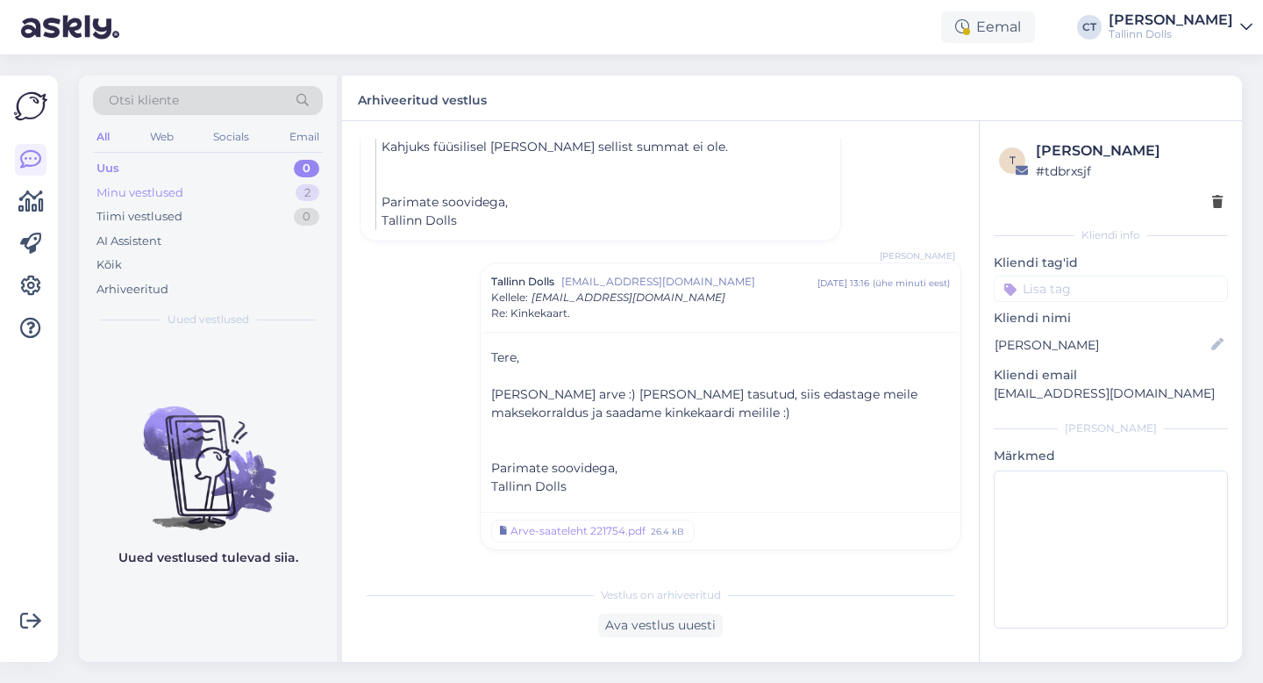
click at [233, 185] on div "Minu vestlused 2" at bounding box center [208, 193] width 230 height 25
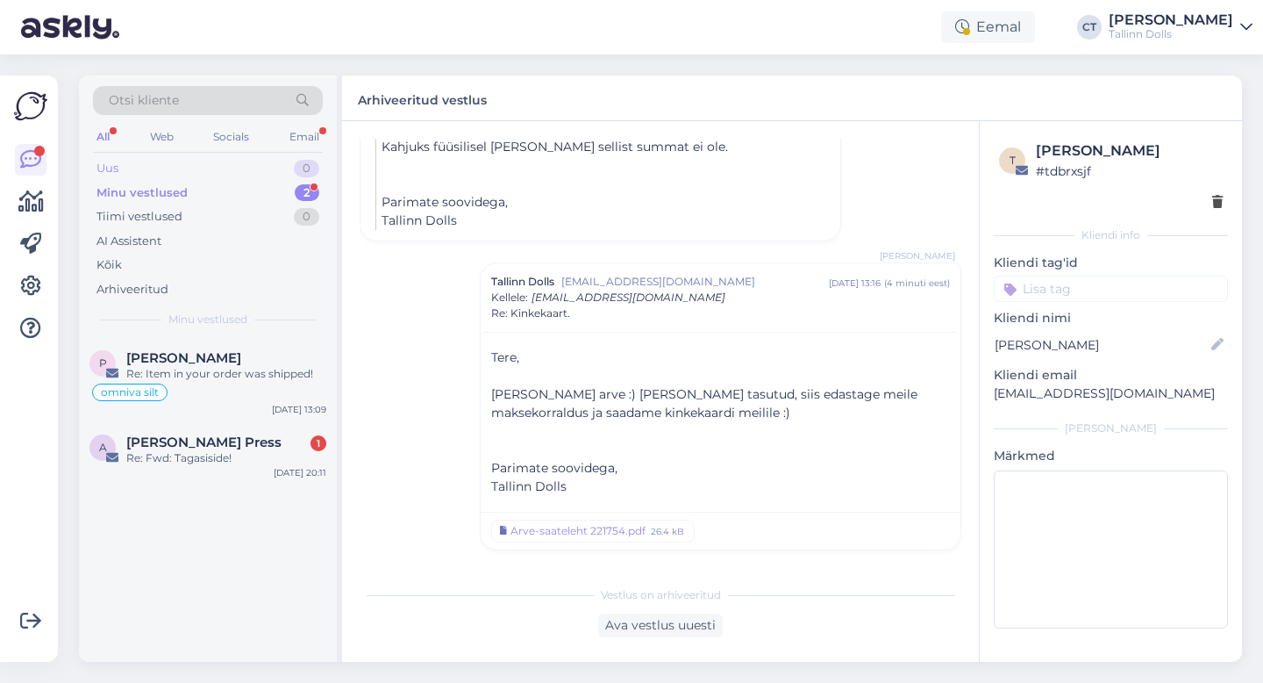
click at [136, 172] on div "Uus 0" at bounding box center [208, 168] width 230 height 25
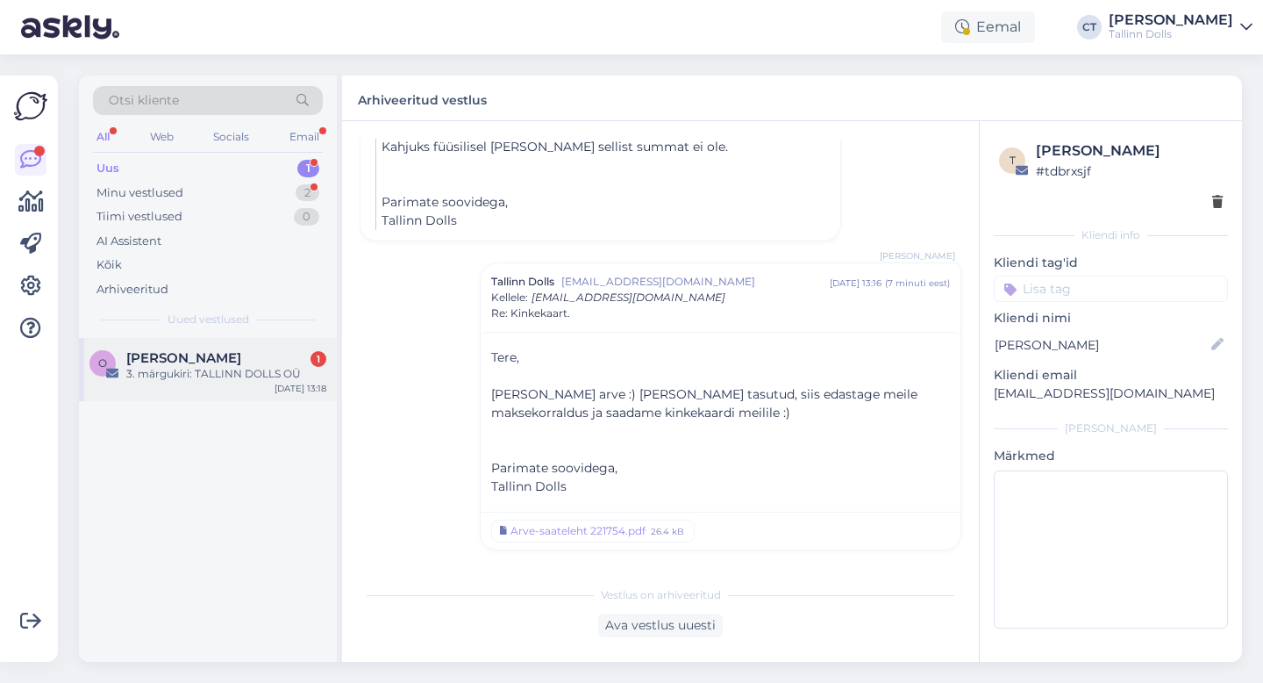
click at [175, 379] on div "3. märgukiri: TALLINN DOLLS OÜ" at bounding box center [226, 374] width 200 height 16
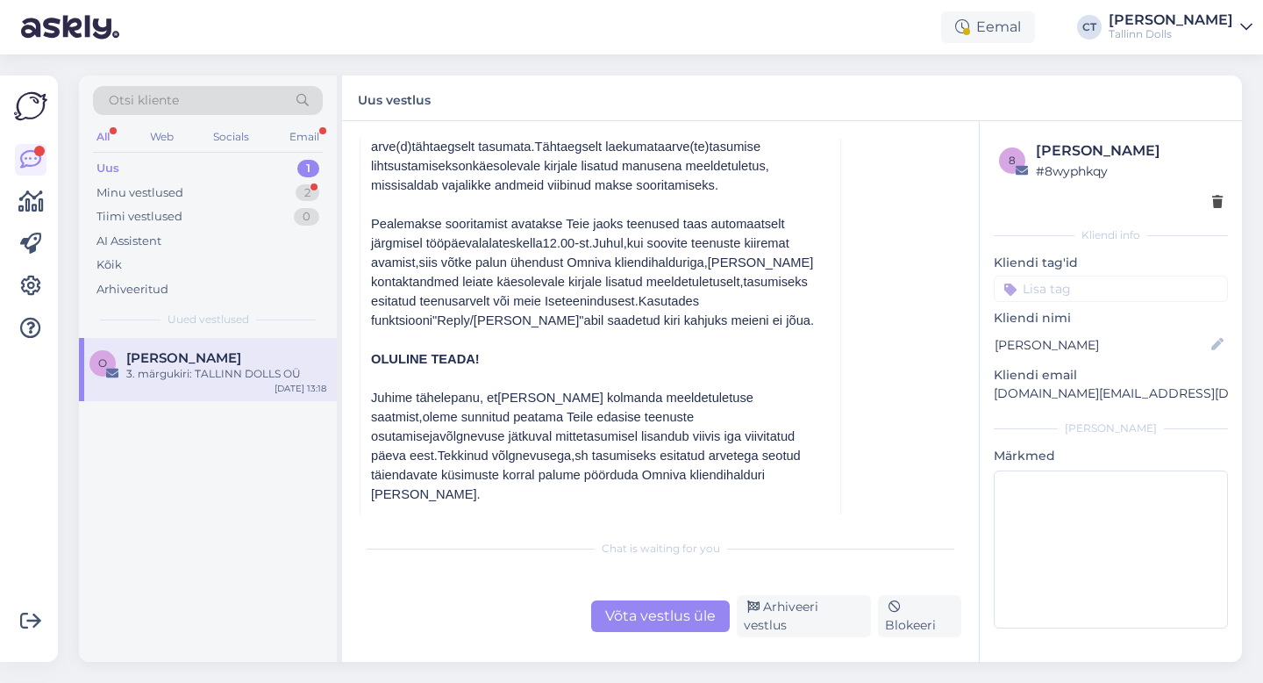
scroll to position [3919, 0]
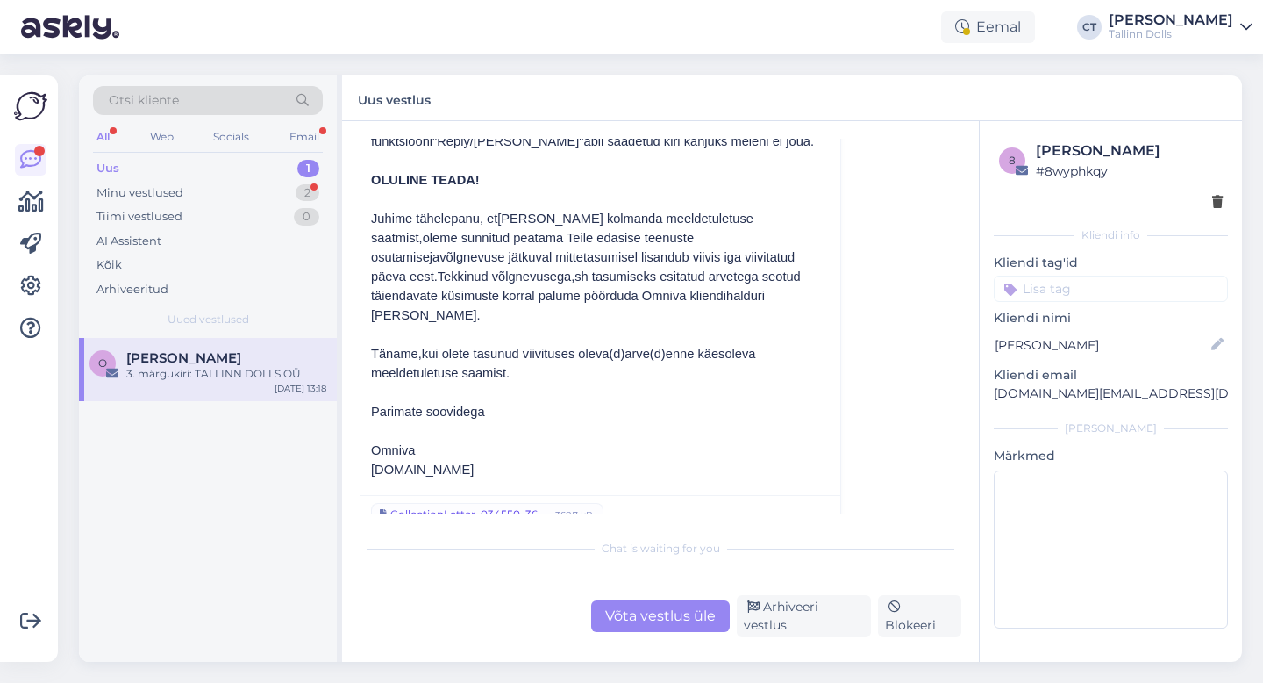
click at [569, 506] on div "368.7 kB" at bounding box center [574, 514] width 41 height 16
click at [168, 197] on div "Minu vestlused" at bounding box center [139, 193] width 87 height 18
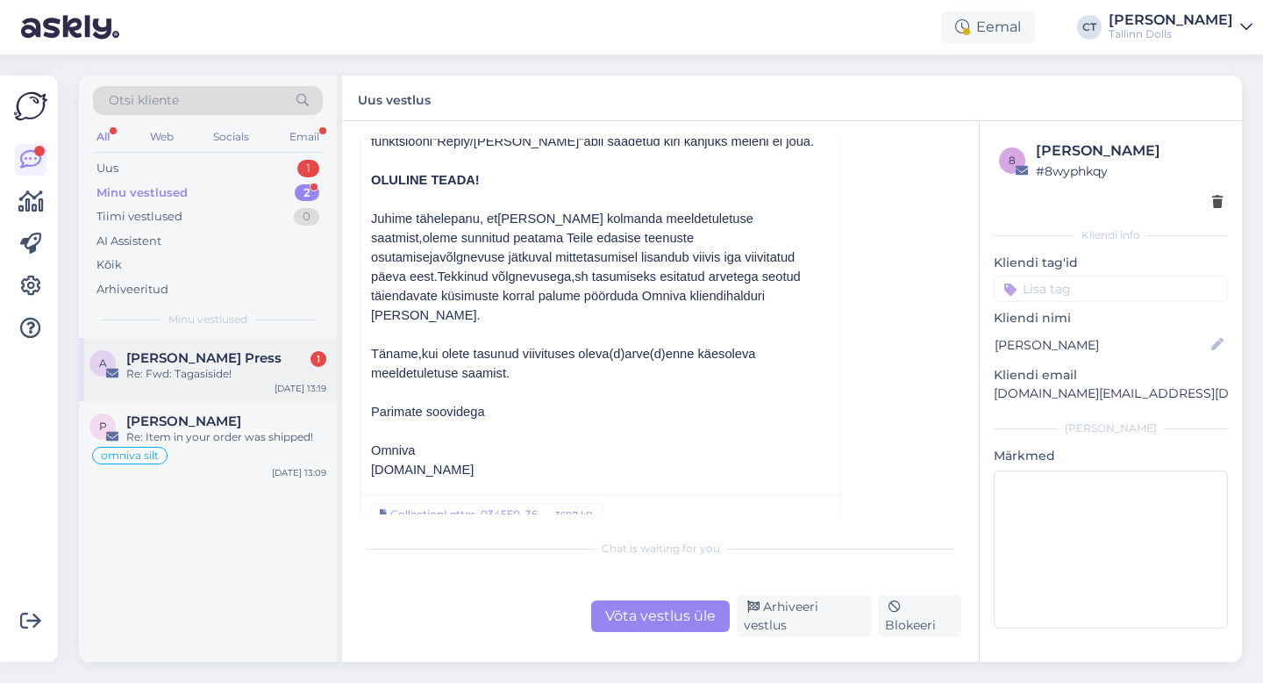
click at [214, 346] on div "A [PERSON_NAME] Press 1 Re: Fwd: Tagasiside! [DATE] 13:19" at bounding box center [208, 369] width 258 height 63
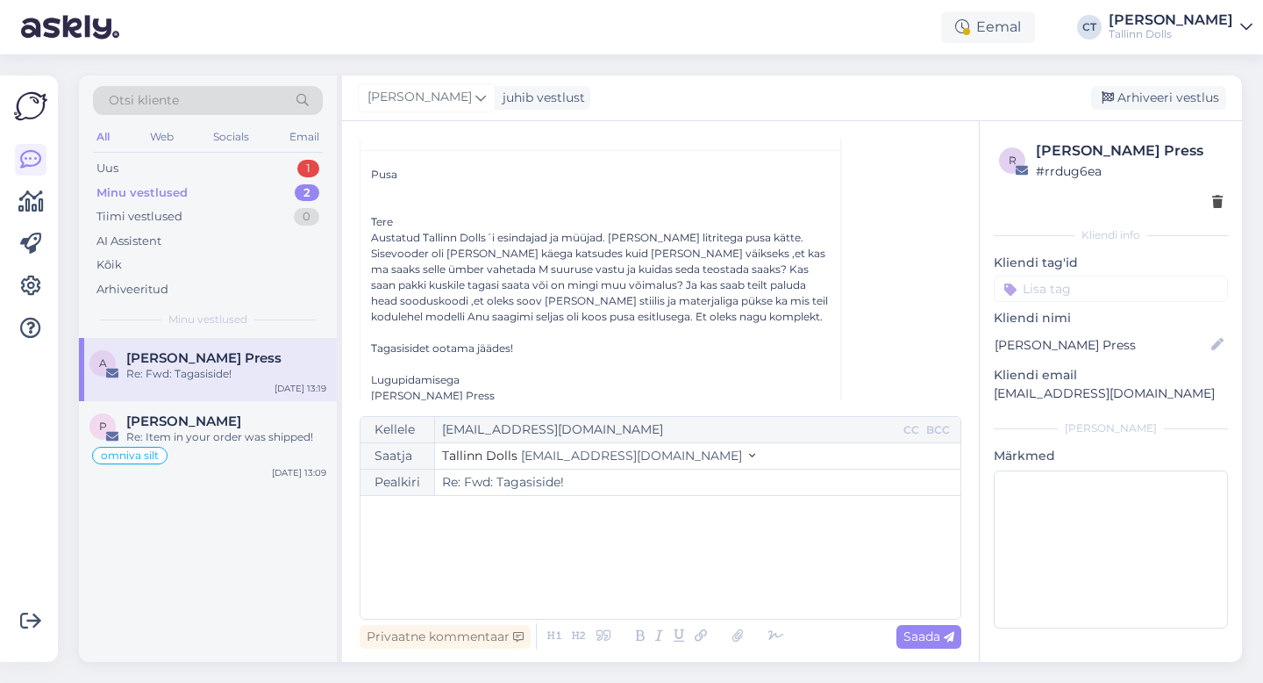
scroll to position [458, 0]
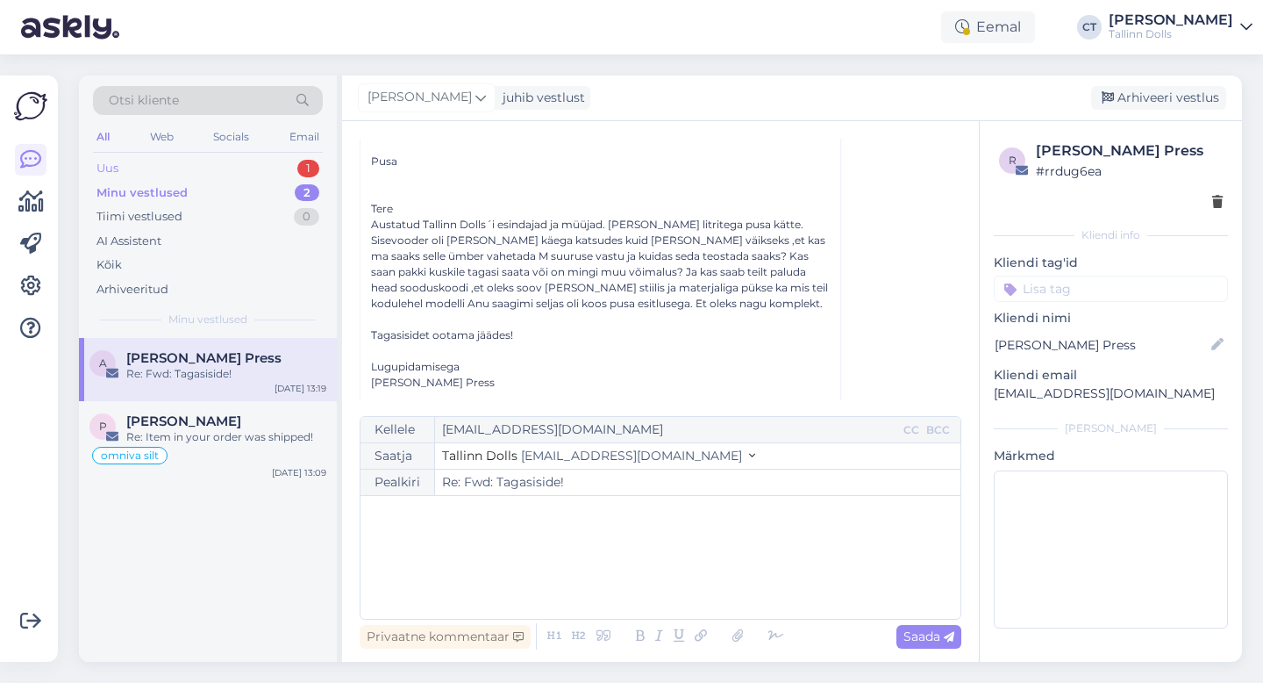
click at [139, 161] on div "Uus 1" at bounding box center [208, 168] width 230 height 25
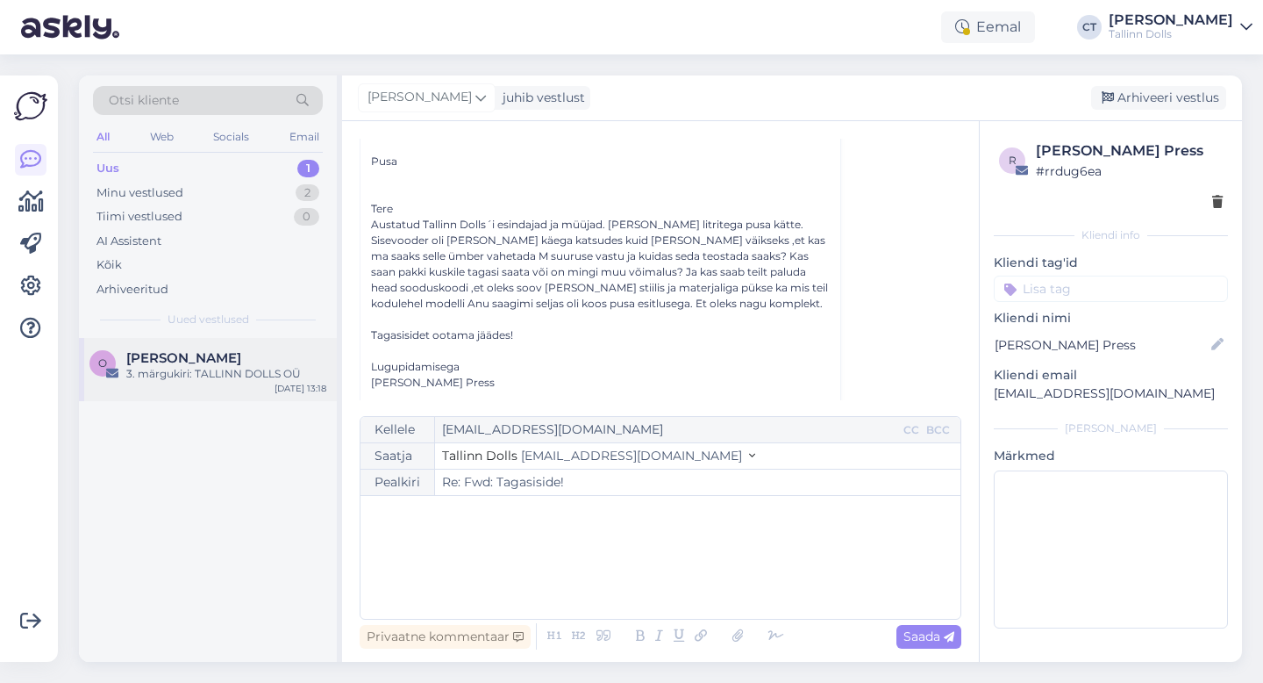
click at [212, 373] on div "3. märgukiri: TALLINN DOLLS OÜ" at bounding box center [226, 374] width 200 height 16
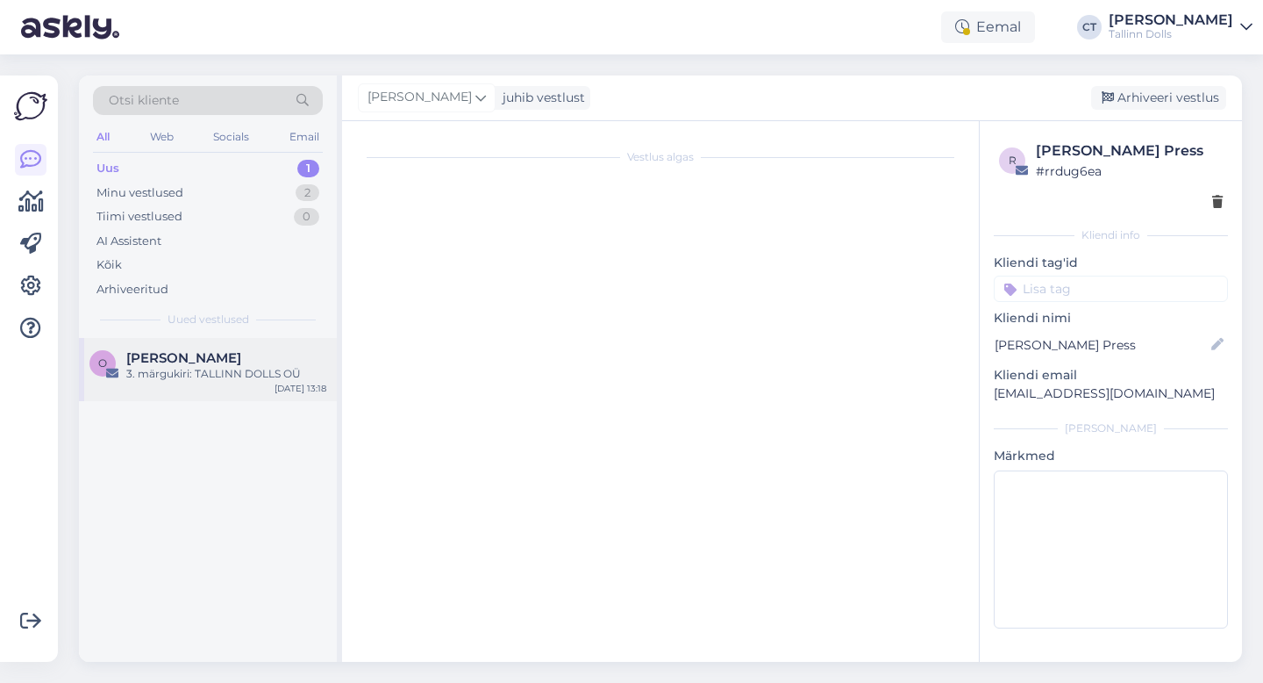
scroll to position [3556, 0]
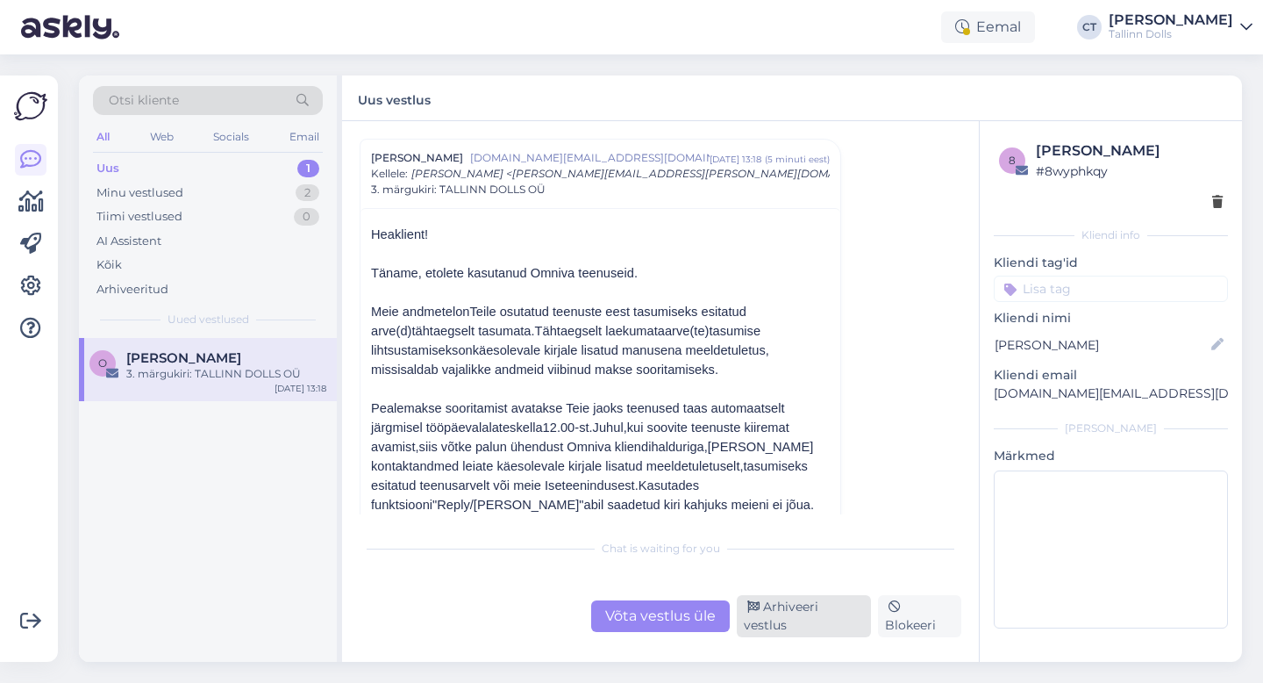
click at [808, 614] on div "Arhiveeri vestlus" at bounding box center [804, 616] width 134 height 42
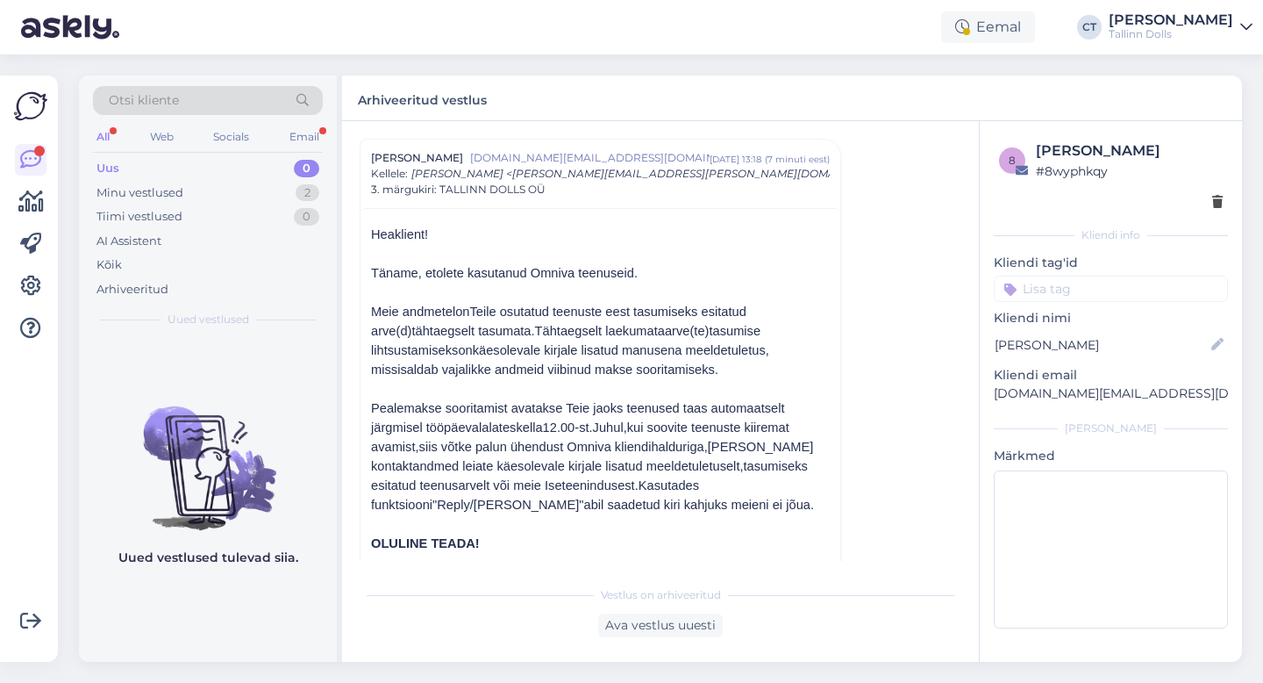
click at [123, 160] on div "Uus 0" at bounding box center [208, 168] width 230 height 25
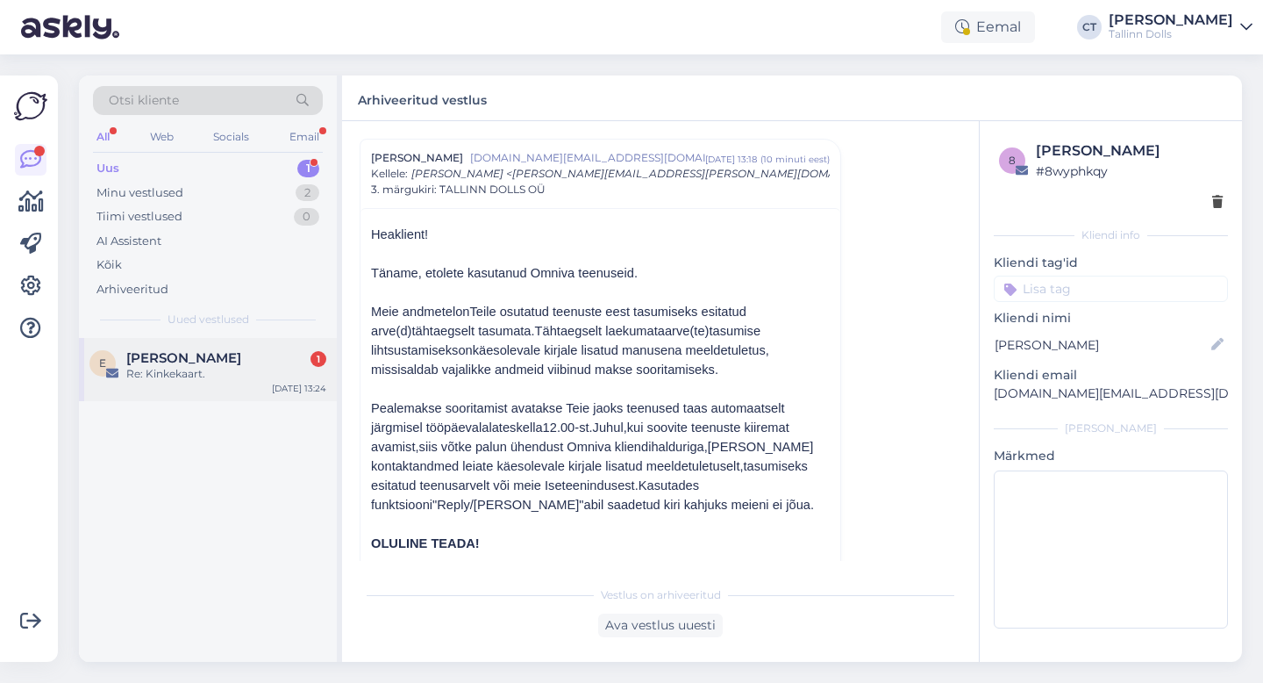
click at [197, 381] on div "Re: Kinkekaart." at bounding box center [226, 374] width 200 height 16
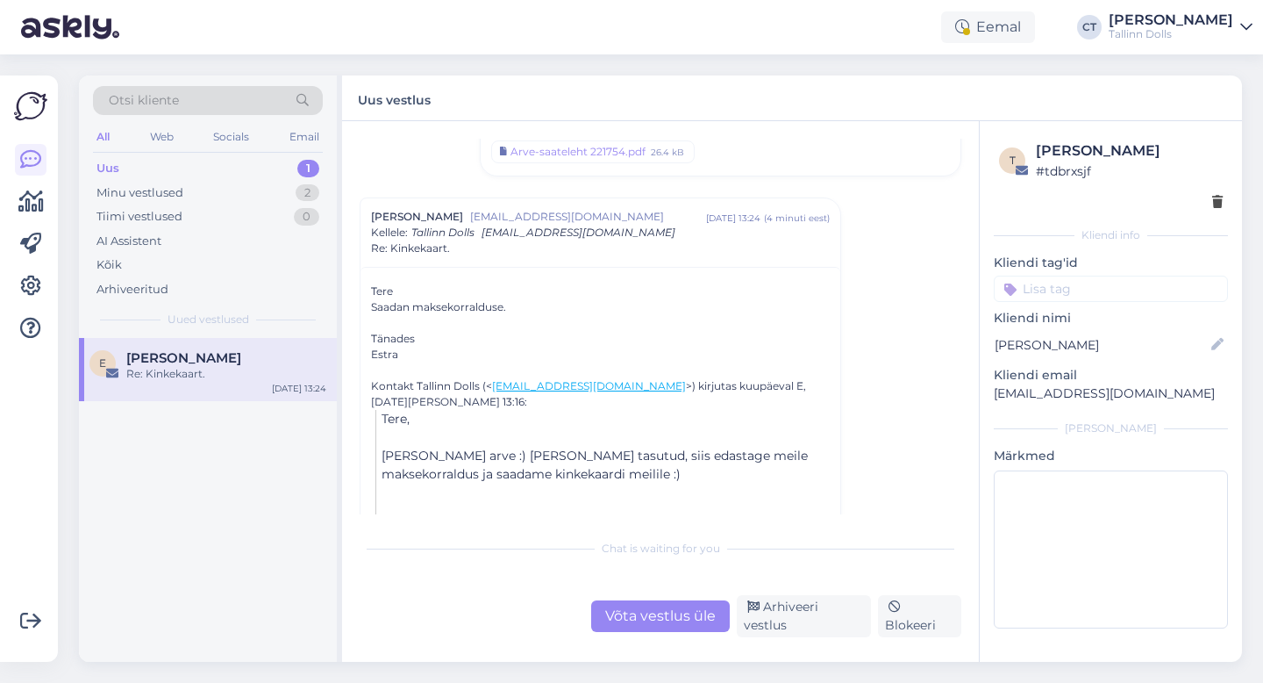
scroll to position [614, 0]
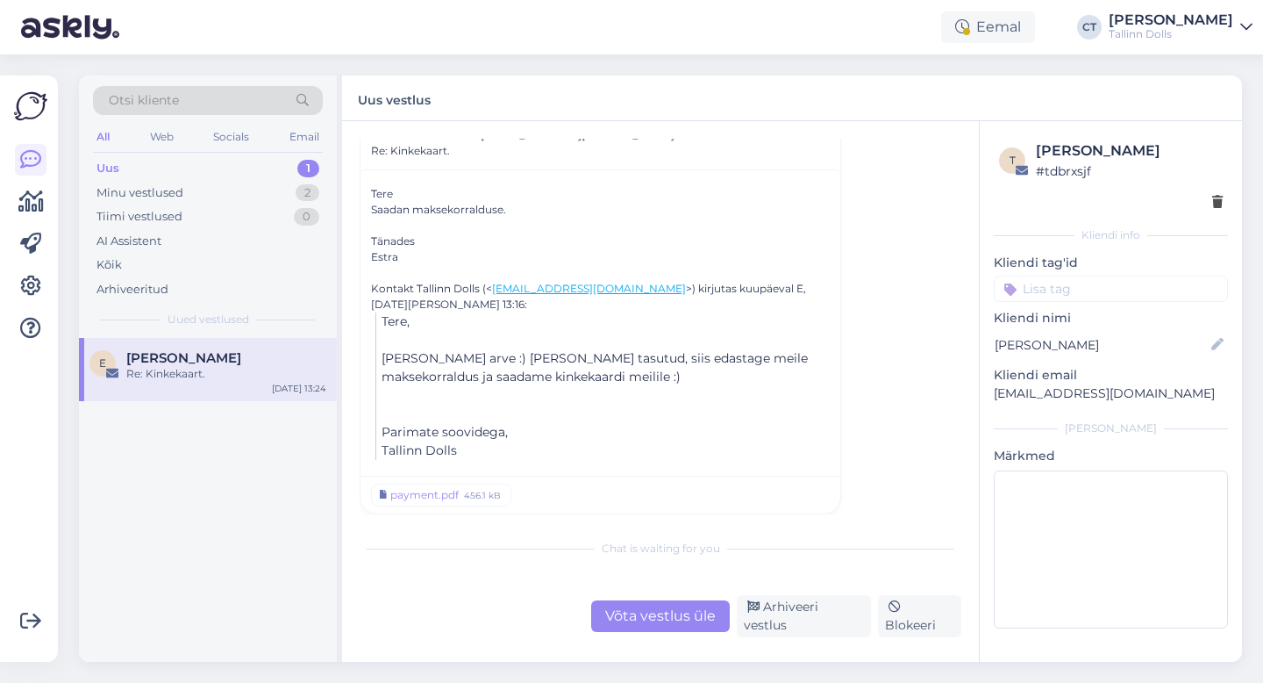
click at [658, 620] on div "Võta vestlus üle" at bounding box center [660, 616] width 139 height 32
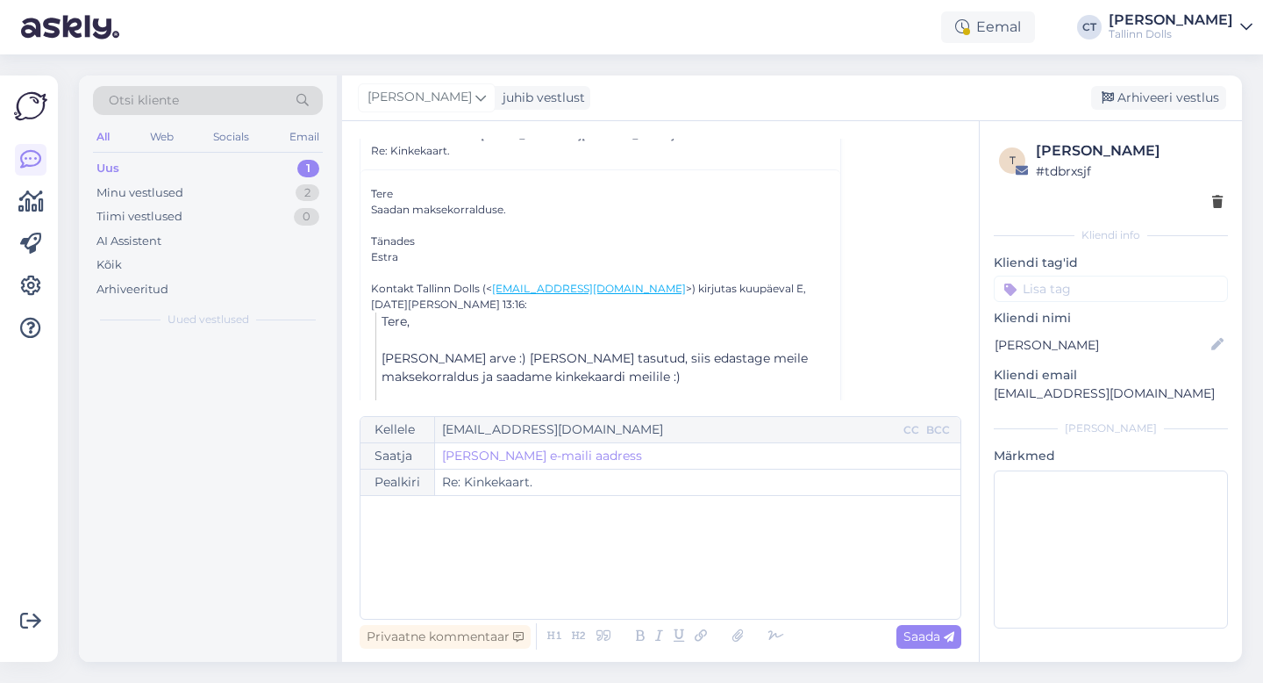
scroll to position [575, 0]
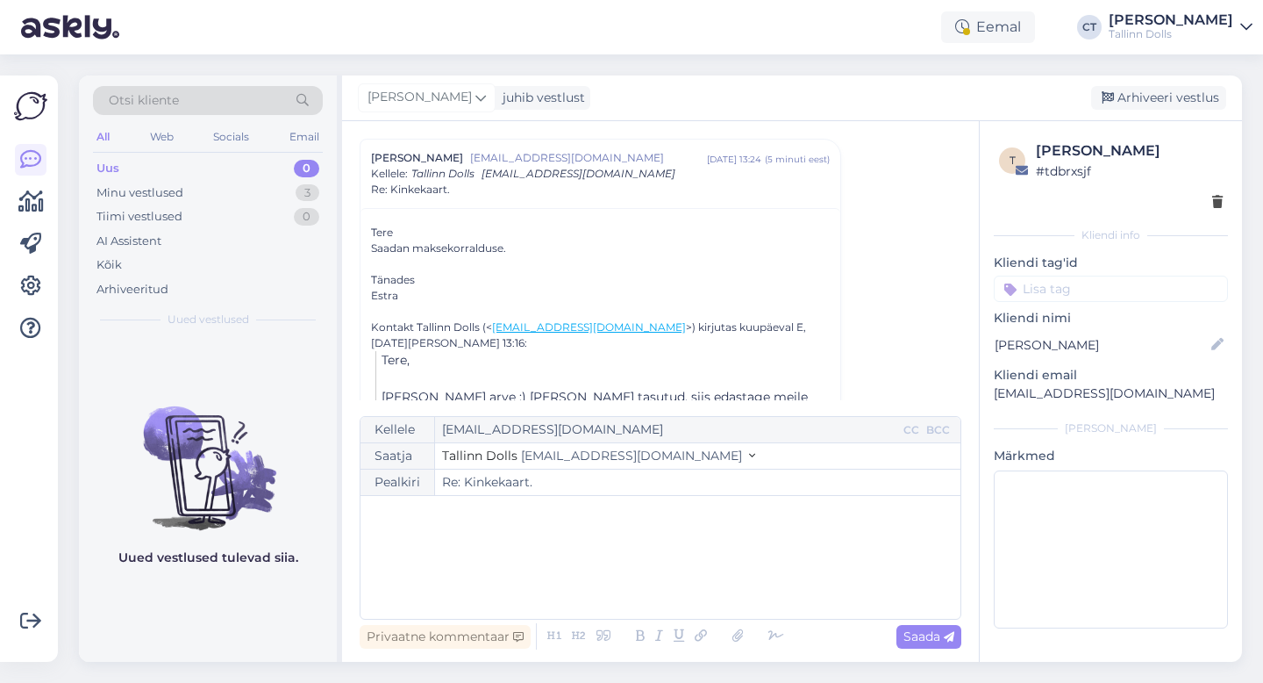
click at [666, 578] on div "﻿" at bounding box center [660, 556] width 583 height 105
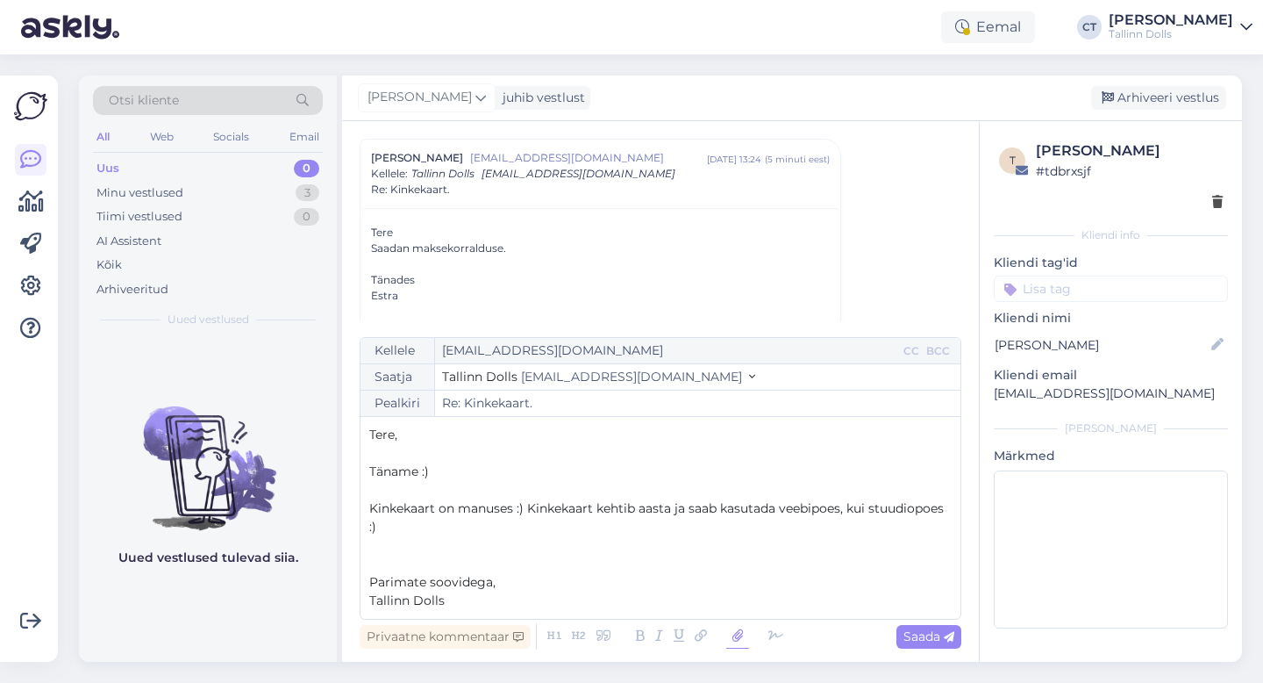
click at [737, 633] on icon at bounding box center [737, 636] width 23 height 25
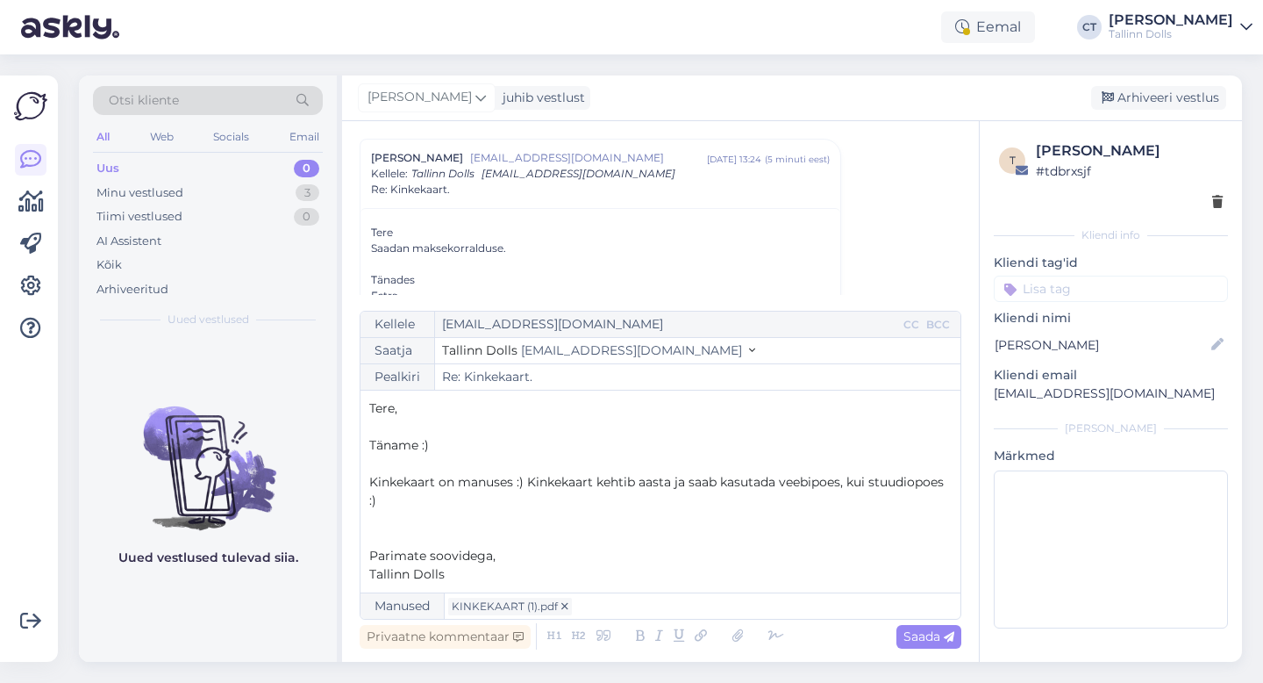
click at [864, 239] on div "Vestlus algas Estra Soosalu [EMAIL_ADDRESS][DOMAIN_NAME] [DATE] 08:37 ( 6 kuu e…" at bounding box center [669, 217] width 618 height 156
click at [945, 636] on icon at bounding box center [949, 637] width 11 height 11
type input "Re: Kinkekaart."
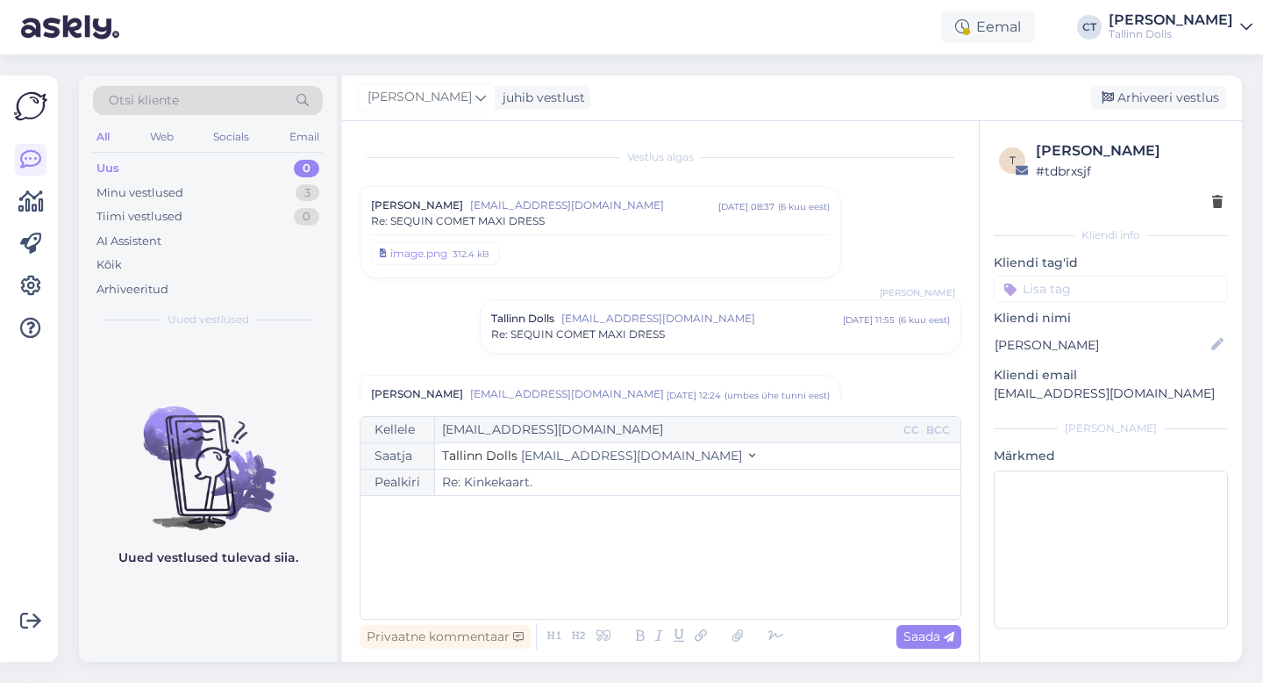
click at [1201, 91] on div "Arhiveeri vestlus" at bounding box center [1158, 98] width 135 height 24
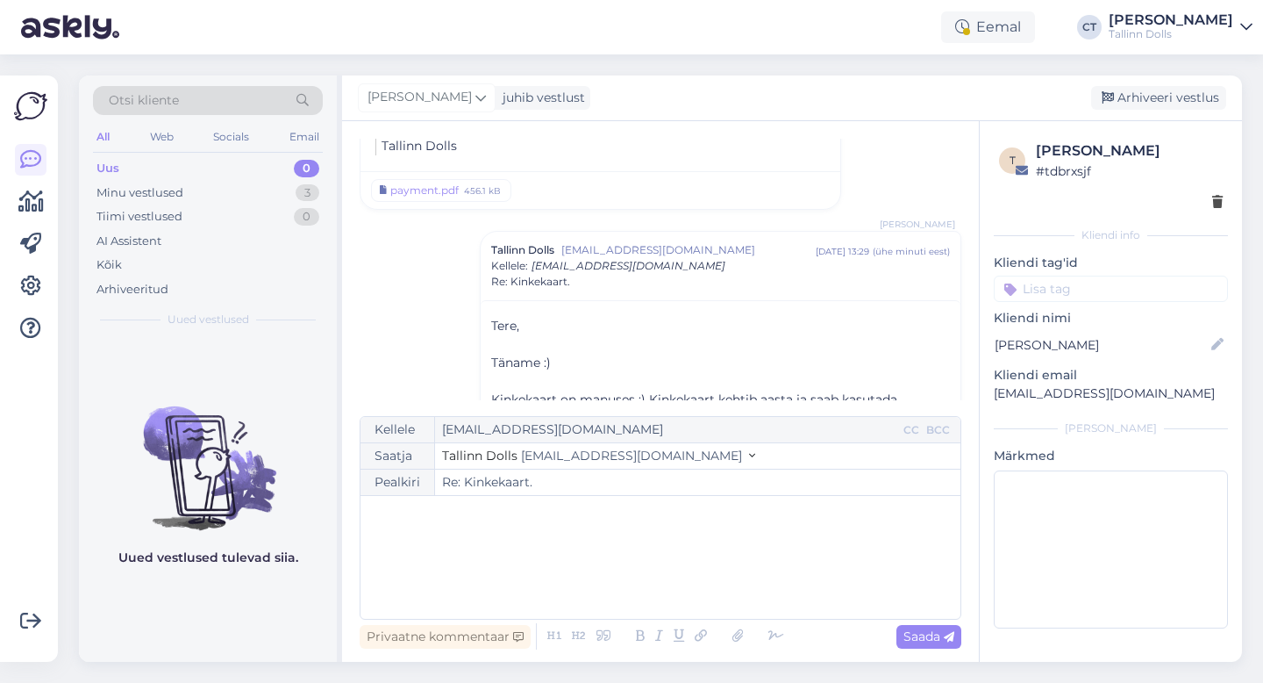
scroll to position [924, 0]
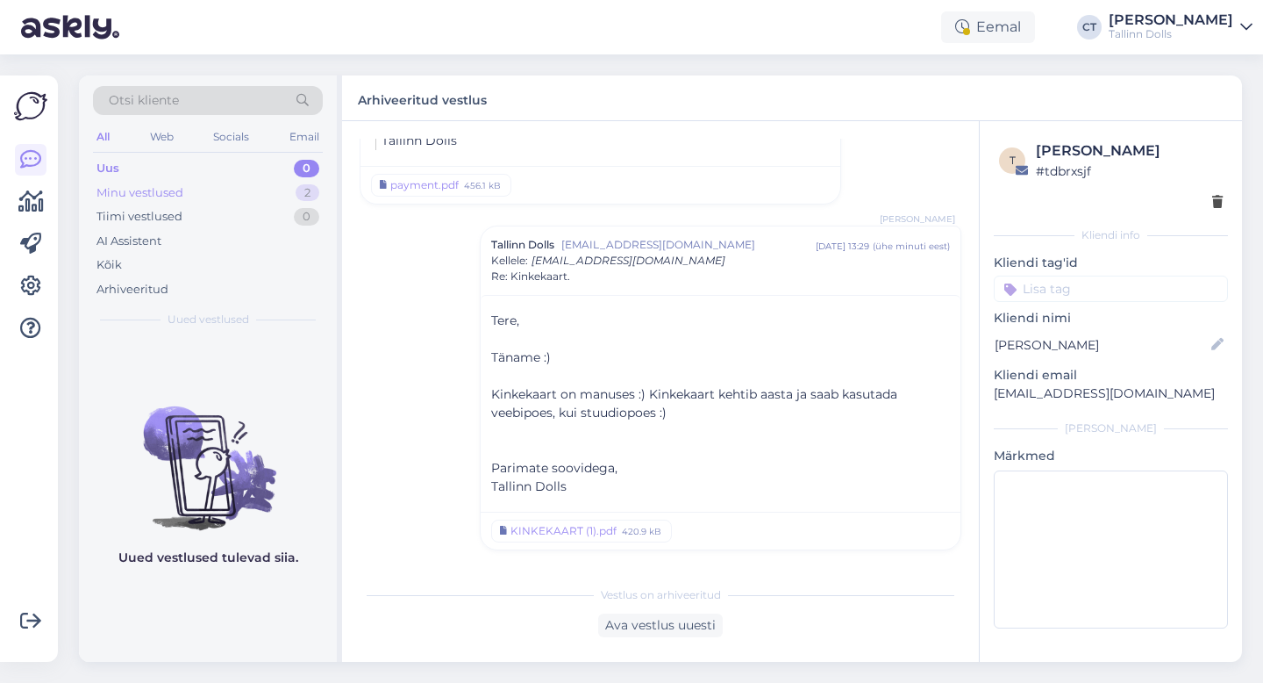
click at [216, 191] on div "Minu vestlused 2" at bounding box center [208, 193] width 230 height 25
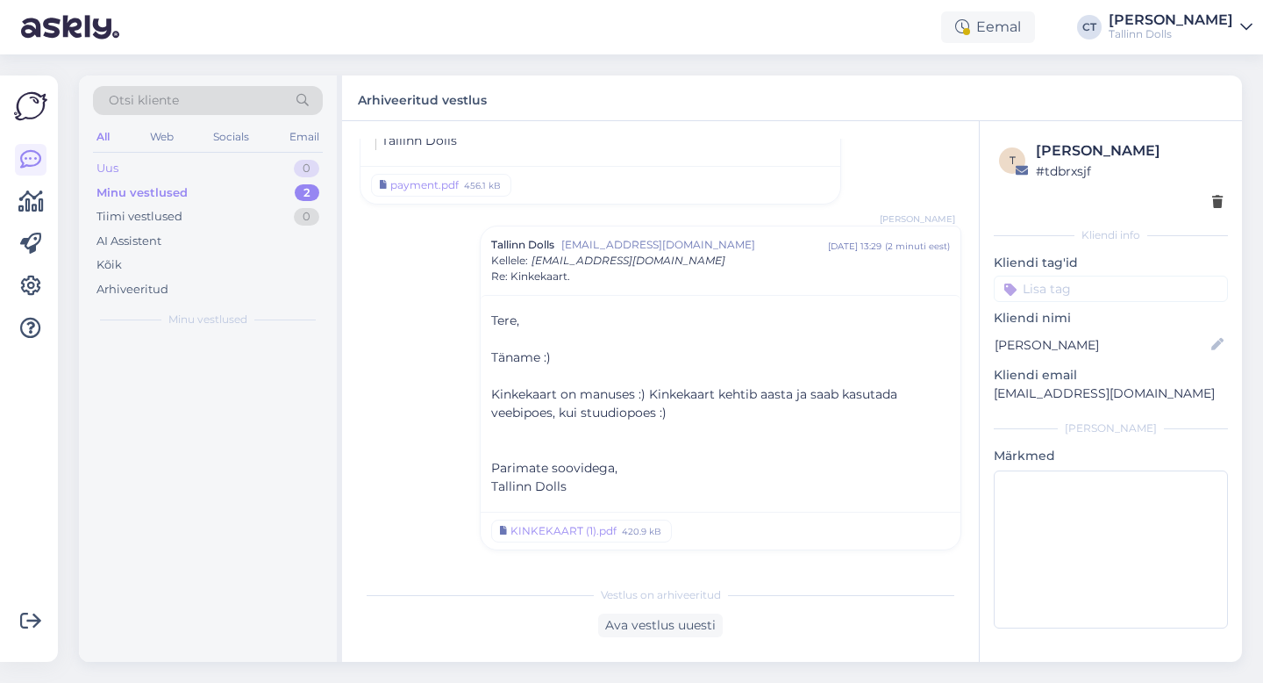
click at [216, 156] on div "Uus 0" at bounding box center [208, 168] width 230 height 25
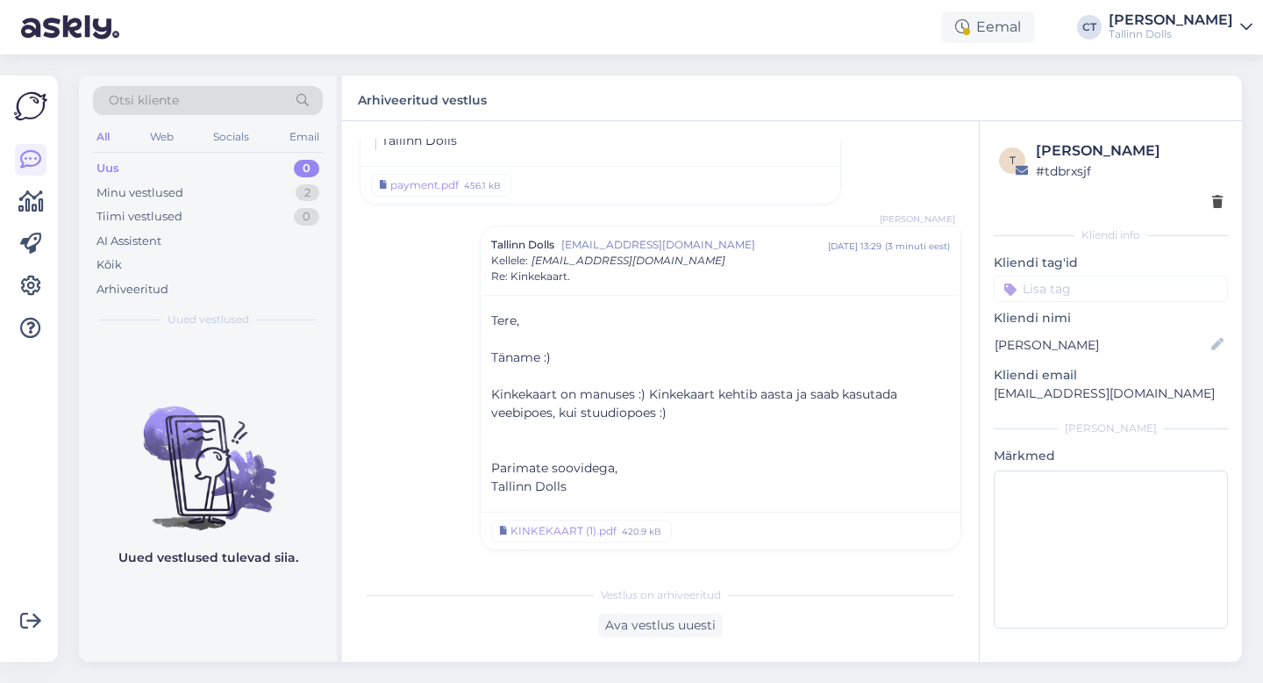
click at [98, 161] on div "Uus" at bounding box center [107, 169] width 23 height 18
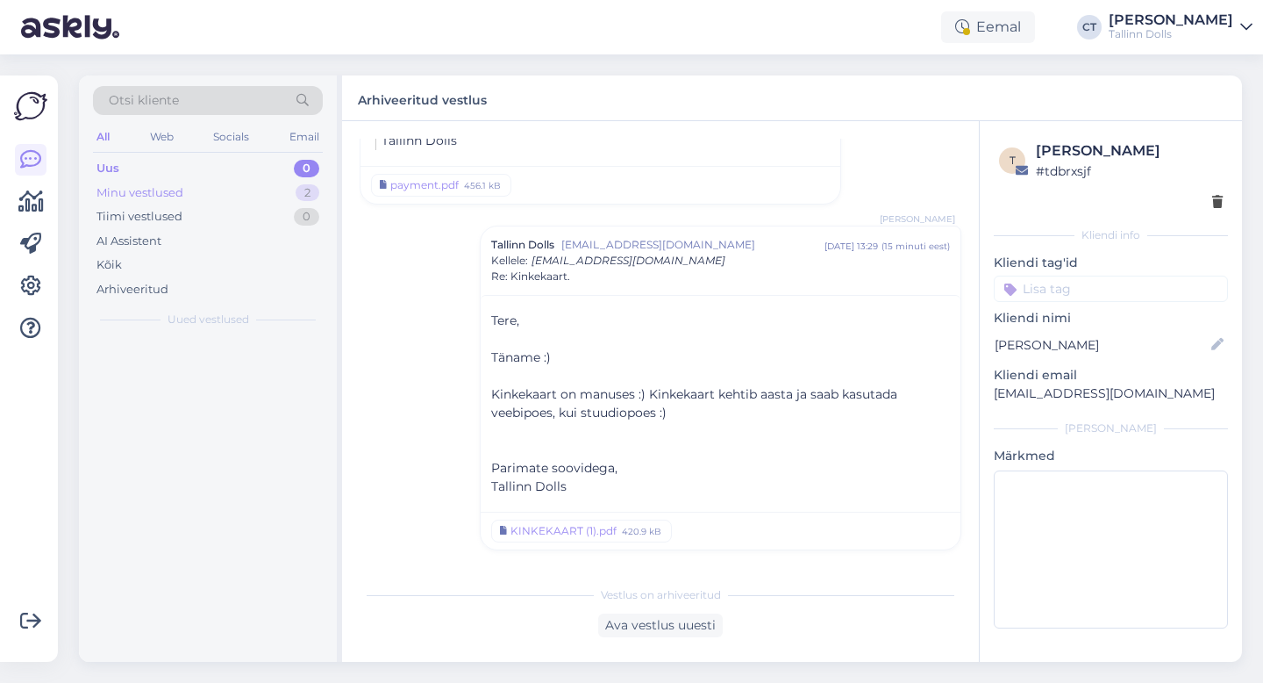
click at [139, 197] on div "Minu vestlused" at bounding box center [139, 193] width 87 height 18
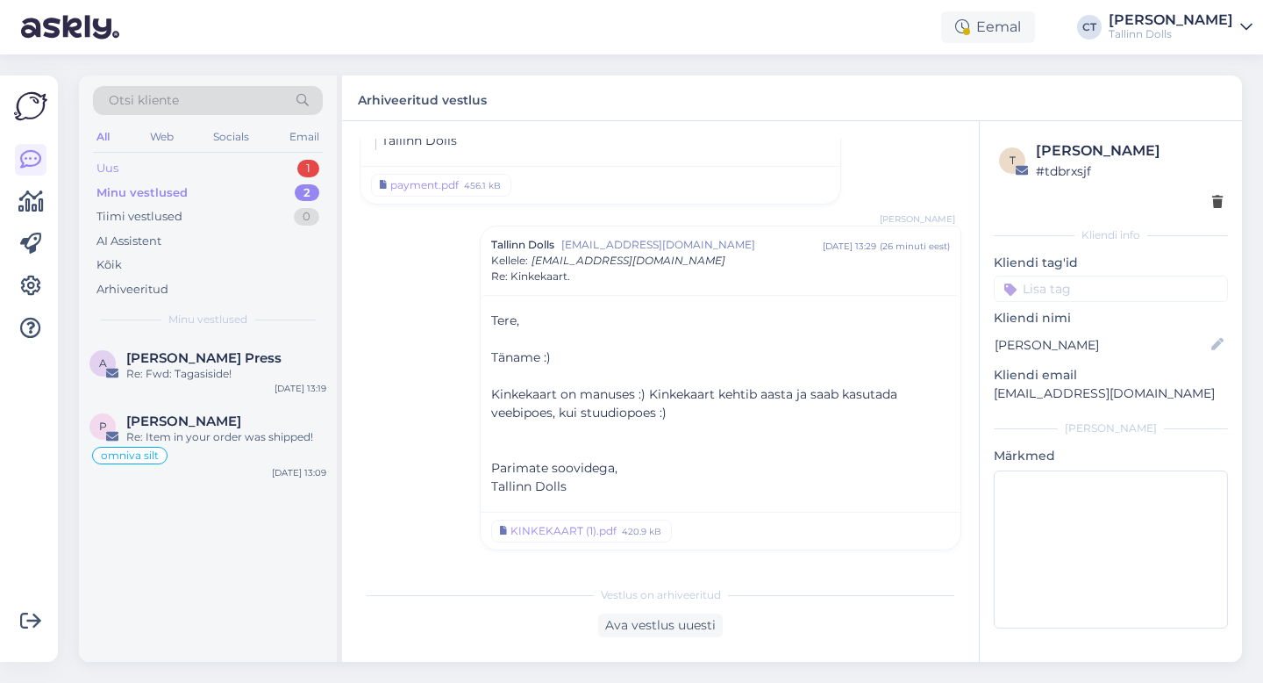
click at [147, 163] on div "Uus 1" at bounding box center [208, 168] width 230 height 25
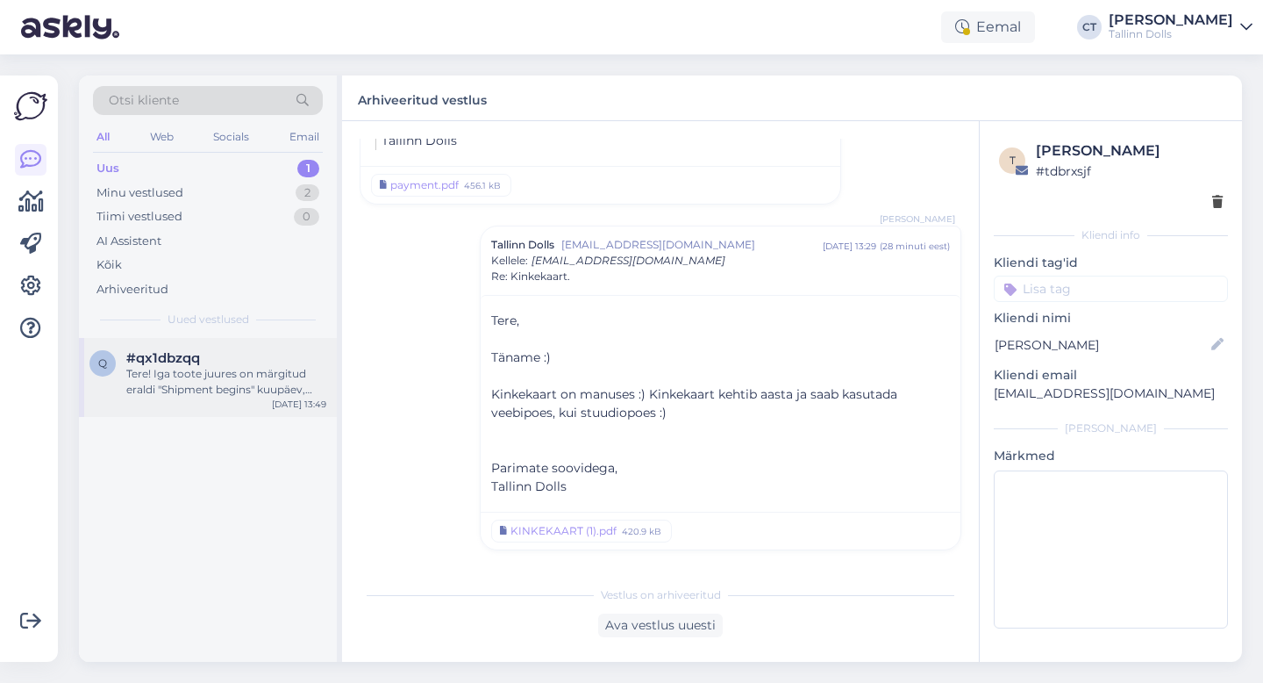
click at [185, 404] on div "q #qx1dbzqq Tere! Iga toote juures on märgitud eraldi "Shipment begins" kuupäev…" at bounding box center [208, 377] width 258 height 79
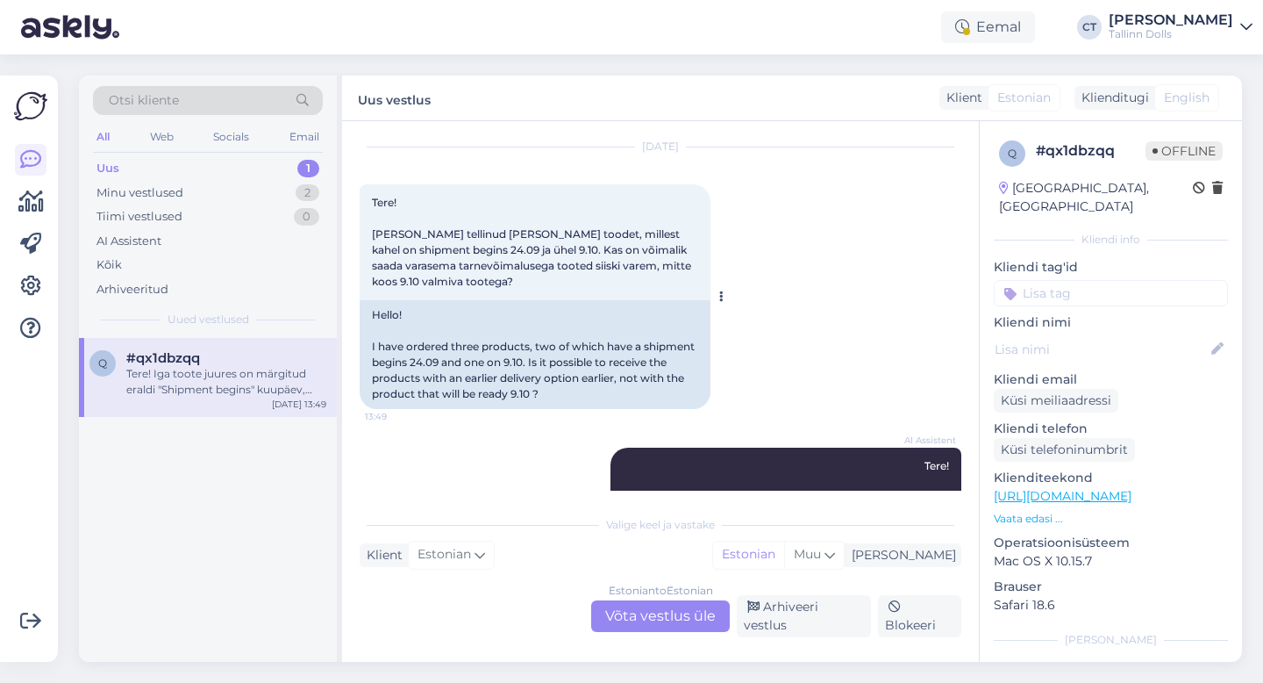
scroll to position [49, 0]
click at [683, 623] on div "Estonian to Estonian Võta vestlus üle" at bounding box center [660, 616] width 139 height 32
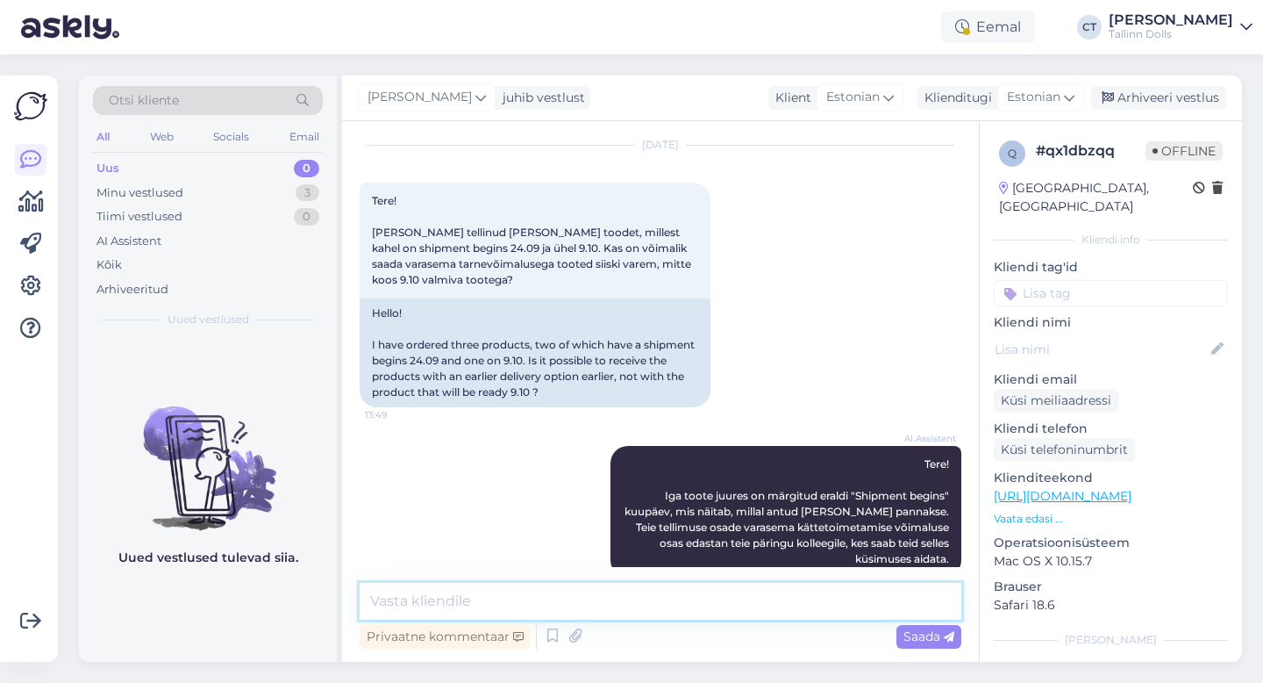
click at [683, 611] on textarea at bounding box center [661, 601] width 602 height 37
type textarea "Tere, väljastame tooteid eraldi kuupäevade alusel :)"
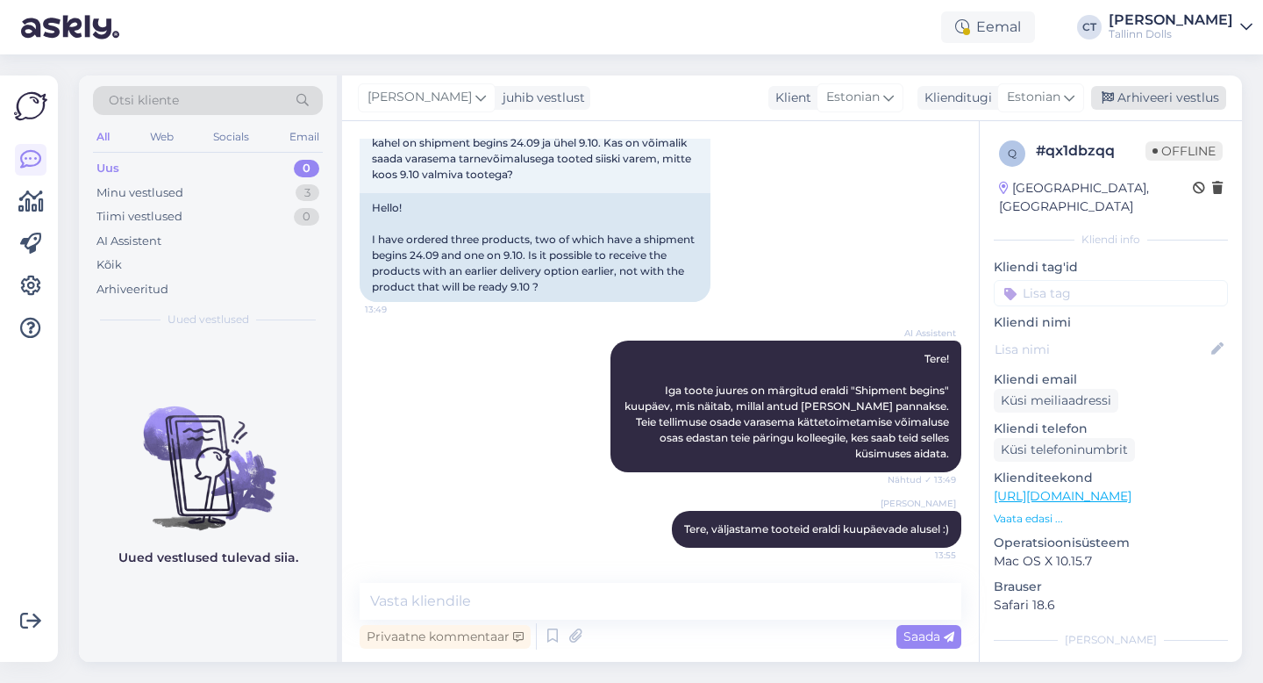
click at [1174, 95] on div "Arhiveeri vestlus" at bounding box center [1158, 98] width 135 height 24
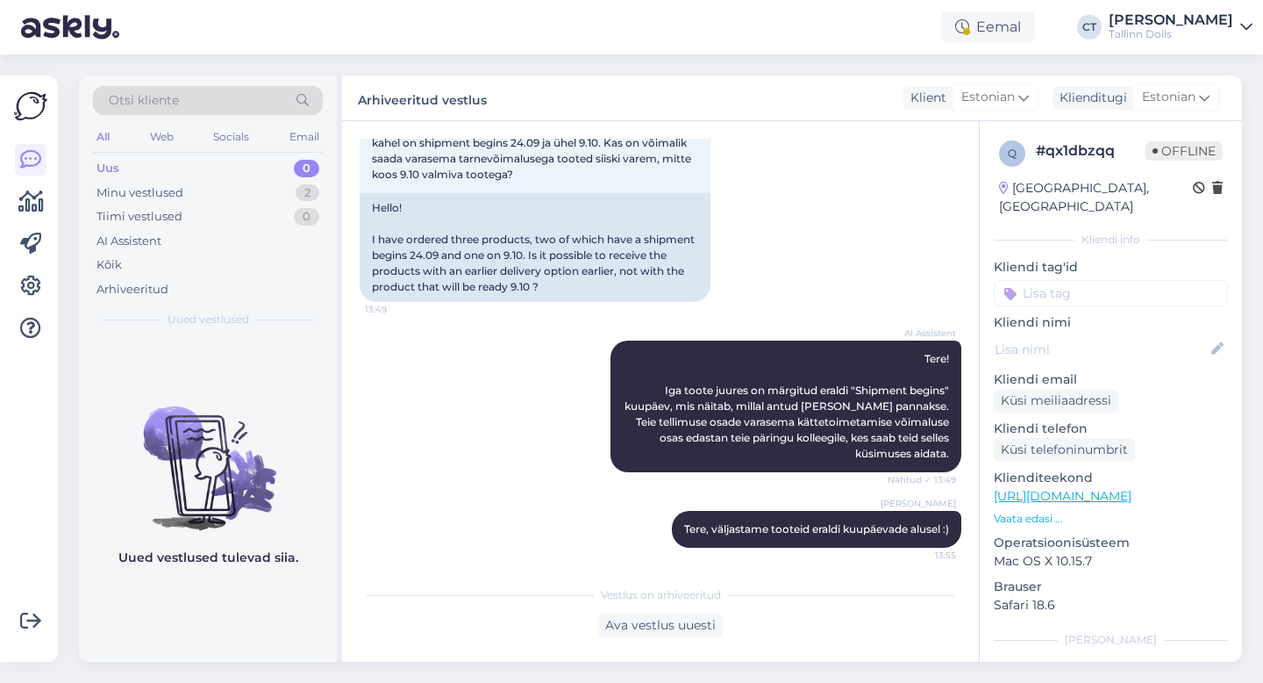
click at [208, 101] on div "Otsi kliente" at bounding box center [208, 100] width 230 height 29
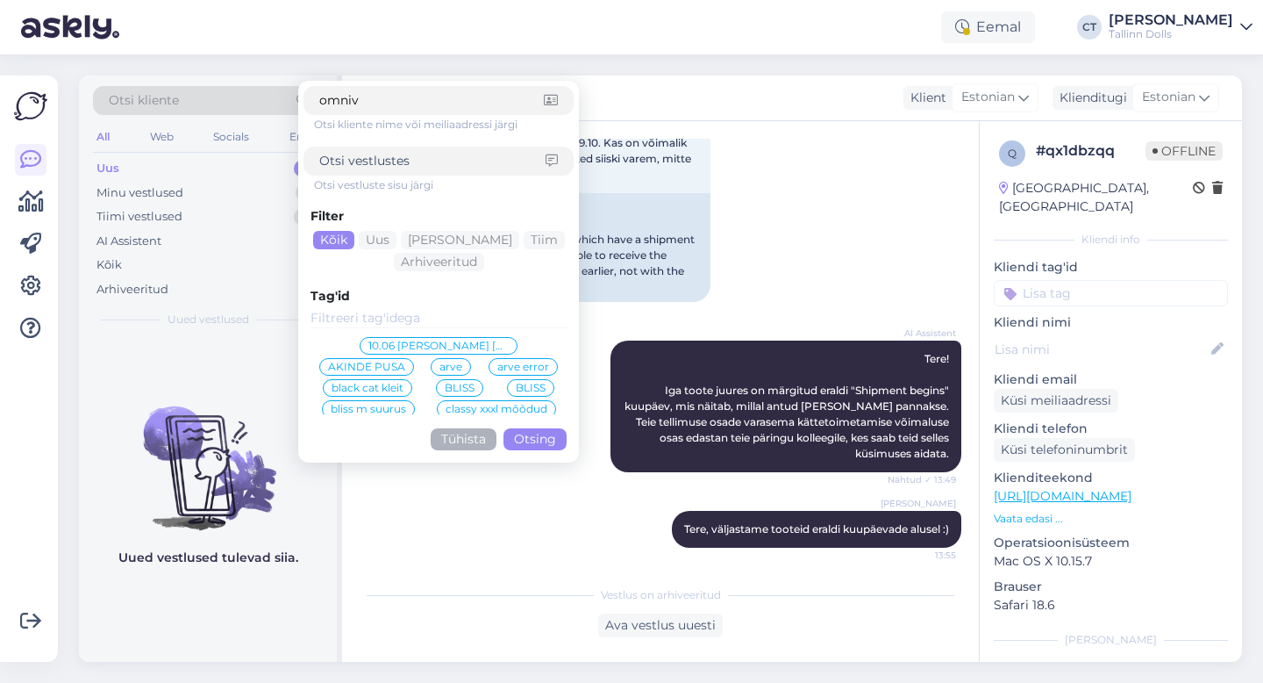
type input "omniva"
click button "Otsing" at bounding box center [535, 439] width 63 height 22
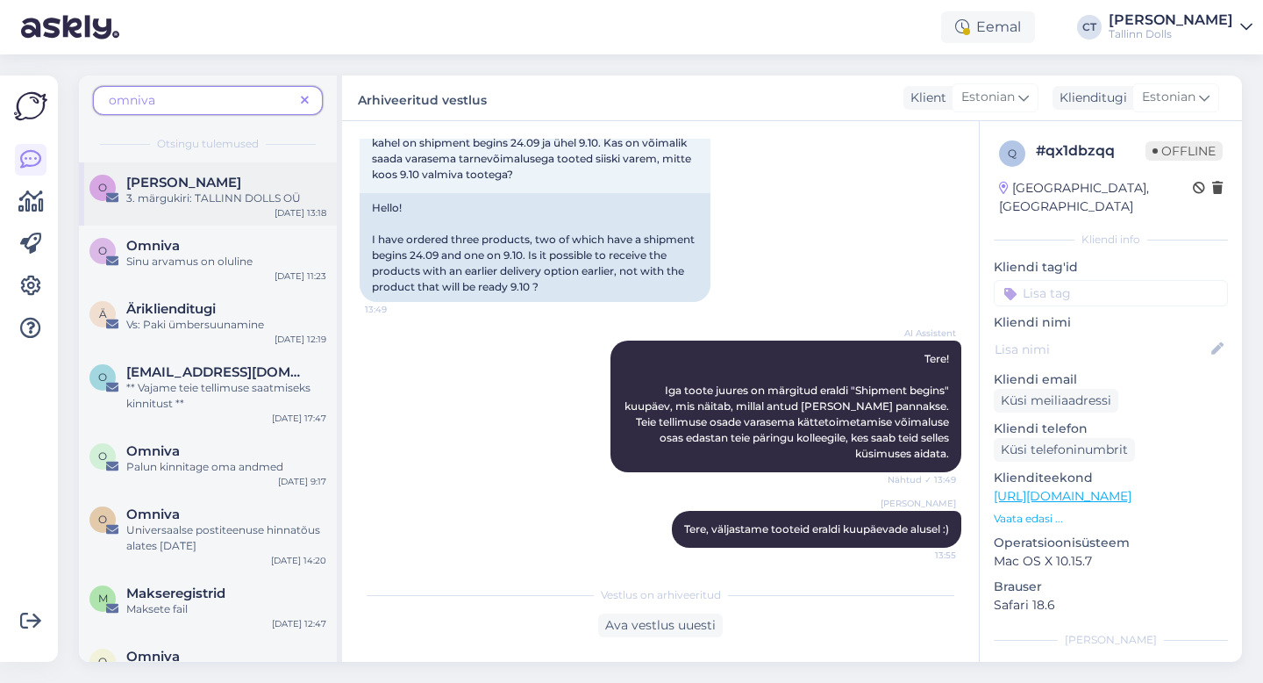
click at [212, 197] on div "3. märgukiri: TALLINN DOLLS OÜ" at bounding box center [226, 198] width 200 height 16
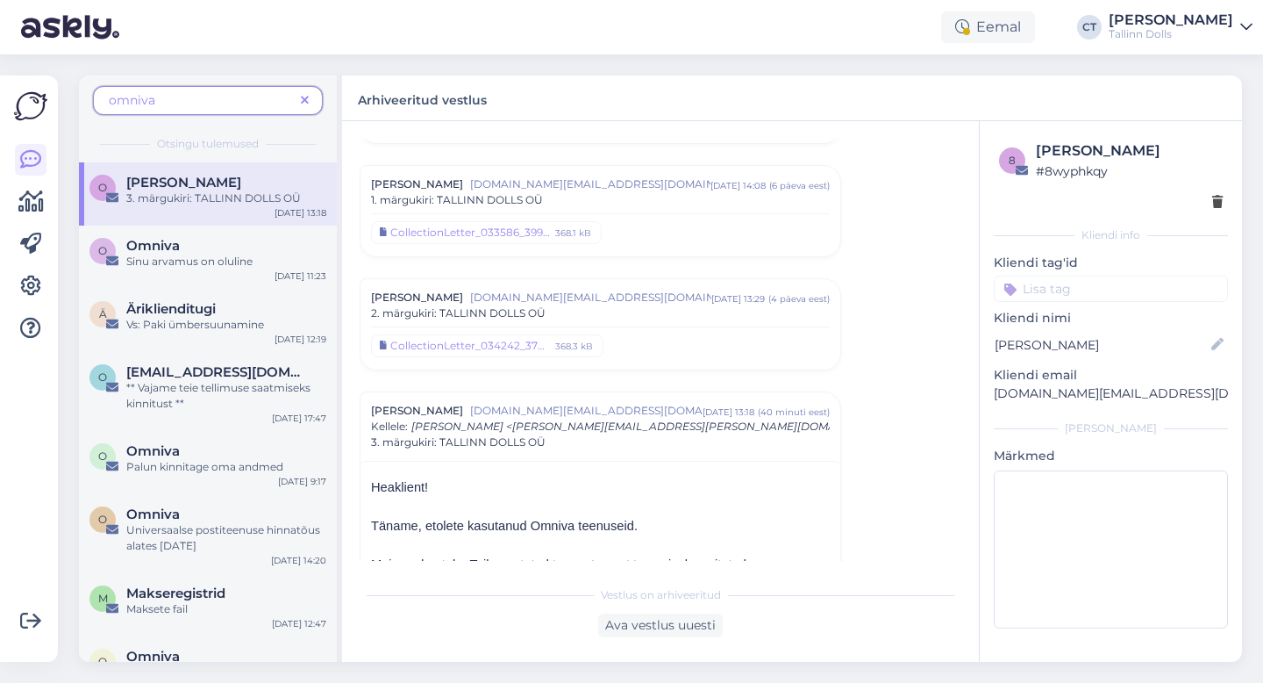
scroll to position [3356, 0]
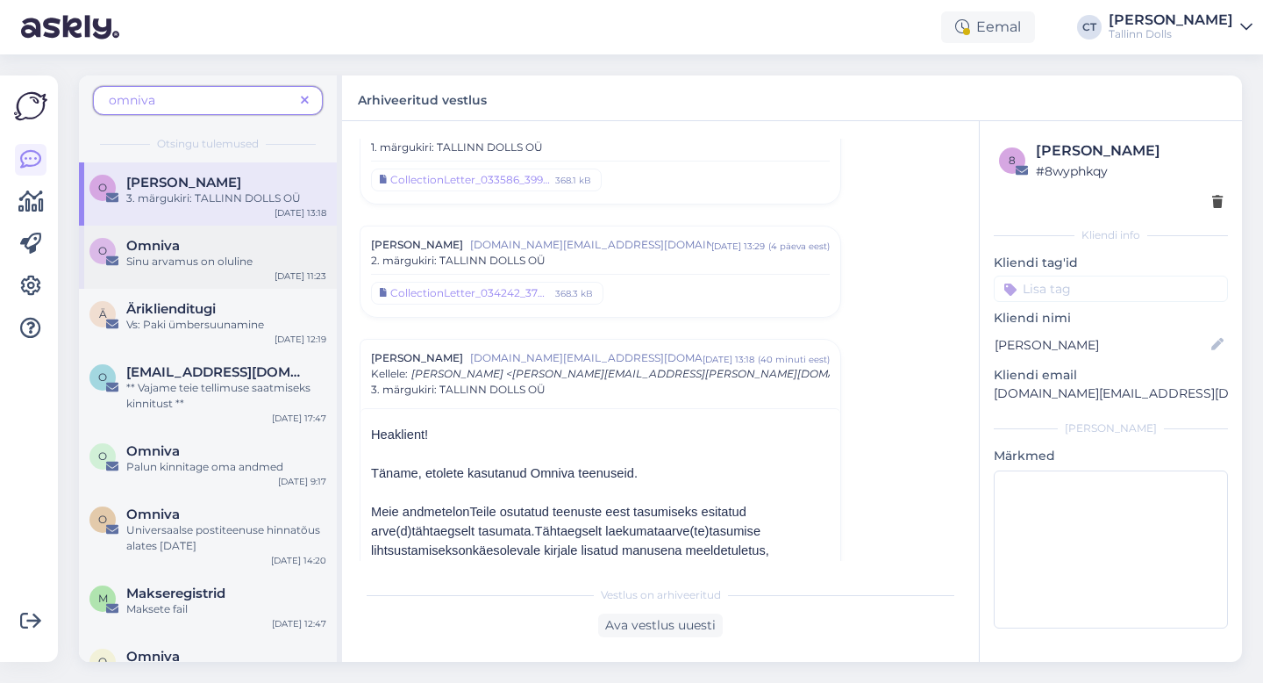
click at [236, 270] on div "O Omniva Sinu arvamus on oluline [DATE] 11:23" at bounding box center [208, 256] width 258 height 63
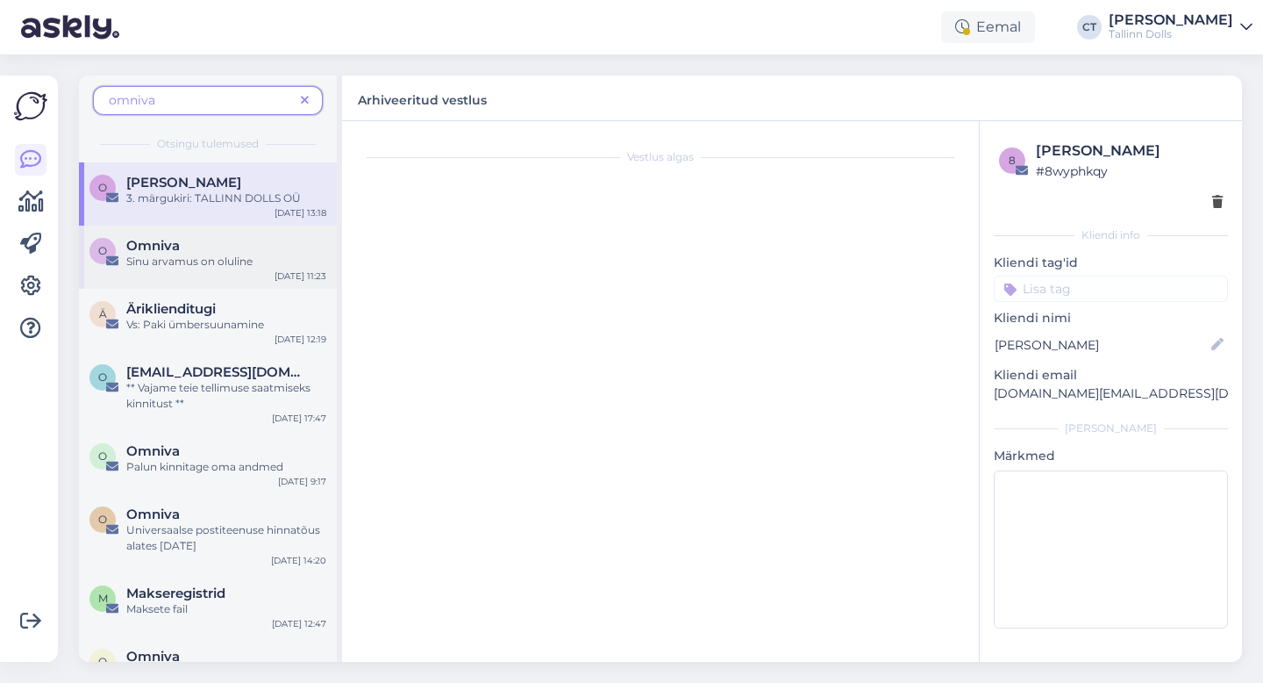
scroll to position [0, 0]
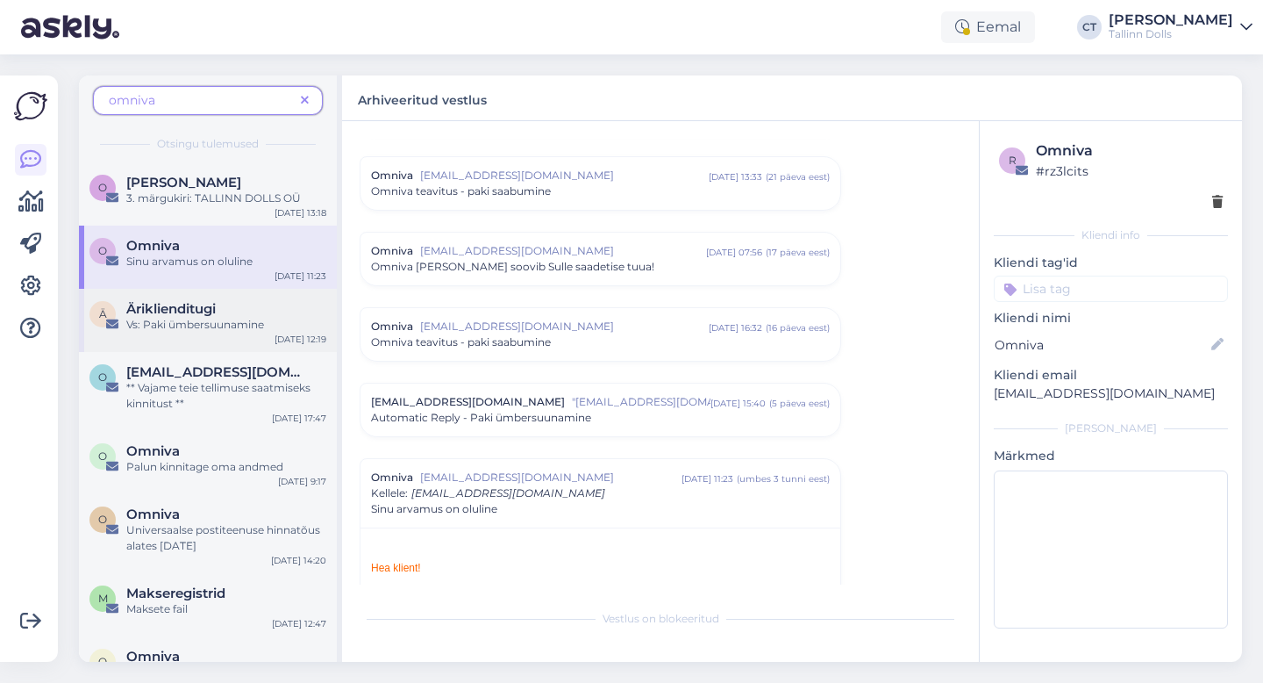
click at [229, 309] on div "Äriklienditugi" at bounding box center [226, 309] width 200 height 16
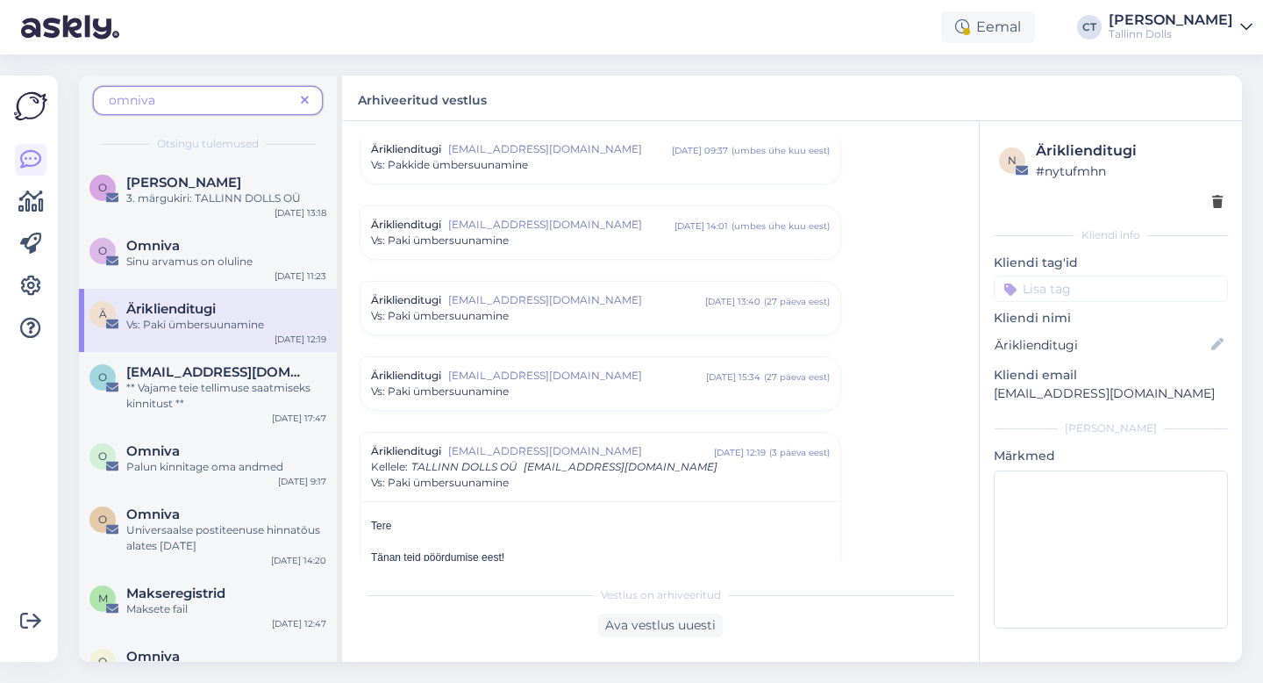
scroll to position [5813, 0]
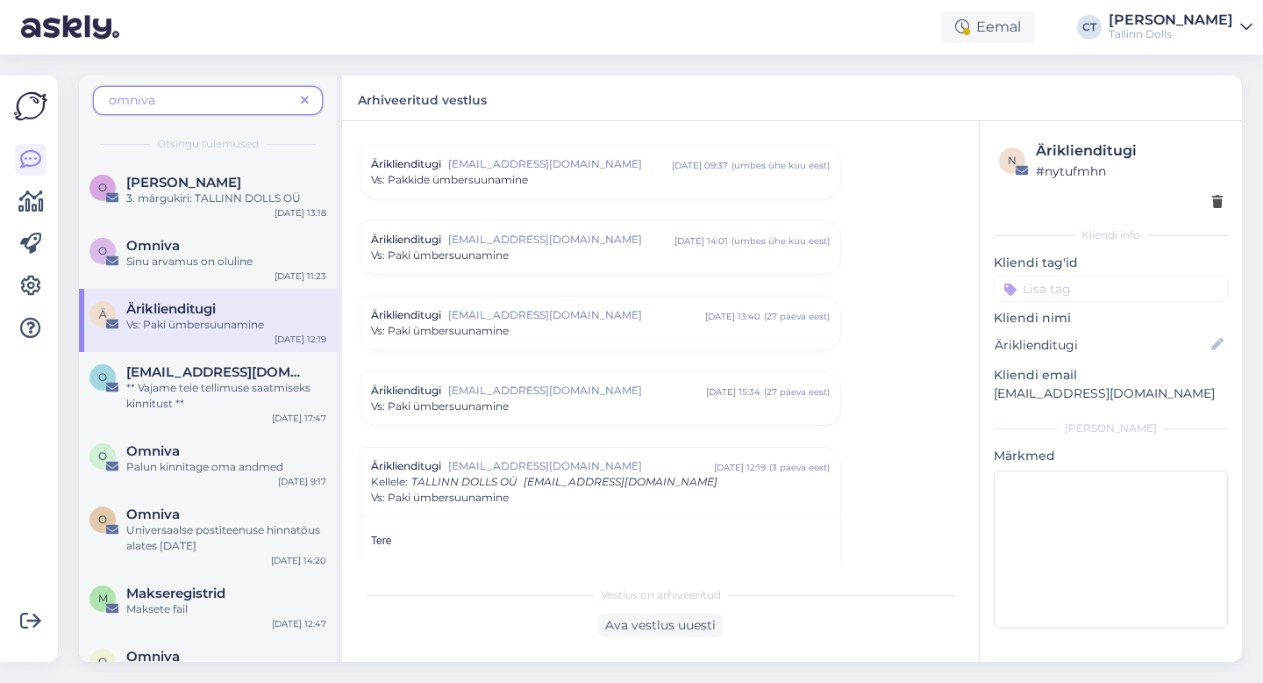
click at [305, 95] on icon at bounding box center [305, 101] width 8 height 12
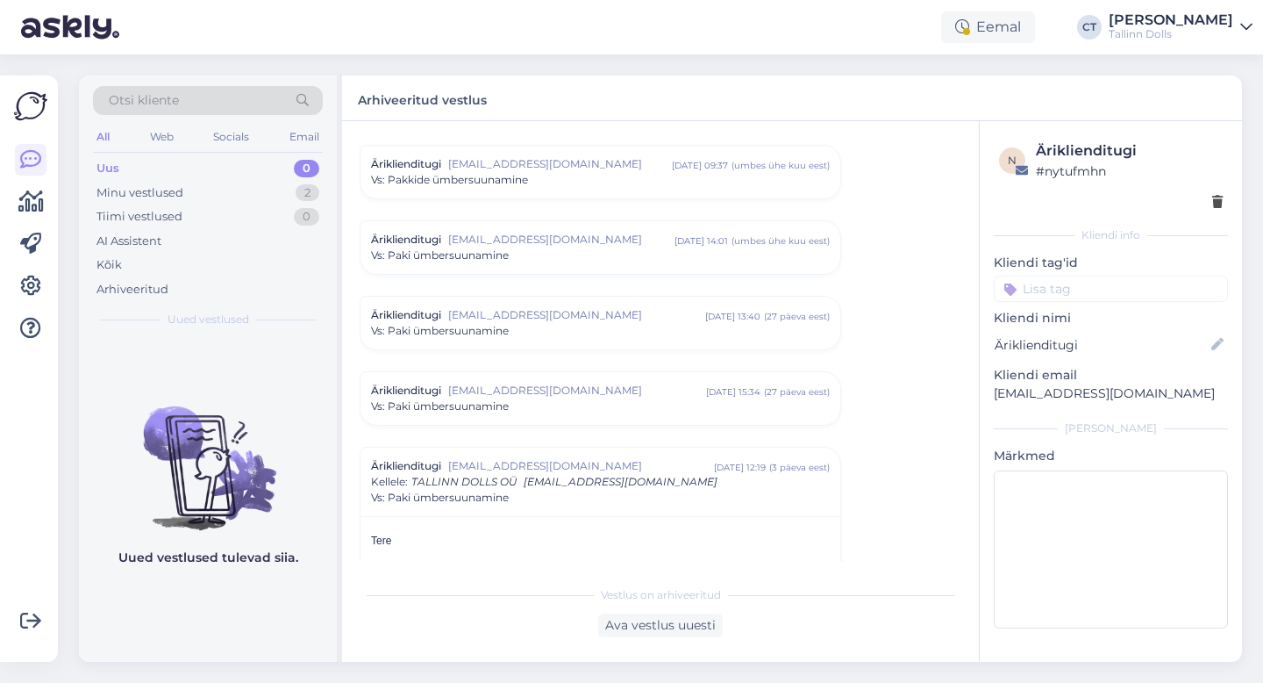
click at [188, 167] on div "Uus 0" at bounding box center [208, 168] width 230 height 25
click at [198, 161] on div "Uus 0" at bounding box center [208, 168] width 230 height 25
click at [210, 197] on div "Minu vestlused 2" at bounding box center [208, 193] width 230 height 25
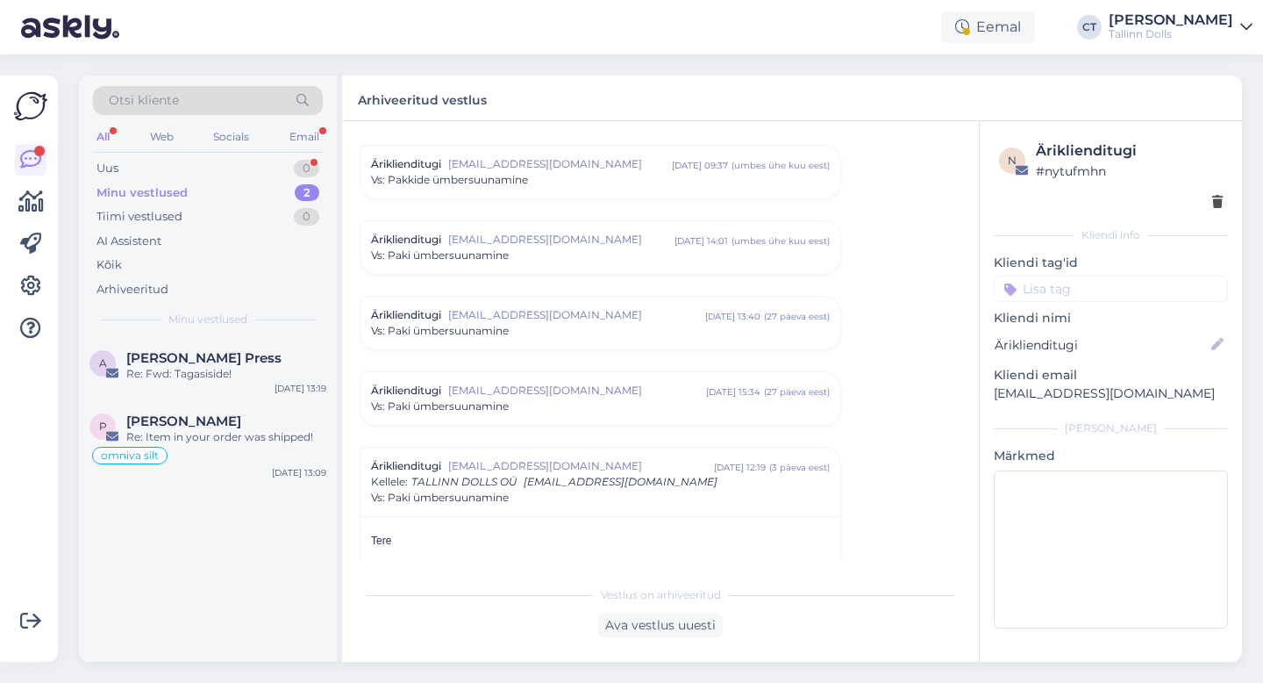
click at [213, 103] on div "Otsi kliente" at bounding box center [208, 100] width 230 height 29
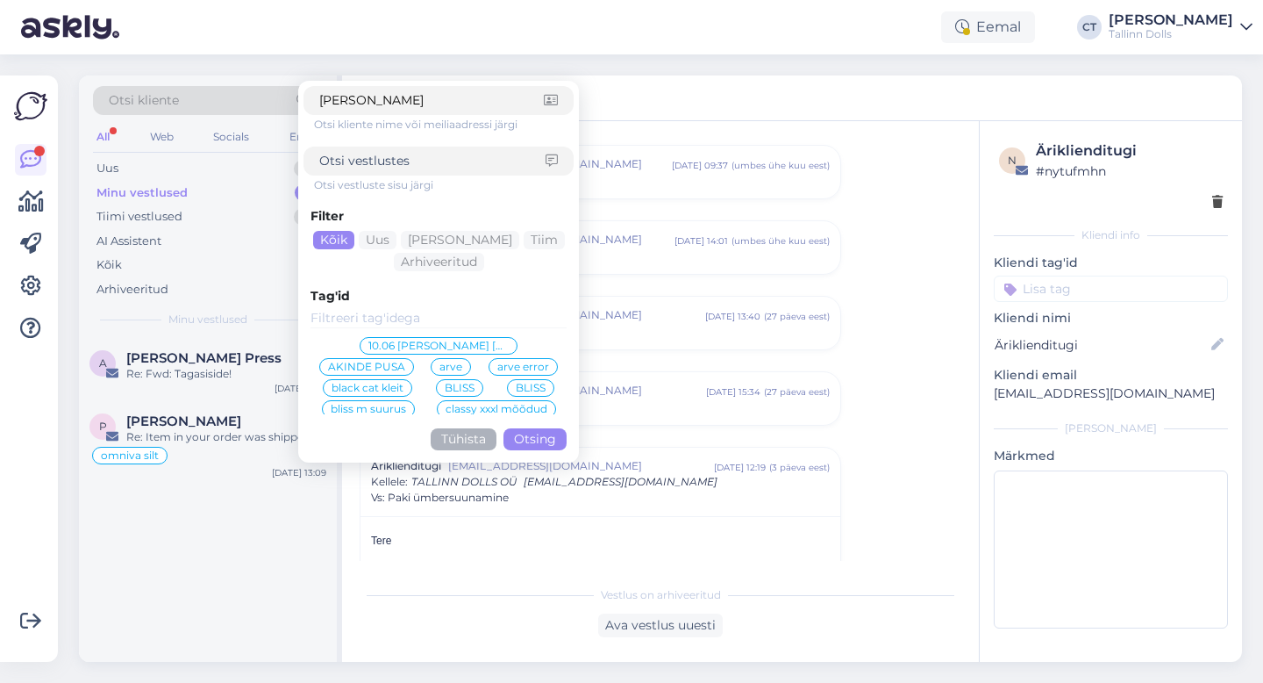
type input "angela kadak"
click button "Otsing" at bounding box center [535, 439] width 63 height 22
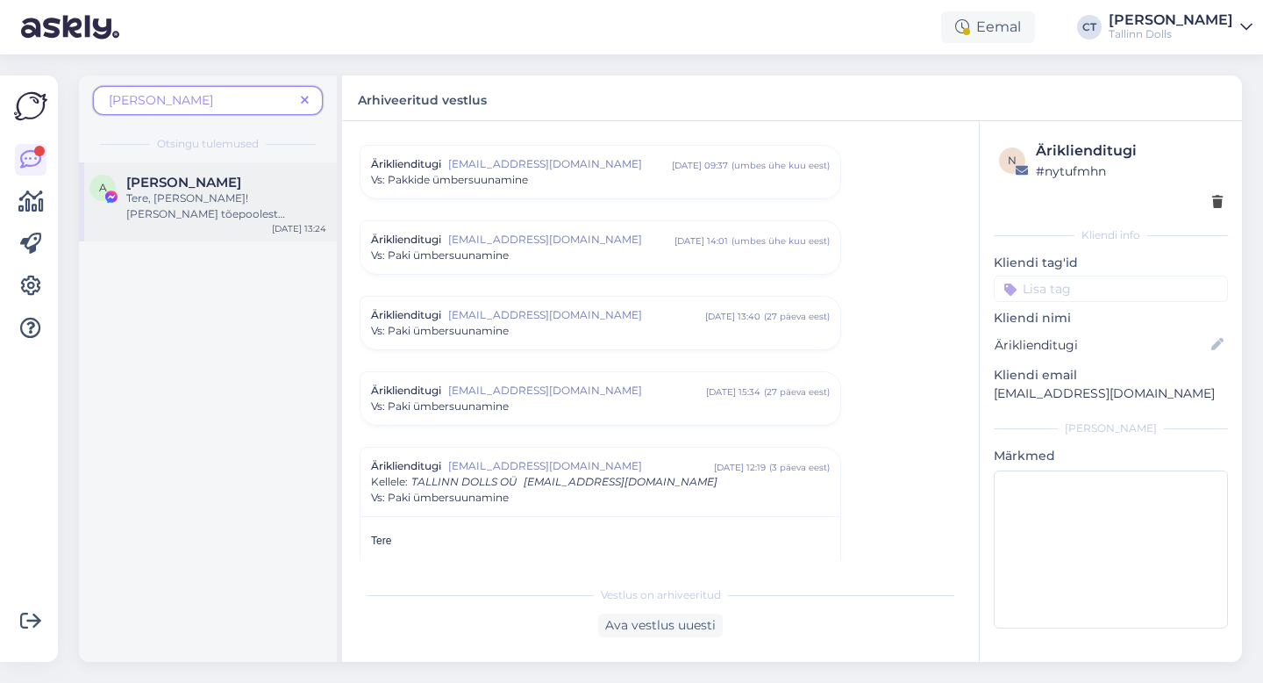
click at [247, 232] on div "A Angela Kadak Tere, Angela! Meil tõepoolest mõlemad kangas olemas. Velvet on s…" at bounding box center [208, 201] width 258 height 79
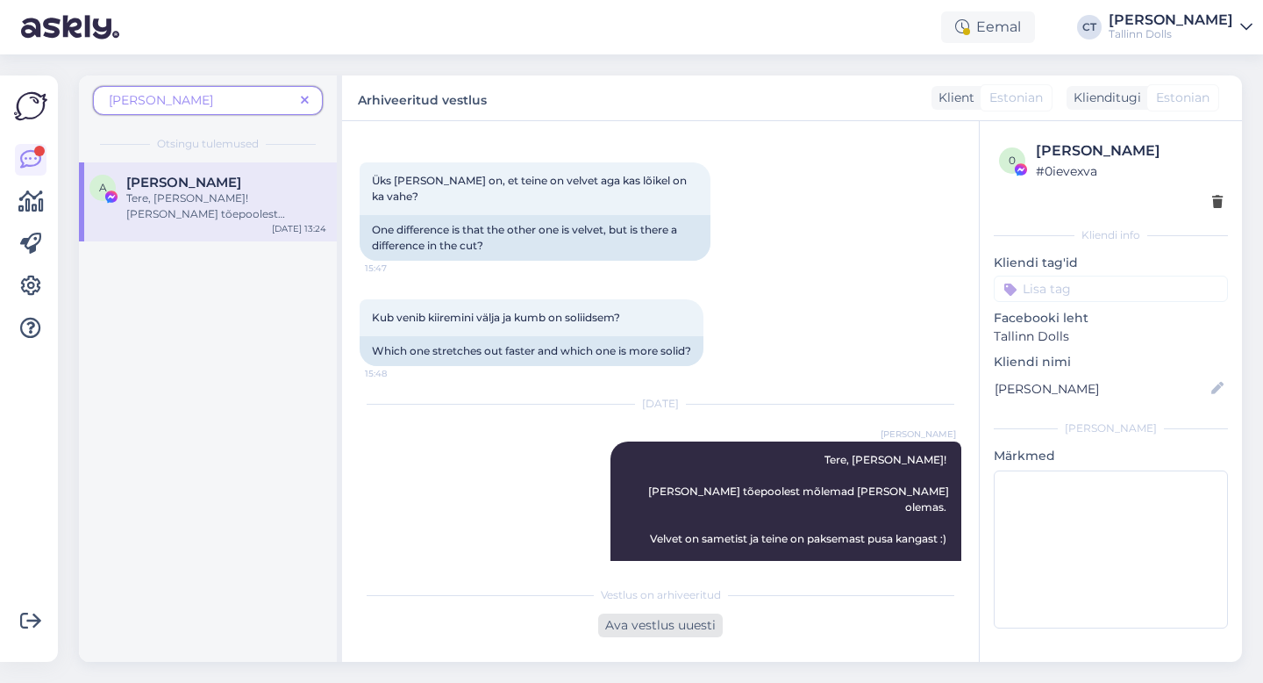
click at [663, 625] on div "Ava vestlus uuesti" at bounding box center [660, 625] width 125 height 24
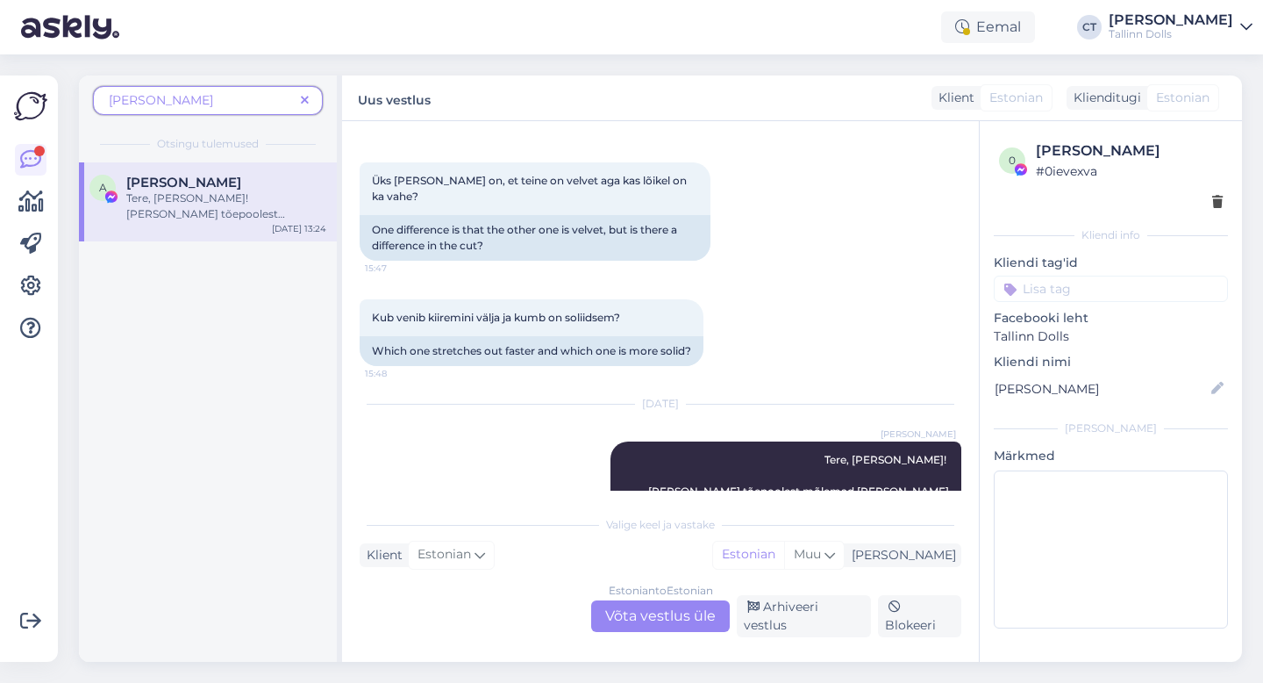
click at [662, 618] on div "Estonian to Estonian Võta vestlus üle" at bounding box center [660, 616] width 139 height 32
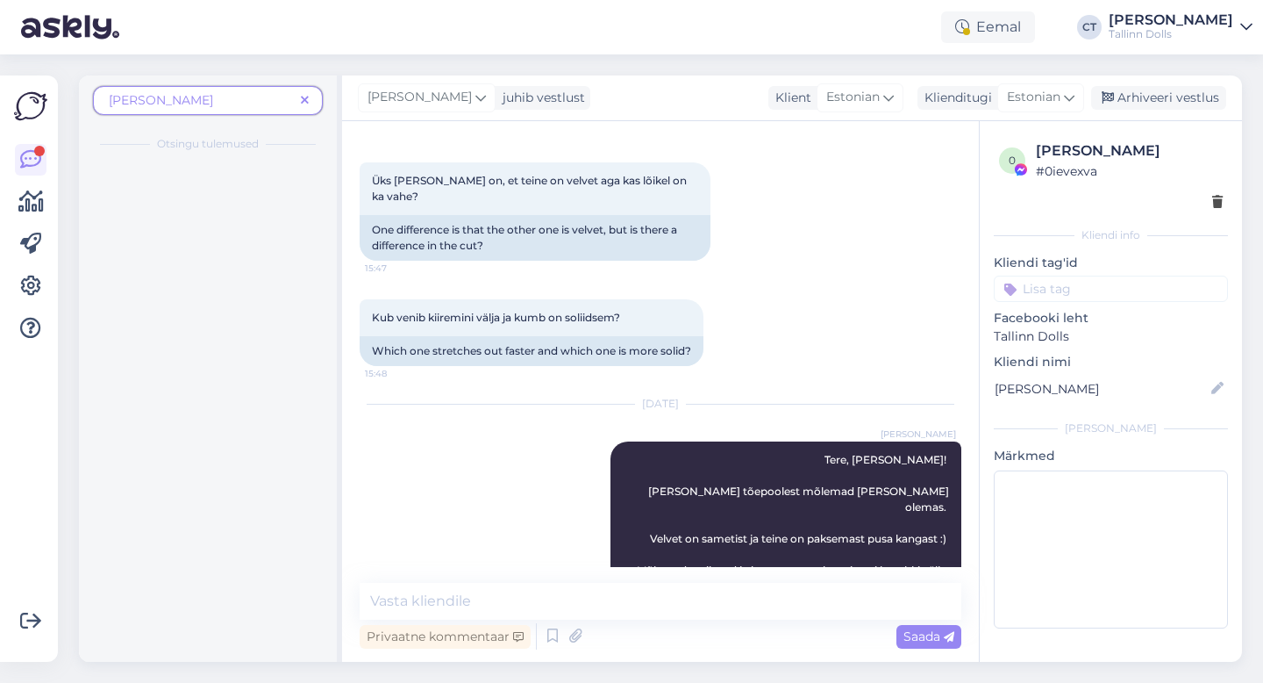
scroll to position [651, 0]
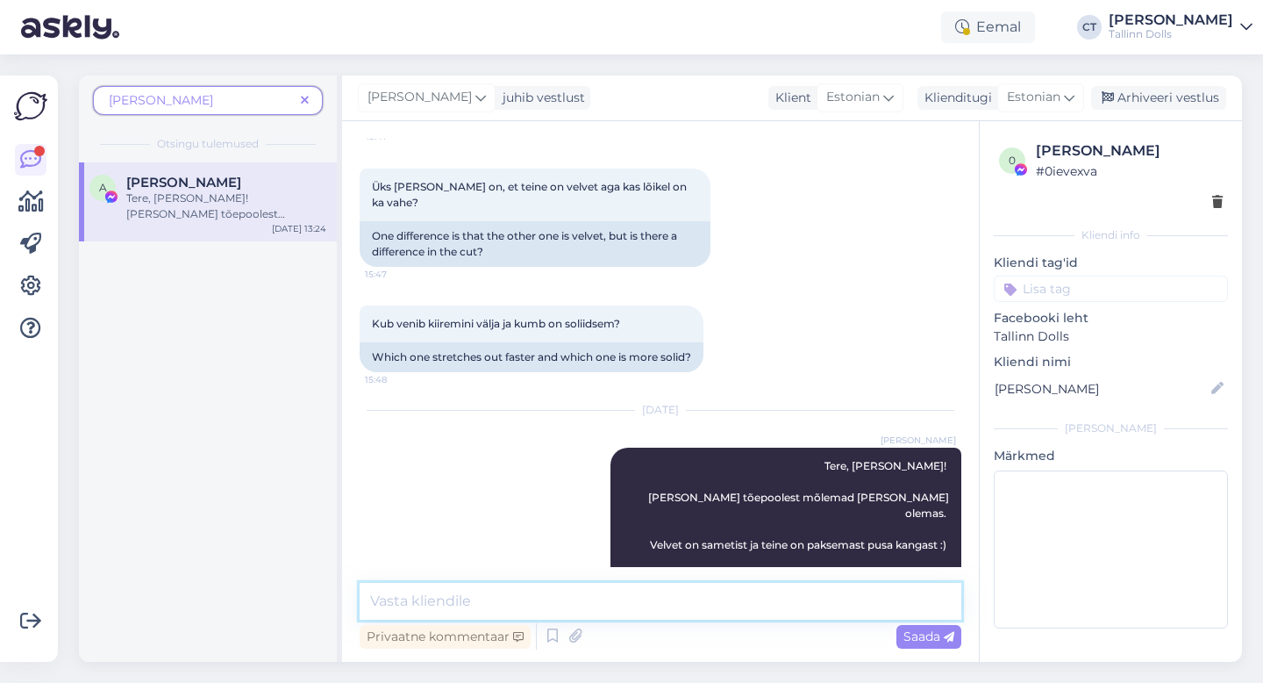
click at [663, 612] on textarea at bounding box center [661, 601] width 602 height 37
type textarea "T"
click at [307, 102] on icon at bounding box center [305, 101] width 8 height 12
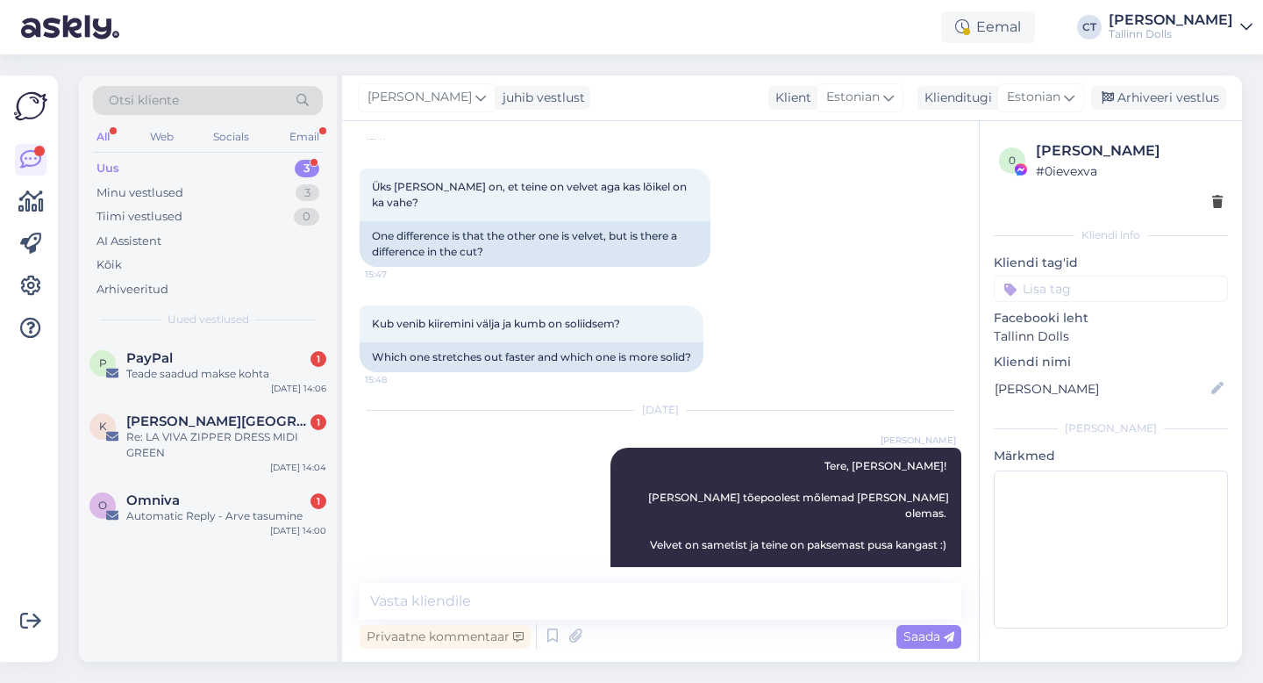
click at [144, 157] on div "Uus 3" at bounding box center [208, 168] width 230 height 25
click at [175, 383] on div "P PayPal 1 Teade saadud makse kohta Sep 22 14:06" at bounding box center [208, 369] width 258 height 63
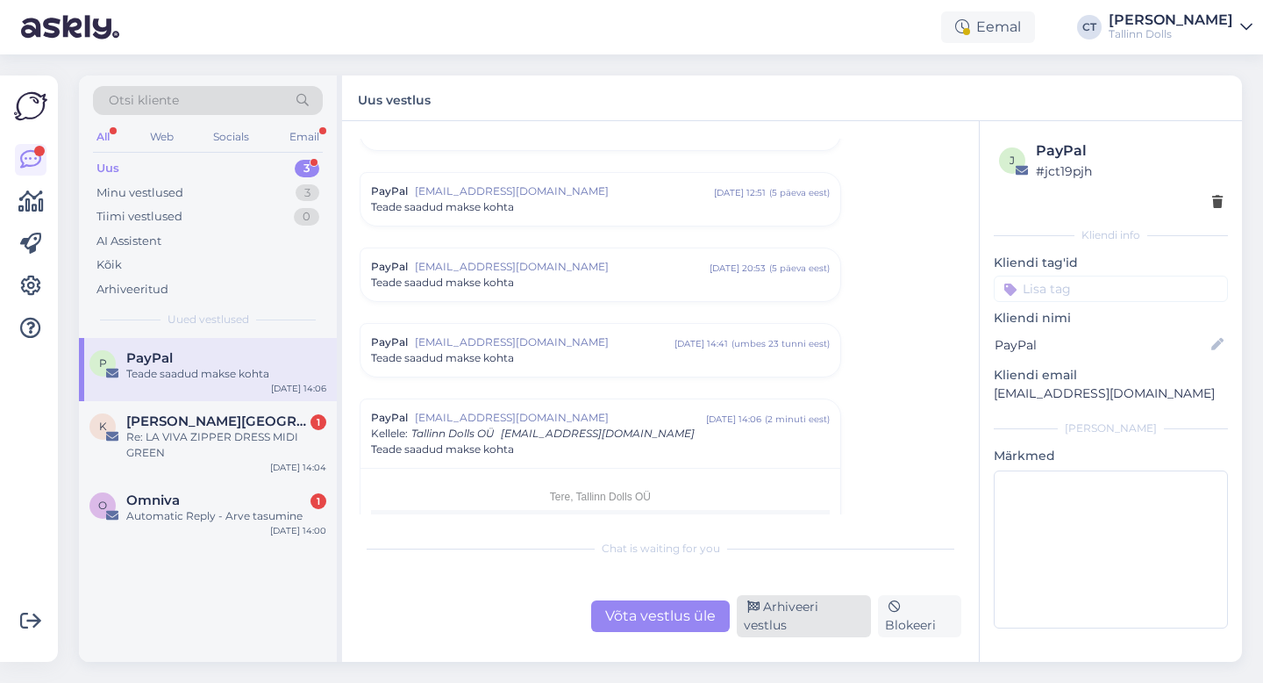
click at [830, 623] on div "Arhiveeri vestlus" at bounding box center [804, 616] width 134 height 42
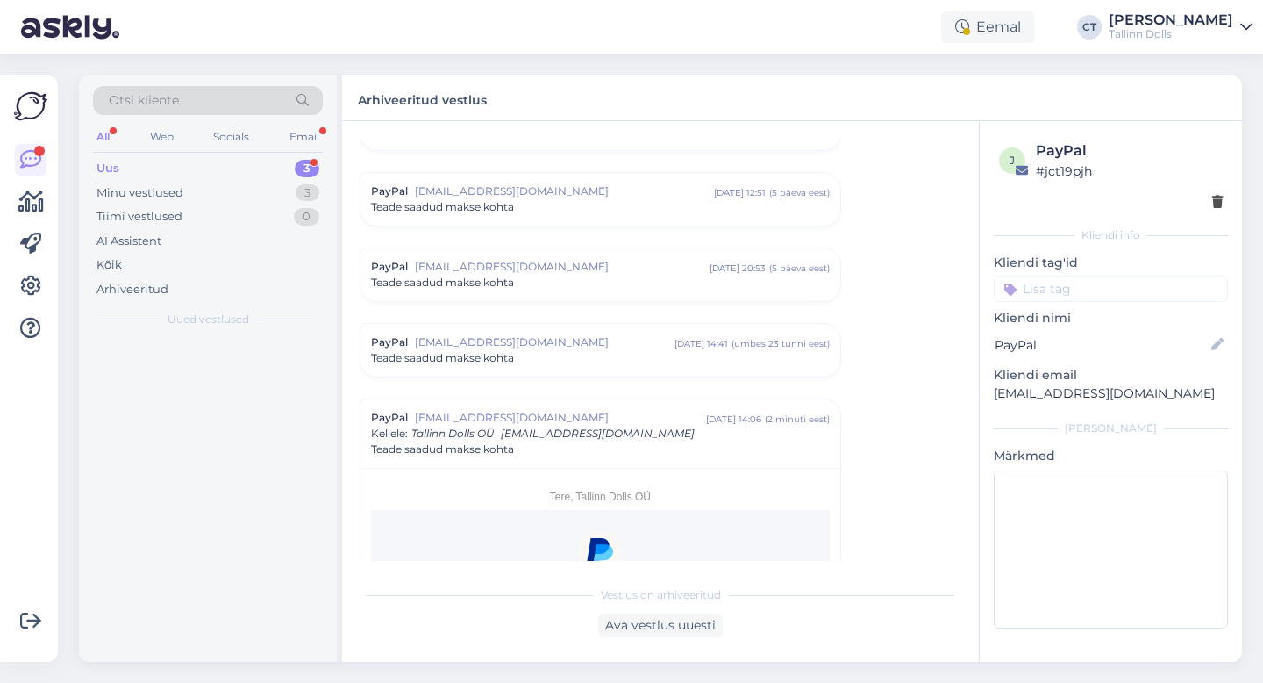
scroll to position [7516, 0]
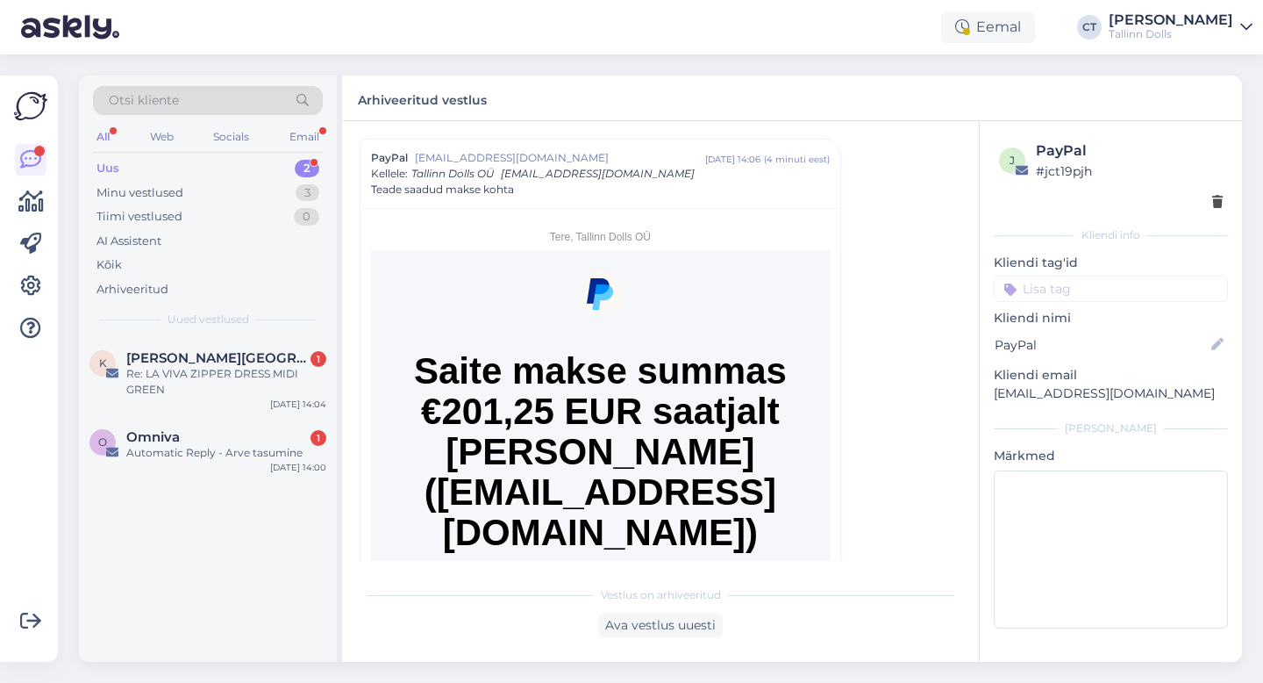
click at [194, 99] on div "Otsi kliente" at bounding box center [208, 100] width 230 height 29
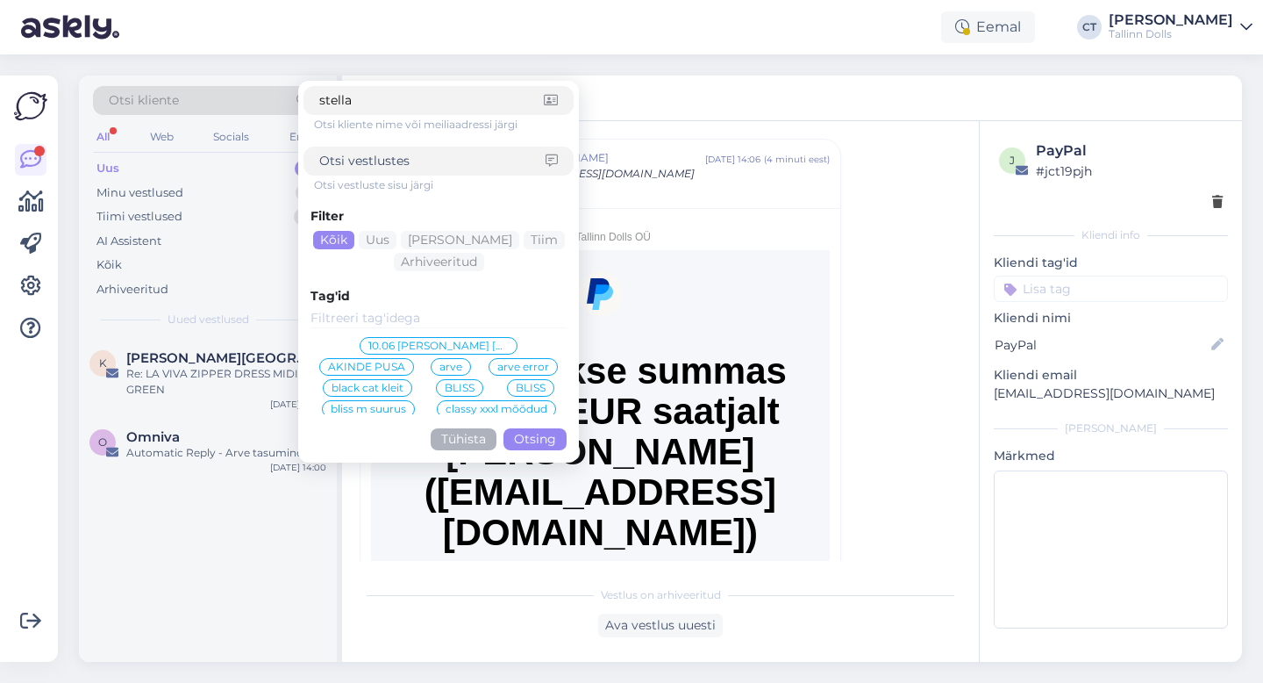
type input "stella"
click button "Otsing" at bounding box center [535, 439] width 63 height 22
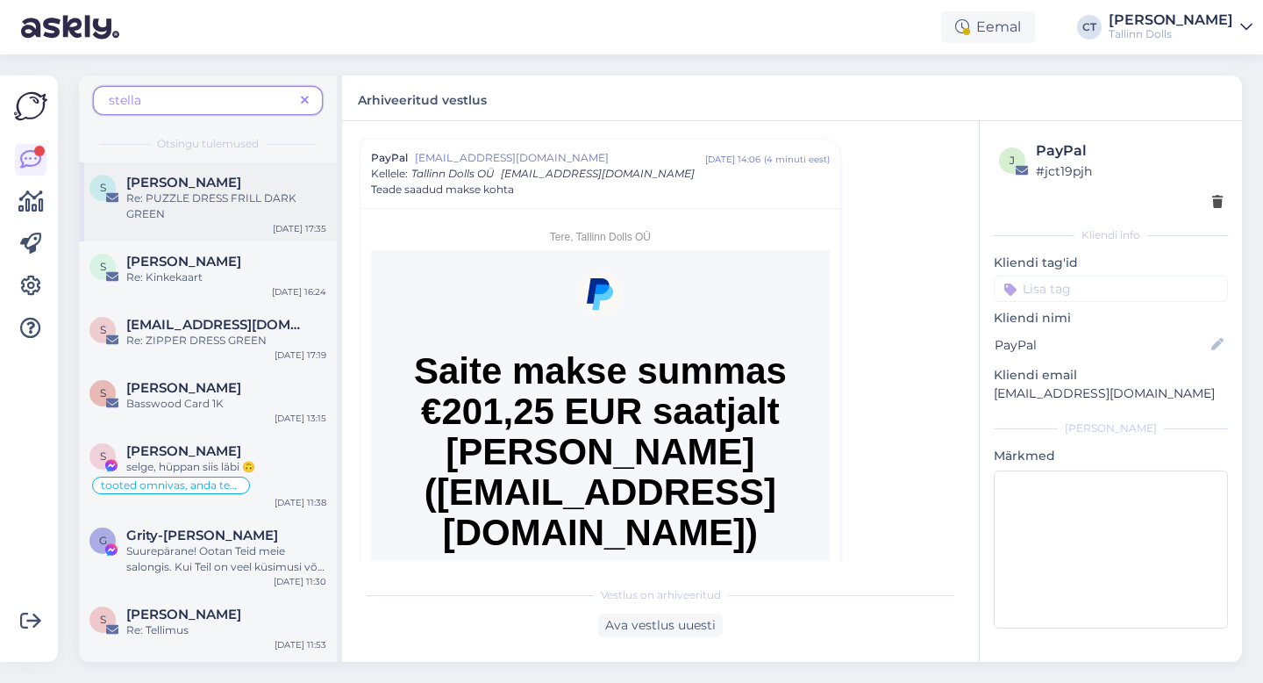
click at [213, 214] on div "Re: PUZZLE DRESS FRILL DARK GREEN" at bounding box center [226, 206] width 200 height 32
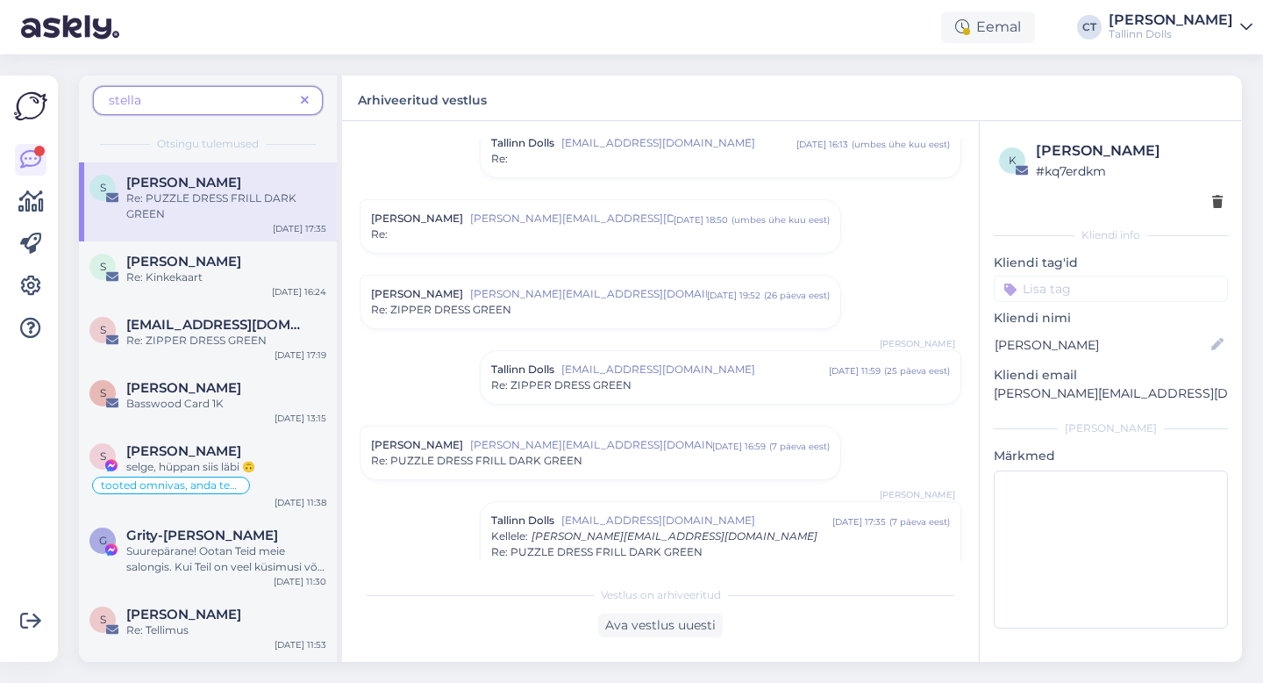
scroll to position [136, 0]
click at [477, 302] on span "Stella@fornido.ee" at bounding box center [588, 296] width 237 height 16
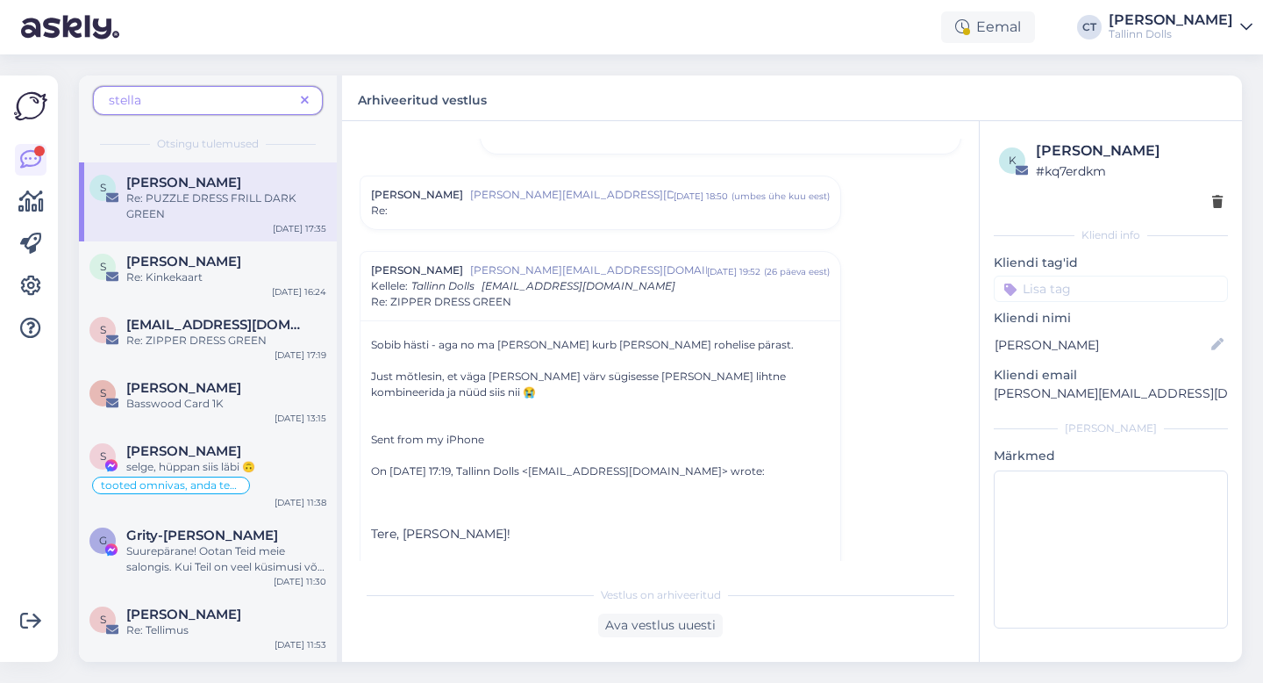
scroll to position [162, 0]
click at [510, 209] on div "Re:" at bounding box center [600, 210] width 459 height 16
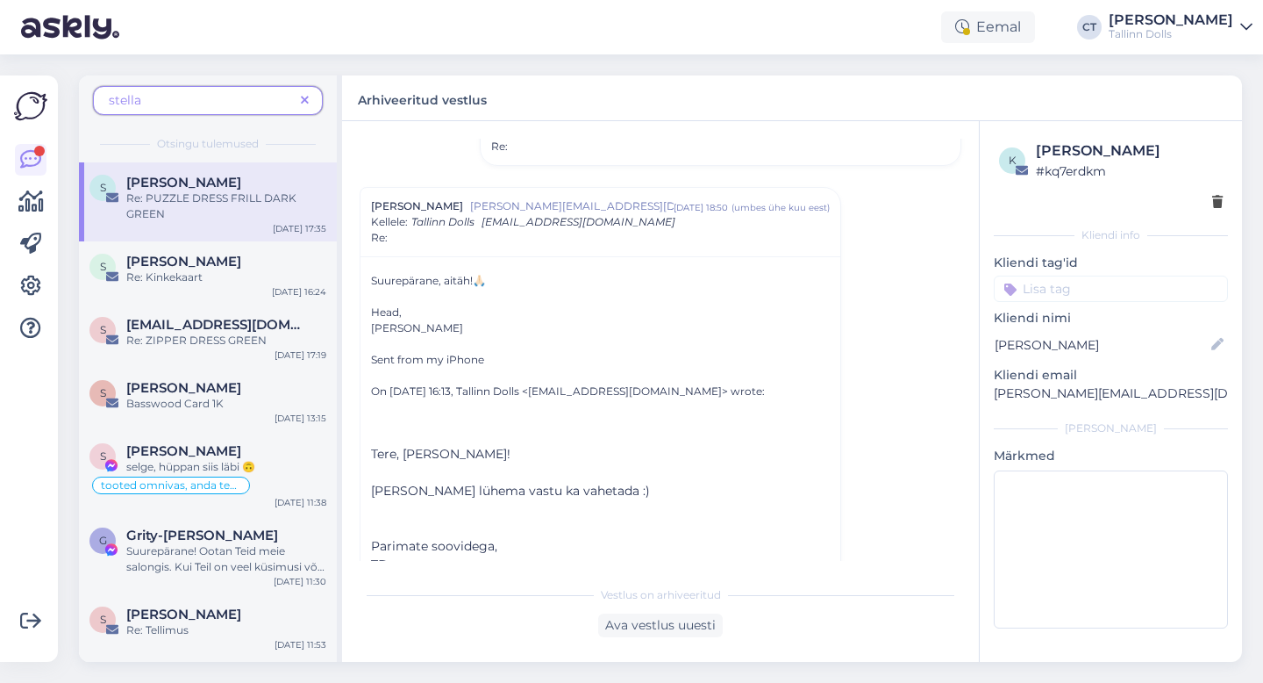
scroll to position [0, 0]
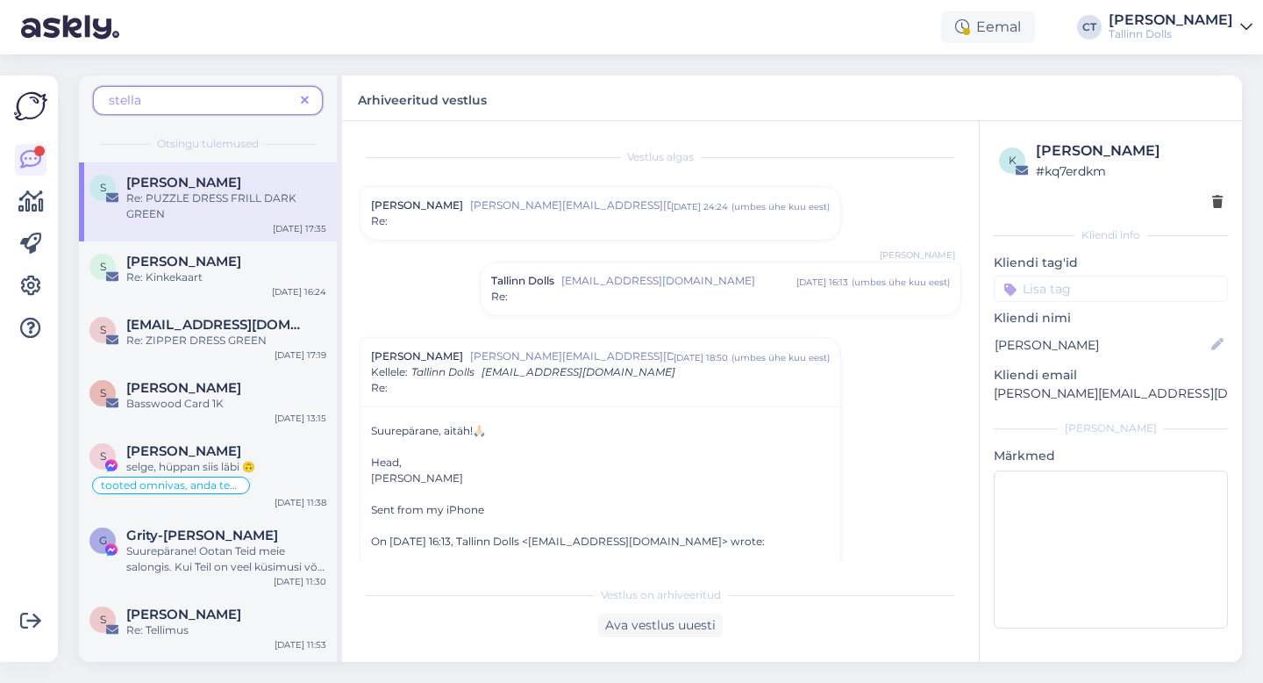
click at [549, 237] on div "Stella Stella@fornido.ee aug 20 24:24 ( umbes ühe kuu eest ) Re:" at bounding box center [601, 213] width 480 height 53
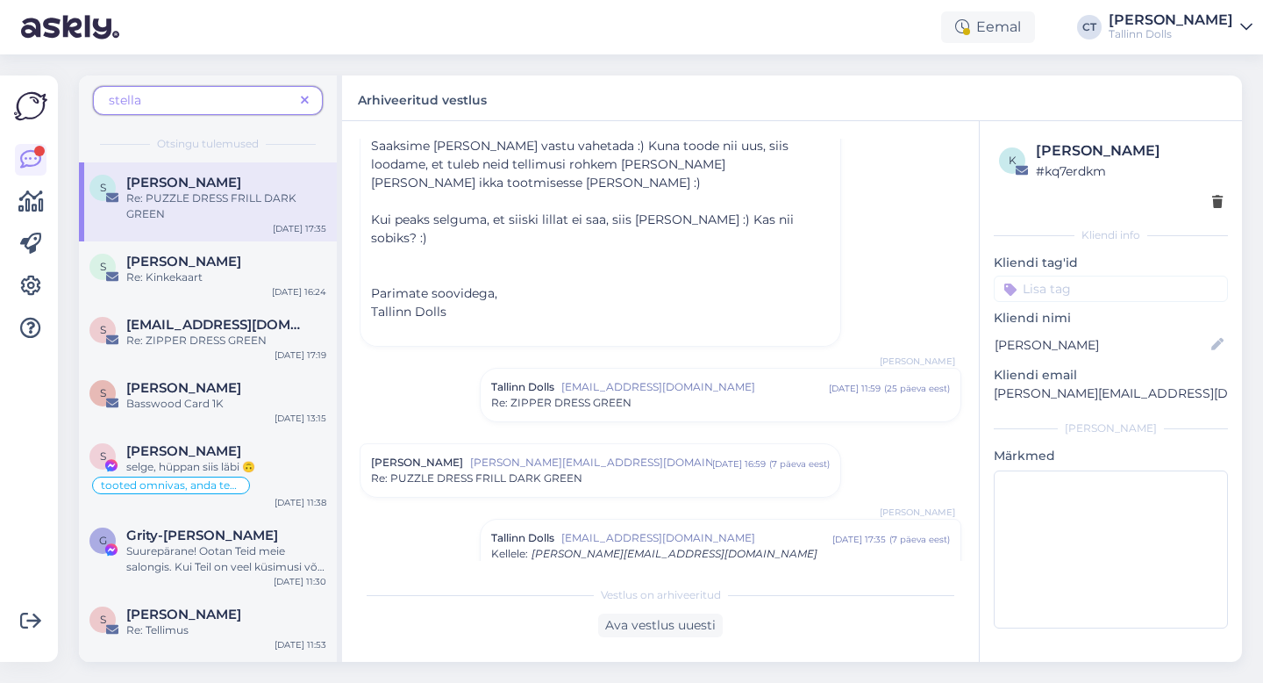
scroll to position [2210, 0]
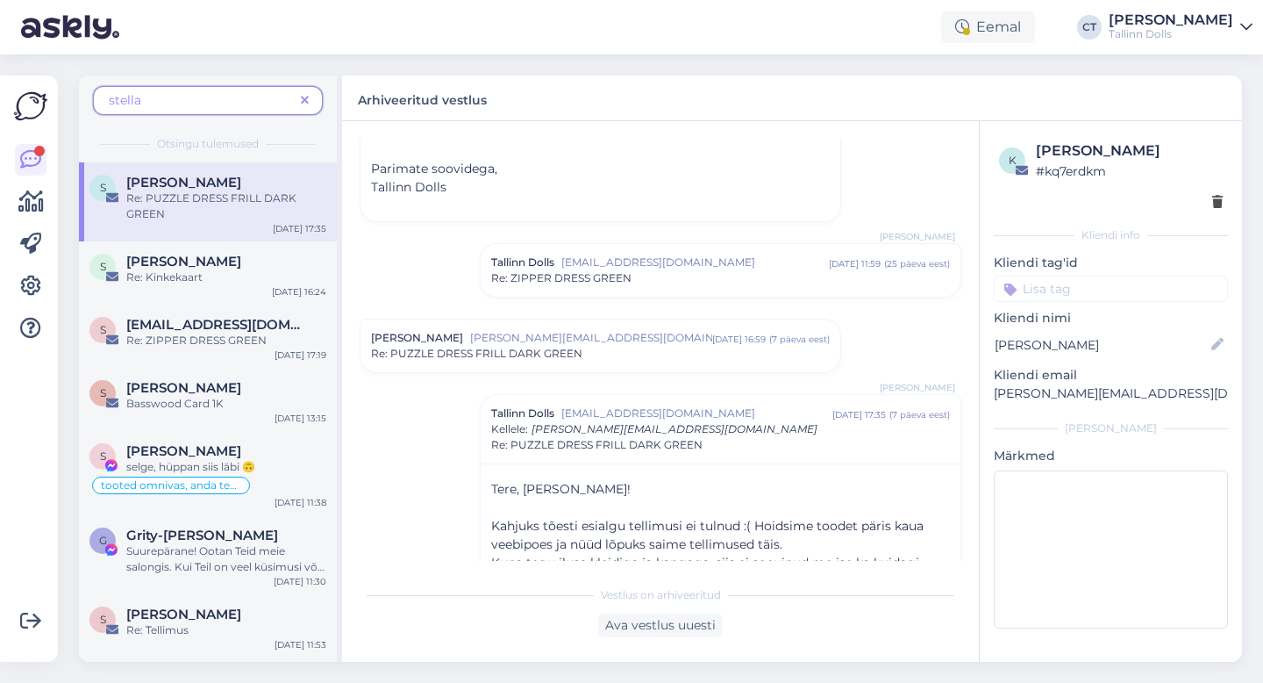
click at [566, 270] on span "Re: ZIPPER DRESS GREEN" at bounding box center [561, 278] width 140 height 16
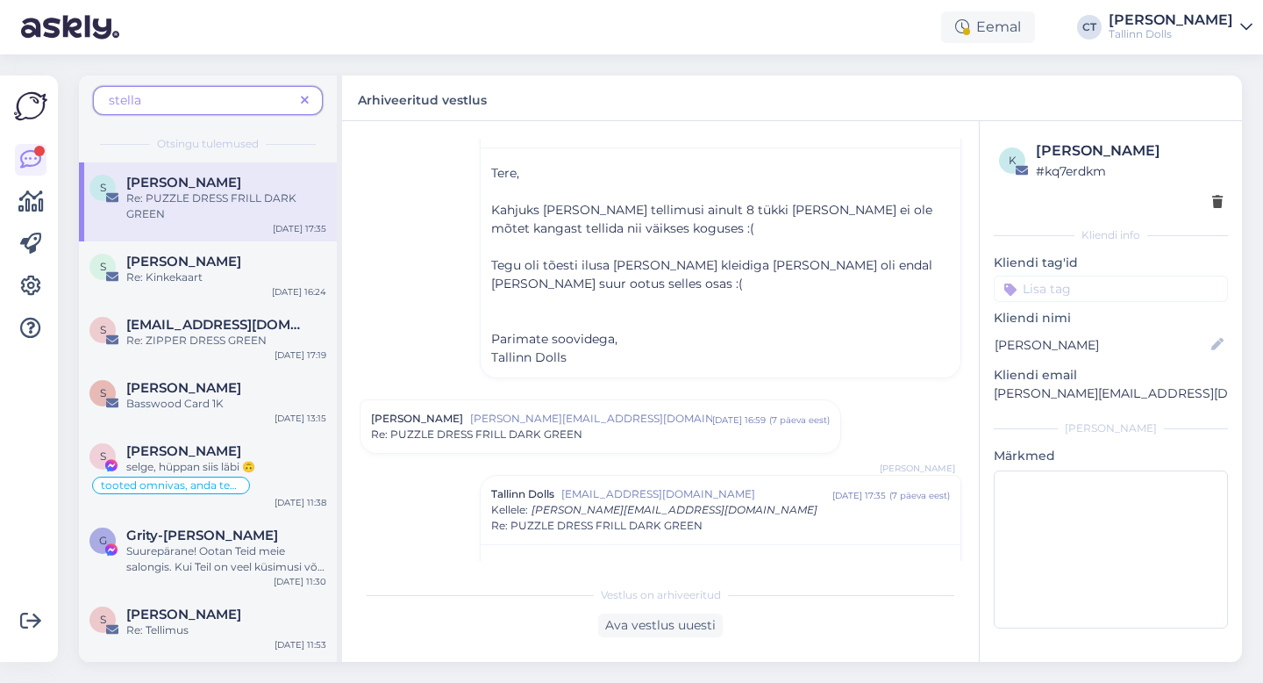
scroll to position [2383, 0]
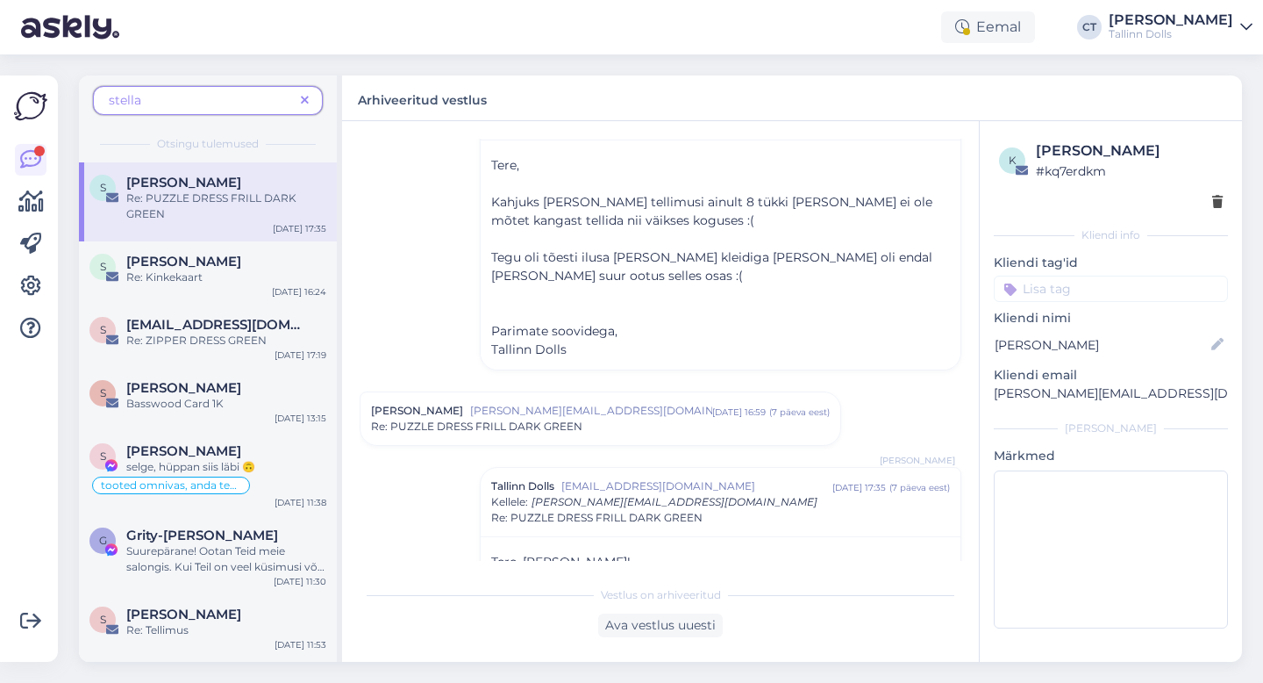
click at [554, 411] on div "Vestlus algas Stella Stella@fornido.ee aug 20 24:24 ( umbes ühe kuu eest ) Kell…" at bounding box center [669, 350] width 618 height 422
click at [554, 418] on span "Re: PUZZLE DRESS FRILL DARK GREEN" at bounding box center [476, 426] width 211 height 16
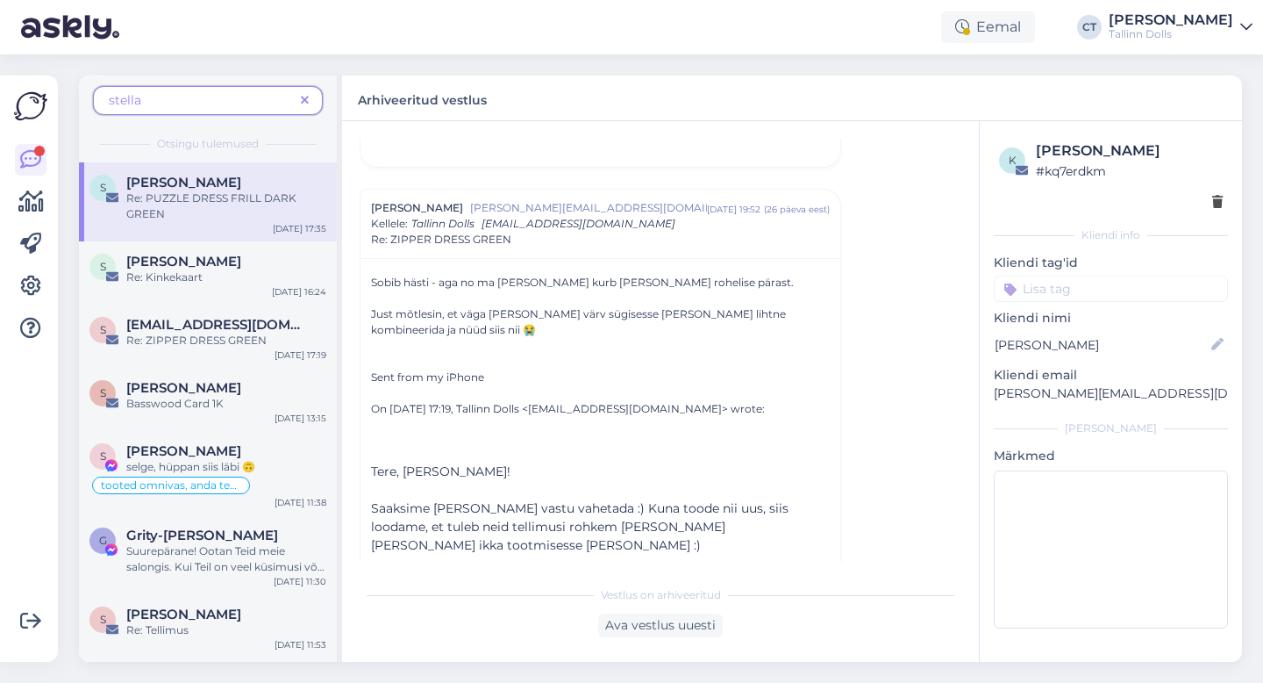
scroll to position [1730, 0]
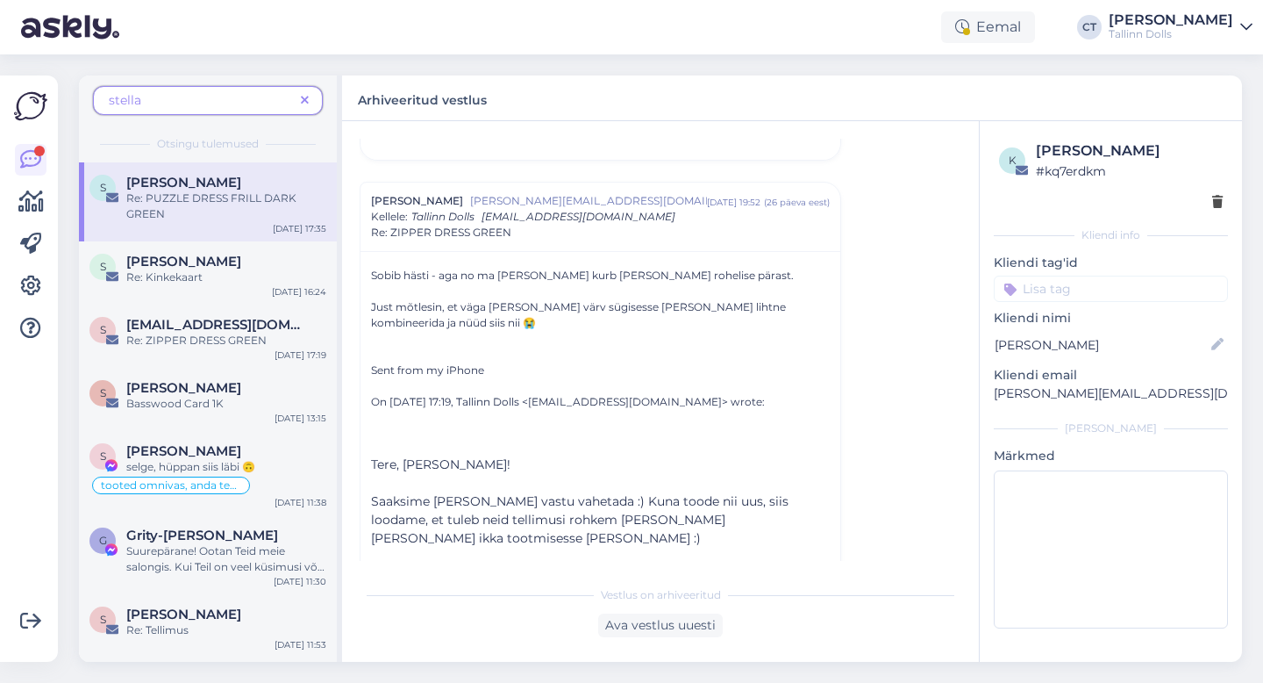
click at [304, 108] on span at bounding box center [305, 100] width 22 height 18
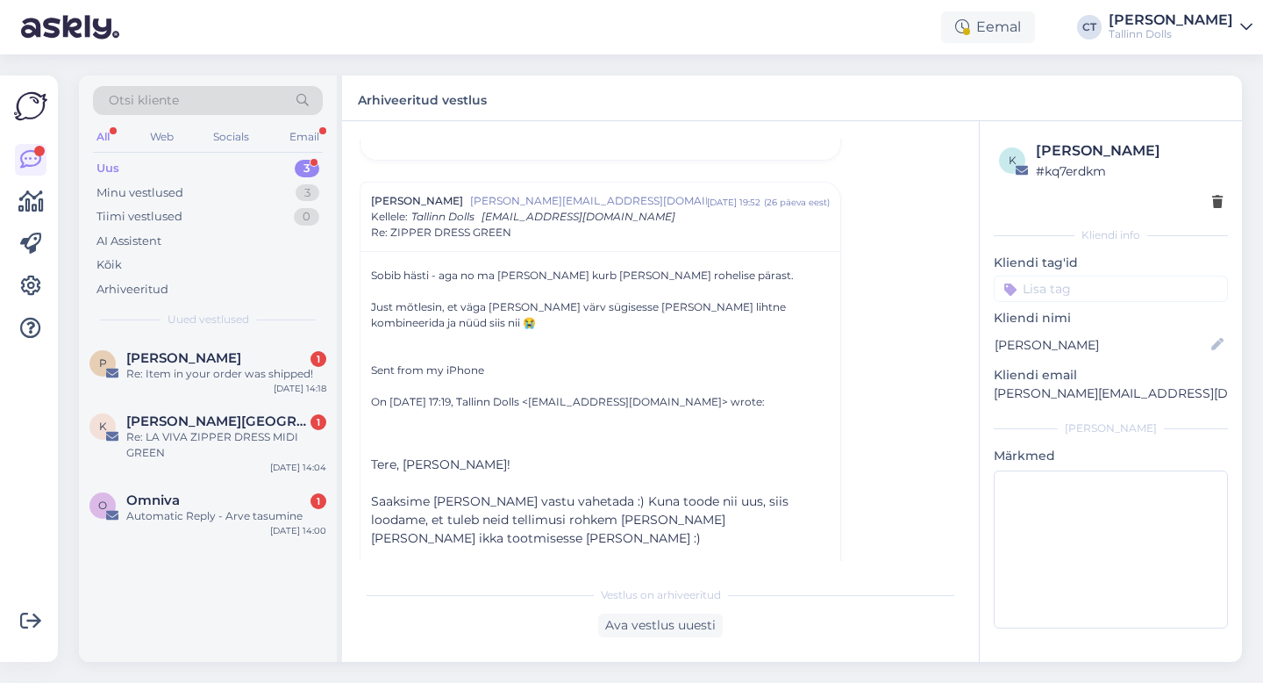
click at [164, 162] on div "Uus 3" at bounding box center [208, 168] width 230 height 25
click at [115, 158] on div "Uus 3" at bounding box center [208, 168] width 230 height 25
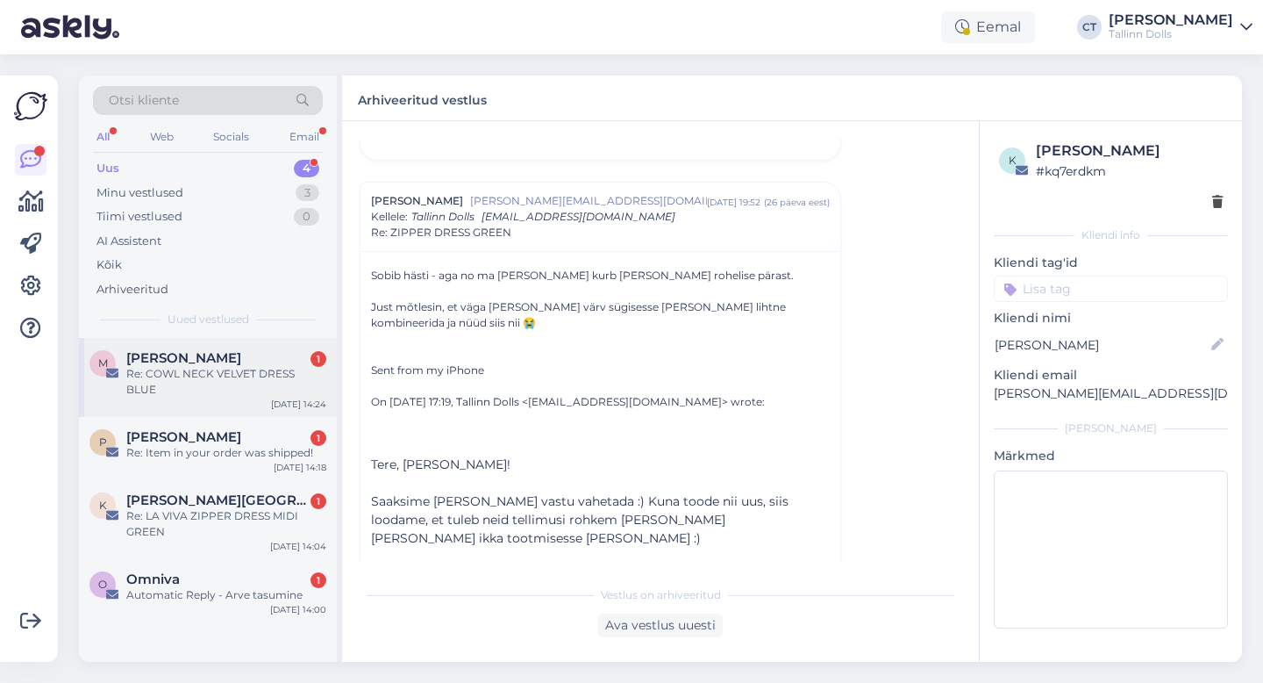
click at [173, 346] on div "M Mirjam Lauringson 1 Re: COWL NECK VELVET DRESS BLUE Sep 22 14:24" at bounding box center [208, 377] width 258 height 79
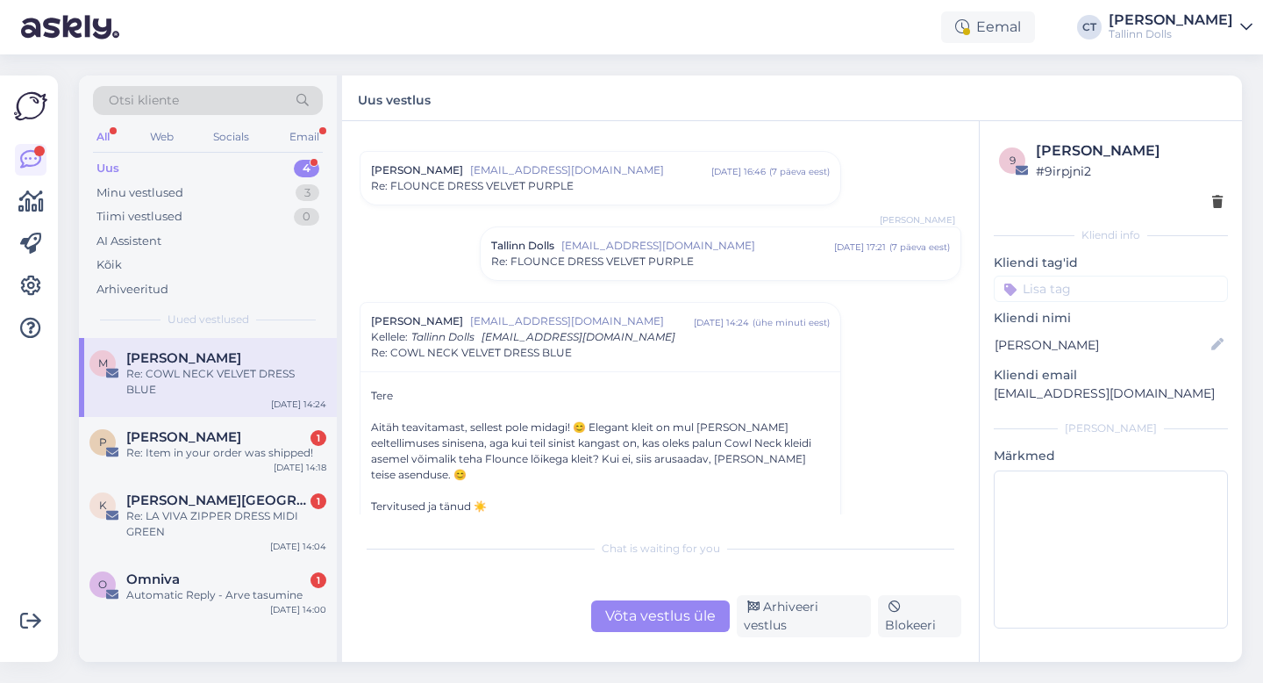
scroll to position [1366, 0]
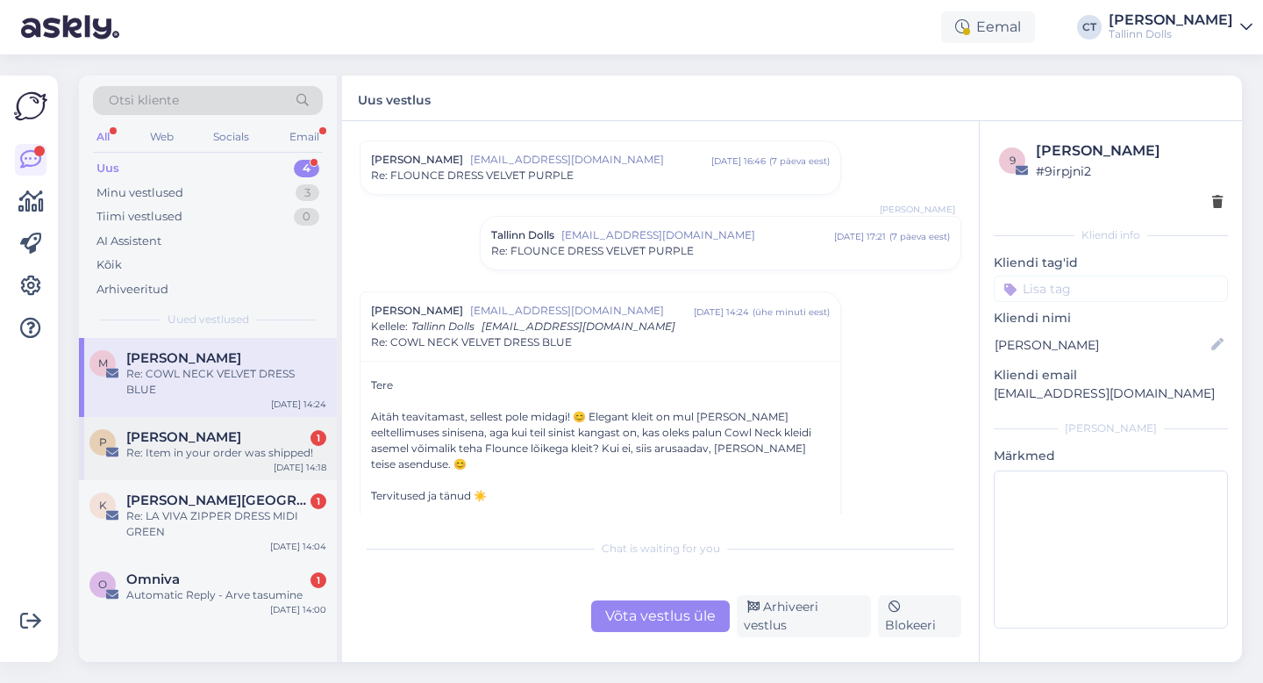
click at [189, 445] on div "Re: Item in your order was shipped!" at bounding box center [226, 453] width 200 height 16
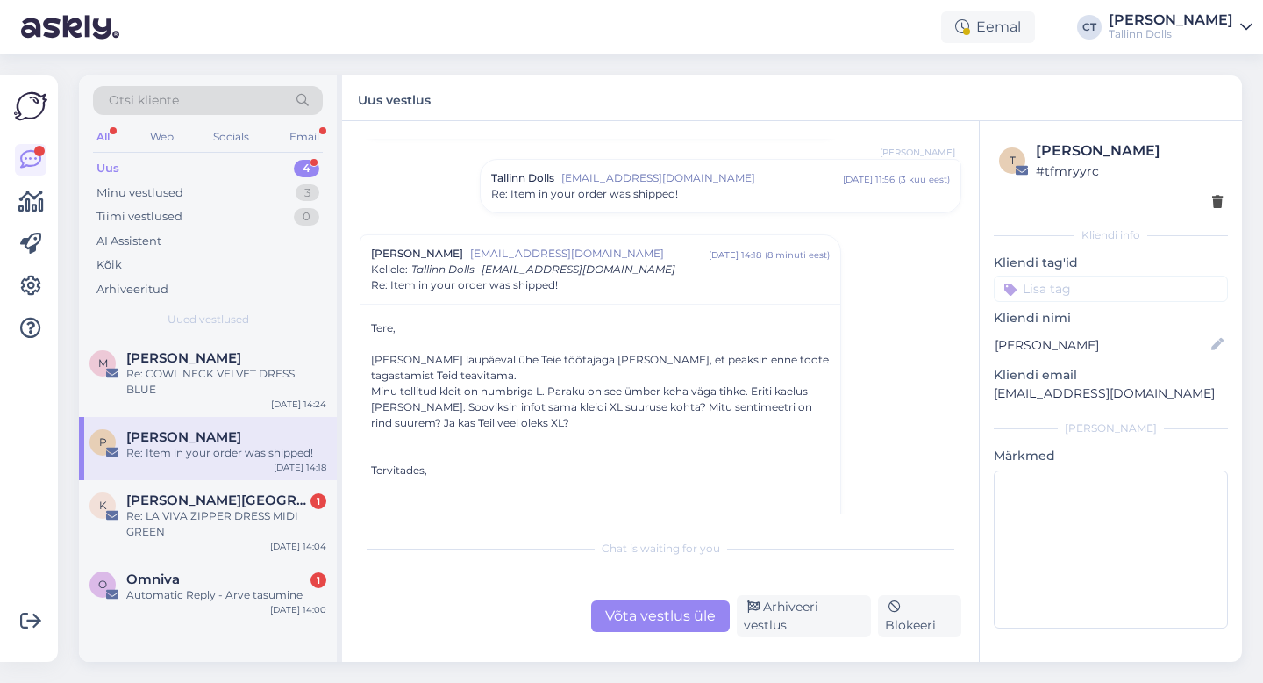
scroll to position [124, 0]
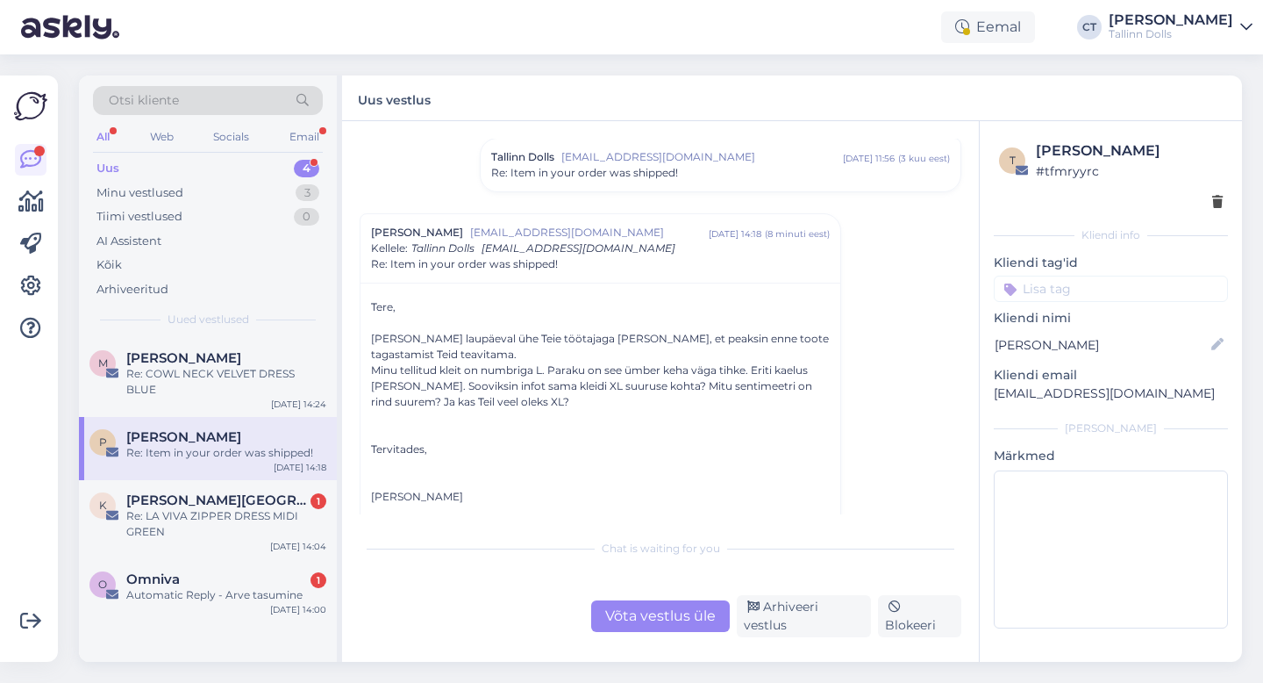
click at [215, 445] on div "Re: Item in your order was shipped!" at bounding box center [226, 453] width 200 height 16
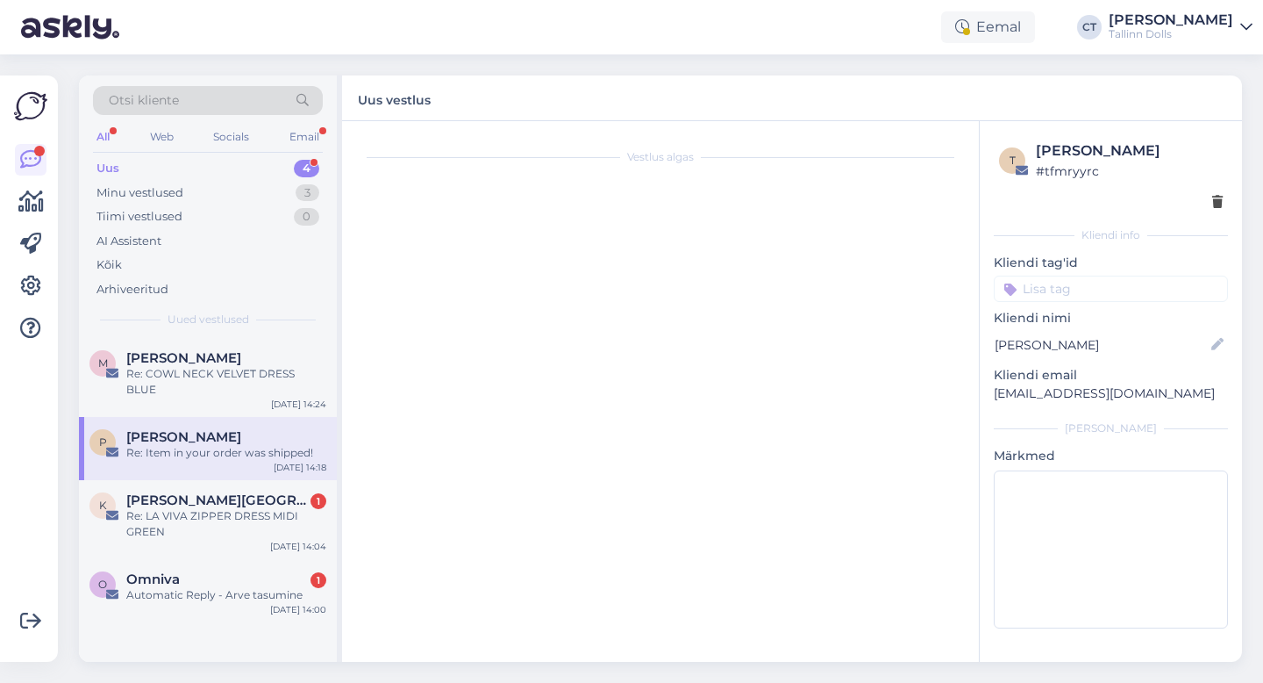
scroll to position [198, 0]
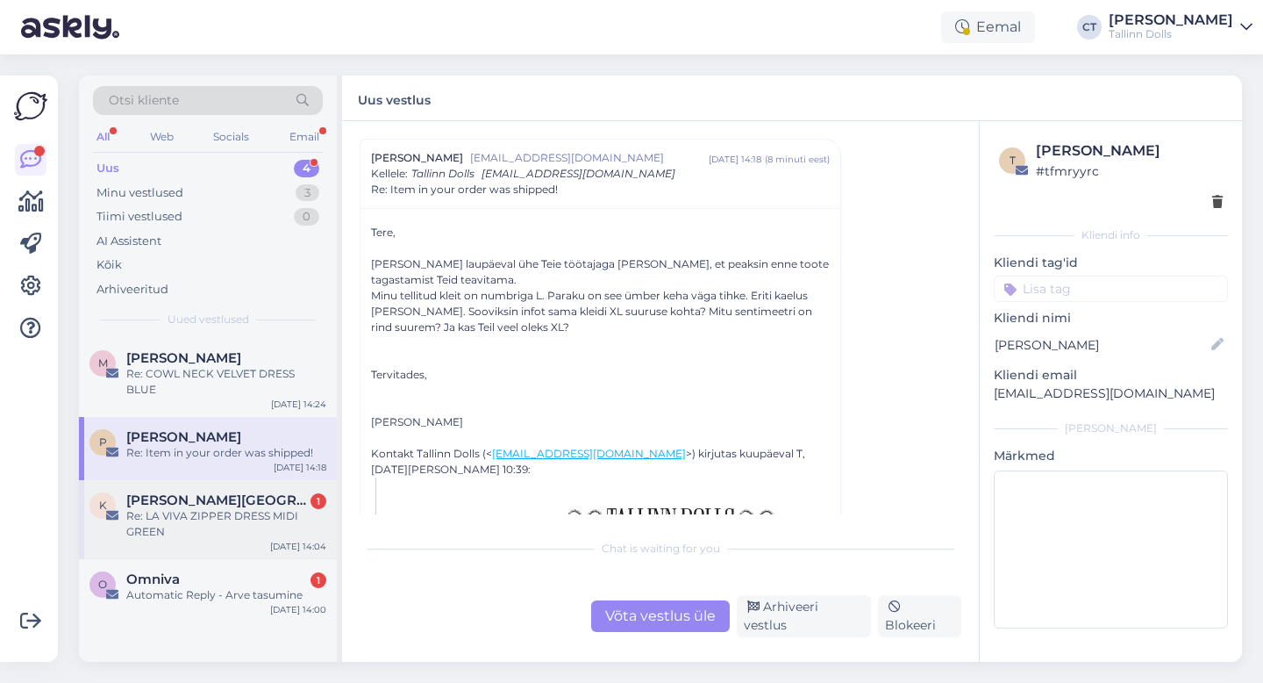
click at [213, 508] on div "Re: LA VIVA ZIPPER DRESS MIDI GREEN" at bounding box center [226, 524] width 200 height 32
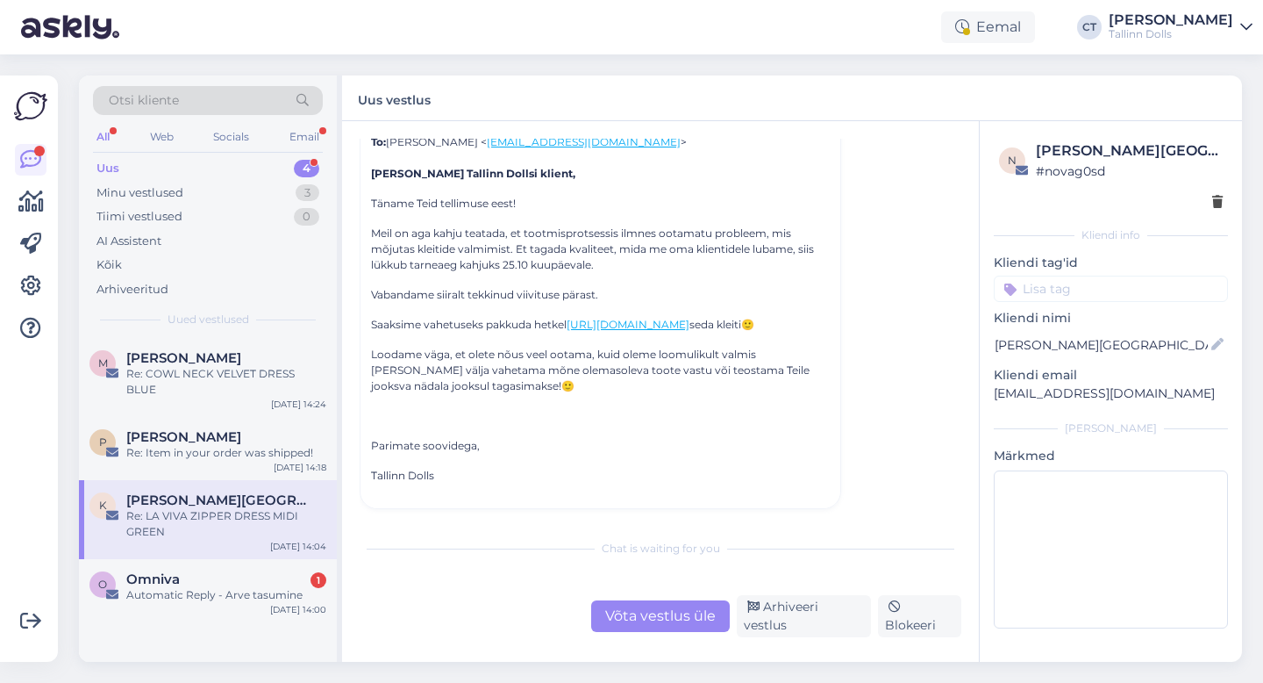
scroll to position [290, 0]
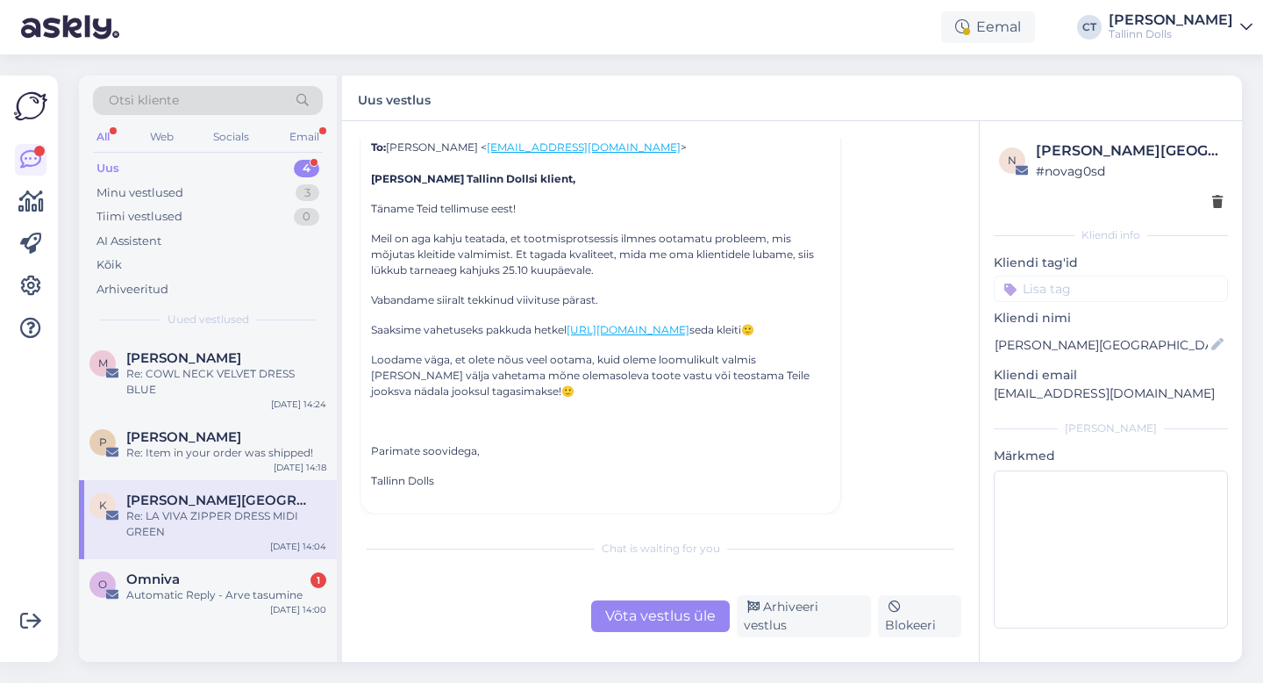
click at [646, 613] on div "Võta vestlus üle" at bounding box center [660, 616] width 139 height 32
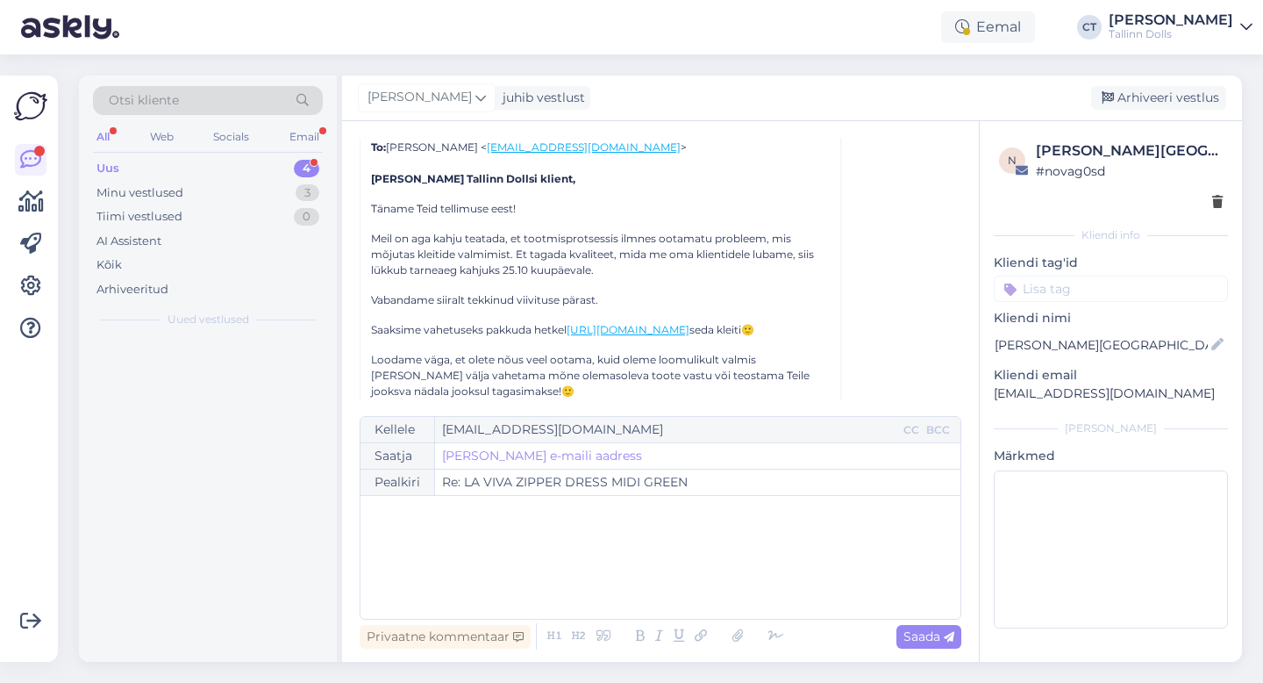
scroll to position [47, 0]
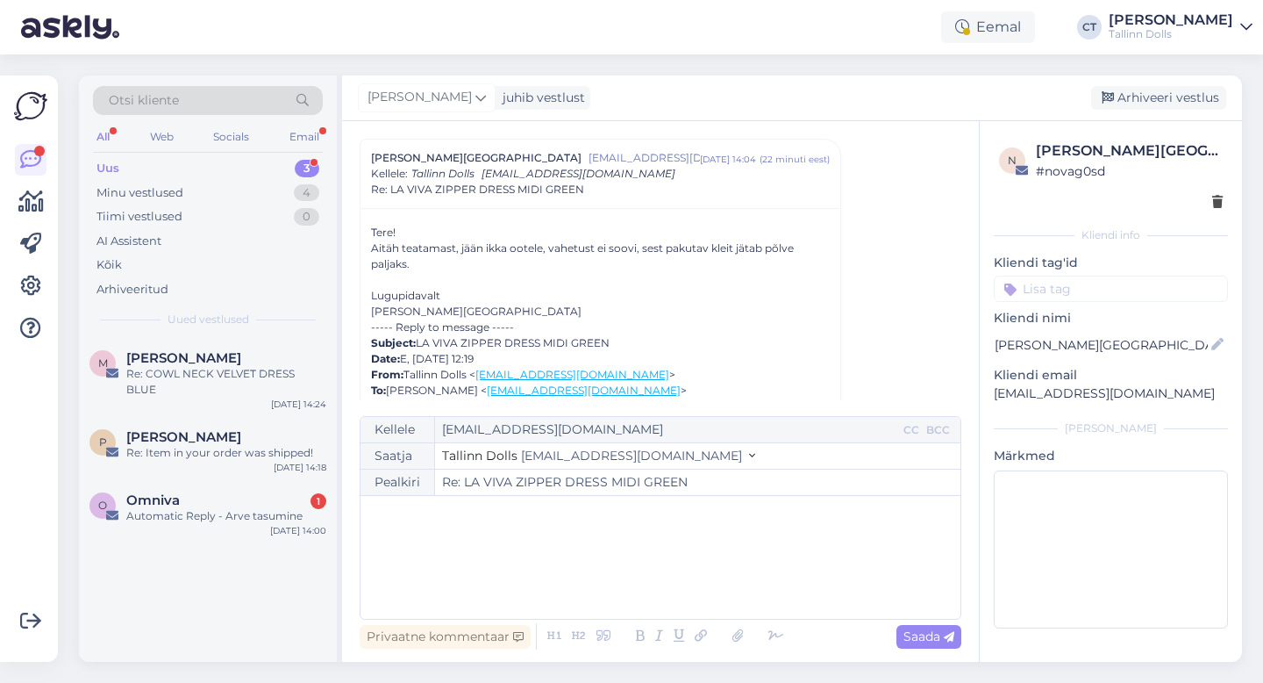
click at [631, 551] on div "﻿" at bounding box center [660, 556] width 583 height 105
click at [413, 561] on div "﻿" at bounding box center [660, 556] width 583 height 105
paste div
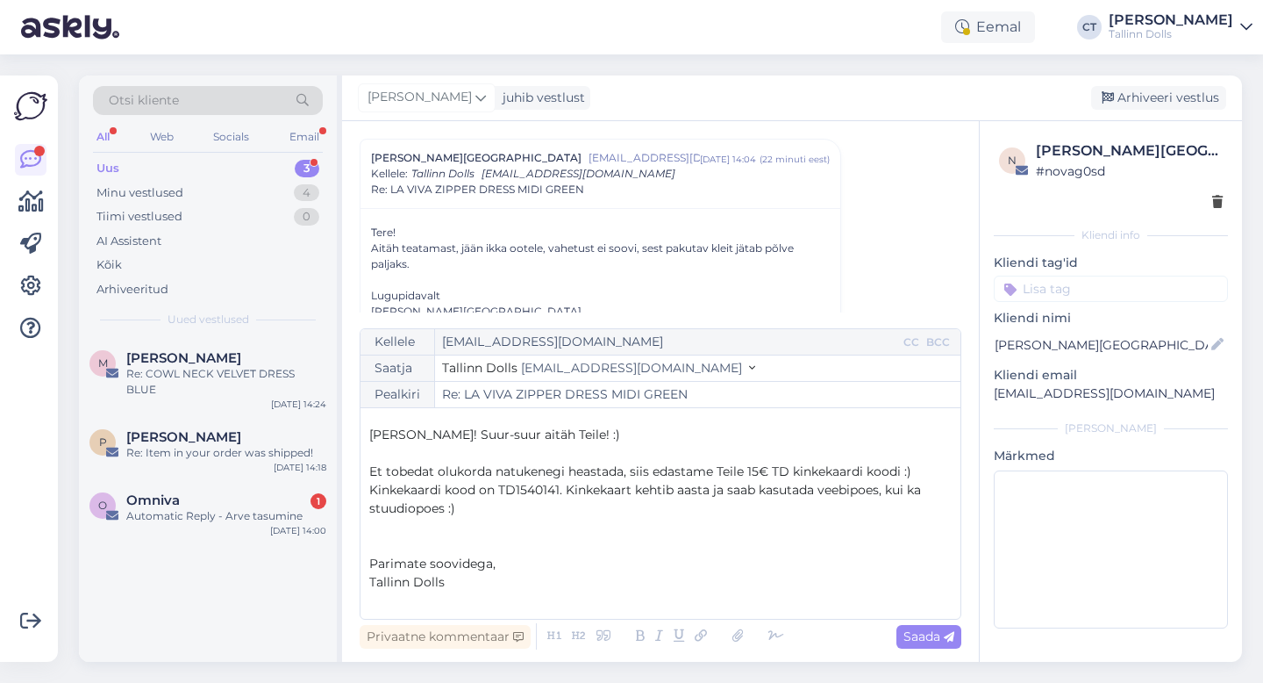
scroll to position [0, 0]
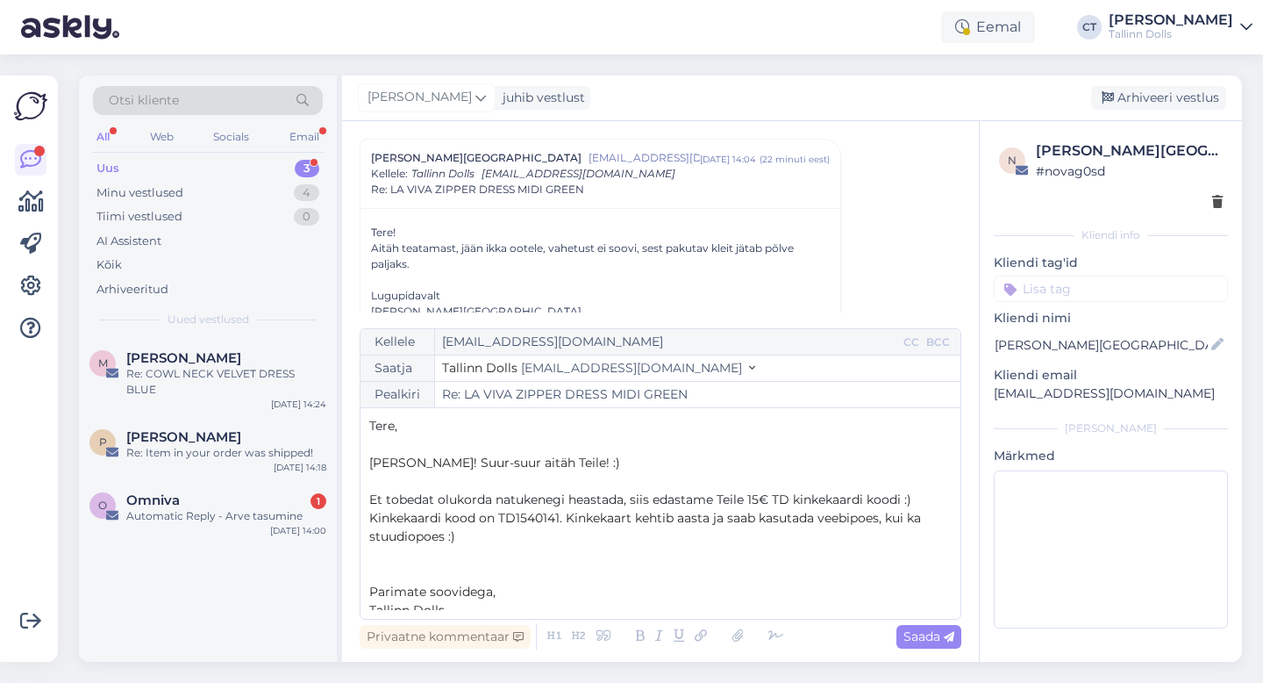
click at [441, 421] on p "Tere," at bounding box center [660, 426] width 583 height 18
click at [553, 519] on span "Kinkekaardi kood on TD1540141. Kinkekaart kehtib aasta ja saab kasutada veebipo…" at bounding box center [646, 527] width 555 height 34
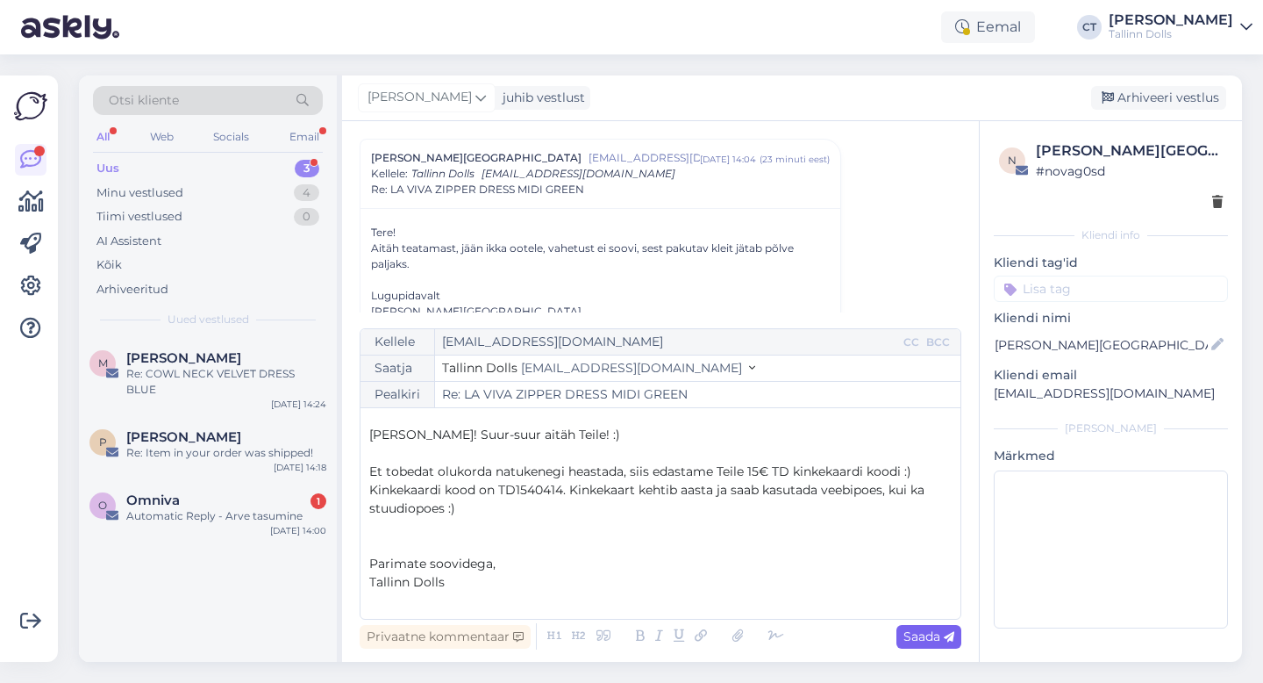
click at [921, 643] on span "Saada" at bounding box center [929, 636] width 51 height 16
type input "Re: Re: LA VIVA ZIPPER DRESS MIDI GREEN"
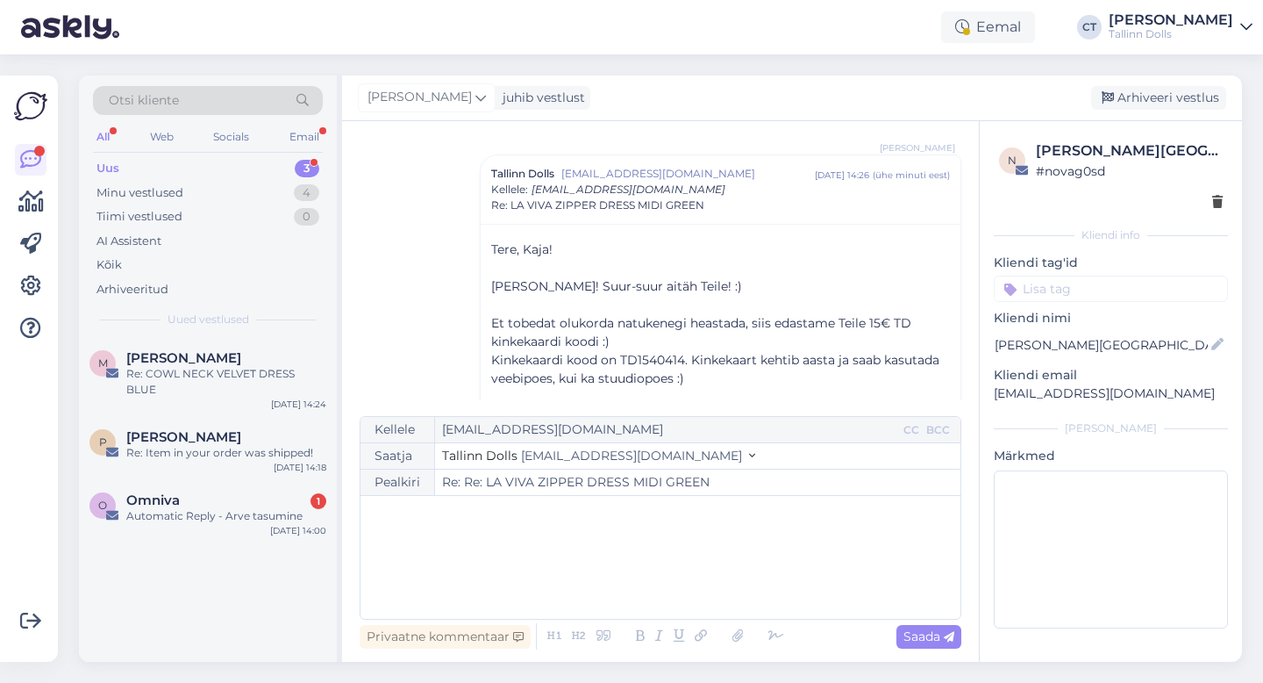
click at [1162, 112] on div "[PERSON_NAME] juhib vestlust [GEOGRAPHIC_DATA] vestlus" at bounding box center [792, 98] width 900 height 46
click at [1160, 96] on div "Arhiveeri vestlus" at bounding box center [1158, 98] width 135 height 24
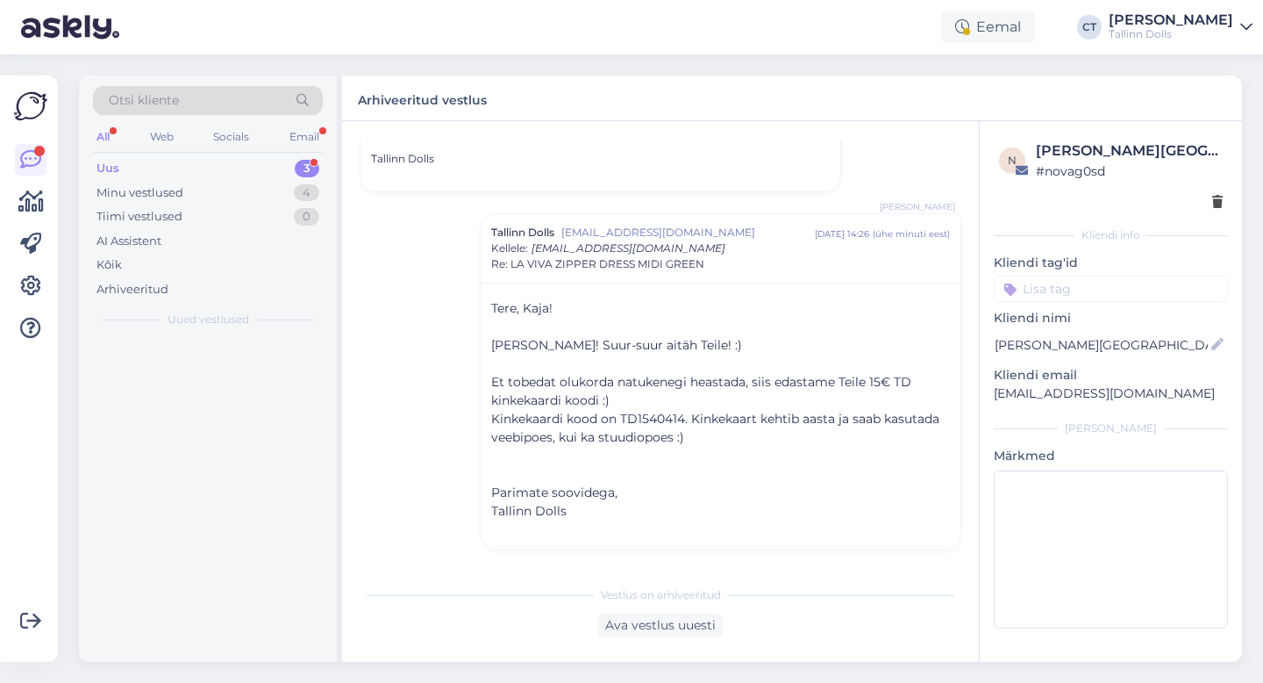
scroll to position [644, 0]
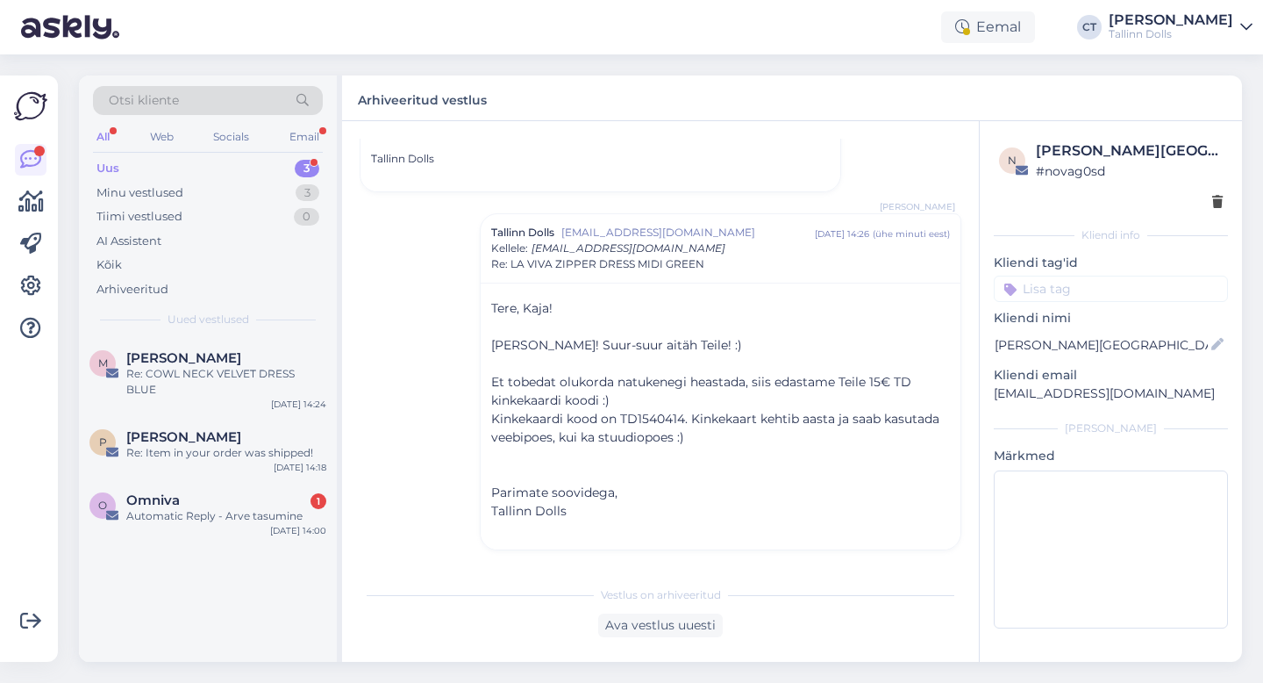
click at [119, 151] on div "All Web Socials Email" at bounding box center [208, 138] width 230 height 27
click at [119, 163] on div "Uus 3" at bounding box center [208, 168] width 230 height 25
click at [214, 508] on div "Automatic Reply - Arve tasumine" at bounding box center [226, 516] width 200 height 16
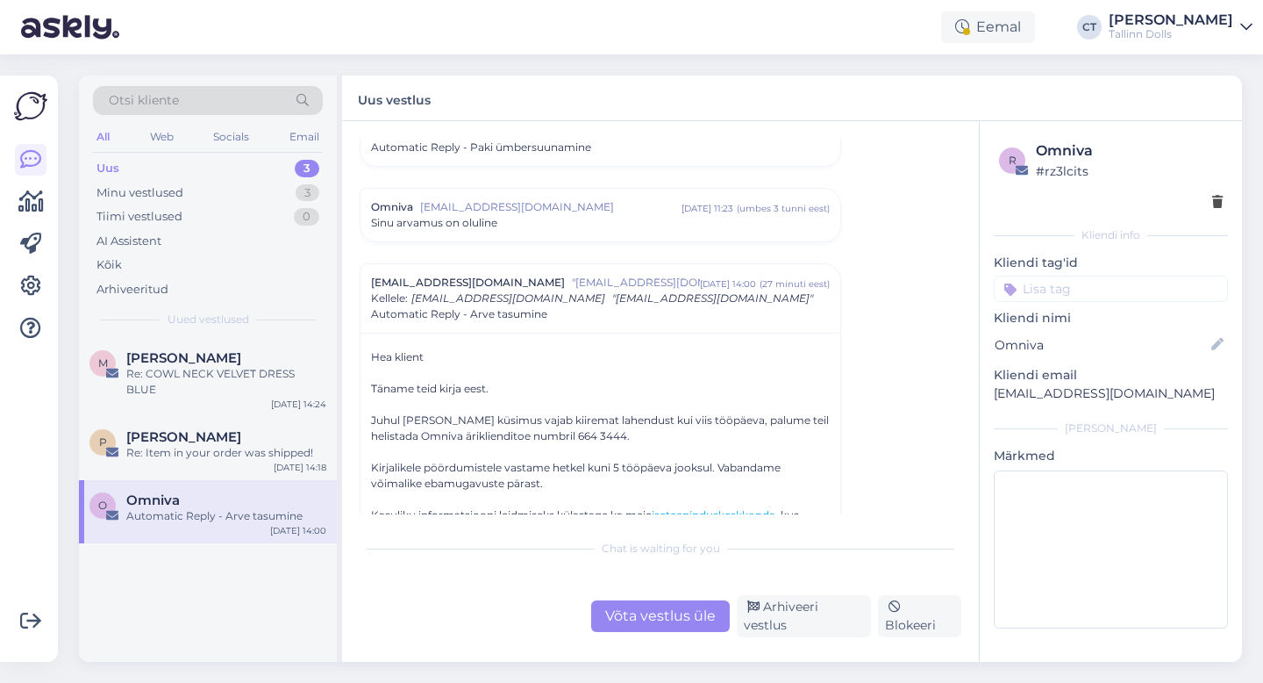
scroll to position [7659, 0]
click at [786, 624] on div "Arhiveeri vestlus" at bounding box center [804, 616] width 134 height 42
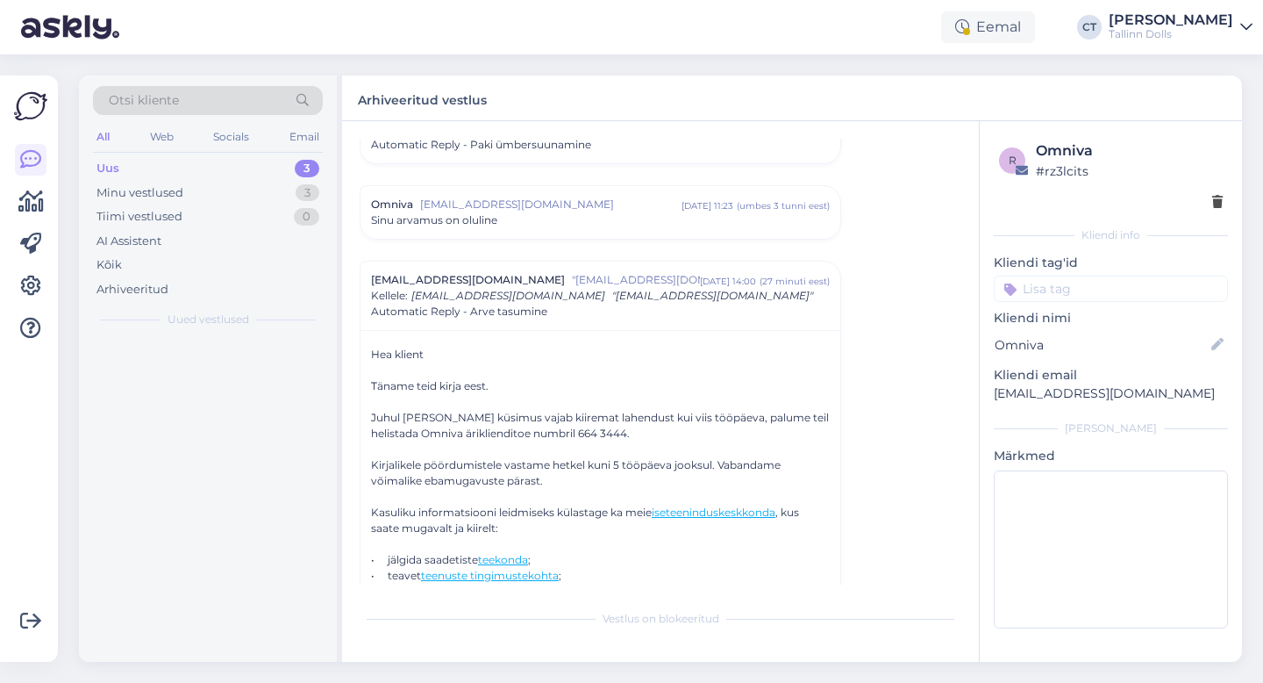
scroll to position [7780, 0]
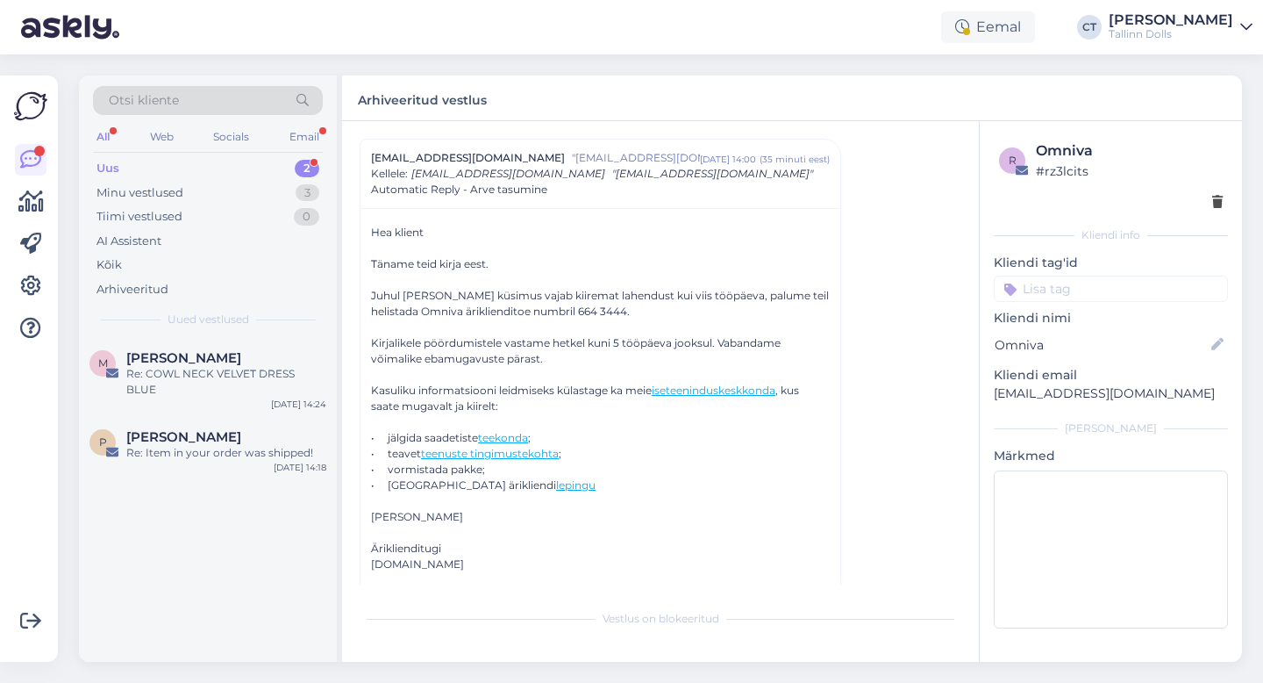
click at [248, 94] on div "Otsi kliente" at bounding box center [208, 100] width 230 height 29
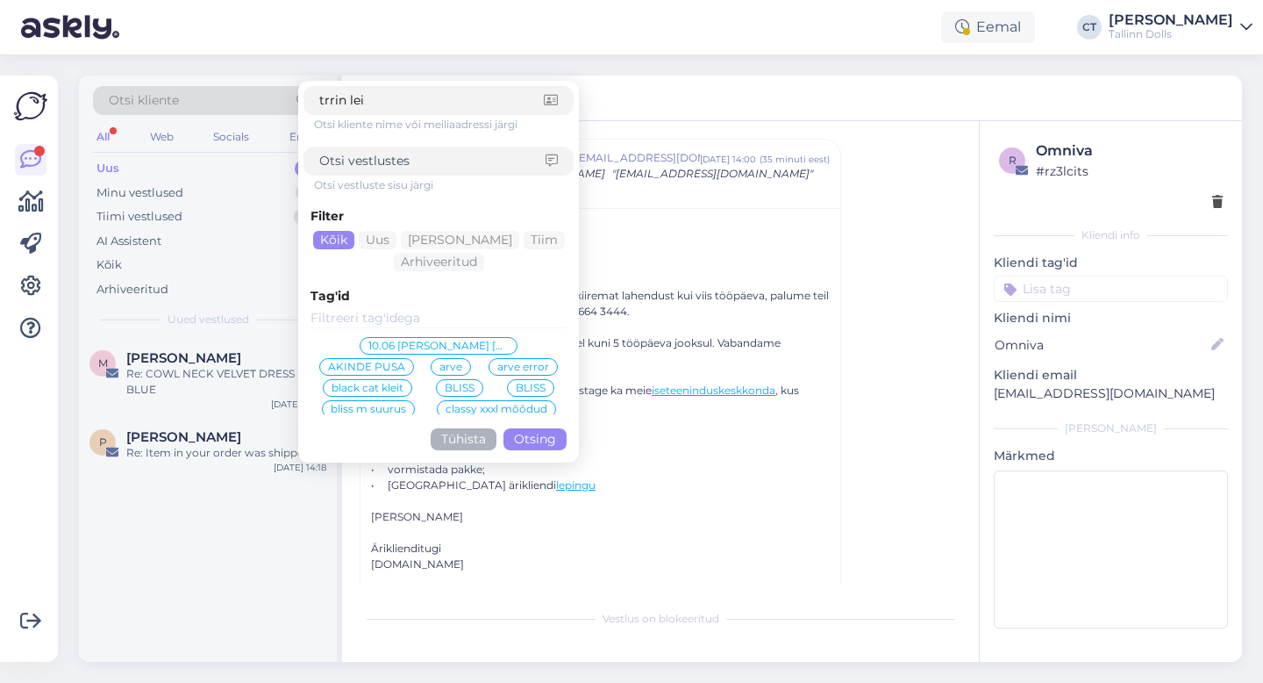
type input "trrin leis"
click button "Otsing" at bounding box center [535, 439] width 63 height 22
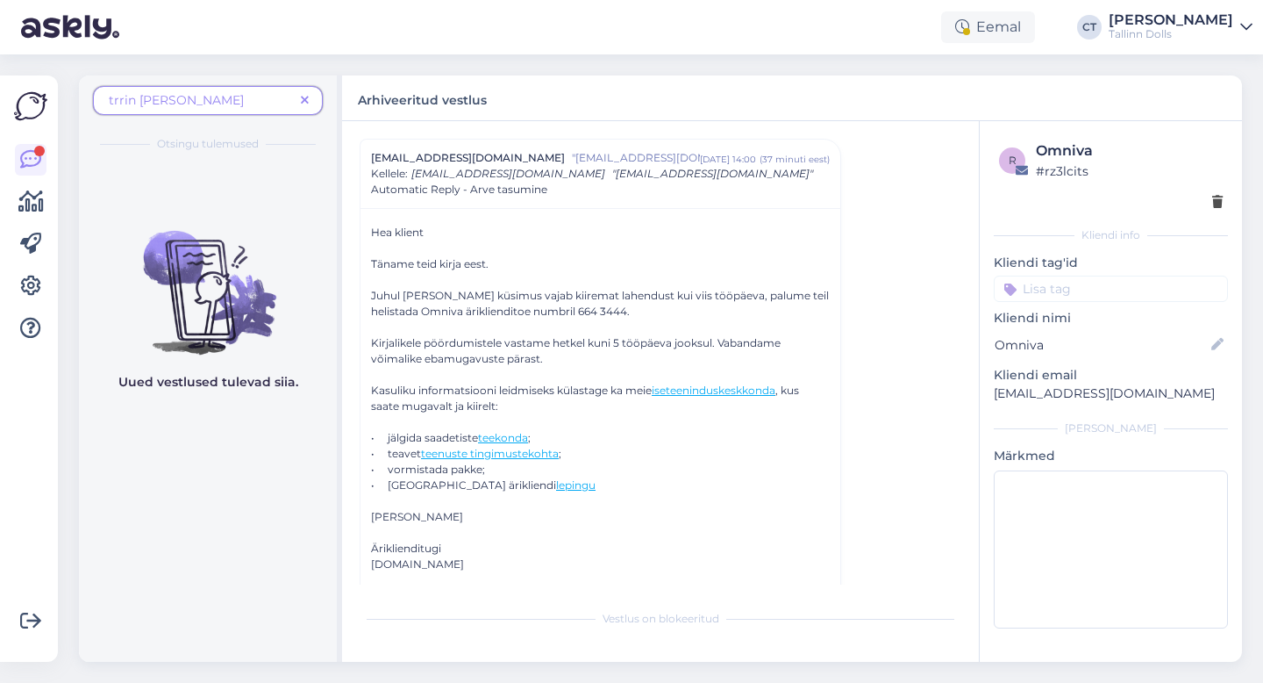
click at [301, 102] on icon at bounding box center [305, 101] width 8 height 12
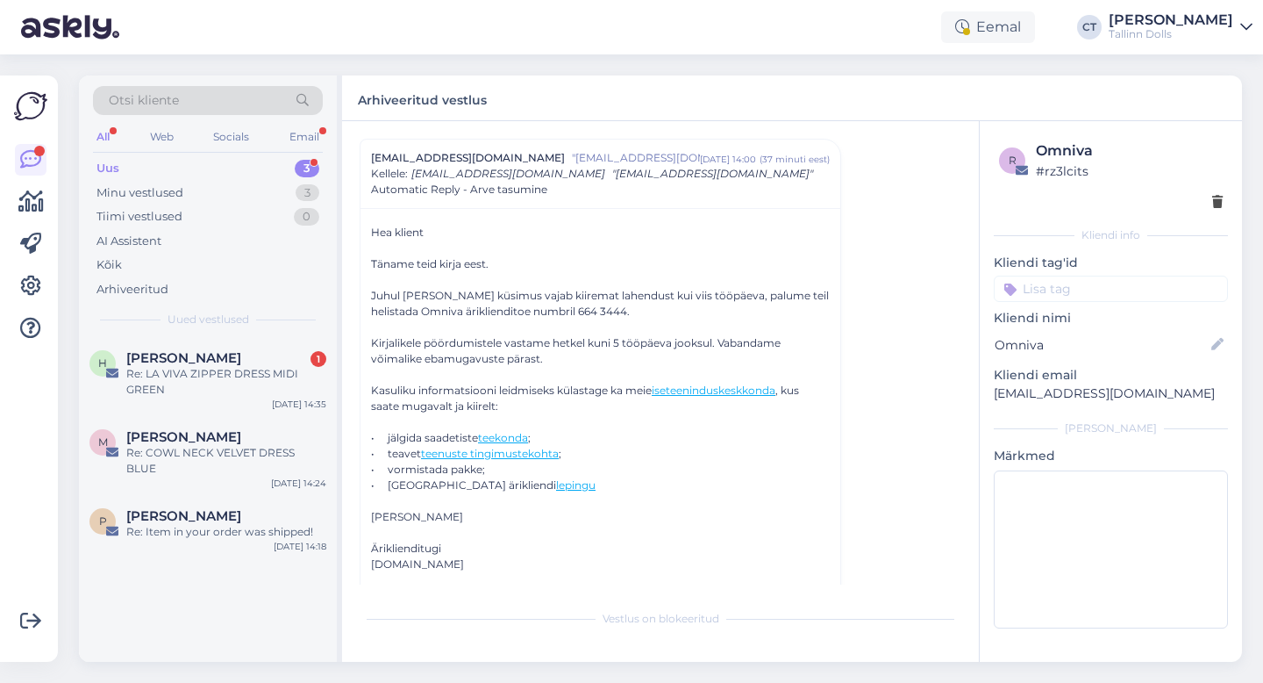
click at [223, 90] on div "Otsi kliente" at bounding box center [208, 100] width 230 height 29
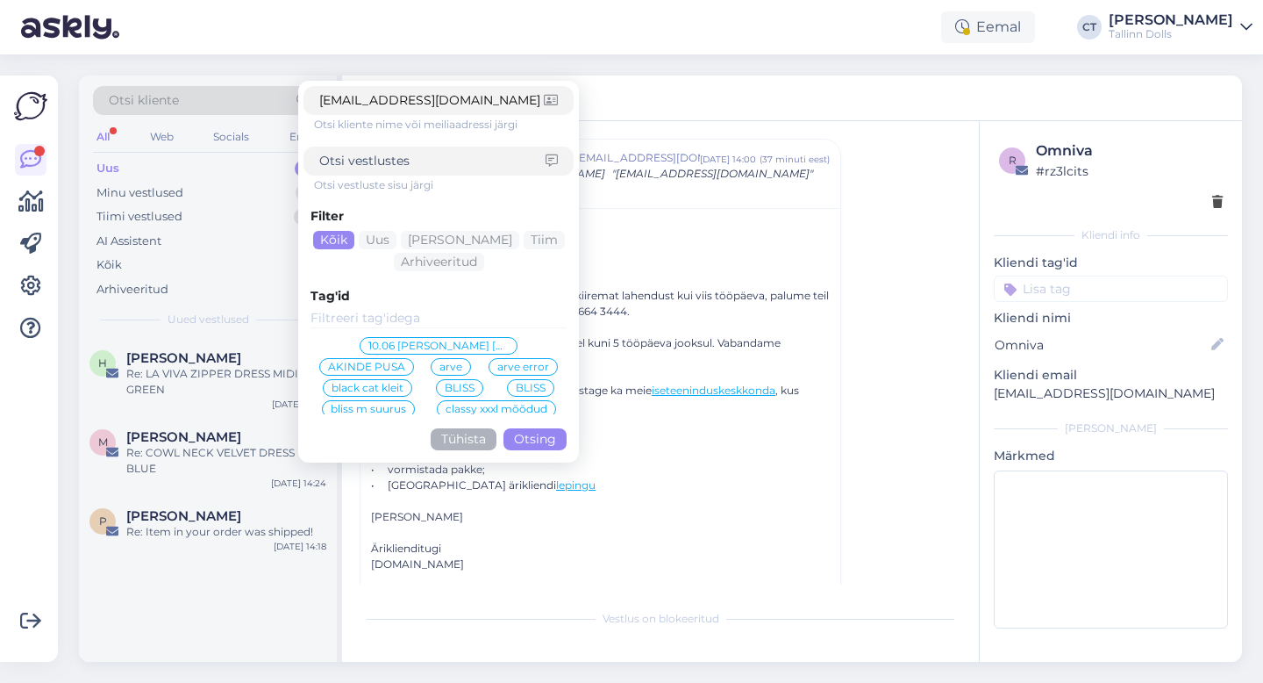
click button "Otsing" at bounding box center [535, 439] width 63 height 22
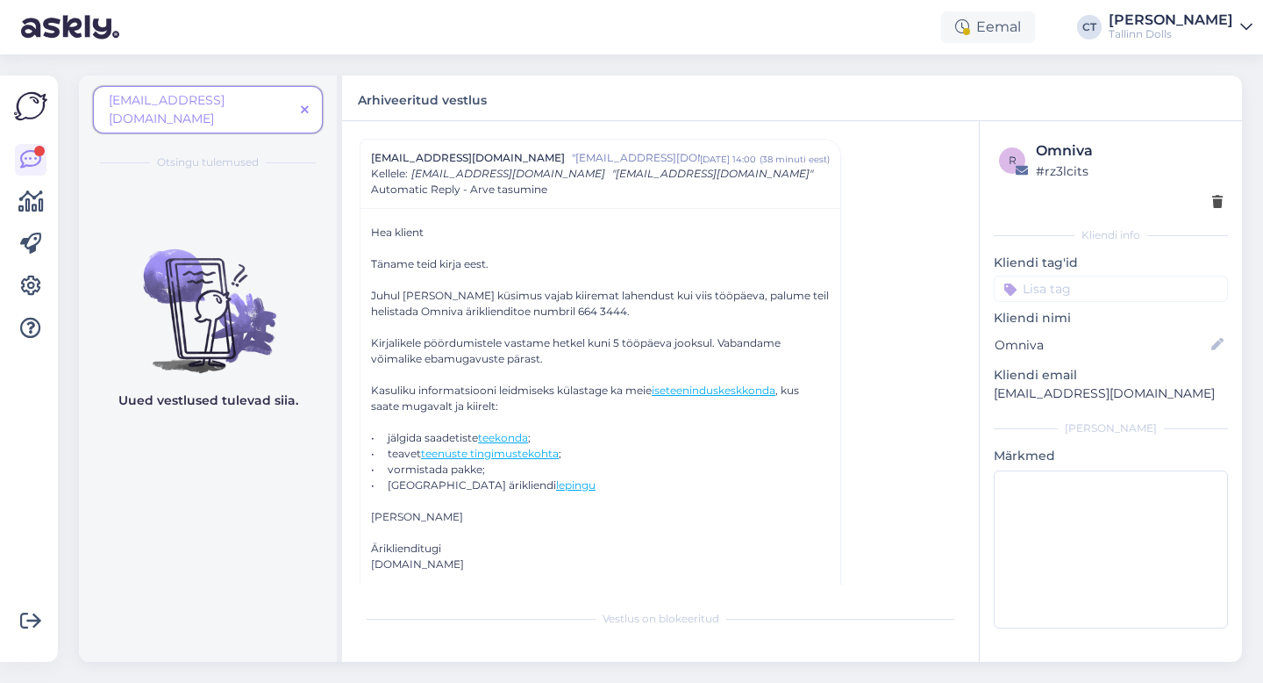
click at [312, 102] on span at bounding box center [305, 110] width 22 height 18
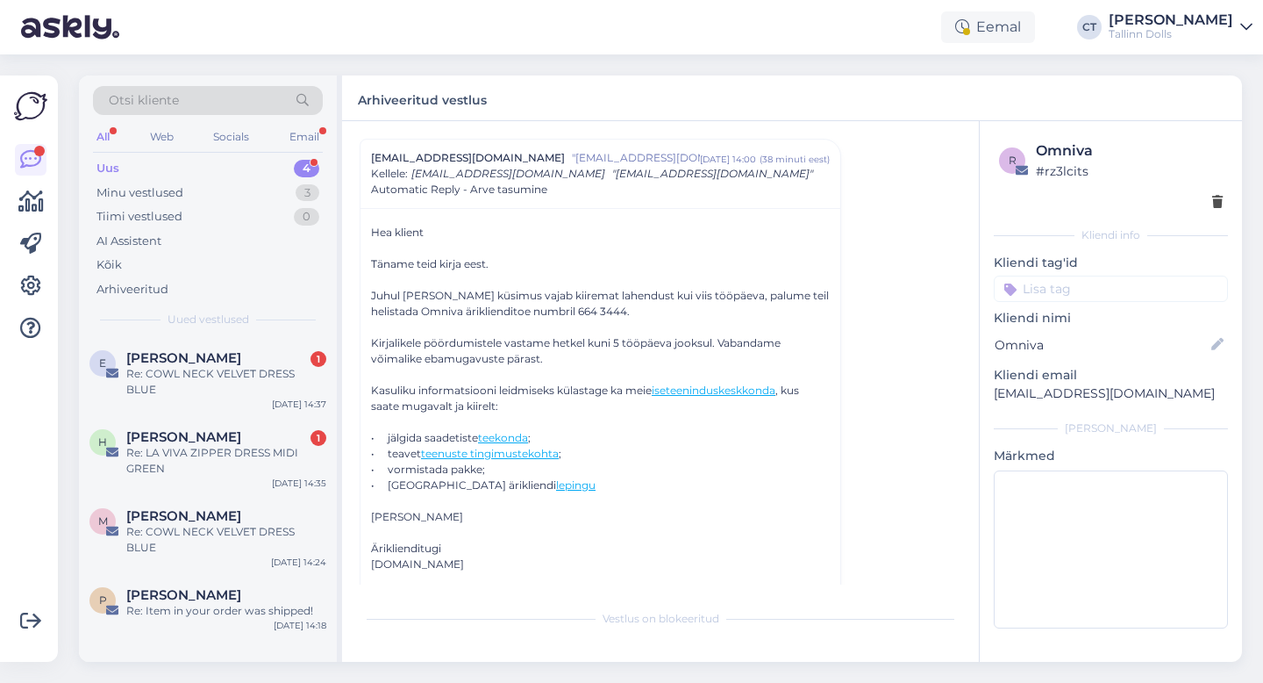
click at [153, 161] on div "Uus 4" at bounding box center [208, 168] width 230 height 25
